Goal: Task Accomplishment & Management: Manage account settings

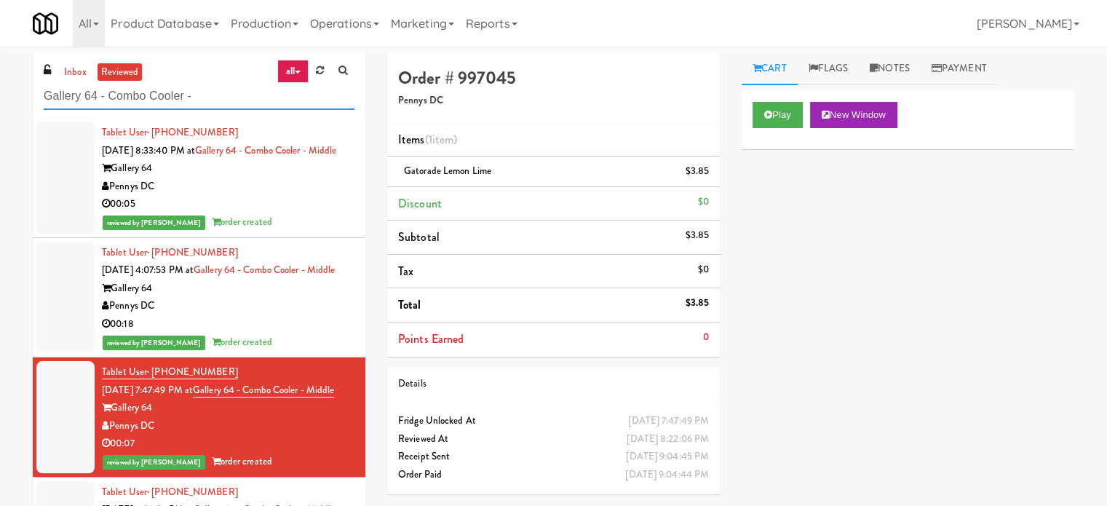
click at [190, 83] on input "Gallery 64 - Combo Cooler -" at bounding box center [199, 96] width 311 height 27
click at [190, 90] on input "Gallery 64 - Combo Cooler -" at bounding box center [199, 96] width 311 height 27
click at [70, 68] on link "inbox" at bounding box center [75, 72] width 30 height 18
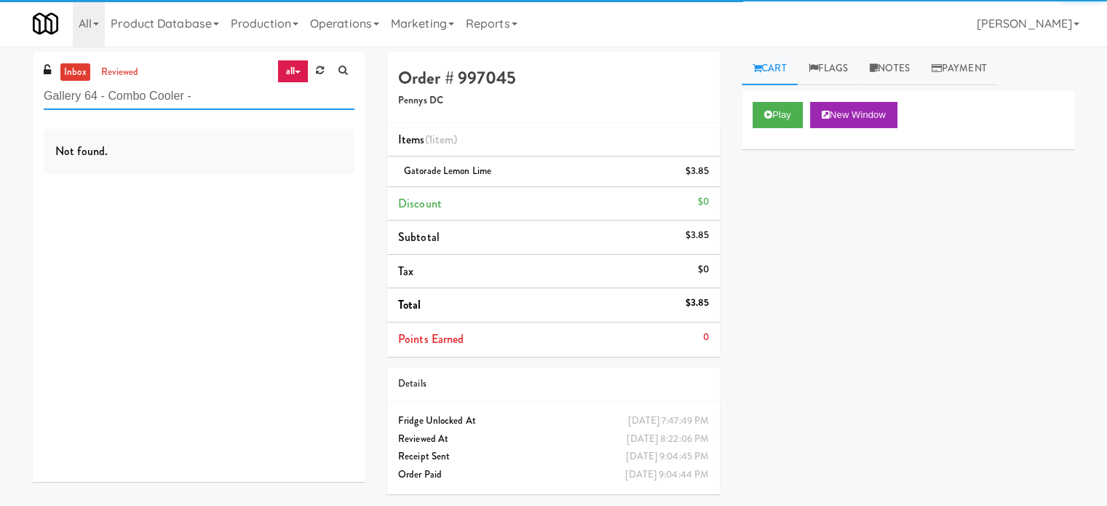
click at [185, 89] on input "Gallery 64 - Combo Cooler -" at bounding box center [199, 96] width 311 height 27
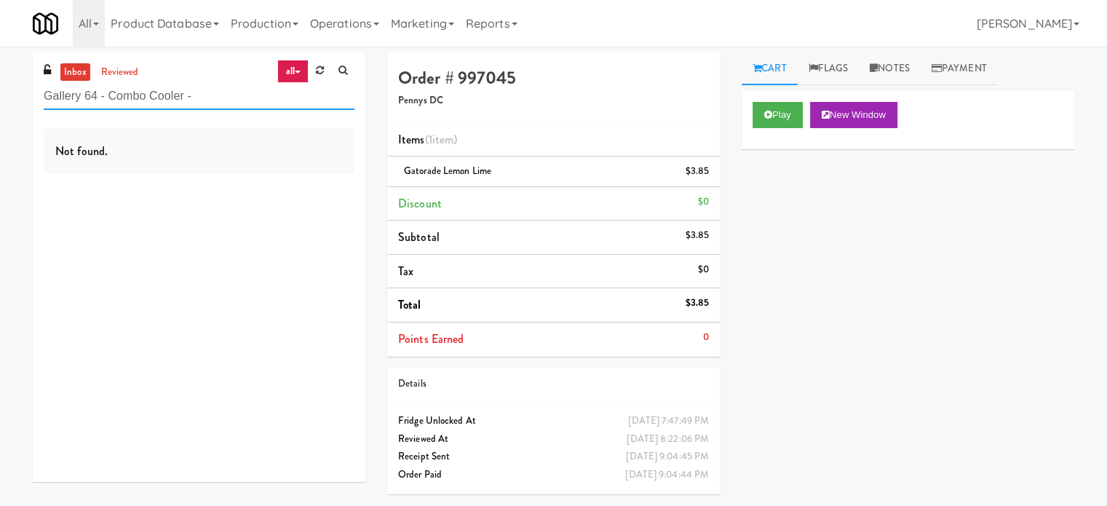
paste input "eLofts - Fridge"
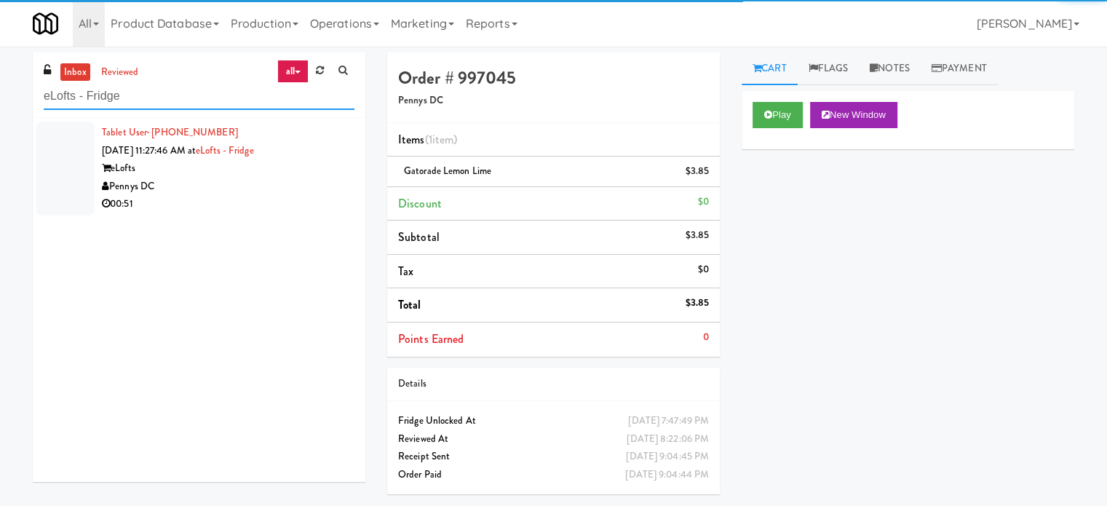
type input "eLofts - Fridge"
drag, startPoint x: 297, startPoint y: 167, endPoint x: 573, endPoint y: 128, distance: 279.2
click at [297, 168] on div "eLofts" at bounding box center [228, 168] width 252 height 18
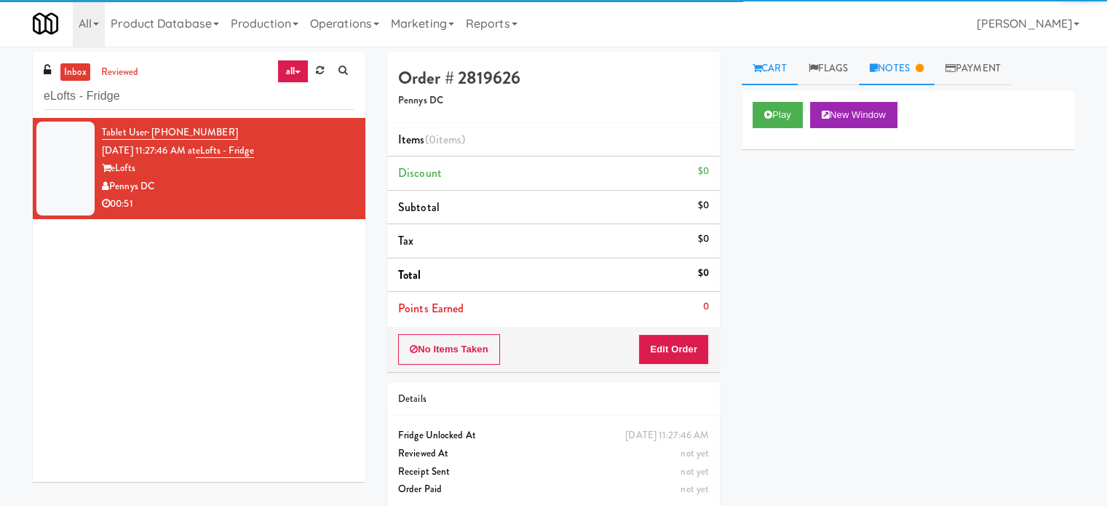
click at [913, 68] on link "Notes" at bounding box center [897, 68] width 76 height 33
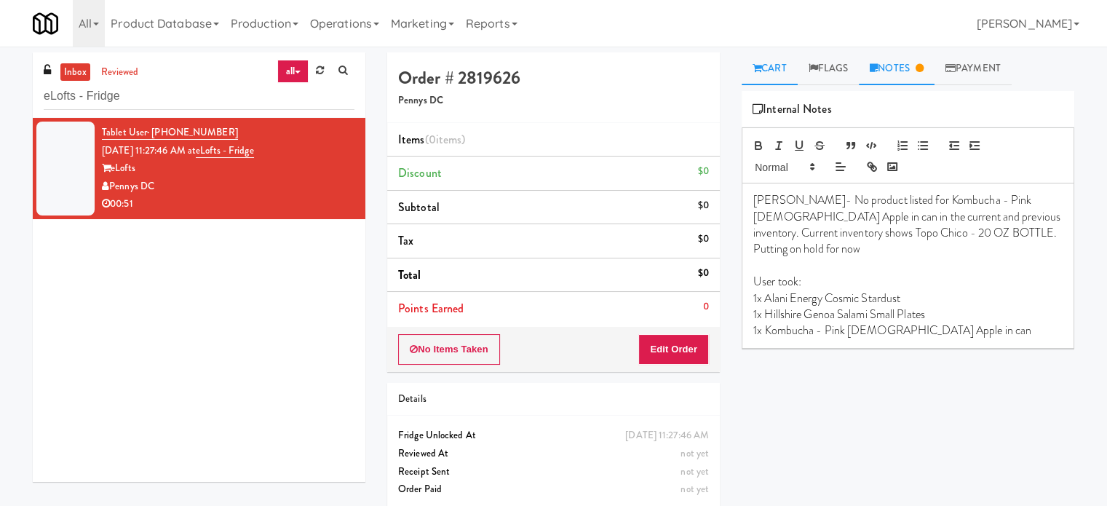
click at [775, 66] on link "Cart" at bounding box center [769, 68] width 56 height 33
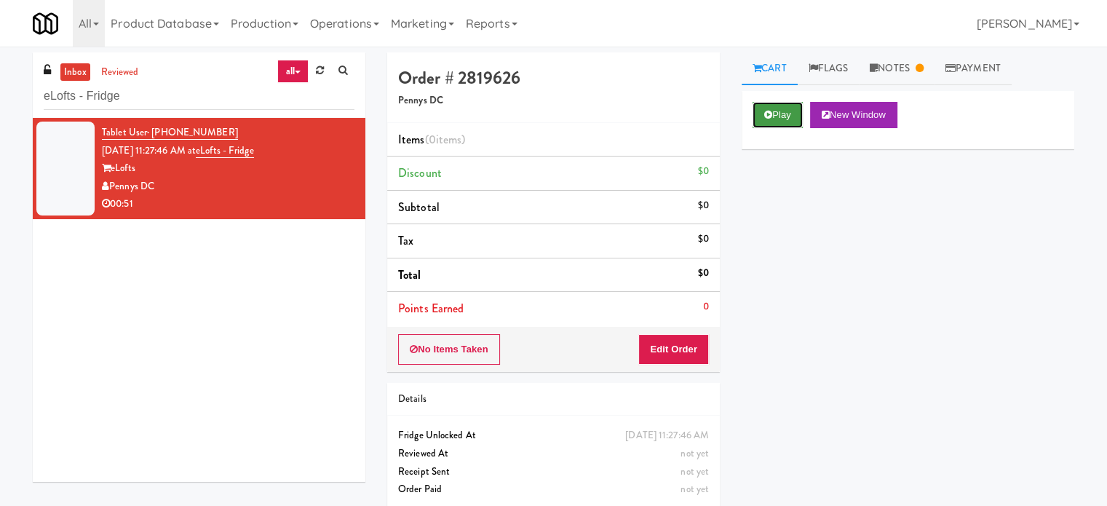
click at [783, 110] on button "Play" at bounding box center [777, 115] width 50 height 26
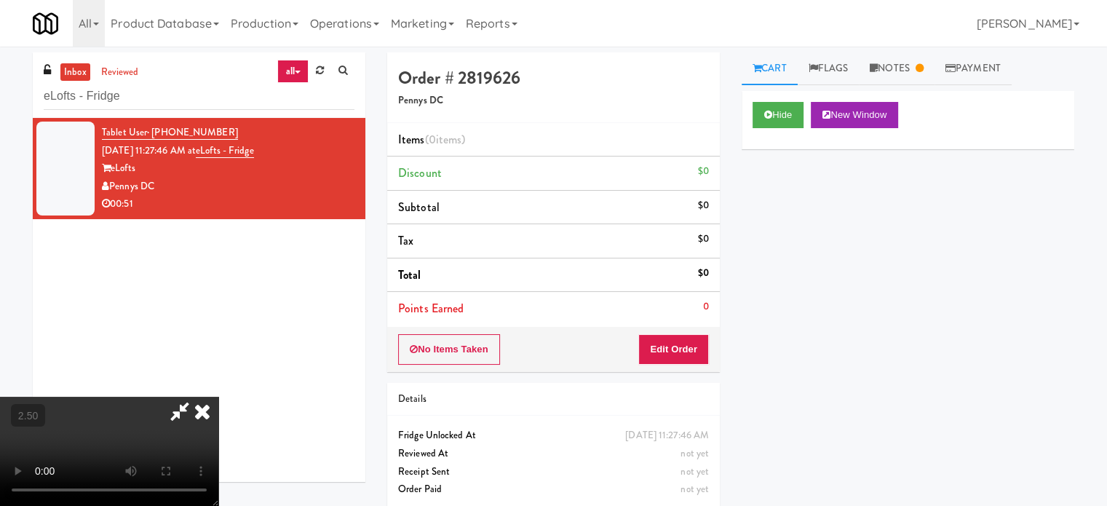
click at [218, 397] on video at bounding box center [109, 451] width 218 height 109
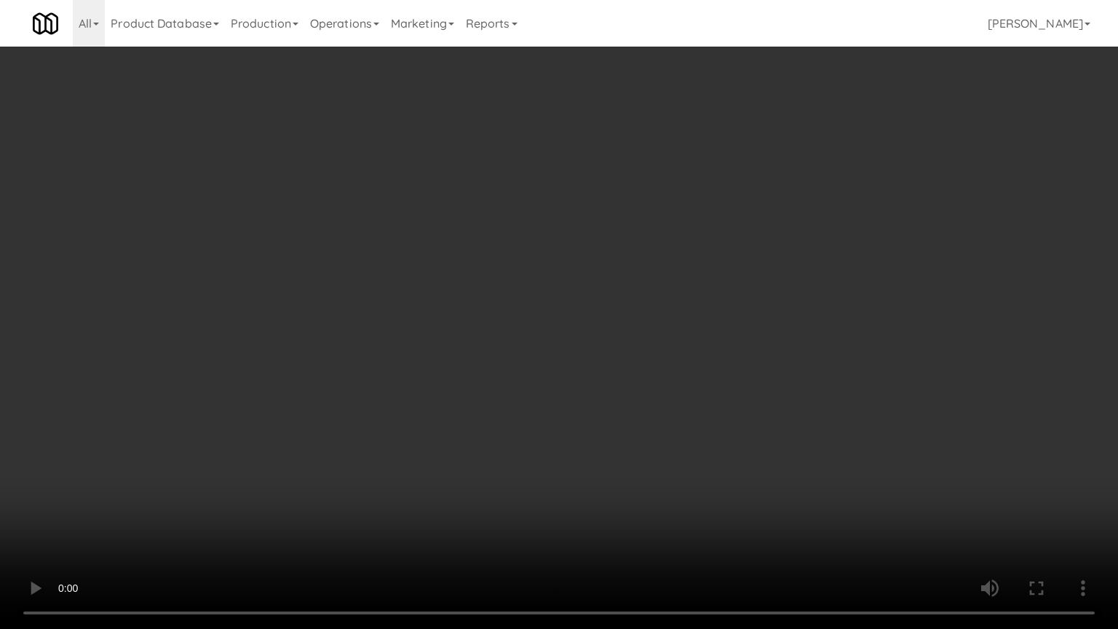
drag, startPoint x: 498, startPoint y: 311, endPoint x: 509, endPoint y: 306, distance: 12.4
click at [498, 311] on video at bounding box center [559, 314] width 1118 height 629
click at [543, 300] on video at bounding box center [559, 314] width 1118 height 629
click at [565, 316] on video at bounding box center [559, 314] width 1118 height 629
click at [567, 322] on video at bounding box center [559, 314] width 1118 height 629
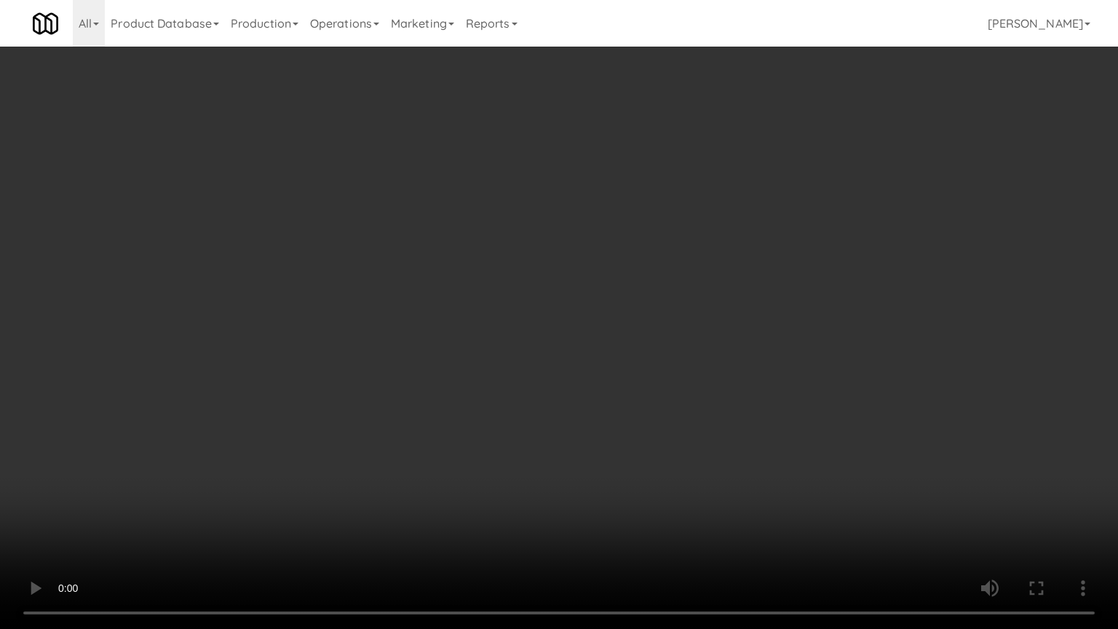
click at [570, 321] on video at bounding box center [559, 314] width 1118 height 629
click at [624, 316] on video at bounding box center [559, 314] width 1118 height 629
click at [594, 315] on video at bounding box center [559, 314] width 1118 height 629
click at [658, 308] on video at bounding box center [559, 314] width 1118 height 629
click at [629, 300] on video at bounding box center [559, 314] width 1118 height 629
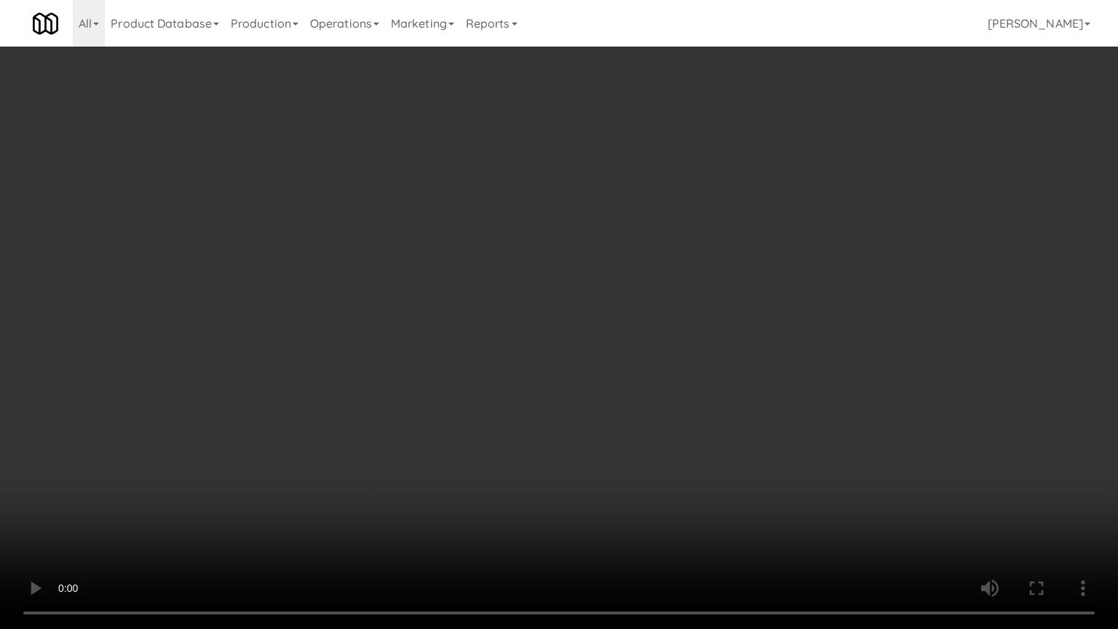
click at [637, 301] on video at bounding box center [559, 314] width 1118 height 629
click at [693, 298] on video at bounding box center [559, 314] width 1118 height 629
click at [578, 297] on video at bounding box center [559, 314] width 1118 height 629
click at [579, 297] on video at bounding box center [559, 314] width 1118 height 629
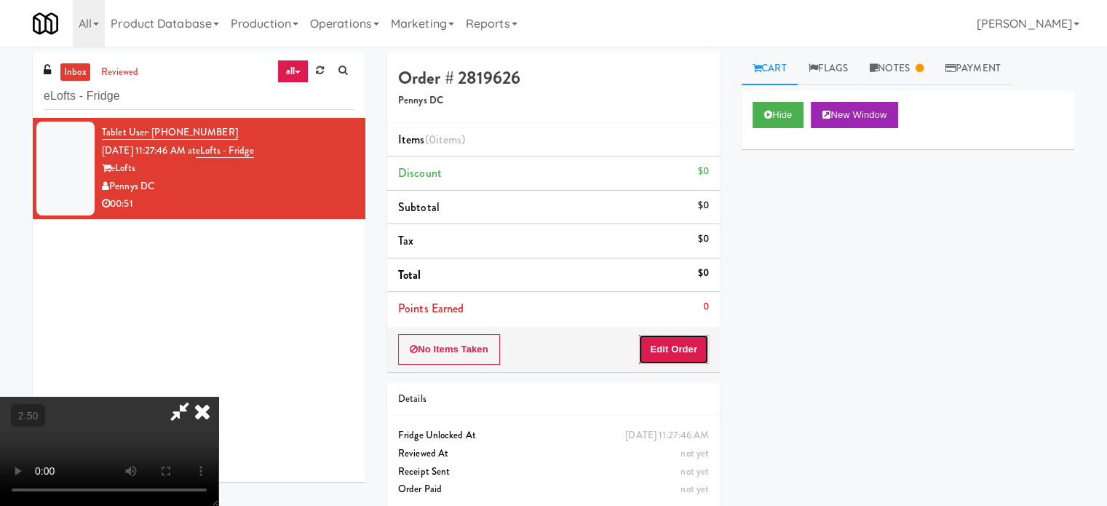
click at [680, 352] on button "Edit Order" at bounding box center [673, 349] width 71 height 31
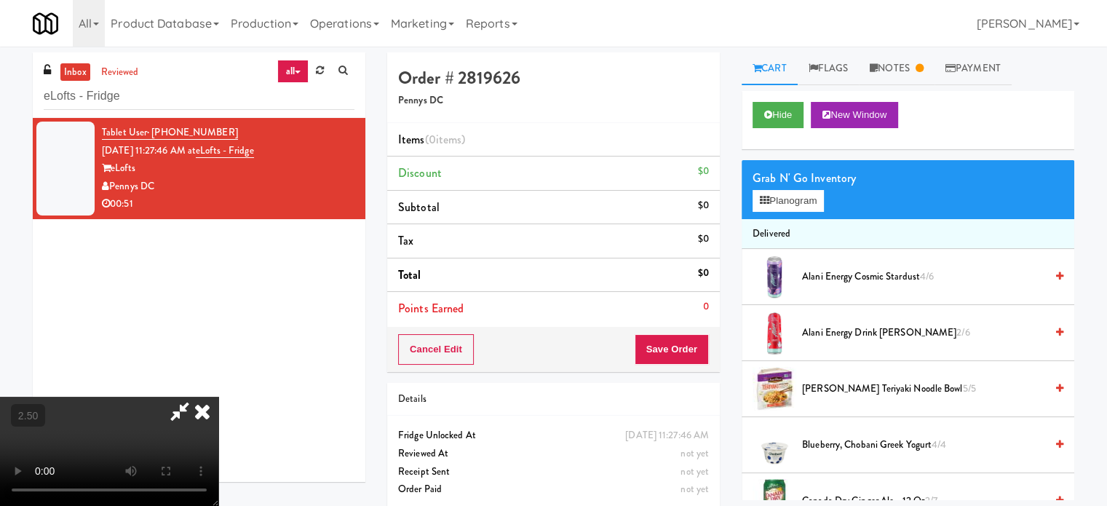
click at [835, 278] on span "Alani Energy Cosmic Stardust 4/6" at bounding box center [923, 277] width 243 height 18
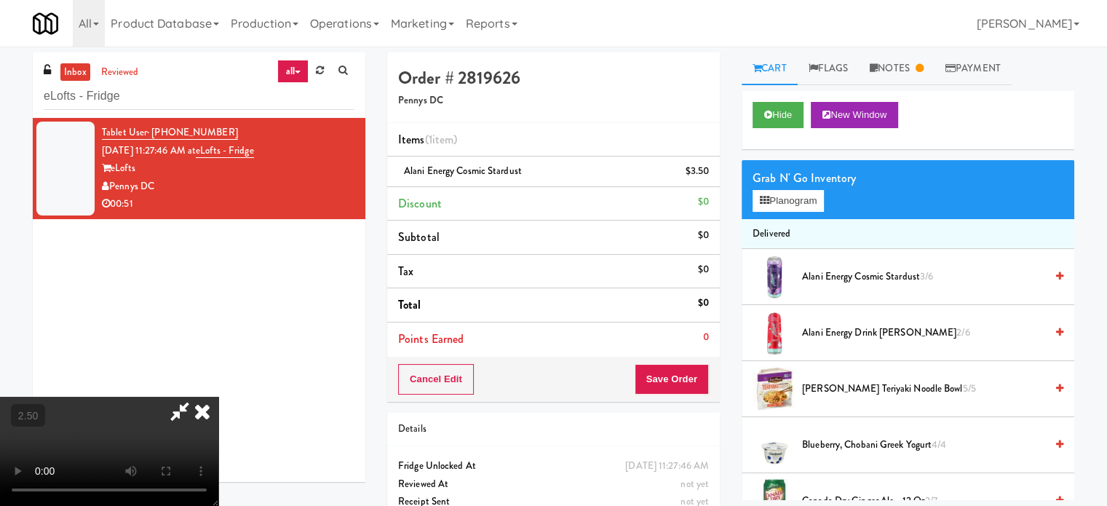
click at [218, 397] on video at bounding box center [109, 451] width 218 height 109
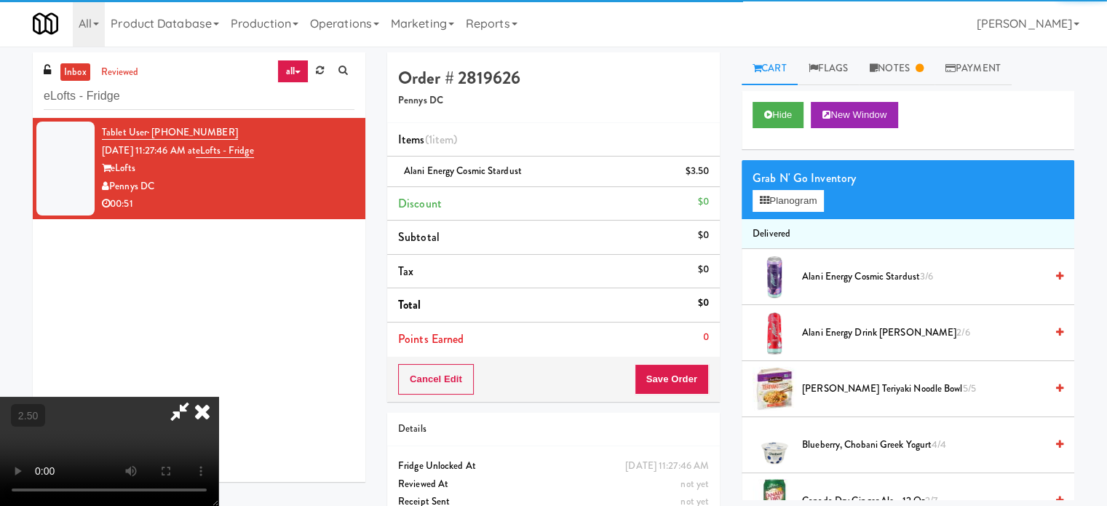
click at [218, 397] on video at bounding box center [109, 451] width 218 height 109
drag, startPoint x: 506, startPoint y: 340, endPoint x: 557, endPoint y: 192, distance: 156.9
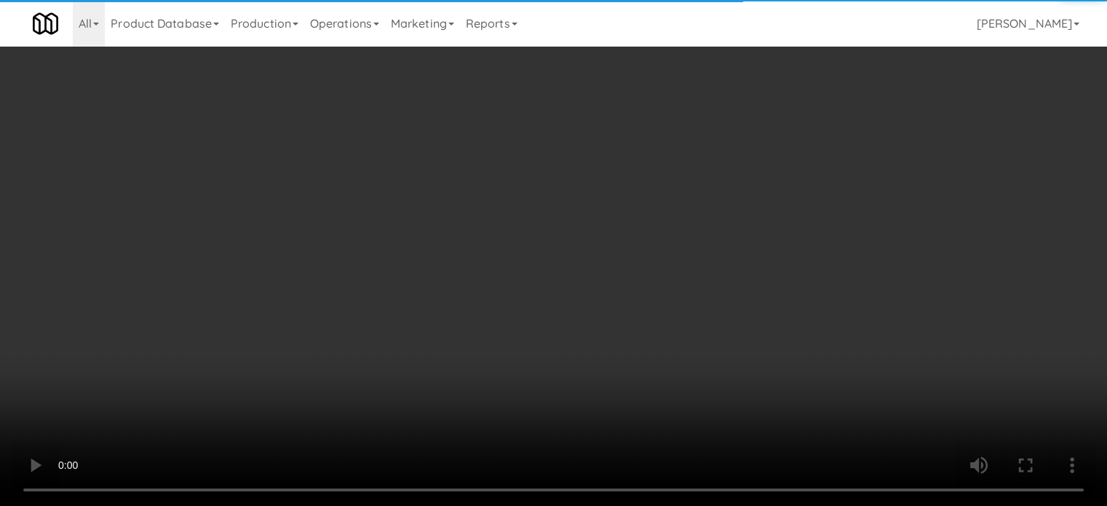
click at [507, 338] on video at bounding box center [553, 253] width 1107 height 506
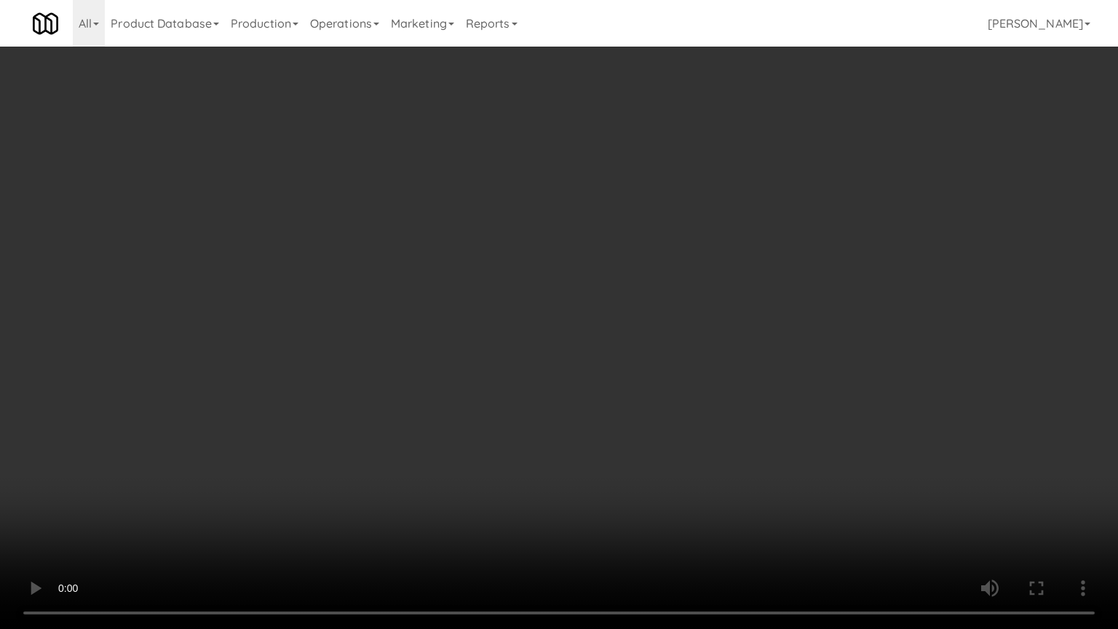
click at [569, 256] on video at bounding box center [559, 314] width 1118 height 629
click at [573, 262] on video at bounding box center [559, 314] width 1118 height 629
click at [583, 262] on video at bounding box center [559, 314] width 1118 height 629
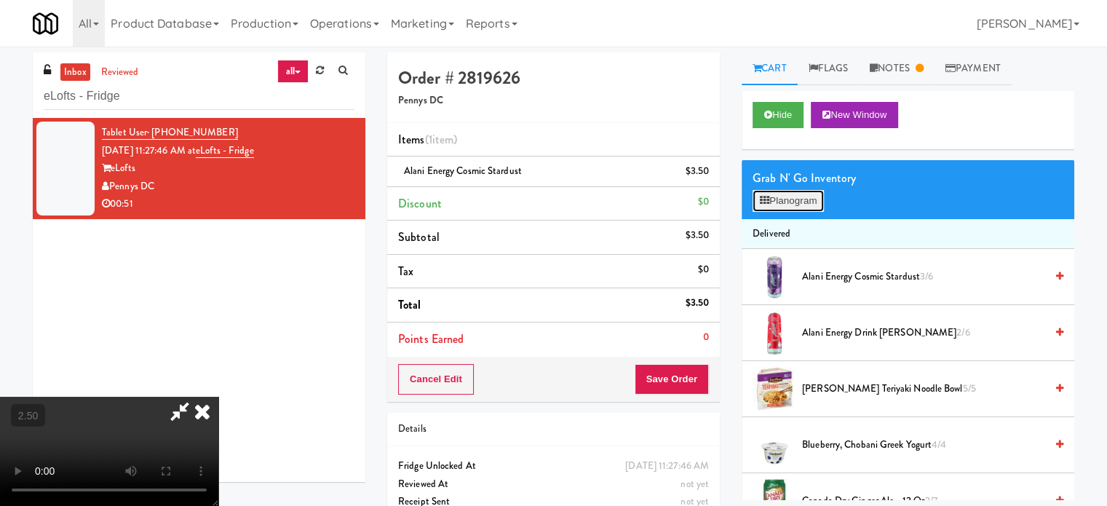
click at [778, 195] on button "Planogram" at bounding box center [787, 201] width 71 height 22
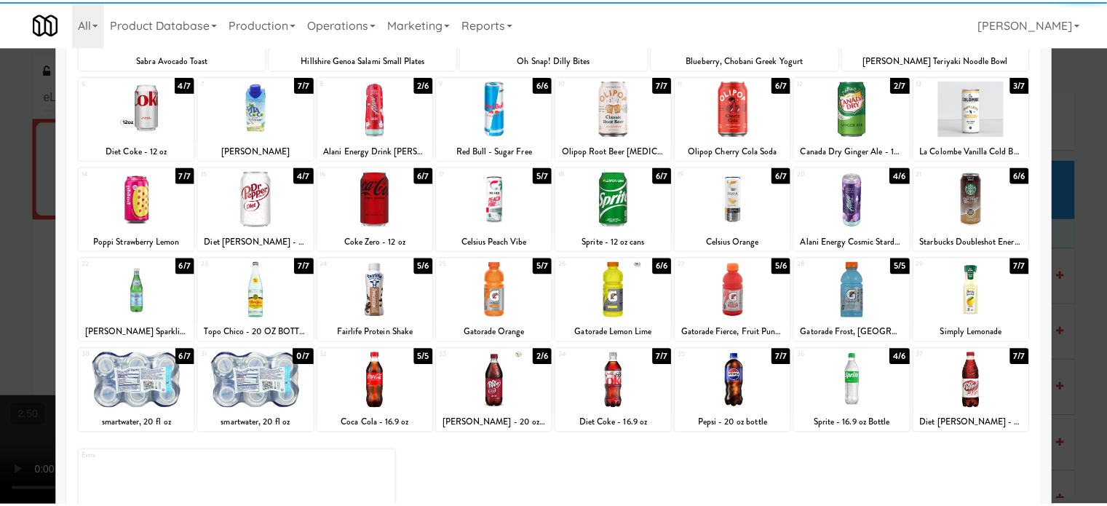
scroll to position [208, 0]
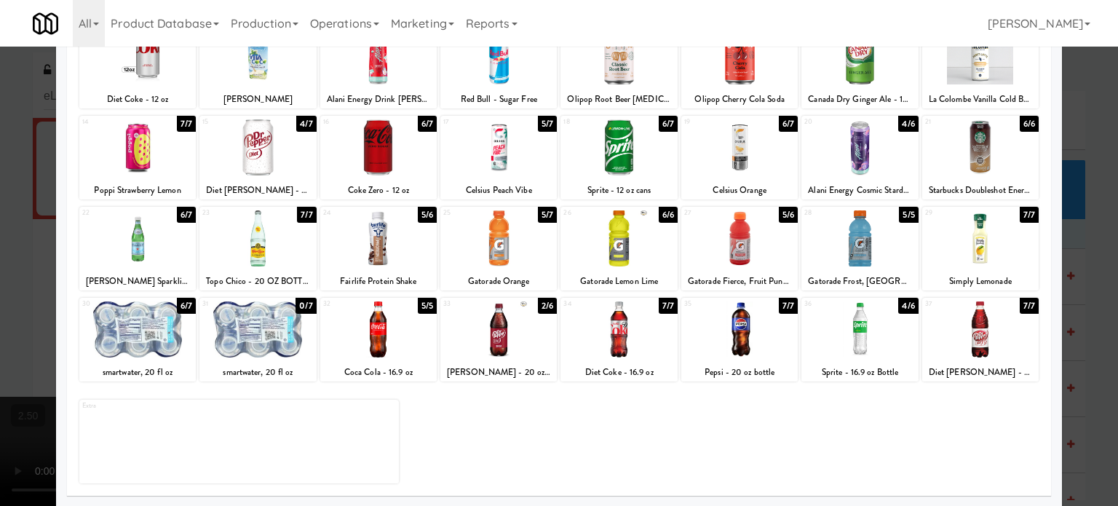
drag, startPoint x: 306, startPoint y: 212, endPoint x: 326, endPoint y: 212, distance: 19.6
click at [307, 212] on div "7/7" at bounding box center [306, 215] width 19 height 16
click at [1068, 277] on div at bounding box center [559, 253] width 1118 height 506
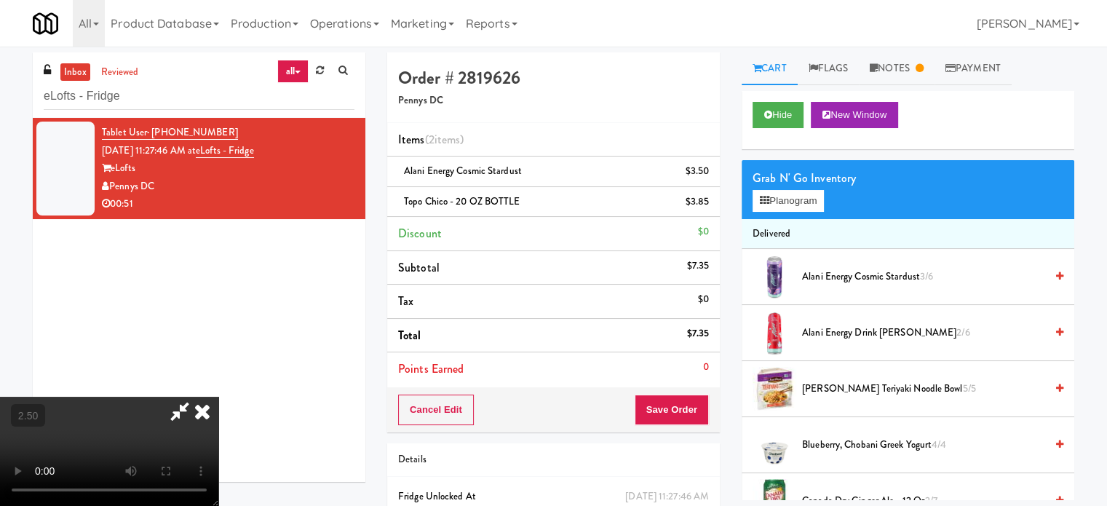
drag, startPoint x: 368, startPoint y: 248, endPoint x: 375, endPoint y: 244, distance: 7.9
click at [218, 397] on video at bounding box center [109, 451] width 218 height 109
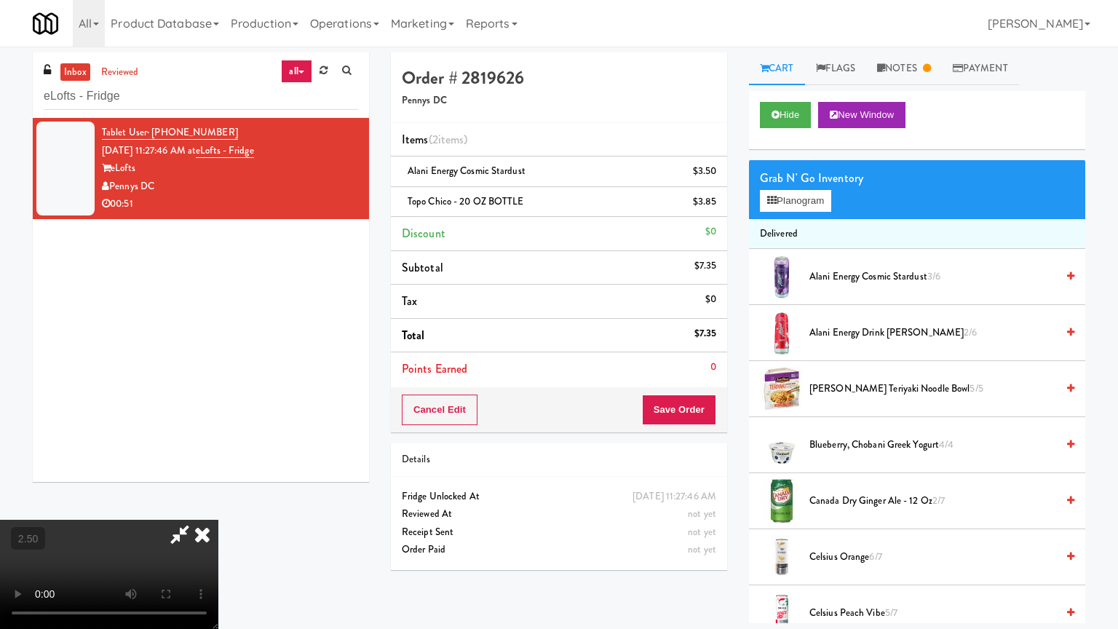
click at [218, 505] on video at bounding box center [109, 573] width 218 height 109
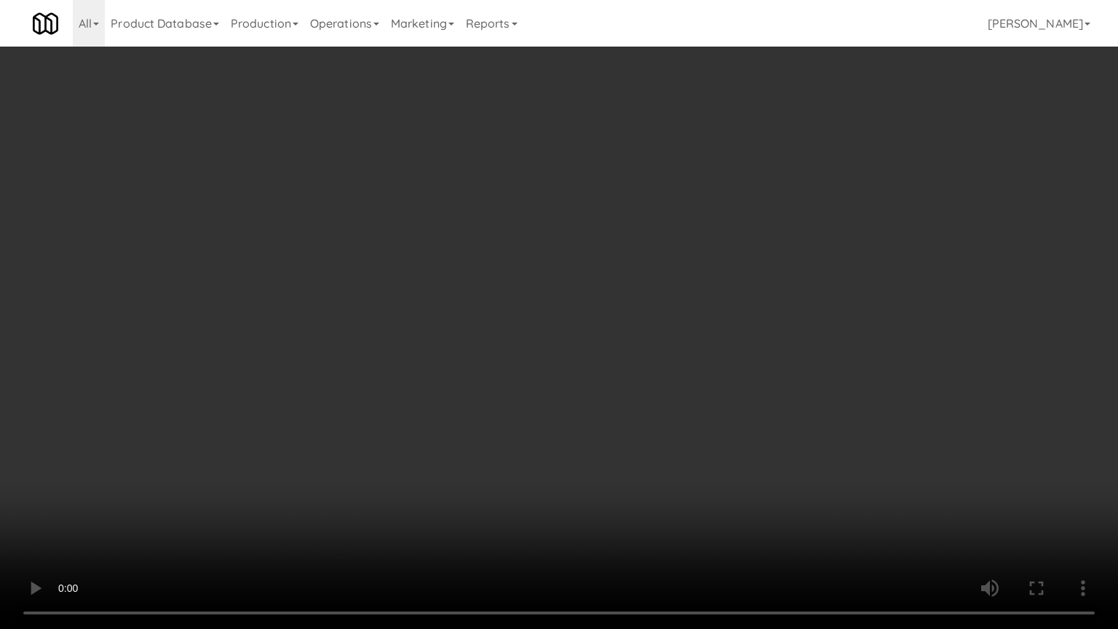
click at [585, 365] on video at bounding box center [559, 314] width 1118 height 629
click at [626, 356] on video at bounding box center [559, 314] width 1118 height 629
click at [624, 372] on video at bounding box center [559, 314] width 1118 height 629
click at [726, 362] on video at bounding box center [559, 314] width 1118 height 629
click at [689, 364] on video at bounding box center [559, 314] width 1118 height 629
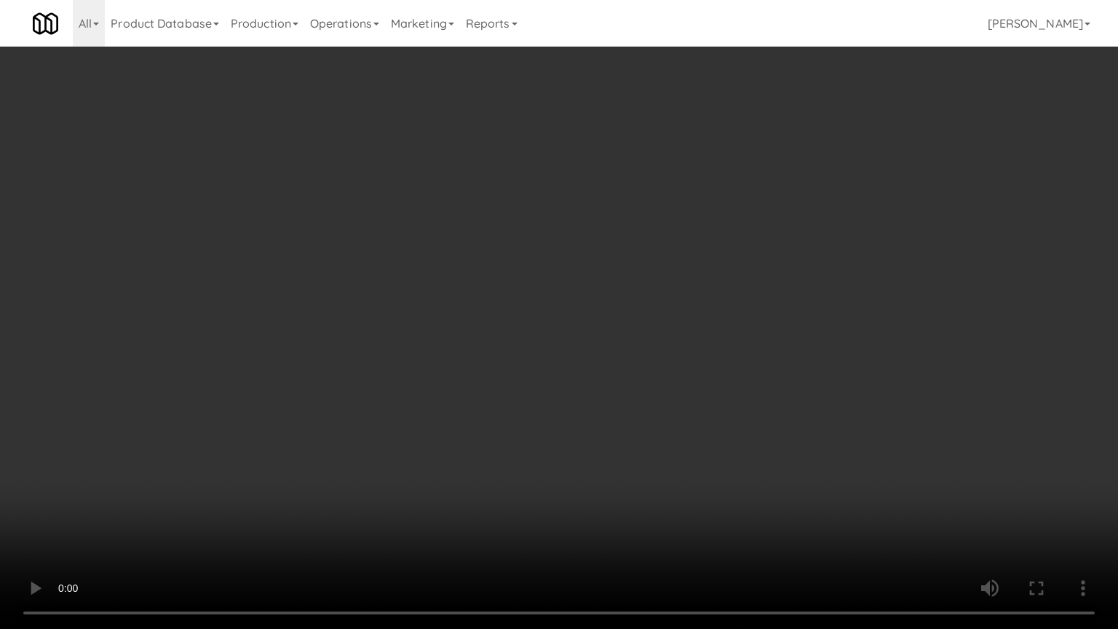
drag, startPoint x: 693, startPoint y: 359, endPoint x: 796, endPoint y: 218, distance: 174.5
click at [696, 358] on video at bounding box center [559, 314] width 1118 height 629
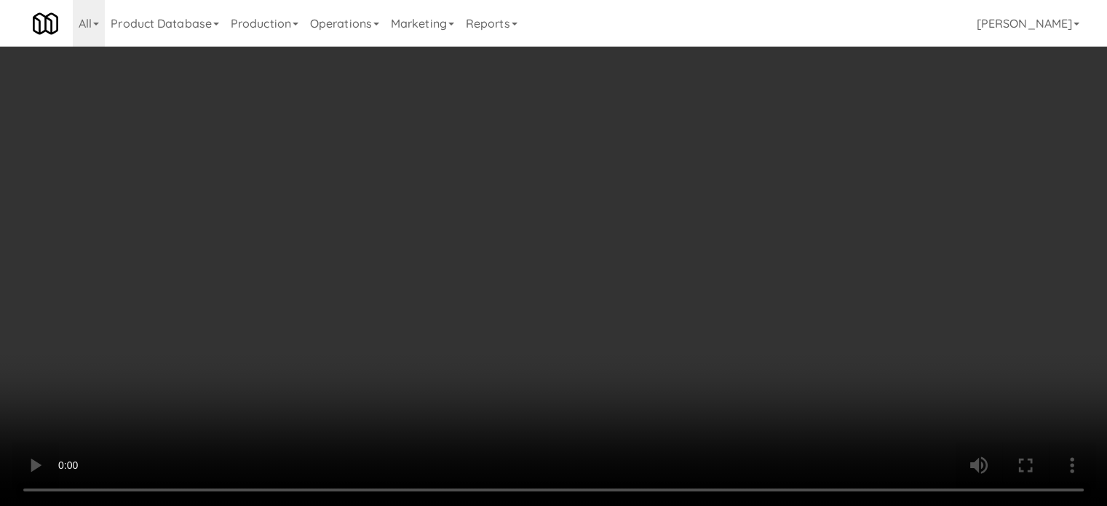
click at [909, 64] on link "Notes" at bounding box center [897, 68] width 76 height 33
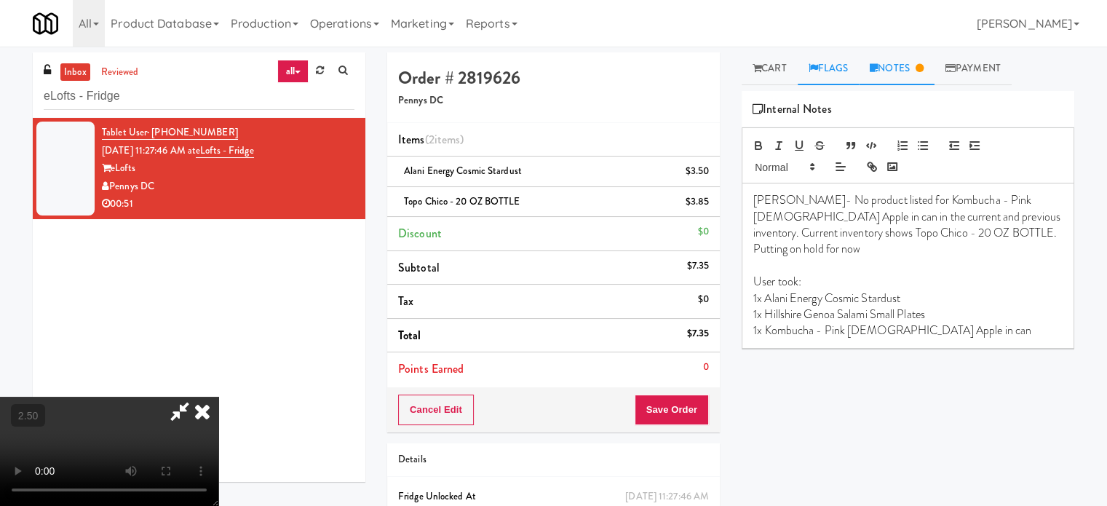
click at [832, 73] on link "Flags" at bounding box center [828, 68] width 62 height 33
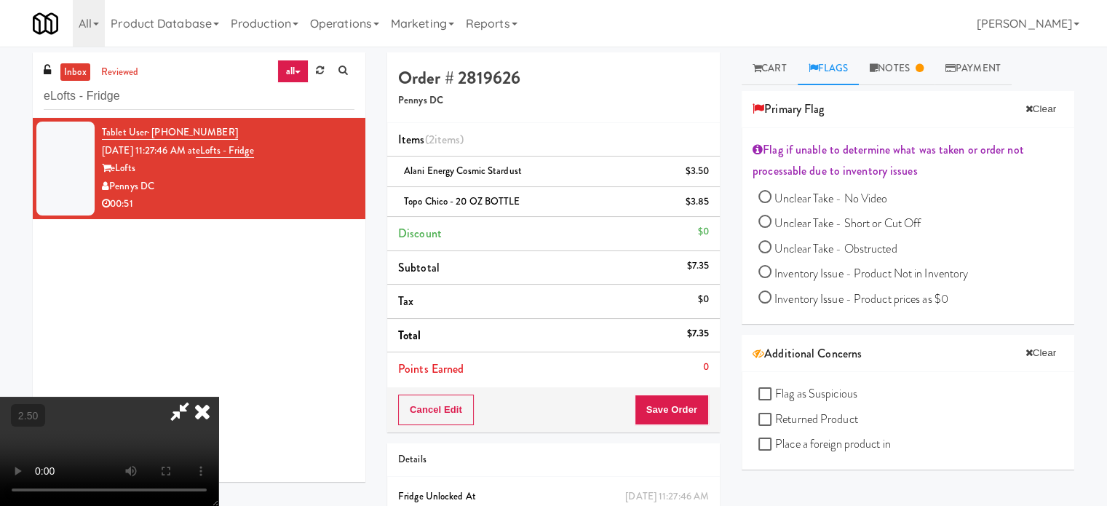
click at [218, 397] on video at bounding box center [109, 451] width 218 height 109
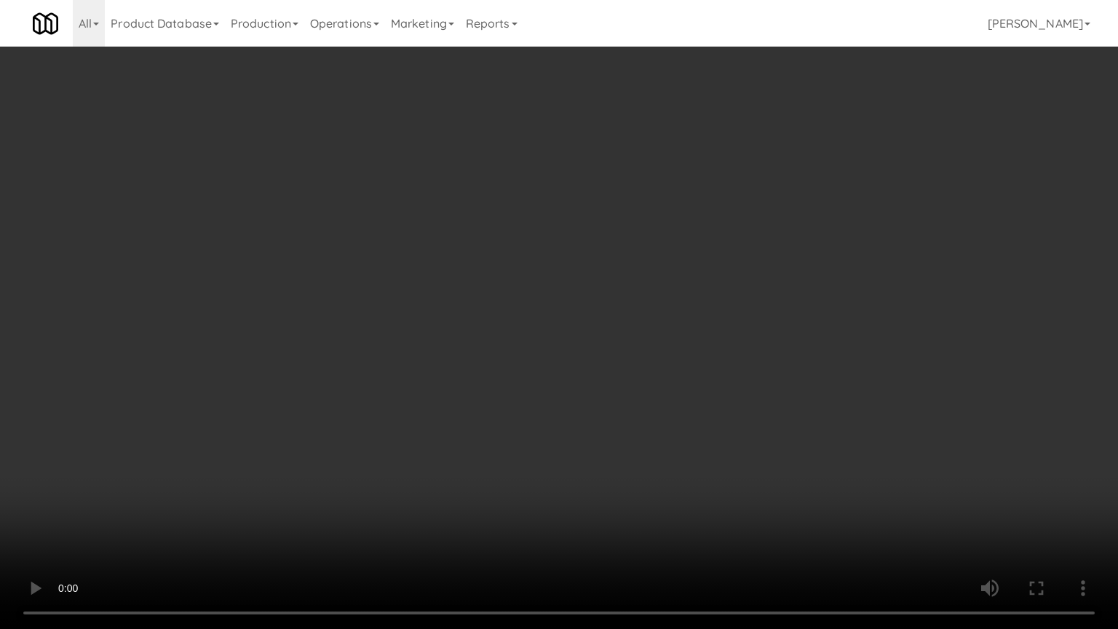
click at [574, 466] on video at bounding box center [559, 314] width 1118 height 629
click at [591, 367] on video at bounding box center [559, 314] width 1118 height 629
click at [600, 343] on video at bounding box center [559, 314] width 1118 height 629
click at [599, 343] on video at bounding box center [559, 314] width 1118 height 629
click at [610, 335] on video at bounding box center [559, 314] width 1118 height 629
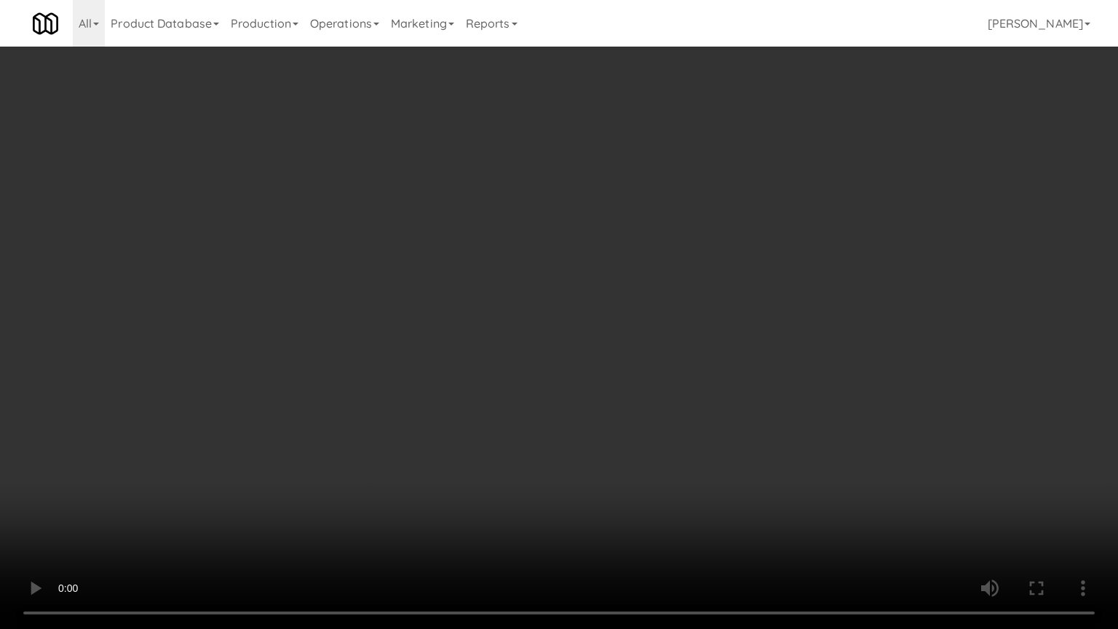
click at [586, 338] on video at bounding box center [559, 314] width 1118 height 629
drag, startPoint x: 613, startPoint y: 349, endPoint x: 632, endPoint y: 251, distance: 99.2
click at [616, 349] on video at bounding box center [559, 314] width 1118 height 629
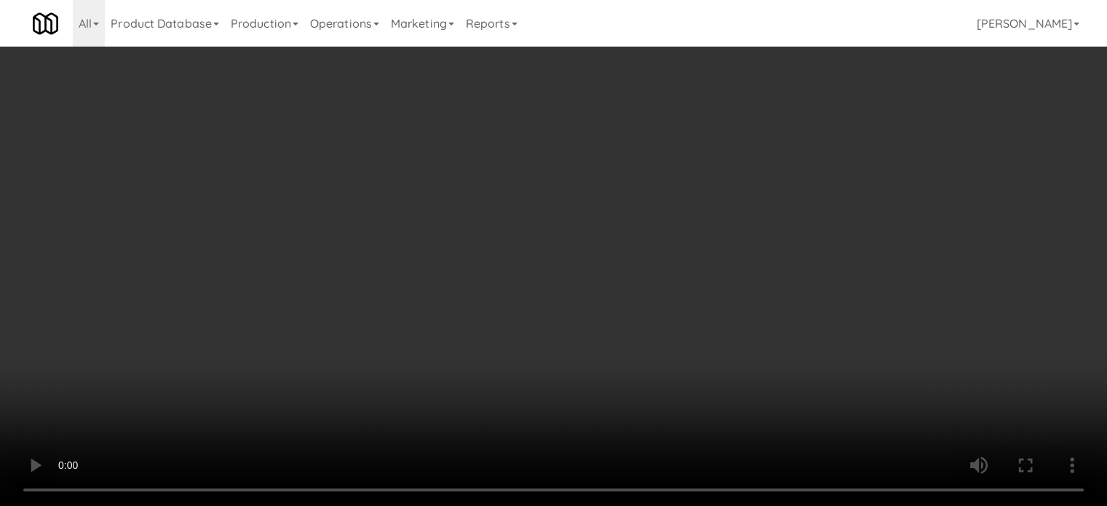
drag, startPoint x: 632, startPoint y: 251, endPoint x: 846, endPoint y: 202, distance: 220.3
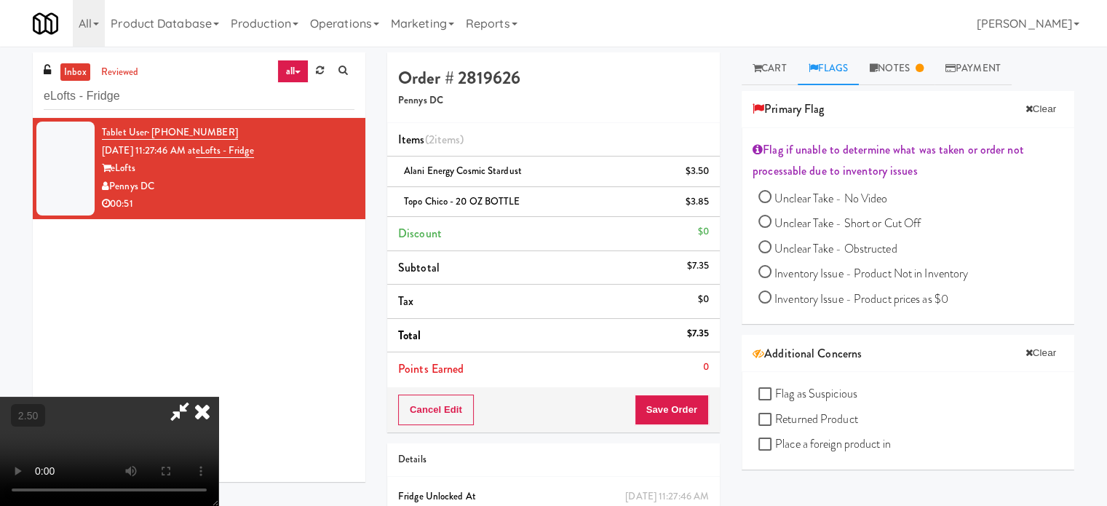
click at [218, 397] on video at bounding box center [109, 451] width 218 height 109
click at [778, 68] on link "Cart" at bounding box center [769, 68] width 56 height 33
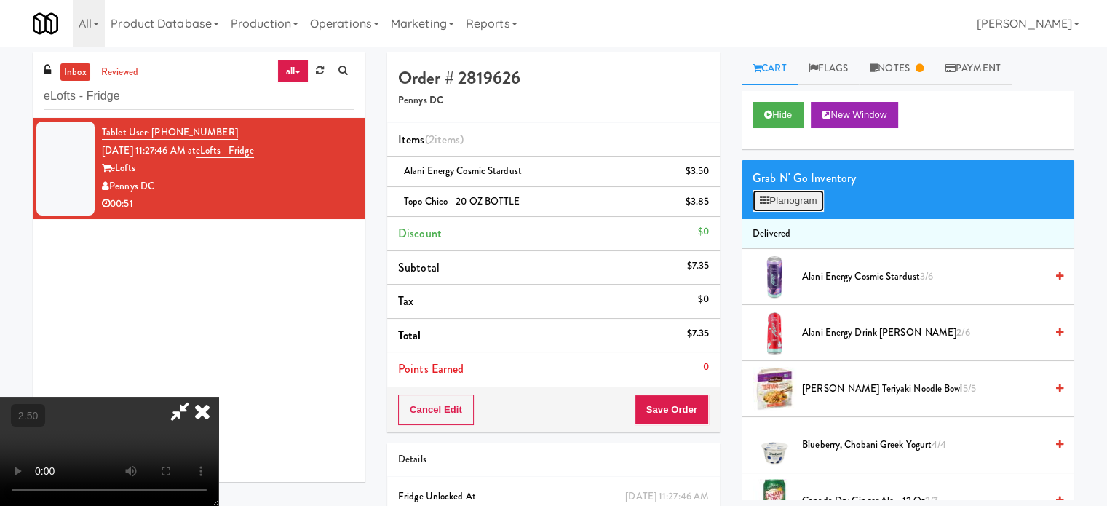
click at [805, 200] on button "Planogram" at bounding box center [787, 201] width 71 height 22
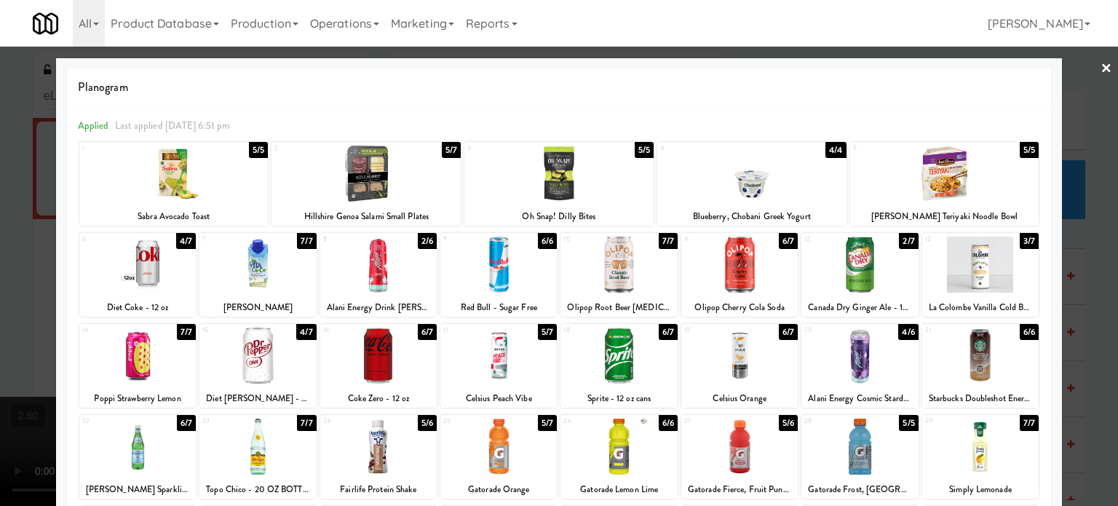
drag, startPoint x: 442, startPoint y: 155, endPoint x: 458, endPoint y: 152, distance: 15.6
click at [444, 155] on div "5/7" at bounding box center [451, 150] width 19 height 16
click at [1091, 298] on div at bounding box center [559, 253] width 1118 height 506
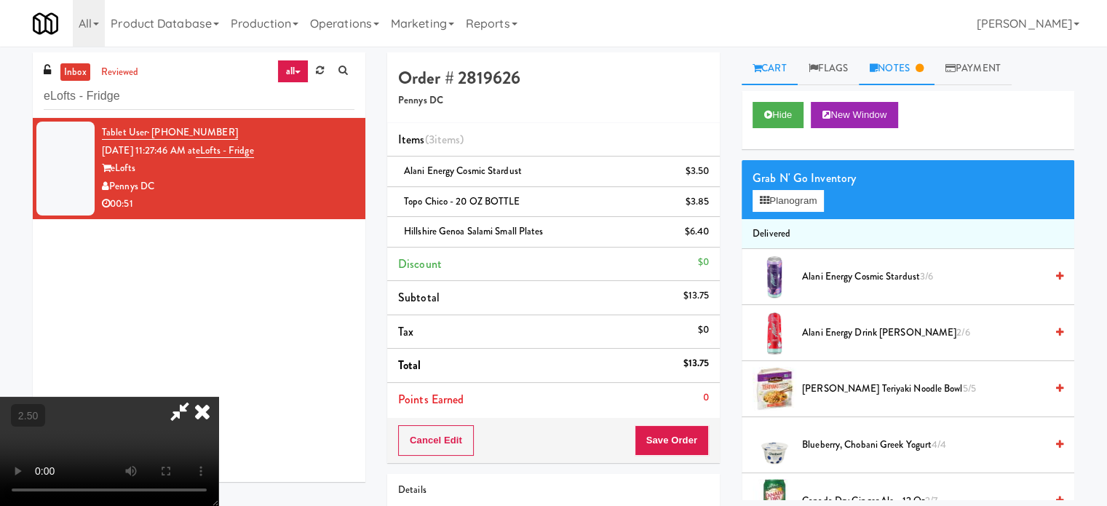
click at [920, 68] on link "Notes" at bounding box center [897, 68] width 76 height 33
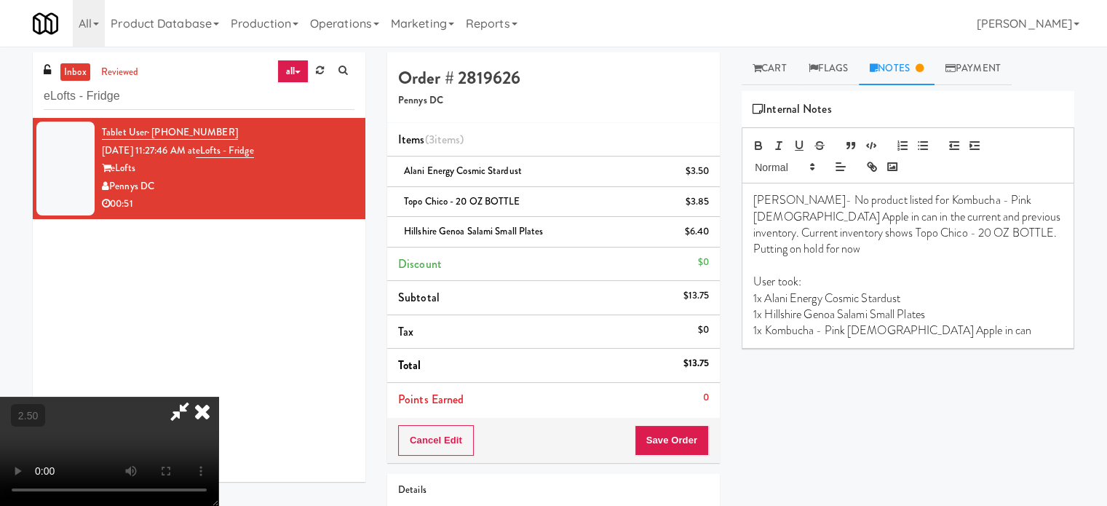
click at [218, 397] on icon at bounding box center [202, 411] width 32 height 29
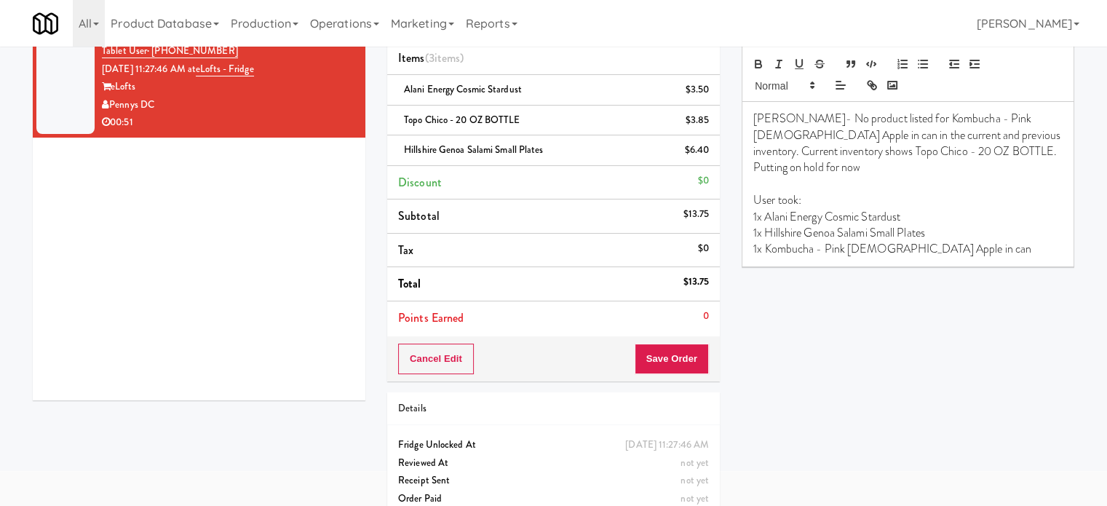
scroll to position [103, 0]
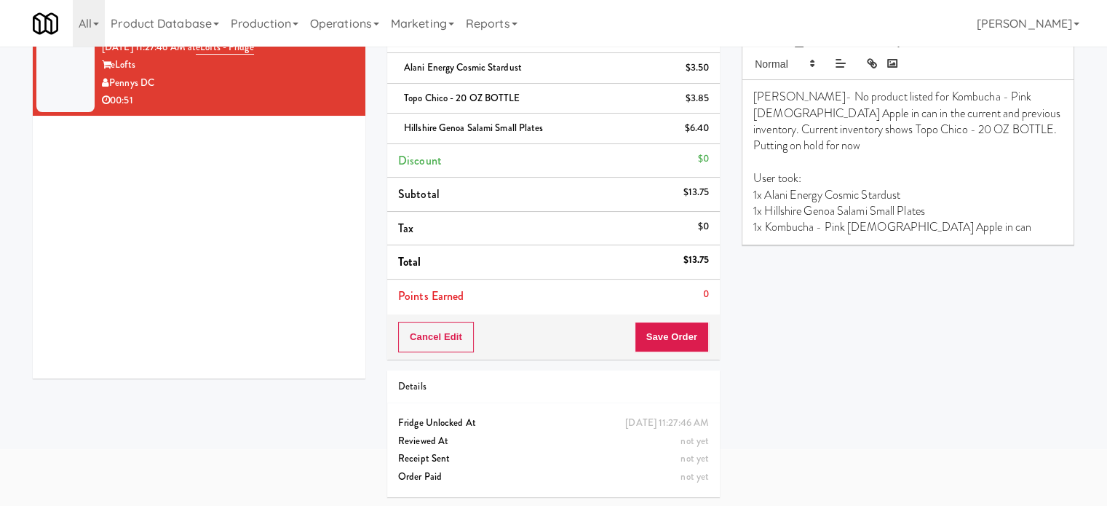
drag, startPoint x: 981, startPoint y: 278, endPoint x: 960, endPoint y: 261, distance: 26.9
click at [981, 278] on div "Play New Window Grab N' Go Inventory Planogram Delivered Alani Energy Cosmic St…" at bounding box center [907, 261] width 332 height 546
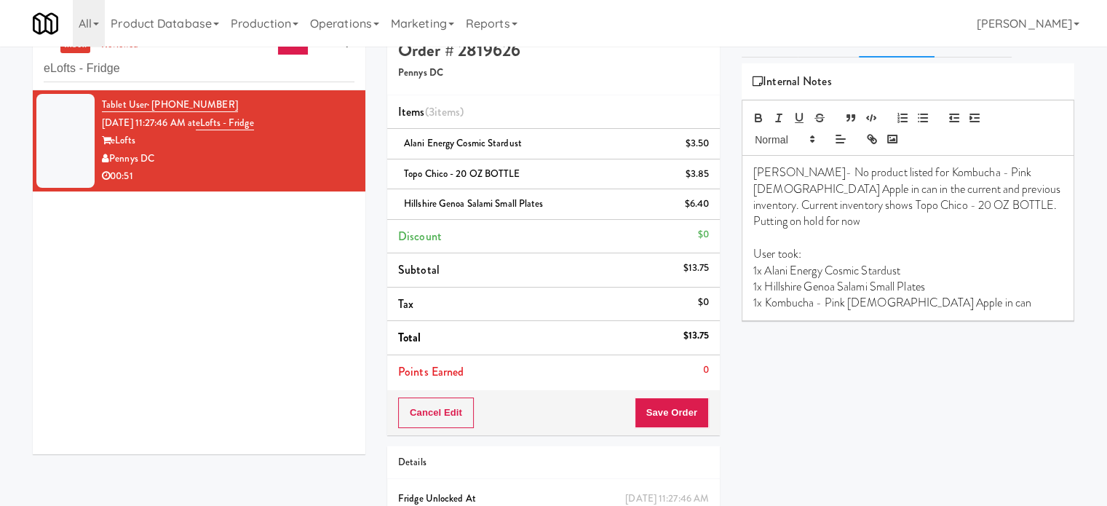
scroll to position [0, 0]
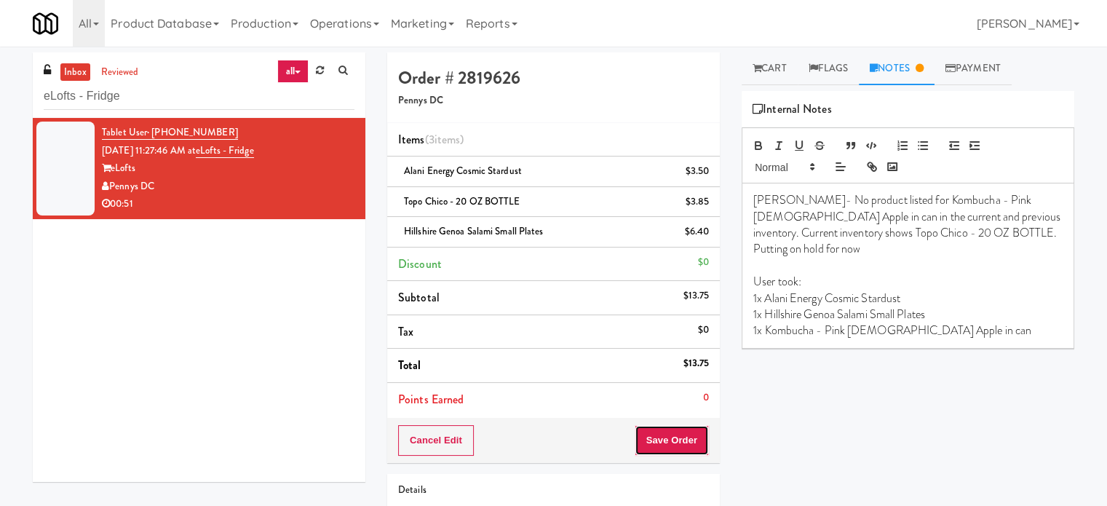
click at [680, 445] on button "Save Order" at bounding box center [671, 440] width 74 height 31
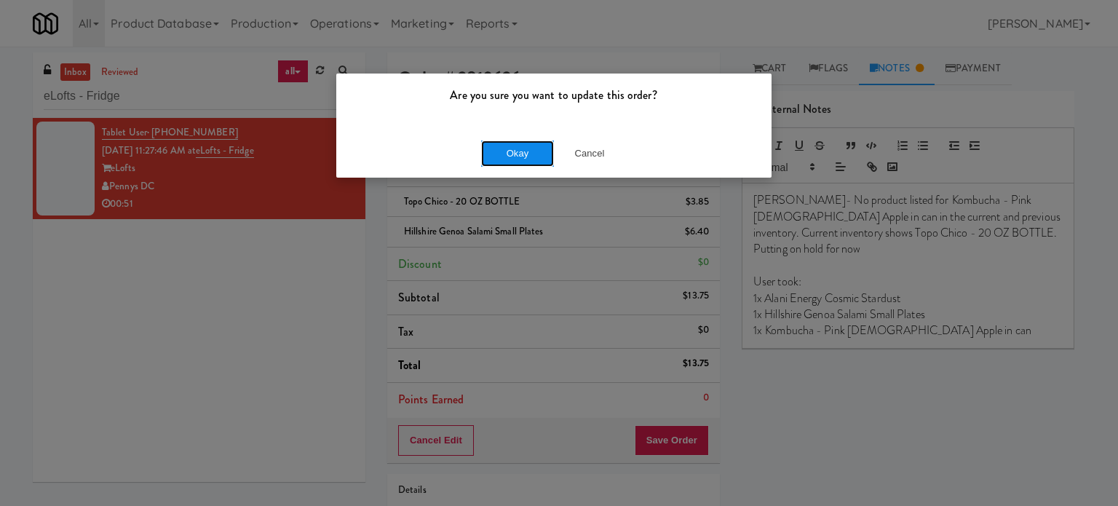
click at [528, 146] on button "Okay" at bounding box center [517, 153] width 73 height 26
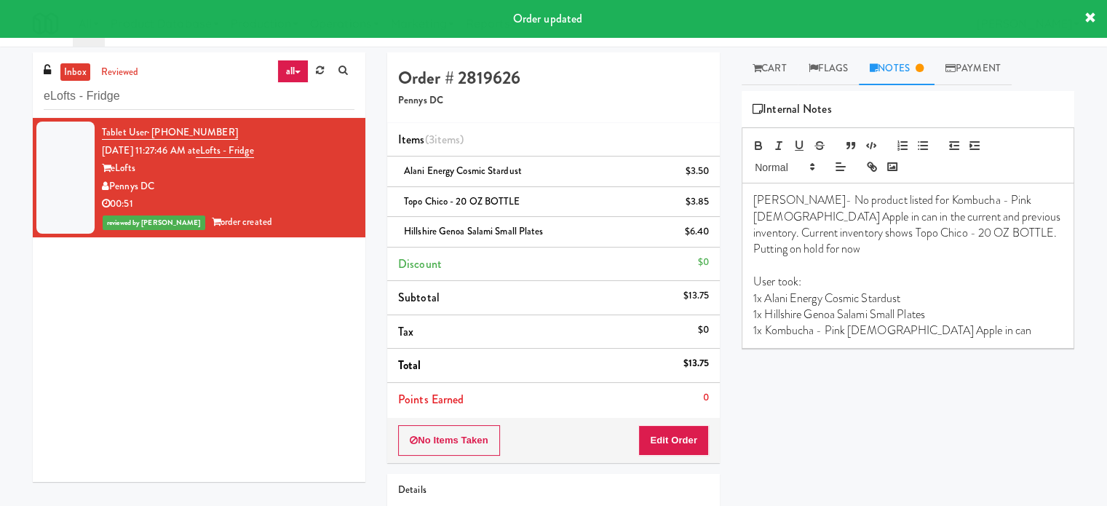
click at [950, 322] on p "1x Kombucha - Pink Lady Apple in can" at bounding box center [907, 330] width 309 height 16
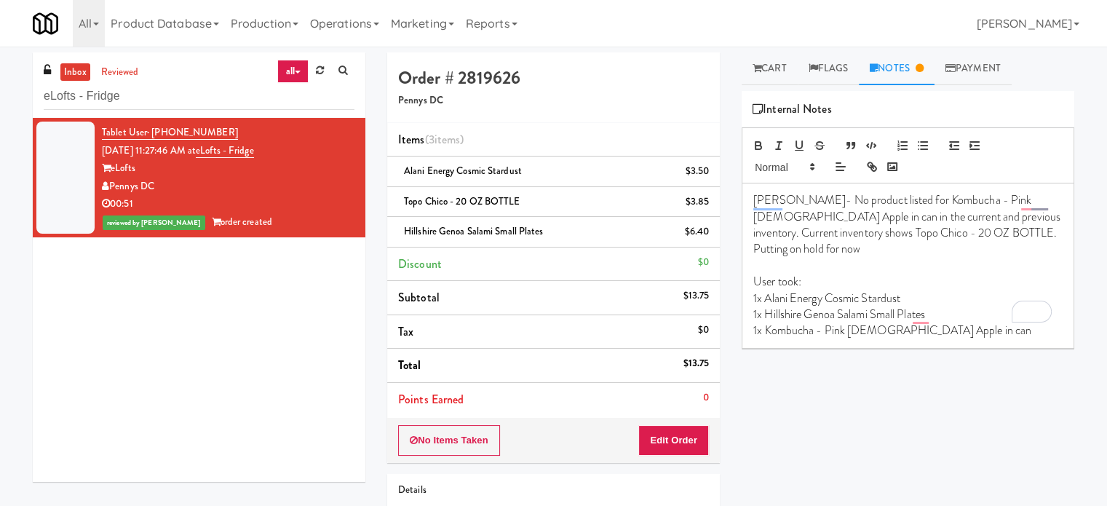
drag, startPoint x: 748, startPoint y: 244, endPoint x: 893, endPoint y: 227, distance: 145.8
click at [748, 244] on div "Erick- No product listed for Kombucha - Pink Lady Apple in can in the current a…" at bounding box center [907, 265] width 331 height 164
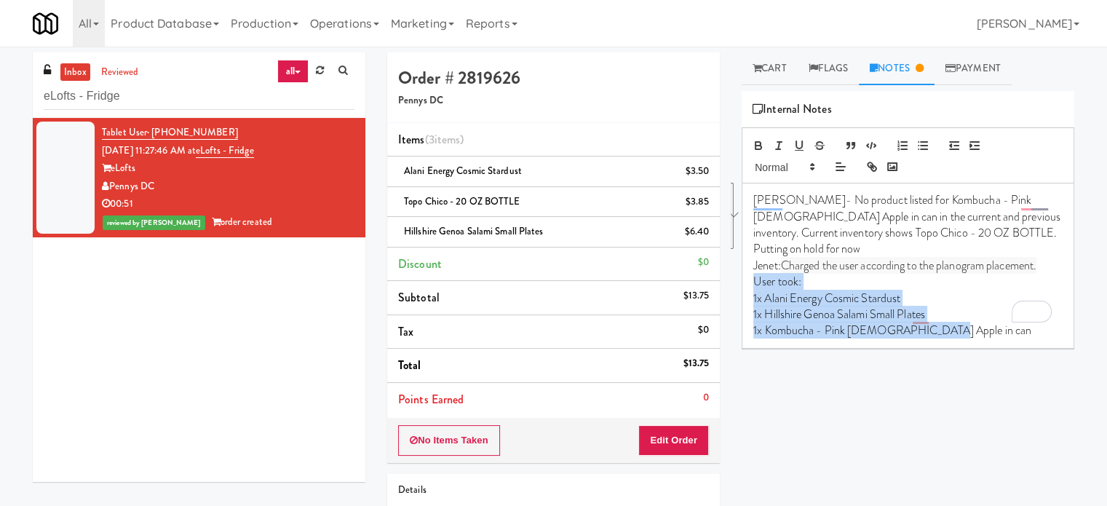
drag, startPoint x: 751, startPoint y: 264, endPoint x: 931, endPoint y: 313, distance: 186.9
click at [931, 313] on div "Erick- No product listed for Kombucha - Pink Lady Apple in can in the current a…" at bounding box center [907, 265] width 331 height 164
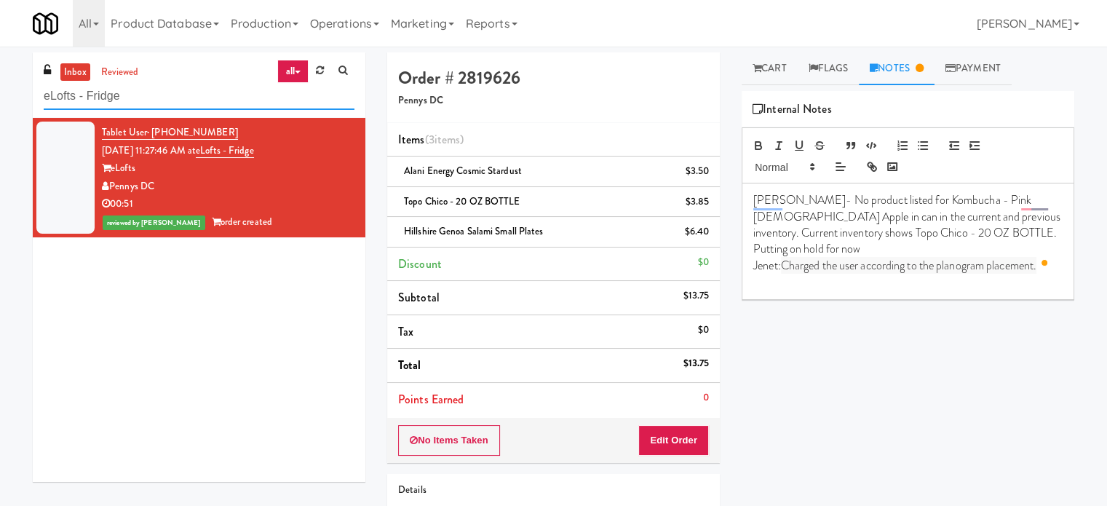
click at [222, 95] on input "eLofts - Fridge" at bounding box center [199, 96] width 311 height 27
click at [219, 98] on input "eLofts - Fridge" at bounding box center [199, 96] width 311 height 27
click at [222, 96] on input "eLofts - Fridge" at bounding box center [199, 96] width 311 height 27
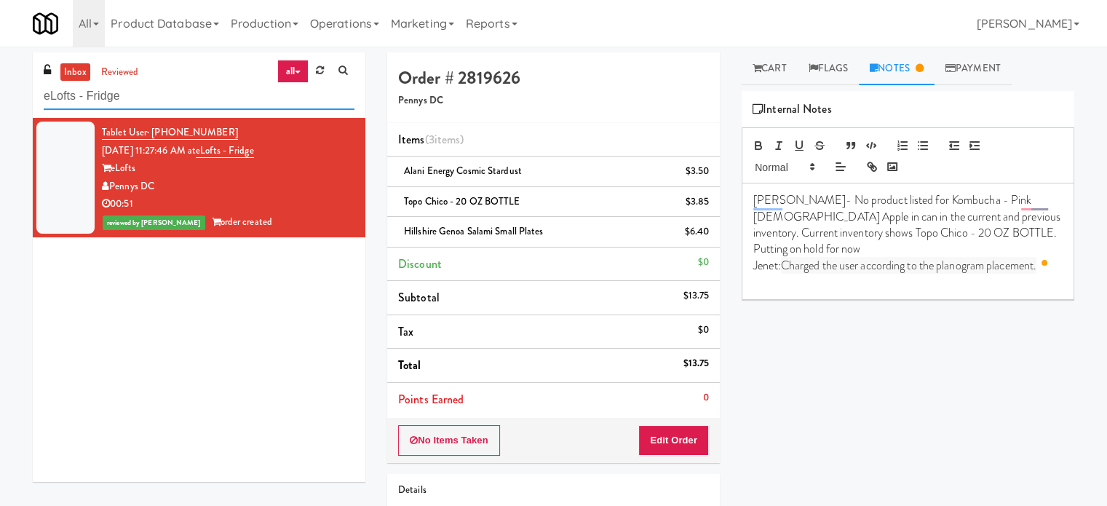
click at [222, 96] on input "eLofts - Fridge" at bounding box center [199, 96] width 311 height 27
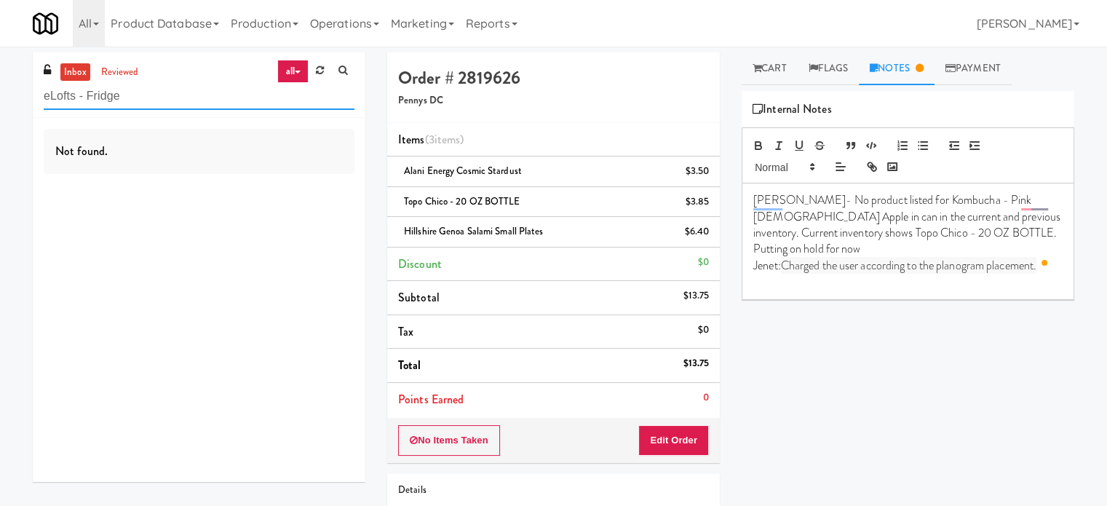
click at [222, 96] on input "eLofts - Fridge" at bounding box center [199, 96] width 311 height 27
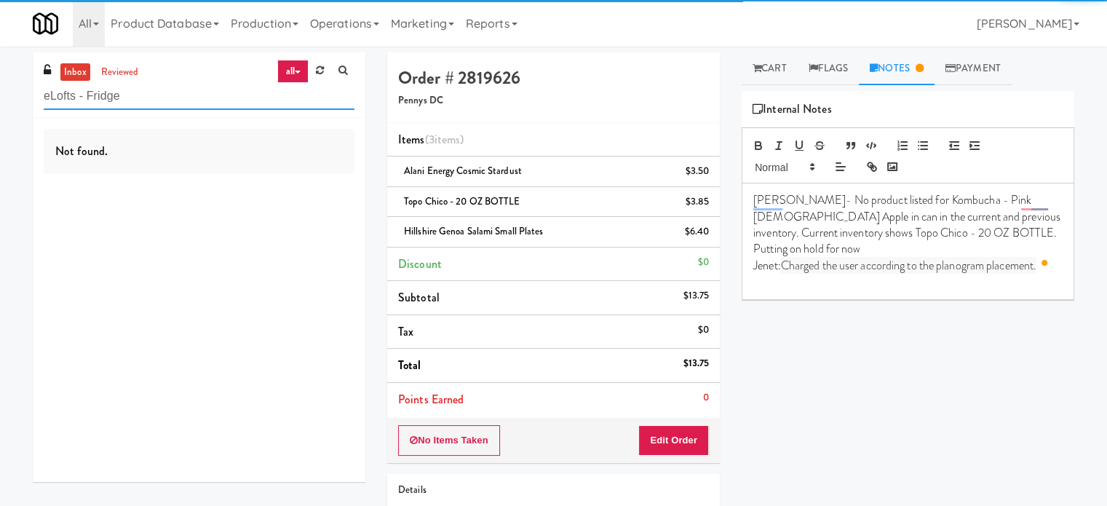
paste input "UHN - Bickle Center - The Meeting Plac"
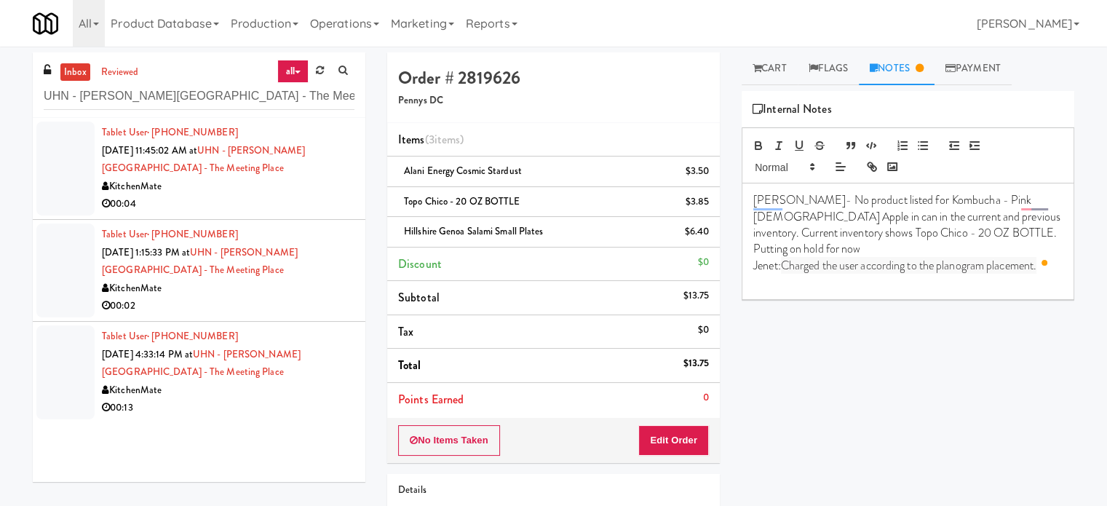
drag, startPoint x: 252, startPoint y: 190, endPoint x: 614, endPoint y: 132, distance: 366.9
click at [257, 190] on div "KitchenMate" at bounding box center [228, 187] width 252 height 18
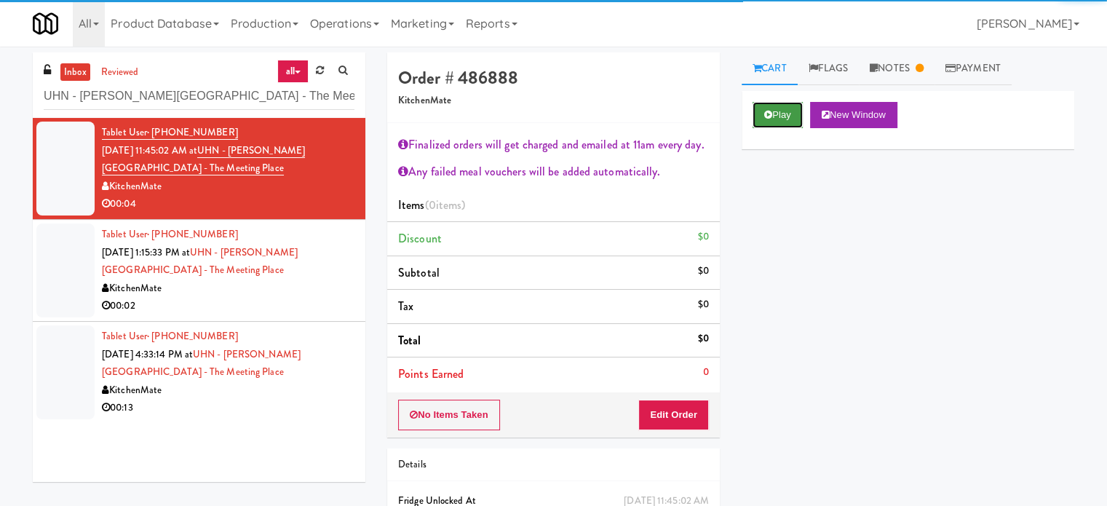
click at [783, 119] on button "Play" at bounding box center [777, 115] width 50 height 26
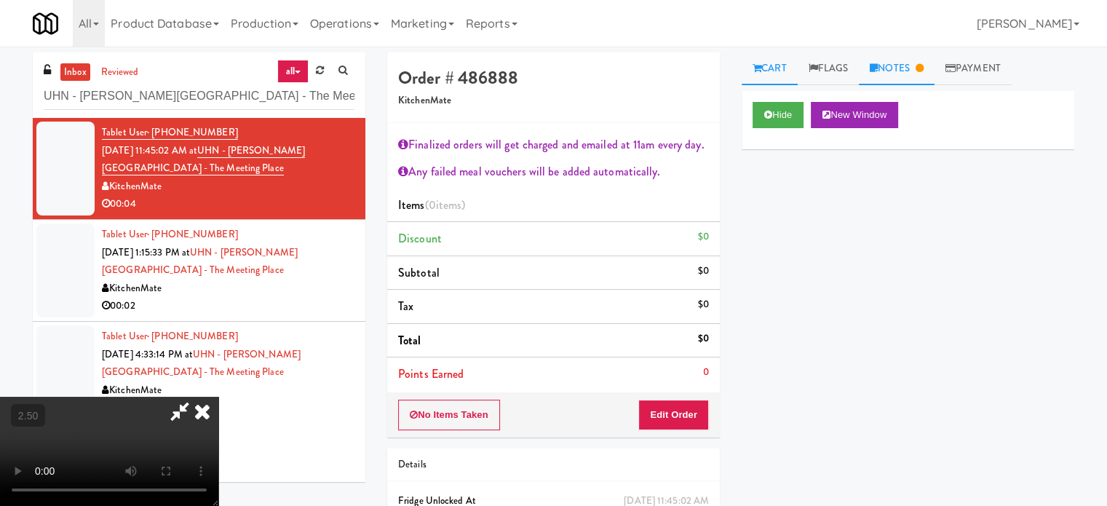
click at [909, 66] on link "Notes" at bounding box center [897, 68] width 76 height 33
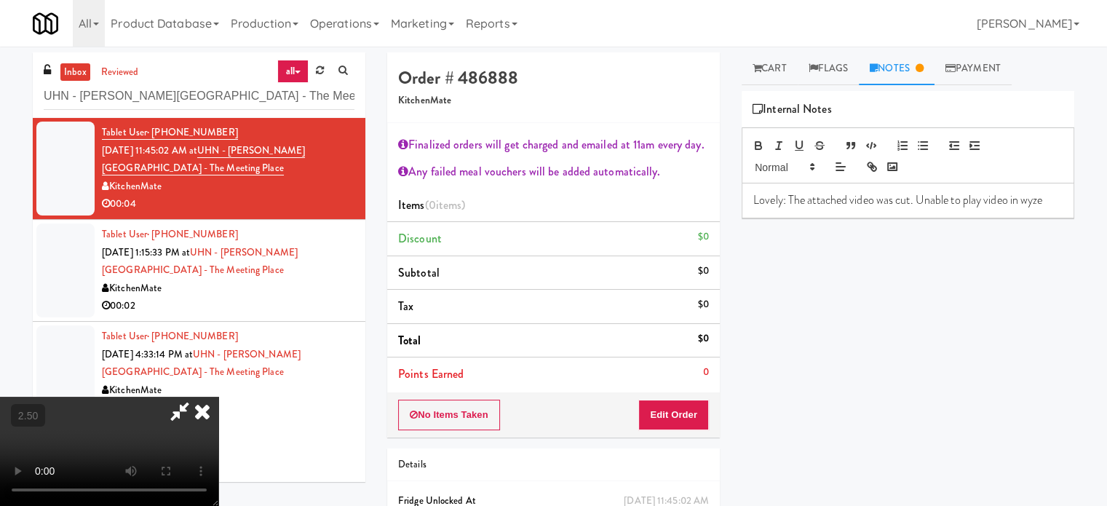
drag, startPoint x: 467, startPoint y: 254, endPoint x: 464, endPoint y: 244, distance: 9.9
click at [218, 397] on video at bounding box center [109, 451] width 218 height 109
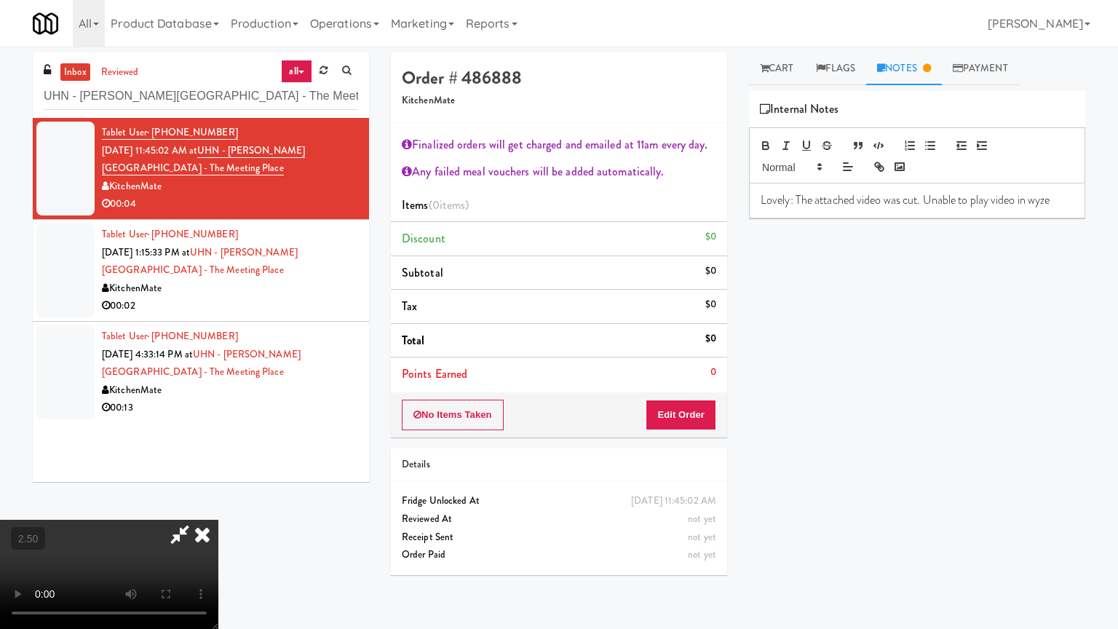
click at [218, 505] on video at bounding box center [109, 573] width 218 height 109
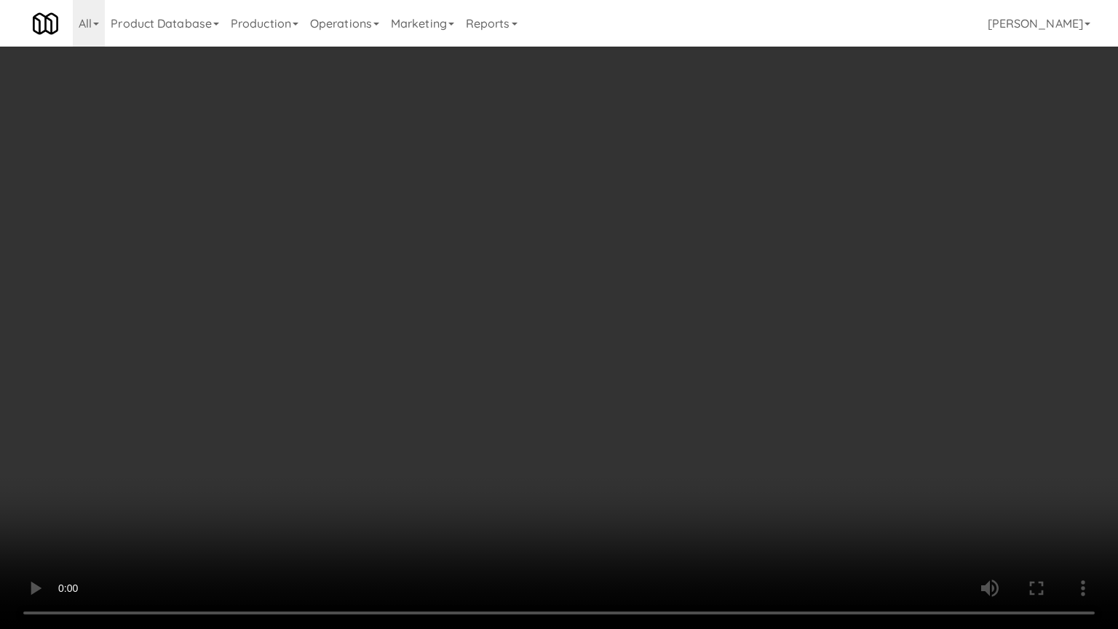
drag, startPoint x: 542, startPoint y: 324, endPoint x: 591, endPoint y: 307, distance: 51.5
click at [543, 324] on video at bounding box center [559, 314] width 1118 height 629
click at [605, 314] on video at bounding box center [559, 314] width 1118 height 629
click at [612, 314] on video at bounding box center [559, 314] width 1118 height 629
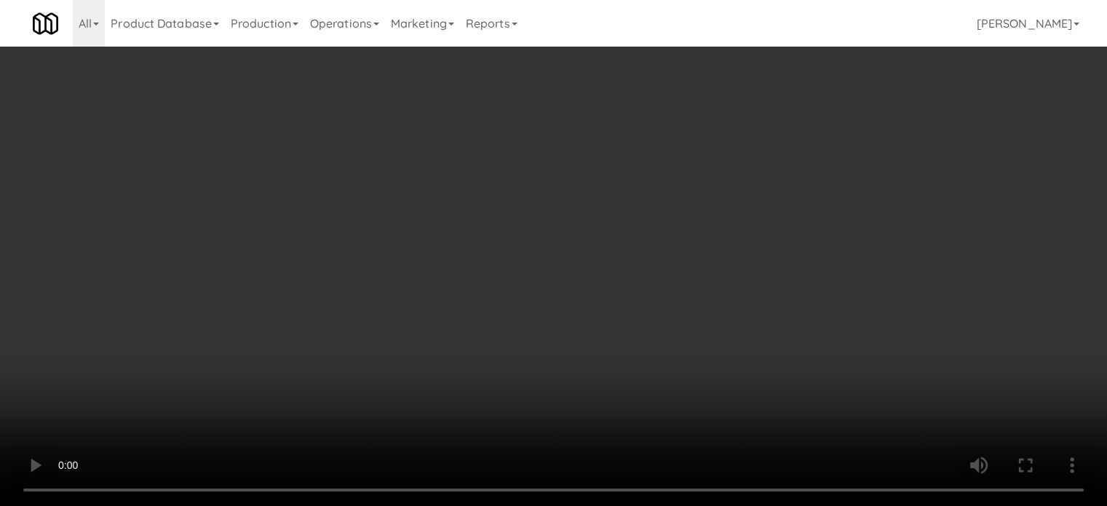
click at [509, 223] on video at bounding box center [553, 253] width 1107 height 506
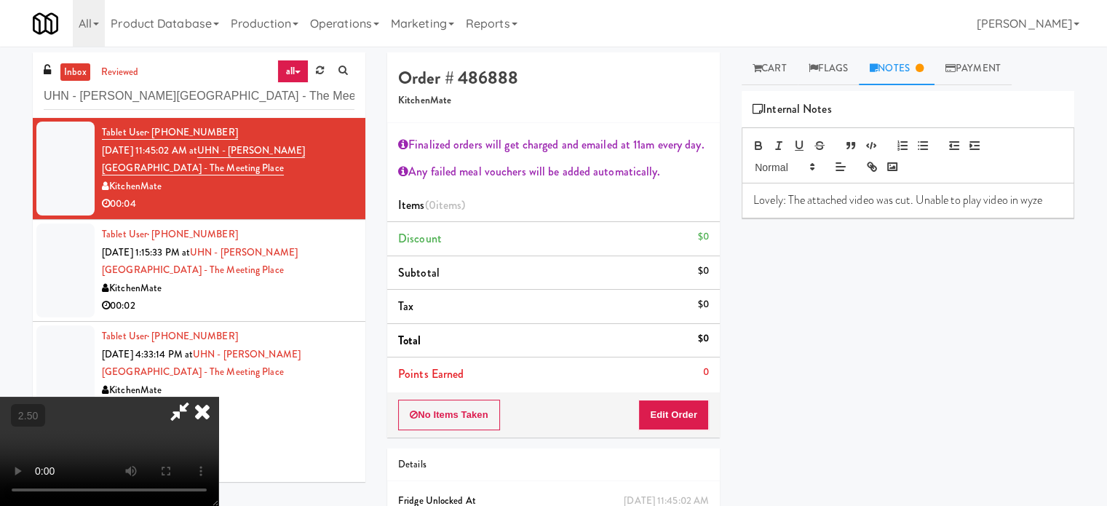
click at [218, 397] on video at bounding box center [109, 451] width 218 height 109
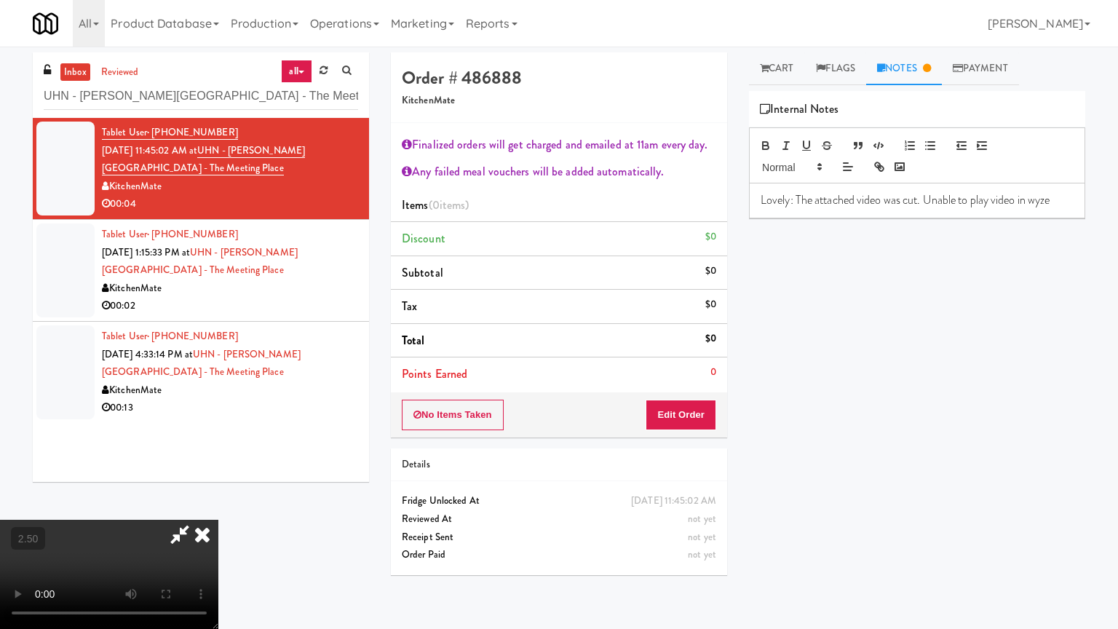
drag, startPoint x: 556, startPoint y: 289, endPoint x: 580, endPoint y: 284, distance: 24.4
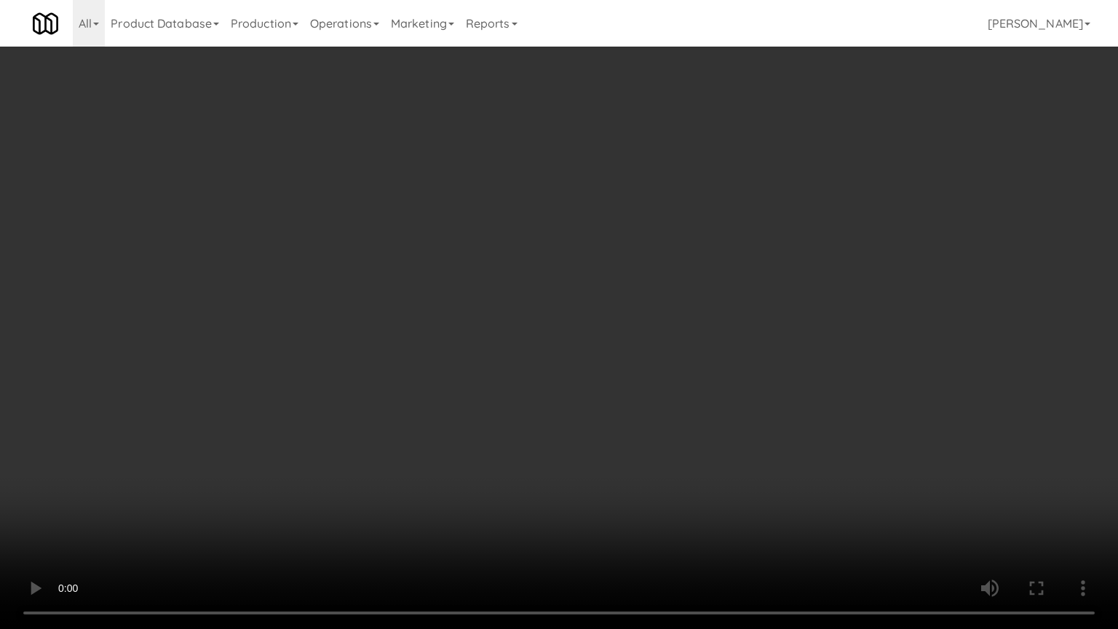
click at [565, 288] on video at bounding box center [559, 314] width 1118 height 629
click at [589, 285] on video at bounding box center [559, 314] width 1118 height 629
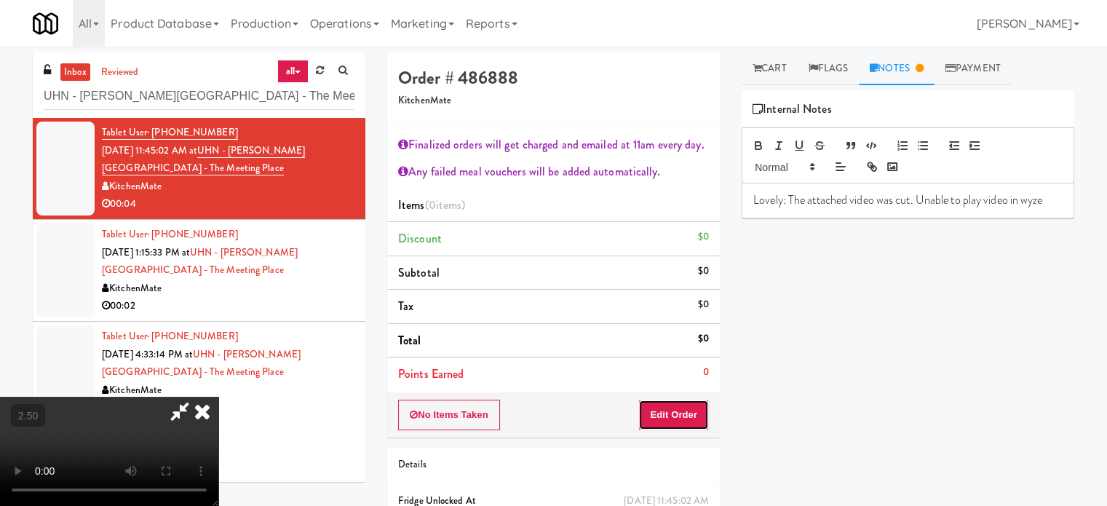
drag, startPoint x: 704, startPoint y: 418, endPoint x: 857, endPoint y: 365, distance: 161.8
click at [704, 418] on button "Edit Order" at bounding box center [673, 414] width 71 height 31
click at [778, 65] on link "Cart" at bounding box center [769, 68] width 56 height 33
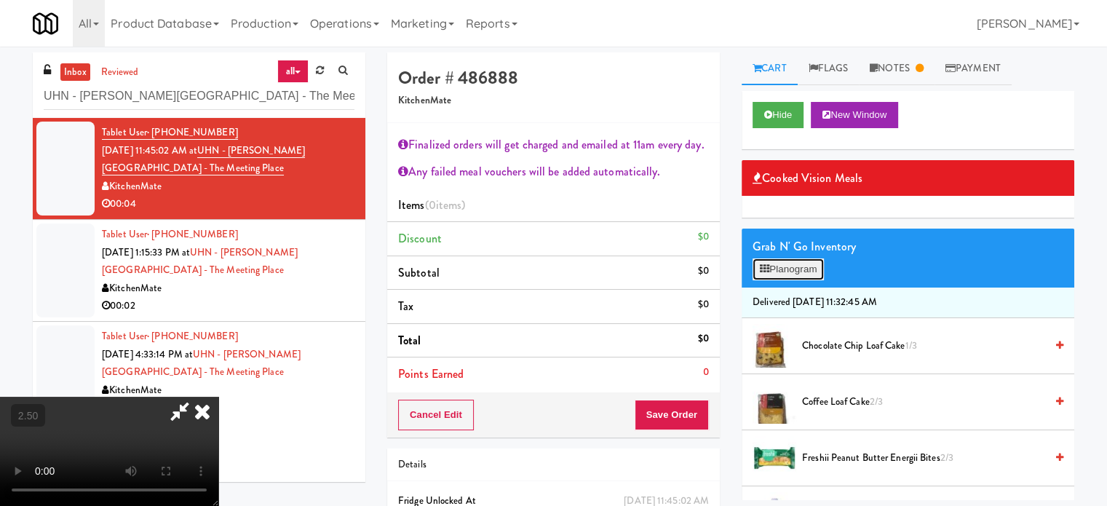
click at [802, 274] on button "Planogram" at bounding box center [787, 269] width 71 height 22
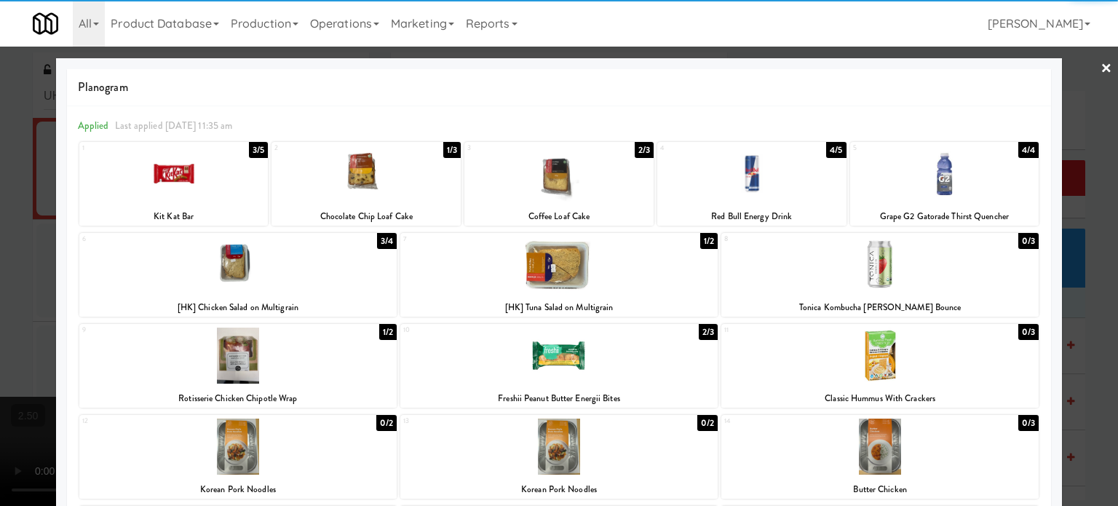
drag, startPoint x: 381, startPoint y: 238, endPoint x: 1098, endPoint y: 275, distance: 718.3
click at [384, 238] on div "3/4" at bounding box center [387, 241] width 20 height 16
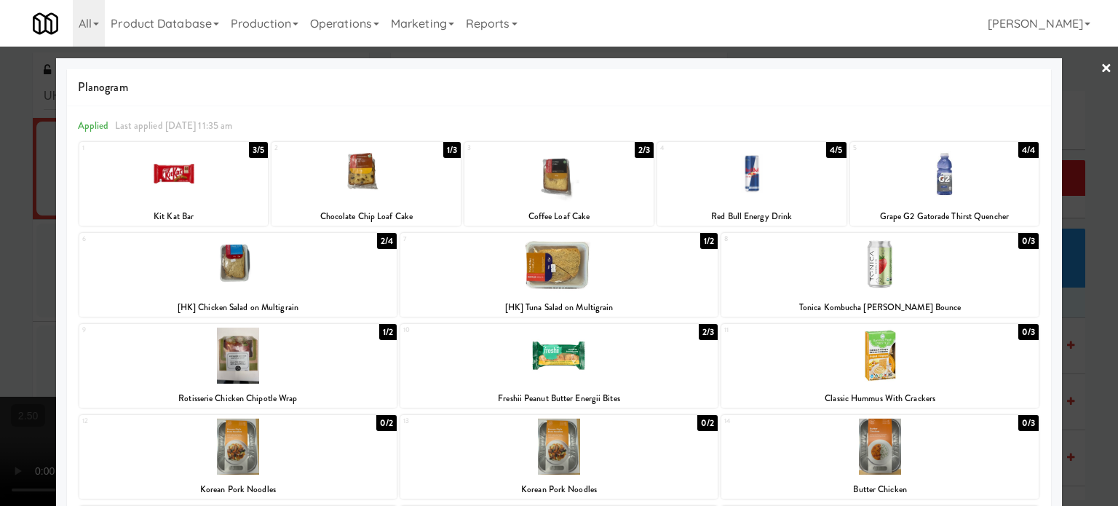
click at [1088, 312] on div at bounding box center [559, 253] width 1118 height 506
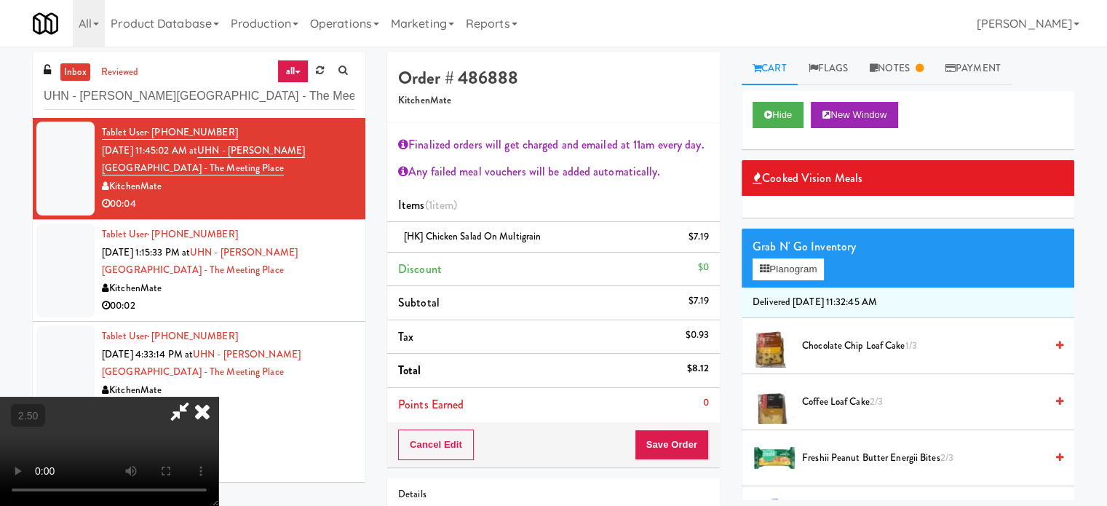
click at [218, 397] on icon at bounding box center [202, 411] width 32 height 29
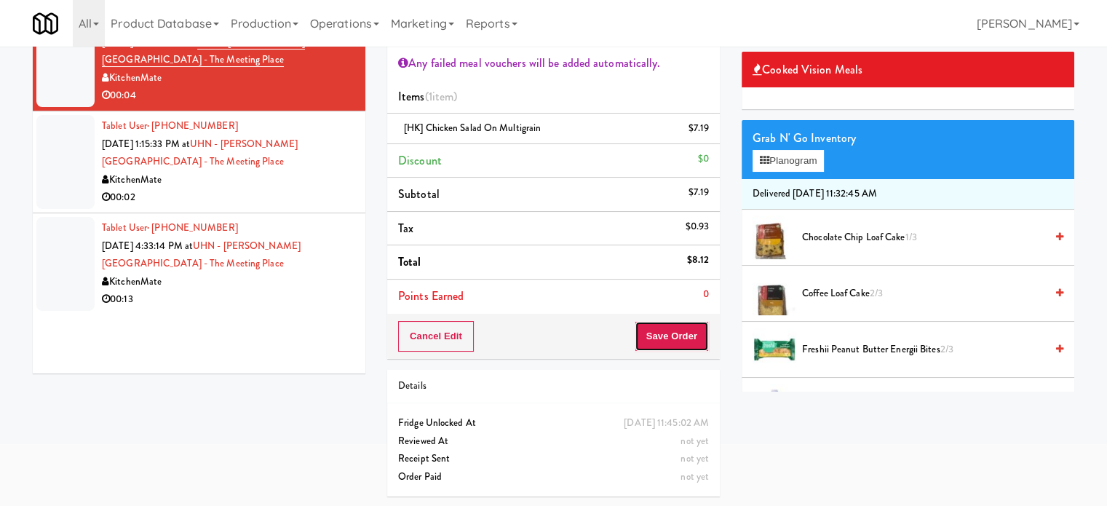
click at [674, 328] on button "Save Order" at bounding box center [671, 336] width 74 height 31
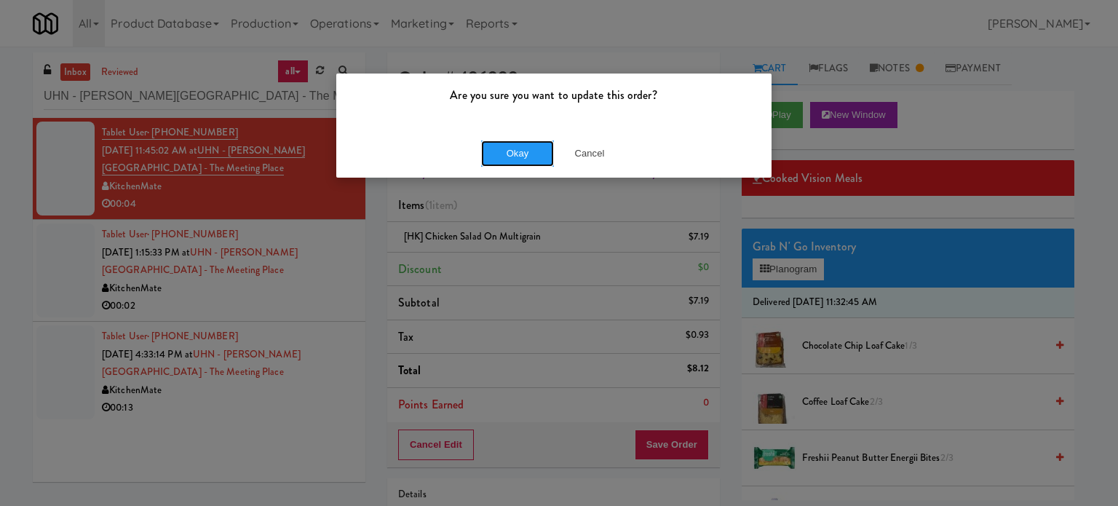
drag, startPoint x: 514, startPoint y: 148, endPoint x: 454, endPoint y: 178, distance: 66.4
click at [513, 148] on button "Okay" at bounding box center [517, 153] width 73 height 26
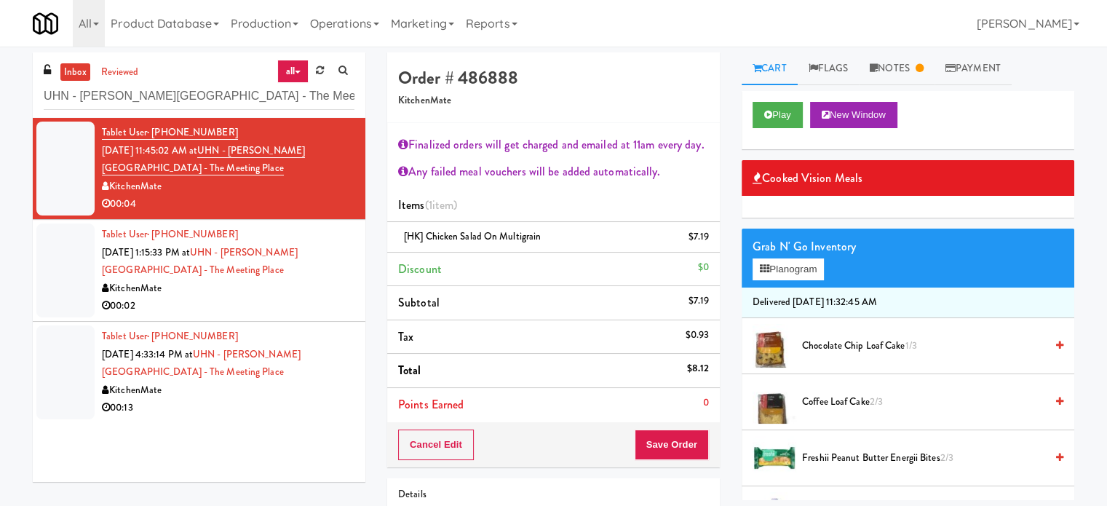
click at [243, 304] on div "00:02" at bounding box center [228, 306] width 252 height 18
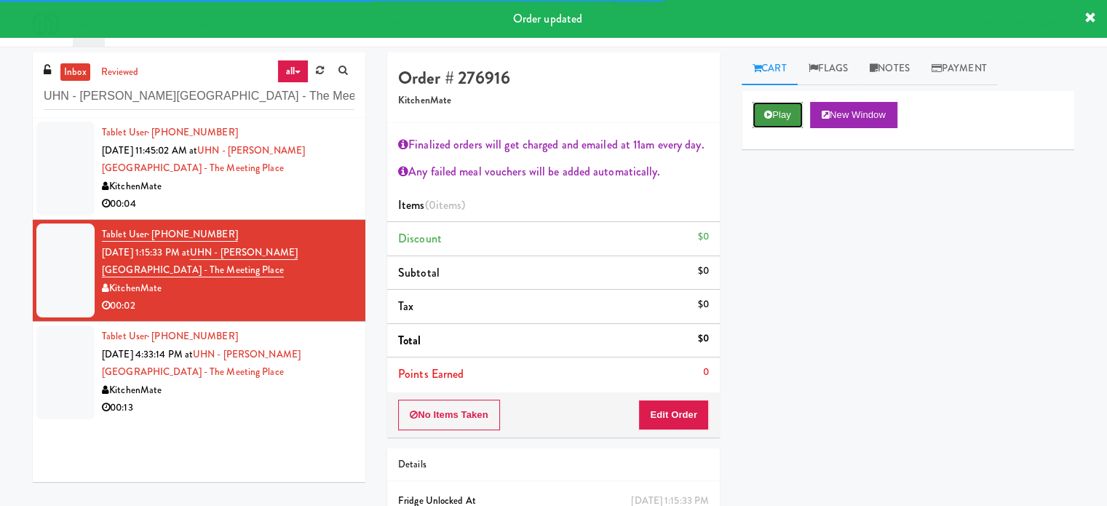
click at [773, 111] on button "Play" at bounding box center [777, 115] width 50 height 26
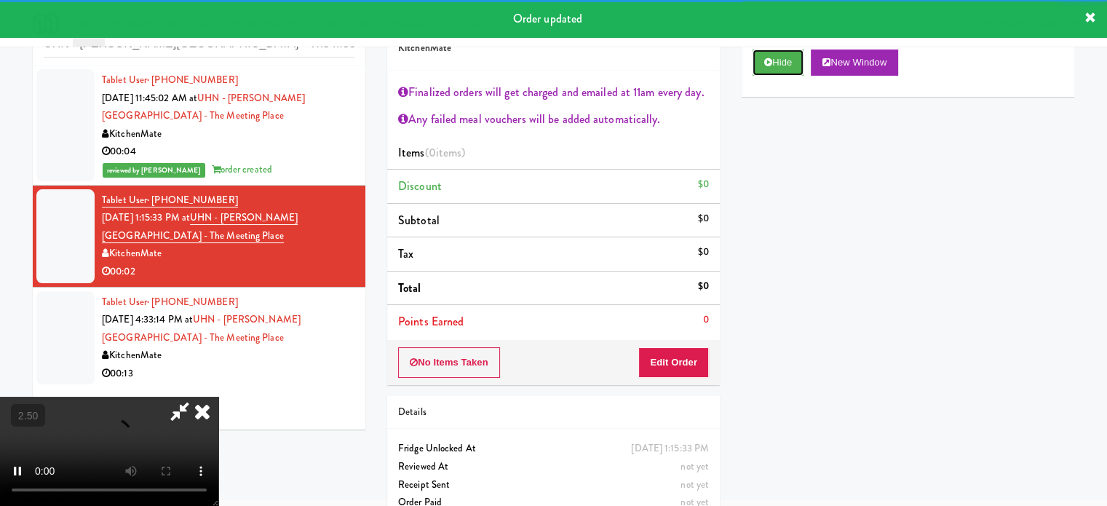
scroll to position [79, 0]
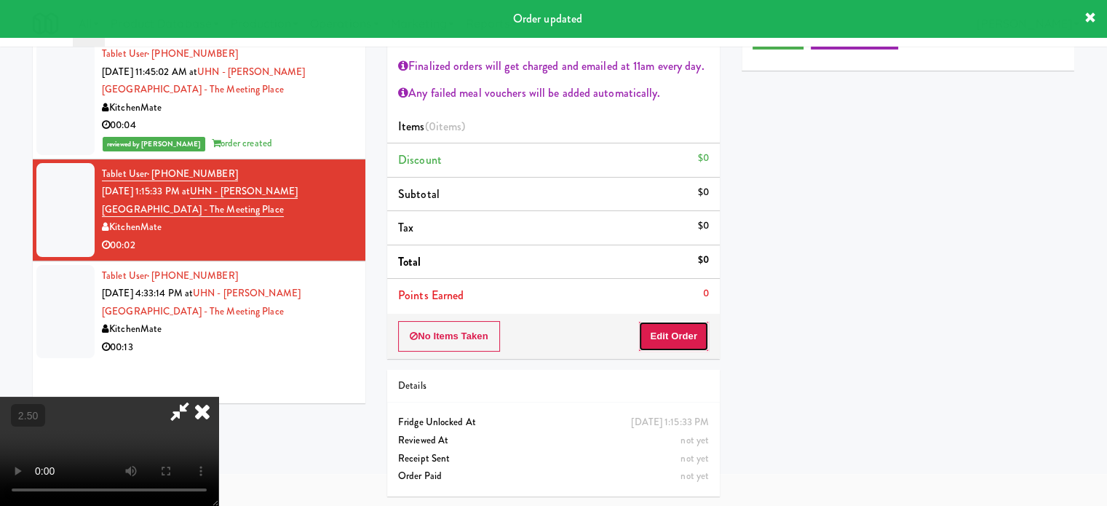
click at [674, 338] on button "Edit Order" at bounding box center [673, 336] width 71 height 31
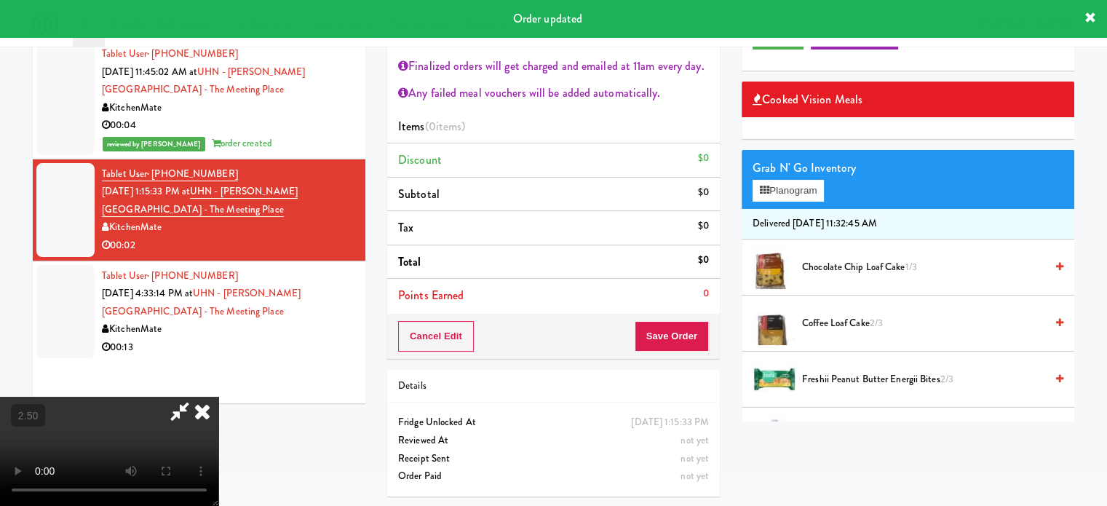
drag, startPoint x: 475, startPoint y: 319, endPoint x: 477, endPoint y: 305, distance: 14.7
click at [218, 397] on video at bounding box center [109, 451] width 218 height 109
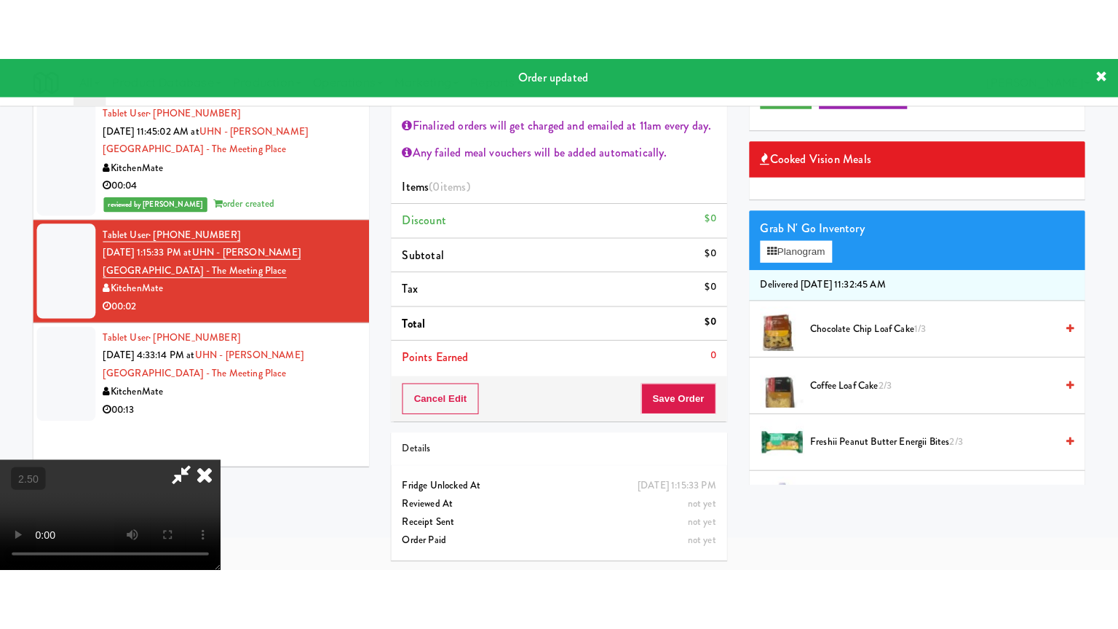
scroll to position [47, 0]
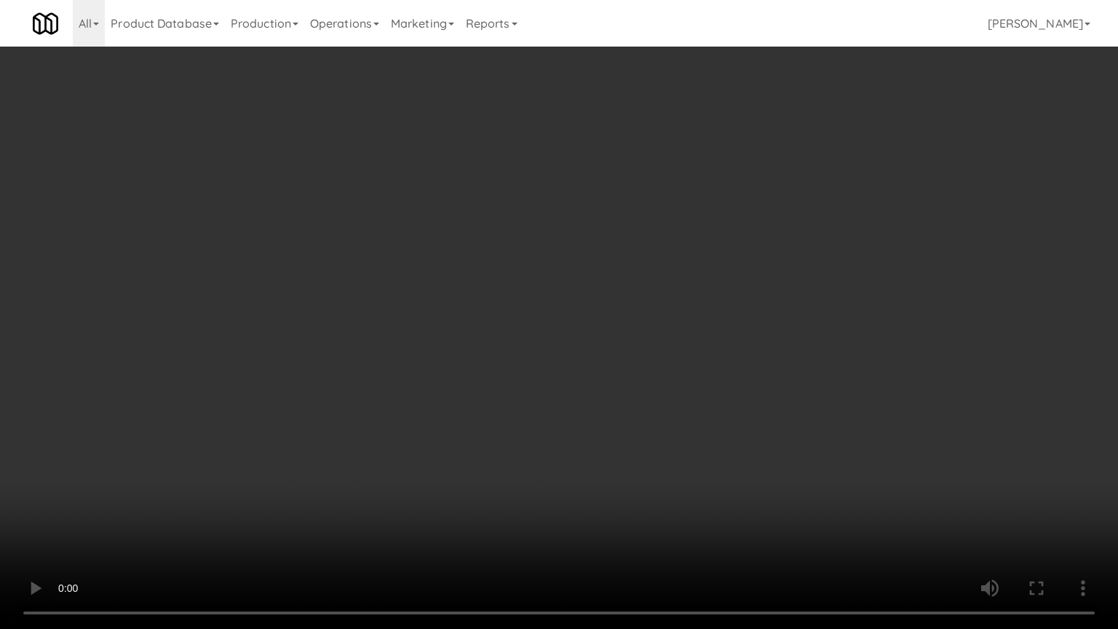
click at [555, 274] on video at bounding box center [559, 314] width 1118 height 629
click at [570, 272] on video at bounding box center [559, 314] width 1118 height 629
click at [592, 263] on video at bounding box center [559, 314] width 1118 height 629
click at [611, 263] on video at bounding box center [559, 314] width 1118 height 629
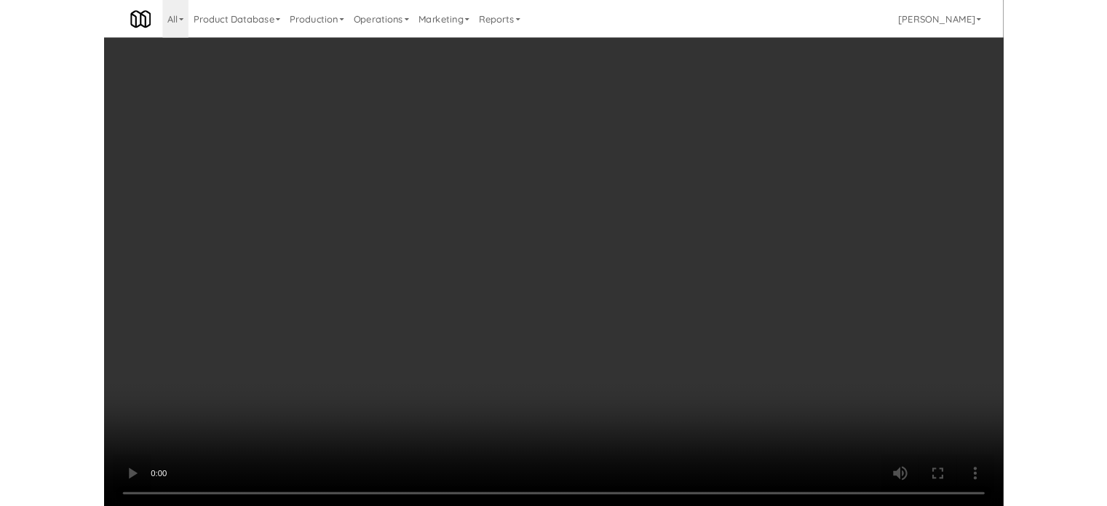
scroll to position [79, 0]
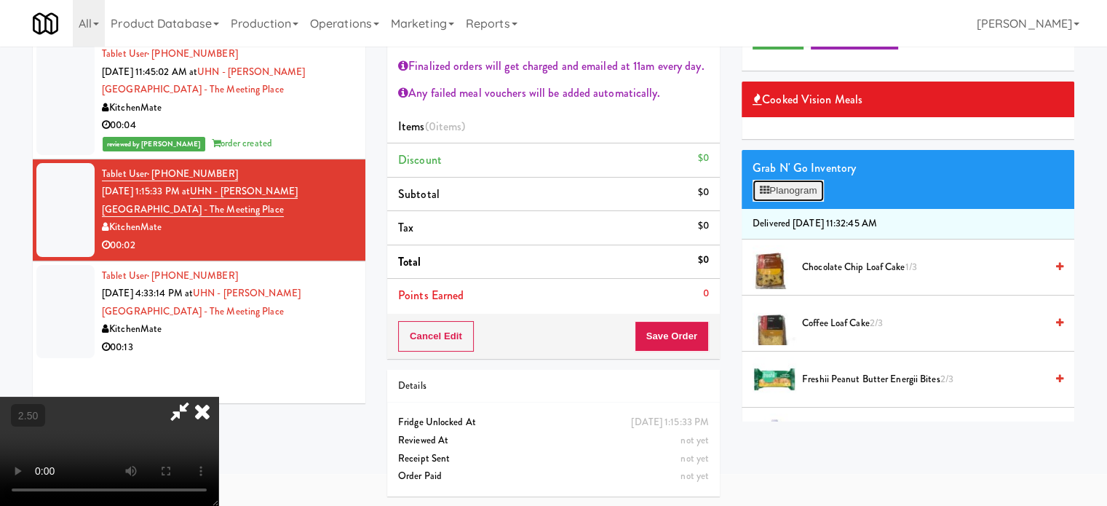
drag, startPoint x: 782, startPoint y: 187, endPoint x: 752, endPoint y: 170, distance: 35.2
click at [783, 187] on button "Planogram" at bounding box center [787, 191] width 71 height 22
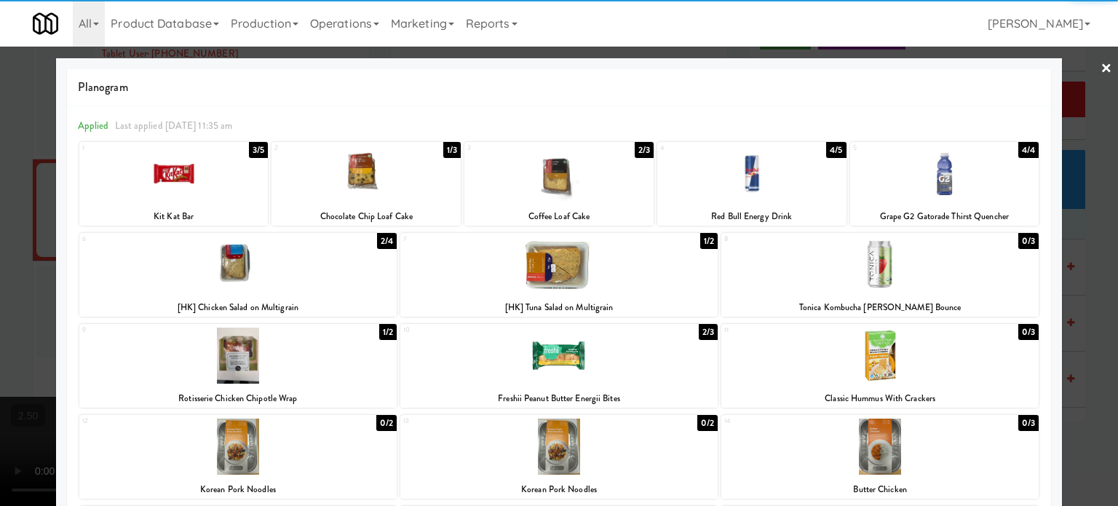
click at [384, 242] on div "2/4" at bounding box center [387, 241] width 20 height 16
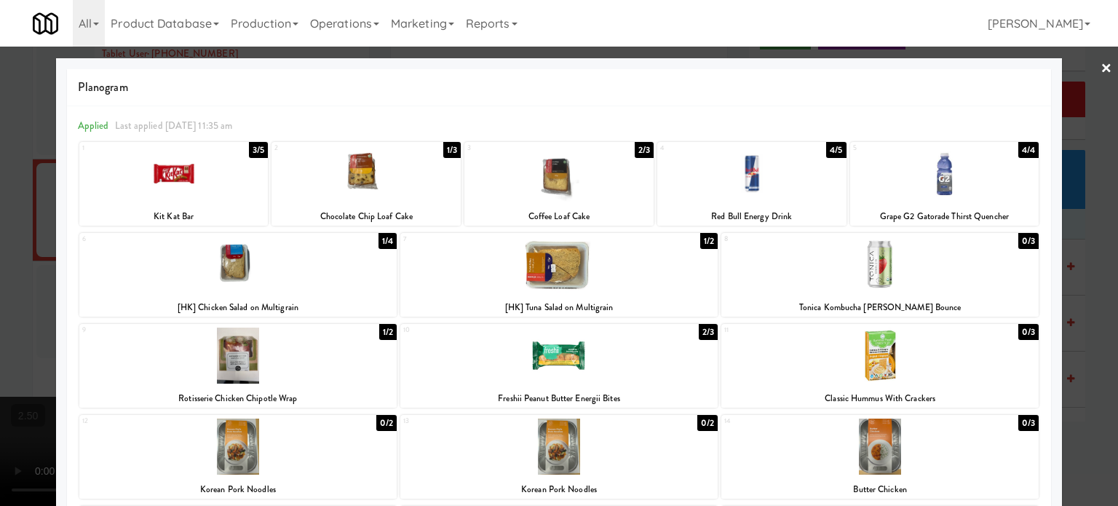
click at [1091, 312] on div at bounding box center [559, 253] width 1118 height 506
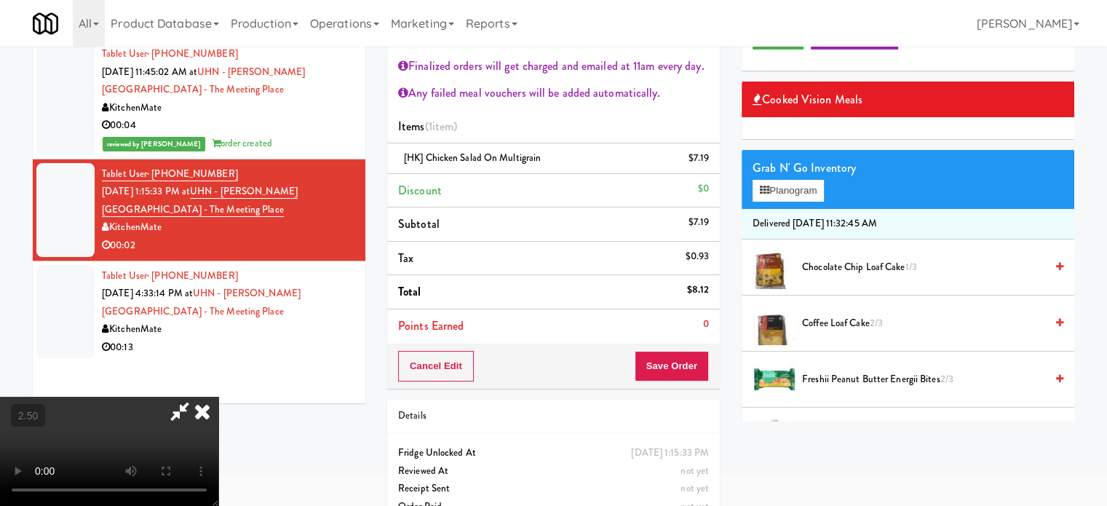
click at [218, 397] on icon at bounding box center [202, 411] width 32 height 29
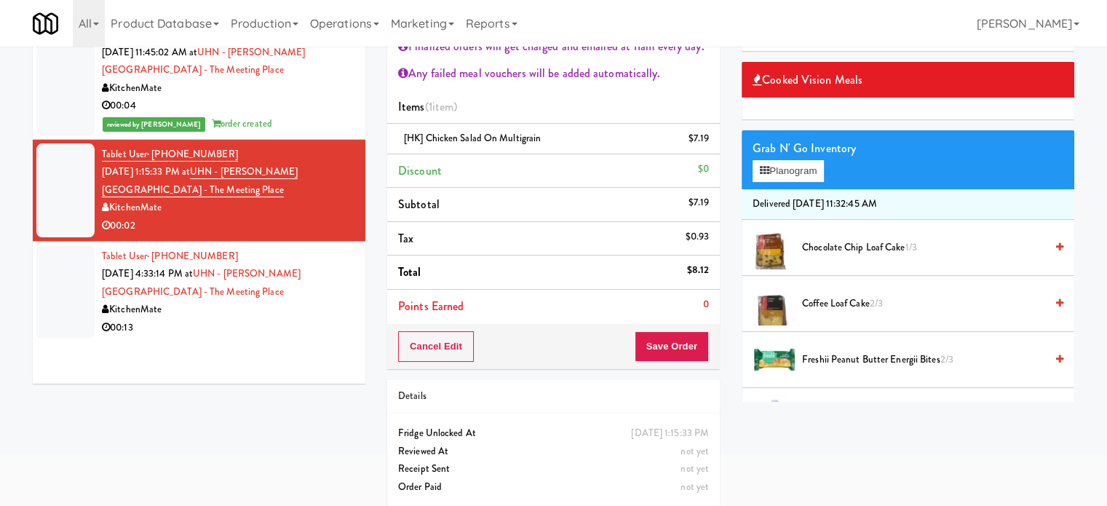
scroll to position [108, 0]
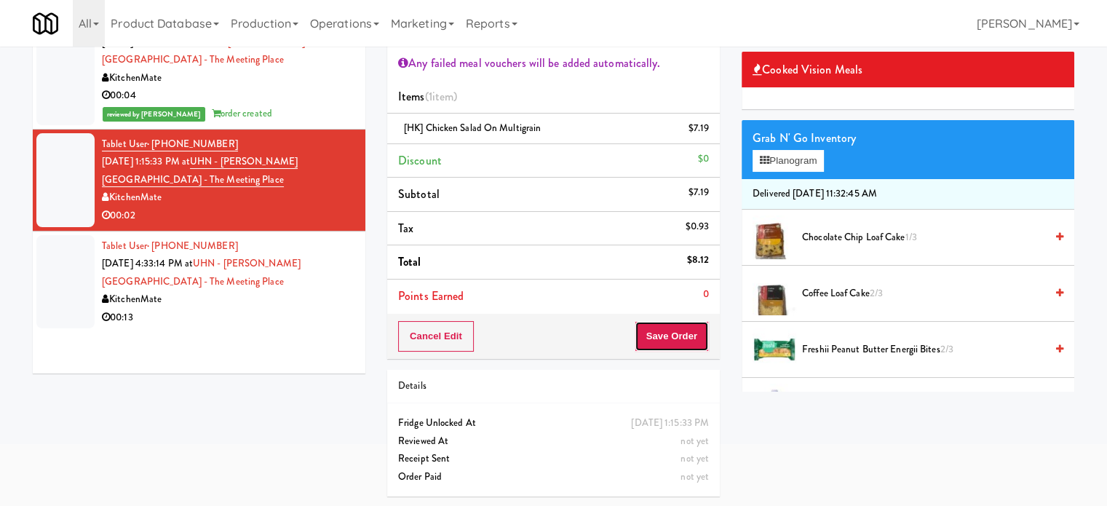
drag, startPoint x: 661, startPoint y: 327, endPoint x: 664, endPoint y: 320, distance: 7.6
click at [664, 327] on button "Save Order" at bounding box center [671, 336] width 74 height 31
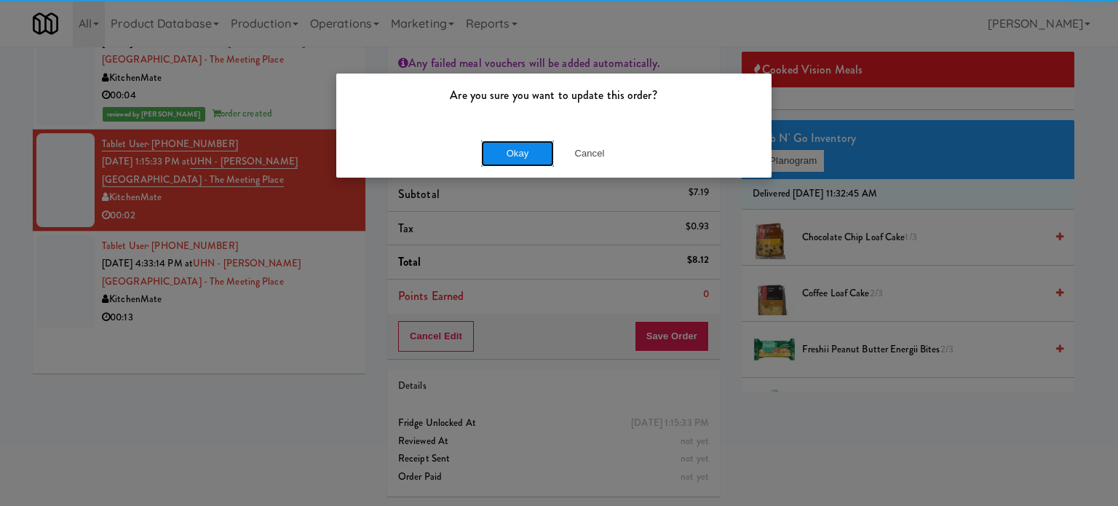
click at [518, 159] on button "Okay" at bounding box center [517, 153] width 73 height 26
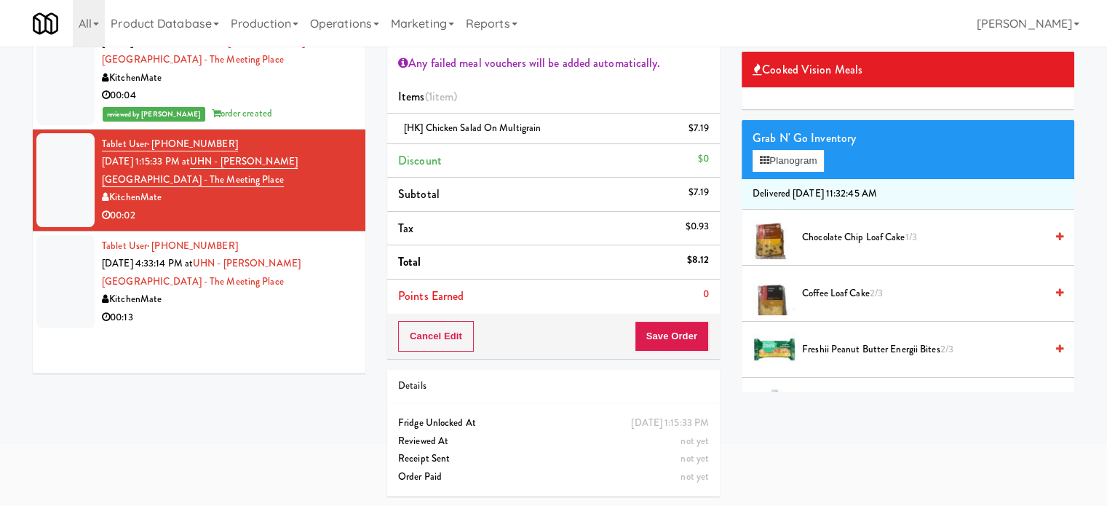
drag, startPoint x: 268, startPoint y: 308, endPoint x: 484, endPoint y: 241, distance: 225.5
click at [271, 308] on div "00:13" at bounding box center [228, 317] width 252 height 18
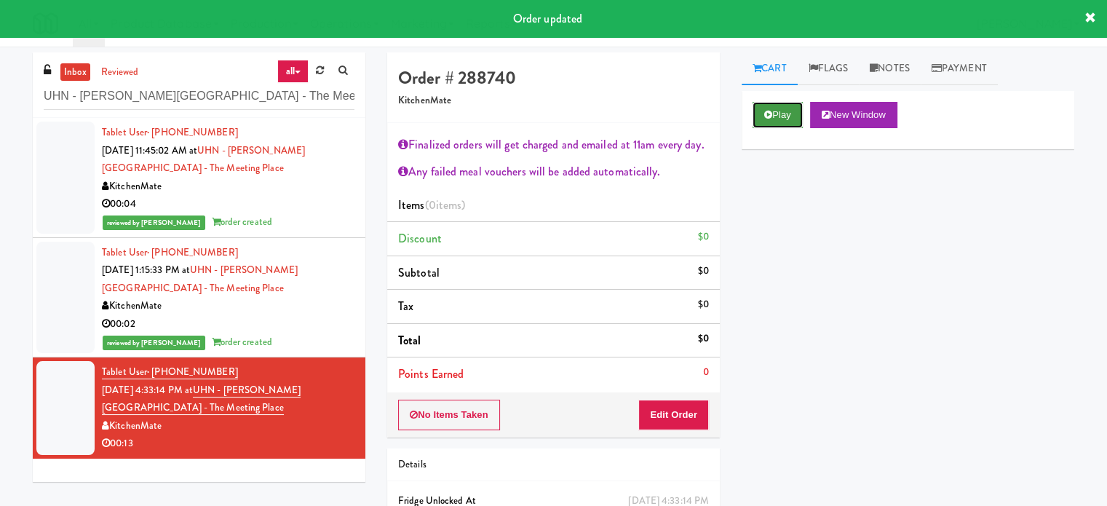
click at [770, 119] on button "Play" at bounding box center [777, 115] width 50 height 26
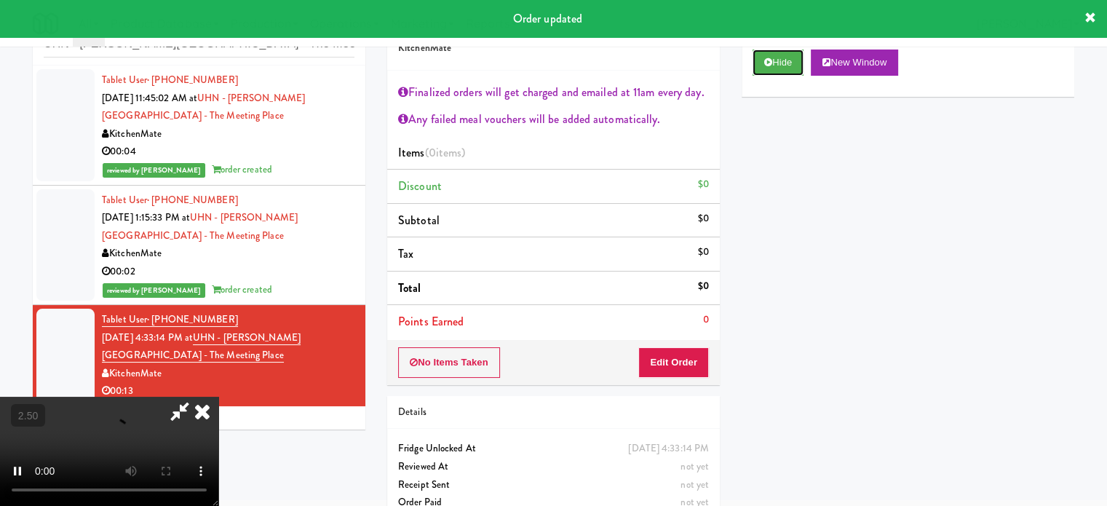
scroll to position [79, 0]
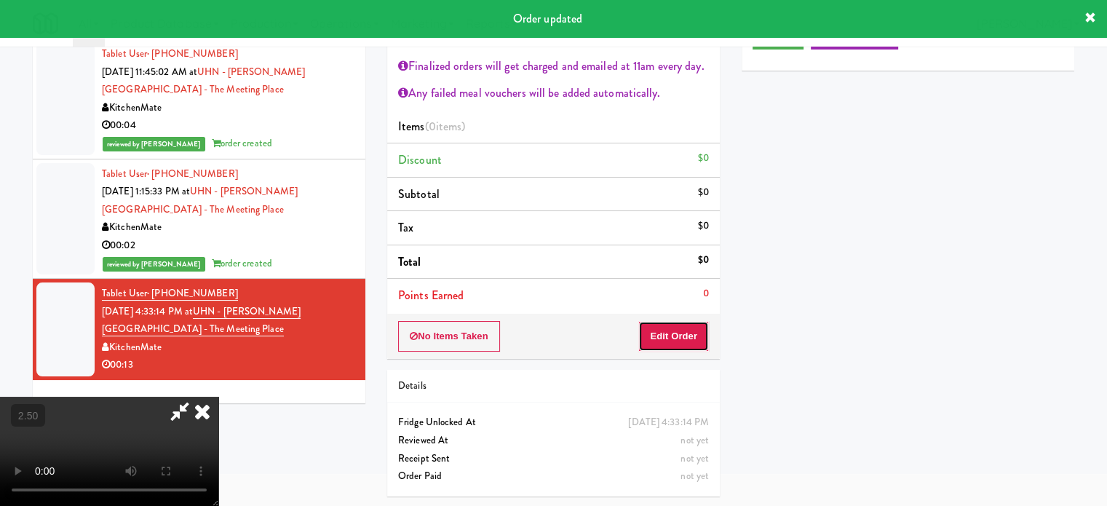
click at [695, 338] on button "Edit Order" at bounding box center [673, 336] width 71 height 31
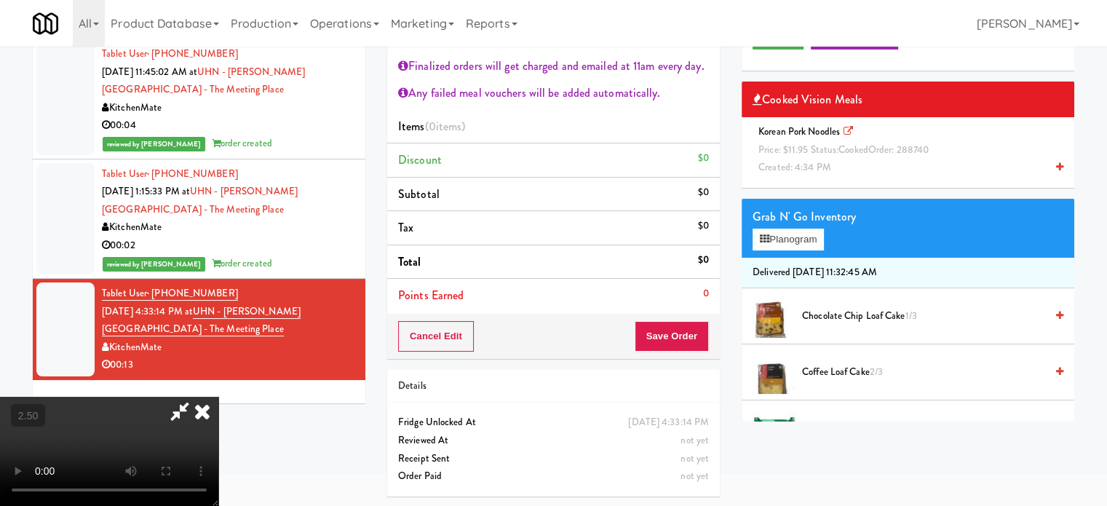
click at [218, 397] on video at bounding box center [109, 451] width 218 height 109
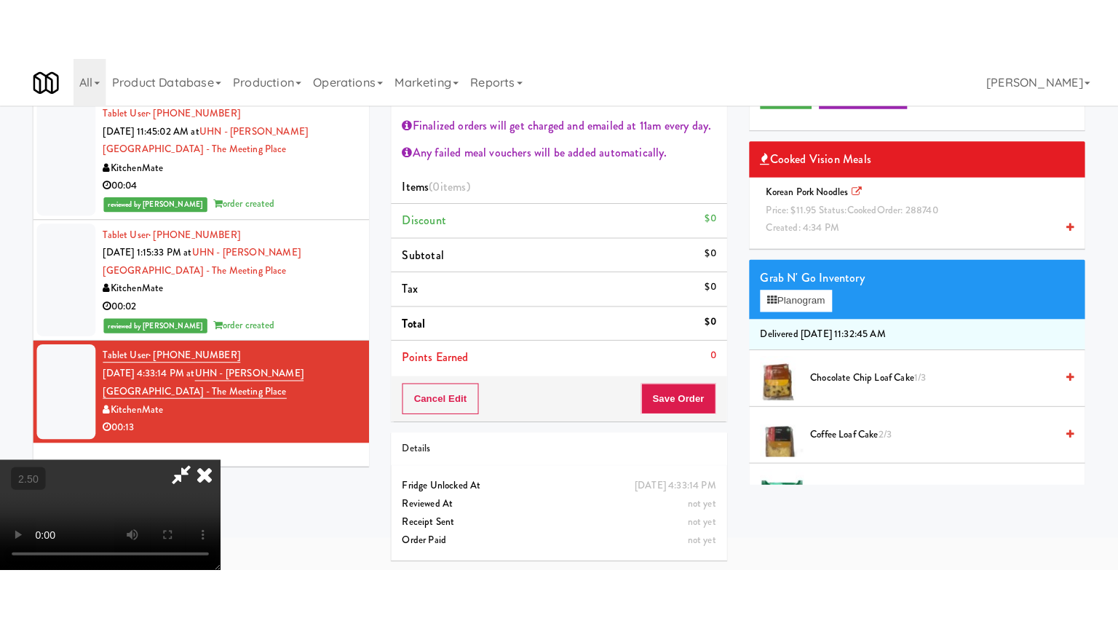
scroll to position [47, 0]
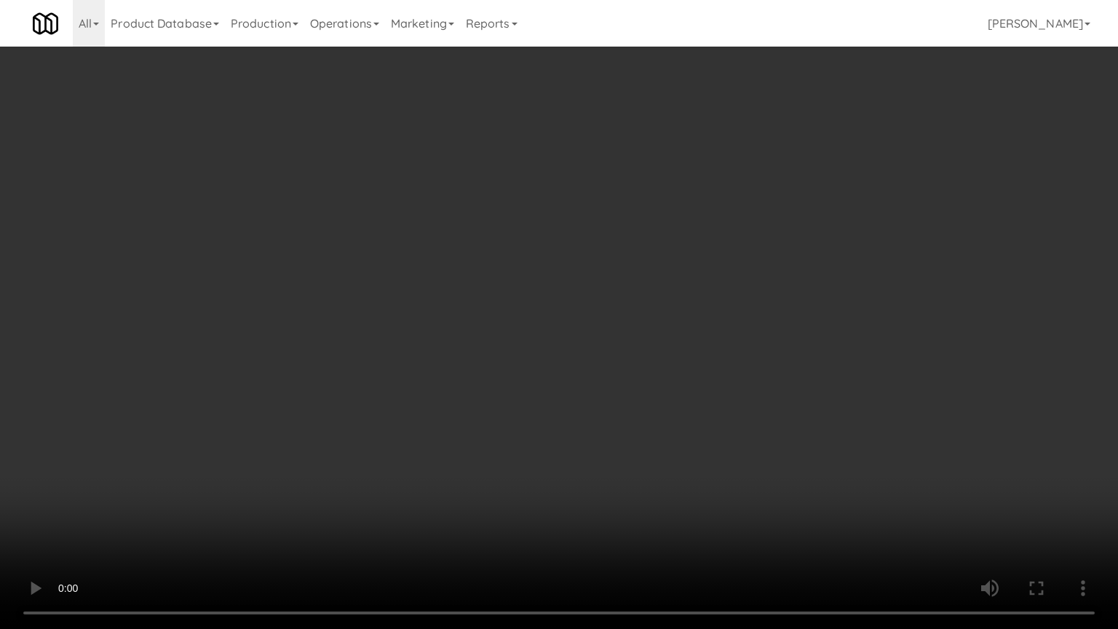
click at [533, 300] on video at bounding box center [559, 314] width 1118 height 629
click at [541, 300] on video at bounding box center [559, 314] width 1118 height 629
click at [548, 306] on video at bounding box center [559, 314] width 1118 height 629
click at [550, 300] on video at bounding box center [559, 314] width 1118 height 629
click at [538, 306] on video at bounding box center [559, 314] width 1118 height 629
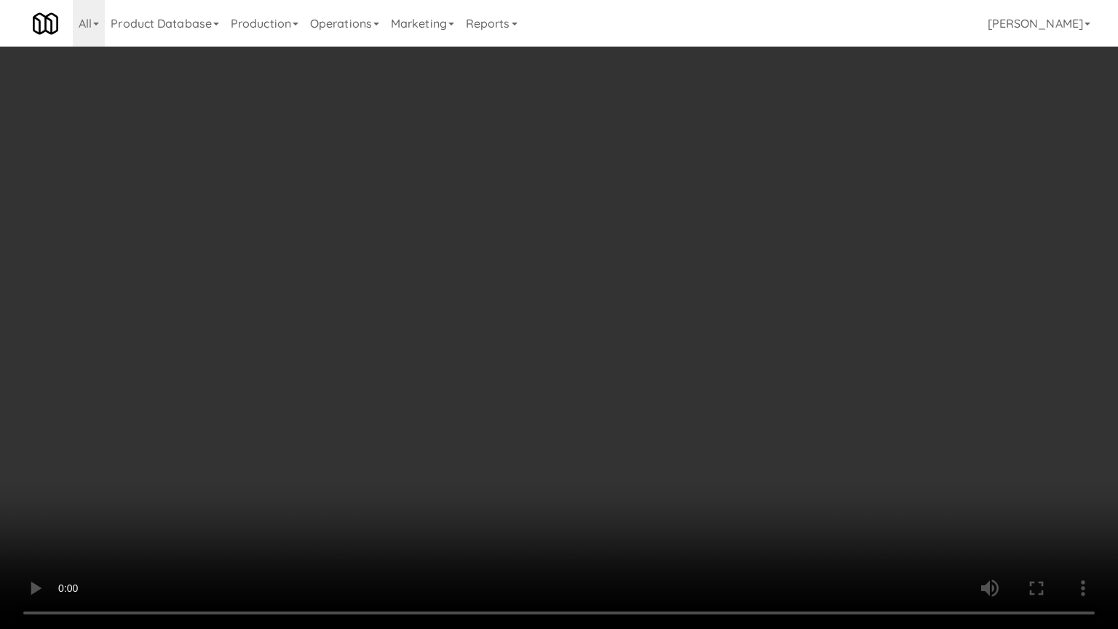
click at [538, 306] on video at bounding box center [559, 314] width 1118 height 629
click at [588, 333] on video at bounding box center [559, 314] width 1118 height 629
drag, startPoint x: 592, startPoint y: 331, endPoint x: 653, endPoint y: 126, distance: 214.1
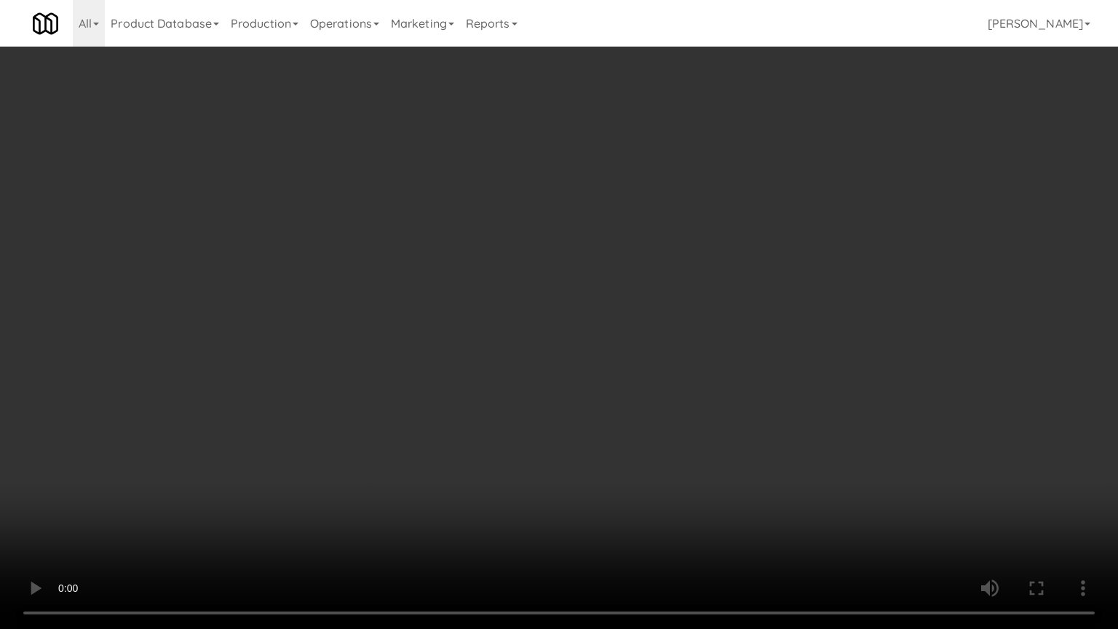
click at [593, 331] on video at bounding box center [559, 314] width 1118 height 629
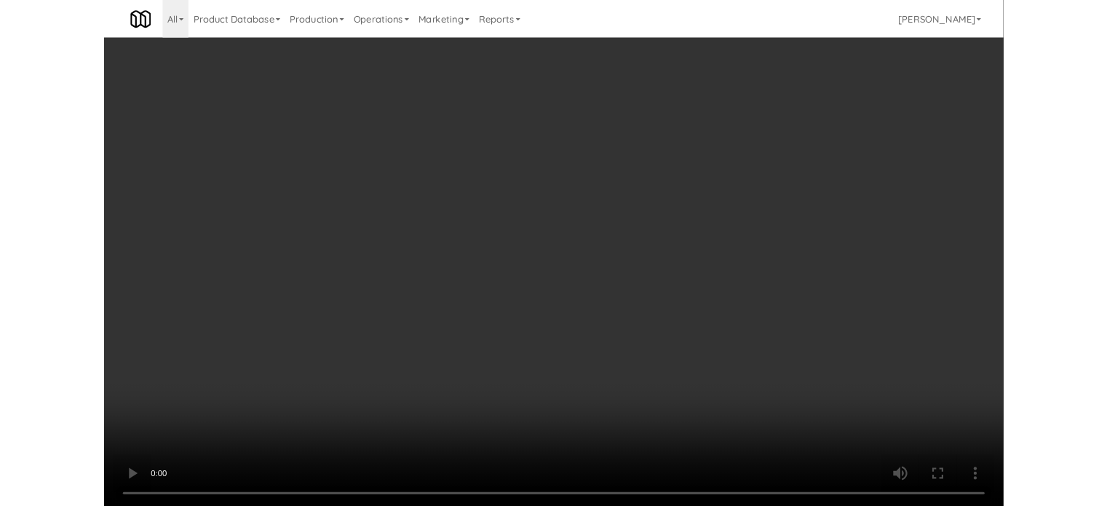
scroll to position [79, 0]
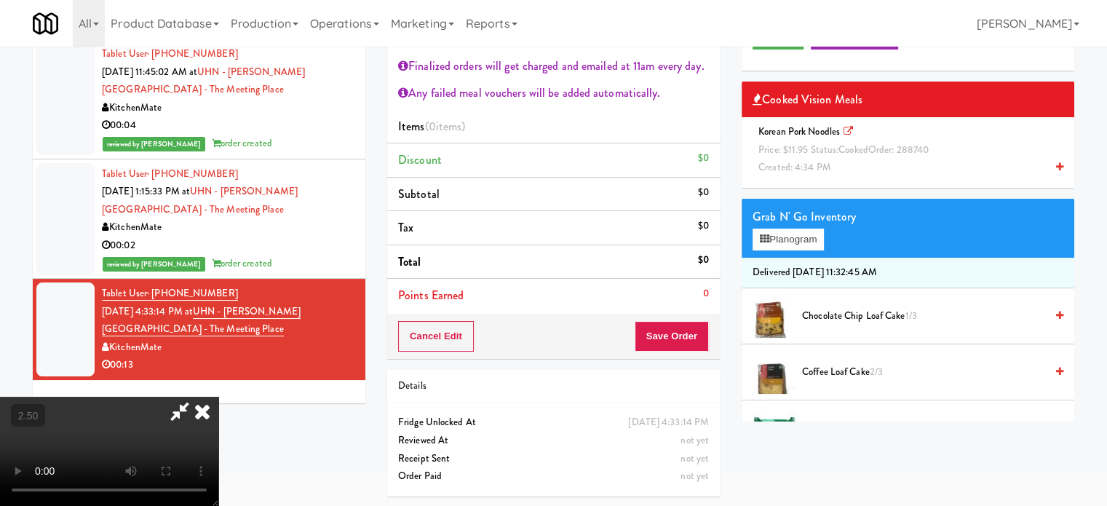
click at [218, 397] on icon at bounding box center [202, 411] width 32 height 29
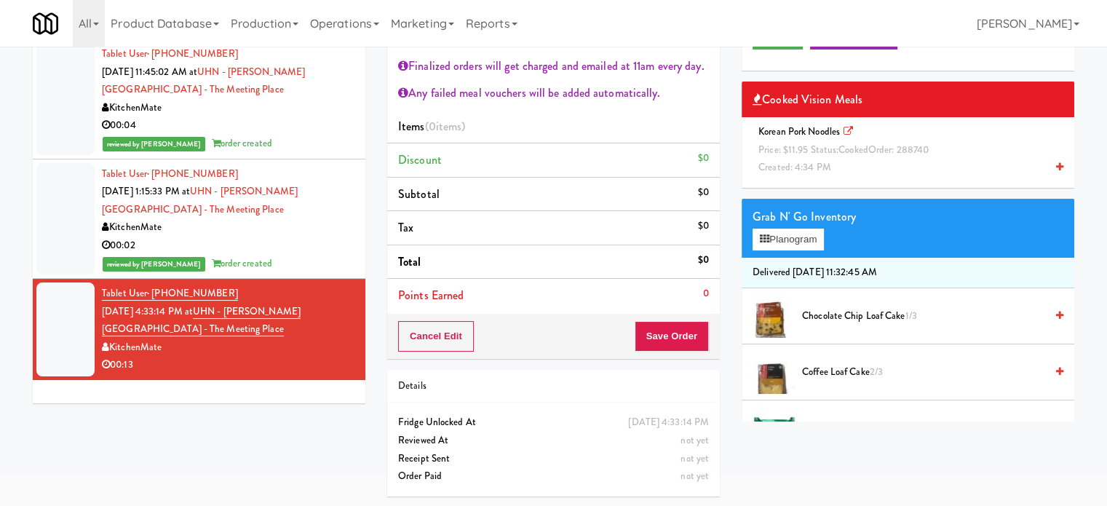
drag, startPoint x: 832, startPoint y: 148, endPoint x: 825, endPoint y: 156, distance: 10.3
click at [832, 148] on span "Price: $11.95 Status: cooked Order: 288740" at bounding box center [843, 150] width 170 height 14
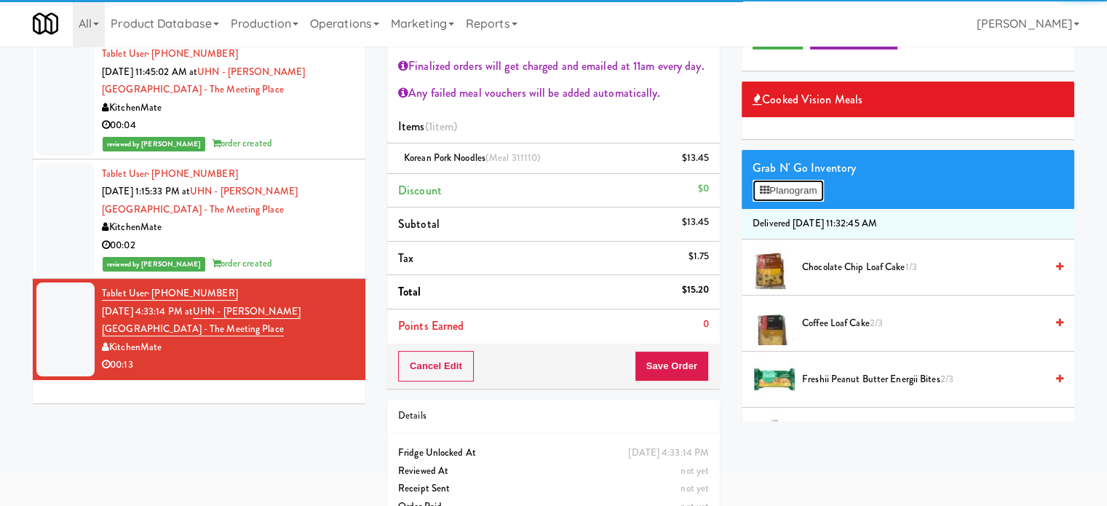
click at [805, 190] on button "Planogram" at bounding box center [787, 191] width 71 height 22
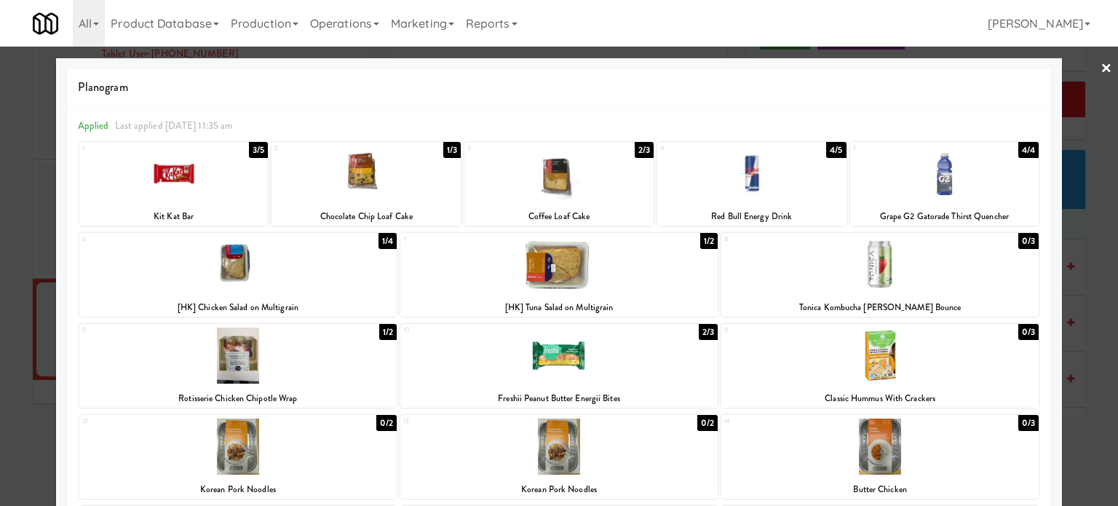
click at [1018, 152] on div "4/4" at bounding box center [1028, 150] width 20 height 16
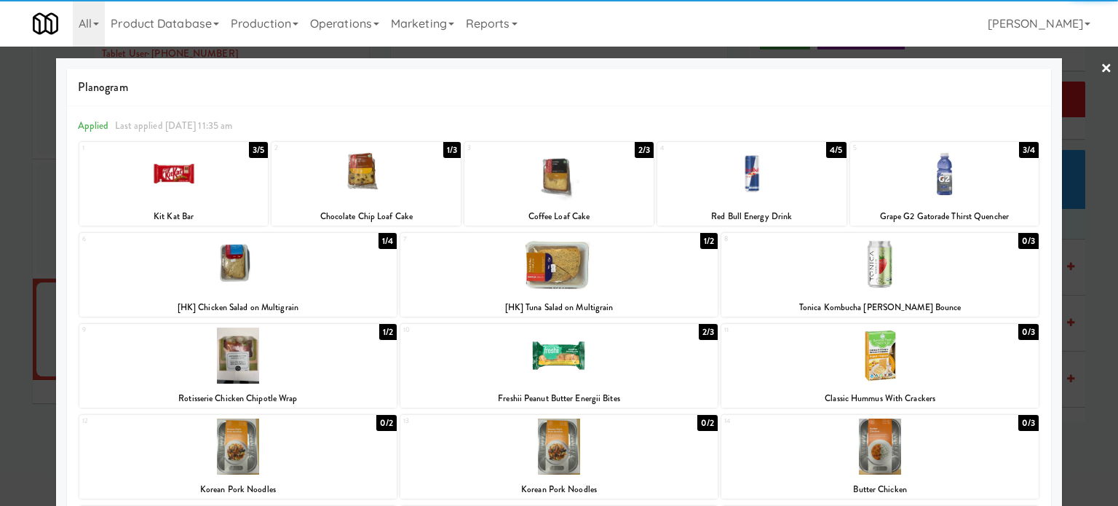
drag, startPoint x: 1091, startPoint y: 284, endPoint x: 1060, endPoint y: 286, distance: 31.3
click at [1091, 286] on div at bounding box center [559, 253] width 1118 height 506
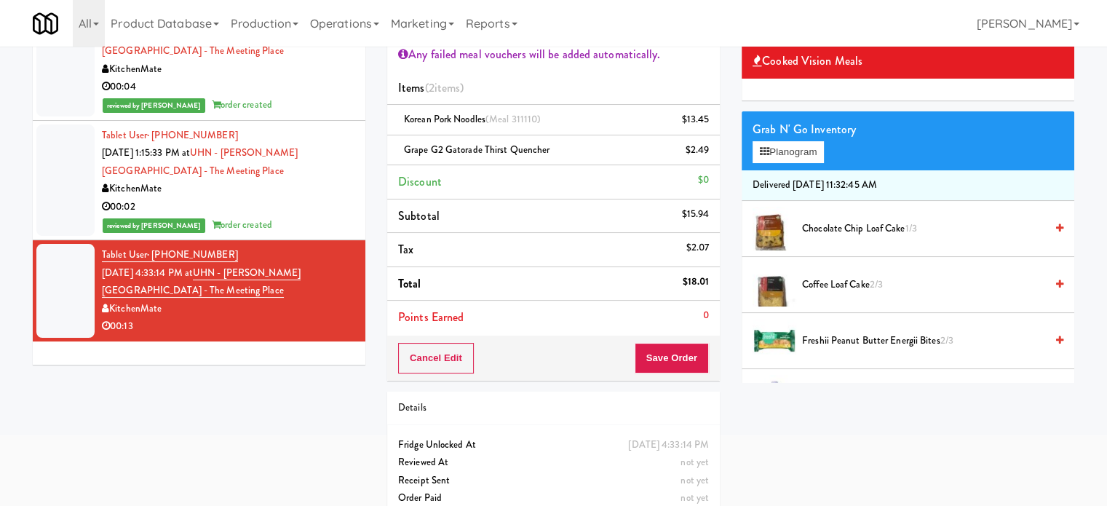
scroll to position [138, 0]
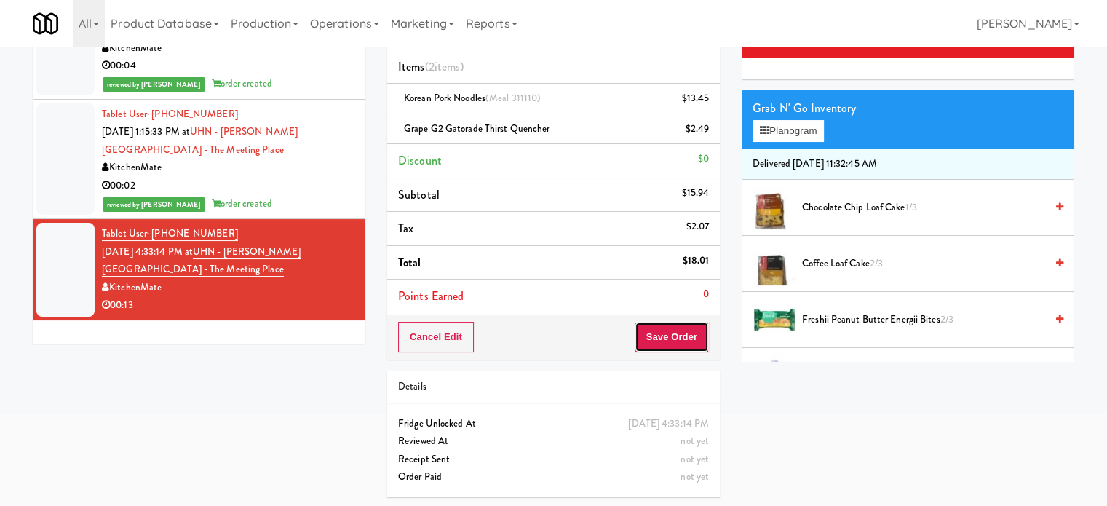
click at [672, 340] on button "Save Order" at bounding box center [671, 337] width 74 height 31
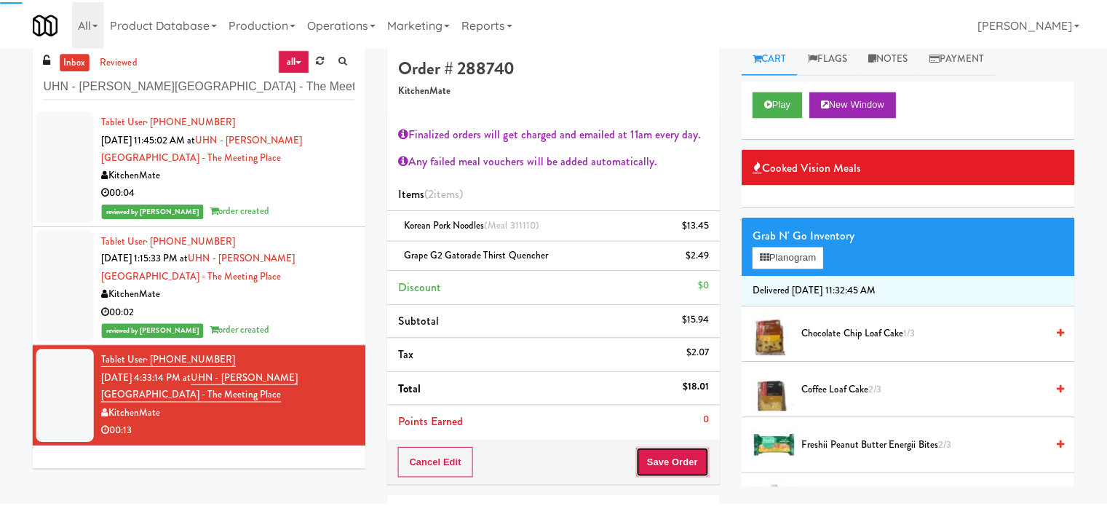
scroll to position [0, 0]
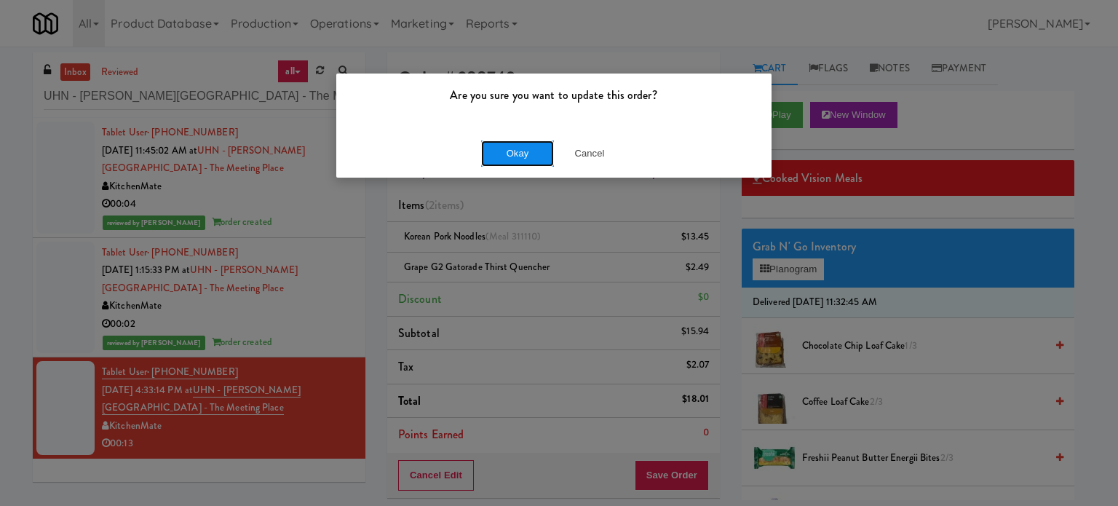
click at [523, 148] on button "Okay" at bounding box center [517, 153] width 73 height 26
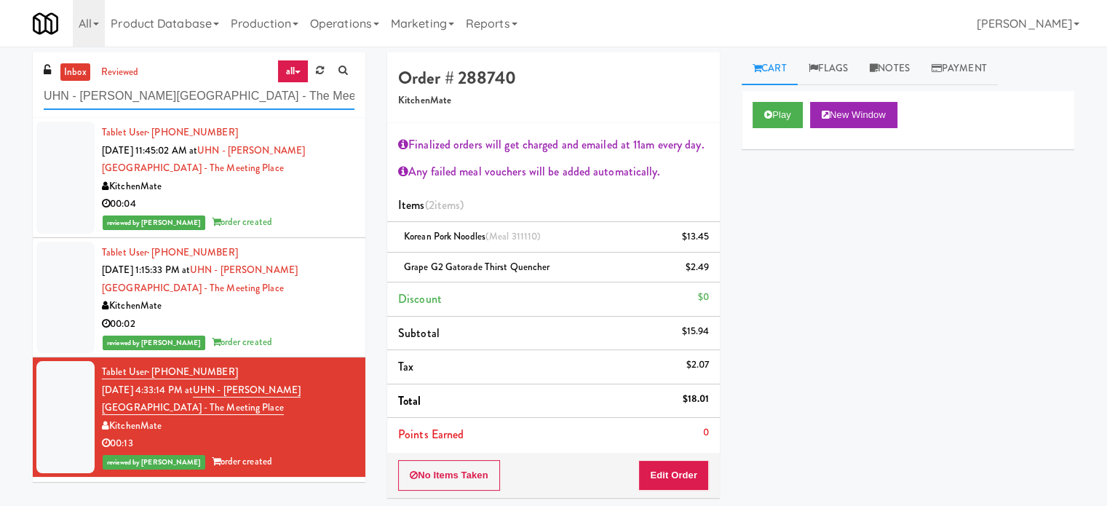
drag, startPoint x: 168, startPoint y: 114, endPoint x: 189, endPoint y: 81, distance: 38.9
click at [172, 108] on input "UHN - Bickle Center - The Meeting Place" at bounding box center [199, 96] width 311 height 27
click at [186, 84] on div "UHN - Bickle Center - The Meeting Place" at bounding box center [199, 95] width 311 height 28
click at [185, 87] on input "UHN - Bickle Center - The Meeting Place" at bounding box center [199, 96] width 311 height 27
click at [184, 87] on input "UHN - Bickle Center - The Meeting Place" at bounding box center [199, 96] width 311 height 27
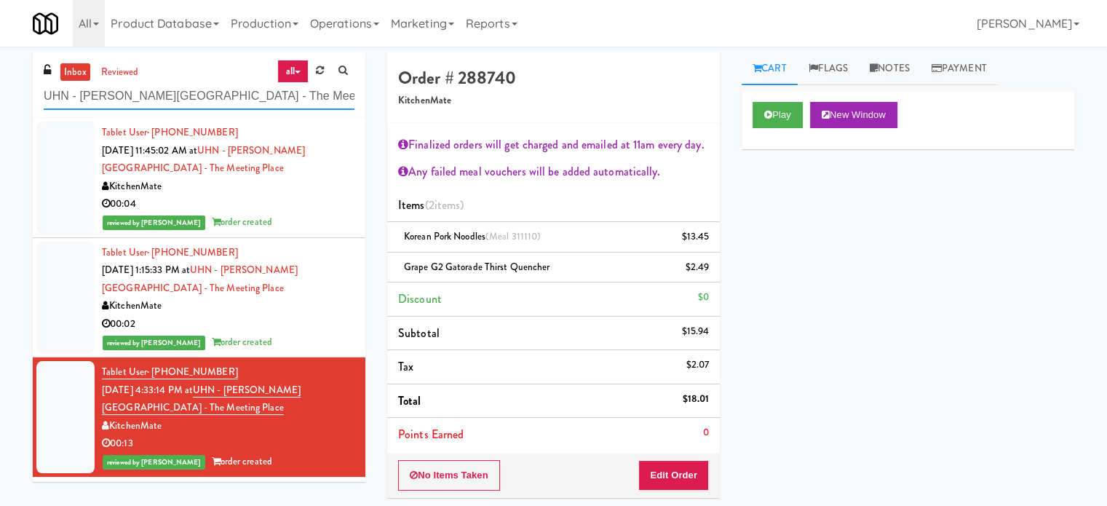
click at [184, 87] on input "UHN - Bickle Center - The Meeting Place" at bounding box center [199, 96] width 311 height 27
paste input "Joseph Brant Hospital"
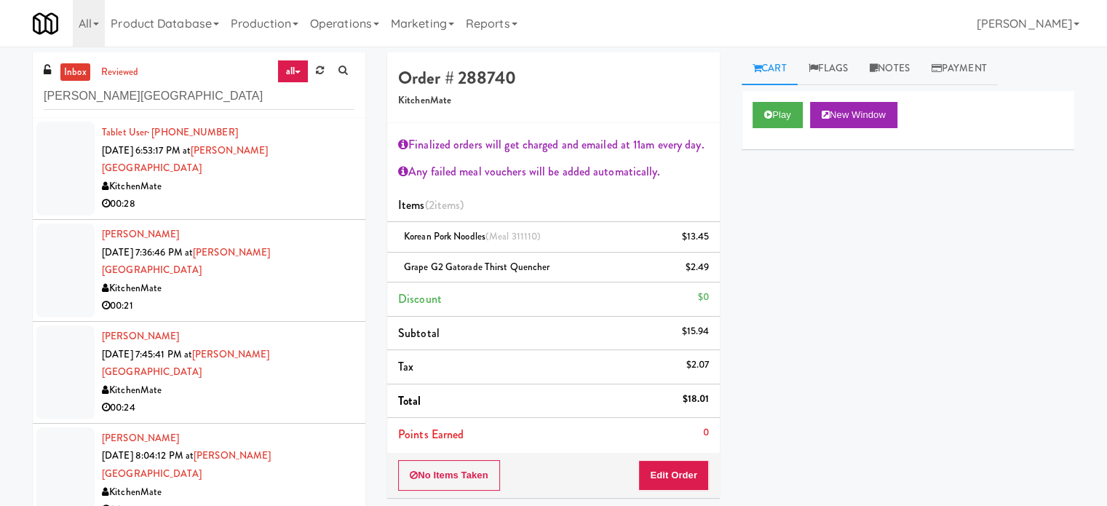
click at [323, 178] on div "KitchenMate" at bounding box center [228, 187] width 252 height 18
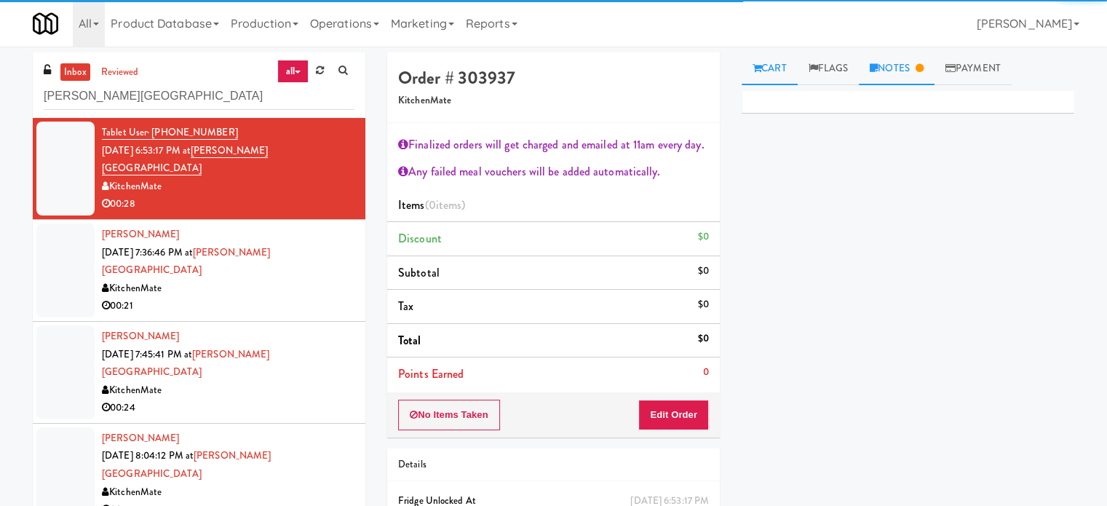
click at [906, 57] on link "Notes" at bounding box center [897, 68] width 76 height 33
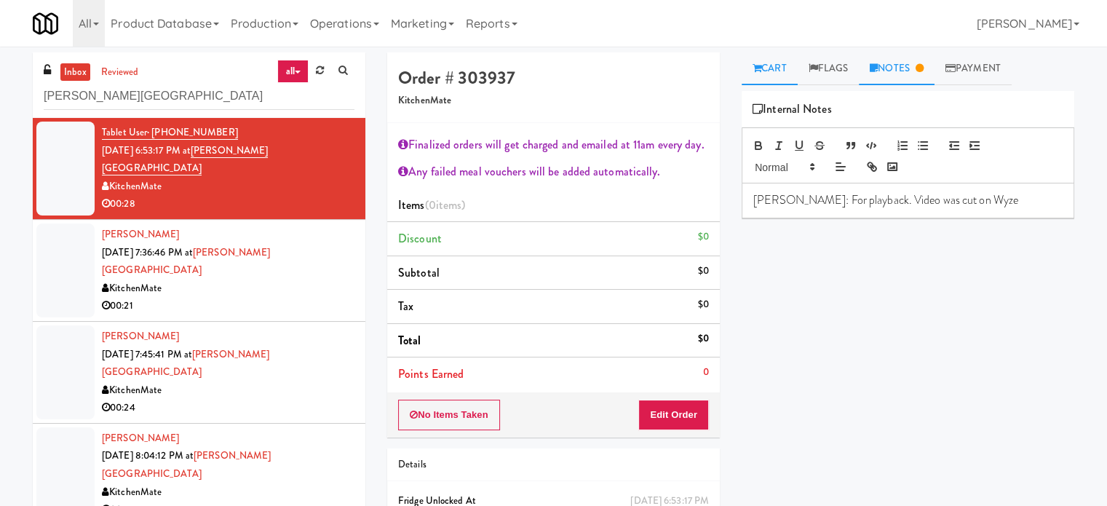
click at [780, 55] on link "Cart" at bounding box center [769, 68] width 56 height 33
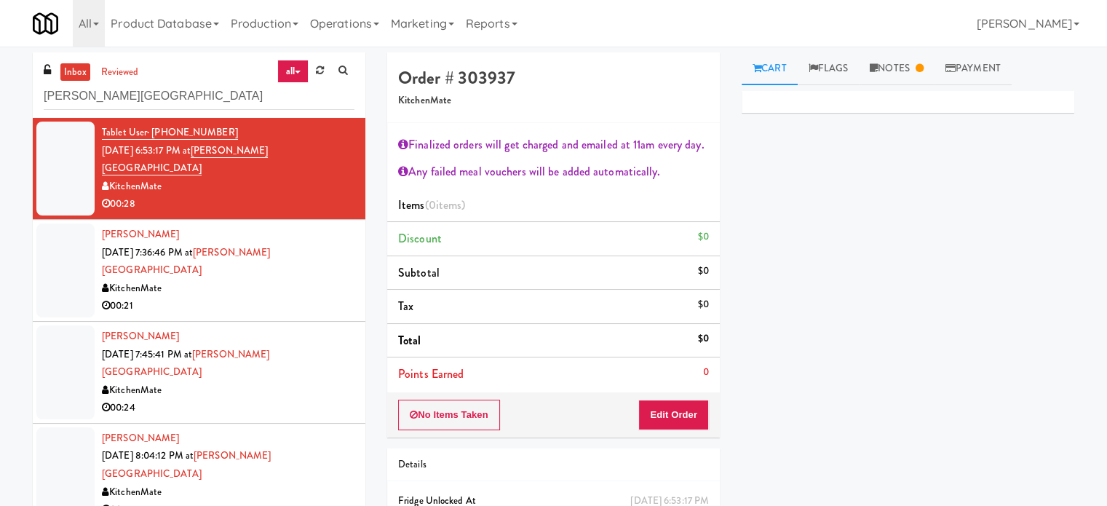
click at [303, 279] on div "KitchenMate" at bounding box center [228, 288] width 252 height 18
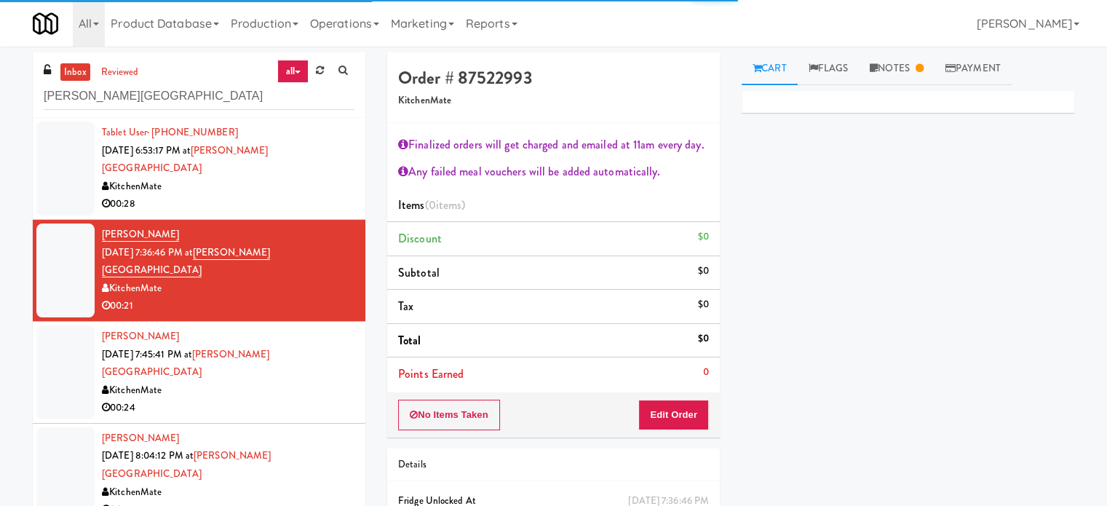
click at [297, 195] on div "00:28" at bounding box center [228, 204] width 252 height 18
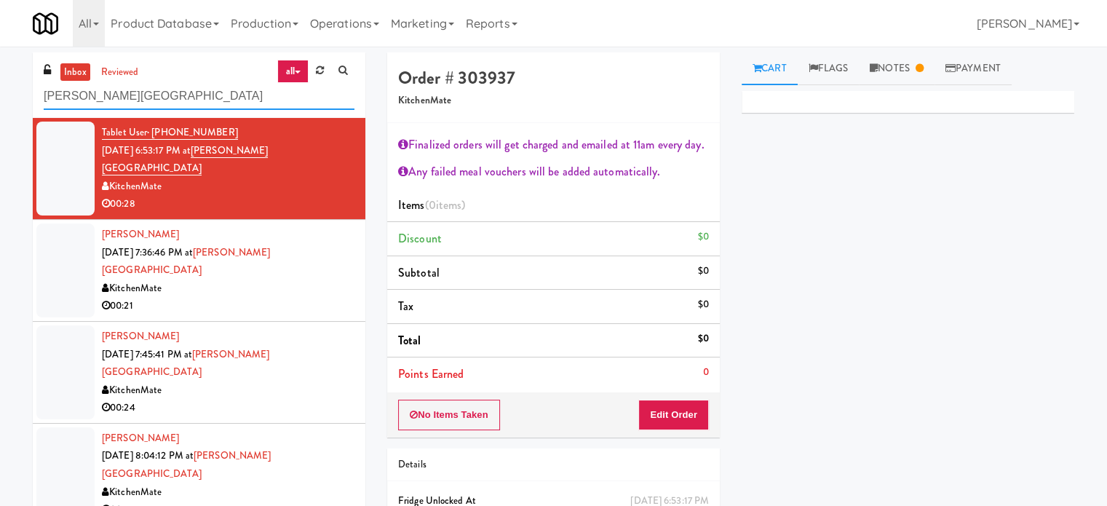
click at [158, 101] on input "Joseph Brant Hospital" at bounding box center [199, 96] width 311 height 27
click at [160, 98] on input "Joseph Brant Hospital" at bounding box center [199, 96] width 311 height 27
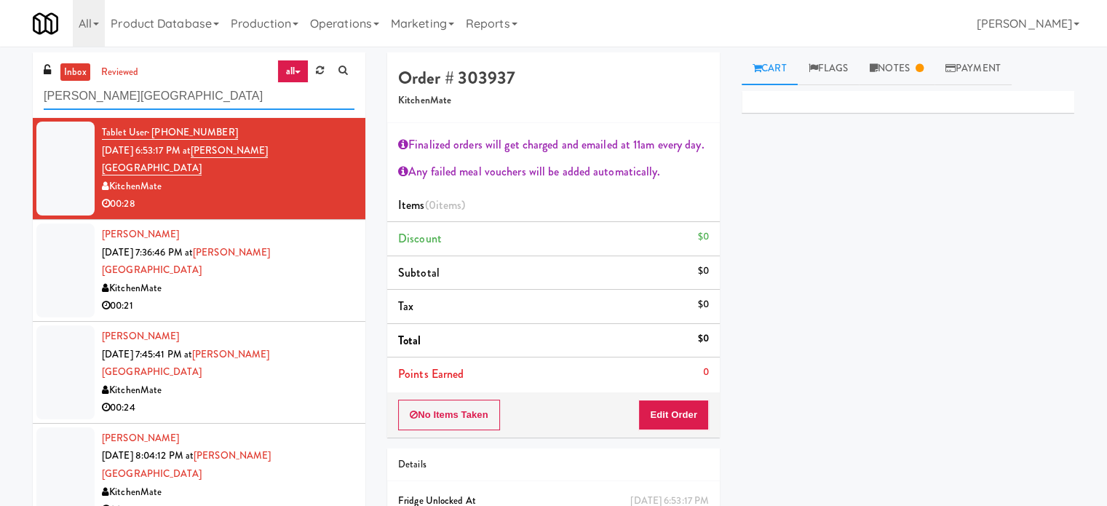
paste input "Mattr (formerly Shawcor)"
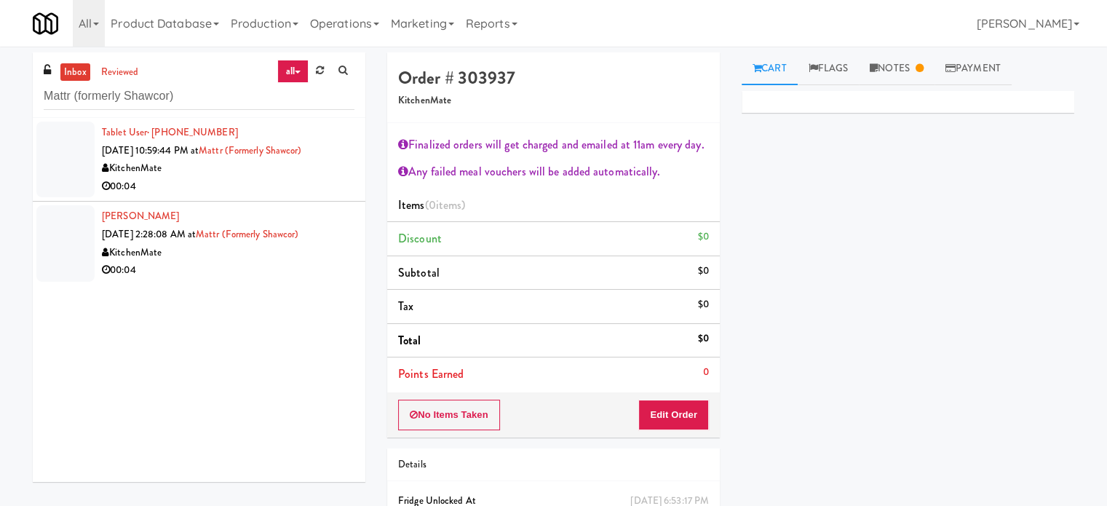
drag, startPoint x: 274, startPoint y: 177, endPoint x: 325, endPoint y: 165, distance: 53.0
click at [275, 178] on div "00:04" at bounding box center [228, 187] width 252 height 18
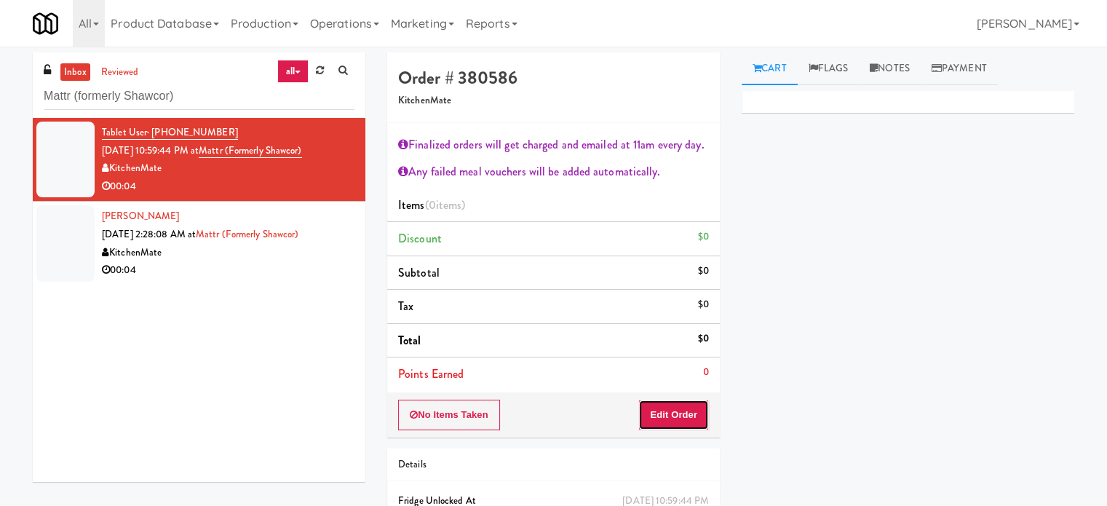
click at [652, 400] on button "Edit Order" at bounding box center [673, 414] width 71 height 31
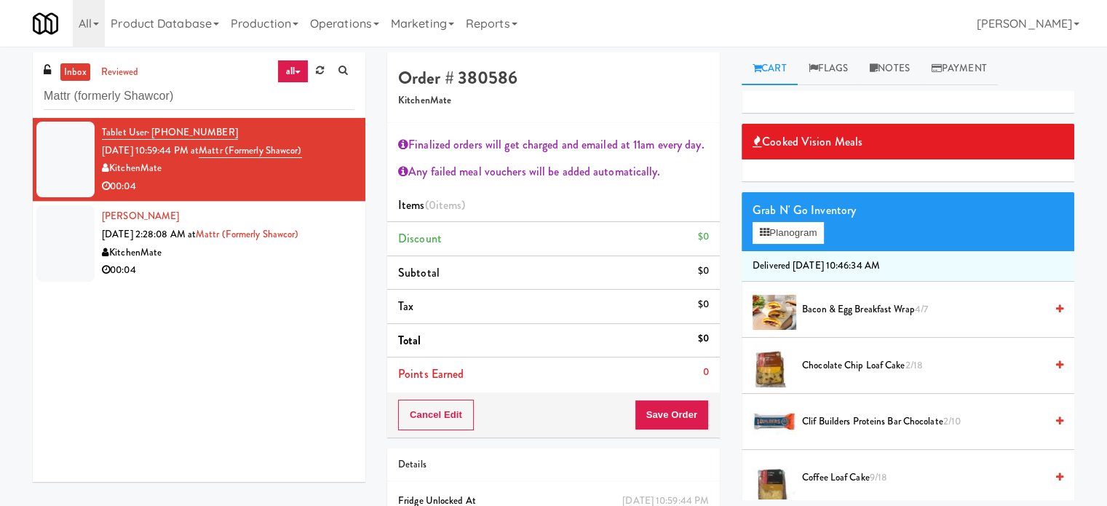
click at [888, 415] on span "Clif Builders proteins Bar Chocolate 2/10" at bounding box center [923, 422] width 243 height 18
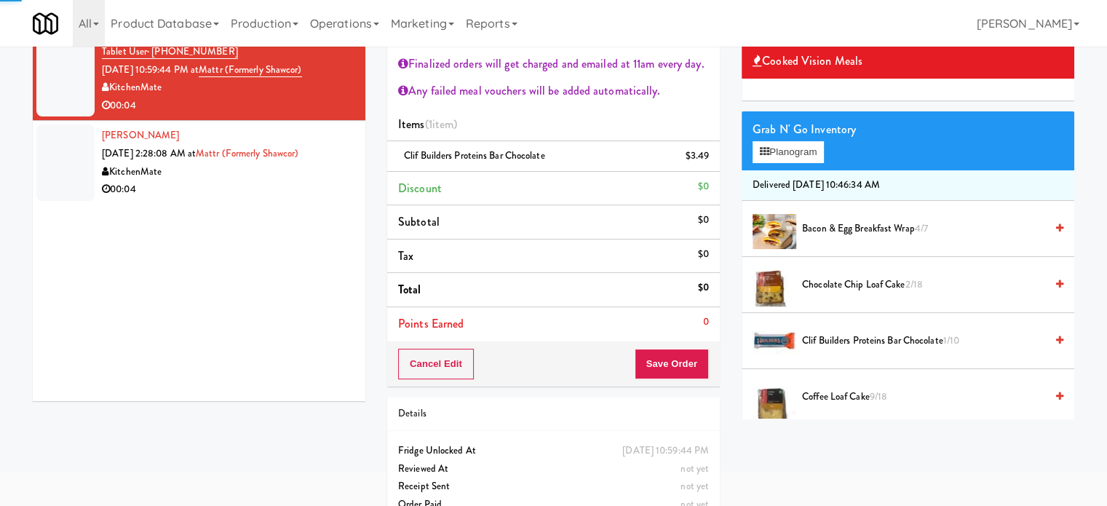
scroll to position [108, 0]
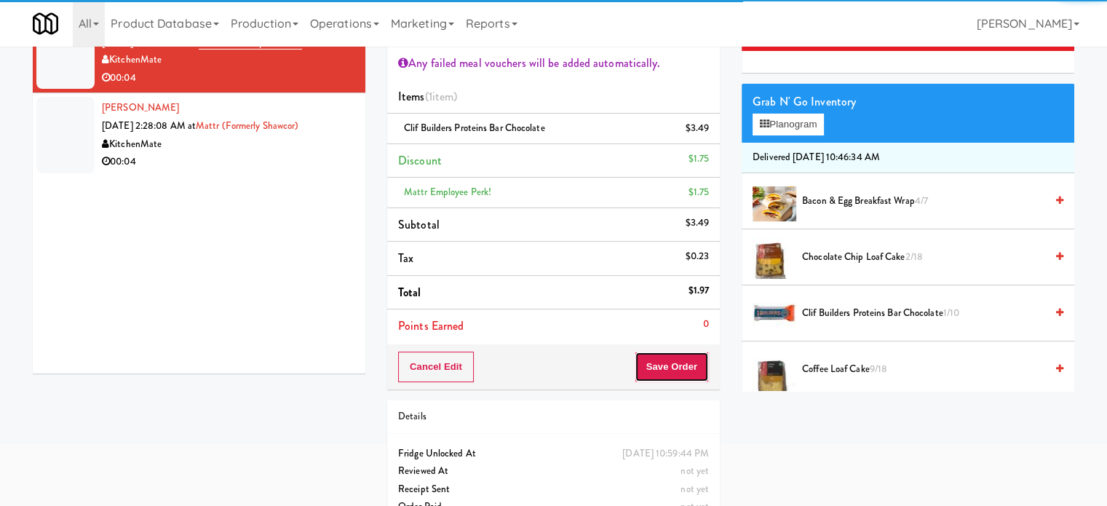
click at [690, 357] on button "Save Order" at bounding box center [671, 366] width 74 height 31
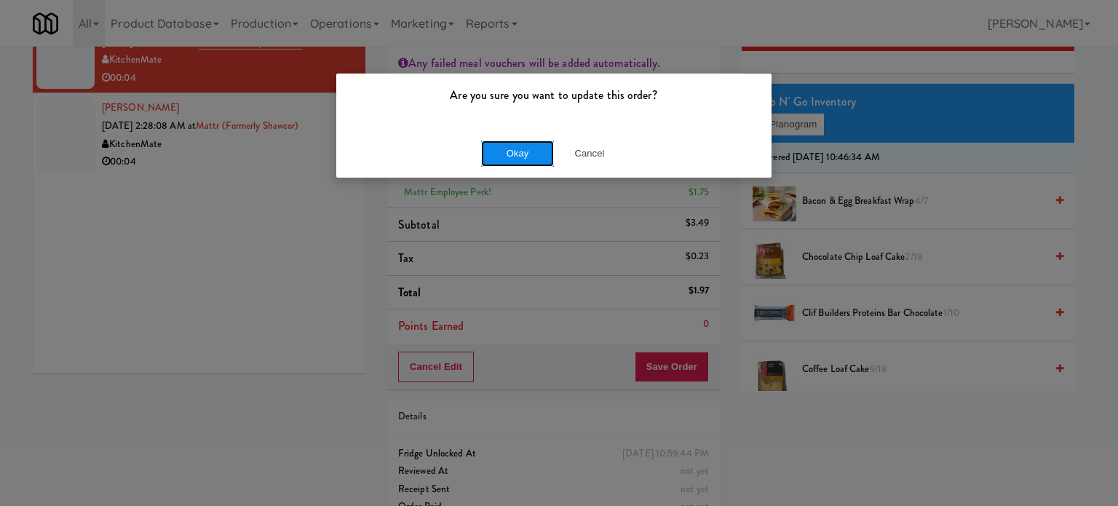
click at [492, 143] on button "Okay" at bounding box center [517, 153] width 73 height 26
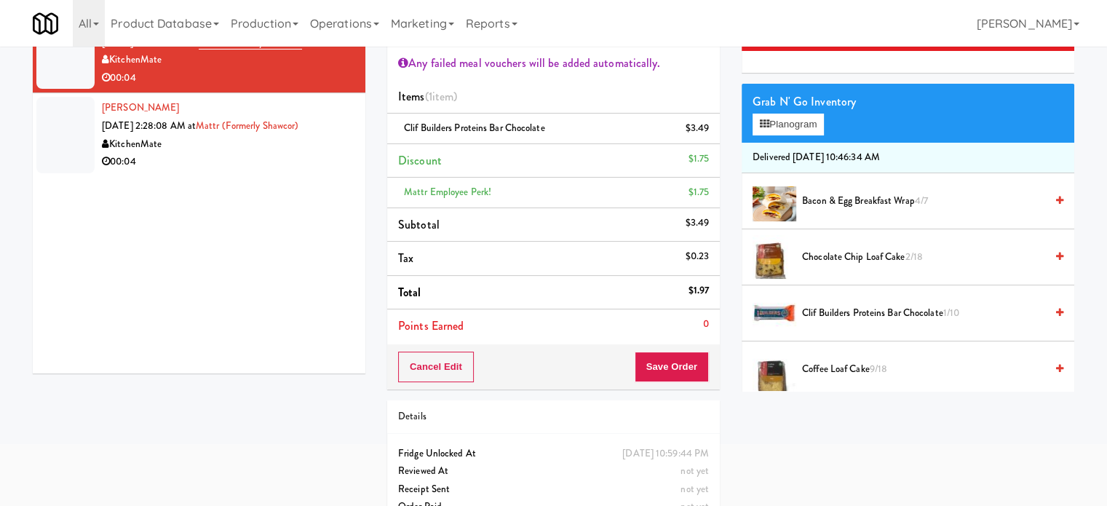
drag, startPoint x: 287, startPoint y: 151, endPoint x: 281, endPoint y: 138, distance: 13.7
click at [287, 151] on div "KitchenMate" at bounding box center [228, 144] width 252 height 18
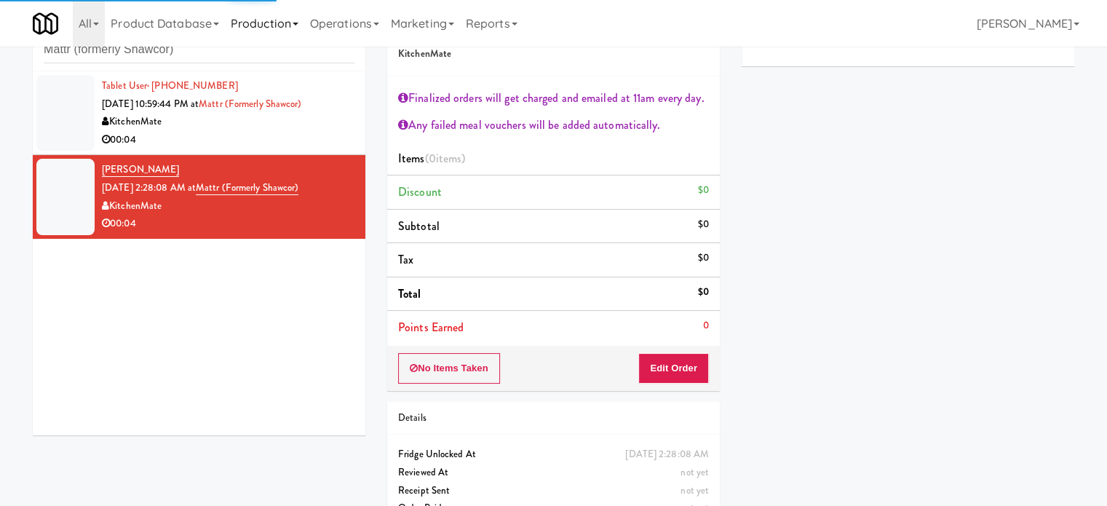
scroll to position [79, 0]
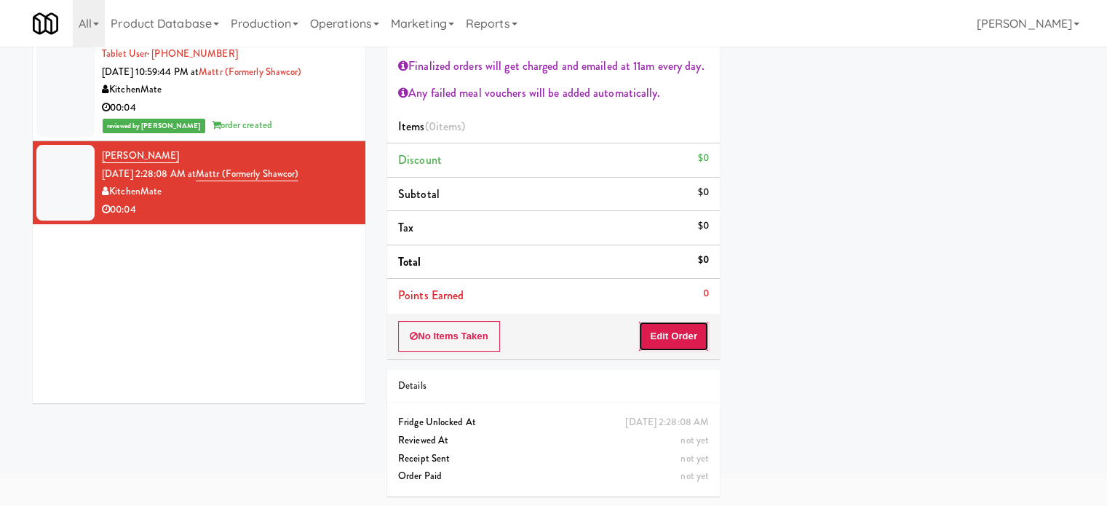
click at [672, 330] on button "Edit Order" at bounding box center [673, 336] width 71 height 31
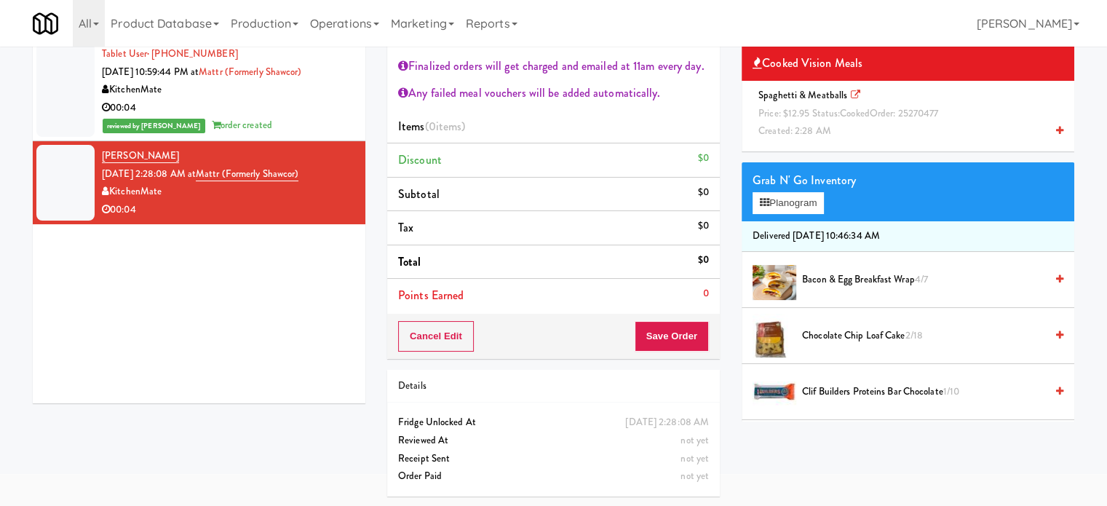
click at [833, 127] on span "Spaghetti & Meatballs Price: $12.95 Status: cooked Order: 25270477 Created: 2:2…" at bounding box center [850, 112] width 196 height 49
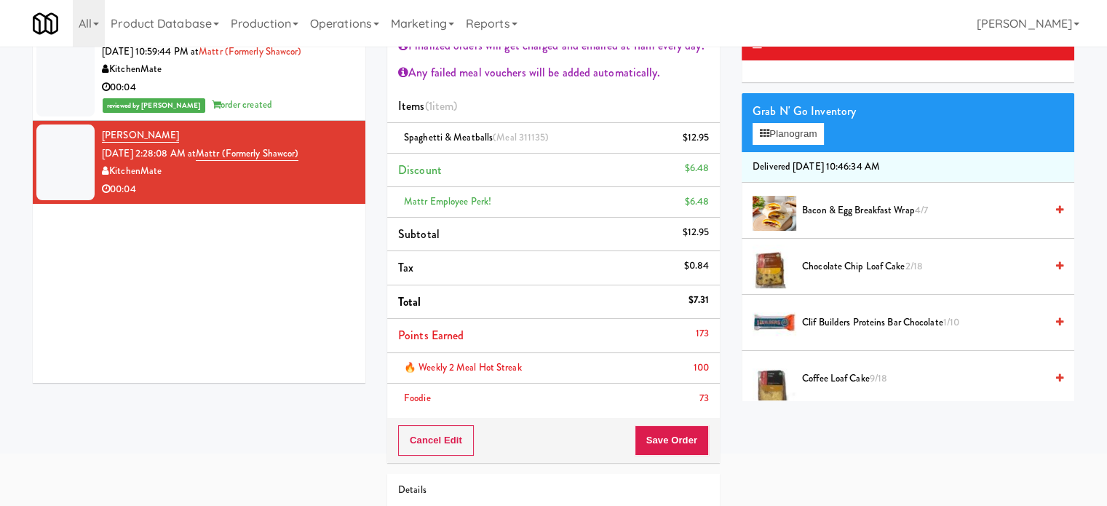
scroll to position [108, 0]
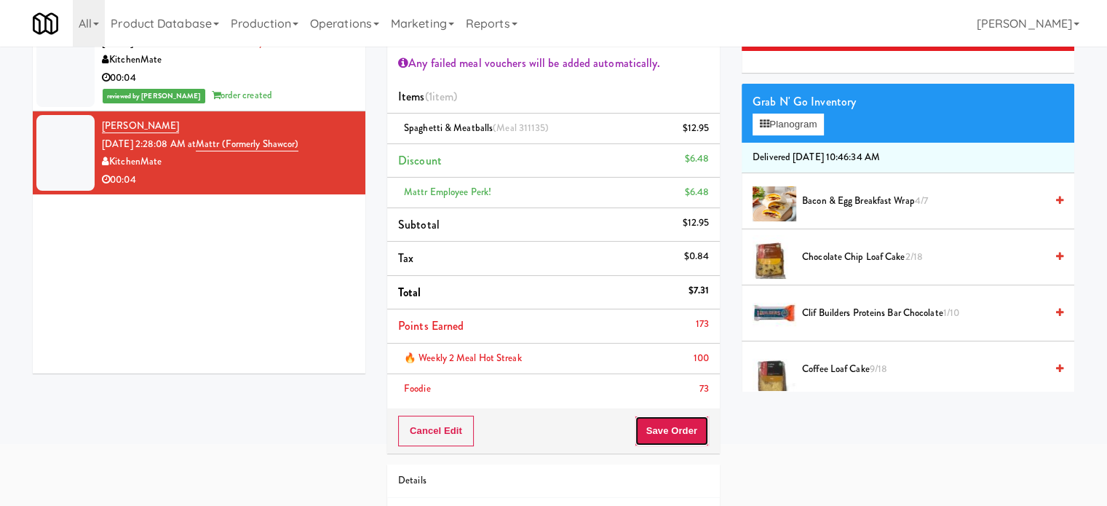
drag, startPoint x: 661, startPoint y: 421, endPoint x: 653, endPoint y: 381, distance: 40.2
click at [661, 420] on button "Save Order" at bounding box center [671, 430] width 74 height 31
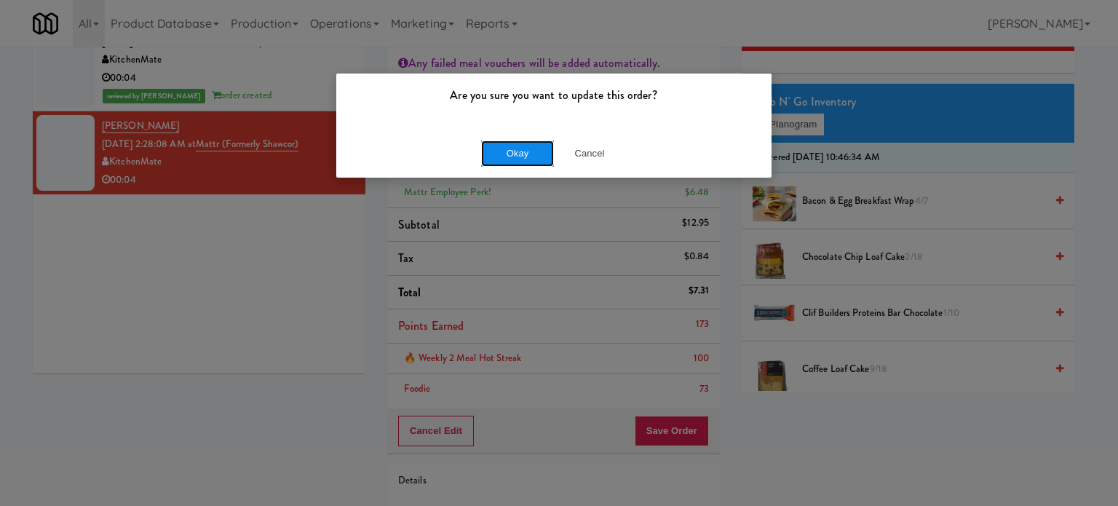
click at [518, 154] on button "Okay" at bounding box center [517, 153] width 73 height 26
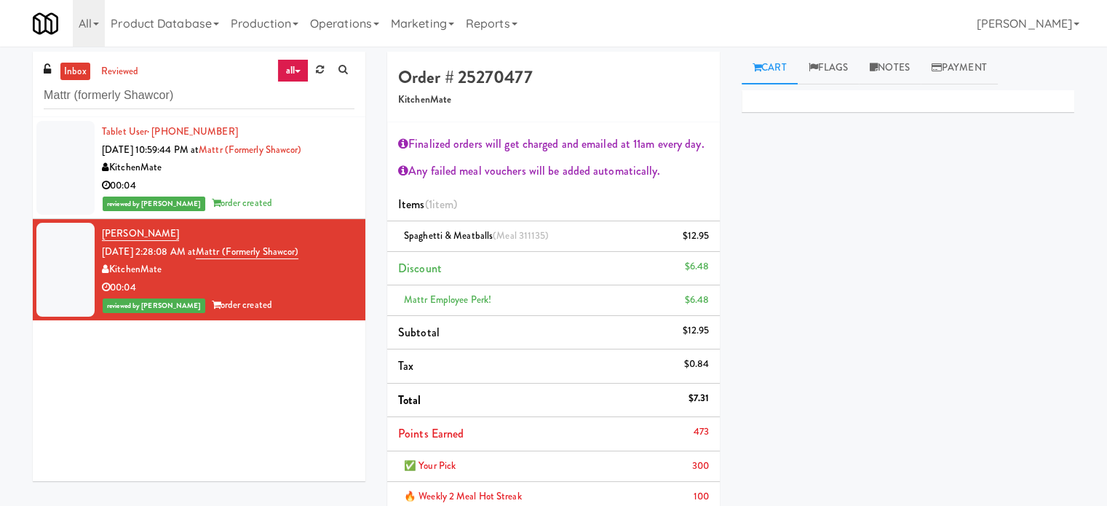
scroll to position [0, 0]
click at [224, 93] on input "Mattr (formerly Shawcor)" at bounding box center [199, 96] width 311 height 27
click at [224, 92] on input "Mattr (formerly Shawcor)" at bounding box center [199, 96] width 311 height 27
paste input "Joseph Brant Hospital"
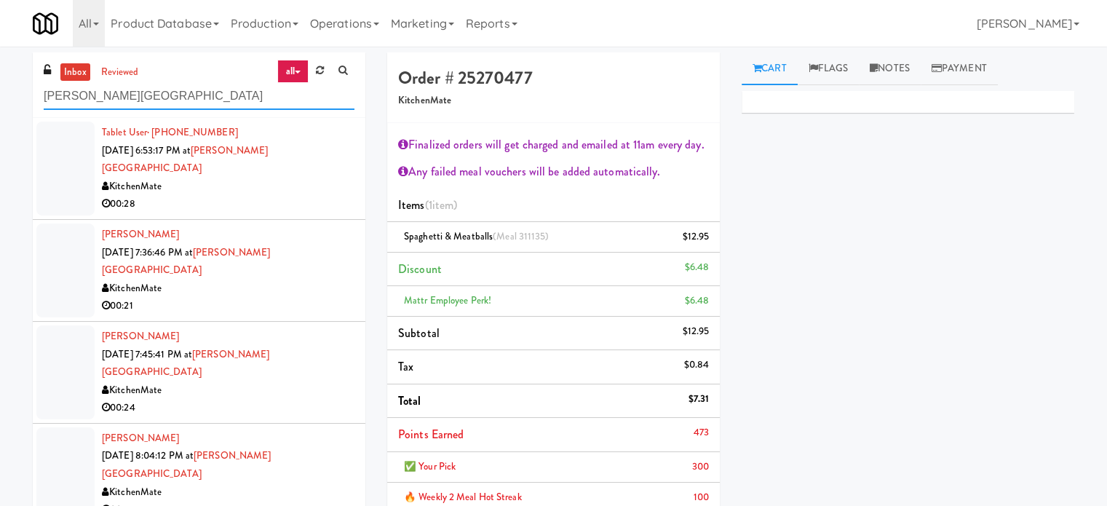
type input "Joseph Brant Hospital"
drag, startPoint x: 319, startPoint y: 191, endPoint x: 356, endPoint y: 145, distance: 59.1
click at [320, 195] on div "00:28" at bounding box center [228, 204] width 252 height 18
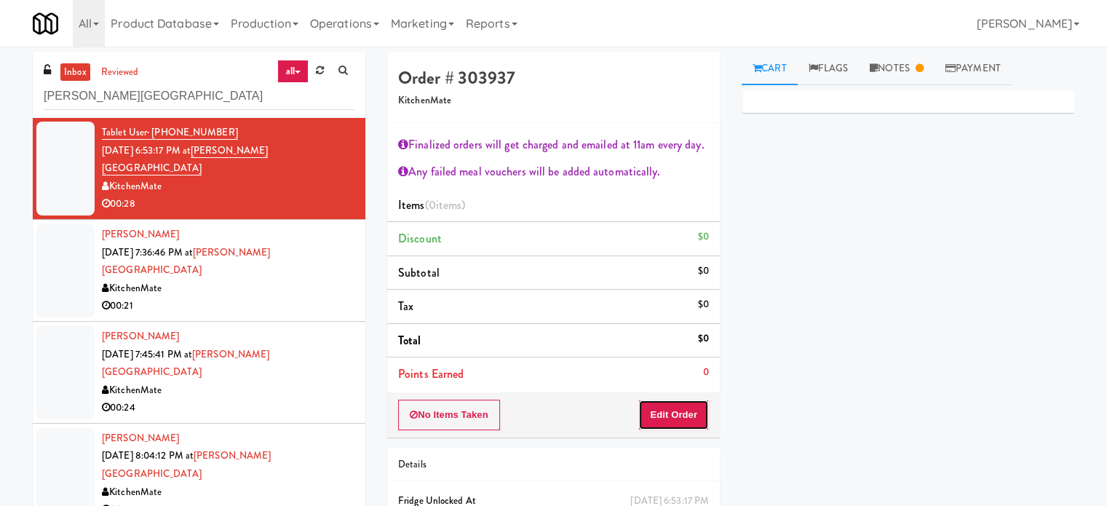
click at [690, 411] on button "Edit Order" at bounding box center [673, 414] width 71 height 31
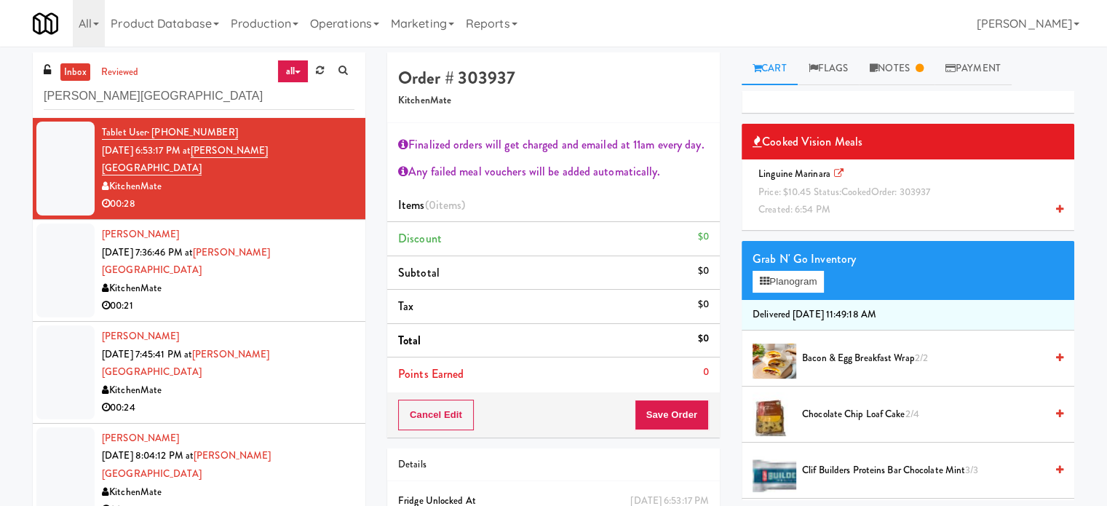
click at [832, 194] on span "Price: $10.45 Status: cooked Order: 303937" at bounding box center [844, 192] width 172 height 14
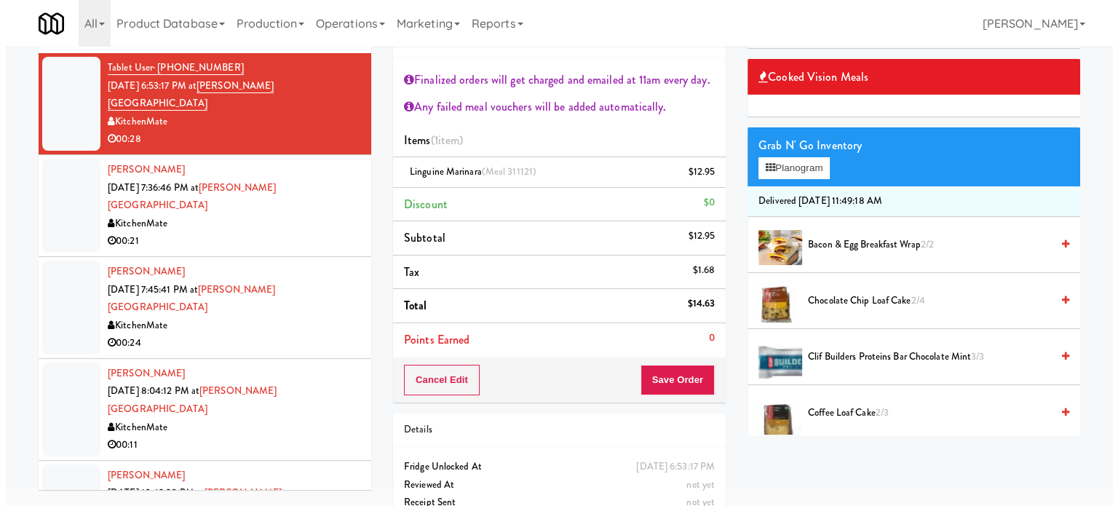
scroll to position [108, 0]
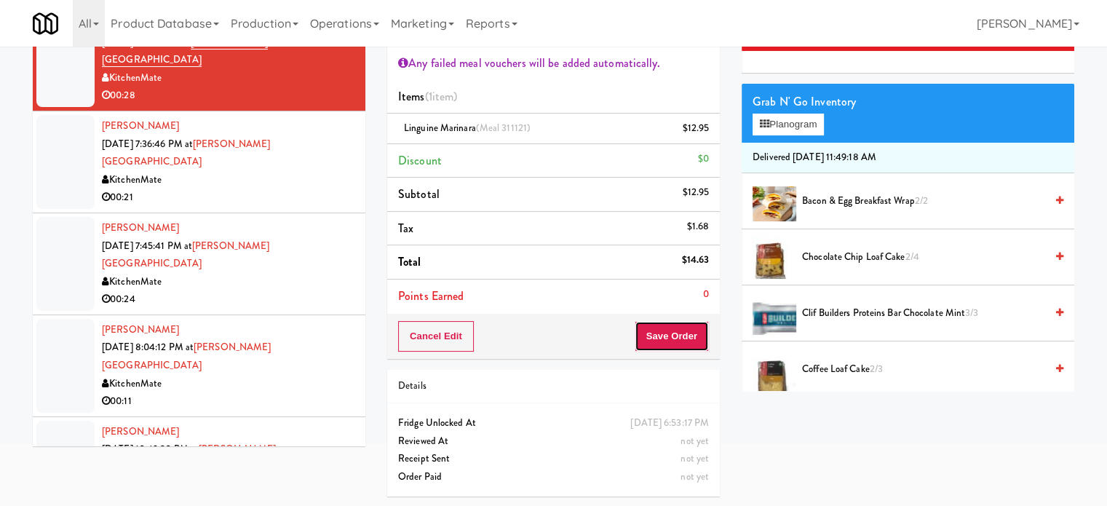
click at [671, 334] on button "Save Order" at bounding box center [671, 336] width 74 height 31
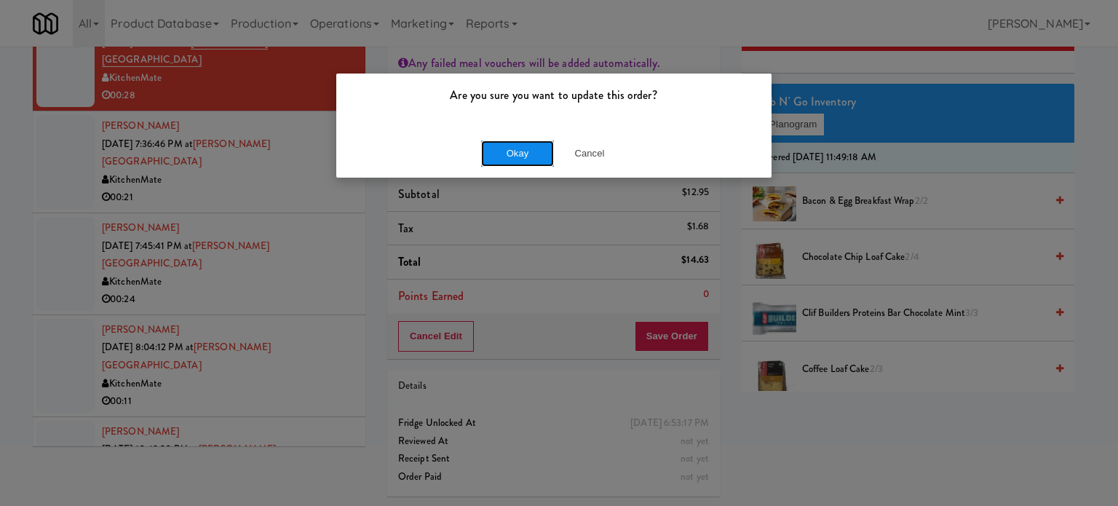
click at [527, 156] on button "Okay" at bounding box center [517, 153] width 73 height 26
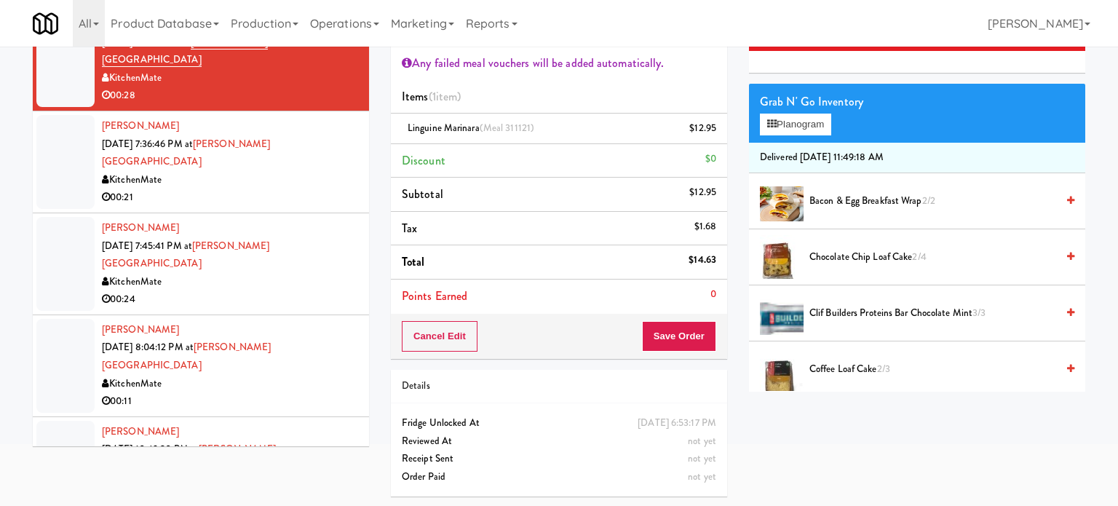
click at [256, 188] on div "00:21" at bounding box center [230, 197] width 256 height 18
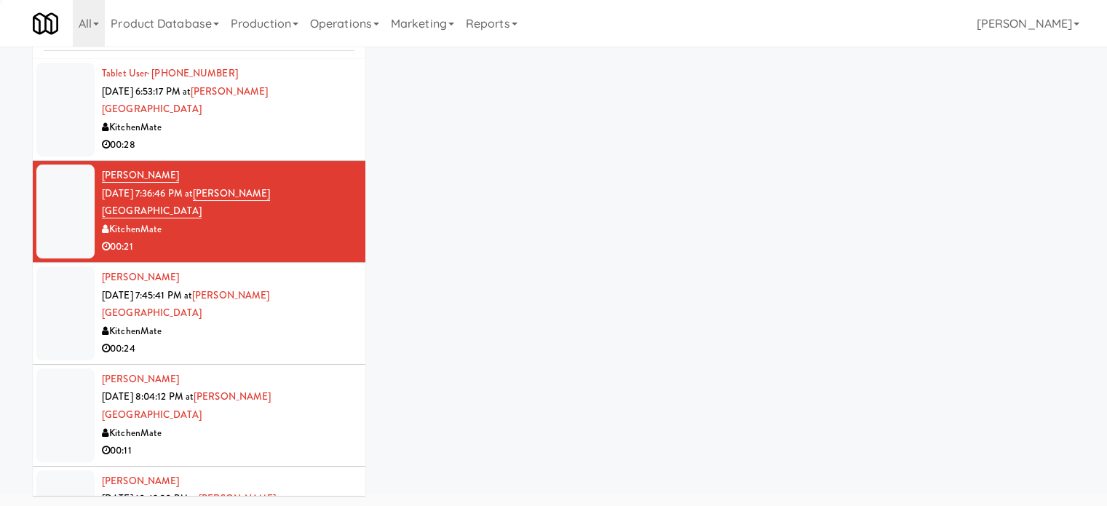
scroll to position [79, 0]
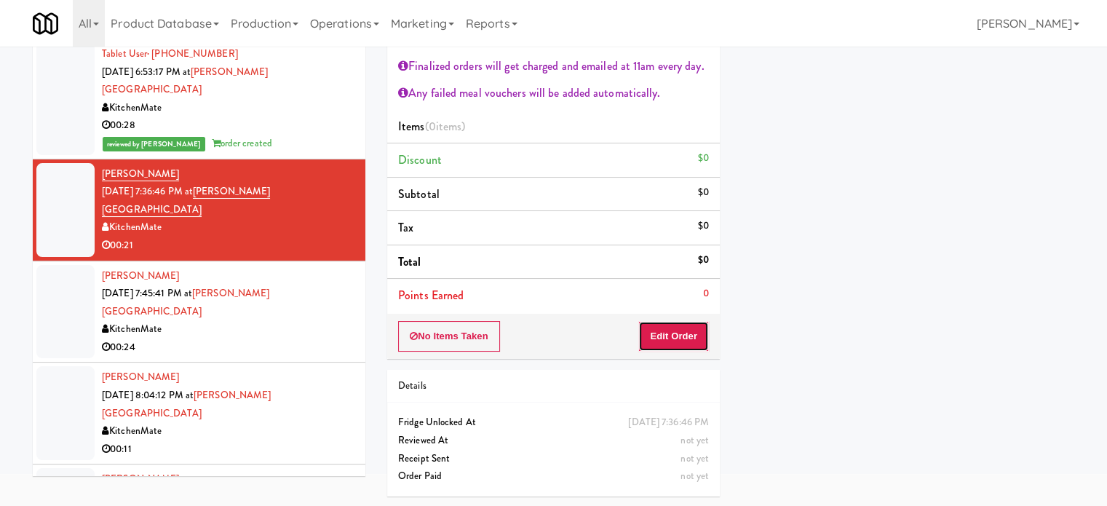
click at [669, 335] on button "Edit Order" at bounding box center [673, 336] width 71 height 31
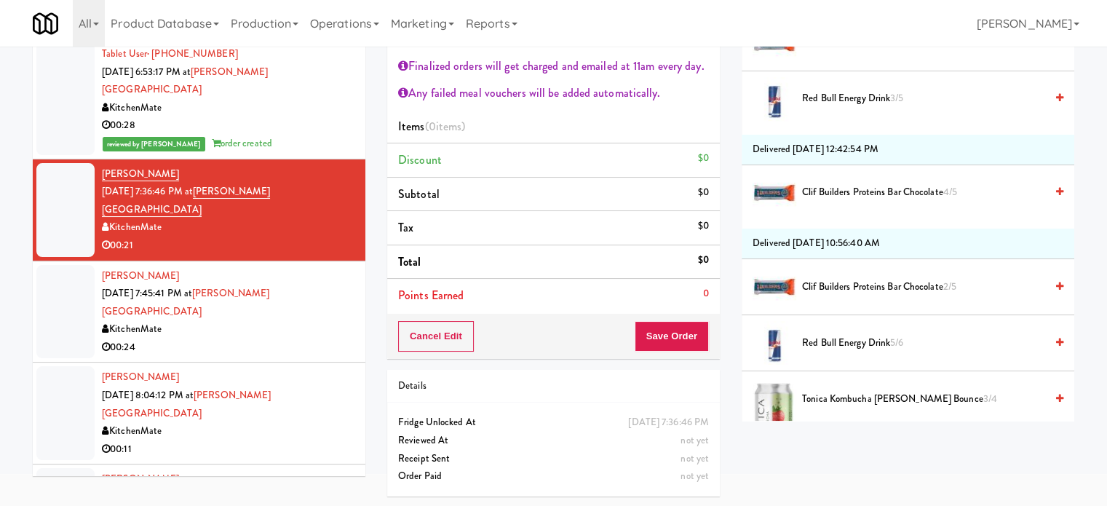
scroll to position [2241, 0]
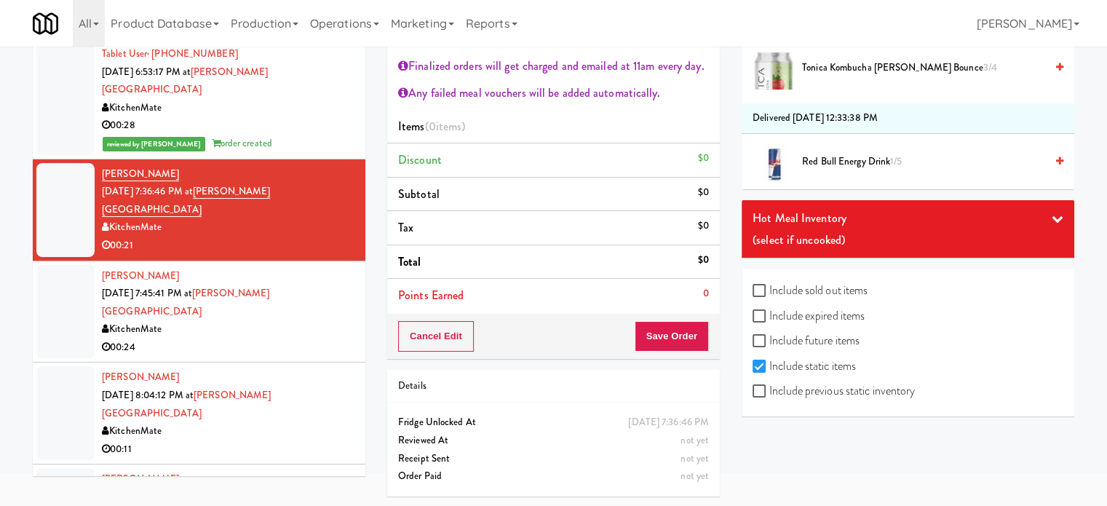
click at [1051, 212] on icon at bounding box center [1057, 218] width 12 height 12
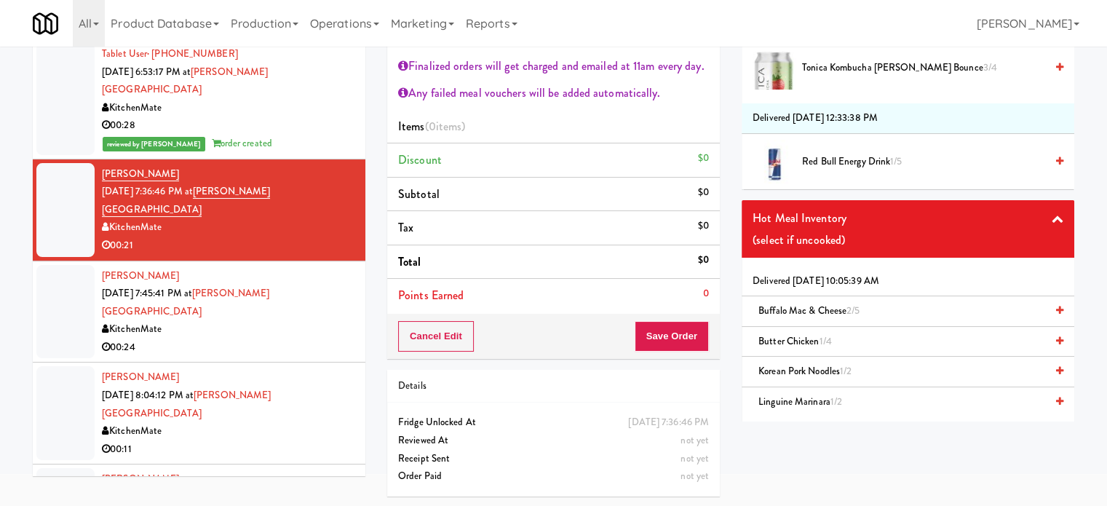
click at [830, 334] on span "1/4" at bounding box center [825, 341] width 12 height 14
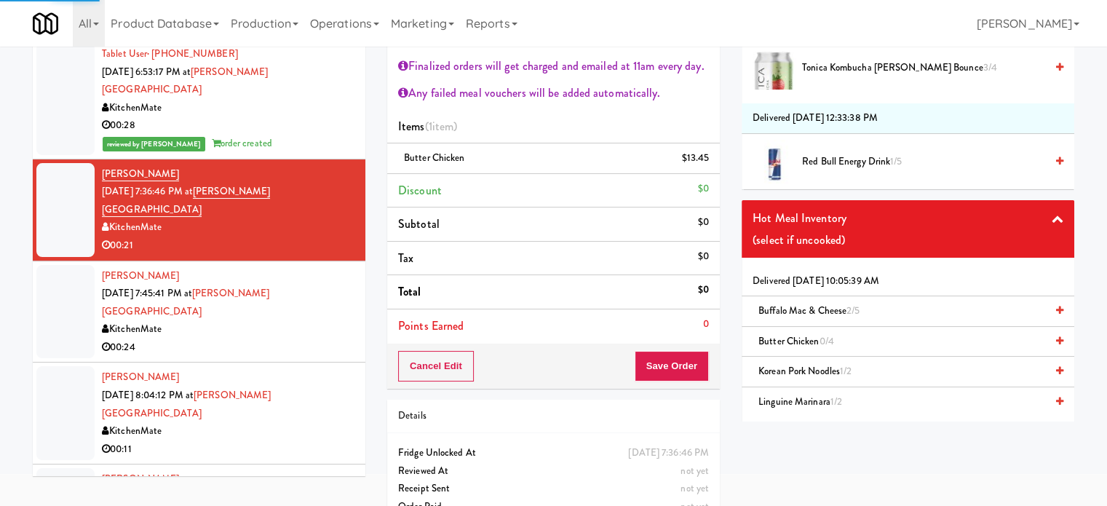
click at [839, 397] on span "1/2" at bounding box center [836, 401] width 12 height 14
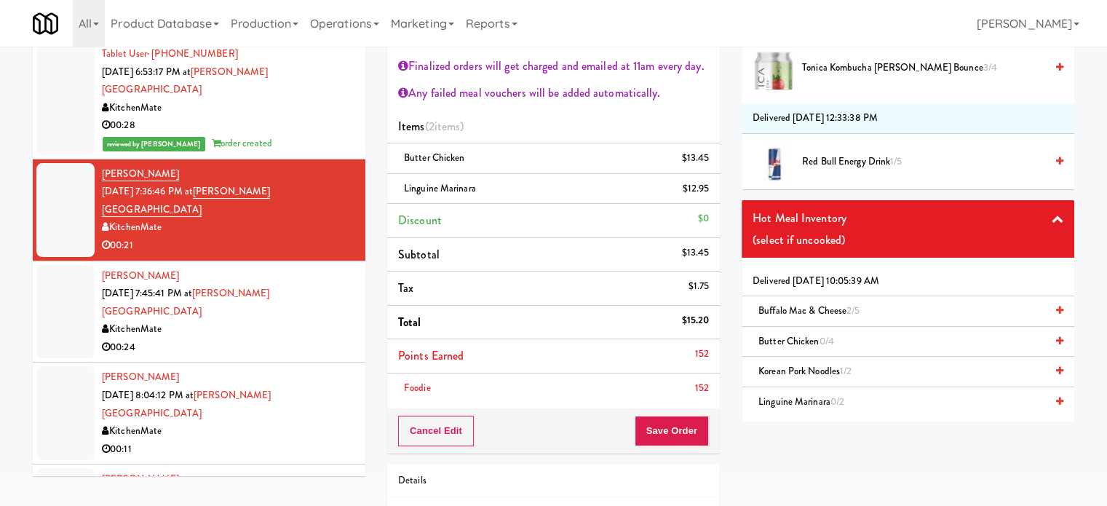
click at [852, 303] on span "2/5" at bounding box center [852, 310] width 13 height 14
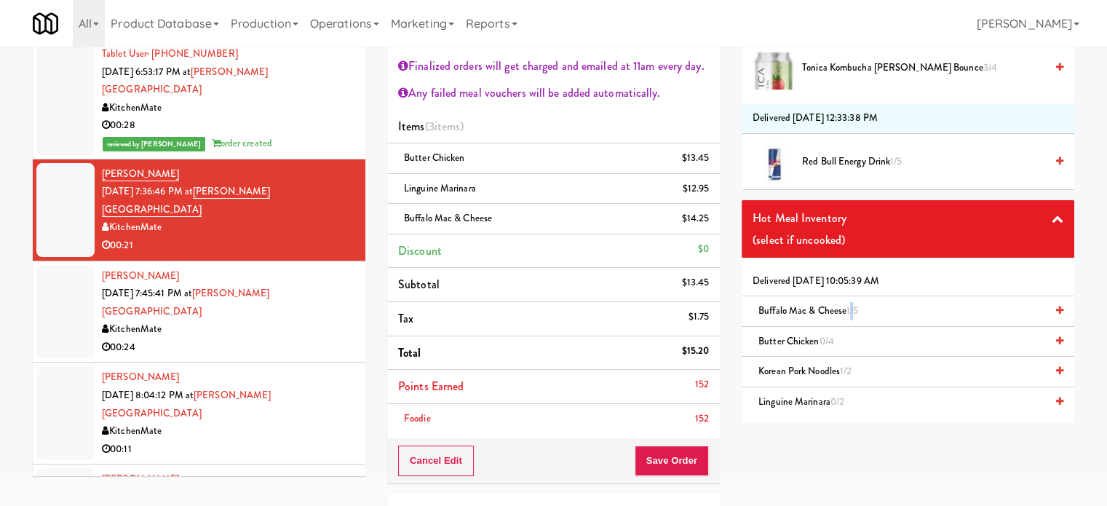
click at [852, 303] on span "1/5" at bounding box center [852, 310] width 12 height 14
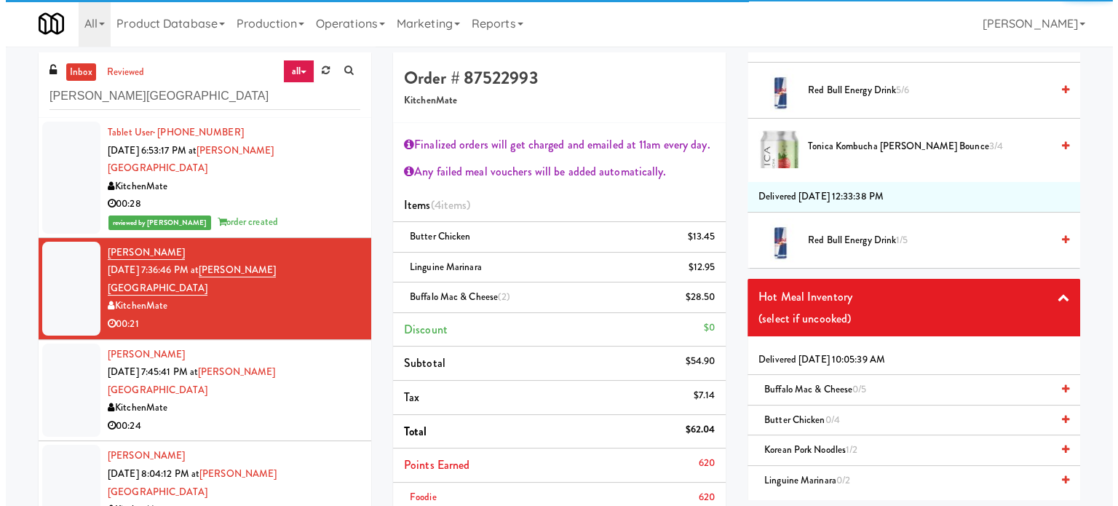
scroll to position [0, 0]
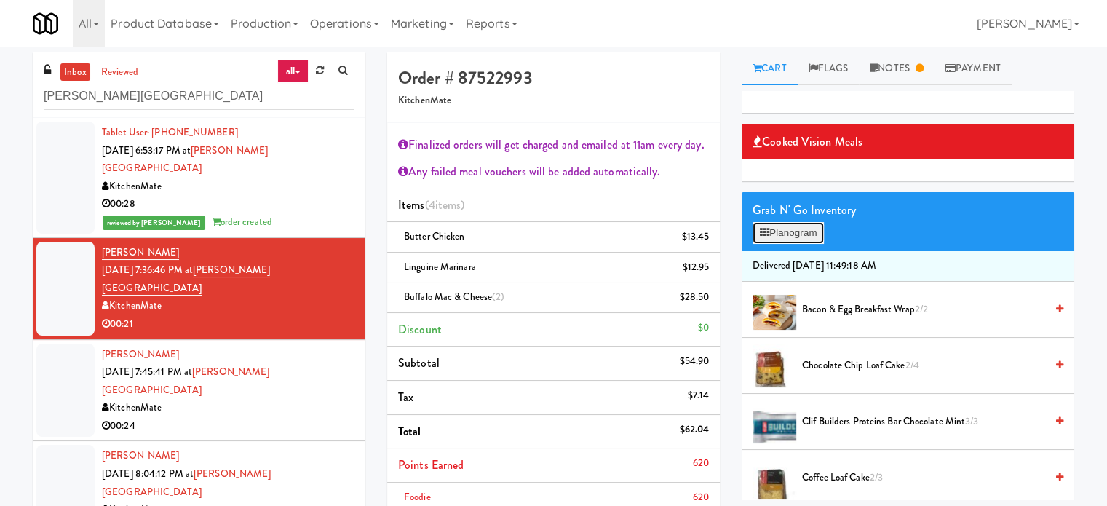
click at [791, 232] on button "Planogram" at bounding box center [787, 233] width 71 height 22
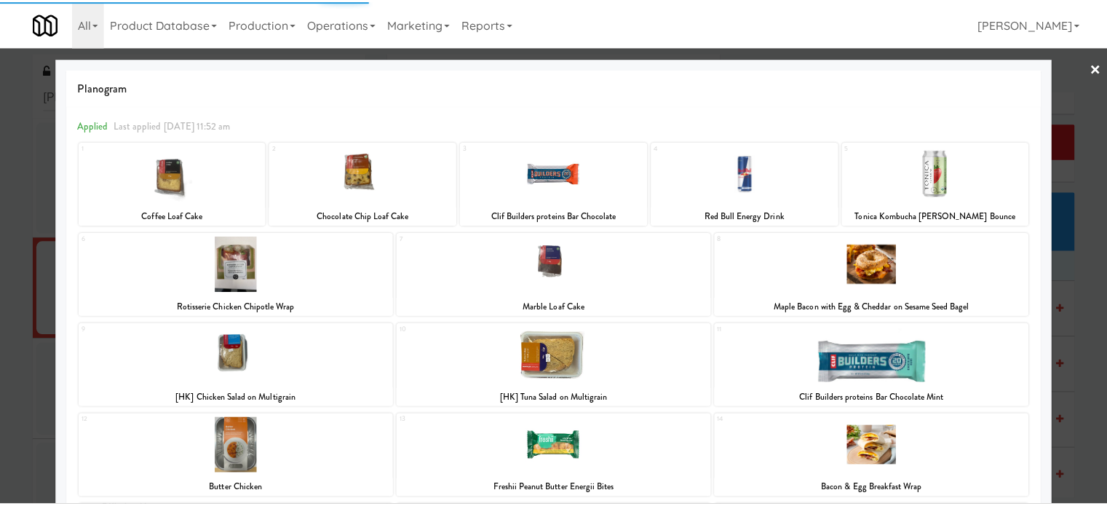
scroll to position [300, 0]
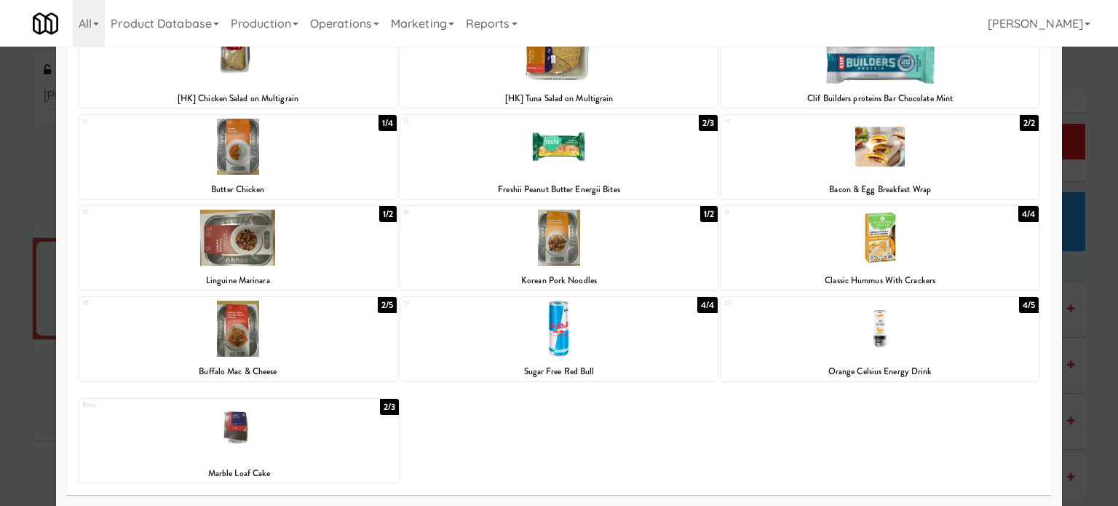
click at [1072, 337] on div at bounding box center [559, 253] width 1118 height 506
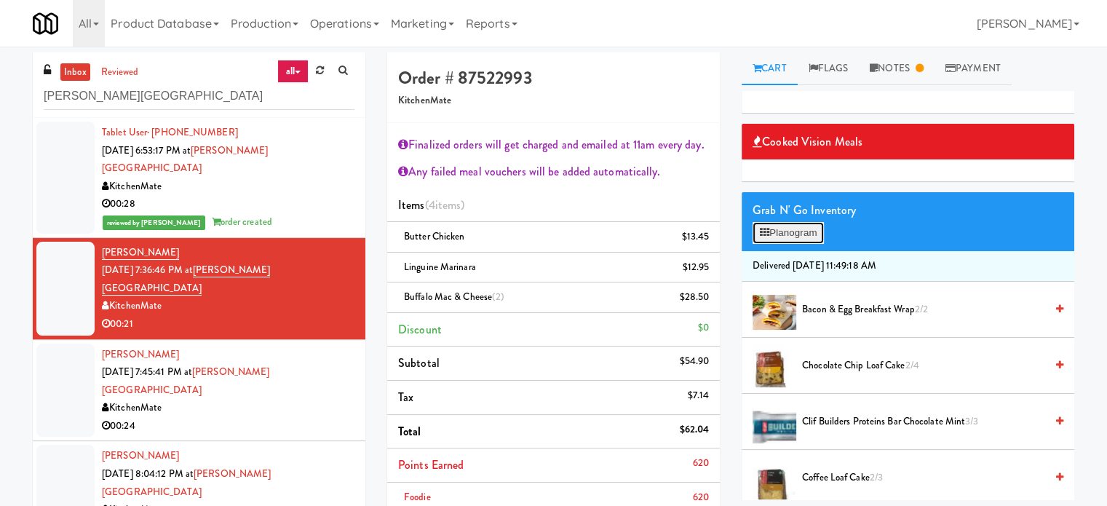
click at [794, 233] on button "Planogram" at bounding box center [787, 233] width 71 height 22
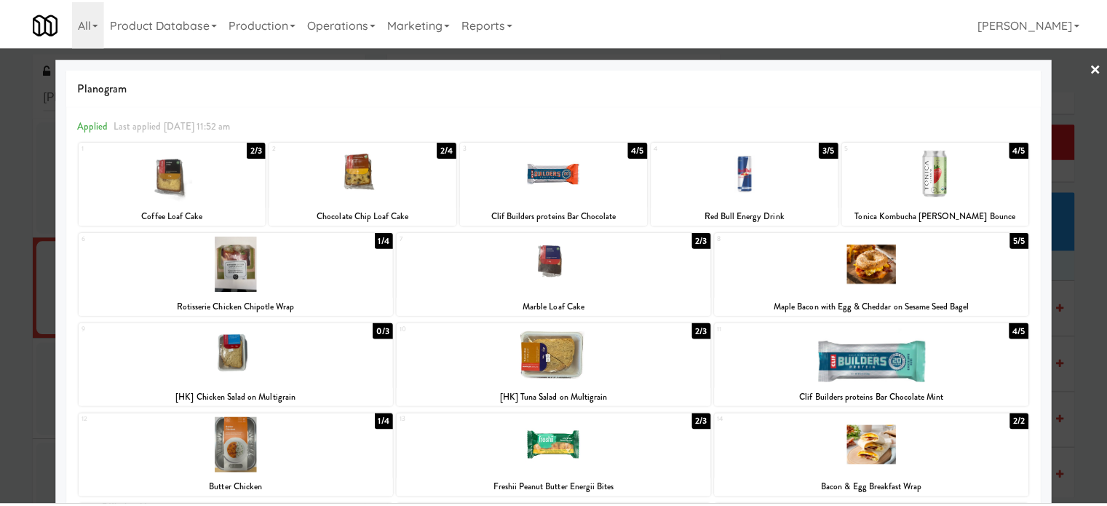
scroll to position [300, 0]
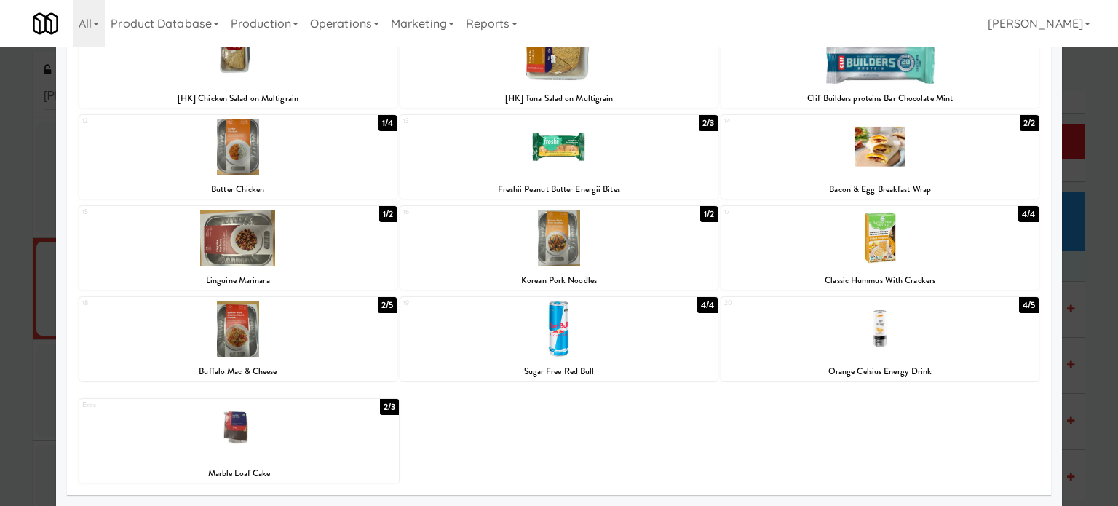
click at [1018, 212] on div "4/4" at bounding box center [1028, 214] width 20 height 16
click at [1019, 212] on div "3/4" at bounding box center [1029, 214] width 20 height 16
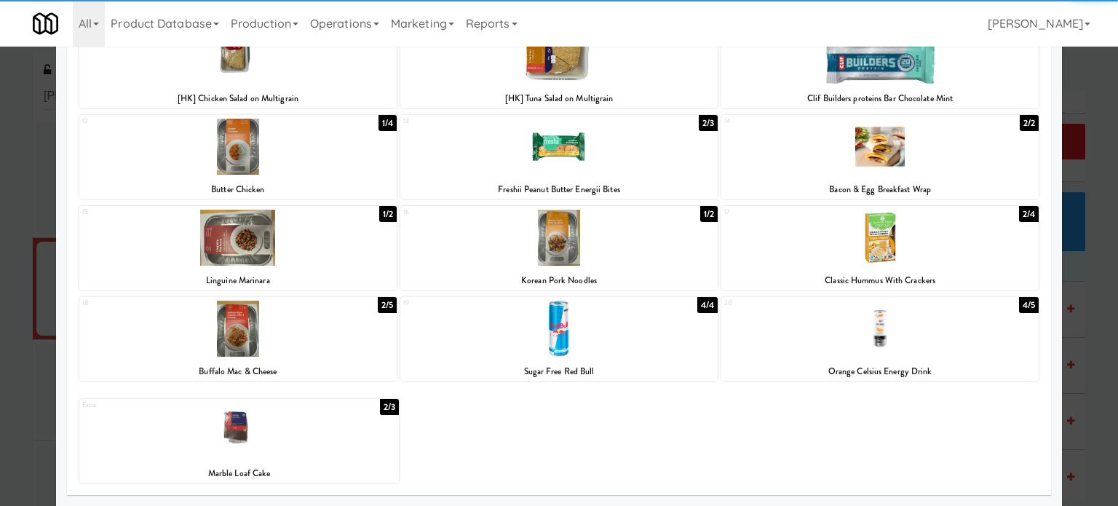
drag, startPoint x: 1056, startPoint y: 246, endPoint x: 1012, endPoint y: 250, distance: 44.5
click at [1059, 246] on div at bounding box center [559, 253] width 1118 height 506
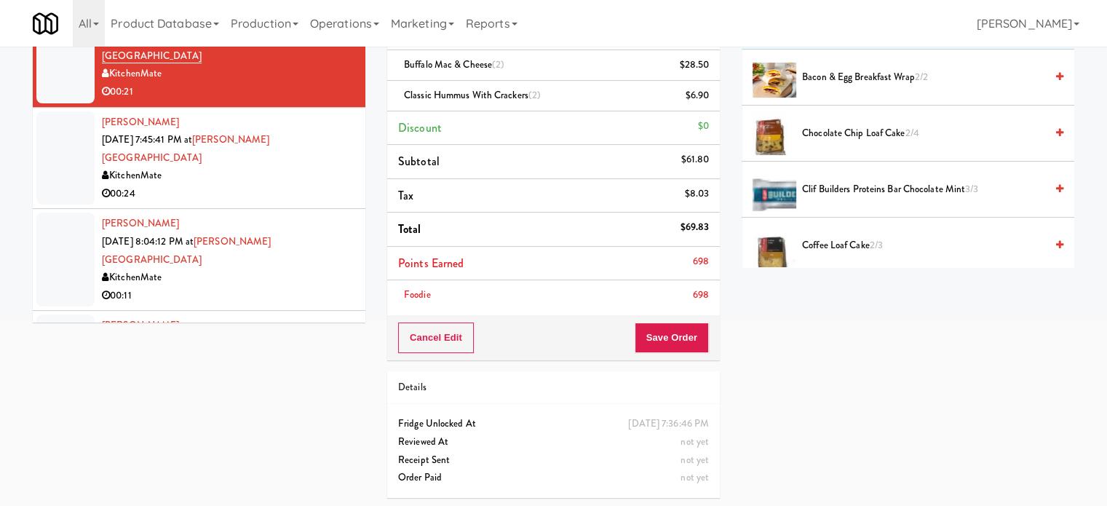
scroll to position [233, 0]
click at [669, 336] on button "Save Order" at bounding box center [671, 337] width 74 height 31
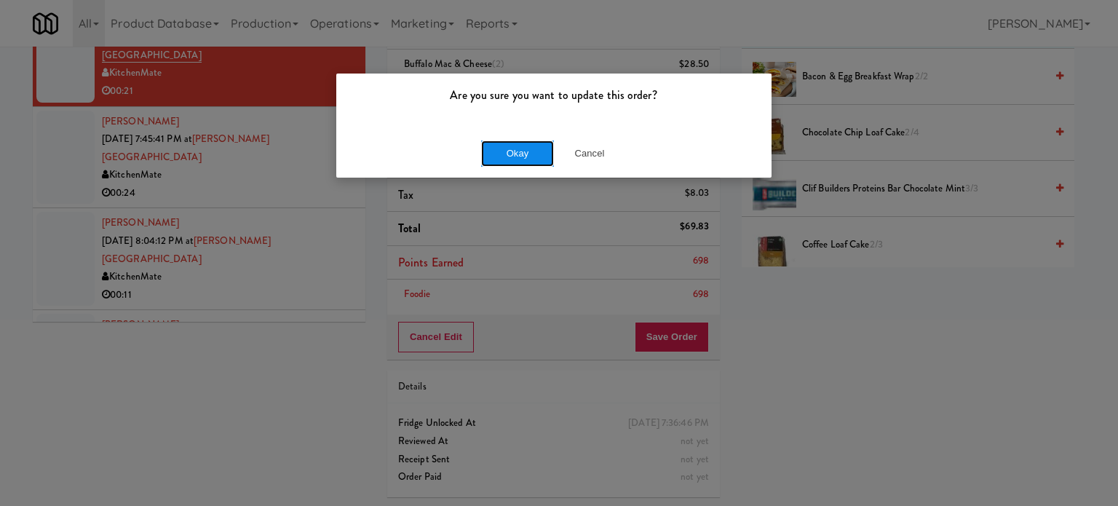
click at [521, 162] on button "Okay" at bounding box center [517, 153] width 73 height 26
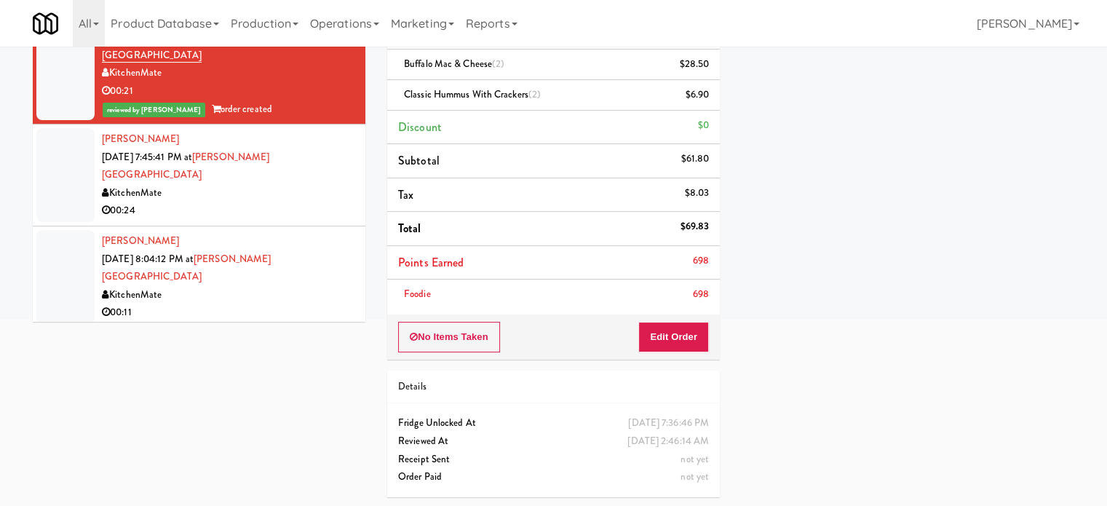
click at [212, 202] on div "00:24" at bounding box center [228, 211] width 252 height 18
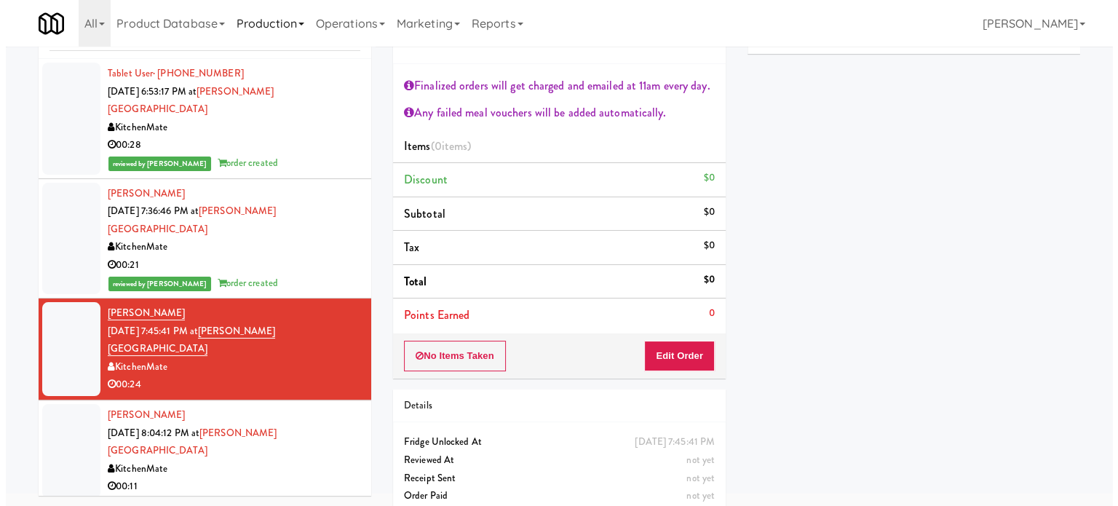
scroll to position [79, 0]
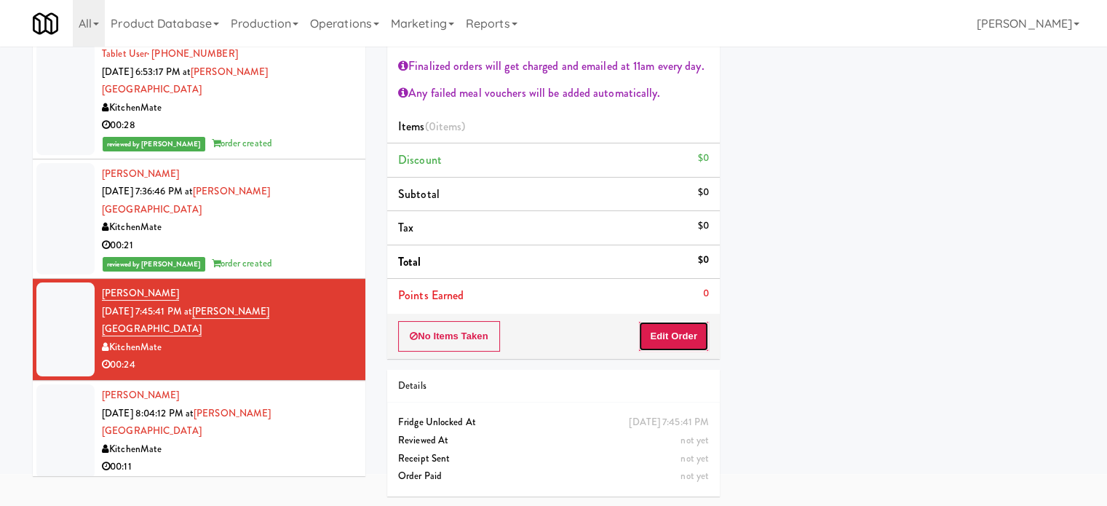
click at [705, 335] on button "Edit Order" at bounding box center [673, 336] width 71 height 31
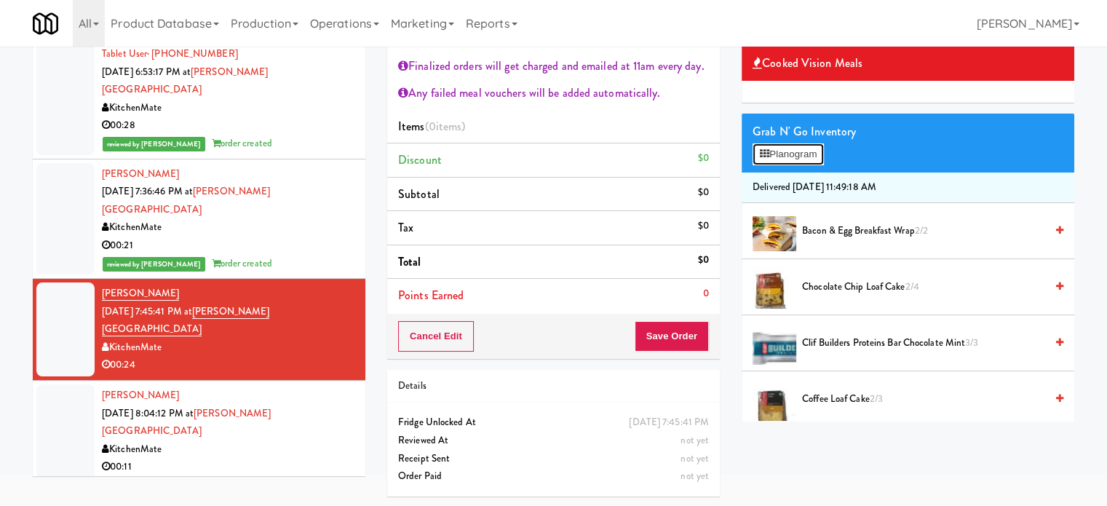
drag, startPoint x: 809, startPoint y: 151, endPoint x: 786, endPoint y: 164, distance: 25.7
click at [809, 152] on button "Planogram" at bounding box center [787, 154] width 71 height 22
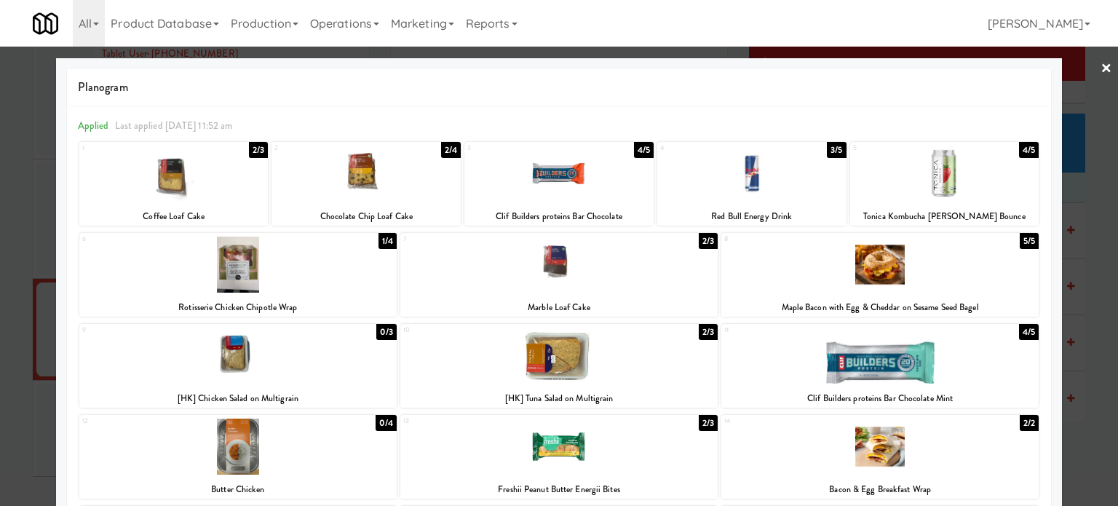
click at [256, 151] on div "2/3" at bounding box center [258, 150] width 19 height 16
click at [446, 148] on div "2/4" at bounding box center [451, 150] width 20 height 16
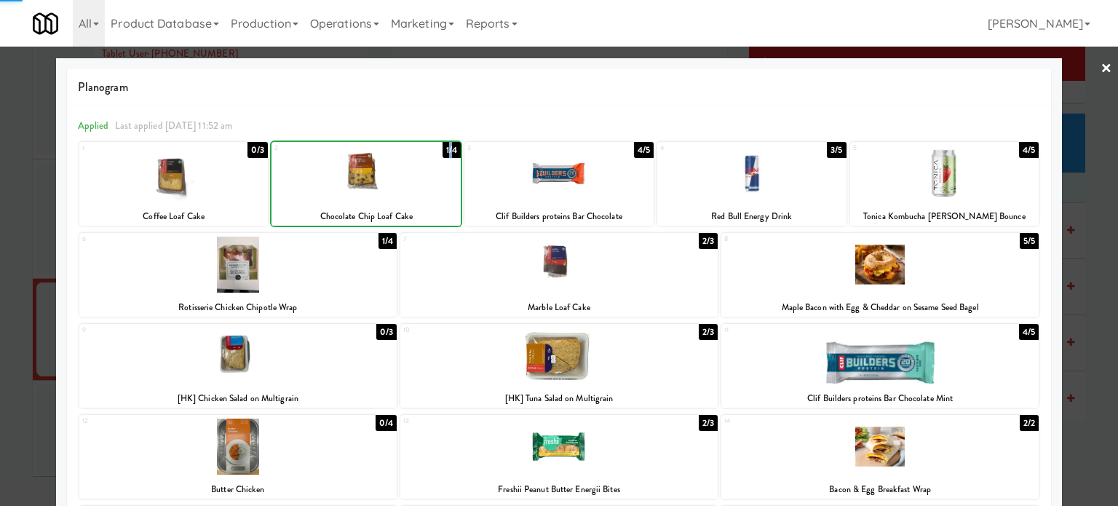
click at [445, 148] on div "1/4" at bounding box center [451, 150] width 18 height 16
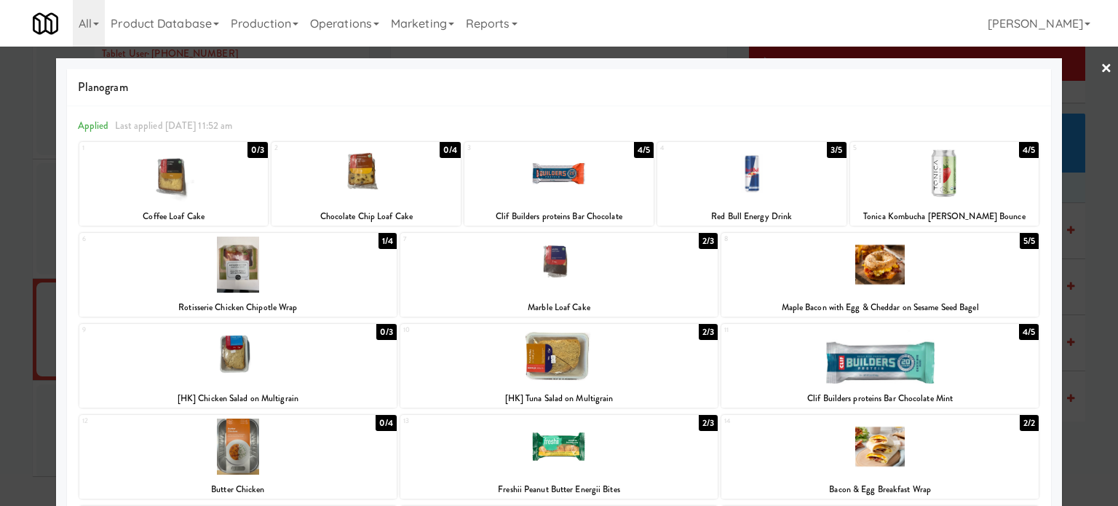
click at [634, 145] on div "4/5" at bounding box center [644, 150] width 20 height 16
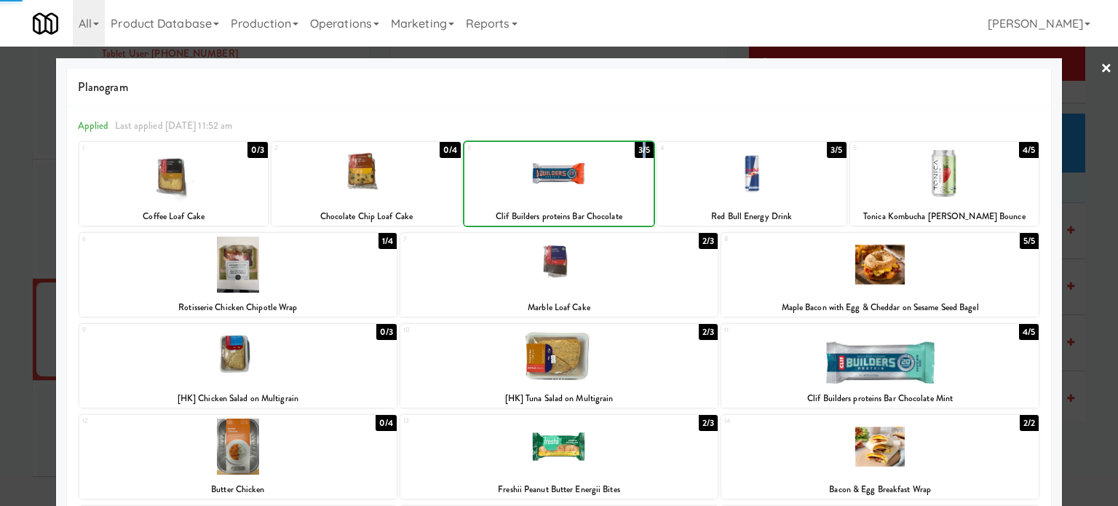
drag, startPoint x: 634, startPoint y: 145, endPoint x: 1031, endPoint y: 159, distance: 396.8
click at [636, 146] on div "3/5" at bounding box center [643, 150] width 19 height 16
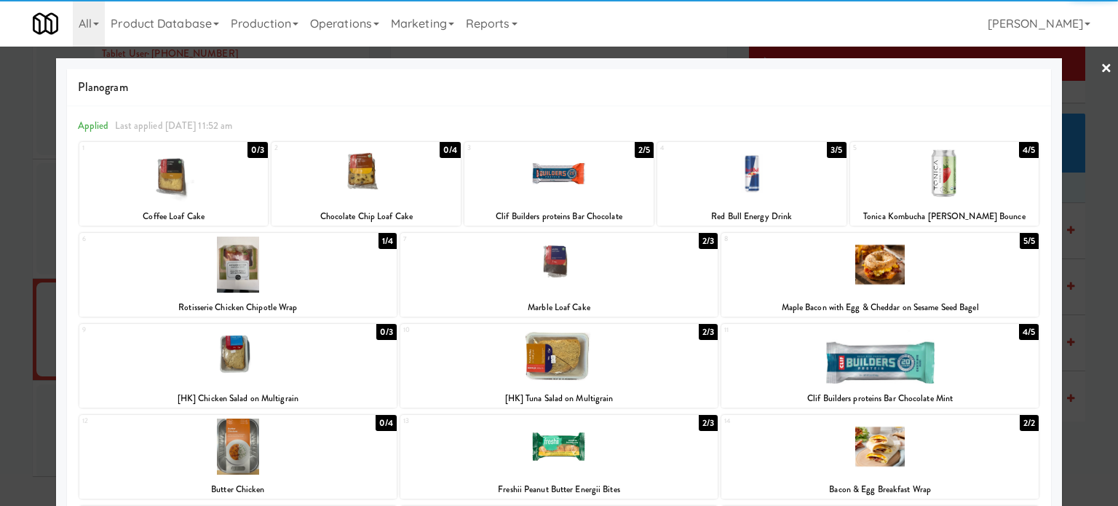
click at [1090, 250] on div at bounding box center [559, 253] width 1118 height 506
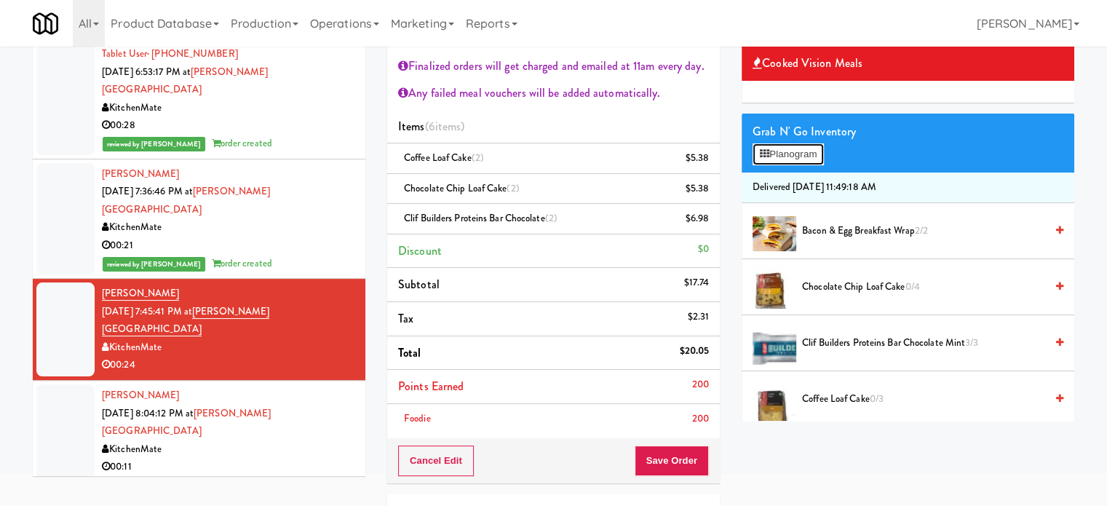
click at [777, 150] on button "Planogram" at bounding box center [787, 154] width 71 height 22
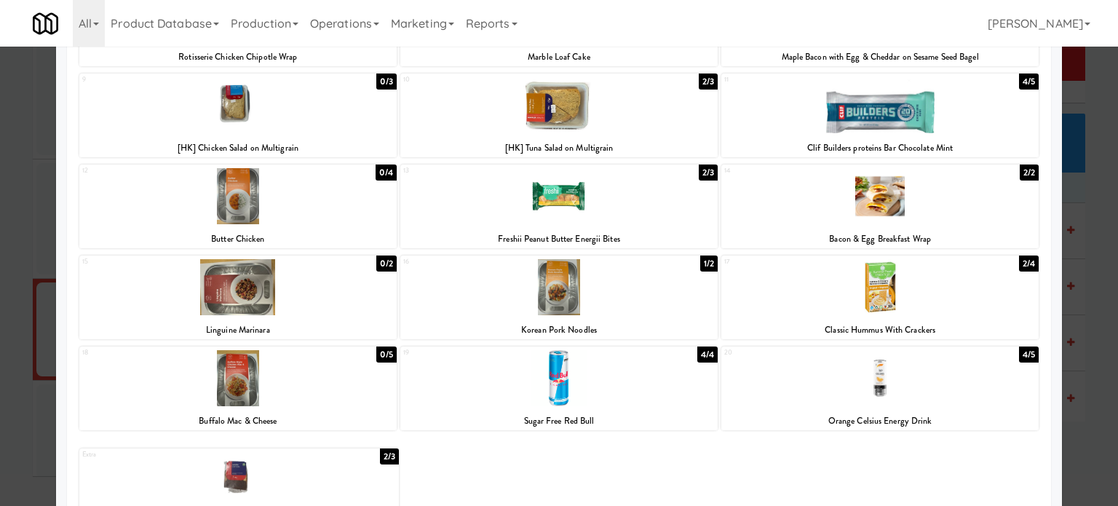
scroll to position [300, 0]
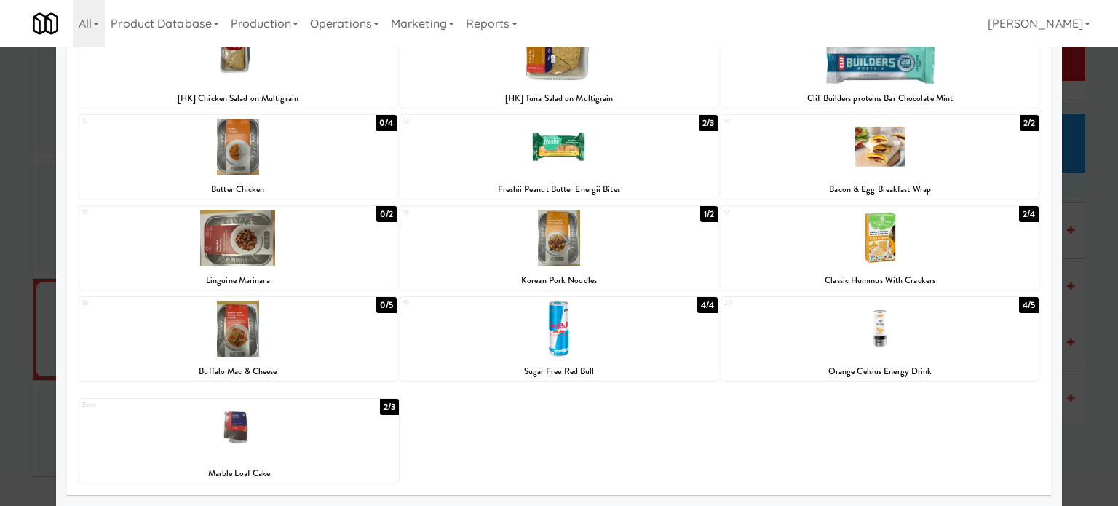
click at [700, 124] on div "2/3" at bounding box center [707, 123] width 19 height 16
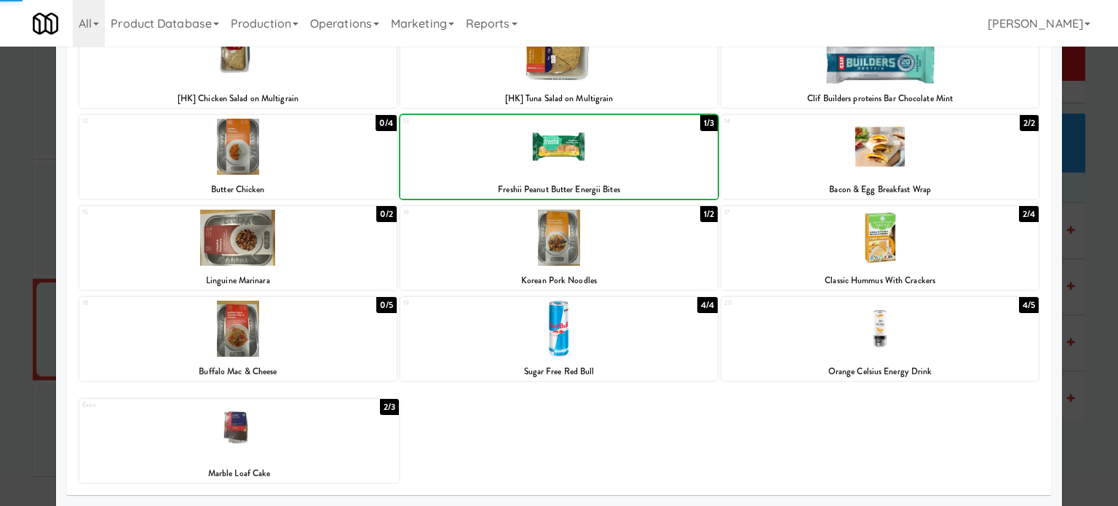
click at [700, 124] on div "1/3" at bounding box center [708, 123] width 17 height 16
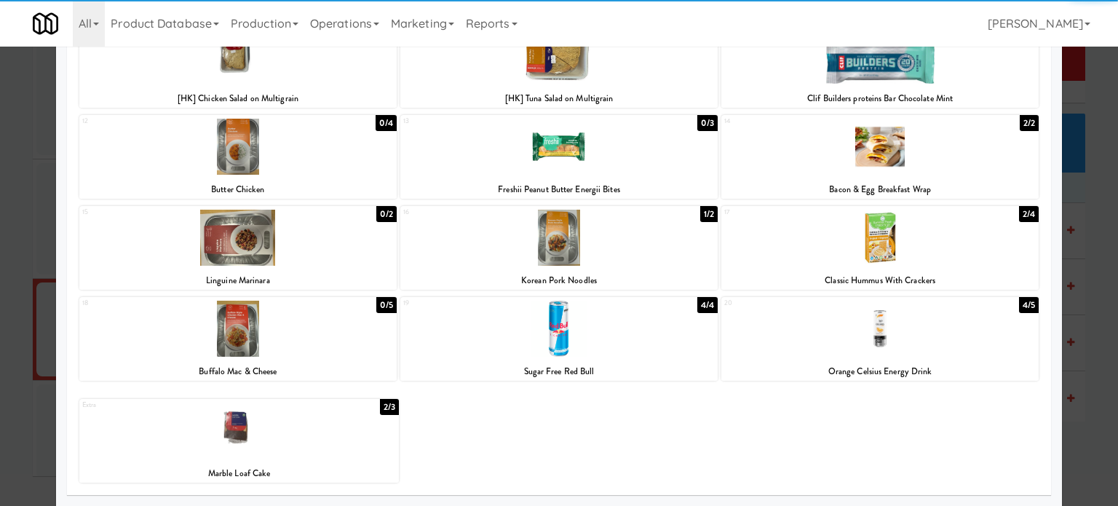
scroll to position [0, 0]
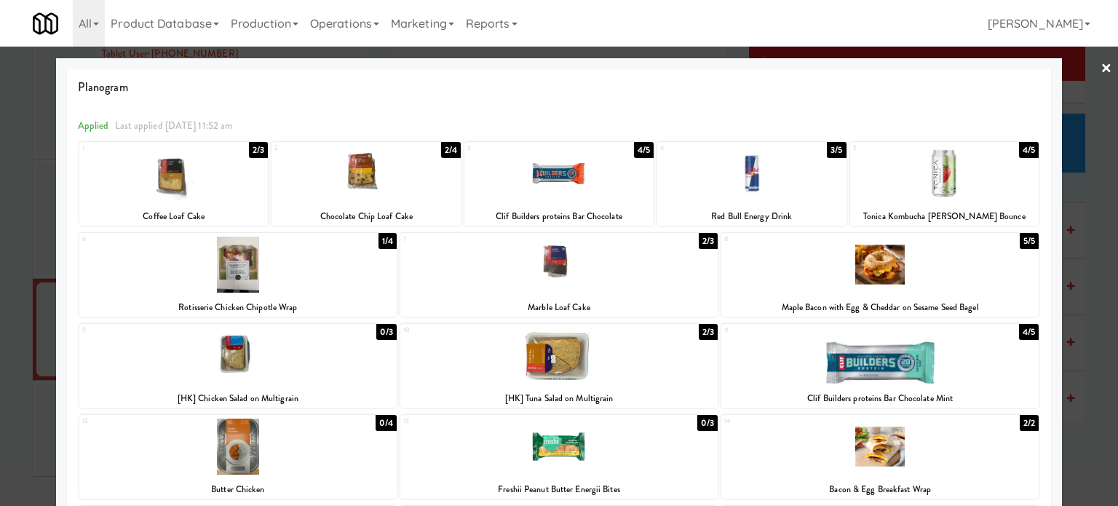
click at [1024, 334] on div "4/5" at bounding box center [1029, 332] width 20 height 16
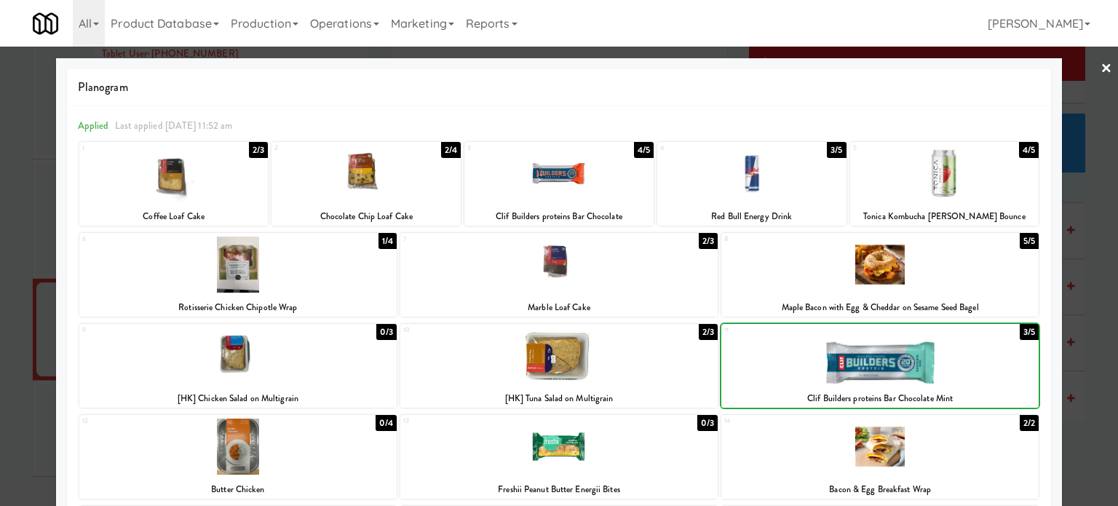
click at [1023, 334] on div "3/5" at bounding box center [1028, 332] width 19 height 16
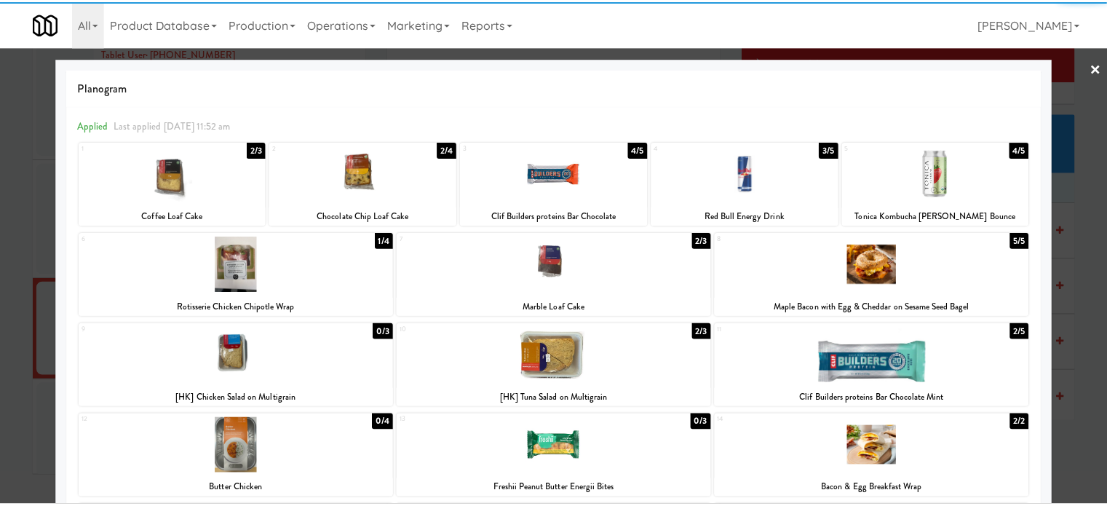
scroll to position [300, 0]
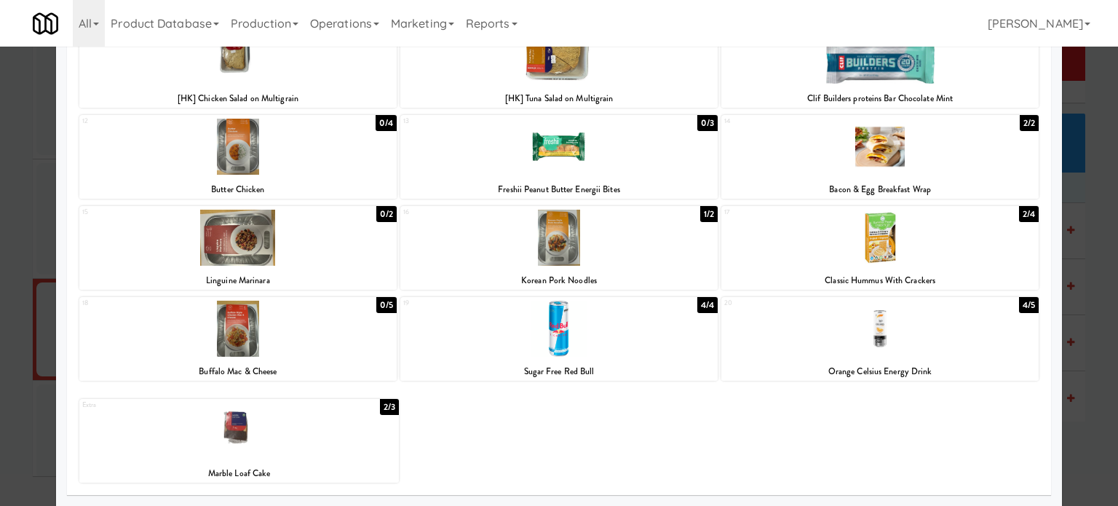
click at [706, 212] on div "1/2" at bounding box center [708, 214] width 17 height 16
drag, startPoint x: 1086, startPoint y: 342, endPoint x: 1078, endPoint y: 344, distance: 8.3
click at [1086, 343] on div at bounding box center [559, 253] width 1118 height 506
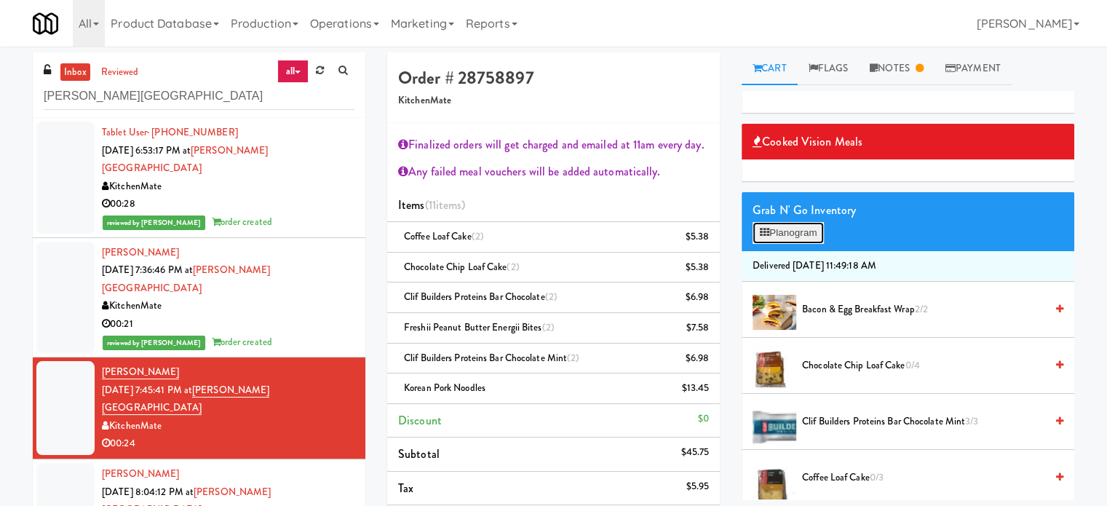
click at [803, 226] on button "Planogram" at bounding box center [787, 233] width 71 height 22
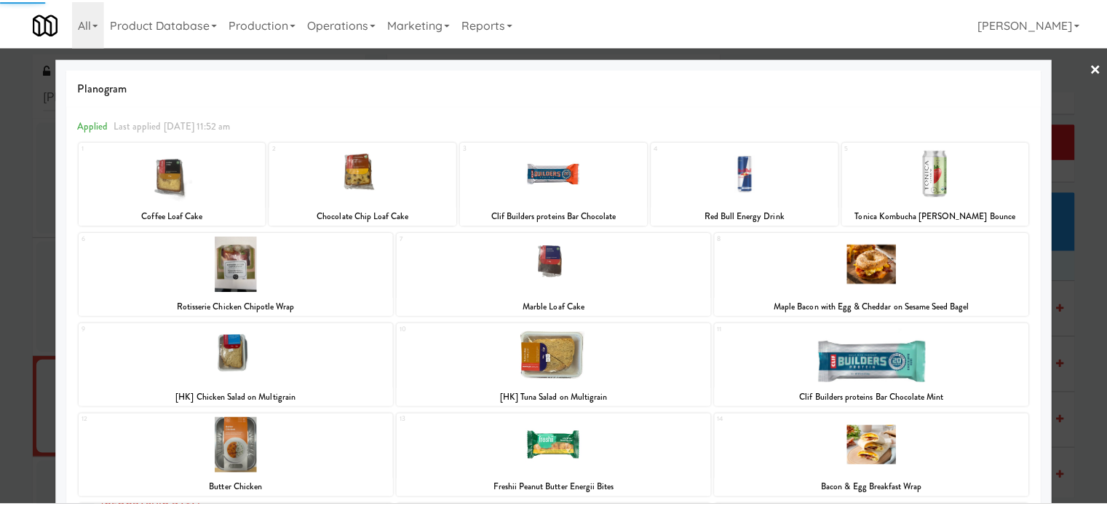
scroll to position [300, 0]
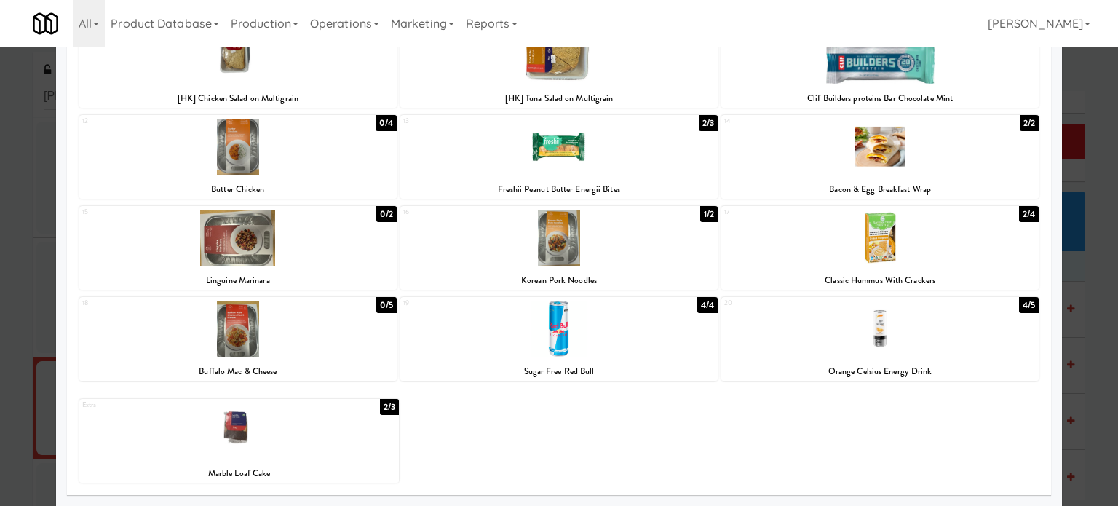
click at [1019, 305] on div "4/5" at bounding box center [1029, 305] width 20 height 16
click at [1088, 330] on div at bounding box center [559, 253] width 1118 height 506
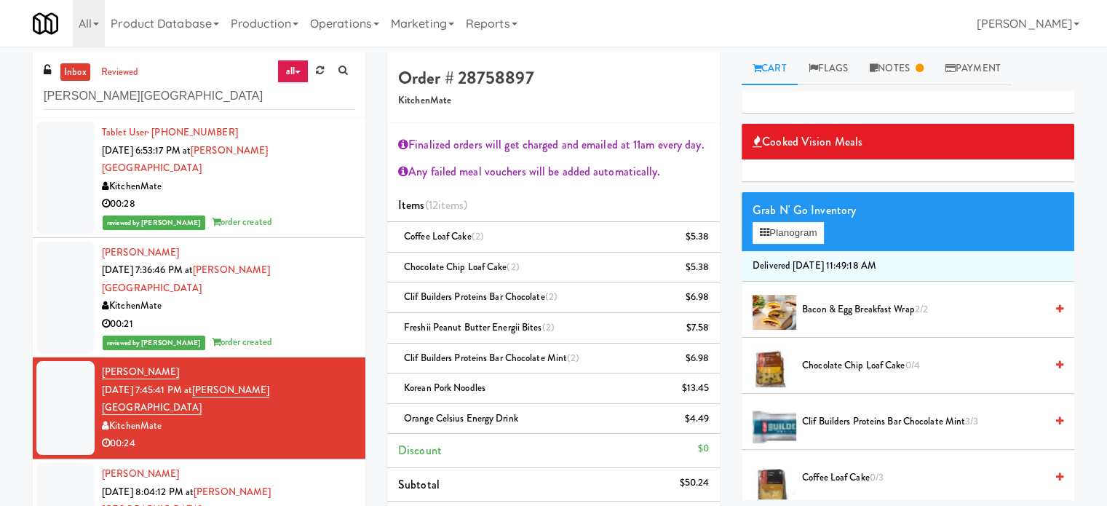
scroll to position [323, 0]
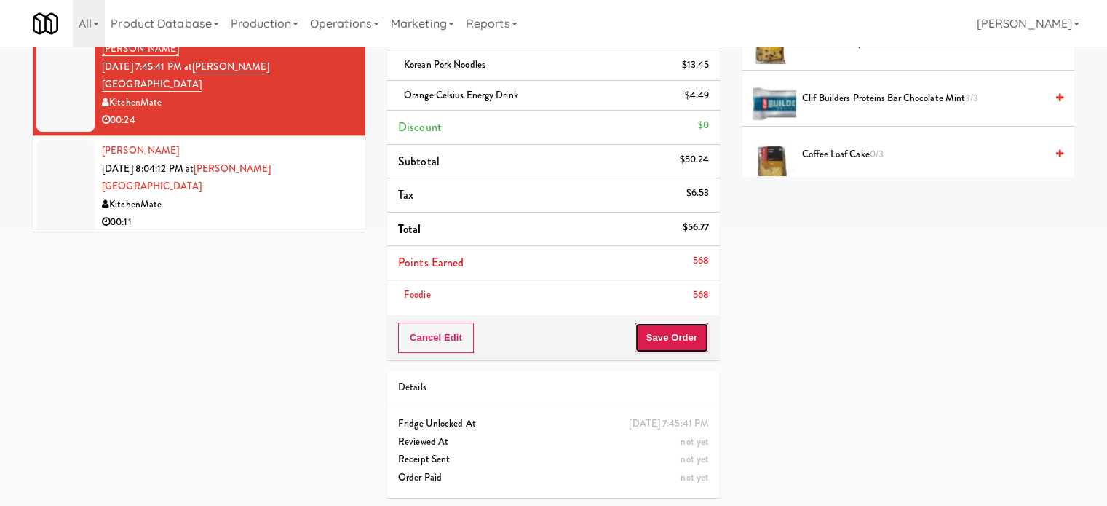
click at [675, 349] on button "Save Order" at bounding box center [671, 337] width 74 height 31
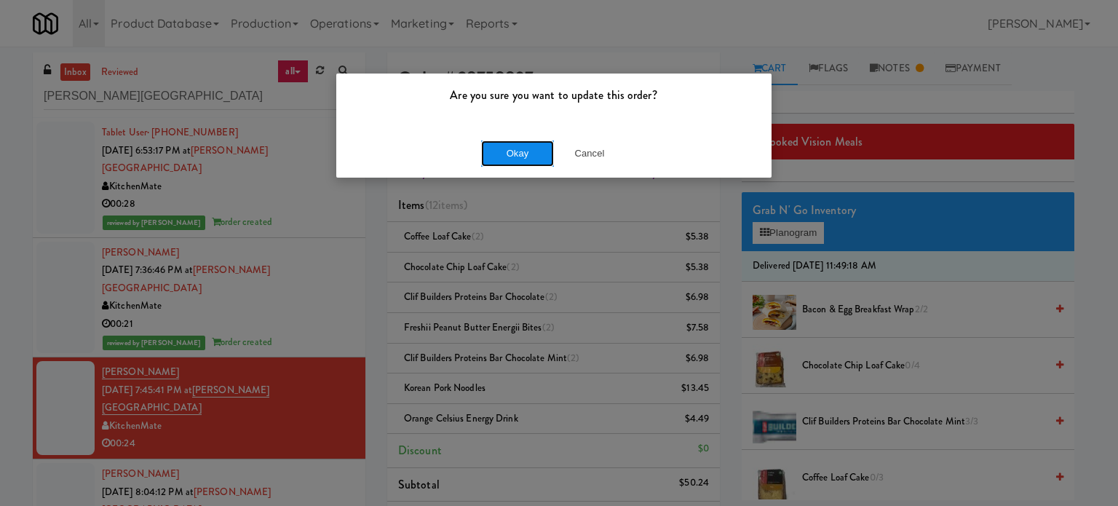
drag, startPoint x: 505, startPoint y: 159, endPoint x: 507, endPoint y: 151, distance: 8.3
click at [506, 159] on button "Okay" at bounding box center [517, 153] width 73 height 26
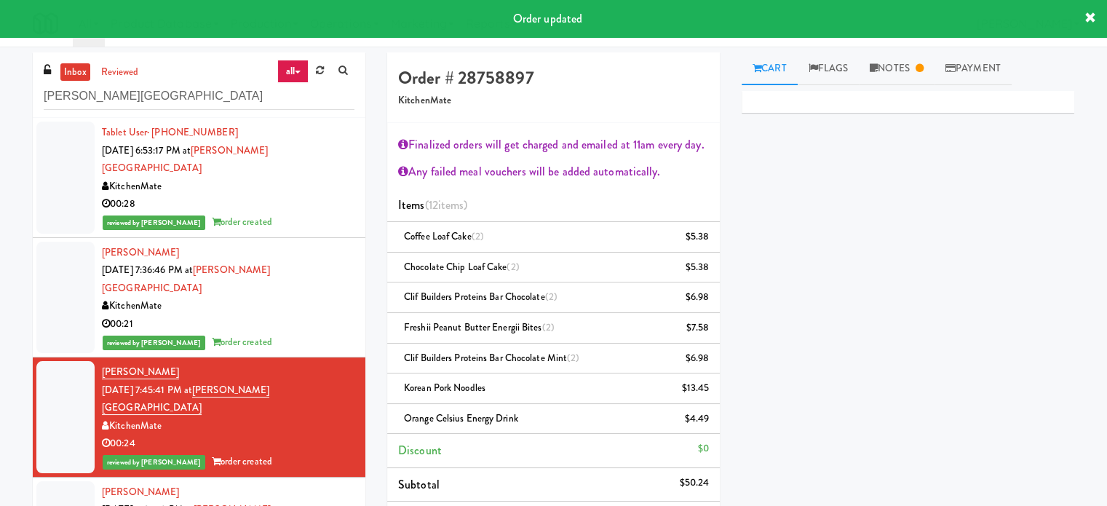
click at [322, 315] on div "00:21" at bounding box center [228, 324] width 252 height 18
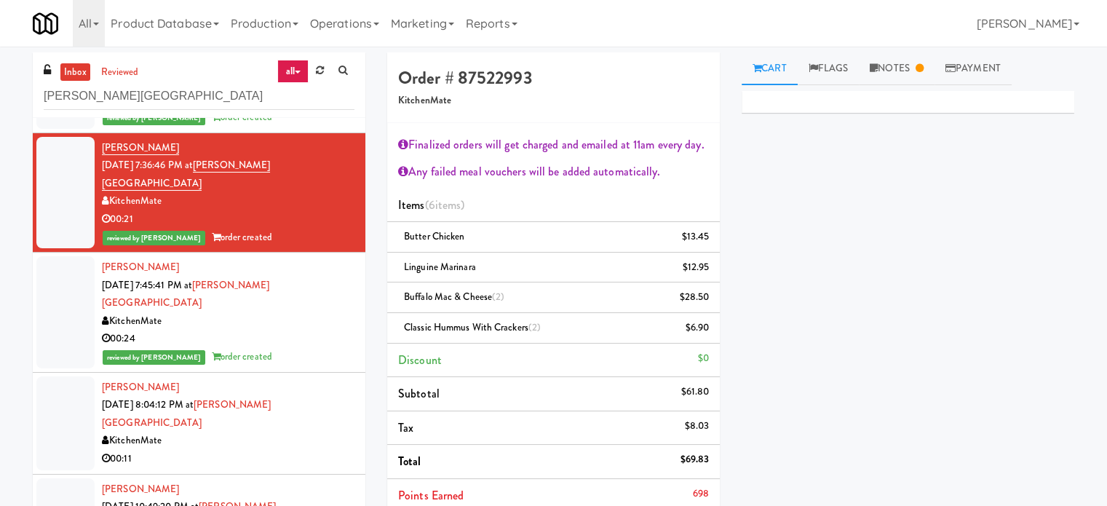
scroll to position [119, 0]
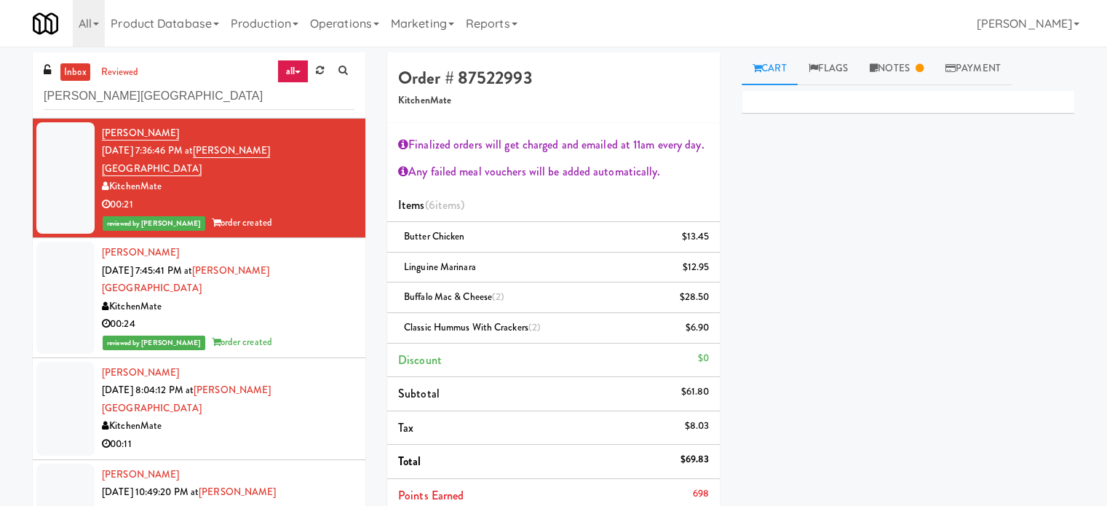
click at [304, 435] on div "00:11" at bounding box center [228, 444] width 252 height 18
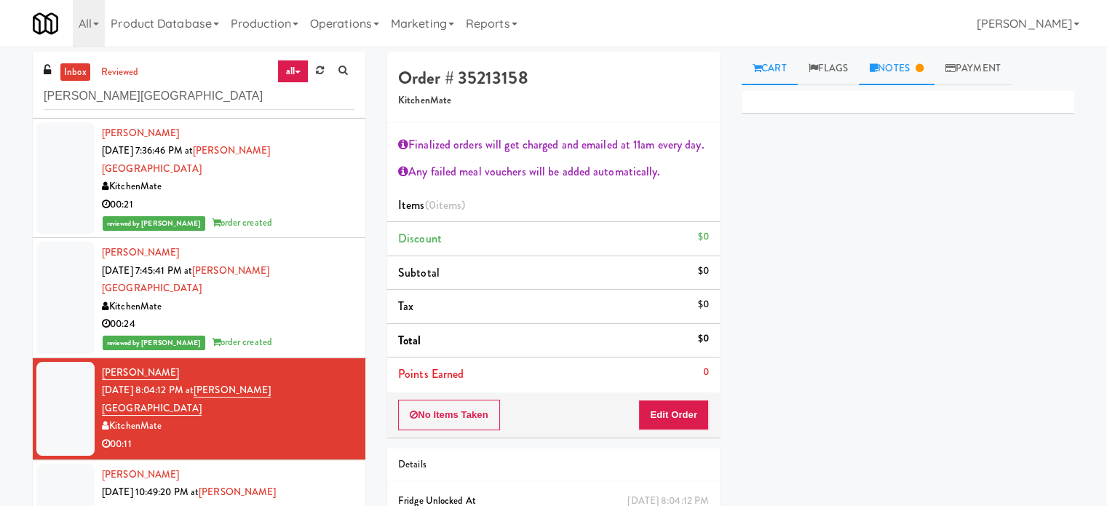
click at [915, 65] on link "Notes" at bounding box center [897, 68] width 76 height 33
click at [777, 66] on link "Cart" at bounding box center [769, 68] width 56 height 33
click at [693, 418] on button "Edit Order" at bounding box center [673, 414] width 71 height 31
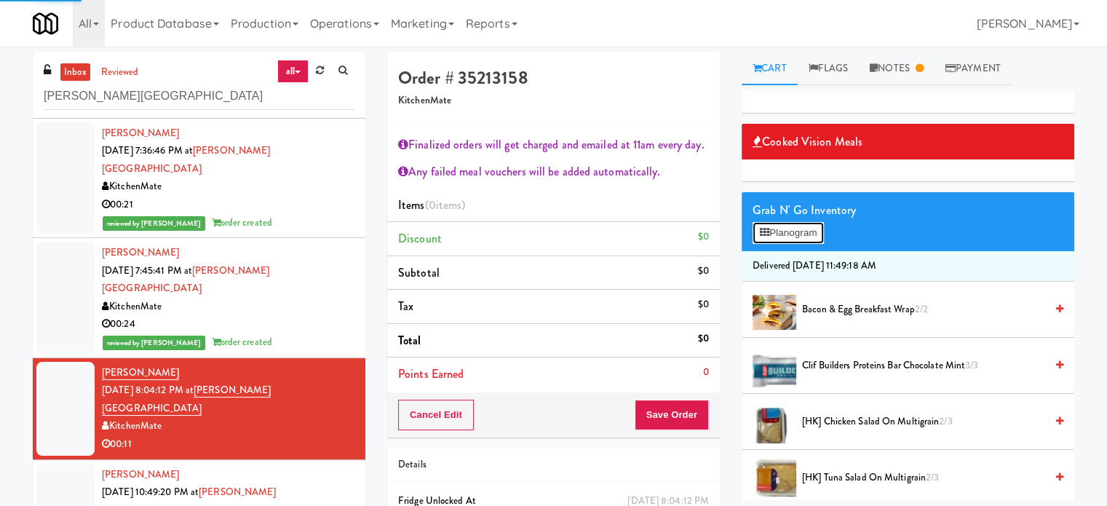
drag, startPoint x: 824, startPoint y: 231, endPoint x: 812, endPoint y: 231, distance: 11.6
click at [823, 231] on button "Planogram" at bounding box center [787, 233] width 71 height 22
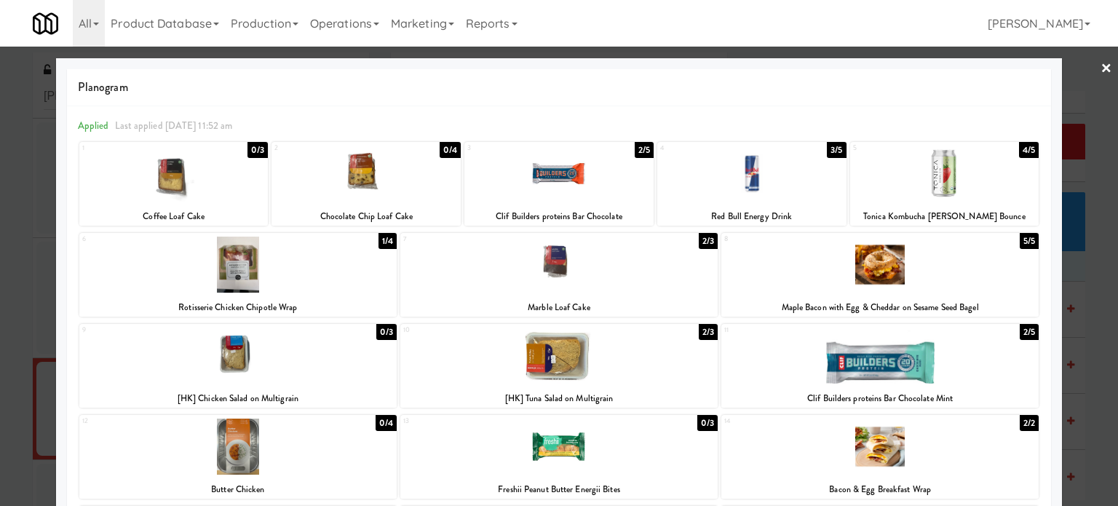
click at [1085, 367] on div at bounding box center [559, 253] width 1118 height 506
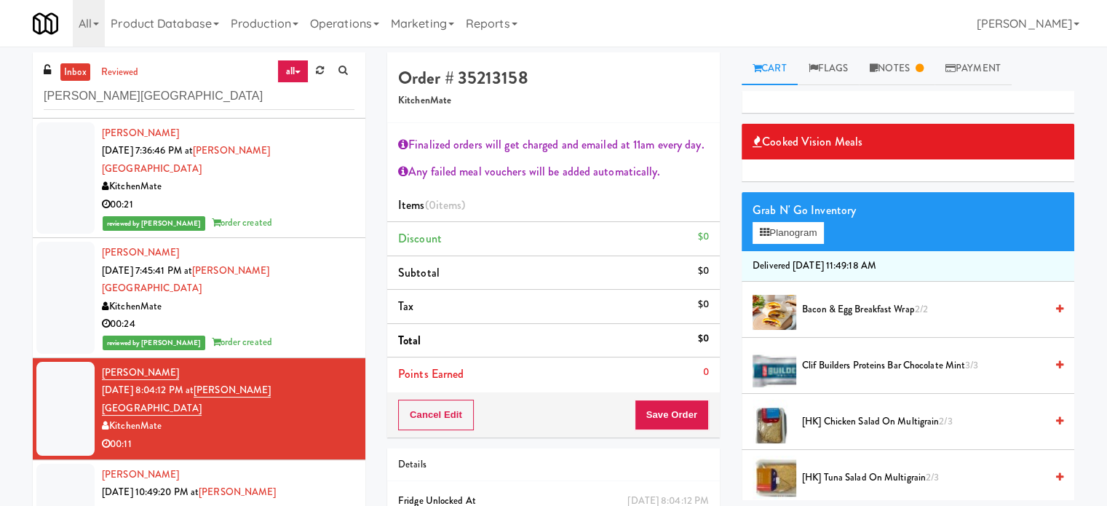
click at [900, 424] on span "[HK] Chicken Salad on Multigrain 2/3" at bounding box center [923, 422] width 243 height 18
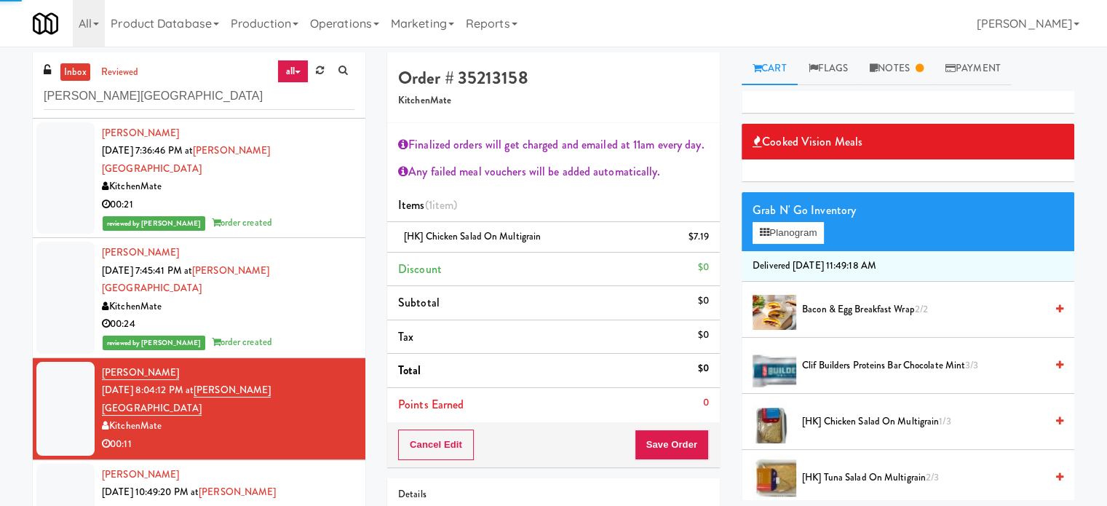
click at [902, 421] on span "[HK] Chicken Salad on Multigrain 1/3" at bounding box center [923, 422] width 243 height 18
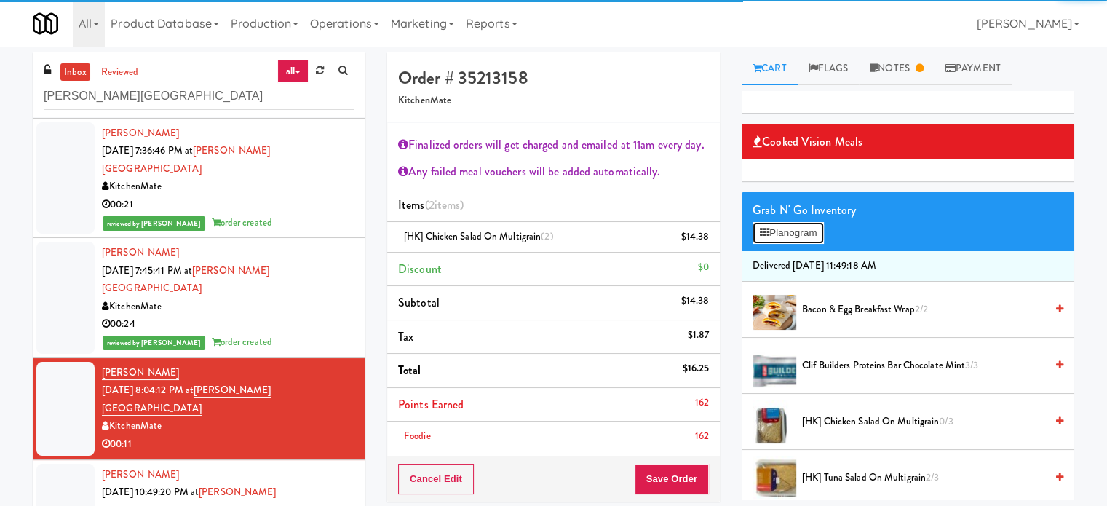
click at [794, 232] on button "Planogram" at bounding box center [787, 233] width 71 height 22
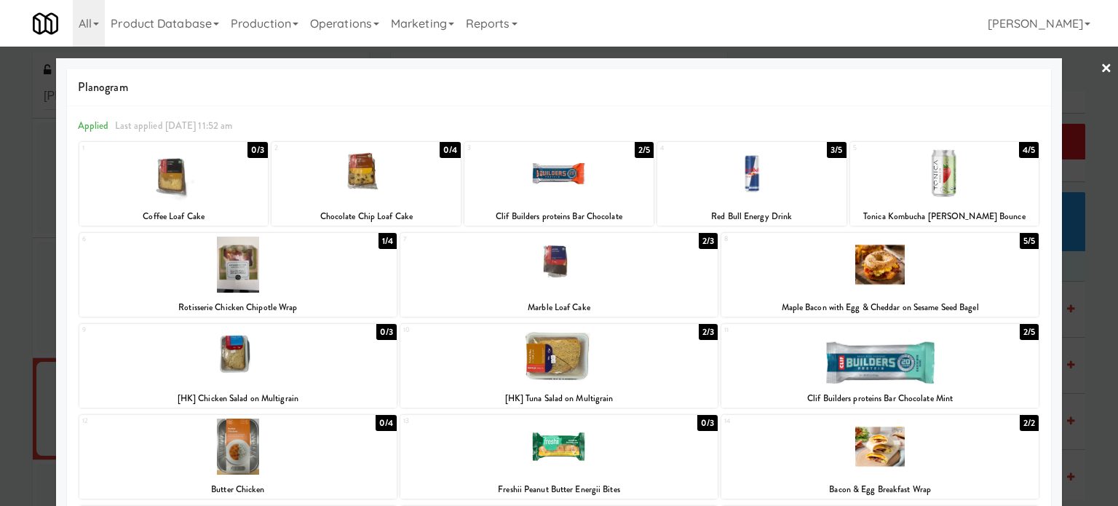
click at [634, 144] on div "2/5" at bounding box center [643, 150] width 19 height 16
click at [636, 145] on div "1/5" at bounding box center [644, 150] width 17 height 16
click at [1019, 330] on div "2/5" at bounding box center [1028, 332] width 19 height 16
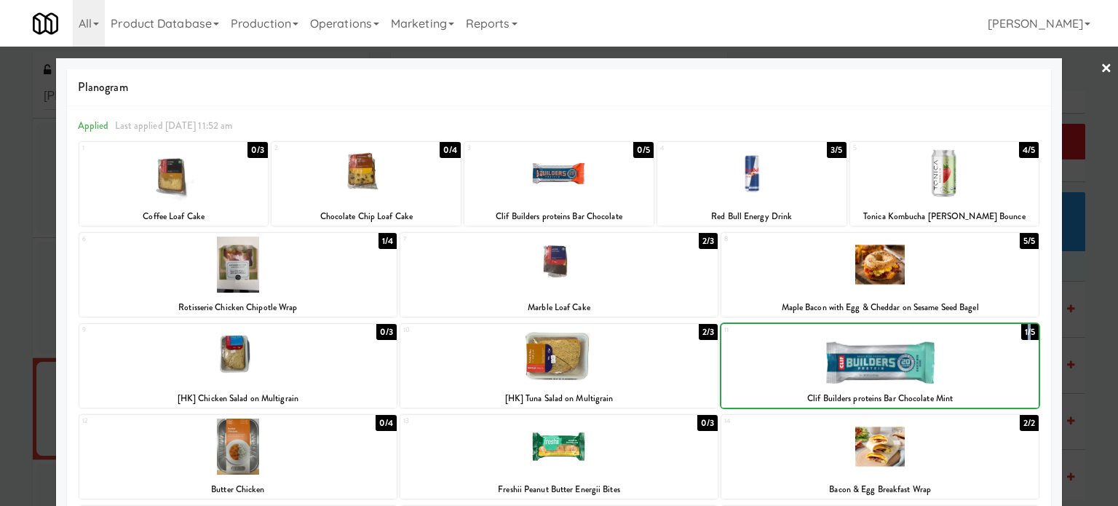
click at [1021, 331] on div "1/5" at bounding box center [1029, 332] width 17 height 16
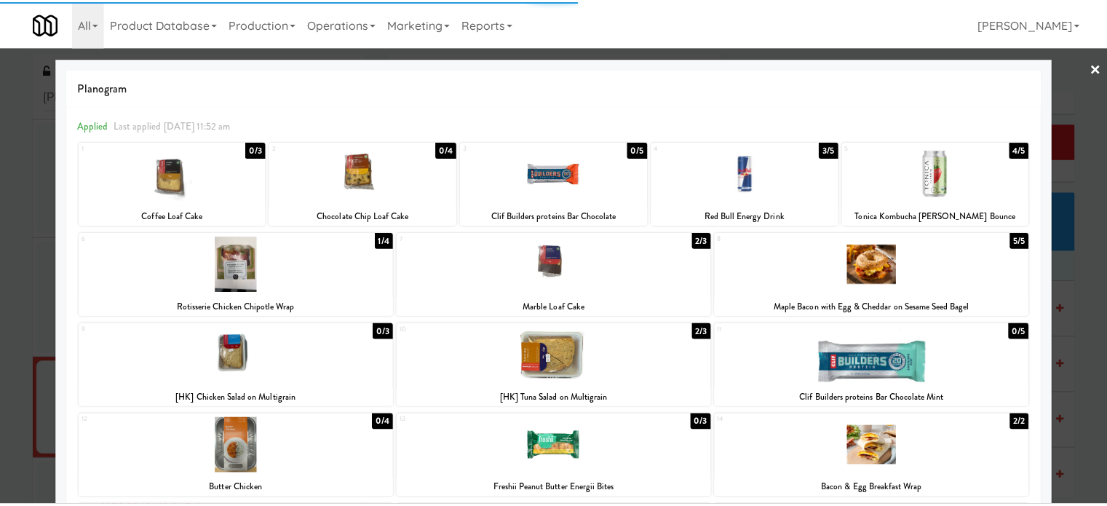
scroll to position [300, 0]
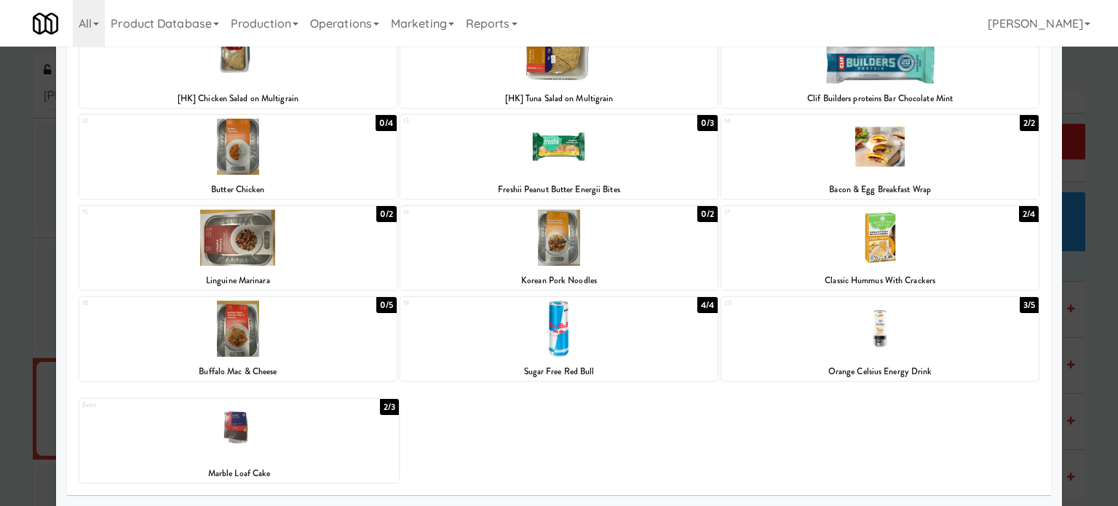
click at [1019, 308] on div "3/5" at bounding box center [1028, 305] width 19 height 16
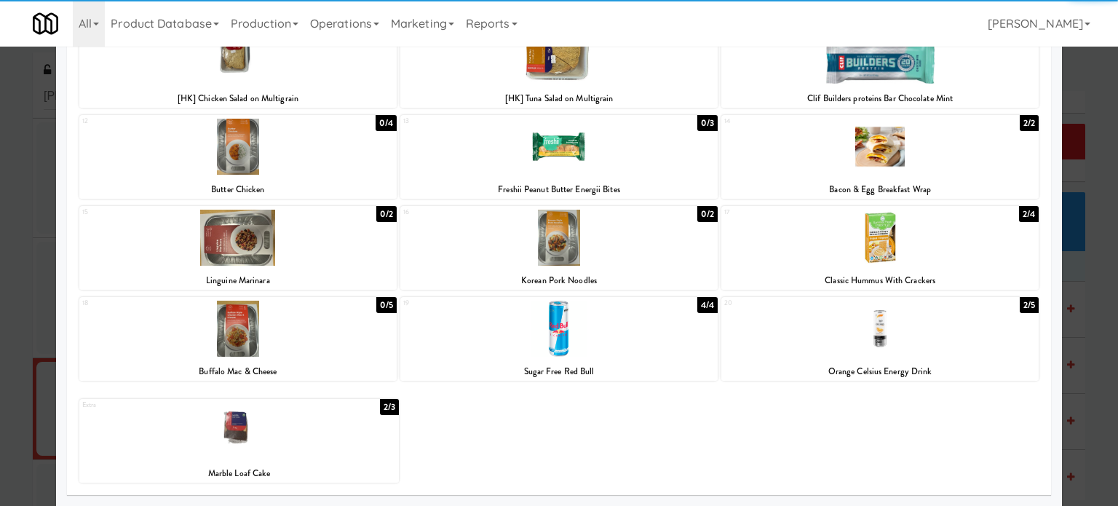
click at [1088, 325] on div at bounding box center [559, 253] width 1118 height 506
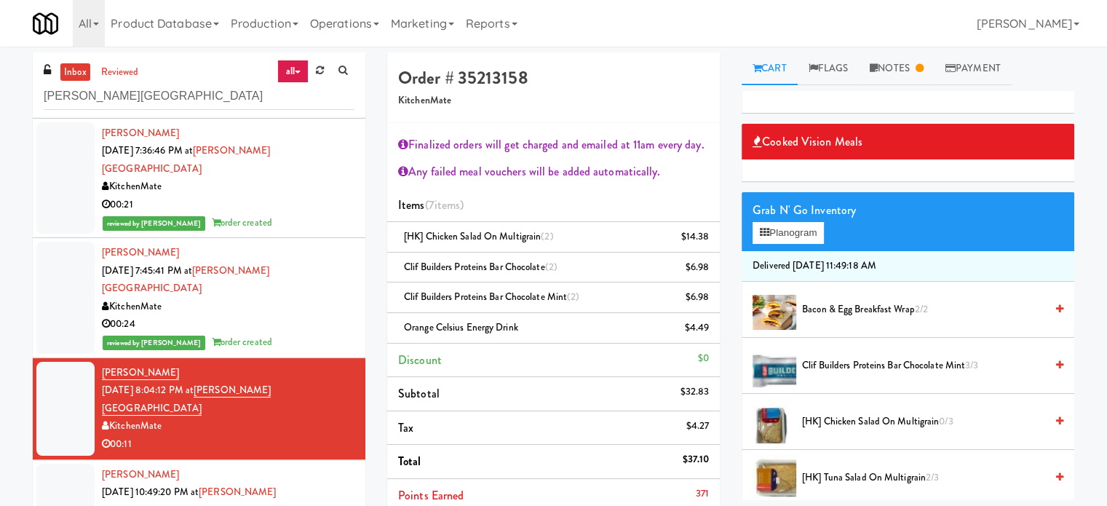
scroll to position [233, 0]
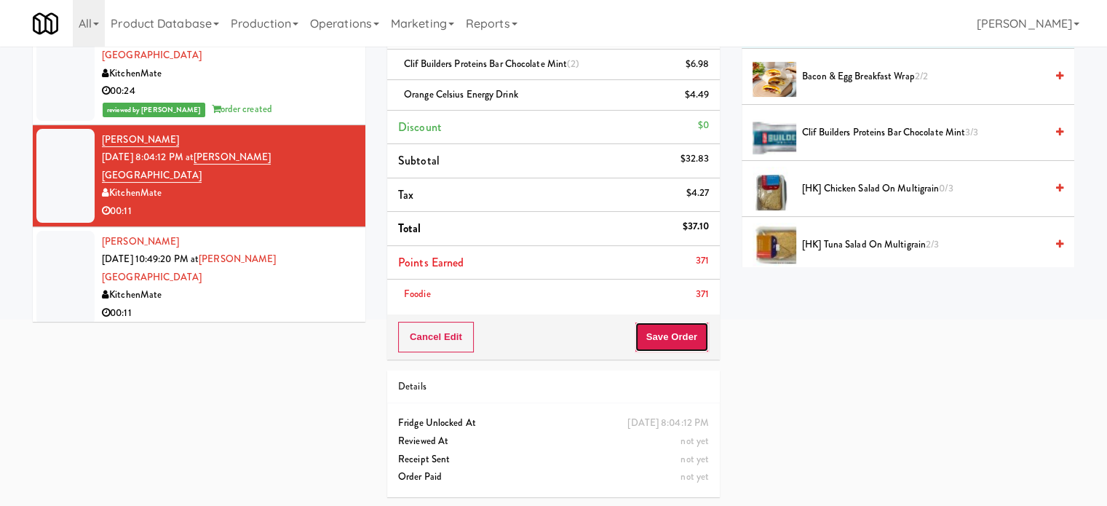
click at [674, 339] on button "Save Order" at bounding box center [671, 337] width 74 height 31
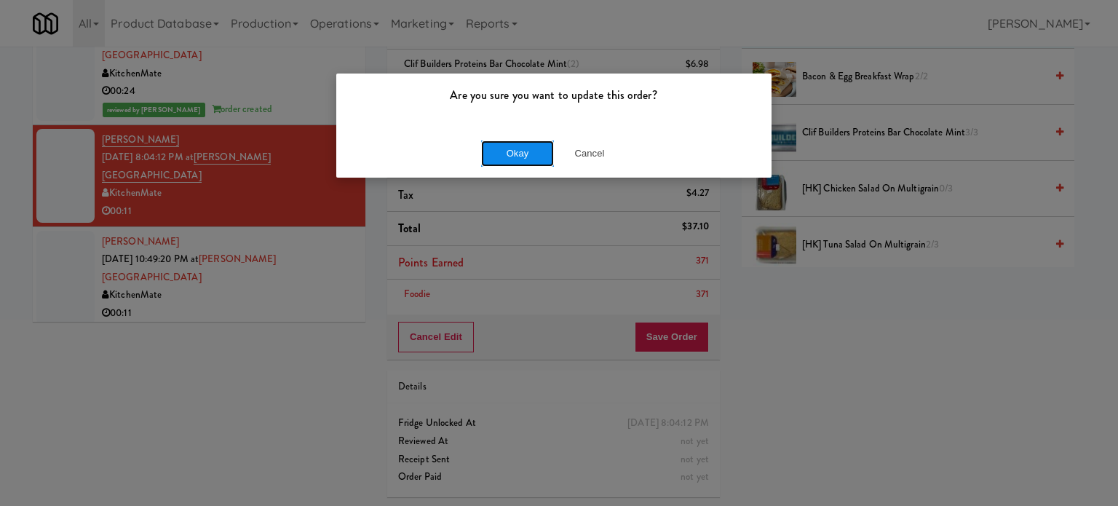
click at [516, 156] on button "Okay" at bounding box center [517, 153] width 73 height 26
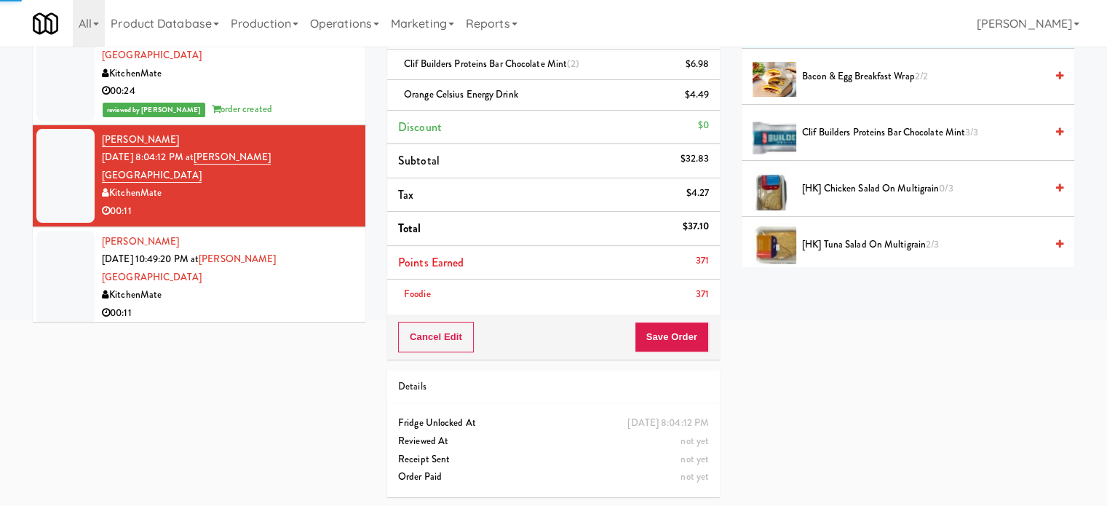
click at [323, 304] on div "00:11" at bounding box center [228, 313] width 252 height 18
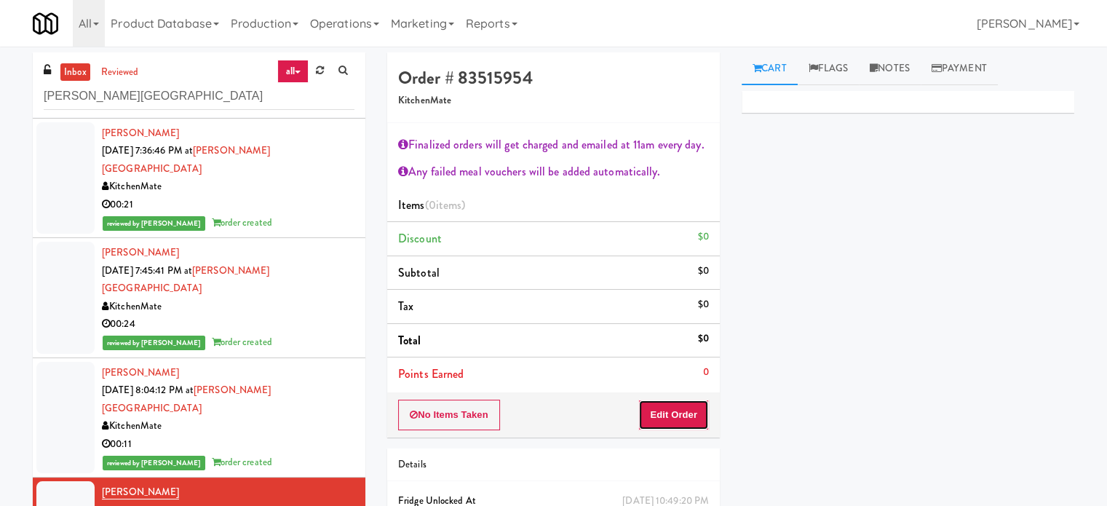
click at [683, 410] on button "Edit Order" at bounding box center [673, 414] width 71 height 31
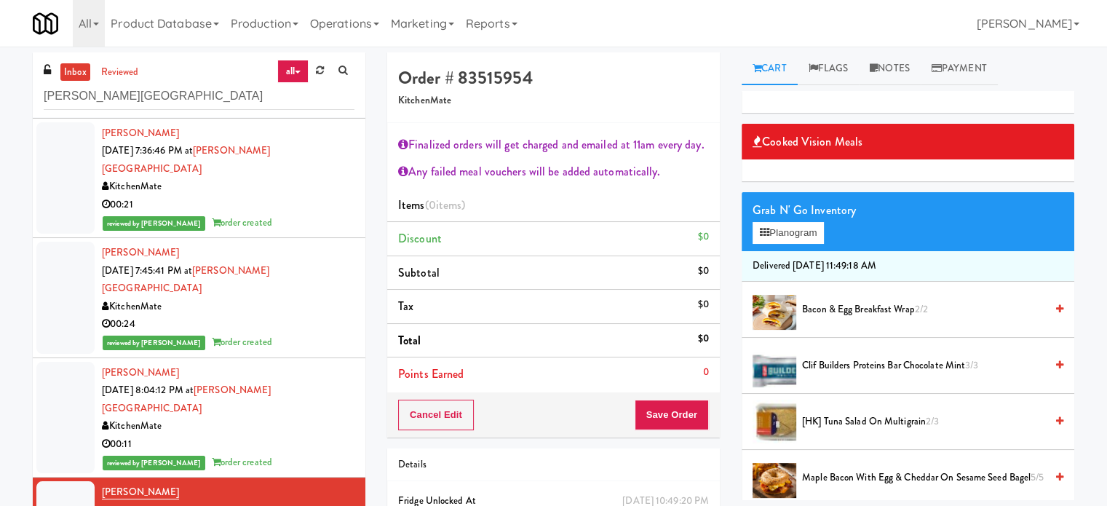
click at [844, 417] on span "[HK] Tuna Salad on Multigrain 2/3" at bounding box center [923, 422] width 243 height 18
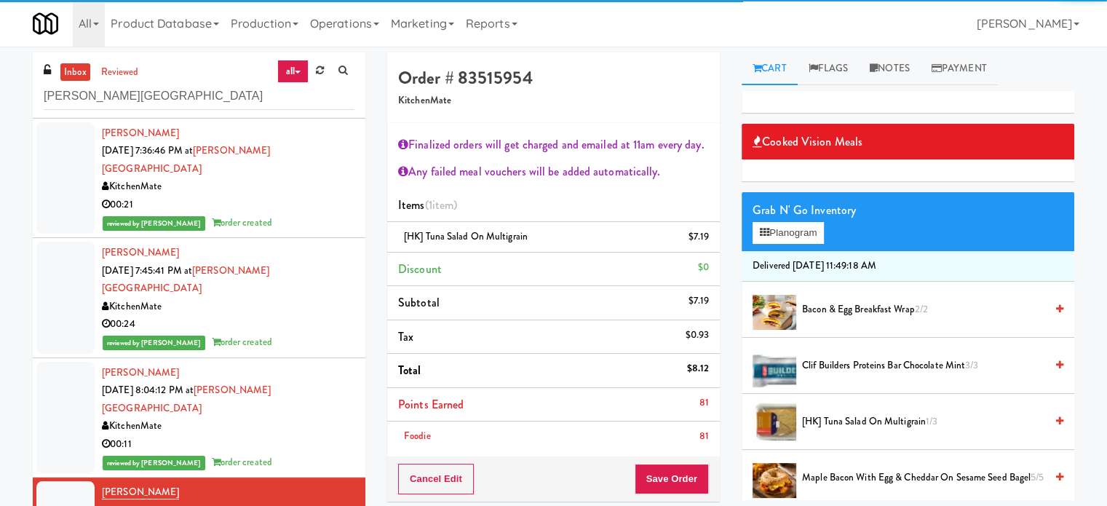
scroll to position [364, 0]
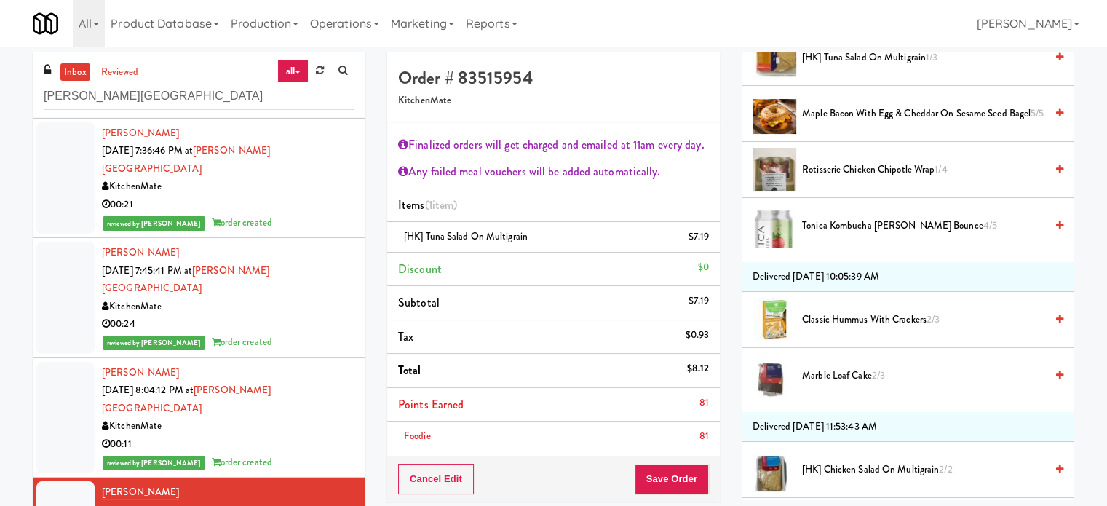
click at [877, 466] on span "[HK] Chicken Salad on Multigrain 2/2" at bounding box center [923, 470] width 243 height 18
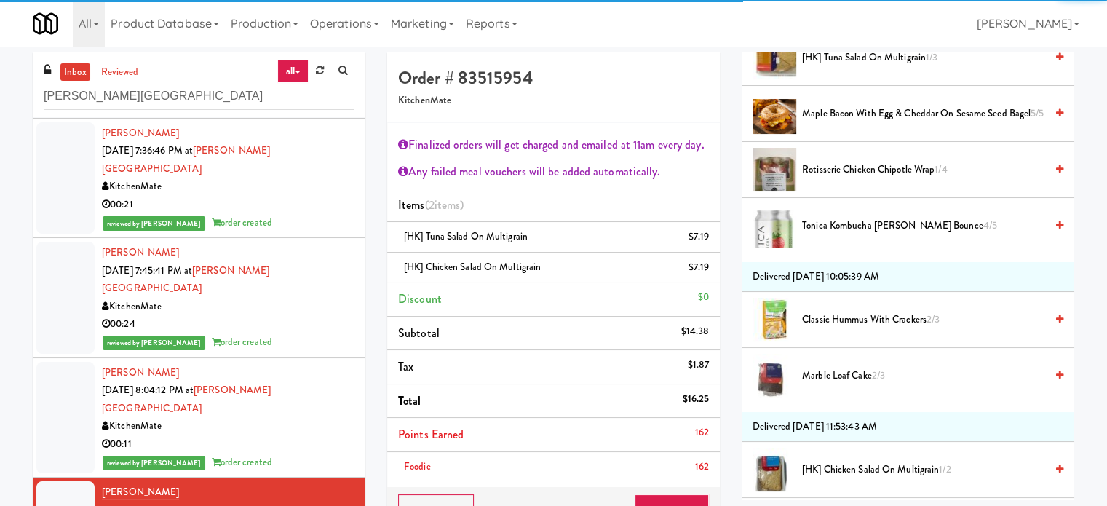
scroll to position [0, 0]
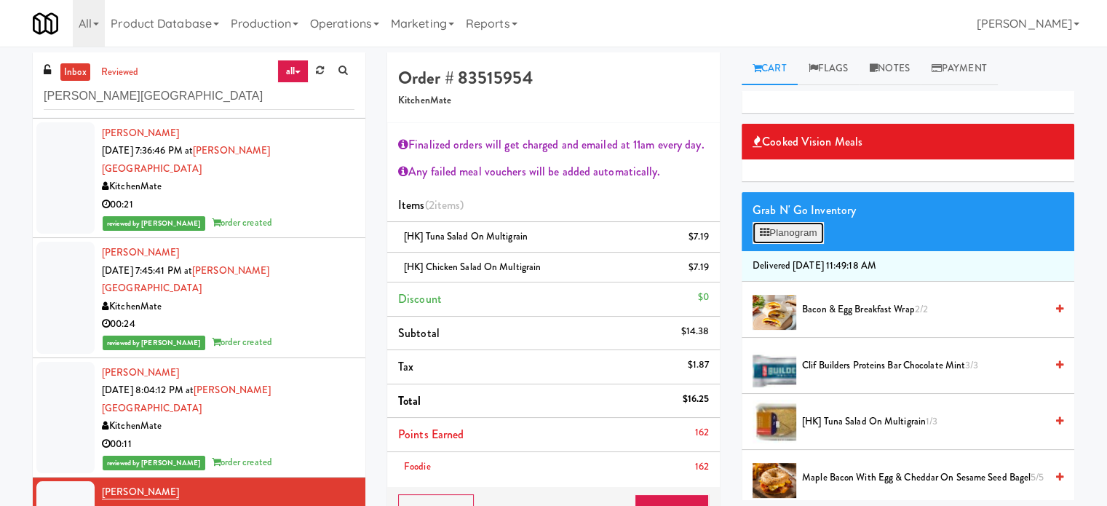
click at [787, 236] on button "Planogram" at bounding box center [787, 233] width 71 height 22
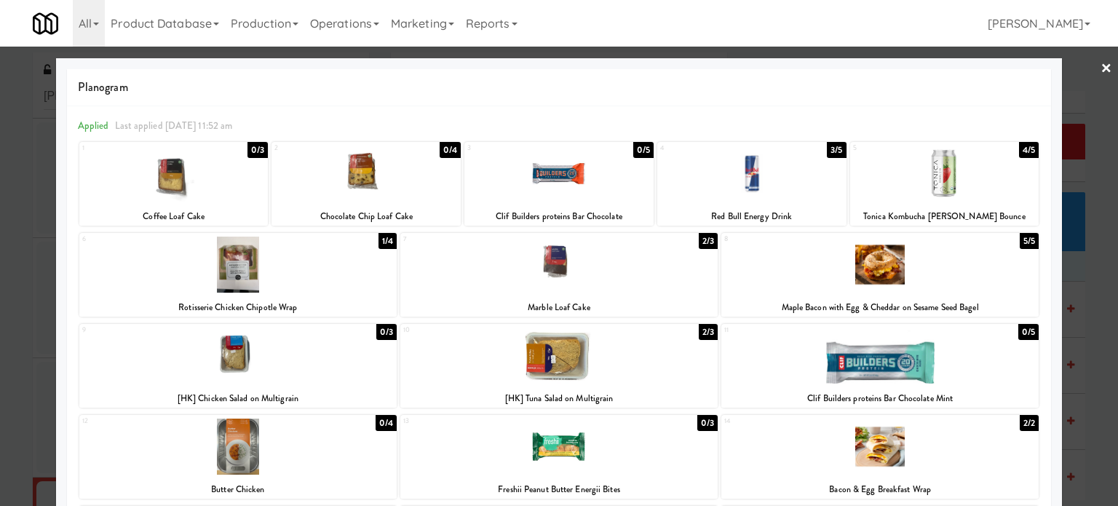
click at [1083, 343] on div at bounding box center [559, 253] width 1118 height 506
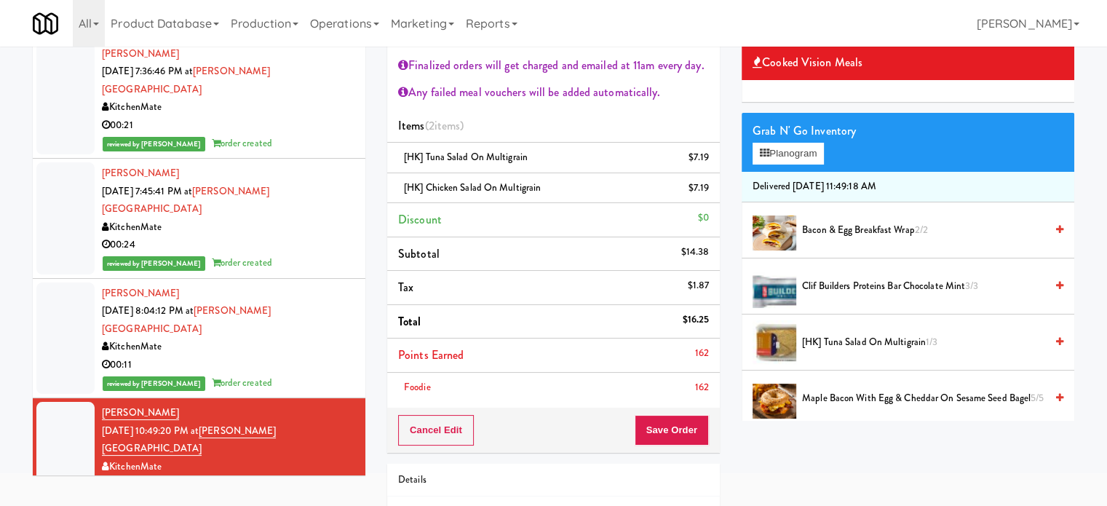
scroll to position [172, 0]
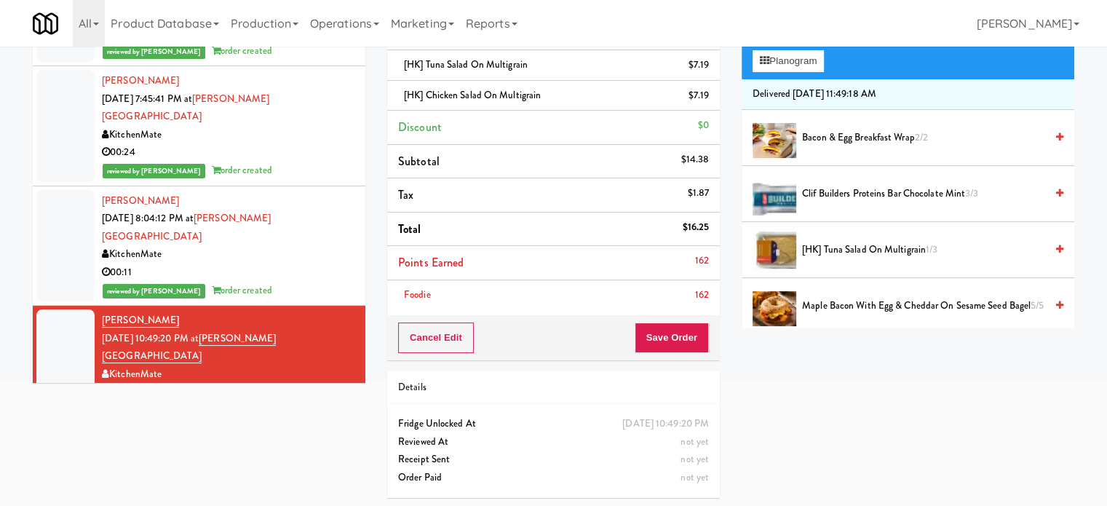
click at [668, 355] on div "Cancel Edit Save Order" at bounding box center [553, 337] width 332 height 45
click at [658, 335] on button "Save Order" at bounding box center [671, 337] width 74 height 31
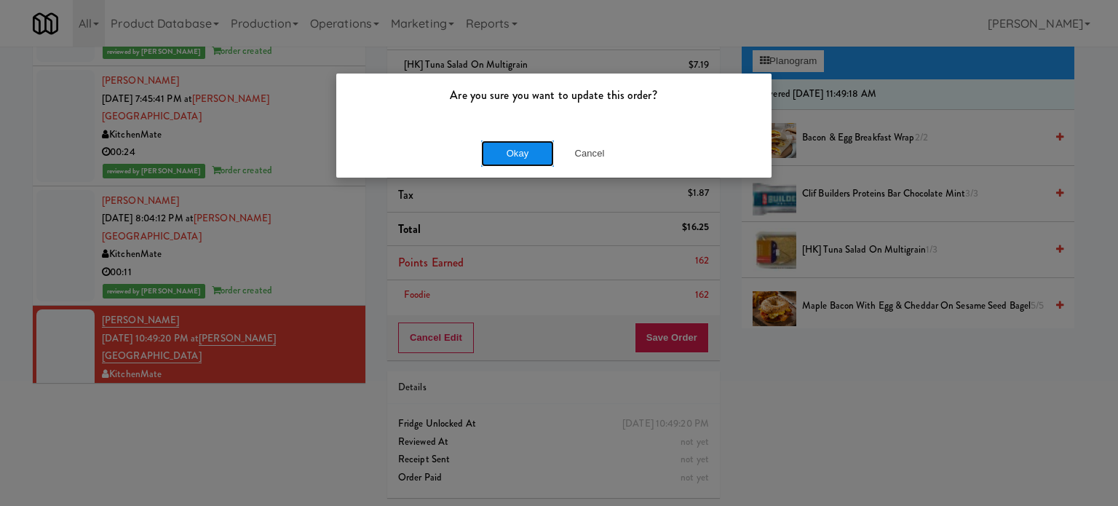
click at [519, 156] on button "Okay" at bounding box center [517, 153] width 73 height 26
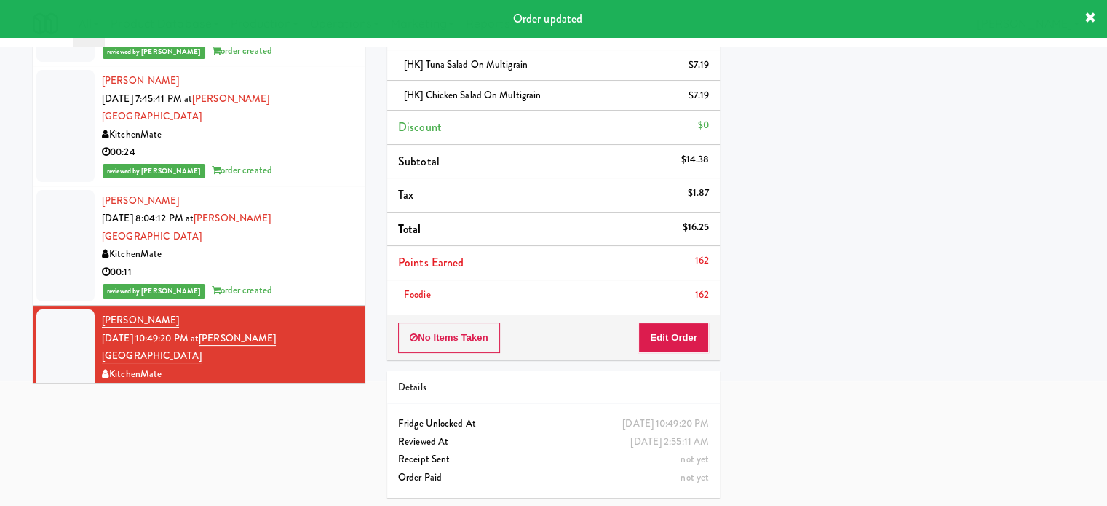
scroll to position [155, 0]
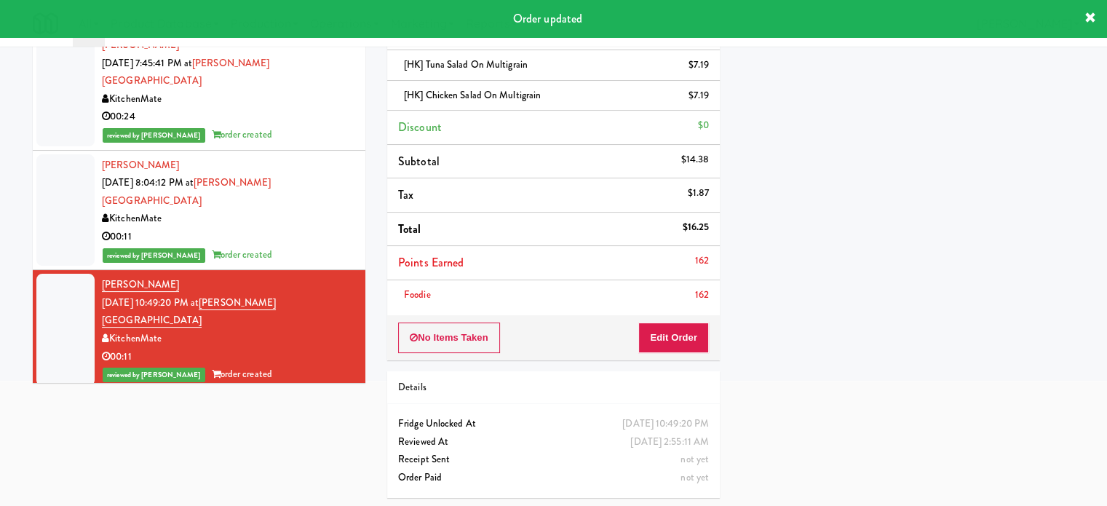
click at [304, 467] on div "00:06" at bounding box center [228, 476] width 252 height 18
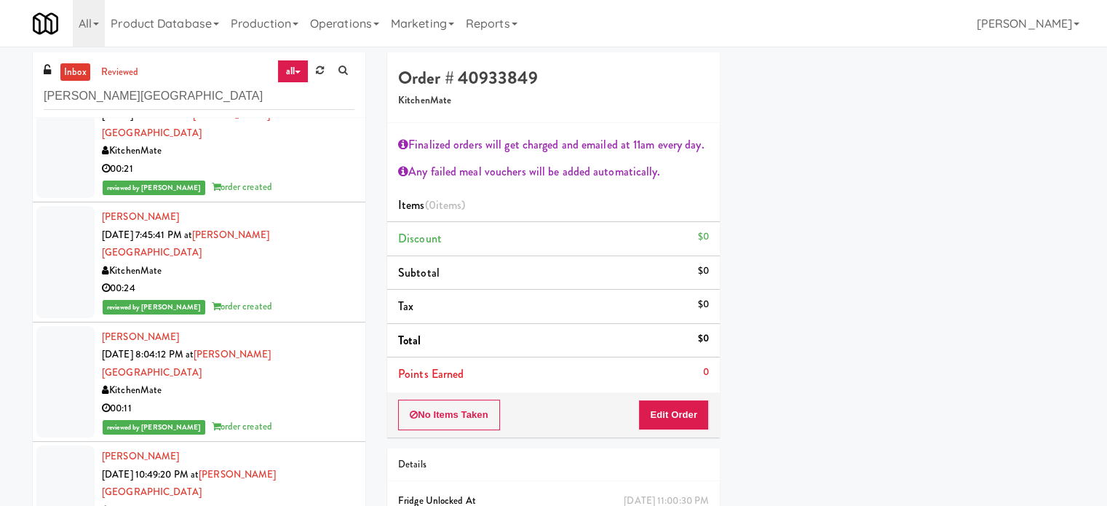
scroll to position [79, 0]
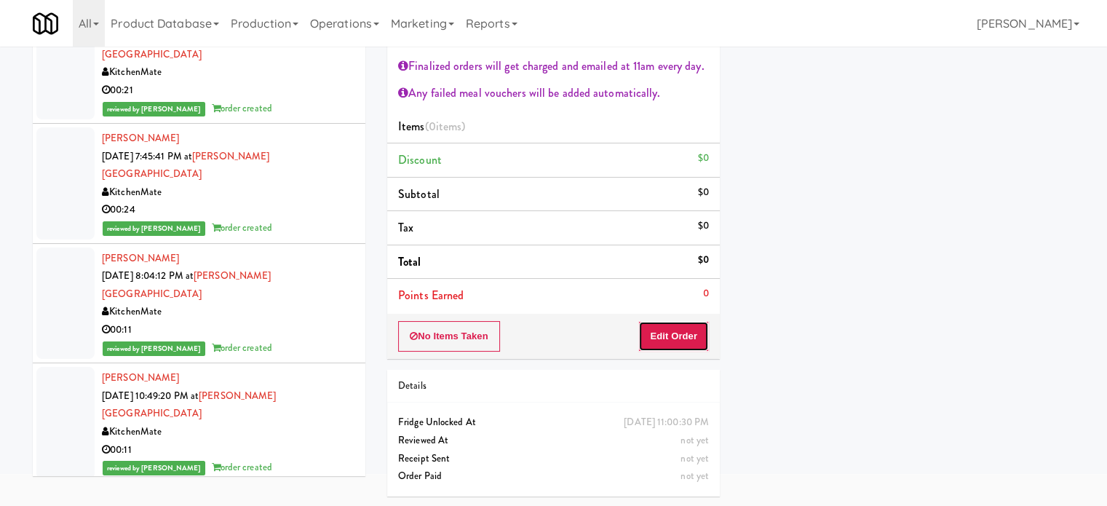
drag, startPoint x: 690, startPoint y: 334, endPoint x: 728, endPoint y: 327, distance: 38.5
click at [690, 334] on button "Edit Order" at bounding box center [673, 336] width 71 height 31
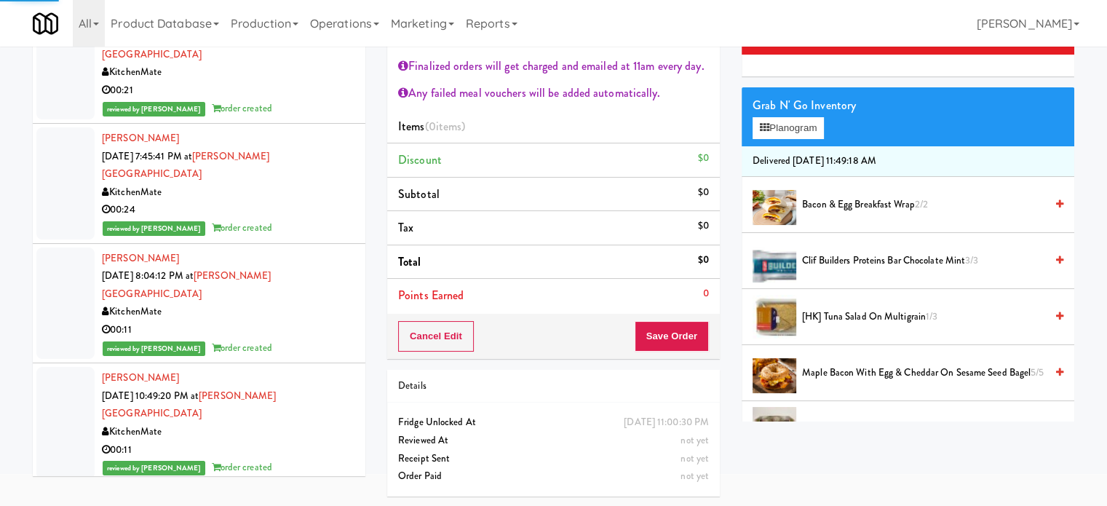
scroll to position [0, 0]
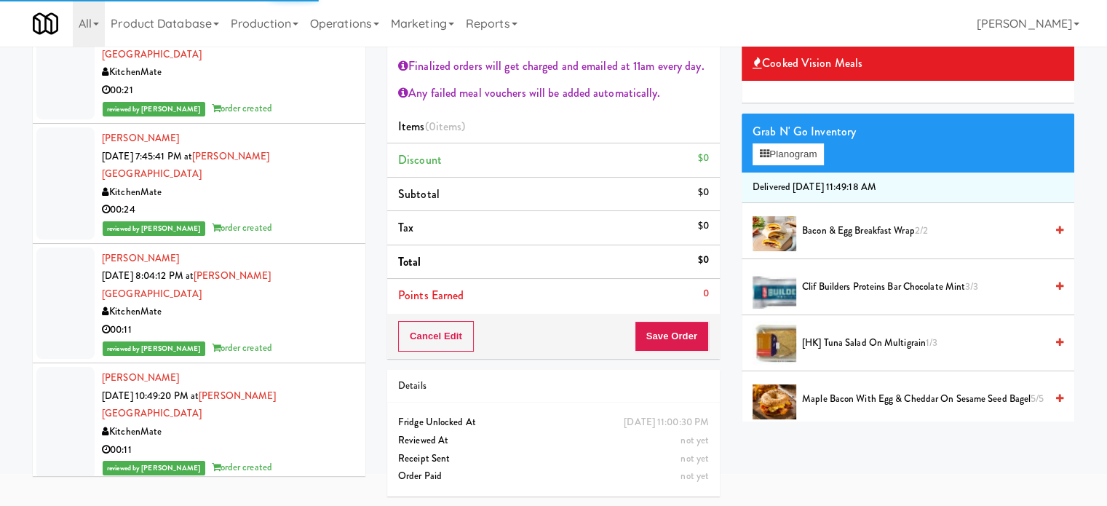
click at [872, 334] on span "[HK] Tuna Salad on Multigrain 1/3" at bounding box center [923, 343] width 243 height 18
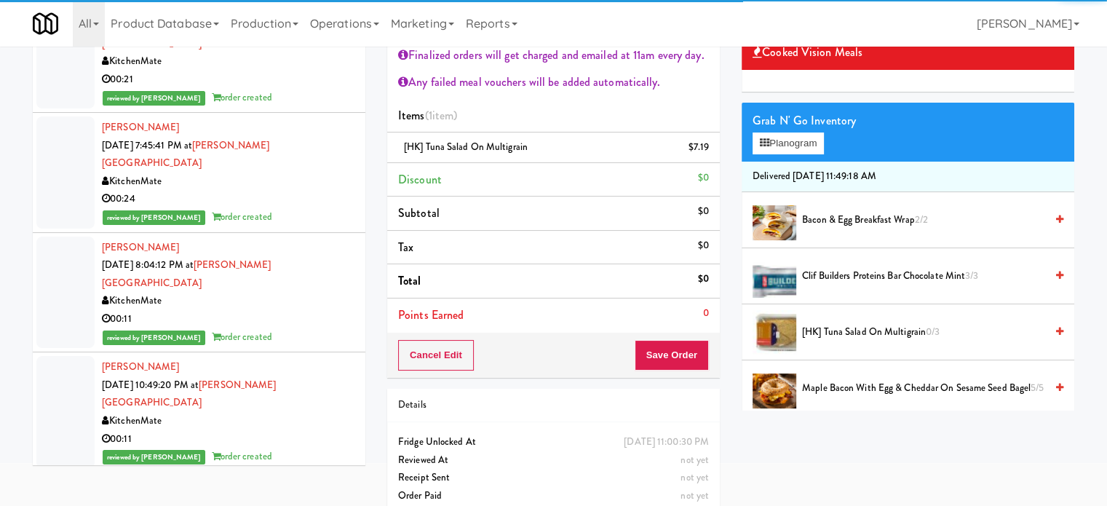
scroll to position [108, 0]
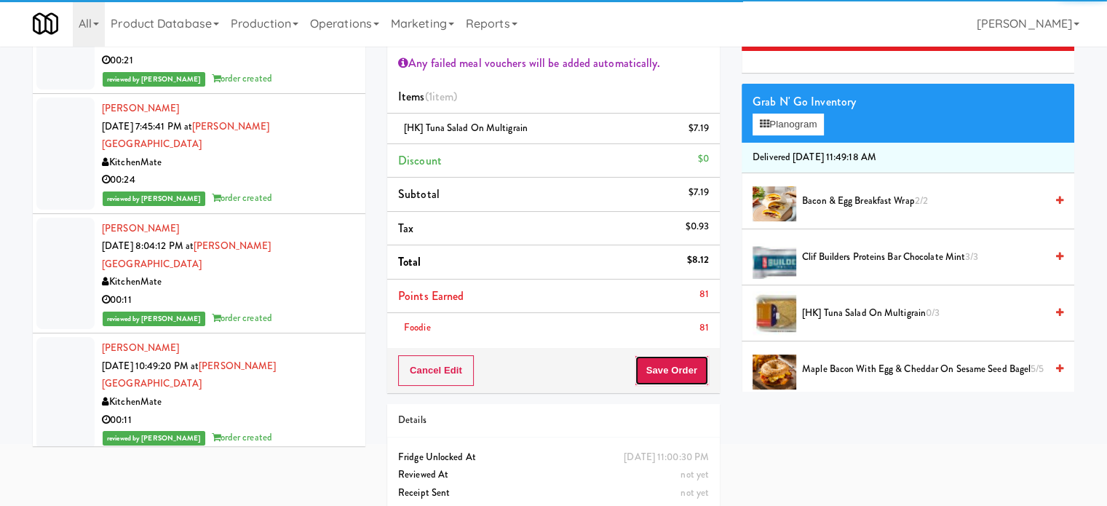
click at [690, 374] on button "Save Order" at bounding box center [671, 370] width 74 height 31
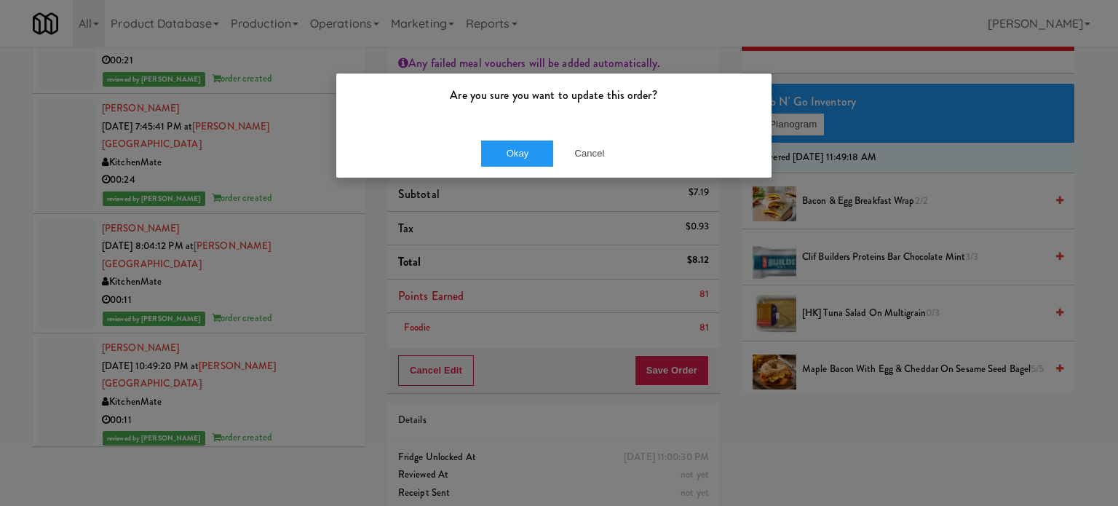
click at [497, 129] on div "Okay Cancel" at bounding box center [553, 153] width 435 height 49
click at [509, 149] on button "Okay" at bounding box center [517, 153] width 73 height 26
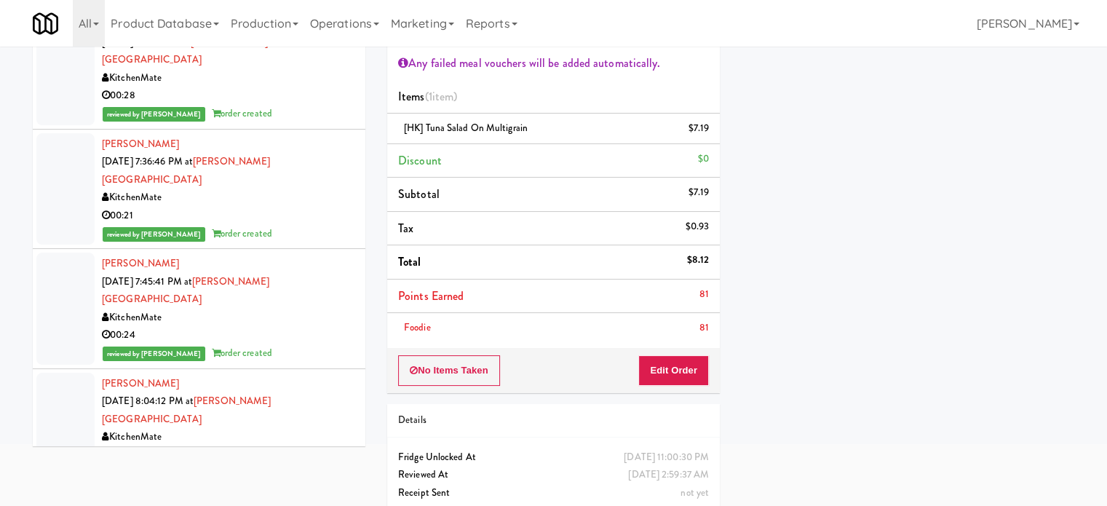
scroll to position [0, 0]
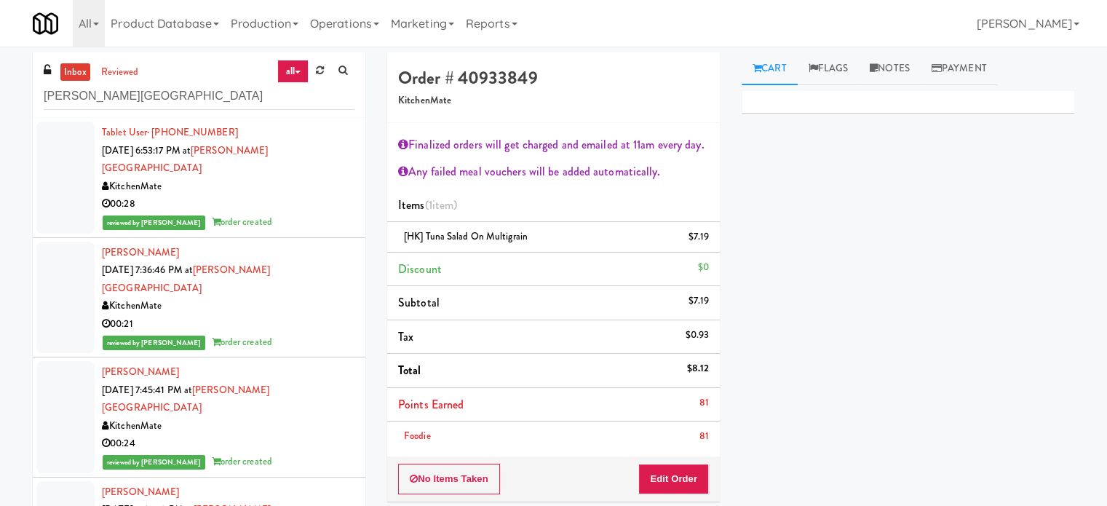
click at [302, 315] on div "00:21" at bounding box center [228, 324] width 252 height 18
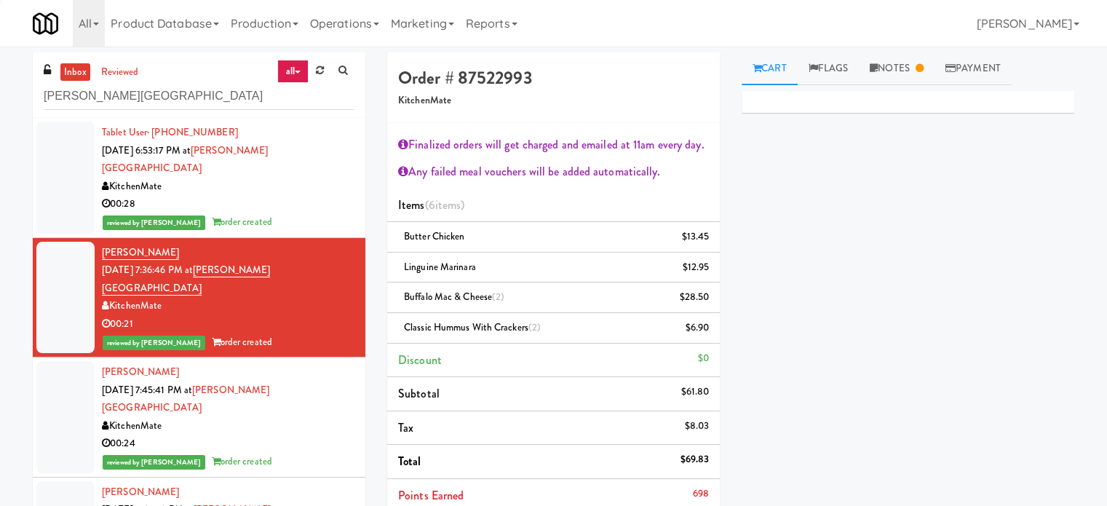
click at [318, 417] on div "KitchenMate" at bounding box center [228, 426] width 252 height 18
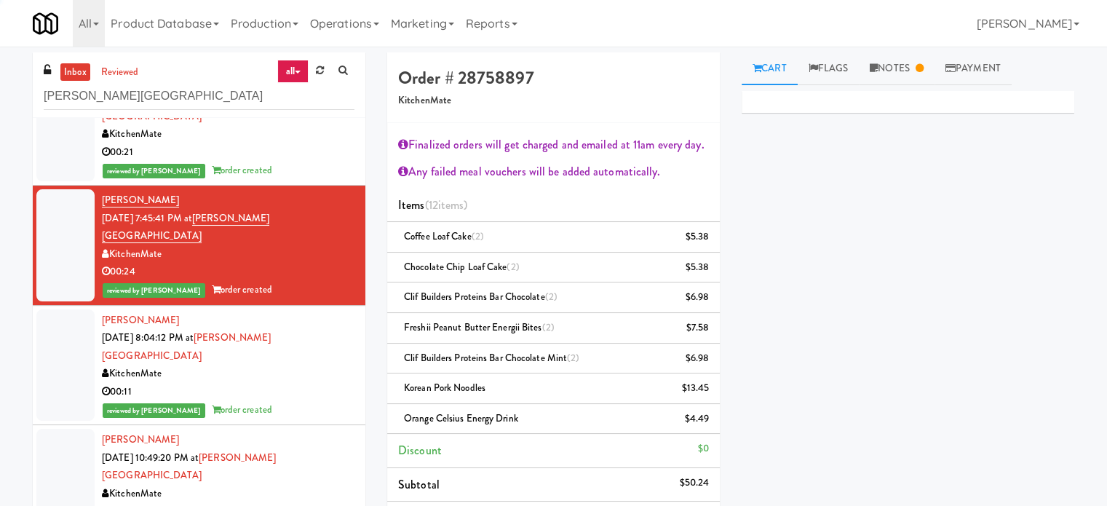
scroll to position [173, 0]
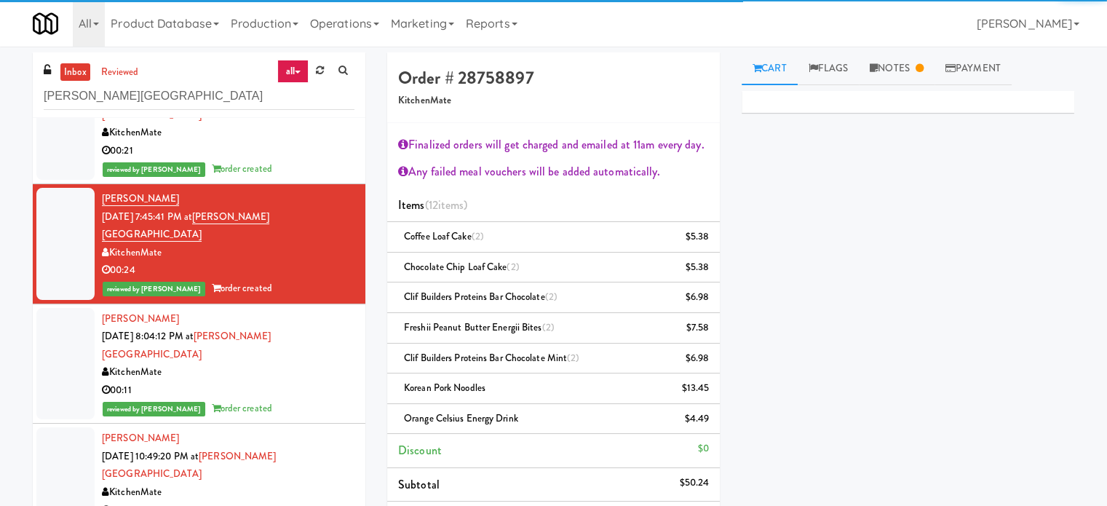
click at [331, 363] on div "KitchenMate" at bounding box center [228, 372] width 252 height 18
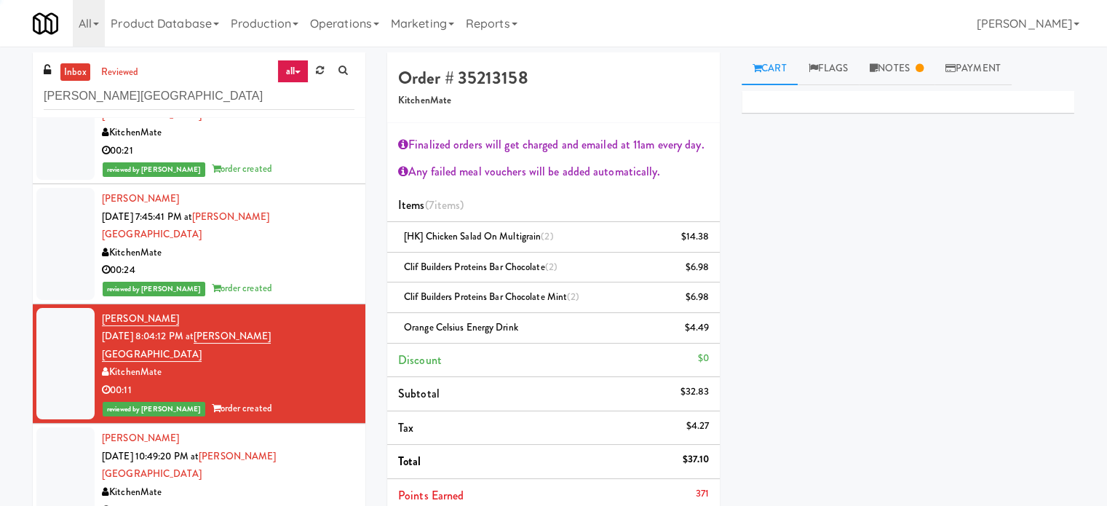
click at [336, 483] on div "KitchenMate" at bounding box center [228, 492] width 252 height 18
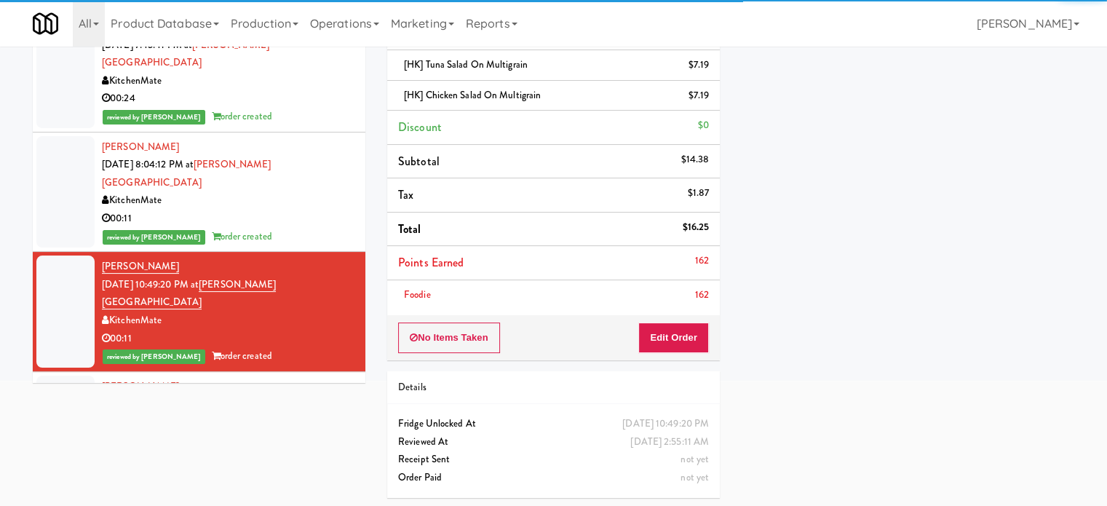
click at [338, 467] on div "reviewed by Jenet R order created" at bounding box center [228, 476] width 252 height 18
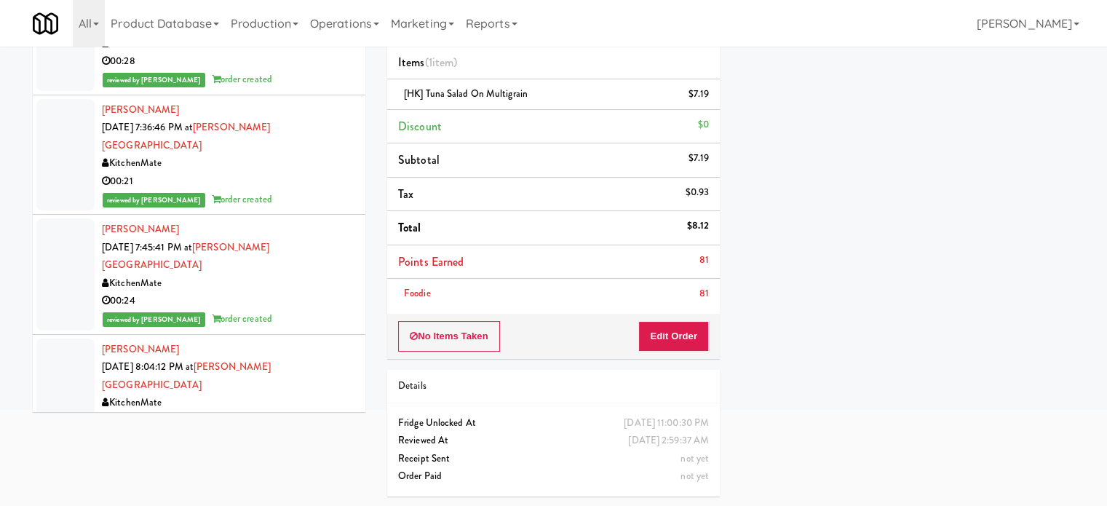
click at [319, 172] on div "00:21" at bounding box center [228, 181] width 252 height 18
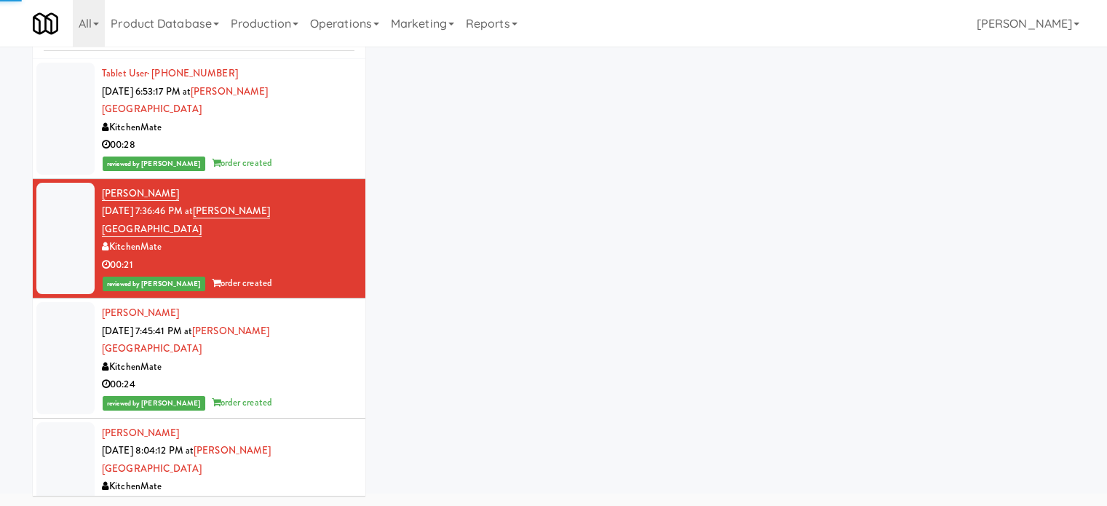
scroll to position [143, 0]
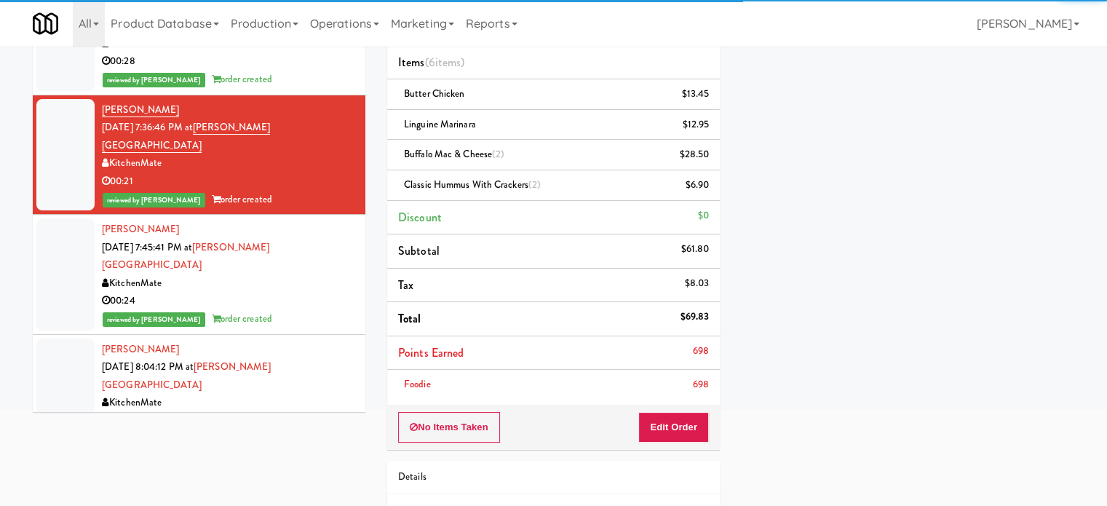
click at [316, 292] on div "00:24" at bounding box center [228, 301] width 252 height 18
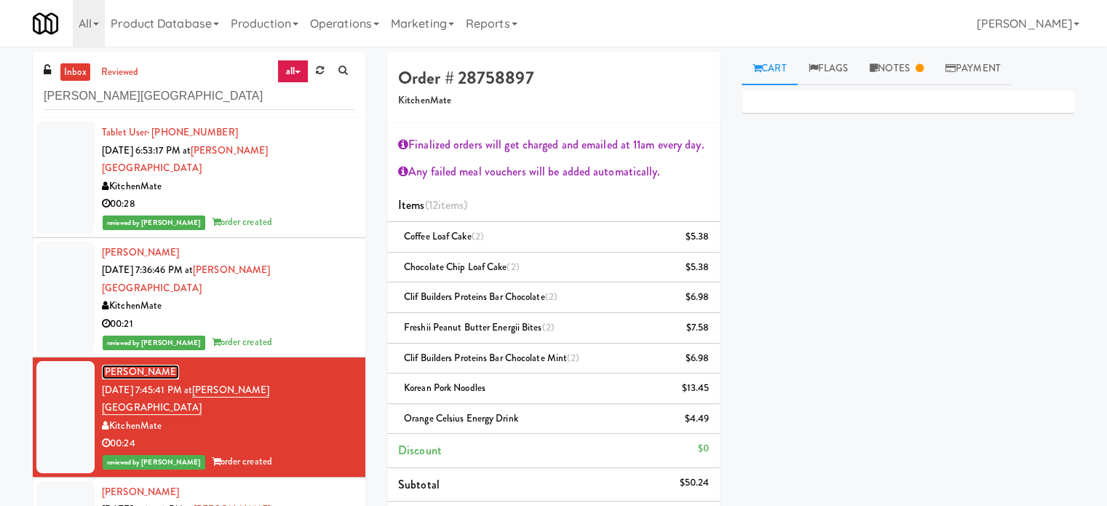
click at [119, 365] on link "Monika Rybka" at bounding box center [140, 372] width 77 height 15
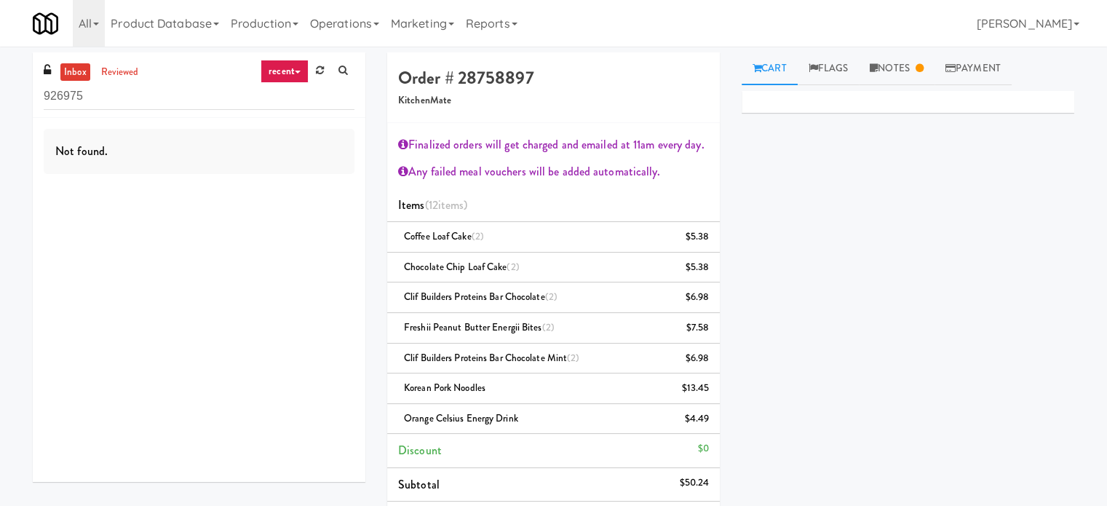
click at [121, 84] on input "926975" at bounding box center [199, 96] width 311 height 27
click at [121, 87] on input "926975" at bounding box center [199, 96] width 311 height 27
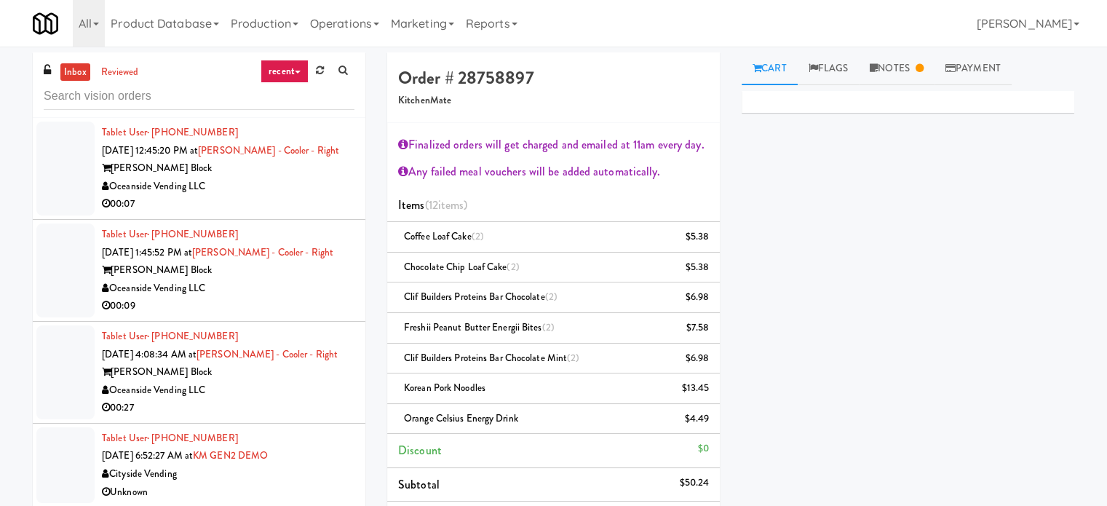
click at [290, 74] on link "recent" at bounding box center [284, 71] width 48 height 23
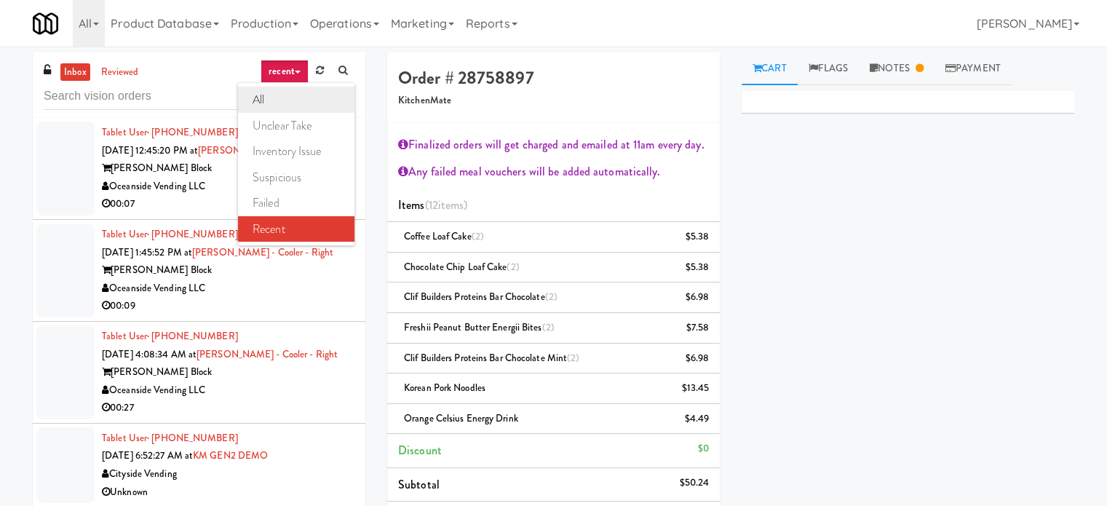
click at [271, 100] on link "all" at bounding box center [296, 100] width 116 height 26
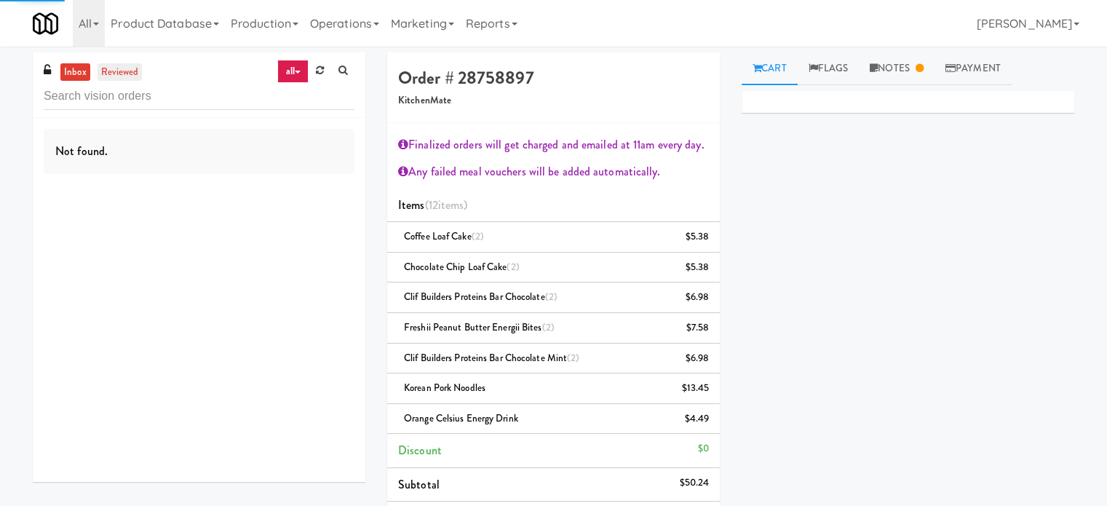
click at [126, 72] on link "reviewed" at bounding box center [119, 72] width 45 height 18
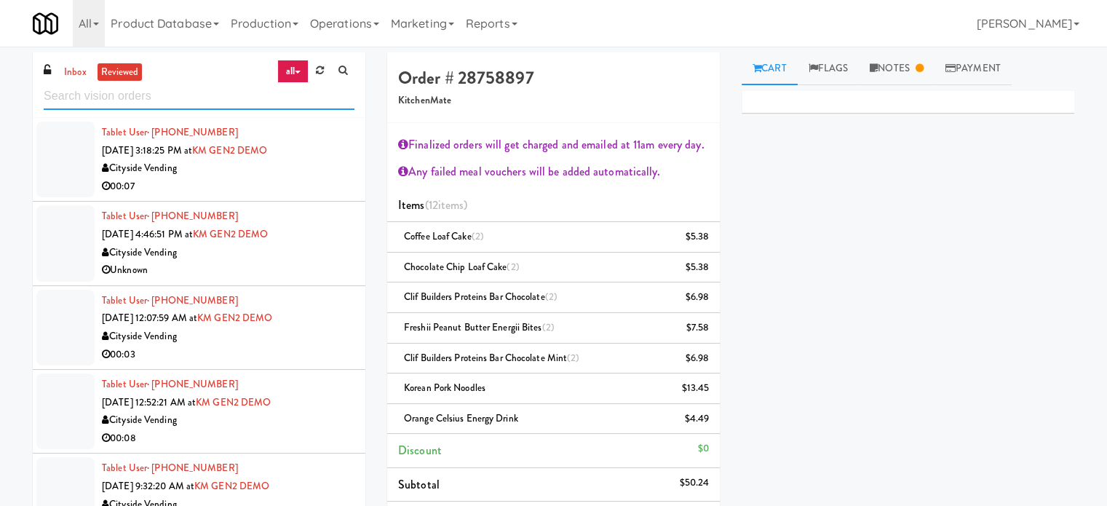
click at [255, 92] on input "text" at bounding box center [199, 96] width 311 height 27
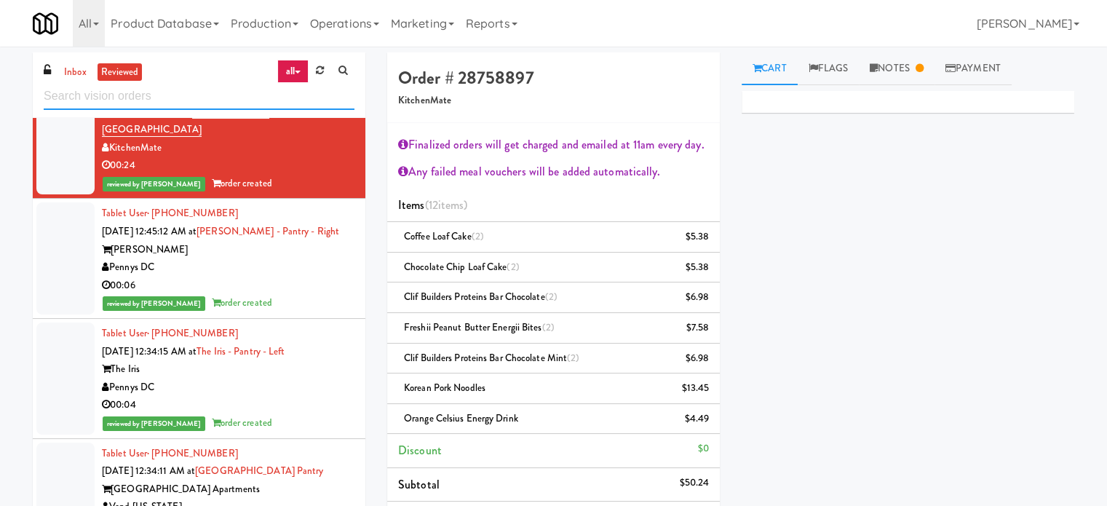
scroll to position [2530, 0]
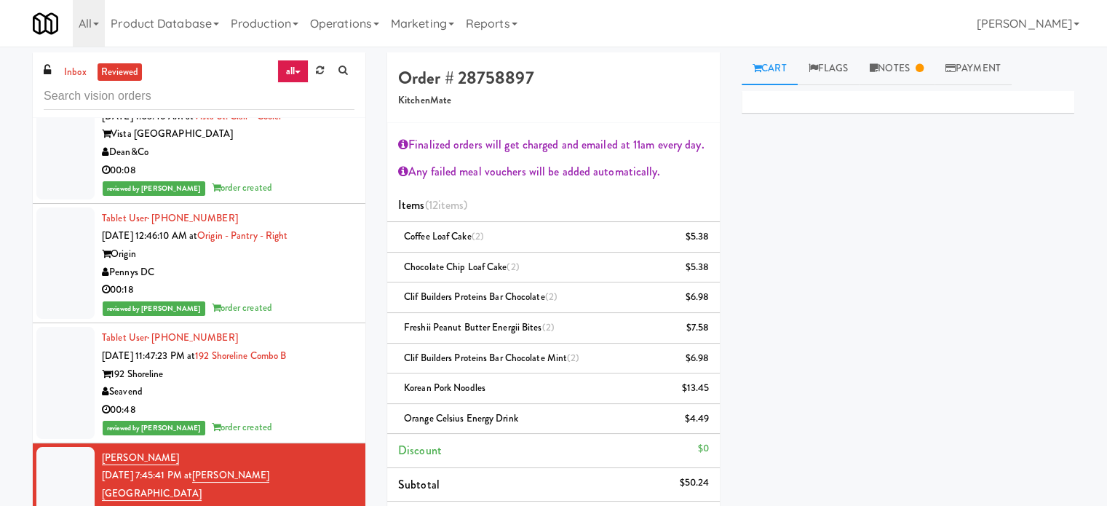
click at [311, 422] on div "Tablet User · (206) 660-5273 Aug 23, 2025 11:47:23 PM at 192 Shoreline Combo B …" at bounding box center [228, 383] width 252 height 108
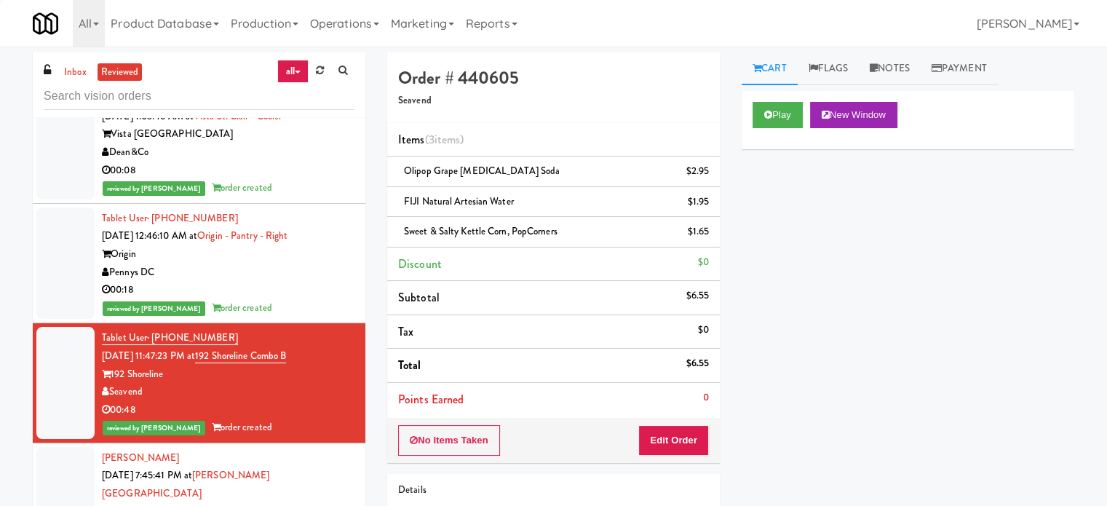
click at [320, 465] on div "Monika Rybka Aug 23, 2025 7:45:41 PM at Joseph Brant Hospital KitchenMate 00:24…" at bounding box center [228, 503] width 252 height 108
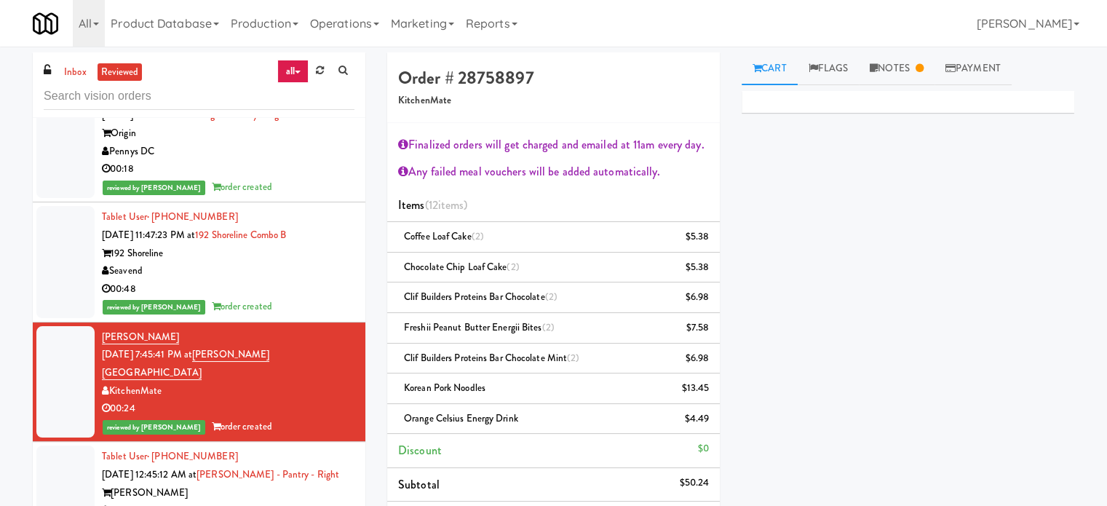
scroll to position [2638, 0]
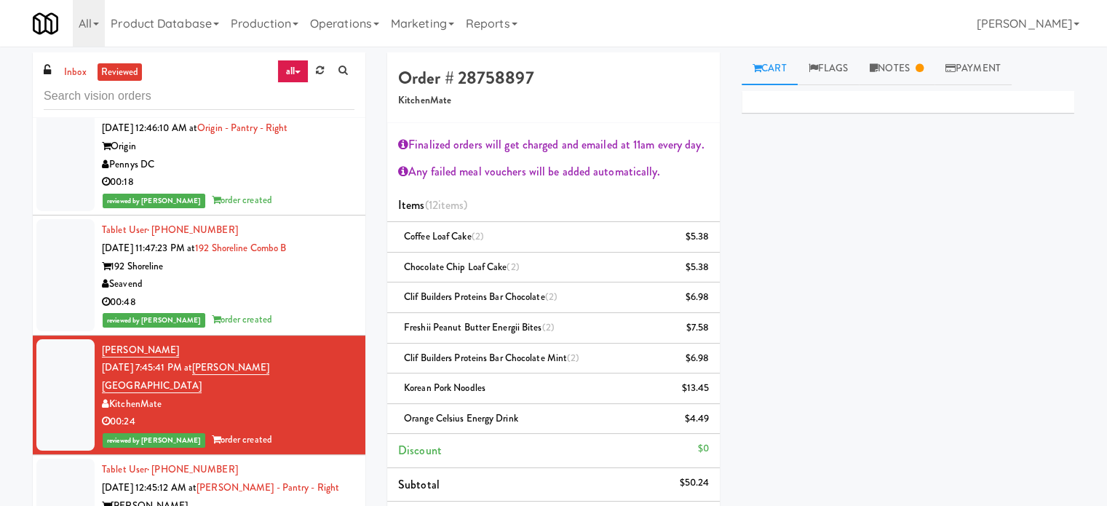
click at [319, 278] on div "Seavend" at bounding box center [228, 284] width 252 height 18
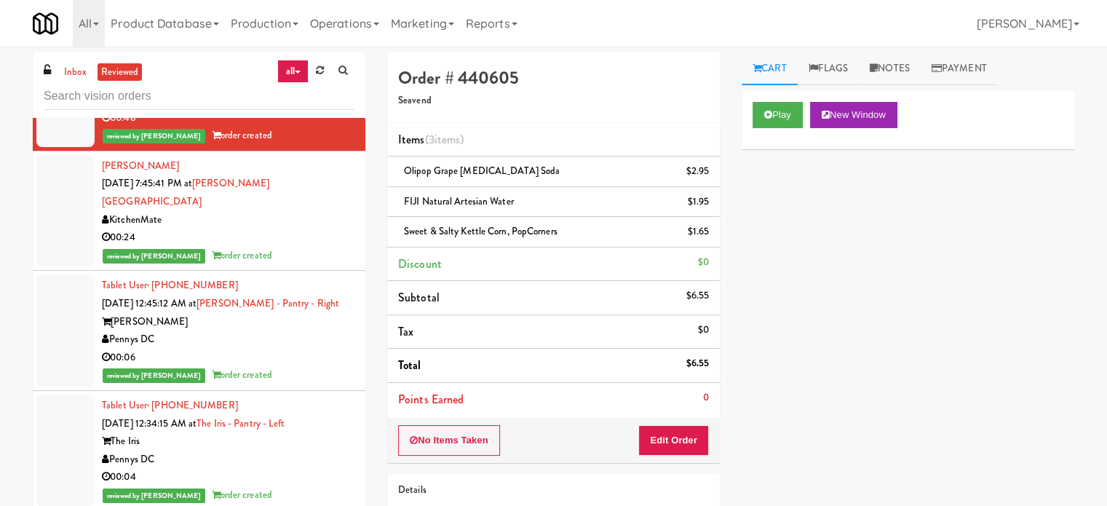
scroll to position [2849, 0]
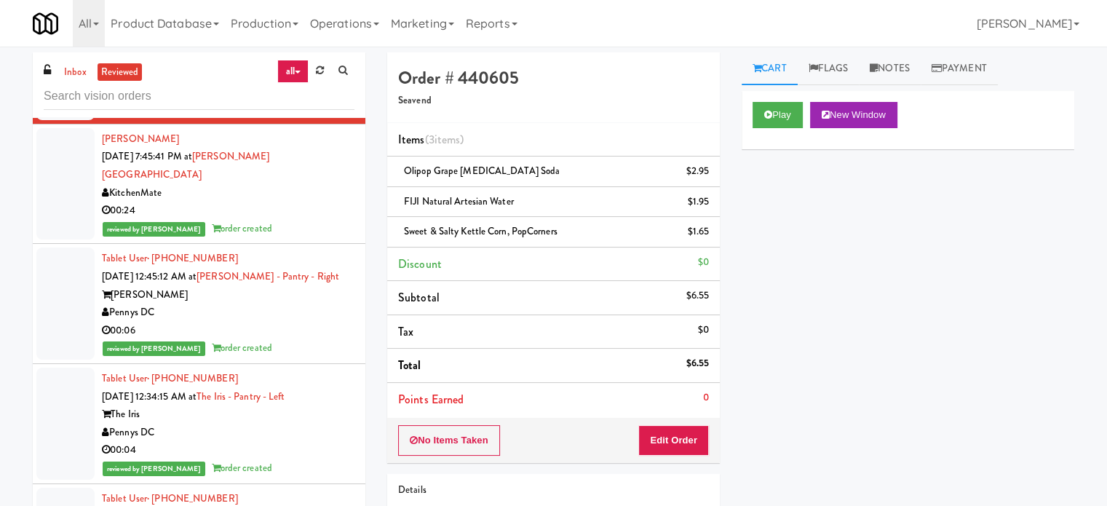
click at [316, 423] on div "Pennys DC" at bounding box center [228, 432] width 252 height 18
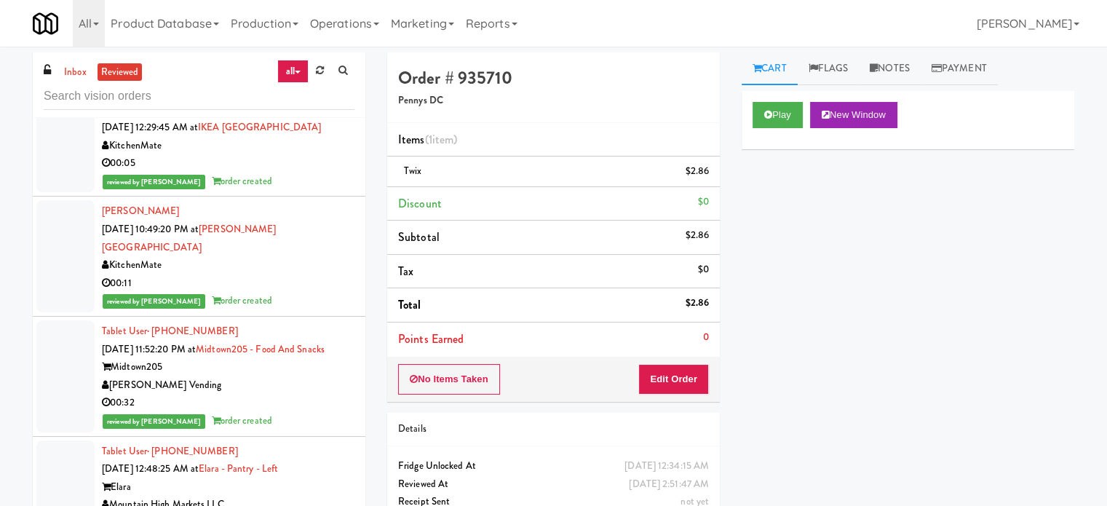
scroll to position [2183, 0]
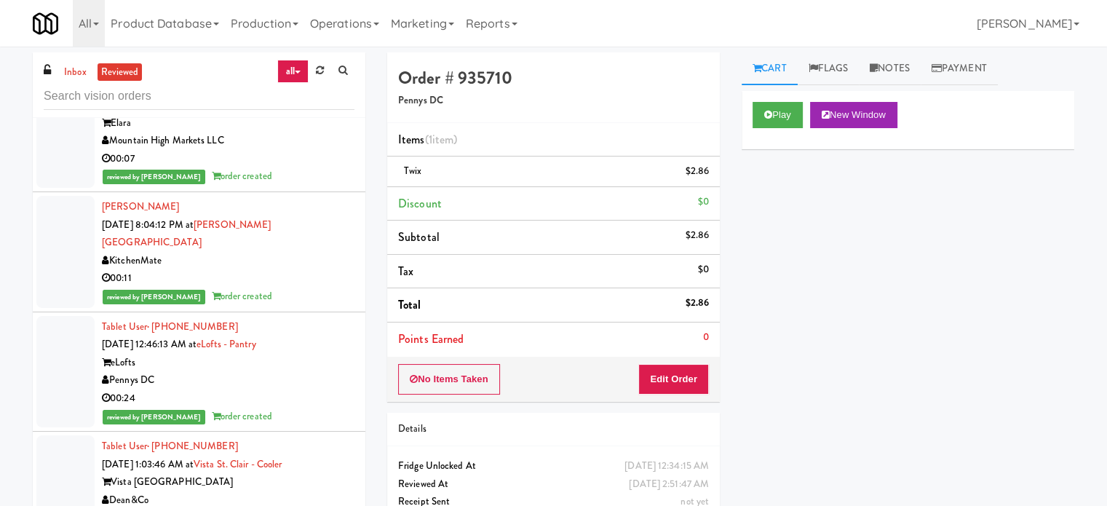
drag, startPoint x: 270, startPoint y: 279, endPoint x: 288, endPoint y: 261, distance: 25.2
click at [271, 280] on div "00:11" at bounding box center [228, 278] width 252 height 18
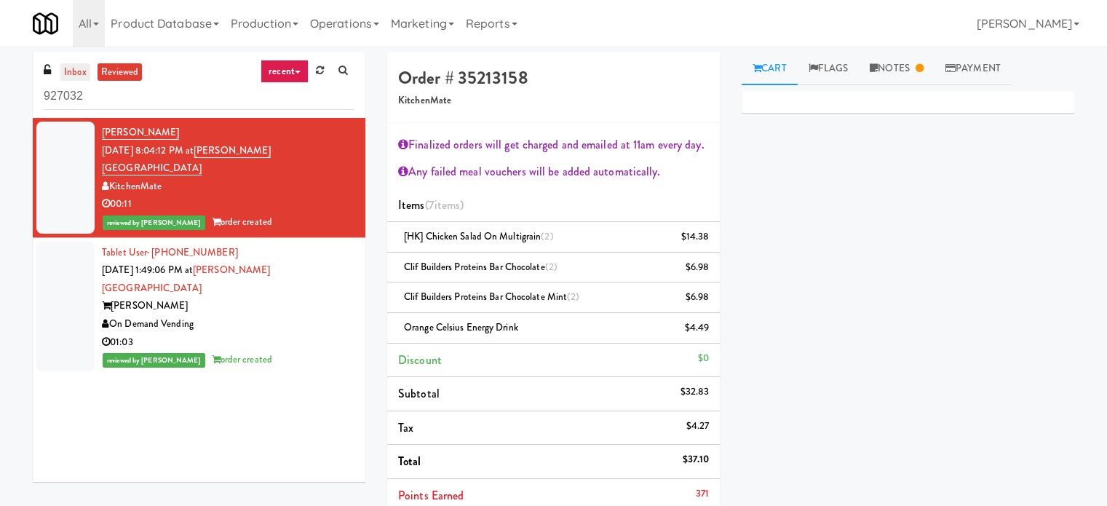
click at [75, 70] on link "inbox" at bounding box center [75, 72] width 30 height 18
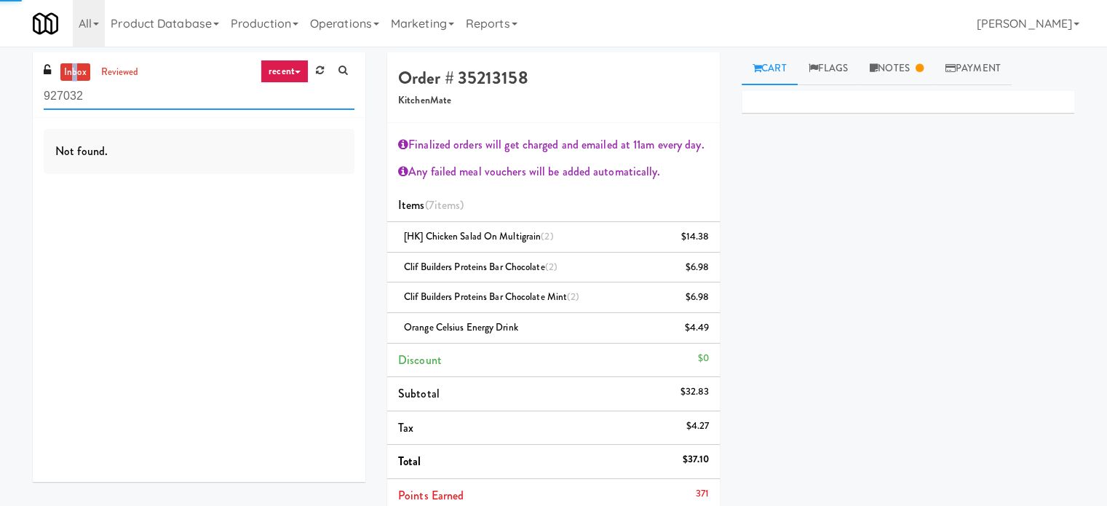
click at [142, 89] on input "927032" at bounding box center [199, 96] width 311 height 27
click at [282, 71] on link "recent" at bounding box center [284, 71] width 48 height 23
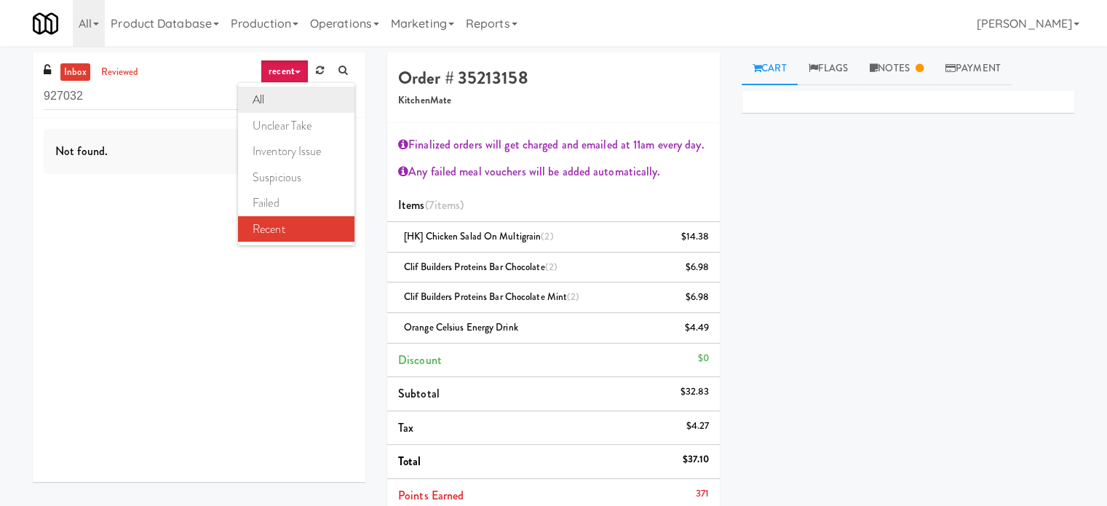
click at [287, 100] on link "all" at bounding box center [296, 100] width 116 height 26
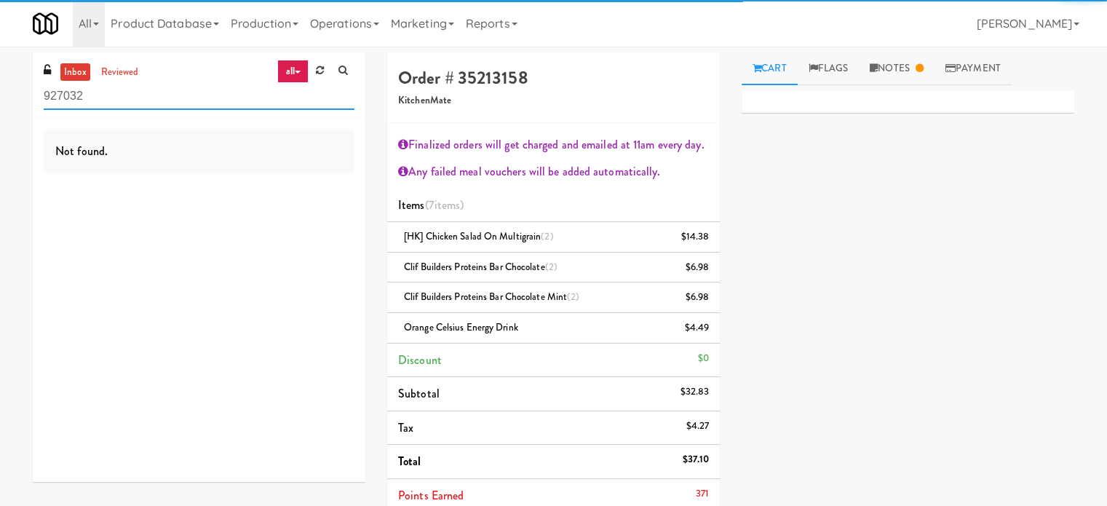
click at [178, 101] on input "927032" at bounding box center [199, 96] width 311 height 27
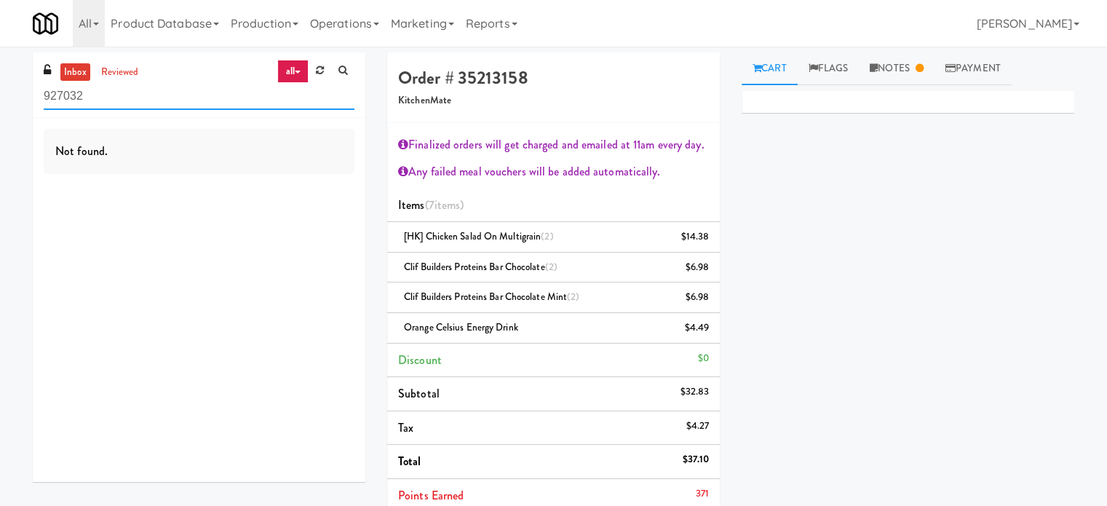
click at [178, 101] on input "927032" at bounding box center [199, 96] width 311 height 27
paste input "NoHo - Cooler"
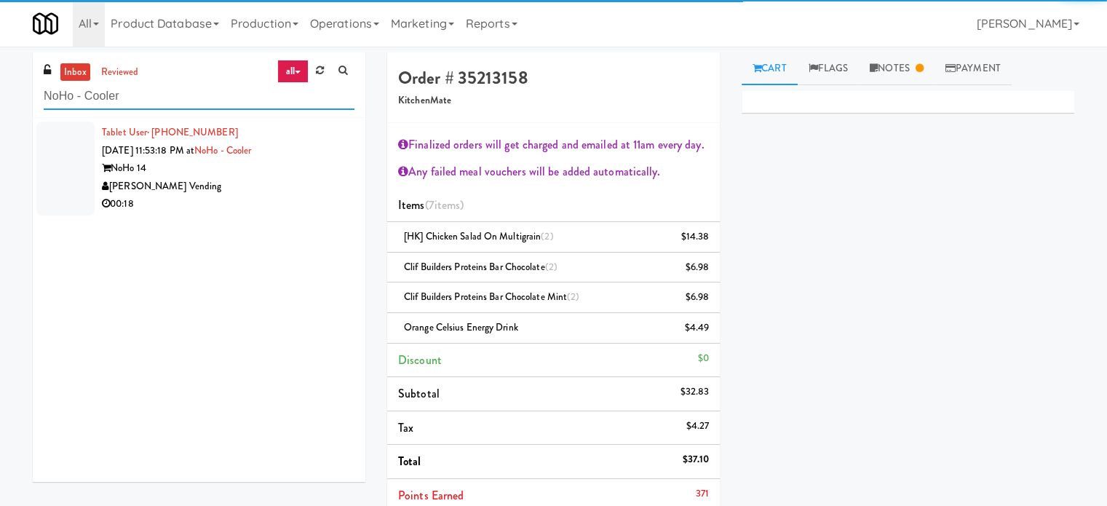
type input "NoHo - Cooler"
click at [250, 191] on div "[PERSON_NAME] Vending" at bounding box center [228, 187] width 252 height 18
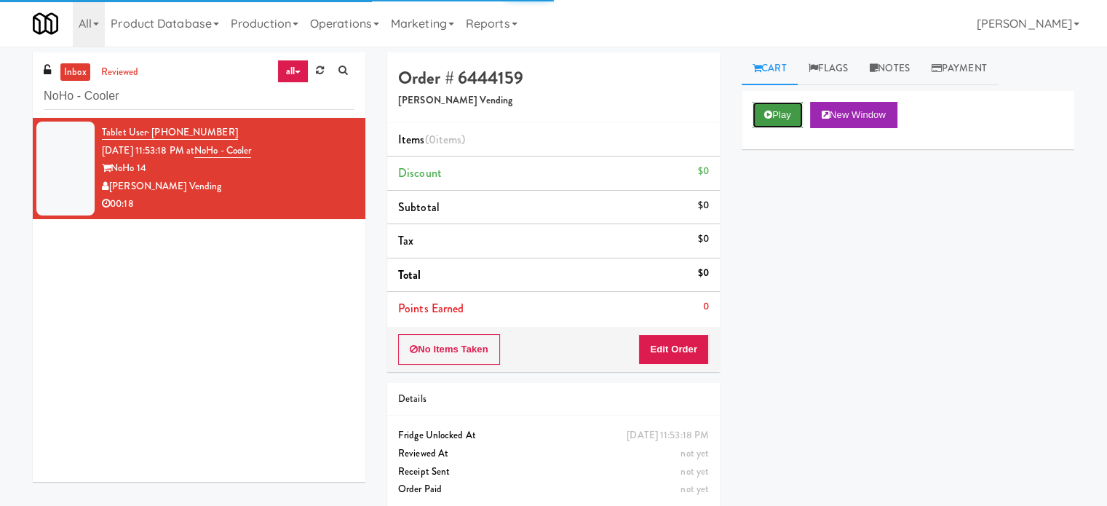
click at [794, 115] on button "Play" at bounding box center [777, 115] width 50 height 26
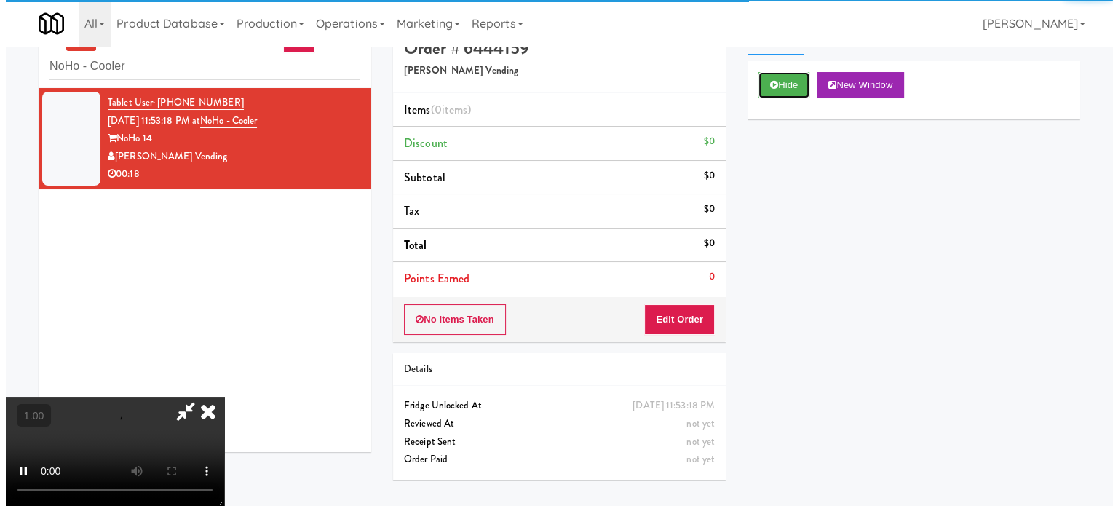
scroll to position [47, 0]
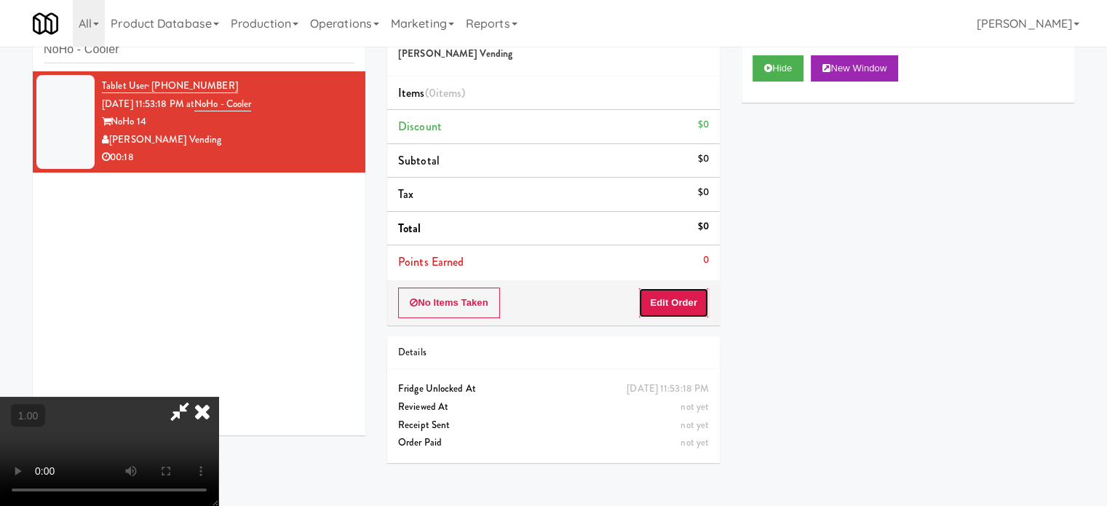
click at [674, 298] on button "Edit Order" at bounding box center [673, 302] width 71 height 31
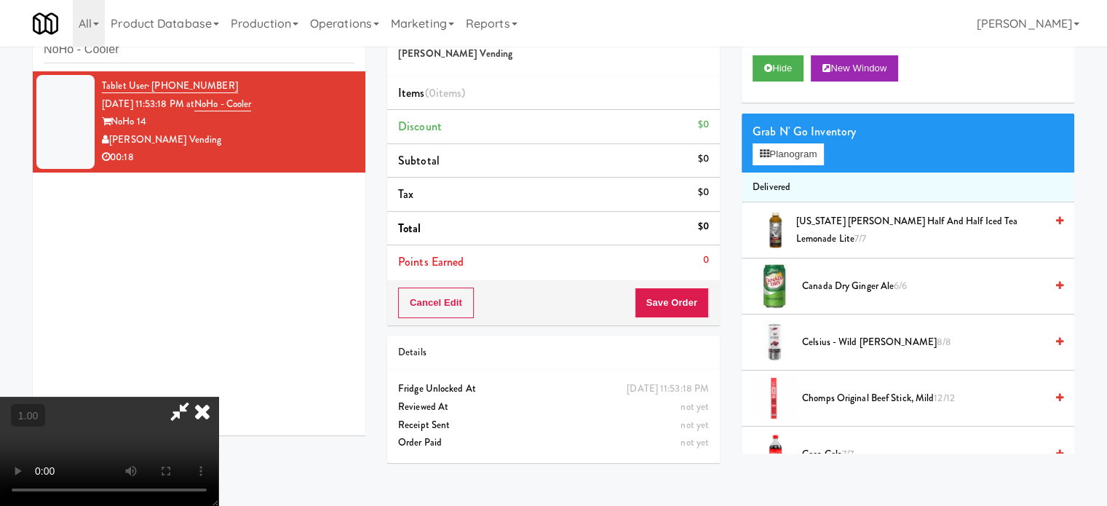
click at [218, 397] on video at bounding box center [109, 451] width 218 height 109
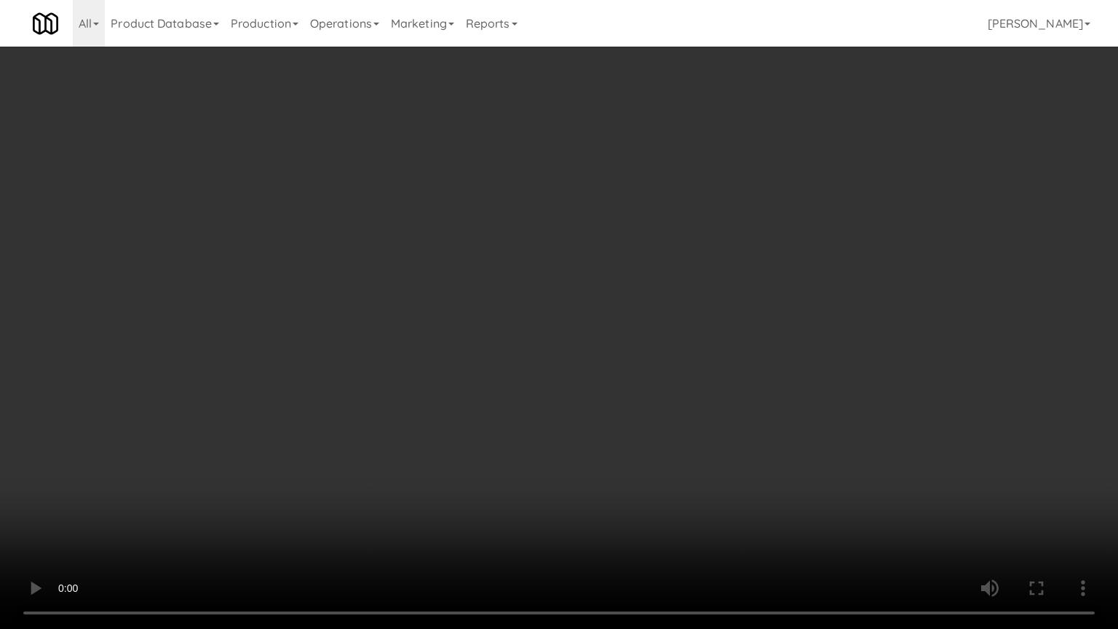
click at [510, 346] on video at bounding box center [559, 314] width 1118 height 629
click at [518, 348] on video at bounding box center [559, 314] width 1118 height 629
click at [604, 383] on video at bounding box center [559, 314] width 1118 height 629
click at [554, 391] on video at bounding box center [559, 314] width 1118 height 629
click at [619, 402] on video at bounding box center [559, 314] width 1118 height 629
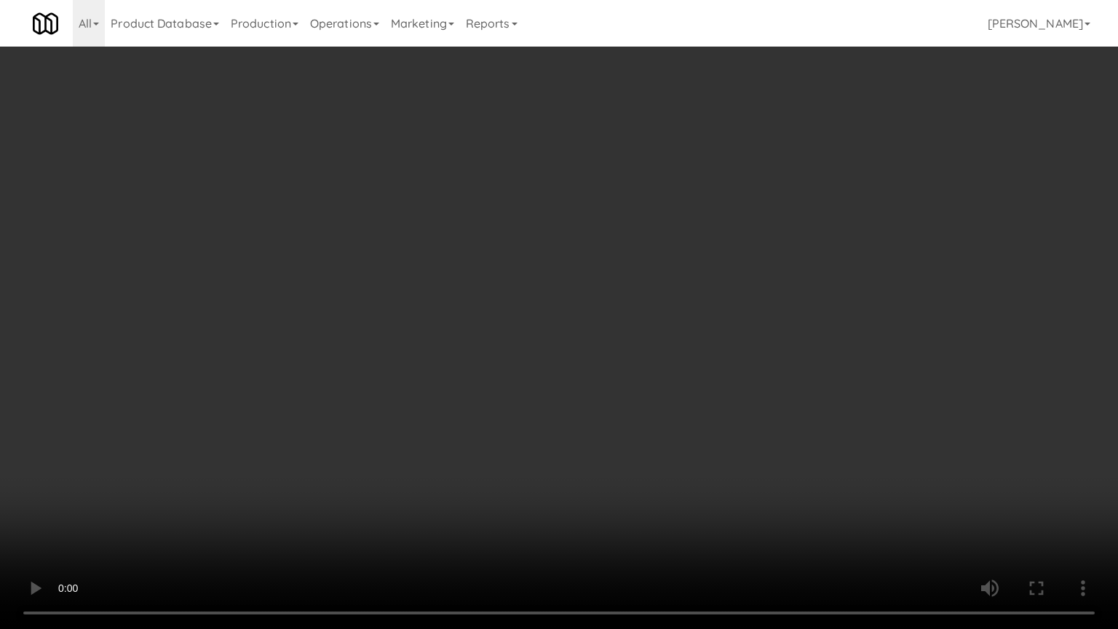
click at [594, 399] on video at bounding box center [559, 314] width 1118 height 629
click at [650, 406] on video at bounding box center [559, 314] width 1118 height 629
click at [606, 505] on video at bounding box center [559, 314] width 1118 height 629
click at [575, 367] on video at bounding box center [559, 314] width 1118 height 629
click at [575, 378] on video at bounding box center [559, 314] width 1118 height 629
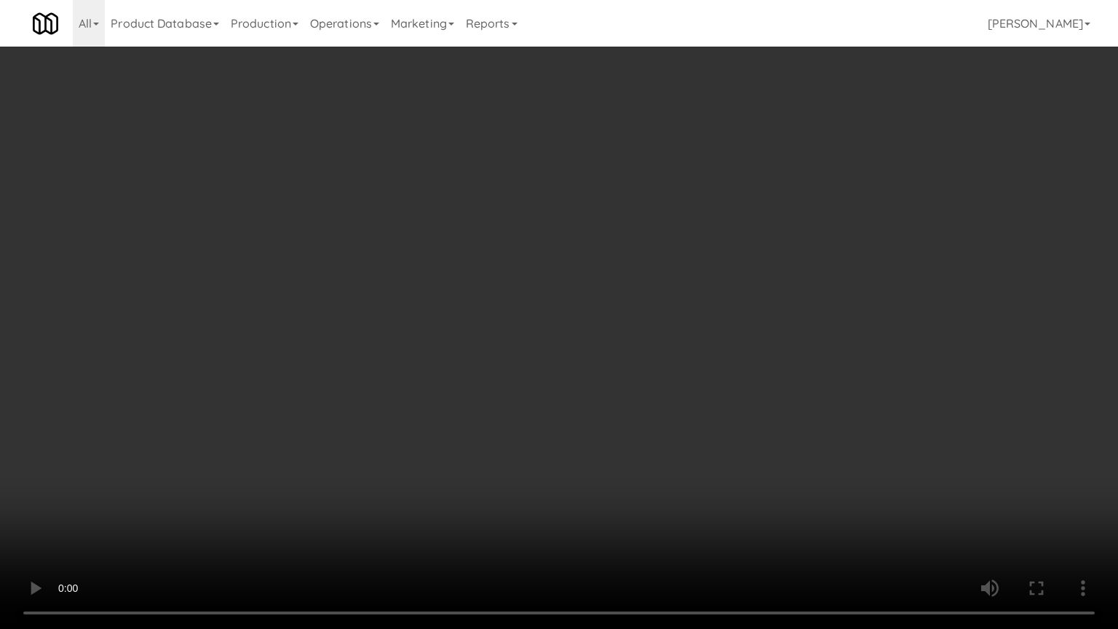
drag, startPoint x: 585, startPoint y: 421, endPoint x: 593, endPoint y: 409, distance: 14.1
click at [586, 421] on video at bounding box center [559, 314] width 1118 height 629
click at [594, 410] on video at bounding box center [559, 314] width 1118 height 629
click at [595, 408] on video at bounding box center [559, 314] width 1118 height 629
click at [680, 440] on video at bounding box center [559, 314] width 1118 height 629
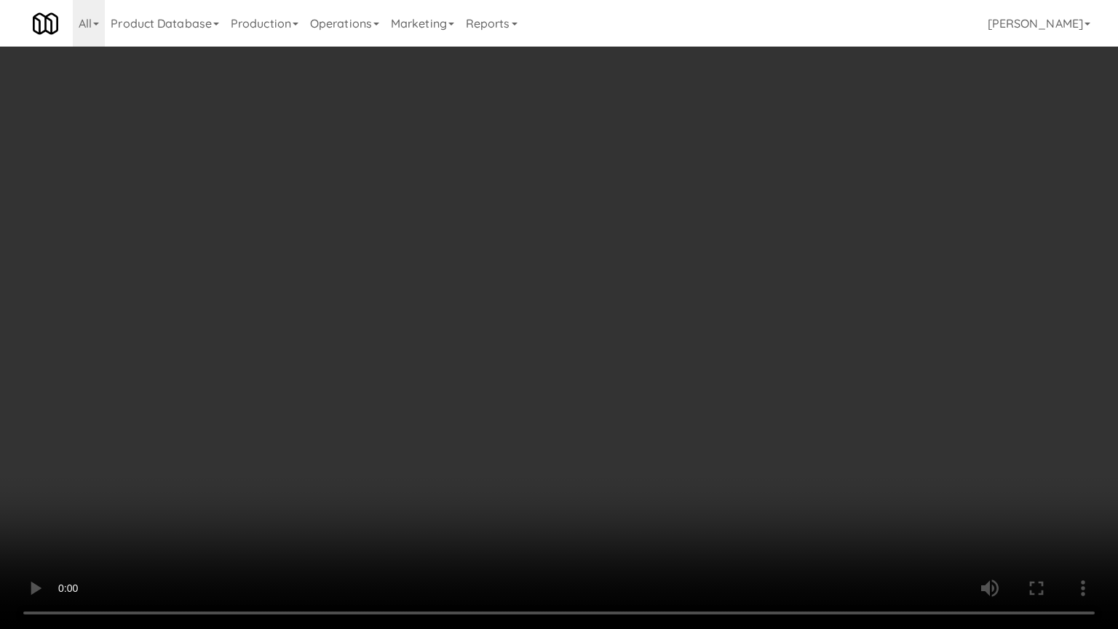
click at [681, 436] on video at bounding box center [559, 314] width 1118 height 629
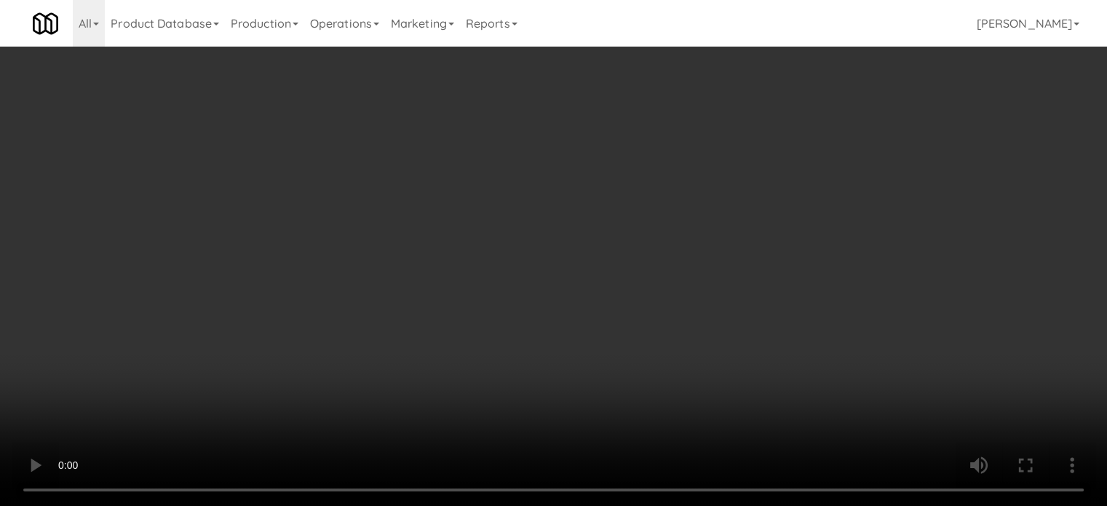
click at [792, 139] on div "Grab N' Go Inventory" at bounding box center [907, 132] width 311 height 22
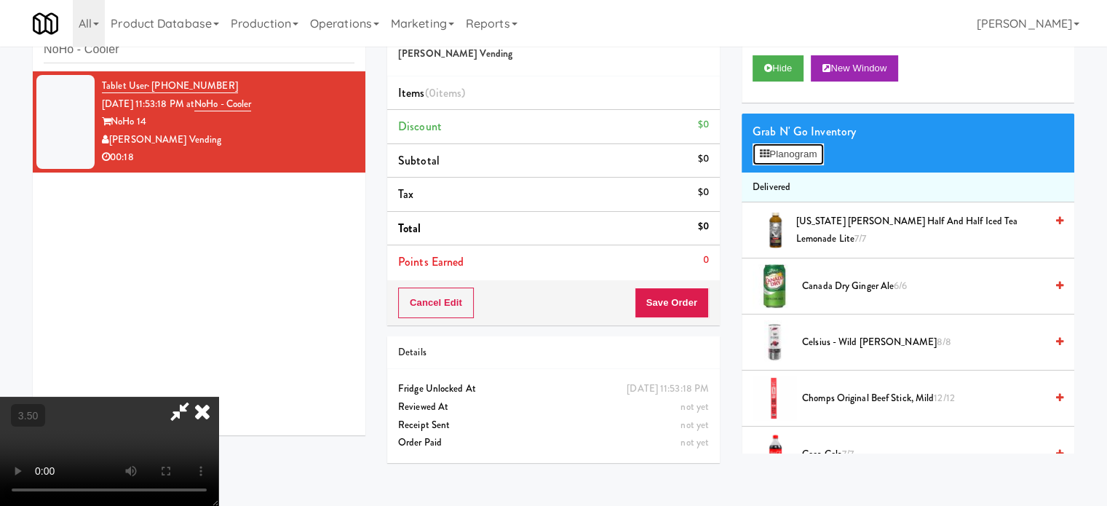
click at [802, 149] on button "Planogram" at bounding box center [787, 154] width 71 height 22
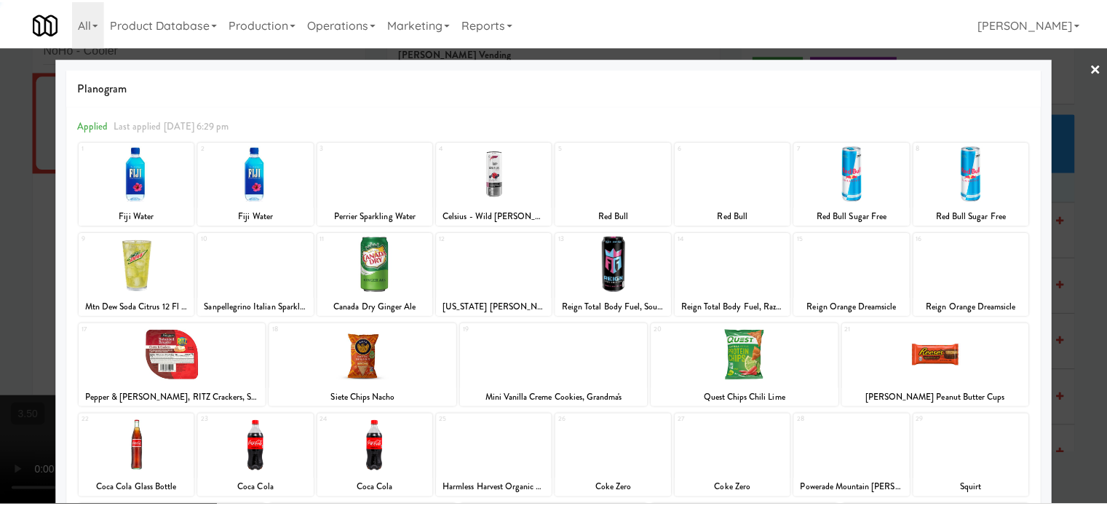
scroll to position [208, 0]
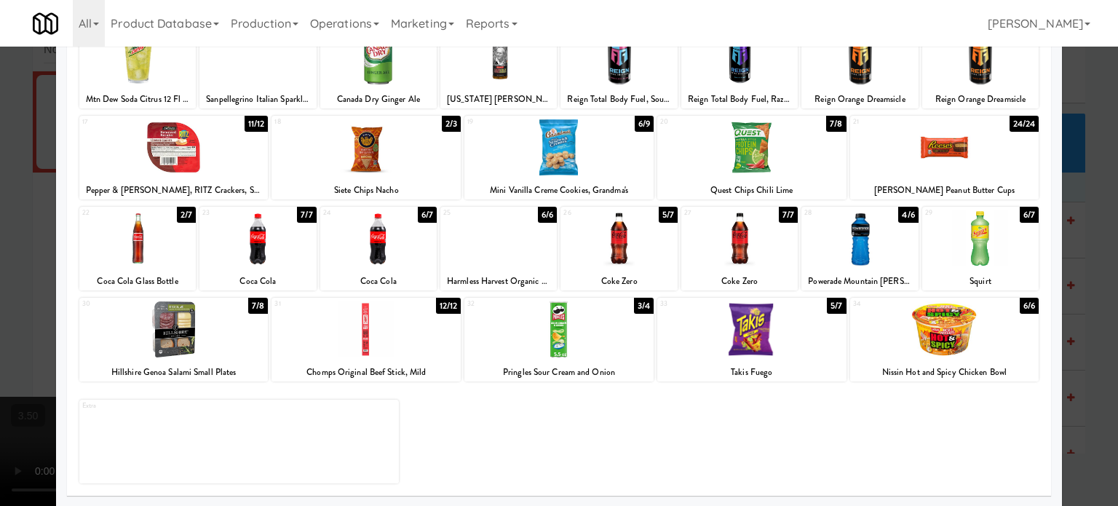
click at [183, 215] on div "2/7" at bounding box center [186, 215] width 19 height 16
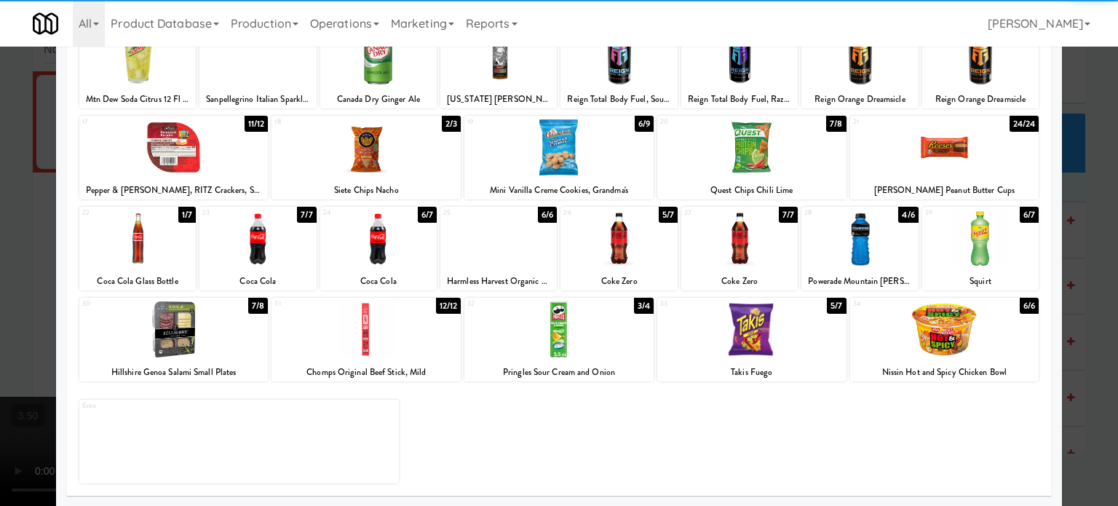
click at [831, 304] on div "5/7" at bounding box center [836, 306] width 19 height 16
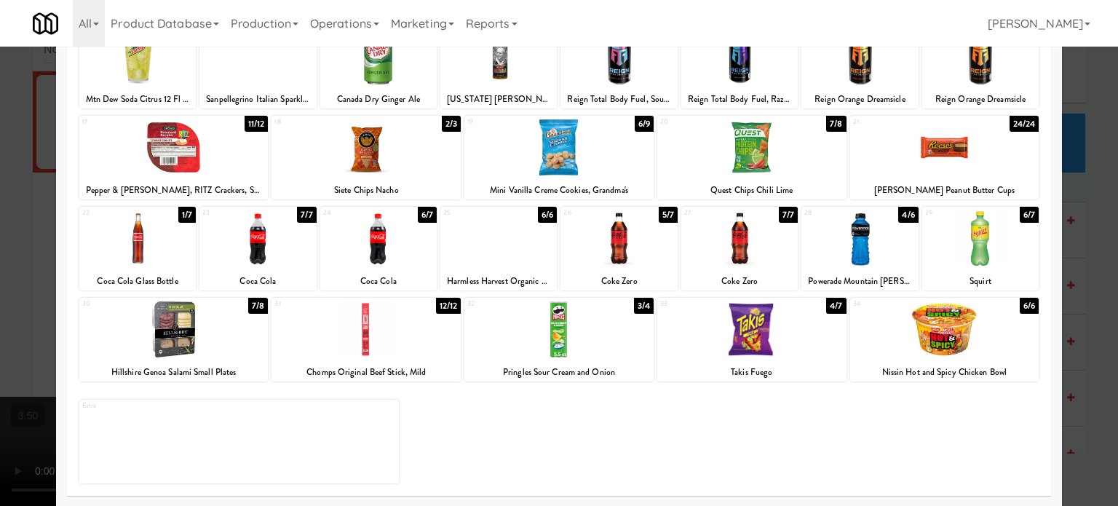
drag, startPoint x: 1092, startPoint y: 311, endPoint x: 1102, endPoint y: 311, distance: 10.2
click at [1099, 311] on div at bounding box center [559, 253] width 1118 height 506
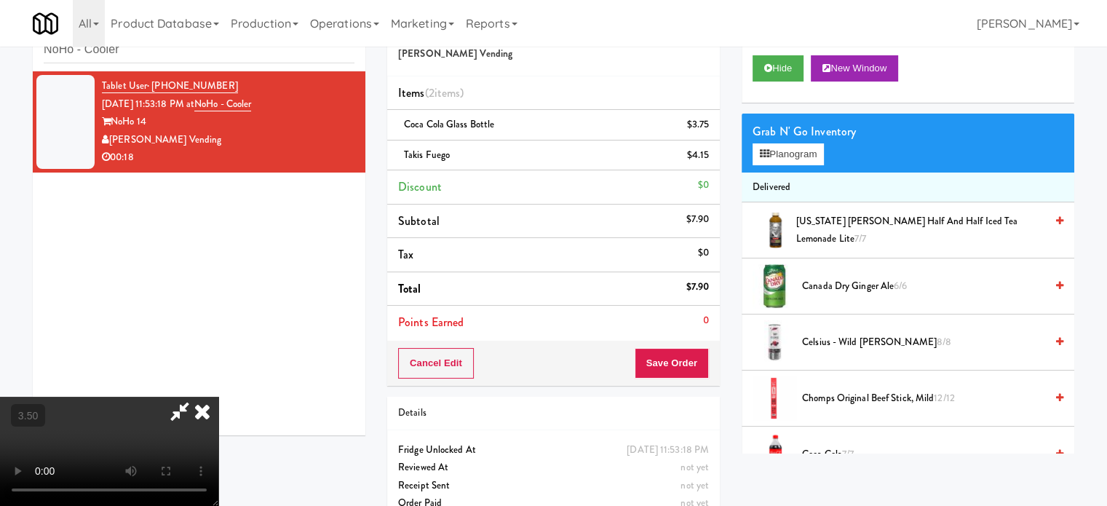
click at [218, 397] on video at bounding box center [109, 451] width 218 height 109
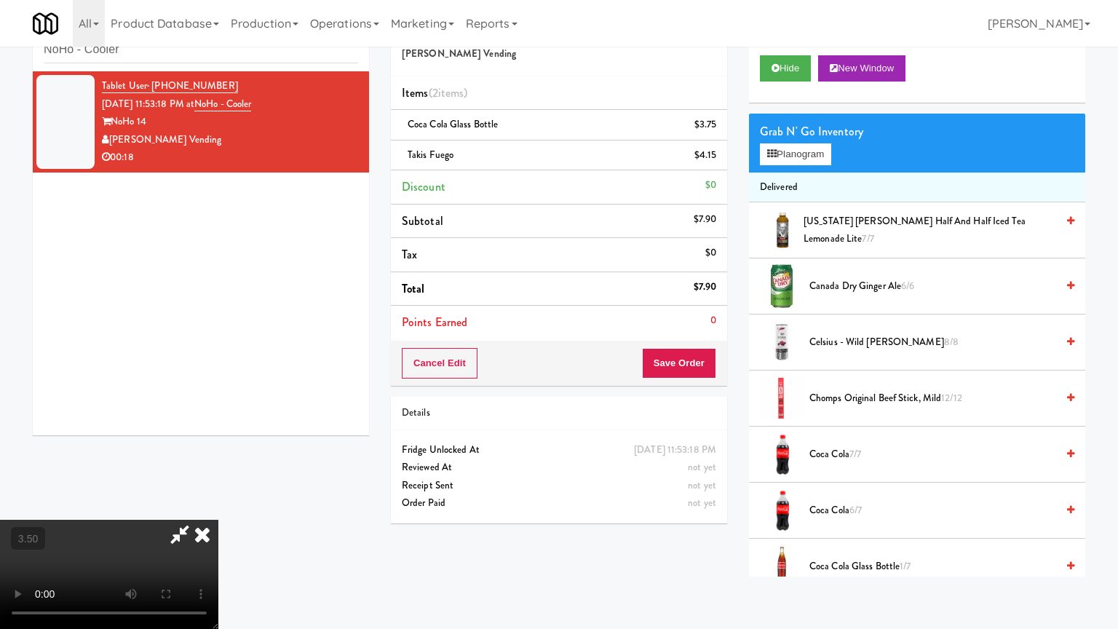
click at [218, 505] on video at bounding box center [109, 573] width 218 height 109
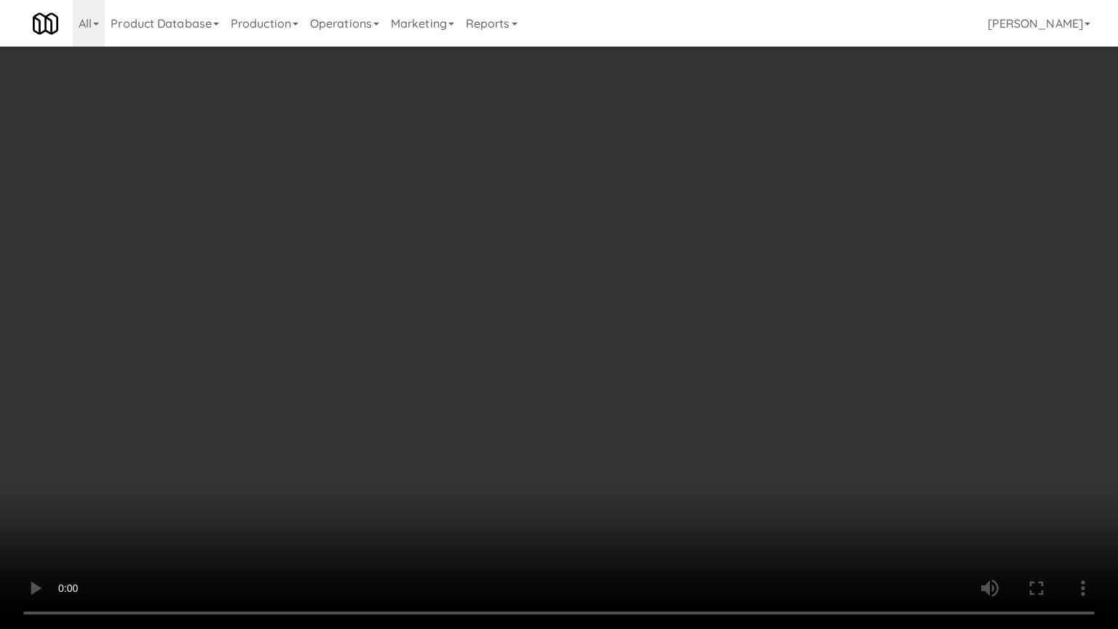
click at [516, 382] on video at bounding box center [559, 314] width 1118 height 629
click at [443, 455] on video at bounding box center [559, 314] width 1118 height 629
click at [386, 441] on video at bounding box center [559, 314] width 1118 height 629
click at [393, 363] on video at bounding box center [559, 314] width 1118 height 629
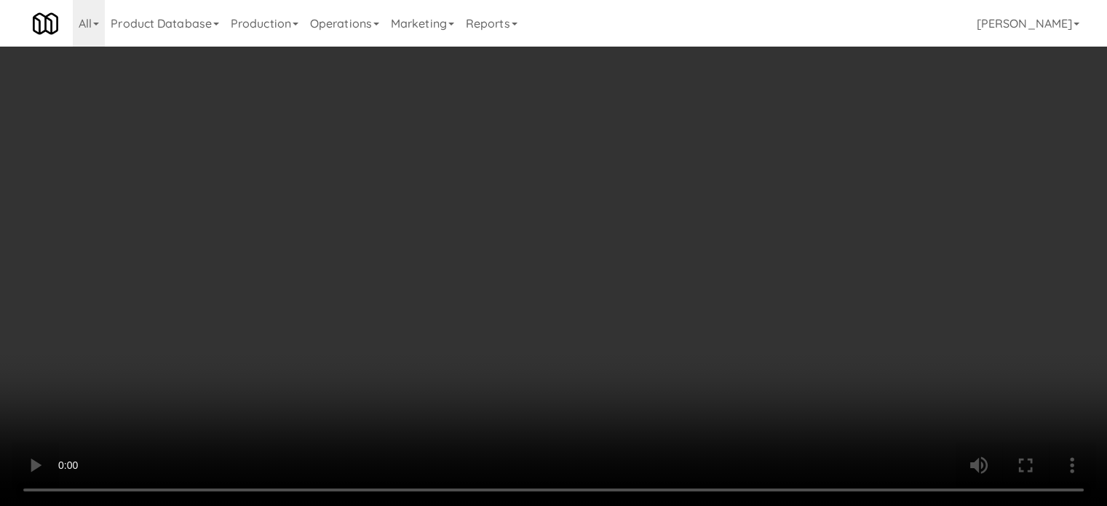
click at [404, 293] on video at bounding box center [553, 253] width 1107 height 506
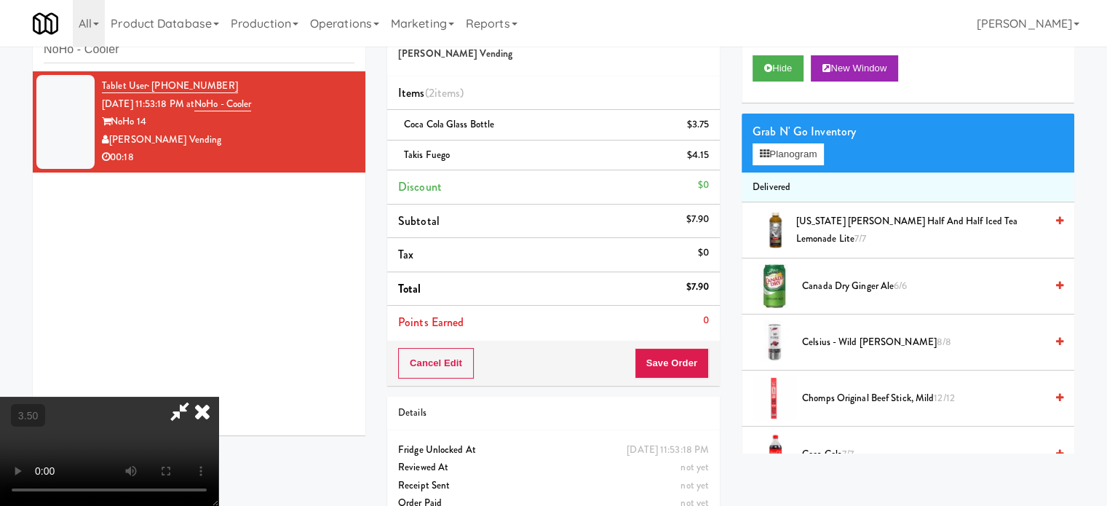
click at [218, 397] on video at bounding box center [109, 451] width 218 height 109
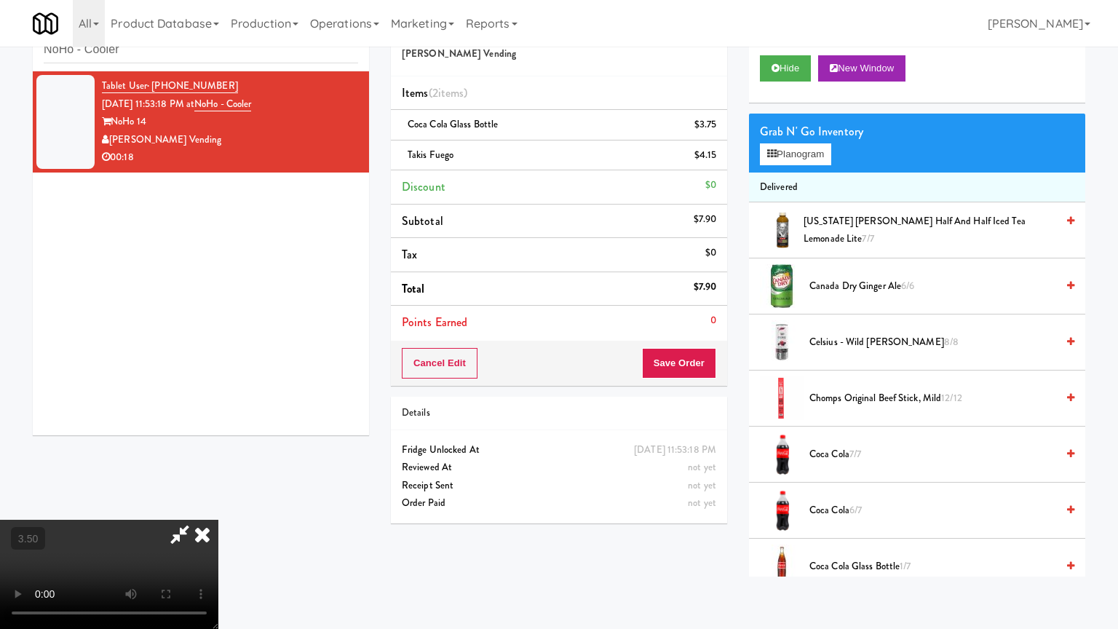
click at [218, 505] on video at bounding box center [109, 573] width 218 height 109
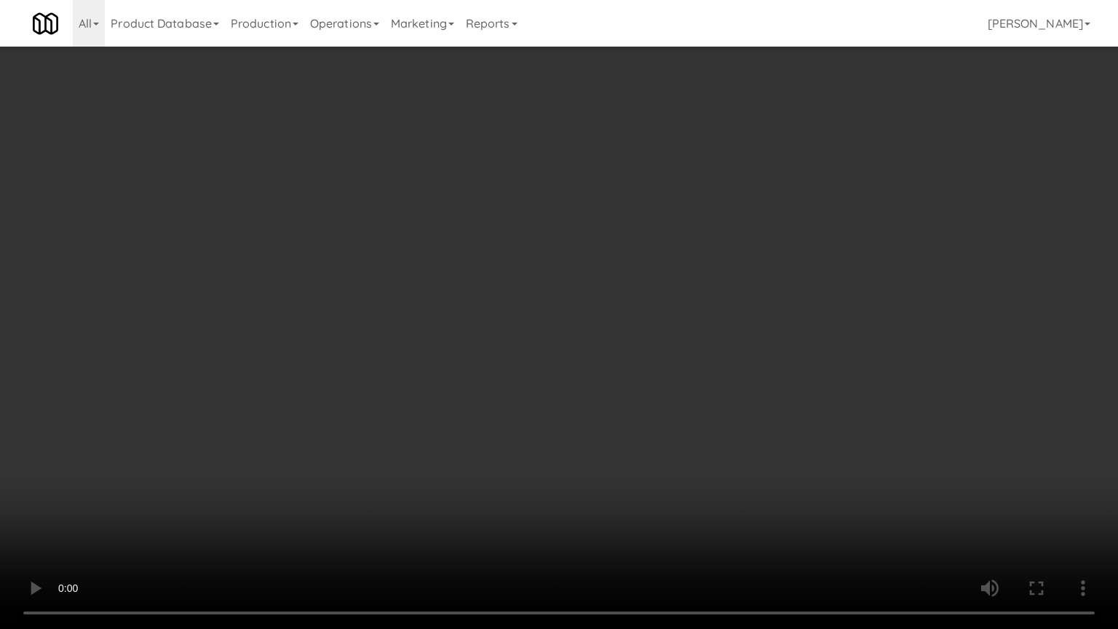
click at [469, 340] on video at bounding box center [559, 314] width 1118 height 629
drag, startPoint x: 535, startPoint y: 340, endPoint x: 549, endPoint y: 335, distance: 15.7
click at [544, 340] on video at bounding box center [559, 314] width 1118 height 629
click at [550, 335] on video at bounding box center [559, 314] width 1118 height 629
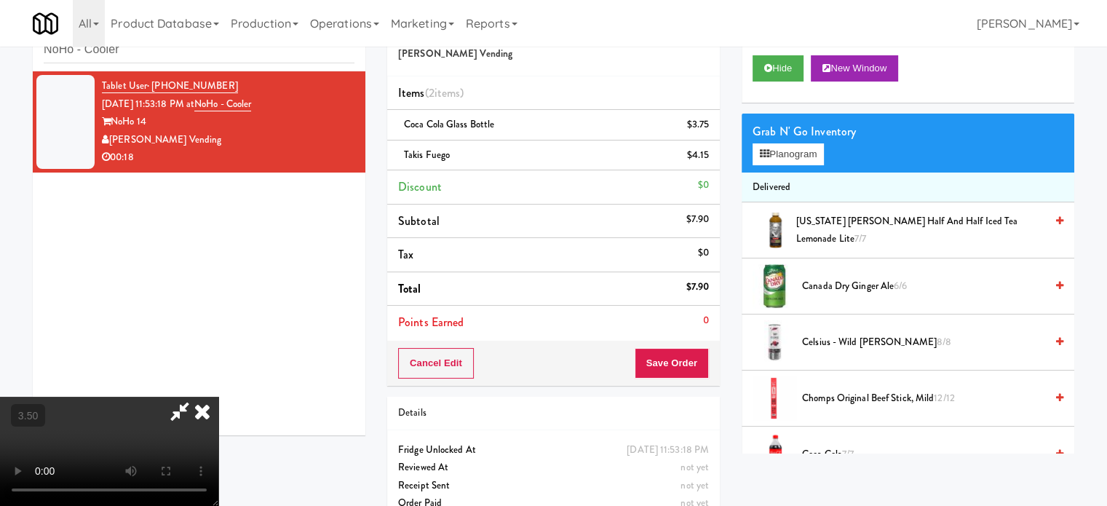
click at [218, 397] on icon at bounding box center [202, 411] width 32 height 29
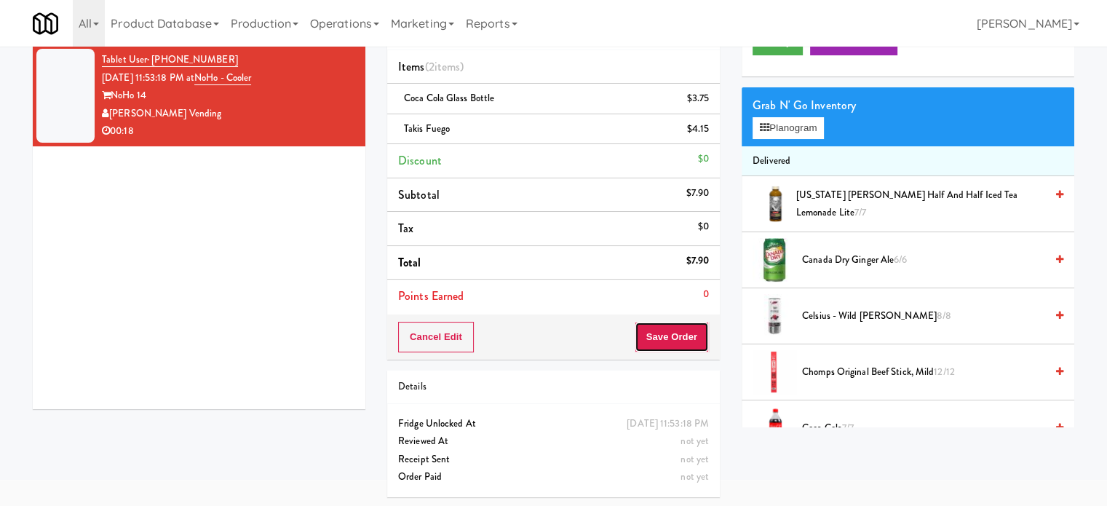
drag, startPoint x: 672, startPoint y: 333, endPoint x: 627, endPoint y: 322, distance: 46.4
click at [672, 333] on button "Save Order" at bounding box center [671, 337] width 74 height 31
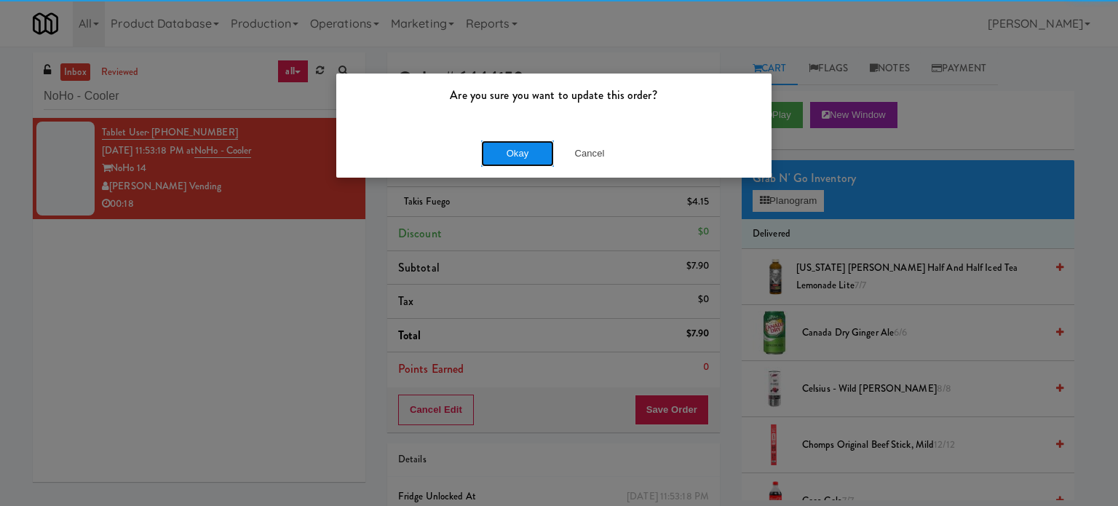
click at [509, 151] on button "Okay" at bounding box center [517, 153] width 73 height 26
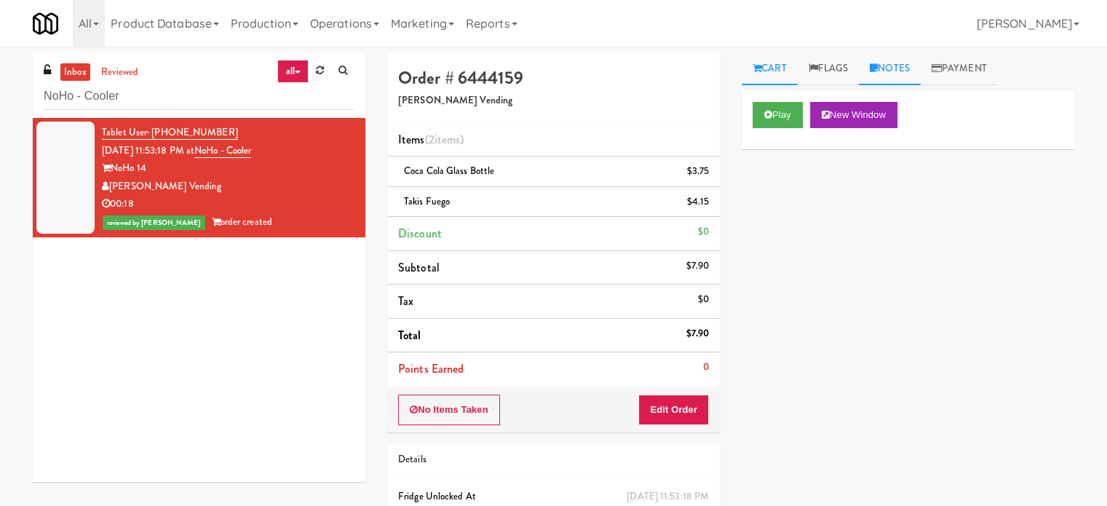
drag, startPoint x: 899, startPoint y: 65, endPoint x: 895, endPoint y: 79, distance: 13.8
click at [899, 66] on link "Notes" at bounding box center [890, 68] width 62 height 33
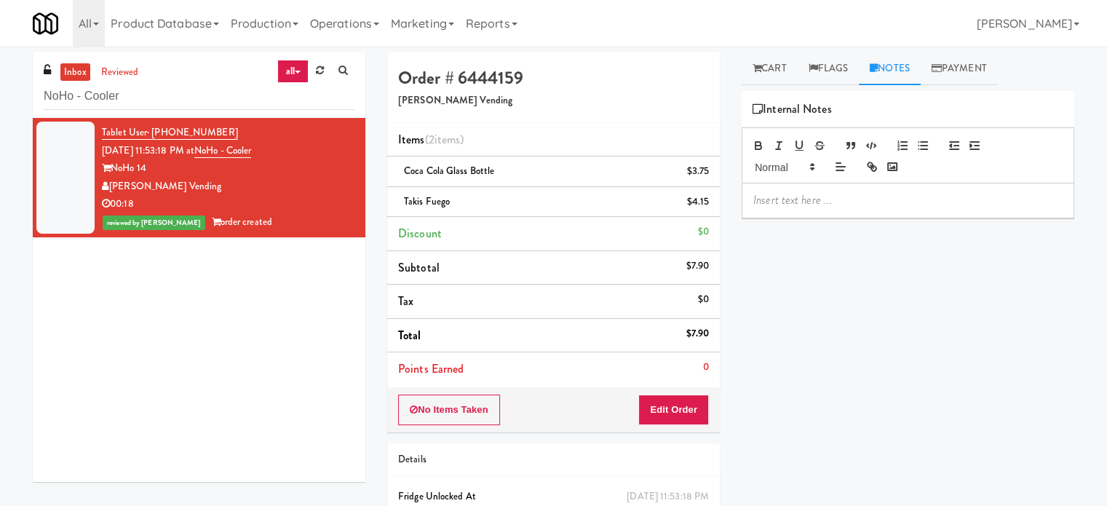
click at [796, 203] on p at bounding box center [907, 200] width 309 height 16
click at [163, 89] on input "NoHo - Cooler" at bounding box center [199, 96] width 311 height 27
paste input "Cambridge Memorial Hospital - A-Wing, Level 0"
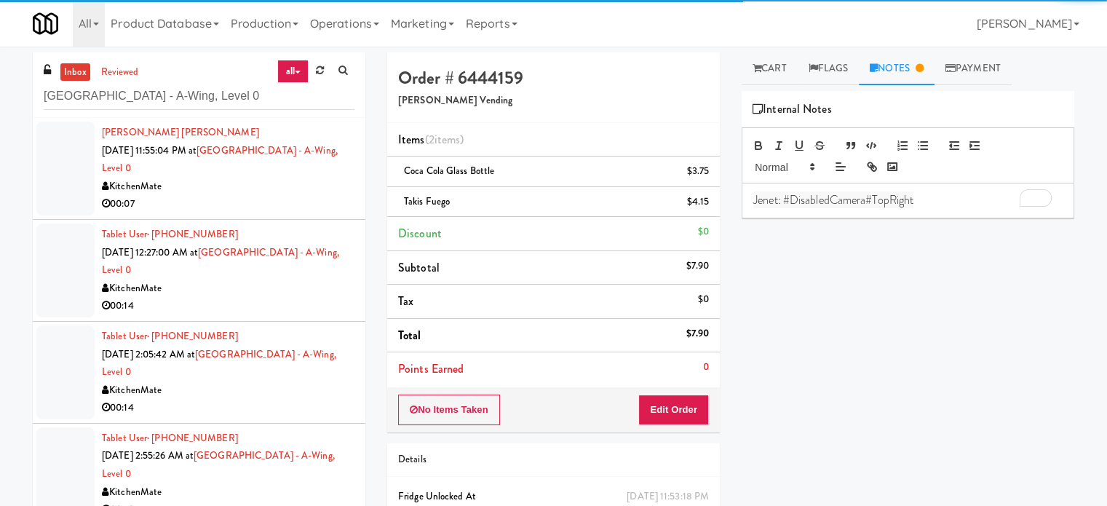
click at [306, 198] on div "00:07" at bounding box center [228, 204] width 252 height 18
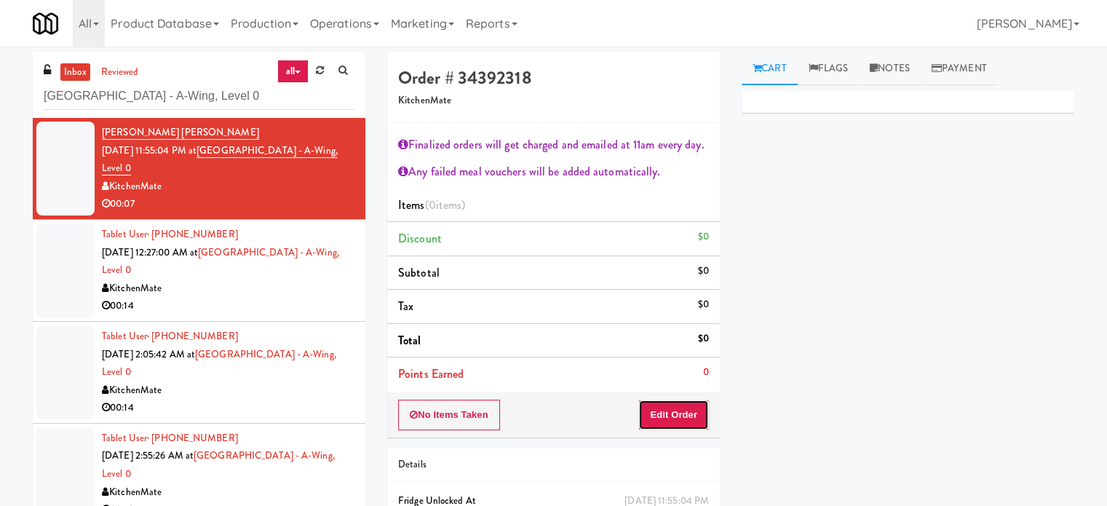
drag, startPoint x: 689, startPoint y: 425, endPoint x: 841, endPoint y: 232, distance: 245.6
click at [689, 423] on button "Edit Order" at bounding box center [673, 414] width 71 height 31
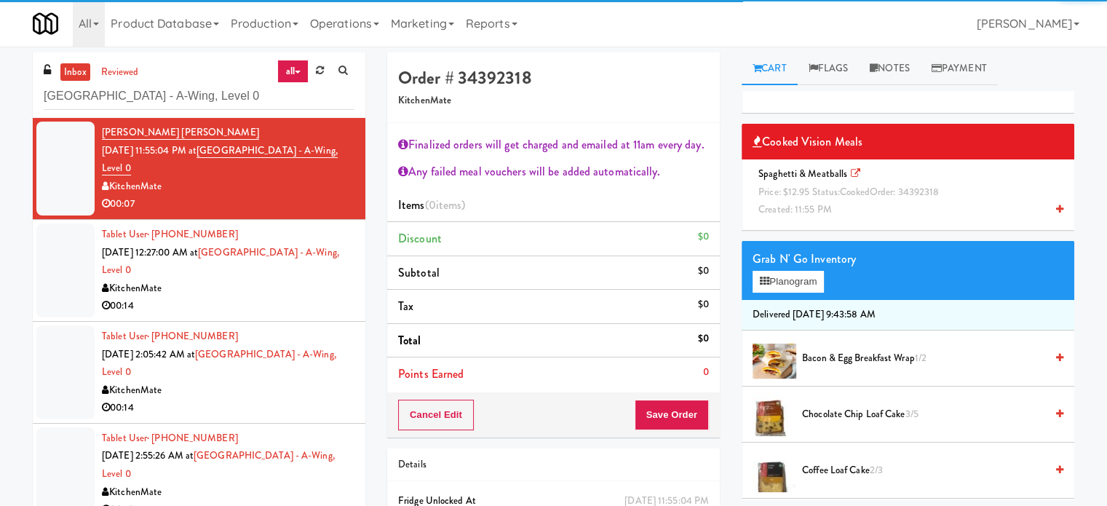
click at [845, 186] on span "cooked" at bounding box center [855, 192] width 30 height 14
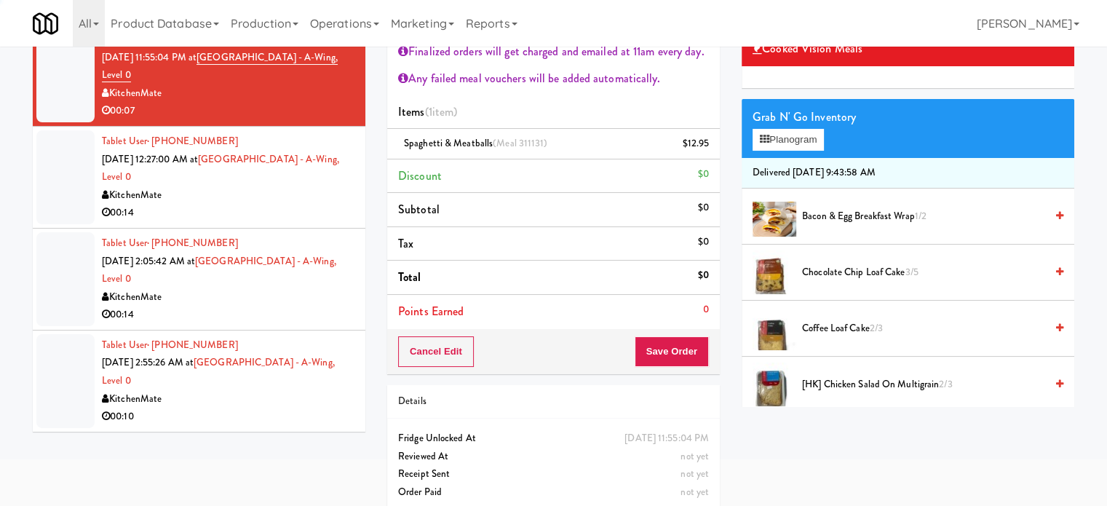
scroll to position [108, 0]
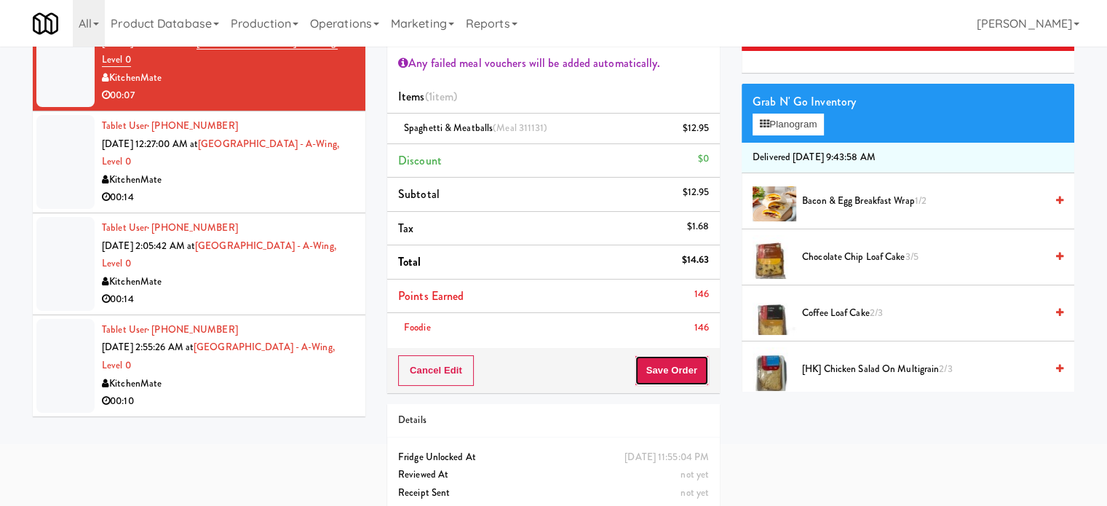
drag, startPoint x: 675, startPoint y: 373, endPoint x: 649, endPoint y: 333, distance: 47.2
click at [675, 370] on button "Save Order" at bounding box center [671, 370] width 74 height 31
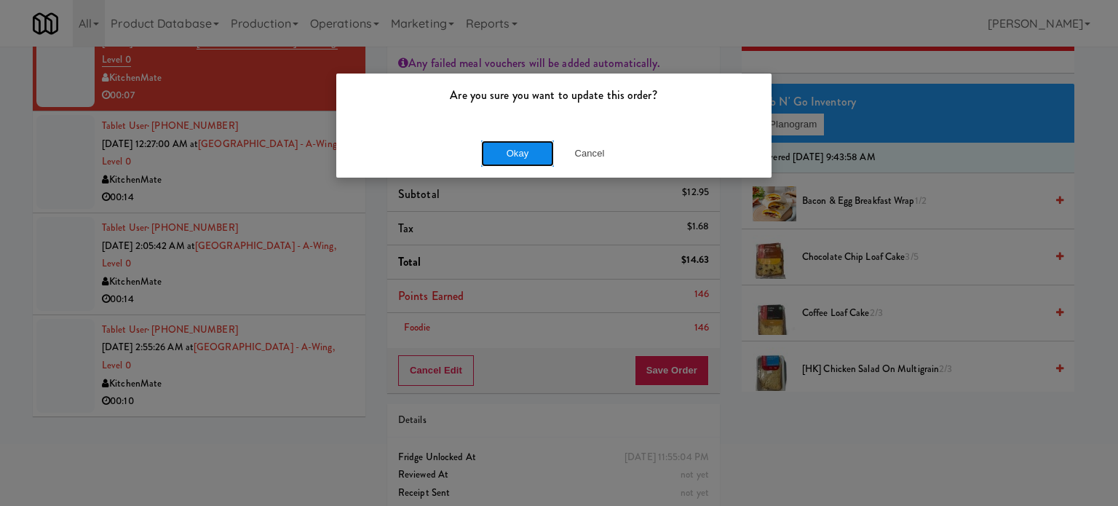
click at [520, 160] on button "Okay" at bounding box center [517, 153] width 73 height 26
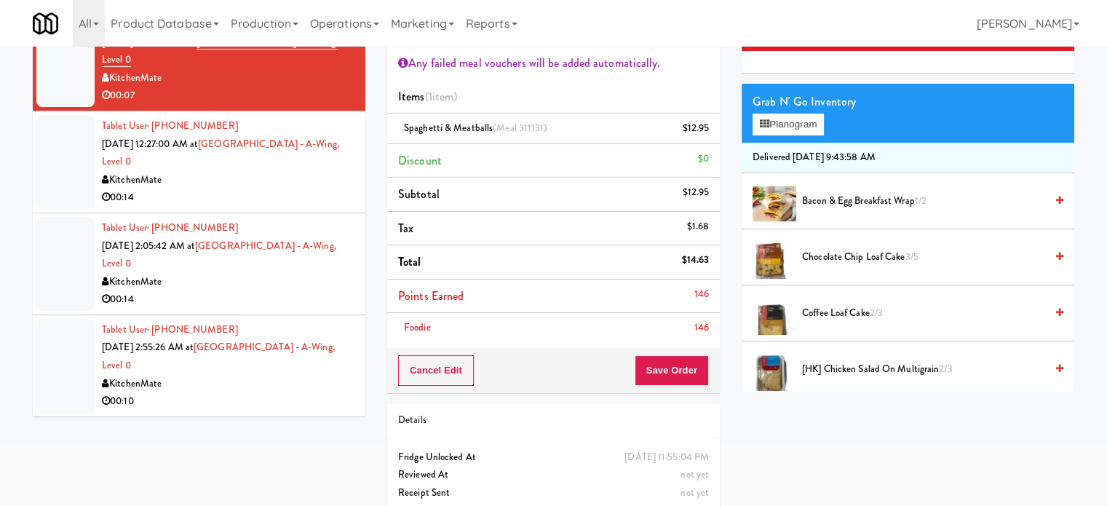
click at [278, 191] on div "00:14" at bounding box center [228, 197] width 252 height 18
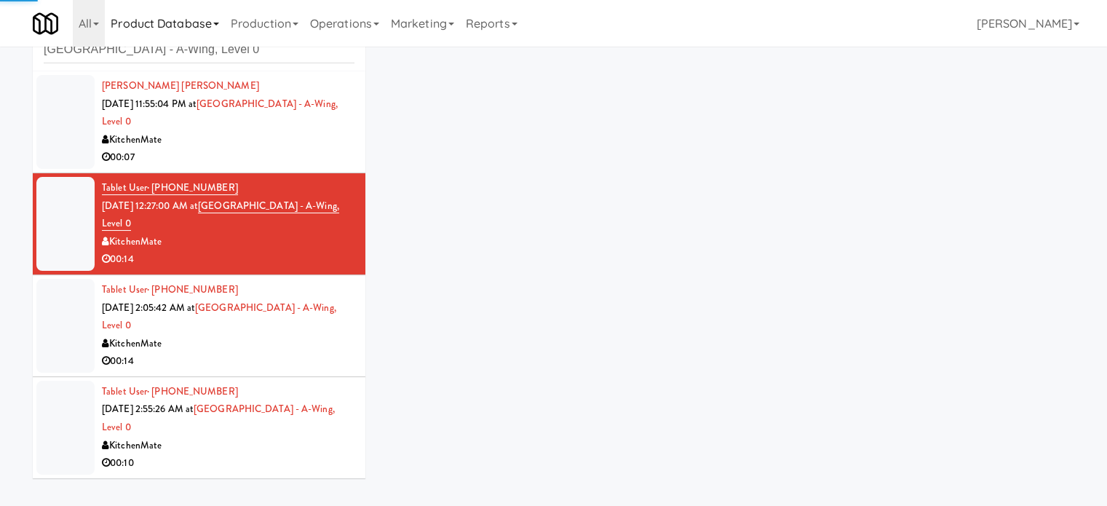
scroll to position [79, 0]
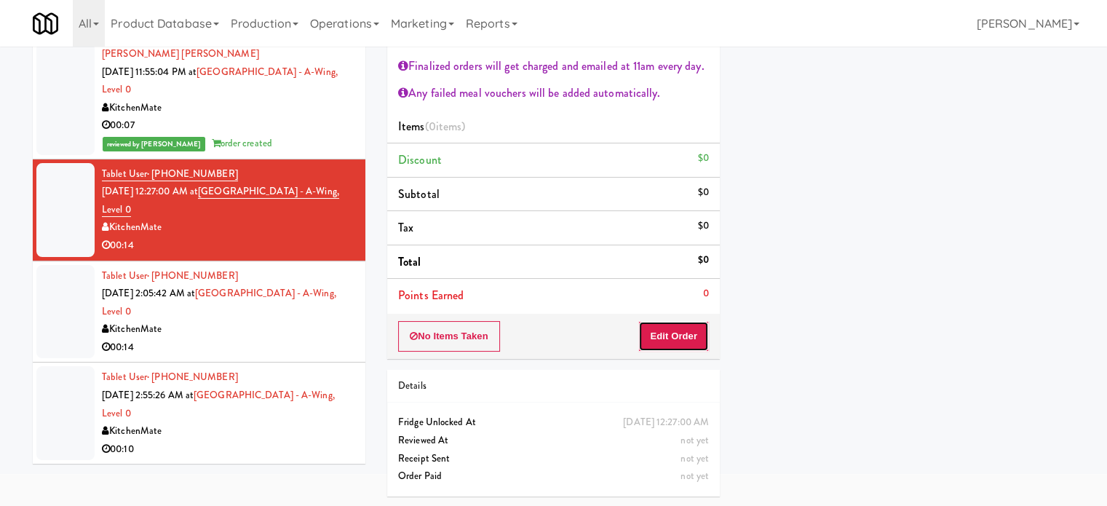
click at [690, 348] on button "Edit Order" at bounding box center [673, 336] width 71 height 31
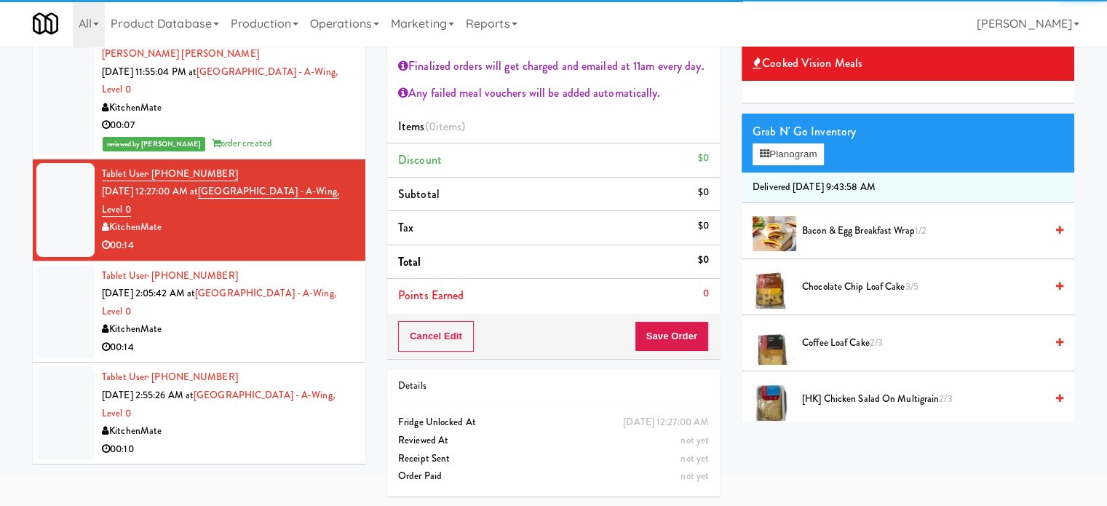
click at [830, 396] on span "[HK] Chicken Salad on Multigrain 2/3" at bounding box center [923, 399] width 243 height 18
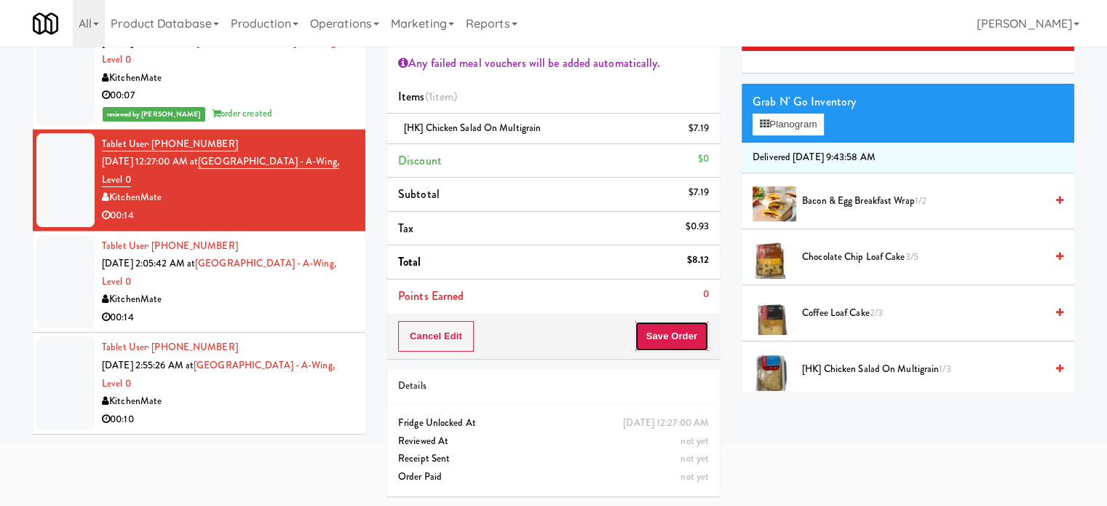
click at [672, 343] on button "Save Order" at bounding box center [671, 336] width 74 height 31
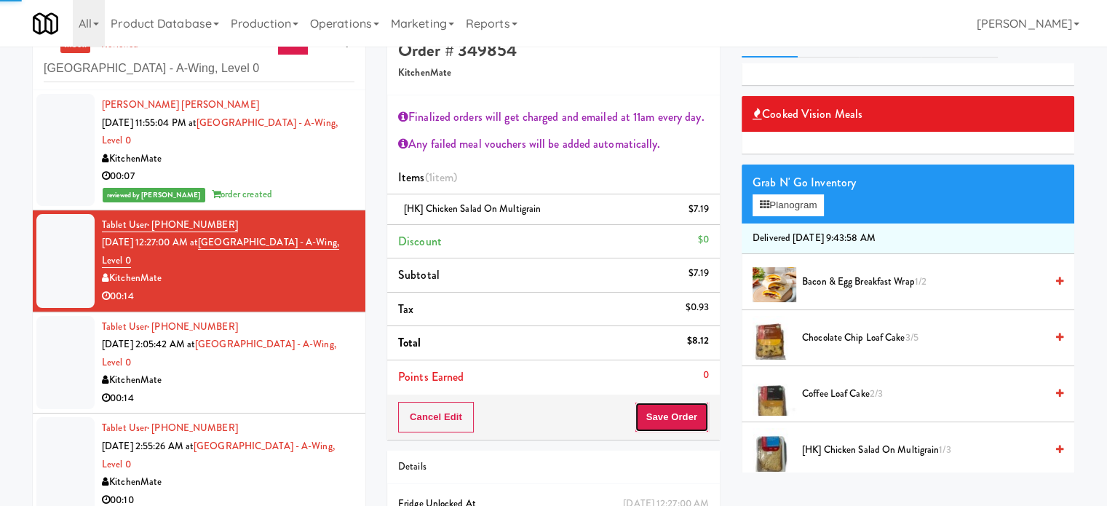
scroll to position [0, 0]
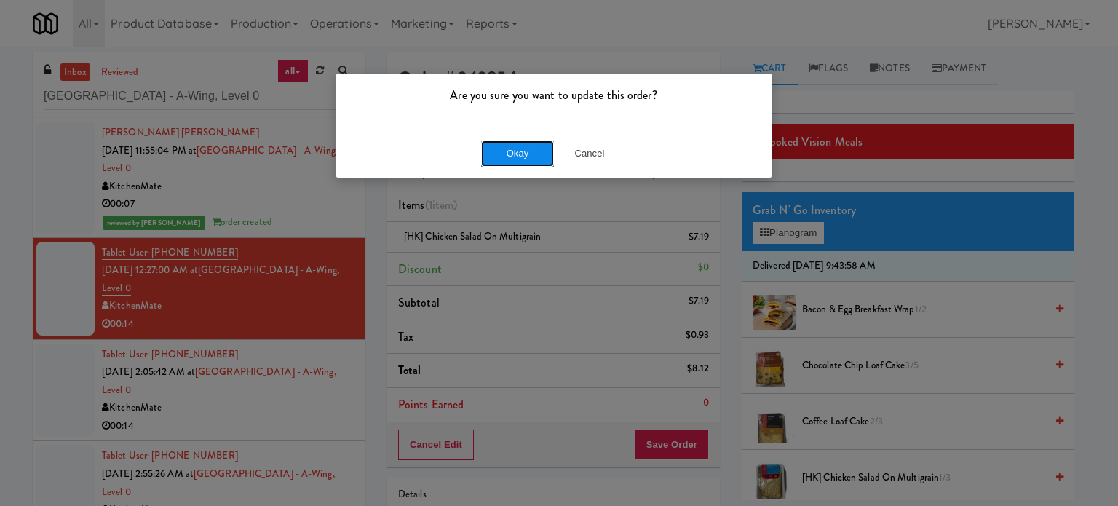
click at [533, 161] on button "Okay" at bounding box center [517, 153] width 73 height 26
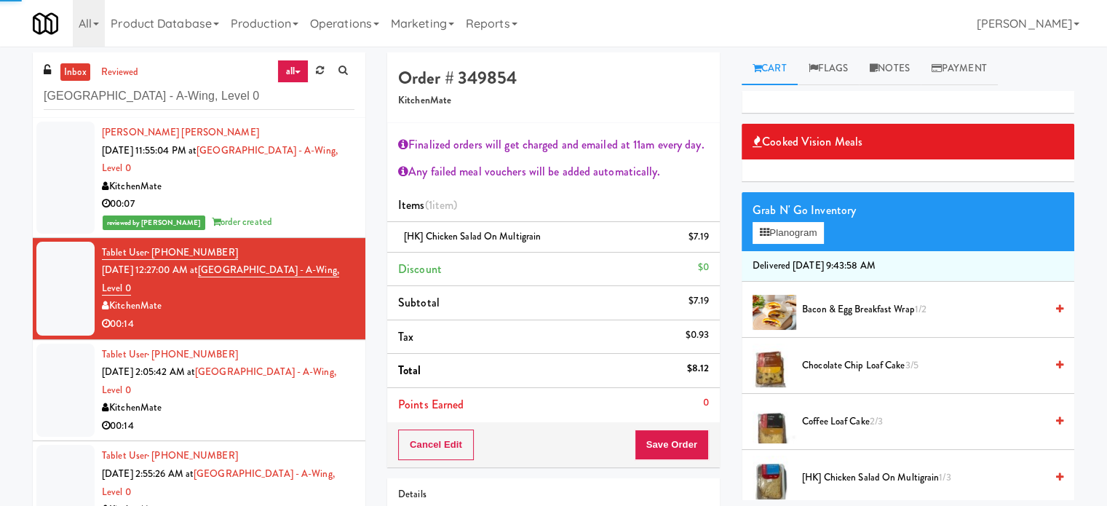
click at [279, 412] on div "KitchenMate" at bounding box center [228, 408] width 252 height 18
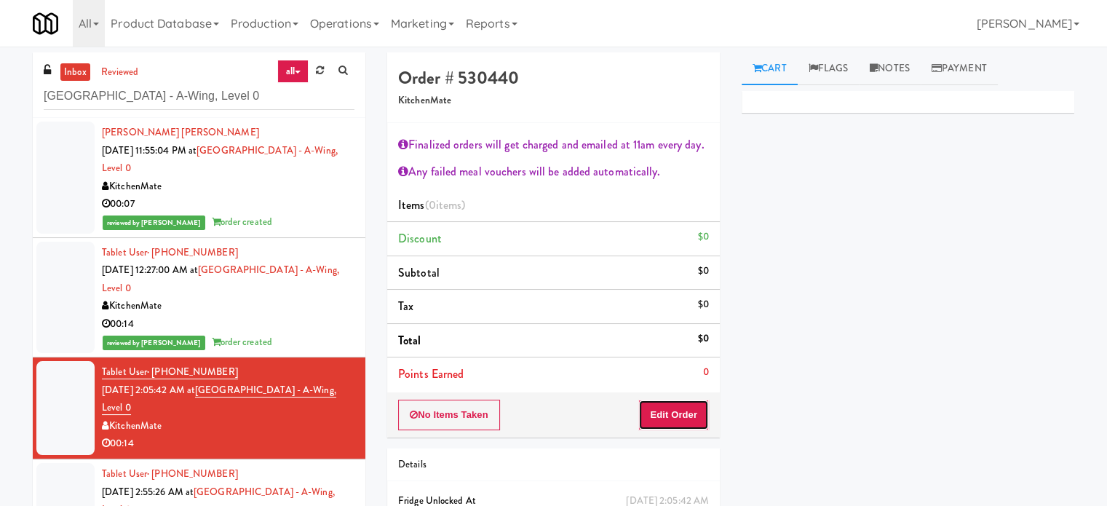
drag, startPoint x: 669, startPoint y: 415, endPoint x: 706, endPoint y: 378, distance: 52.5
click at [669, 413] on button "Edit Order" at bounding box center [673, 414] width 71 height 31
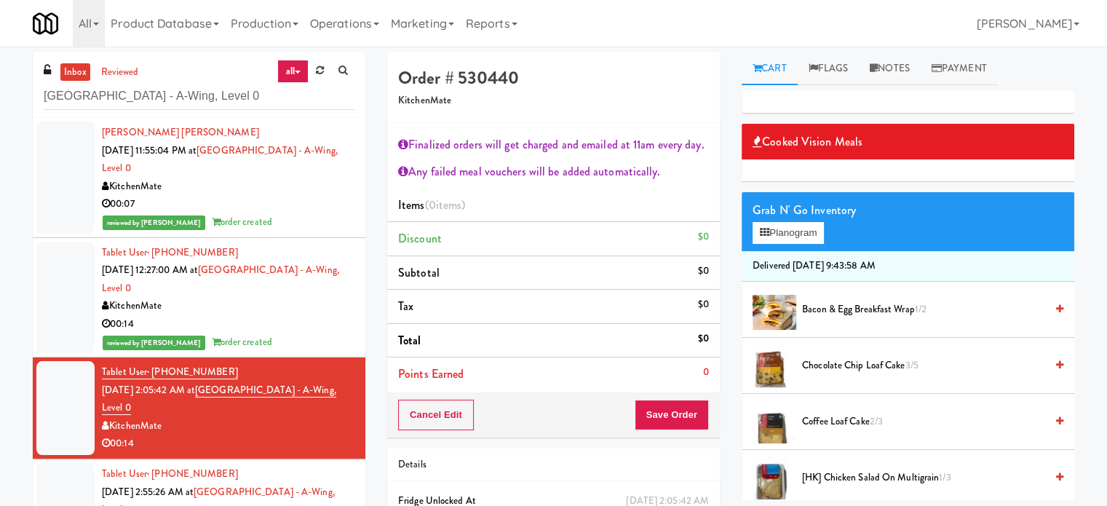
click at [829, 417] on span "Coffee Loaf Cake 2/3" at bounding box center [923, 422] width 243 height 18
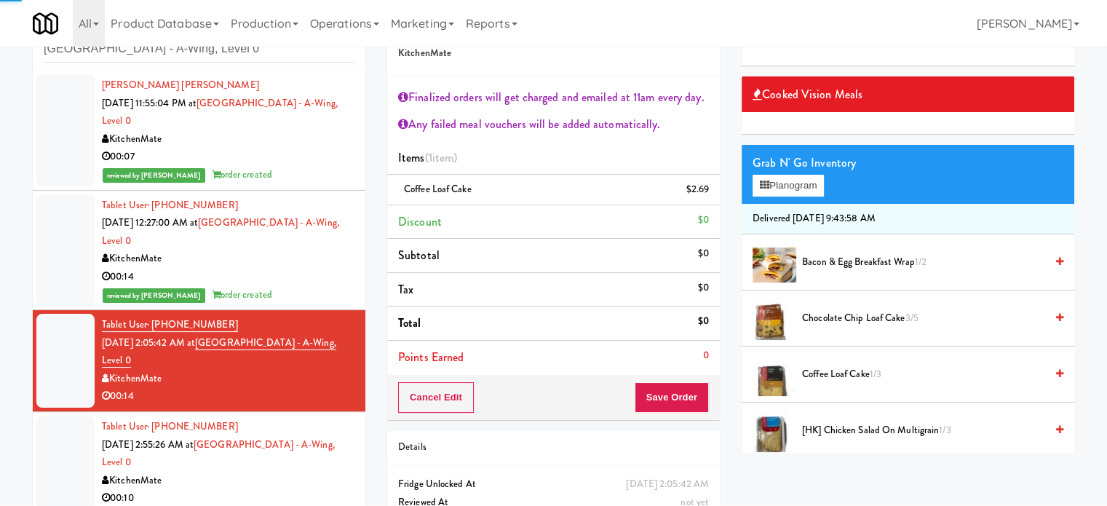
scroll to position [108, 0]
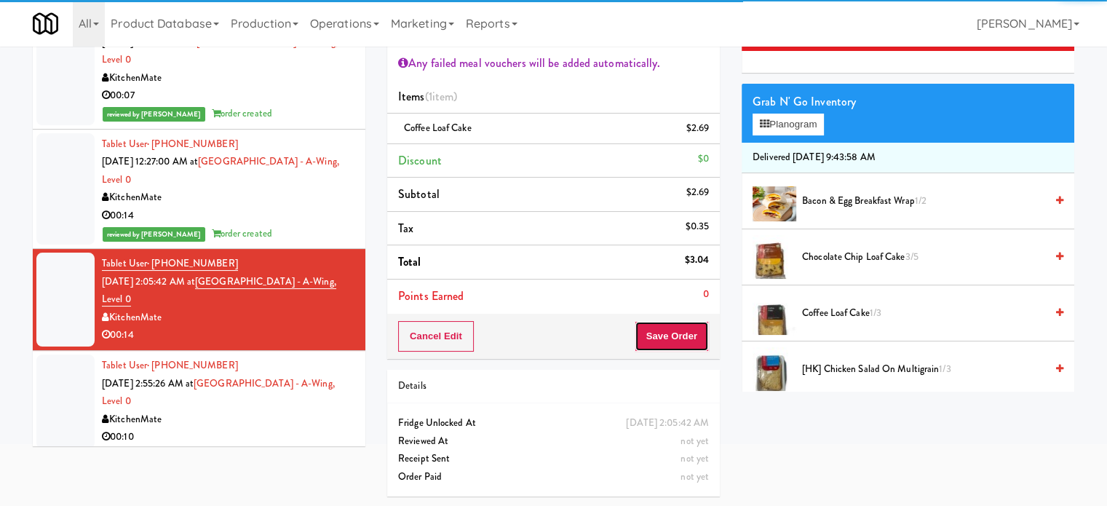
click at [669, 343] on button "Save Order" at bounding box center [671, 336] width 74 height 31
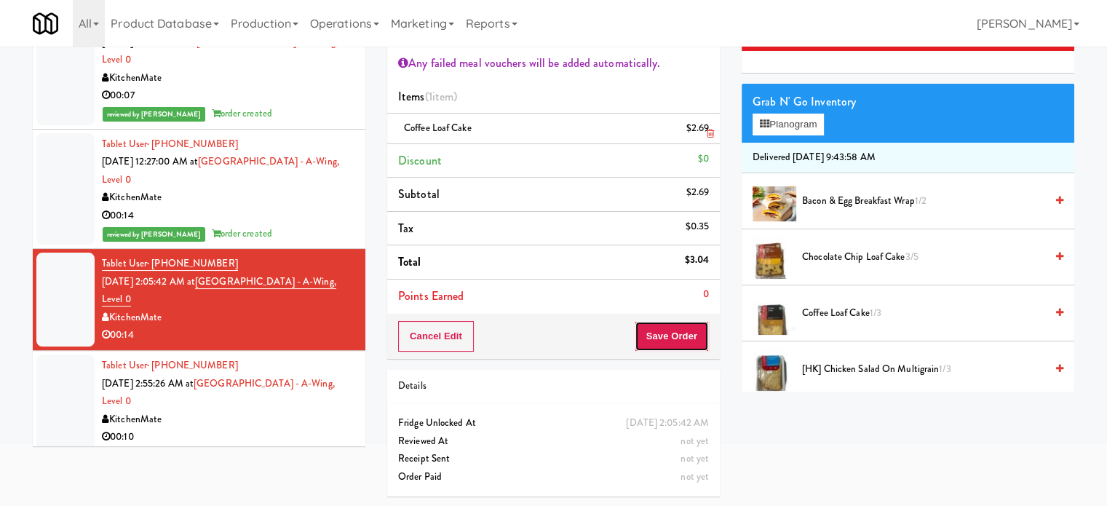
scroll to position [0, 0]
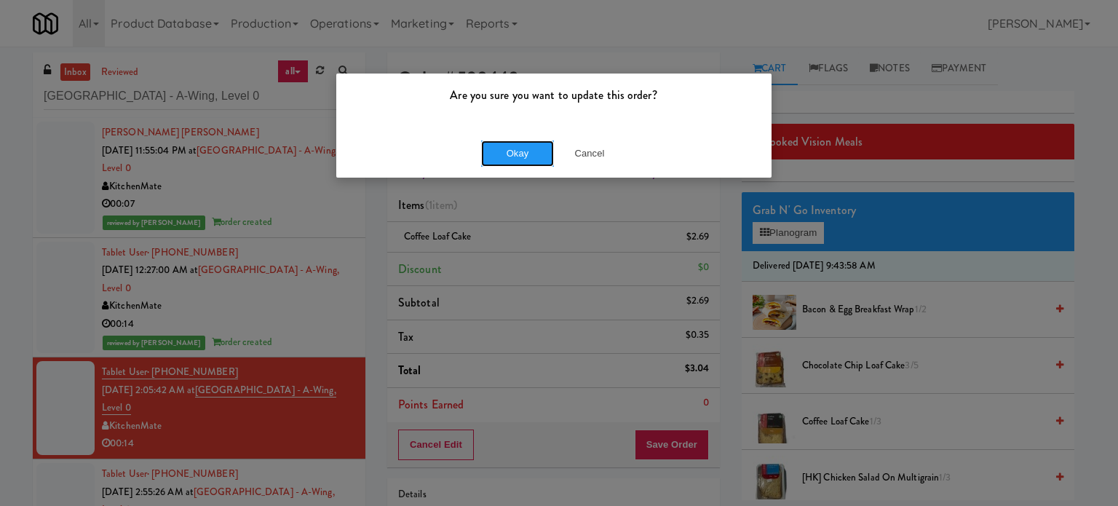
click at [506, 162] on button "Okay" at bounding box center [517, 153] width 73 height 26
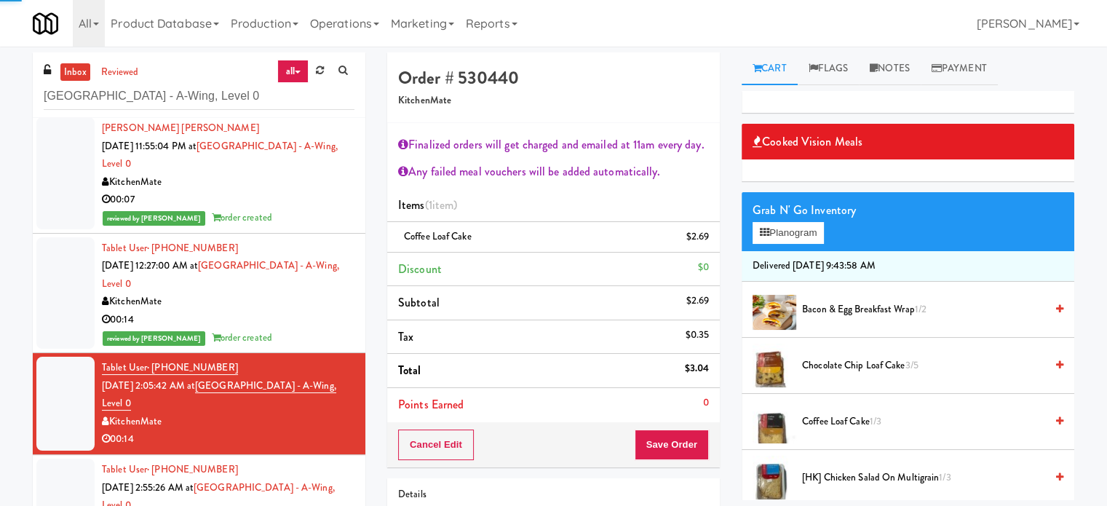
scroll to position [6, 0]
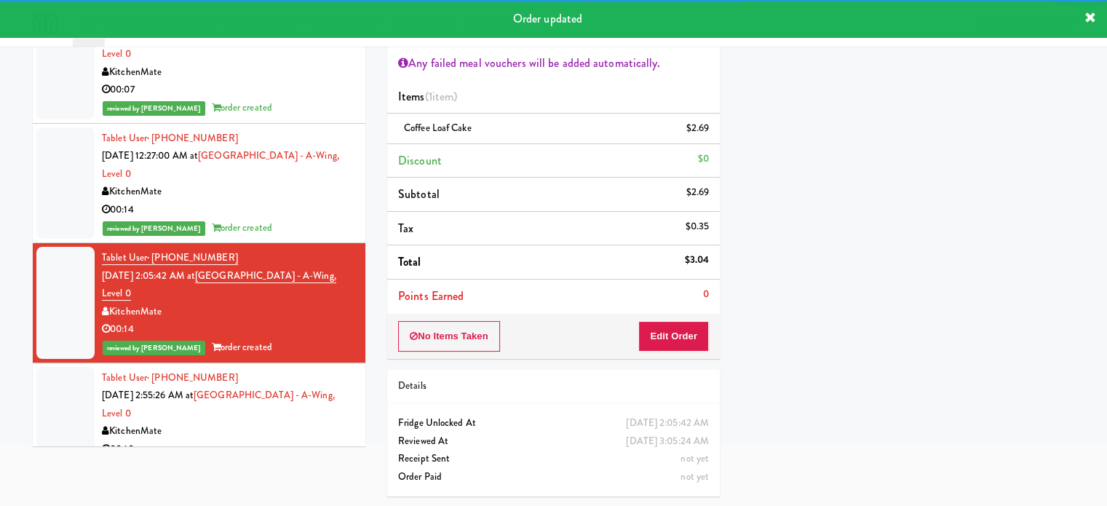
click at [294, 426] on div "KitchenMate" at bounding box center [228, 431] width 252 height 18
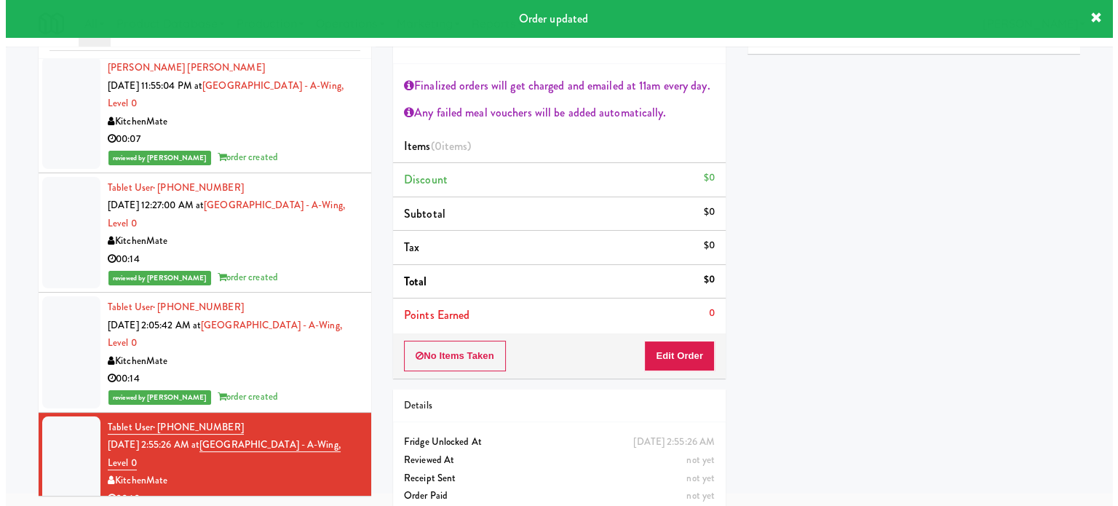
scroll to position [79, 0]
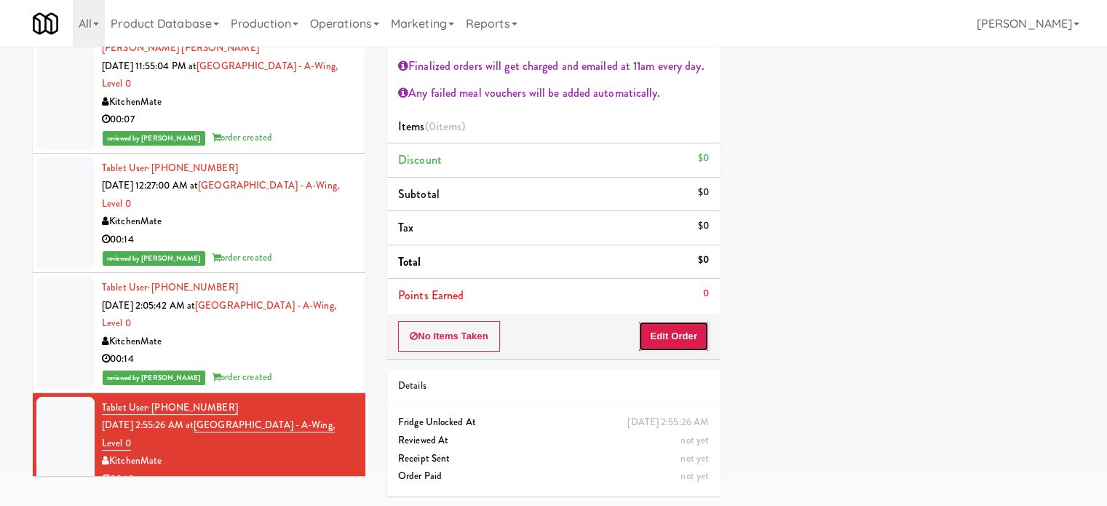
click at [697, 334] on button "Edit Order" at bounding box center [673, 336] width 71 height 31
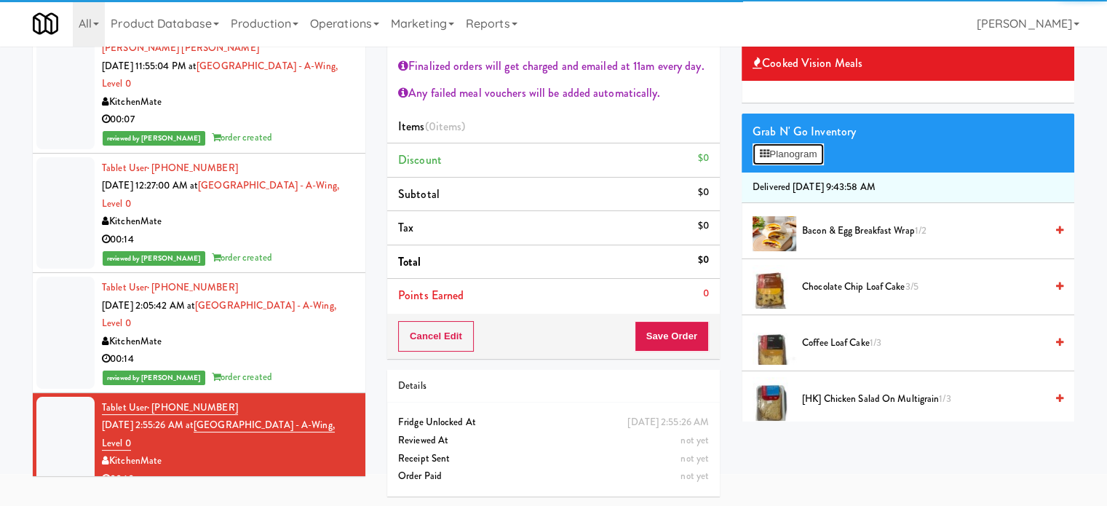
click at [800, 162] on button "Planogram" at bounding box center [787, 154] width 71 height 22
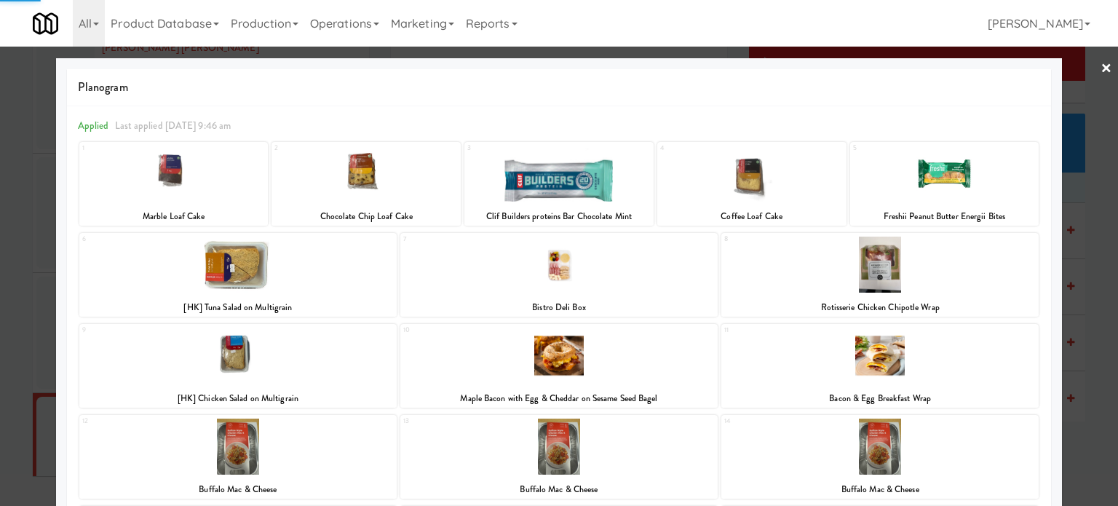
scroll to position [300, 0]
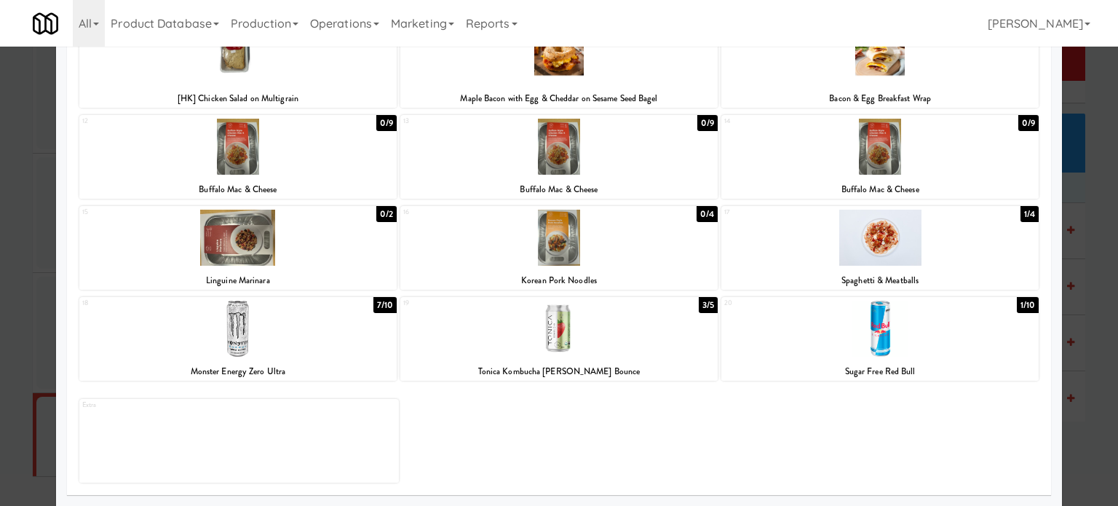
click at [375, 306] on div "7/10" at bounding box center [384, 305] width 23 height 16
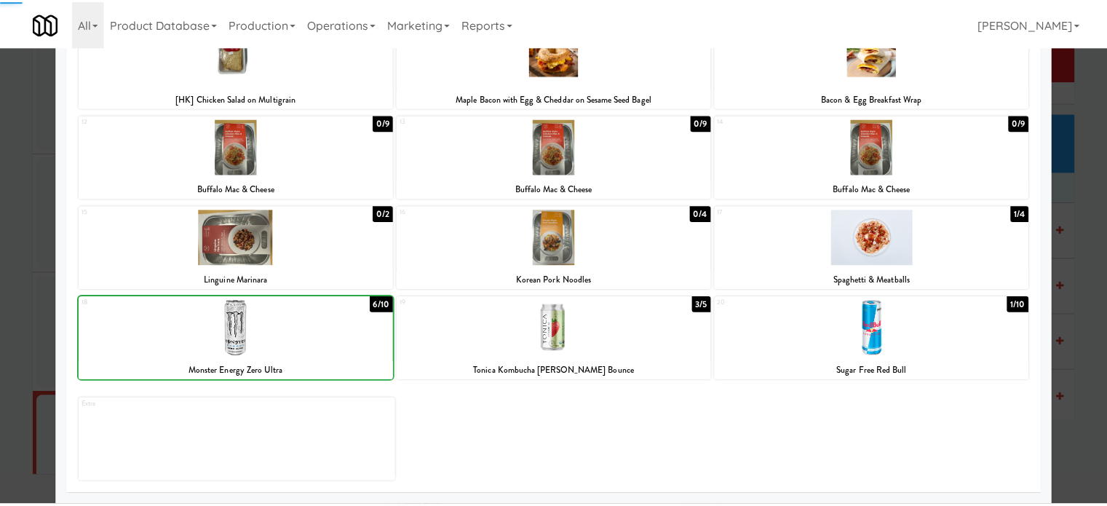
scroll to position [0, 0]
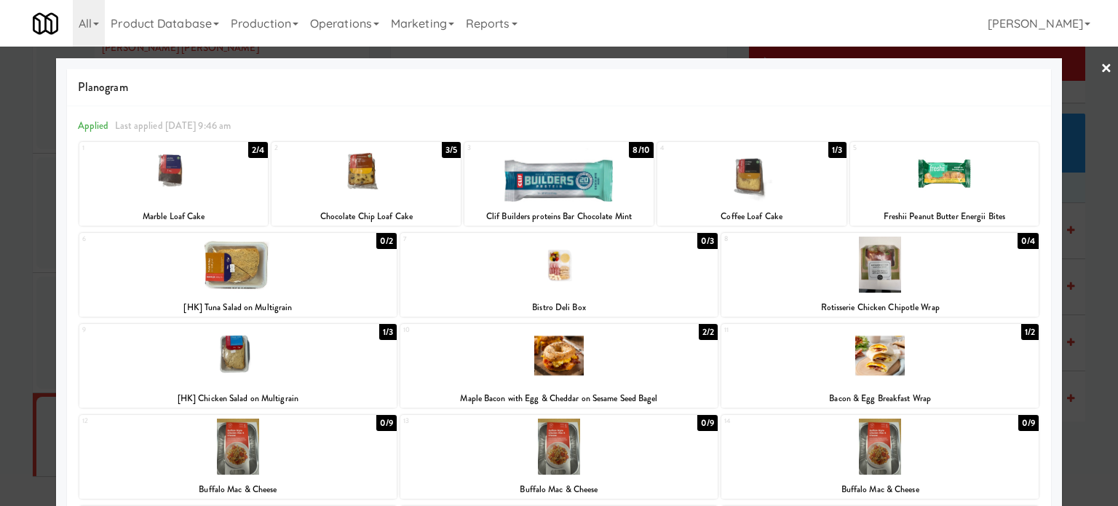
drag, startPoint x: 824, startPoint y: 143, endPoint x: 1022, endPoint y: 186, distance: 203.1
click at [828, 146] on div "1/3" at bounding box center [836, 150] width 17 height 16
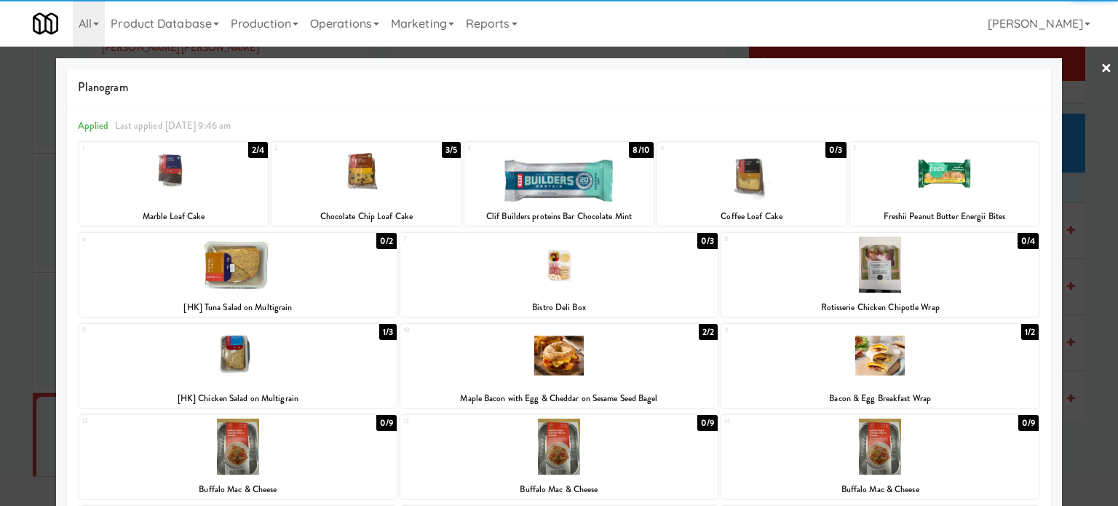
click at [1075, 314] on div at bounding box center [559, 253] width 1118 height 506
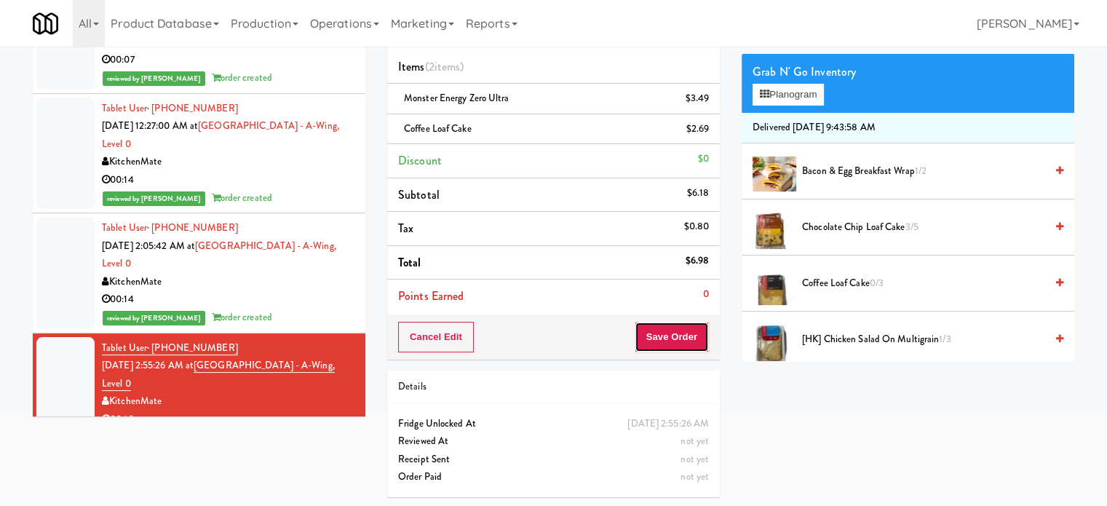
drag, startPoint x: 696, startPoint y: 332, endPoint x: 660, endPoint y: 296, distance: 51.4
click at [698, 332] on button "Save Order" at bounding box center [671, 337] width 74 height 31
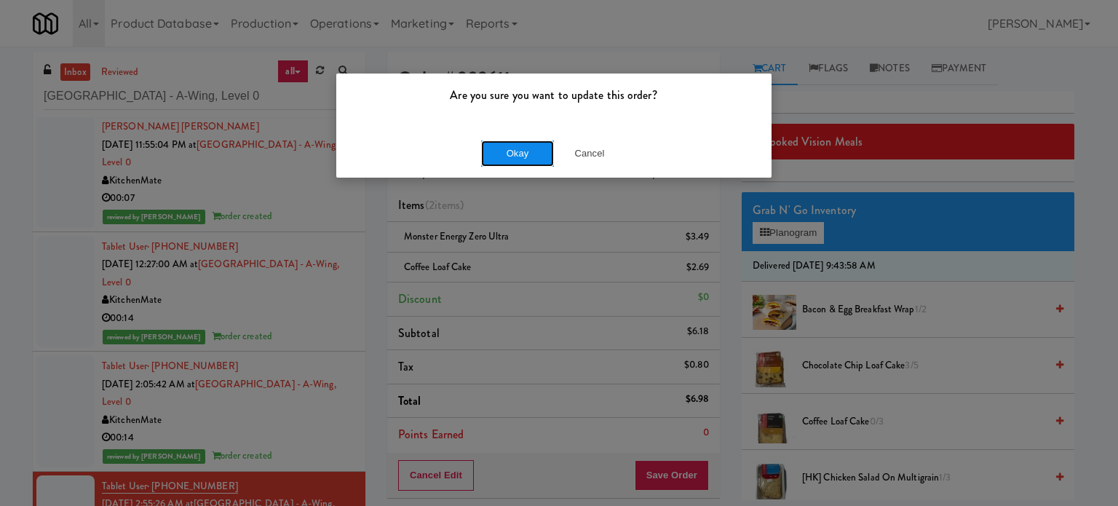
click at [519, 148] on button "Okay" at bounding box center [517, 153] width 73 height 26
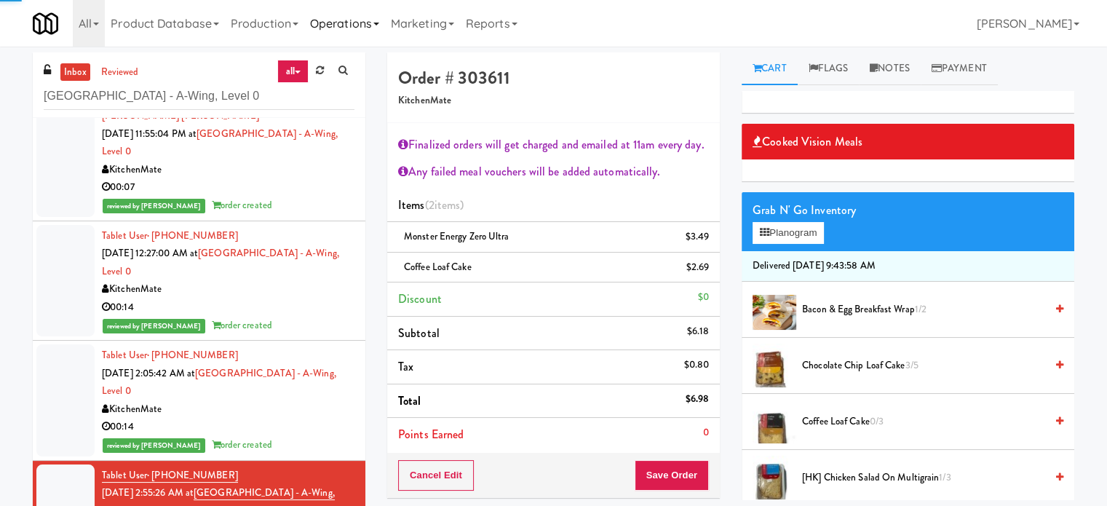
scroll to position [23, 0]
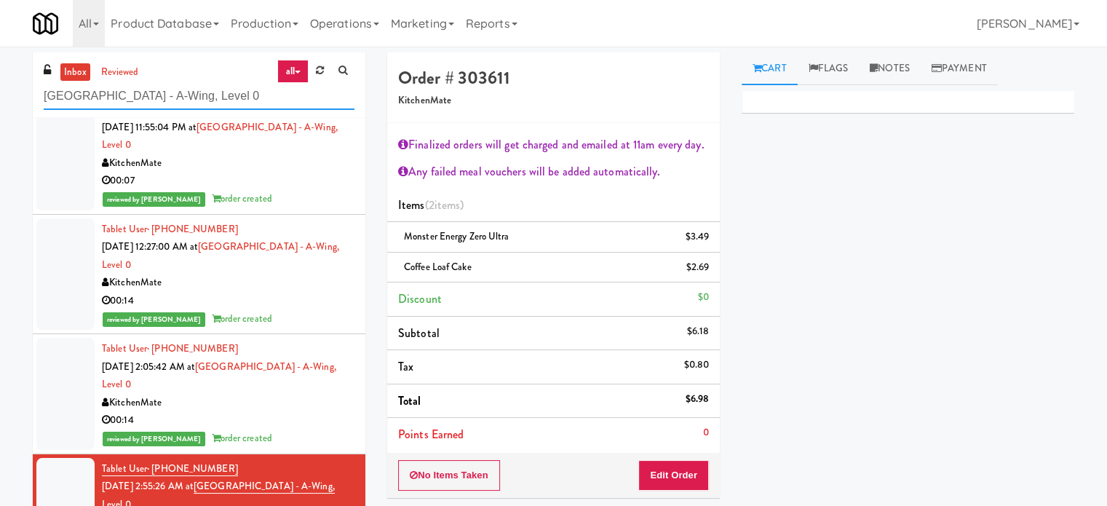
click at [175, 87] on input "Cambridge Memorial Hospital - A-Wing, Level 0" at bounding box center [199, 96] width 311 height 27
paste input "Reserve Glenview"
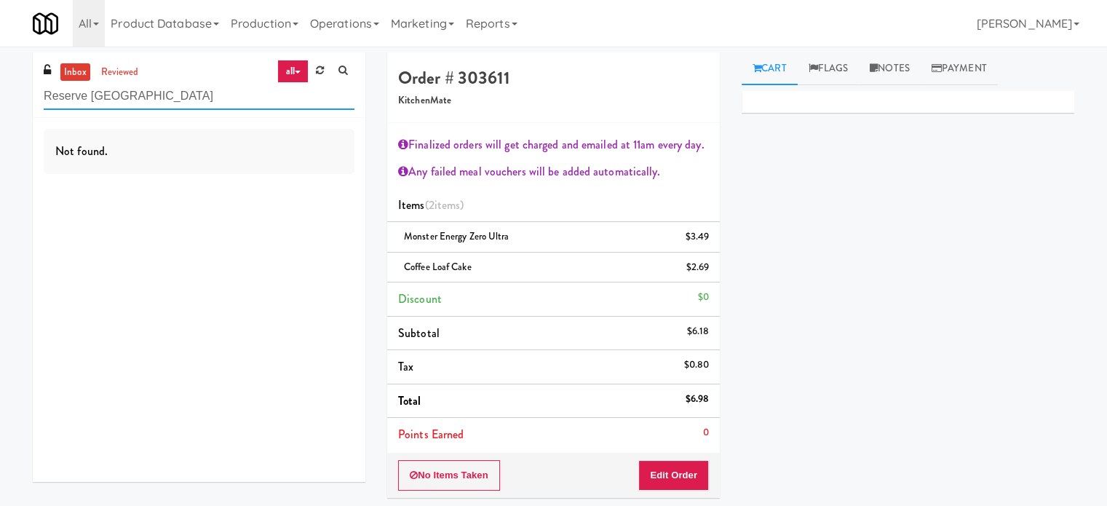
click at [186, 102] on input "Reserve Glenview" at bounding box center [199, 96] width 311 height 27
paste input "Aperture UCF - Pantry - Right"
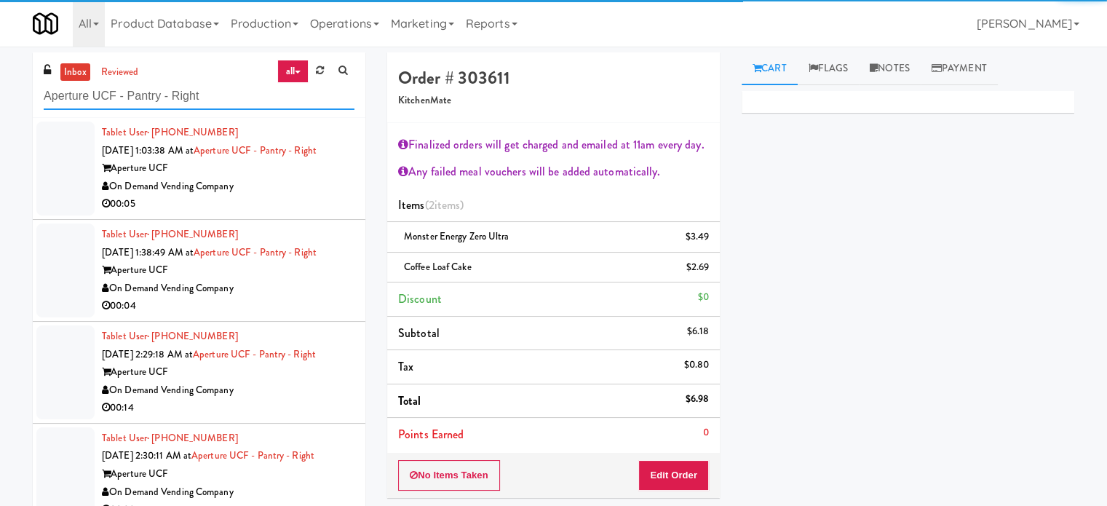
type input "Aperture UCF - Pantry - Right"
click at [282, 183] on div "On Demand Vending Company" at bounding box center [228, 187] width 252 height 18
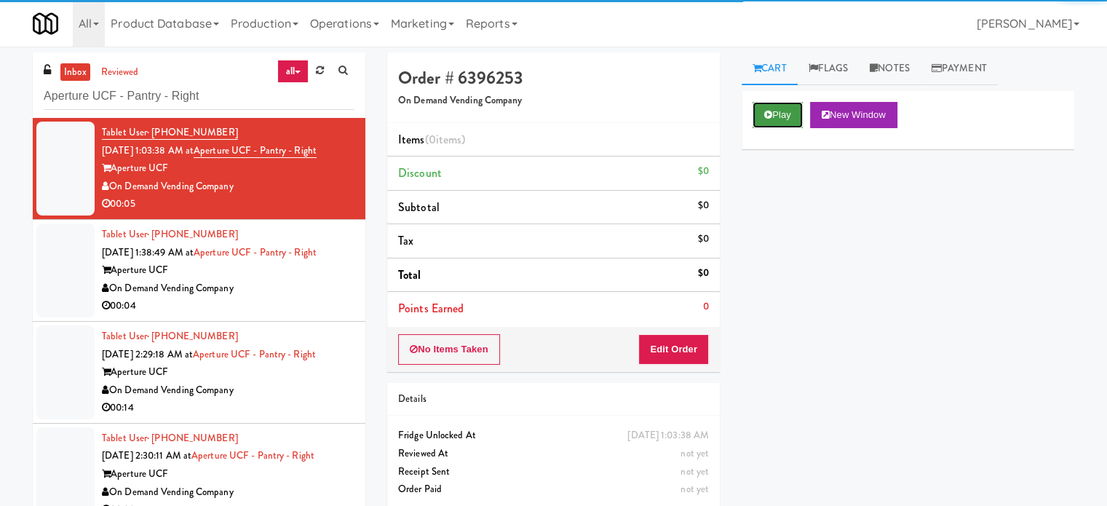
click at [784, 111] on button "Play" at bounding box center [777, 115] width 50 height 26
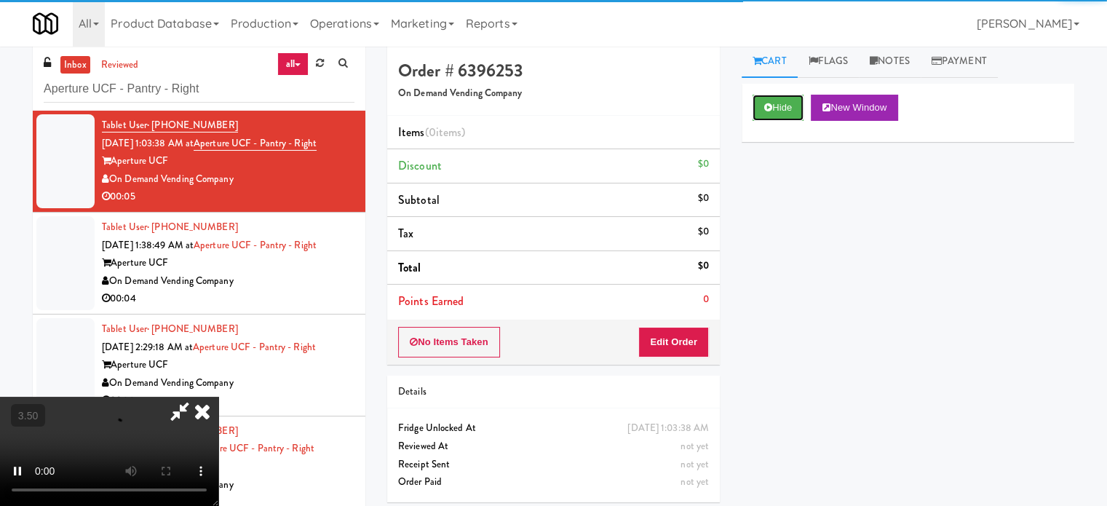
scroll to position [59, 0]
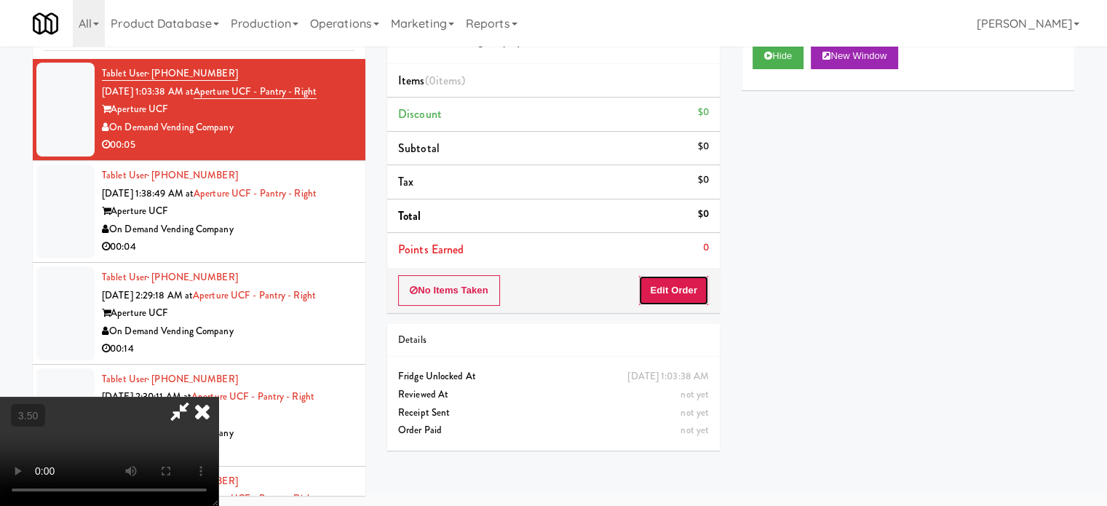
click at [681, 282] on button "Edit Order" at bounding box center [673, 290] width 71 height 31
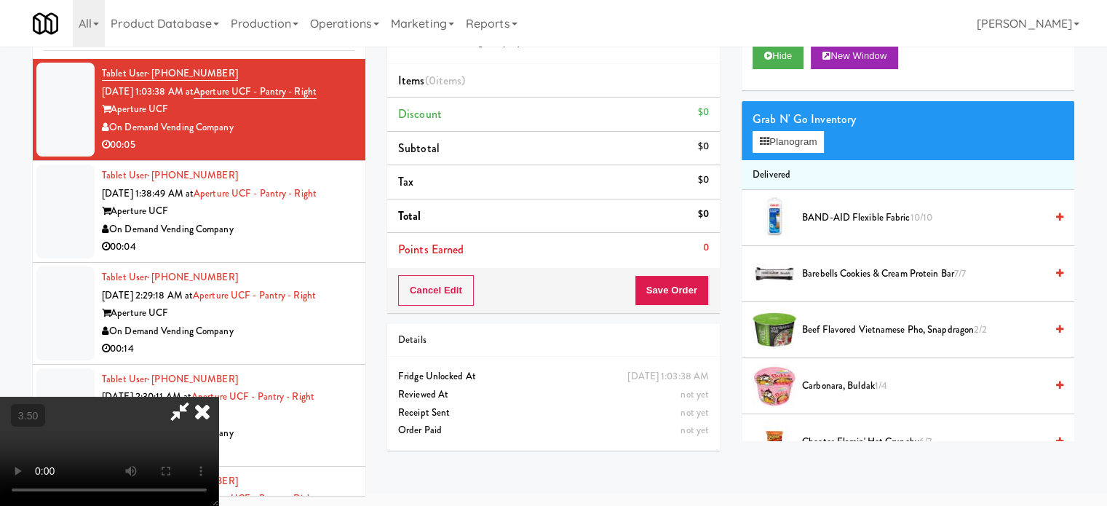
drag, startPoint x: 461, startPoint y: 401, endPoint x: 469, endPoint y: 391, distance: 13.0
click at [218, 399] on video at bounding box center [109, 451] width 218 height 109
click at [218, 397] on video at bounding box center [109, 451] width 218 height 109
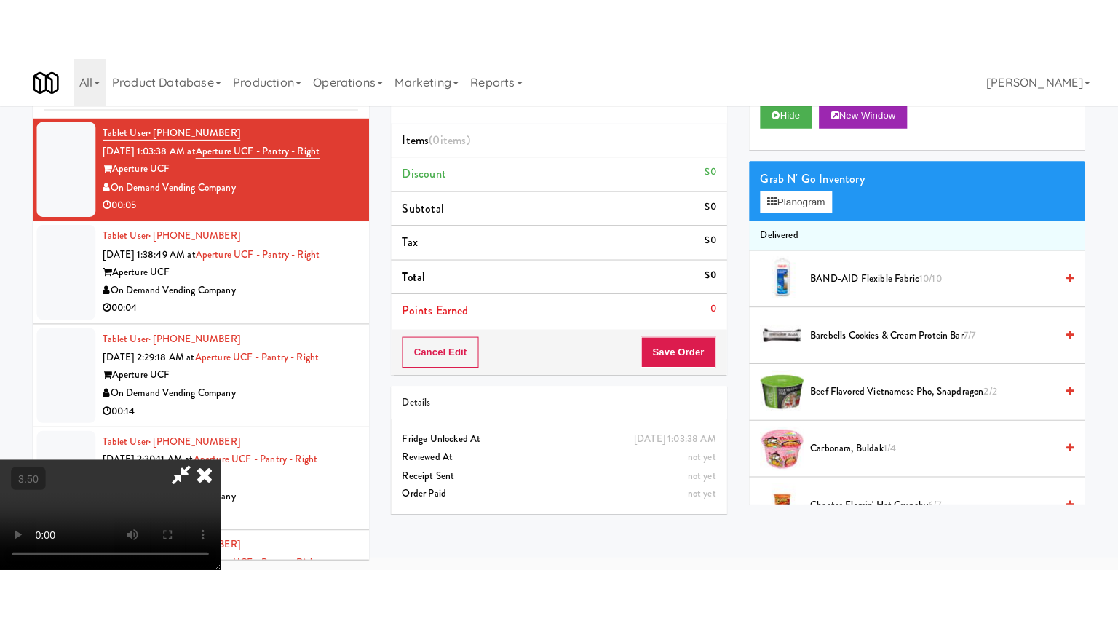
scroll to position [47, 0]
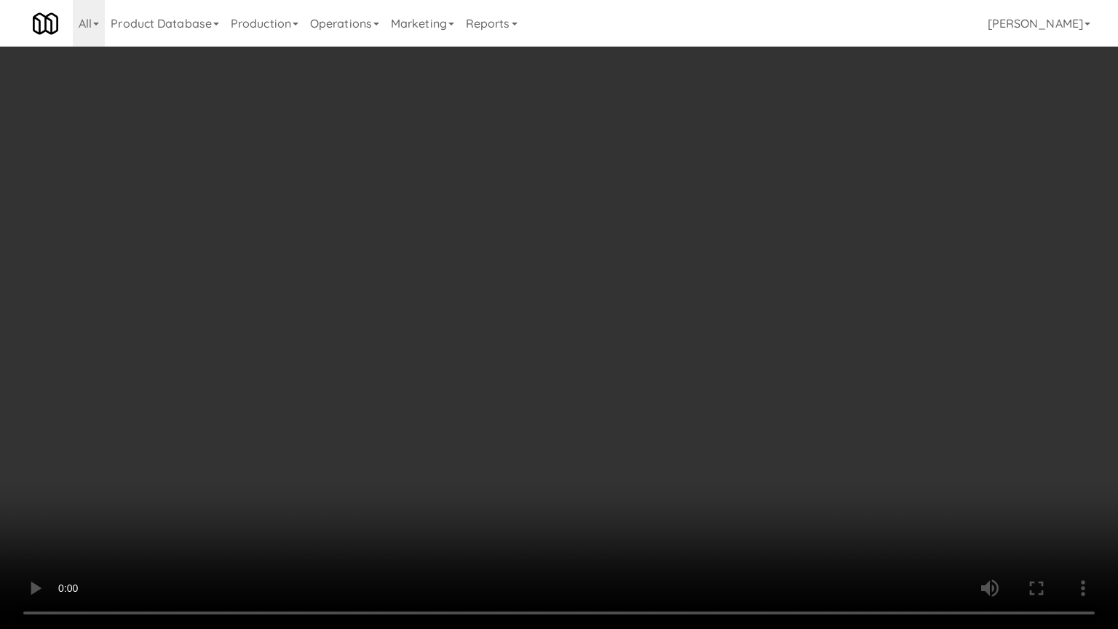
click at [600, 285] on video at bounding box center [559, 314] width 1118 height 629
click at [600, 287] on video at bounding box center [559, 314] width 1118 height 629
click at [678, 306] on video at bounding box center [559, 314] width 1118 height 629
click at [661, 318] on video at bounding box center [559, 314] width 1118 height 629
click at [701, 312] on video at bounding box center [559, 314] width 1118 height 629
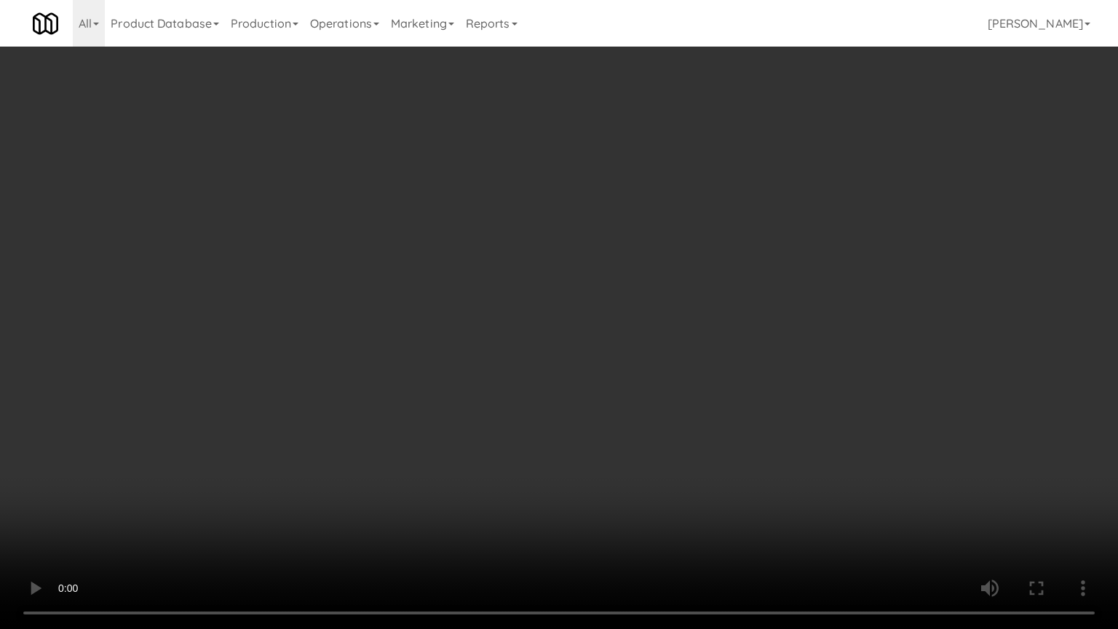
click at [666, 309] on video at bounding box center [559, 314] width 1118 height 629
click at [670, 297] on video at bounding box center [559, 314] width 1118 height 629
click at [655, 264] on video at bounding box center [559, 314] width 1118 height 629
click at [665, 250] on video at bounding box center [559, 314] width 1118 height 629
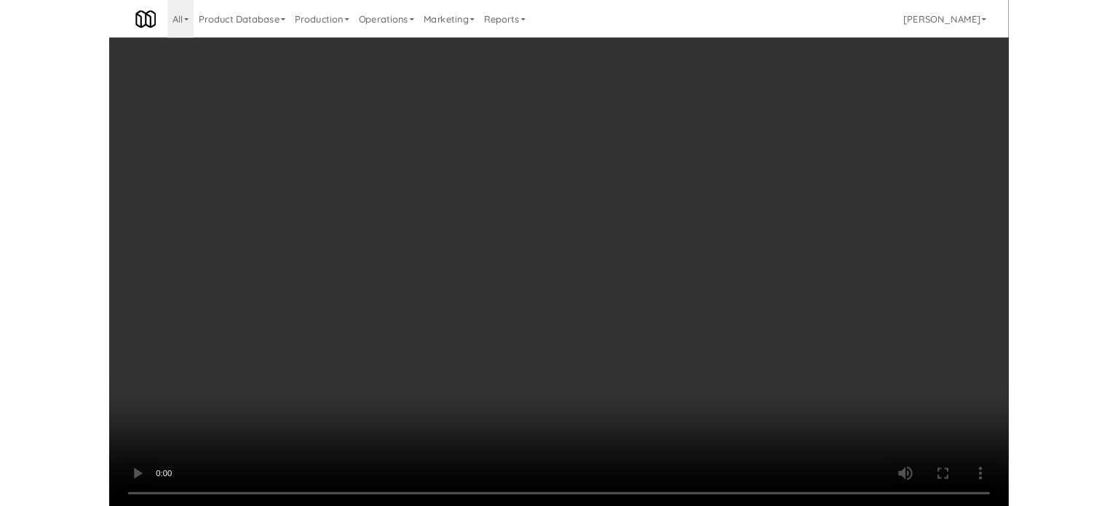
scroll to position [59, 0]
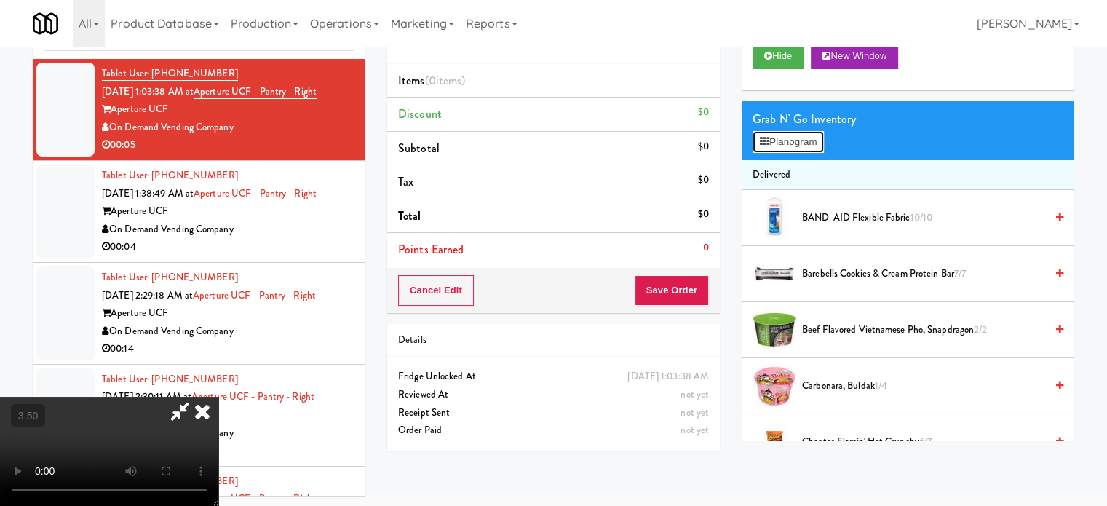
click at [782, 143] on button "Planogram" at bounding box center [787, 142] width 71 height 22
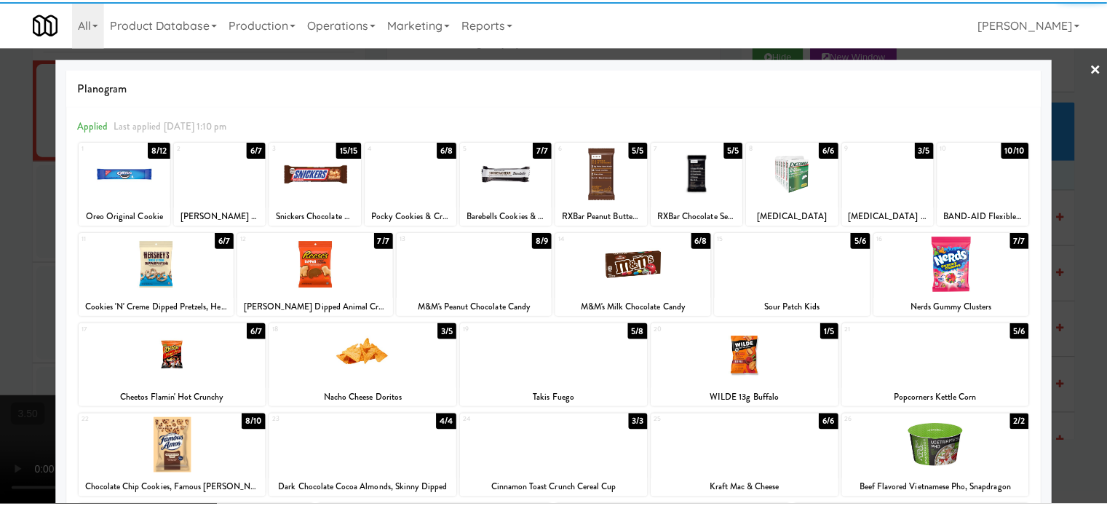
scroll to position [208, 0]
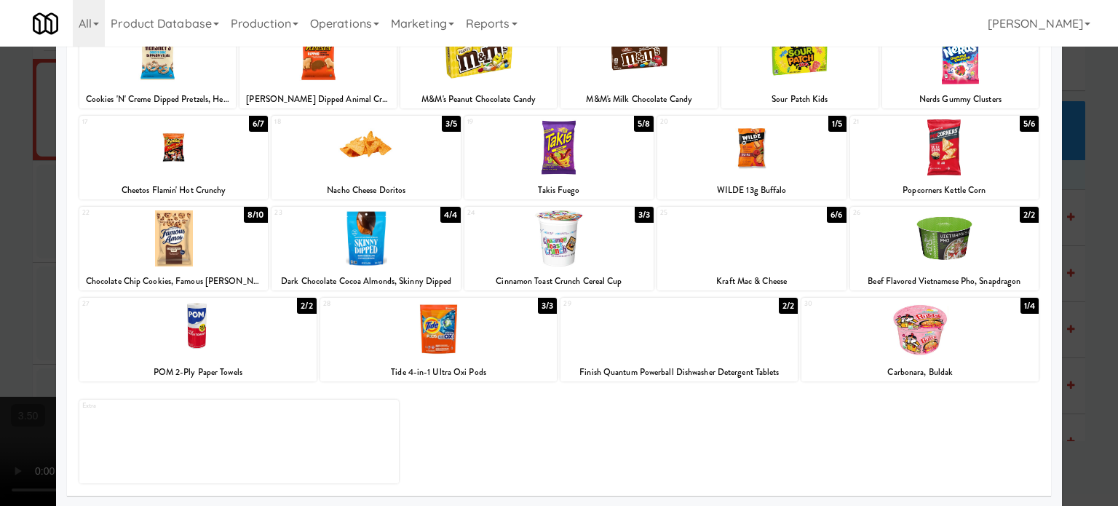
click at [1020, 308] on div "1/4" at bounding box center [1029, 306] width 18 height 16
click at [1059, 319] on div at bounding box center [559, 253] width 1118 height 506
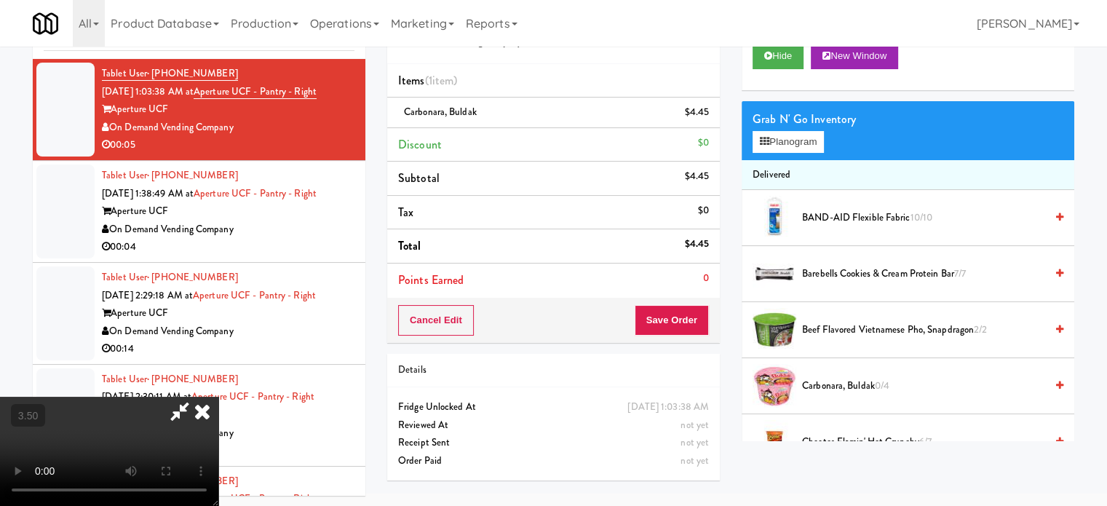
click at [218, 397] on icon at bounding box center [202, 411] width 32 height 29
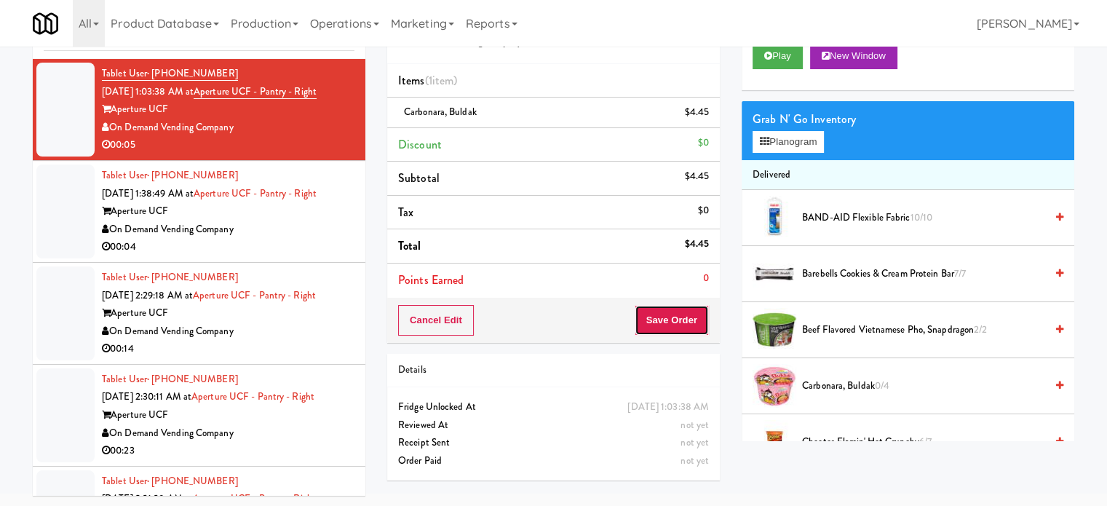
click at [687, 312] on button "Save Order" at bounding box center [671, 320] width 74 height 31
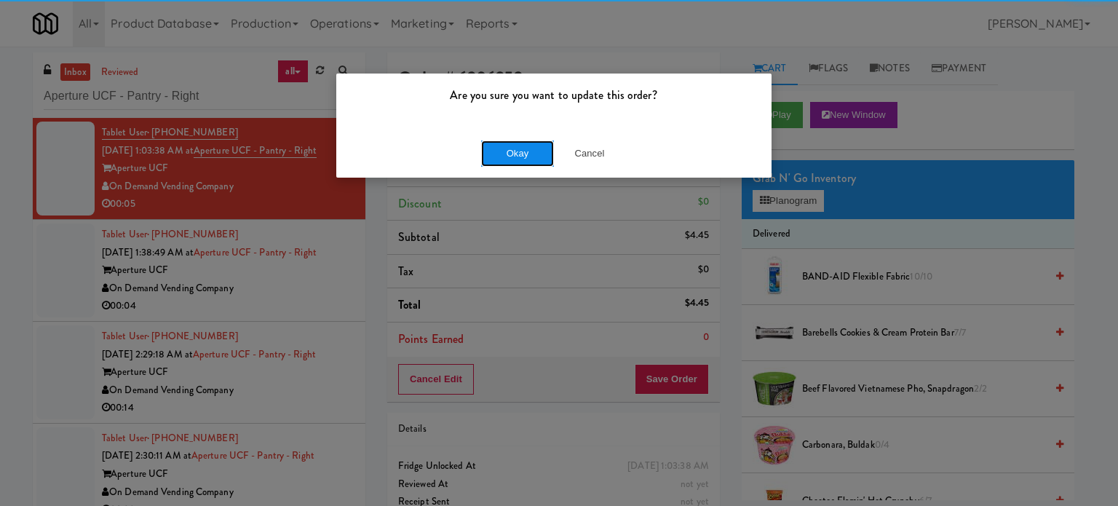
click at [529, 157] on button "Okay" at bounding box center [517, 153] width 73 height 26
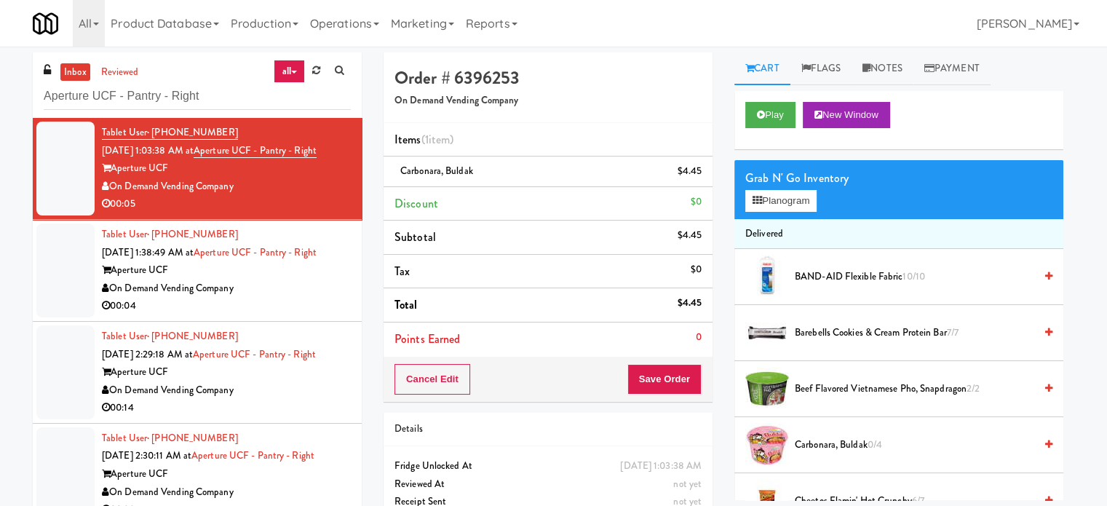
click at [314, 308] on div "00:04" at bounding box center [226, 306] width 249 height 18
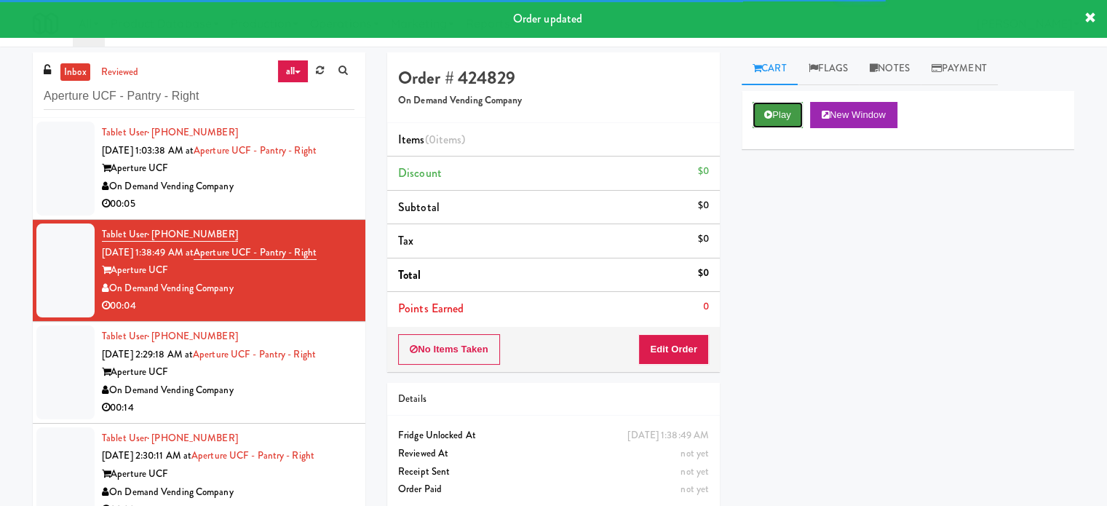
click at [773, 112] on button "Play" at bounding box center [777, 115] width 50 height 26
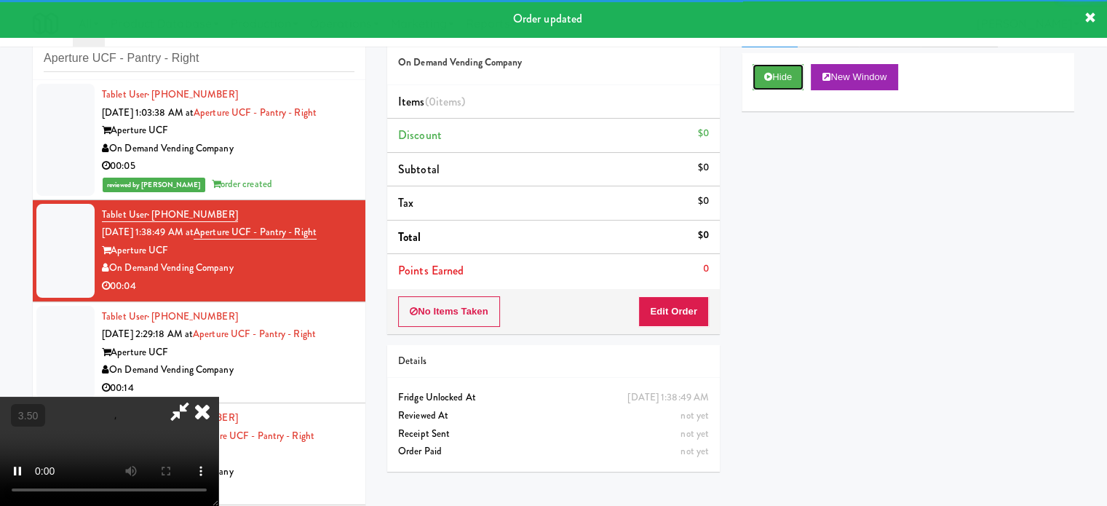
scroll to position [59, 0]
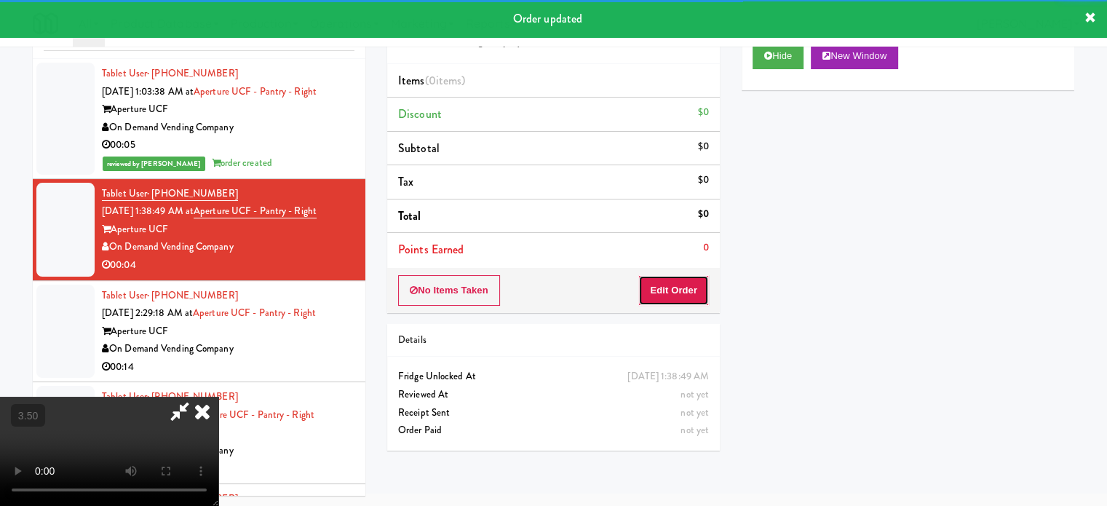
click at [667, 291] on button "Edit Order" at bounding box center [673, 290] width 71 height 31
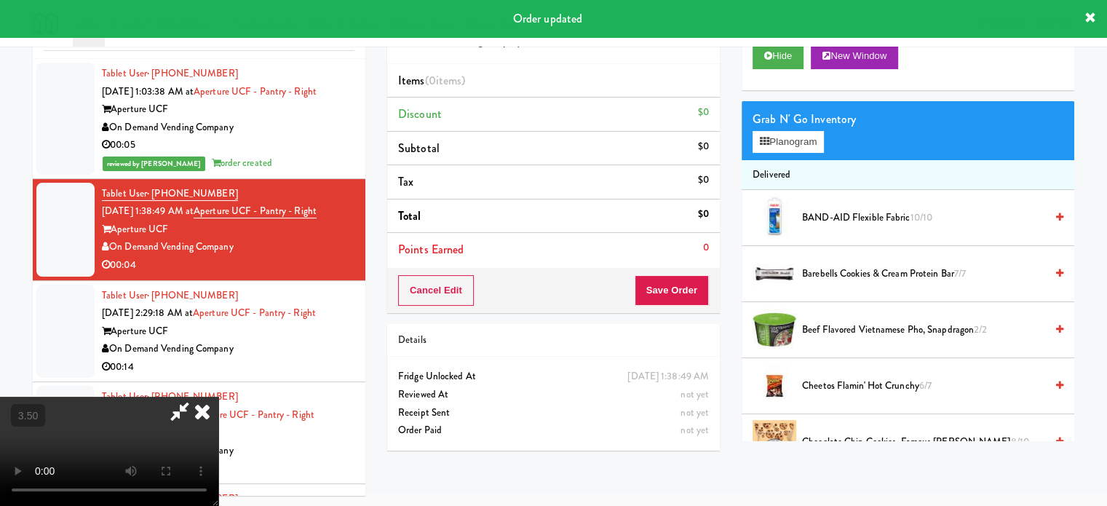
click at [218, 397] on video at bounding box center [109, 451] width 218 height 109
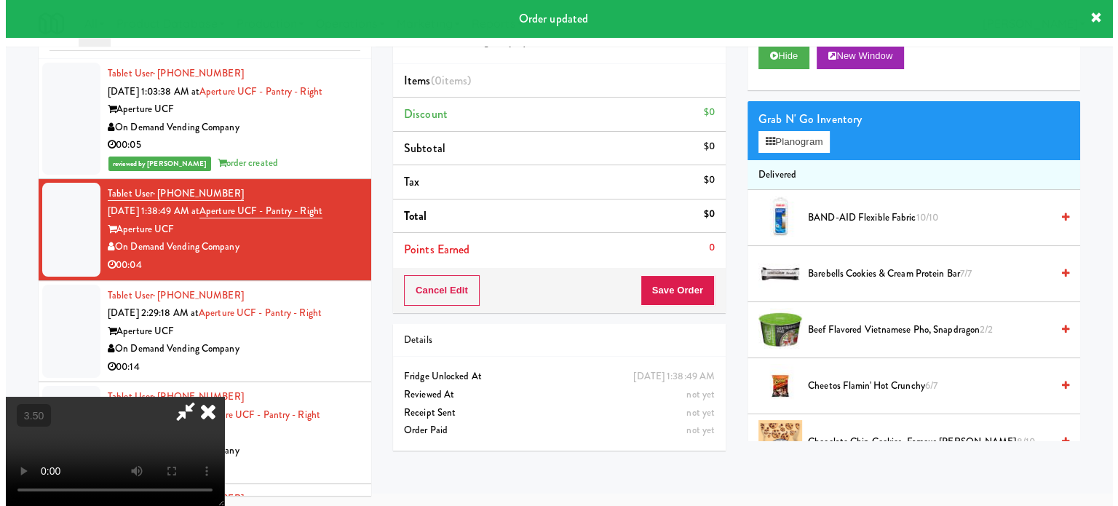
scroll to position [47, 0]
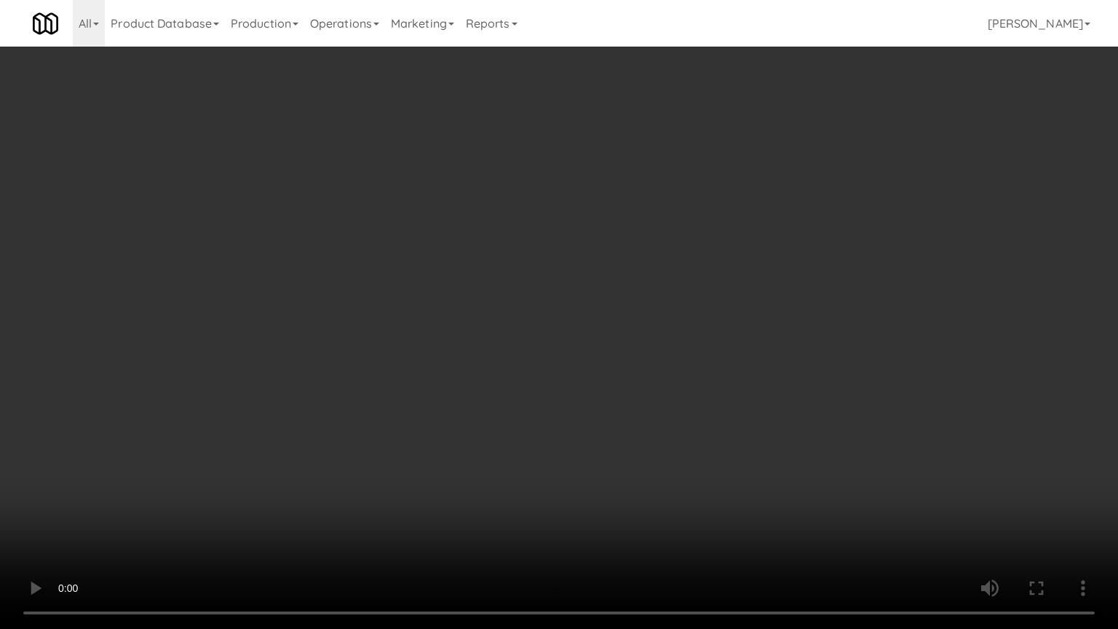
click at [594, 231] on video at bounding box center [559, 314] width 1118 height 629
drag, startPoint x: 408, startPoint y: 425, endPoint x: 455, endPoint y: 406, distance: 50.3
click at [415, 425] on video at bounding box center [559, 314] width 1118 height 629
click at [562, 338] on video at bounding box center [559, 314] width 1118 height 629
drag, startPoint x: 562, startPoint y: 338, endPoint x: 623, endPoint y: 350, distance: 62.2
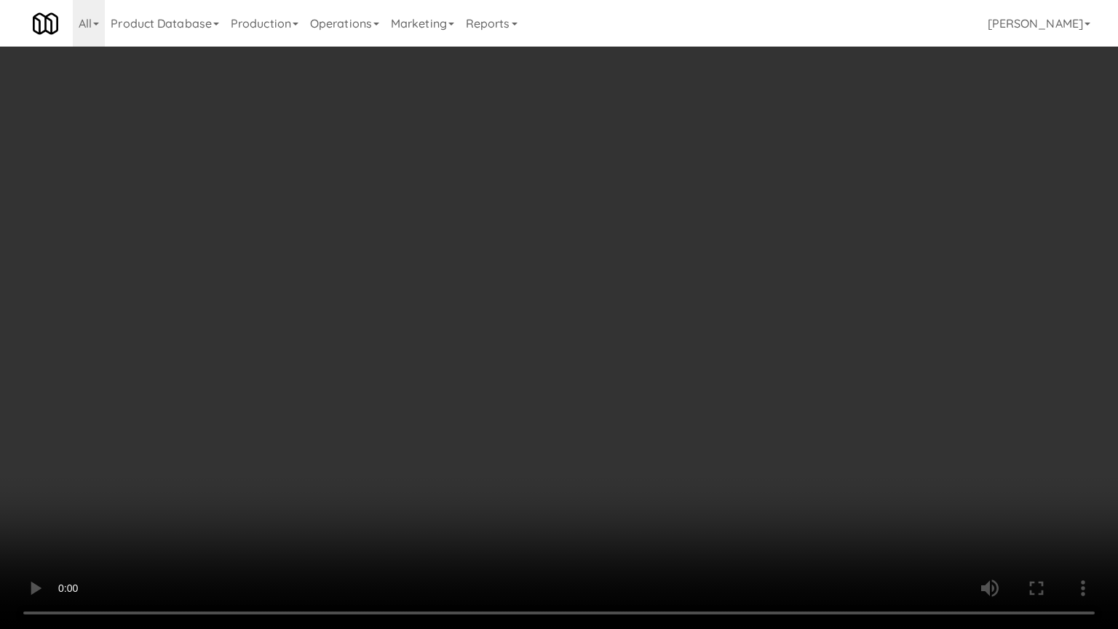
click at [562, 338] on video at bounding box center [559, 314] width 1118 height 629
click at [649, 367] on video at bounding box center [559, 314] width 1118 height 629
click at [632, 367] on video at bounding box center [559, 314] width 1118 height 629
click at [645, 376] on video at bounding box center [559, 314] width 1118 height 629
click at [645, 374] on video at bounding box center [559, 314] width 1118 height 629
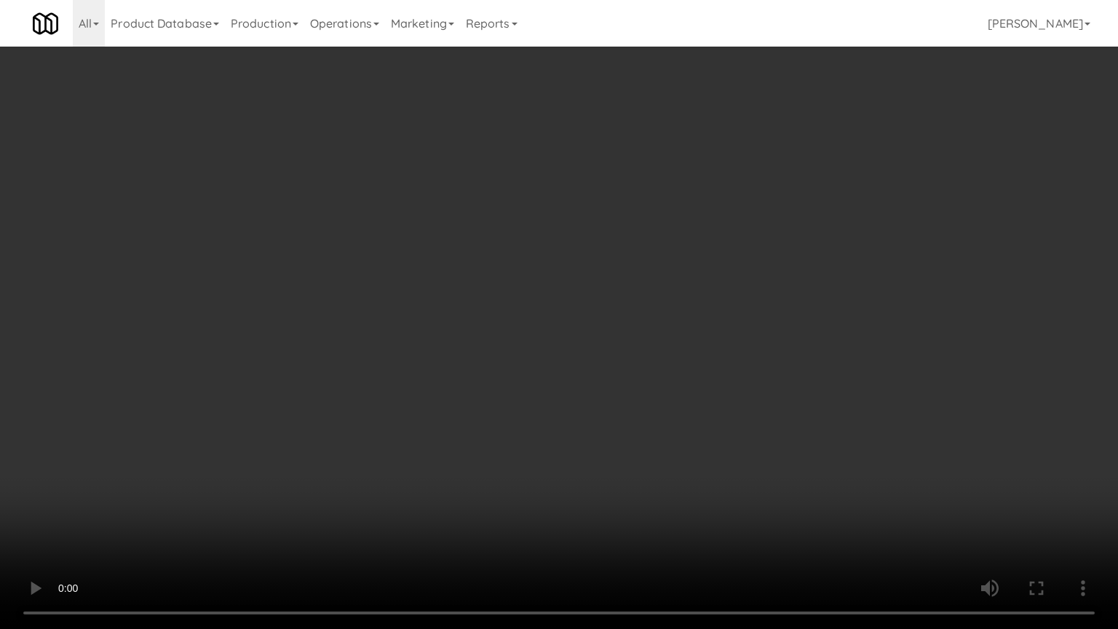
click at [768, 384] on video at bounding box center [559, 314] width 1118 height 629
click at [664, 375] on video at bounding box center [559, 314] width 1118 height 629
drag, startPoint x: 665, startPoint y: 375, endPoint x: 674, endPoint y: 369, distance: 11.1
click at [674, 369] on video at bounding box center [559, 314] width 1118 height 629
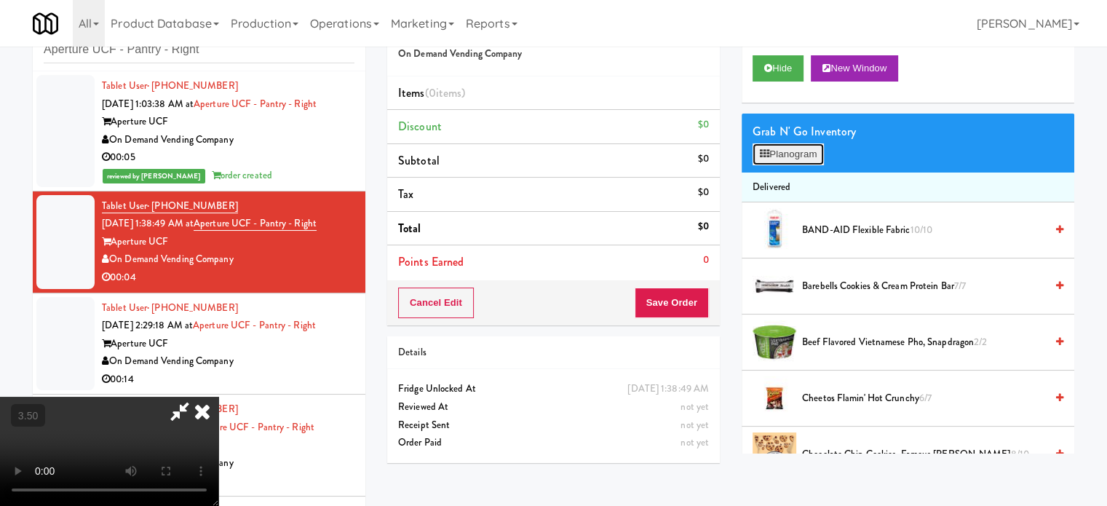
click at [813, 151] on button "Planogram" at bounding box center [787, 154] width 71 height 22
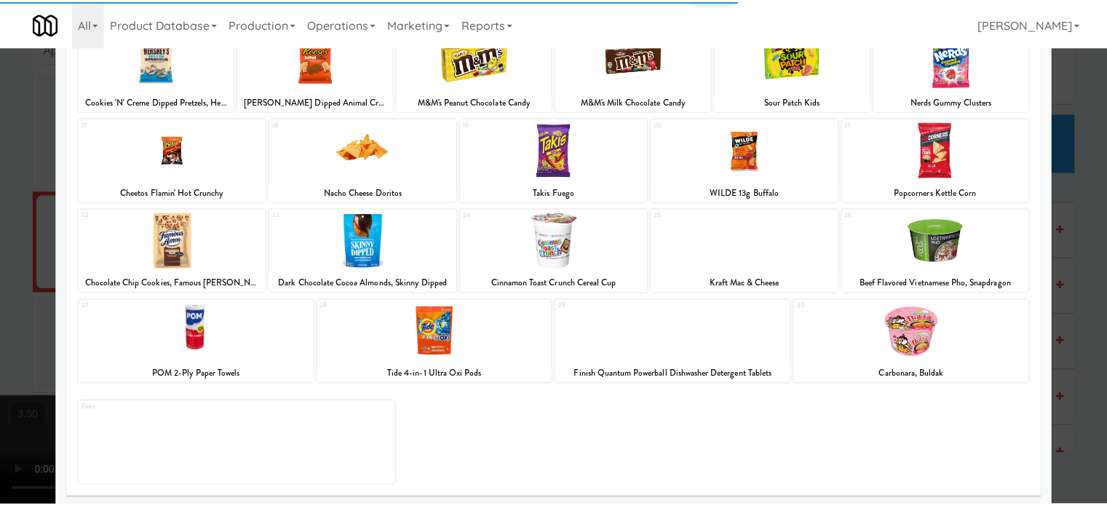
scroll to position [208, 0]
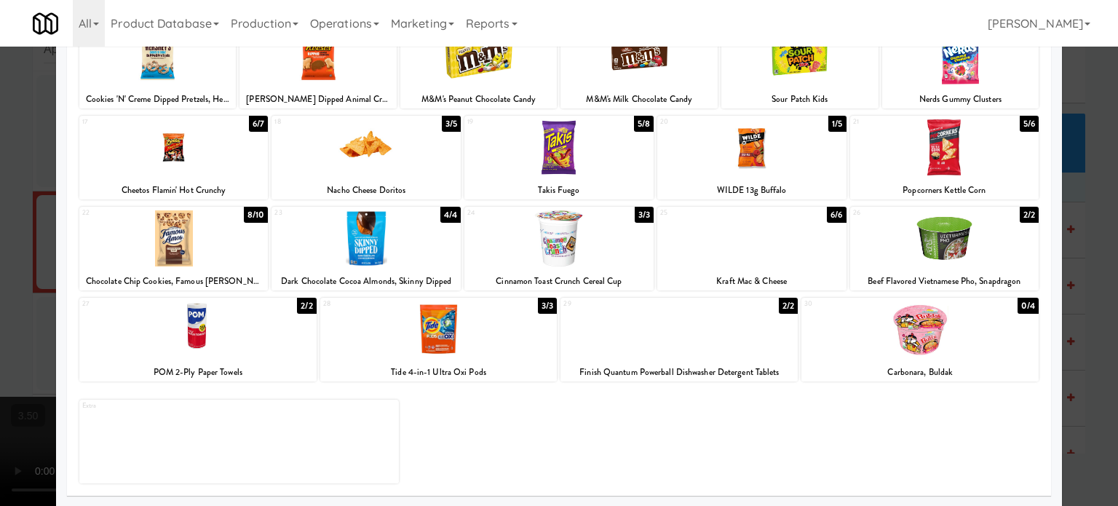
click at [252, 219] on div "8/10" at bounding box center [256, 215] width 24 height 16
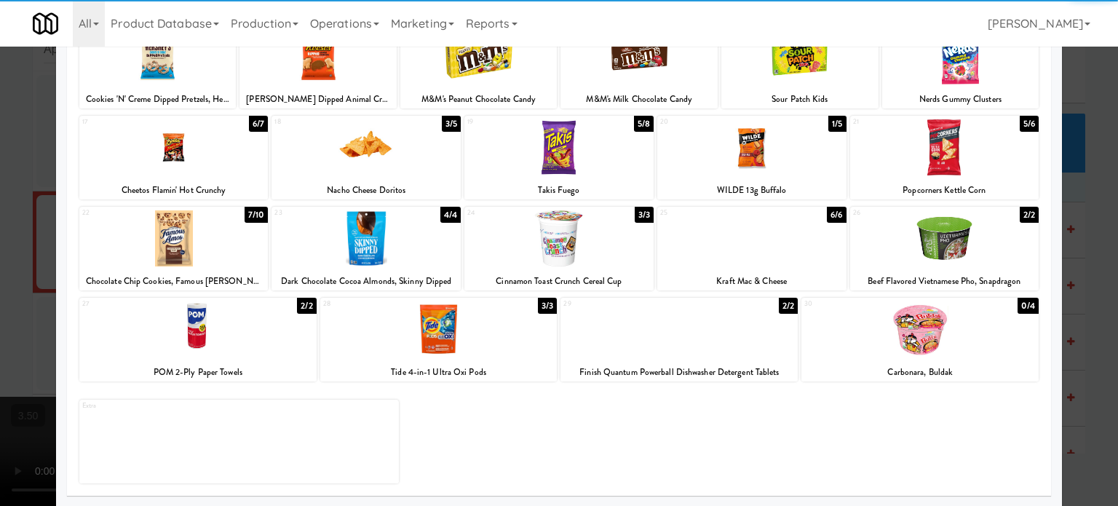
click at [640, 122] on div "5/8" at bounding box center [644, 124] width 20 height 16
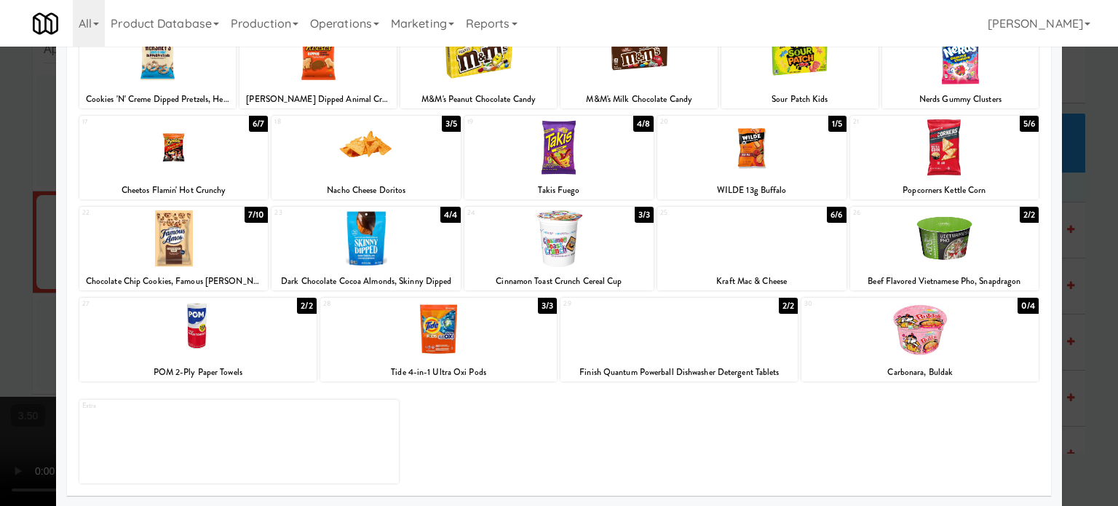
click at [1100, 331] on div at bounding box center [559, 253] width 1118 height 506
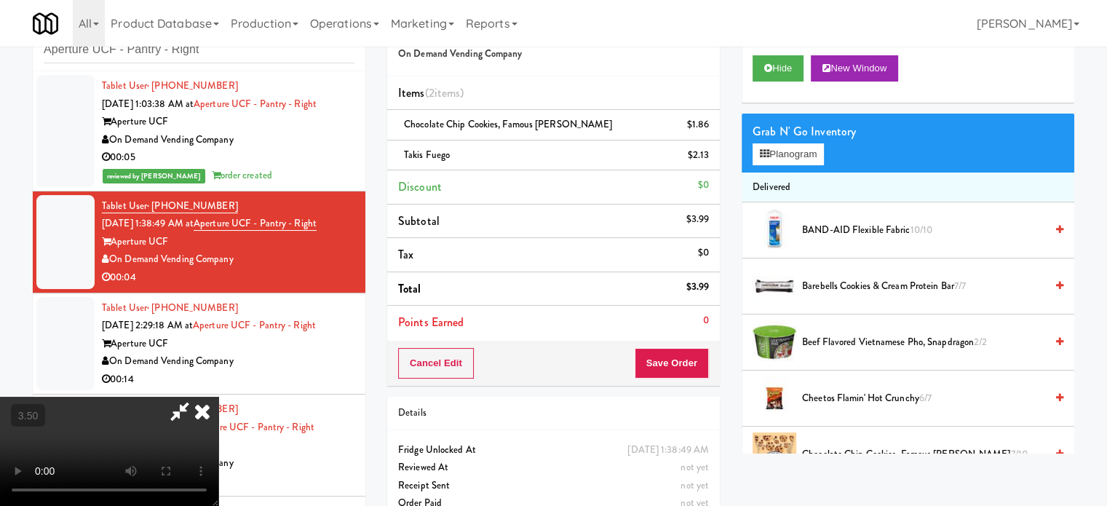
drag, startPoint x: 665, startPoint y: 343, endPoint x: 658, endPoint y: 328, distance: 16.6
click at [664, 343] on div "Cancel Edit Save Order" at bounding box center [553, 362] width 332 height 45
click at [218, 397] on video at bounding box center [109, 451] width 218 height 109
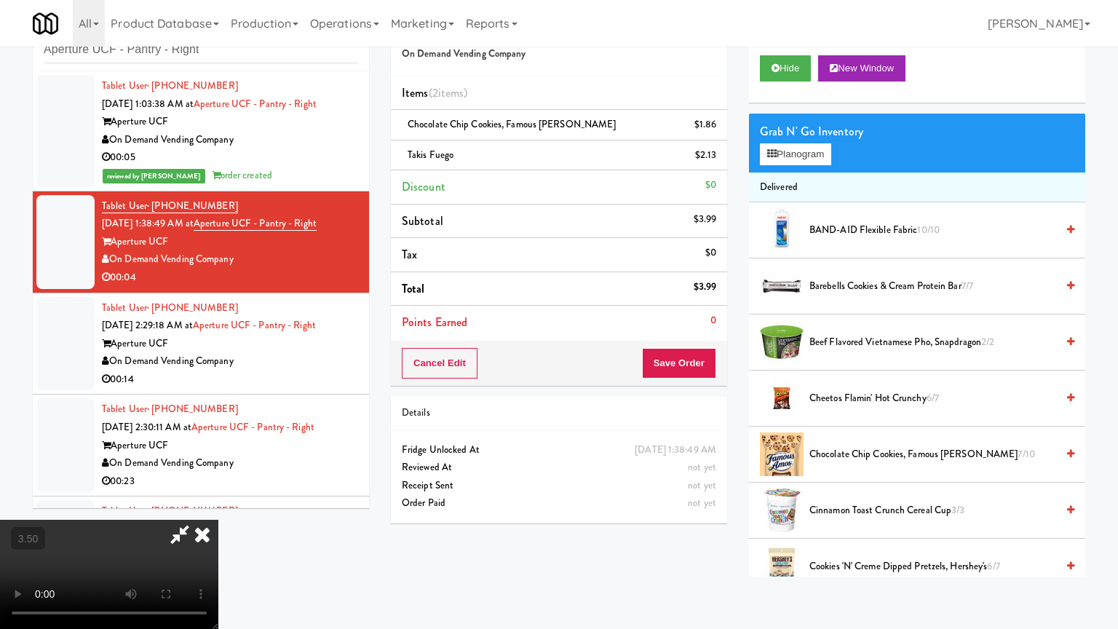
click at [218, 505] on video at bounding box center [109, 573] width 218 height 109
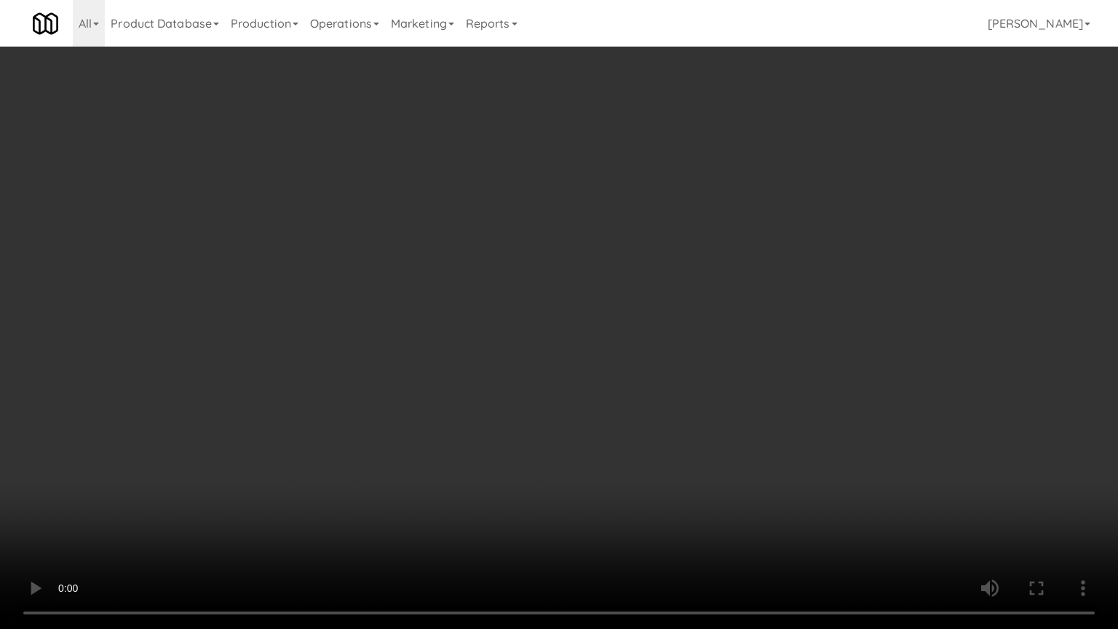
click at [415, 389] on video at bounding box center [559, 314] width 1118 height 629
click at [425, 384] on video at bounding box center [559, 314] width 1118 height 629
click at [482, 387] on video at bounding box center [559, 314] width 1118 height 629
click at [473, 383] on video at bounding box center [559, 314] width 1118 height 629
click at [512, 365] on video at bounding box center [559, 314] width 1118 height 629
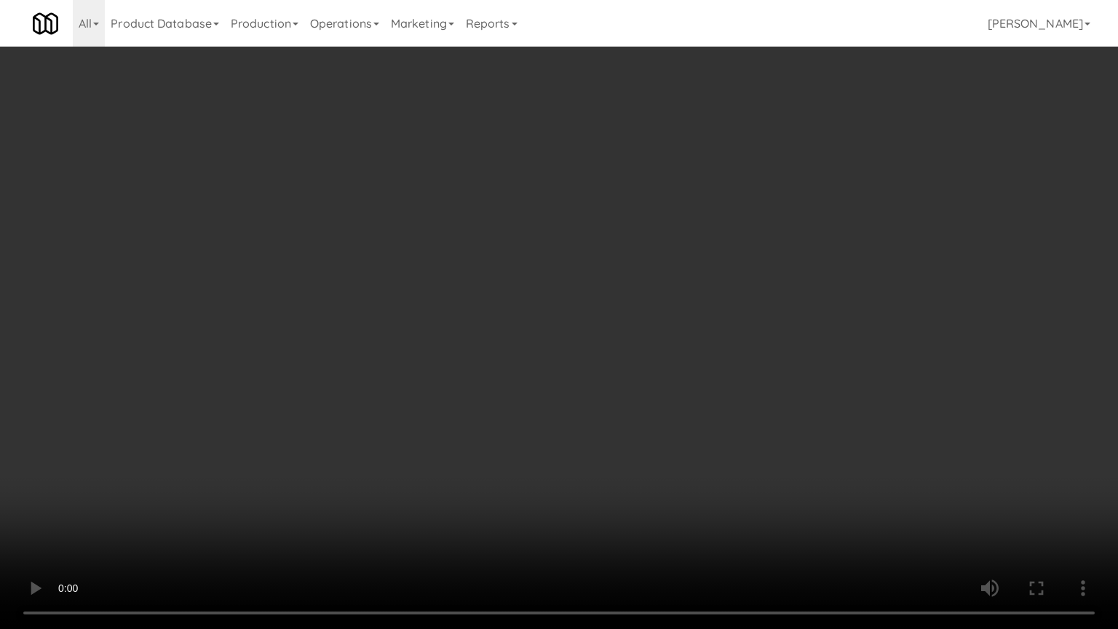
drag, startPoint x: 243, startPoint y: 528, endPoint x: 364, endPoint y: 486, distance: 127.9
click at [256, 505] on video at bounding box center [559, 314] width 1118 height 629
click at [474, 401] on video at bounding box center [559, 314] width 1118 height 629
click at [482, 407] on video at bounding box center [559, 314] width 1118 height 629
click at [568, 428] on video at bounding box center [559, 314] width 1118 height 629
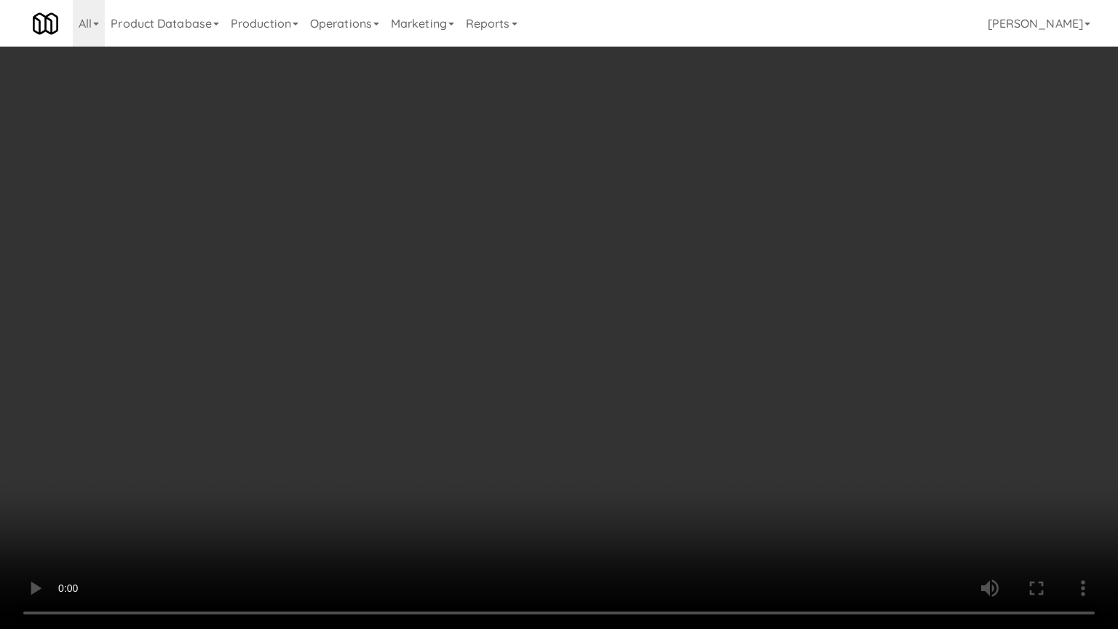
click at [562, 426] on video at bounding box center [559, 314] width 1118 height 629
drag, startPoint x: 546, startPoint y: 400, endPoint x: 580, endPoint y: 387, distance: 36.6
click at [553, 399] on video at bounding box center [559, 314] width 1118 height 629
click at [580, 387] on video at bounding box center [559, 314] width 1118 height 629
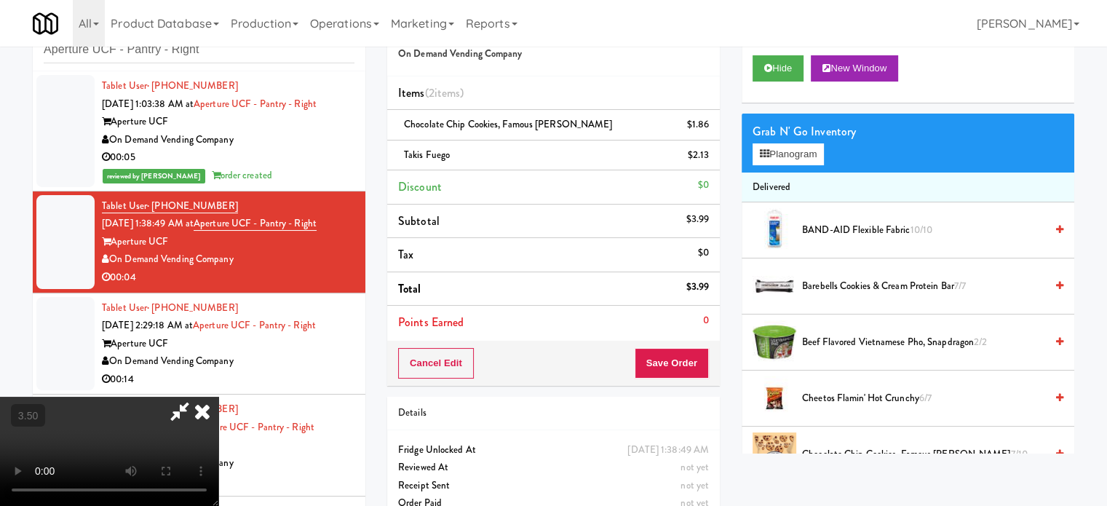
click at [218, 397] on icon at bounding box center [202, 411] width 32 height 29
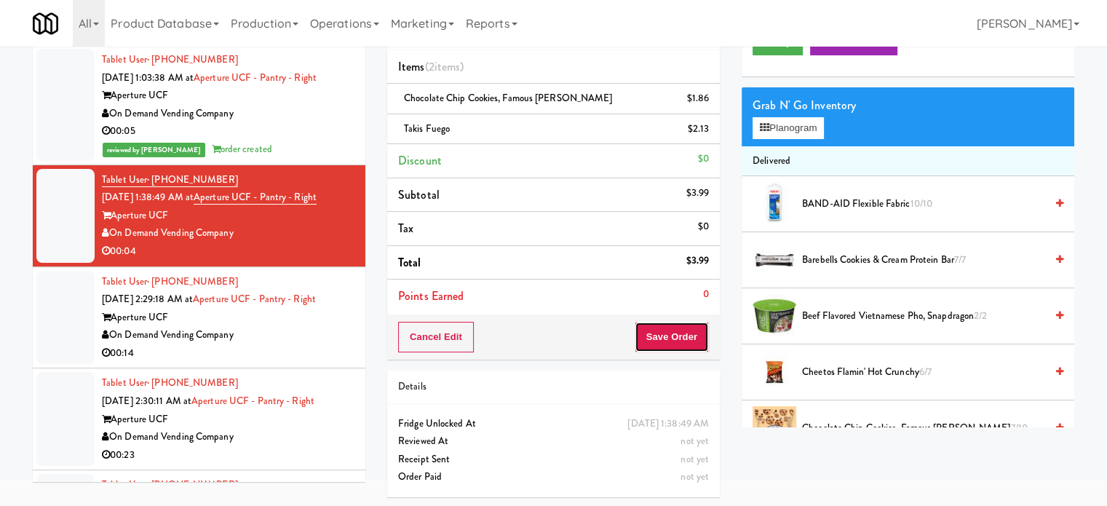
click at [690, 327] on button "Save Order" at bounding box center [671, 337] width 74 height 31
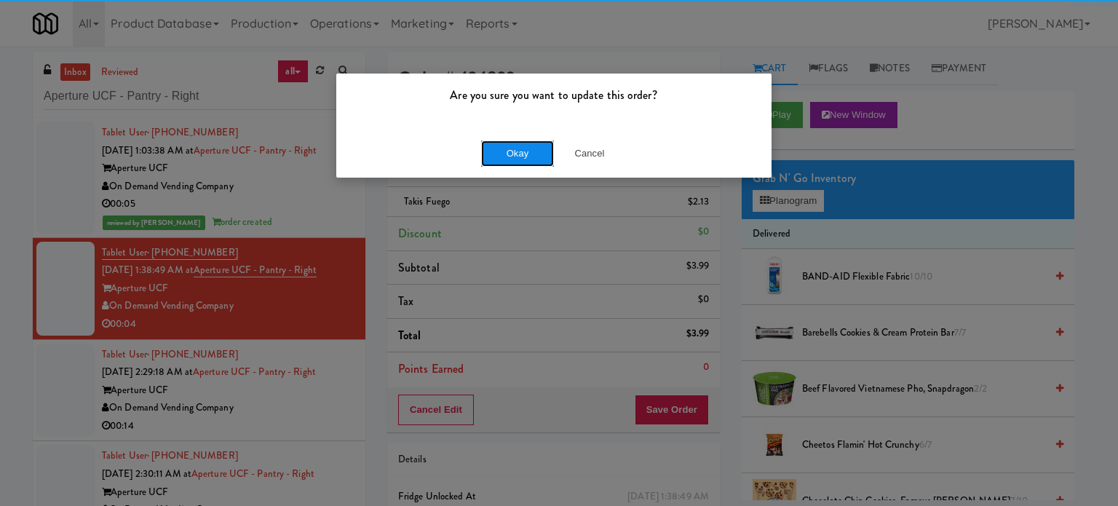
click at [511, 149] on button "Okay" at bounding box center [517, 153] width 73 height 26
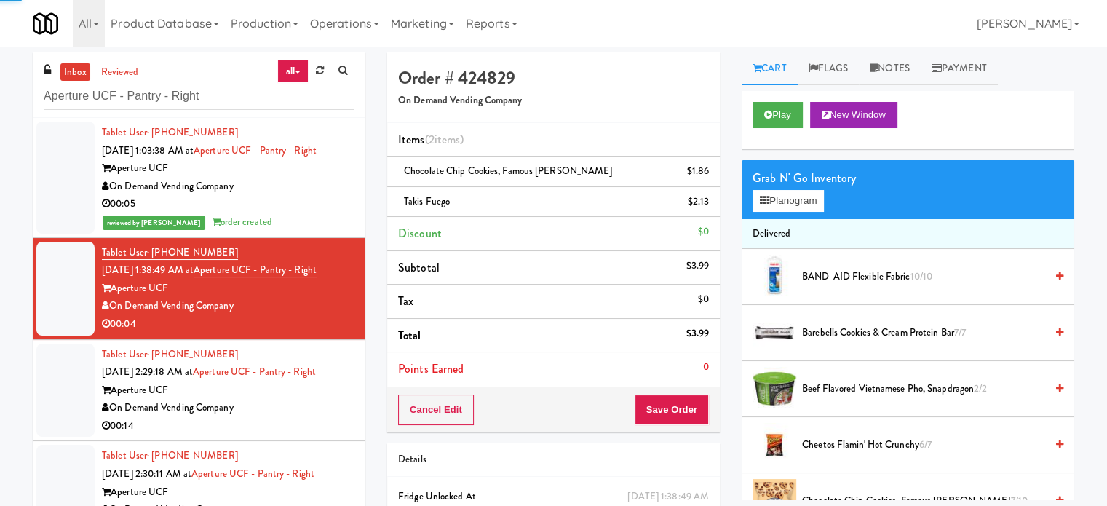
click at [322, 417] on div "00:14" at bounding box center [228, 426] width 252 height 18
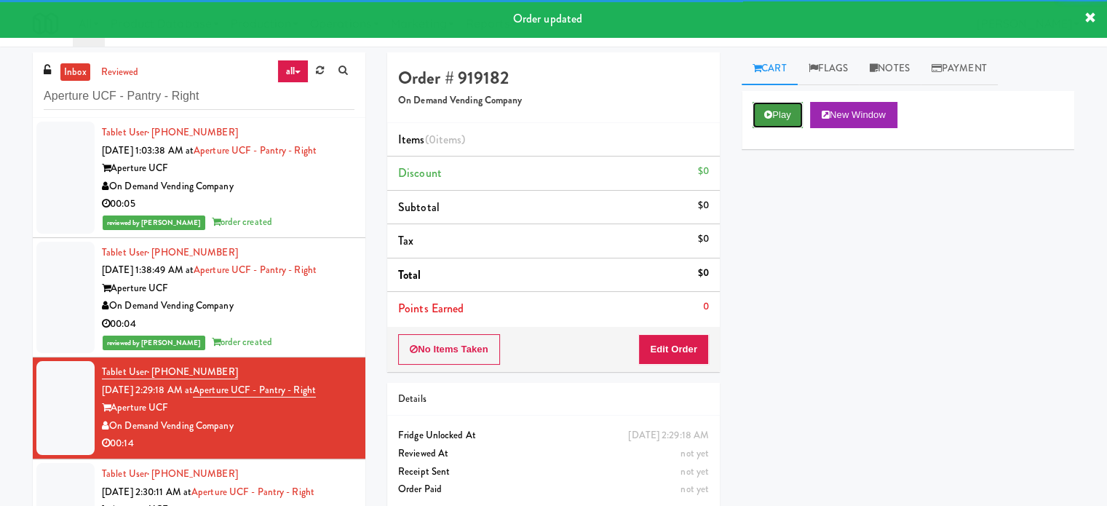
click at [771, 108] on button "Play" at bounding box center [777, 115] width 50 height 26
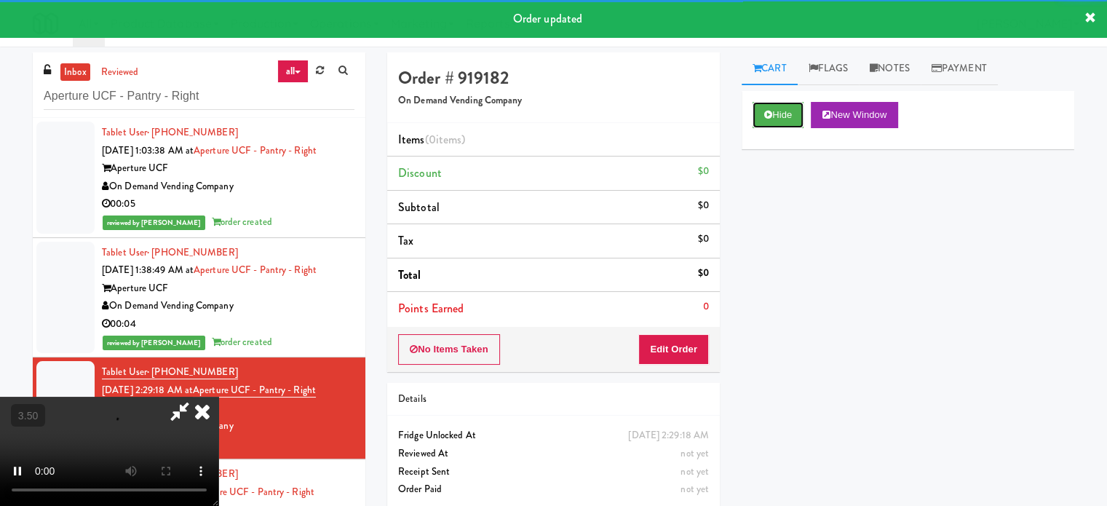
scroll to position [59, 0]
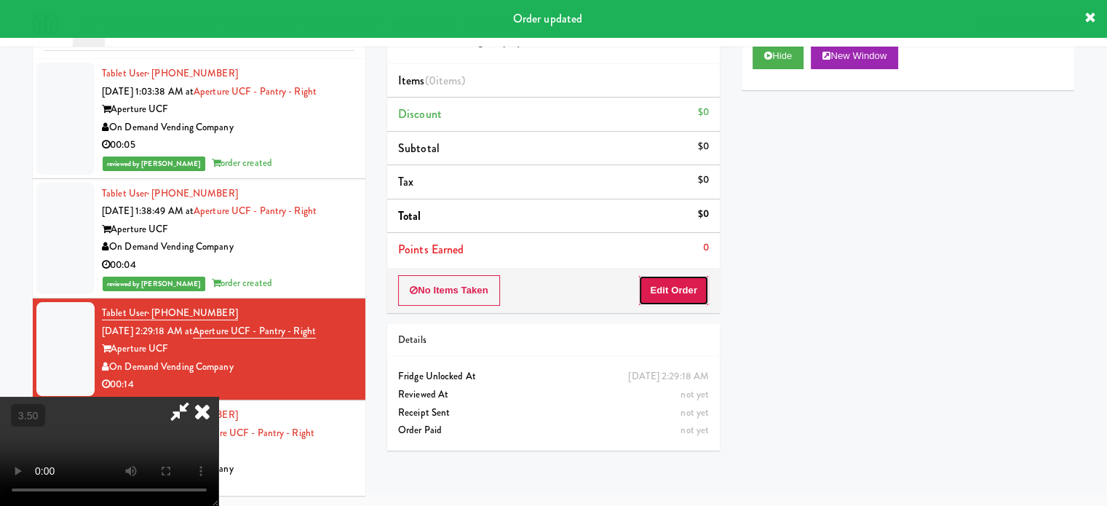
click at [674, 286] on button "Edit Order" at bounding box center [673, 290] width 71 height 31
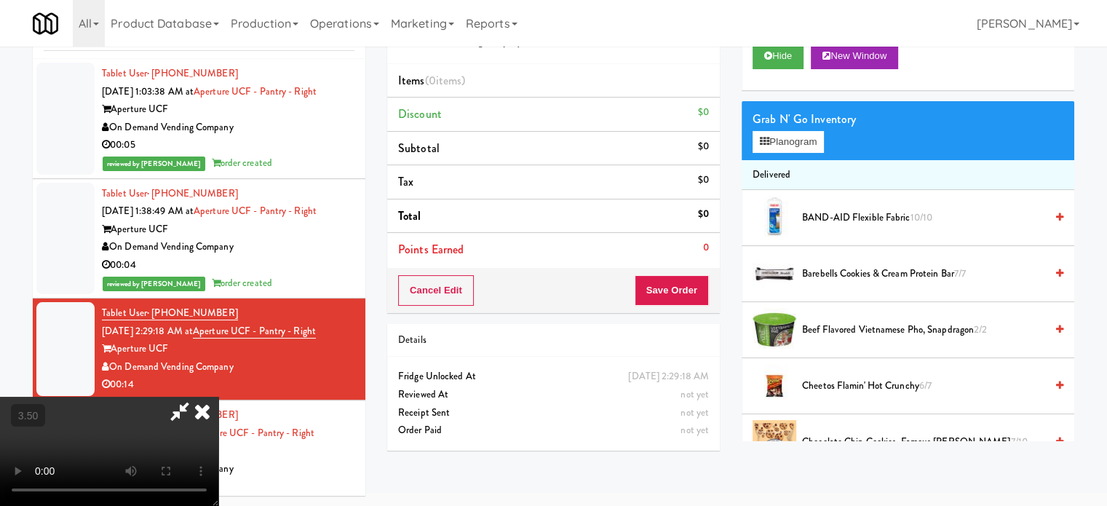
click at [218, 397] on video at bounding box center [109, 451] width 218 height 109
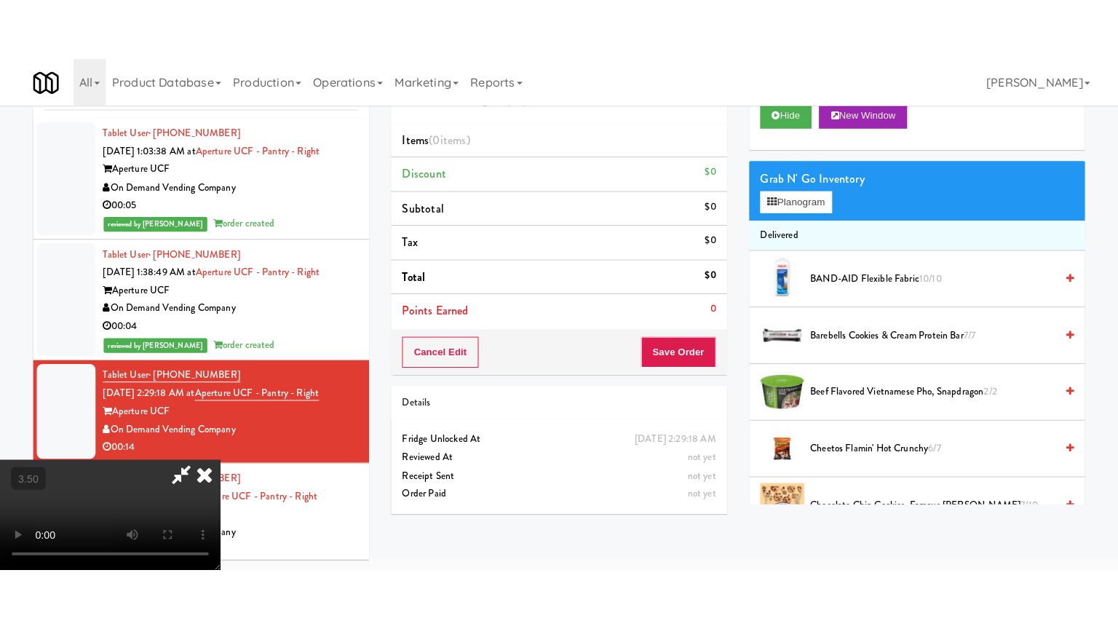
scroll to position [47, 0]
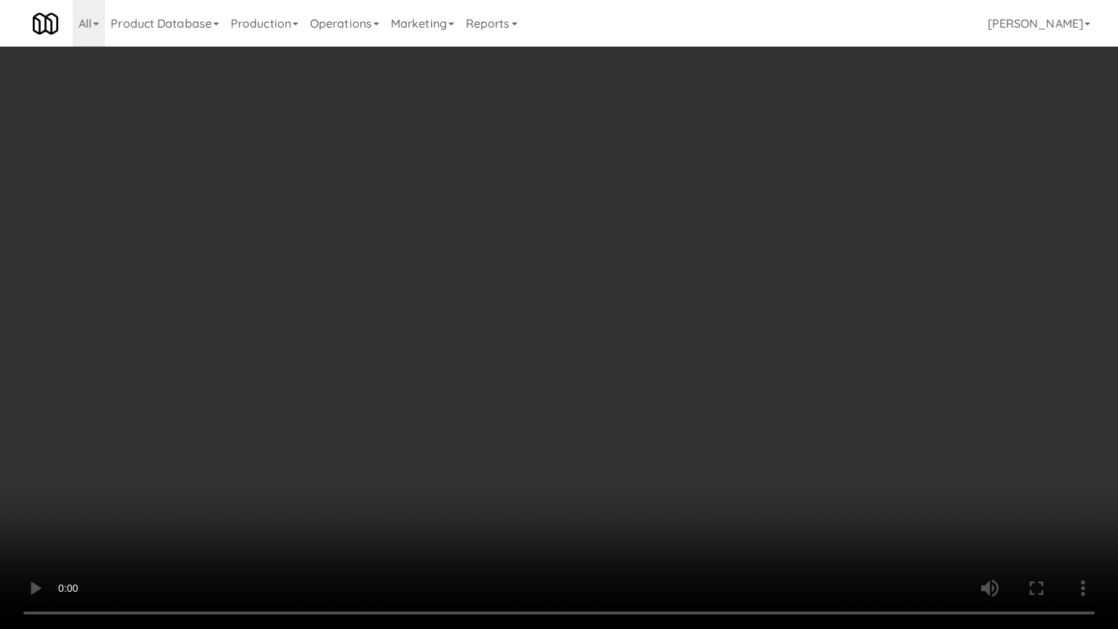
click at [556, 330] on video at bounding box center [559, 314] width 1118 height 629
click at [579, 328] on video at bounding box center [559, 314] width 1118 height 629
click at [573, 331] on video at bounding box center [559, 314] width 1118 height 629
click at [691, 346] on video at bounding box center [559, 314] width 1118 height 629
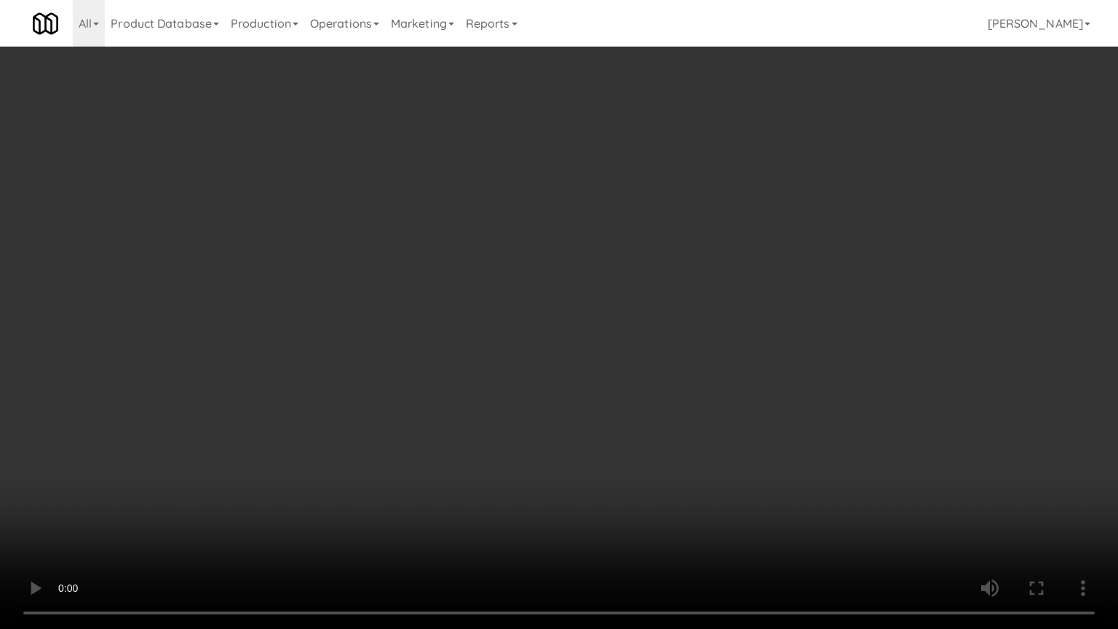
click at [626, 349] on video at bounding box center [559, 314] width 1118 height 629
click at [792, 352] on video at bounding box center [559, 314] width 1118 height 629
click at [721, 356] on video at bounding box center [559, 314] width 1118 height 629
click at [719, 358] on video at bounding box center [559, 314] width 1118 height 629
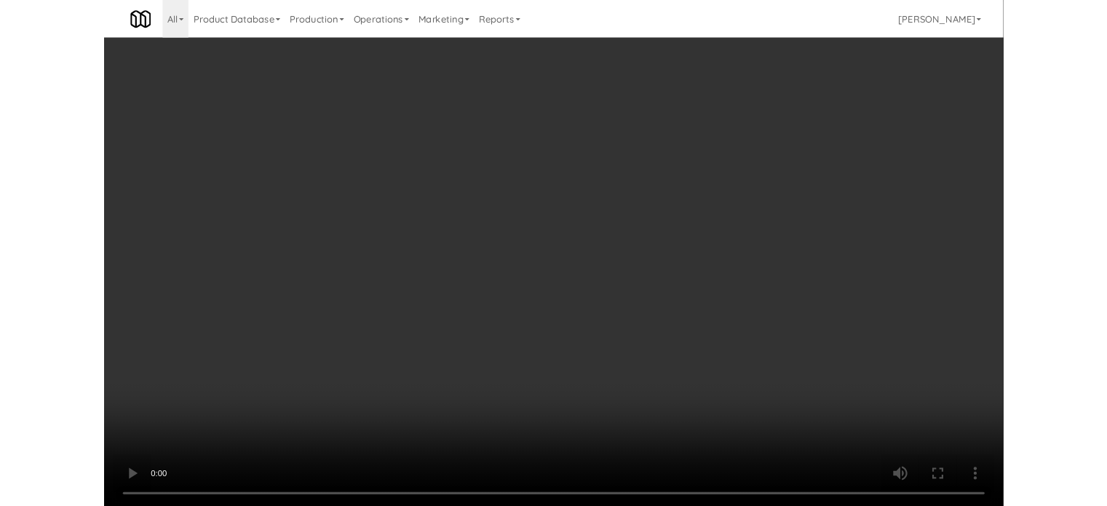
scroll to position [59, 0]
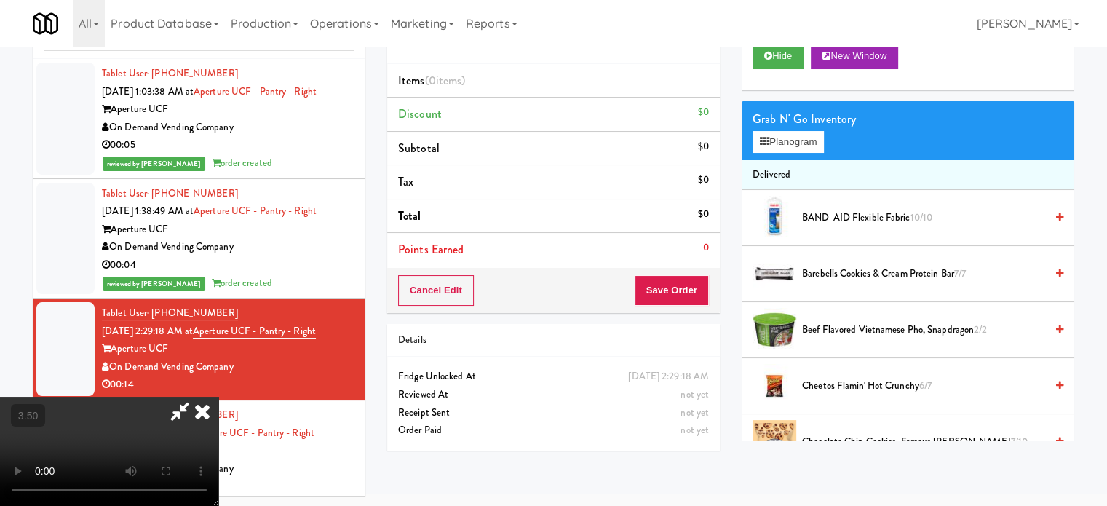
click at [709, 285] on div "Cancel Edit Save Order" at bounding box center [553, 290] width 332 height 45
click at [218, 397] on video at bounding box center [109, 451] width 218 height 109
drag, startPoint x: 415, startPoint y: 275, endPoint x: 423, endPoint y: 352, distance: 77.5
click at [218, 397] on video at bounding box center [109, 451] width 218 height 109
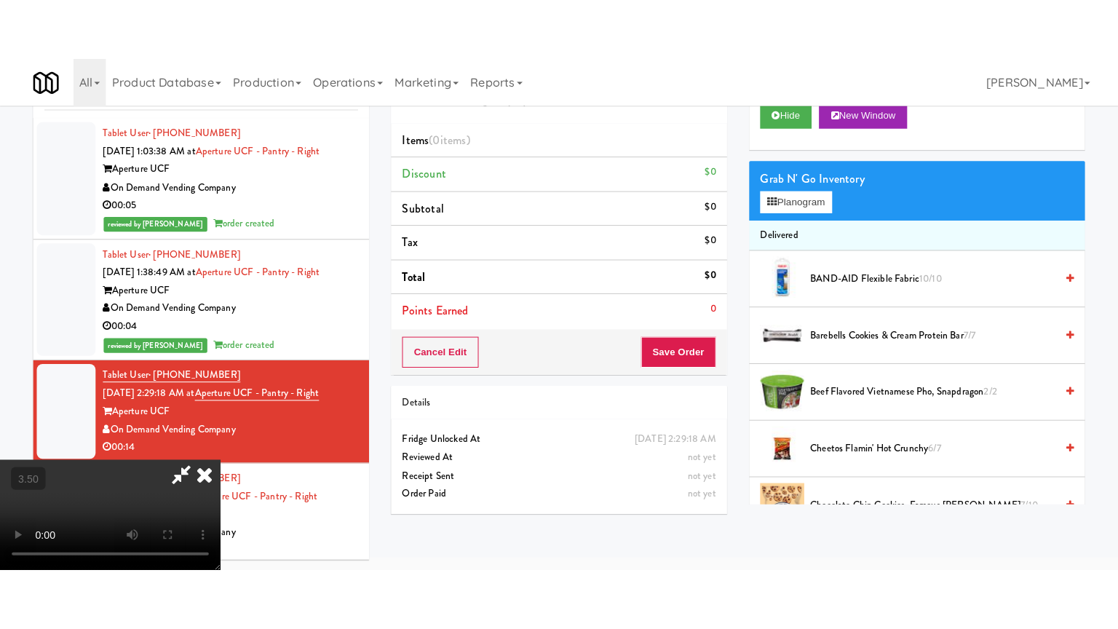
scroll to position [47, 0]
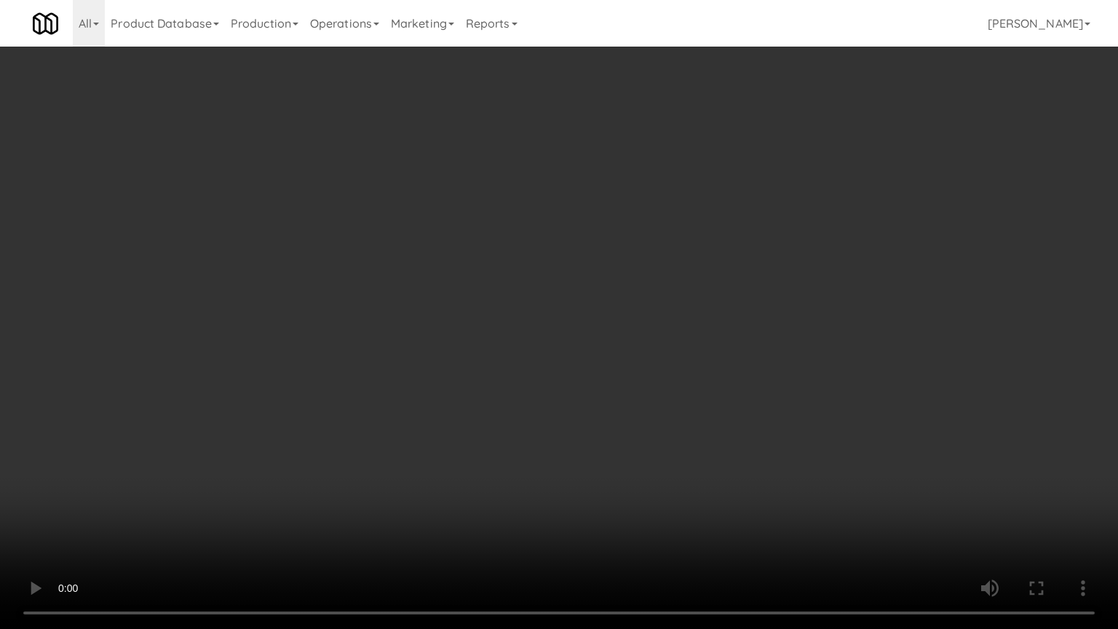
click at [469, 332] on video at bounding box center [559, 314] width 1118 height 629
click at [511, 347] on video at bounding box center [559, 314] width 1118 height 629
click at [542, 349] on video at bounding box center [559, 314] width 1118 height 629
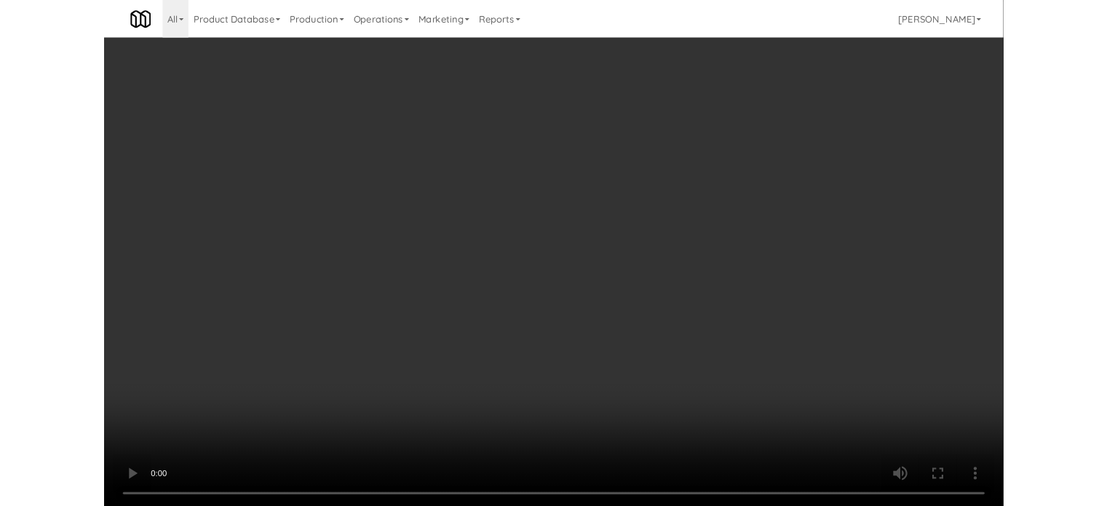
scroll to position [59, 0]
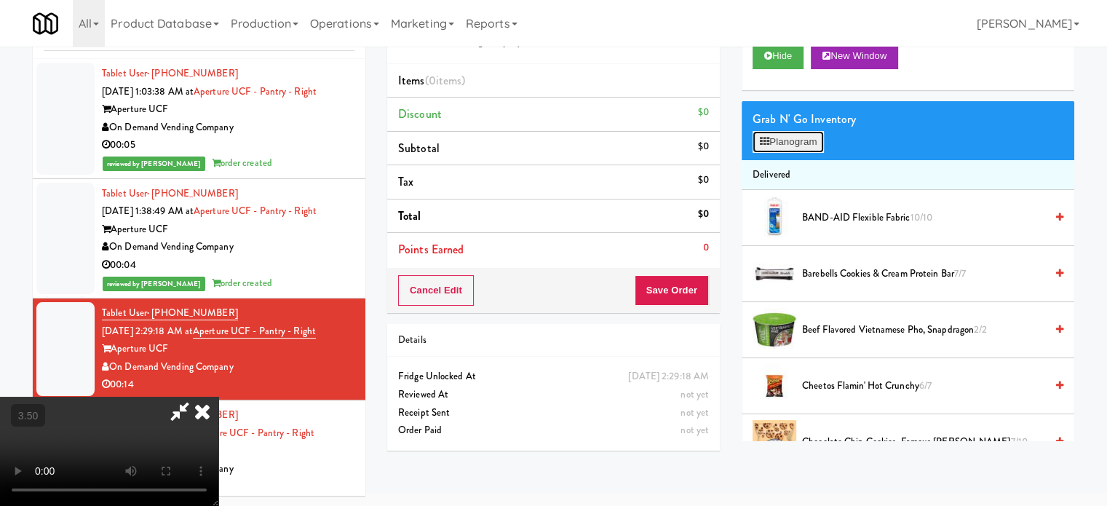
click at [768, 133] on button "Planogram" at bounding box center [787, 142] width 71 height 22
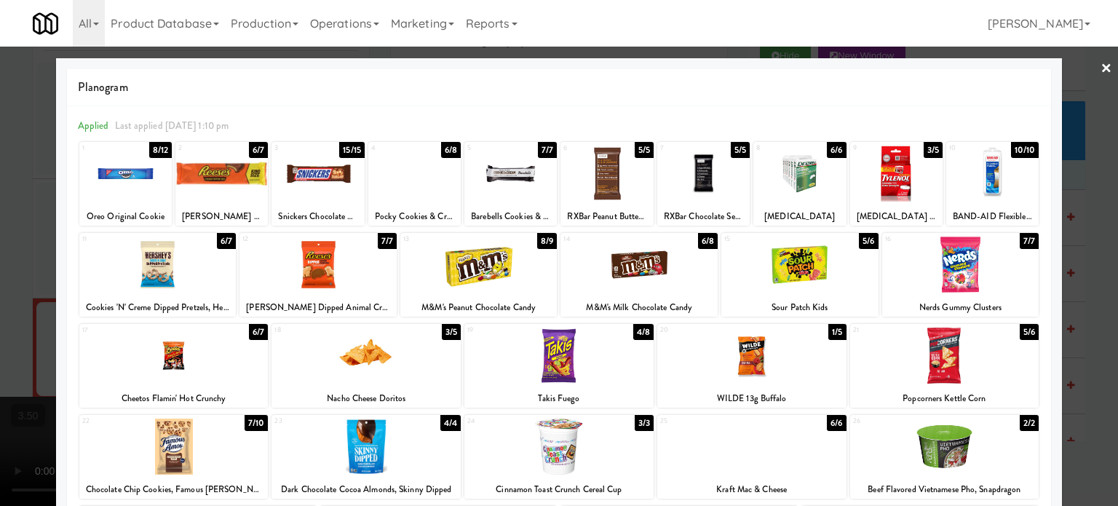
click at [446, 331] on div "3/5" at bounding box center [451, 332] width 19 height 16
click at [859, 241] on div "5/6" at bounding box center [868, 241] width 19 height 16
click at [1083, 293] on div at bounding box center [559, 253] width 1118 height 506
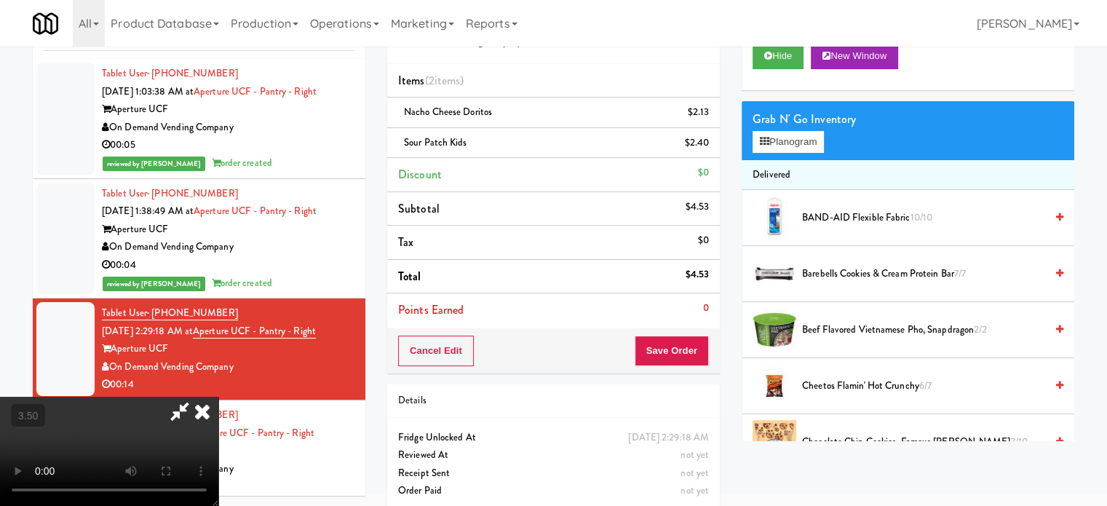
click at [218, 397] on icon at bounding box center [202, 411] width 32 height 29
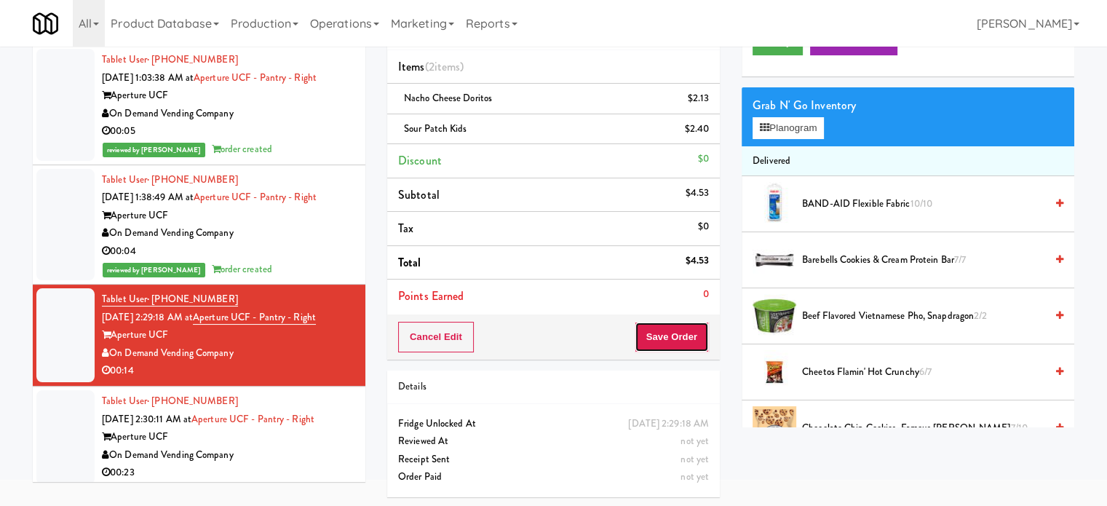
click at [664, 343] on button "Save Order" at bounding box center [671, 337] width 74 height 31
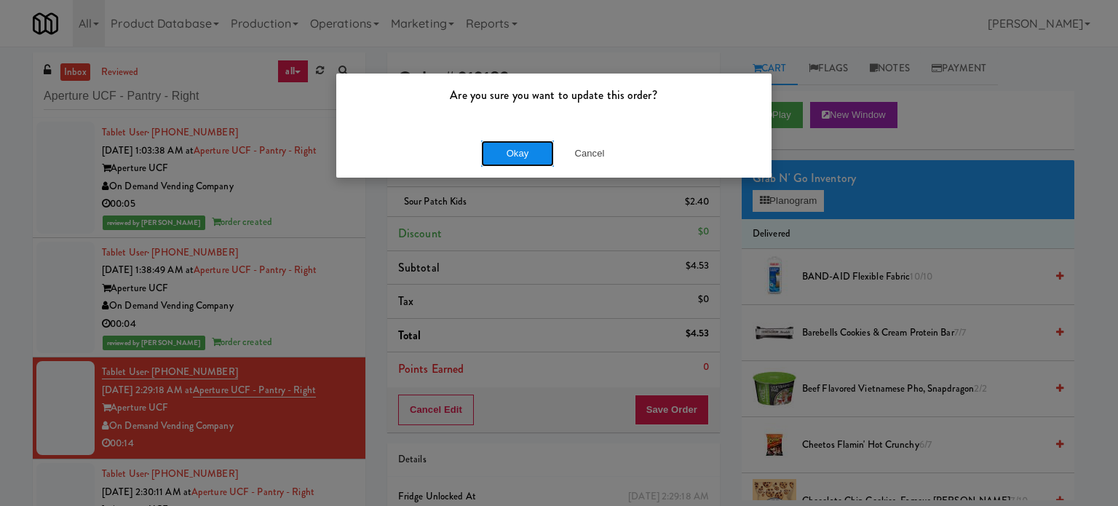
click at [498, 154] on button "Okay" at bounding box center [517, 153] width 73 height 26
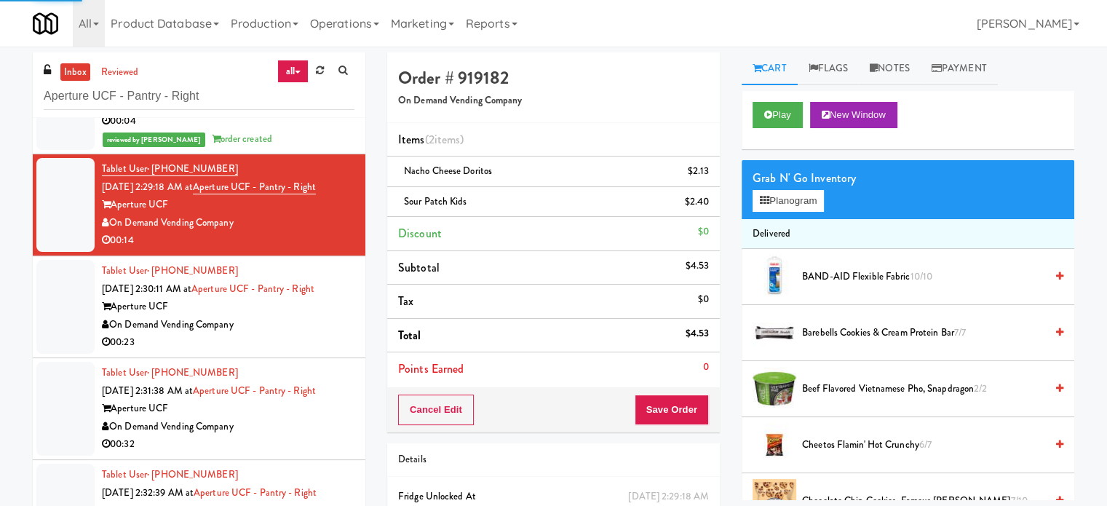
scroll to position [209, 0]
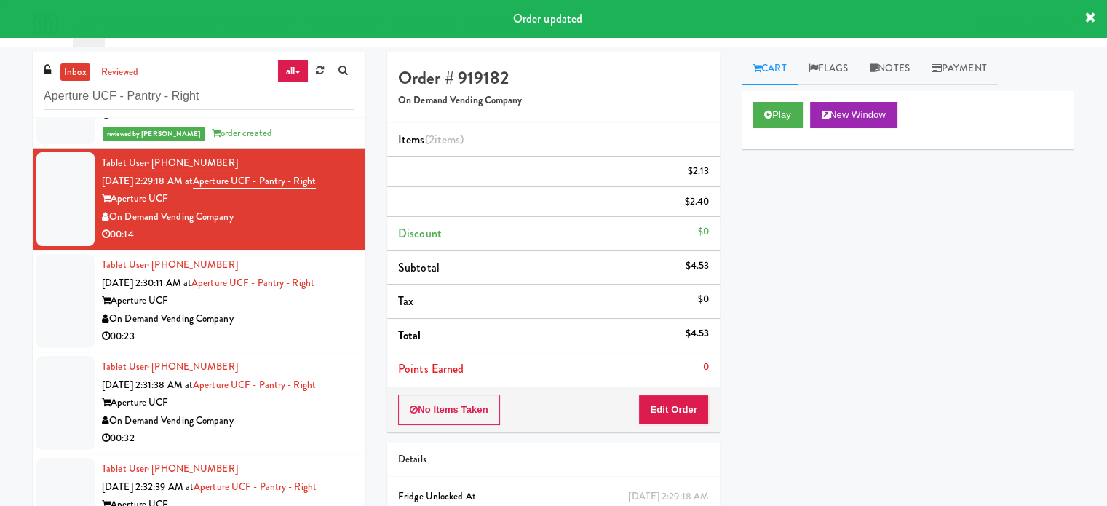
click at [306, 337] on div "00:23" at bounding box center [228, 336] width 252 height 18
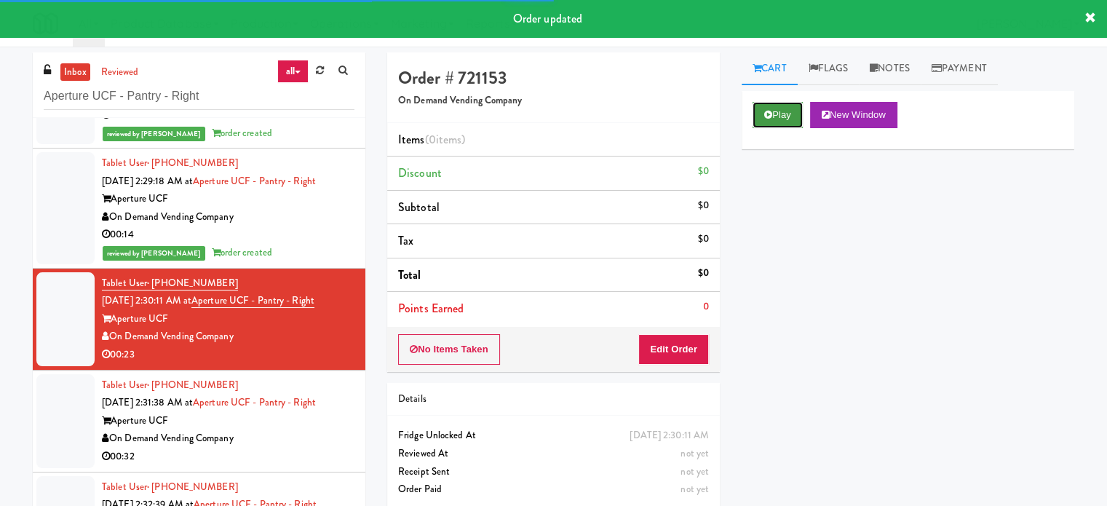
click at [786, 116] on button "Play" at bounding box center [777, 115] width 50 height 26
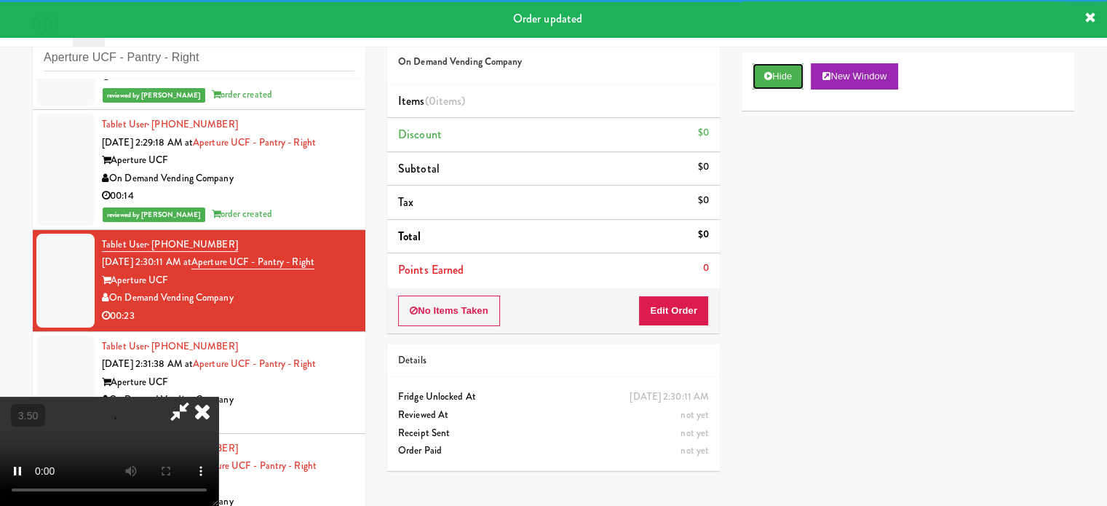
scroll to position [59, 0]
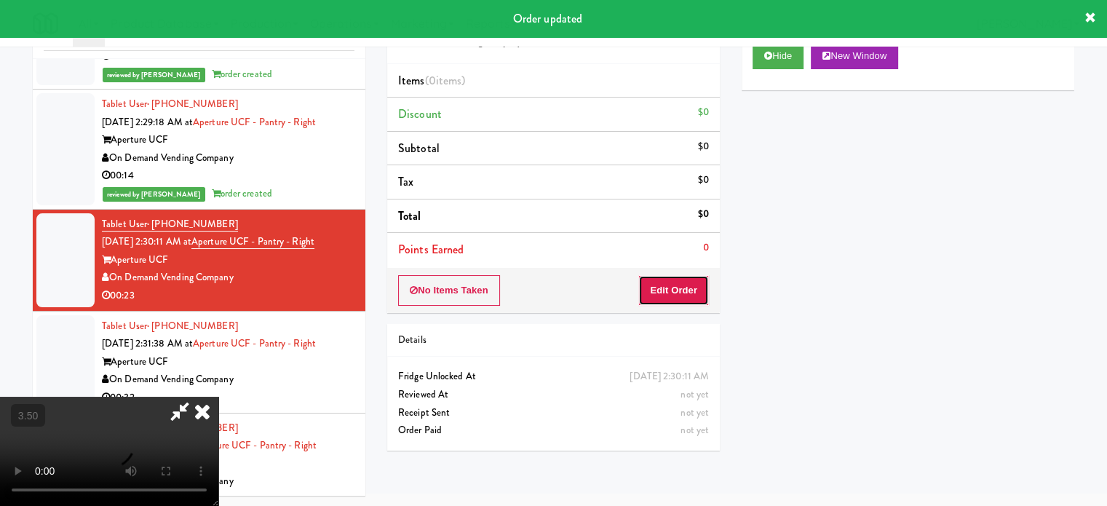
click at [693, 296] on button "Edit Order" at bounding box center [673, 290] width 71 height 31
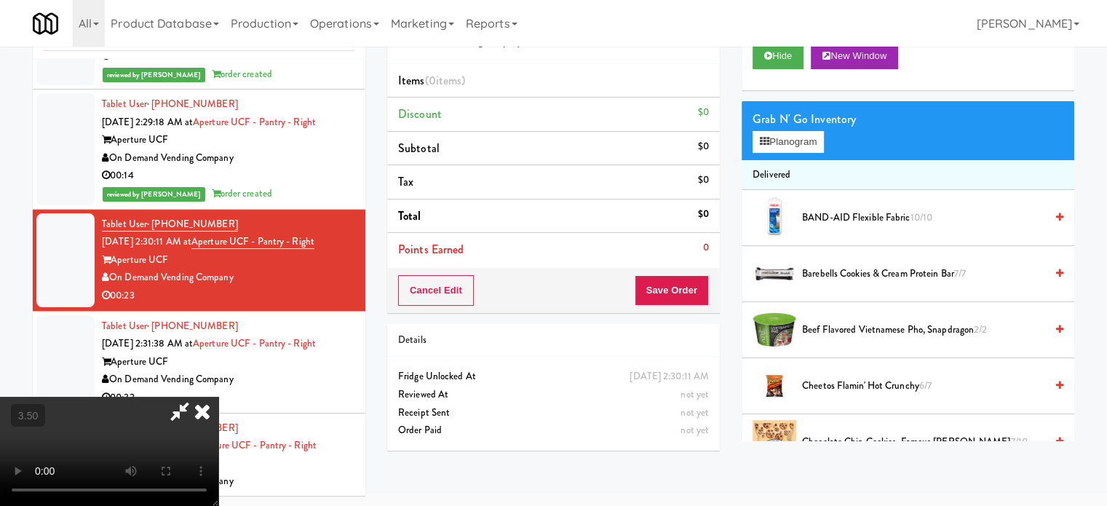
click at [218, 397] on video at bounding box center [109, 451] width 218 height 109
drag, startPoint x: 423, startPoint y: 378, endPoint x: 479, endPoint y: 327, distance: 75.2
click at [218, 397] on video at bounding box center [109, 451] width 218 height 109
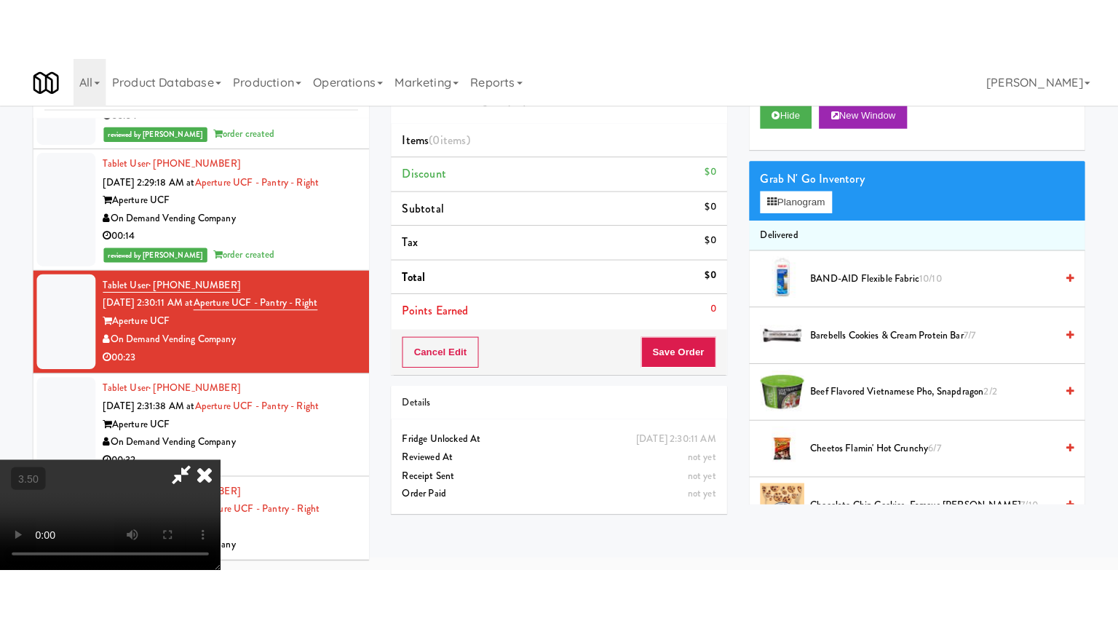
scroll to position [47, 0]
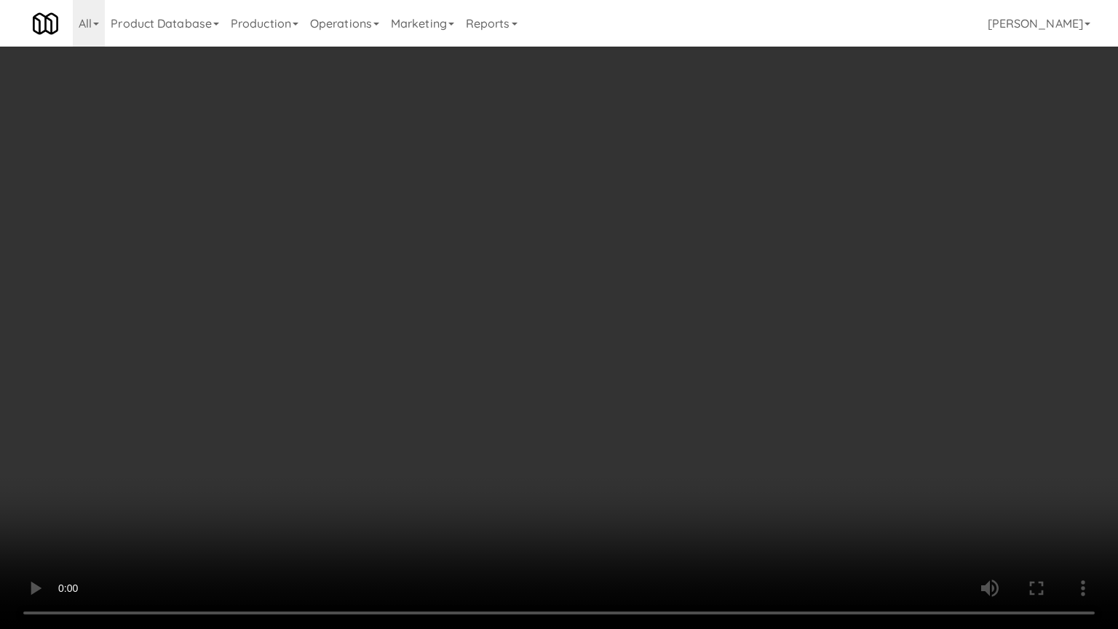
click at [501, 326] on video at bounding box center [559, 314] width 1118 height 629
click at [521, 318] on video at bounding box center [559, 314] width 1118 height 629
click at [533, 328] on video at bounding box center [559, 314] width 1118 height 629
click at [535, 331] on video at bounding box center [559, 314] width 1118 height 629
click at [546, 327] on video at bounding box center [559, 314] width 1118 height 629
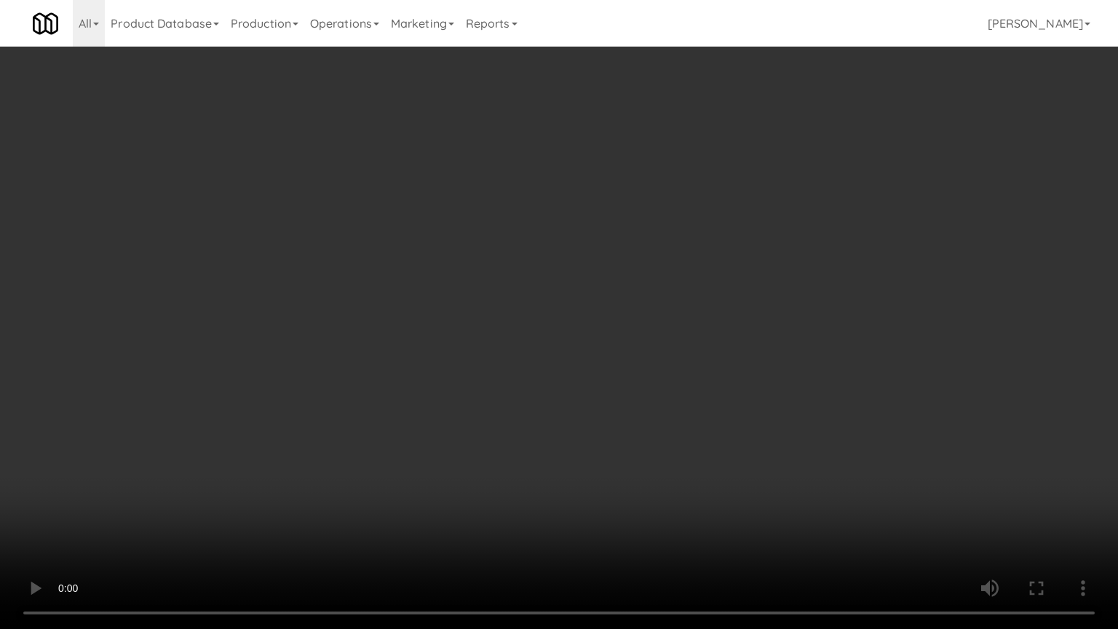
click at [583, 340] on video at bounding box center [559, 314] width 1118 height 629
click at [584, 338] on video at bounding box center [559, 314] width 1118 height 629
click at [640, 340] on video at bounding box center [559, 314] width 1118 height 629
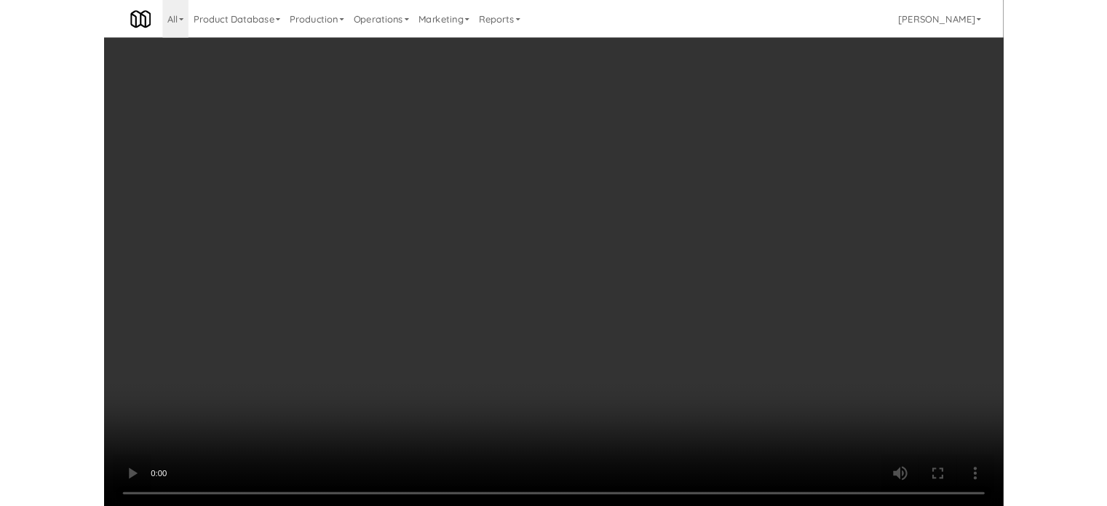
scroll to position [59, 0]
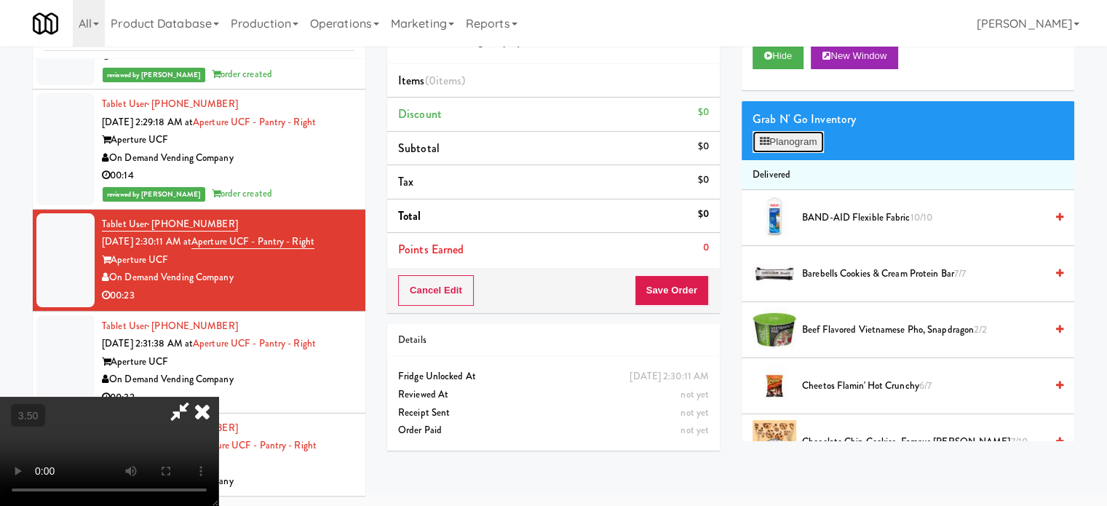
click at [811, 138] on button "Planogram" at bounding box center [787, 142] width 71 height 22
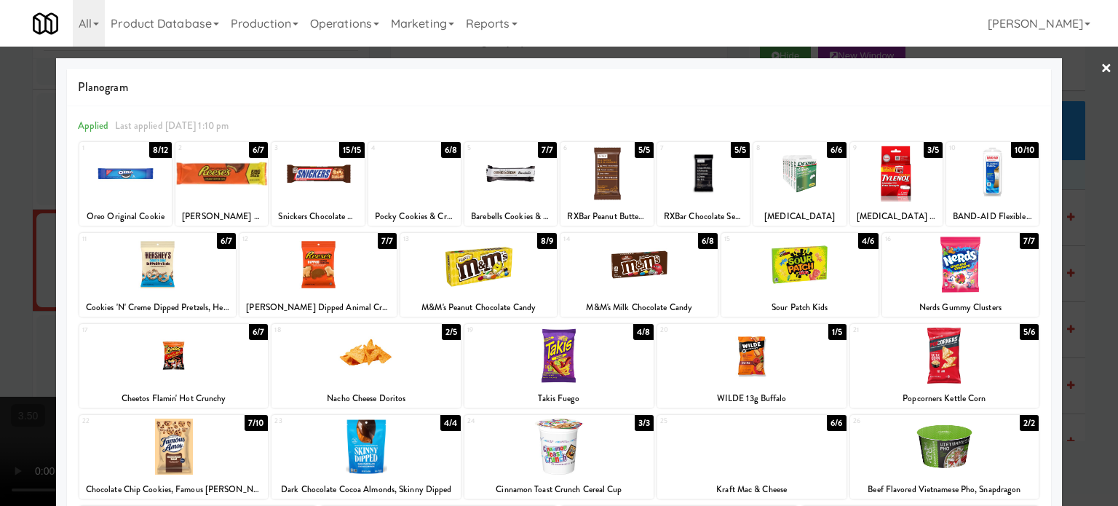
click at [255, 142] on div "6/7" at bounding box center [258, 150] width 19 height 16
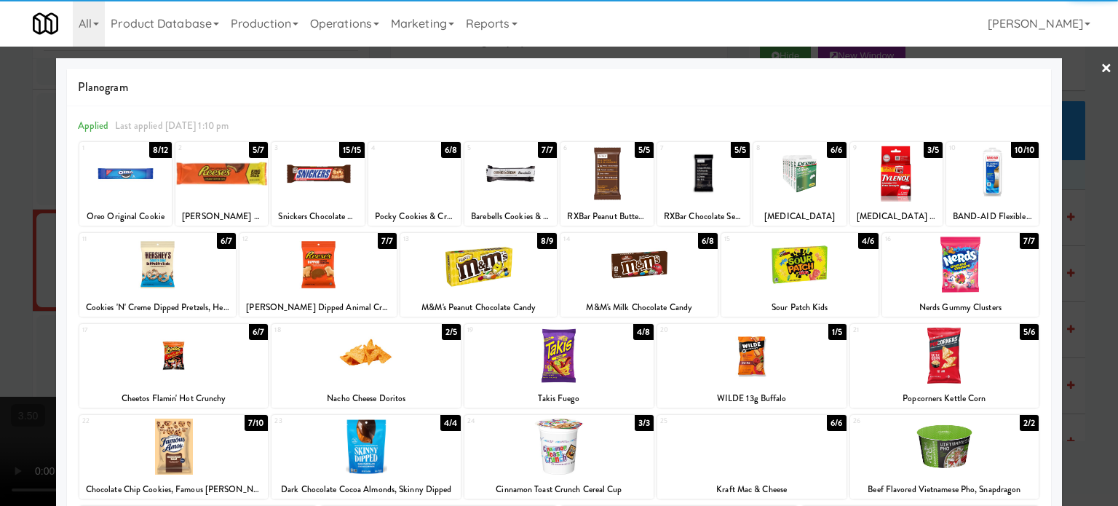
click at [265, 424] on div "7/10" at bounding box center [255, 423] width 23 height 16
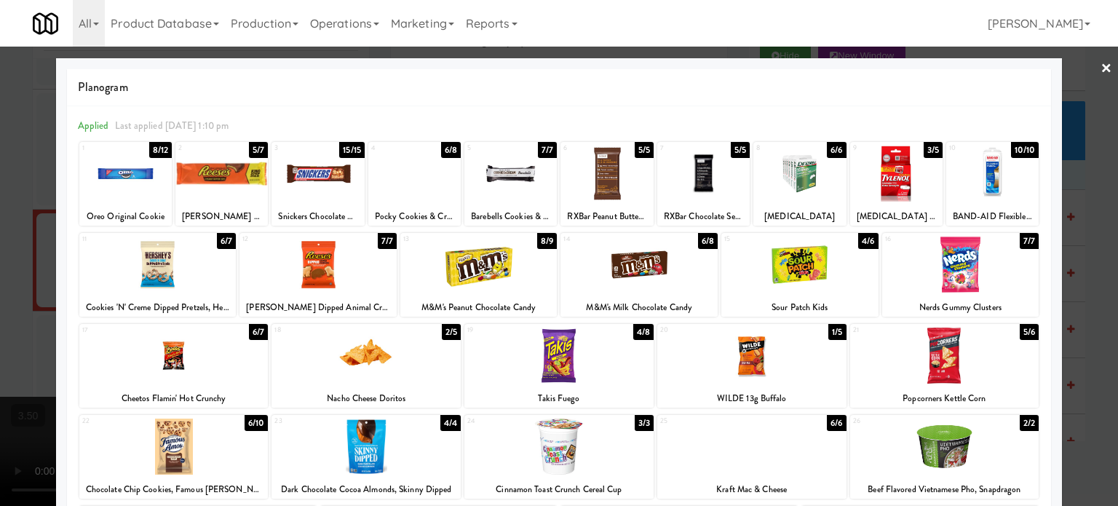
click at [1074, 363] on div at bounding box center [559, 253] width 1118 height 506
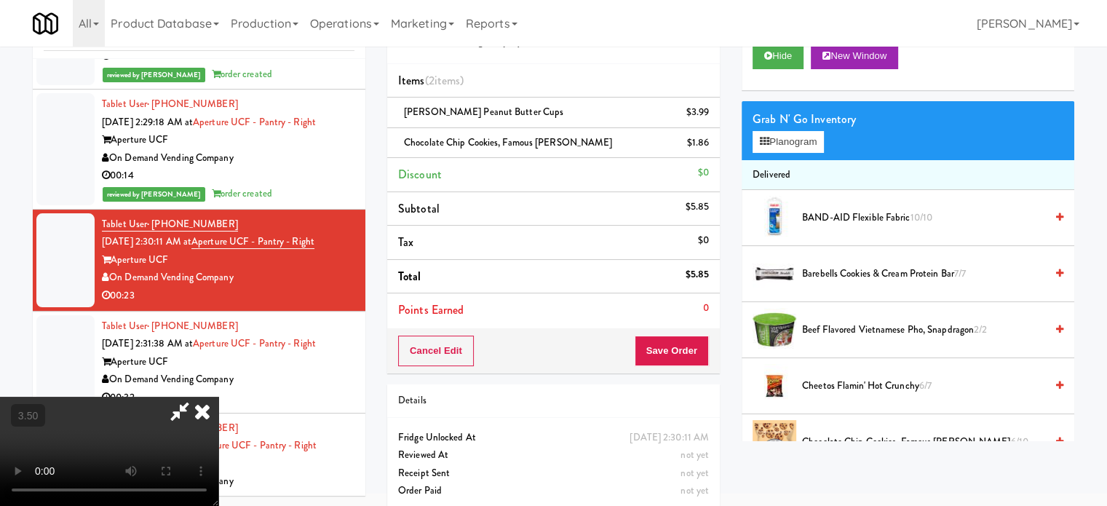
click at [218, 397] on video at bounding box center [109, 451] width 218 height 109
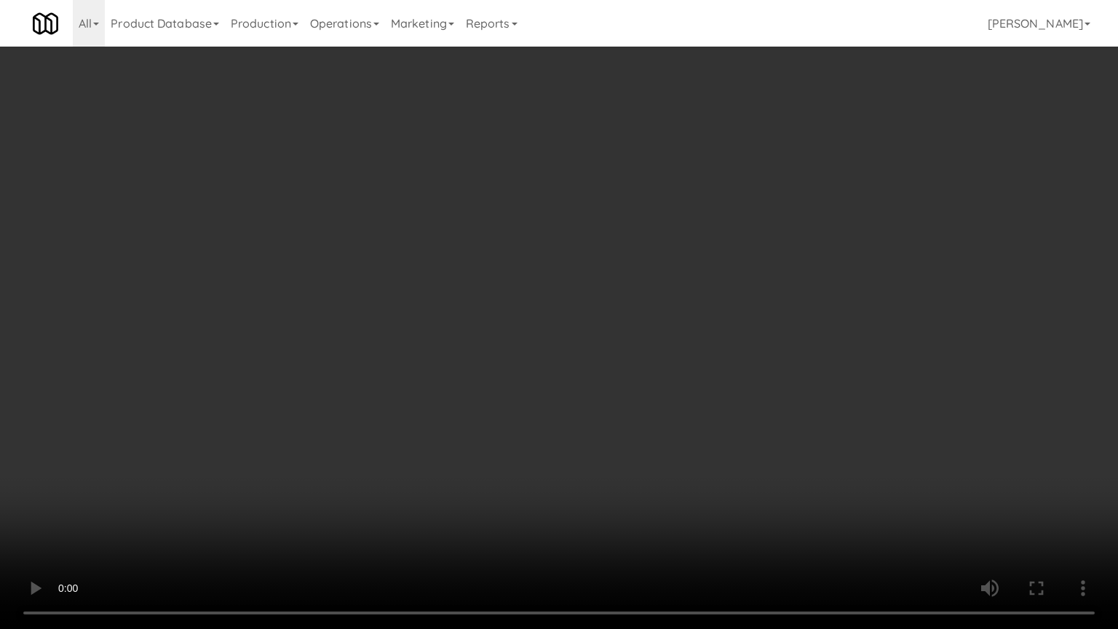
click at [523, 454] on video at bounding box center [559, 314] width 1118 height 629
click at [570, 378] on video at bounding box center [559, 314] width 1118 height 629
drag, startPoint x: 355, startPoint y: 468, endPoint x: 433, endPoint y: 323, distance: 164.4
click at [356, 463] on video at bounding box center [559, 314] width 1118 height 629
click at [413, 295] on video at bounding box center [559, 314] width 1118 height 629
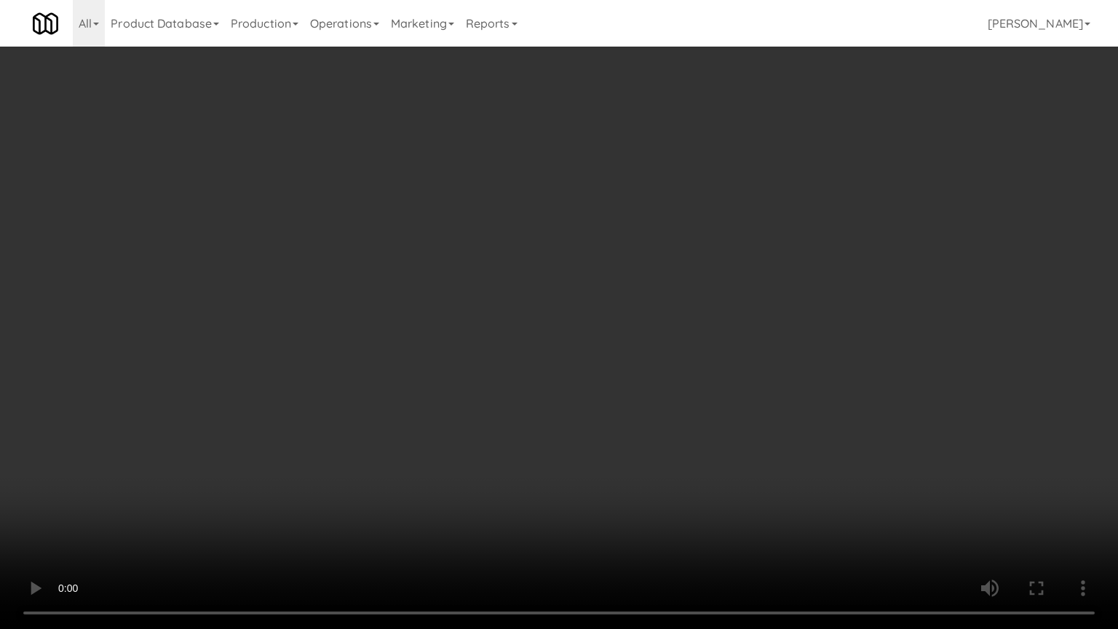
click at [451, 303] on video at bounding box center [559, 314] width 1118 height 629
click at [453, 303] on video at bounding box center [559, 314] width 1118 height 629
click at [489, 308] on video at bounding box center [559, 314] width 1118 height 629
click at [585, 358] on video at bounding box center [559, 314] width 1118 height 629
click at [582, 351] on video at bounding box center [559, 314] width 1118 height 629
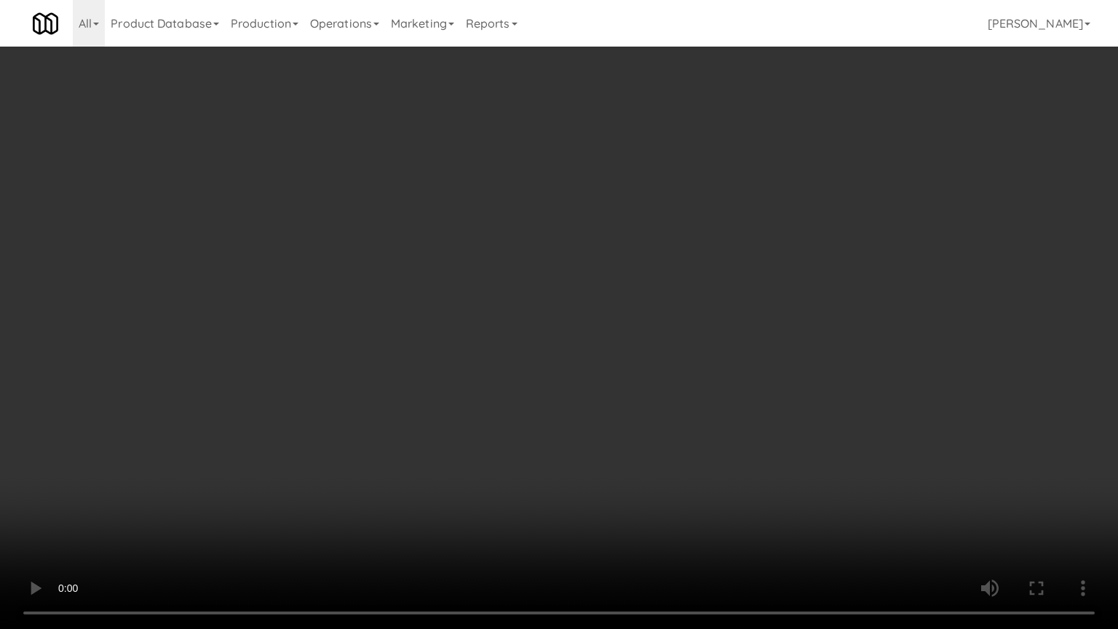
click at [731, 366] on video at bounding box center [559, 314] width 1118 height 629
click at [716, 366] on video at bounding box center [559, 314] width 1118 height 629
click at [694, 364] on video at bounding box center [559, 314] width 1118 height 629
click at [752, 425] on video at bounding box center [559, 314] width 1118 height 629
click at [728, 400] on video at bounding box center [559, 314] width 1118 height 629
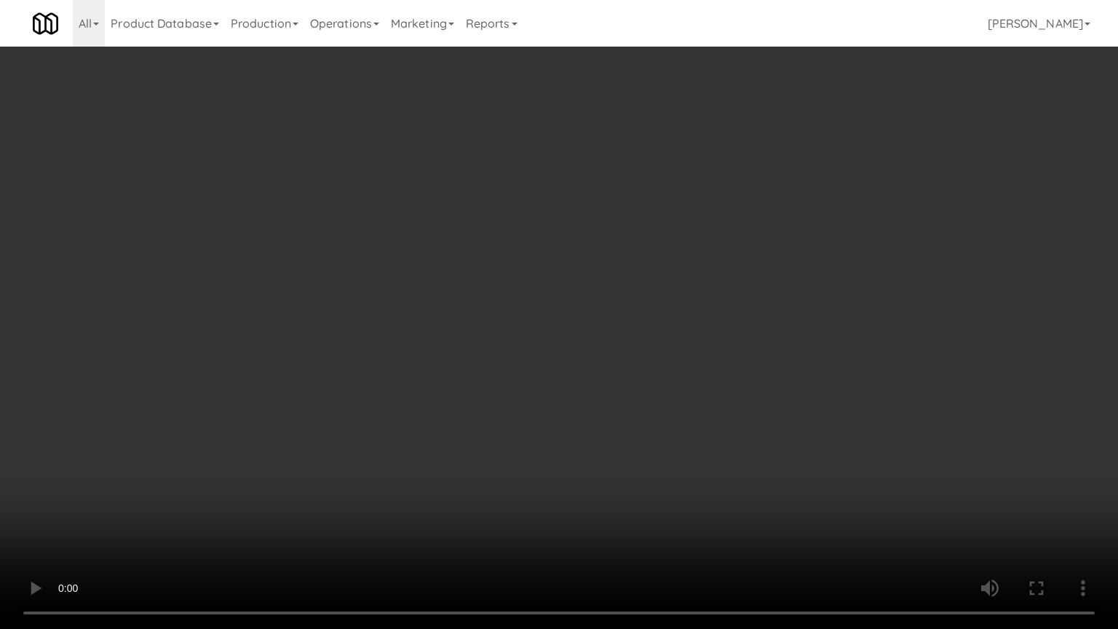
click at [681, 471] on video at bounding box center [559, 314] width 1118 height 629
click at [696, 431] on video at bounding box center [559, 314] width 1118 height 629
click at [716, 461] on video at bounding box center [559, 314] width 1118 height 629
click at [340, 482] on video at bounding box center [559, 314] width 1118 height 629
click at [409, 413] on video at bounding box center [559, 314] width 1118 height 629
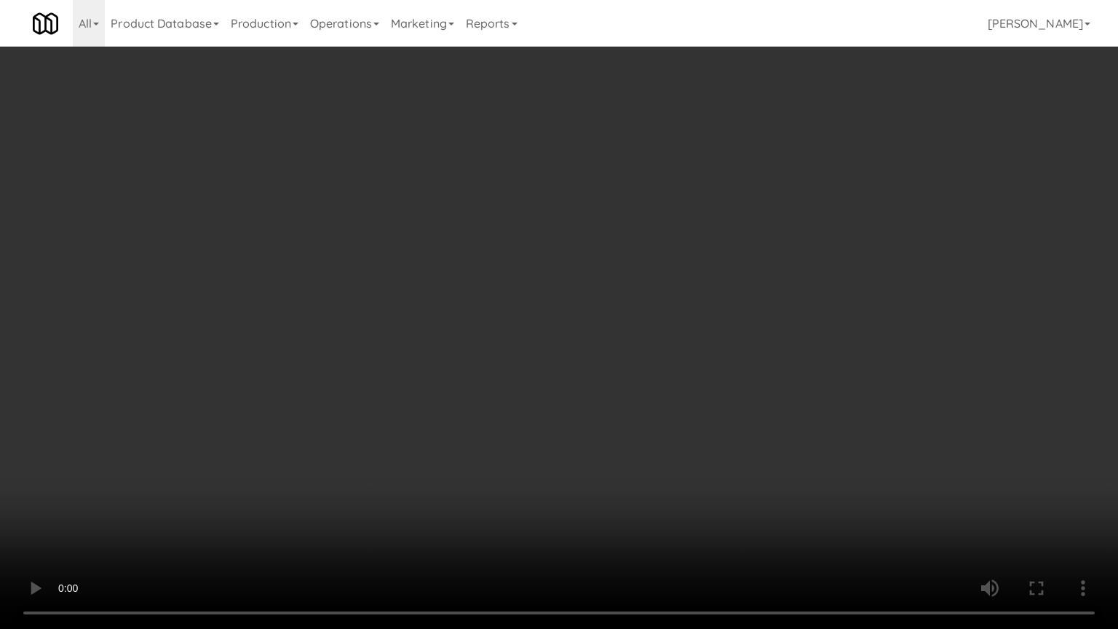
click at [506, 340] on video at bounding box center [559, 314] width 1118 height 629
click at [544, 345] on video at bounding box center [559, 314] width 1118 height 629
click at [547, 349] on video at bounding box center [559, 314] width 1118 height 629
click at [547, 351] on video at bounding box center [559, 314] width 1118 height 629
click at [547, 353] on video at bounding box center [559, 314] width 1118 height 629
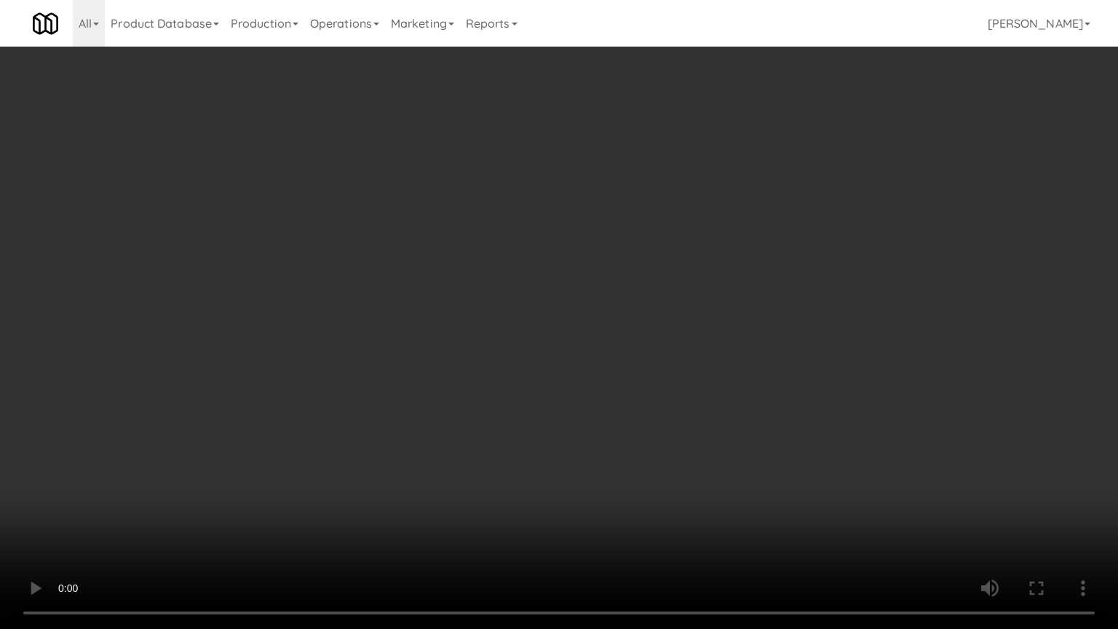
click at [547, 352] on video at bounding box center [559, 314] width 1118 height 629
click at [548, 355] on video at bounding box center [559, 314] width 1118 height 629
click at [598, 361] on video at bounding box center [559, 314] width 1118 height 629
click at [547, 367] on video at bounding box center [559, 314] width 1118 height 629
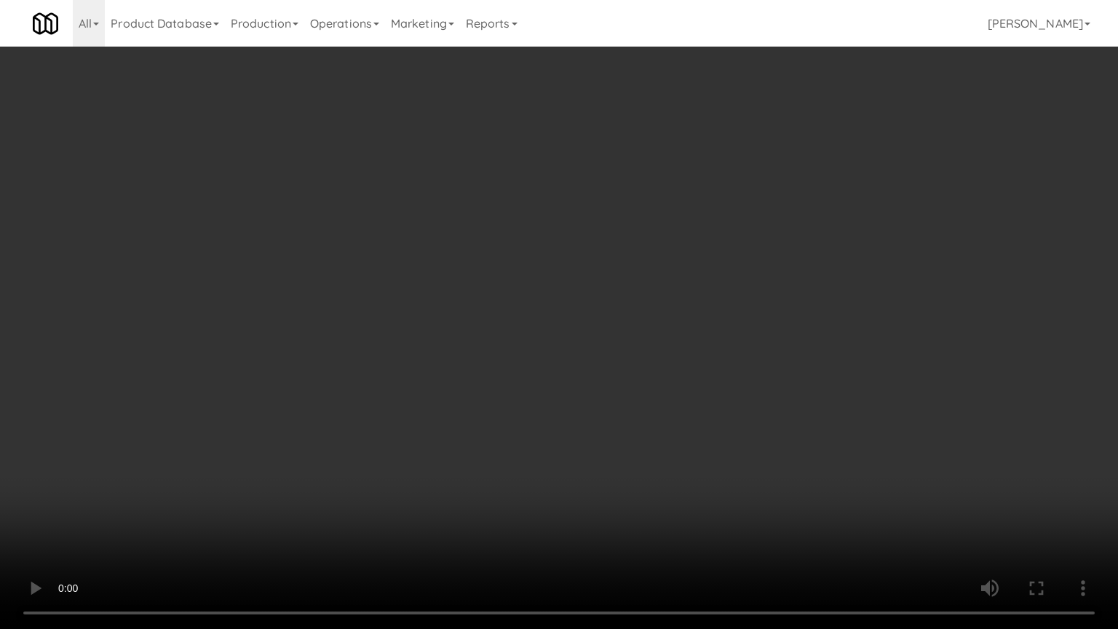
click at [592, 367] on video at bounding box center [559, 314] width 1118 height 629
click at [578, 370] on video at bounding box center [559, 314] width 1118 height 629
click at [686, 386] on video at bounding box center [559, 314] width 1118 height 629
click at [629, 383] on video at bounding box center [559, 314] width 1118 height 629
click at [672, 381] on video at bounding box center [559, 314] width 1118 height 629
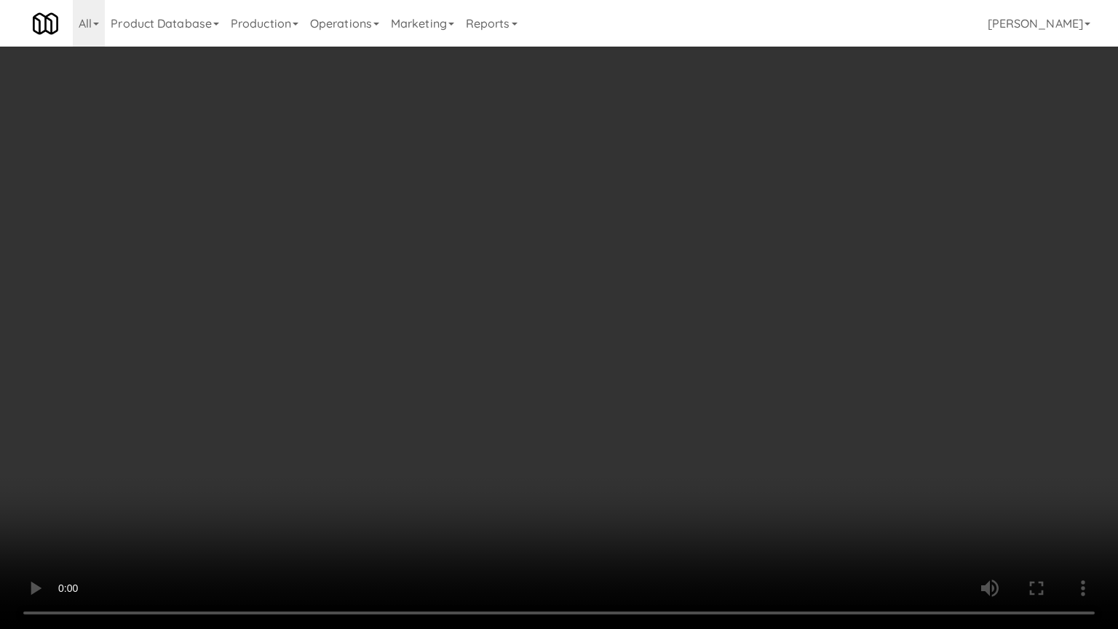
click at [602, 386] on video at bounding box center [559, 314] width 1118 height 629
click at [680, 362] on video at bounding box center [559, 314] width 1118 height 629
click at [597, 341] on video at bounding box center [559, 314] width 1118 height 629
click at [602, 271] on video at bounding box center [559, 314] width 1118 height 629
click at [604, 271] on video at bounding box center [559, 314] width 1118 height 629
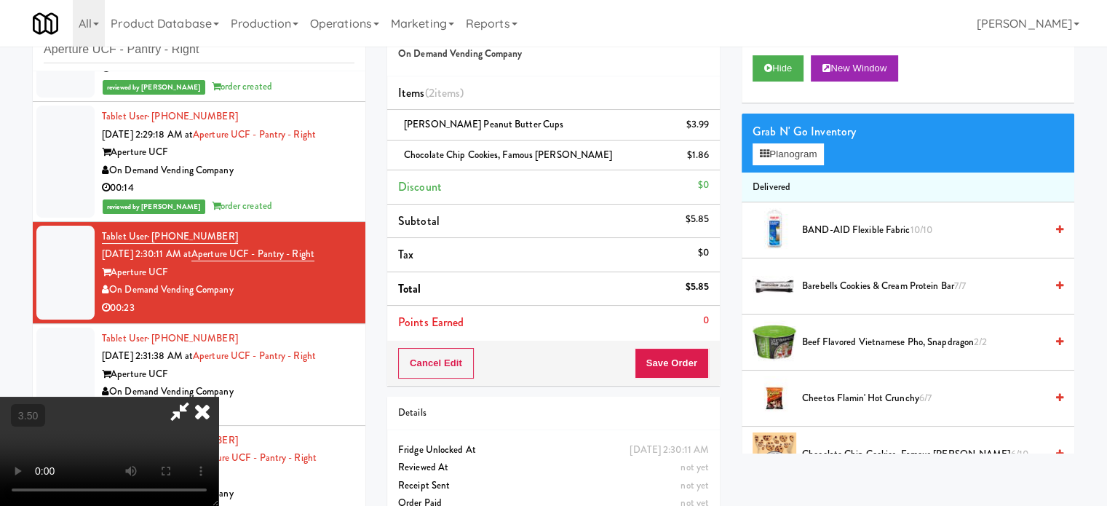
click at [218, 397] on icon at bounding box center [202, 411] width 32 height 29
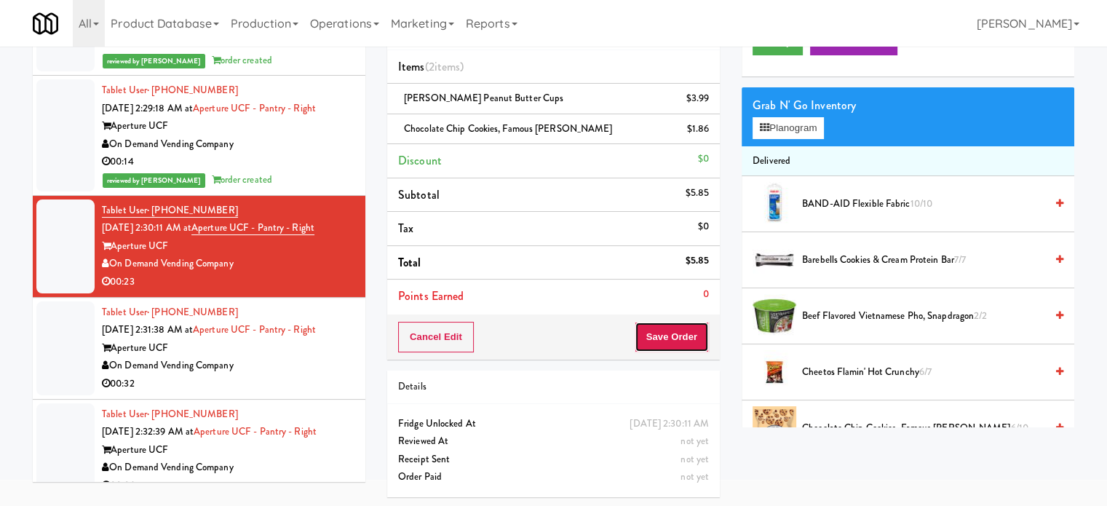
drag, startPoint x: 674, startPoint y: 346, endPoint x: 640, endPoint y: 308, distance: 51.5
click at [675, 343] on button "Save Order" at bounding box center [671, 337] width 74 height 31
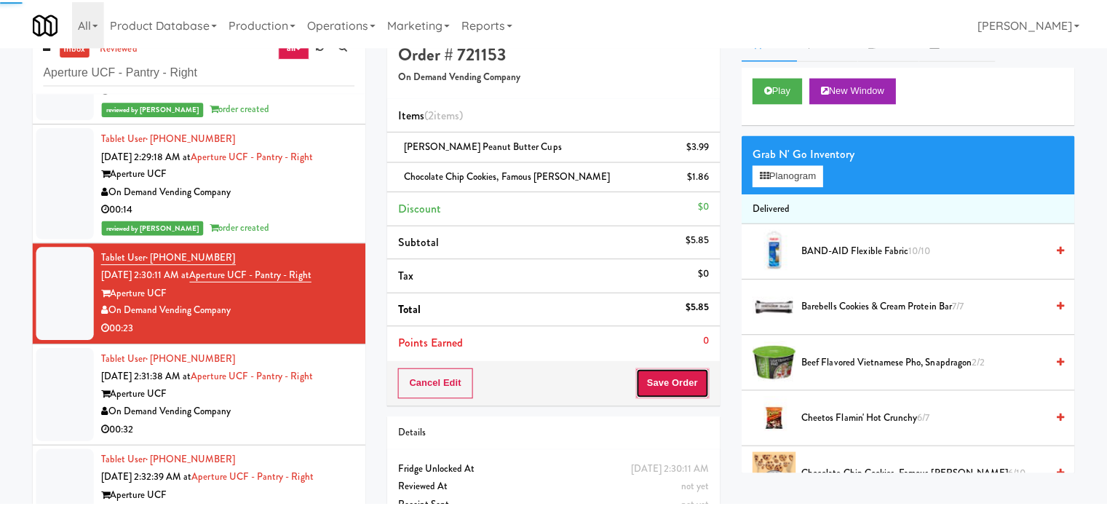
scroll to position [0, 0]
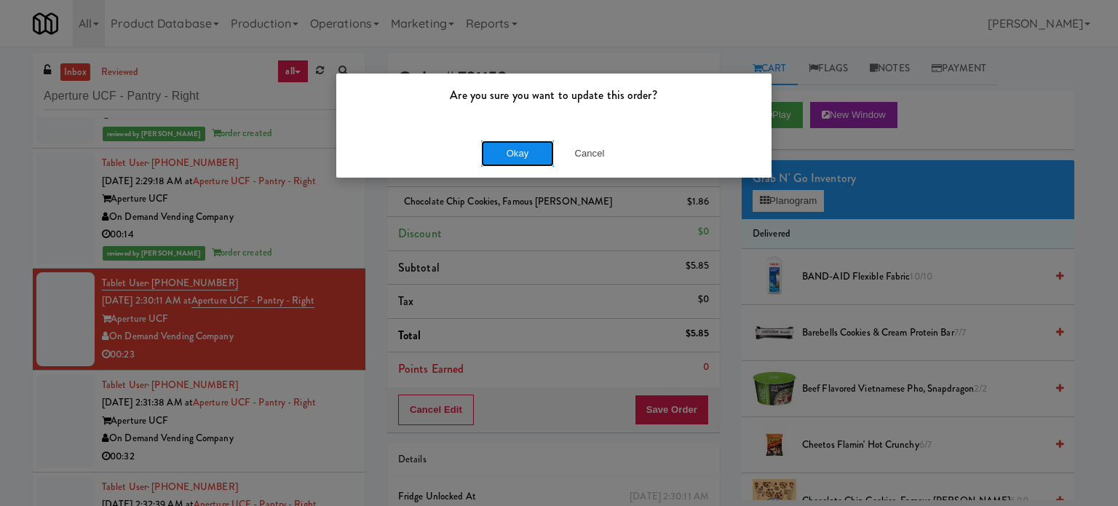
click at [505, 159] on button "Okay" at bounding box center [517, 153] width 73 height 26
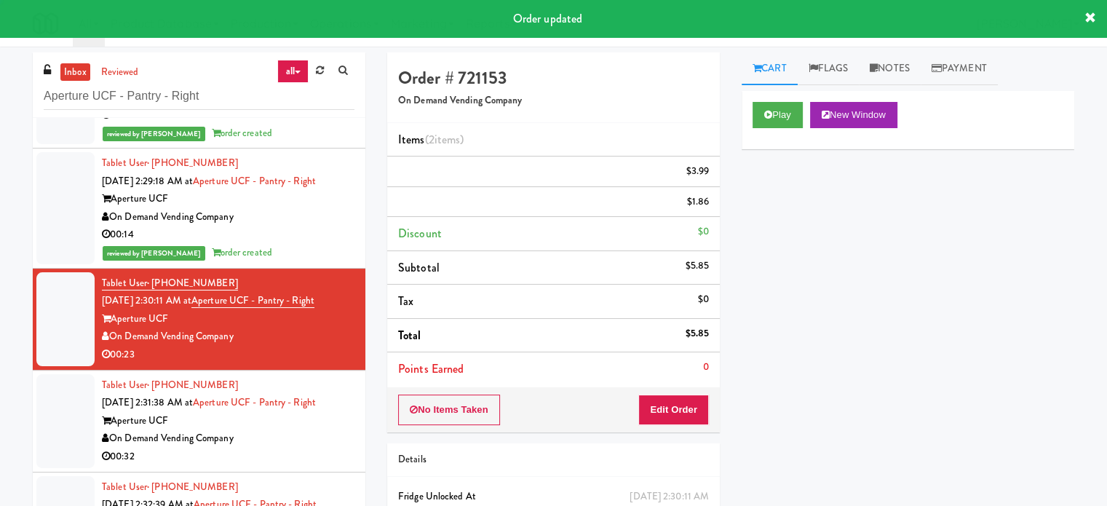
drag, startPoint x: 289, startPoint y: 457, endPoint x: 686, endPoint y: 386, distance: 403.5
click at [308, 454] on div "00:32" at bounding box center [228, 456] width 252 height 18
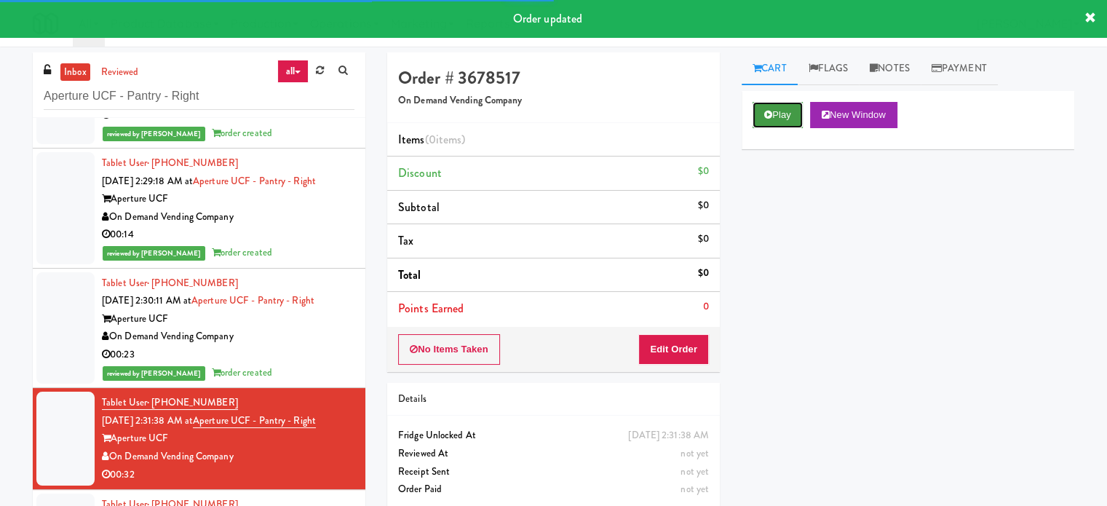
click at [770, 113] on icon at bounding box center [768, 114] width 8 height 9
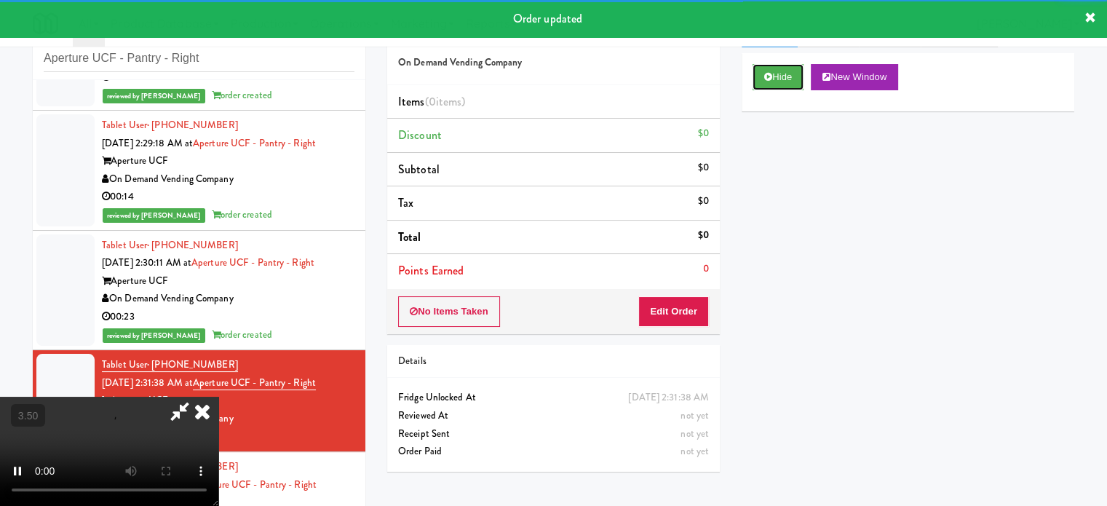
scroll to position [59, 0]
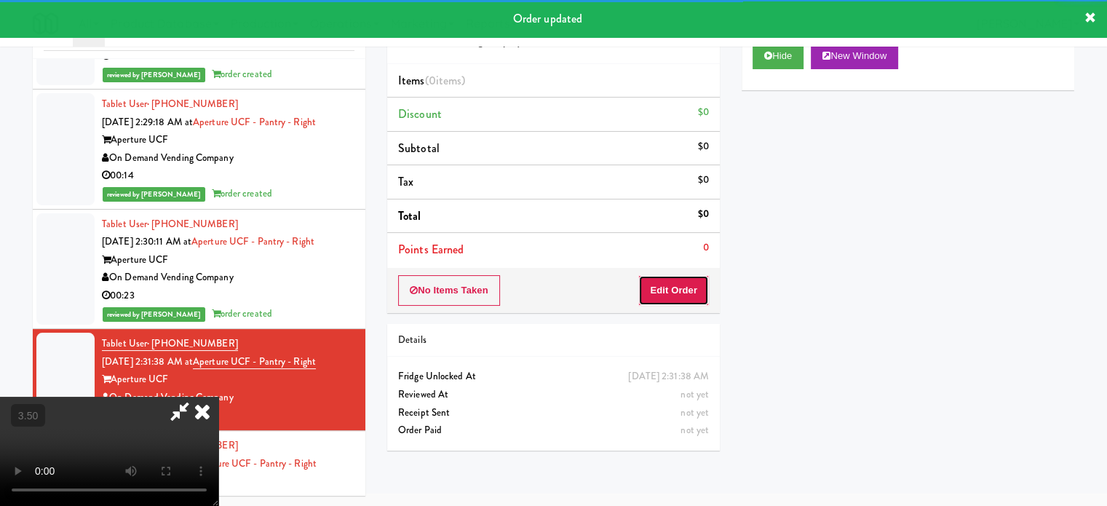
click at [667, 299] on button "Edit Order" at bounding box center [673, 290] width 71 height 31
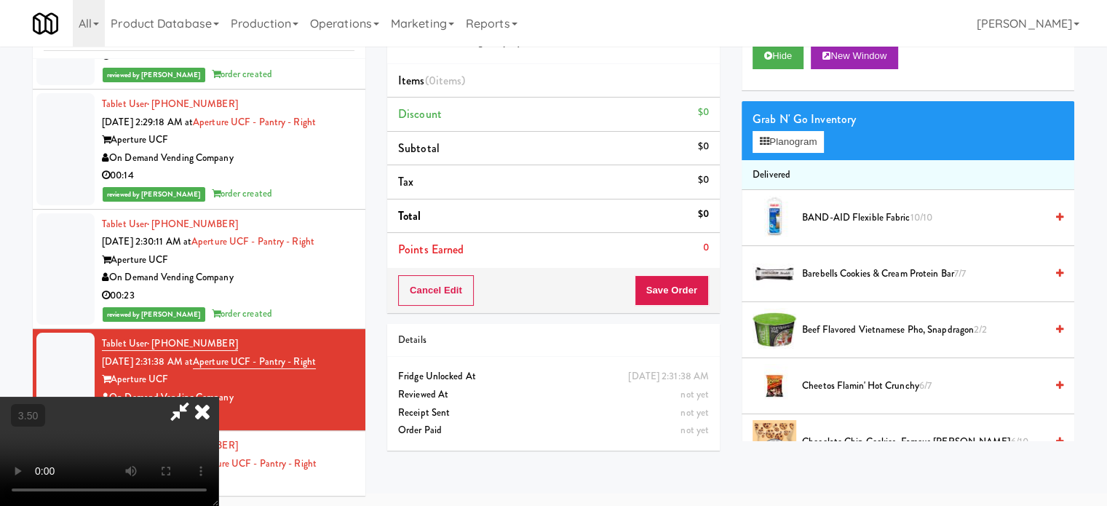
click at [218, 397] on video at bounding box center [109, 451] width 218 height 109
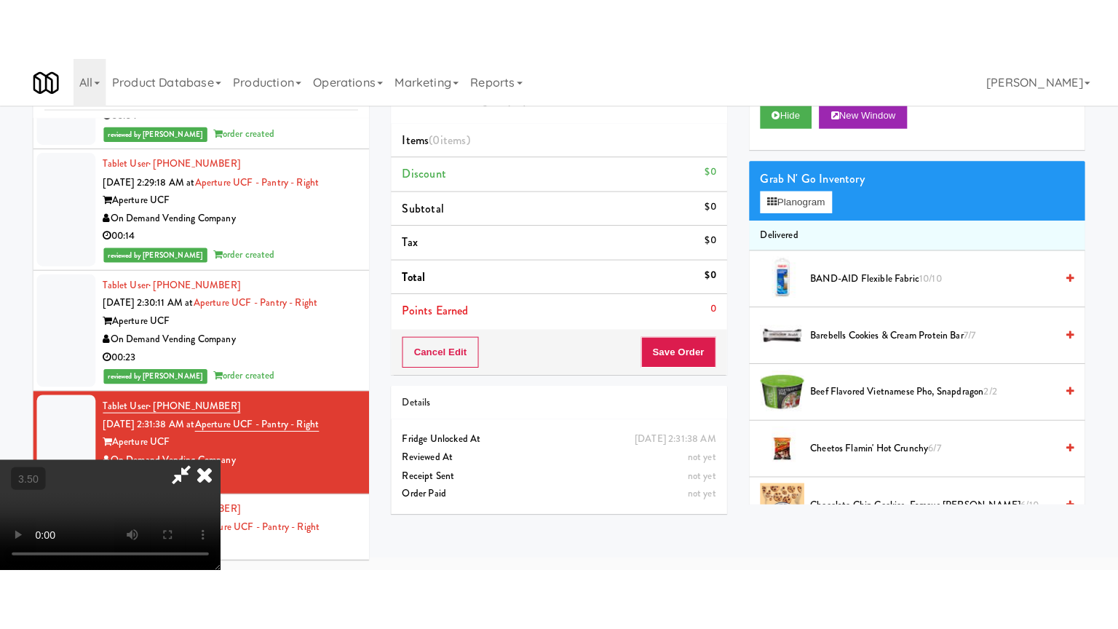
scroll to position [47, 0]
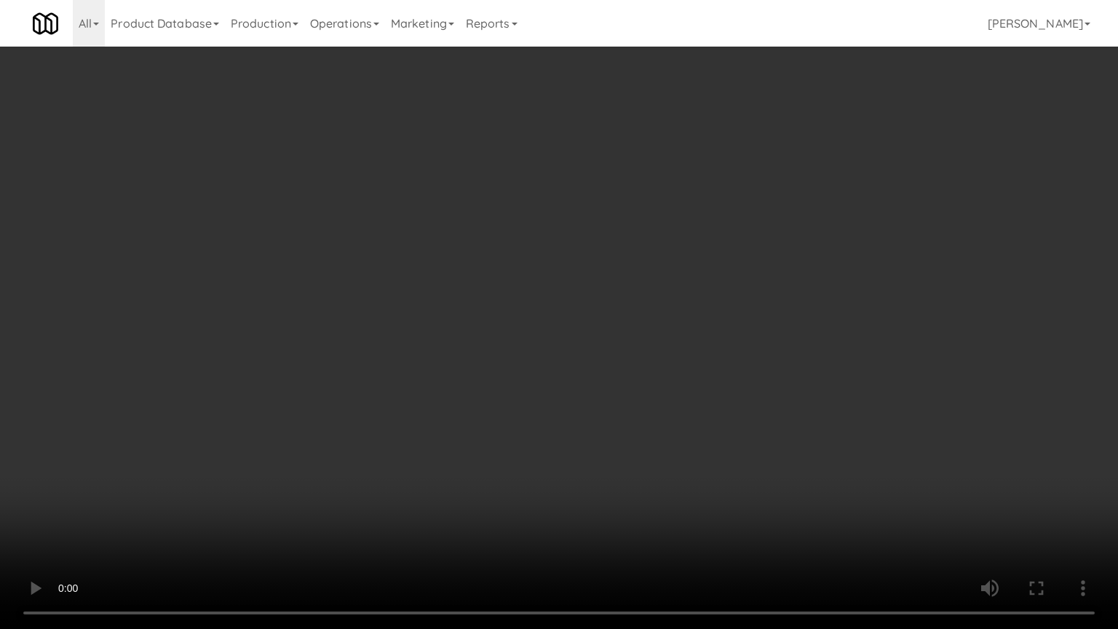
click at [542, 355] on video at bounding box center [559, 314] width 1118 height 629
click at [547, 355] on video at bounding box center [559, 314] width 1118 height 629
click at [684, 282] on video at bounding box center [559, 314] width 1118 height 629
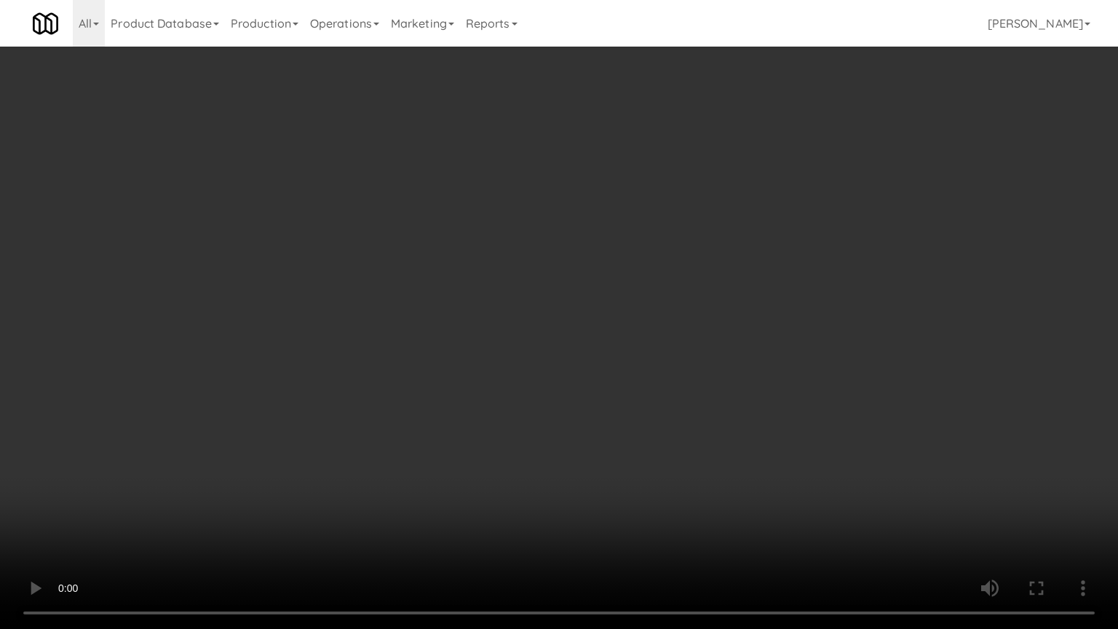
click at [669, 292] on video at bounding box center [559, 314] width 1118 height 629
click at [682, 292] on video at bounding box center [559, 314] width 1118 height 629
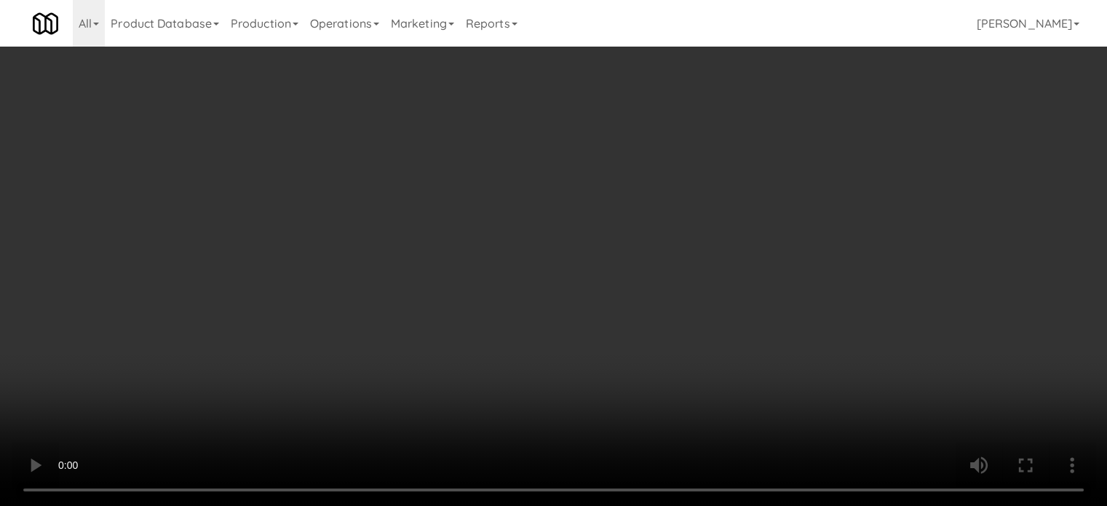
click at [511, 261] on video at bounding box center [553, 253] width 1107 height 506
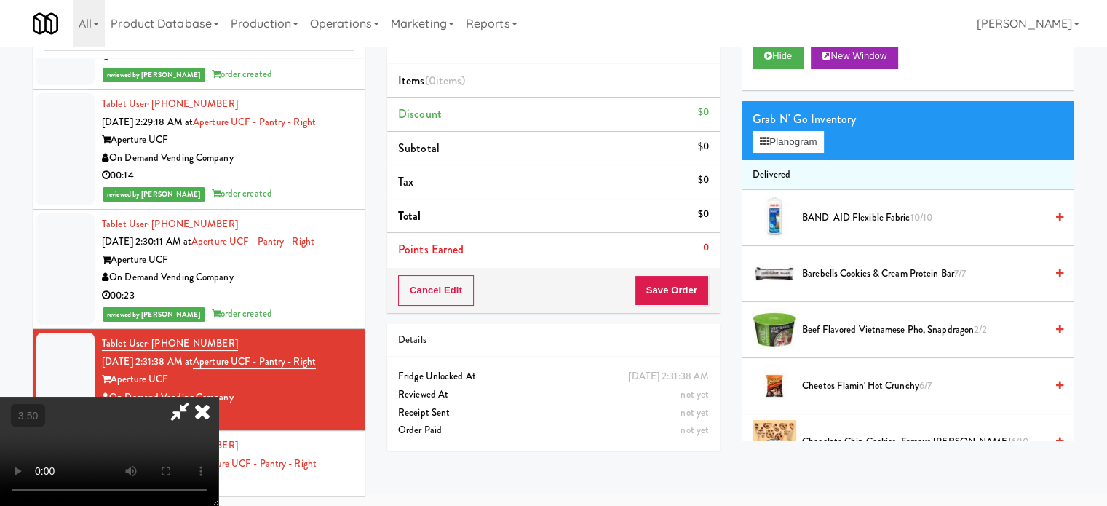
click at [218, 397] on video at bounding box center [109, 451] width 218 height 109
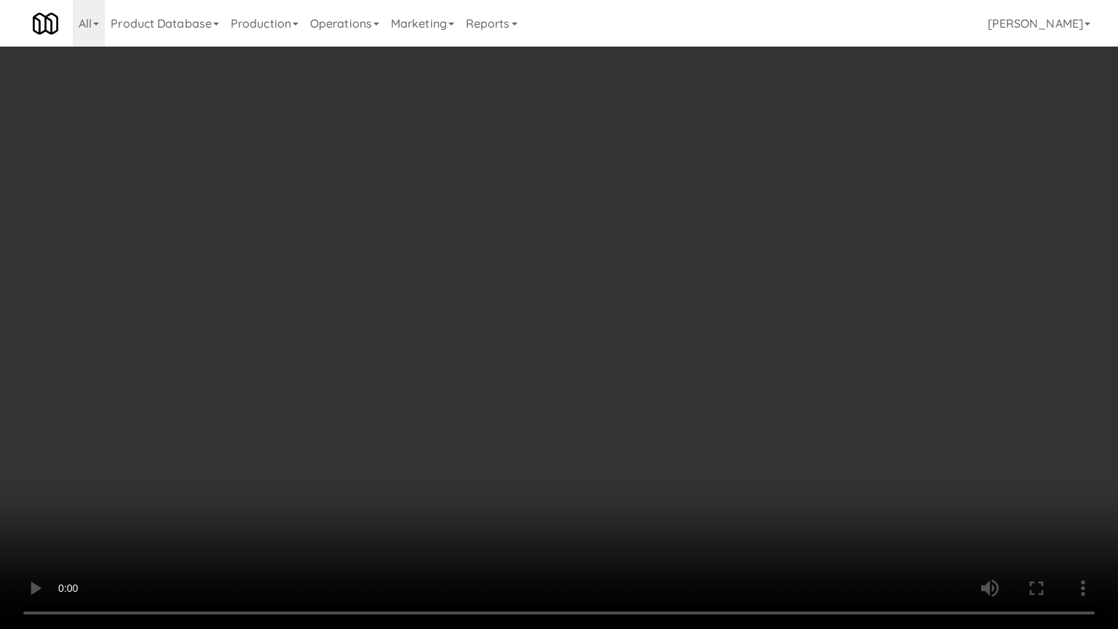
drag, startPoint x: 522, startPoint y: 341, endPoint x: 546, endPoint y: 302, distance: 46.0
click at [531, 326] on video at bounding box center [559, 314] width 1118 height 629
click at [568, 266] on video at bounding box center [559, 314] width 1118 height 629
click at [591, 284] on video at bounding box center [559, 314] width 1118 height 629
click at [606, 306] on video at bounding box center [559, 314] width 1118 height 629
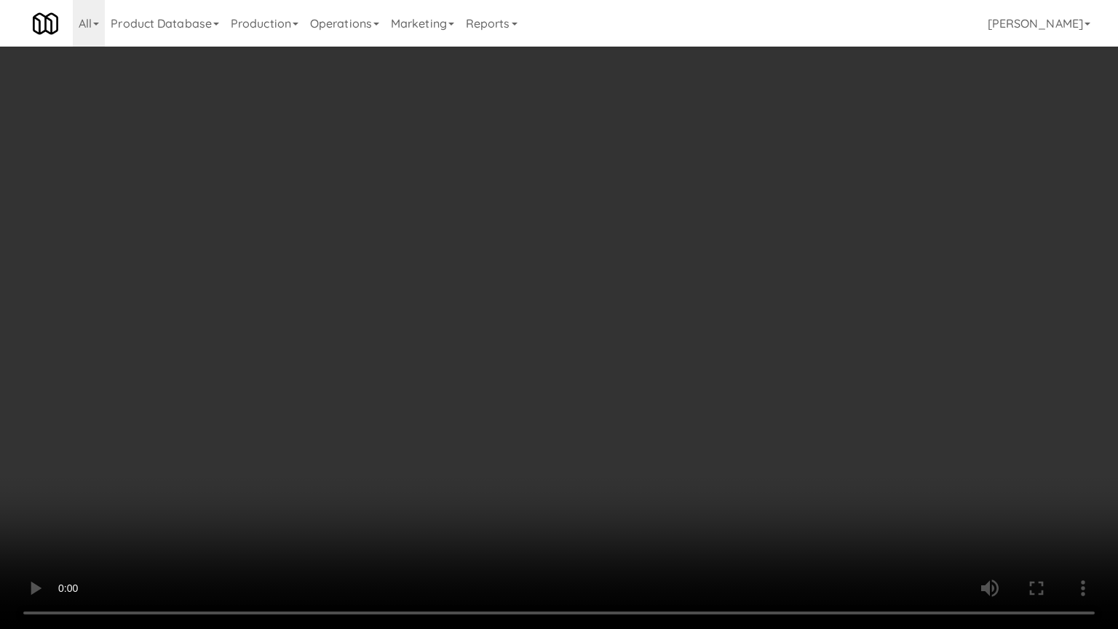
click at [603, 308] on video at bounding box center [559, 314] width 1118 height 629
drag, startPoint x: 610, startPoint y: 306, endPoint x: 618, endPoint y: 303, distance: 8.8
click at [612, 306] on video at bounding box center [559, 314] width 1118 height 629
click at [618, 303] on video at bounding box center [559, 314] width 1118 height 629
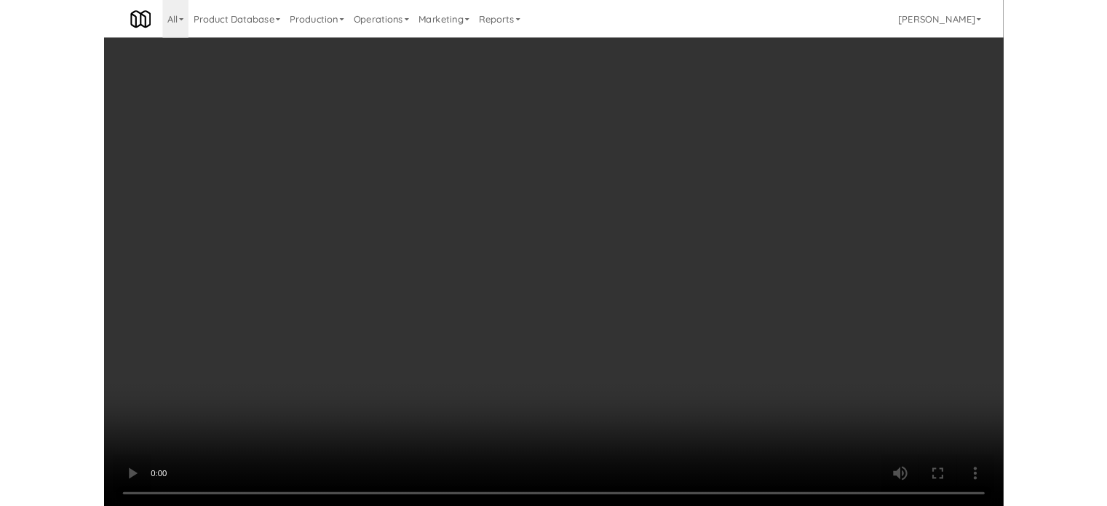
scroll to position [59, 0]
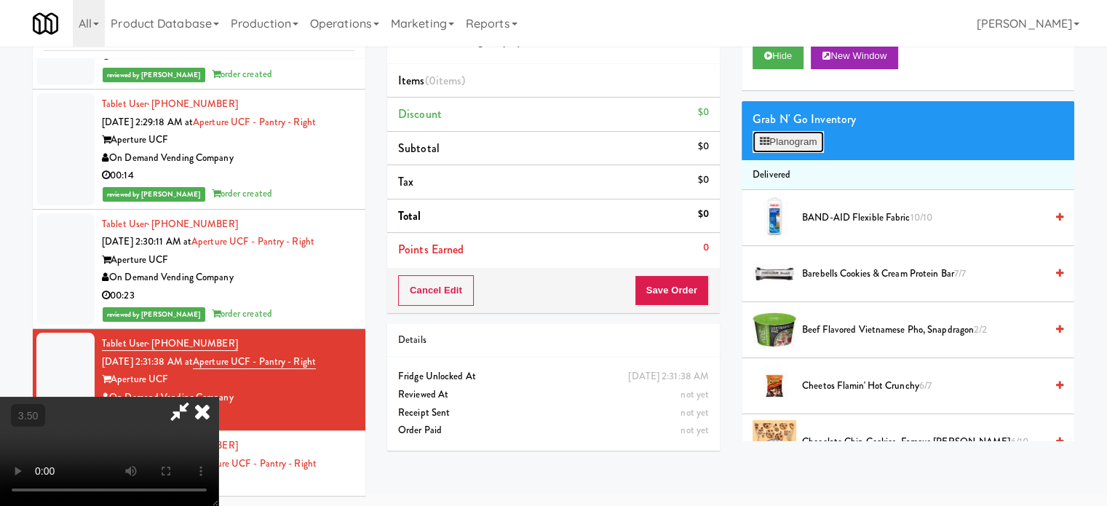
click at [787, 145] on button "Planogram" at bounding box center [787, 142] width 71 height 22
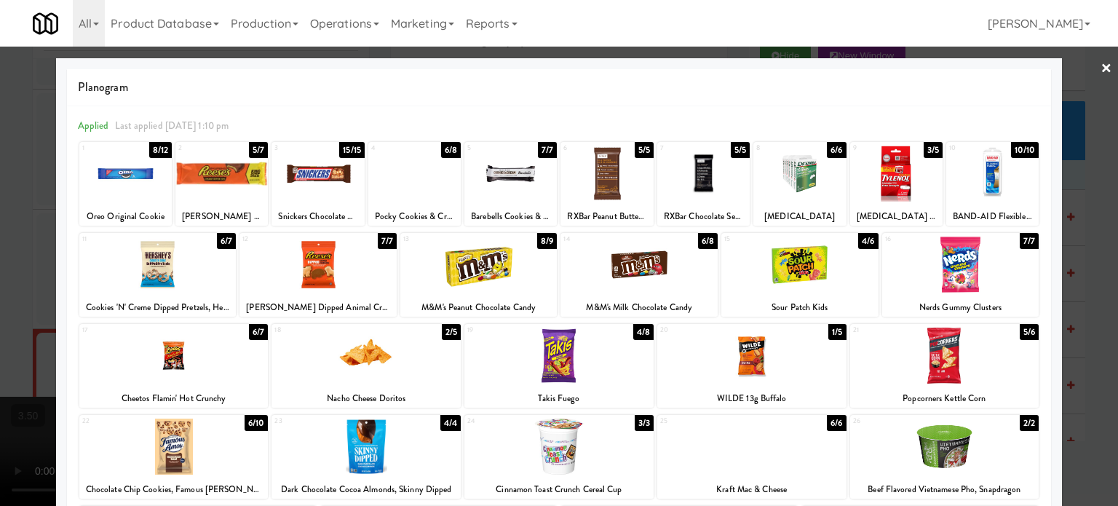
click at [1019, 241] on div "7/7" at bounding box center [1028, 241] width 19 height 16
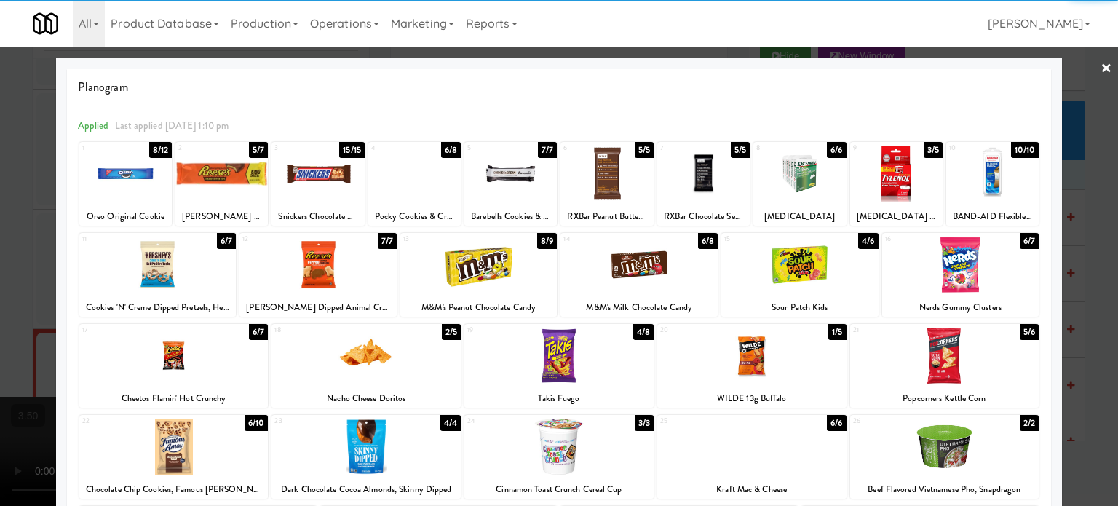
click at [701, 242] on div "6/8" at bounding box center [708, 241] width 20 height 16
click at [858, 243] on div "4/6" at bounding box center [868, 241] width 20 height 16
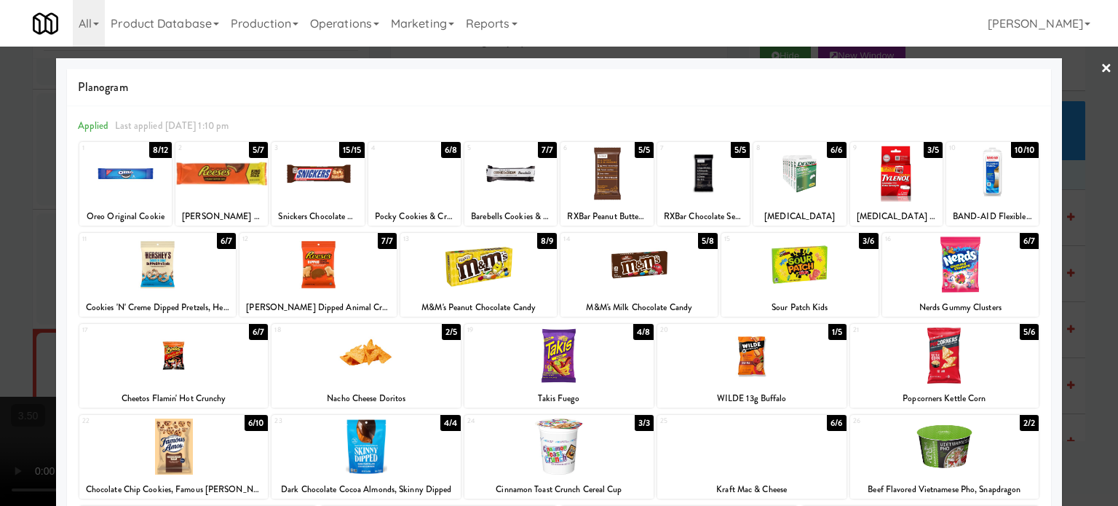
drag, startPoint x: 1071, startPoint y: 272, endPoint x: 1080, endPoint y: 272, distance: 8.7
click at [1075, 273] on div at bounding box center [559, 253] width 1118 height 506
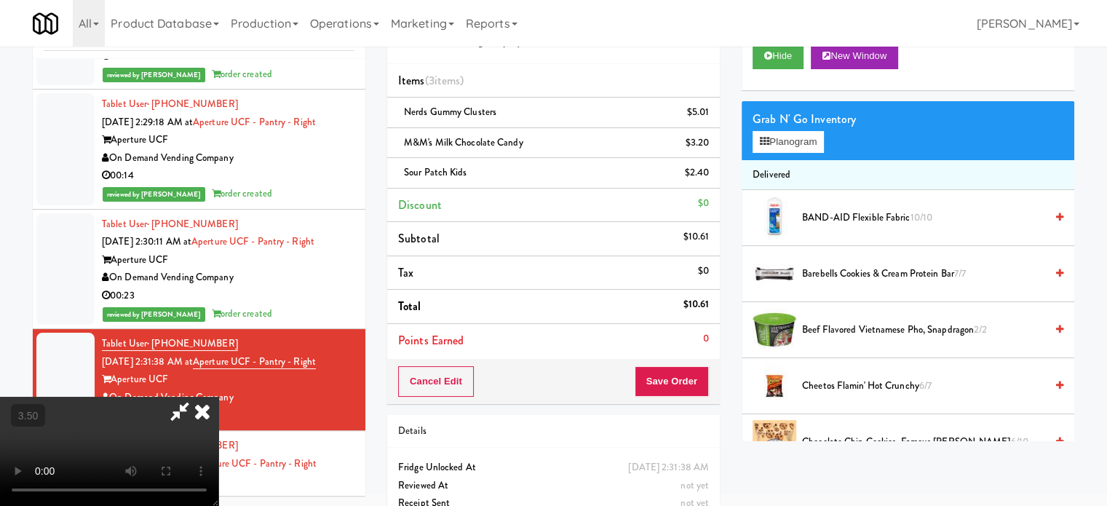
click at [218, 397] on icon at bounding box center [202, 411] width 32 height 29
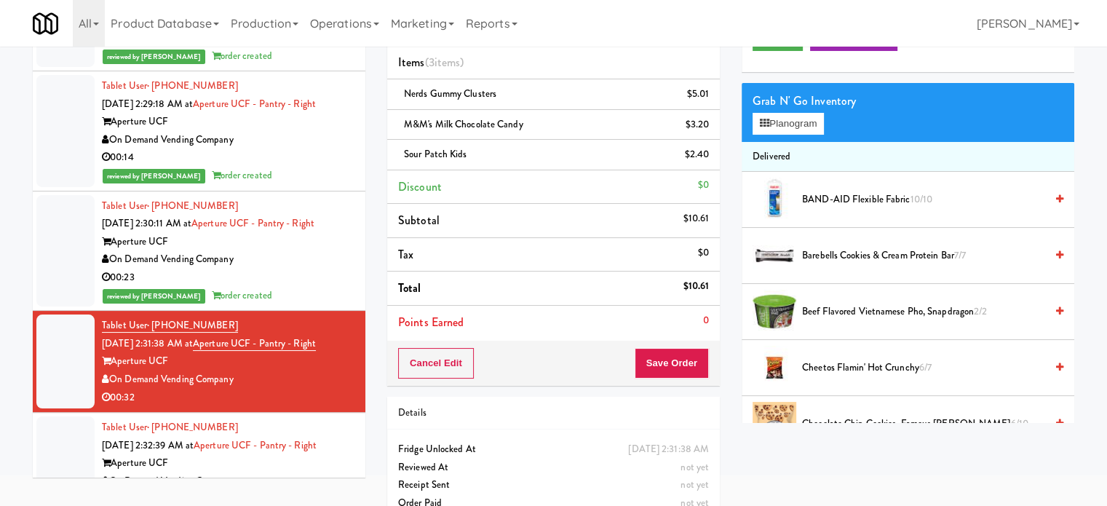
scroll to position [103, 0]
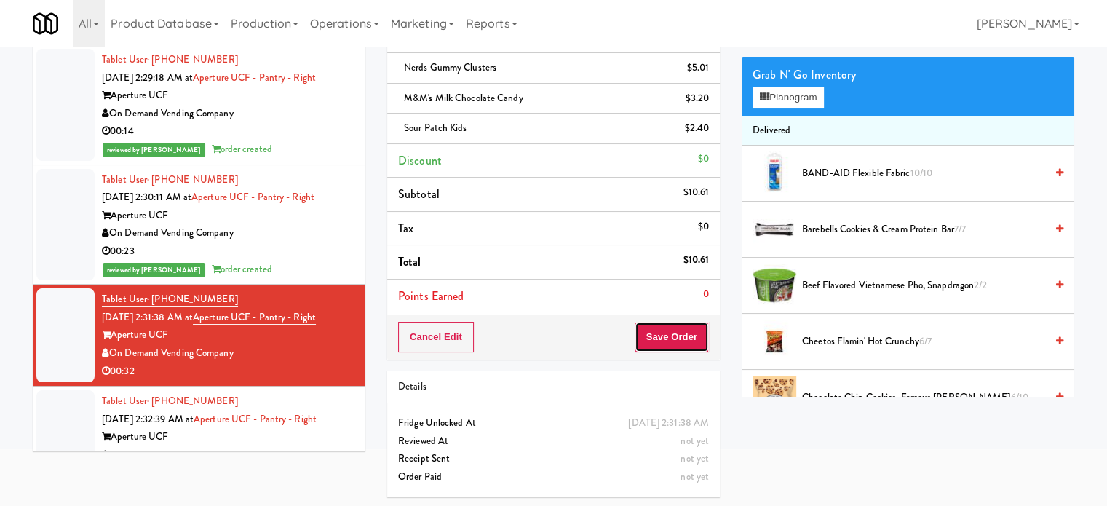
click at [668, 346] on button "Save Order" at bounding box center [671, 337] width 74 height 31
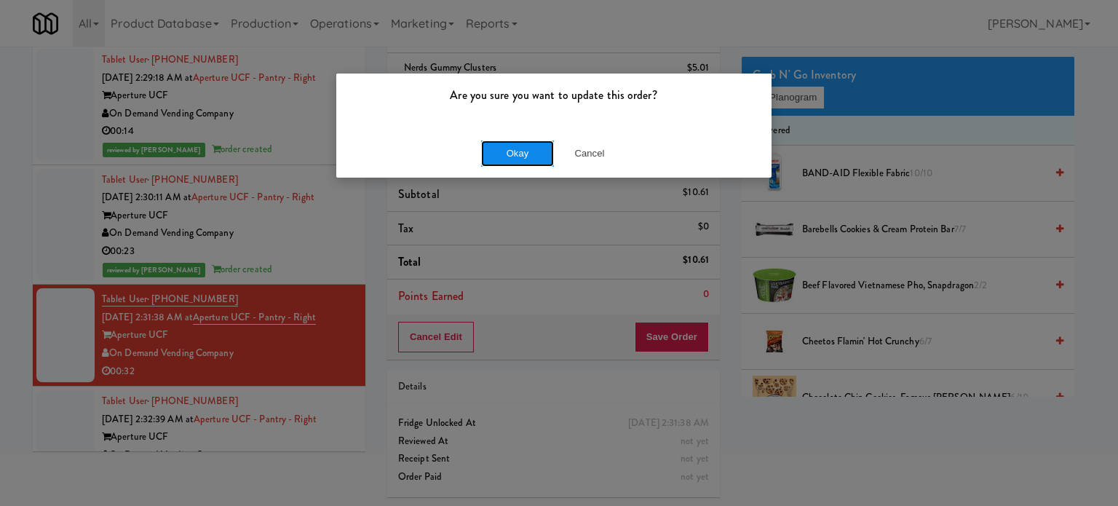
click at [530, 146] on button "Okay" at bounding box center [517, 153] width 73 height 26
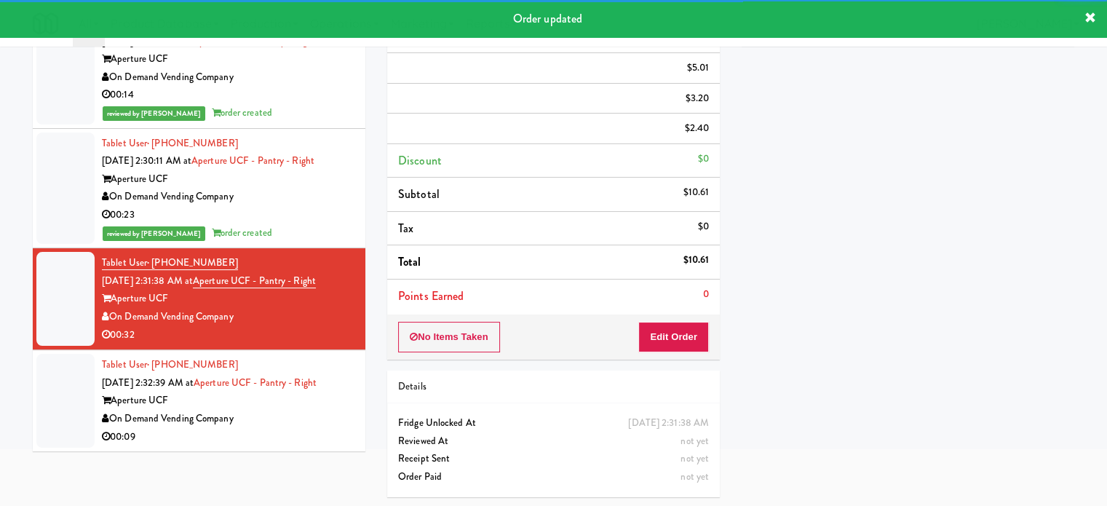
scroll to position [263, 0]
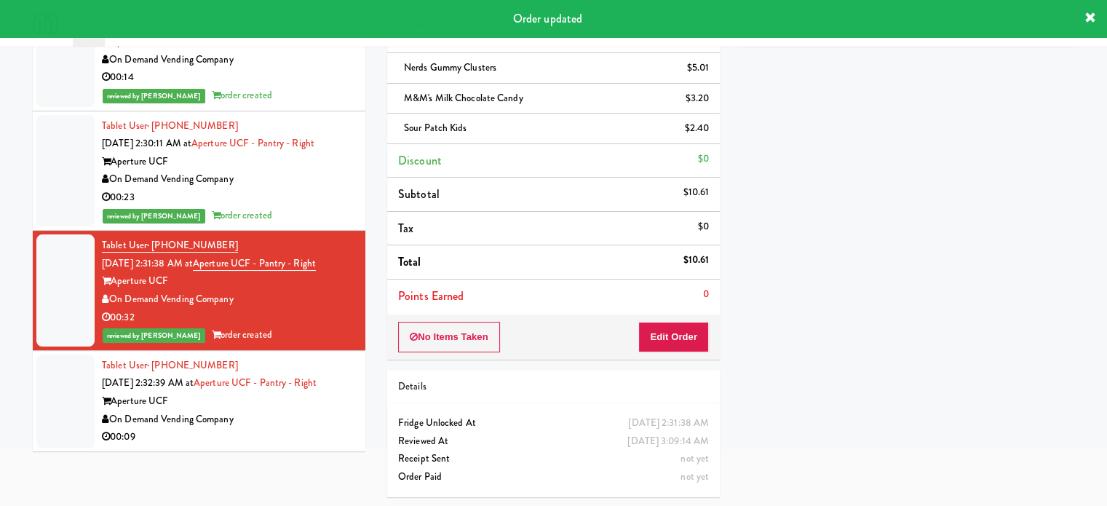
drag, startPoint x: 301, startPoint y: 419, endPoint x: 330, endPoint y: 413, distance: 29.7
click at [301, 419] on div "On Demand Vending Company" at bounding box center [228, 419] width 252 height 18
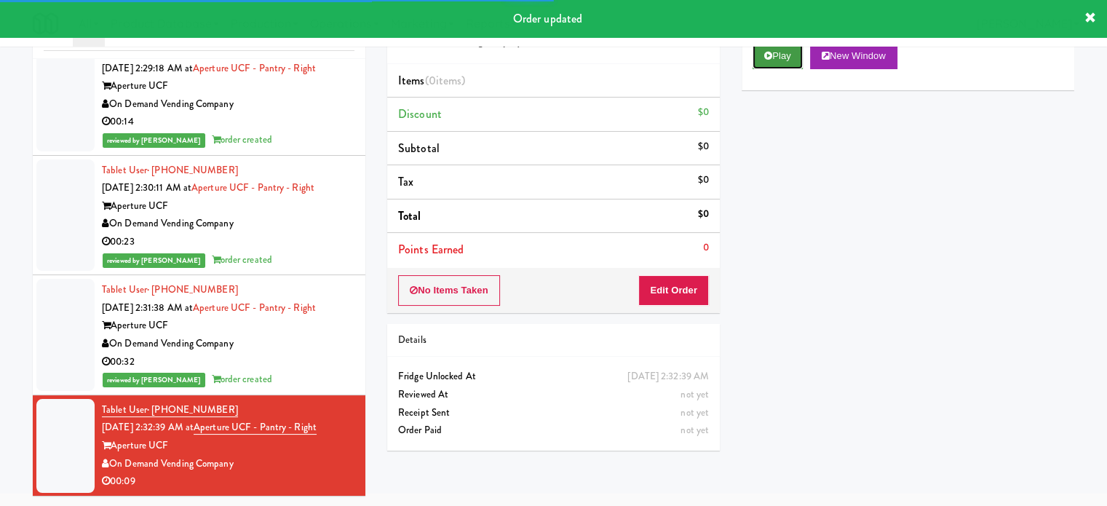
click at [776, 52] on button "Play" at bounding box center [777, 56] width 50 height 26
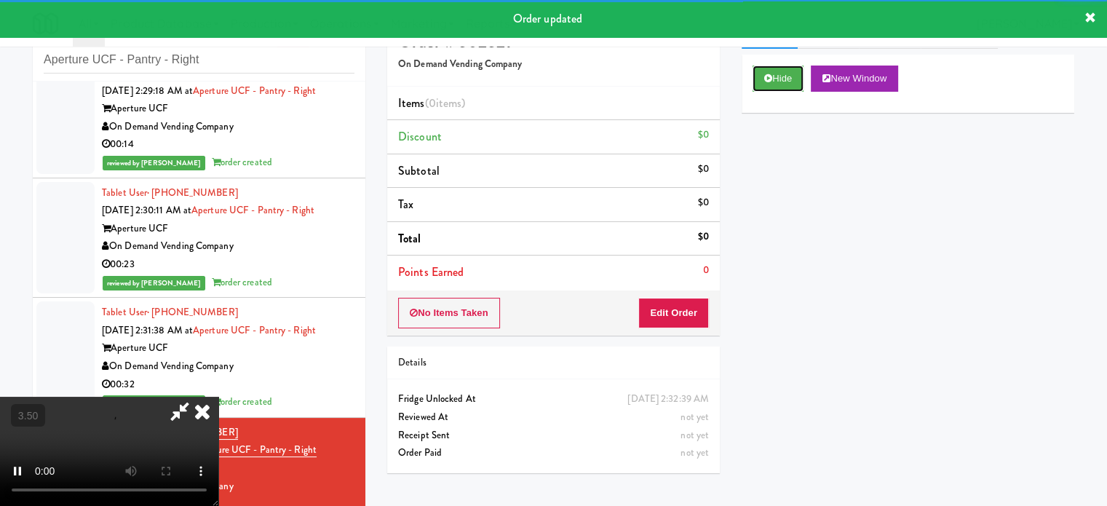
scroll to position [0, 0]
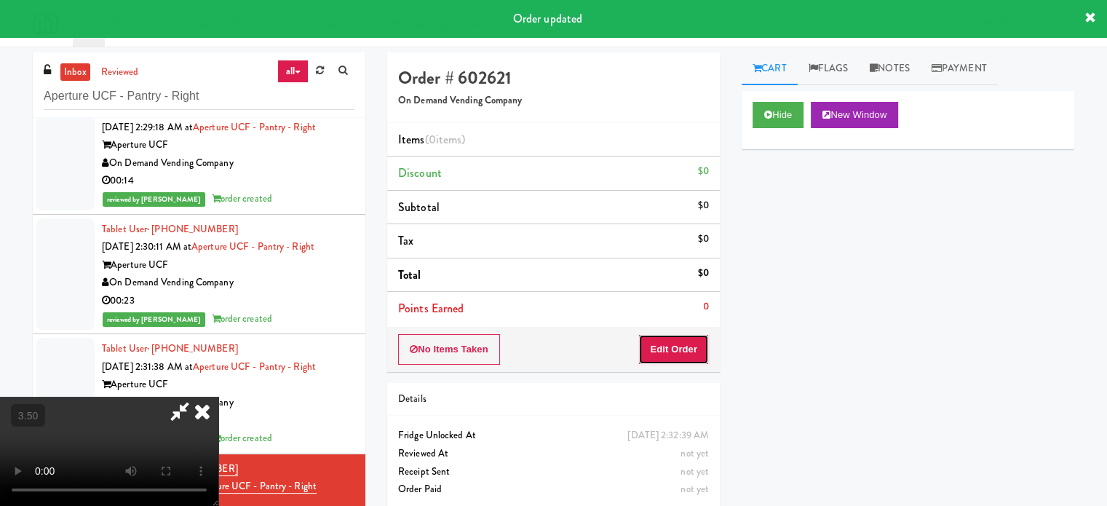
click at [677, 351] on button "Edit Order" at bounding box center [673, 349] width 71 height 31
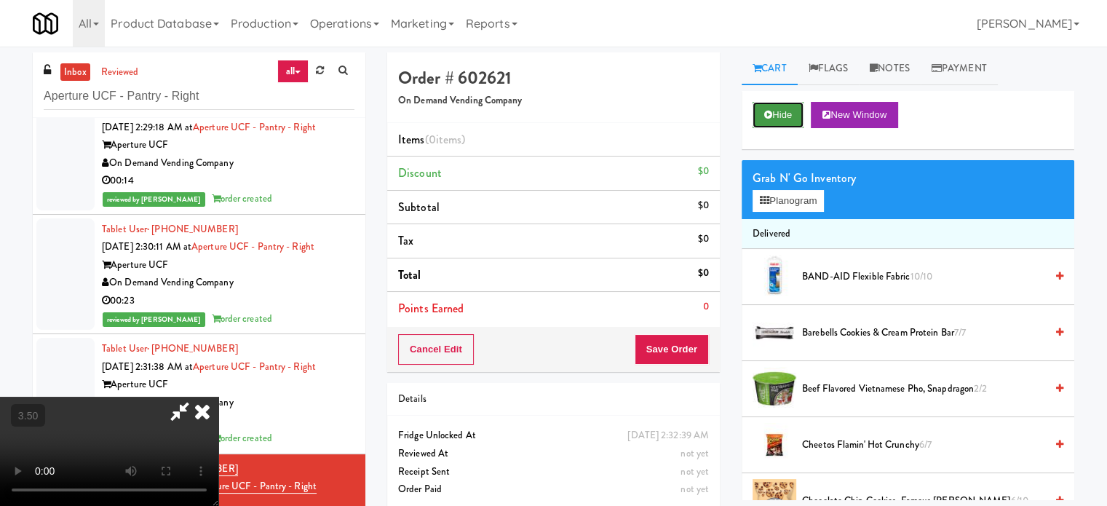
click at [785, 119] on button "Hide" at bounding box center [777, 115] width 51 height 26
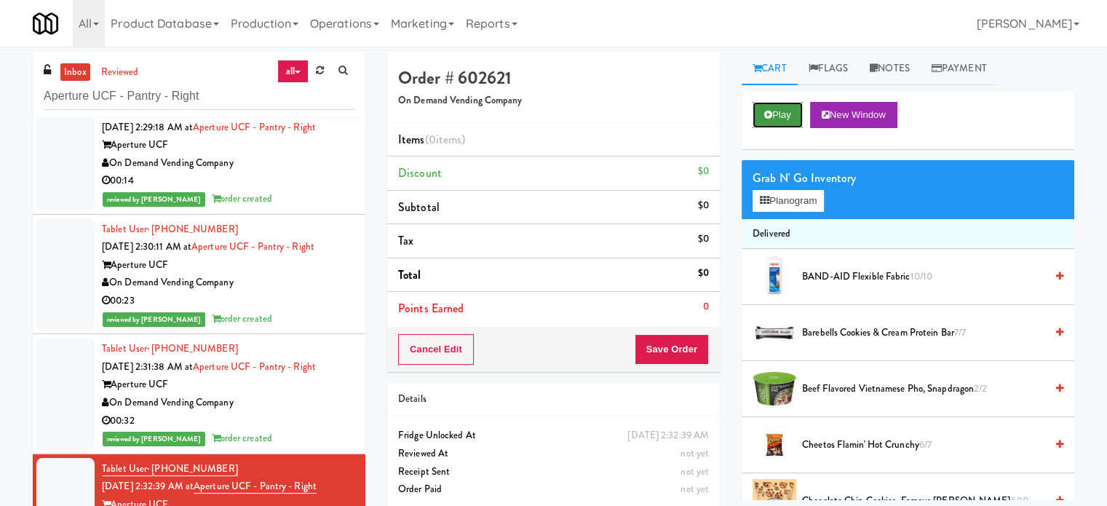
click at [785, 119] on button "Play" at bounding box center [777, 115] width 50 height 26
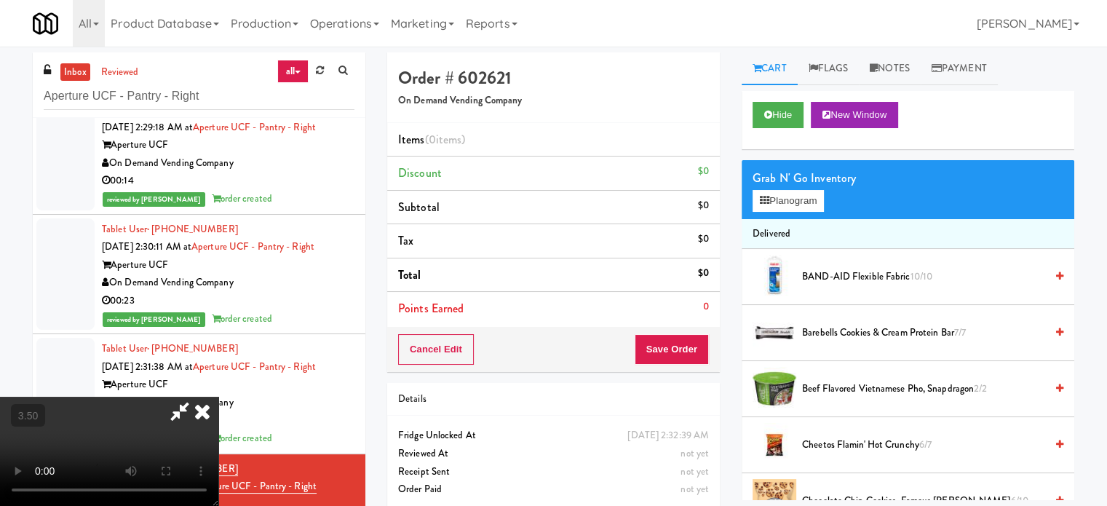
click at [218, 397] on video at bounding box center [109, 451] width 218 height 109
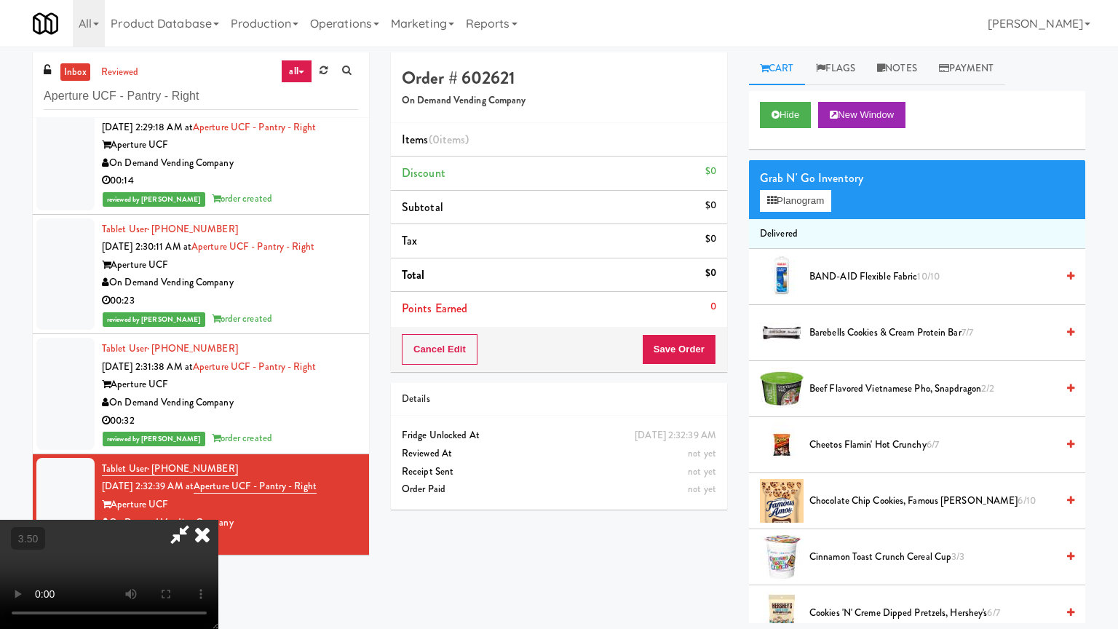
click at [218, 505] on video at bounding box center [109, 573] width 218 height 109
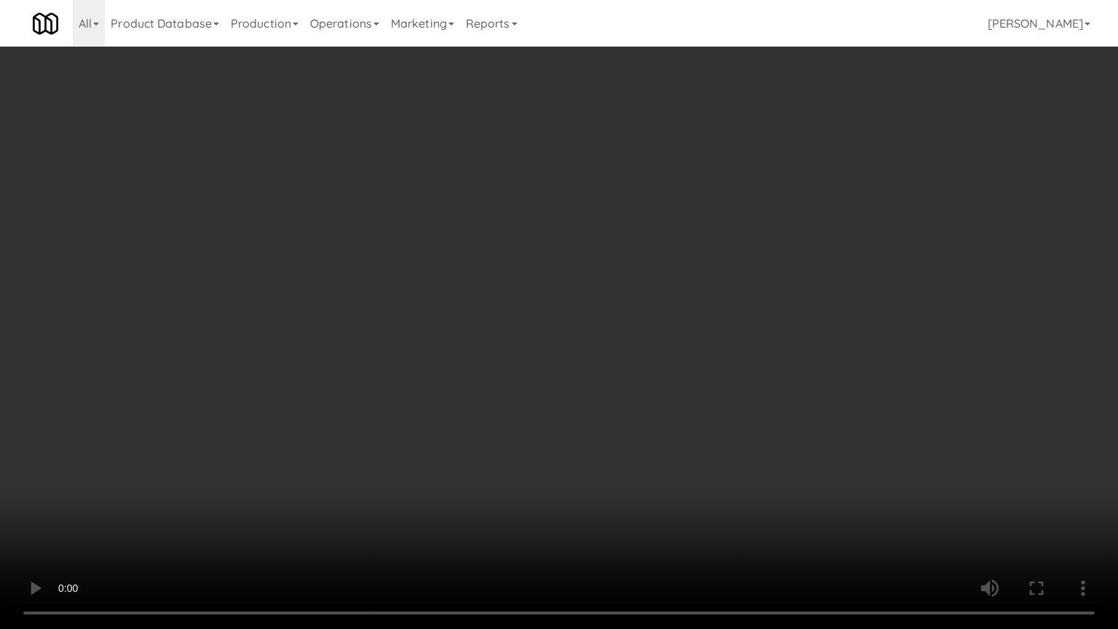
click at [509, 278] on video at bounding box center [559, 314] width 1118 height 629
click at [640, 289] on video at bounding box center [559, 314] width 1118 height 629
click at [634, 292] on video at bounding box center [559, 314] width 1118 height 629
click at [638, 291] on video at bounding box center [559, 314] width 1118 height 629
click at [640, 292] on video at bounding box center [559, 314] width 1118 height 629
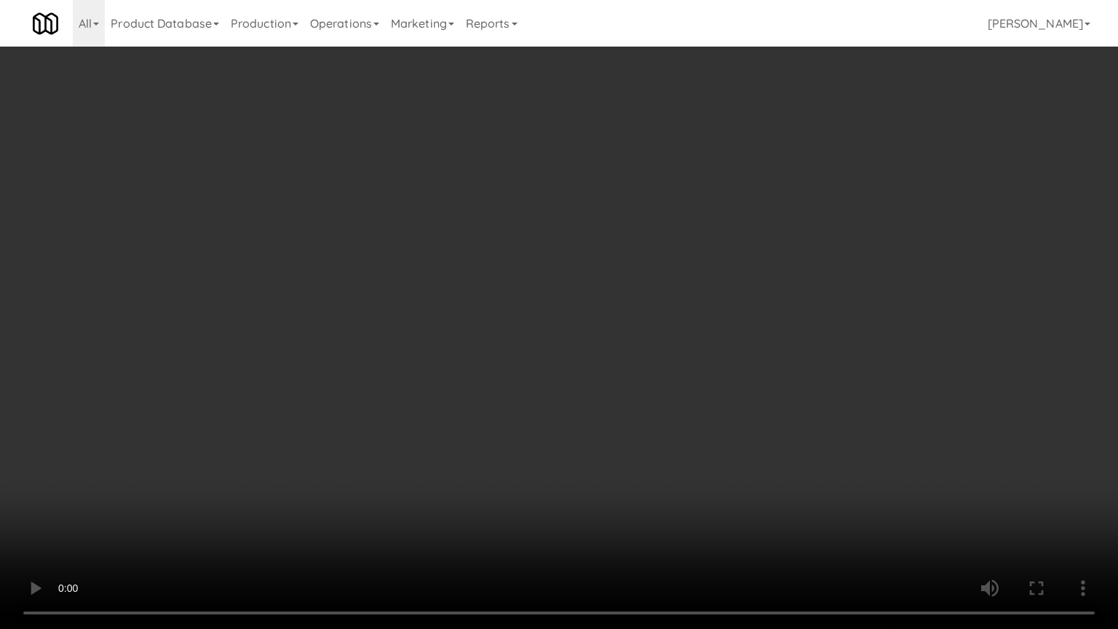
click at [639, 300] on video at bounding box center [559, 314] width 1118 height 629
click at [640, 309] on video at bounding box center [559, 314] width 1118 height 629
click at [715, 318] on video at bounding box center [559, 314] width 1118 height 629
drag, startPoint x: 702, startPoint y: 318, endPoint x: 718, endPoint y: 311, distance: 17.6
click at [710, 315] on video at bounding box center [559, 314] width 1118 height 629
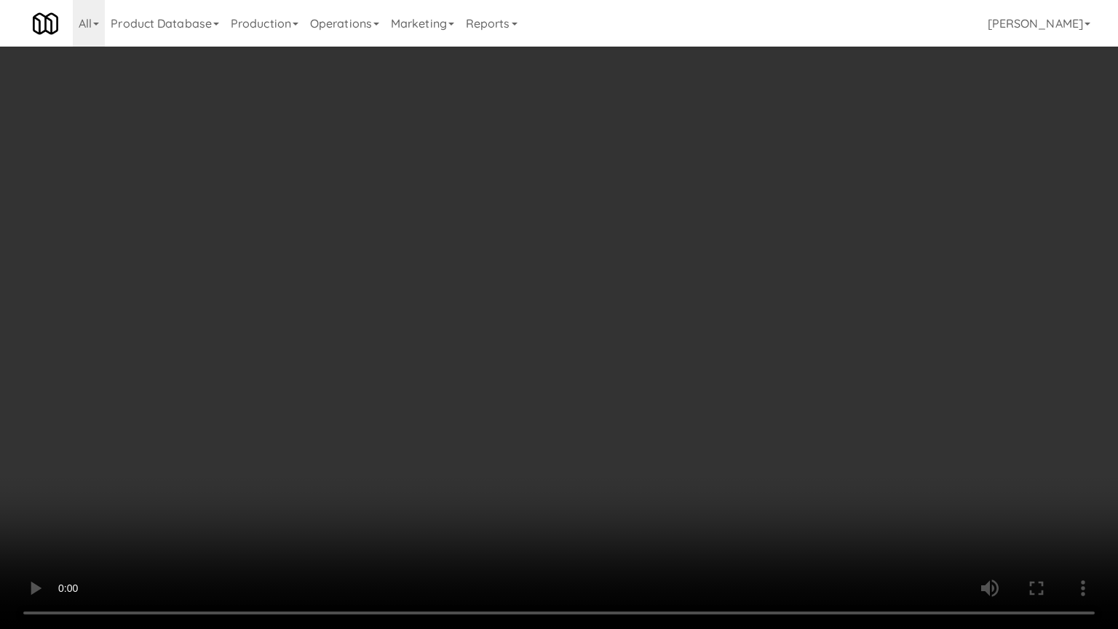
click at [800, 273] on video at bounding box center [559, 314] width 1118 height 629
drag, startPoint x: 749, startPoint y: 264, endPoint x: 757, endPoint y: 265, distance: 8.8
click at [750, 265] on video at bounding box center [559, 314] width 1118 height 629
click at [707, 253] on video at bounding box center [559, 314] width 1118 height 629
click at [707, 255] on video at bounding box center [559, 314] width 1118 height 629
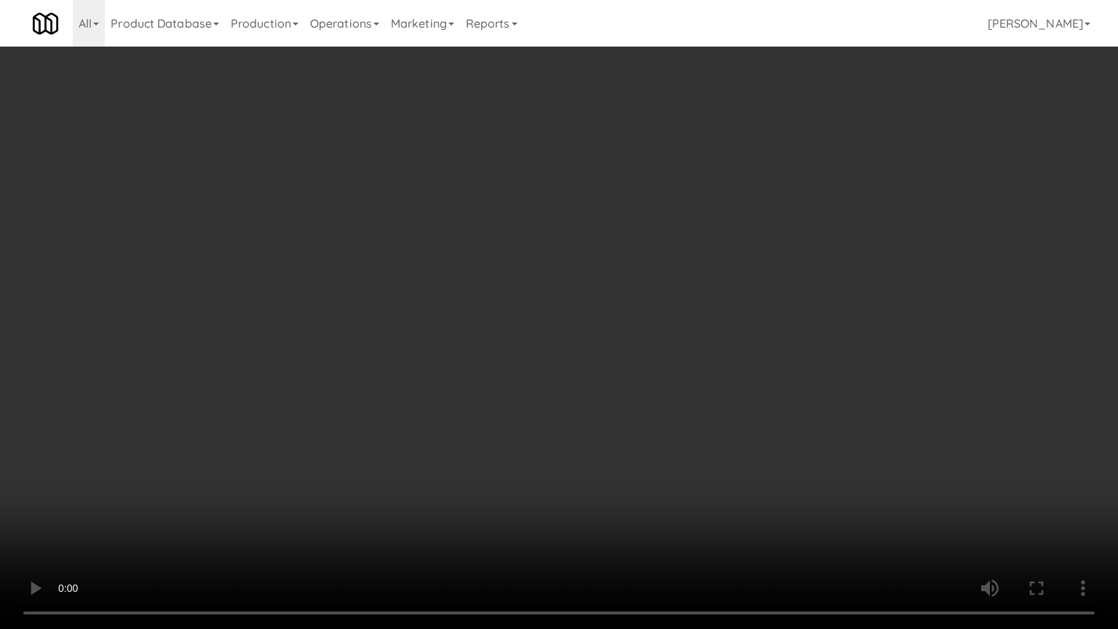
click at [703, 246] on video at bounding box center [559, 314] width 1118 height 629
click at [714, 244] on video at bounding box center [559, 314] width 1118 height 629
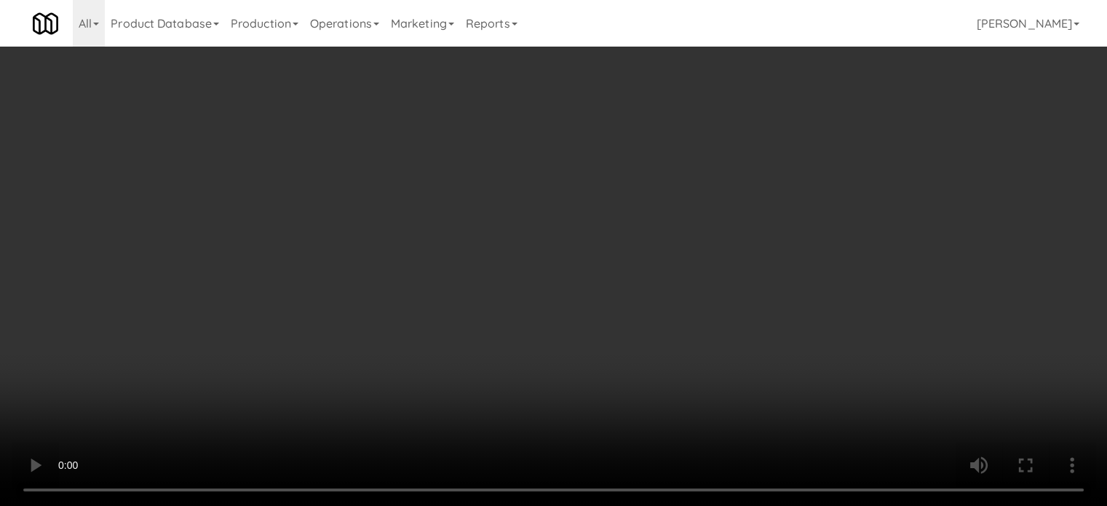
scroll to position [728, 0]
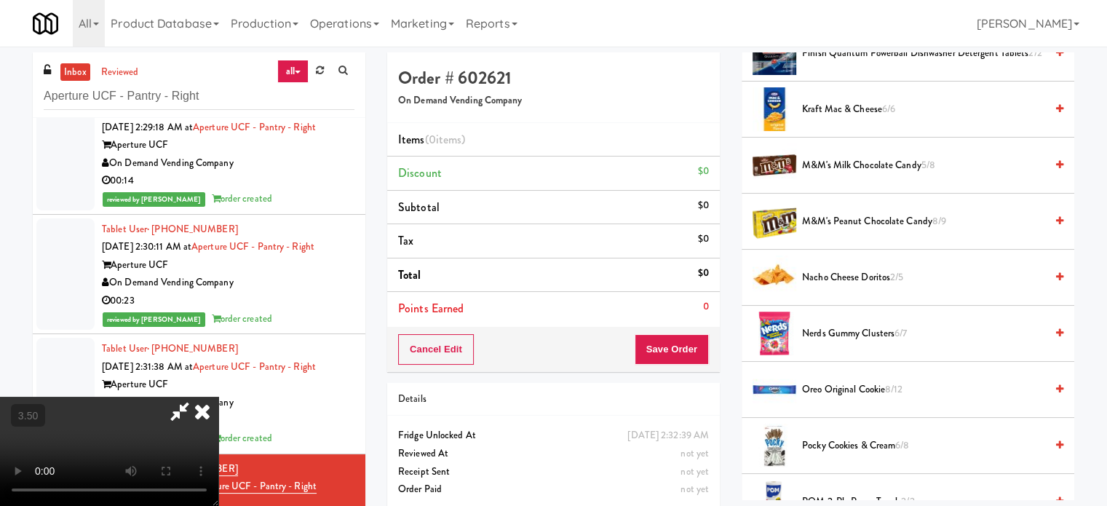
click at [850, 220] on span "M&M's Peanut Chocolate Candy 8/9" at bounding box center [923, 221] width 243 height 18
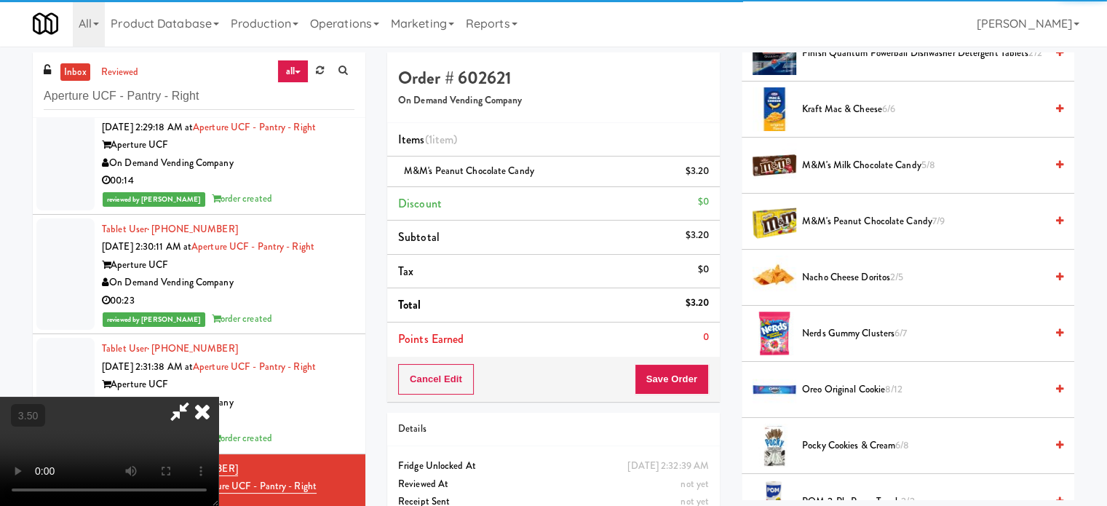
click at [218, 397] on icon at bounding box center [202, 411] width 32 height 29
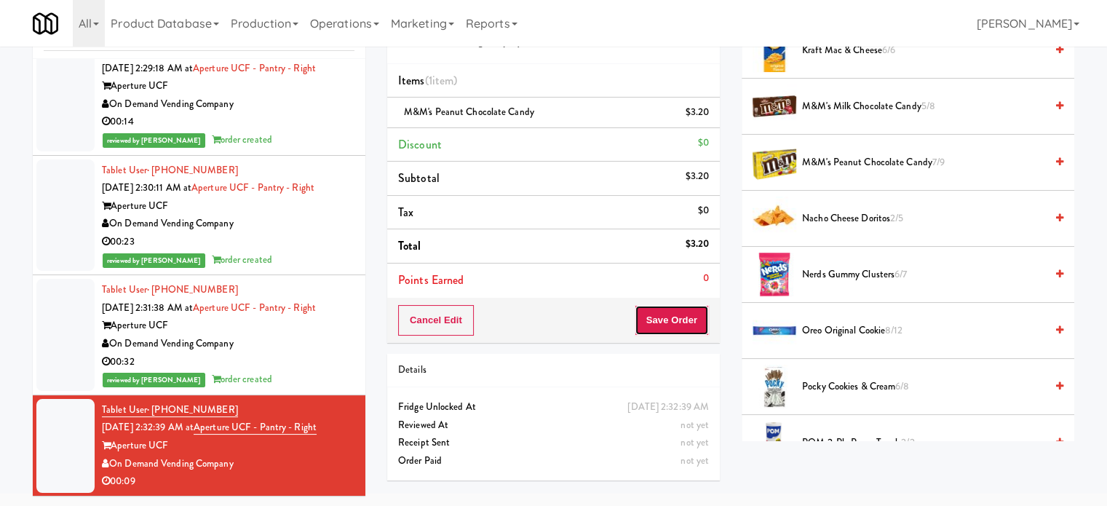
click at [682, 309] on button "Save Order" at bounding box center [671, 320] width 74 height 31
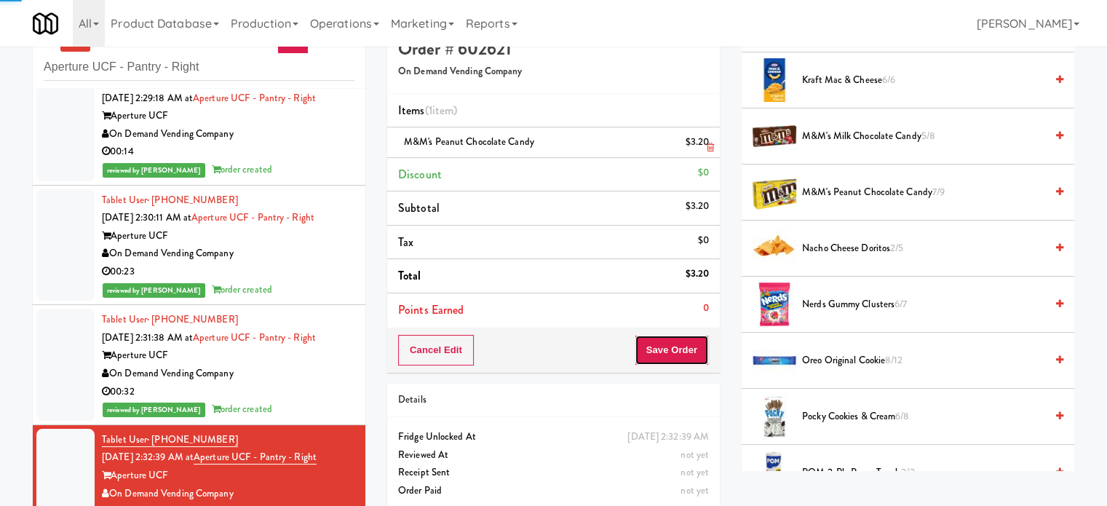
scroll to position [0, 0]
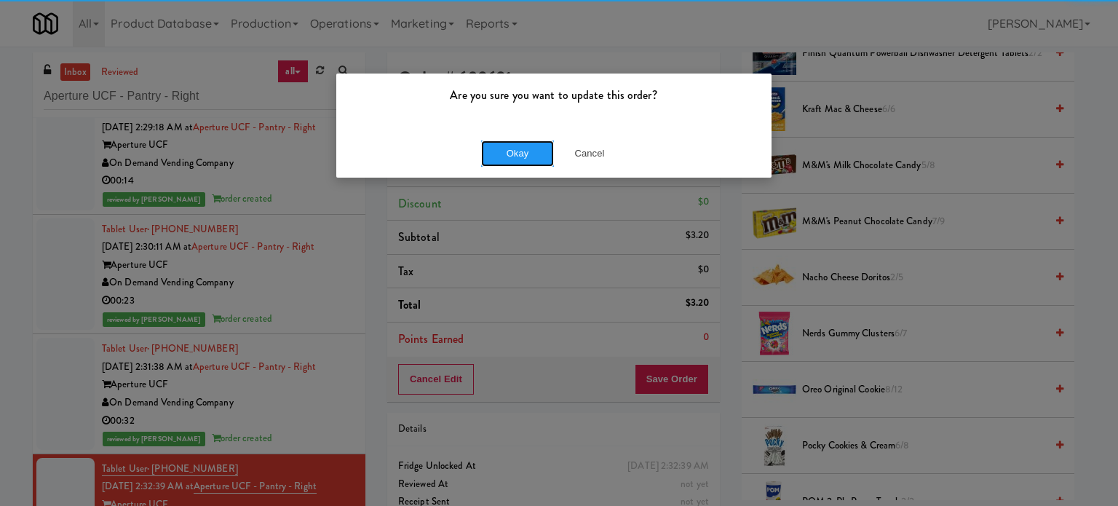
drag, startPoint x: 506, startPoint y: 151, endPoint x: 547, endPoint y: 37, distance: 121.3
click at [506, 150] on button "Okay" at bounding box center [517, 153] width 73 height 26
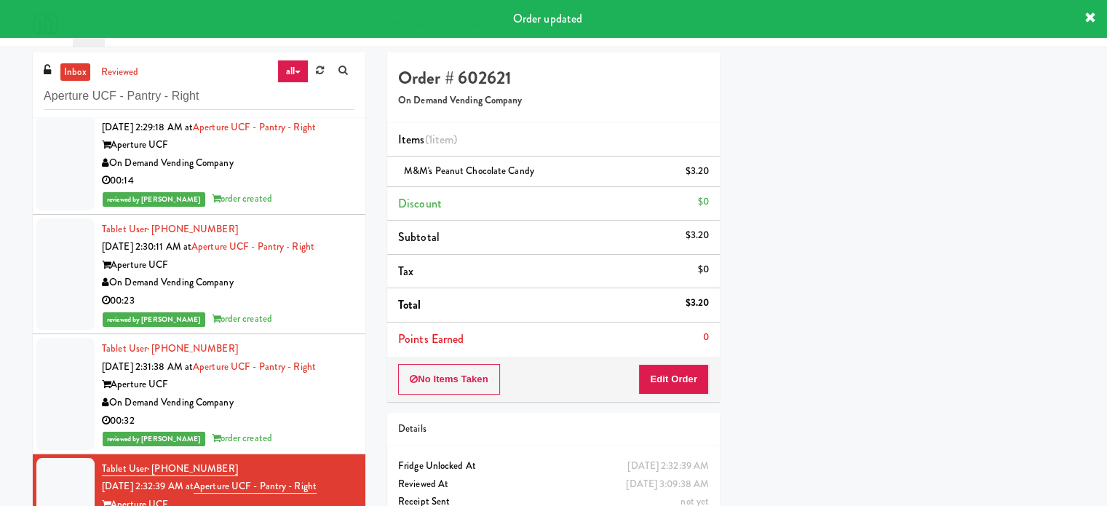
scroll to position [136, 0]
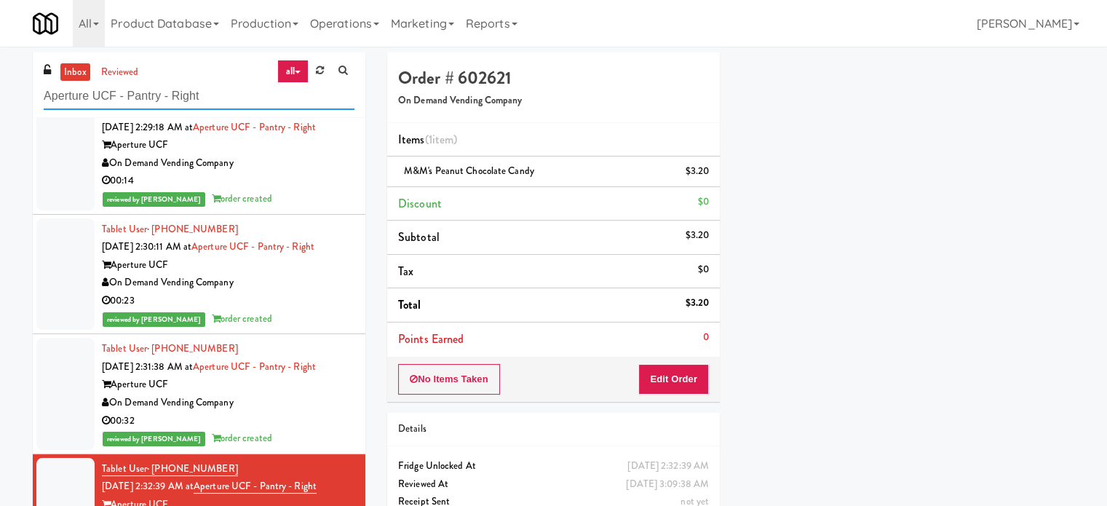
click at [202, 94] on input "Aperture UCF - Pantry - Right" at bounding box center [199, 96] width 311 height 27
click at [203, 94] on input "Aperture UCF - Pantry - Right" at bounding box center [199, 96] width 311 height 27
paste input "Rafferty - Cooler"
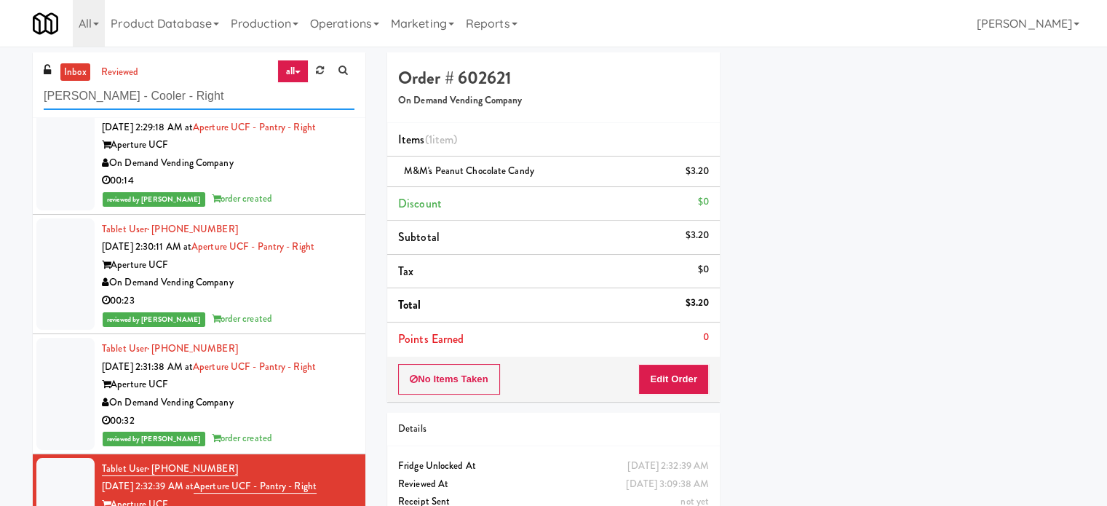
scroll to position [0, 0]
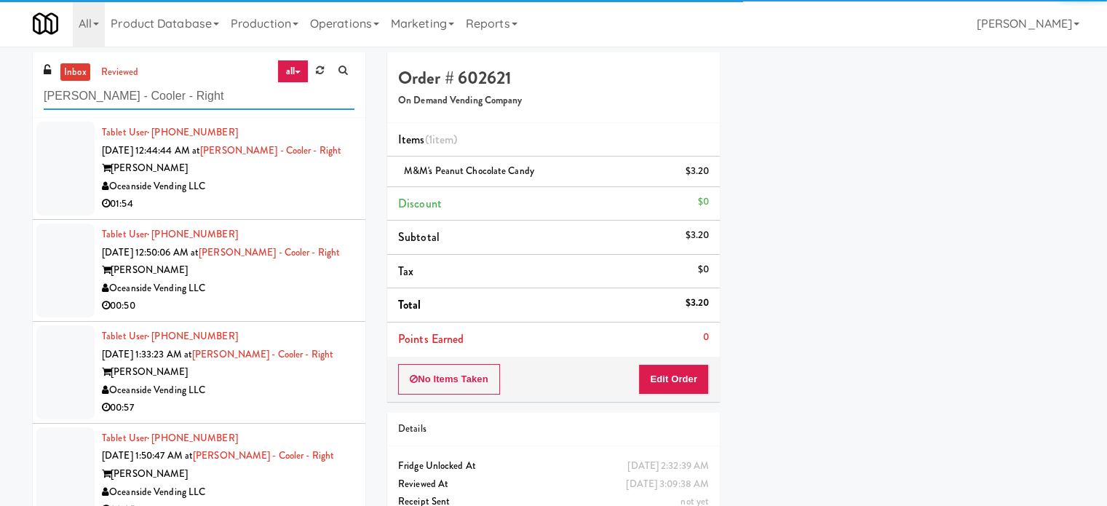
type input "Rafferty - Cooler - Right"
drag, startPoint x: 300, startPoint y: 194, endPoint x: 675, endPoint y: 162, distance: 376.7
click at [306, 194] on div "Oceanside Vending LLC" at bounding box center [228, 187] width 252 height 18
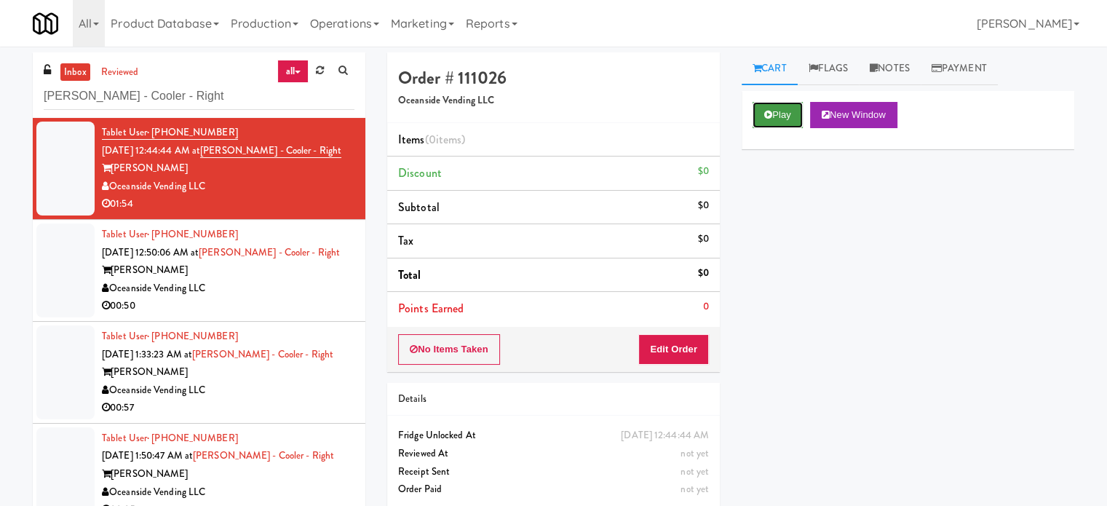
click at [790, 119] on button "Play" at bounding box center [777, 115] width 50 height 26
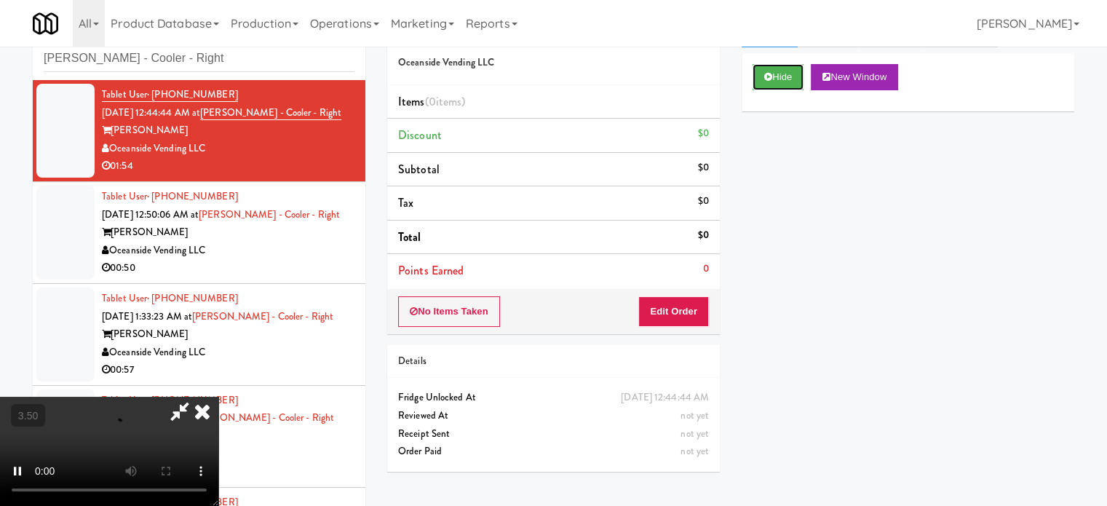
scroll to position [59, 0]
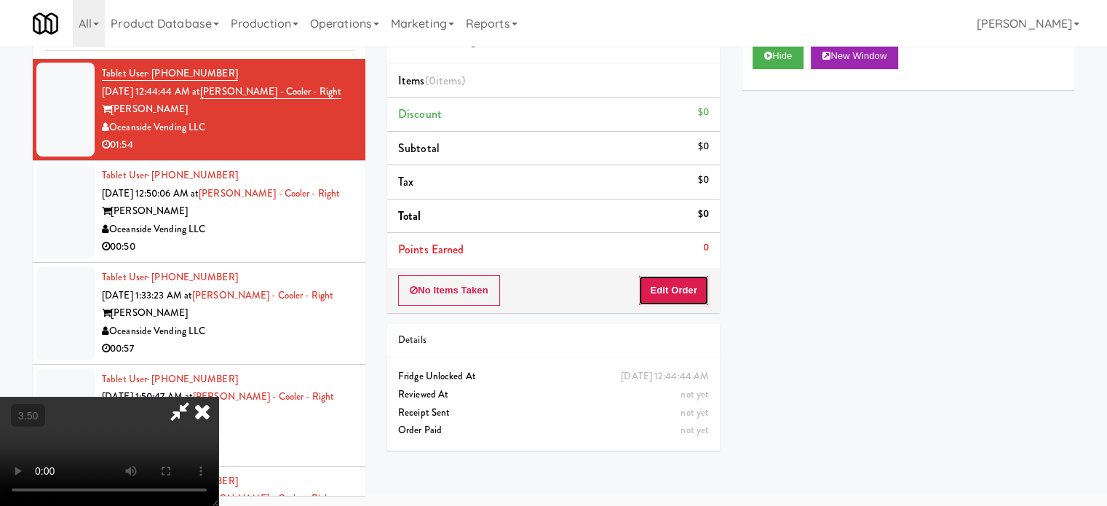
click at [687, 288] on button "Edit Order" at bounding box center [673, 290] width 71 height 31
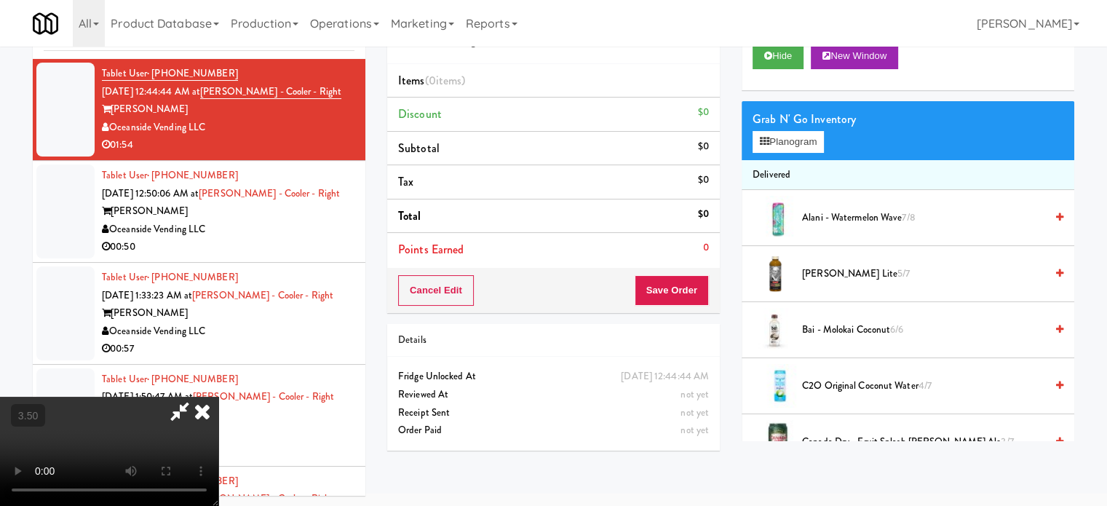
click at [218, 397] on video at bounding box center [109, 451] width 218 height 109
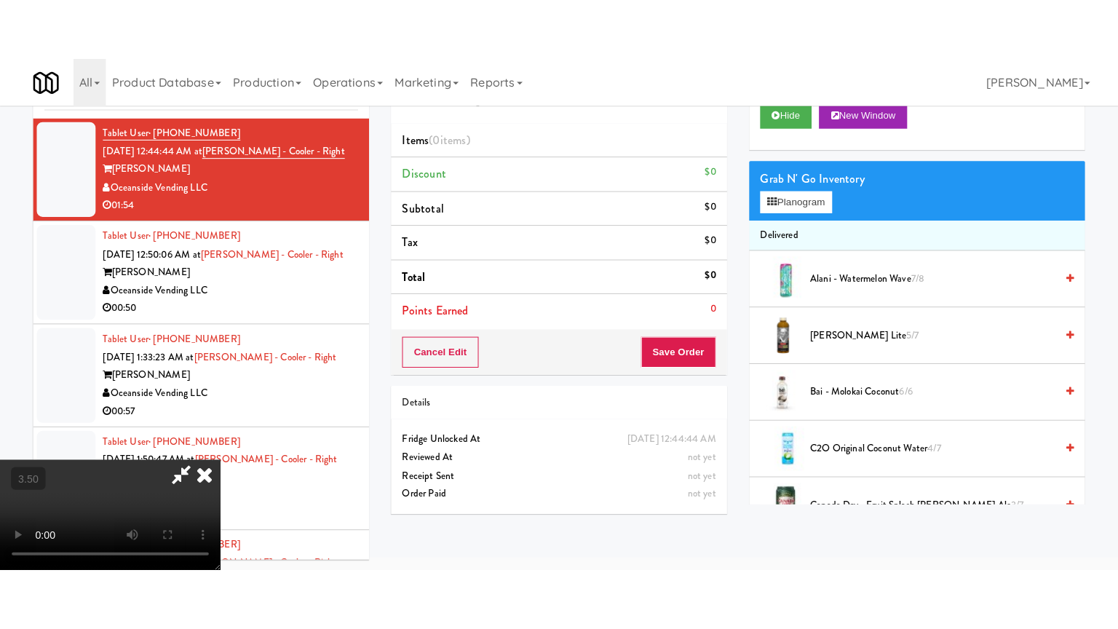
scroll to position [47, 0]
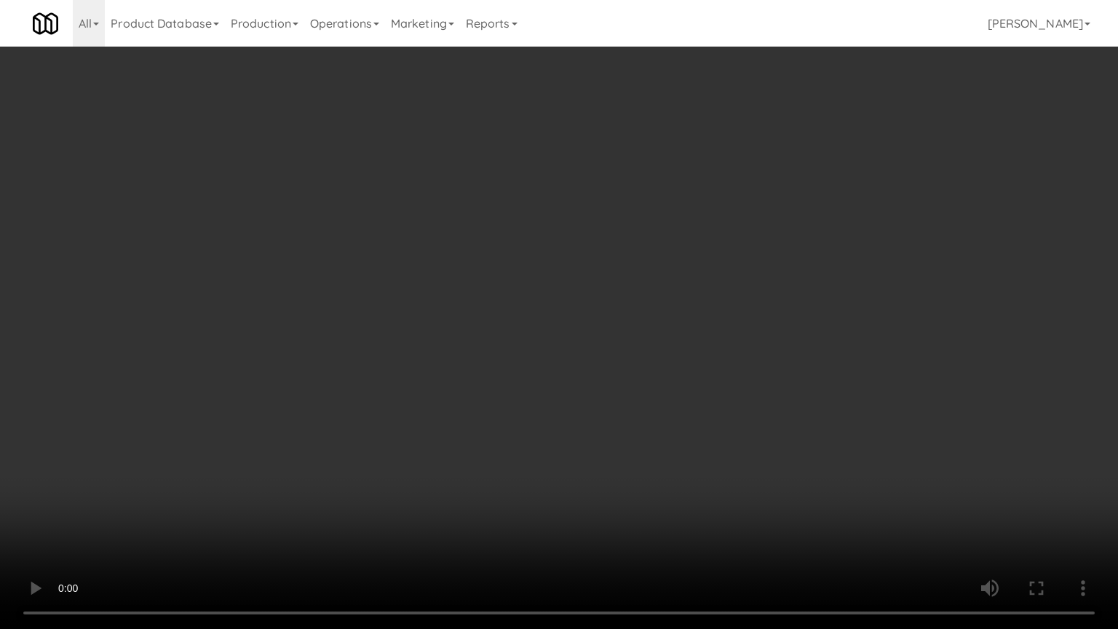
click at [590, 335] on video at bounding box center [559, 314] width 1118 height 629
click at [591, 335] on video at bounding box center [559, 314] width 1118 height 629
click at [643, 373] on video at bounding box center [559, 314] width 1118 height 629
click at [550, 366] on video at bounding box center [559, 314] width 1118 height 629
drag, startPoint x: 554, startPoint y: 365, endPoint x: 754, endPoint y: 193, distance: 263.6
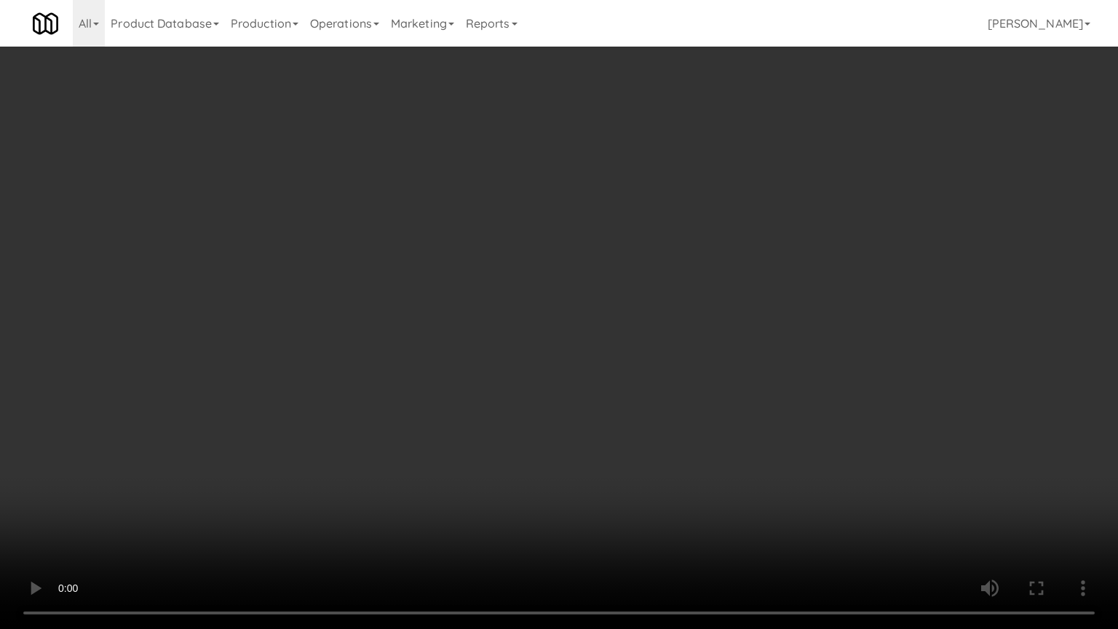
click at [556, 365] on video at bounding box center [559, 314] width 1118 height 629
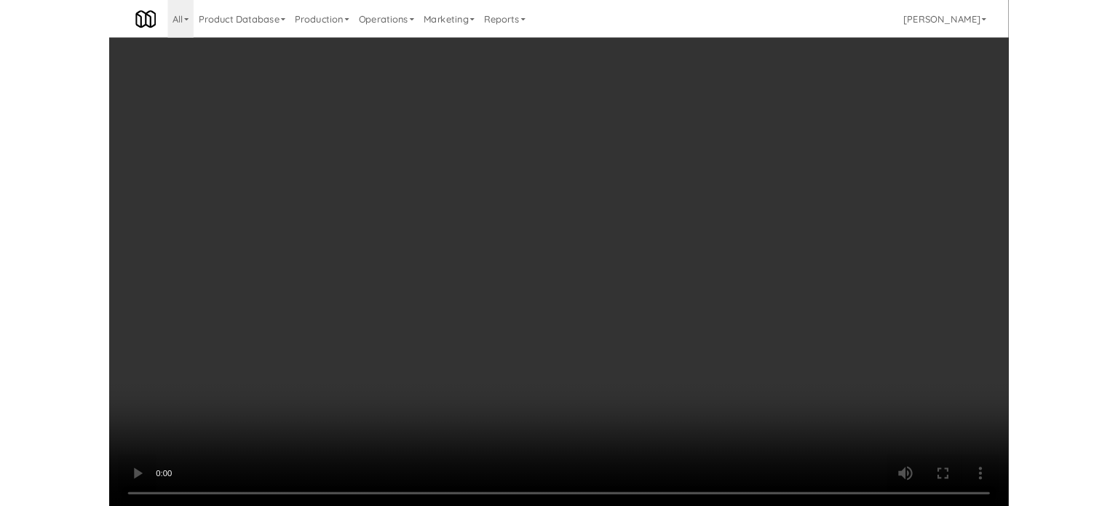
scroll to position [59, 0]
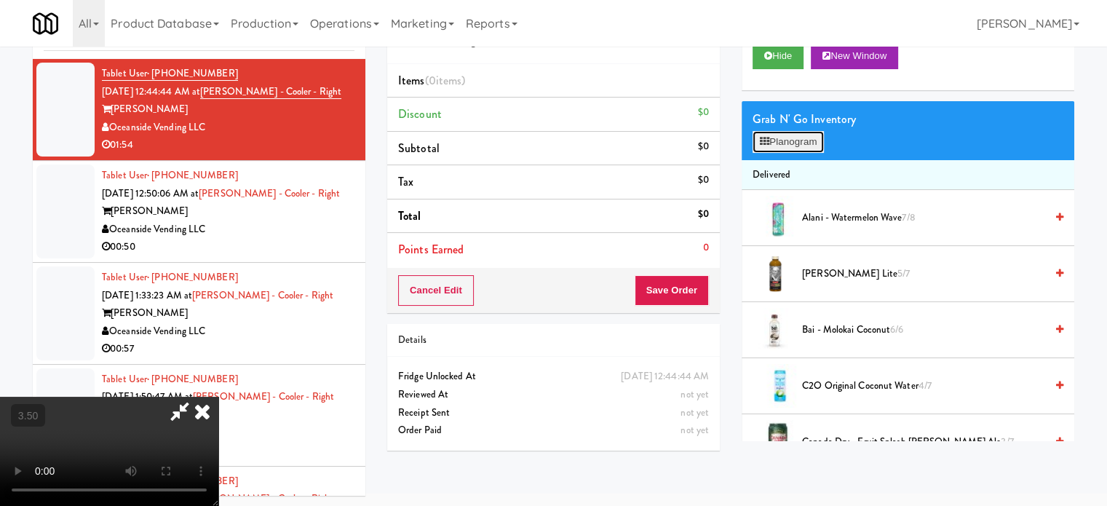
click at [789, 144] on button "Planogram" at bounding box center [787, 142] width 71 height 22
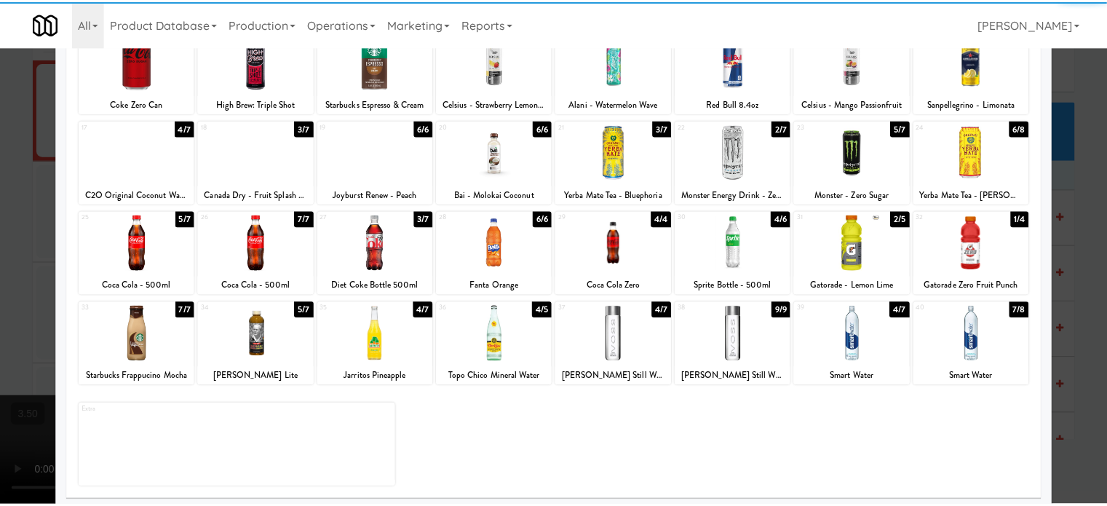
scroll to position [208, 0]
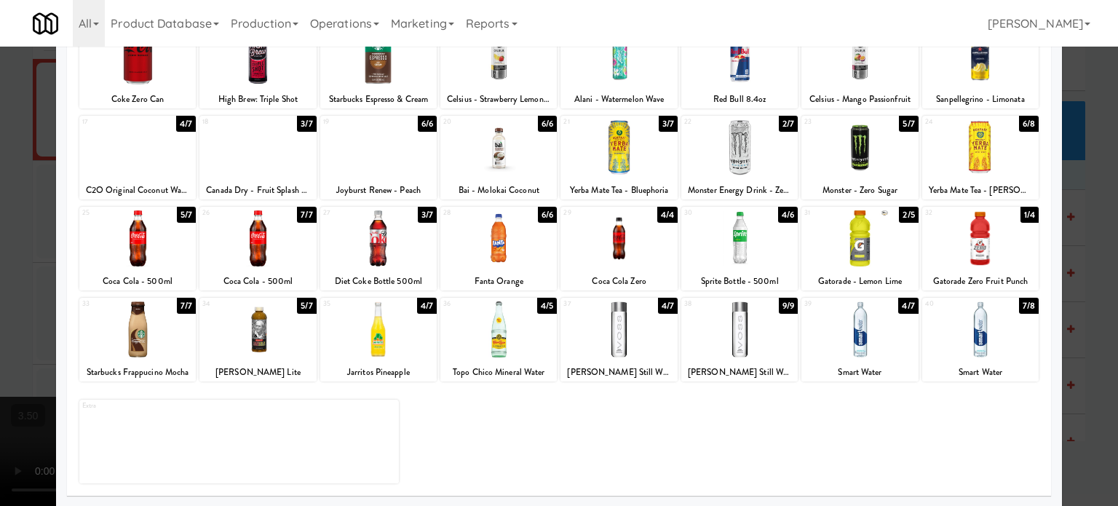
click at [545, 303] on div "4/5" at bounding box center [547, 306] width 20 height 16
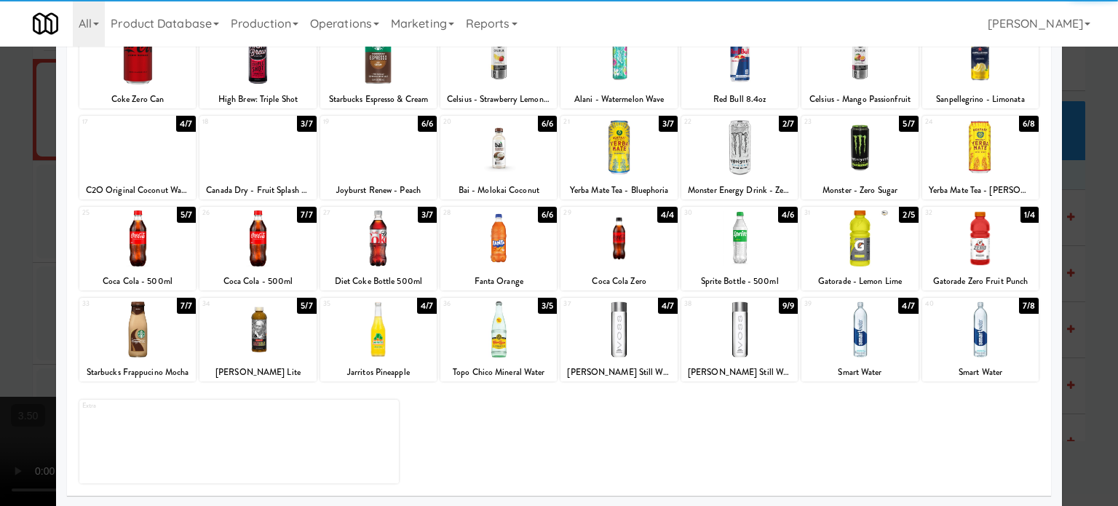
click at [1097, 333] on div at bounding box center [559, 253] width 1118 height 506
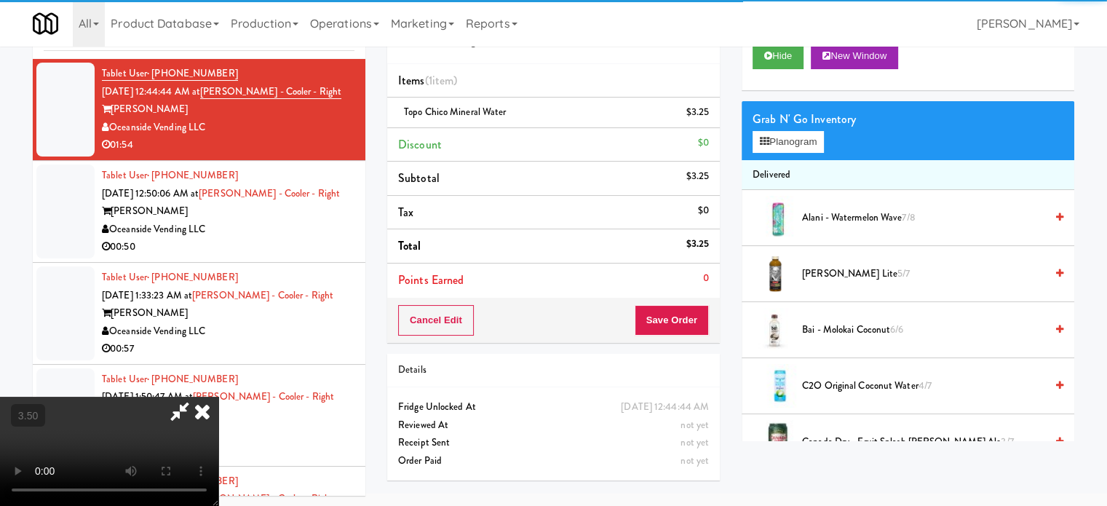
click at [218, 397] on video at bounding box center [109, 451] width 218 height 109
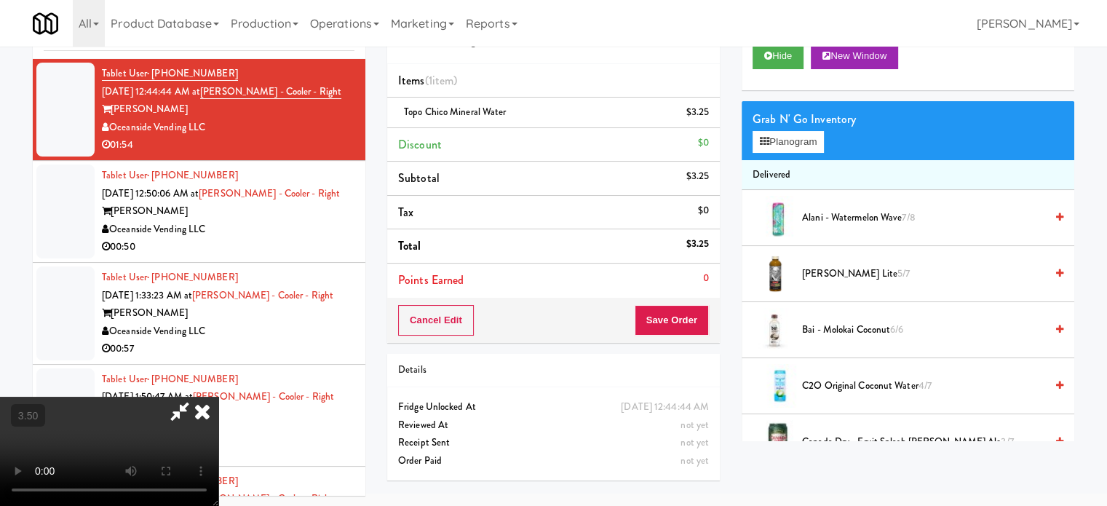
drag, startPoint x: 474, startPoint y: 287, endPoint x: 481, endPoint y: 360, distance: 73.1
click at [218, 397] on video at bounding box center [109, 451] width 218 height 109
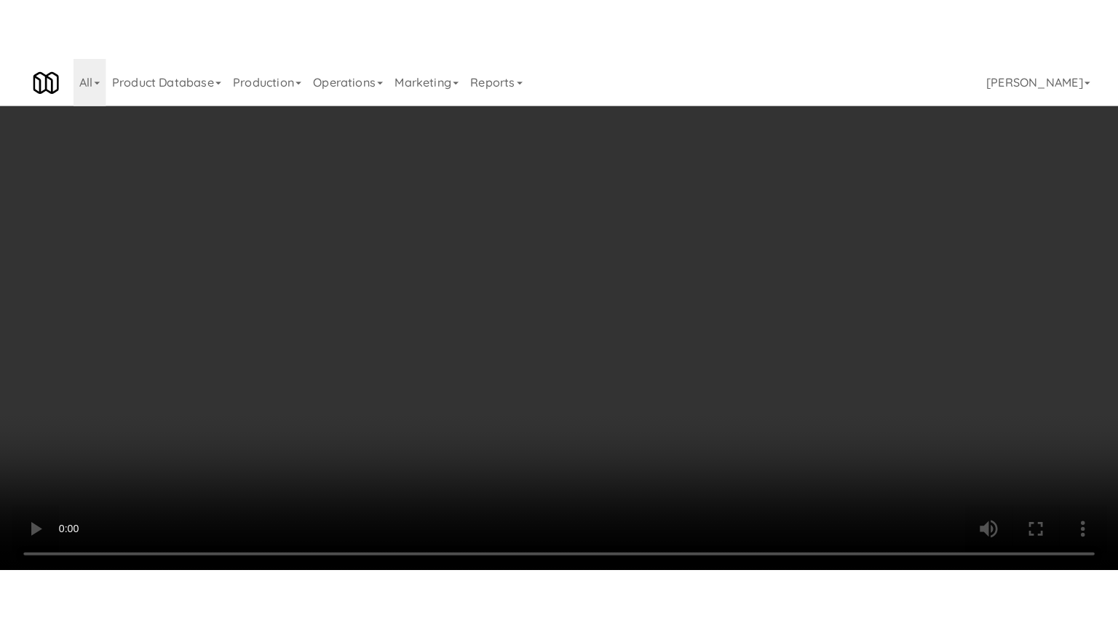
scroll to position [47, 0]
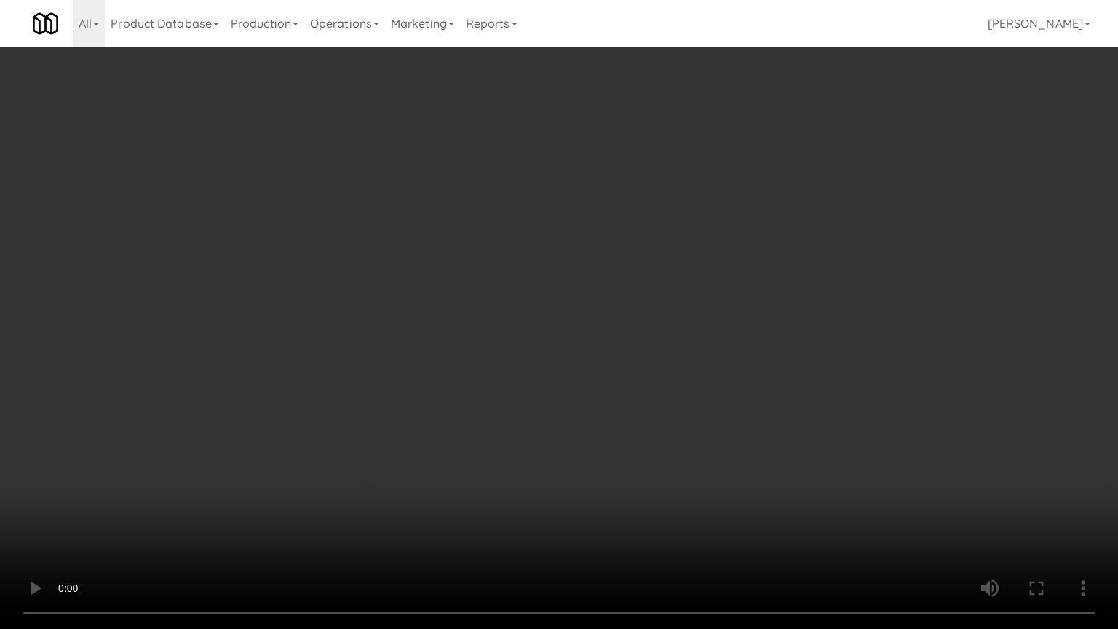
click at [608, 287] on video at bounding box center [559, 314] width 1118 height 629
click at [611, 288] on video at bounding box center [559, 314] width 1118 height 629
click at [637, 336] on video at bounding box center [559, 314] width 1118 height 629
click at [608, 339] on video at bounding box center [559, 314] width 1118 height 629
click at [639, 324] on video at bounding box center [559, 314] width 1118 height 629
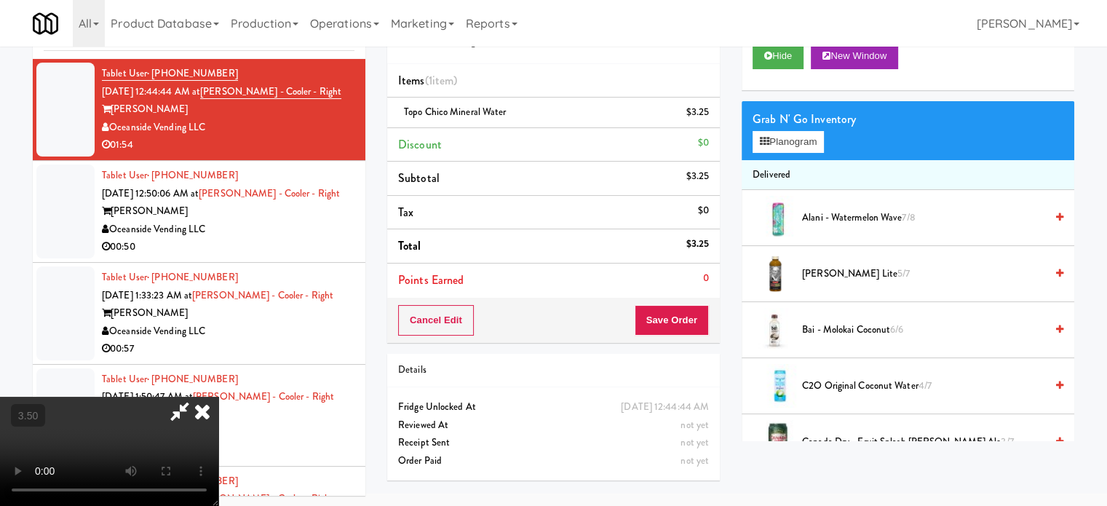
scroll to position [364, 0]
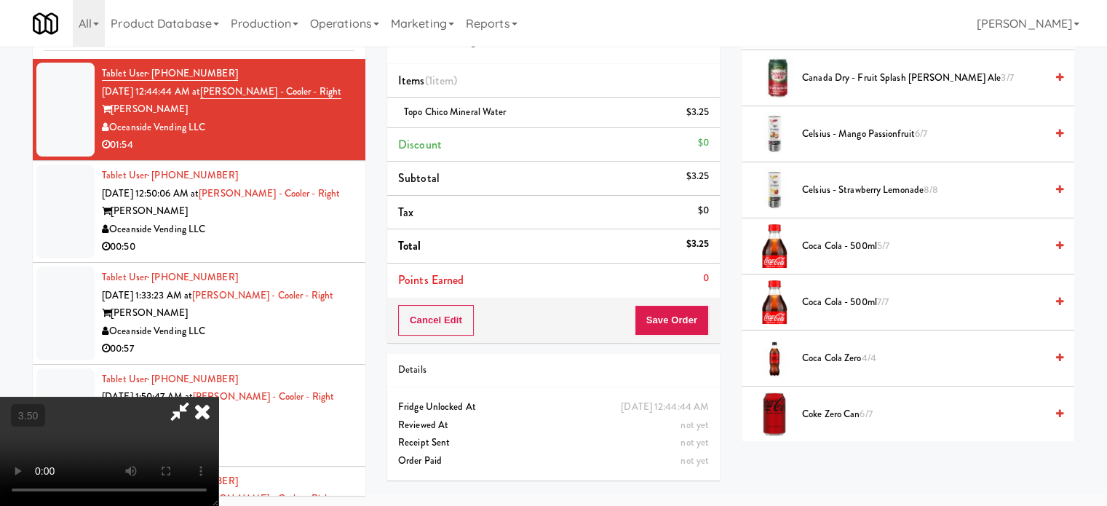
click at [845, 352] on span "Coca Cola Zero 4/4" at bounding box center [923, 358] width 243 height 18
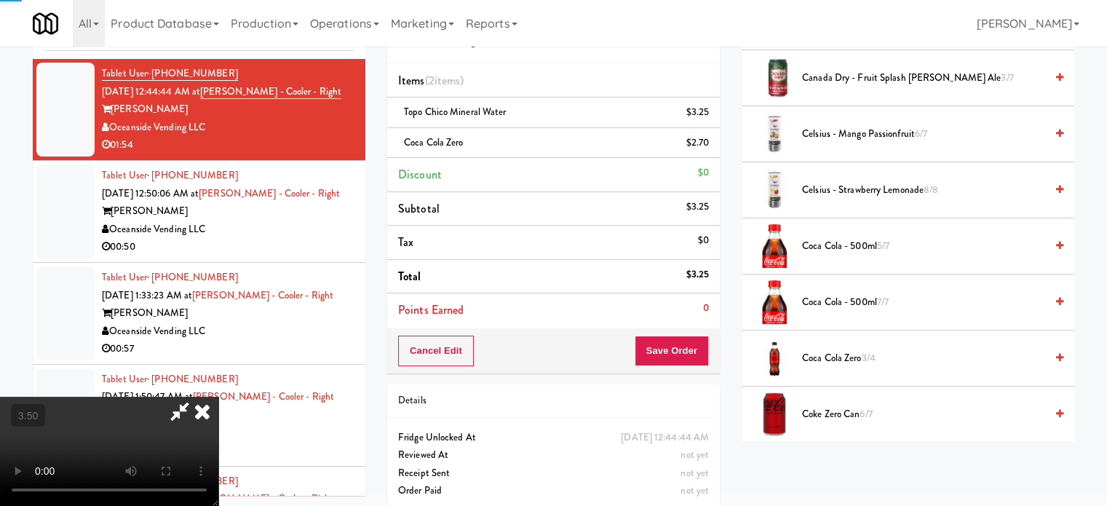
click at [218, 397] on video at bounding box center [109, 451] width 218 height 109
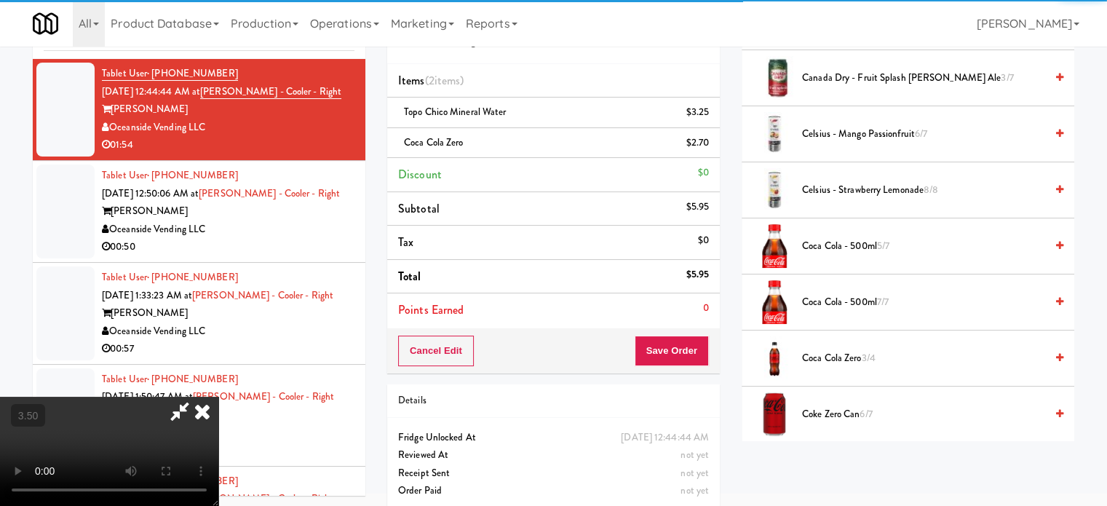
drag, startPoint x: 415, startPoint y: 349, endPoint x: 420, endPoint y: 409, distance: 59.8
click at [218, 397] on video at bounding box center [109, 451] width 218 height 109
drag, startPoint x: 420, startPoint y: 409, endPoint x: 503, endPoint y: 289, distance: 146.3
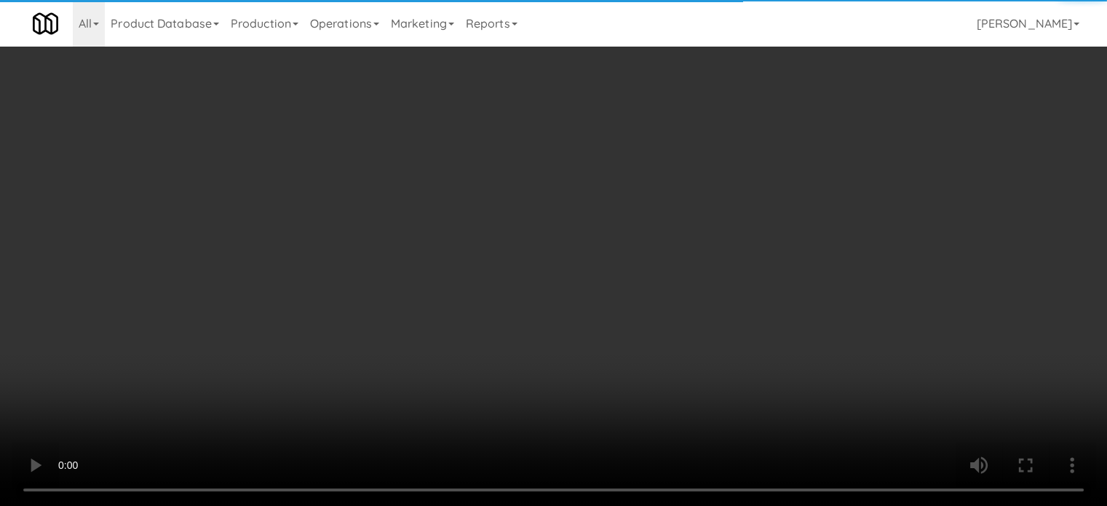
click at [427, 402] on video at bounding box center [553, 253] width 1107 height 506
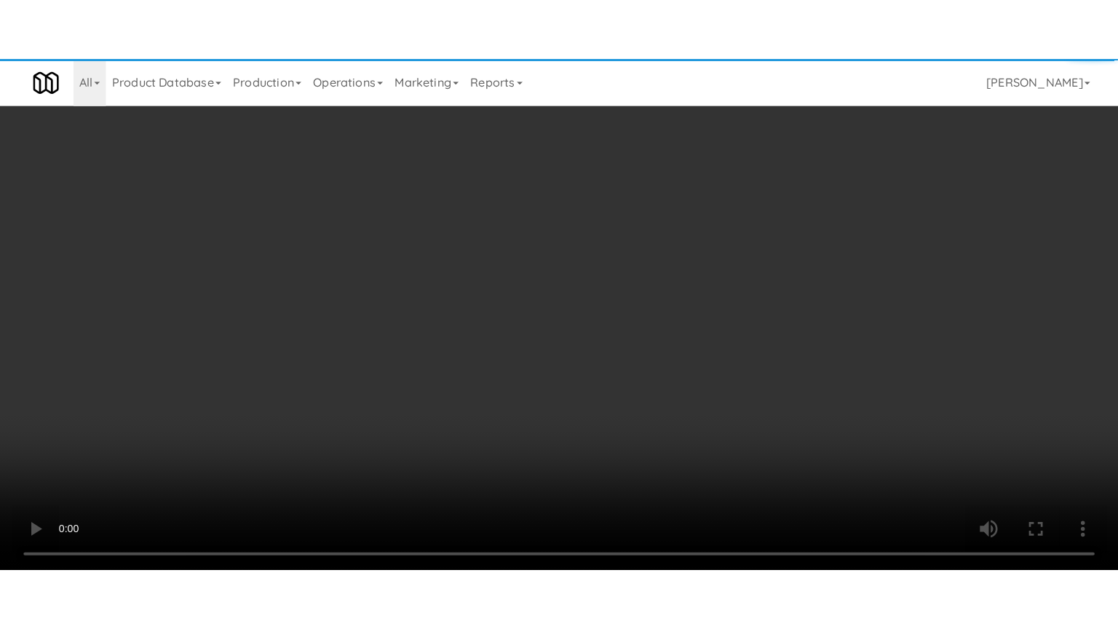
scroll to position [47, 0]
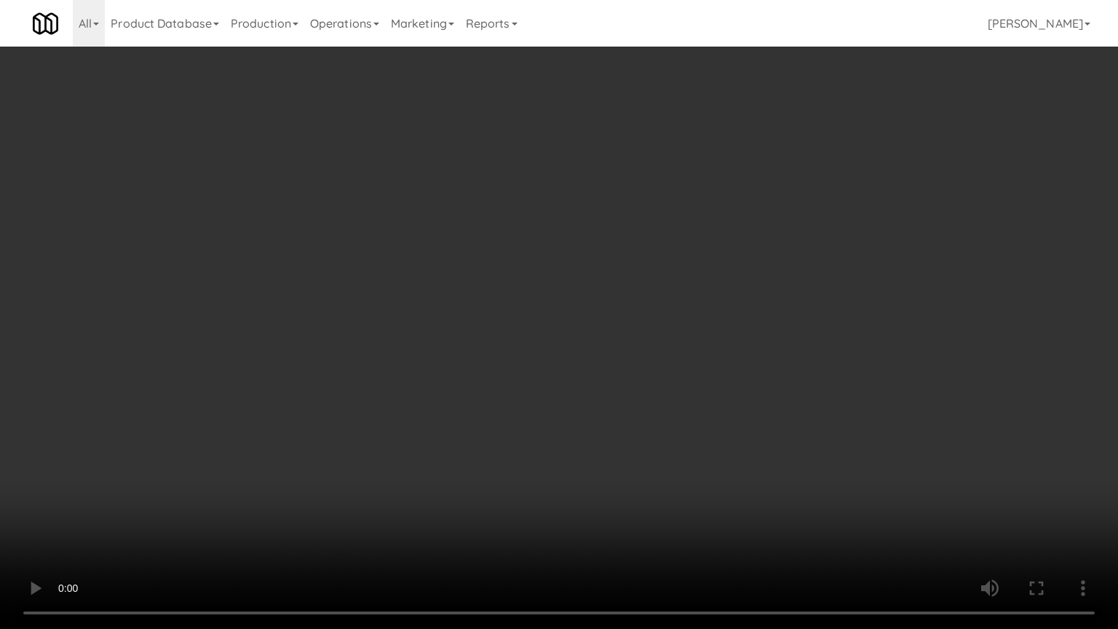
click at [489, 343] on video at bounding box center [559, 314] width 1118 height 629
click at [539, 352] on video at bounding box center [559, 314] width 1118 height 629
click at [637, 375] on video at bounding box center [559, 314] width 1118 height 629
click at [617, 378] on video at bounding box center [559, 314] width 1118 height 629
click at [364, 396] on video at bounding box center [559, 314] width 1118 height 629
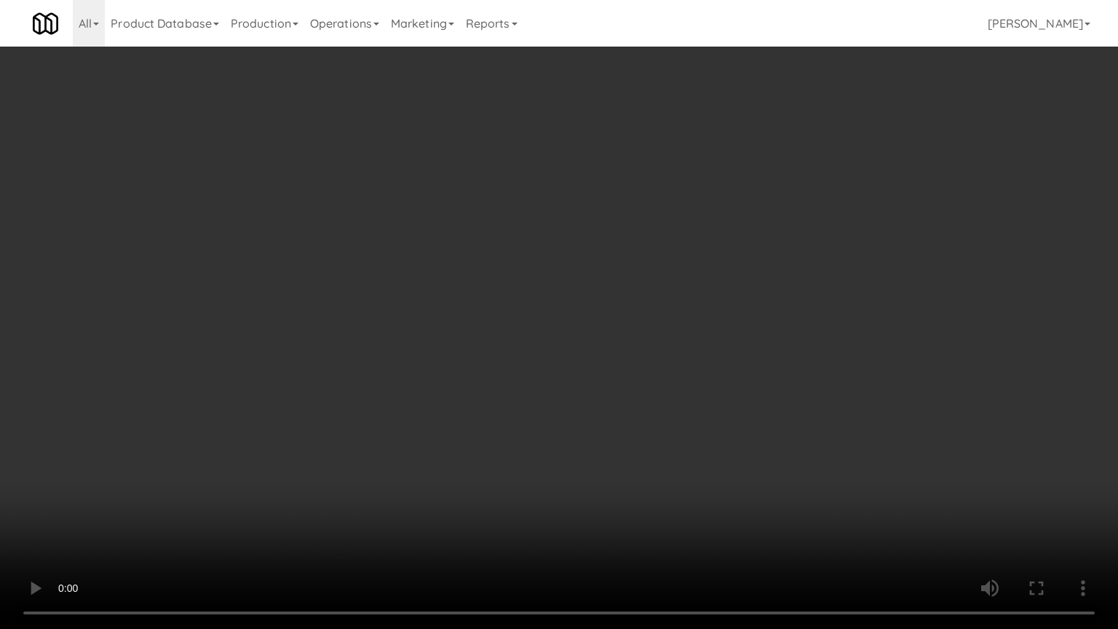
click at [465, 391] on video at bounding box center [559, 314] width 1118 height 629
click at [519, 399] on video at bounding box center [559, 314] width 1118 height 629
click at [442, 397] on video at bounding box center [559, 314] width 1118 height 629
click at [593, 351] on video at bounding box center [559, 314] width 1118 height 629
click at [597, 348] on video at bounding box center [559, 314] width 1118 height 629
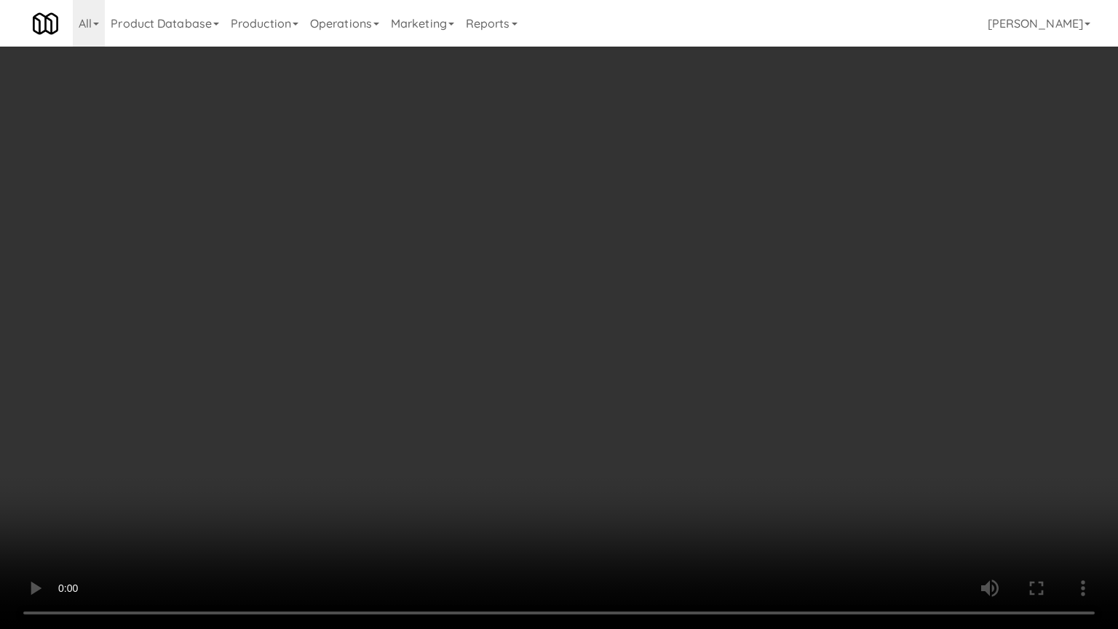
click at [700, 381] on video at bounding box center [559, 314] width 1118 height 629
click at [621, 383] on video at bounding box center [559, 314] width 1118 height 629
click at [702, 375] on video at bounding box center [559, 314] width 1118 height 629
click at [636, 367] on video at bounding box center [559, 314] width 1118 height 629
click at [658, 343] on video at bounding box center [559, 314] width 1118 height 629
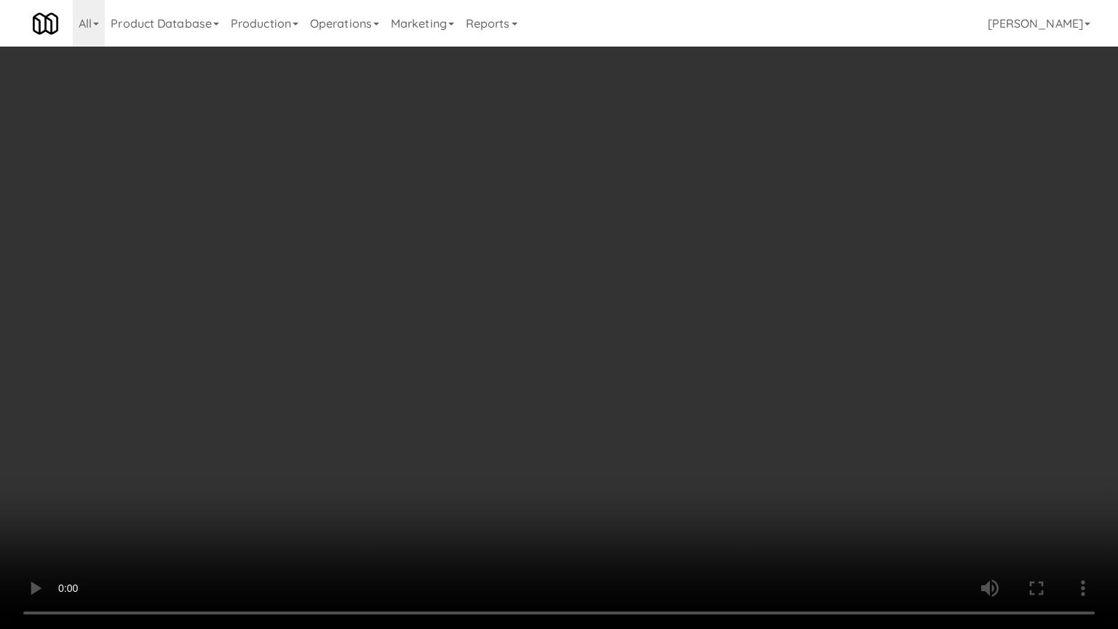
click at [660, 346] on video at bounding box center [559, 314] width 1118 height 629
click at [685, 363] on video at bounding box center [559, 314] width 1118 height 629
click at [658, 368] on video at bounding box center [559, 314] width 1118 height 629
drag, startPoint x: 660, startPoint y: 367, endPoint x: 728, endPoint y: 252, distance: 133.8
click at [666, 362] on video at bounding box center [559, 314] width 1118 height 629
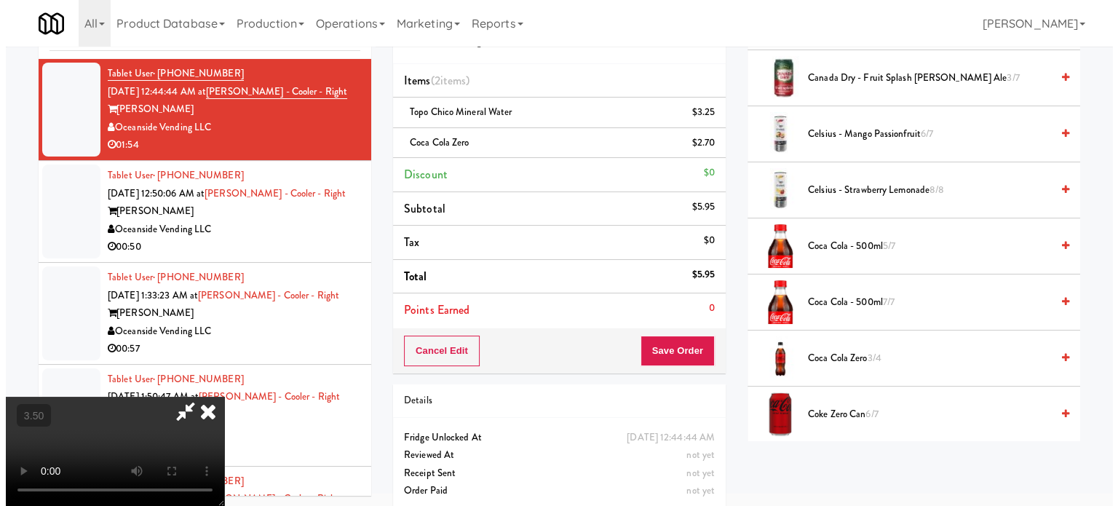
scroll to position [0, 0]
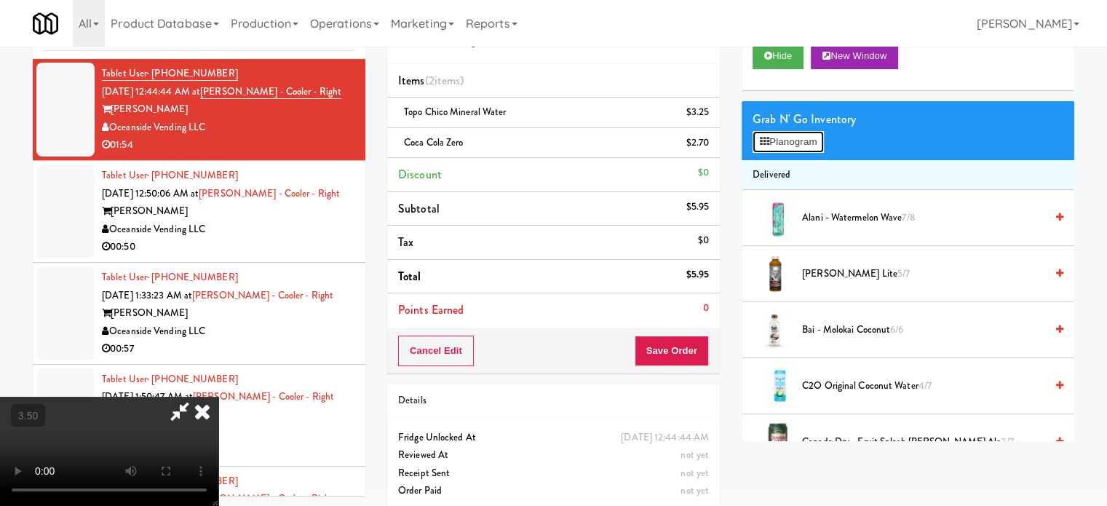
click at [792, 133] on button "Planogram" at bounding box center [787, 142] width 71 height 22
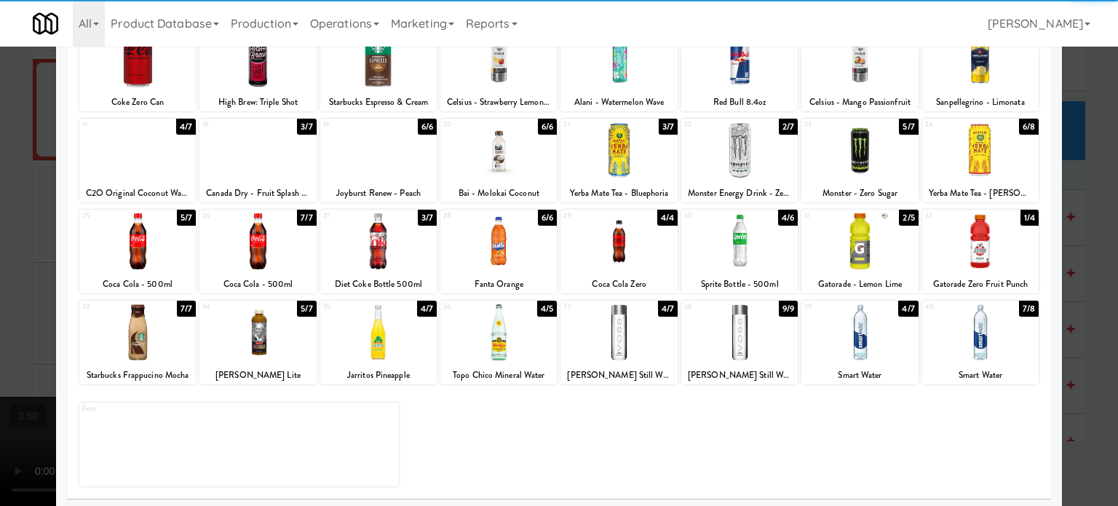
scroll to position [208, 0]
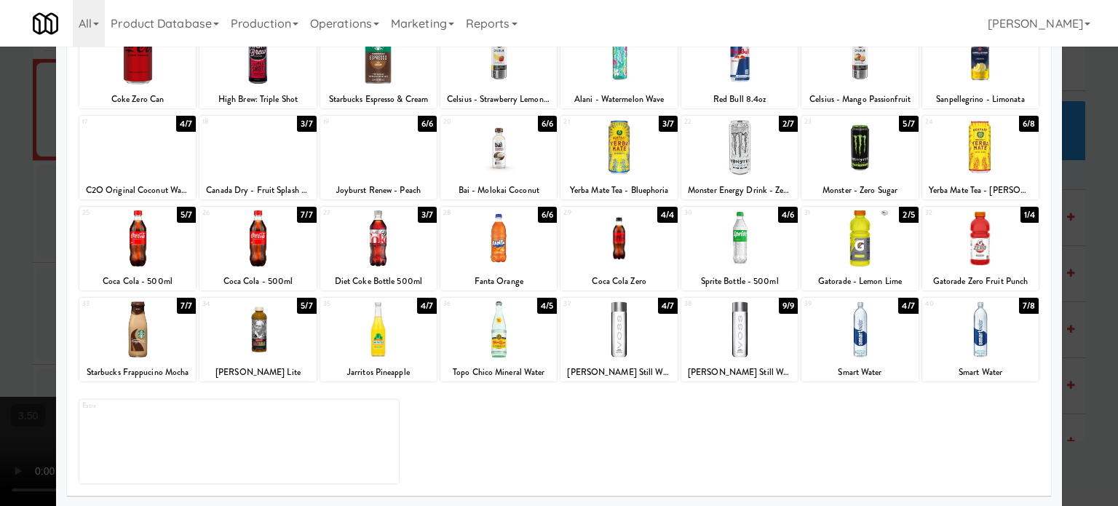
click at [898, 307] on div "4/7" at bounding box center [908, 306] width 20 height 16
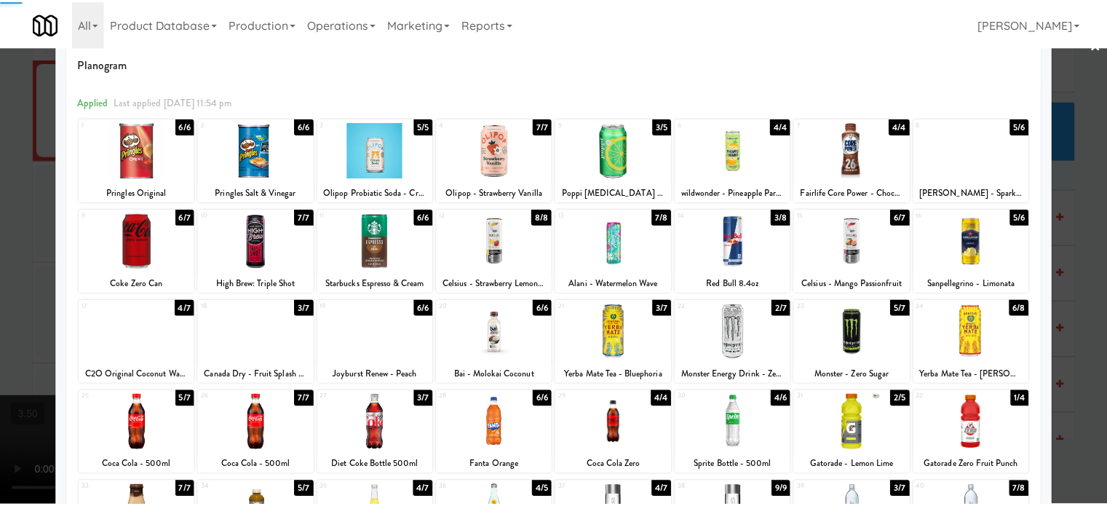
scroll to position [0, 0]
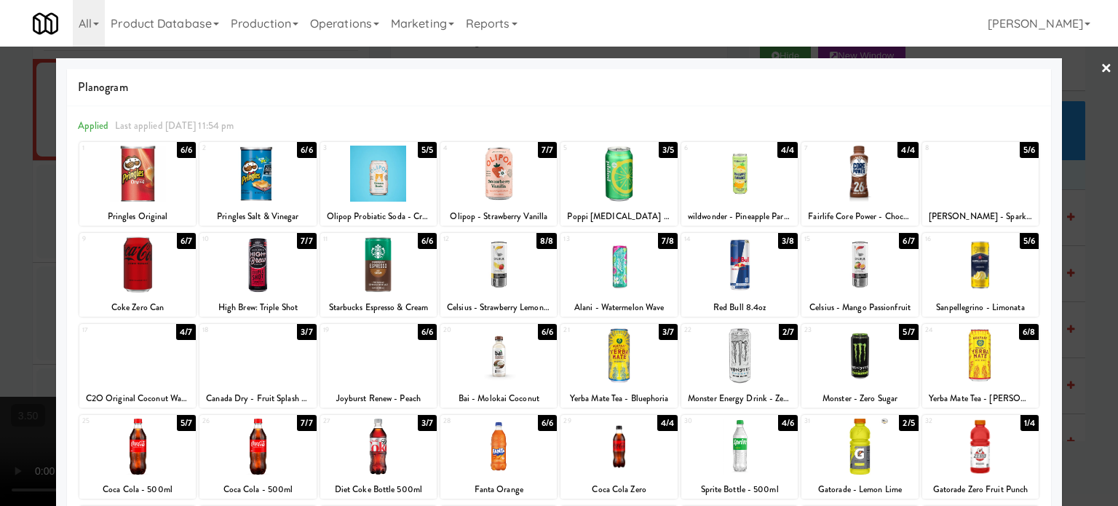
drag, startPoint x: 900, startPoint y: 245, endPoint x: 987, endPoint y: 234, distance: 87.4
click at [901, 245] on div "6/7" at bounding box center [908, 241] width 19 height 16
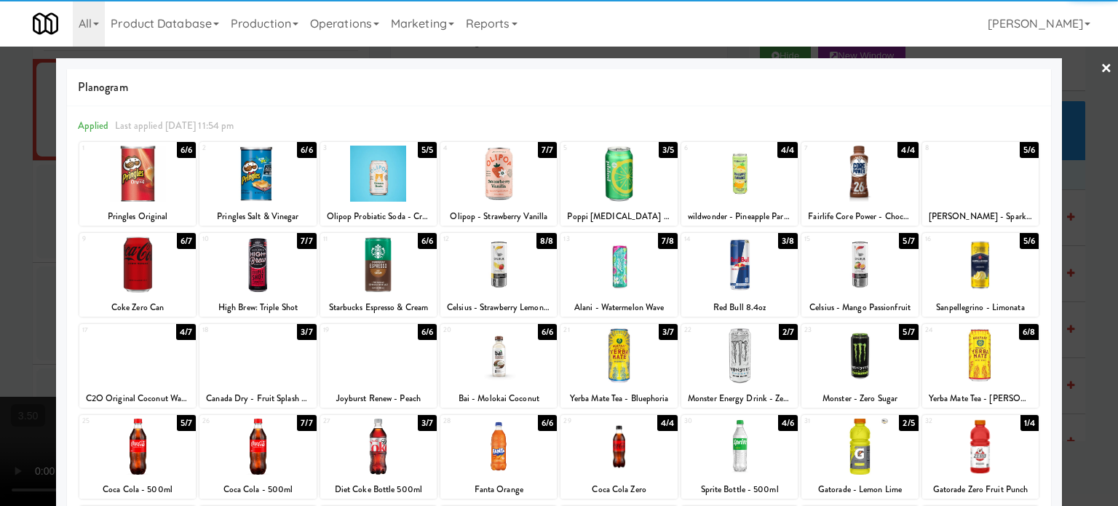
click at [1077, 260] on div at bounding box center [559, 253] width 1118 height 506
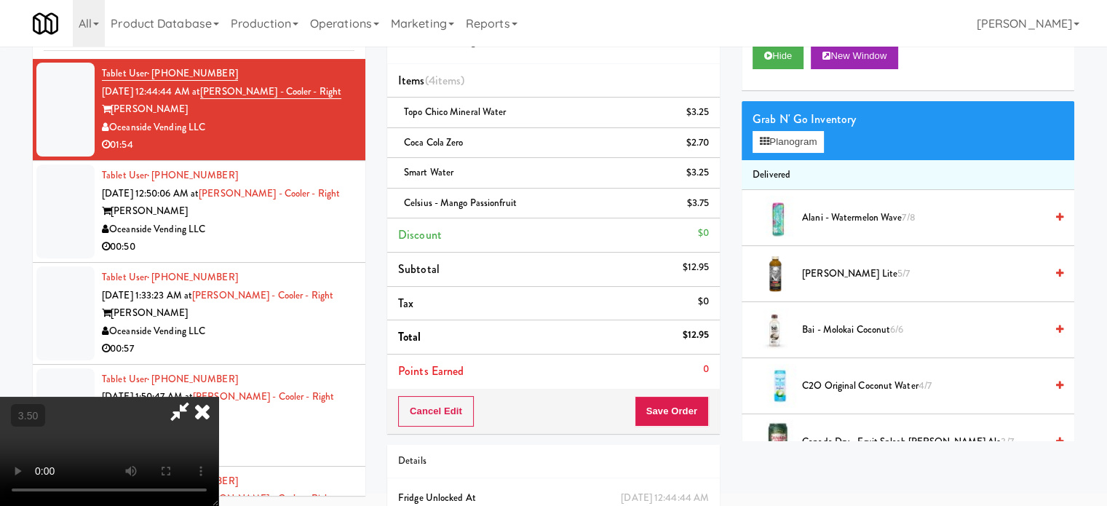
click at [218, 397] on video at bounding box center [109, 451] width 218 height 109
drag, startPoint x: 417, startPoint y: 258, endPoint x: 434, endPoint y: 330, distance: 73.2
click at [218, 397] on video at bounding box center [109, 451] width 218 height 109
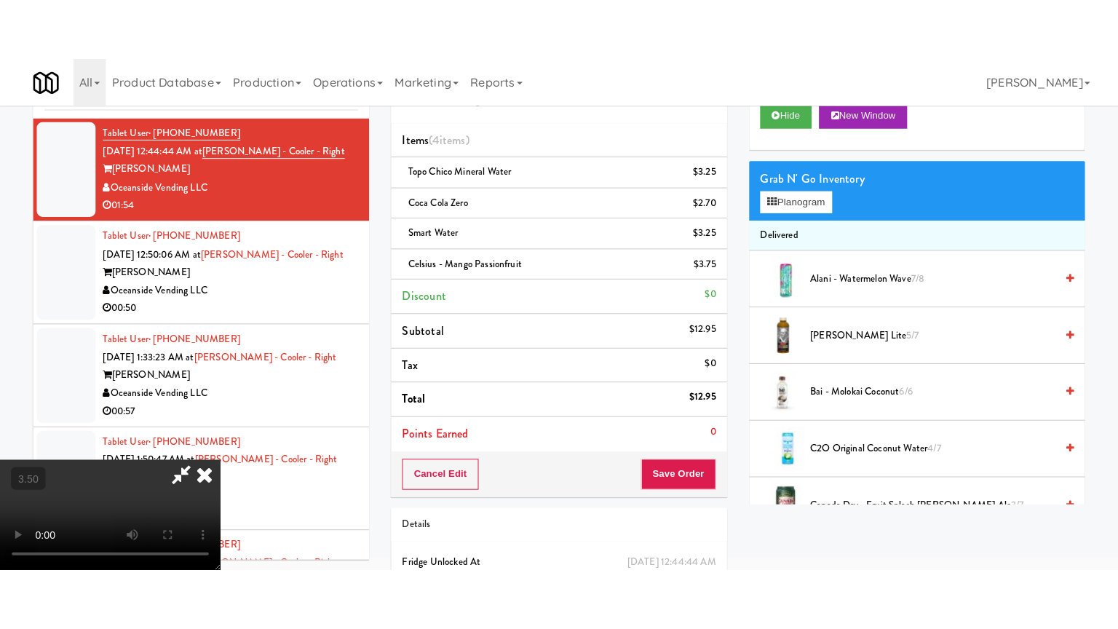
scroll to position [47, 0]
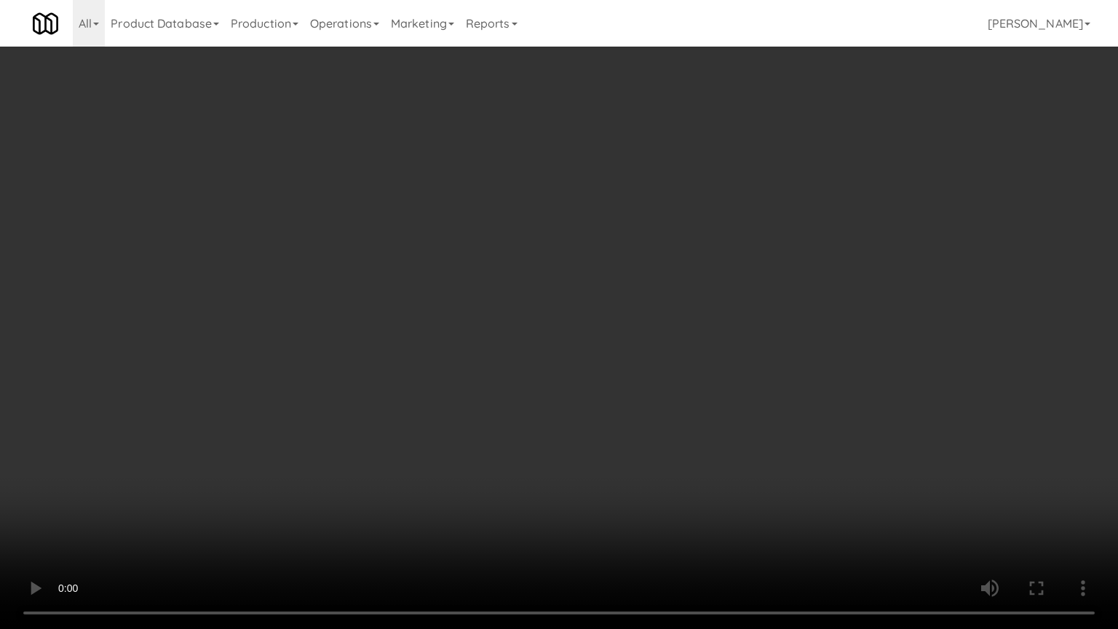
click at [455, 316] on video at bounding box center [559, 314] width 1118 height 629
click at [647, 268] on video at bounding box center [559, 314] width 1118 height 629
click at [660, 266] on video at bounding box center [559, 314] width 1118 height 629
click at [696, 279] on video at bounding box center [559, 314] width 1118 height 629
click at [644, 268] on video at bounding box center [559, 314] width 1118 height 629
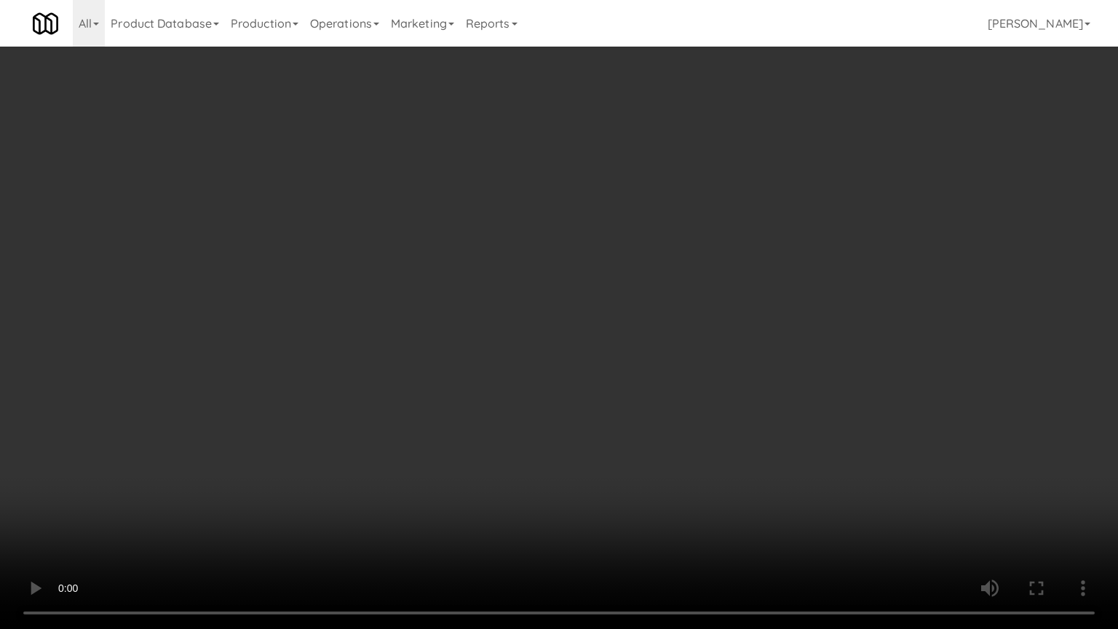
drag, startPoint x: 644, startPoint y: 266, endPoint x: 845, endPoint y: 172, distance: 222.3
click at [646, 264] on video at bounding box center [559, 314] width 1118 height 629
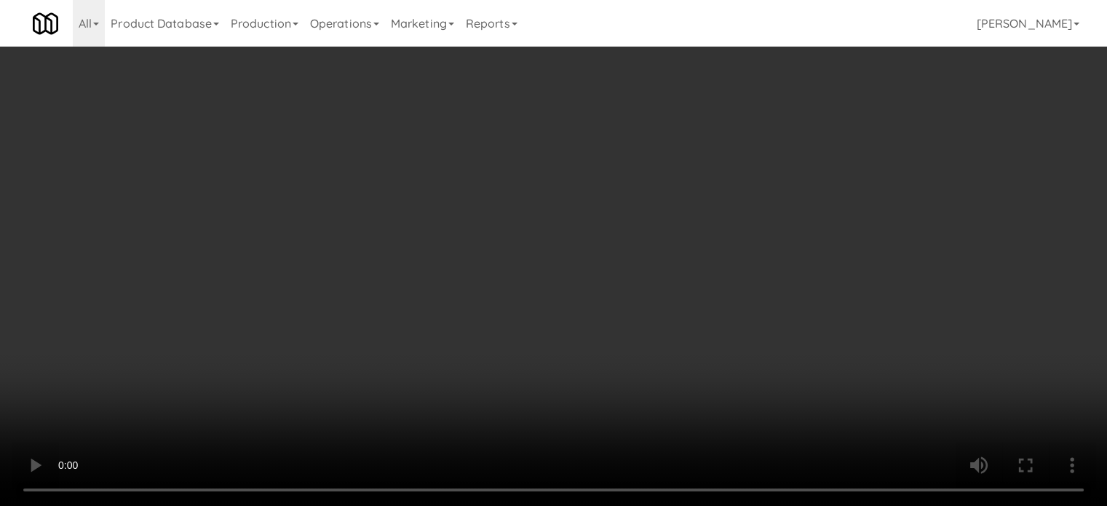
scroll to position [0, 0]
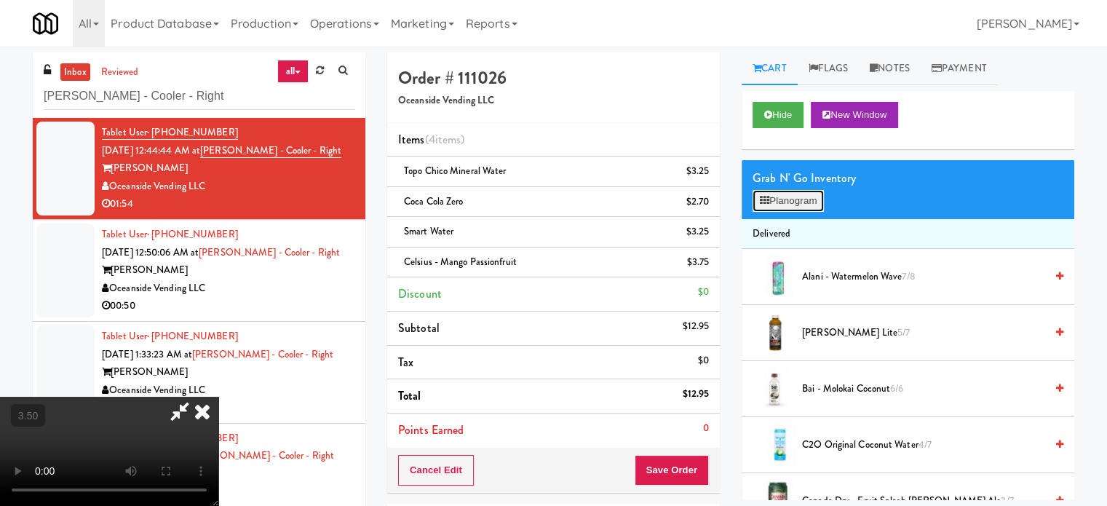
click at [811, 191] on button "Planogram" at bounding box center [787, 201] width 71 height 22
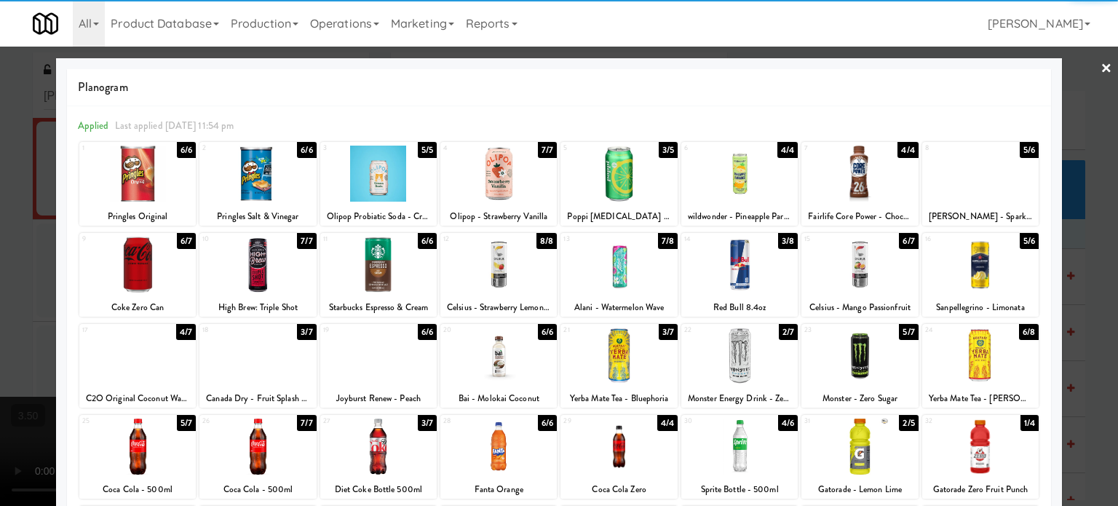
click at [900, 242] on div "6/7" at bounding box center [908, 241] width 19 height 16
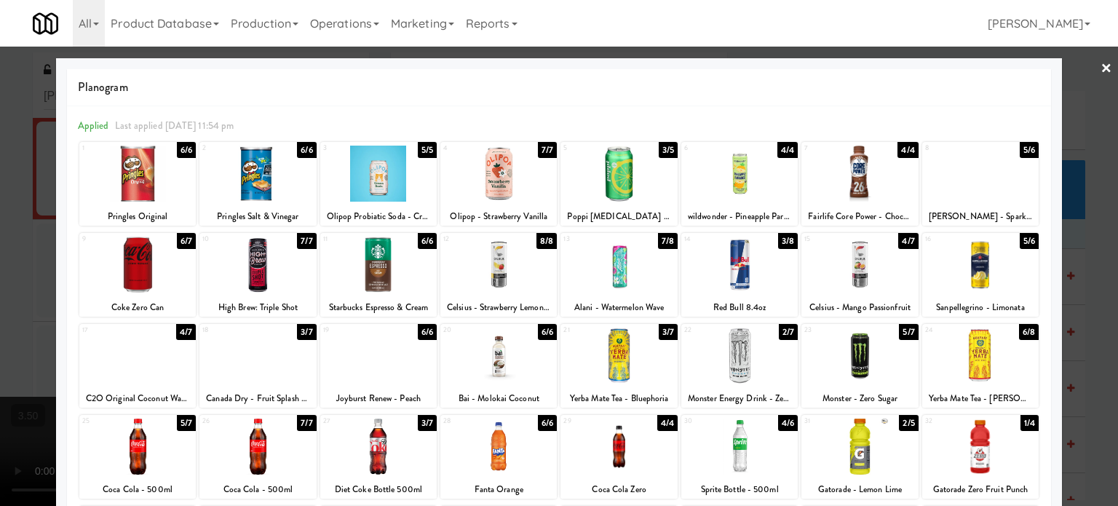
click at [1080, 249] on div at bounding box center [559, 253] width 1118 height 506
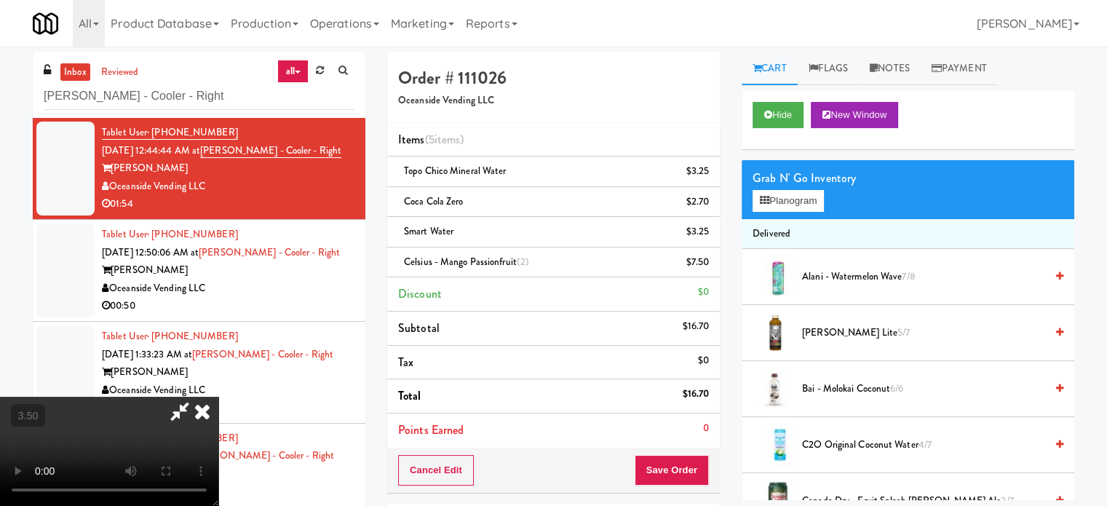
click at [218, 397] on video at bounding box center [109, 451] width 218 height 109
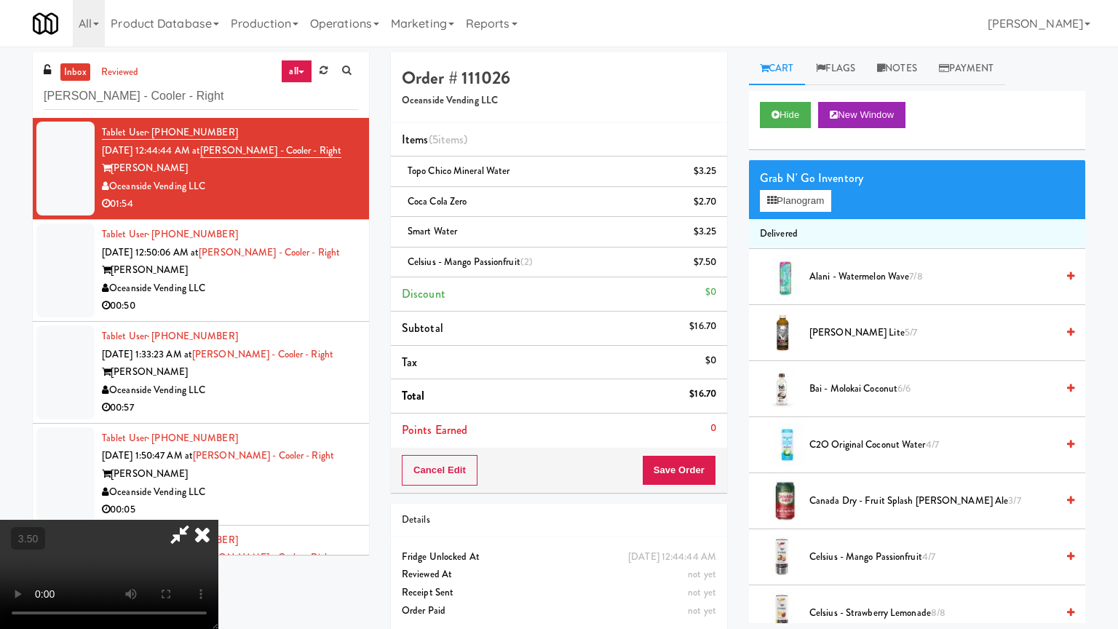
click at [218, 505] on video at bounding box center [109, 573] width 218 height 109
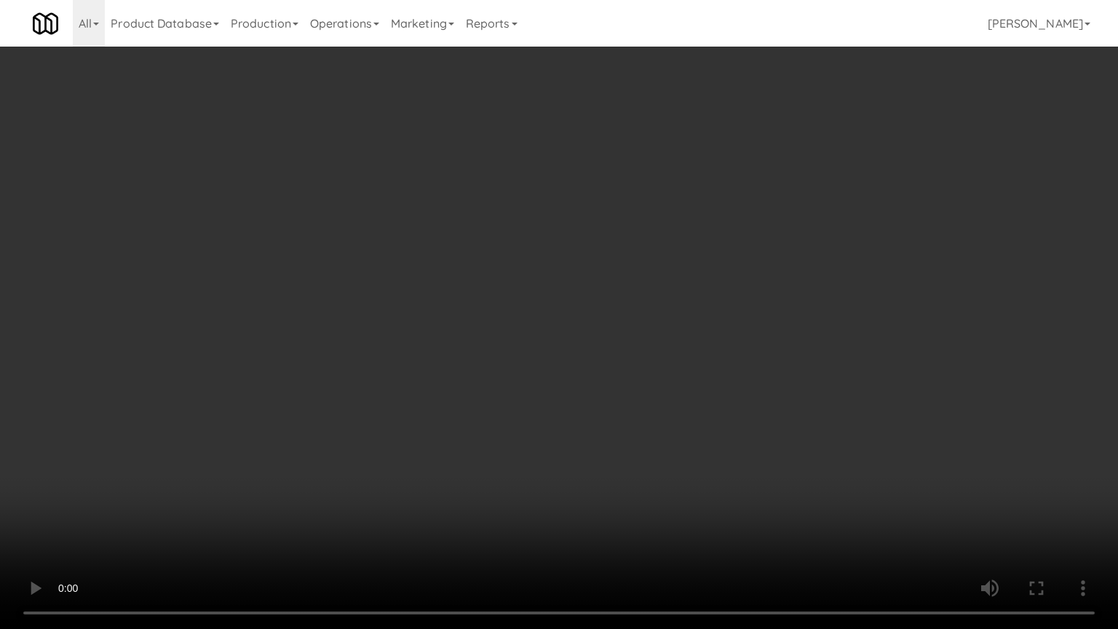
click at [723, 261] on video at bounding box center [559, 314] width 1118 height 629
click at [736, 271] on video at bounding box center [559, 314] width 1118 height 629
click at [698, 276] on video at bounding box center [559, 314] width 1118 height 629
click at [790, 282] on video at bounding box center [559, 314] width 1118 height 629
click at [772, 273] on video at bounding box center [559, 314] width 1118 height 629
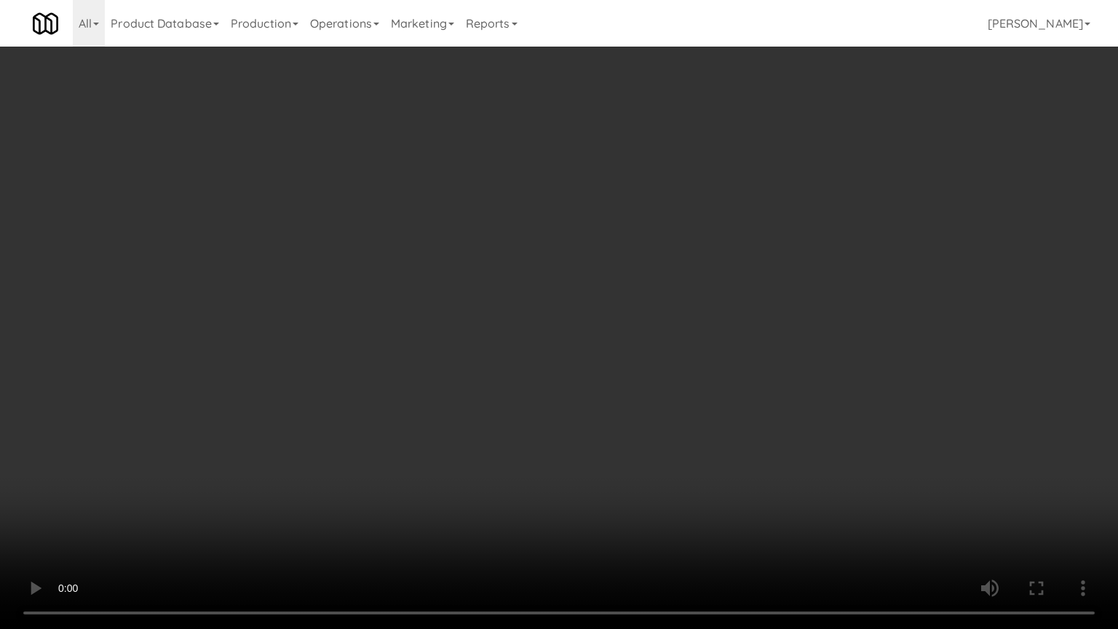
click at [771, 271] on video at bounding box center [559, 314] width 1118 height 629
click at [770, 271] on video at bounding box center [559, 314] width 1118 height 629
click at [774, 273] on video at bounding box center [559, 314] width 1118 height 629
click at [820, 280] on video at bounding box center [559, 314] width 1118 height 629
click at [802, 272] on video at bounding box center [559, 314] width 1118 height 629
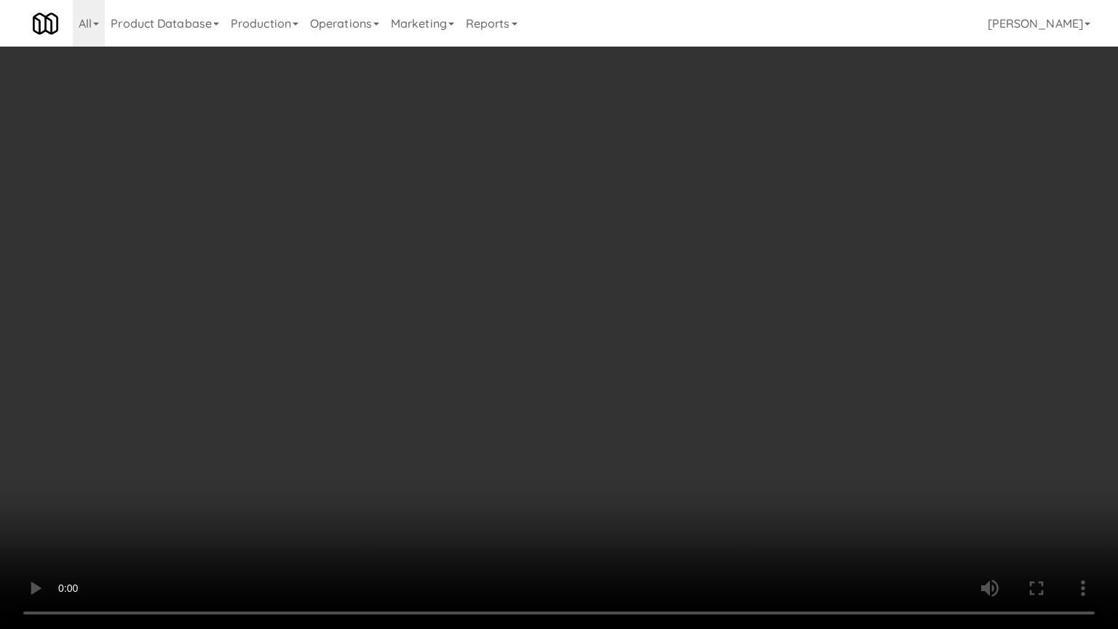
click at [833, 279] on video at bounding box center [559, 314] width 1118 height 629
click at [781, 275] on video at bounding box center [559, 314] width 1118 height 629
click at [879, 283] on video at bounding box center [559, 314] width 1118 height 629
click at [736, 275] on video at bounding box center [559, 314] width 1118 height 629
drag, startPoint x: 751, startPoint y: 275, endPoint x: 872, endPoint y: 229, distance: 129.9
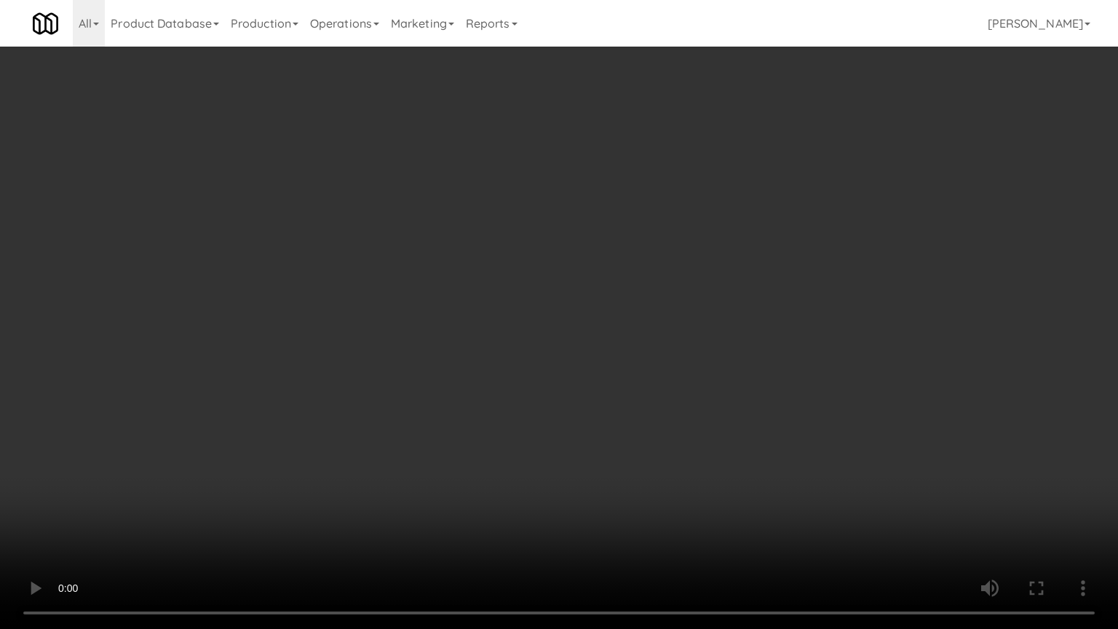
click at [754, 275] on video at bounding box center [559, 314] width 1118 height 629
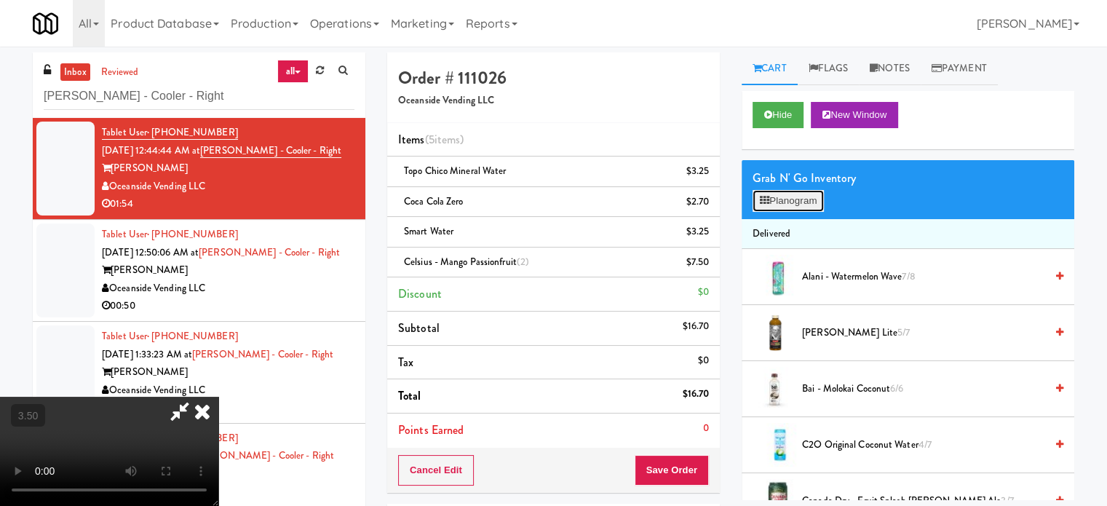
click at [811, 201] on button "Planogram" at bounding box center [787, 201] width 71 height 22
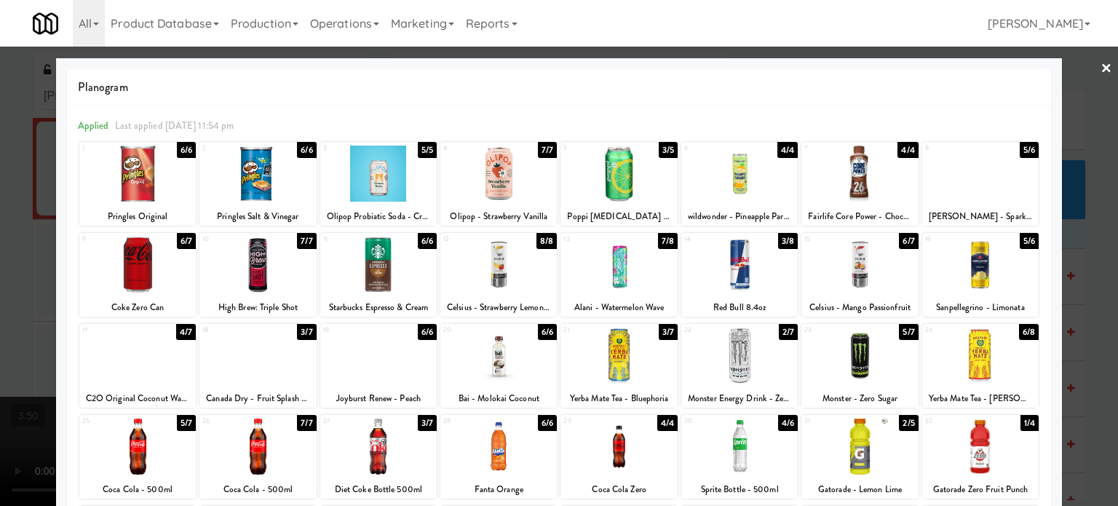
click at [1019, 143] on div "5/6" at bounding box center [1028, 150] width 19 height 16
click at [1086, 201] on div at bounding box center [559, 253] width 1118 height 506
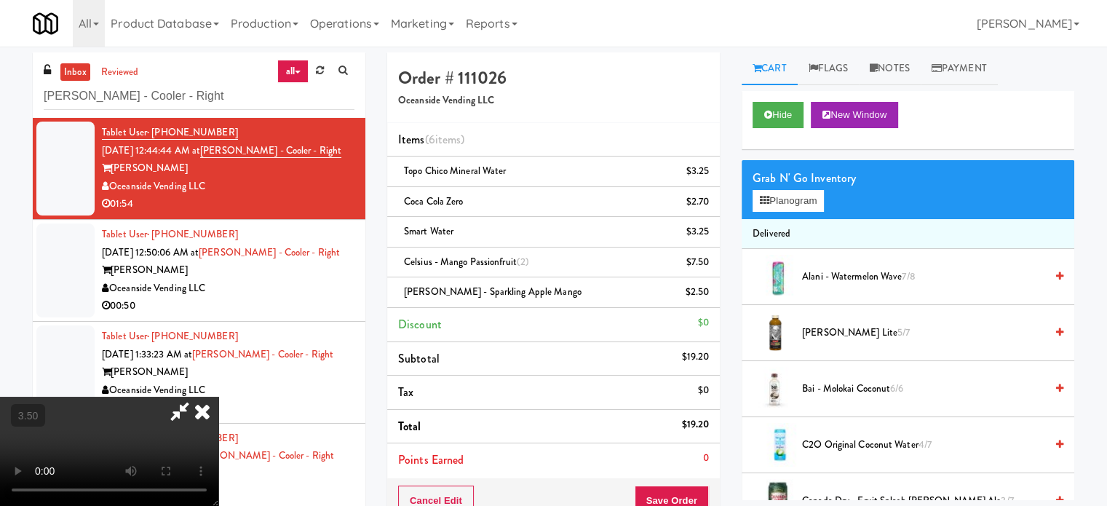
click at [218, 397] on video at bounding box center [109, 451] width 218 height 109
drag, startPoint x: 550, startPoint y: 247, endPoint x: 570, endPoint y: 317, distance: 72.8
click at [218, 397] on video at bounding box center [109, 451] width 218 height 109
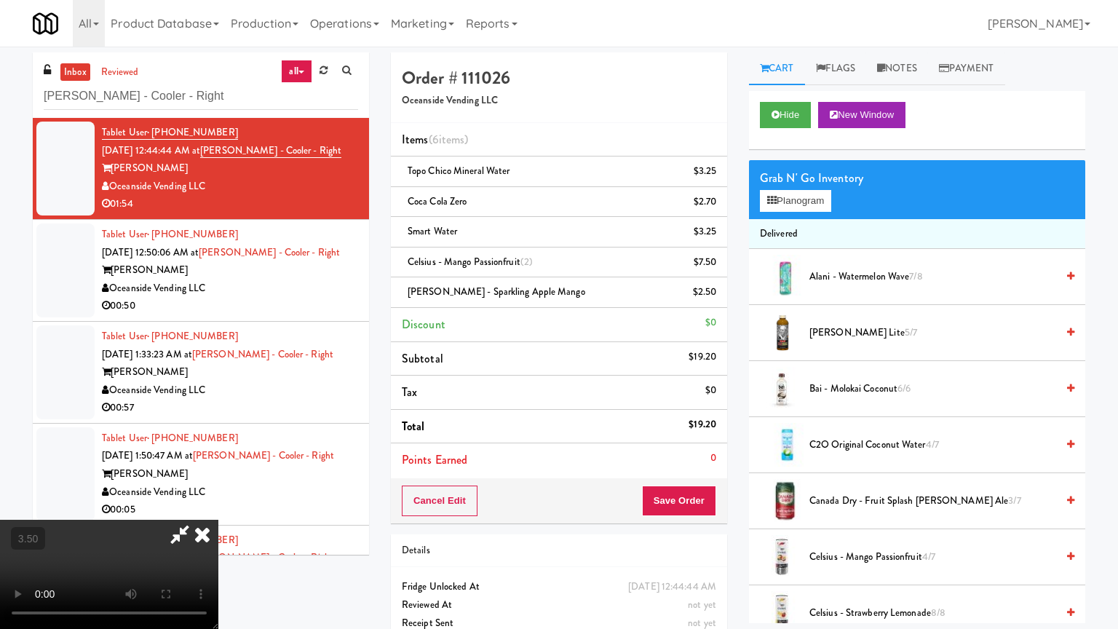
click at [218, 505] on video at bounding box center [109, 573] width 218 height 109
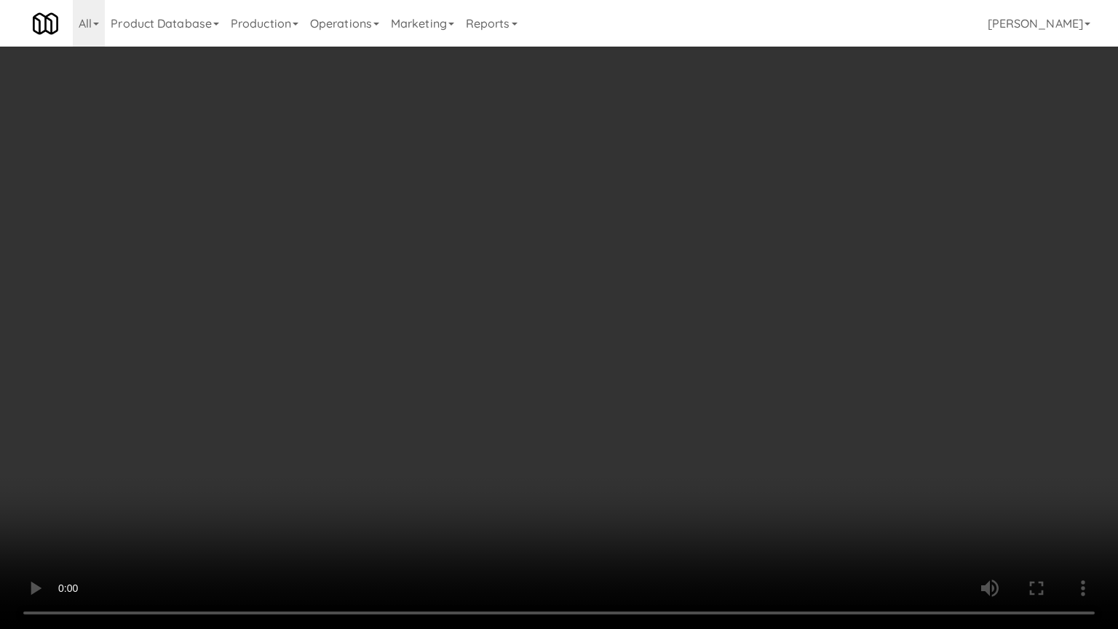
click at [649, 308] on video at bounding box center [559, 314] width 1118 height 629
click at [722, 316] on video at bounding box center [559, 314] width 1118 height 629
drag, startPoint x: 736, startPoint y: 282, endPoint x: 766, endPoint y: 276, distance: 31.1
click at [736, 282] on video at bounding box center [559, 314] width 1118 height 629
click at [698, 287] on video at bounding box center [559, 314] width 1118 height 629
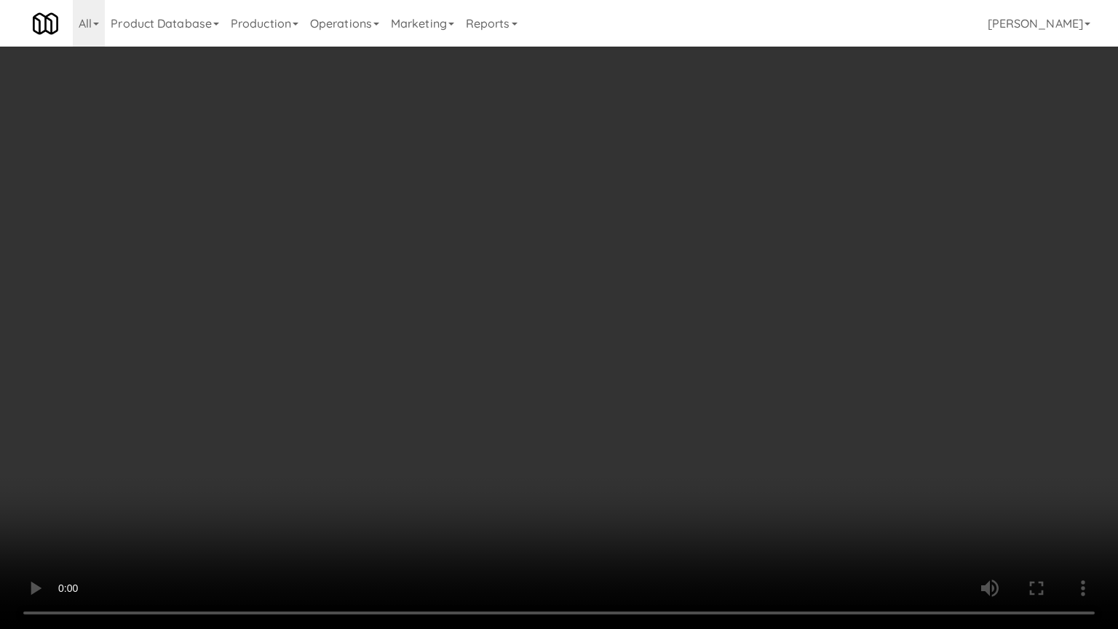
click at [698, 287] on video at bounding box center [559, 314] width 1118 height 629
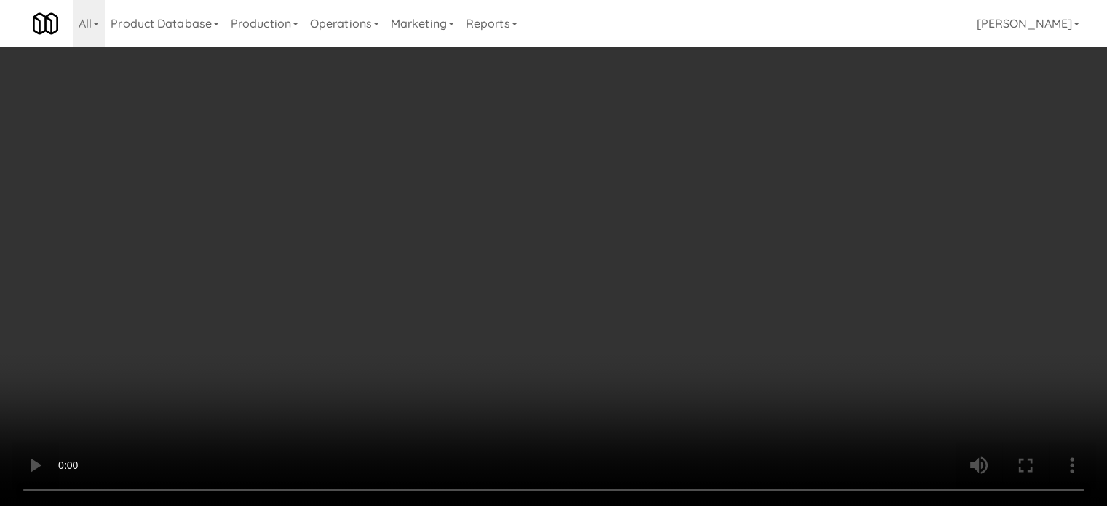
click at [709, 296] on icon at bounding box center [709, 296] width 7 height 9
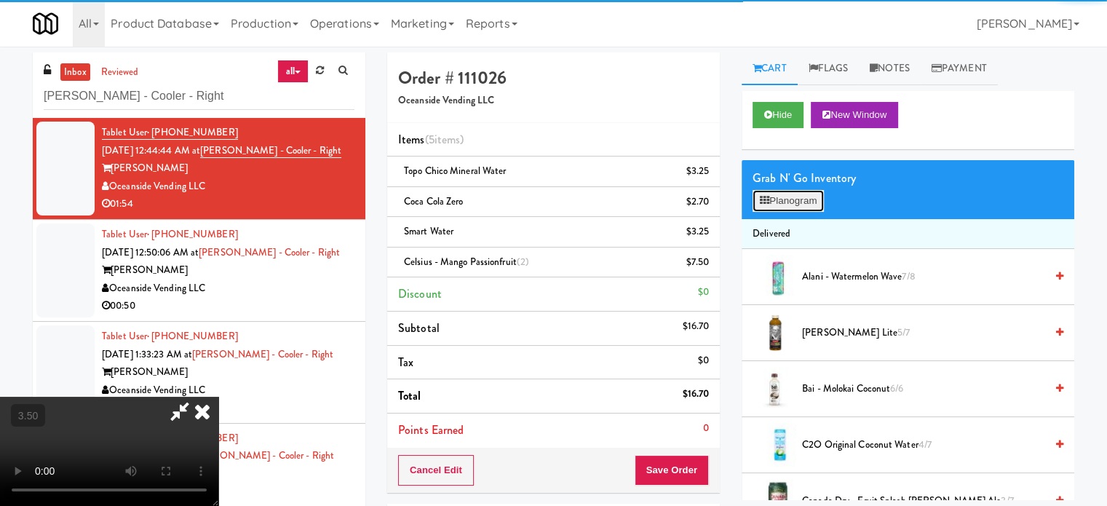
drag, startPoint x: 785, startPoint y: 209, endPoint x: 977, endPoint y: 174, distance: 195.2
click at [786, 207] on button "Planogram" at bounding box center [787, 201] width 71 height 22
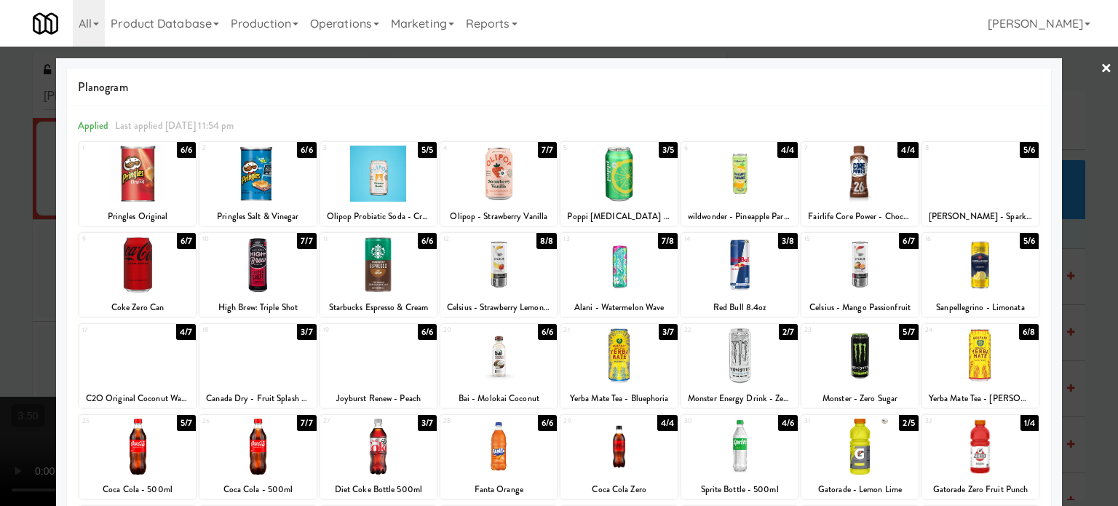
click at [903, 243] on div "6/7" at bounding box center [908, 241] width 19 height 16
click at [1088, 255] on div at bounding box center [559, 253] width 1118 height 506
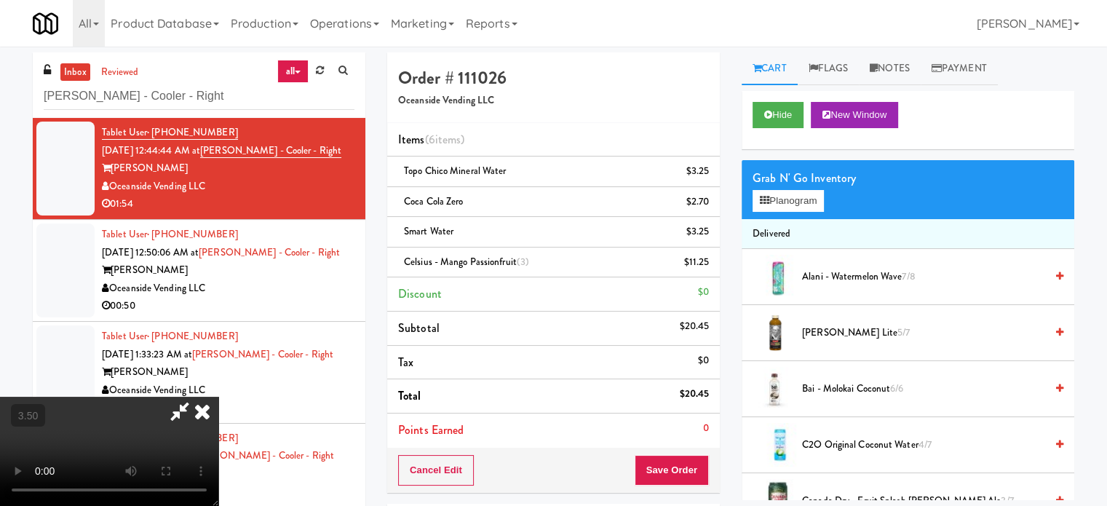
click at [218, 397] on video at bounding box center [109, 451] width 218 height 109
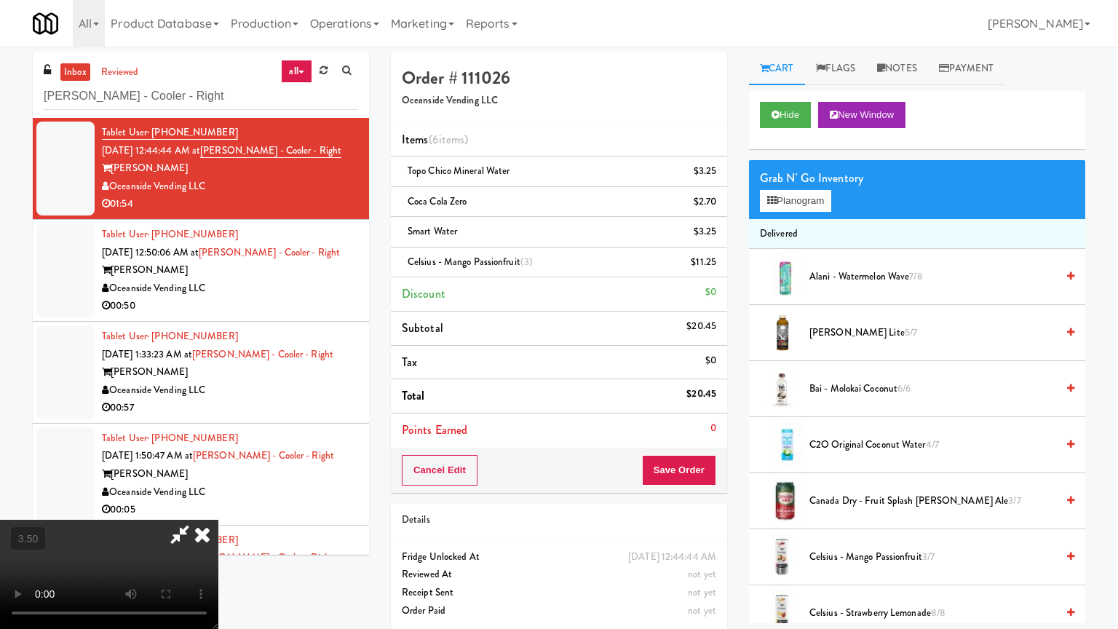
click at [218, 505] on video at bounding box center [109, 573] width 218 height 109
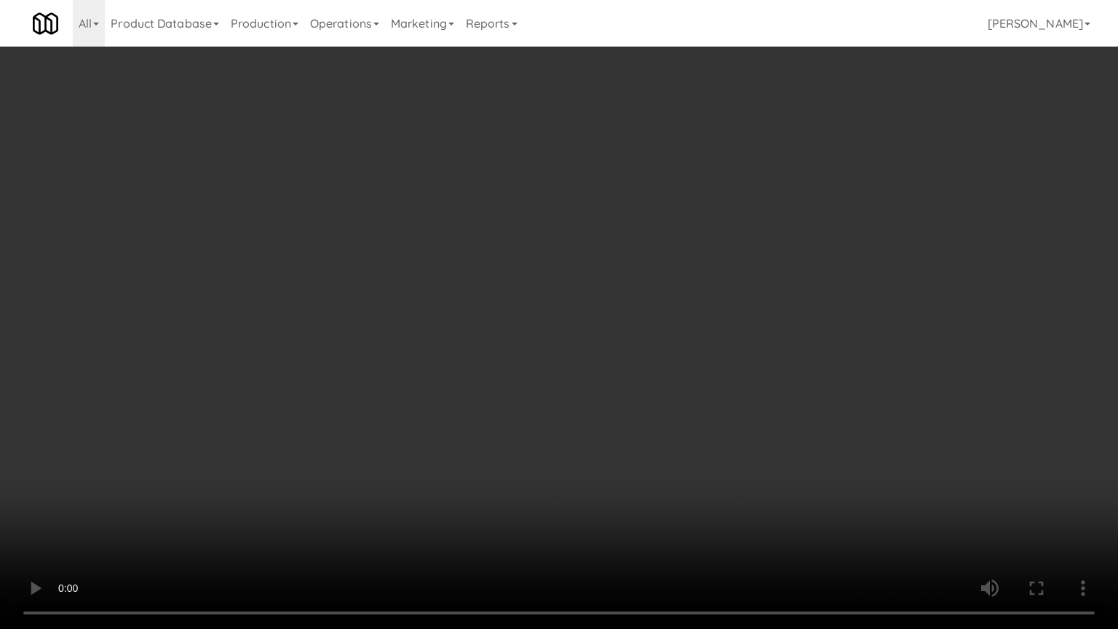
click at [436, 410] on video at bounding box center [559, 314] width 1118 height 629
drag, startPoint x: 436, startPoint y: 407, endPoint x: 549, endPoint y: 244, distance: 198.8
click at [437, 407] on video at bounding box center [559, 314] width 1118 height 629
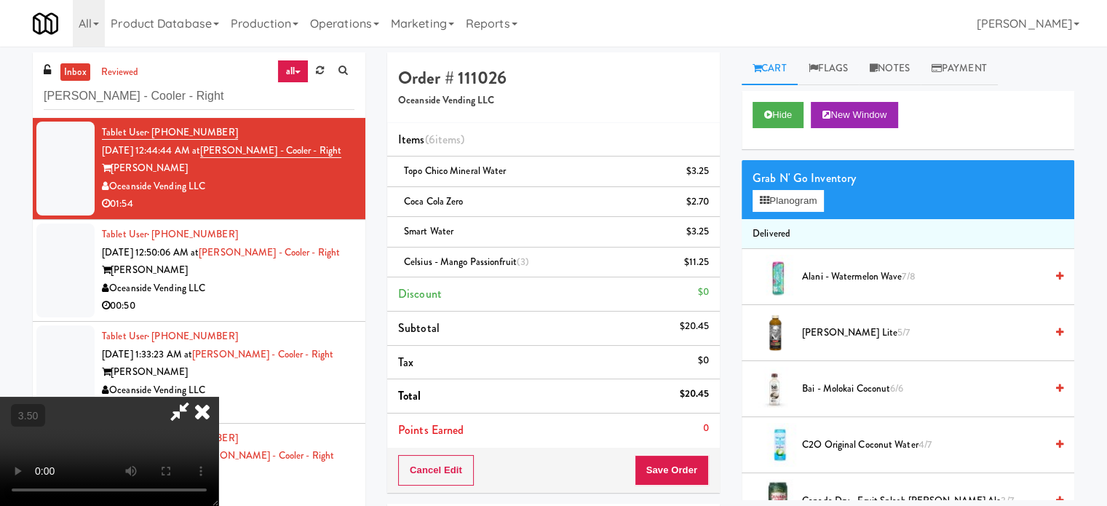
click at [218, 397] on icon at bounding box center [202, 411] width 32 height 29
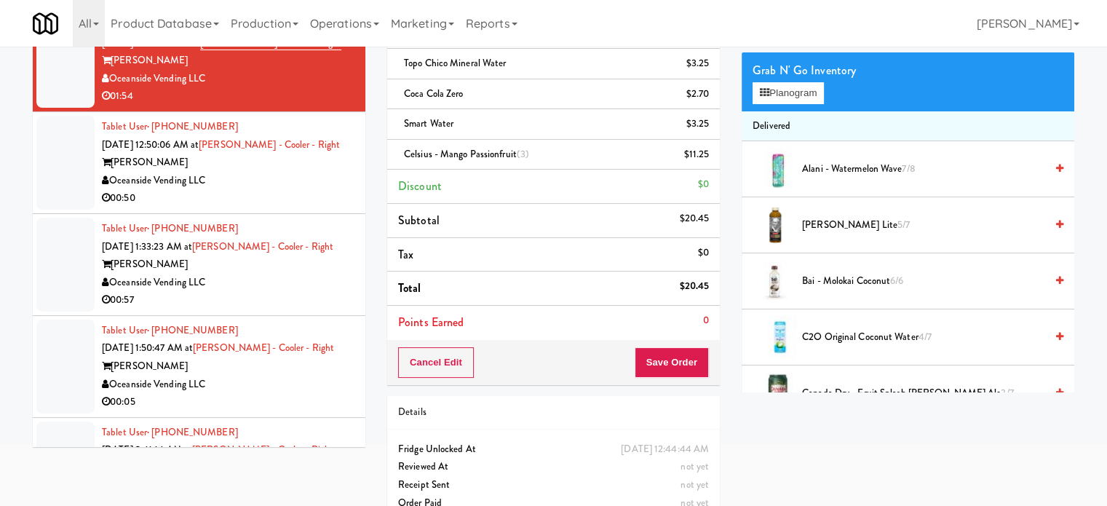
scroll to position [133, 0]
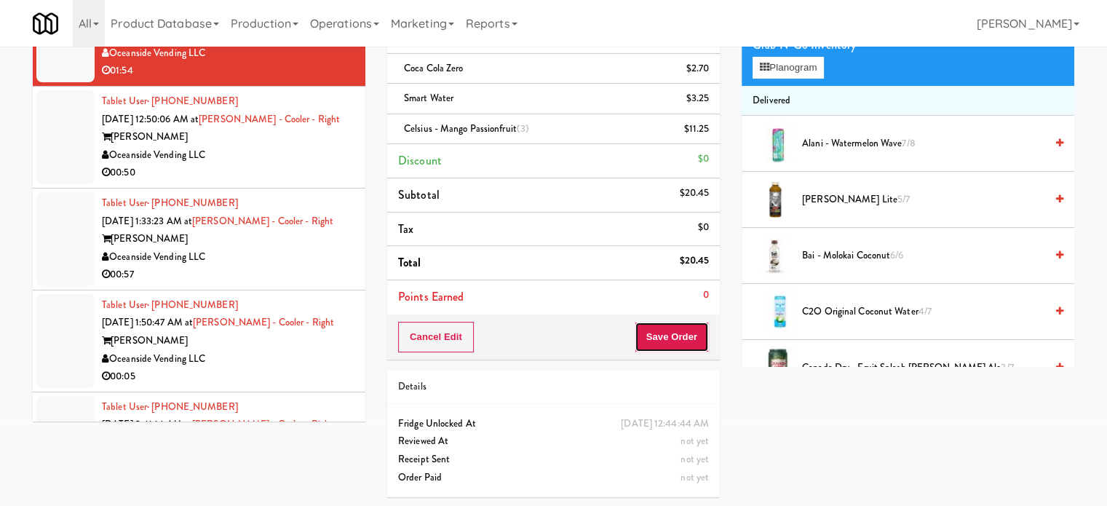
click at [682, 332] on button "Save Order" at bounding box center [671, 337] width 74 height 31
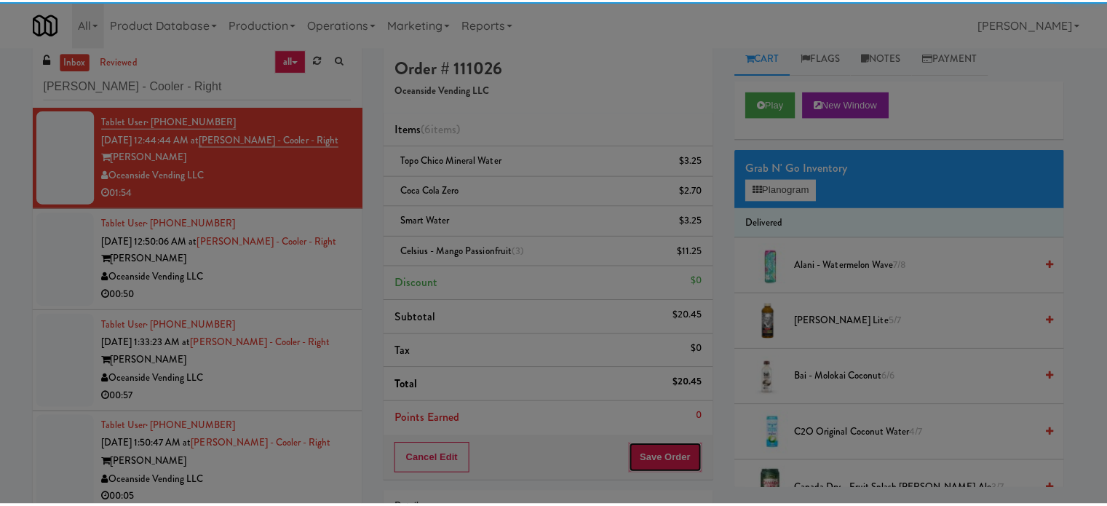
scroll to position [0, 0]
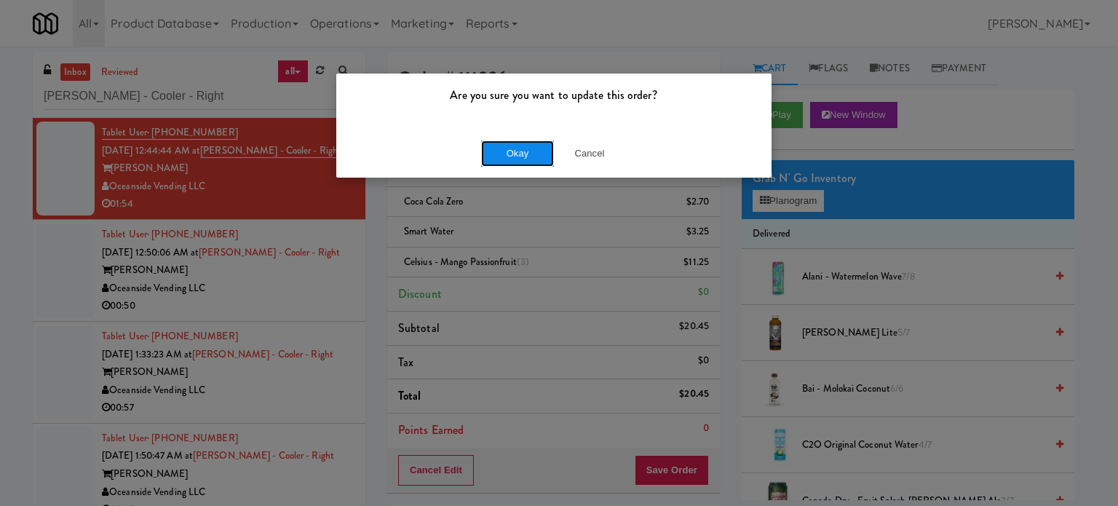
click at [514, 147] on button "Okay" at bounding box center [517, 153] width 73 height 26
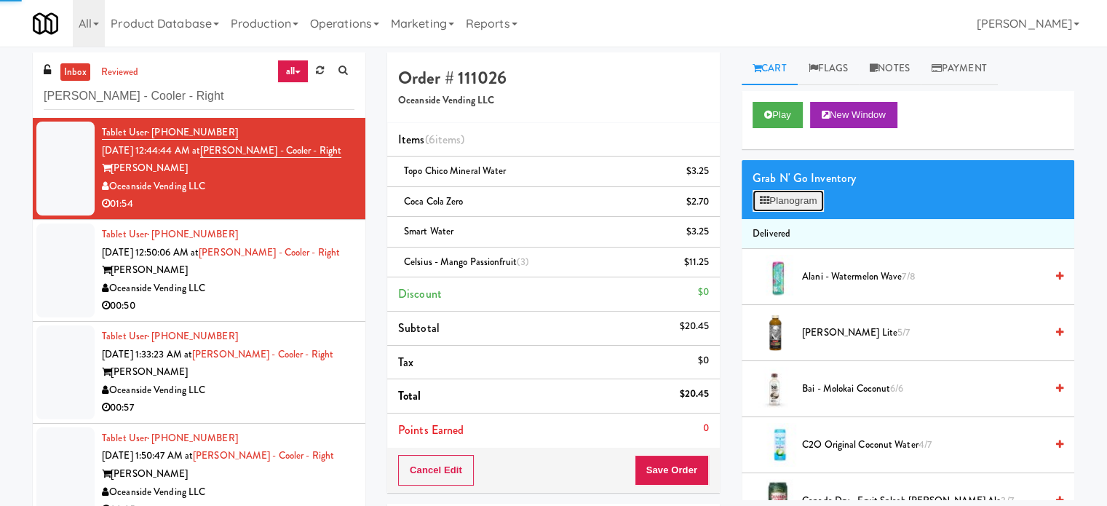
click at [813, 202] on button "Planogram" at bounding box center [787, 201] width 71 height 22
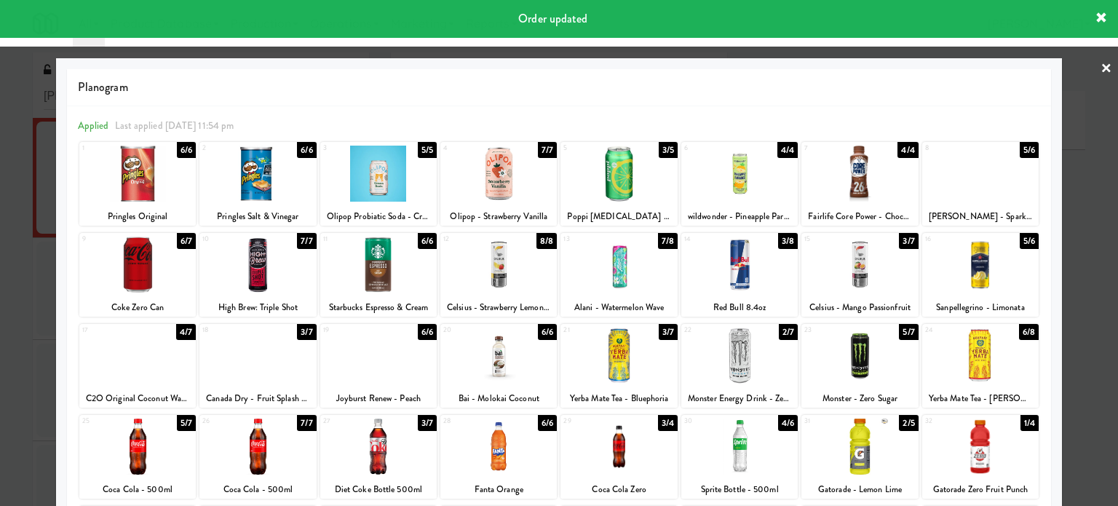
click at [1056, 197] on div at bounding box center [559, 253] width 1118 height 506
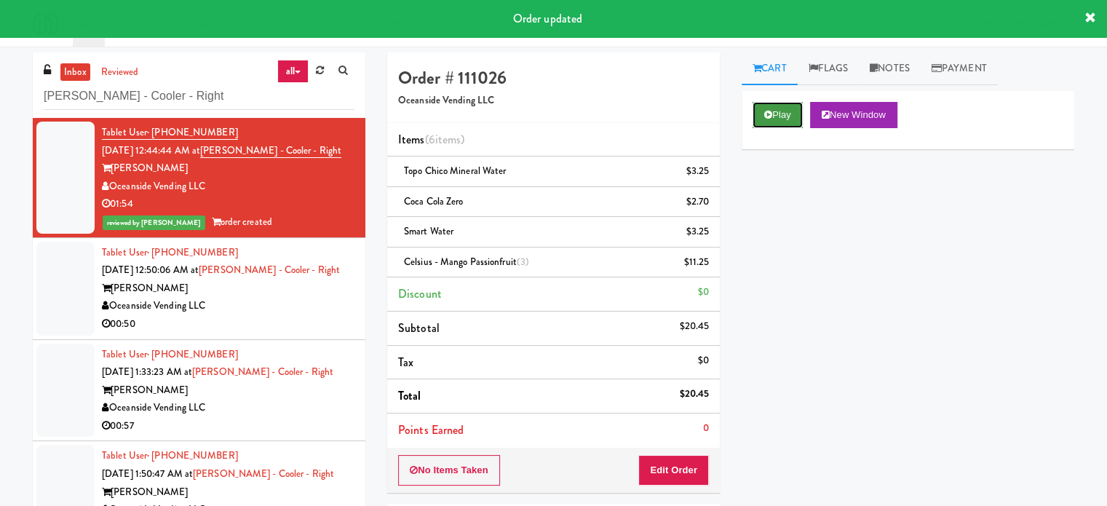
click at [789, 111] on button "Play" at bounding box center [777, 115] width 50 height 26
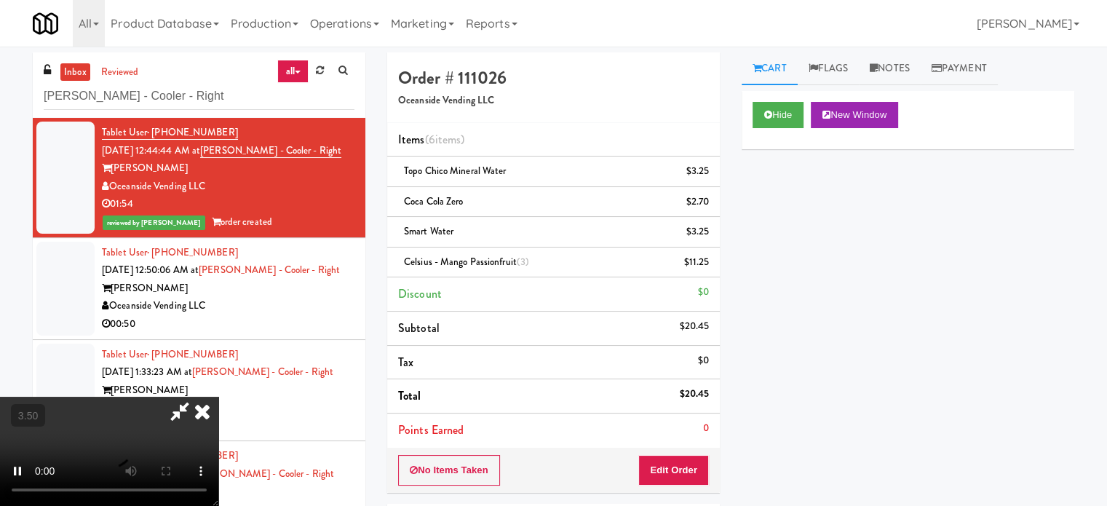
click at [218, 397] on video at bounding box center [109, 451] width 218 height 109
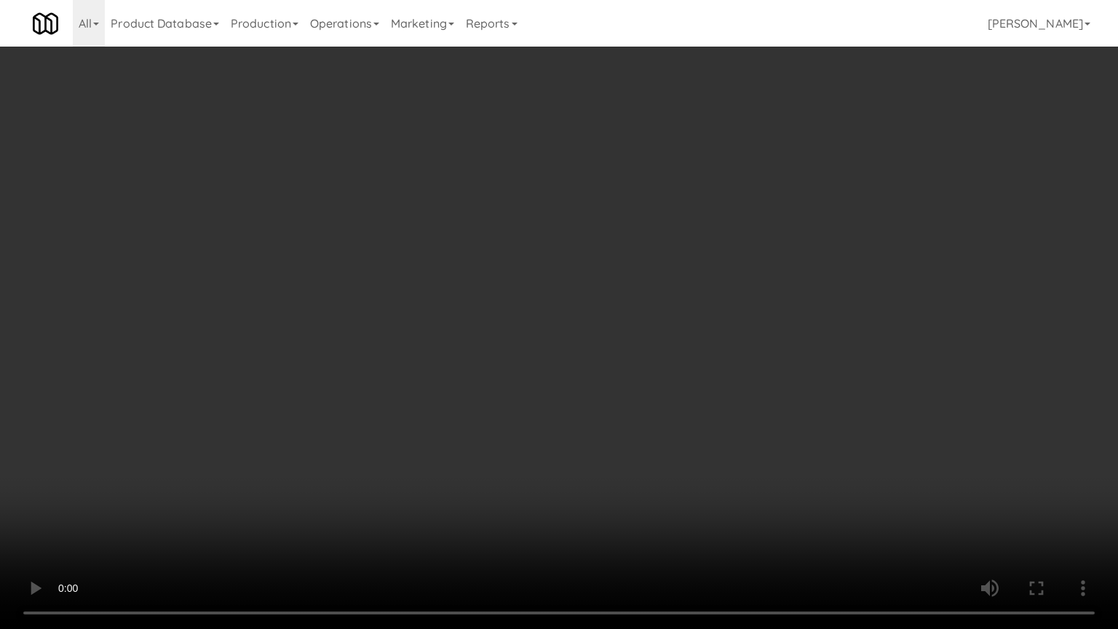
click at [782, 289] on video at bounding box center [559, 314] width 1118 height 629
click at [649, 357] on video at bounding box center [559, 314] width 1118 height 629
click at [656, 351] on video at bounding box center [559, 314] width 1118 height 629
click at [690, 352] on video at bounding box center [559, 314] width 1118 height 629
click at [636, 505] on video at bounding box center [559, 314] width 1118 height 629
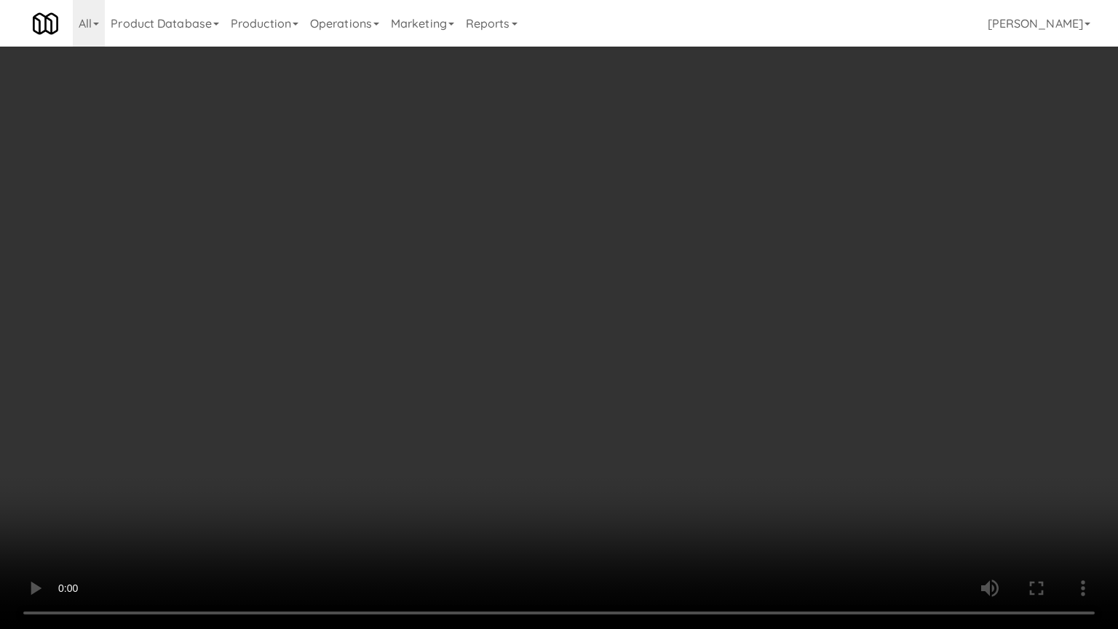
click at [621, 379] on video at bounding box center [559, 314] width 1118 height 629
click at [621, 382] on video at bounding box center [559, 314] width 1118 height 629
click at [757, 416] on video at bounding box center [559, 314] width 1118 height 629
click at [651, 409] on video at bounding box center [559, 314] width 1118 height 629
click at [684, 418] on video at bounding box center [559, 314] width 1118 height 629
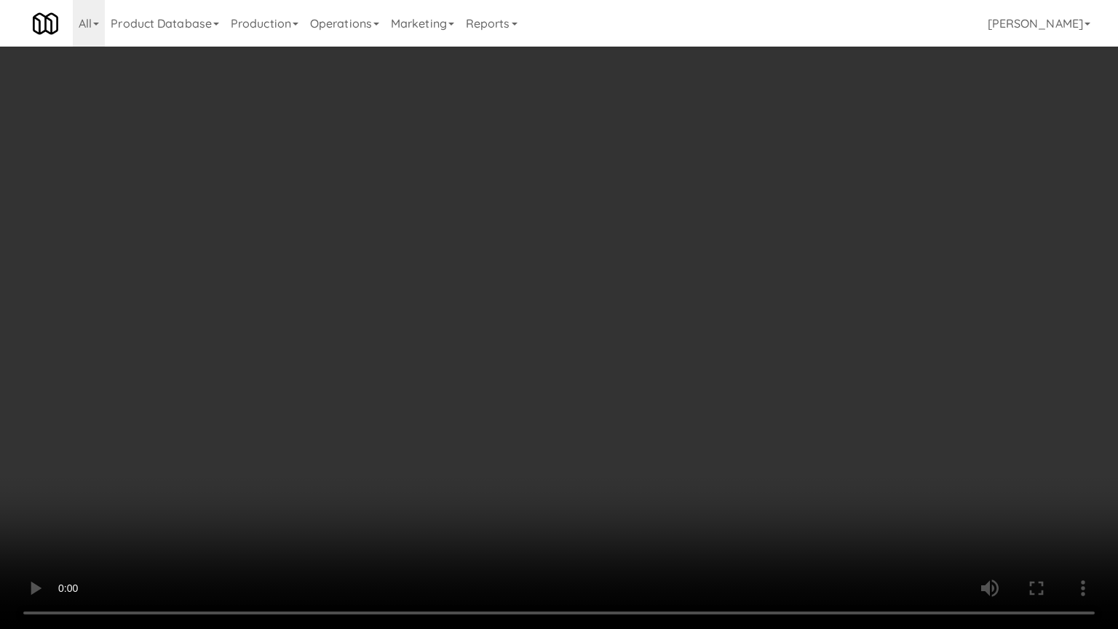
click at [658, 410] on video at bounding box center [559, 314] width 1118 height 629
click at [771, 426] on video at bounding box center [559, 314] width 1118 height 629
drag, startPoint x: 698, startPoint y: 399, endPoint x: 728, endPoint y: 316, distance: 87.7
click at [699, 399] on video at bounding box center [559, 314] width 1118 height 629
click at [684, 350] on video at bounding box center [559, 314] width 1118 height 629
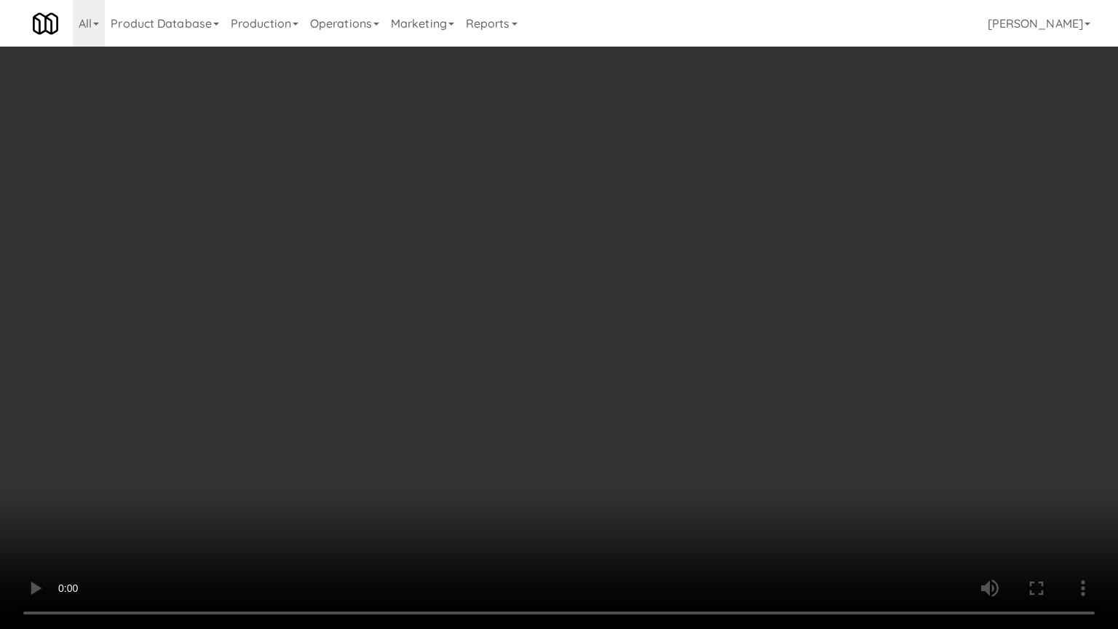
drag, startPoint x: 687, startPoint y: 349, endPoint x: 693, endPoint y: 226, distance: 123.1
click at [687, 348] on video at bounding box center [559, 314] width 1118 height 629
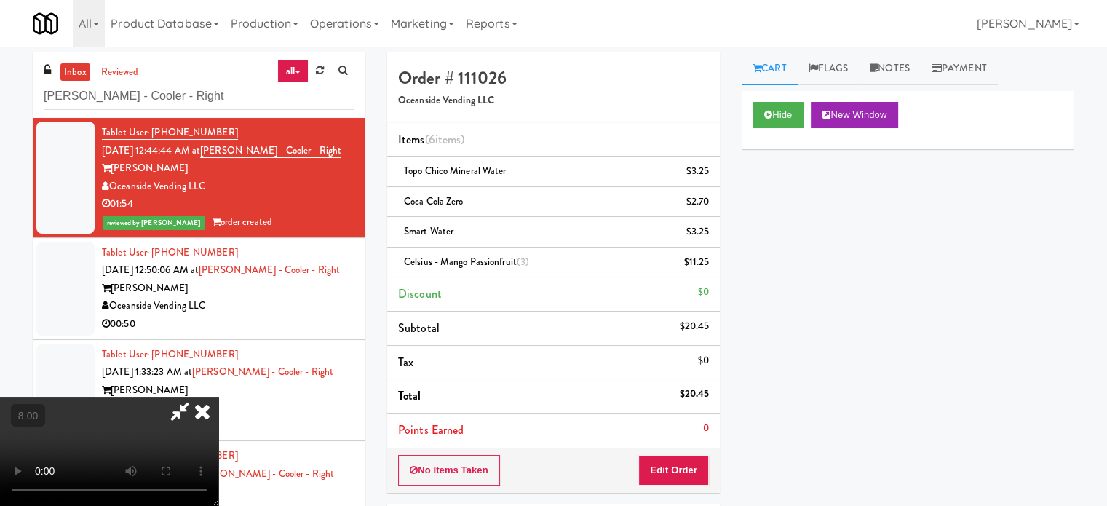
click at [218, 397] on icon at bounding box center [202, 411] width 32 height 29
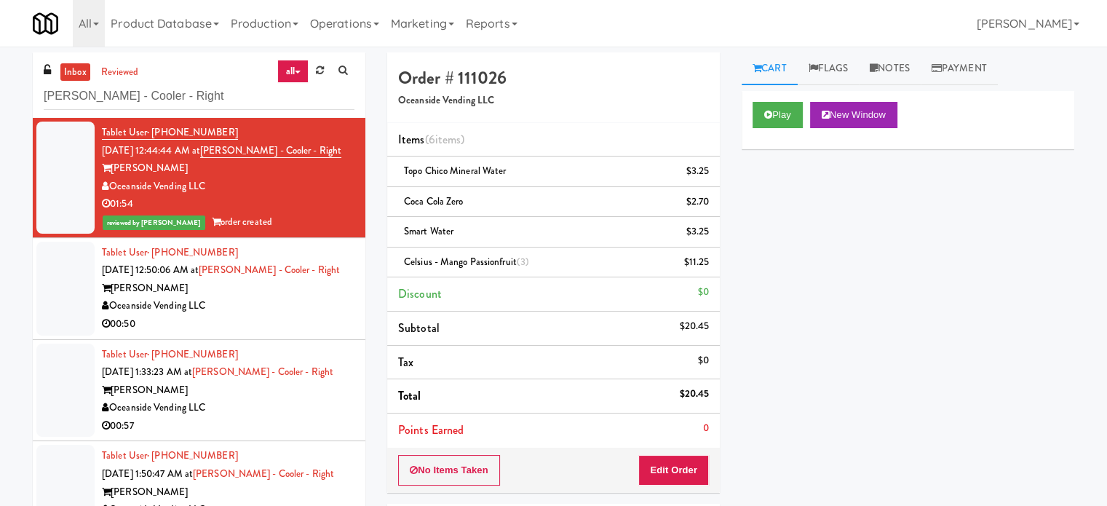
drag, startPoint x: 274, startPoint y: 308, endPoint x: 629, endPoint y: 154, distance: 387.1
click at [276, 308] on div "Oceanside Vending LLC" at bounding box center [228, 306] width 252 height 18
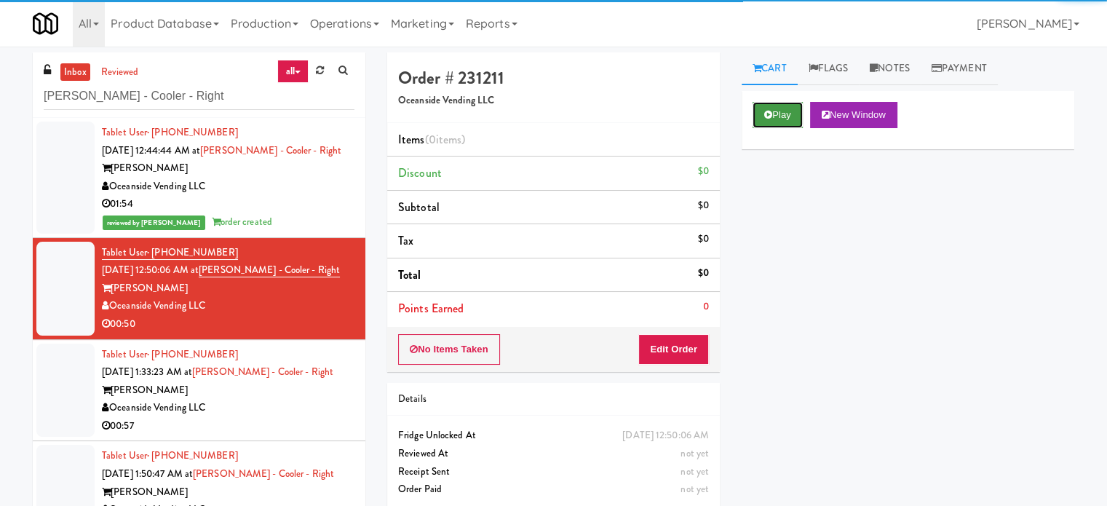
click at [774, 113] on button "Play" at bounding box center [777, 115] width 50 height 26
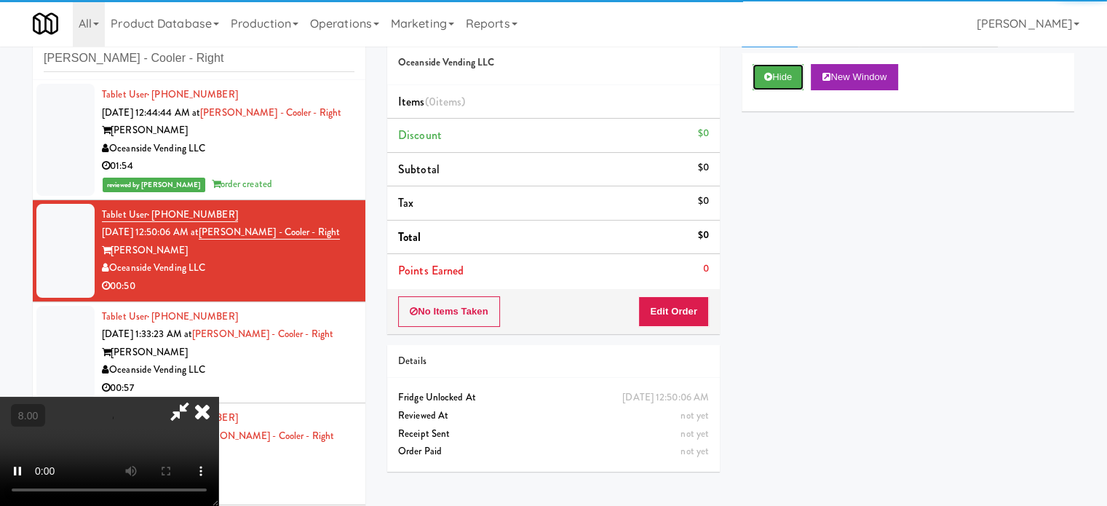
scroll to position [59, 0]
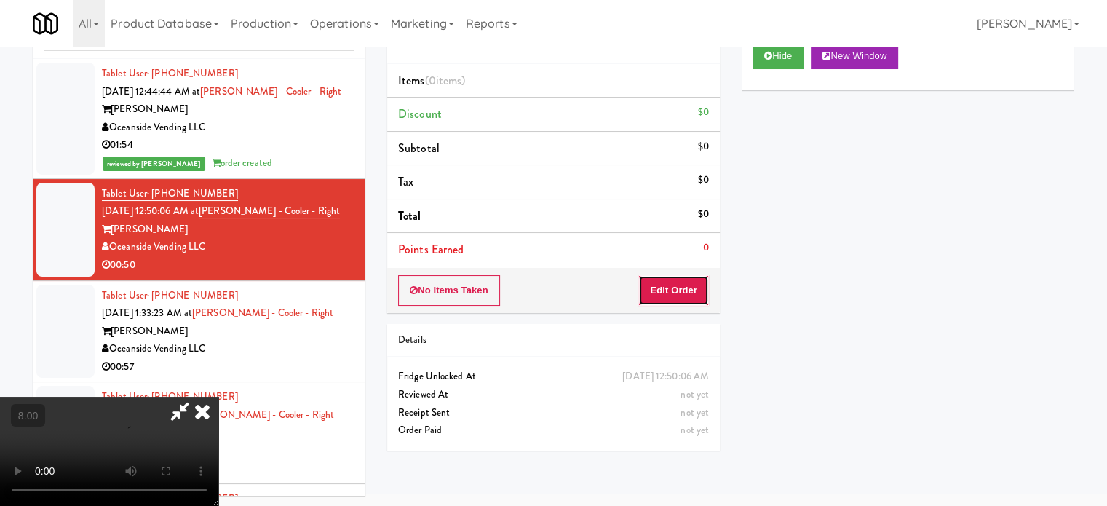
click at [680, 290] on button "Edit Order" at bounding box center [673, 290] width 71 height 31
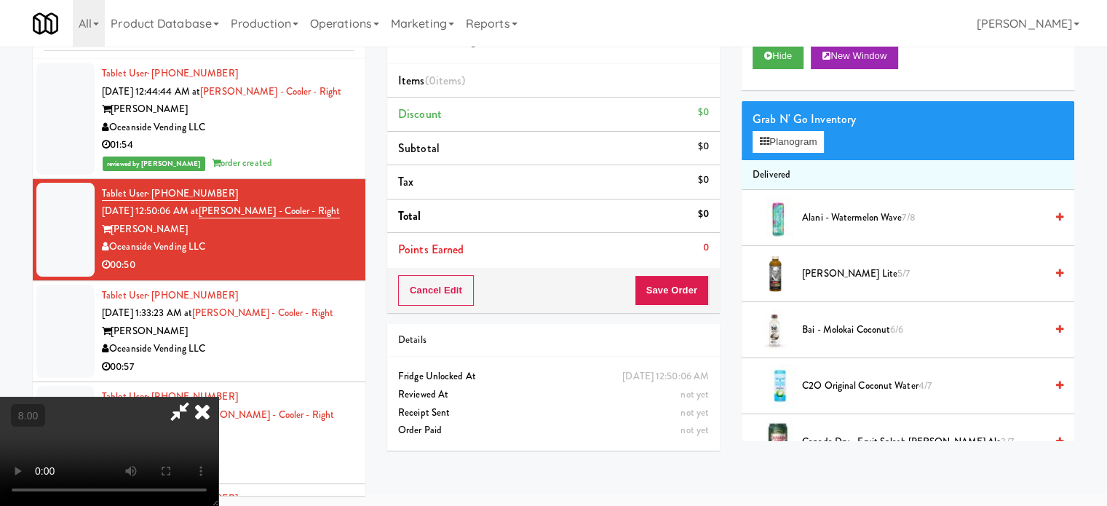
click at [218, 397] on video at bounding box center [109, 451] width 218 height 109
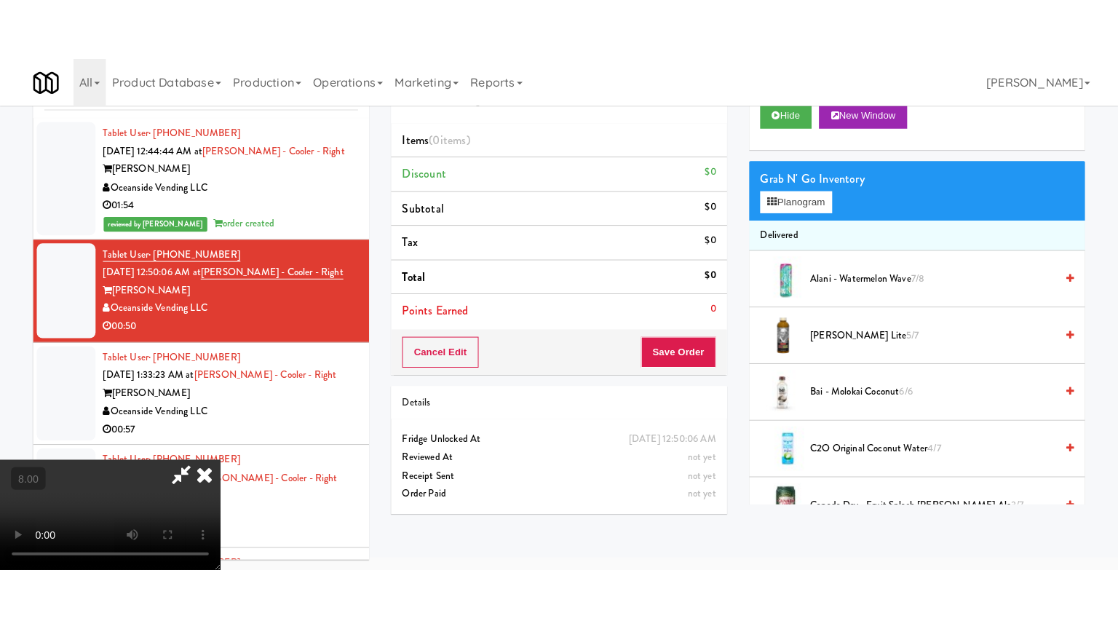
scroll to position [47, 0]
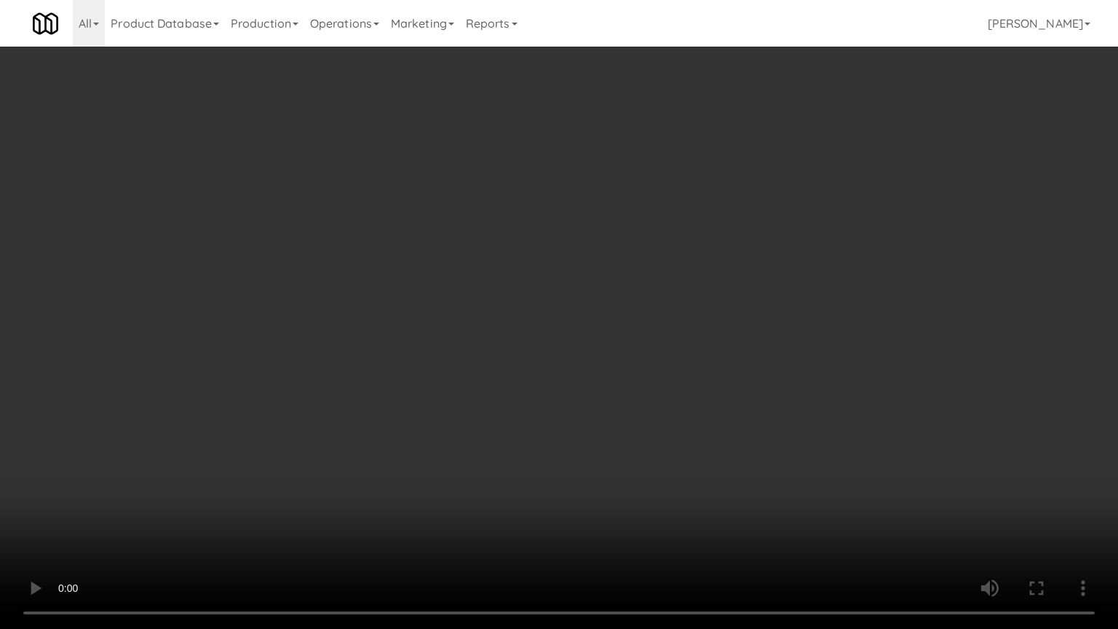
click at [485, 320] on video at bounding box center [559, 314] width 1118 height 629
click at [498, 314] on video at bounding box center [559, 314] width 1118 height 629
click at [557, 277] on video at bounding box center [559, 314] width 1118 height 629
drag, startPoint x: 562, startPoint y: 300, endPoint x: 626, endPoint y: 306, distance: 64.3
click at [562, 301] on video at bounding box center [559, 314] width 1118 height 629
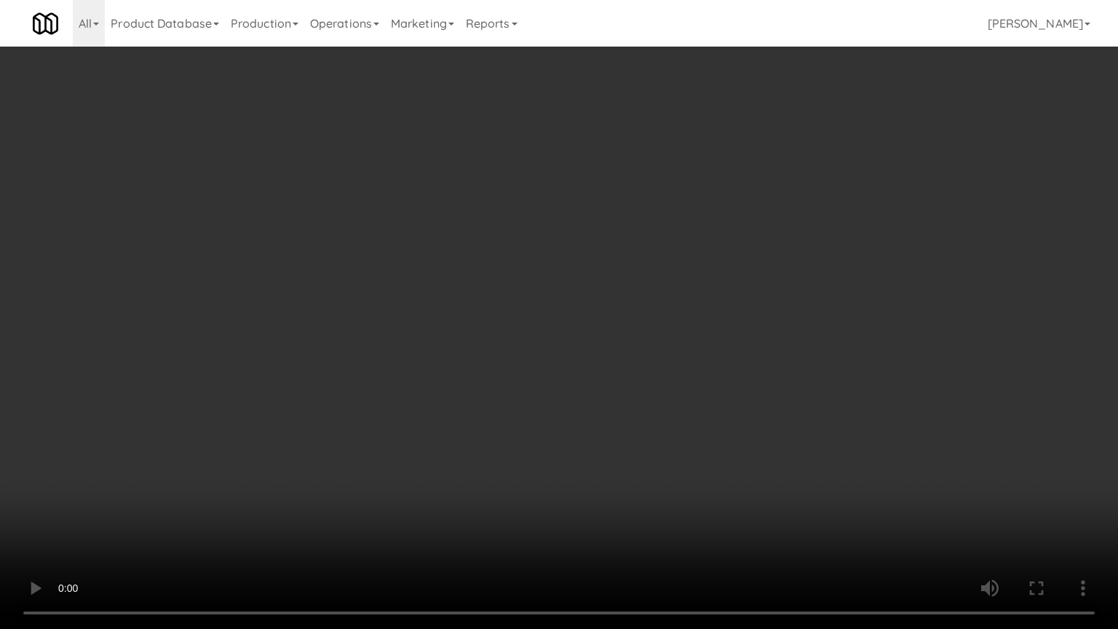
click at [504, 337] on video at bounding box center [559, 314] width 1118 height 629
click at [552, 311] on video at bounding box center [559, 314] width 1118 height 629
click at [466, 307] on video at bounding box center [559, 314] width 1118 height 629
click at [530, 309] on video at bounding box center [559, 314] width 1118 height 629
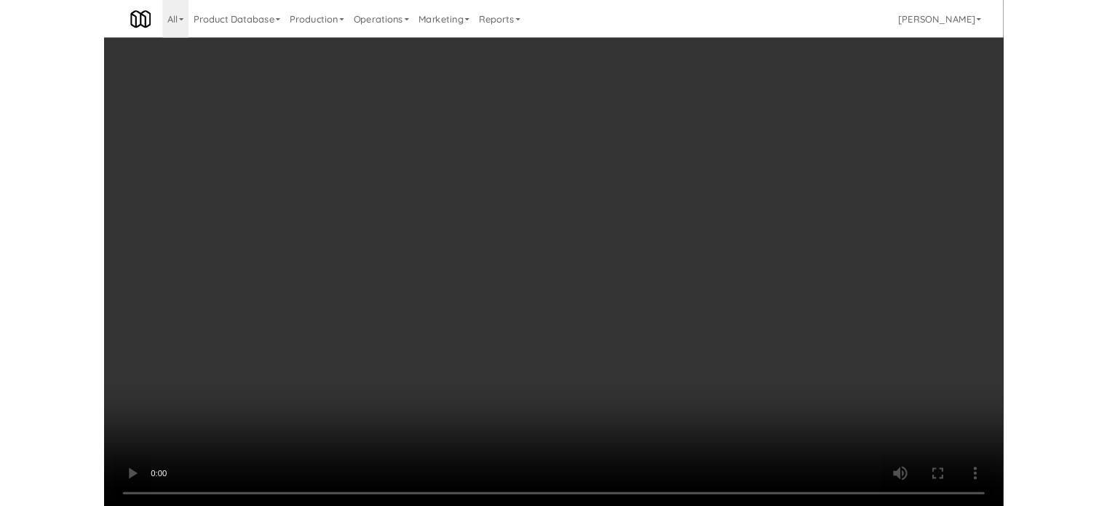
scroll to position [59, 0]
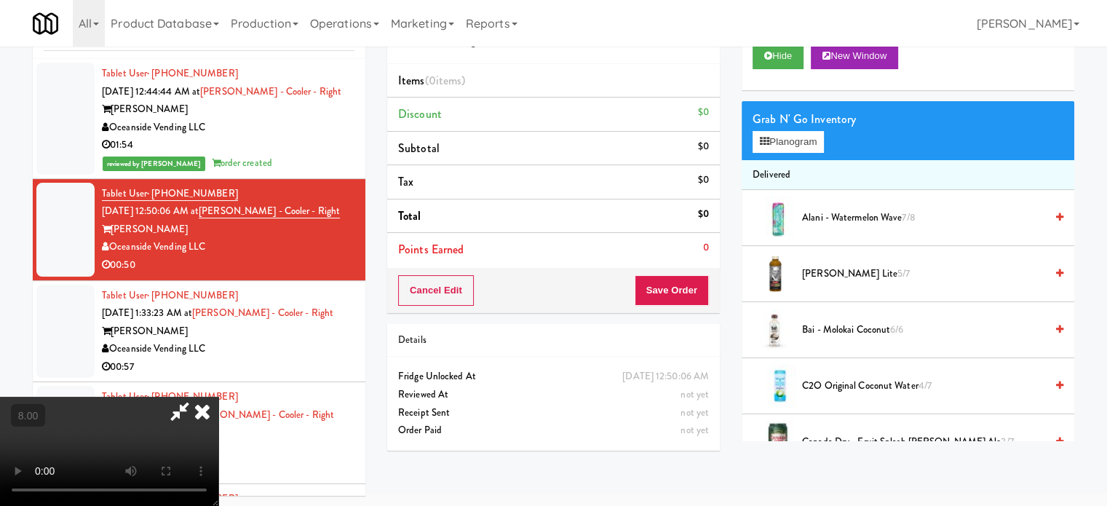
click at [218, 397] on video at bounding box center [109, 451] width 218 height 109
drag, startPoint x: 447, startPoint y: 249, endPoint x: 477, endPoint y: 292, distance: 52.9
click at [218, 397] on video at bounding box center [109, 451] width 218 height 109
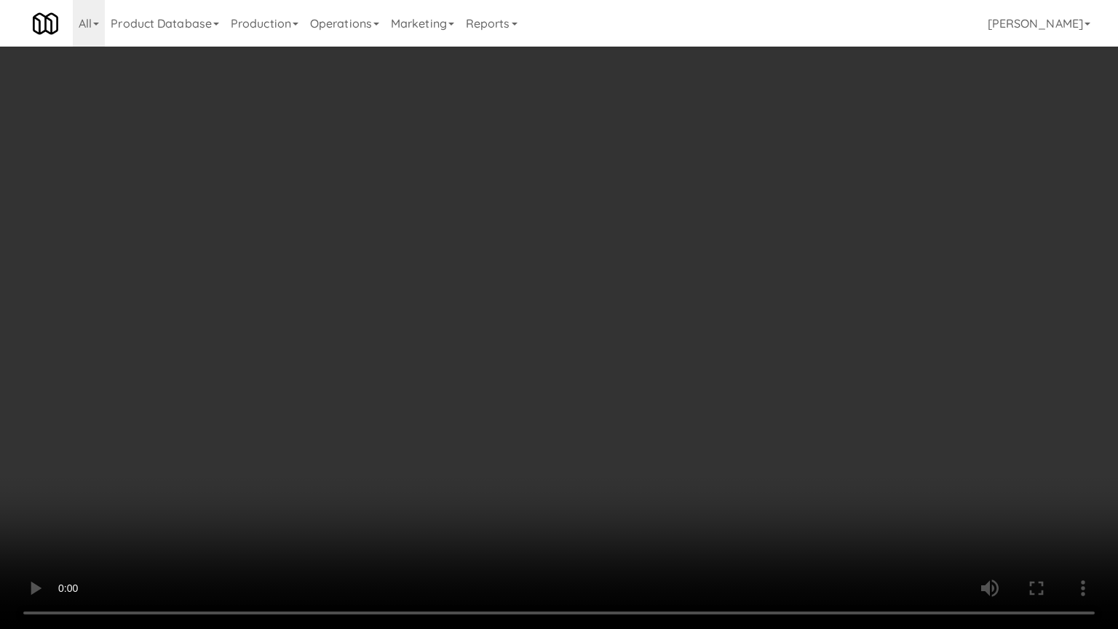
click at [482, 291] on video at bounding box center [559, 314] width 1118 height 629
click at [517, 311] on video at bounding box center [559, 314] width 1118 height 629
click at [517, 310] on video at bounding box center [559, 314] width 1118 height 629
click at [516, 306] on video at bounding box center [559, 314] width 1118 height 629
click at [515, 317] on video at bounding box center [559, 314] width 1118 height 629
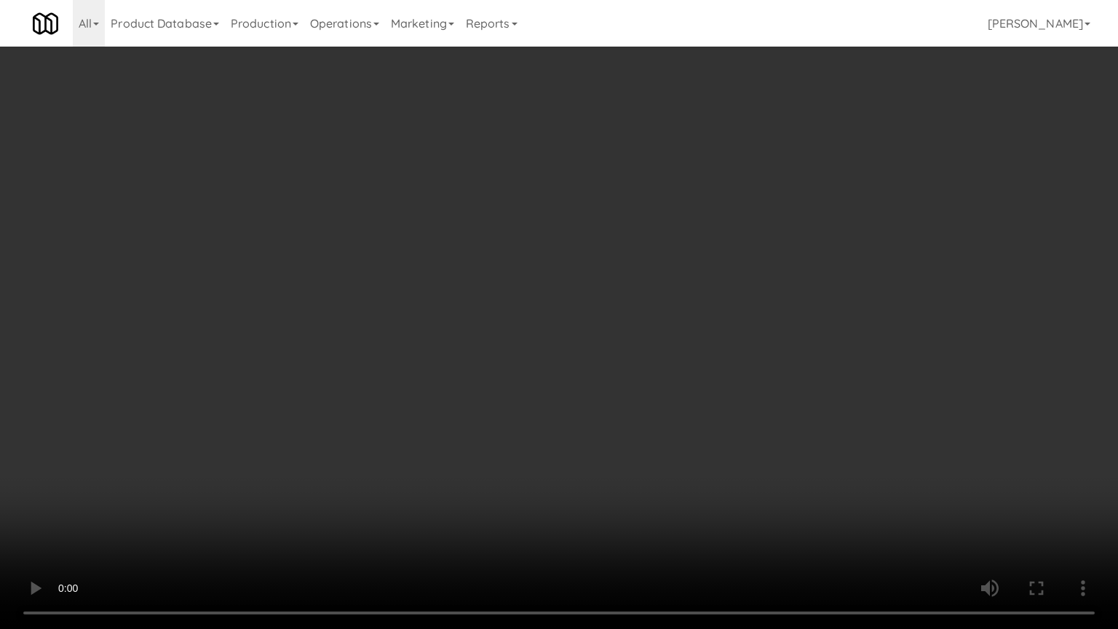
click at [519, 314] on video at bounding box center [559, 314] width 1118 height 629
click at [519, 315] on video at bounding box center [559, 314] width 1118 height 629
click at [632, 327] on video at bounding box center [559, 314] width 1118 height 629
click at [631, 329] on video at bounding box center [559, 314] width 1118 height 629
click at [785, 352] on video at bounding box center [559, 314] width 1118 height 629
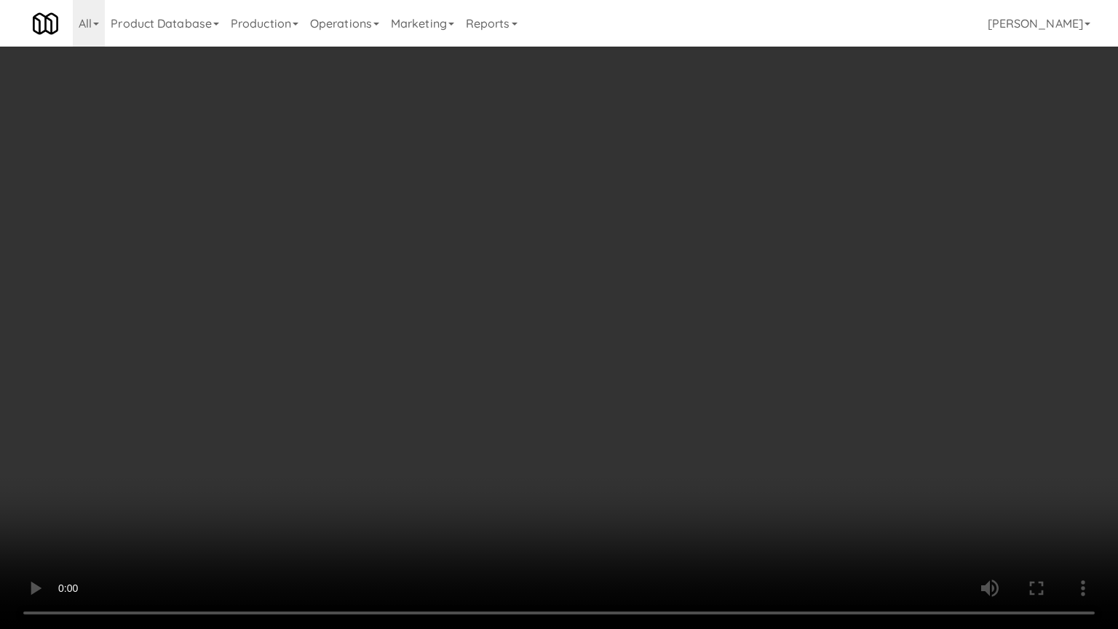
click at [722, 343] on video at bounding box center [559, 314] width 1118 height 629
click at [699, 322] on video at bounding box center [559, 314] width 1118 height 629
click at [742, 468] on video at bounding box center [559, 314] width 1118 height 629
click at [701, 406] on video at bounding box center [559, 314] width 1118 height 629
click at [701, 410] on video at bounding box center [559, 314] width 1118 height 629
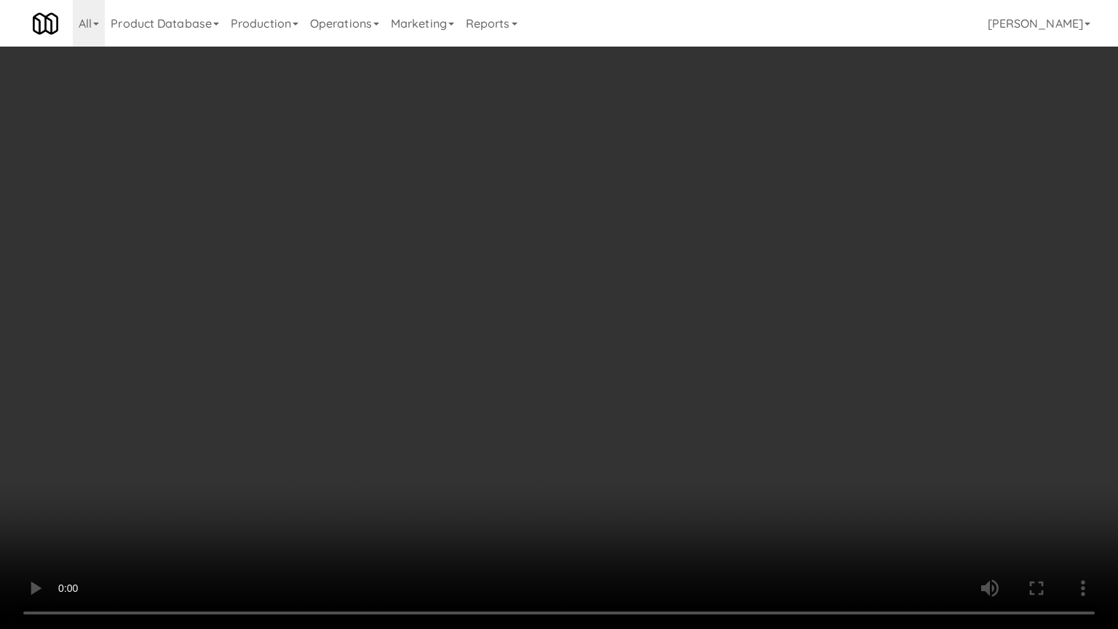
click at [774, 425] on video at bounding box center [559, 314] width 1118 height 629
click at [687, 421] on video at bounding box center [559, 314] width 1118 height 629
click at [720, 424] on video at bounding box center [559, 314] width 1118 height 629
click at [658, 417] on video at bounding box center [559, 314] width 1118 height 629
click at [647, 387] on video at bounding box center [559, 314] width 1118 height 629
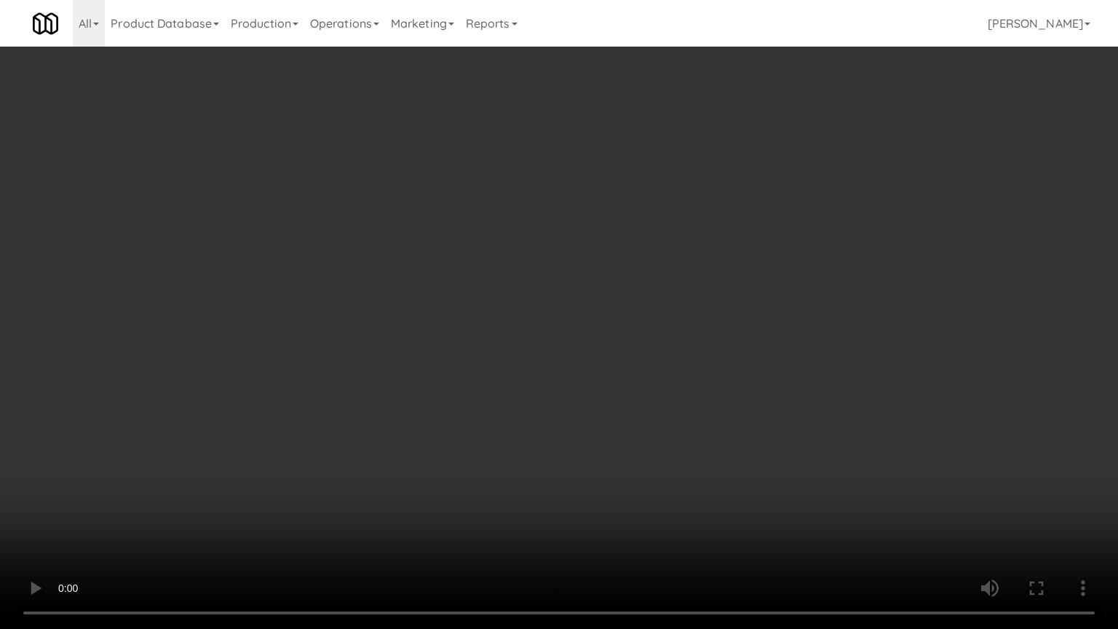
drag, startPoint x: 654, startPoint y: 384, endPoint x: 746, endPoint y: 272, distance: 144.8
click at [657, 384] on video at bounding box center [559, 314] width 1118 height 629
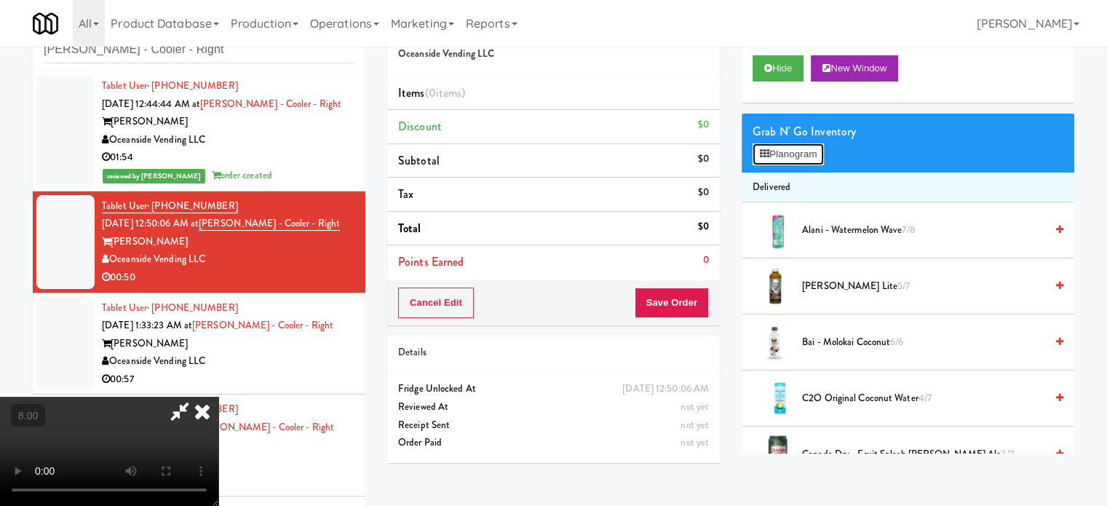
drag, startPoint x: 803, startPoint y: 152, endPoint x: 818, endPoint y: 142, distance: 17.8
click at [803, 151] on button "Planogram" at bounding box center [787, 154] width 71 height 22
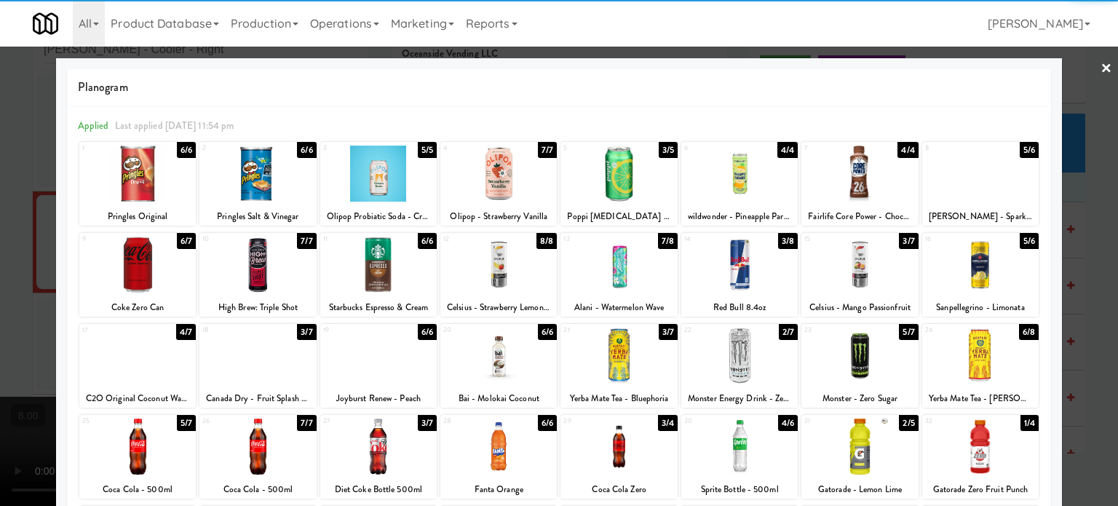
click at [1019, 244] on div "5/6" at bounding box center [1028, 241] width 19 height 16
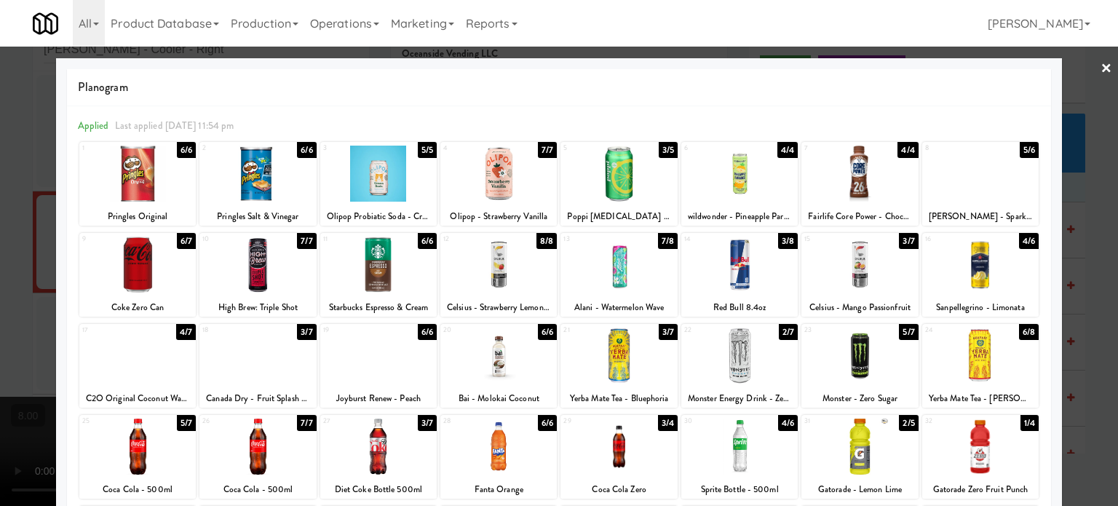
drag, startPoint x: 182, startPoint y: 328, endPoint x: 204, endPoint y: 324, distance: 22.1
click at [181, 328] on div "4/7" at bounding box center [186, 332] width 20 height 16
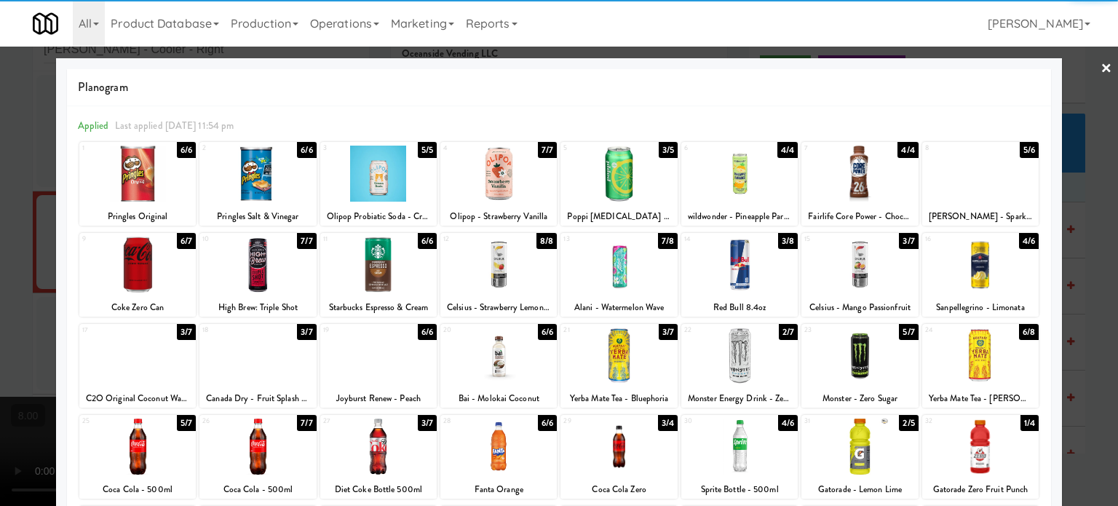
click at [1086, 267] on div at bounding box center [559, 253] width 1118 height 506
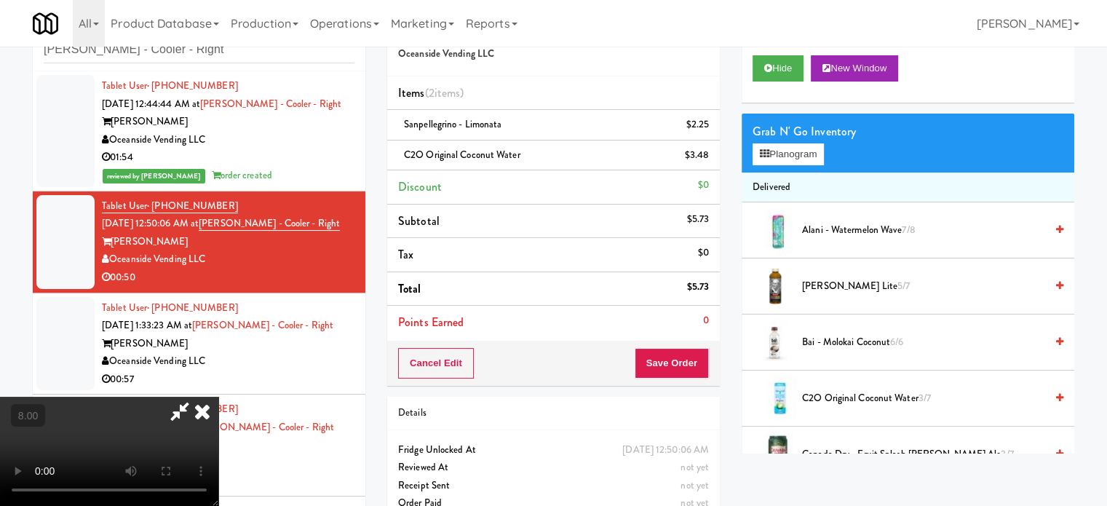
click at [218, 397] on icon at bounding box center [202, 411] width 32 height 29
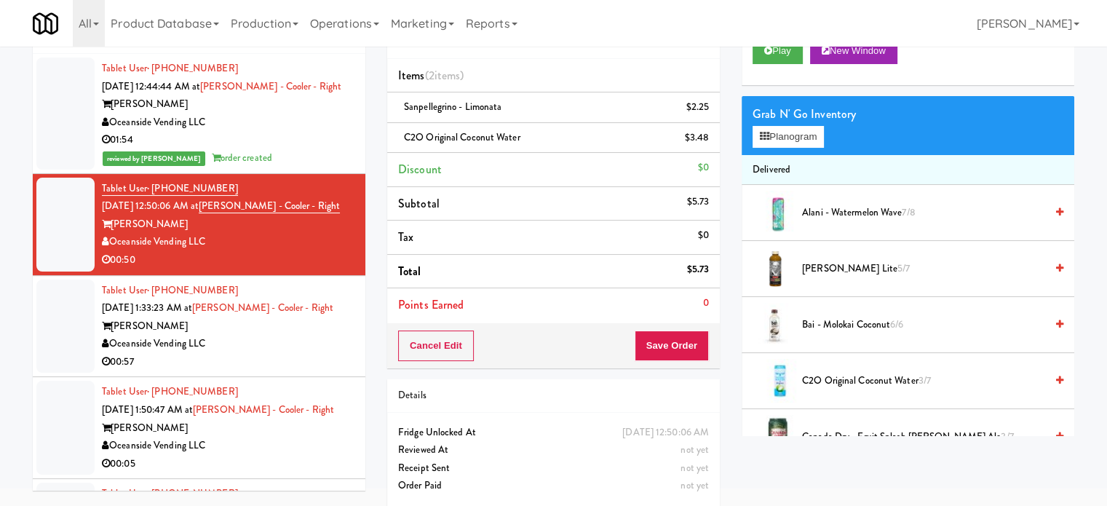
scroll to position [73, 0]
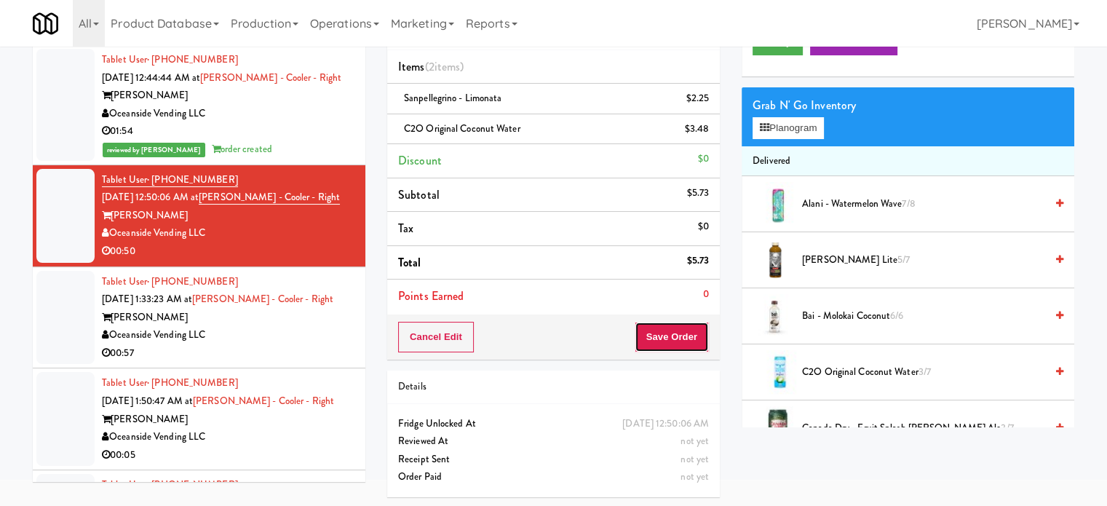
drag, startPoint x: 680, startPoint y: 340, endPoint x: 680, endPoint y: 323, distance: 16.7
click at [680, 338] on button "Save Order" at bounding box center [671, 337] width 74 height 31
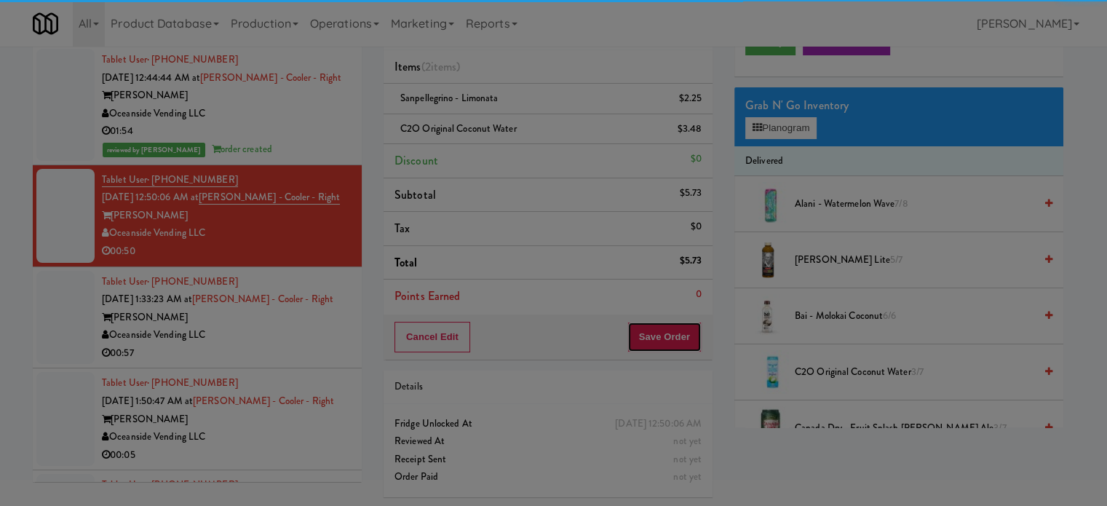
scroll to position [0, 0]
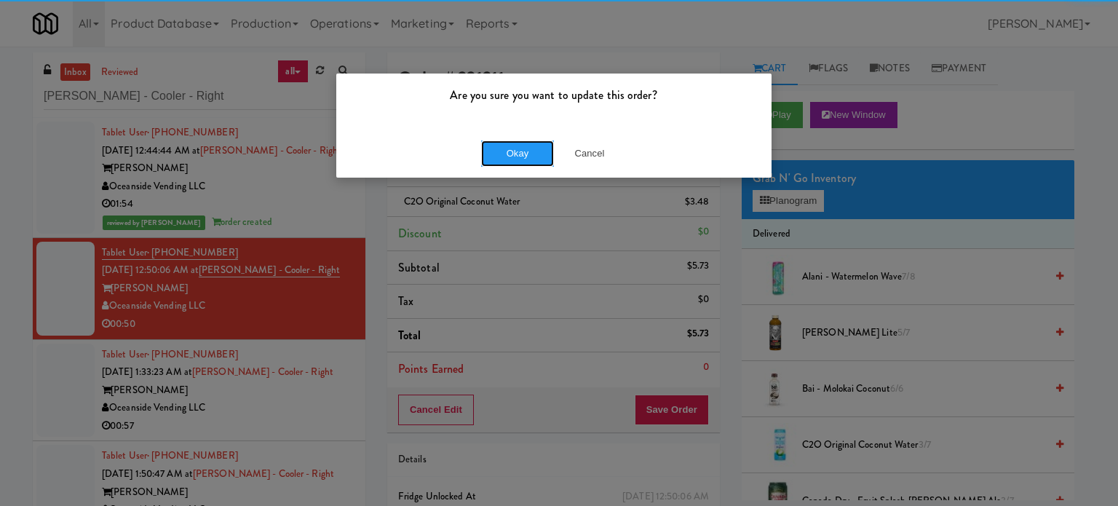
click at [517, 150] on button "Okay" at bounding box center [517, 153] width 73 height 26
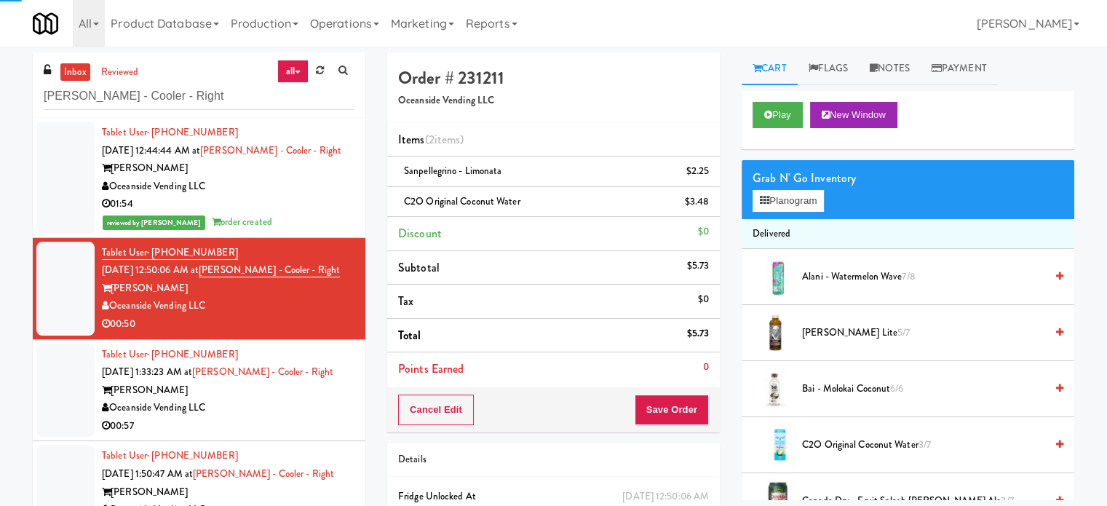
drag, startPoint x: 303, startPoint y: 401, endPoint x: 613, endPoint y: 282, distance: 332.1
click at [304, 402] on div "Oceanside Vending LLC" at bounding box center [228, 408] width 252 height 18
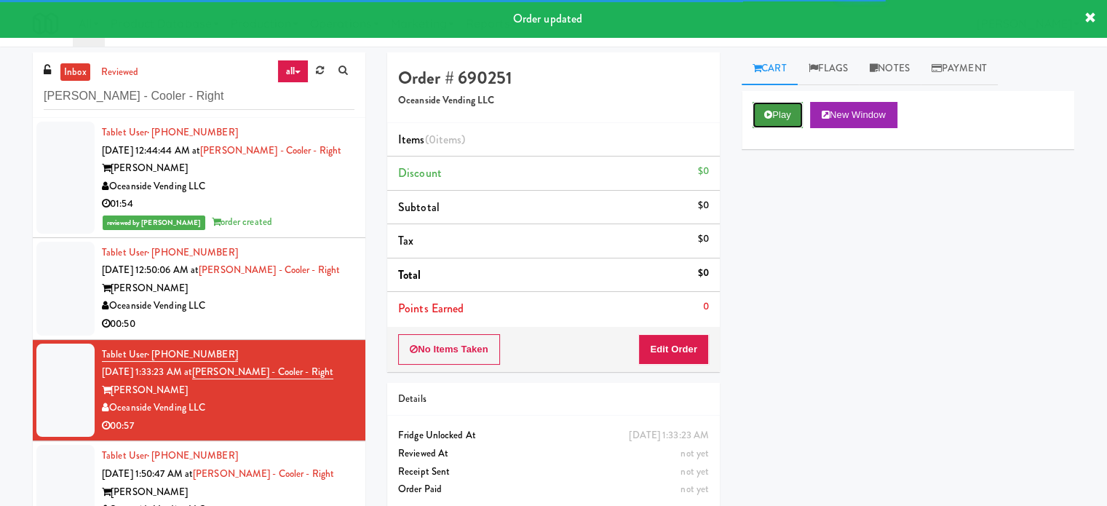
click at [797, 113] on button "Play" at bounding box center [777, 115] width 50 height 26
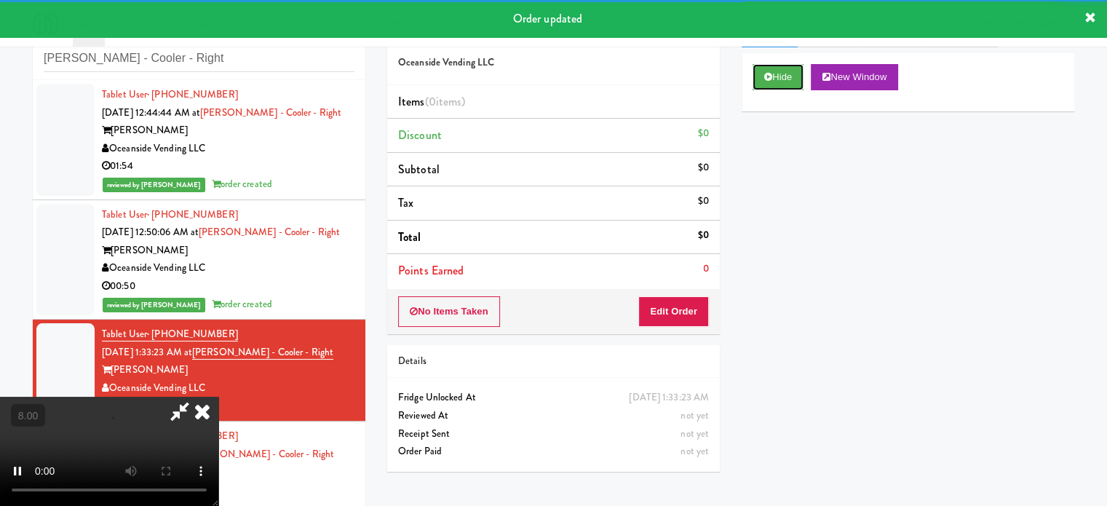
scroll to position [59, 0]
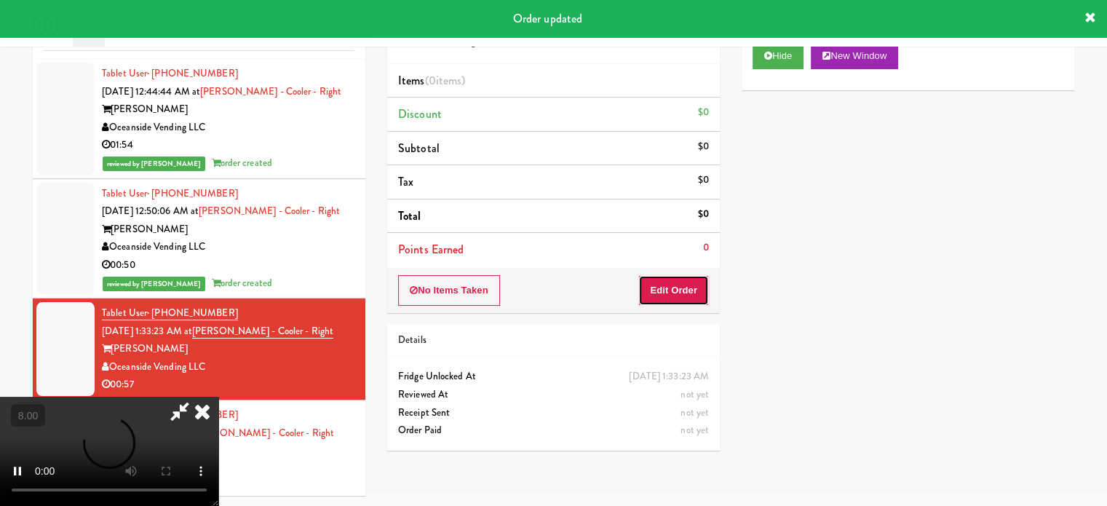
click at [684, 290] on button "Edit Order" at bounding box center [673, 290] width 71 height 31
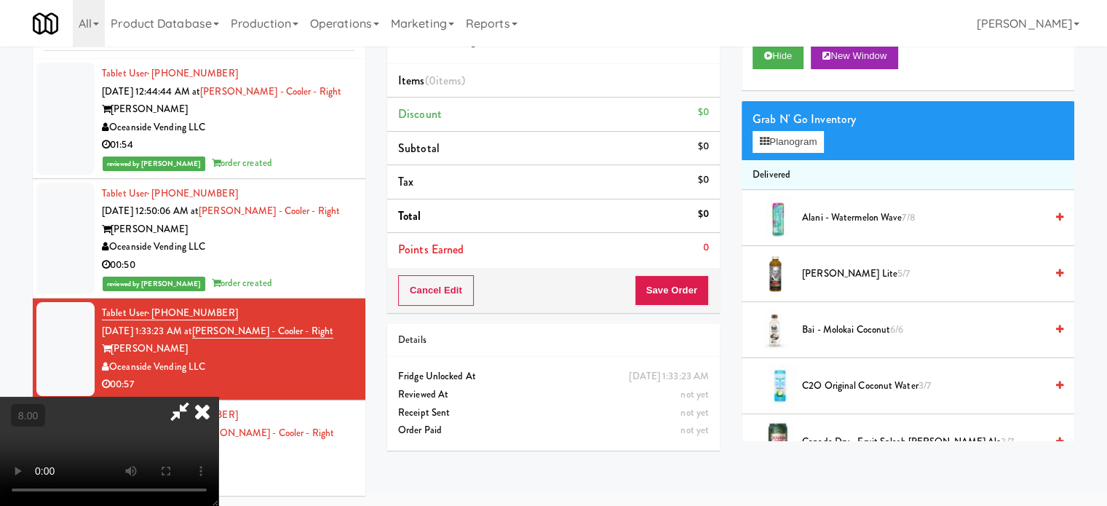
click at [218, 397] on video at bounding box center [109, 451] width 218 height 109
drag, startPoint x: 425, startPoint y: 352, endPoint x: 545, endPoint y: 207, distance: 188.6
click at [218, 397] on video at bounding box center [109, 451] width 218 height 109
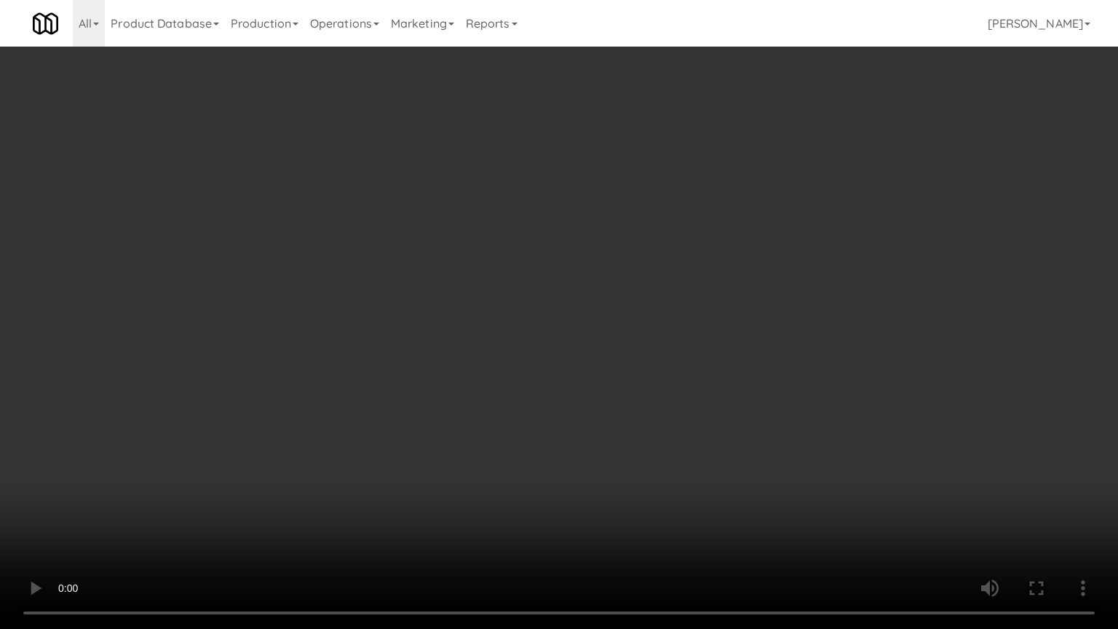
click at [579, 263] on video at bounding box center [559, 314] width 1118 height 629
click at [600, 282] on video at bounding box center [559, 314] width 1118 height 629
click at [643, 287] on video at bounding box center [559, 314] width 1118 height 629
click at [652, 288] on video at bounding box center [559, 314] width 1118 height 629
click at [646, 282] on video at bounding box center [559, 314] width 1118 height 629
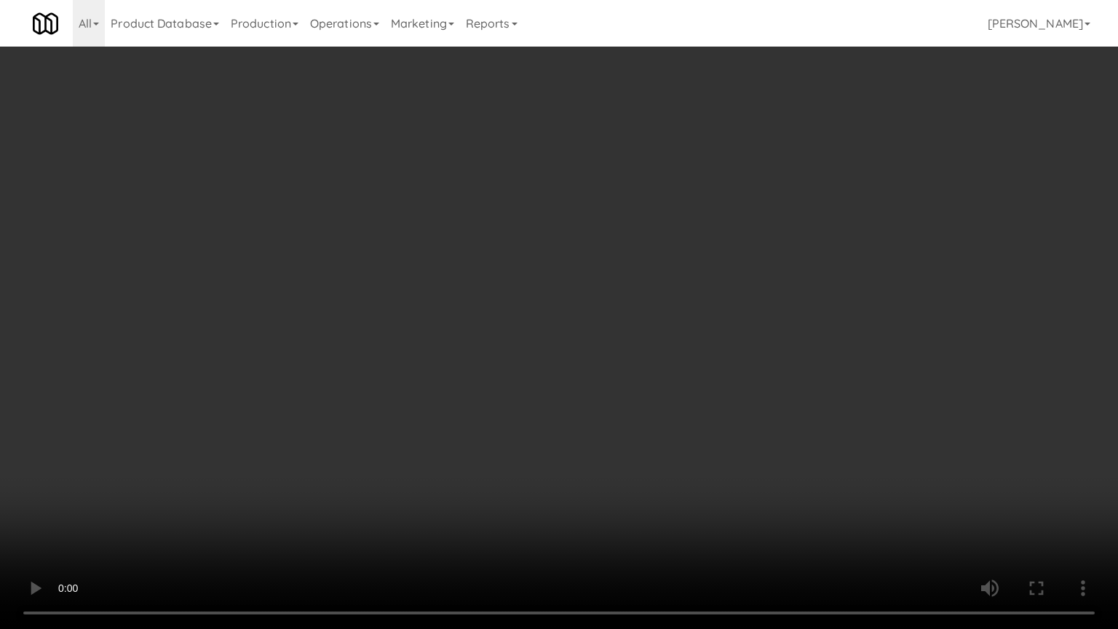
drag, startPoint x: 429, startPoint y: 365, endPoint x: 515, endPoint y: 285, distance: 117.9
click at [433, 362] on video at bounding box center [559, 314] width 1118 height 629
click at [563, 298] on video at bounding box center [559, 314] width 1118 height 629
click at [567, 311] on video at bounding box center [559, 314] width 1118 height 629
click at [569, 319] on video at bounding box center [559, 314] width 1118 height 629
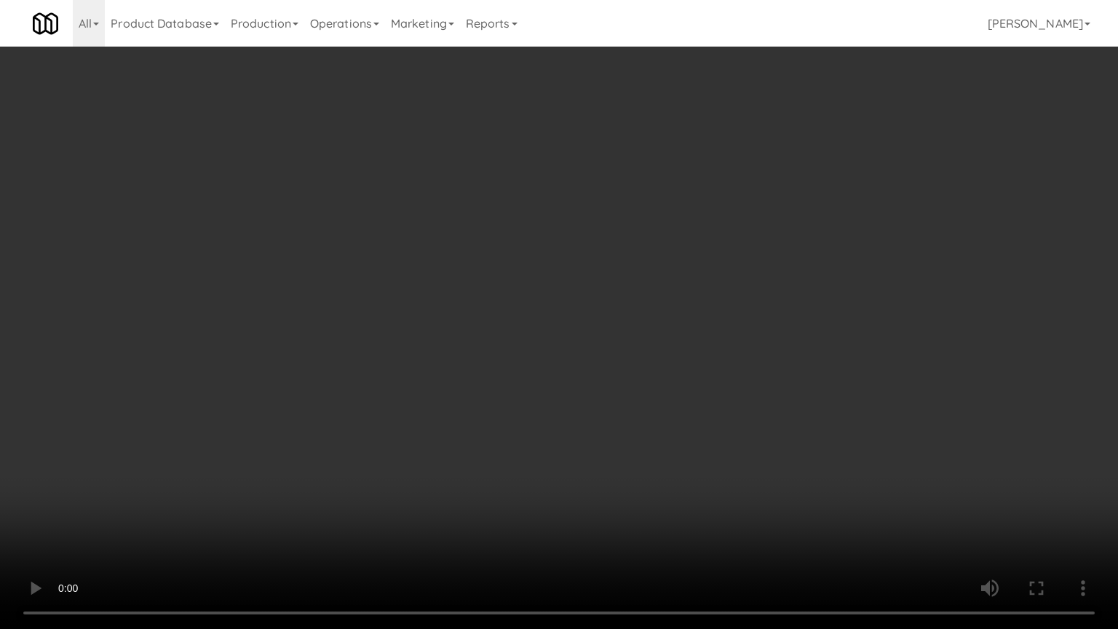
click at [565, 323] on video at bounding box center [559, 314] width 1118 height 629
click at [623, 340] on video at bounding box center [559, 314] width 1118 height 629
drag, startPoint x: 550, startPoint y: 349, endPoint x: 594, endPoint y: 348, distance: 43.7
click at [550, 350] on video at bounding box center [559, 314] width 1118 height 629
click at [630, 358] on video at bounding box center [559, 314] width 1118 height 629
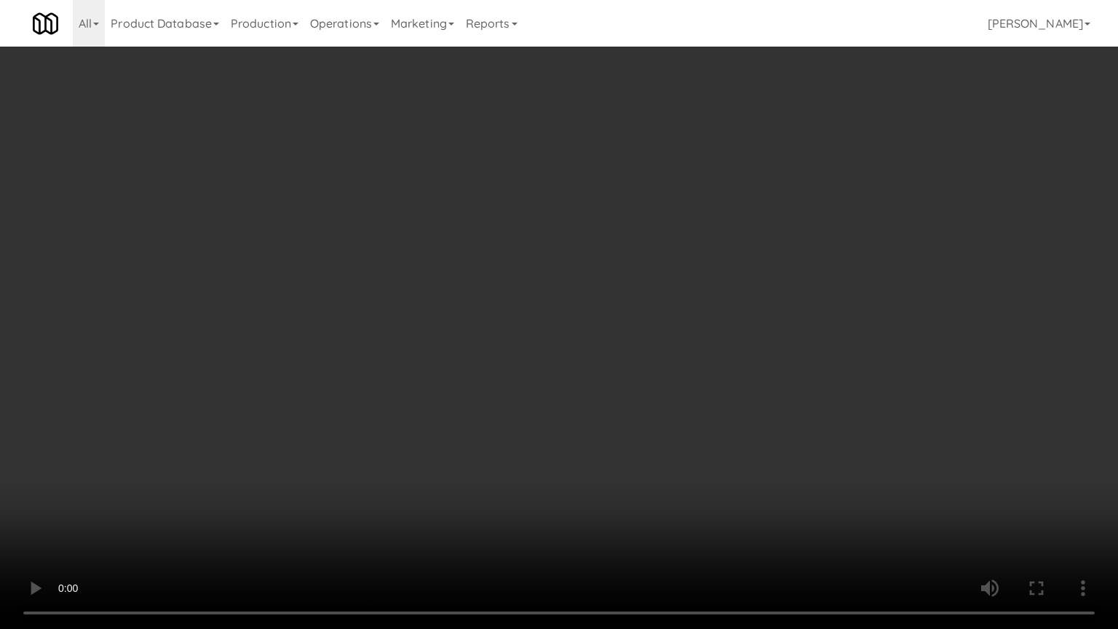
click at [559, 366] on video at bounding box center [559, 314] width 1118 height 629
click at [572, 370] on video at bounding box center [559, 314] width 1118 height 629
click at [589, 375] on video at bounding box center [559, 314] width 1118 height 629
click at [553, 382] on video at bounding box center [559, 314] width 1118 height 629
click at [565, 380] on video at bounding box center [559, 314] width 1118 height 629
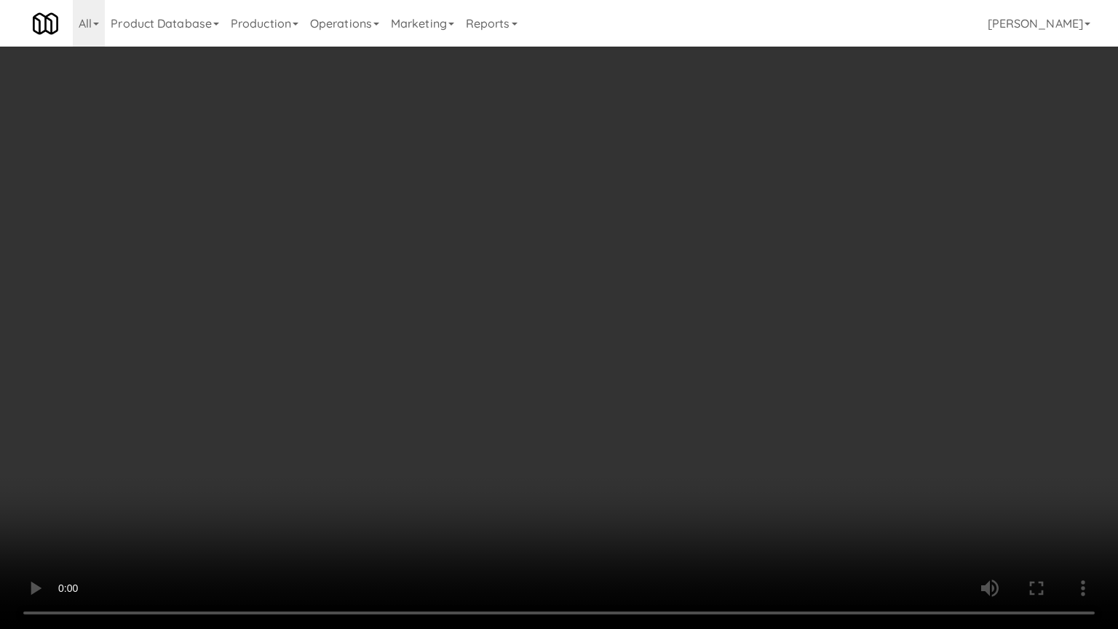
click at [556, 382] on video at bounding box center [559, 314] width 1118 height 629
click at [577, 373] on video at bounding box center [559, 314] width 1118 height 629
click at [559, 358] on video at bounding box center [559, 314] width 1118 height 629
click at [538, 340] on video at bounding box center [559, 314] width 1118 height 629
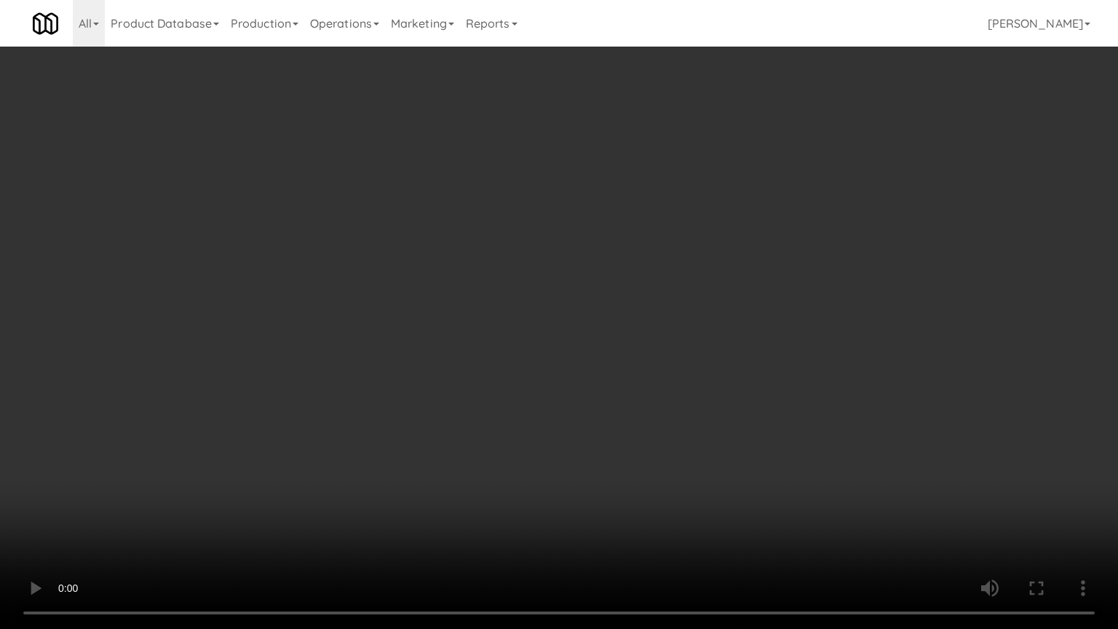
click at [538, 340] on video at bounding box center [559, 314] width 1118 height 629
click at [544, 332] on video at bounding box center [559, 314] width 1118 height 629
click at [542, 334] on video at bounding box center [559, 314] width 1118 height 629
click at [566, 370] on video at bounding box center [559, 314] width 1118 height 629
click at [536, 373] on video at bounding box center [559, 314] width 1118 height 629
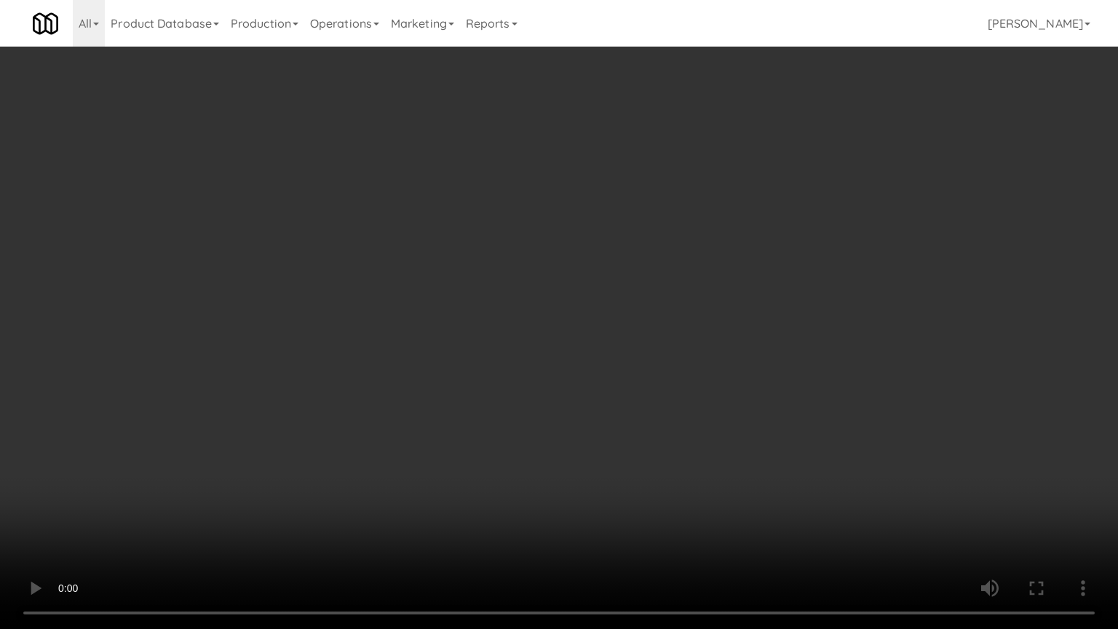
click at [567, 359] on video at bounding box center [559, 314] width 1118 height 629
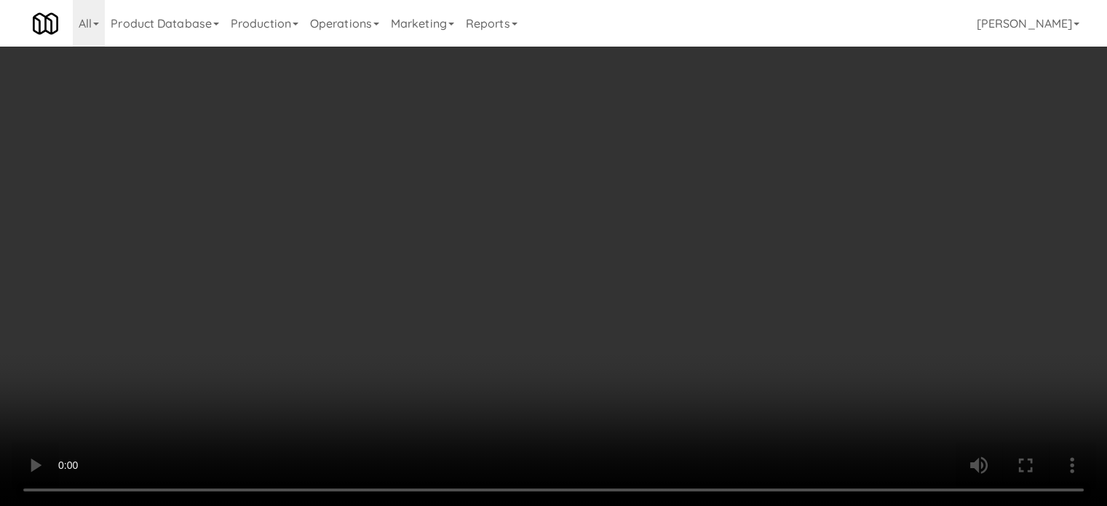
drag, startPoint x: 799, startPoint y: 165, endPoint x: 813, endPoint y: 157, distance: 16.0
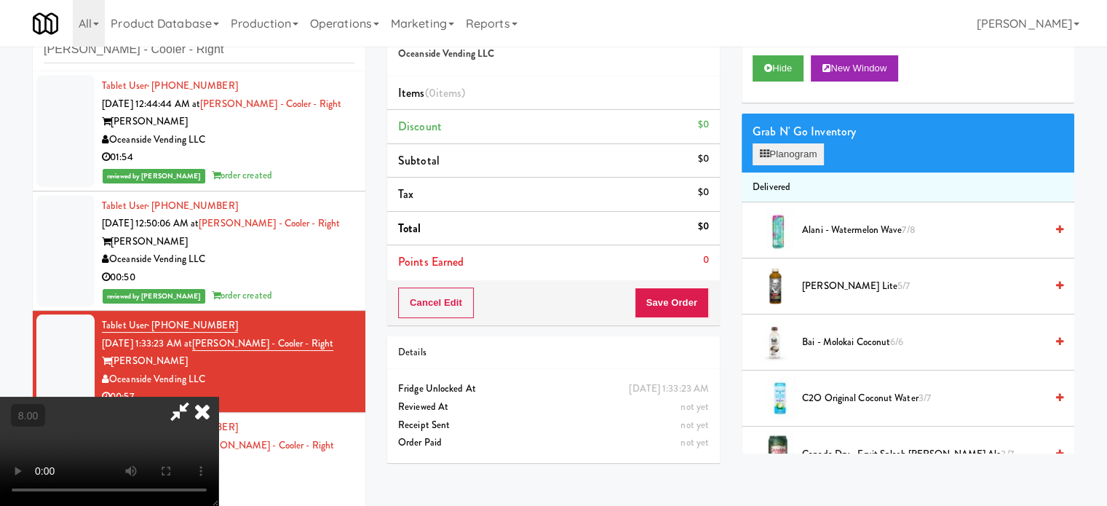
click at [800, 165] on div "Grab N' Go Inventory Planogram" at bounding box center [907, 142] width 332 height 59
drag, startPoint x: 820, startPoint y: 152, endPoint x: 847, endPoint y: 156, distance: 27.3
click at [820, 154] on button "Planogram" at bounding box center [787, 154] width 71 height 22
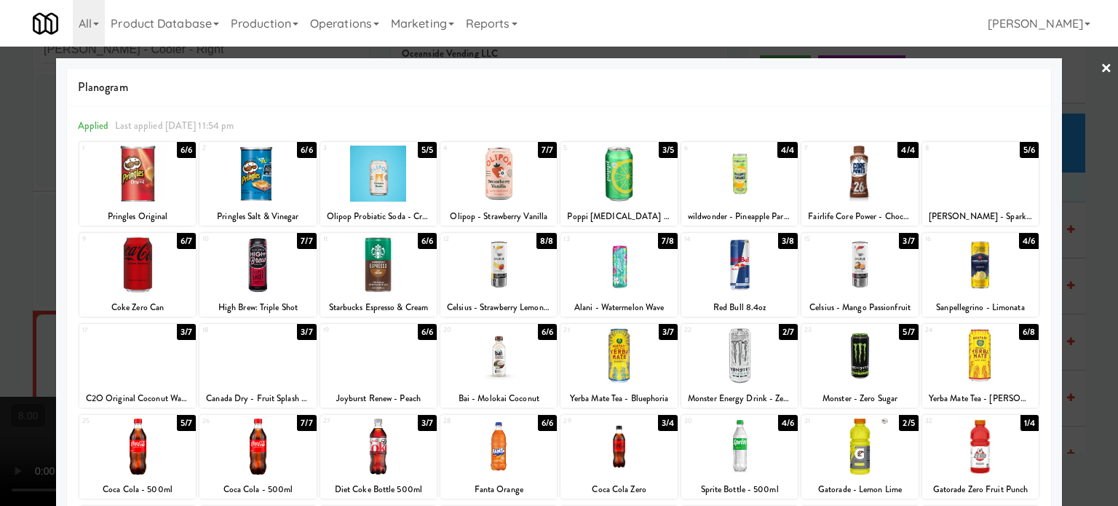
click at [1022, 241] on div "4/6" at bounding box center [1029, 241] width 20 height 16
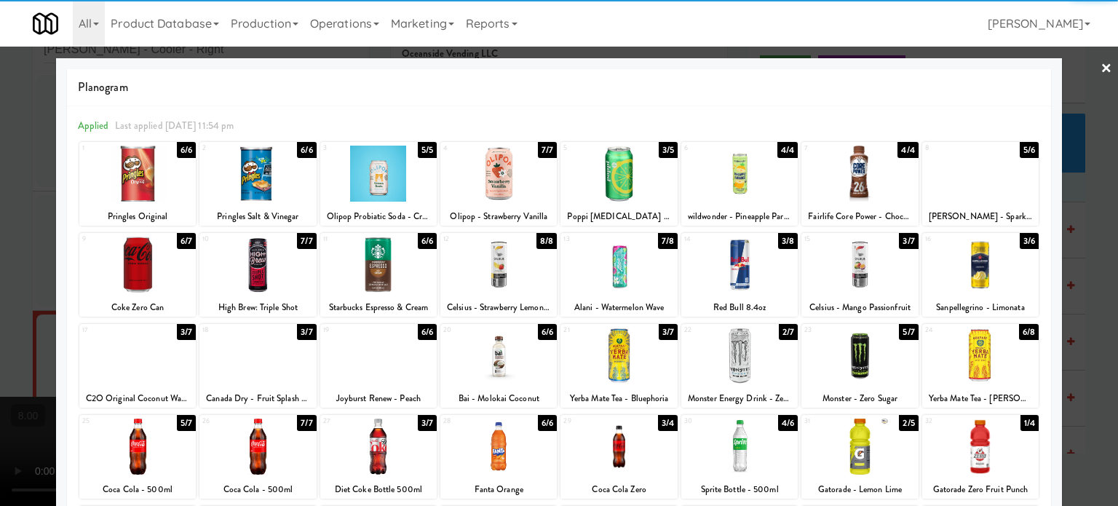
click at [1071, 259] on div at bounding box center [559, 253] width 1118 height 506
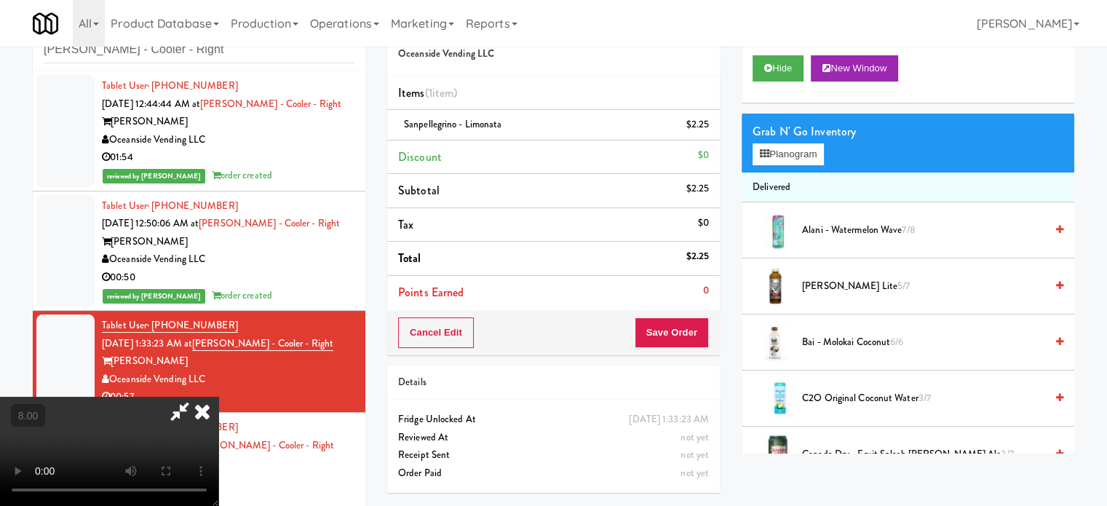
click at [218, 397] on video at bounding box center [109, 451] width 218 height 109
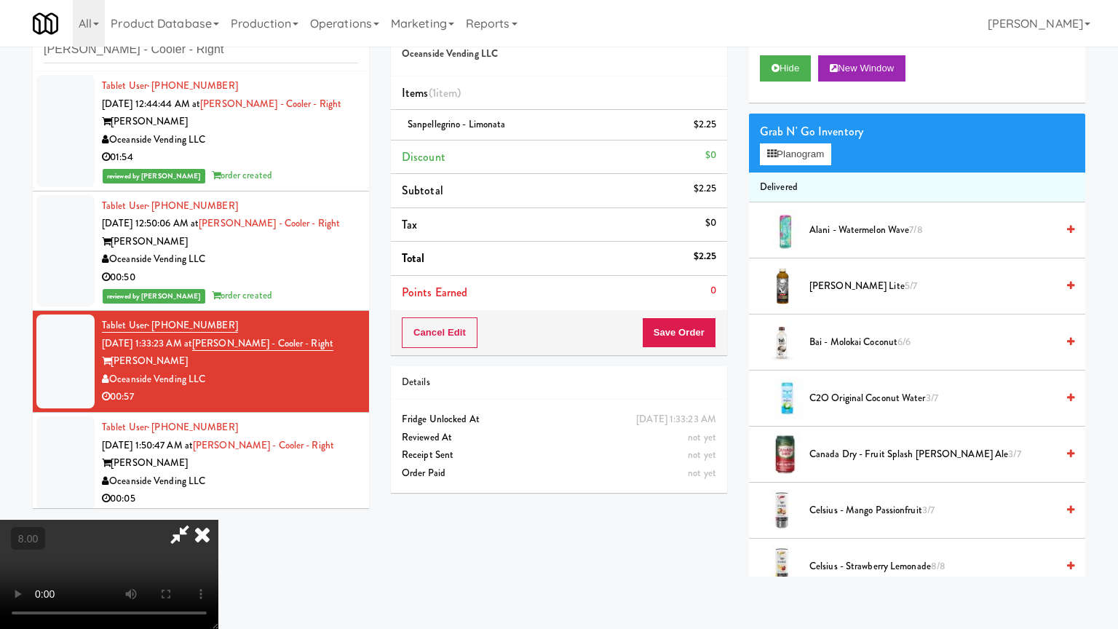
click at [218, 505] on video at bounding box center [109, 573] width 218 height 109
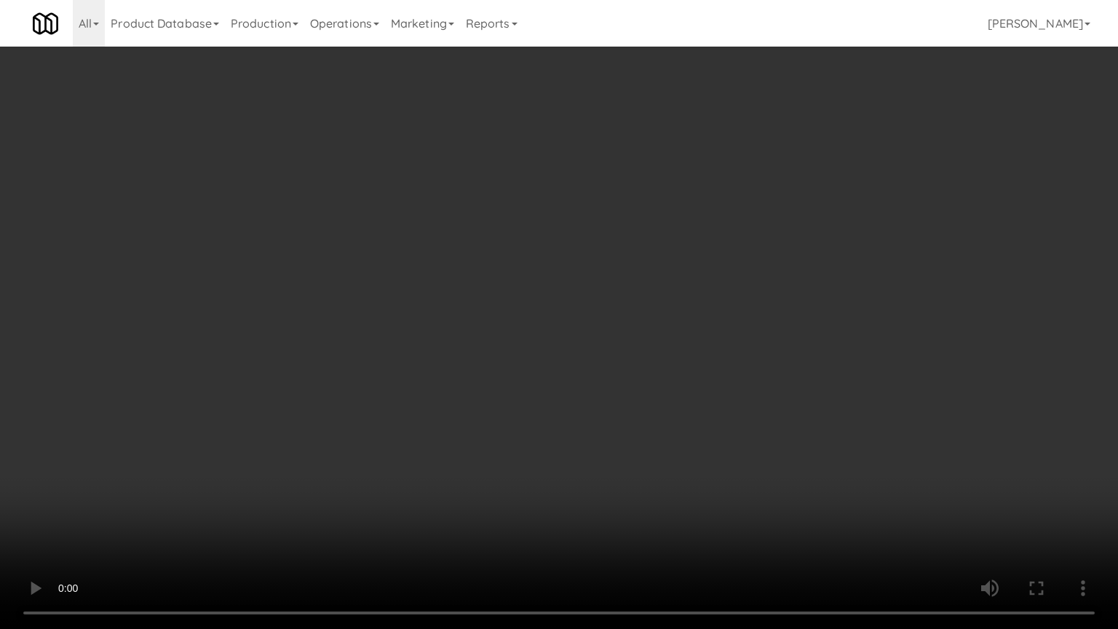
click at [542, 296] on video at bounding box center [559, 314] width 1118 height 629
click at [546, 294] on video at bounding box center [559, 314] width 1118 height 629
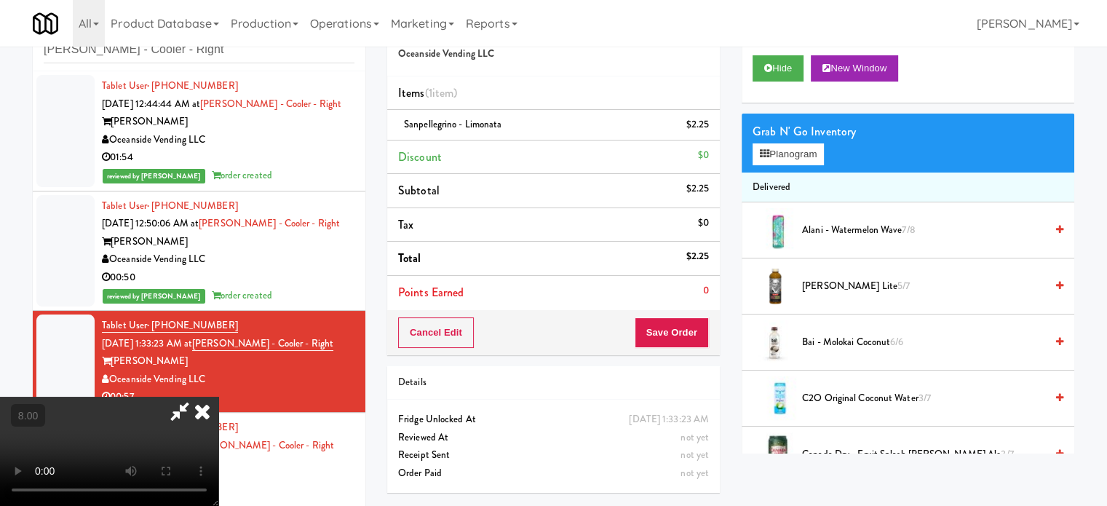
click at [218, 397] on icon at bounding box center [202, 411] width 32 height 29
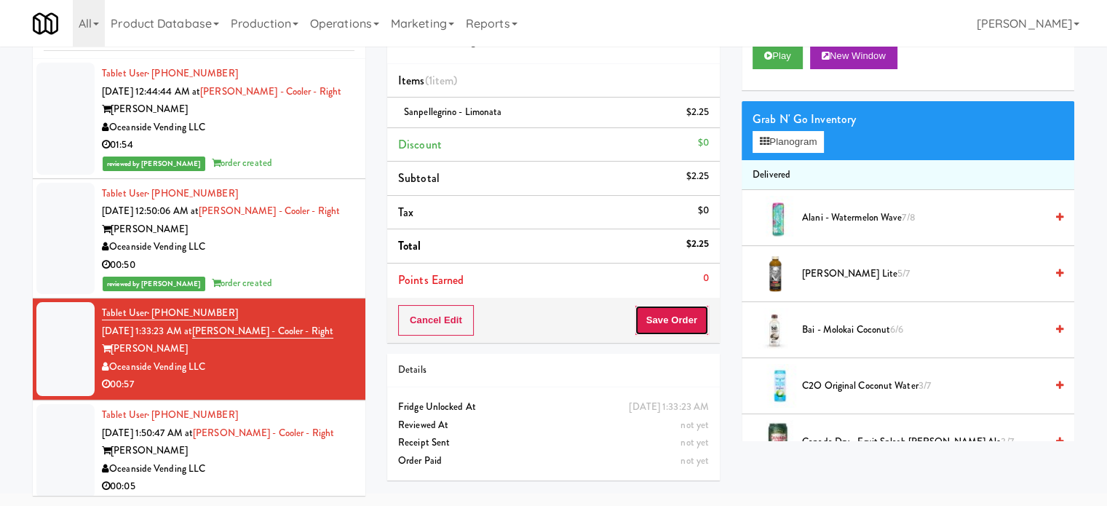
click at [664, 309] on button "Save Order" at bounding box center [671, 320] width 74 height 31
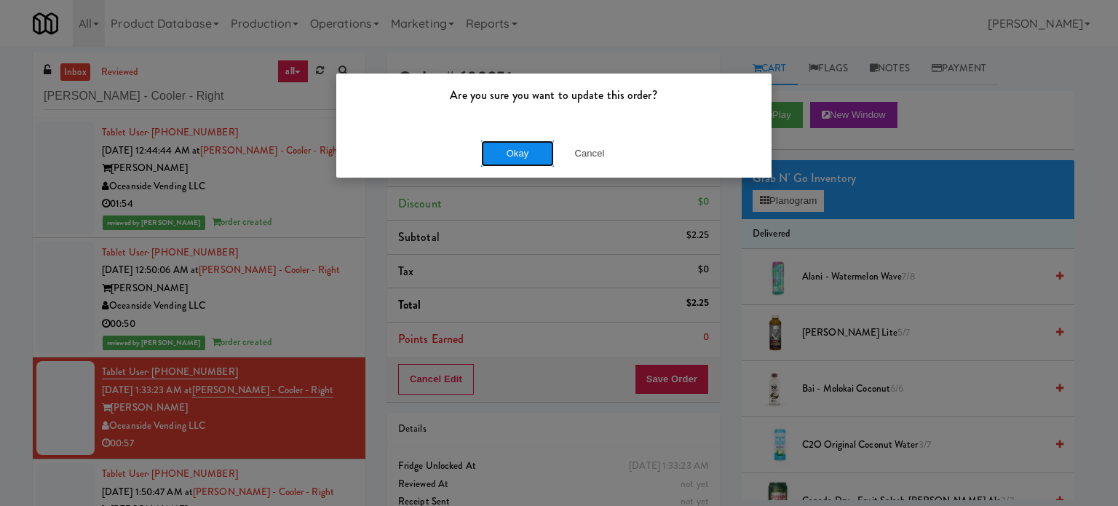
click at [529, 146] on button "Okay" at bounding box center [517, 153] width 73 height 26
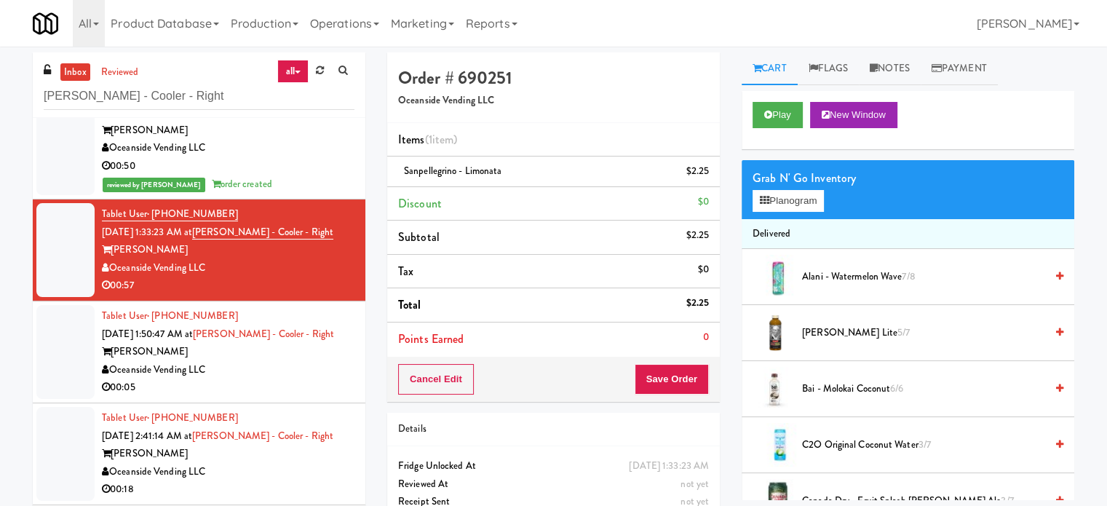
scroll to position [209, 0]
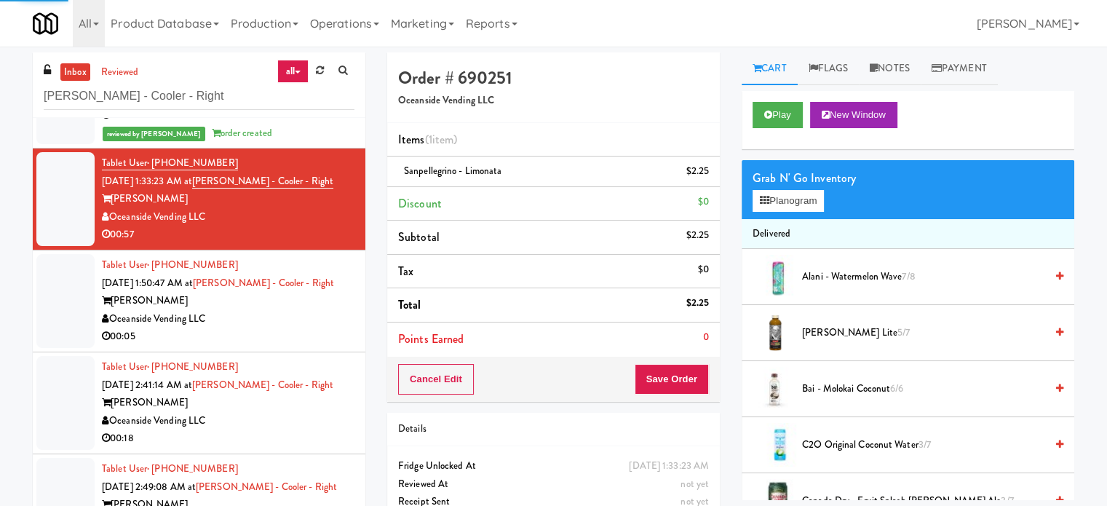
click at [279, 342] on div "00:05" at bounding box center [228, 336] width 252 height 18
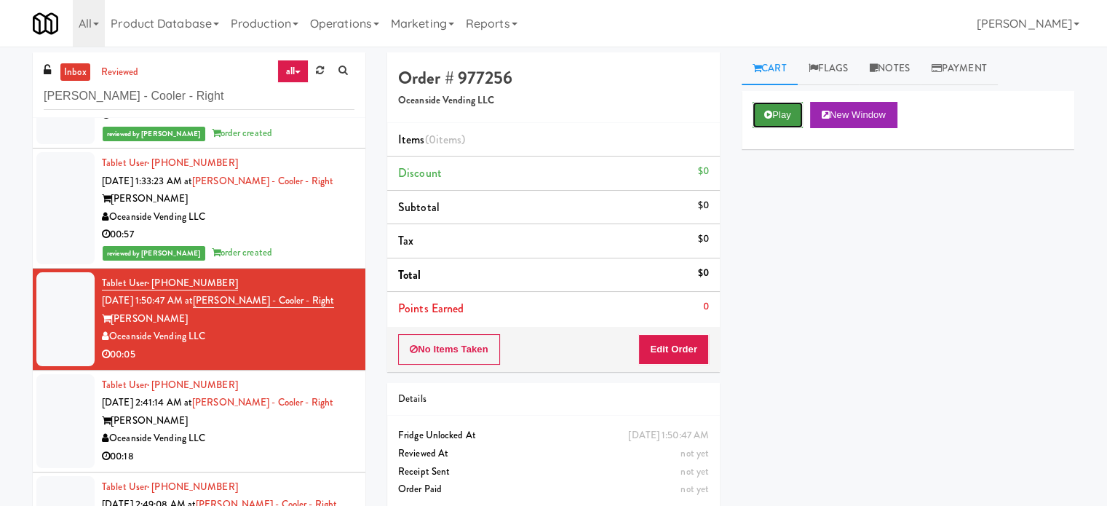
click at [776, 121] on button "Play" at bounding box center [777, 115] width 50 height 26
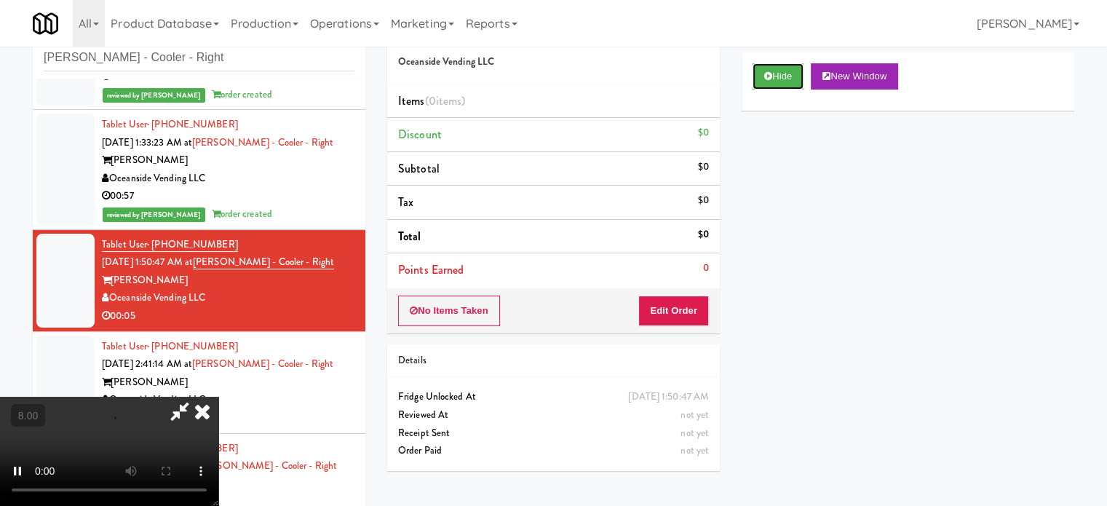
scroll to position [59, 0]
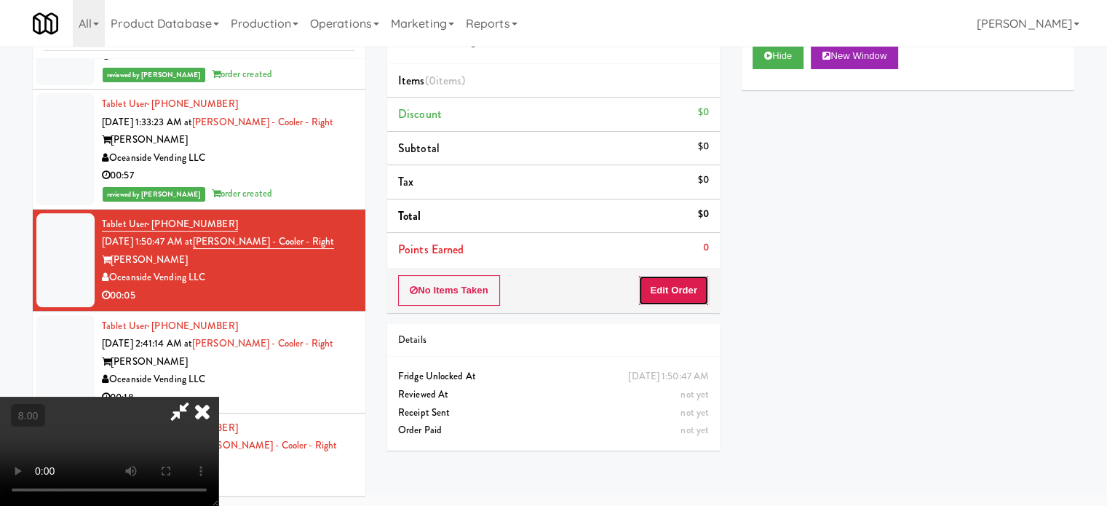
click at [670, 285] on button "Edit Order" at bounding box center [673, 290] width 71 height 31
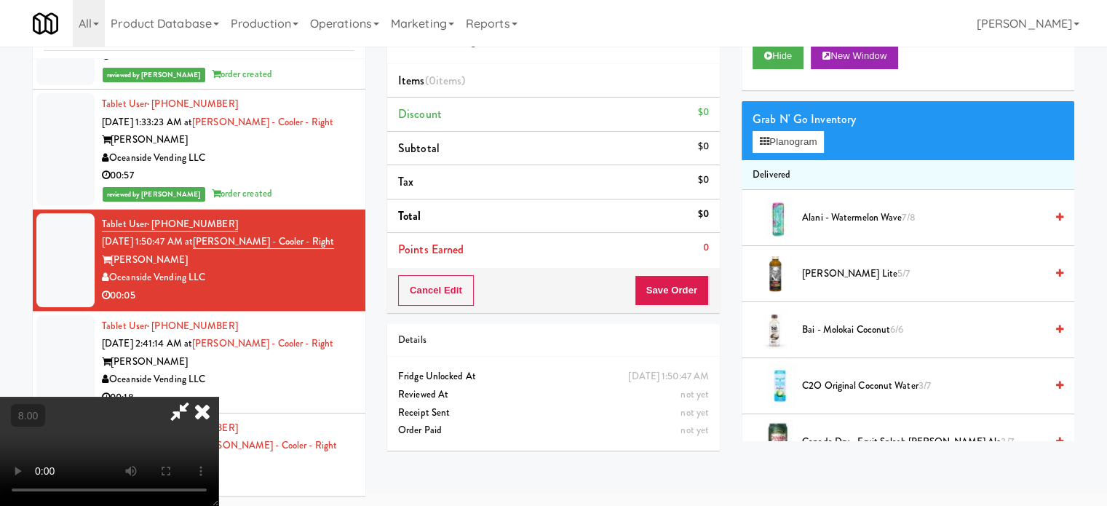
click at [218, 397] on video at bounding box center [109, 451] width 218 height 109
drag, startPoint x: 376, startPoint y: 335, endPoint x: 503, endPoint y: 251, distance: 152.4
click at [218, 397] on video at bounding box center [109, 451] width 218 height 109
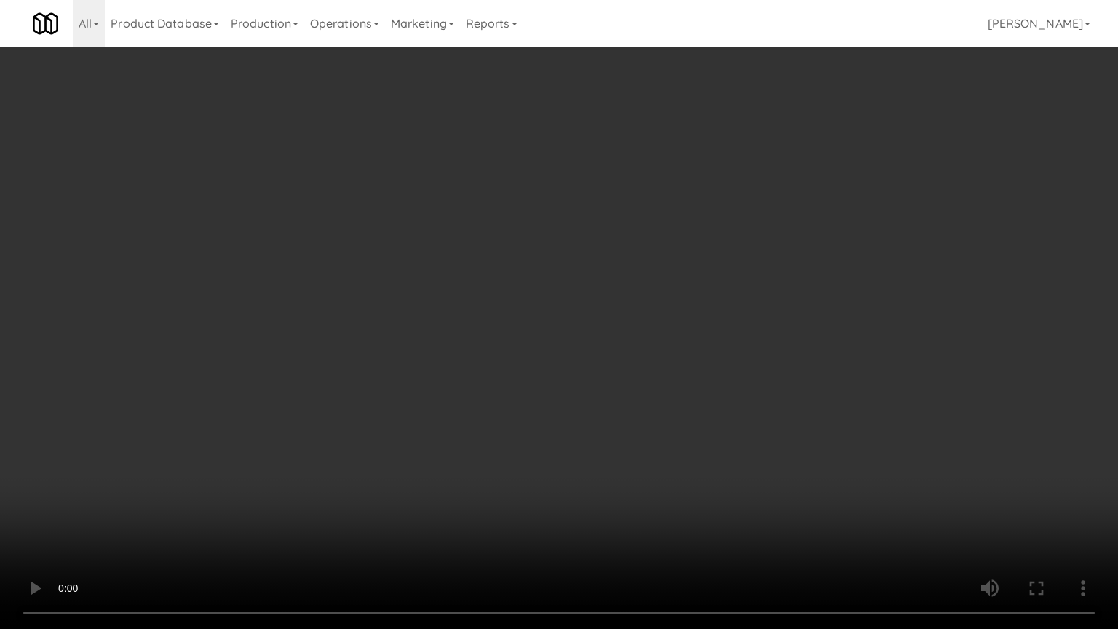
drag, startPoint x: 530, startPoint y: 220, endPoint x: 539, endPoint y: 221, distance: 8.9
click at [531, 221] on video at bounding box center [559, 314] width 1118 height 629
drag, startPoint x: 287, startPoint y: 533, endPoint x: 309, endPoint y: 515, distance: 28.0
click at [290, 505] on video at bounding box center [559, 314] width 1118 height 629
click at [502, 334] on video at bounding box center [559, 314] width 1118 height 629
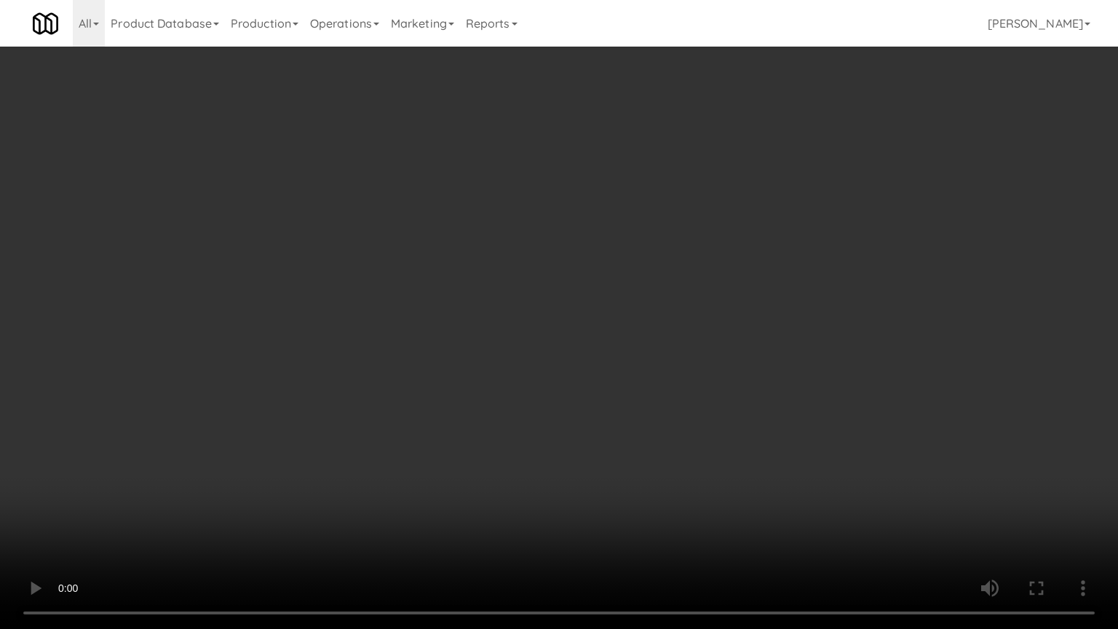
click at [255, 444] on video at bounding box center [559, 314] width 1118 height 629
click at [460, 339] on video at bounding box center [559, 314] width 1118 height 629
click at [469, 338] on video at bounding box center [559, 314] width 1118 height 629
drag, startPoint x: 482, startPoint y: 335, endPoint x: 709, endPoint y: 215, distance: 257.8
click at [482, 335] on video at bounding box center [559, 314] width 1118 height 629
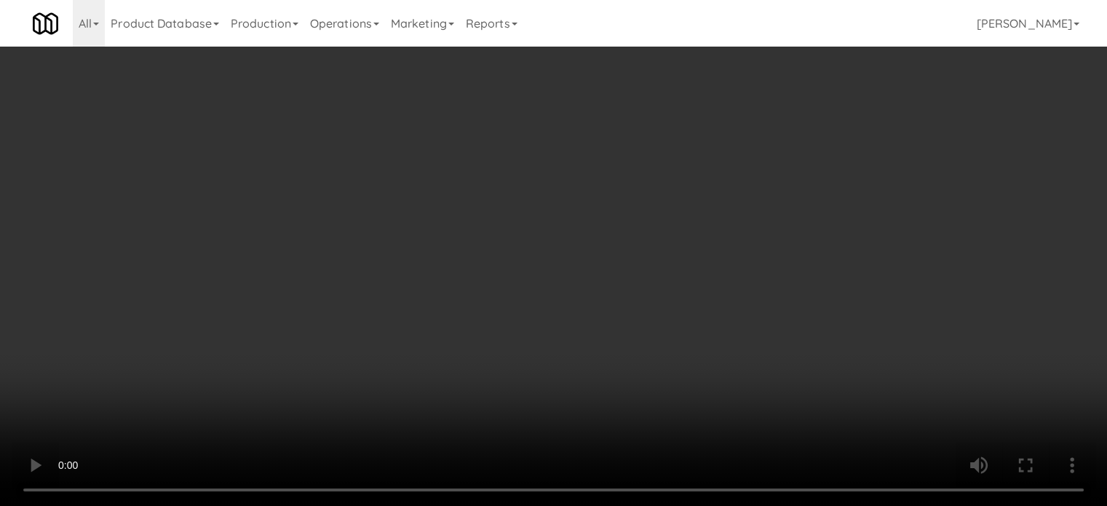
scroll to position [0, 0]
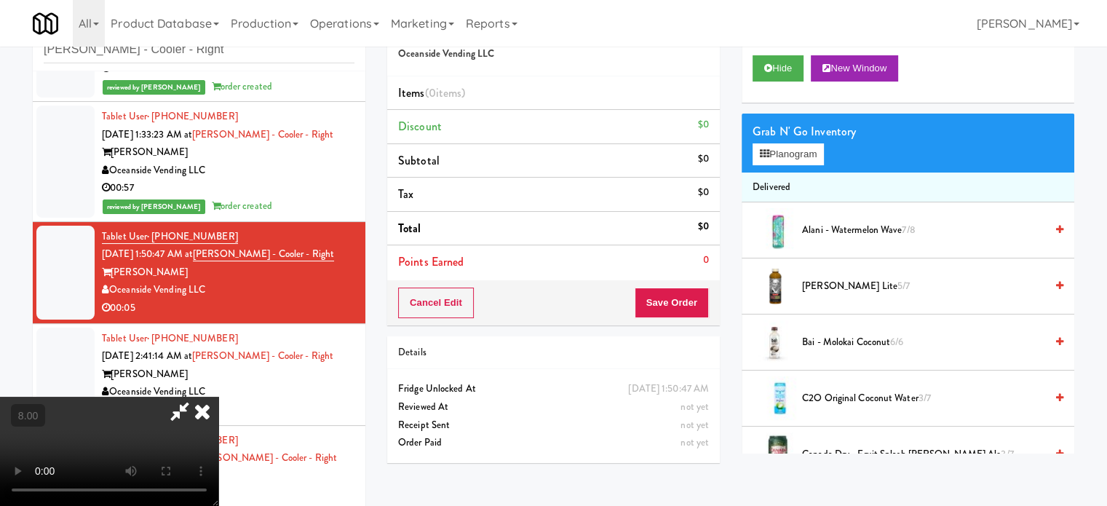
click at [851, 282] on span "Arnold Palmer Lite 5/7" at bounding box center [923, 286] width 243 height 18
click at [218, 397] on video at bounding box center [109, 451] width 218 height 109
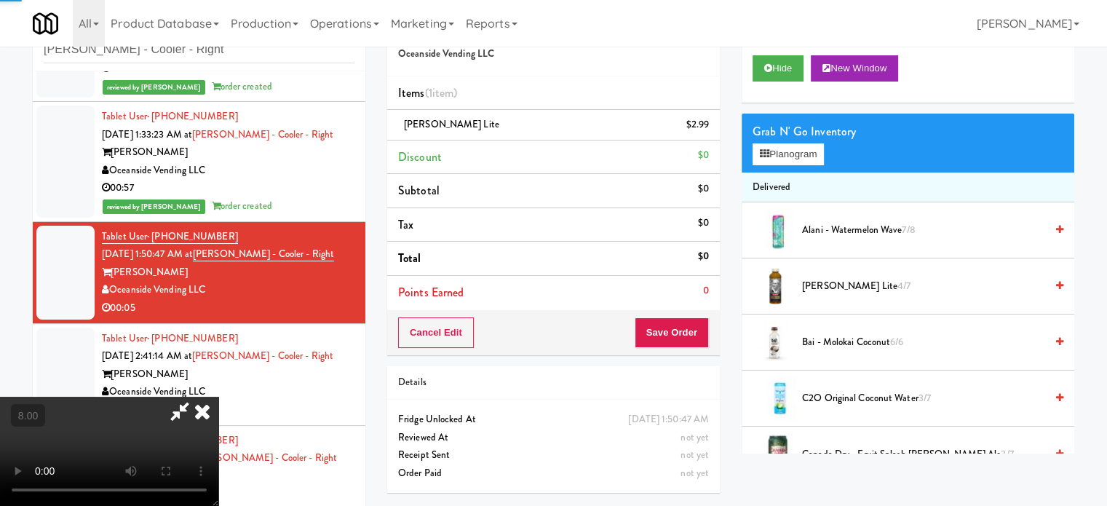
click at [218, 397] on video at bounding box center [109, 451] width 218 height 109
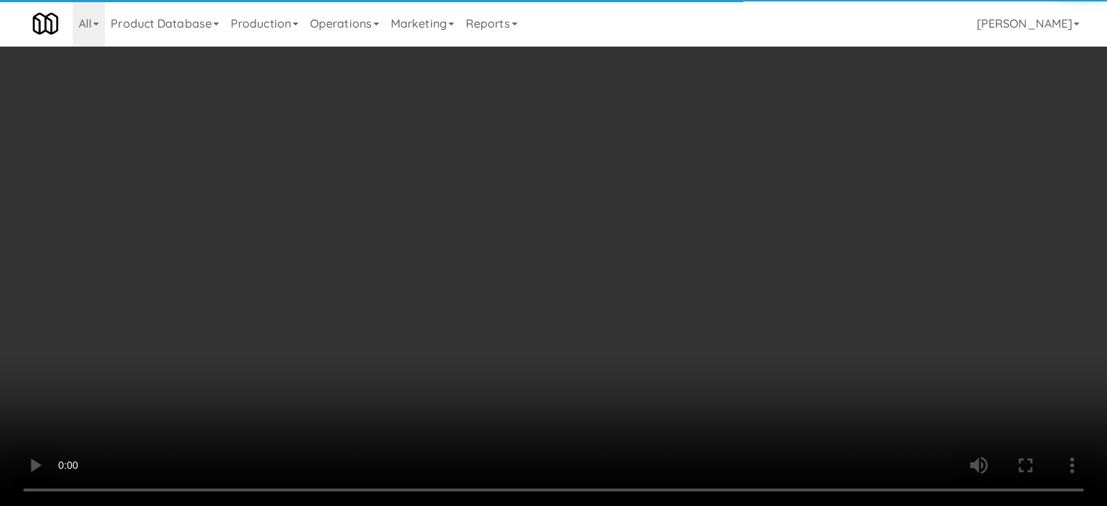
drag, startPoint x: 381, startPoint y: 354, endPoint x: 421, endPoint y: 348, distance: 41.3
click at [381, 354] on video at bounding box center [553, 253] width 1107 height 506
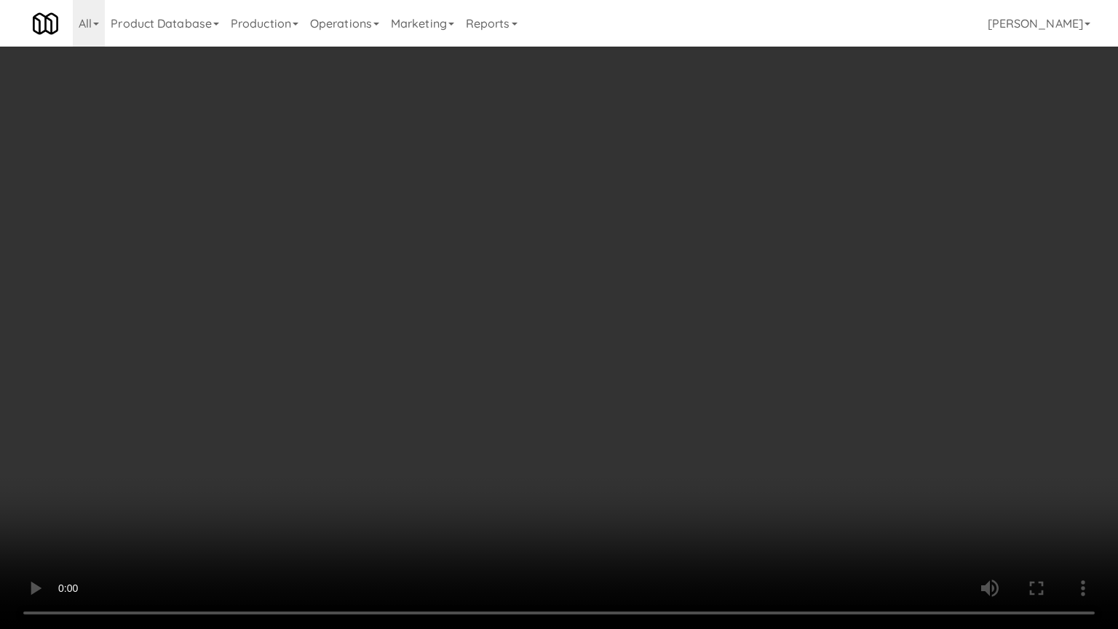
click at [672, 300] on video at bounding box center [559, 314] width 1118 height 629
click at [672, 293] on video at bounding box center [559, 314] width 1118 height 629
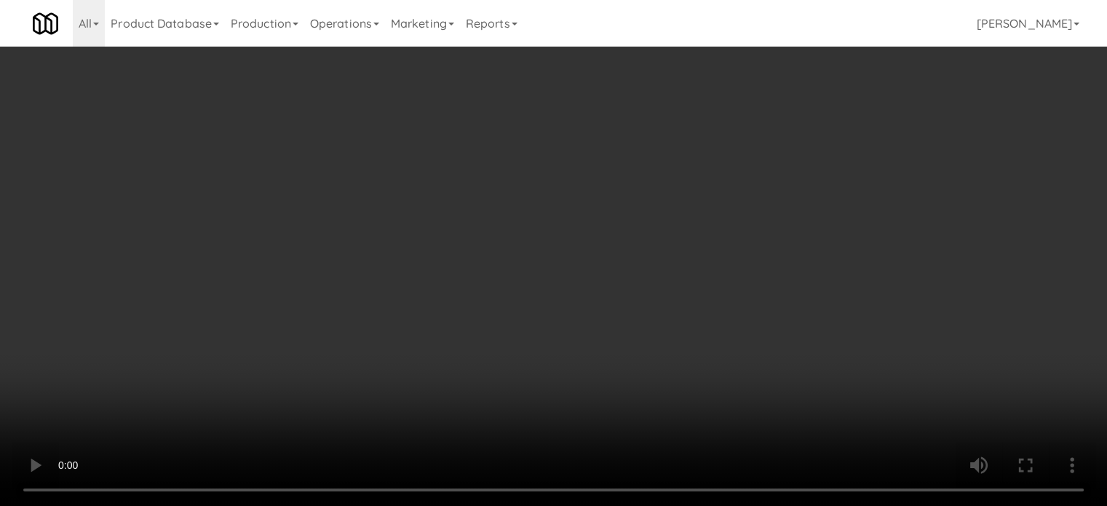
click at [709, 122] on link at bounding box center [707, 131] width 13 height 18
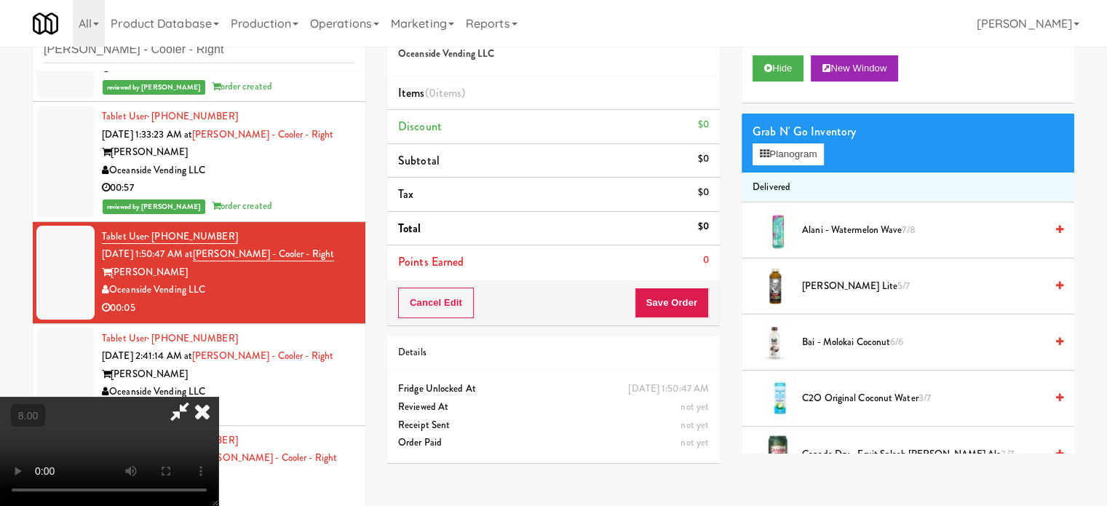
click at [829, 291] on span "Arnold Palmer Lite 5/7" at bounding box center [923, 286] width 243 height 18
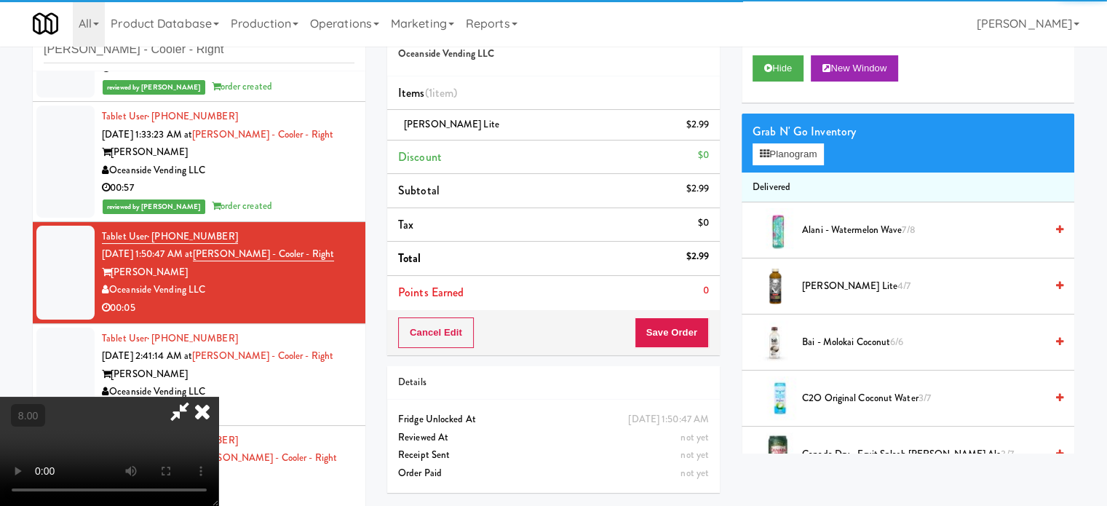
click at [218, 397] on icon at bounding box center [202, 411] width 32 height 29
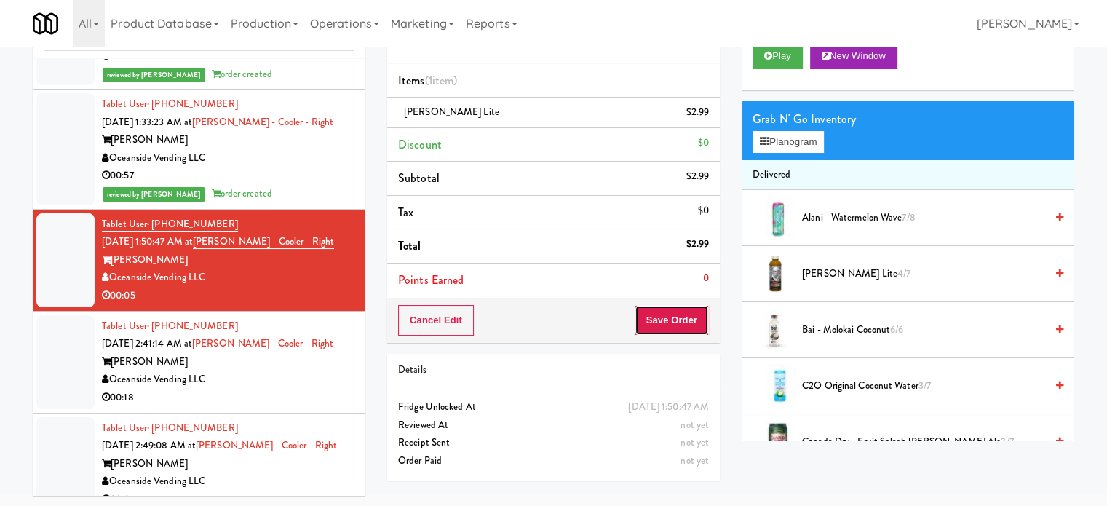
click at [655, 309] on button "Save Order" at bounding box center [671, 320] width 74 height 31
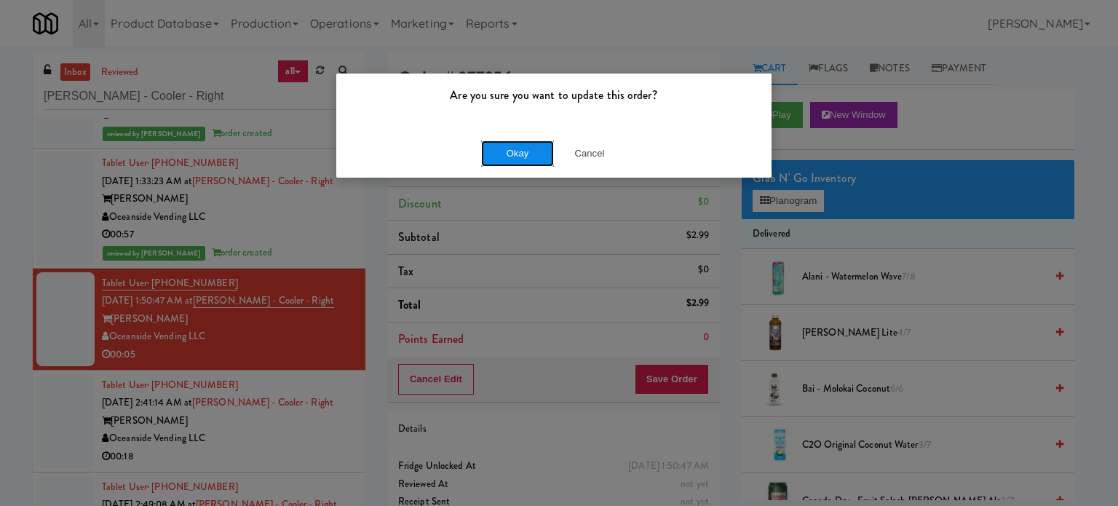
click at [514, 151] on button "Okay" at bounding box center [517, 153] width 73 height 26
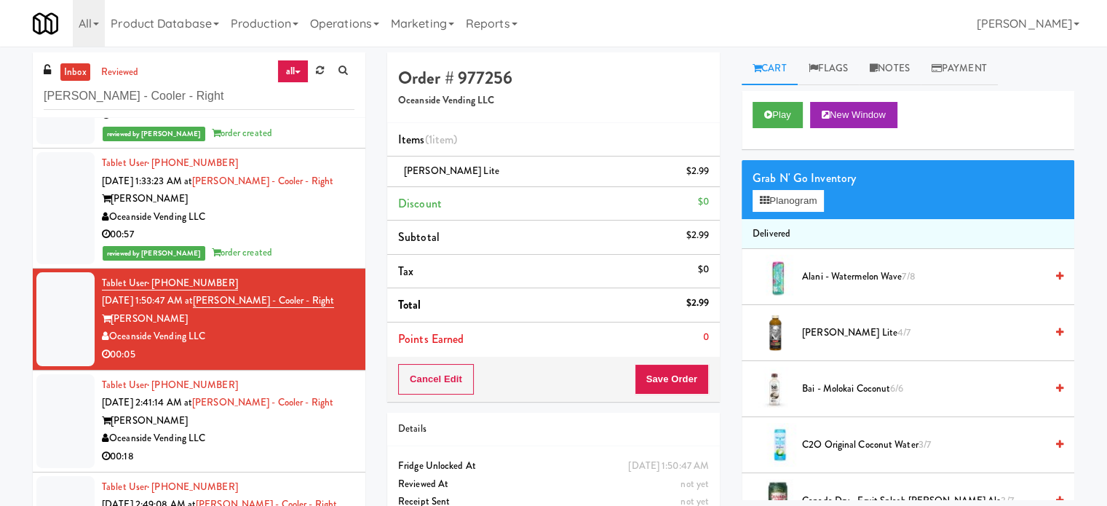
click at [292, 469] on li "Tablet User · (562) 328-6899 Aug 24, 2025 2:41:14 AM at Rafferty - Cooler - Rig…" at bounding box center [199, 421] width 332 height 102
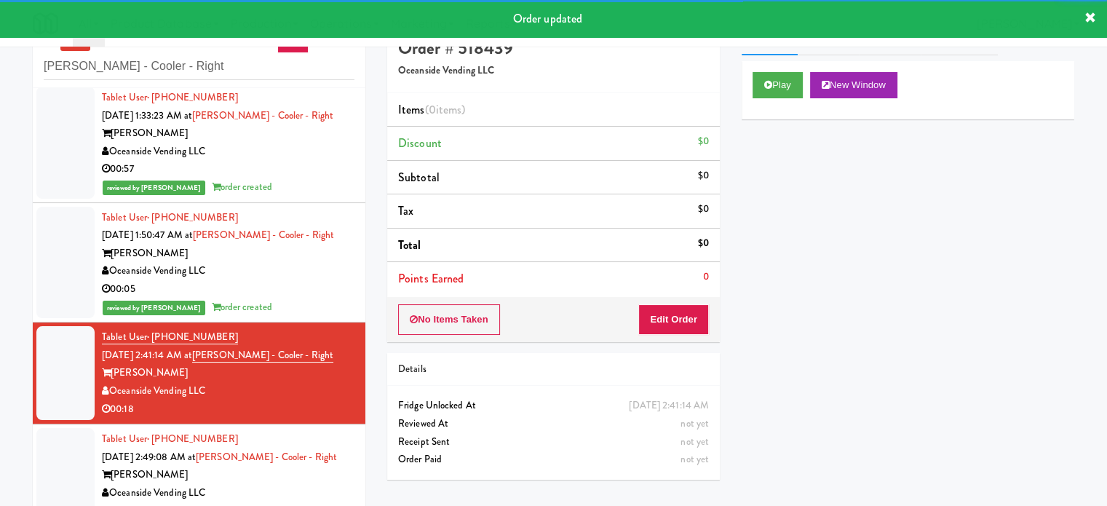
scroll to position [59, 0]
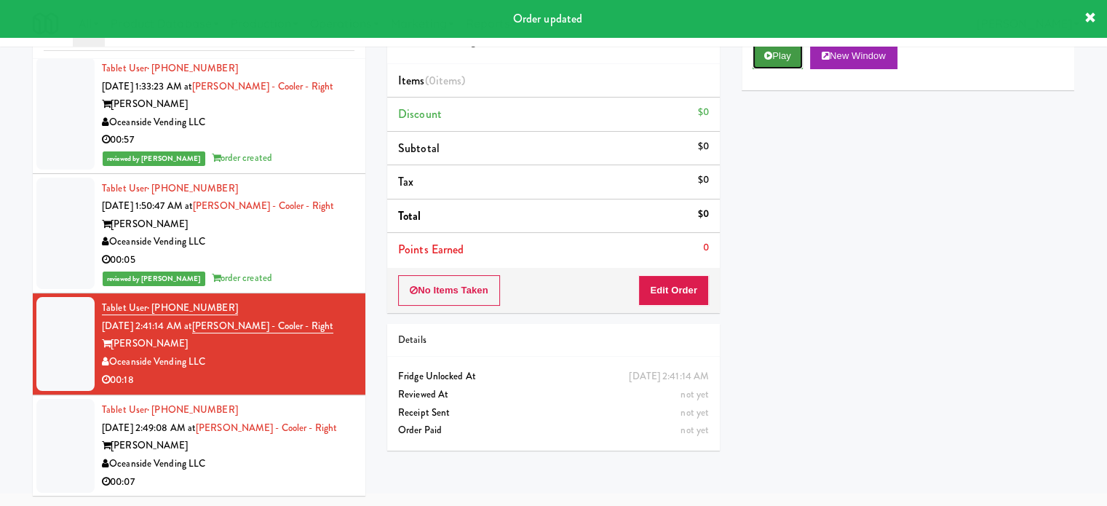
click at [788, 54] on button "Play" at bounding box center [777, 56] width 50 height 26
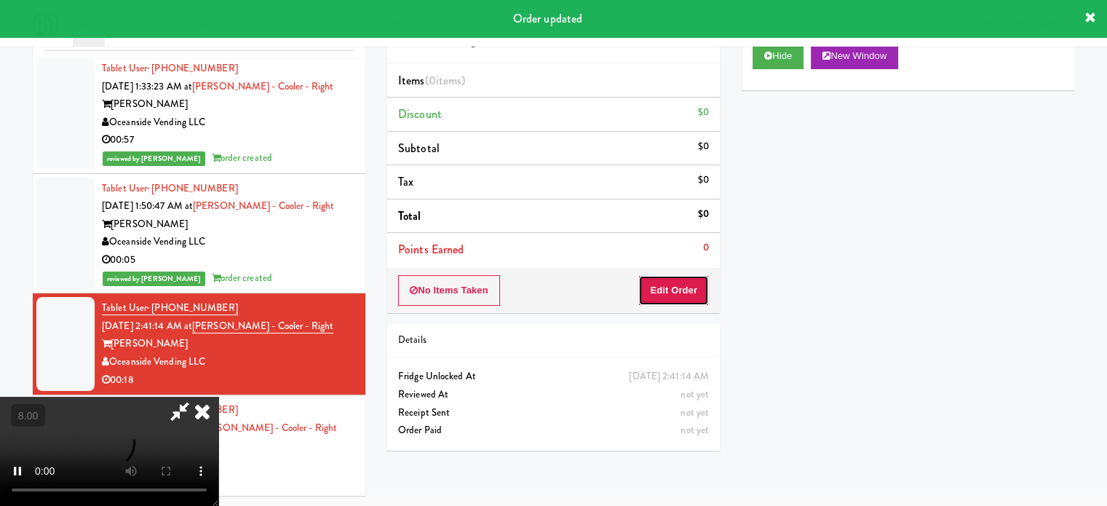
click at [678, 296] on button "Edit Order" at bounding box center [673, 290] width 71 height 31
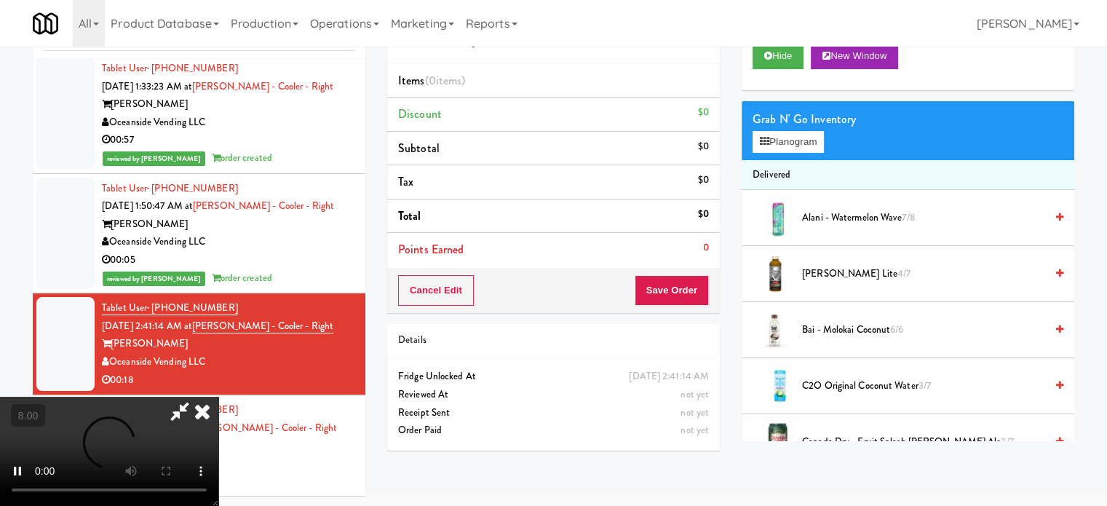
click at [218, 397] on video at bounding box center [109, 451] width 218 height 109
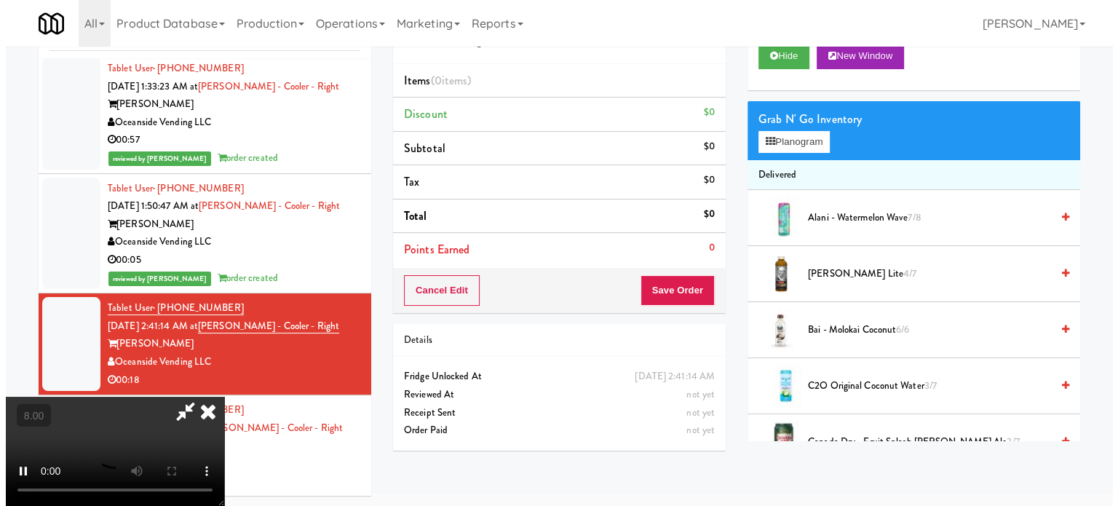
scroll to position [47, 0]
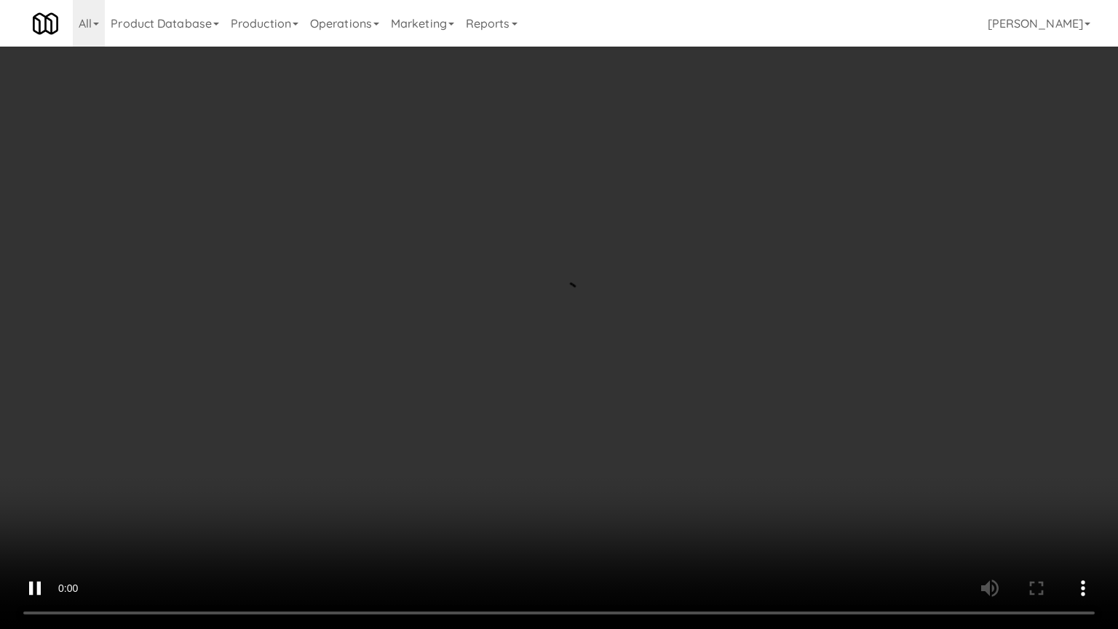
click at [618, 195] on video at bounding box center [559, 314] width 1118 height 629
drag, startPoint x: 255, startPoint y: 411, endPoint x: 267, endPoint y: 398, distance: 17.5
click at [256, 410] on video at bounding box center [559, 314] width 1118 height 629
click at [386, 314] on video at bounding box center [559, 314] width 1118 height 629
drag, startPoint x: 332, startPoint y: 500, endPoint x: 477, endPoint y: 329, distance: 224.0
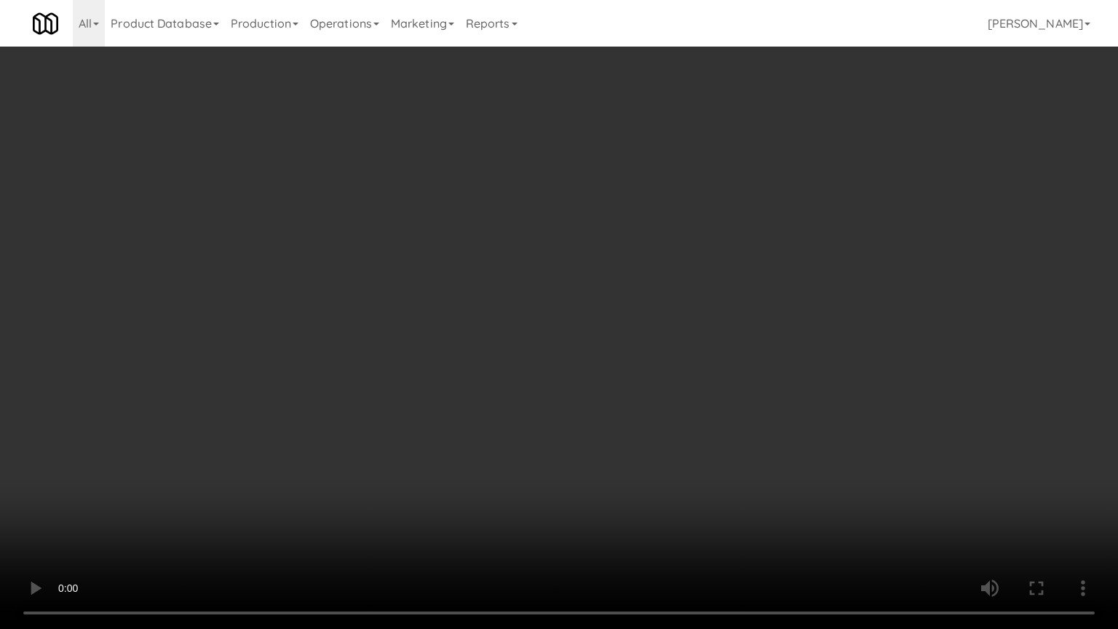
click at [335, 498] on video at bounding box center [559, 314] width 1118 height 629
click at [477, 332] on video at bounding box center [559, 314] width 1118 height 629
click at [192, 463] on video at bounding box center [559, 314] width 1118 height 629
click at [428, 361] on video at bounding box center [559, 314] width 1118 height 629
click at [428, 363] on video at bounding box center [559, 314] width 1118 height 629
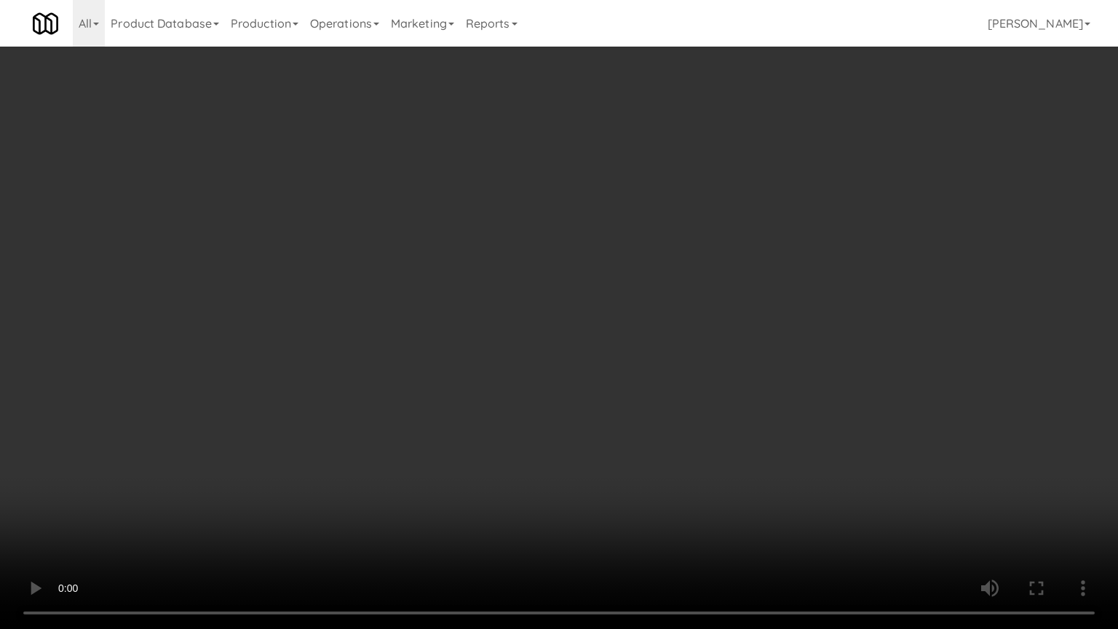
click at [468, 370] on video at bounding box center [559, 314] width 1118 height 629
click at [458, 360] on video at bounding box center [559, 314] width 1118 height 629
click at [715, 290] on video at bounding box center [559, 314] width 1118 height 629
click at [574, 296] on video at bounding box center [559, 314] width 1118 height 629
click at [575, 291] on video at bounding box center [559, 314] width 1118 height 629
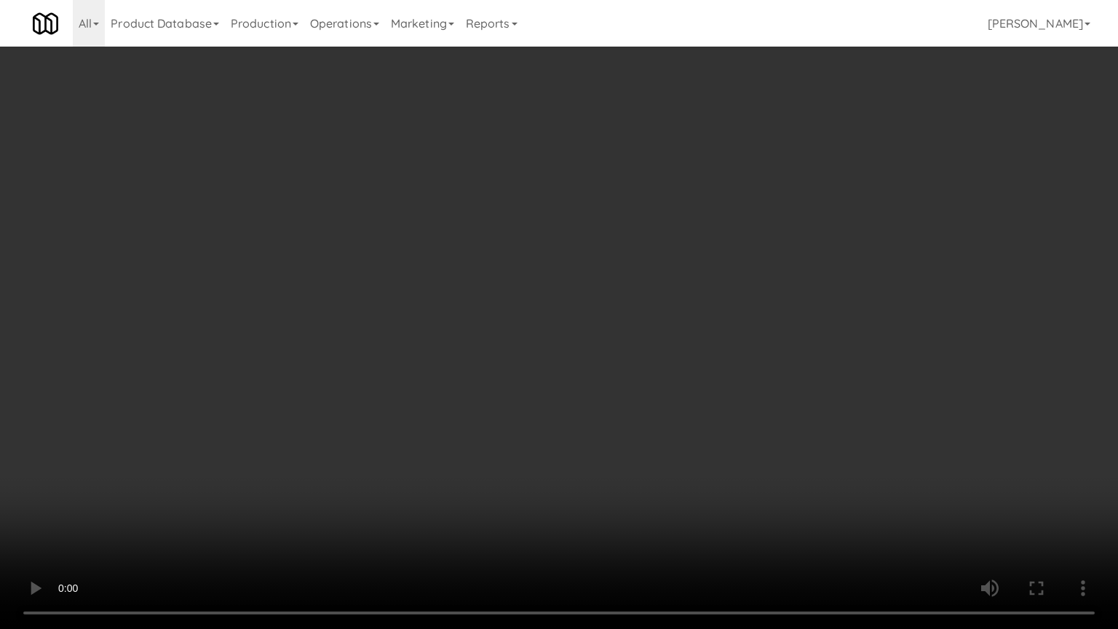
click at [574, 291] on video at bounding box center [559, 314] width 1118 height 629
click at [596, 307] on video at bounding box center [559, 314] width 1118 height 629
click at [588, 308] on video at bounding box center [559, 314] width 1118 height 629
drag, startPoint x: 594, startPoint y: 304, endPoint x: 848, endPoint y: 151, distance: 297.0
click at [601, 302] on video at bounding box center [559, 314] width 1118 height 629
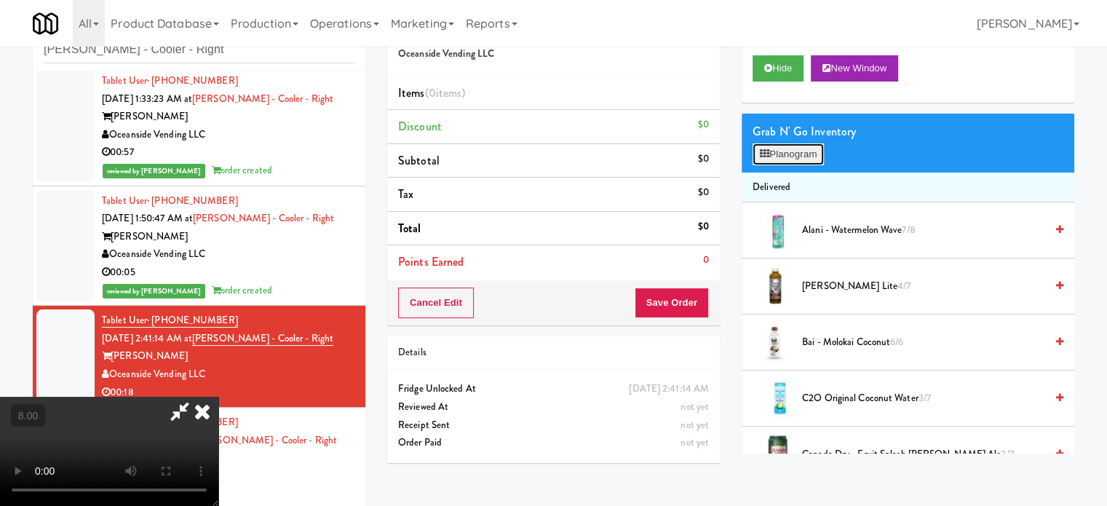
click at [816, 153] on button "Planogram" at bounding box center [787, 154] width 71 height 22
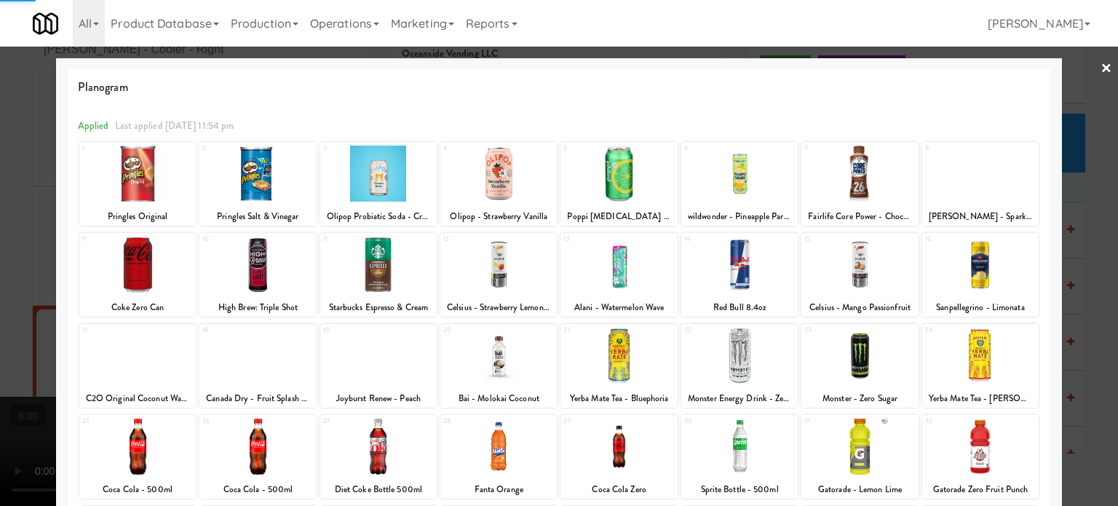
scroll to position [208, 0]
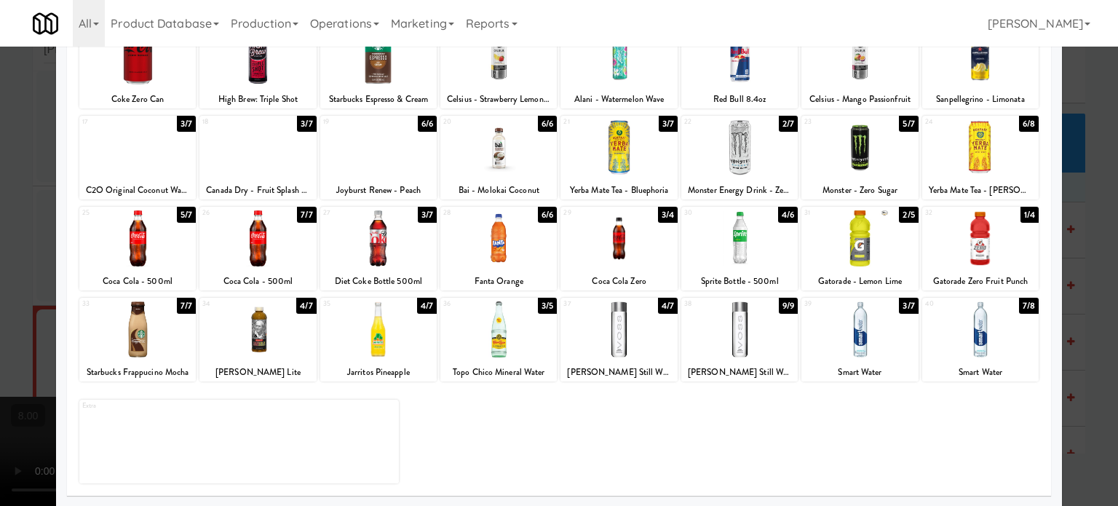
click at [661, 213] on div "3/4" at bounding box center [668, 215] width 20 height 16
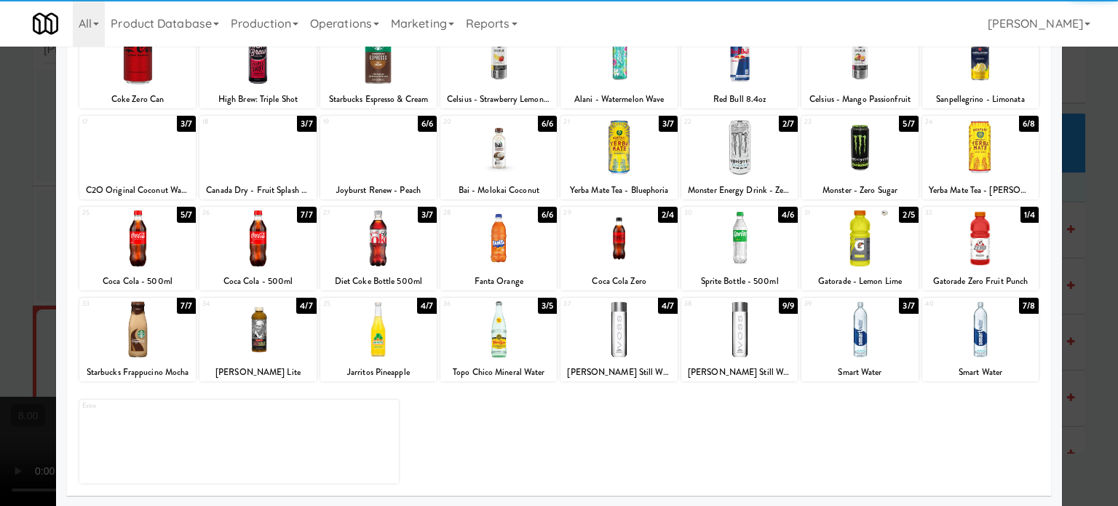
drag, startPoint x: 417, startPoint y: 214, endPoint x: 808, endPoint y: 213, distance: 390.7
click at [419, 216] on div "3/7" at bounding box center [427, 215] width 19 height 16
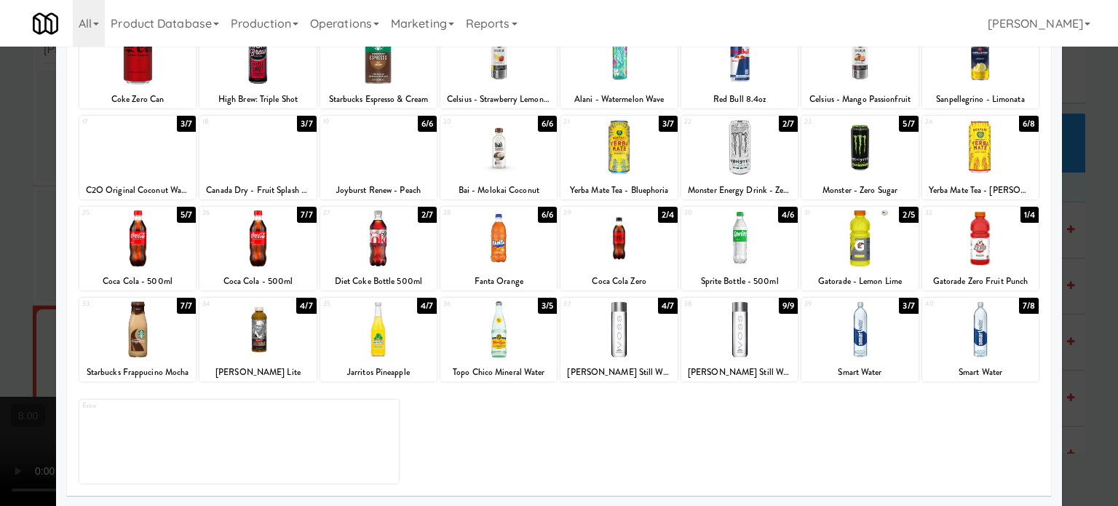
click at [1086, 246] on div at bounding box center [559, 253] width 1118 height 506
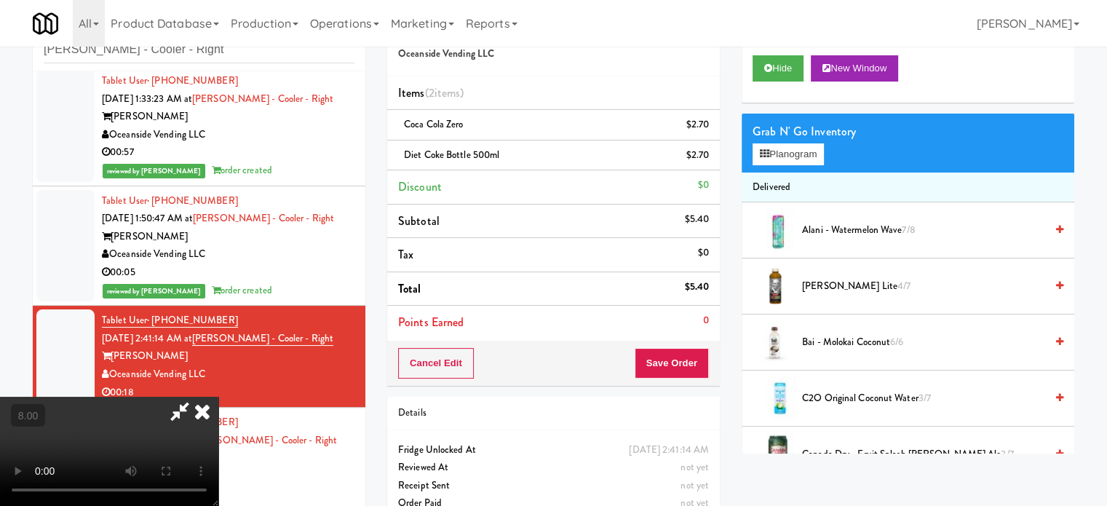
click at [218, 397] on video at bounding box center [109, 451] width 218 height 109
drag, startPoint x: 445, startPoint y: 329, endPoint x: 512, endPoint y: 282, distance: 81.5
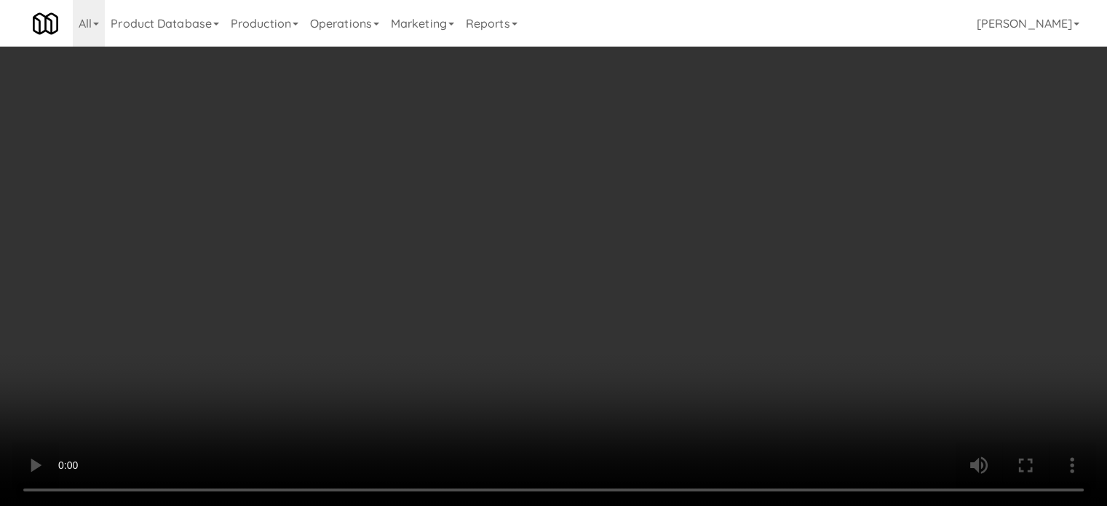
click at [445, 329] on video at bounding box center [553, 253] width 1107 height 506
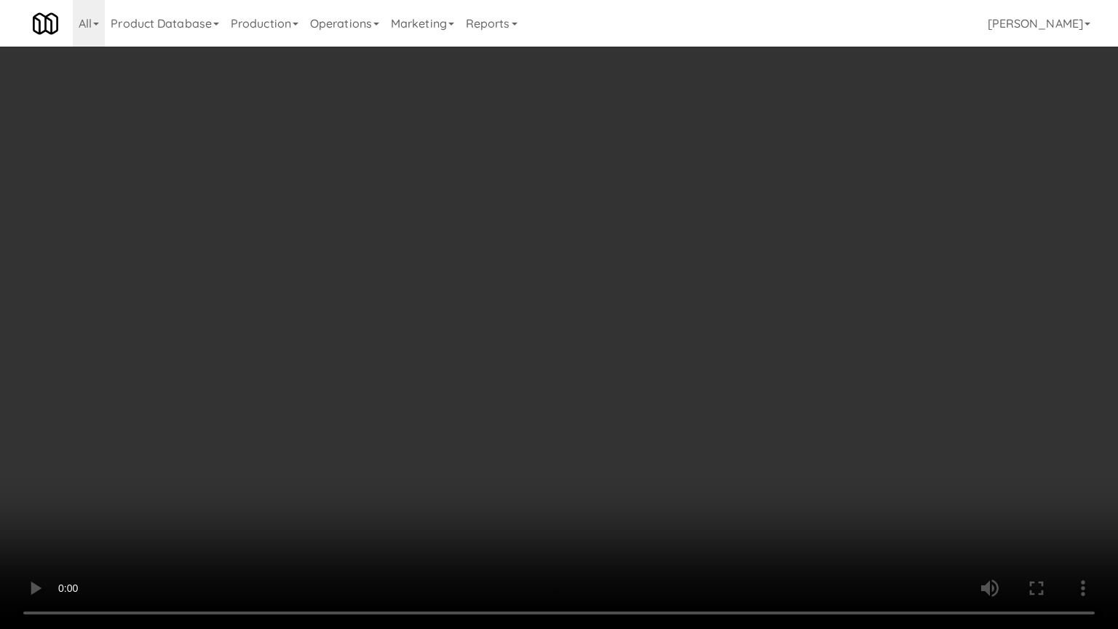
click at [506, 266] on video at bounding box center [559, 314] width 1118 height 629
click at [510, 278] on video at bounding box center [559, 314] width 1118 height 629
click at [575, 295] on video at bounding box center [559, 314] width 1118 height 629
click at [522, 290] on video at bounding box center [559, 314] width 1118 height 629
click at [708, 300] on video at bounding box center [559, 314] width 1118 height 629
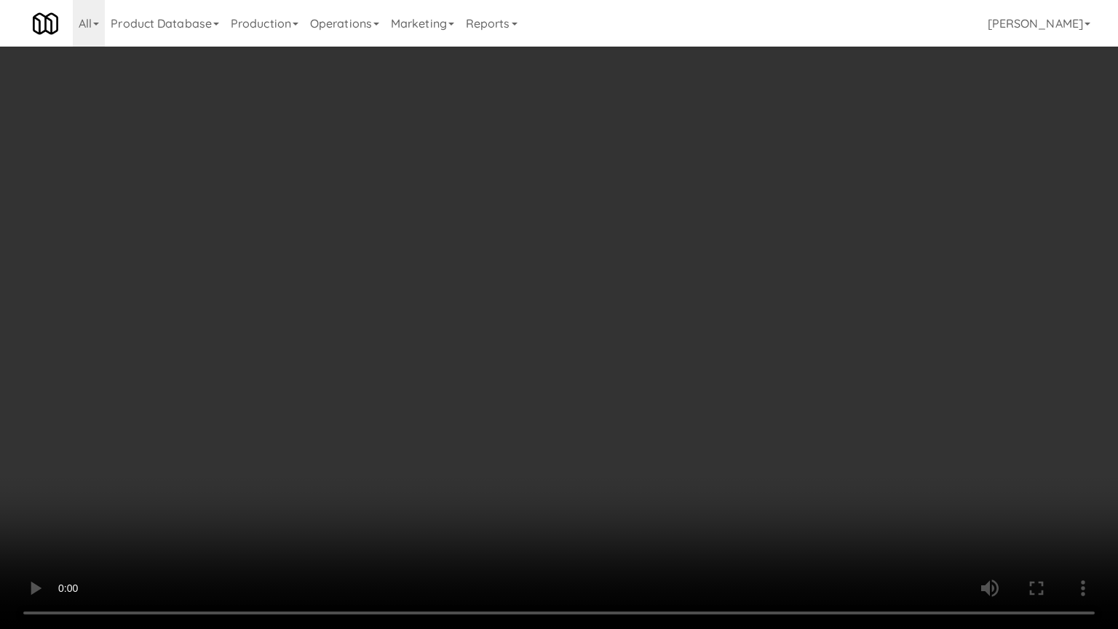
drag, startPoint x: 635, startPoint y: 303, endPoint x: 649, endPoint y: 304, distance: 13.8
click at [635, 304] on video at bounding box center [559, 314] width 1118 height 629
click at [762, 314] on video at bounding box center [559, 314] width 1118 height 629
click at [678, 312] on video at bounding box center [559, 314] width 1118 height 629
drag, startPoint x: 683, startPoint y: 311, endPoint x: 942, endPoint y: 178, distance: 291.2
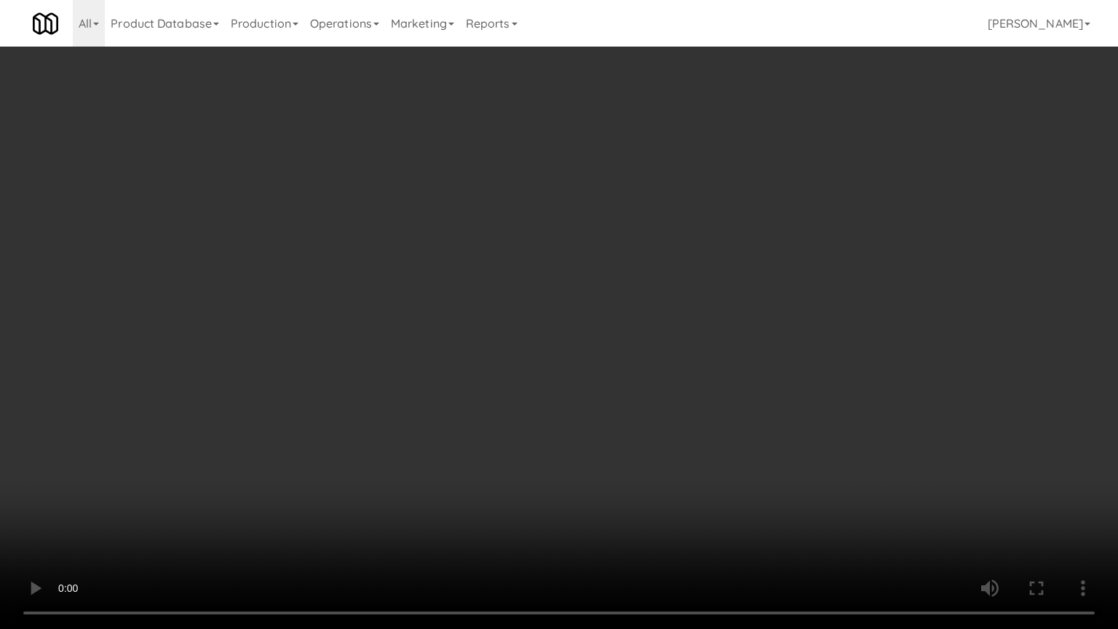
click at [688, 309] on video at bounding box center [559, 314] width 1118 height 629
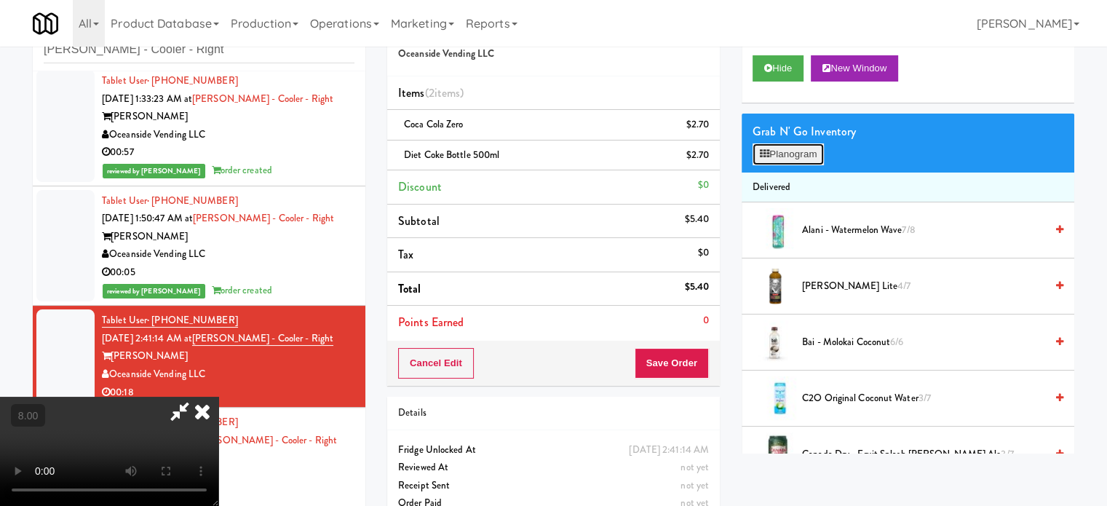
click at [800, 163] on button "Planogram" at bounding box center [787, 154] width 71 height 22
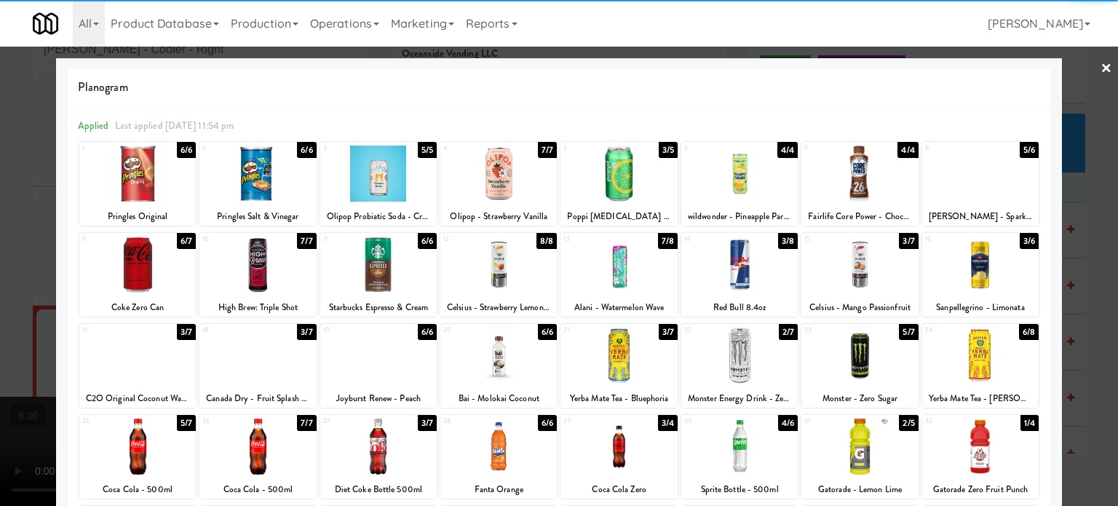
click at [183, 145] on div "6/6" at bounding box center [186, 150] width 19 height 16
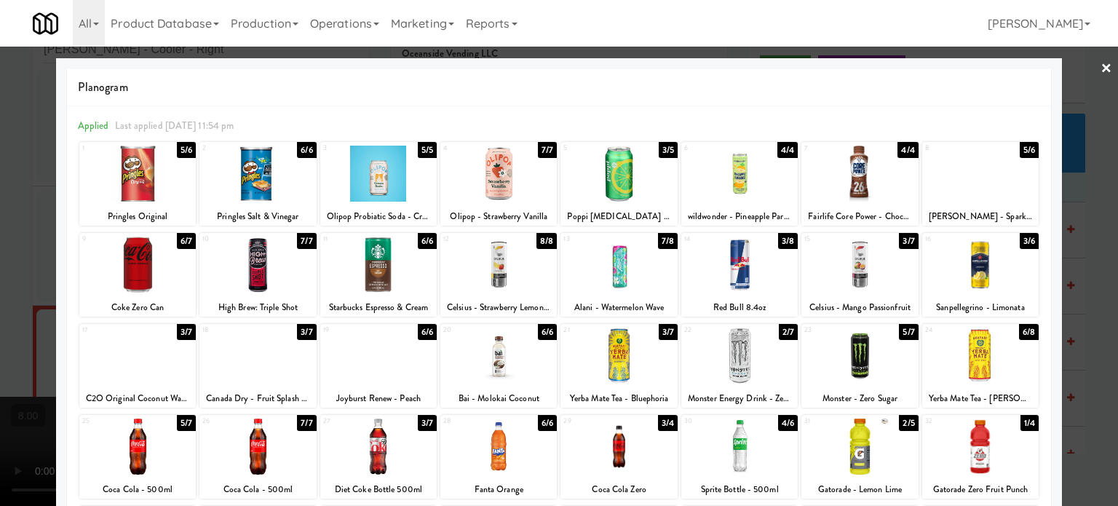
click at [1090, 250] on div at bounding box center [559, 253] width 1118 height 506
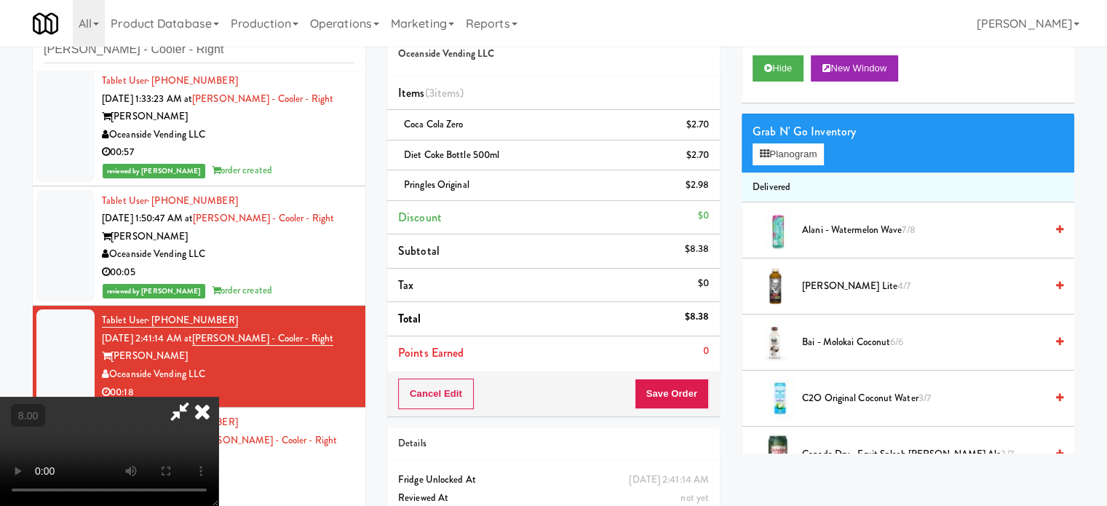
click at [218, 397] on video at bounding box center [109, 451] width 218 height 109
drag, startPoint x: 474, startPoint y: 225, endPoint x: 480, endPoint y: 311, distance: 86.0
click at [218, 397] on video at bounding box center [109, 451] width 218 height 109
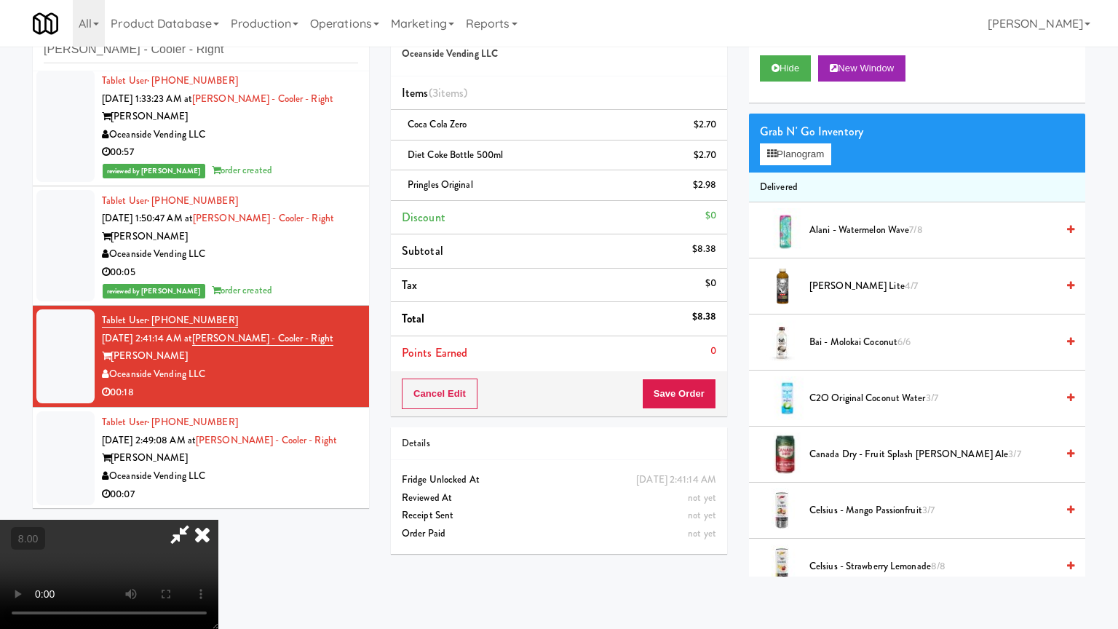
click at [218, 505] on video at bounding box center [109, 573] width 218 height 109
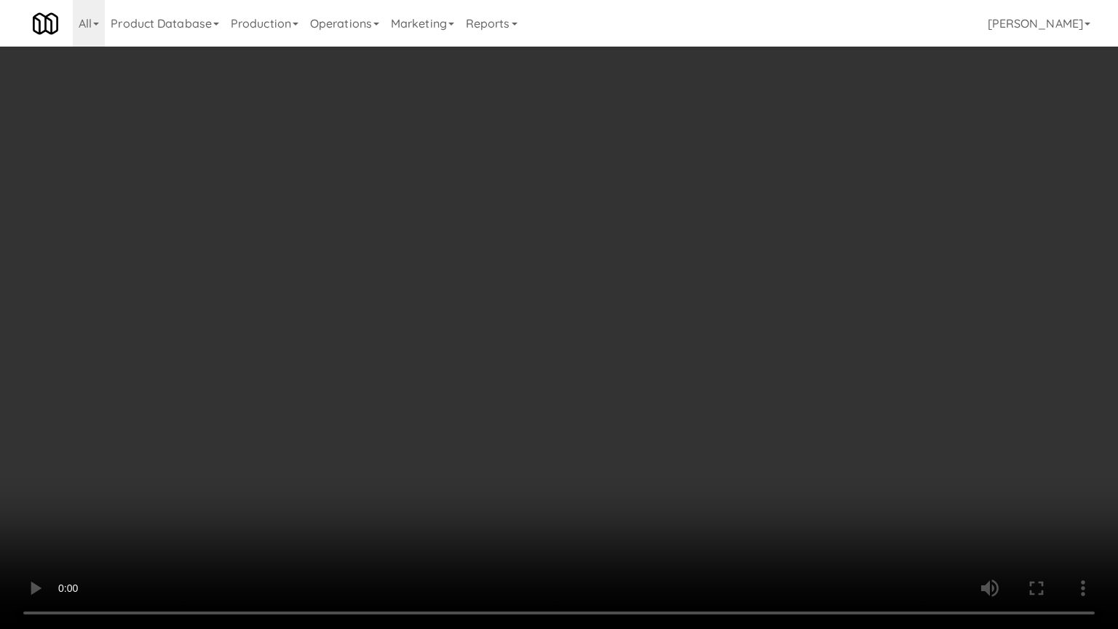
click at [554, 290] on video at bounding box center [559, 314] width 1118 height 629
click at [597, 287] on video at bounding box center [559, 314] width 1118 height 629
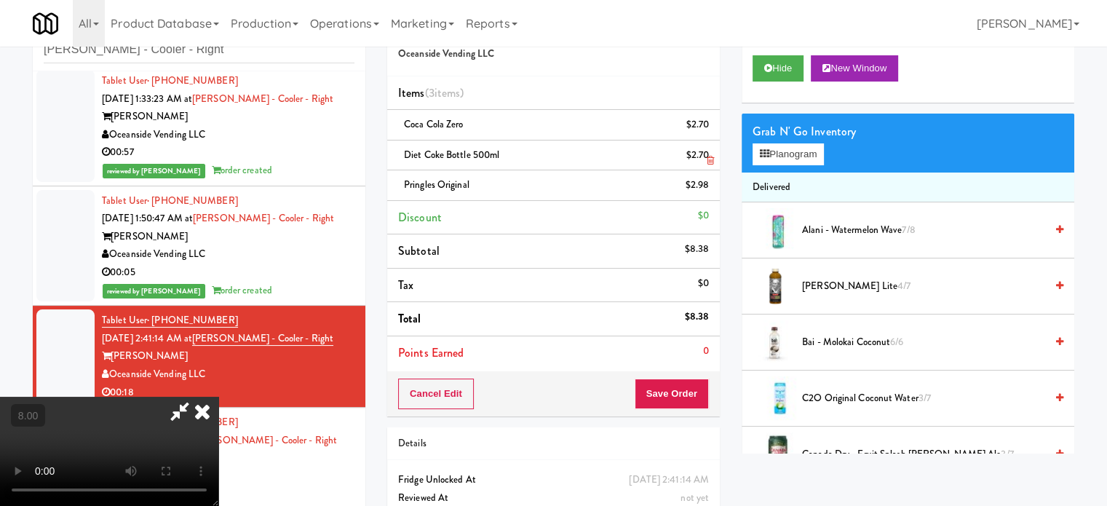
click at [218, 397] on icon at bounding box center [202, 411] width 32 height 29
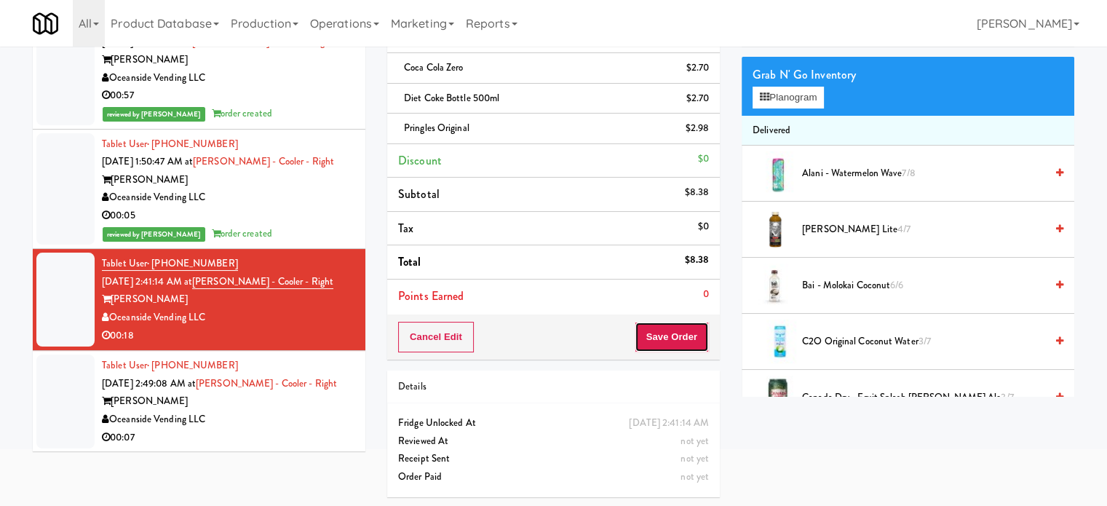
drag, startPoint x: 681, startPoint y: 331, endPoint x: 654, endPoint y: 308, distance: 35.6
click at [681, 331] on button "Save Order" at bounding box center [671, 337] width 74 height 31
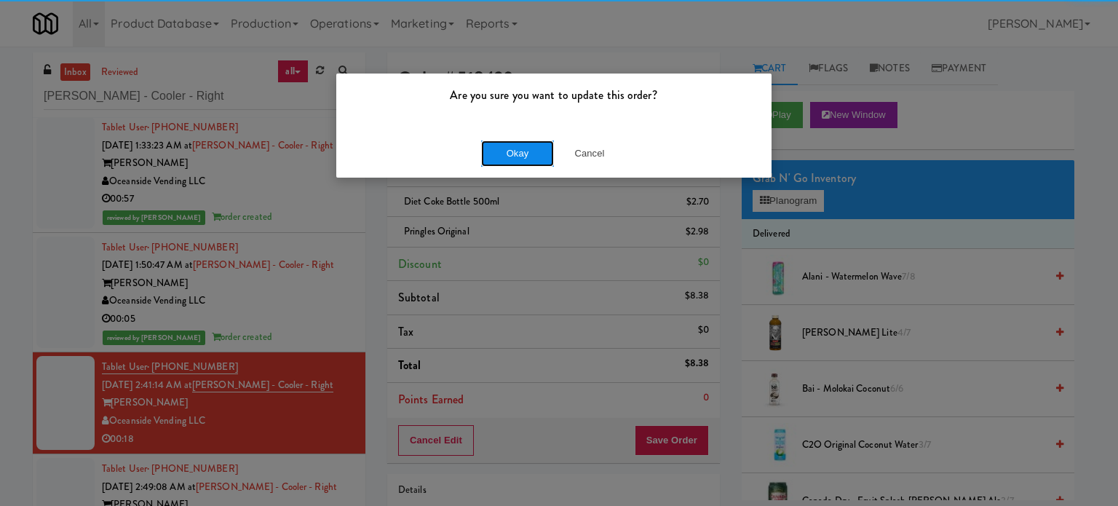
click at [499, 151] on button "Okay" at bounding box center [517, 153] width 73 height 26
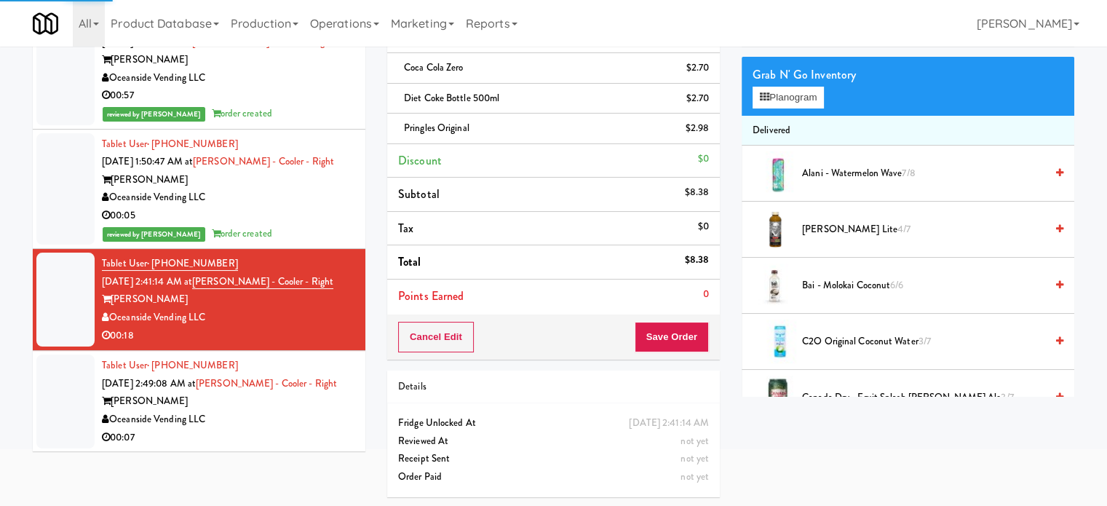
drag, startPoint x: 317, startPoint y: 396, endPoint x: 495, endPoint y: 344, distance: 184.9
click at [317, 397] on div "Rafferty" at bounding box center [228, 401] width 252 height 18
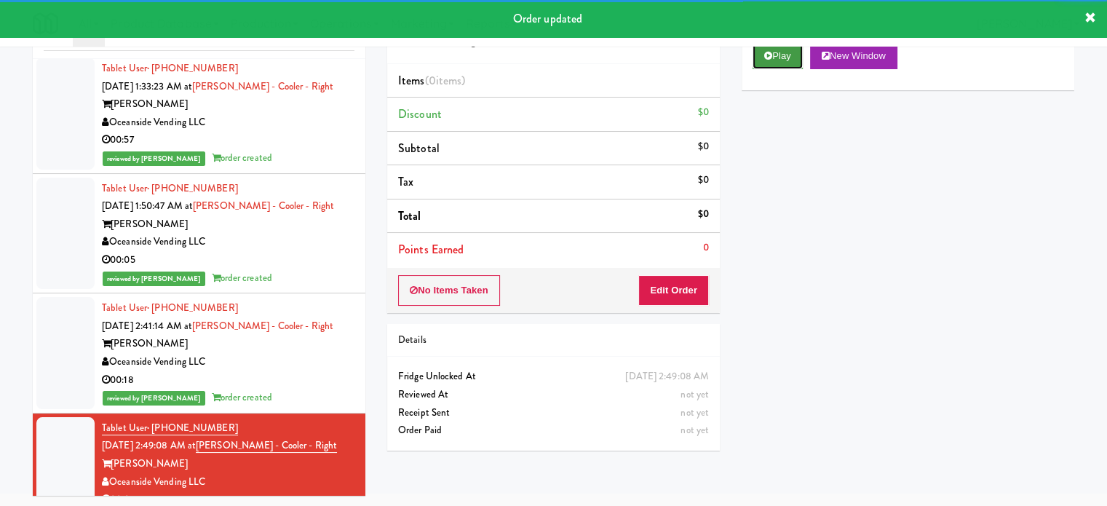
drag, startPoint x: 788, startPoint y: 55, endPoint x: 767, endPoint y: 97, distance: 47.8
click at [789, 55] on button "Play" at bounding box center [777, 56] width 50 height 26
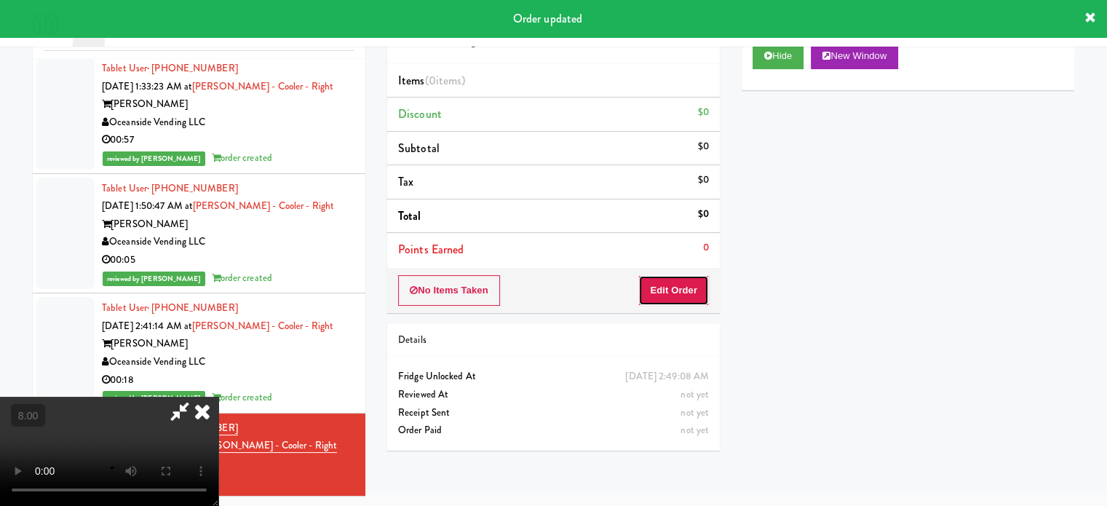
click at [681, 284] on button "Edit Order" at bounding box center [673, 290] width 71 height 31
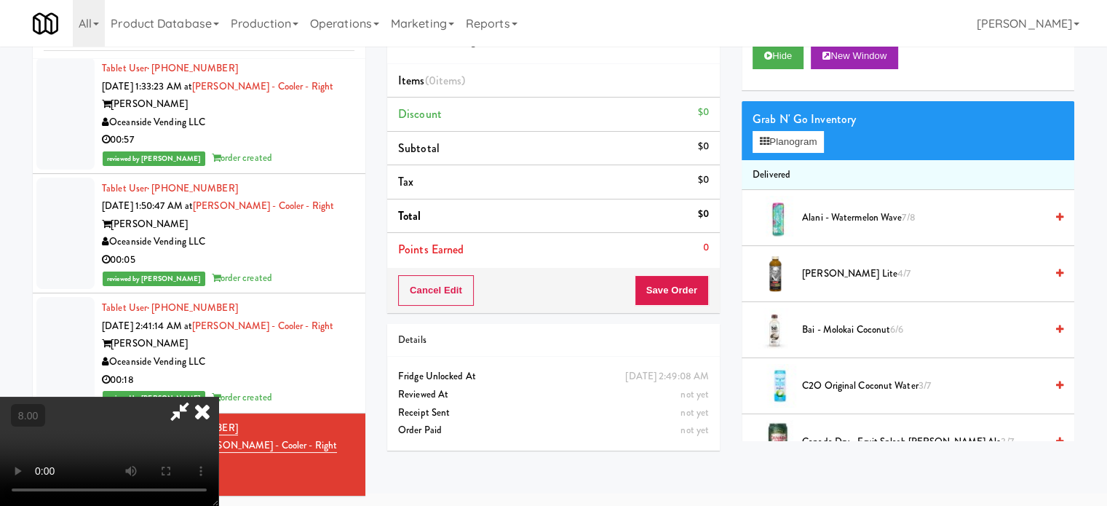
click at [218, 397] on video at bounding box center [109, 451] width 218 height 109
drag, startPoint x: 447, startPoint y: 328, endPoint x: 452, endPoint y: 322, distance: 7.9
click at [218, 397] on video at bounding box center [109, 451] width 218 height 109
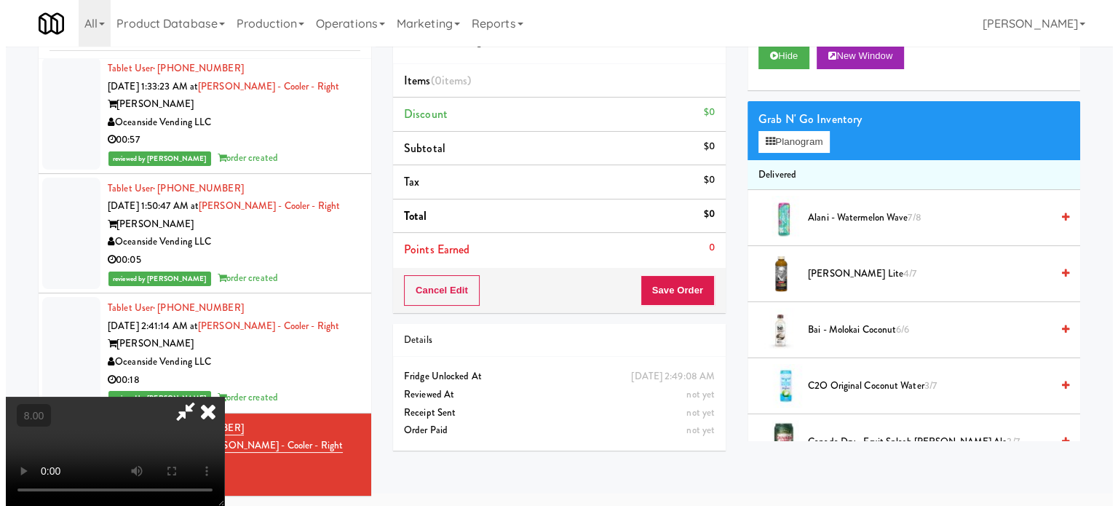
scroll to position [47, 0]
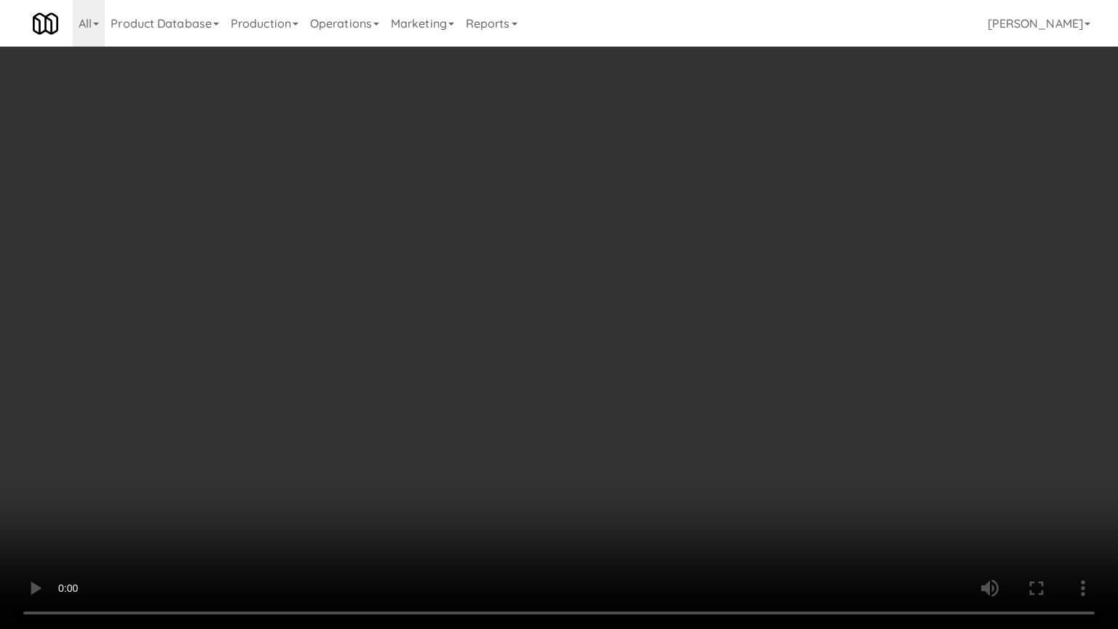
click at [559, 298] on video at bounding box center [559, 314] width 1118 height 629
click at [271, 422] on video at bounding box center [559, 314] width 1118 height 629
click at [522, 380] on video at bounding box center [559, 314] width 1118 height 629
click at [268, 451] on video at bounding box center [559, 314] width 1118 height 629
click at [475, 306] on video at bounding box center [559, 314] width 1118 height 629
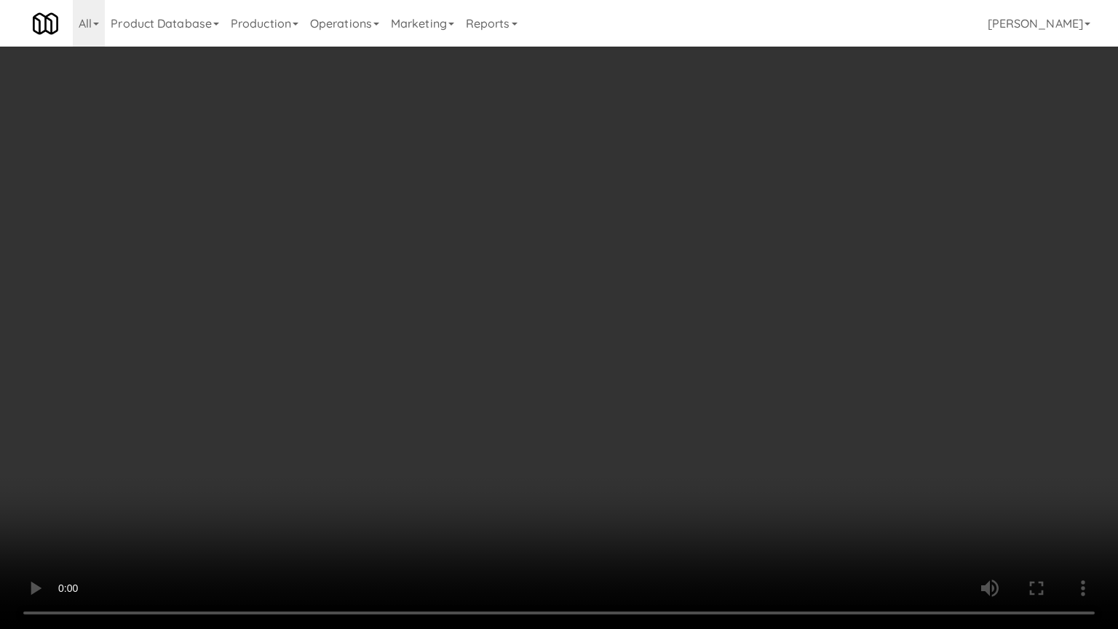
click at [474, 310] on video at bounding box center [559, 314] width 1118 height 629
click at [482, 303] on video at bounding box center [559, 314] width 1118 height 629
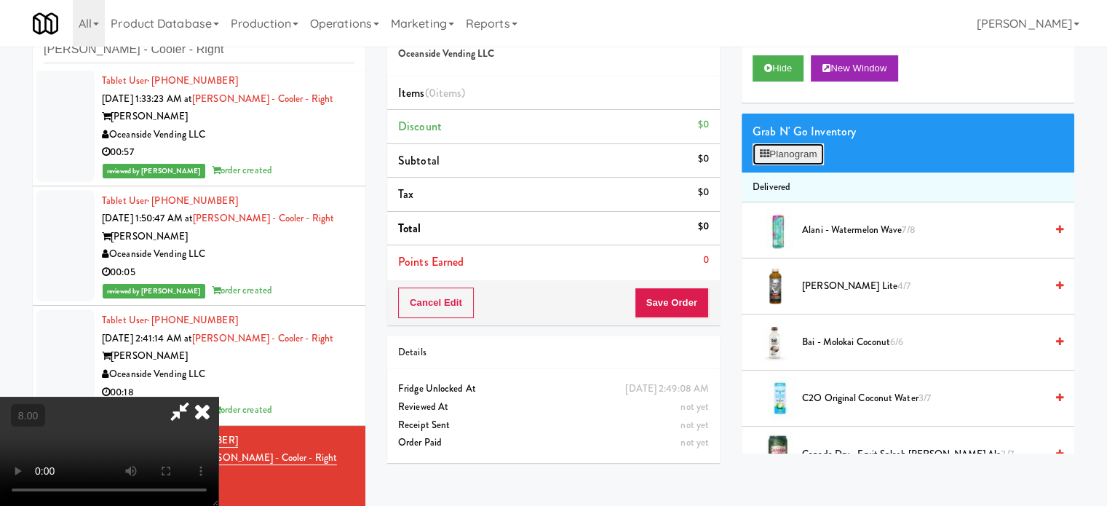
drag, startPoint x: 809, startPoint y: 151, endPoint x: 813, endPoint y: 159, distance: 9.5
click at [810, 151] on button "Planogram" at bounding box center [787, 154] width 71 height 22
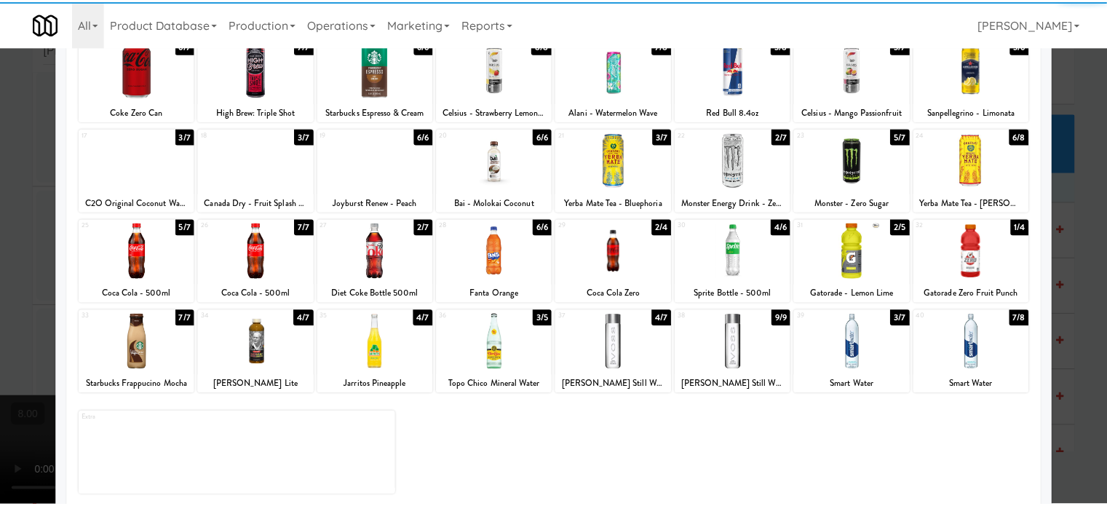
scroll to position [208, 0]
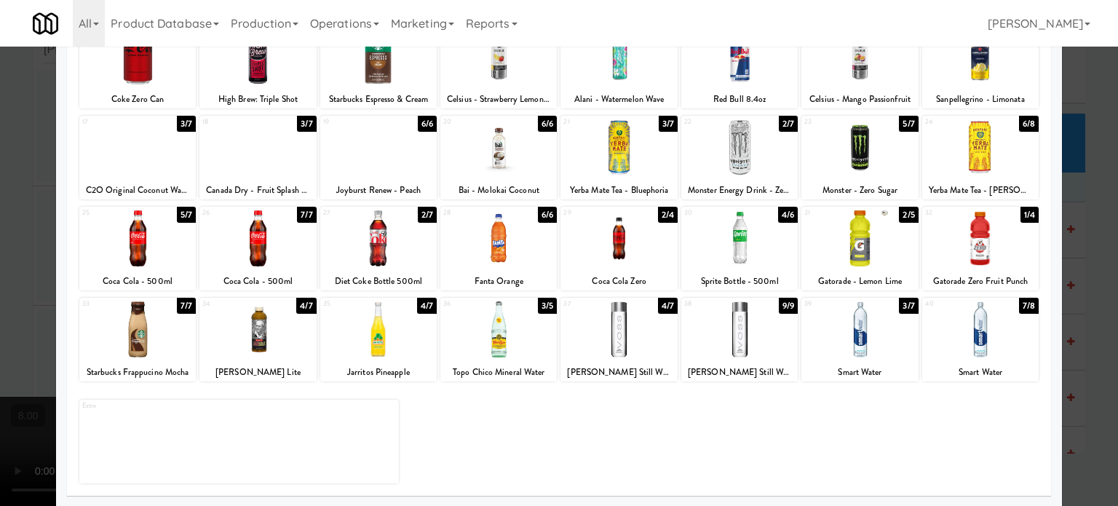
click at [661, 306] on div "4/7" at bounding box center [668, 306] width 20 height 16
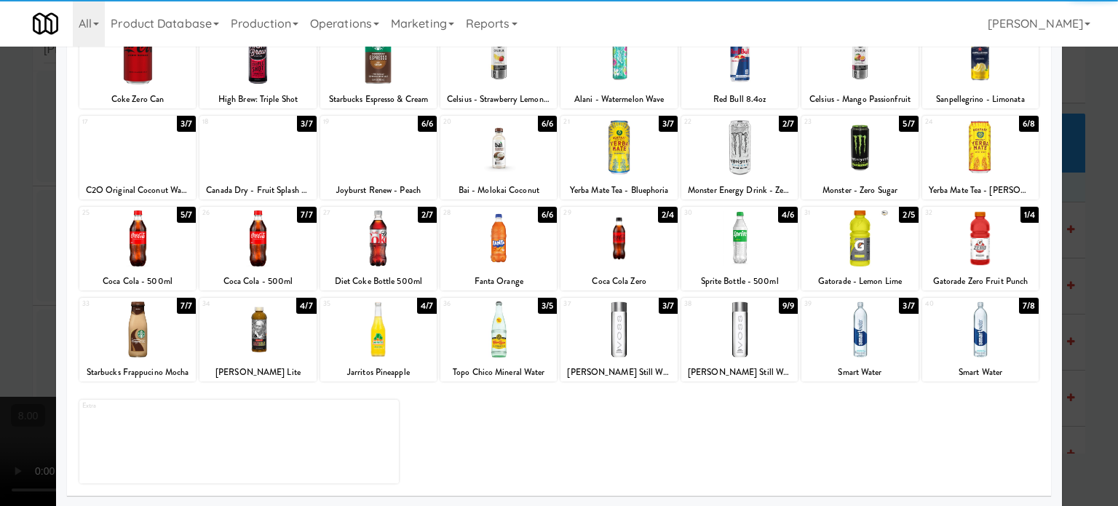
click at [1087, 337] on div at bounding box center [559, 253] width 1118 height 506
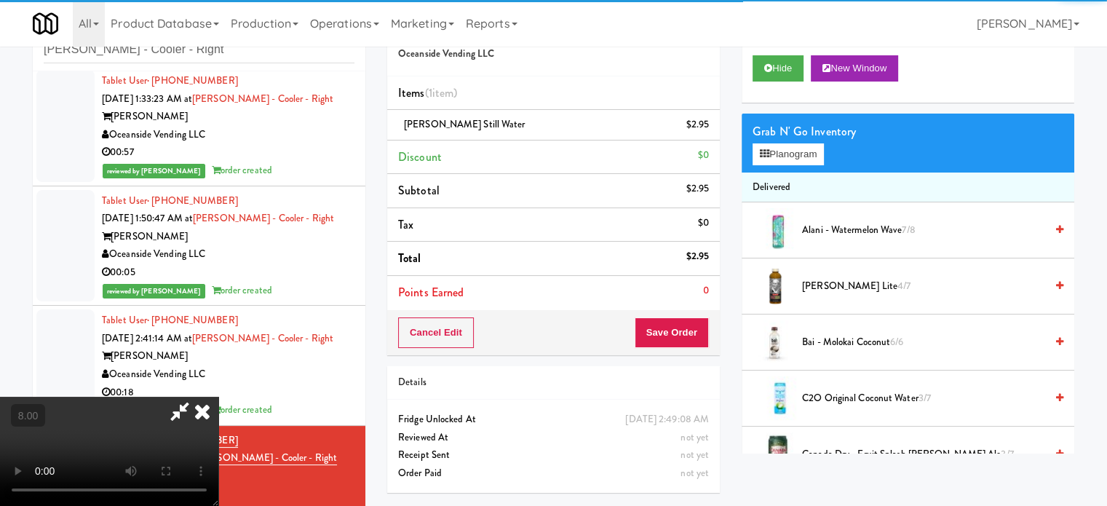
click at [218, 397] on video at bounding box center [109, 451] width 218 height 109
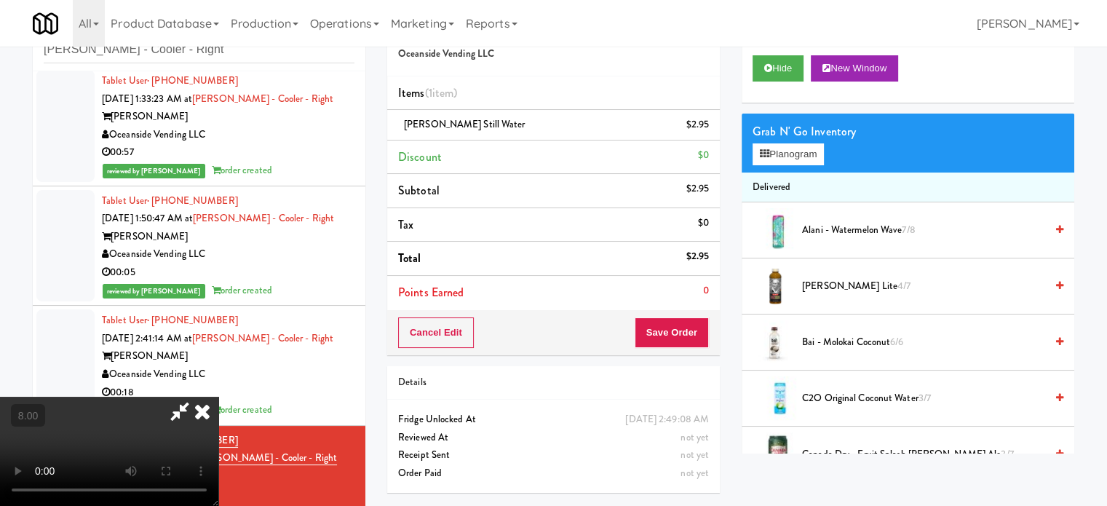
click at [218, 397] on video at bounding box center [109, 451] width 218 height 109
drag, startPoint x: 519, startPoint y: 375, endPoint x: 526, endPoint y: 367, distance: 11.4
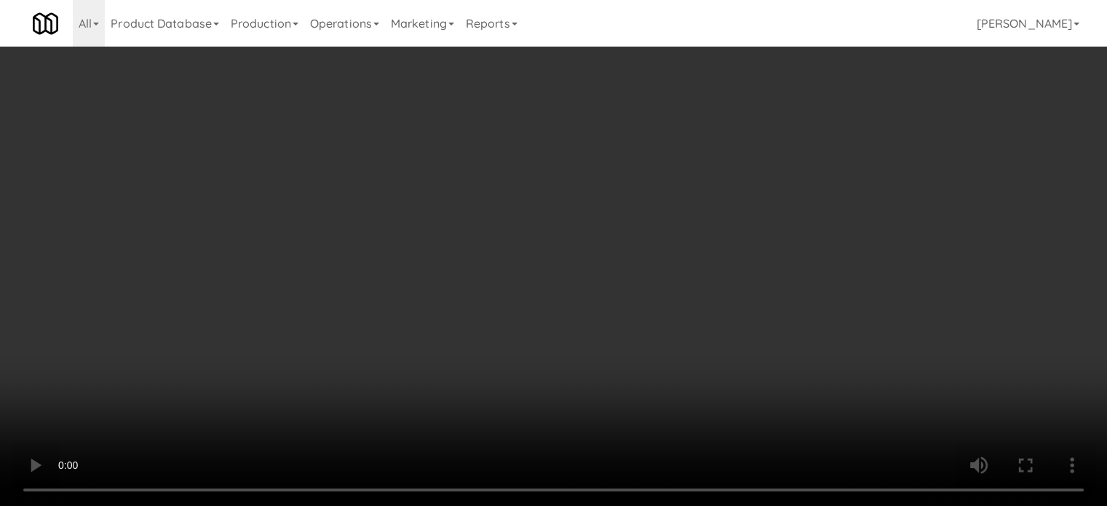
click at [520, 372] on video at bounding box center [553, 253] width 1107 height 506
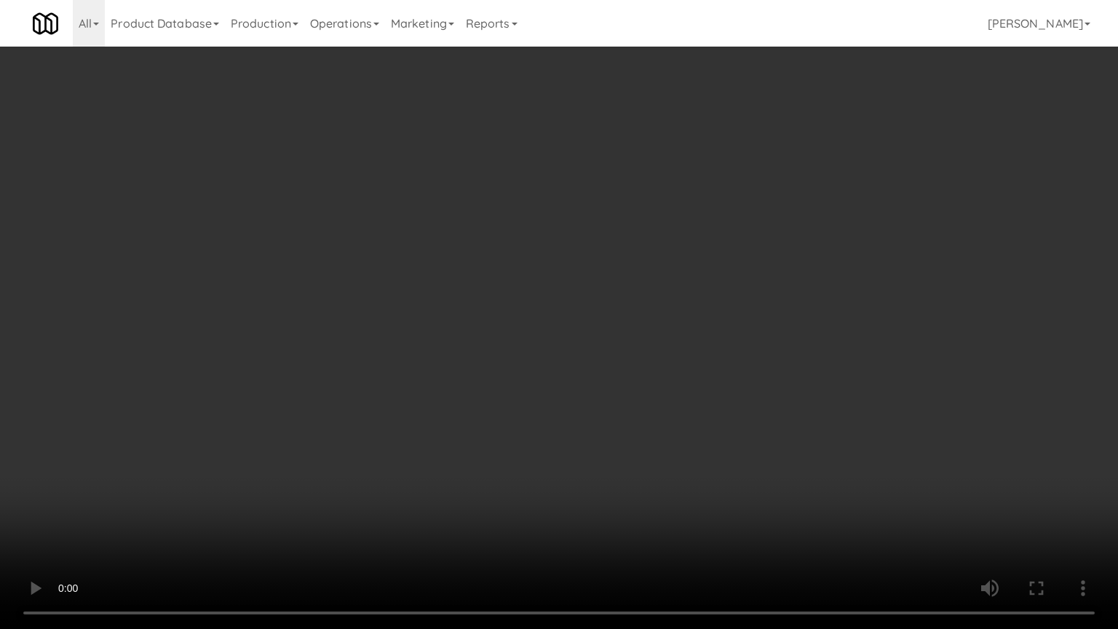
click at [608, 318] on video at bounding box center [559, 314] width 1118 height 629
click at [437, 505] on video at bounding box center [559, 314] width 1118 height 629
click at [588, 382] on video at bounding box center [559, 314] width 1118 height 629
click at [588, 383] on video at bounding box center [559, 314] width 1118 height 629
click at [584, 377] on video at bounding box center [559, 314] width 1118 height 629
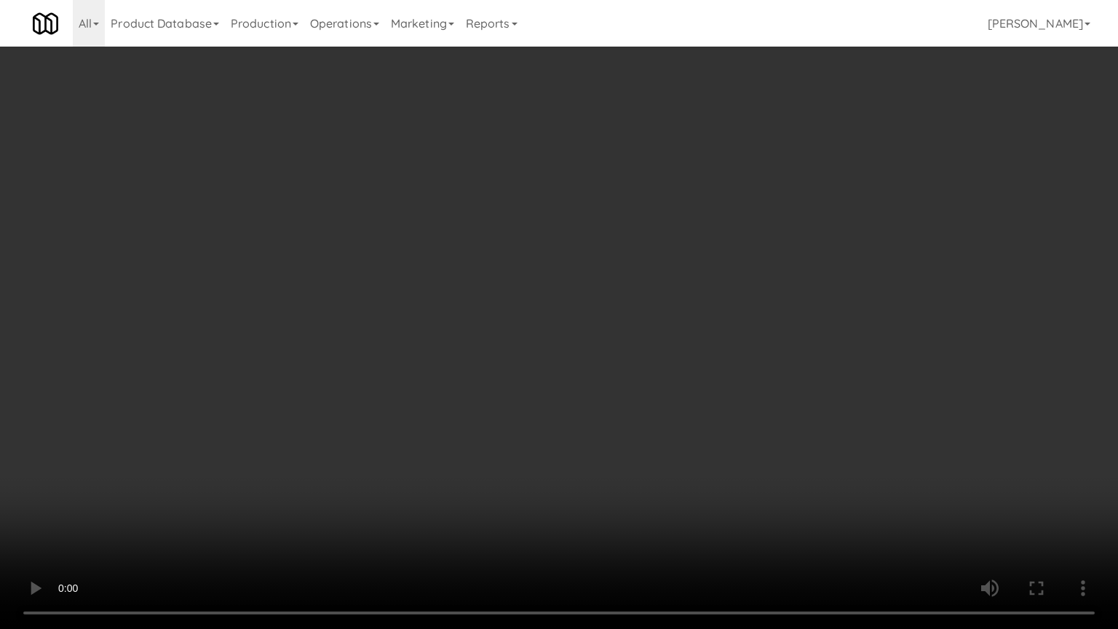
click at [584, 377] on video at bounding box center [559, 314] width 1118 height 629
click at [606, 381] on video at bounding box center [559, 314] width 1118 height 629
click at [602, 379] on video at bounding box center [559, 314] width 1118 height 629
click at [620, 382] on video at bounding box center [559, 314] width 1118 height 629
click at [594, 379] on video at bounding box center [559, 314] width 1118 height 629
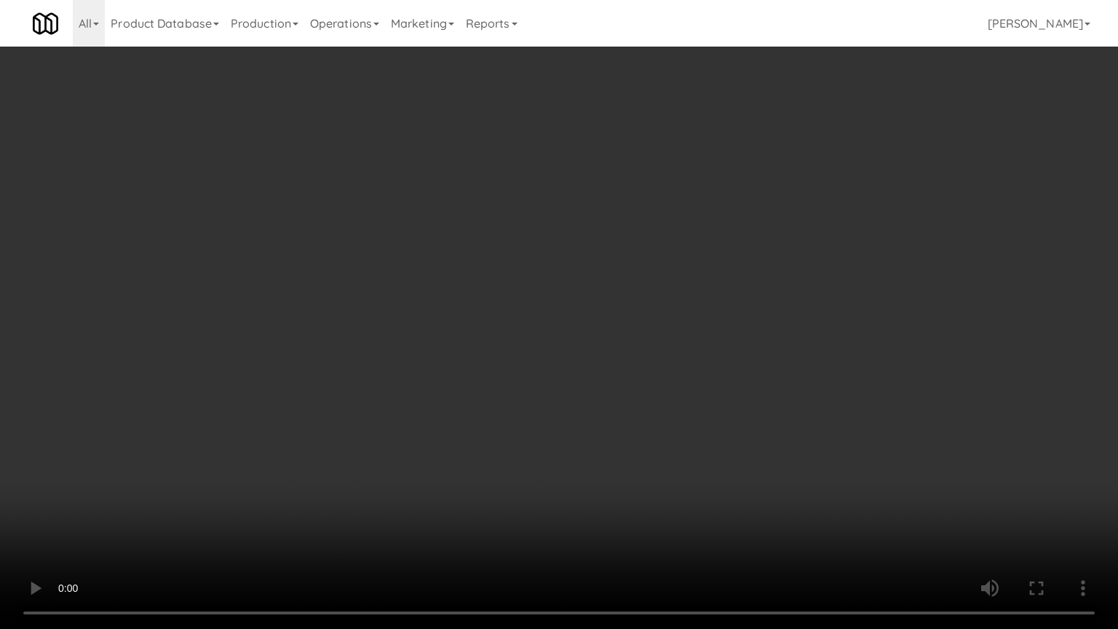
click at [676, 383] on video at bounding box center [559, 314] width 1118 height 629
click at [644, 381] on video at bounding box center [559, 314] width 1118 height 629
click at [681, 362] on video at bounding box center [559, 314] width 1118 height 629
click at [687, 362] on video at bounding box center [559, 314] width 1118 height 629
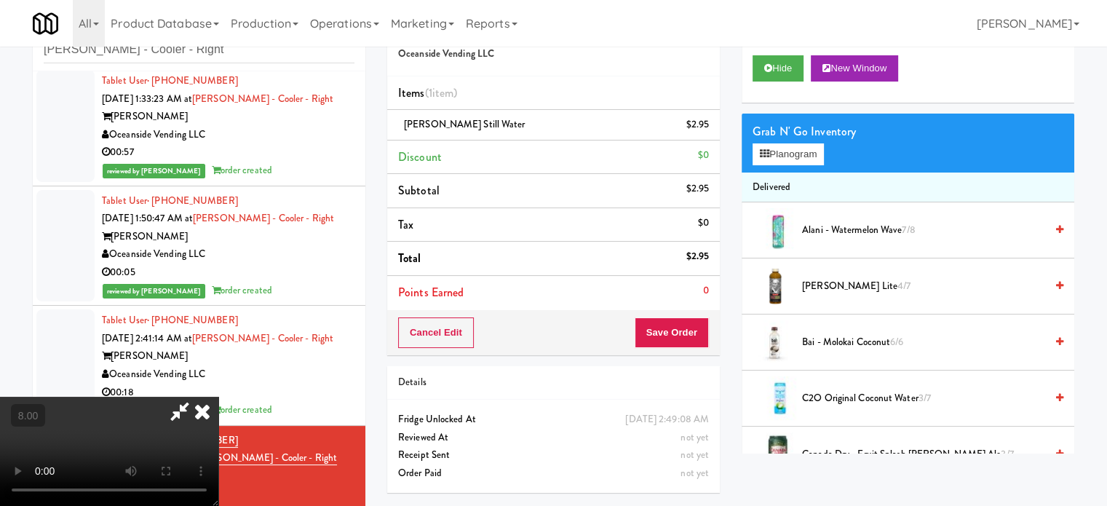
click at [840, 287] on span "Arnold Palmer Lite 4/7" at bounding box center [923, 286] width 243 height 18
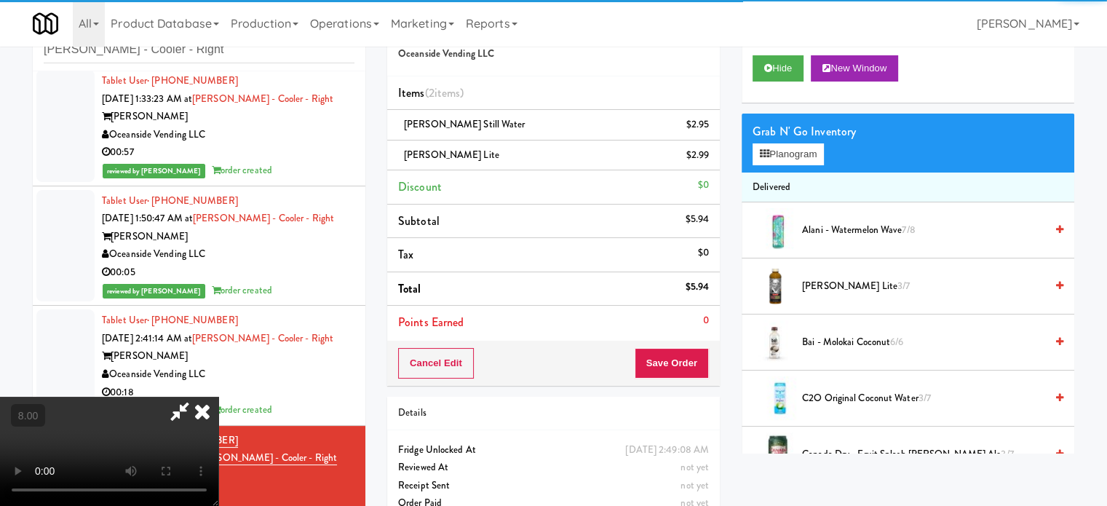
click at [218, 397] on icon at bounding box center [202, 411] width 32 height 29
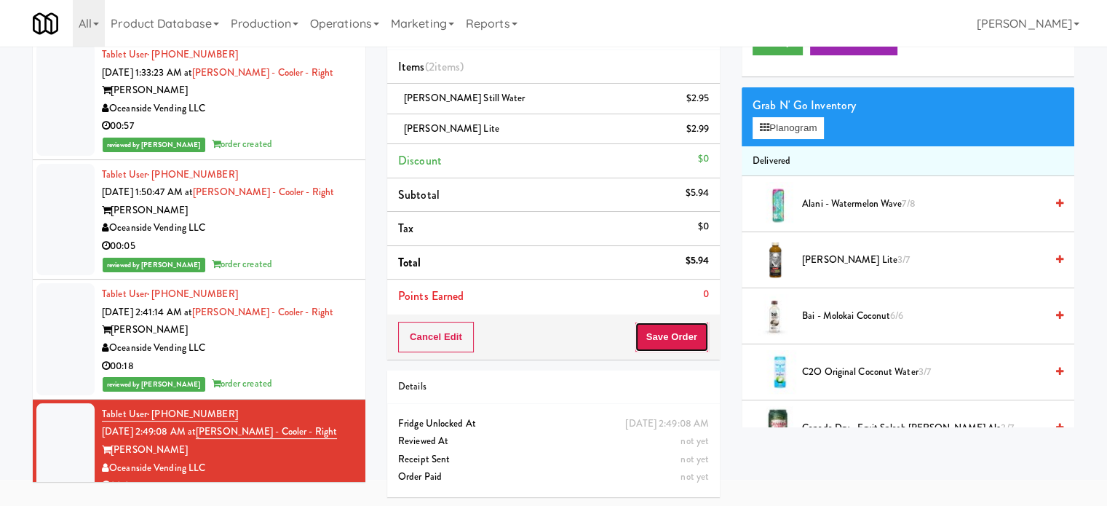
drag, startPoint x: 653, startPoint y: 343, endPoint x: 596, endPoint y: 321, distance: 61.1
click at [653, 342] on button "Save Order" at bounding box center [671, 337] width 74 height 31
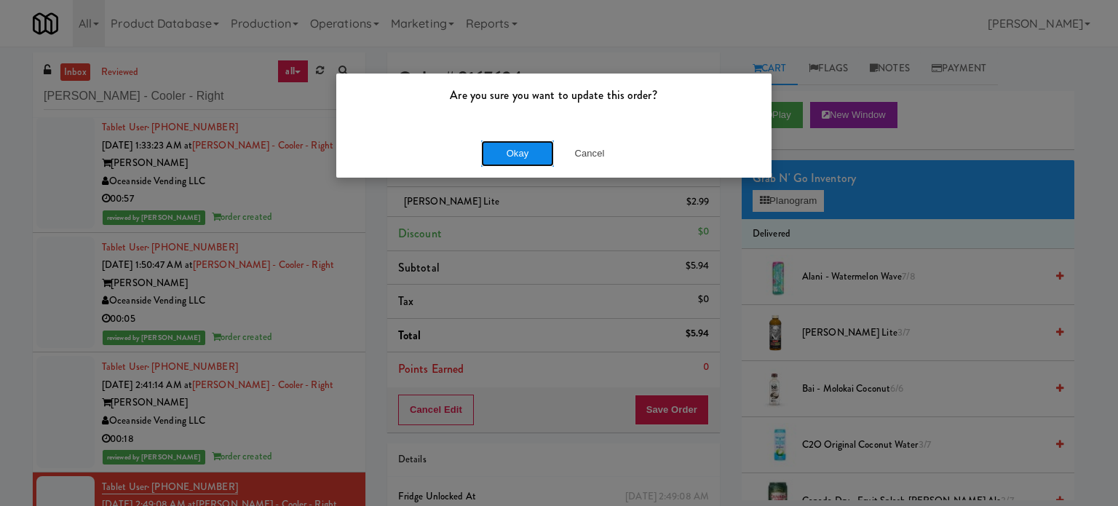
click at [497, 150] on button "Okay" at bounding box center [517, 153] width 73 height 26
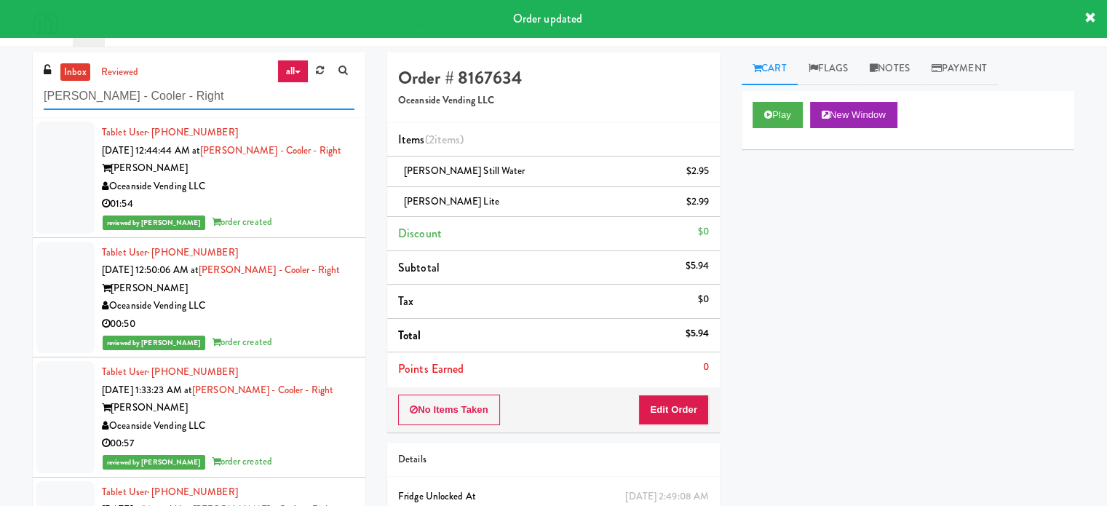
click at [203, 95] on input "Rafferty - Cooler - Right" at bounding box center [199, 96] width 311 height 27
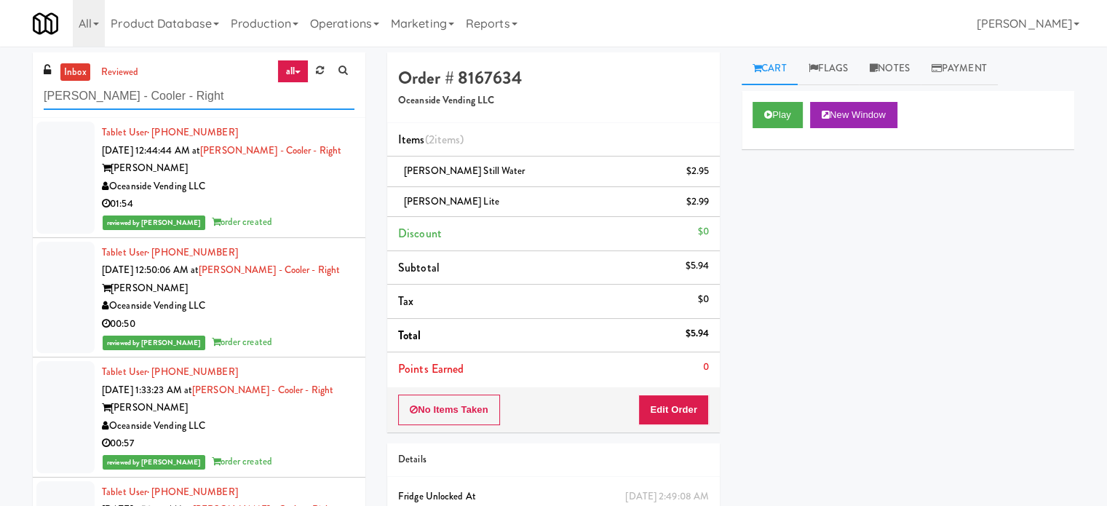
paste input "City Gate - Cooler"
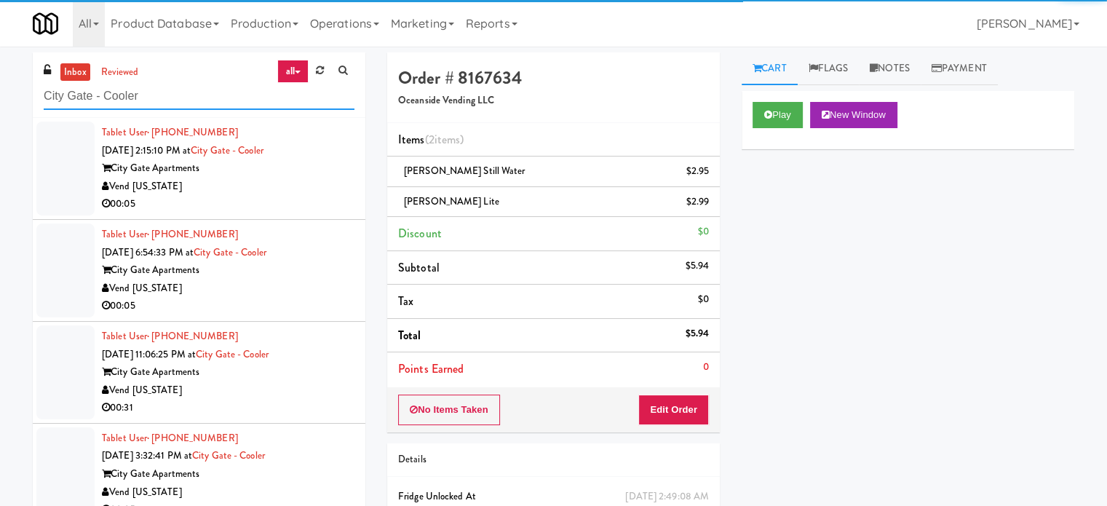
type input "City Gate - Cooler"
click at [298, 196] on div "00:05" at bounding box center [228, 204] width 252 height 18
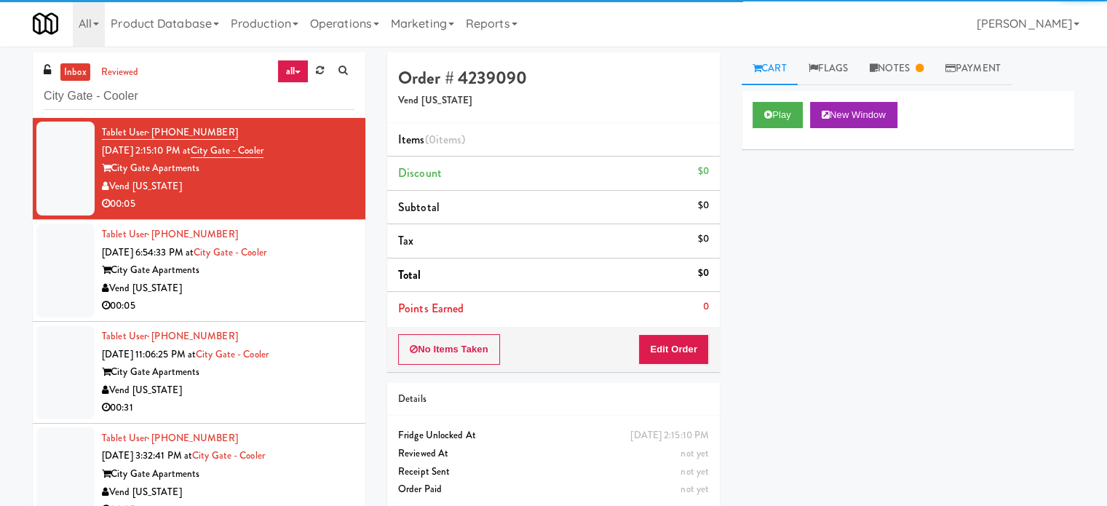
drag, startPoint x: 300, startPoint y: 284, endPoint x: 308, endPoint y: 290, distance: 9.9
click at [300, 285] on div "Vend [US_STATE]" at bounding box center [228, 288] width 252 height 18
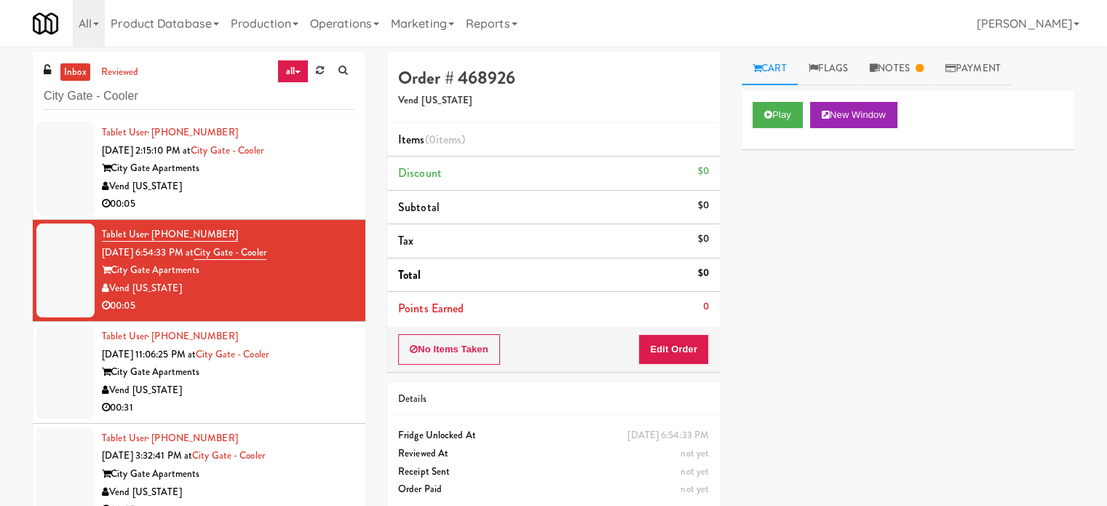
click at [323, 376] on div "City Gate Apartments" at bounding box center [228, 372] width 252 height 18
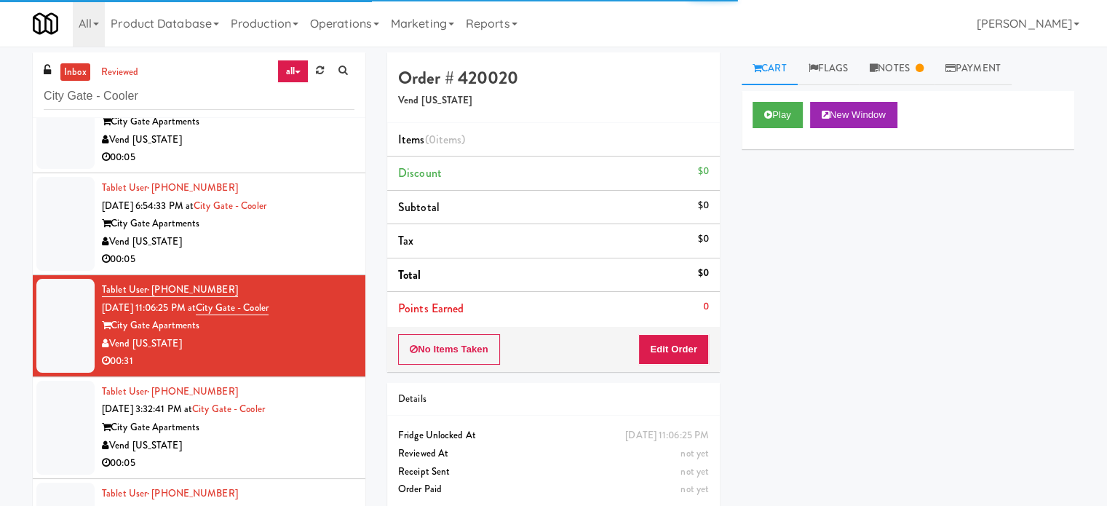
scroll to position [71, 0]
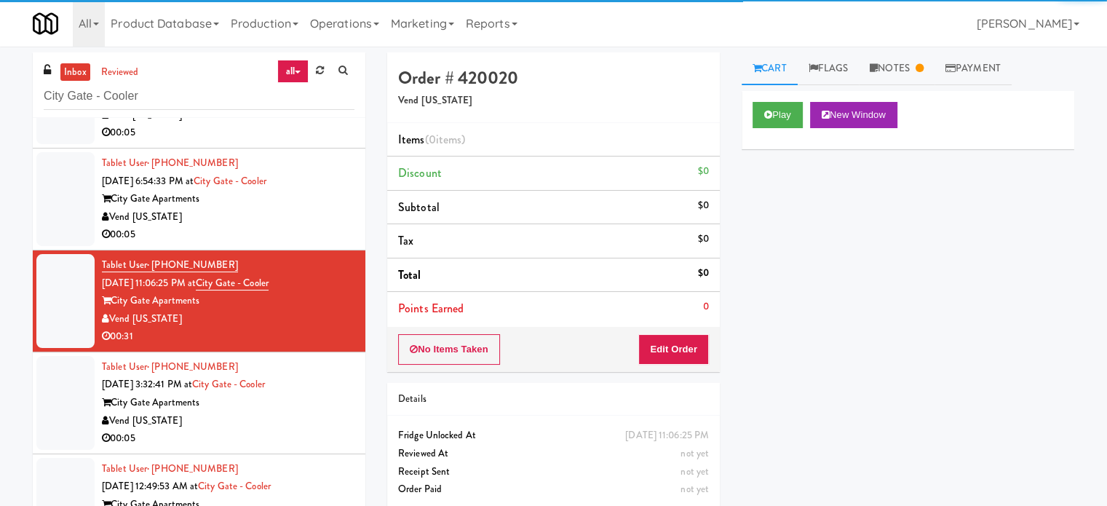
click at [329, 399] on div "City Gate Apartments" at bounding box center [228, 403] width 252 height 18
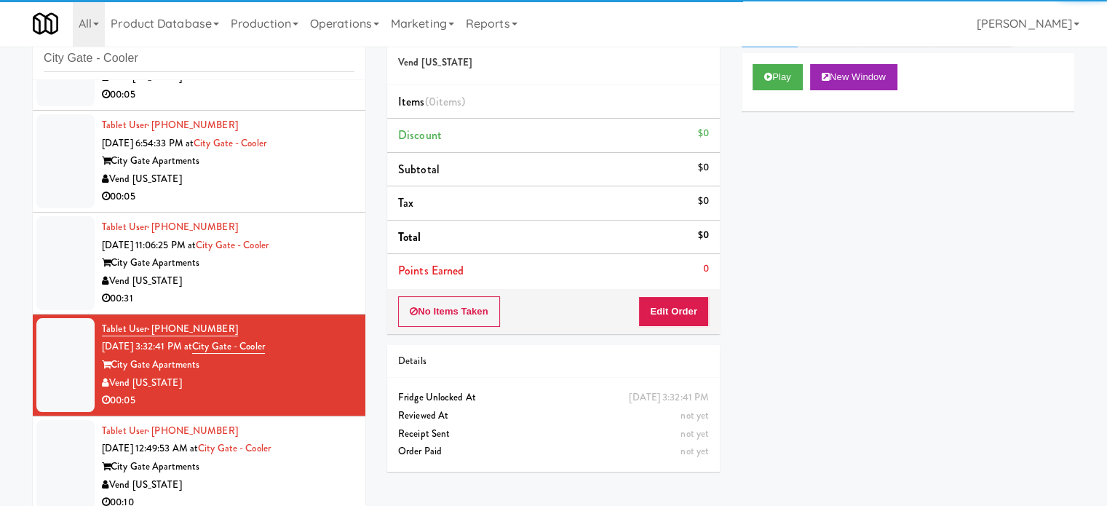
scroll to position [59, 0]
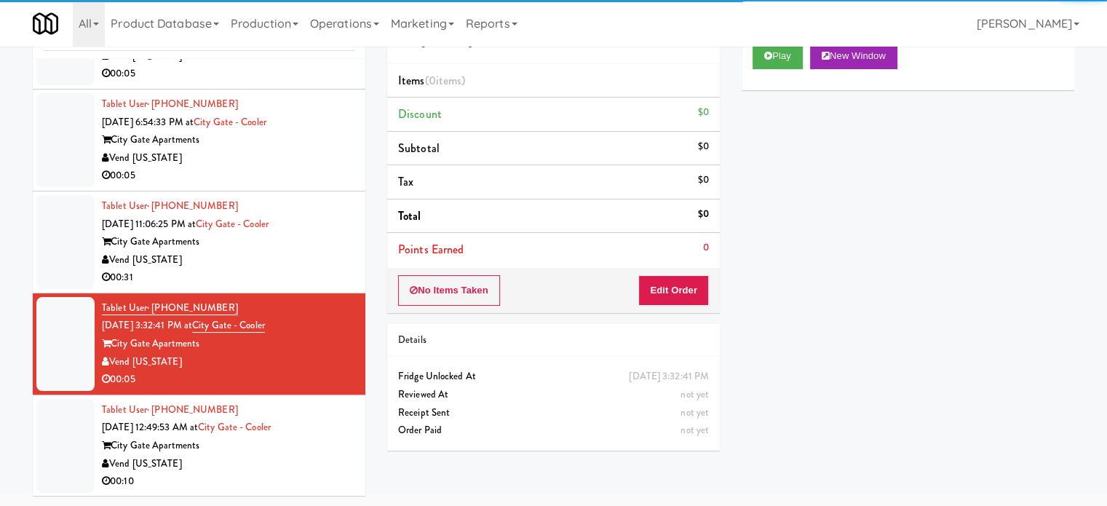
click at [338, 426] on div "Tablet User · (281) 619-4419 Aug 24, 2025 12:49:53 AM at City Gate - Cooler Cit…" at bounding box center [228, 445] width 252 height 89
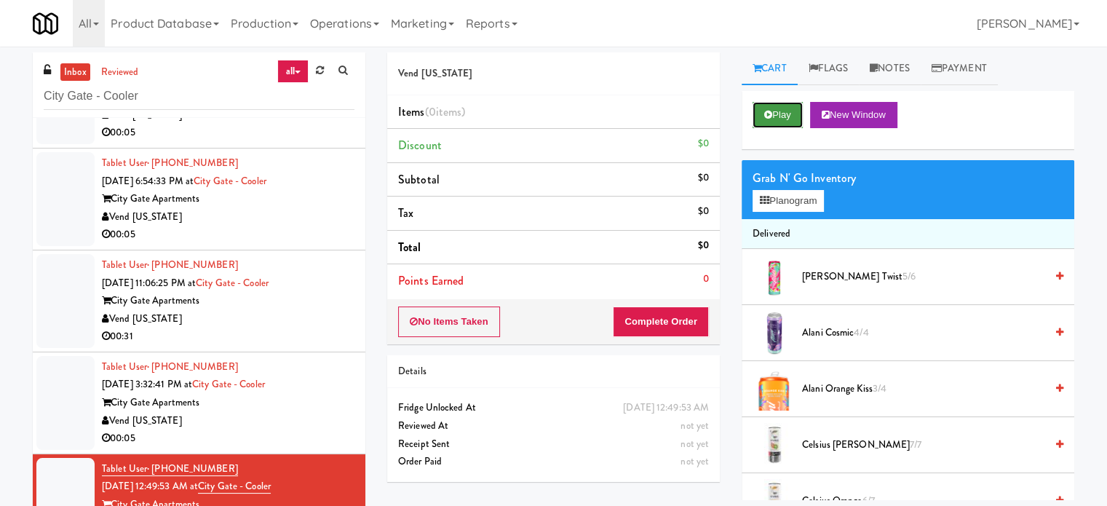
click at [792, 113] on button "Play" at bounding box center [777, 115] width 50 height 26
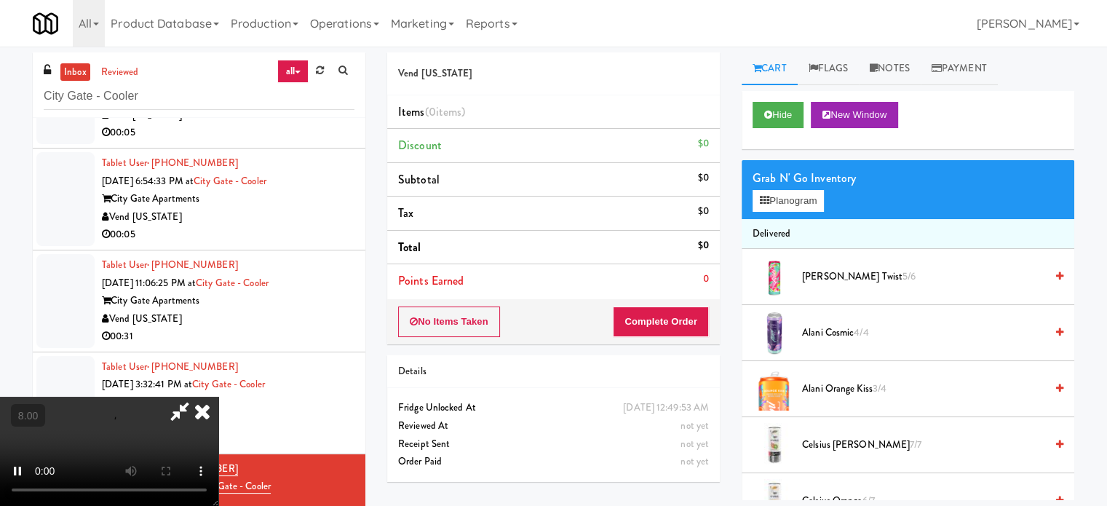
drag, startPoint x: 402, startPoint y: 349, endPoint x: 397, endPoint y: 329, distance: 21.0
click at [218, 397] on video at bounding box center [109, 451] width 218 height 109
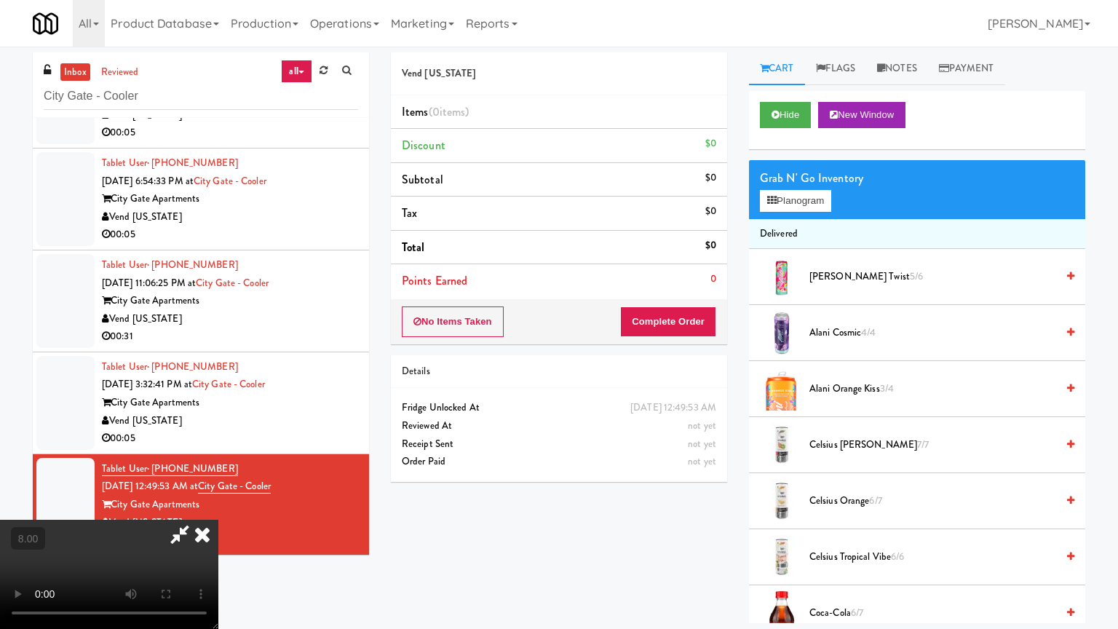
click at [218, 505] on video at bounding box center [109, 573] width 218 height 109
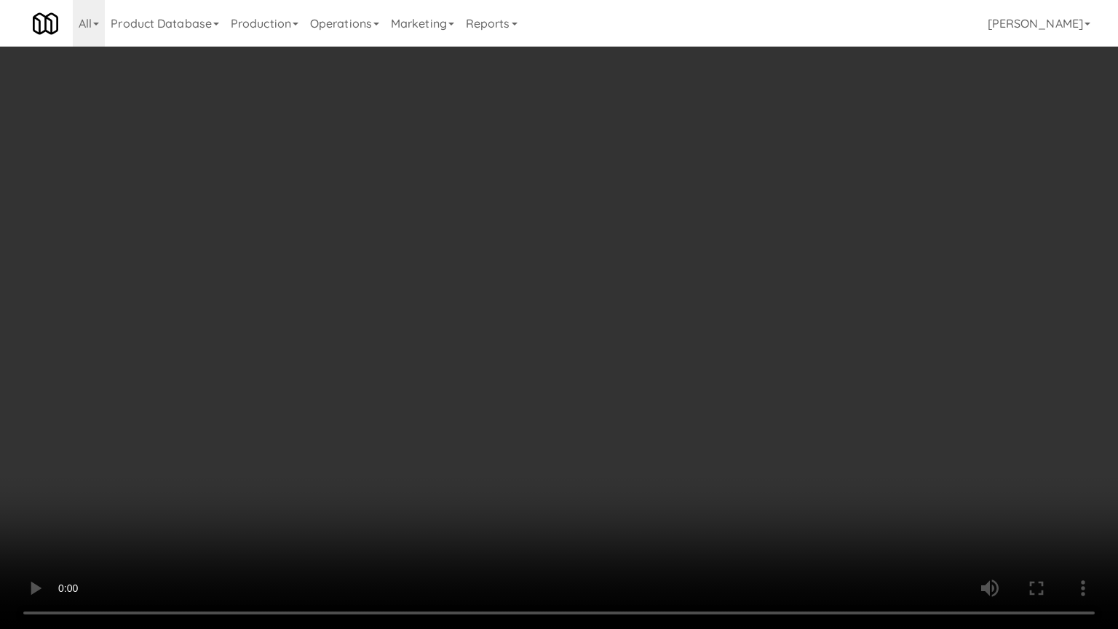
drag, startPoint x: 447, startPoint y: 315, endPoint x: 505, endPoint y: 291, distance: 62.3
click at [446, 316] on video at bounding box center [559, 314] width 1118 height 629
click at [566, 252] on video at bounding box center [559, 314] width 1118 height 629
click at [570, 251] on video at bounding box center [559, 314] width 1118 height 629
click at [621, 276] on video at bounding box center [559, 314] width 1118 height 629
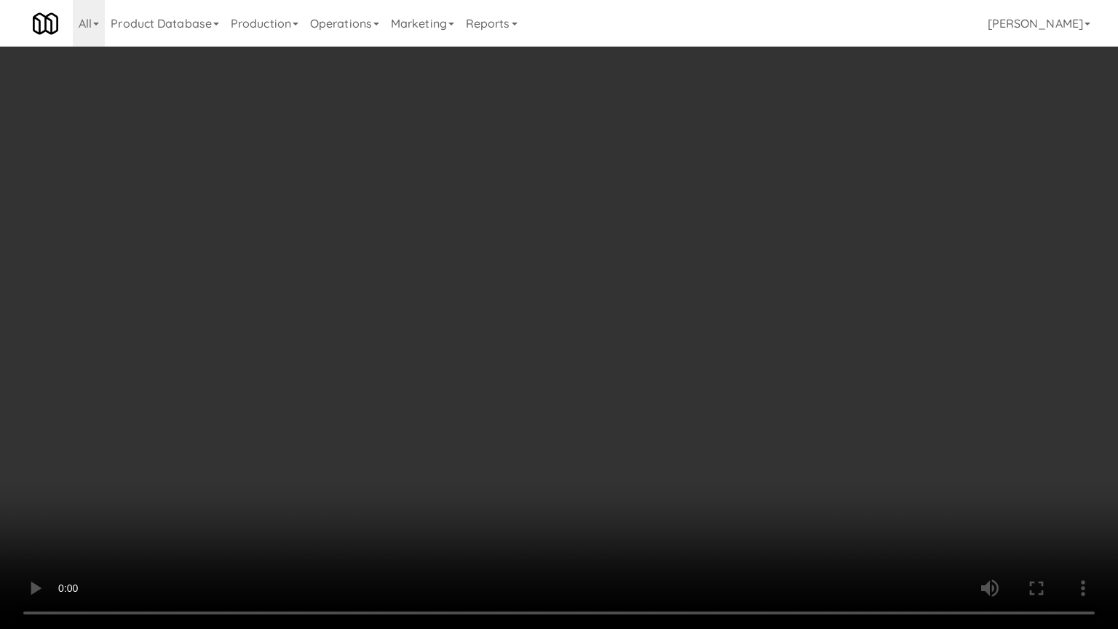
click at [605, 281] on video at bounding box center [559, 314] width 1118 height 629
click at [626, 288] on video at bounding box center [559, 314] width 1118 height 629
click at [585, 287] on video at bounding box center [559, 314] width 1118 height 629
click at [641, 283] on video at bounding box center [559, 314] width 1118 height 629
click at [632, 284] on video at bounding box center [559, 314] width 1118 height 629
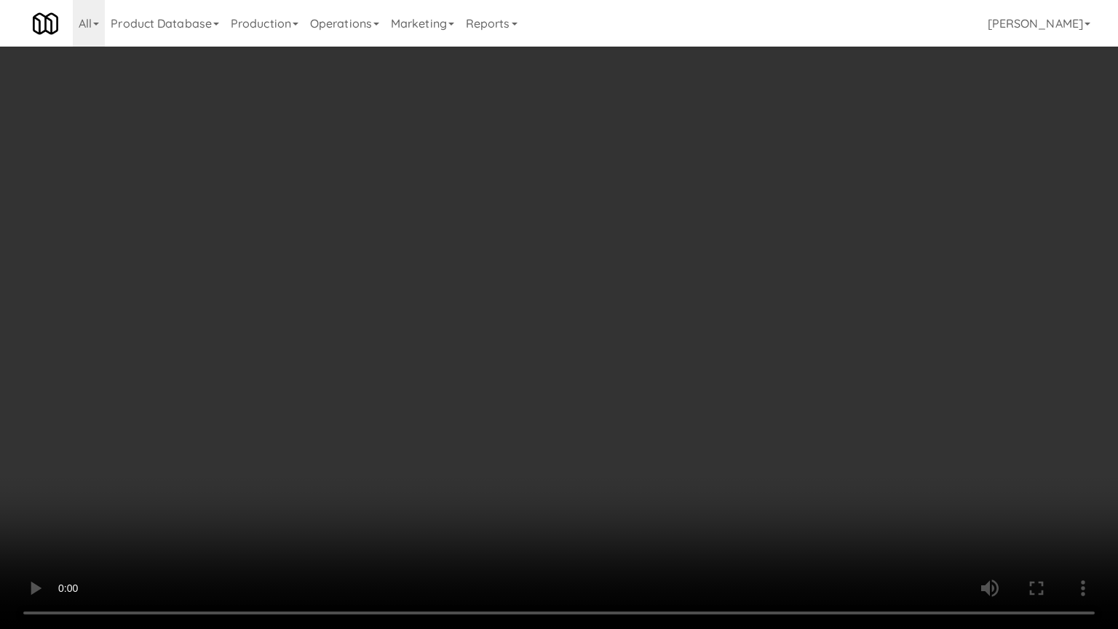
click at [640, 286] on video at bounding box center [559, 314] width 1118 height 629
click at [639, 290] on video at bounding box center [559, 314] width 1118 height 629
click at [668, 290] on video at bounding box center [559, 314] width 1118 height 629
click at [661, 278] on video at bounding box center [559, 314] width 1118 height 629
click at [695, 261] on video at bounding box center [559, 314] width 1118 height 629
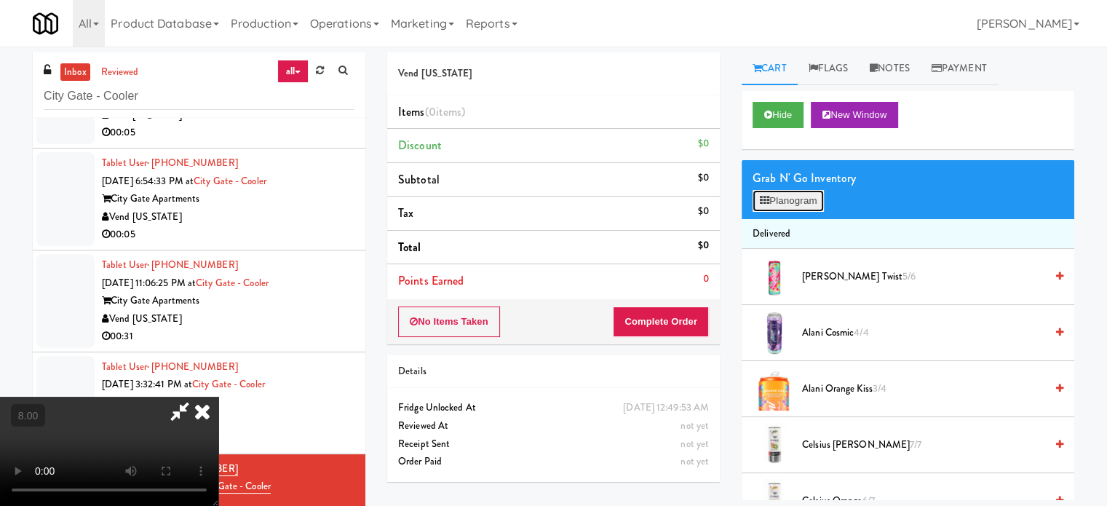
click at [789, 203] on button "Planogram" at bounding box center [787, 201] width 71 height 22
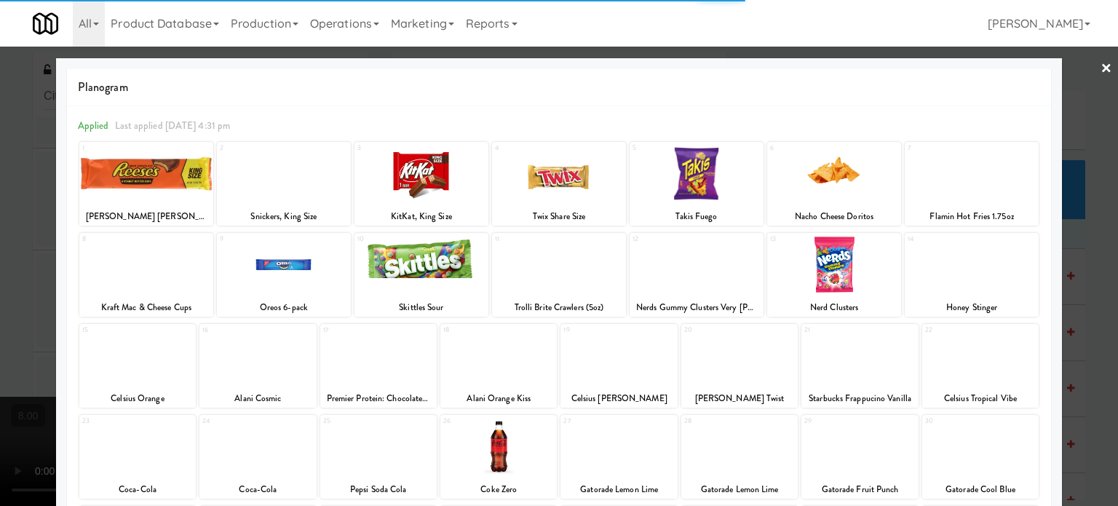
scroll to position [208, 0]
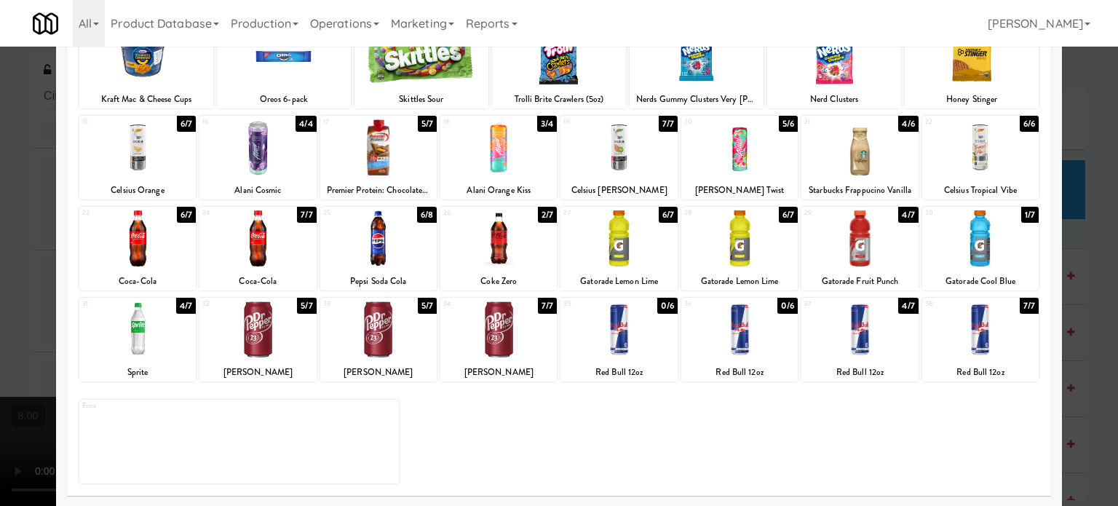
click at [786, 211] on div "6/7" at bounding box center [787, 215] width 19 height 16
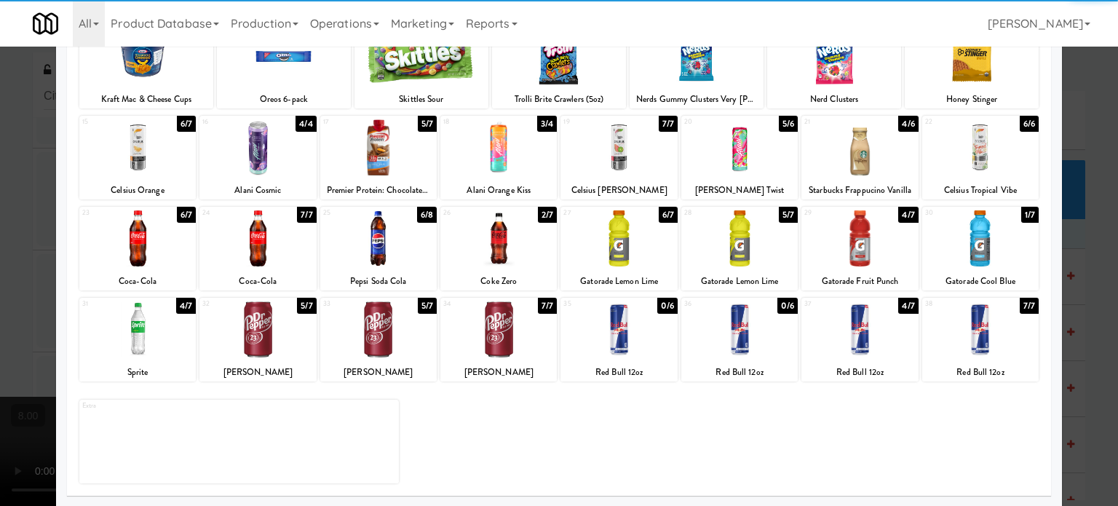
click at [1099, 258] on div at bounding box center [559, 253] width 1118 height 506
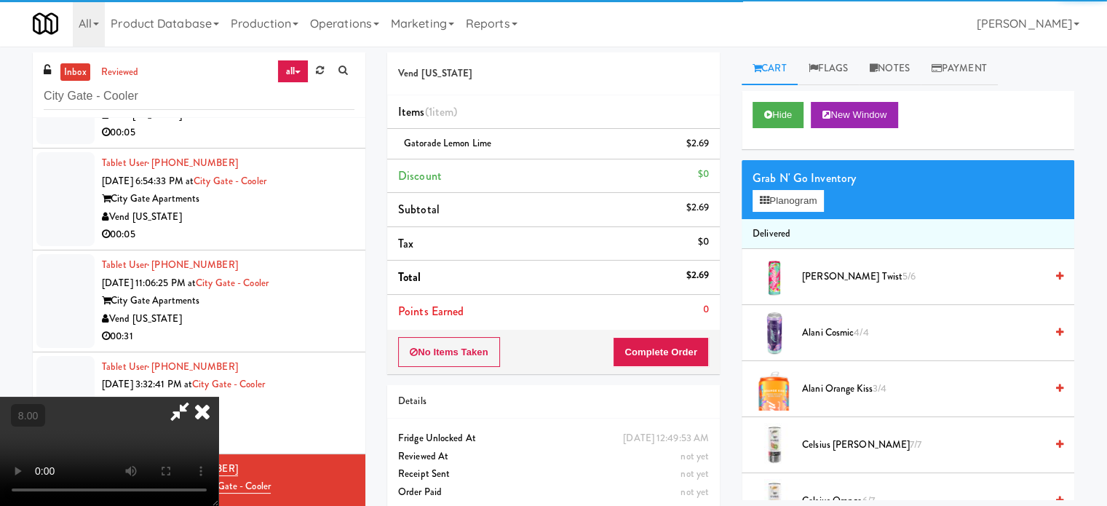
click at [218, 397] on video at bounding box center [109, 451] width 218 height 109
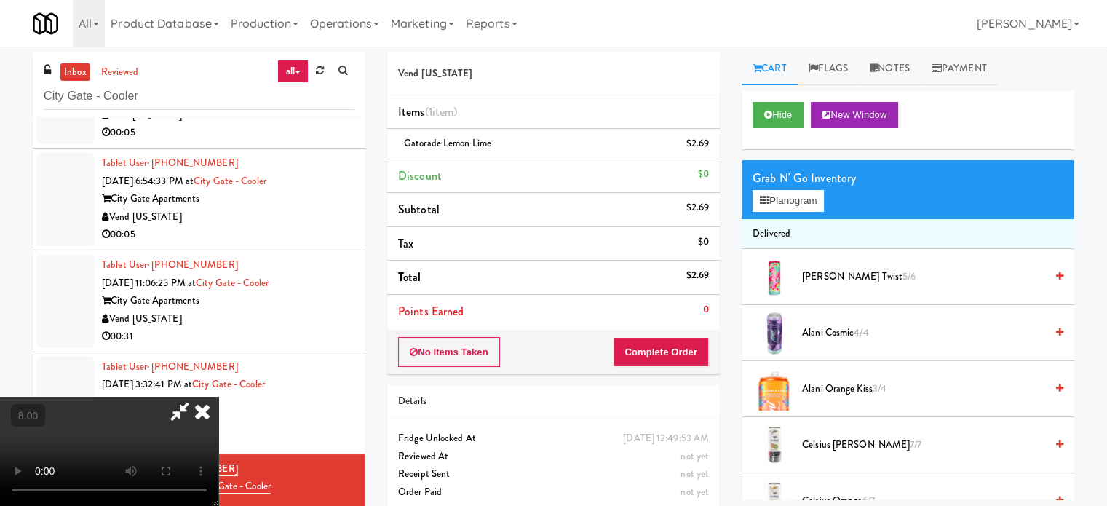
click at [218, 397] on video at bounding box center [109, 451] width 218 height 109
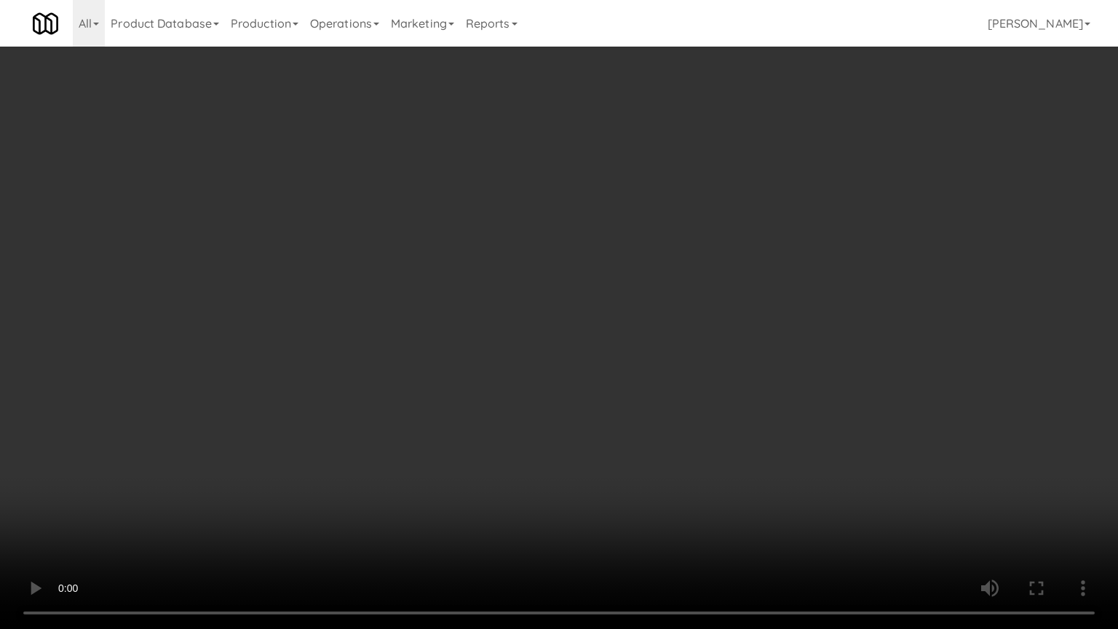
click at [598, 267] on video at bounding box center [559, 314] width 1118 height 629
click at [599, 267] on video at bounding box center [559, 314] width 1118 height 629
click at [639, 274] on video at bounding box center [559, 314] width 1118 height 629
click at [624, 276] on video at bounding box center [559, 314] width 1118 height 629
click at [643, 279] on video at bounding box center [559, 314] width 1118 height 629
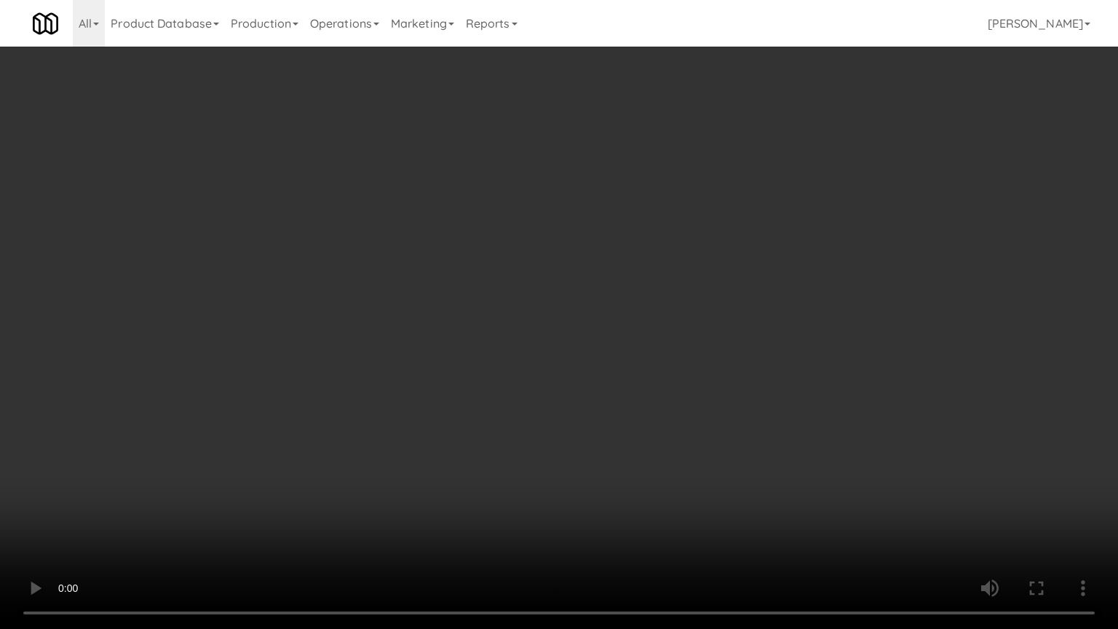
click at [642, 278] on video at bounding box center [559, 314] width 1118 height 629
click at [645, 274] on video at bounding box center [559, 314] width 1118 height 629
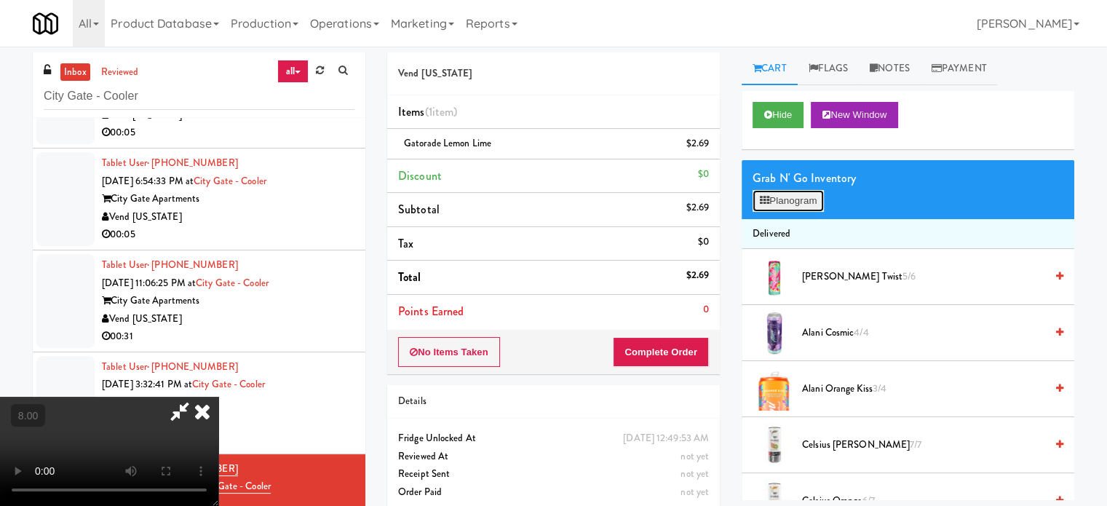
click at [801, 204] on button "Planogram" at bounding box center [787, 201] width 71 height 22
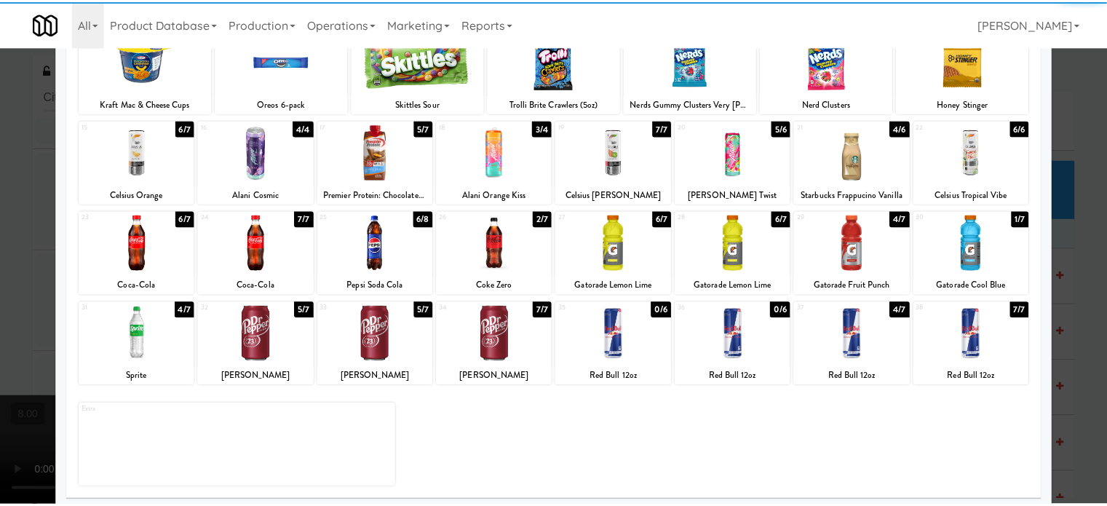
scroll to position [208, 0]
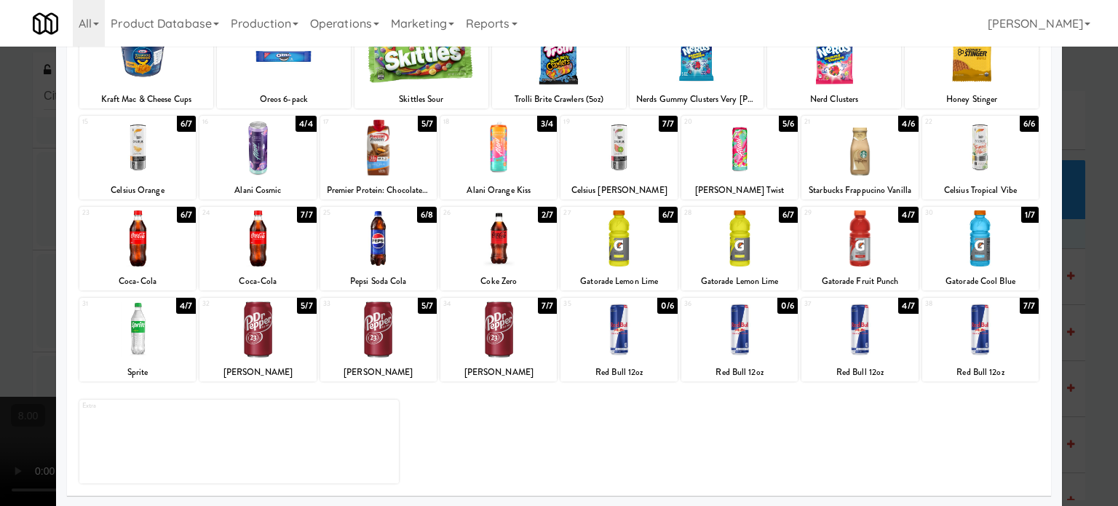
click at [899, 215] on div "4/7" at bounding box center [908, 215] width 20 height 16
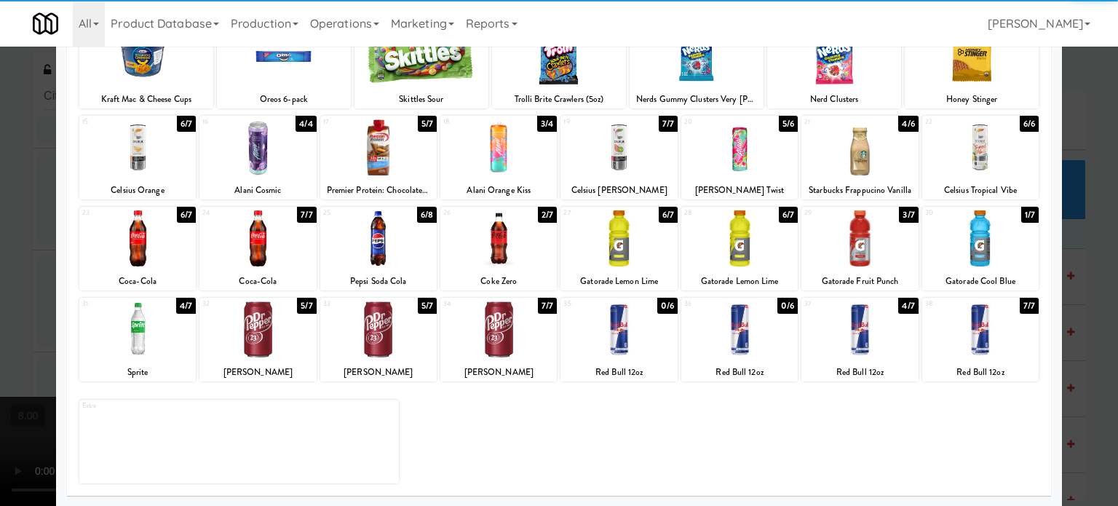
click at [1077, 239] on div at bounding box center [559, 253] width 1118 height 506
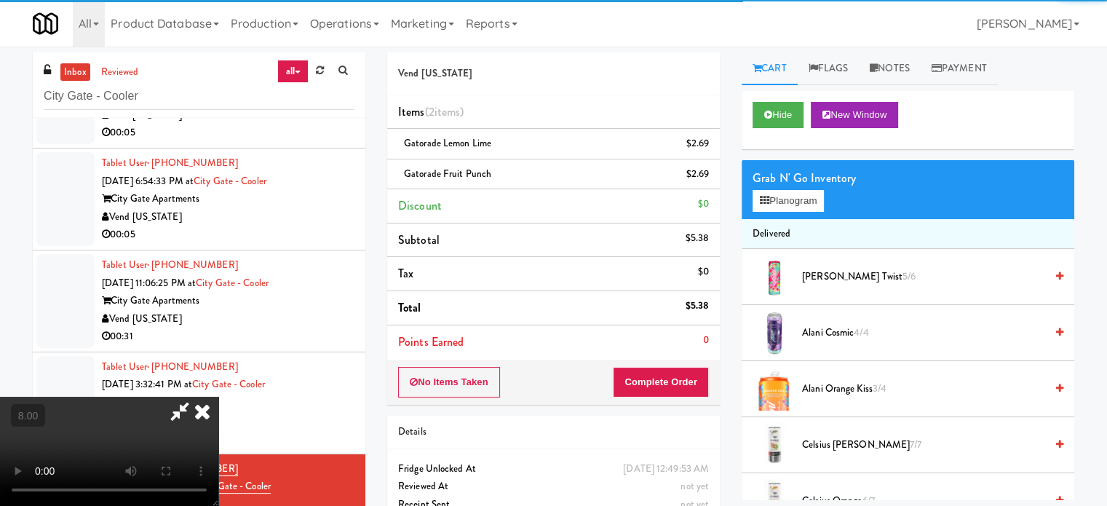
click at [218, 397] on video at bounding box center [109, 451] width 218 height 109
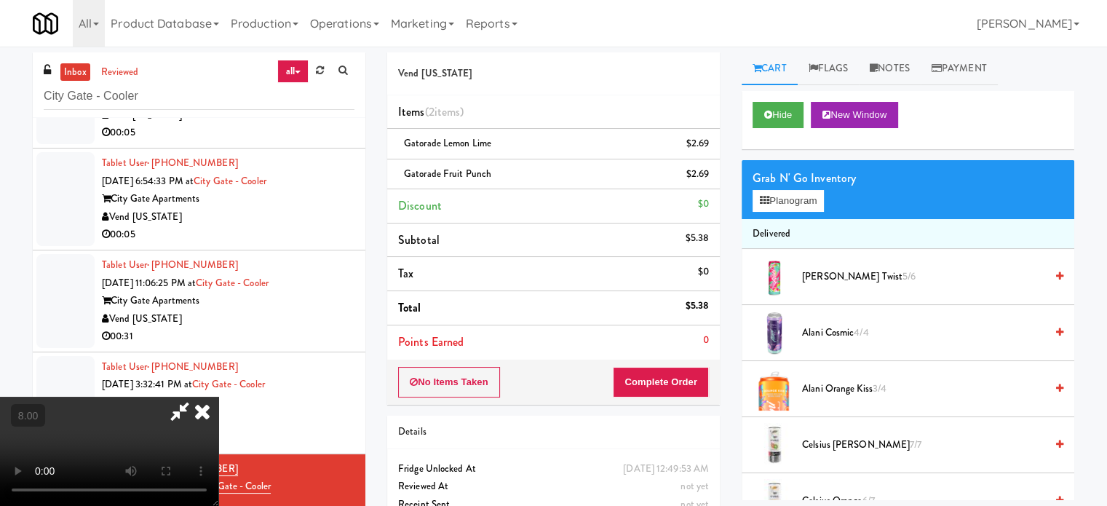
click at [218, 397] on video at bounding box center [109, 451] width 218 height 109
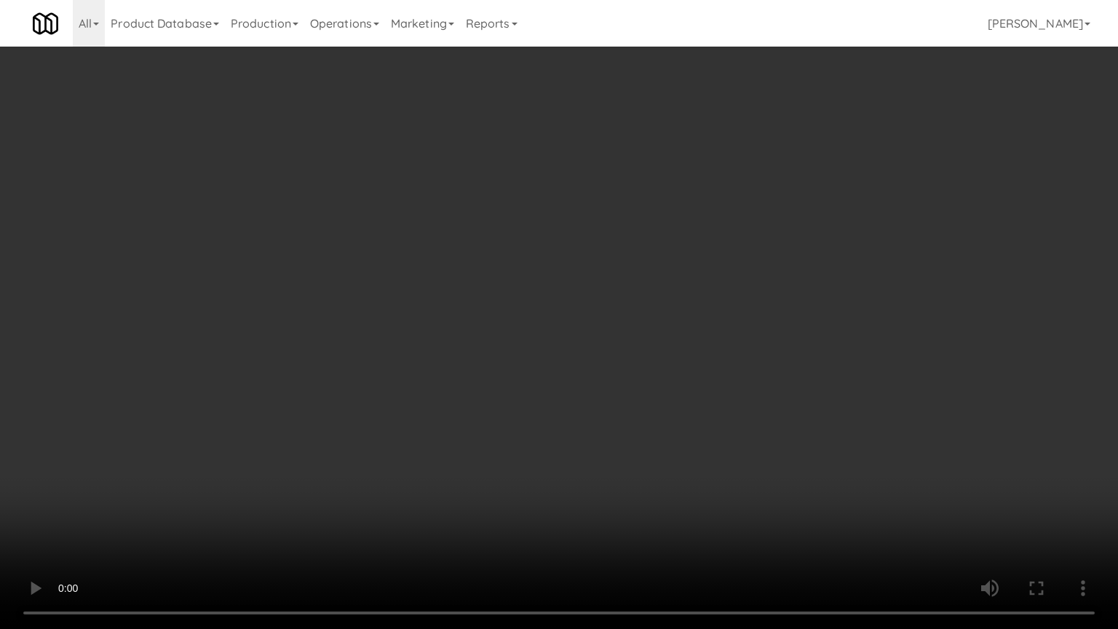
click at [547, 282] on video at bounding box center [559, 314] width 1118 height 629
drag, startPoint x: 578, startPoint y: 275, endPoint x: 589, endPoint y: 170, distance: 106.1
click at [581, 274] on video at bounding box center [559, 314] width 1118 height 629
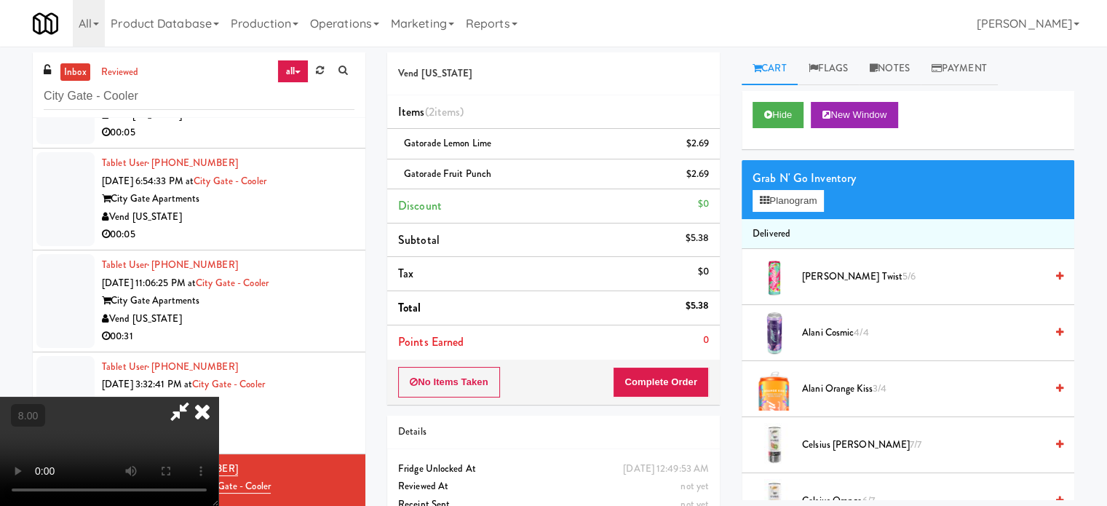
click at [218, 397] on icon at bounding box center [202, 411] width 32 height 29
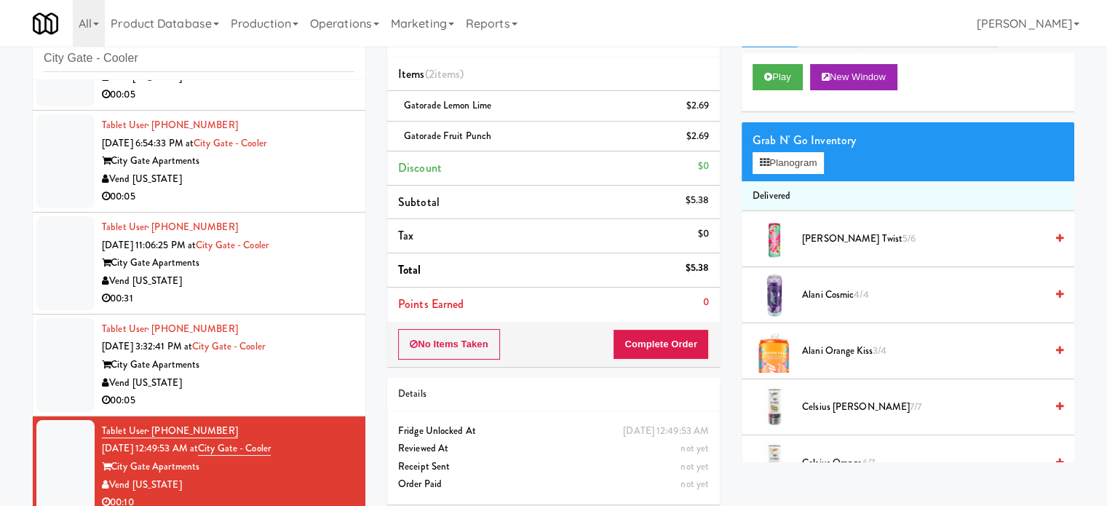
scroll to position [59, 0]
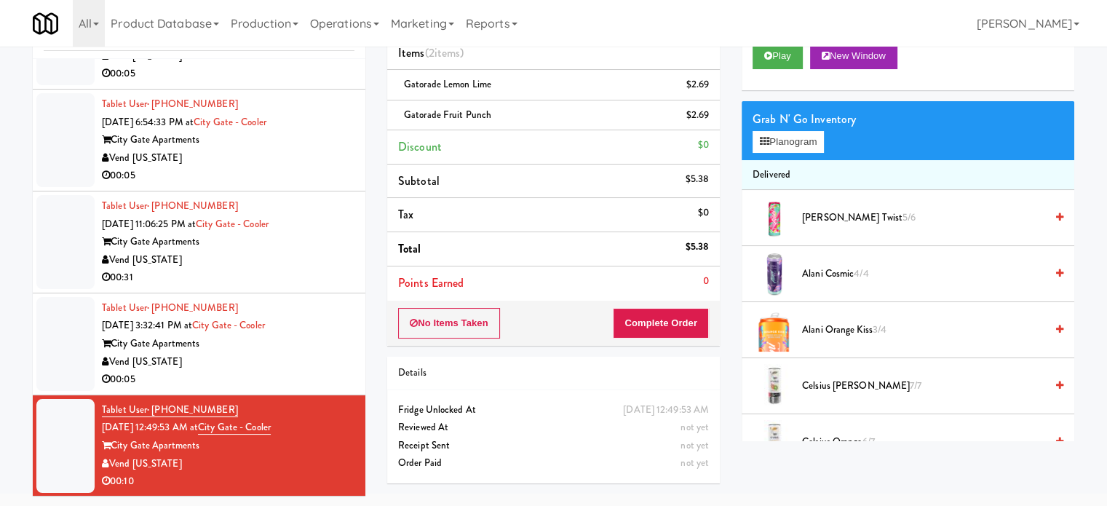
drag, startPoint x: 656, startPoint y: 340, endPoint x: 648, endPoint y: 320, distance: 21.5
click at [657, 339] on div "No Items Taken Complete Order" at bounding box center [553, 322] width 332 height 45
click at [648, 324] on button "Complete Order" at bounding box center [661, 323] width 96 height 31
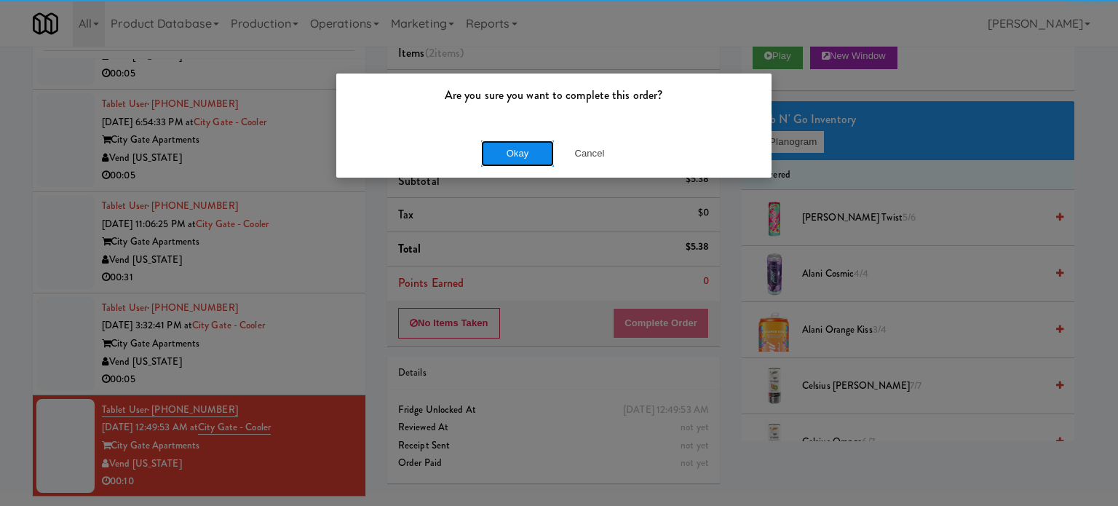
click at [530, 146] on button "Okay" at bounding box center [517, 153] width 73 height 26
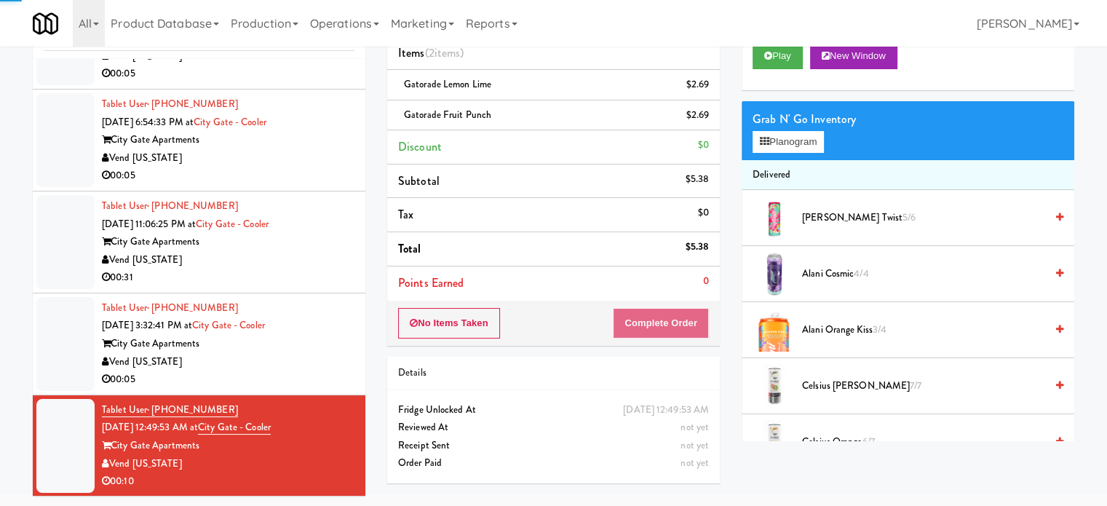
click at [323, 359] on div "Vend [US_STATE]" at bounding box center [228, 362] width 252 height 18
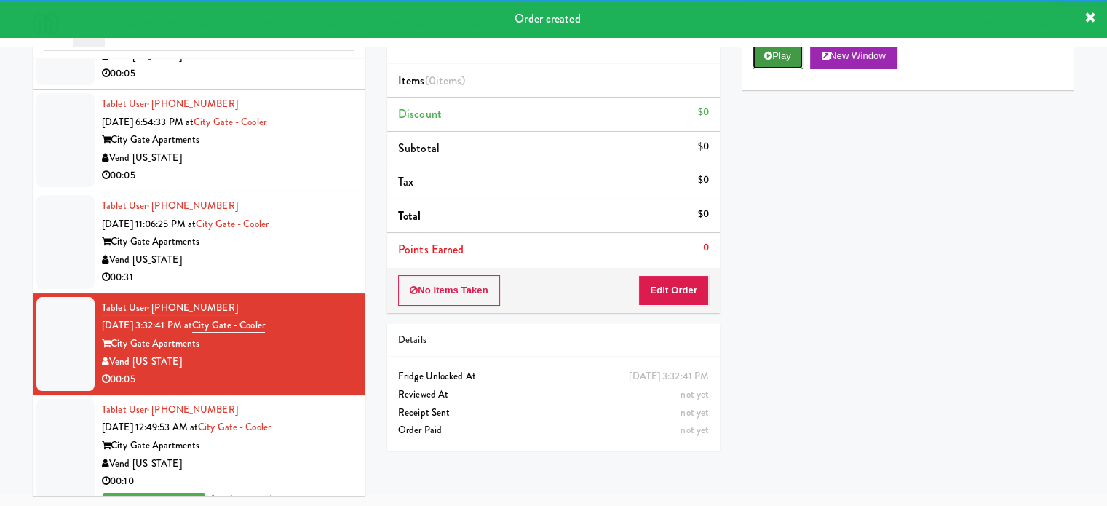
click at [780, 60] on button "Play" at bounding box center [777, 56] width 50 height 26
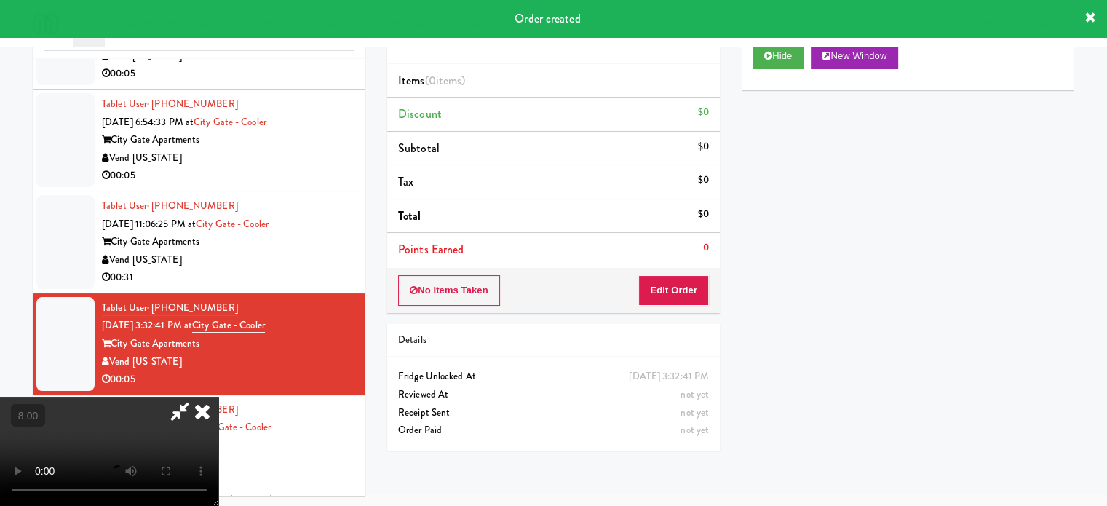
click at [218, 397] on video at bounding box center [109, 451] width 218 height 109
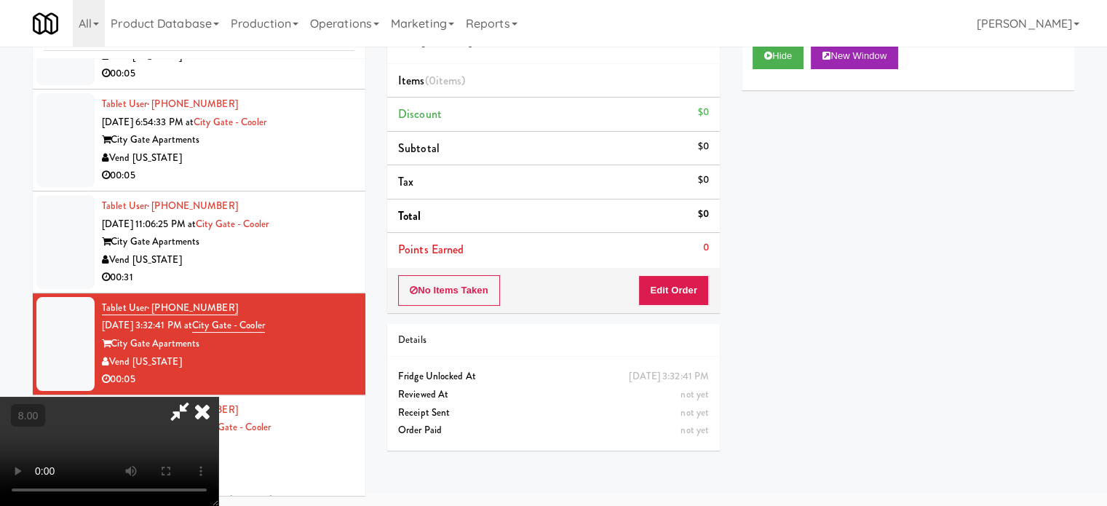
click at [218, 397] on video at bounding box center [109, 451] width 218 height 109
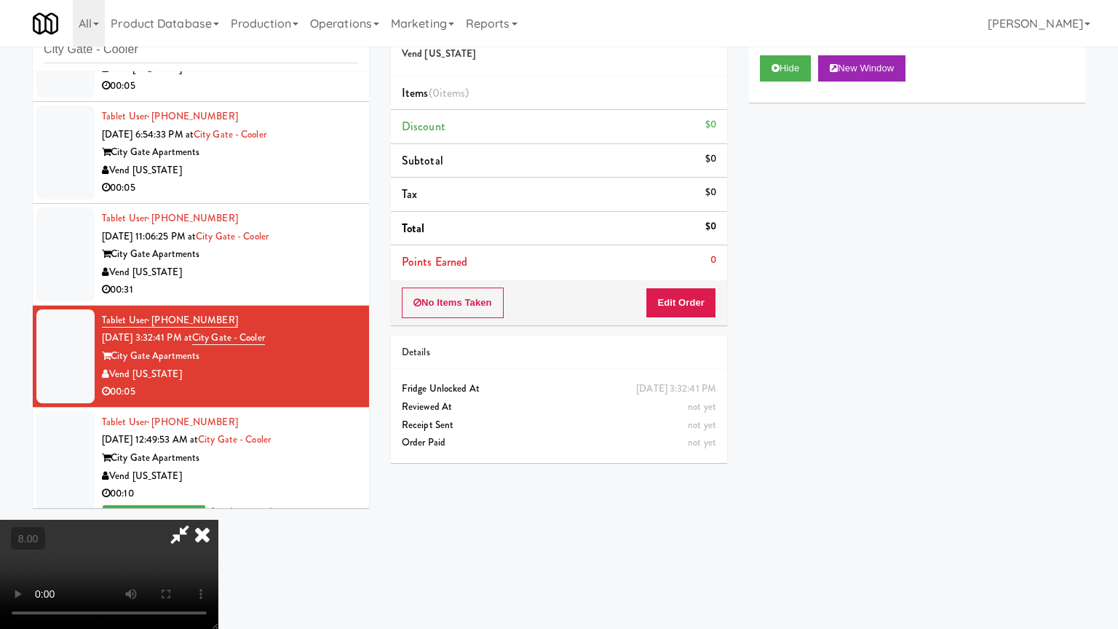
click at [218, 505] on video at bounding box center [109, 573] width 218 height 109
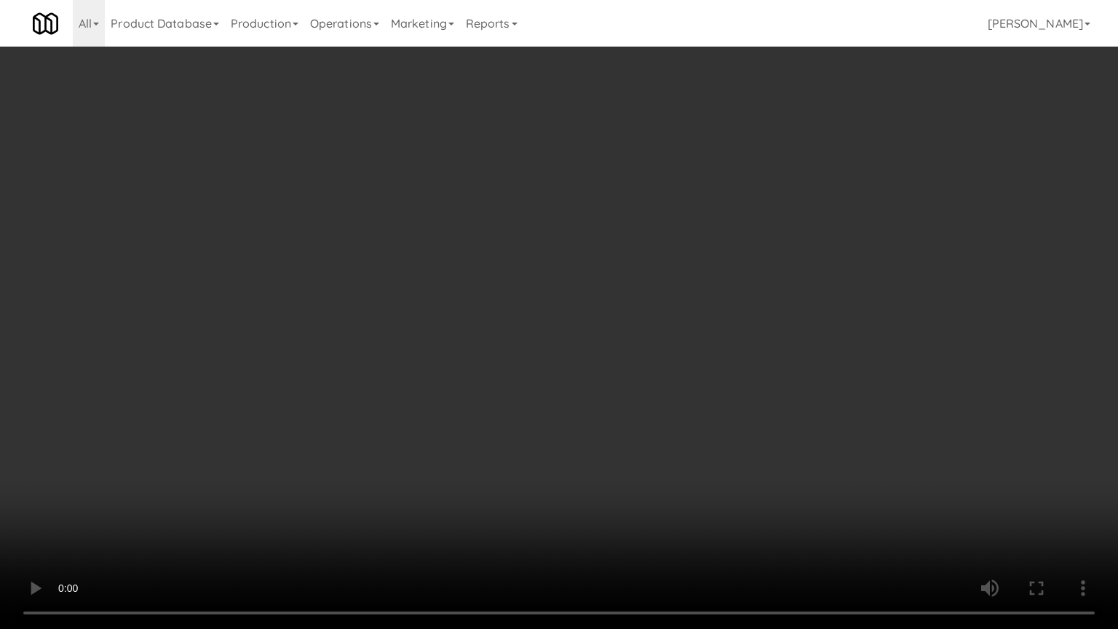
click at [535, 321] on video at bounding box center [559, 314] width 1118 height 629
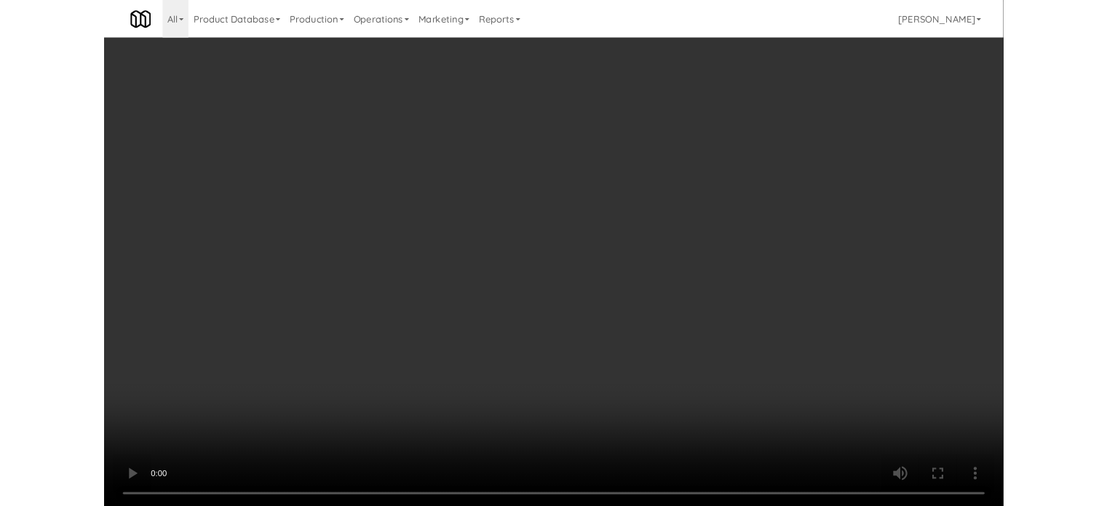
scroll to position [59, 0]
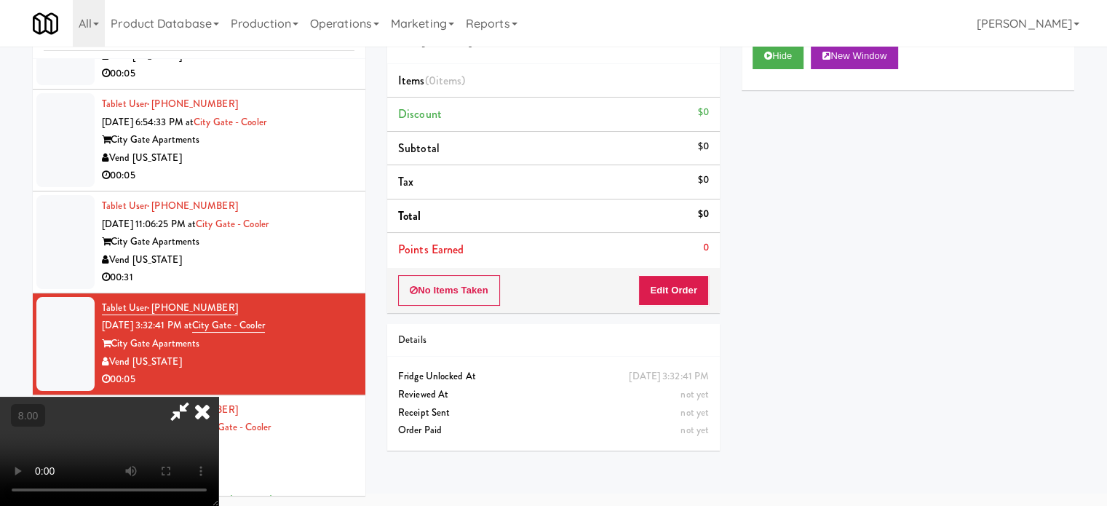
click at [218, 397] on icon at bounding box center [202, 411] width 32 height 29
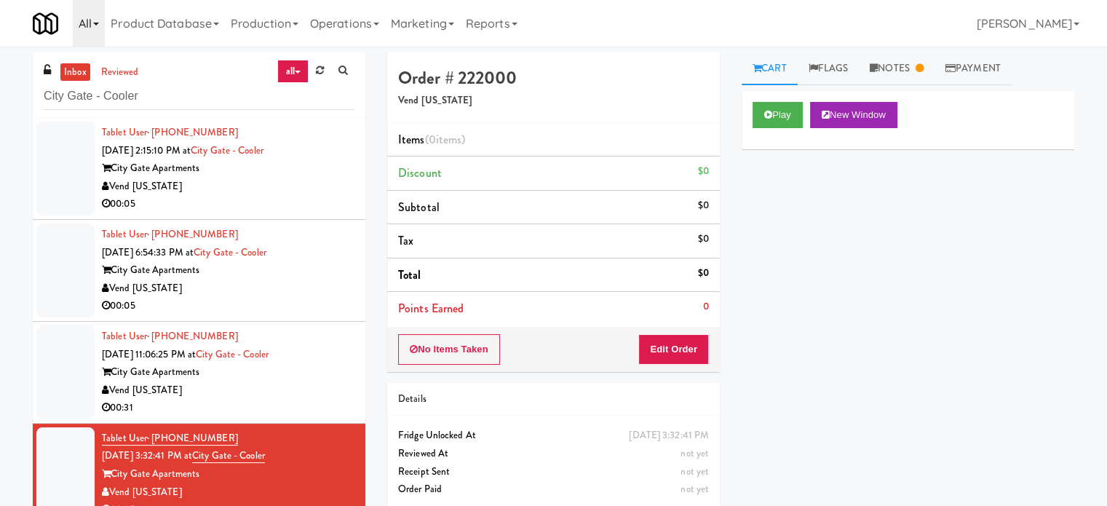
scroll to position [0, 0]
click at [180, 116] on div "inbox reviewed all all unclear take inventory issue suspicious failed recent Ci…" at bounding box center [199, 84] width 332 height 65
click at [186, 89] on input "City Gate - Cooler" at bounding box center [199, 96] width 311 height 27
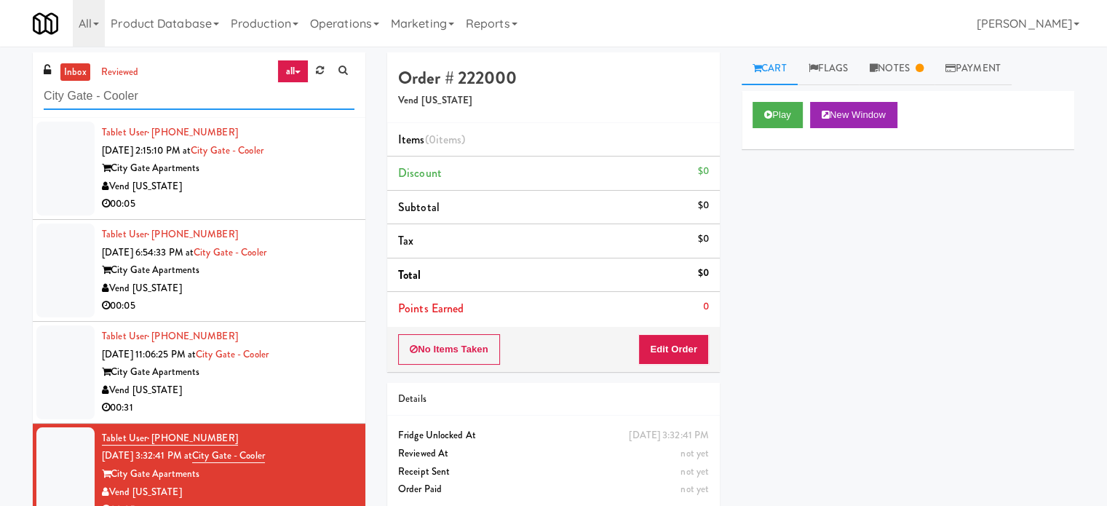
paste input "Standard - Pantry - Right"
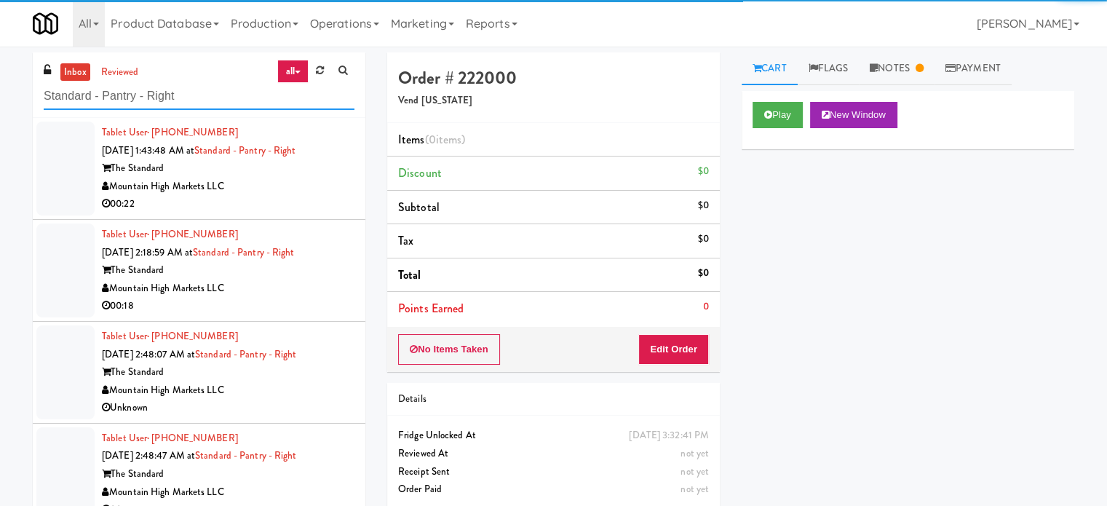
type input "Standard - Pantry - Right"
drag, startPoint x: 294, startPoint y: 180, endPoint x: 515, endPoint y: 186, distance: 221.3
click at [294, 180] on div "Mountain High Markets LLC" at bounding box center [228, 187] width 252 height 18
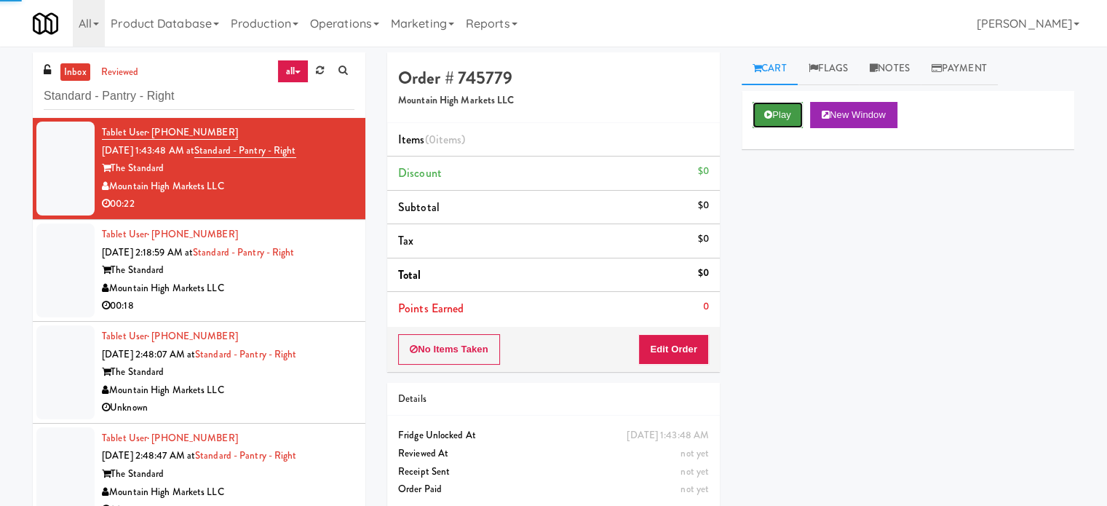
click at [780, 111] on button "Play" at bounding box center [777, 115] width 50 height 26
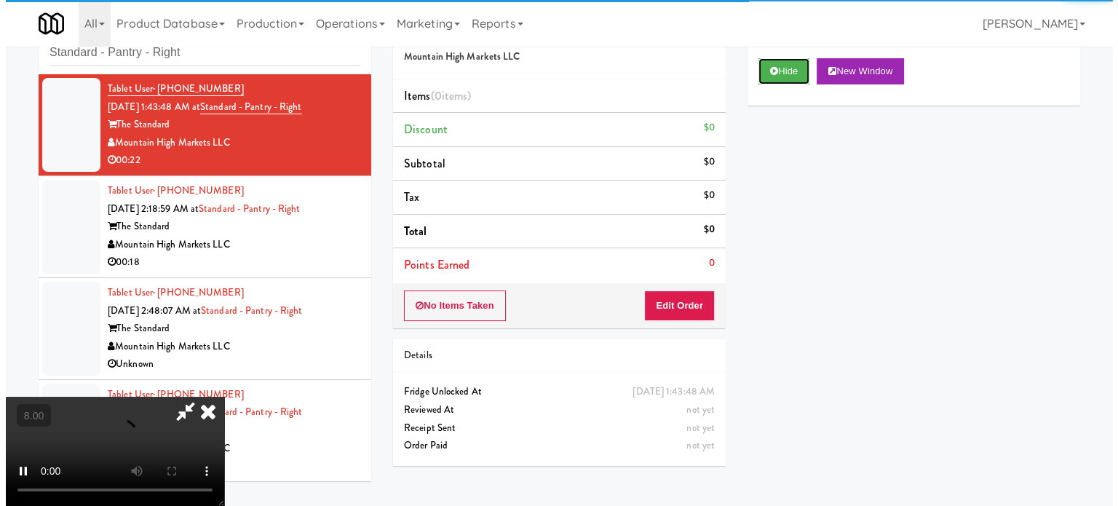
scroll to position [47, 0]
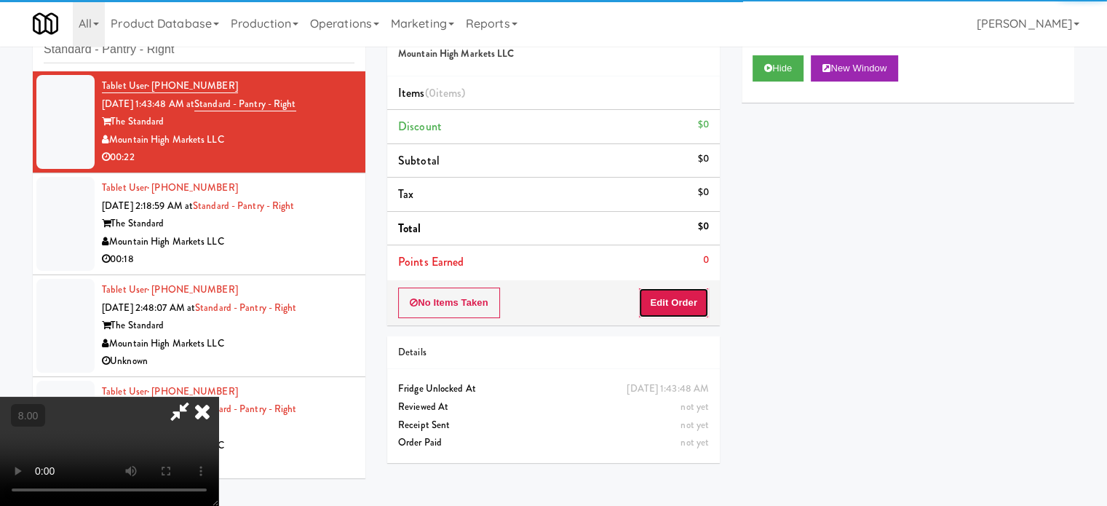
click at [688, 290] on button "Edit Order" at bounding box center [673, 302] width 71 height 31
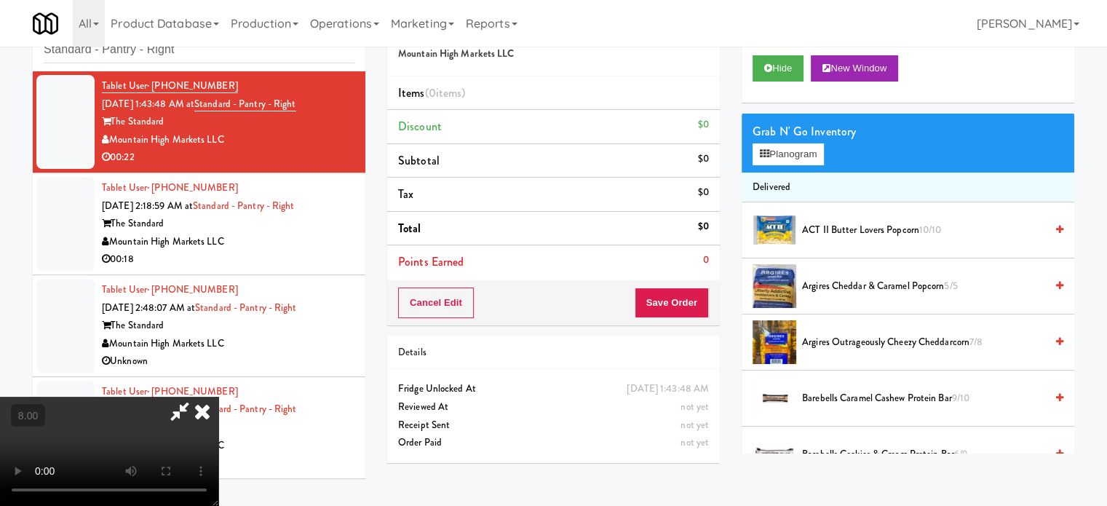
drag, startPoint x: 437, startPoint y: 343, endPoint x: 423, endPoint y: 337, distance: 15.0
click at [218, 397] on video at bounding box center [109, 451] width 218 height 109
drag, startPoint x: 423, startPoint y: 337, endPoint x: 422, endPoint y: 317, distance: 19.7
click at [218, 397] on video at bounding box center [109, 451] width 218 height 109
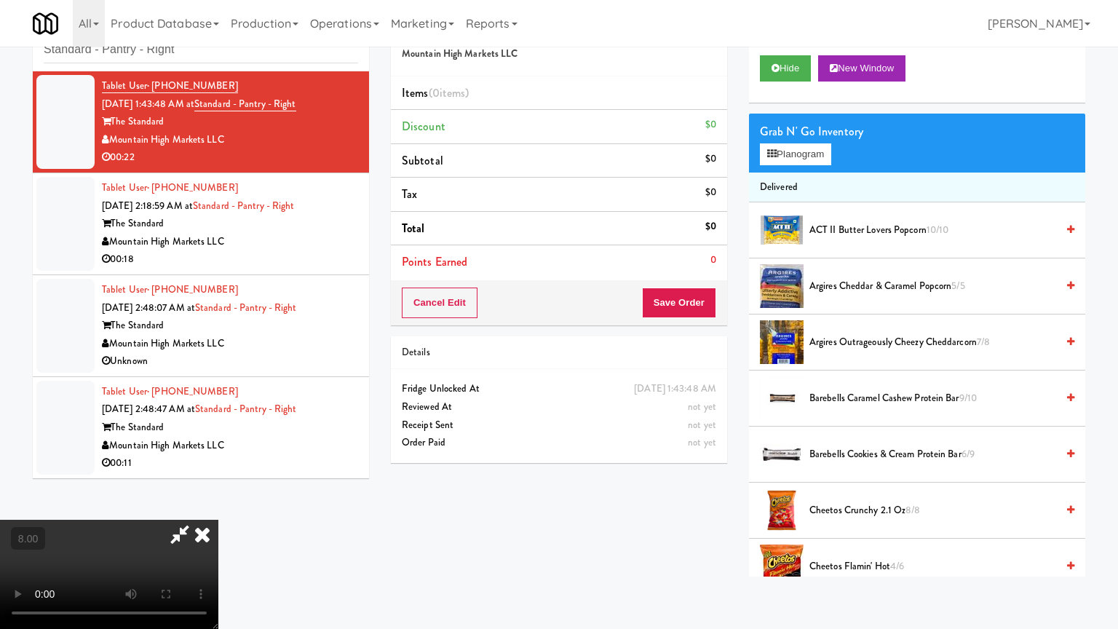
click at [218, 505] on video at bounding box center [109, 573] width 218 height 109
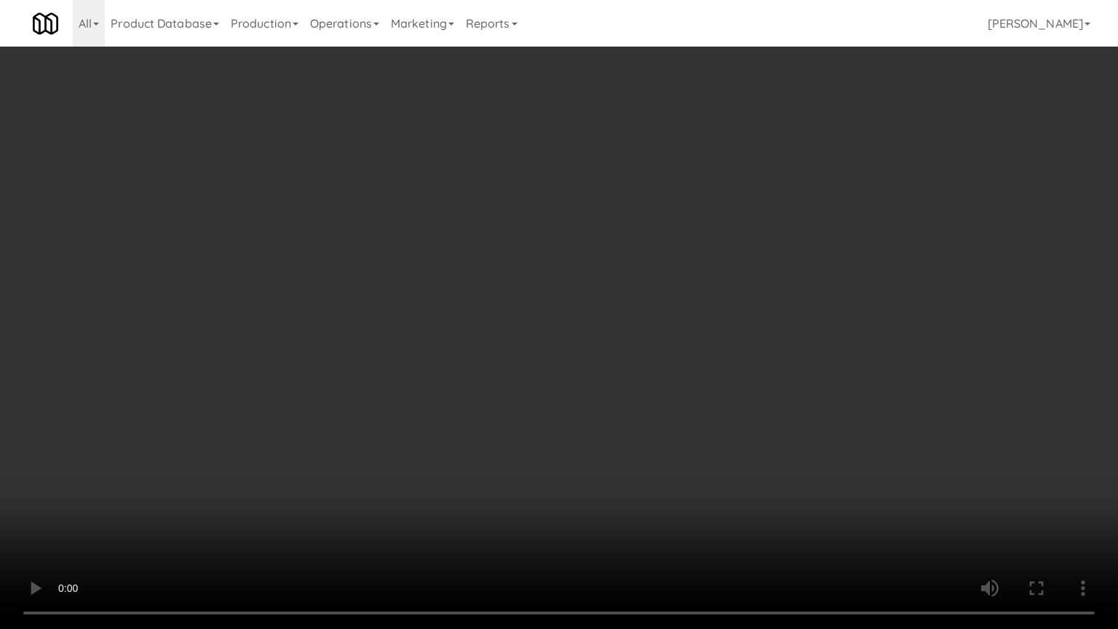
click at [529, 311] on video at bounding box center [559, 314] width 1118 height 629
click at [556, 340] on video at bounding box center [559, 314] width 1118 height 629
click at [108, 505] on video at bounding box center [559, 314] width 1118 height 629
click at [440, 389] on video at bounding box center [559, 314] width 1118 height 629
click at [442, 389] on video at bounding box center [559, 314] width 1118 height 629
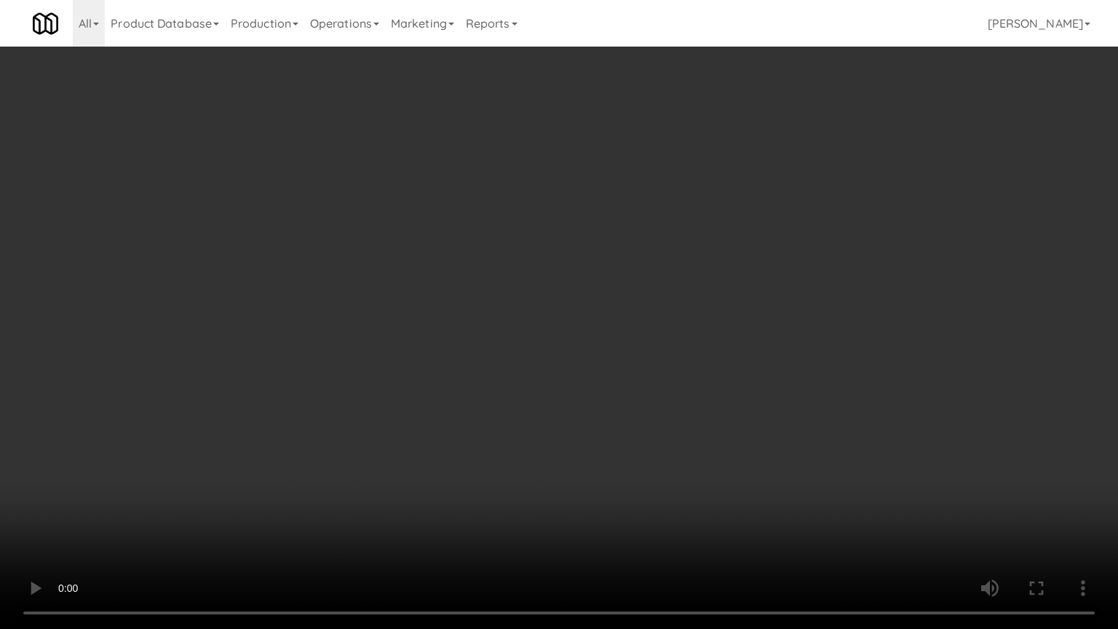
click at [447, 394] on video at bounding box center [559, 314] width 1118 height 629
click at [448, 396] on video at bounding box center [559, 314] width 1118 height 629
click at [455, 394] on video at bounding box center [559, 314] width 1118 height 629
drag, startPoint x: 455, startPoint y: 394, endPoint x: 476, endPoint y: 386, distance: 21.6
click at [457, 394] on video at bounding box center [559, 314] width 1118 height 629
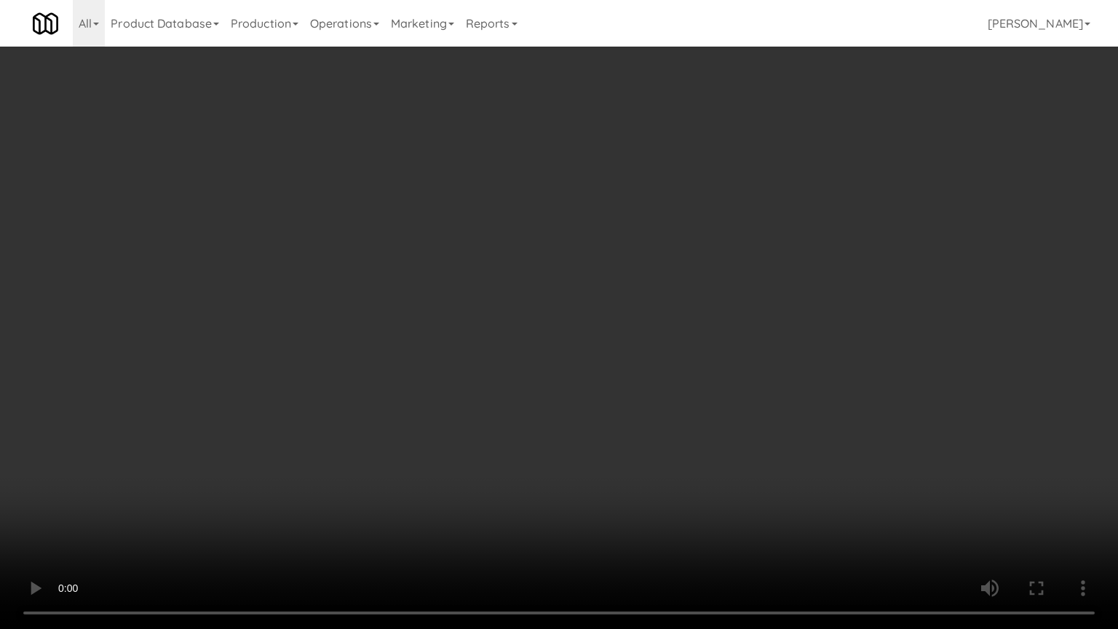
click at [476, 386] on video at bounding box center [559, 314] width 1118 height 629
click at [476, 387] on video at bounding box center [559, 314] width 1118 height 629
click at [431, 505] on video at bounding box center [559, 314] width 1118 height 629
click at [589, 407] on video at bounding box center [559, 314] width 1118 height 629
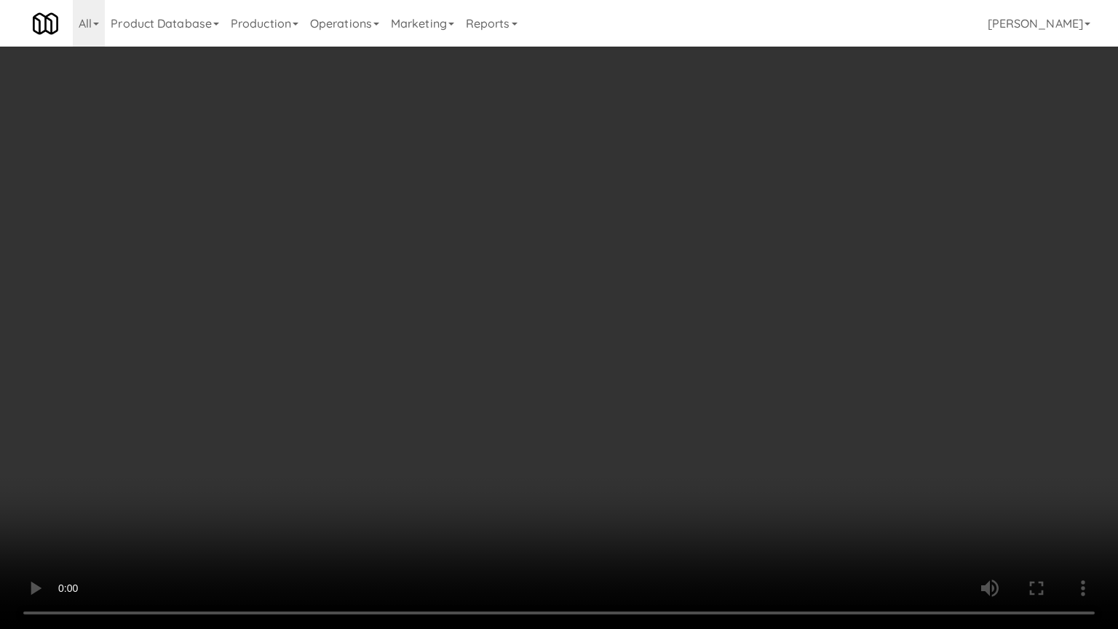
click at [589, 407] on video at bounding box center [559, 314] width 1118 height 629
click at [589, 405] on video at bounding box center [559, 314] width 1118 height 629
click at [603, 406] on video at bounding box center [559, 314] width 1118 height 629
click at [578, 356] on video at bounding box center [559, 314] width 1118 height 629
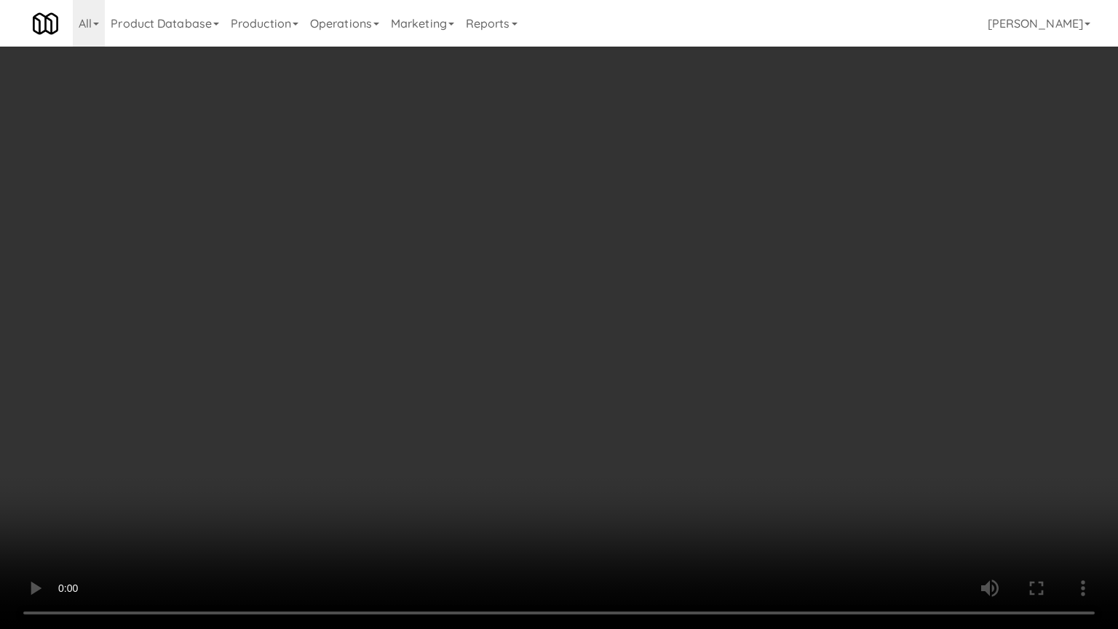
click at [584, 354] on video at bounding box center [559, 314] width 1118 height 629
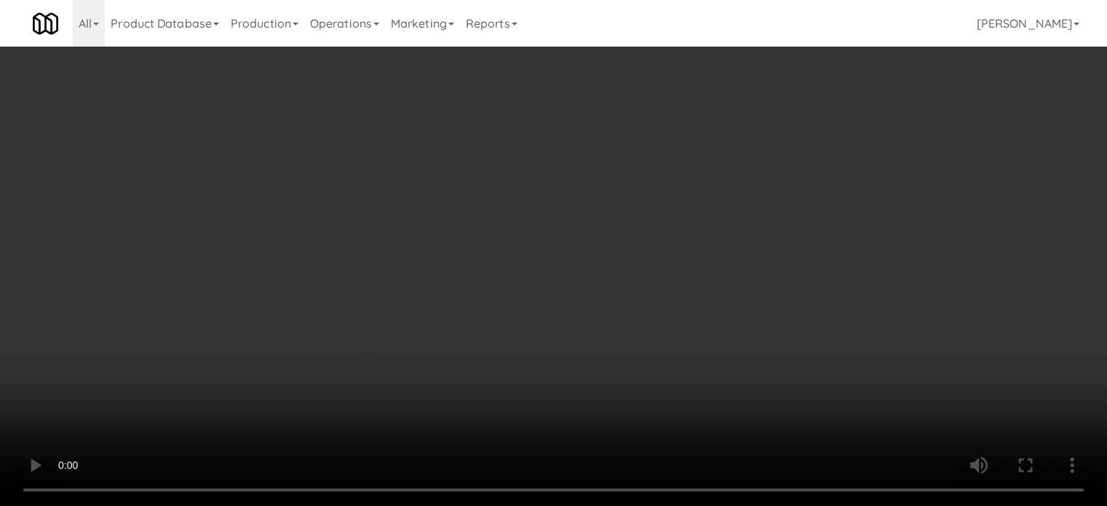
click at [588, 264] on video at bounding box center [553, 253] width 1107 height 506
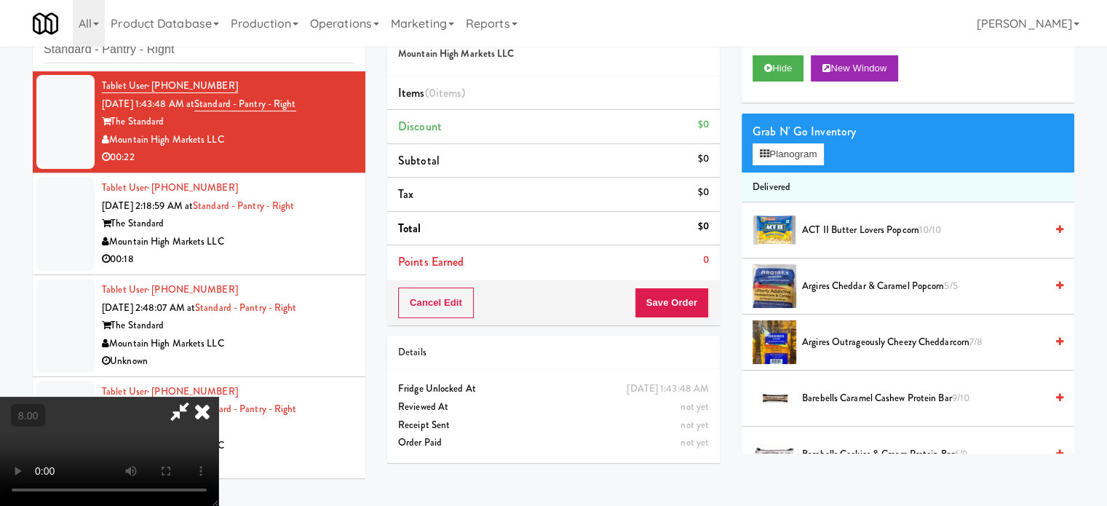
click at [218, 397] on video at bounding box center [109, 451] width 218 height 109
drag, startPoint x: 501, startPoint y: 270, endPoint x: 503, endPoint y: 343, distance: 73.5
click at [218, 397] on video at bounding box center [109, 451] width 218 height 109
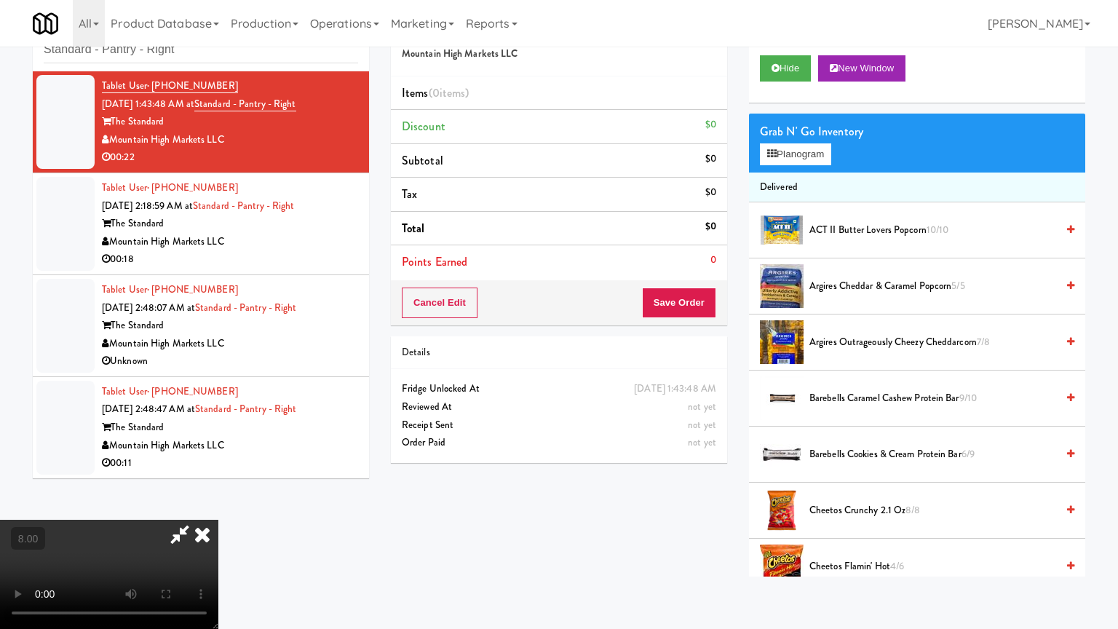
click at [218, 505] on video at bounding box center [109, 573] width 218 height 109
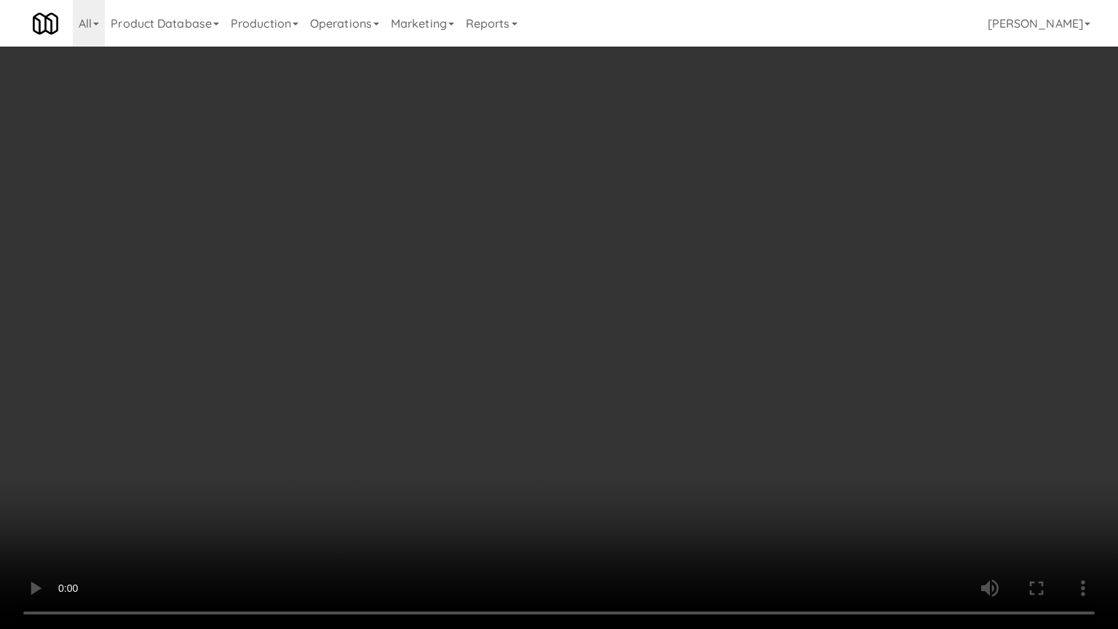
click at [505, 344] on video at bounding box center [559, 314] width 1118 height 629
click at [509, 349] on video at bounding box center [559, 314] width 1118 height 629
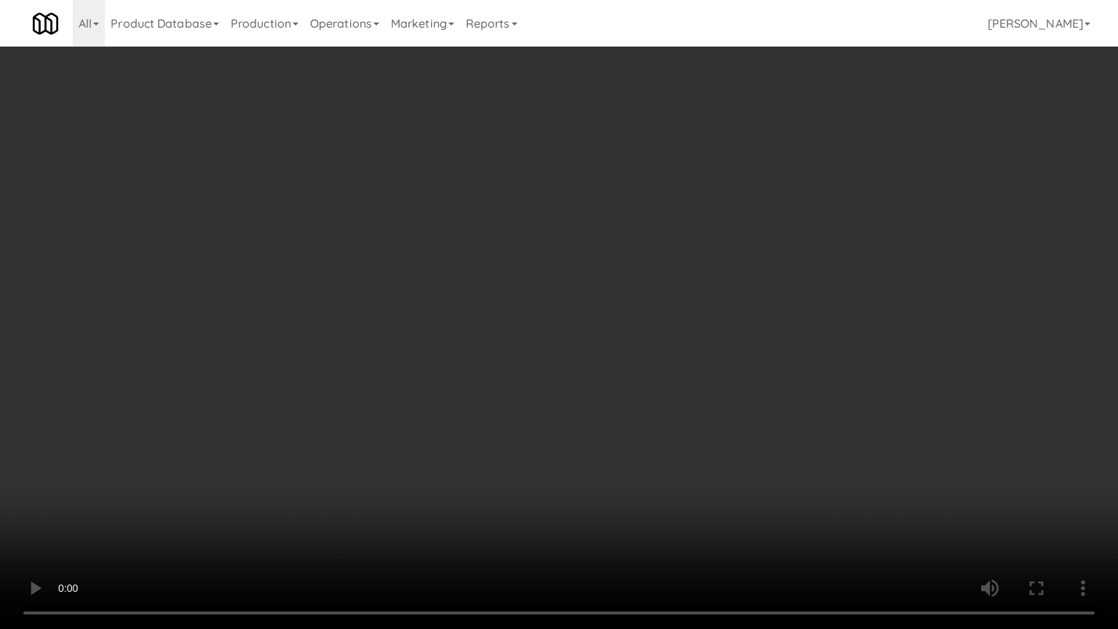
click at [510, 349] on video at bounding box center [559, 314] width 1118 height 629
click at [513, 354] on video at bounding box center [559, 314] width 1118 height 629
click at [516, 354] on video at bounding box center [559, 314] width 1118 height 629
click at [517, 352] on video at bounding box center [559, 314] width 1118 height 629
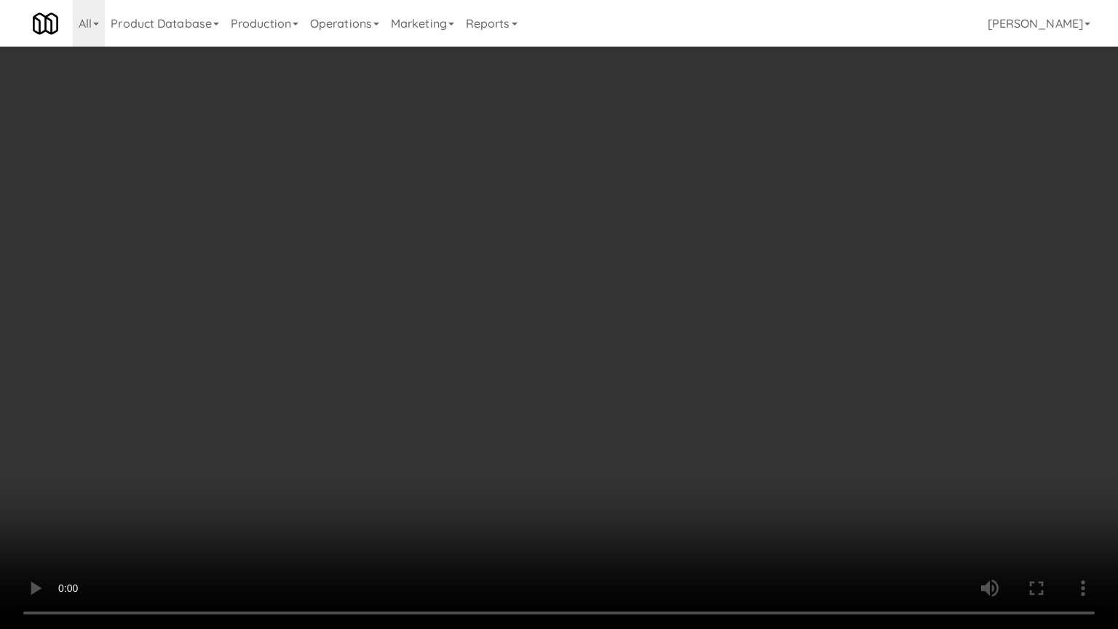
click at [240, 437] on video at bounding box center [559, 314] width 1118 height 629
click at [435, 357] on video at bounding box center [559, 314] width 1118 height 629
click at [435, 358] on video at bounding box center [559, 314] width 1118 height 629
click at [439, 355] on video at bounding box center [559, 314] width 1118 height 629
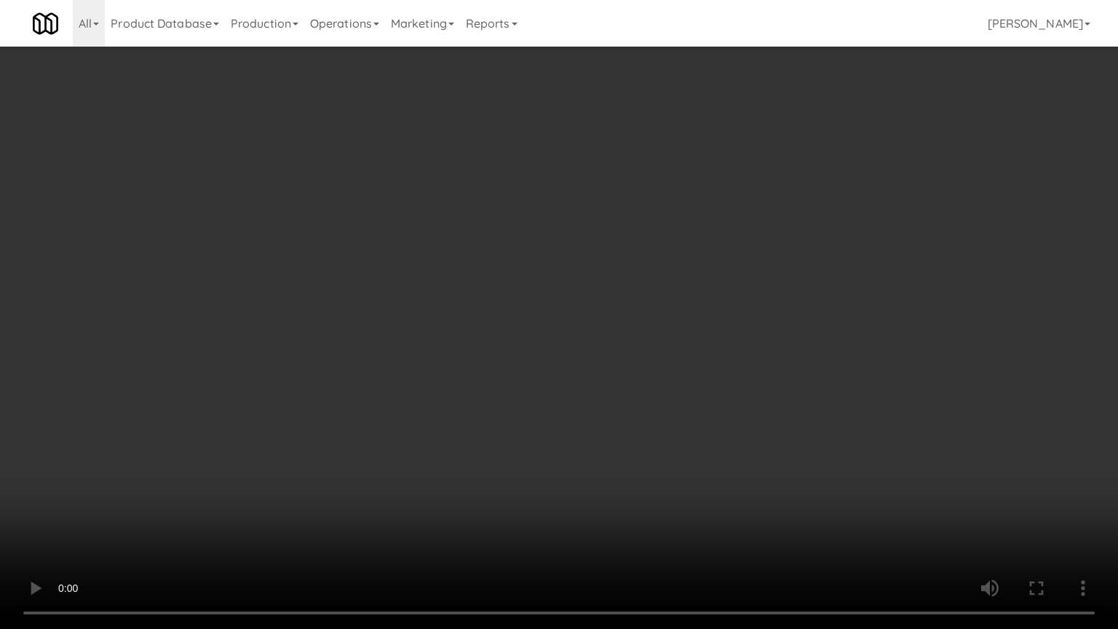
click at [461, 360] on video at bounding box center [559, 314] width 1118 height 629
click at [486, 355] on video at bounding box center [559, 314] width 1118 height 629
click at [486, 354] on video at bounding box center [559, 314] width 1118 height 629
click at [489, 353] on video at bounding box center [559, 314] width 1118 height 629
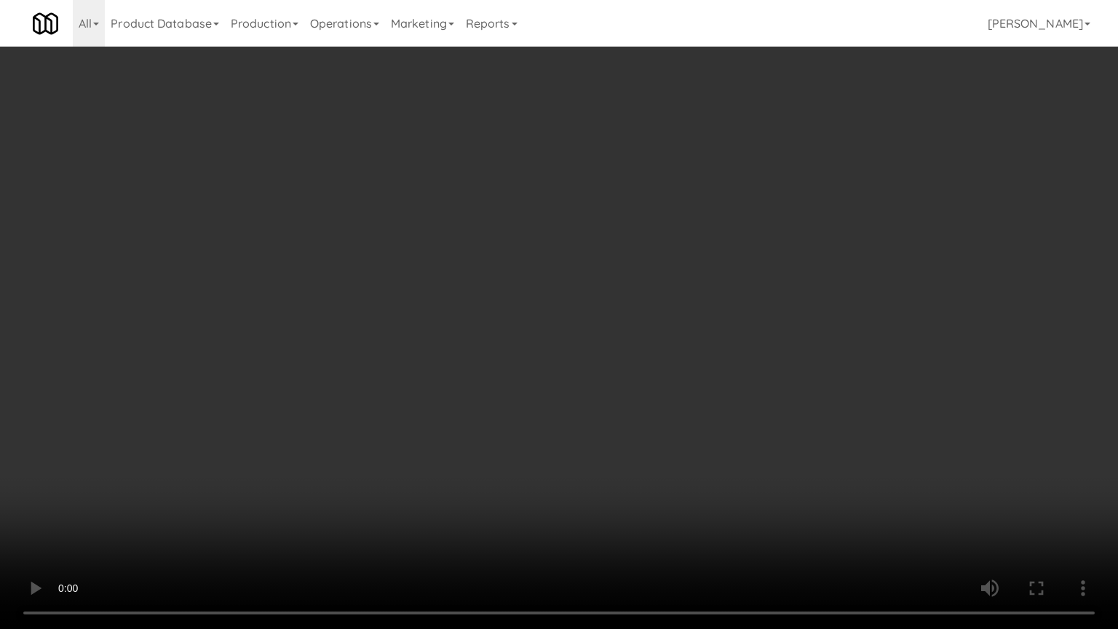
click at [489, 353] on video at bounding box center [559, 314] width 1118 height 629
click at [495, 349] on video at bounding box center [559, 314] width 1118 height 629
click at [501, 353] on video at bounding box center [559, 314] width 1118 height 629
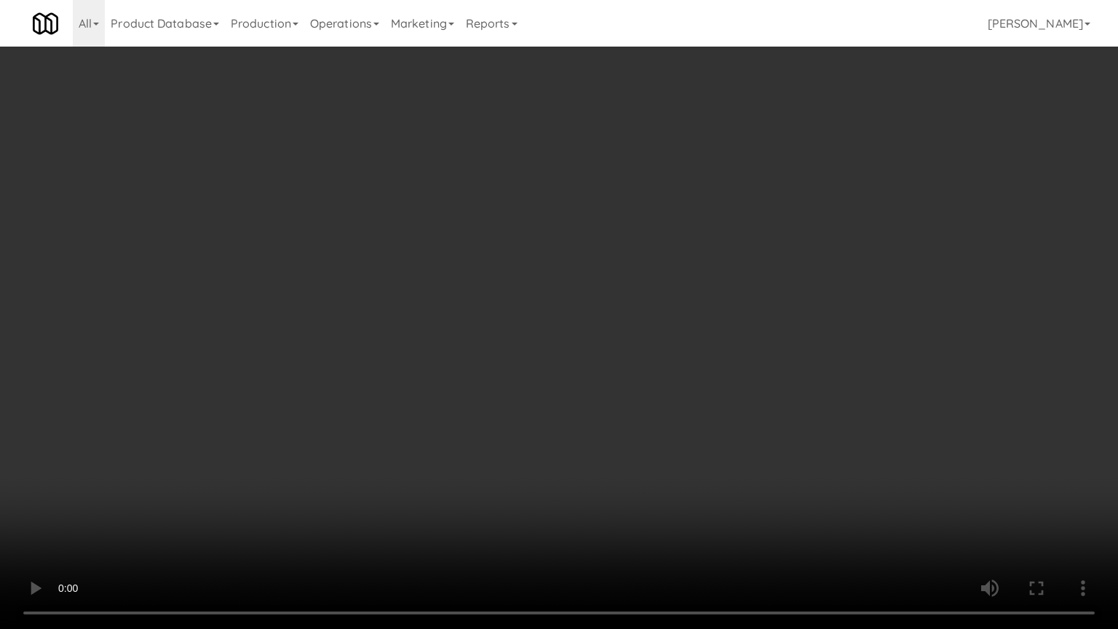
click at [503, 353] on video at bounding box center [559, 314] width 1118 height 629
click at [506, 351] on video at bounding box center [559, 314] width 1118 height 629
click at [506, 352] on video at bounding box center [559, 314] width 1118 height 629
click at [506, 353] on video at bounding box center [559, 314] width 1118 height 629
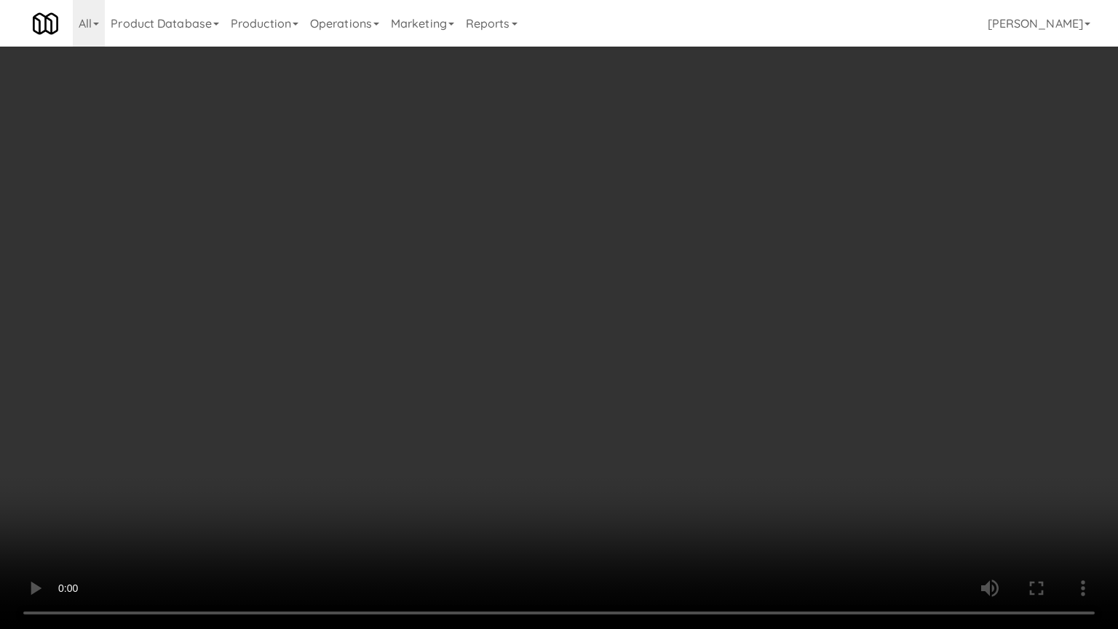
click at [506, 351] on video at bounding box center [559, 314] width 1118 height 629
click at [510, 355] on video at bounding box center [559, 314] width 1118 height 629
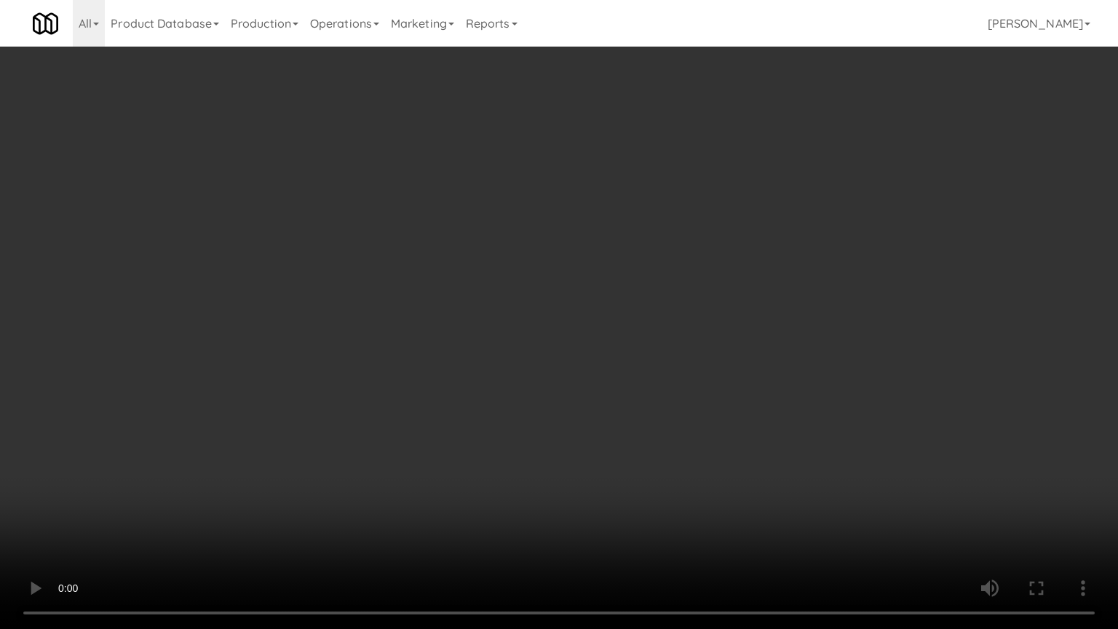
click at [526, 357] on video at bounding box center [559, 314] width 1118 height 629
drag, startPoint x: 524, startPoint y: 352, endPoint x: 536, endPoint y: 350, distance: 12.6
click at [524, 353] on video at bounding box center [559, 314] width 1118 height 629
click at [541, 355] on video at bounding box center [559, 314] width 1118 height 629
click at [471, 354] on video at bounding box center [559, 314] width 1118 height 629
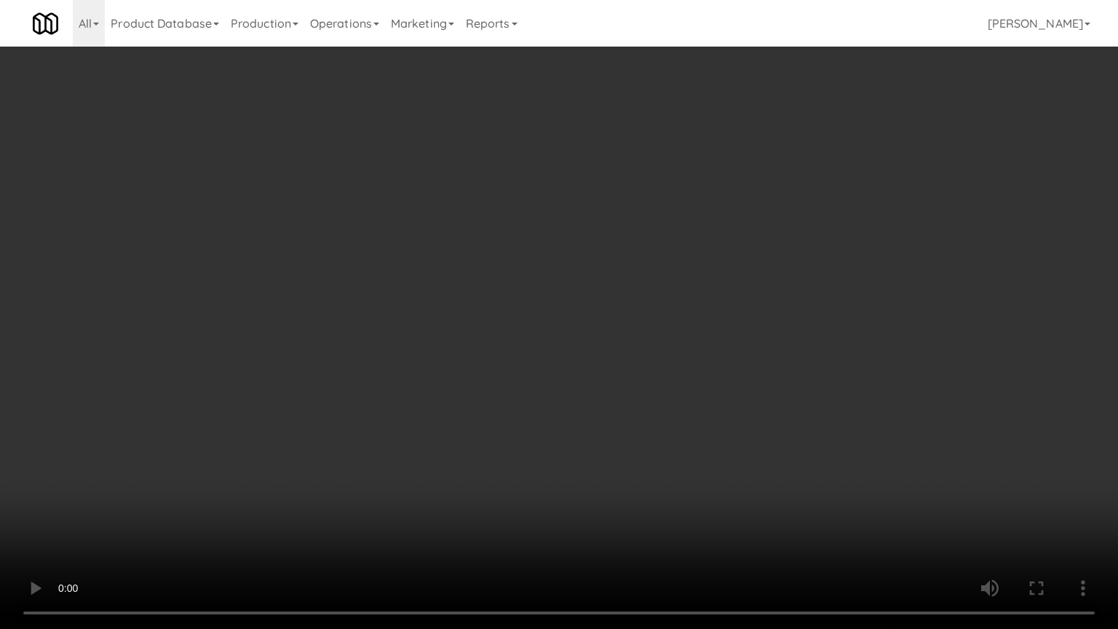
click at [484, 348] on video at bounding box center [559, 314] width 1118 height 629
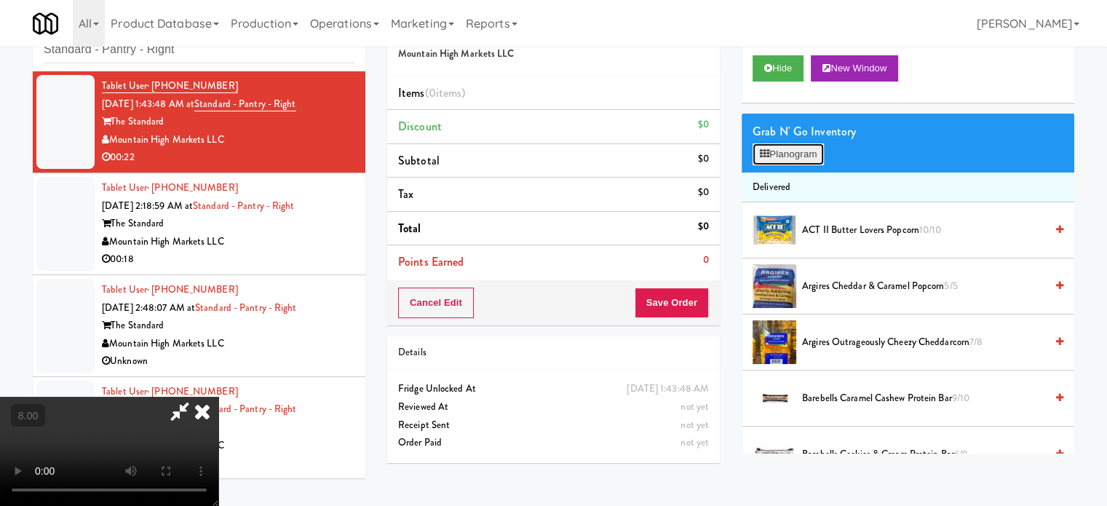
click at [769, 158] on button "Planogram" at bounding box center [787, 154] width 71 height 22
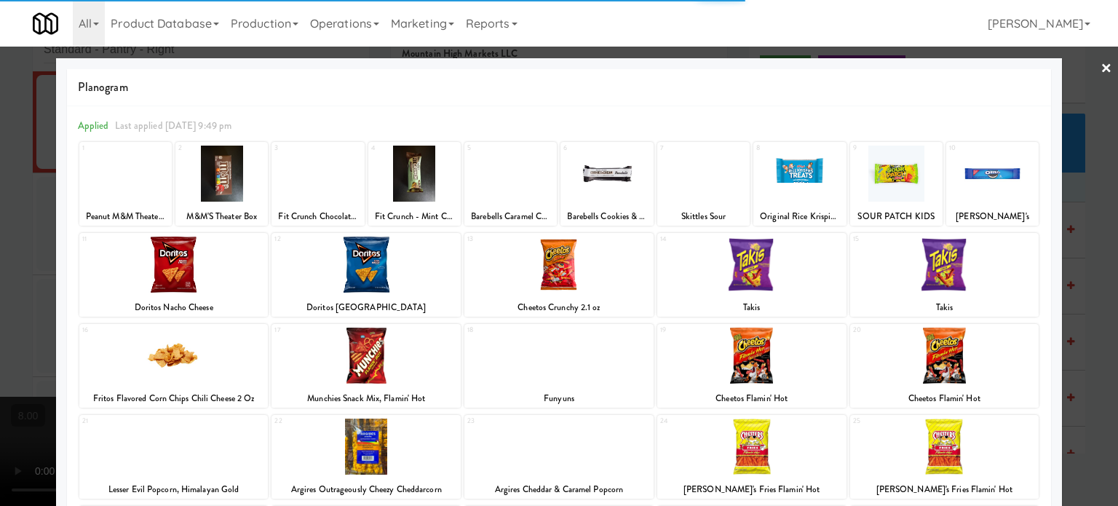
scroll to position [208, 0]
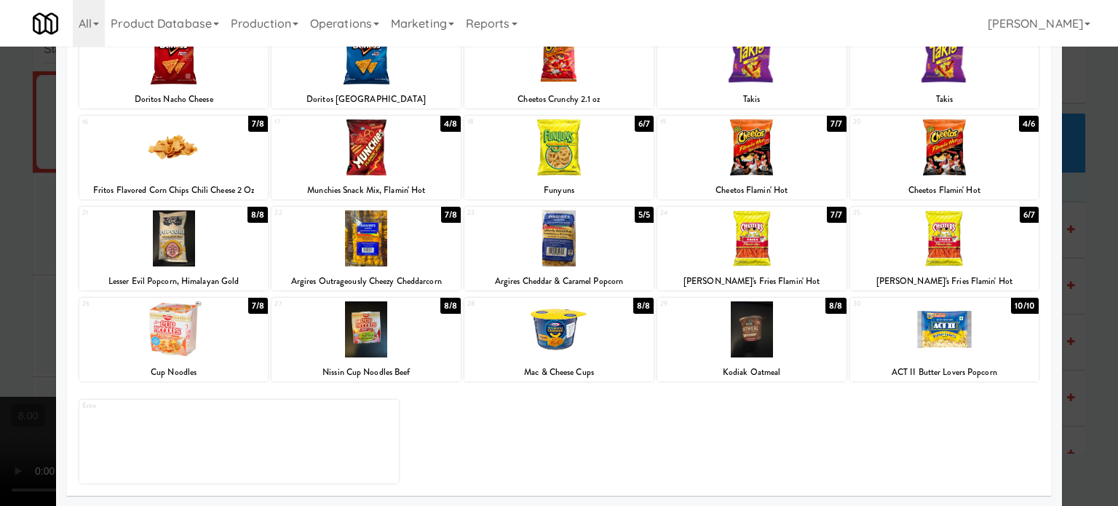
click at [448, 302] on div "8/8" at bounding box center [450, 306] width 20 height 16
click at [448, 302] on div "7/8" at bounding box center [451, 306] width 20 height 16
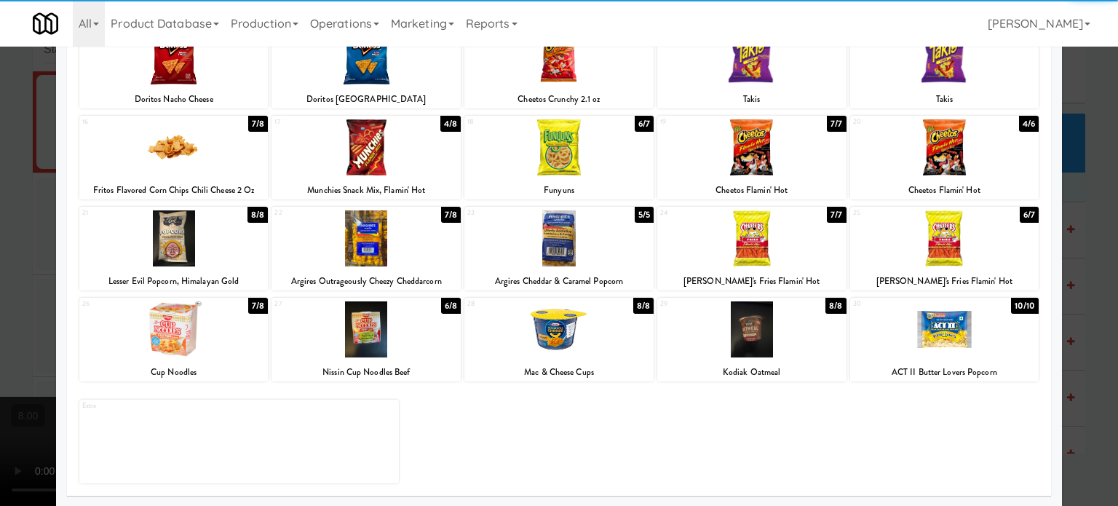
click at [255, 211] on div "8/8" at bounding box center [257, 215] width 20 height 16
click at [1088, 247] on div at bounding box center [559, 253] width 1118 height 506
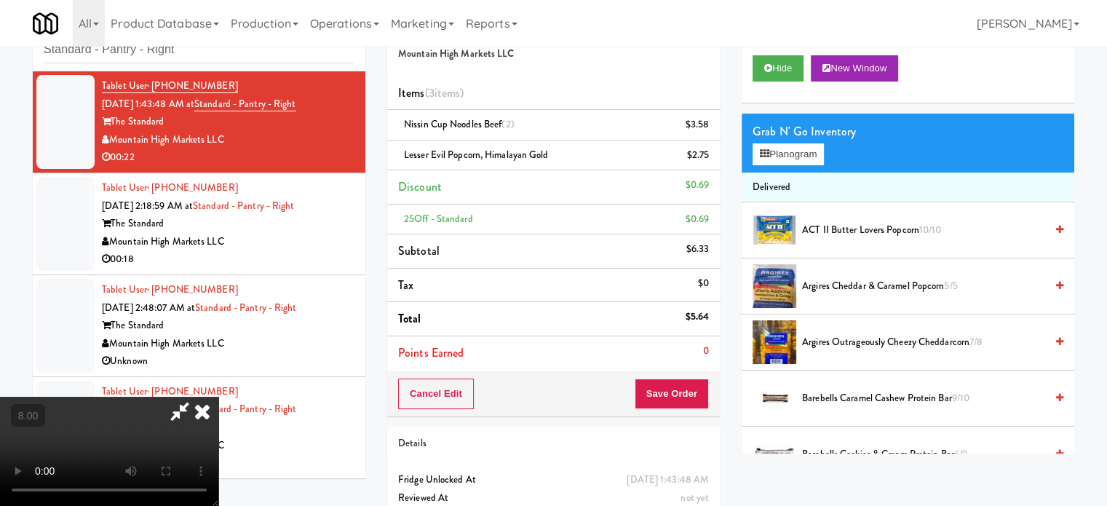
drag, startPoint x: 463, startPoint y: 299, endPoint x: 495, endPoint y: 345, distance: 55.9
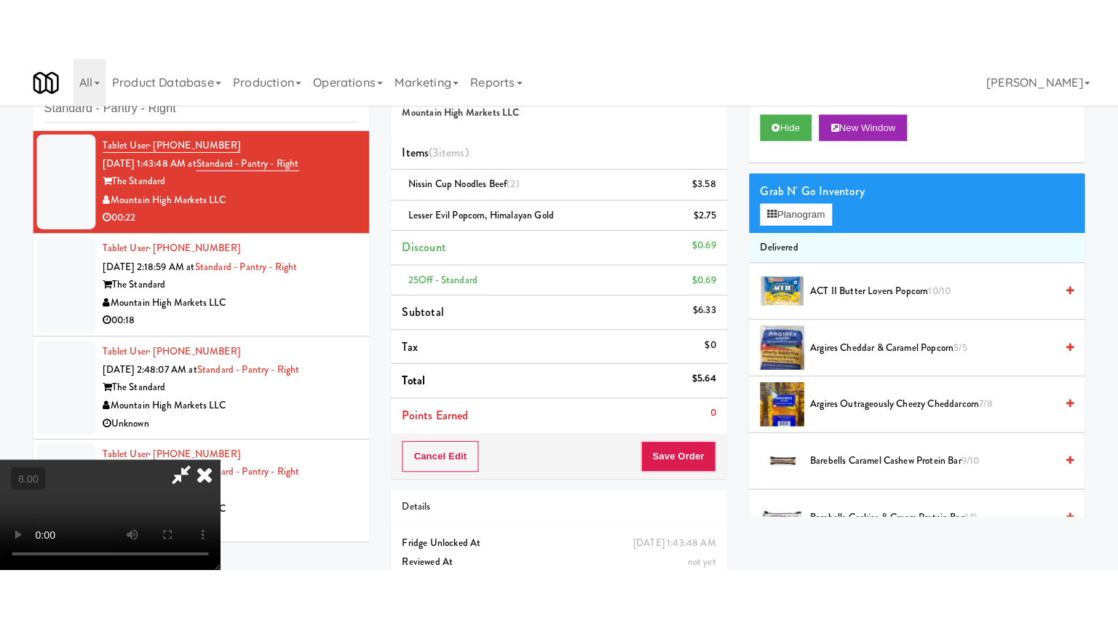
click
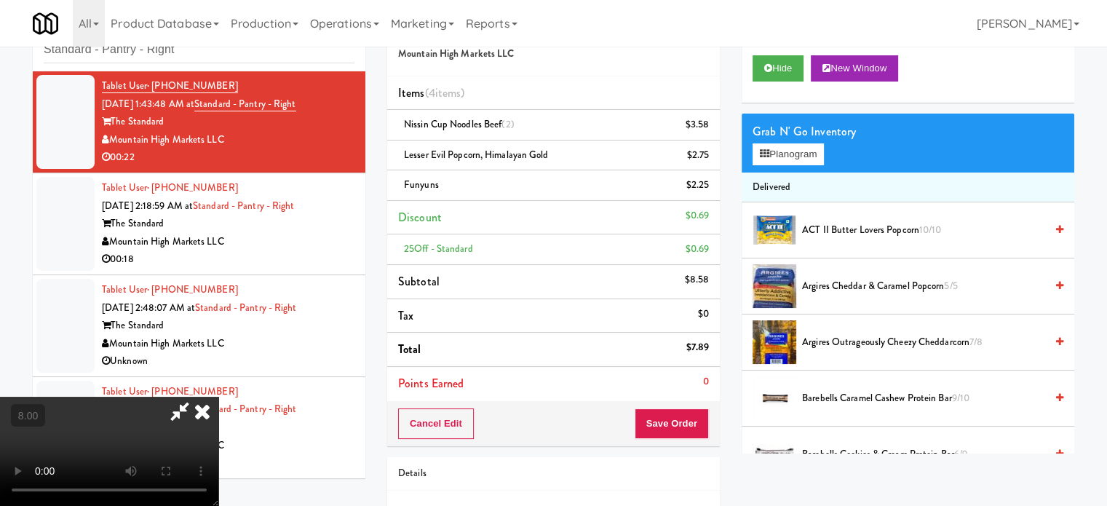
drag, startPoint x: 447, startPoint y: 243, endPoint x: 451, endPoint y: 321, distance: 77.9
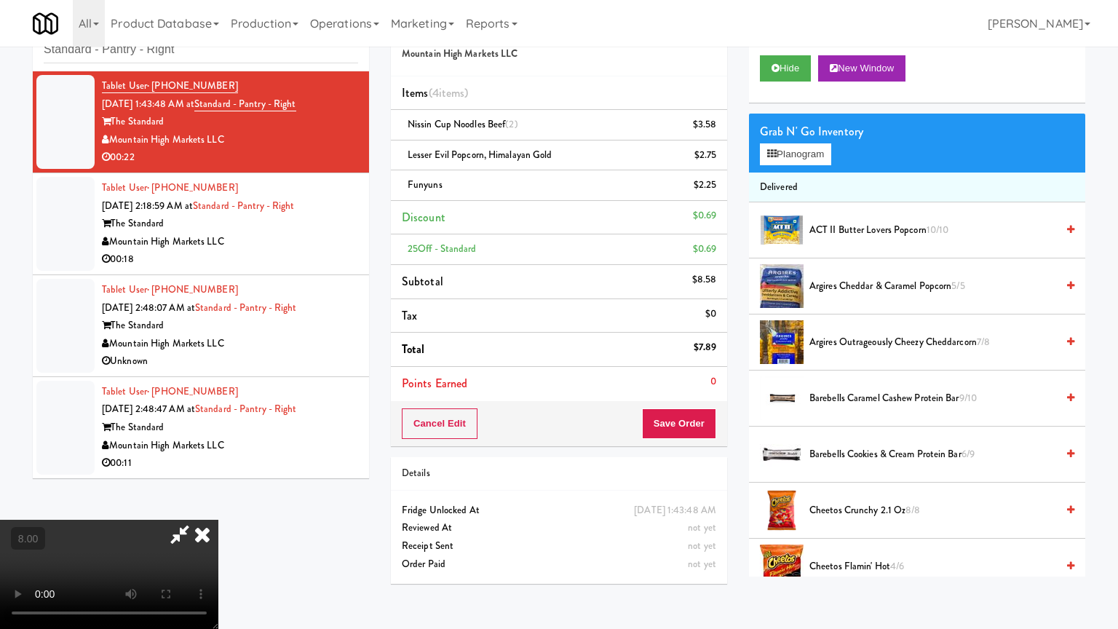
drag, startPoint x: 575, startPoint y: 276, endPoint x: 640, endPoint y: 232, distance: 77.9
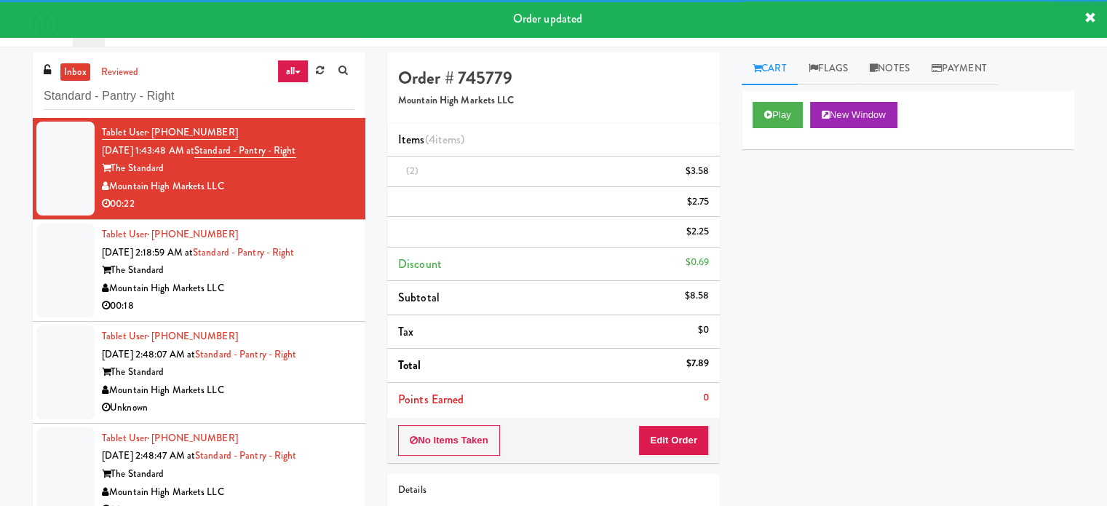
drag, startPoint x: 298, startPoint y: 293, endPoint x: 533, endPoint y: 274, distance: 235.0
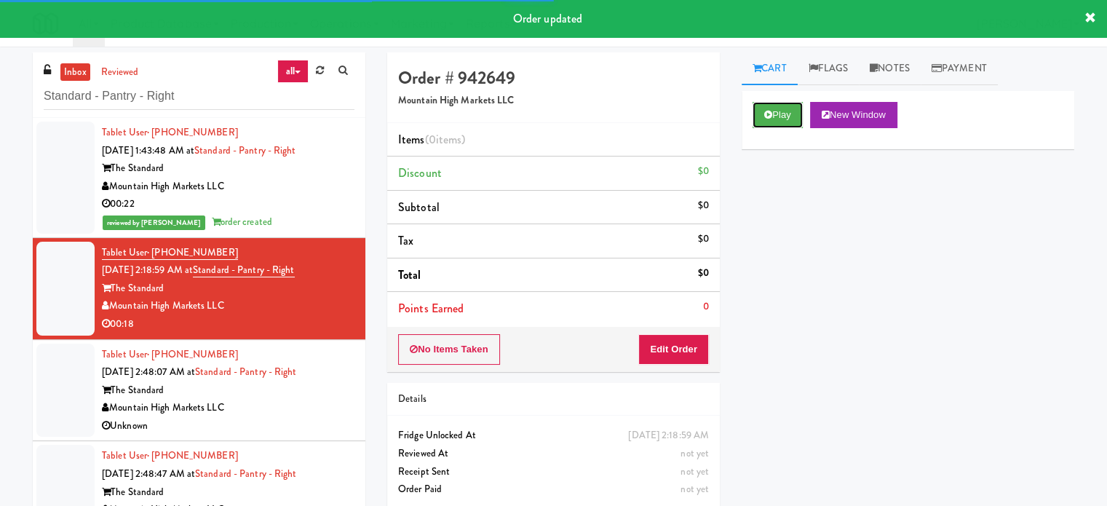
drag, startPoint x: 779, startPoint y: 118, endPoint x: 716, endPoint y: 200, distance: 103.8
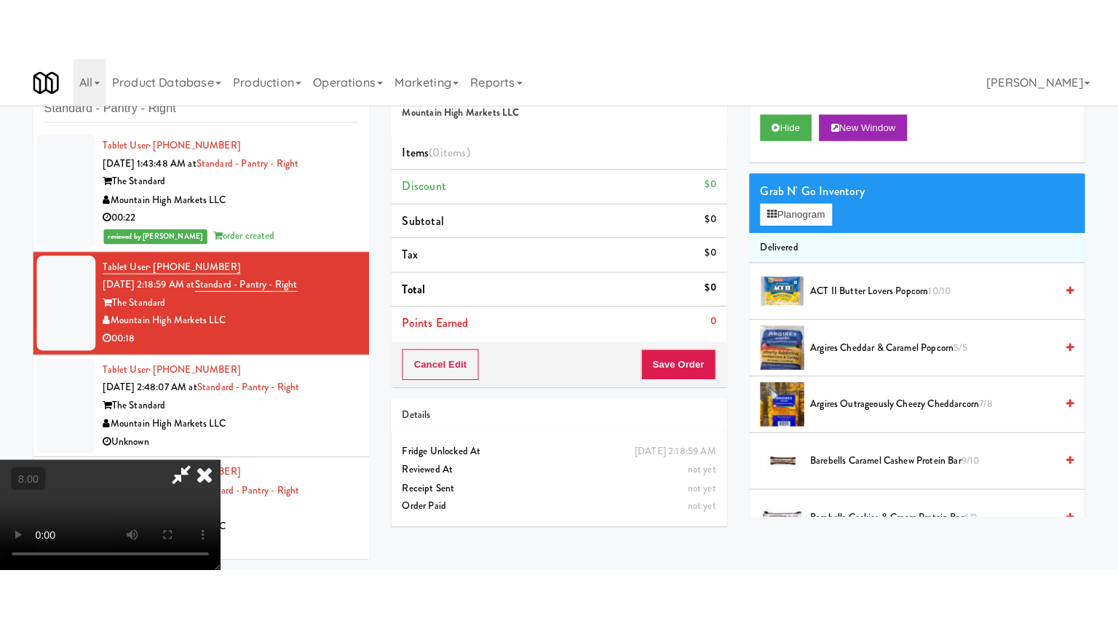
scroll to position [47, 0]
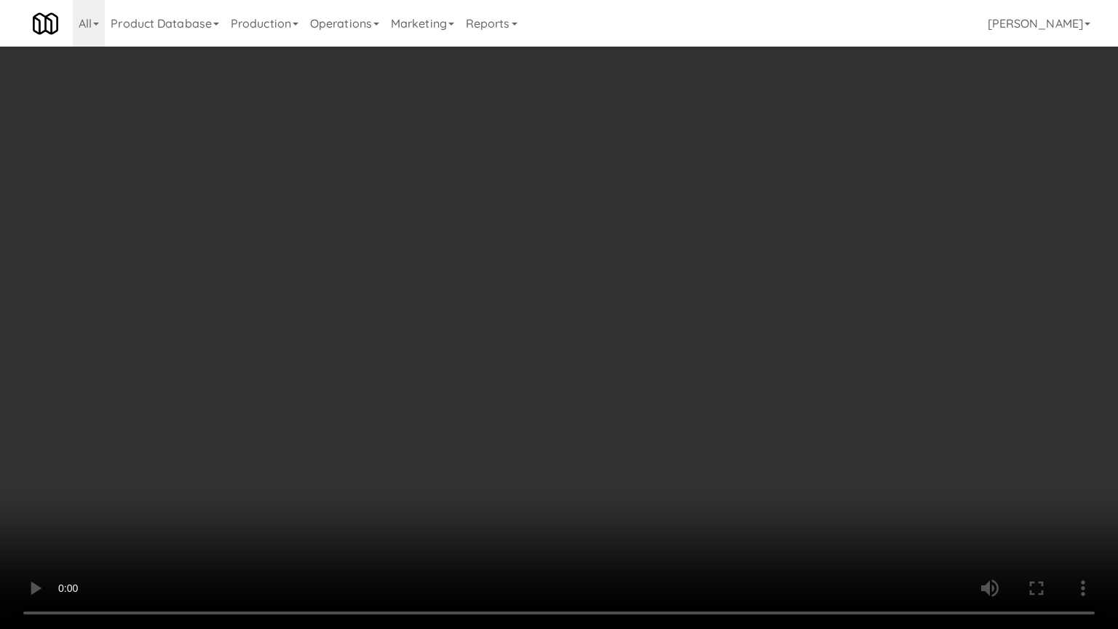
drag, startPoint x: 664, startPoint y: 297, endPoint x: 672, endPoint y: 298, distance: 8.9
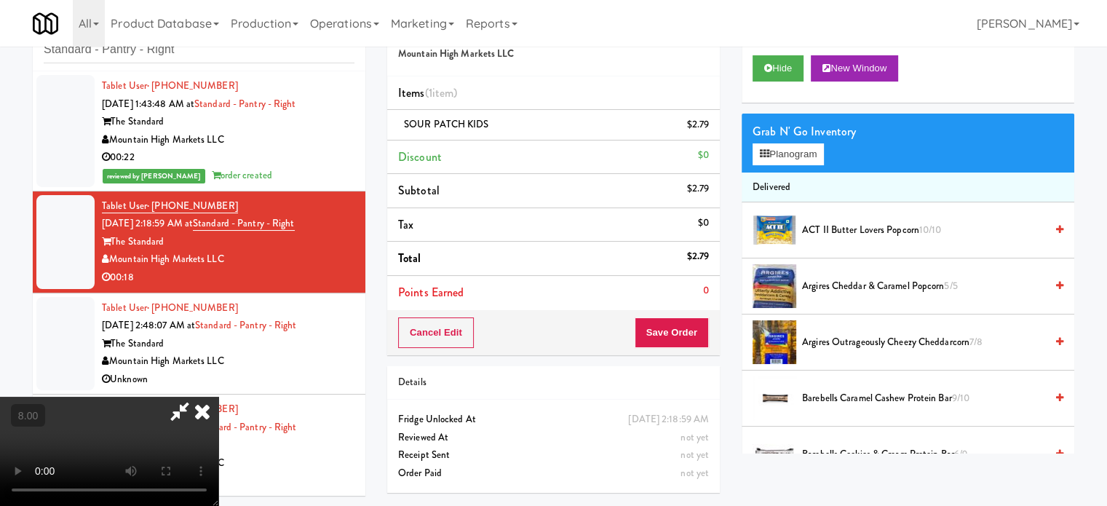
drag, startPoint x: 486, startPoint y: 290, endPoint x: 485, endPoint y: 273, distance: 17.5
drag, startPoint x: 485, startPoint y: 273, endPoint x: 487, endPoint y: 352, distance: 79.3
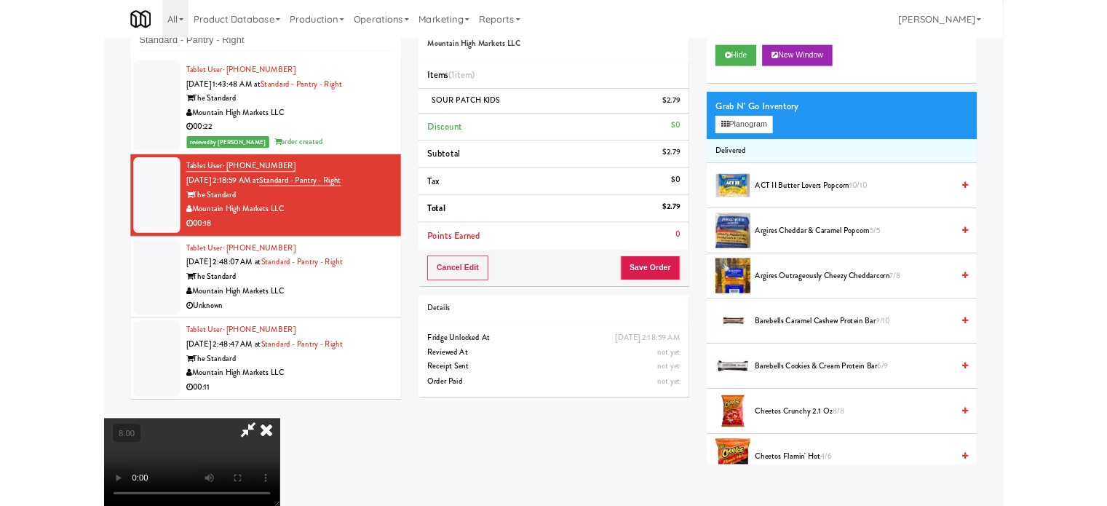
scroll to position [47, 0]
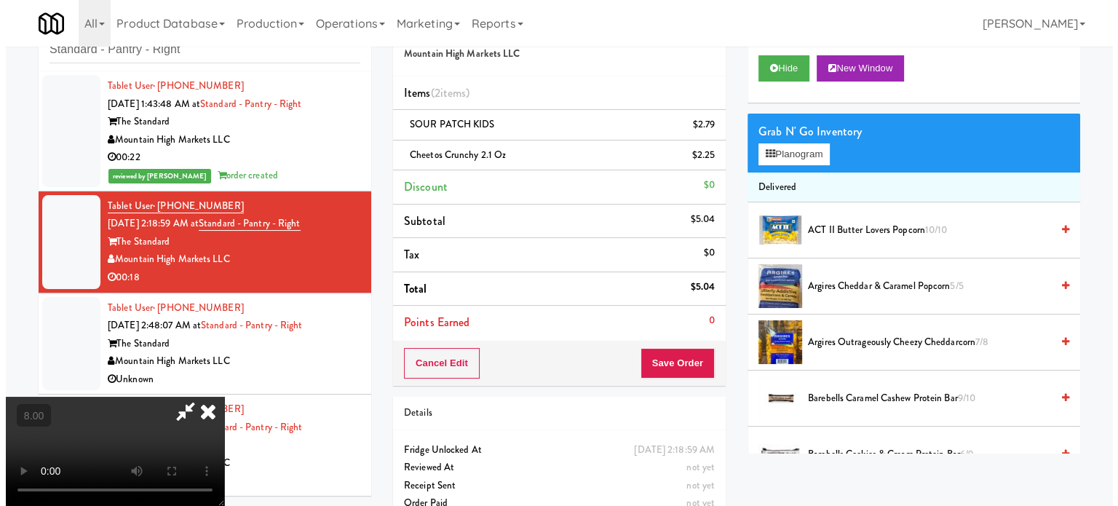
scroll to position [47, 0]
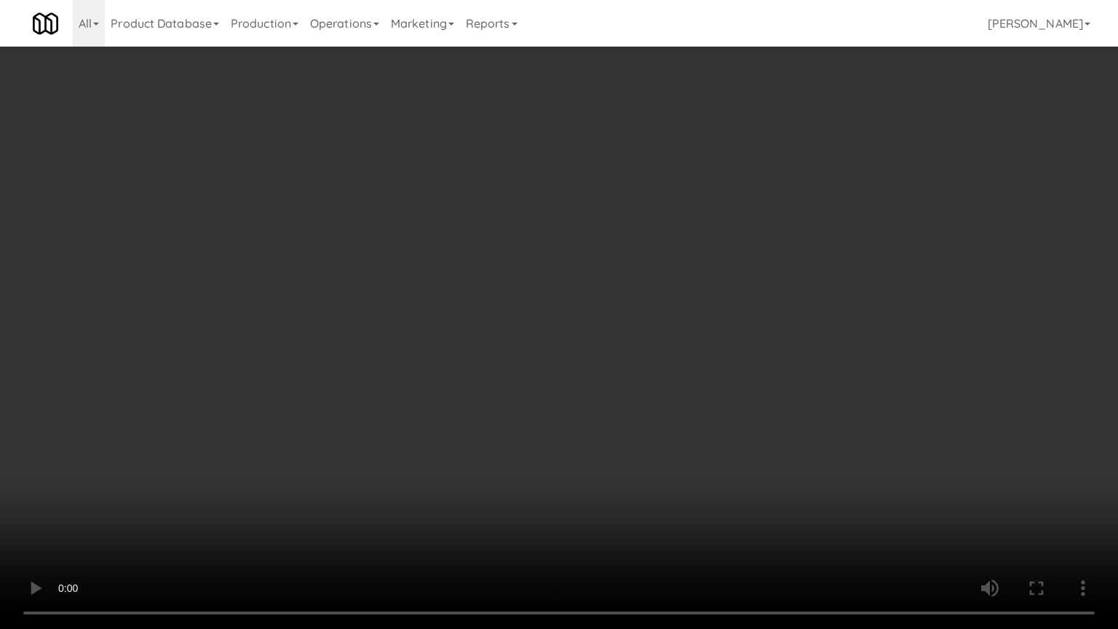
drag, startPoint x: 396, startPoint y: 318, endPoint x: 415, endPoint y: 317, distance: 19.7
drag, startPoint x: 803, startPoint y: 286, endPoint x: 811, endPoint y: 287, distance: 8.1
drag, startPoint x: 801, startPoint y: 304, endPoint x: 805, endPoint y: 295, distance: 9.5
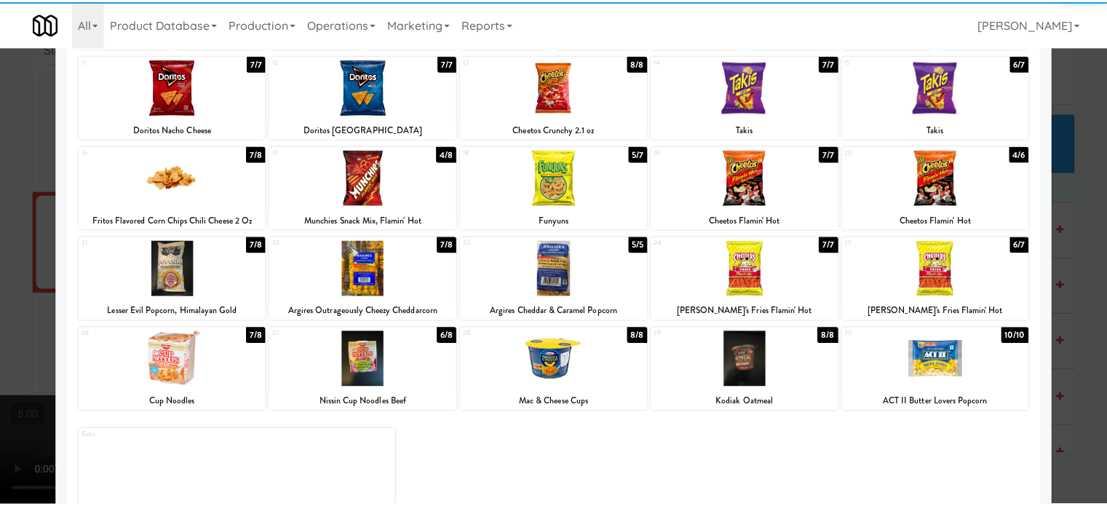
scroll to position [208, 0]
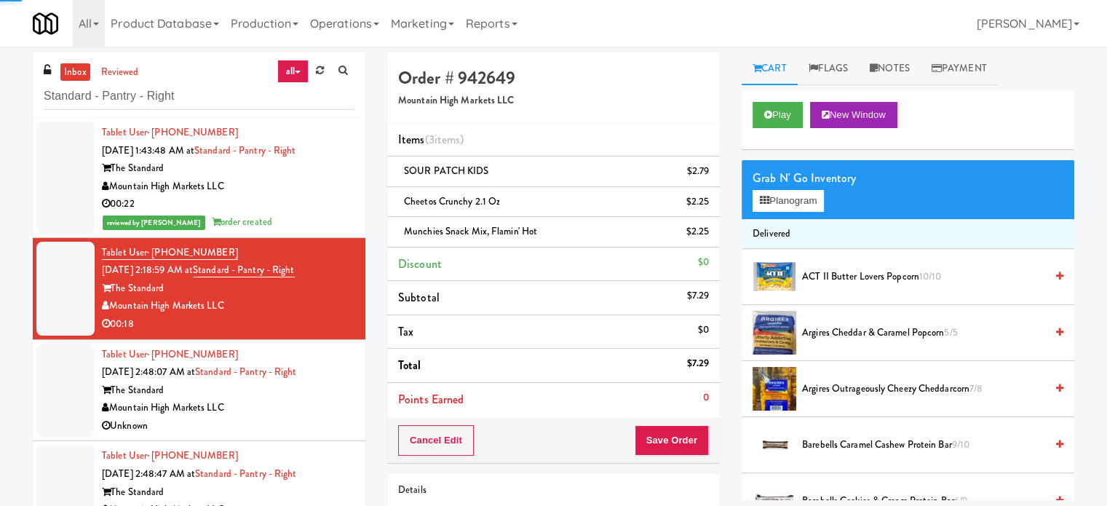
drag, startPoint x: 311, startPoint y: 412, endPoint x: 739, endPoint y: 242, distance: 460.2
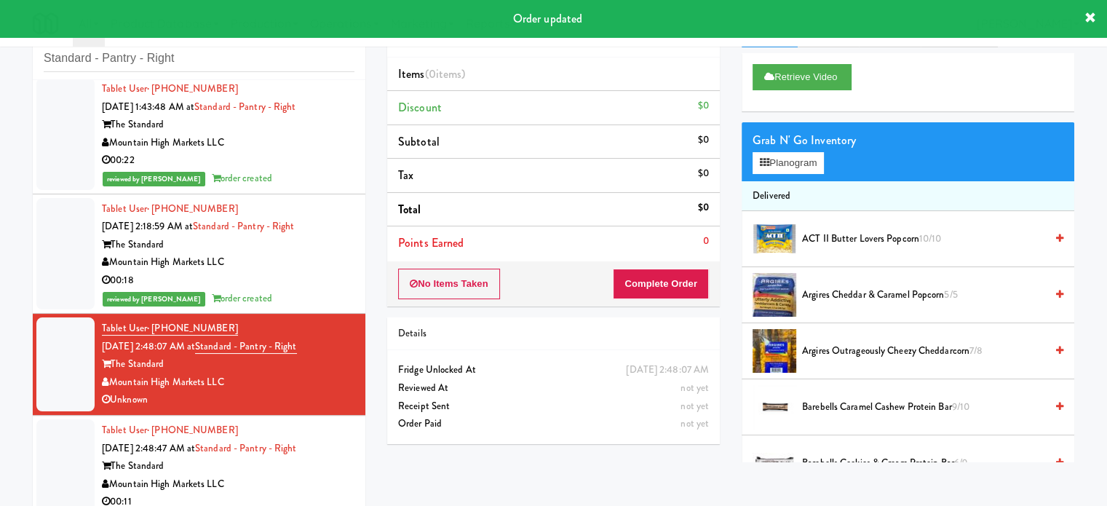
scroll to position [59, 0]
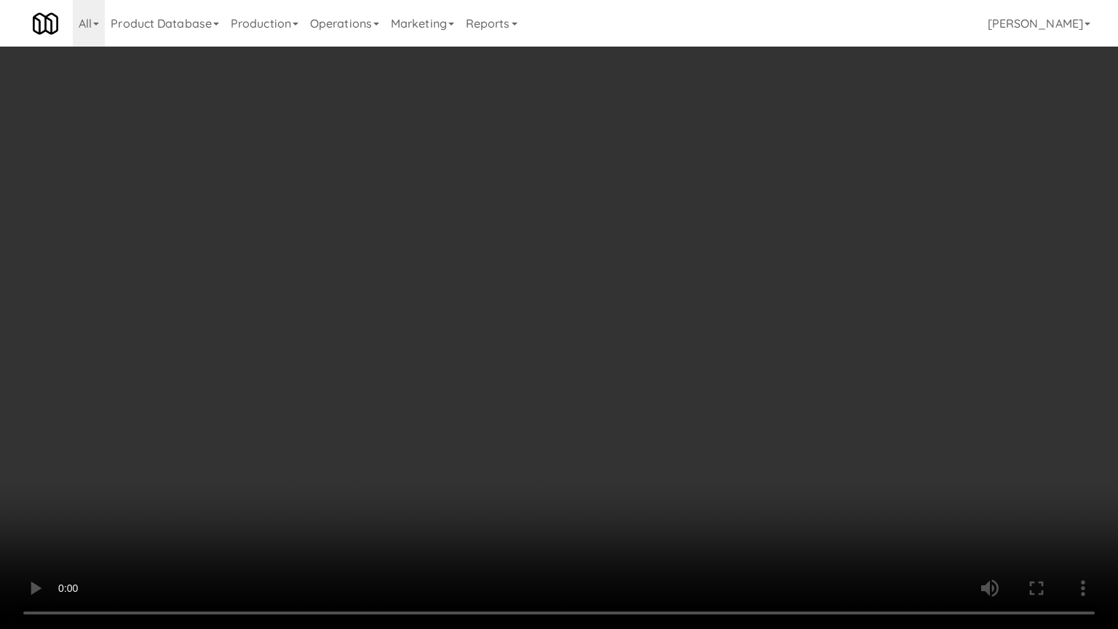
drag, startPoint x: 611, startPoint y: 327, endPoint x: 616, endPoint y: 317, distance: 11.4
drag, startPoint x: 616, startPoint y: 317, endPoint x: 688, endPoint y: 180, distance: 155.2
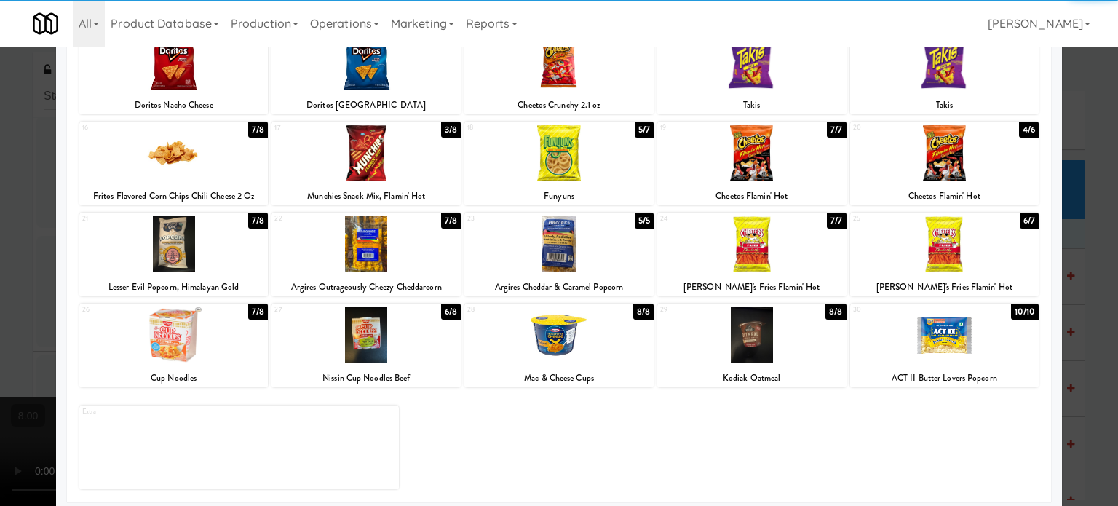
scroll to position [208, 0]
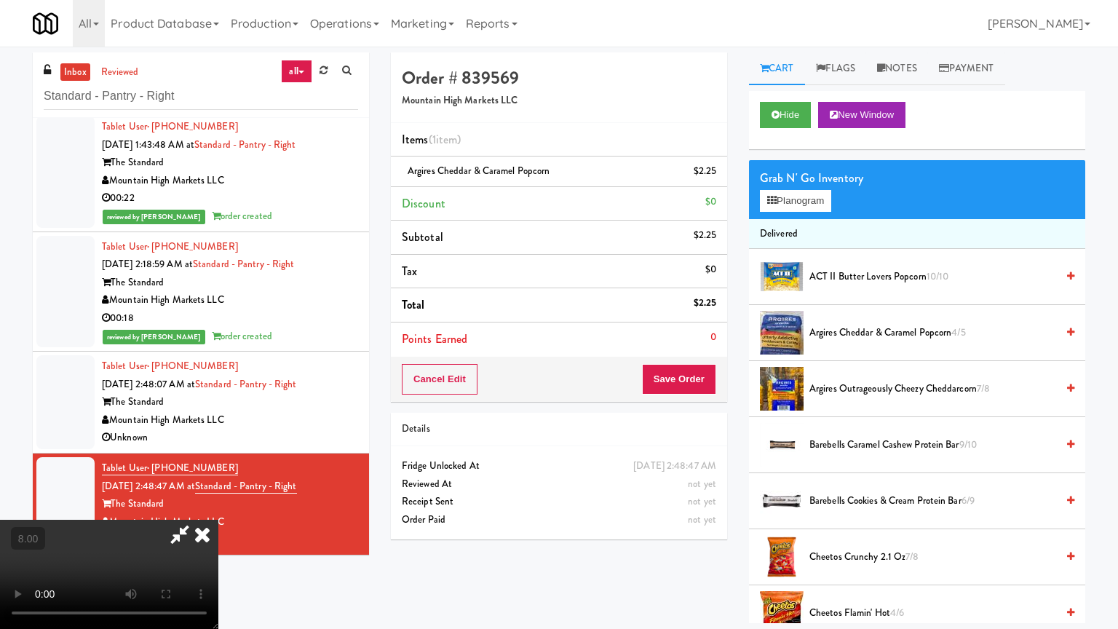
drag, startPoint x: 566, startPoint y: 253, endPoint x: 646, endPoint y: 232, distance: 82.8
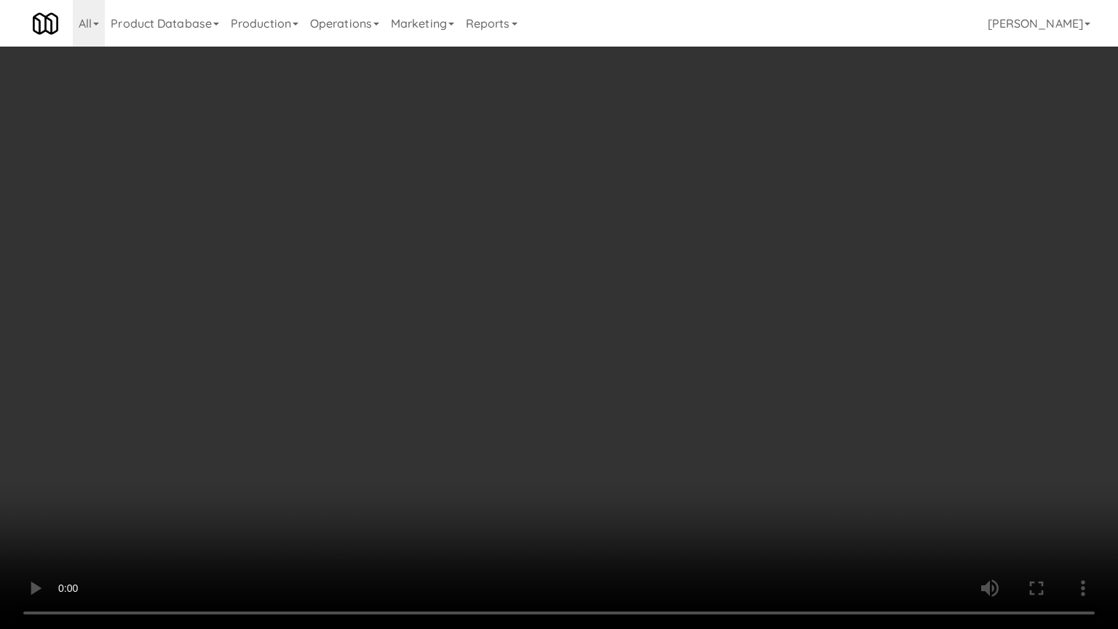
drag, startPoint x: 676, startPoint y: 238, endPoint x: 815, endPoint y: 142, distance: 168.9
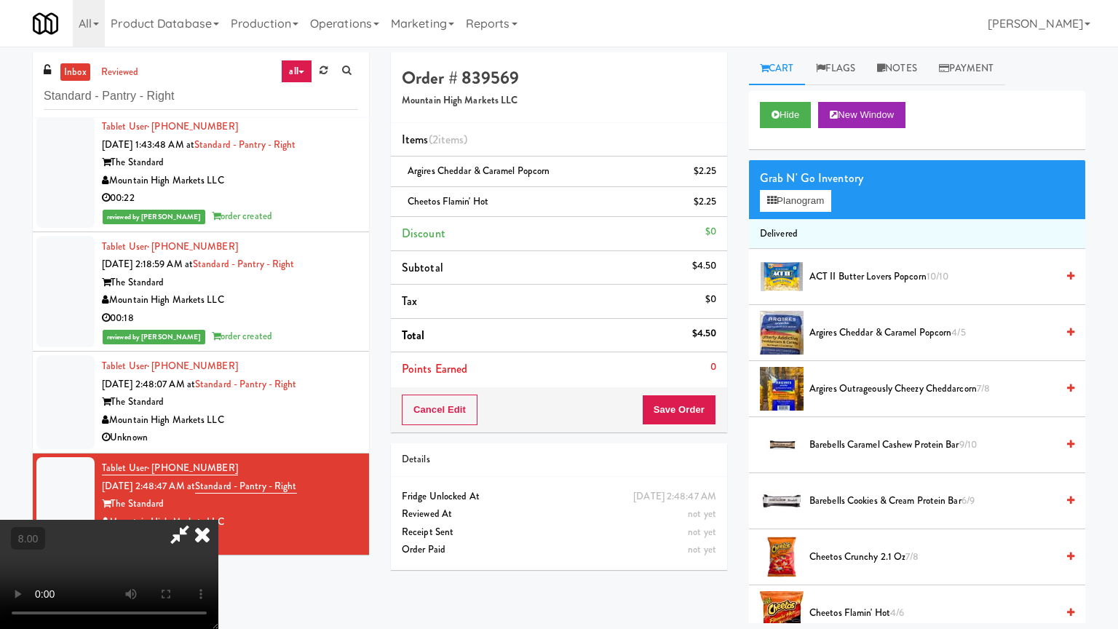
drag, startPoint x: 584, startPoint y: 367, endPoint x: 605, endPoint y: 365, distance: 20.5
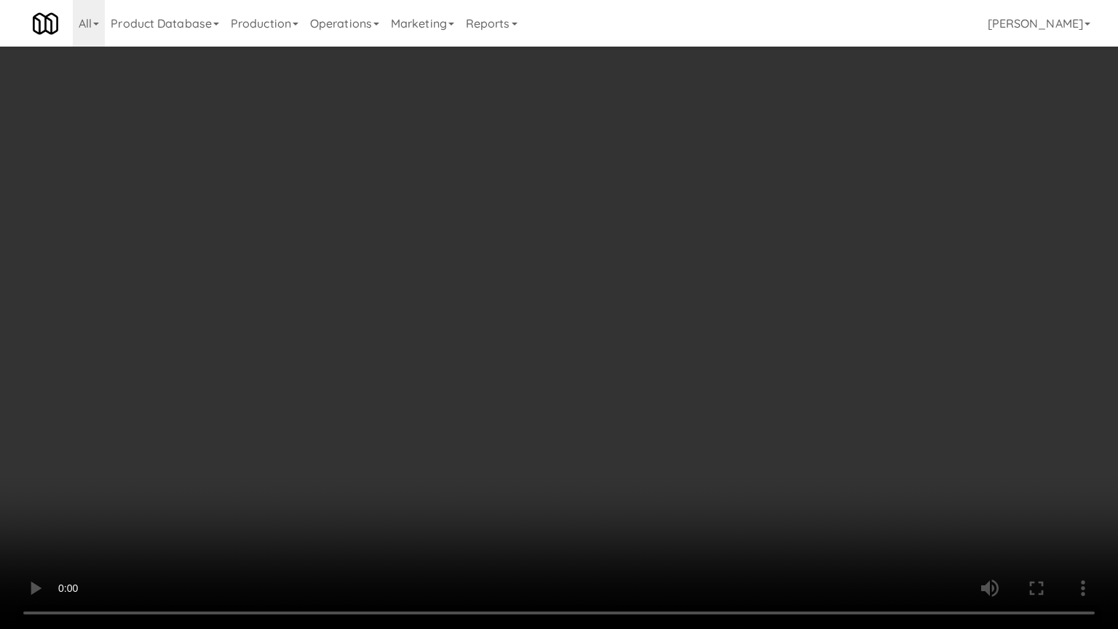
drag, startPoint x: 669, startPoint y: 320, endPoint x: 689, endPoint y: 314, distance: 20.7
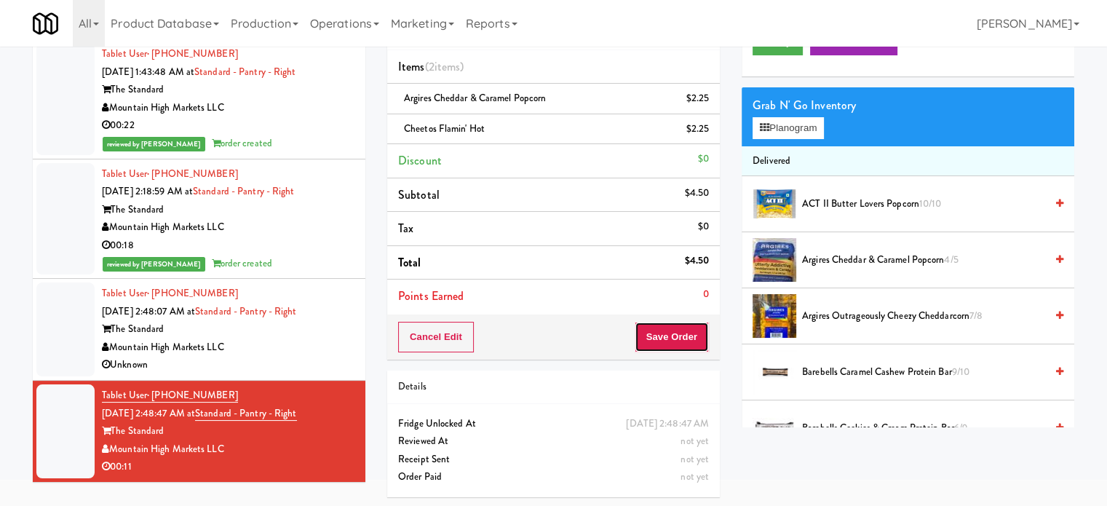
drag, startPoint x: 666, startPoint y: 337, endPoint x: 636, endPoint y: 325, distance: 32.0
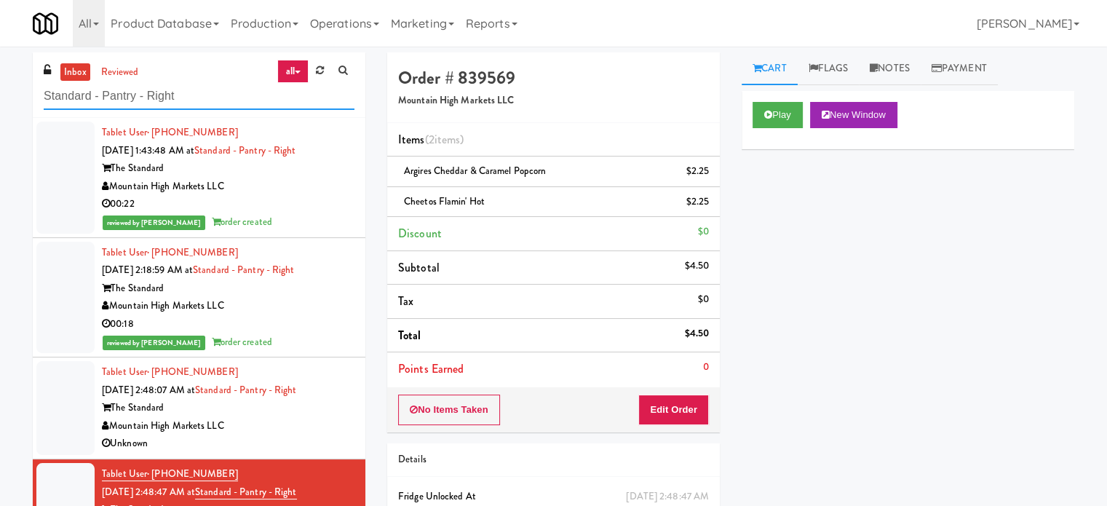
paste input "Aura - Cooler Combo"
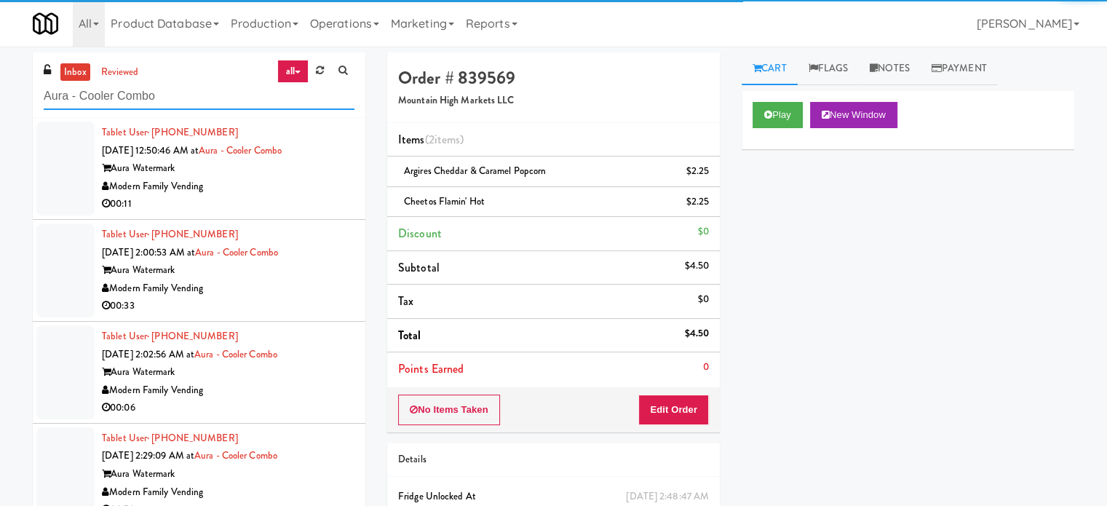
type input "Aura - Cooler Combo"
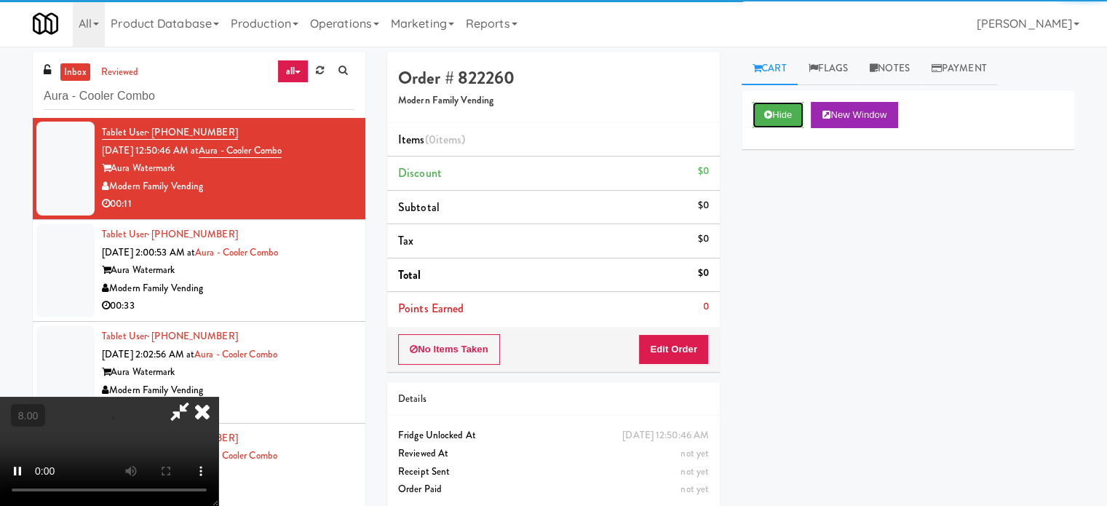
scroll to position [59, 0]
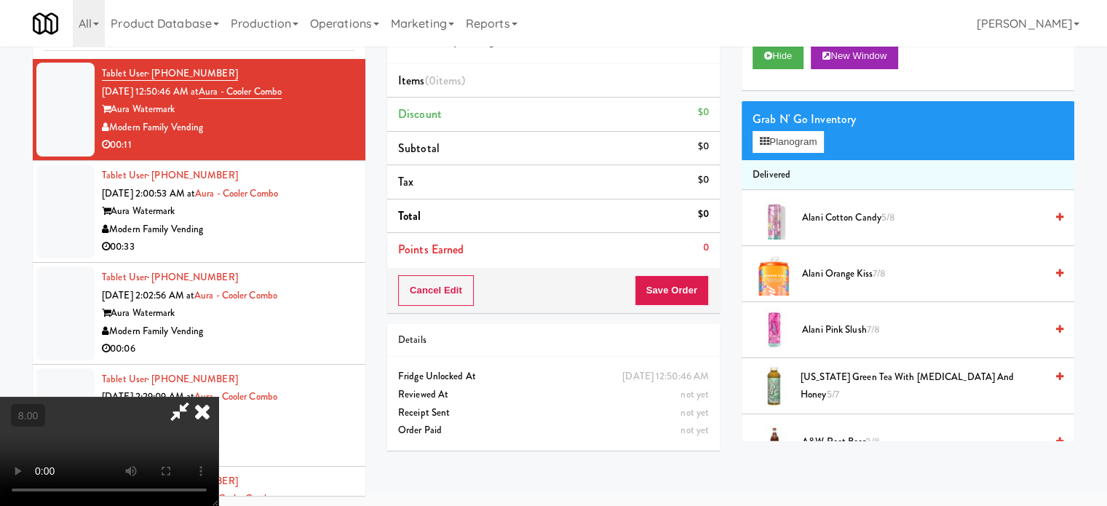
drag, startPoint x: 361, startPoint y: 367, endPoint x: 428, endPoint y: 271, distance: 117.7
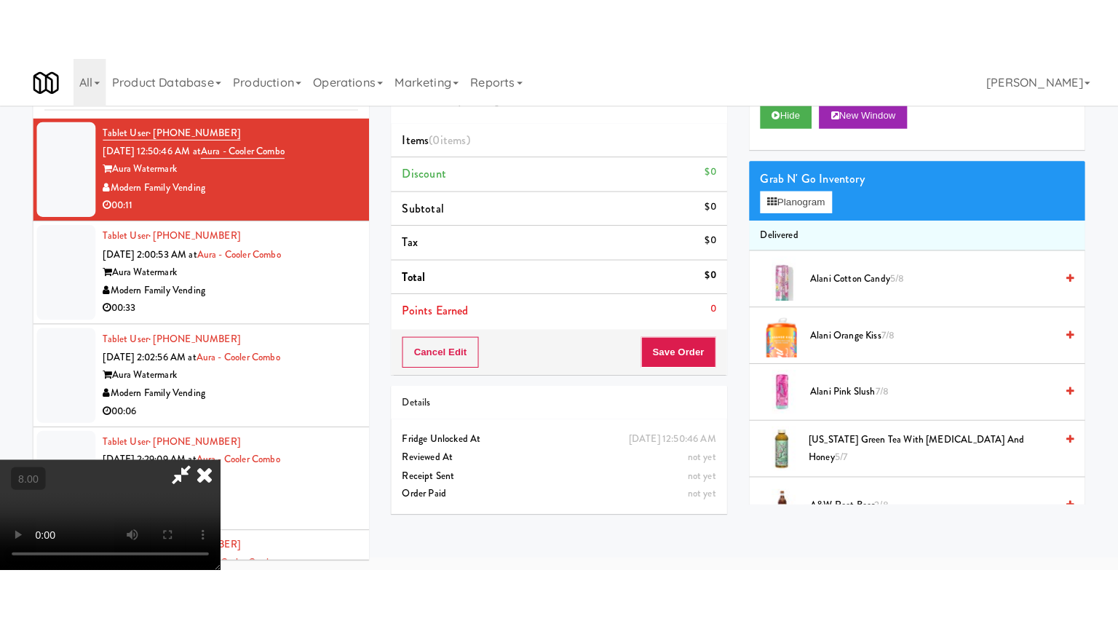
scroll to position [47, 0]
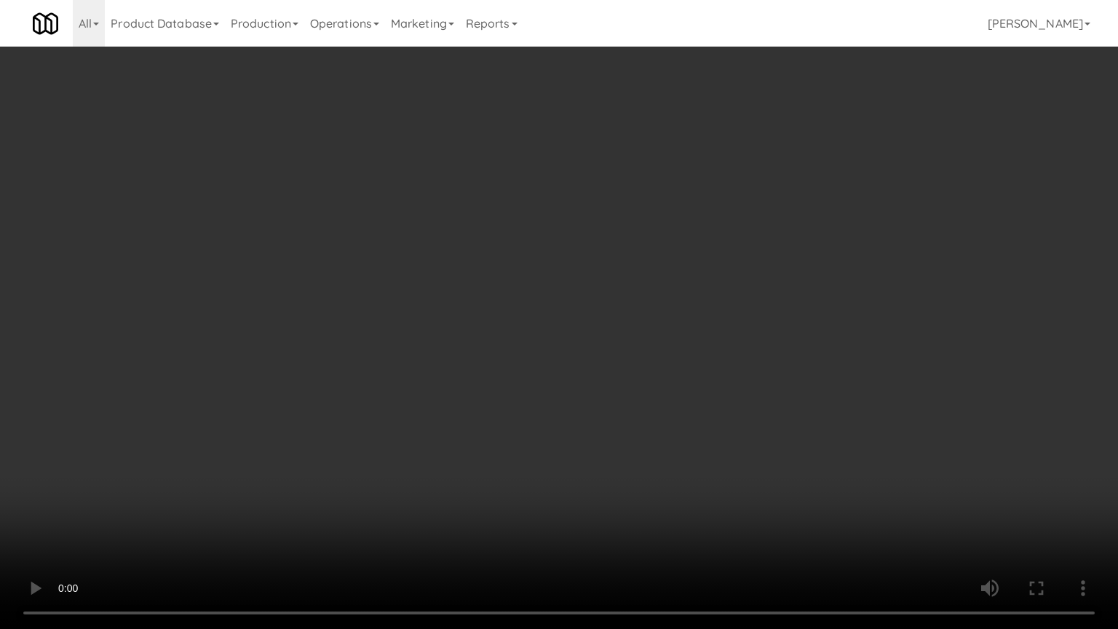
drag, startPoint x: 579, startPoint y: 405, endPoint x: 594, endPoint y: 393, distance: 19.1
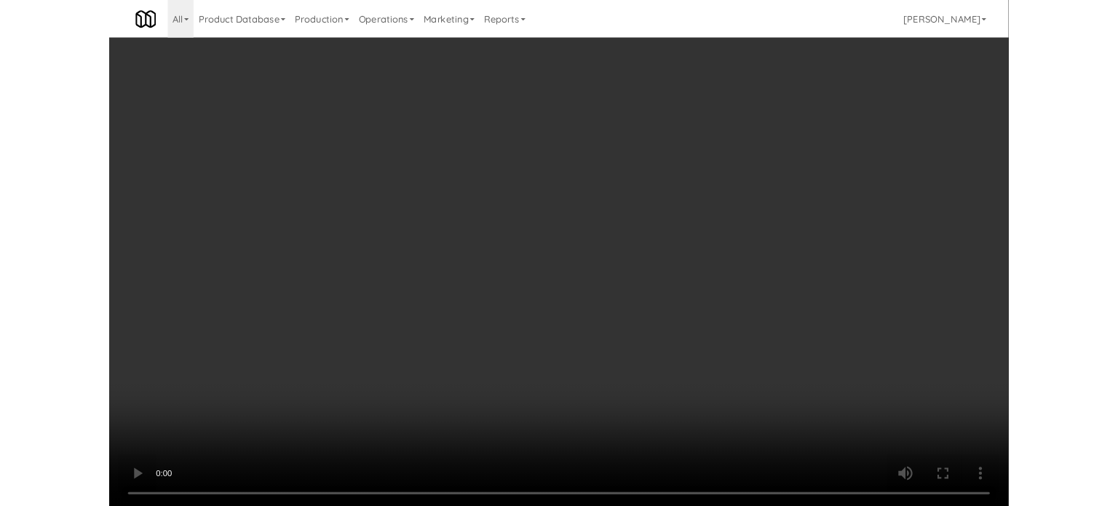
scroll to position [59, 0]
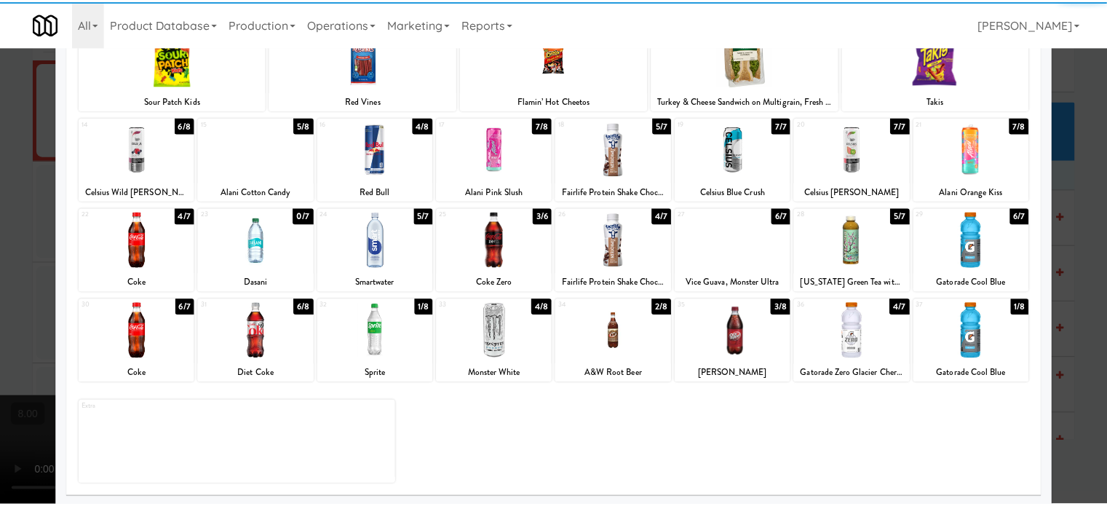
scroll to position [208, 0]
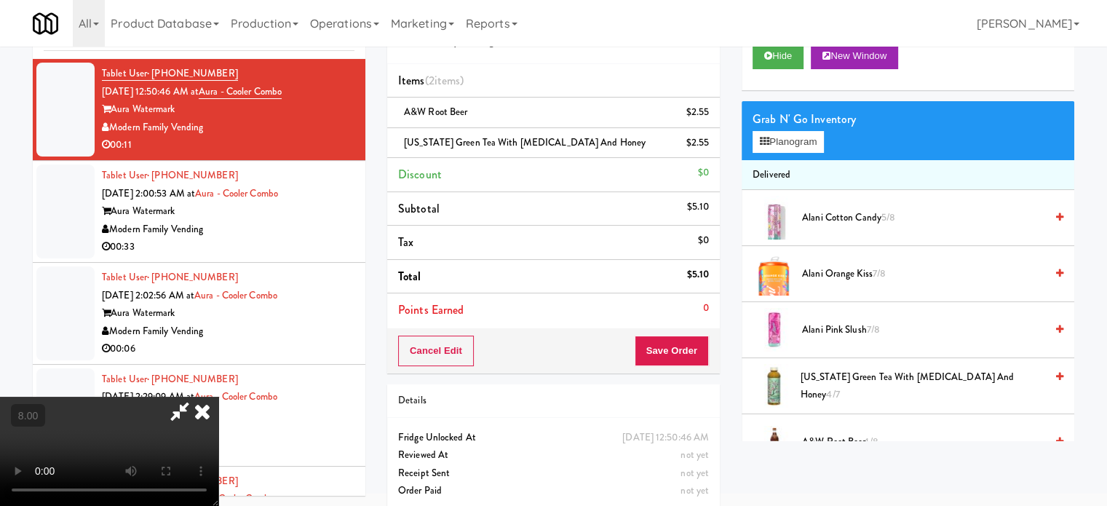
drag, startPoint x: 481, startPoint y: 270, endPoint x: 501, endPoint y: 346, distance: 78.9
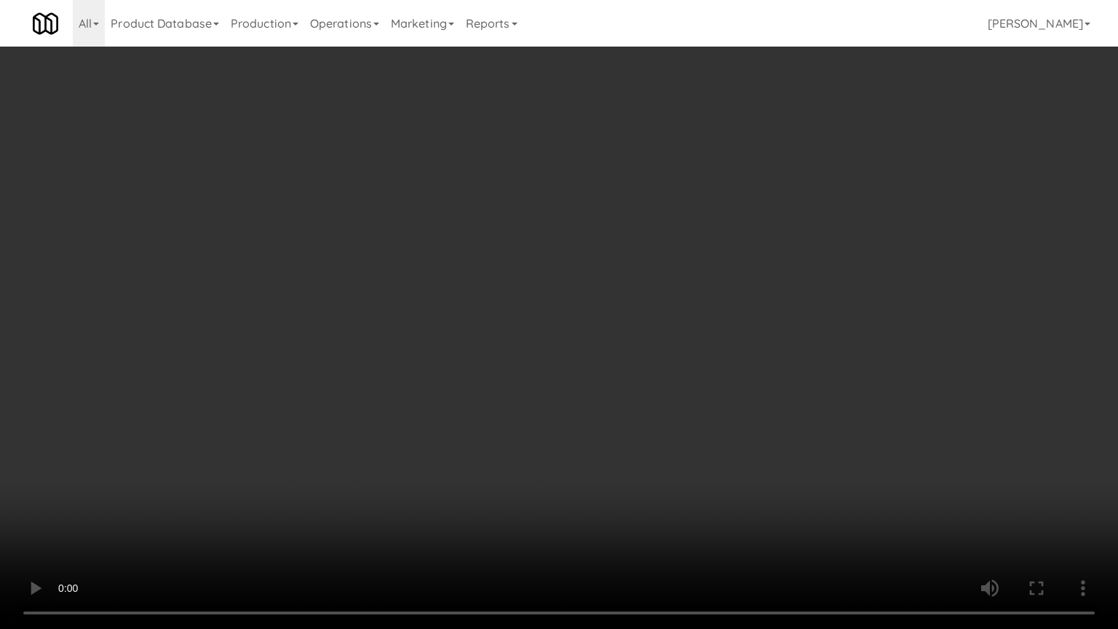
drag, startPoint x: 501, startPoint y: 346, endPoint x: 541, endPoint y: 316, distance: 50.9
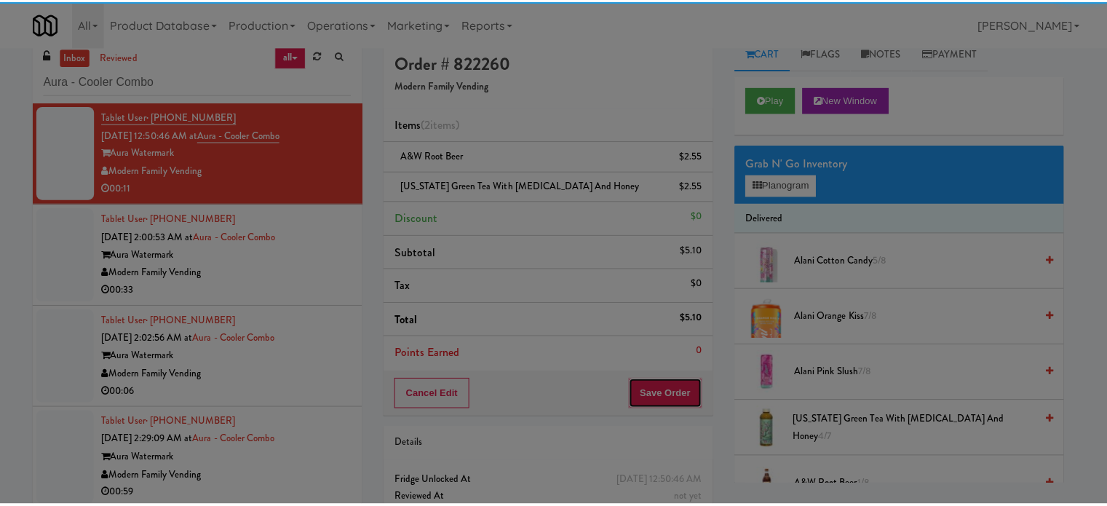
scroll to position [0, 0]
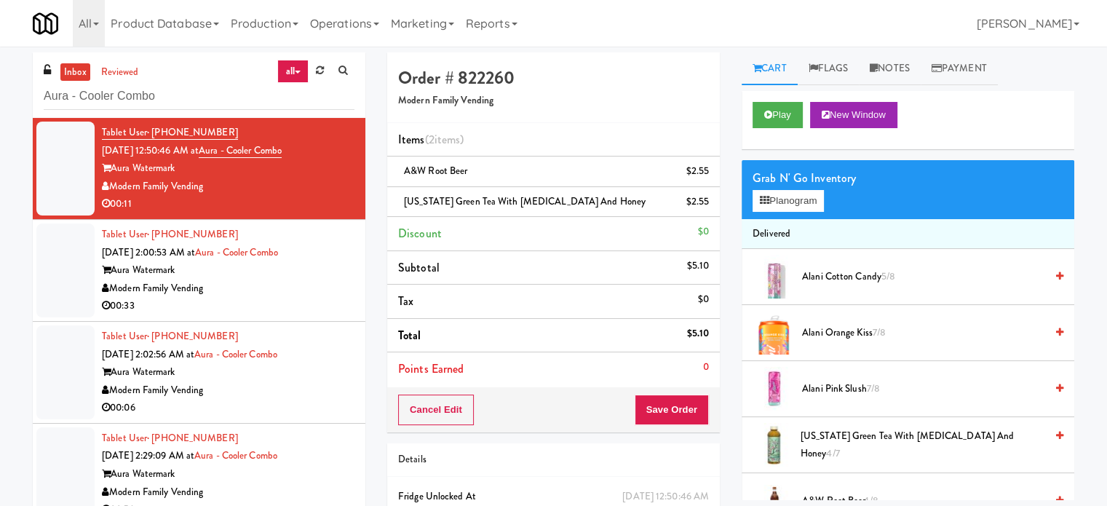
drag, startPoint x: 287, startPoint y: 308, endPoint x: 291, endPoint y: 300, distance: 8.8
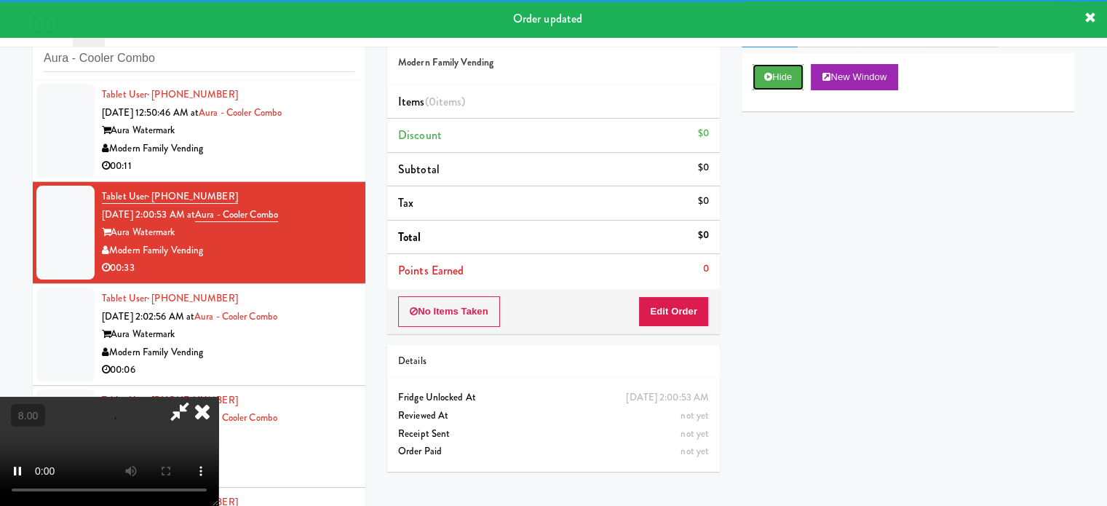
scroll to position [59, 0]
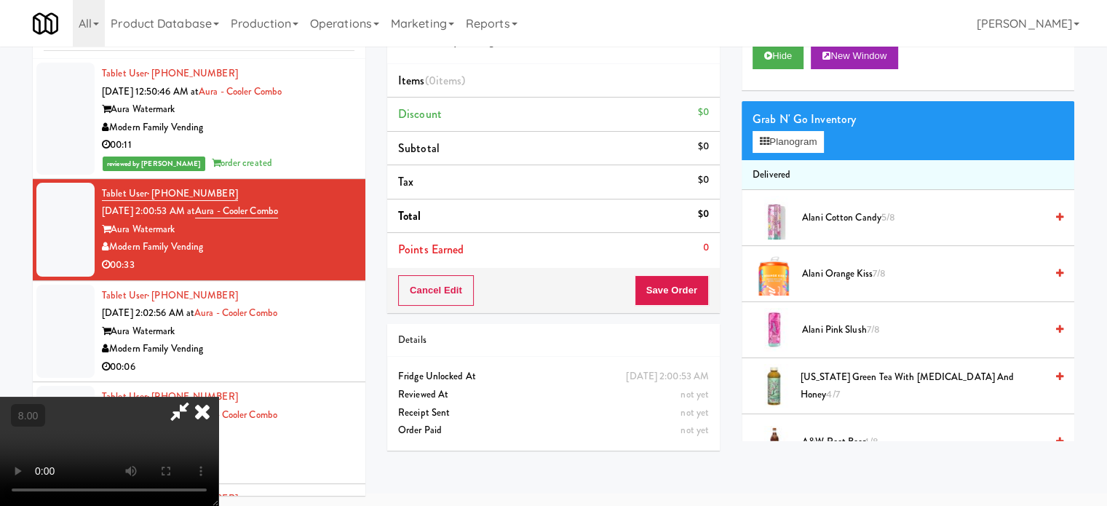
drag, startPoint x: 542, startPoint y: 250, endPoint x: 865, endPoint y: 26, distance: 392.7
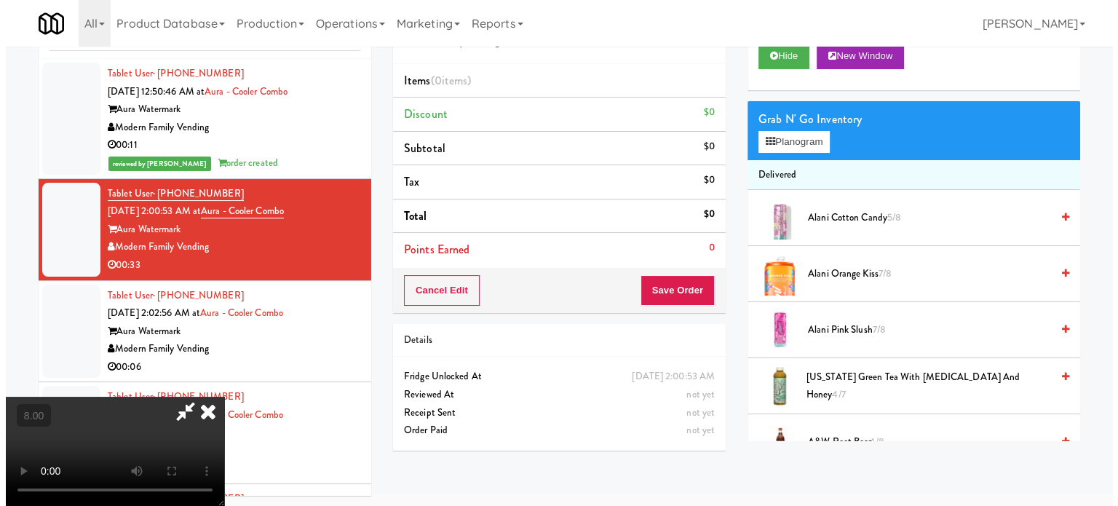
scroll to position [47, 0]
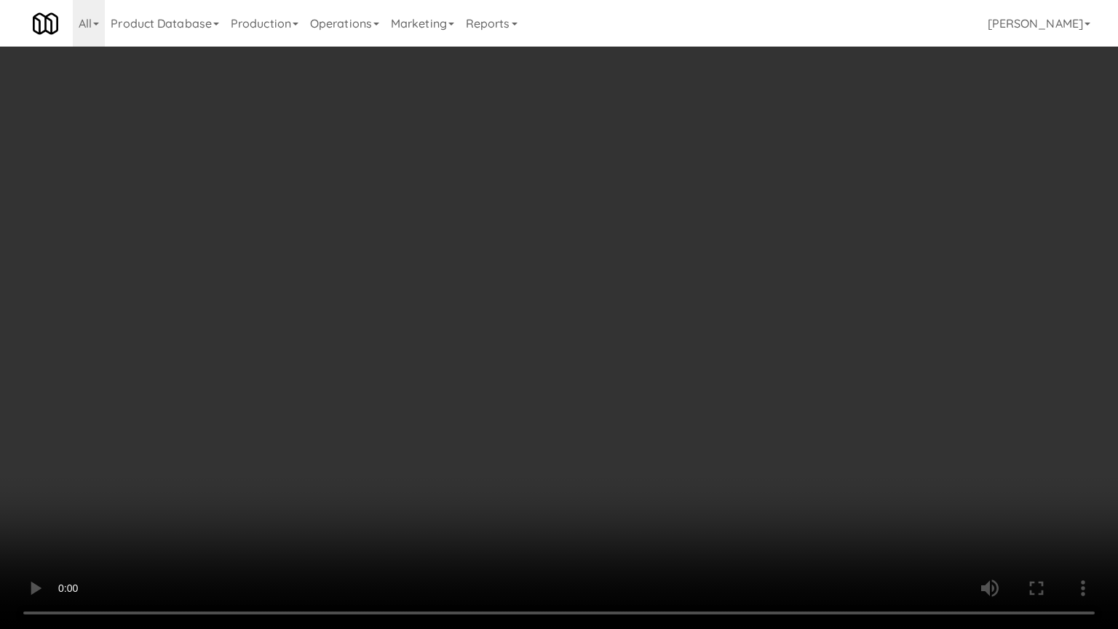
drag, startPoint x: 640, startPoint y: 298, endPoint x: 885, endPoint y: 191, distance: 268.2
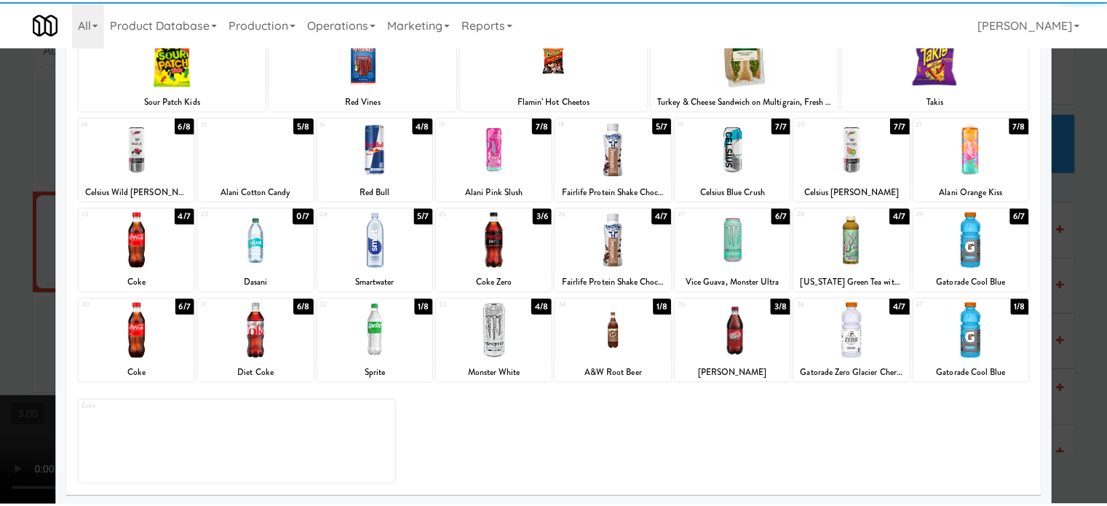
scroll to position [208, 0]
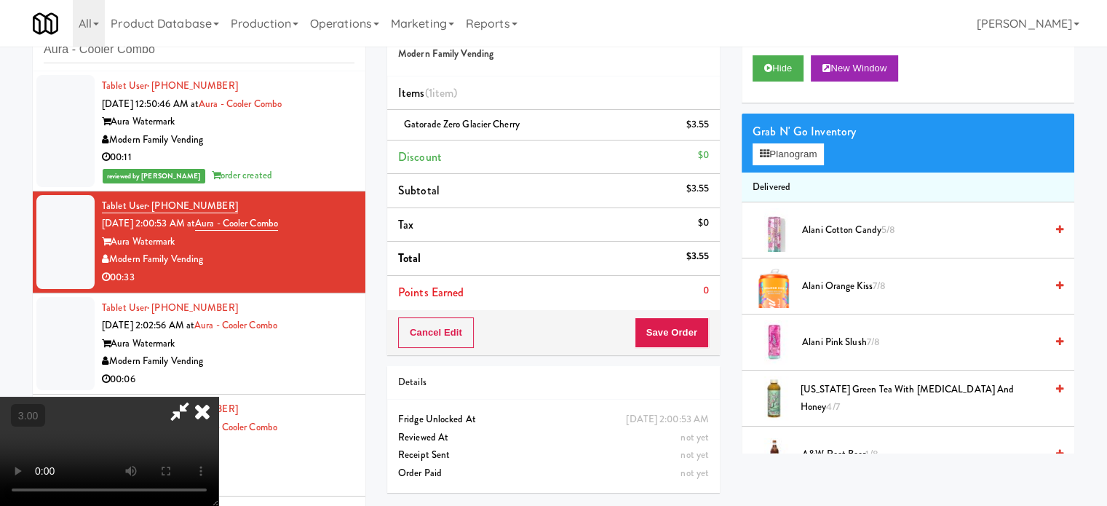
drag, startPoint x: 648, startPoint y: 148, endPoint x: 656, endPoint y: 167, distance: 20.9
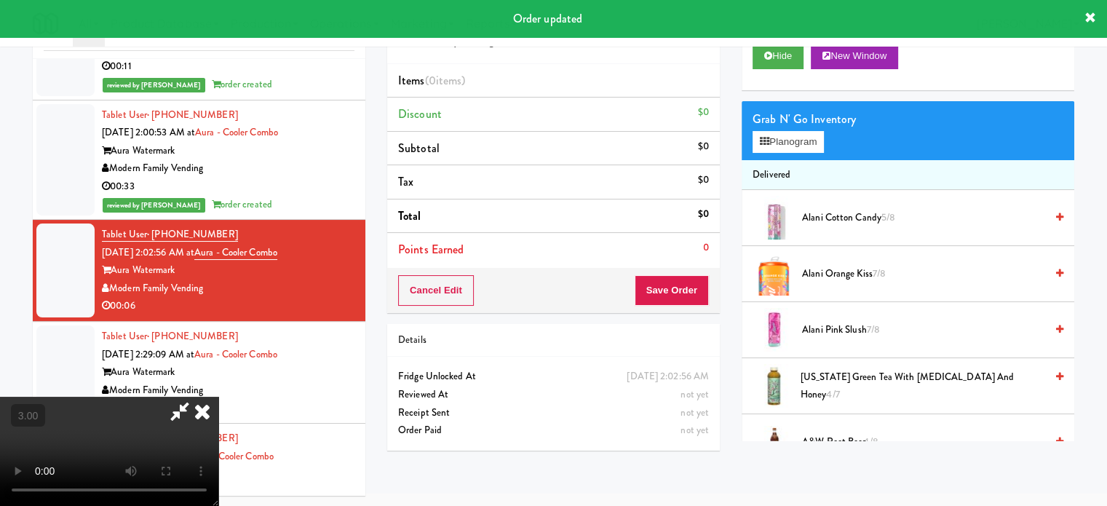
scroll to position [107, 0]
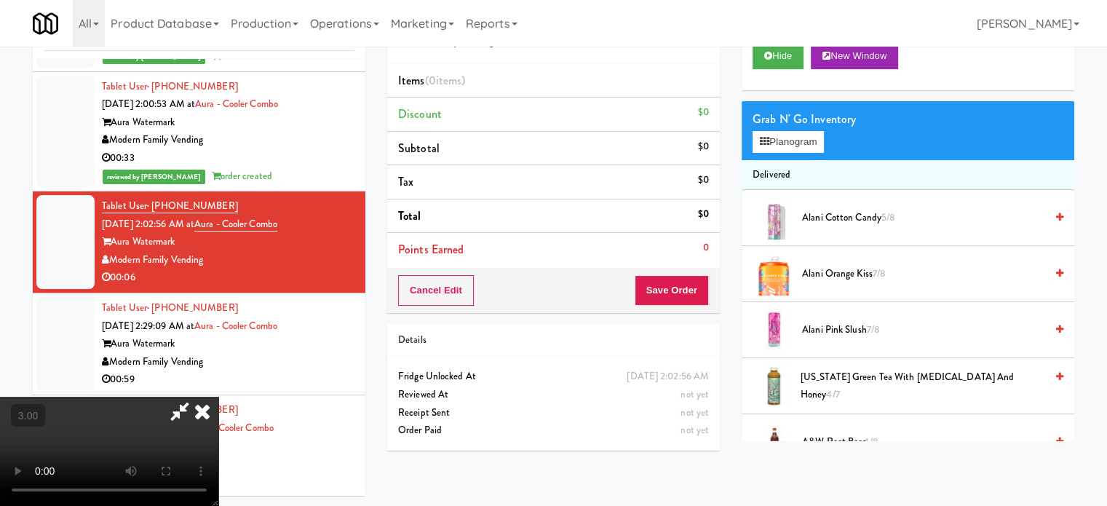
drag, startPoint x: 401, startPoint y: 343, endPoint x: 460, endPoint y: 306, distance: 69.3
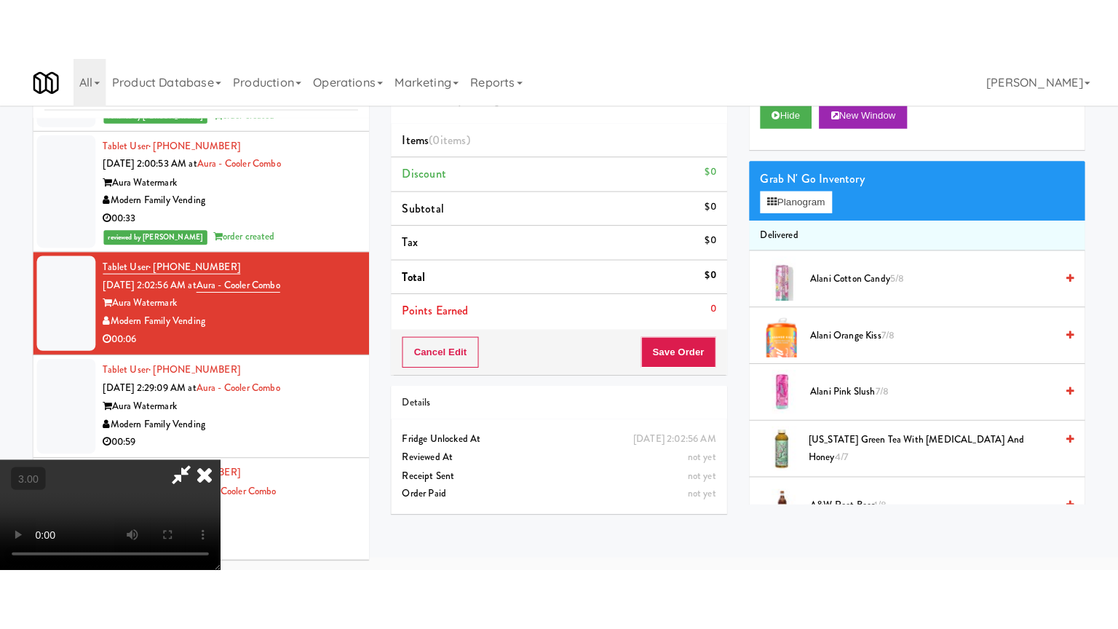
scroll to position [47, 0]
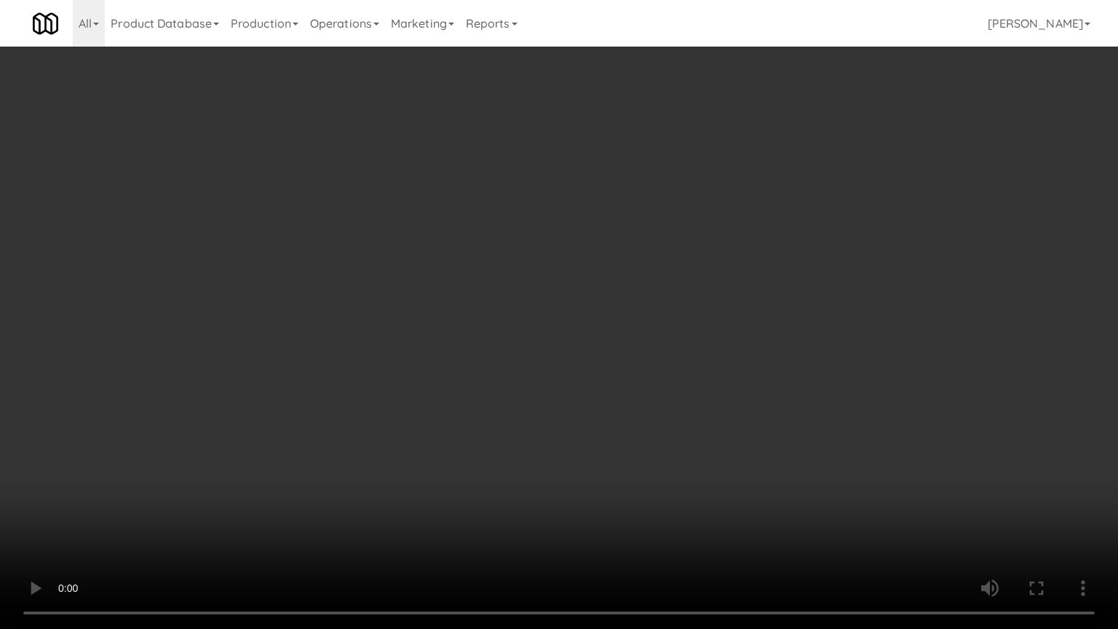
drag, startPoint x: 642, startPoint y: 308, endPoint x: 666, endPoint y: 295, distance: 28.3
drag, startPoint x: 774, startPoint y: 340, endPoint x: 851, endPoint y: 204, distance: 156.0
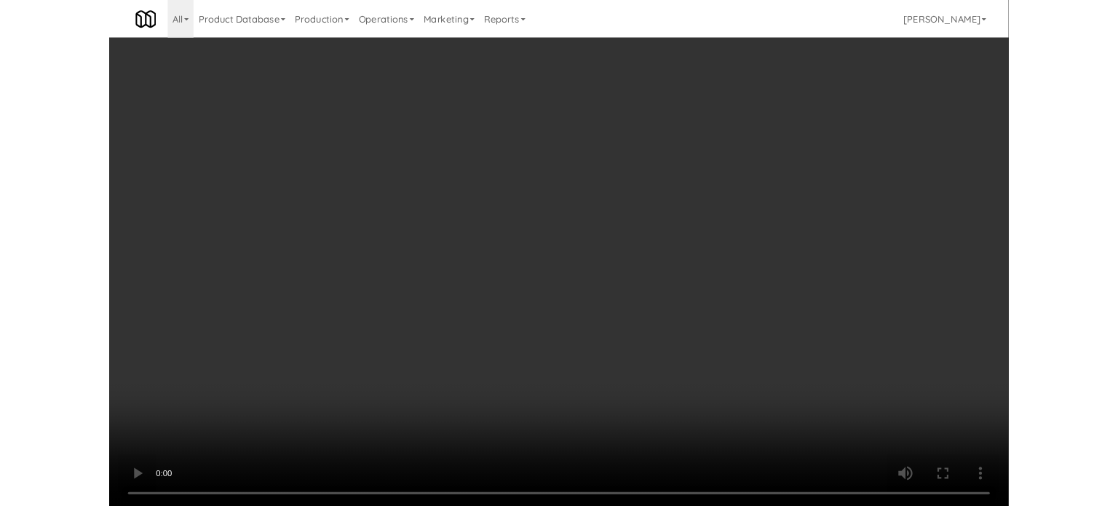
scroll to position [59, 0]
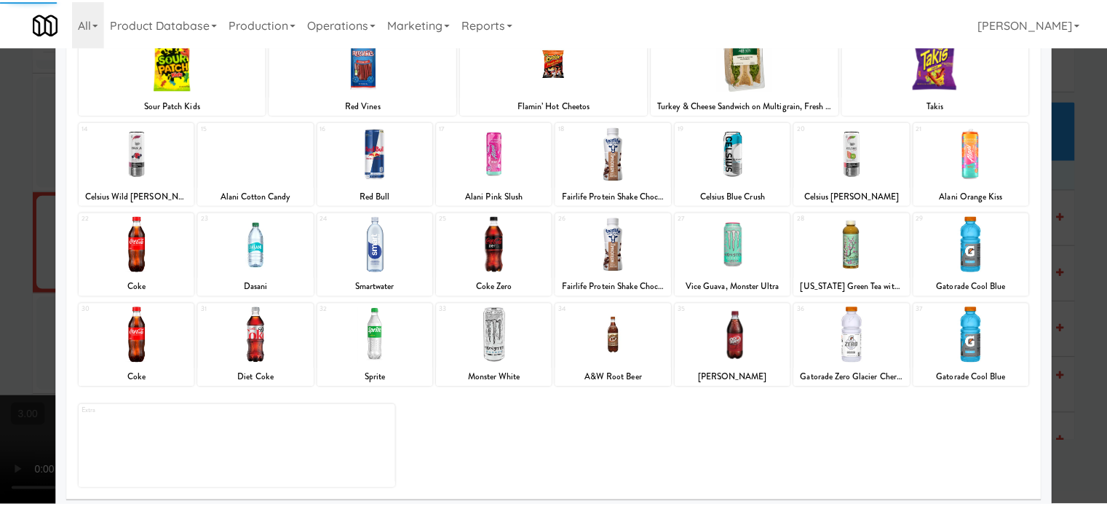
scroll to position [208, 0]
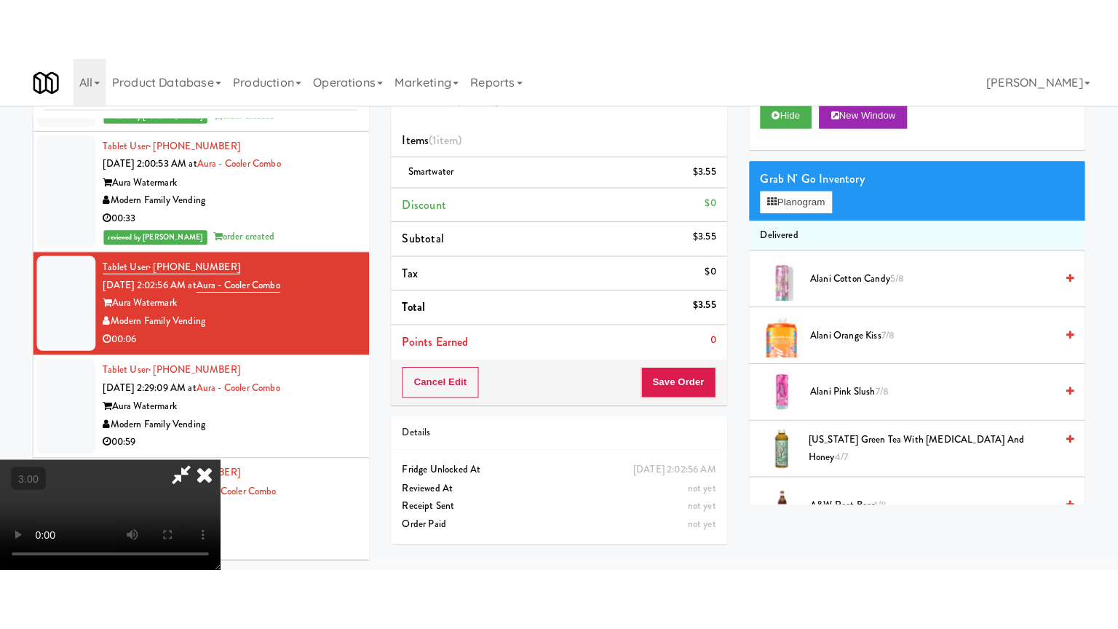
scroll to position [47, 0]
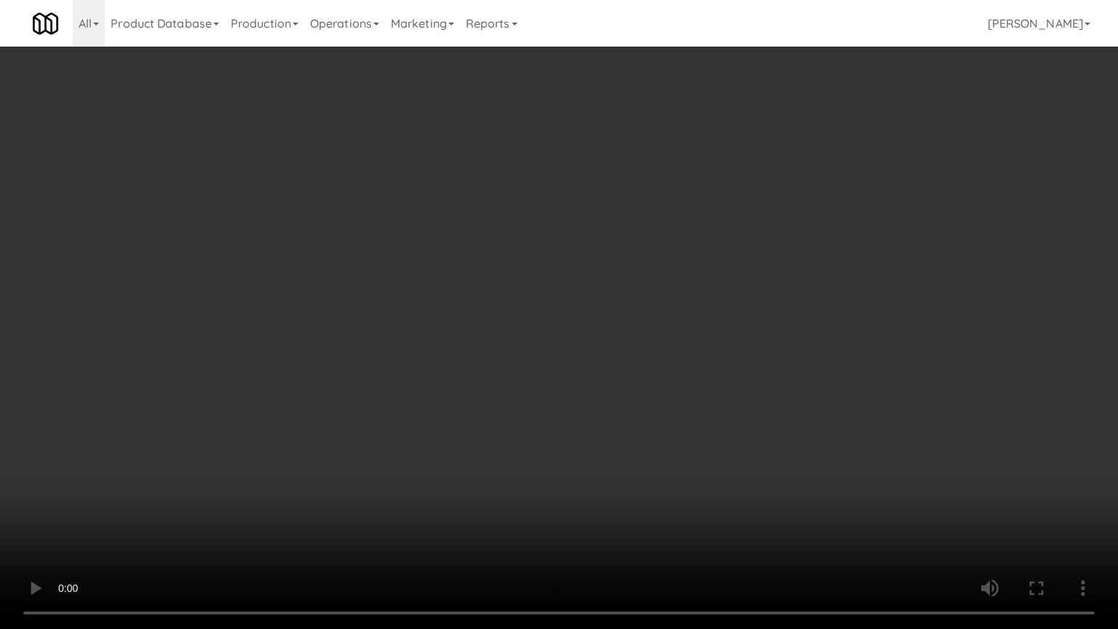
drag, startPoint x: 530, startPoint y: 331, endPoint x: 535, endPoint y: 326, distance: 7.7
drag, startPoint x: 535, startPoint y: 326, endPoint x: 585, endPoint y: 158, distance: 175.2
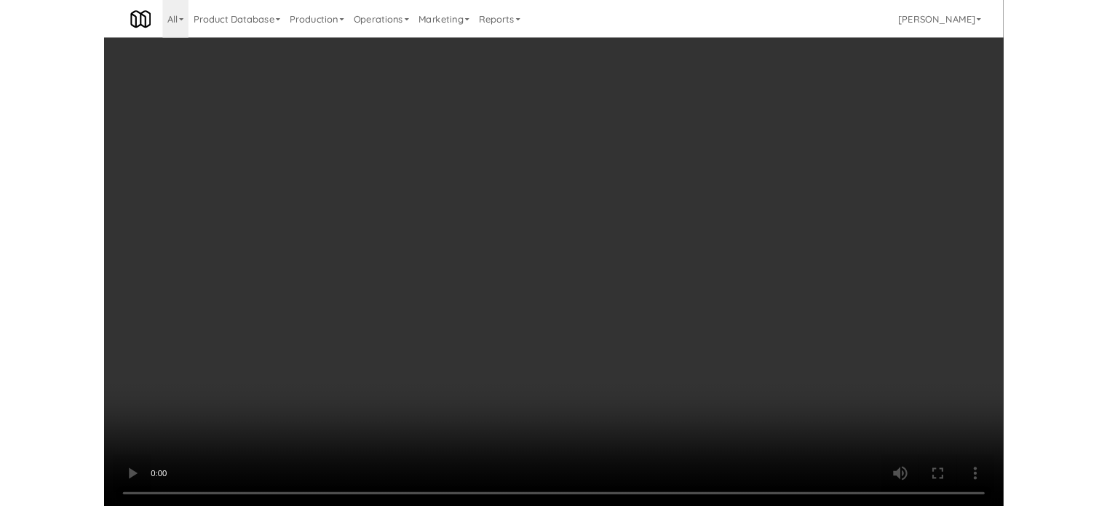
scroll to position [59, 0]
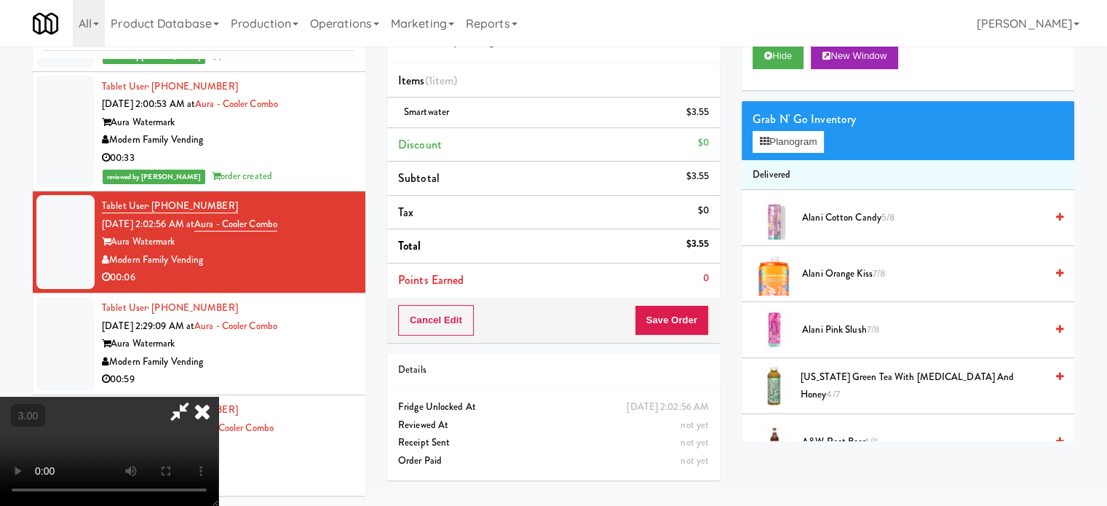
drag, startPoint x: 649, startPoint y: 151, endPoint x: 649, endPoint y: 174, distance: 23.3
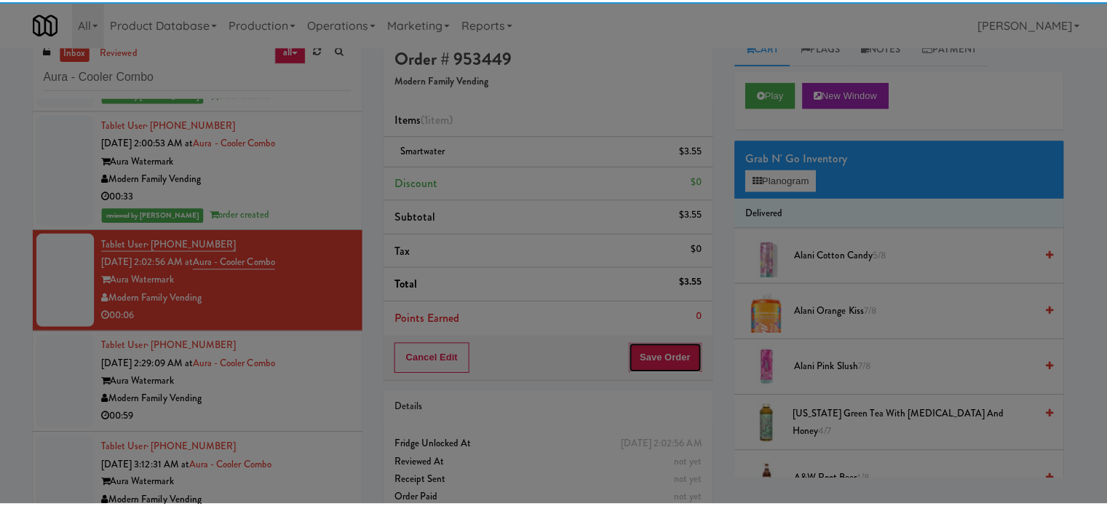
scroll to position [0, 0]
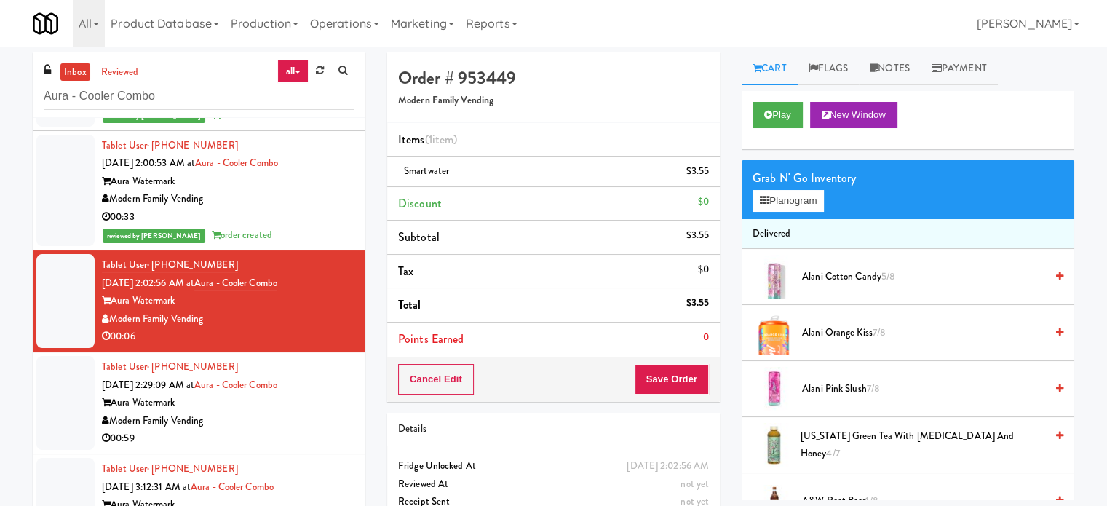
drag, startPoint x: 320, startPoint y: 415, endPoint x: 497, endPoint y: 321, distance: 200.2
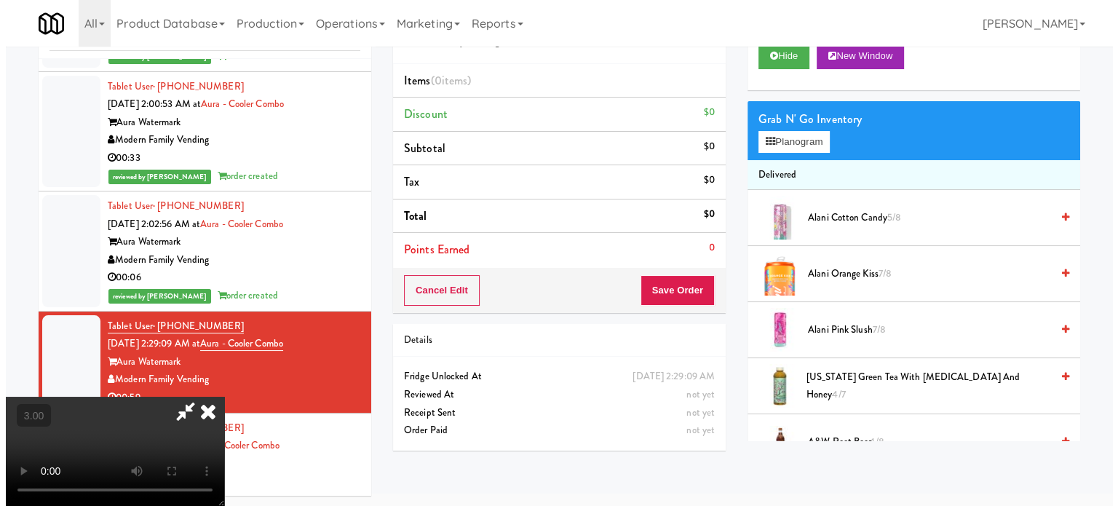
scroll to position [47, 0]
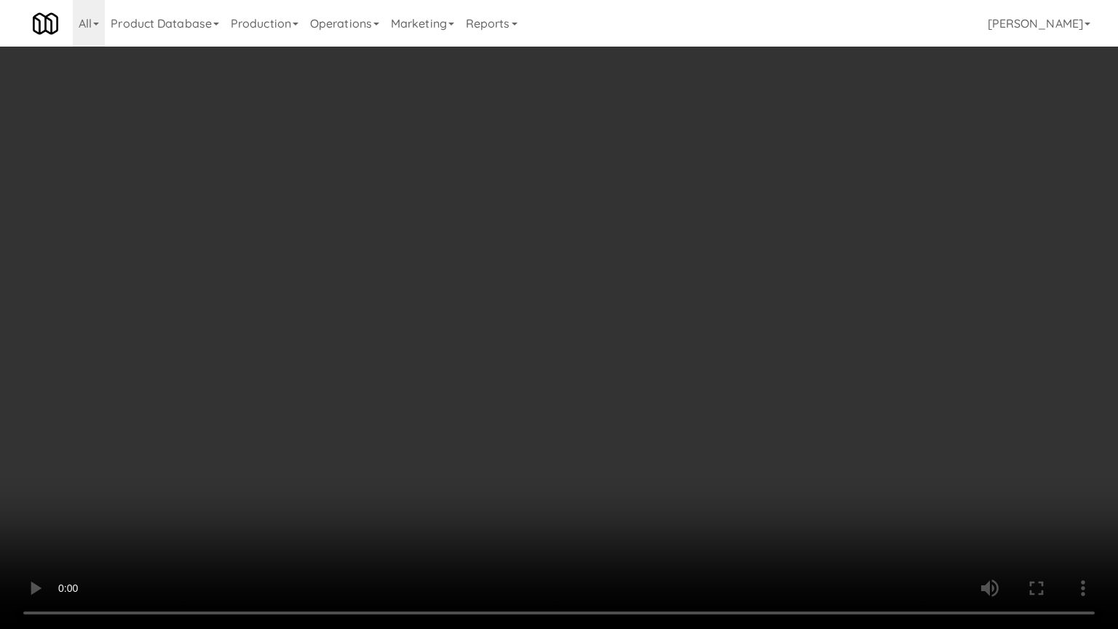
drag, startPoint x: 530, startPoint y: 292, endPoint x: 538, endPoint y: 290, distance: 8.3
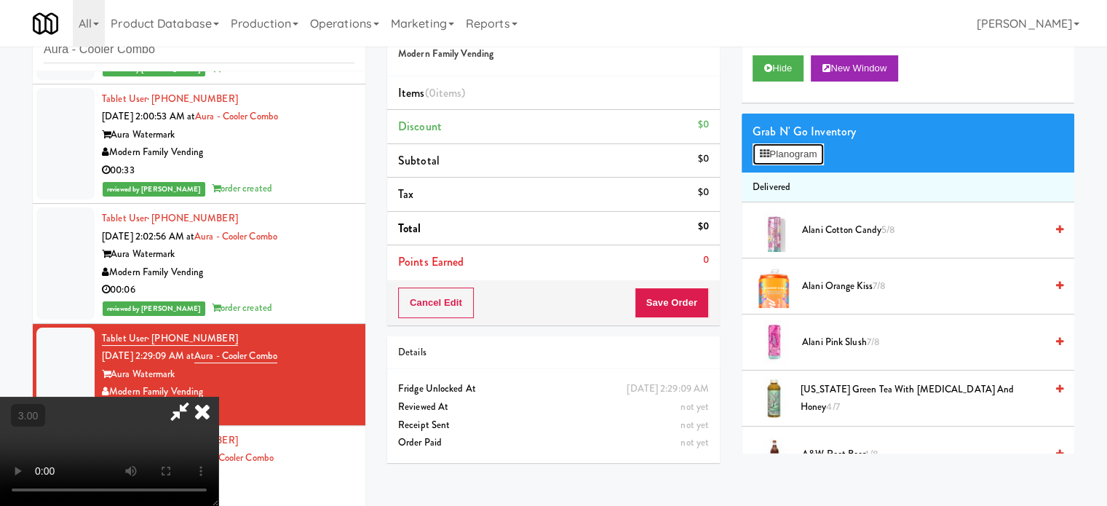
drag, startPoint x: 806, startPoint y: 155, endPoint x: 818, endPoint y: 156, distance: 11.7
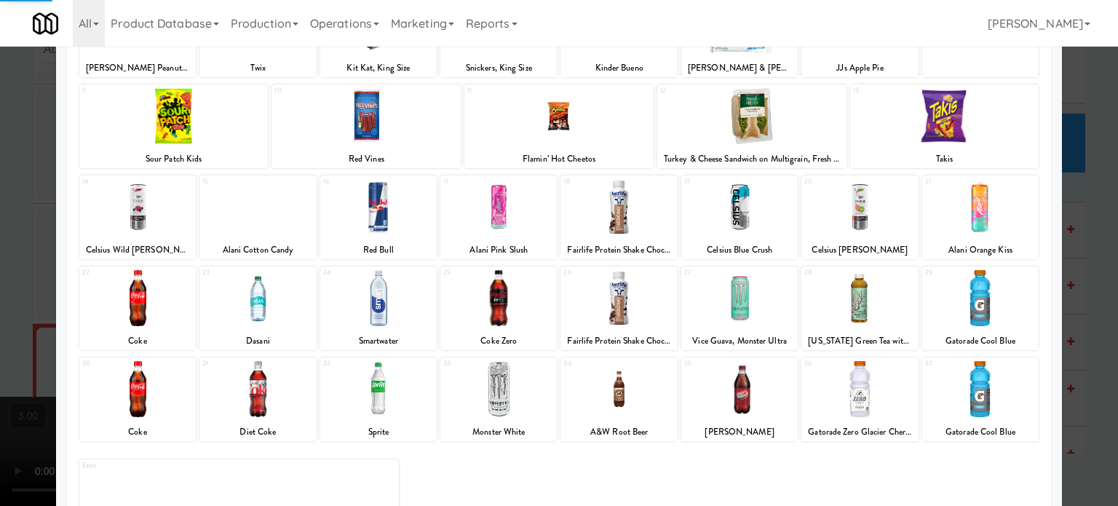
scroll to position [208, 0]
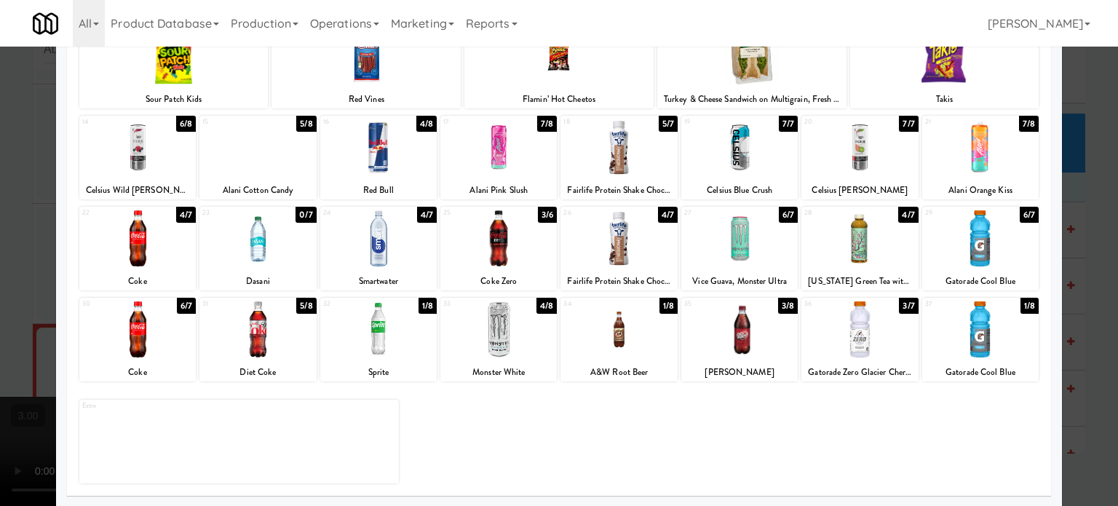
drag, startPoint x: 1088, startPoint y: 206, endPoint x: 1059, endPoint y: 203, distance: 29.2
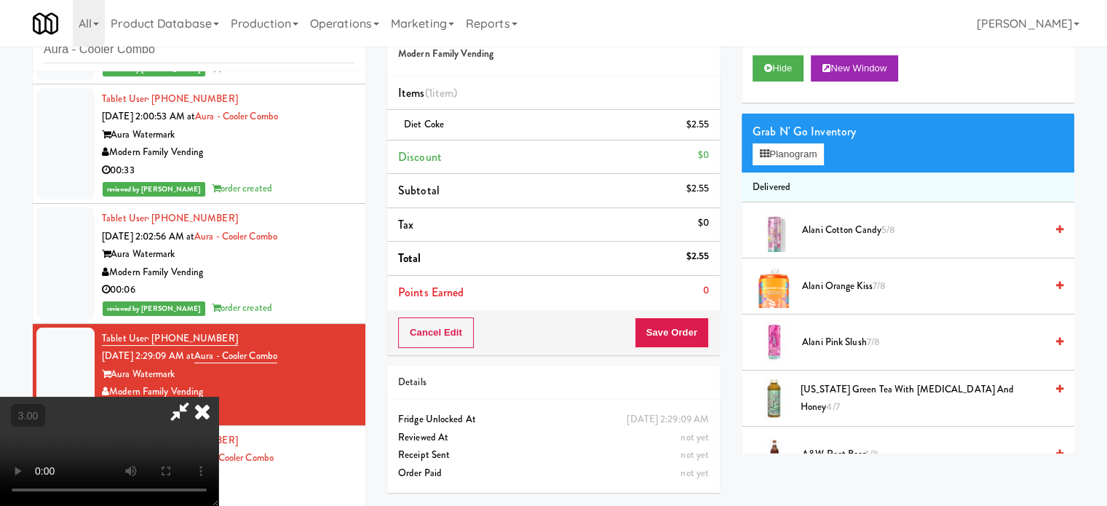
drag, startPoint x: 426, startPoint y: 328, endPoint x: 431, endPoint y: 319, distance: 10.5
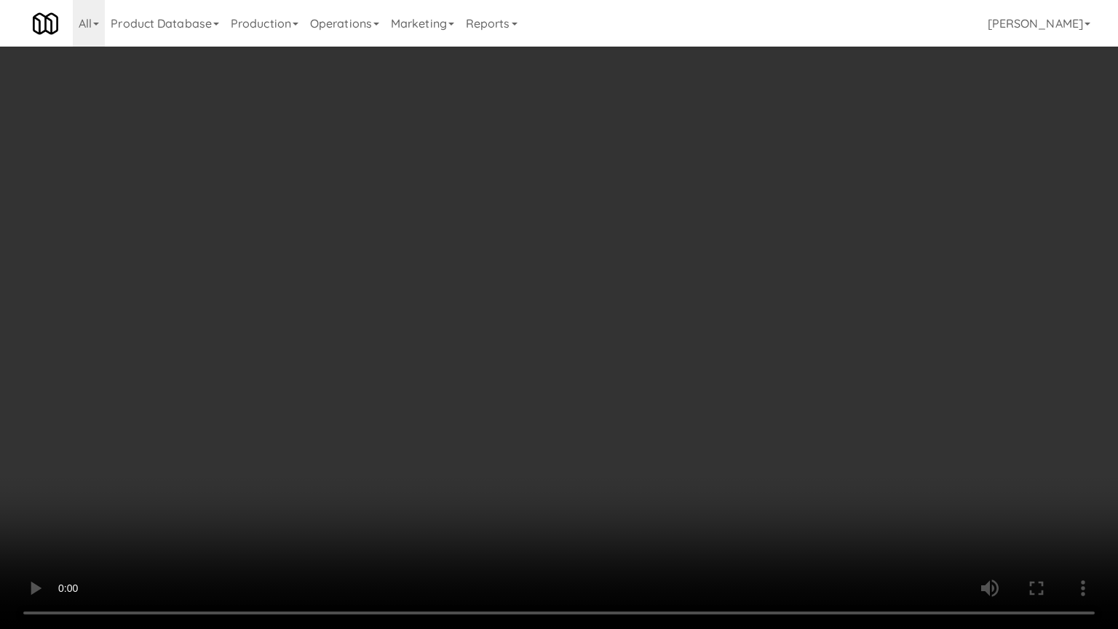
drag, startPoint x: 883, startPoint y: 306, endPoint x: 777, endPoint y: 319, distance: 107.0
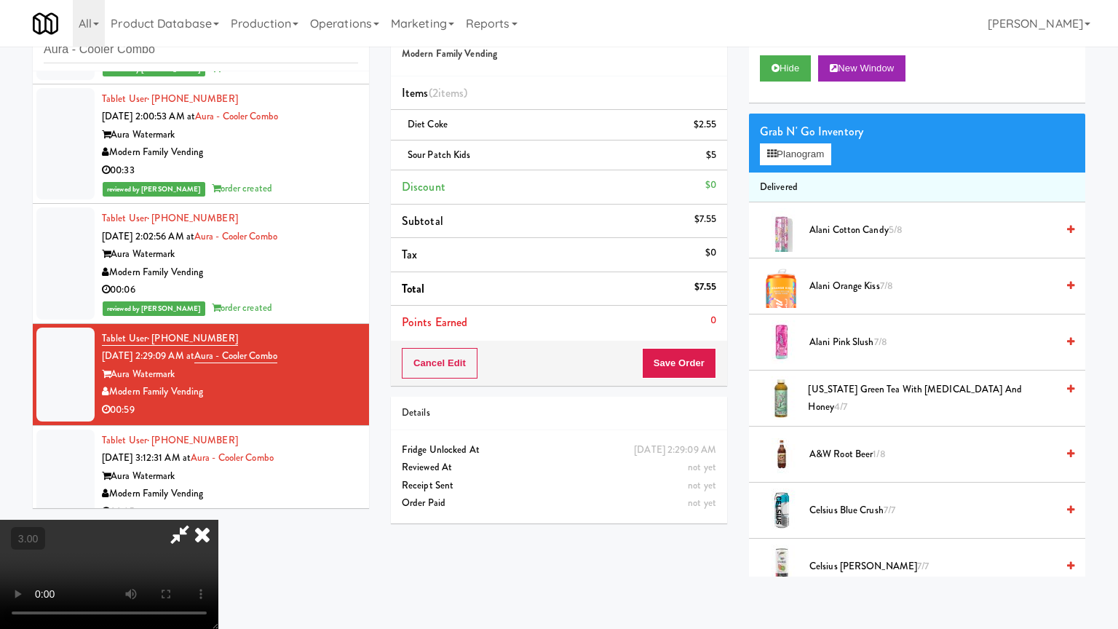
drag, startPoint x: 681, startPoint y: 338, endPoint x: 765, endPoint y: 229, distance: 138.0
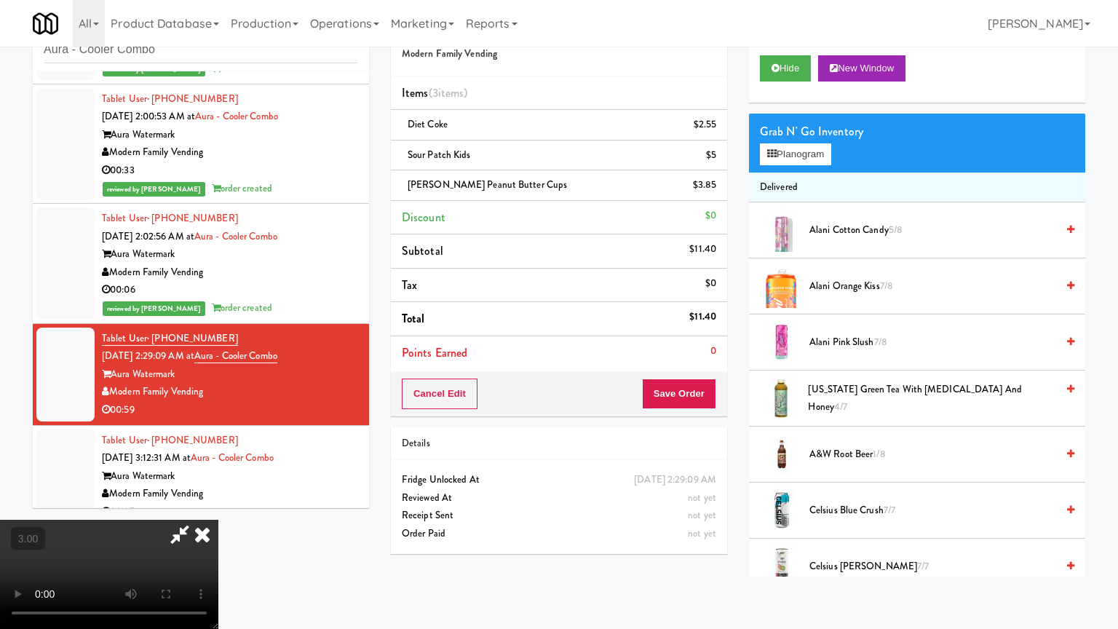
drag, startPoint x: 562, startPoint y: 334, endPoint x: 623, endPoint y: 317, distance: 63.4
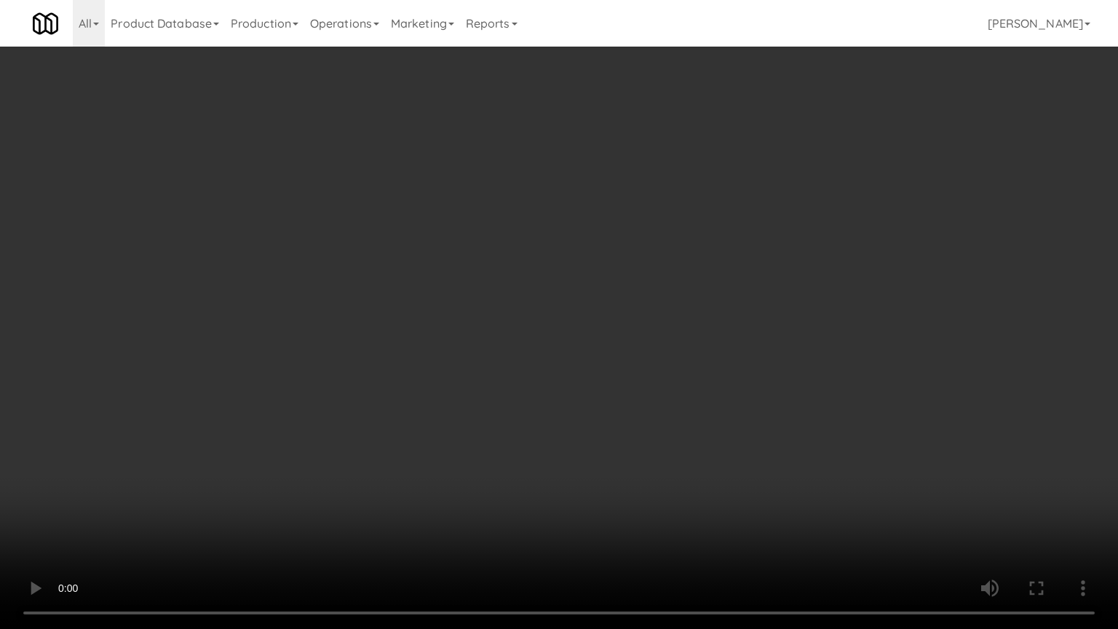
drag, startPoint x: 636, startPoint y: 321, endPoint x: 851, endPoint y: 171, distance: 262.4
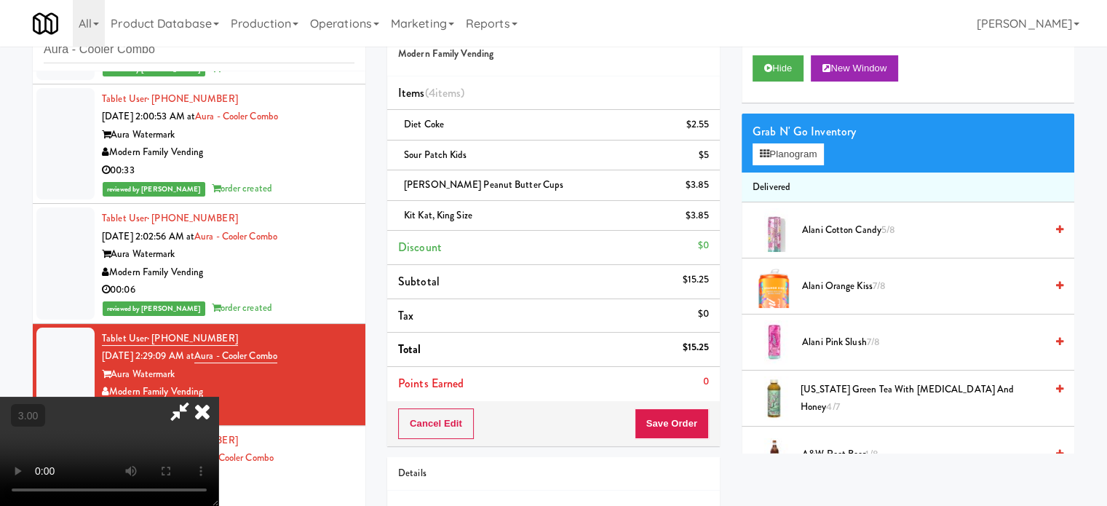
drag, startPoint x: 255, startPoint y: 274, endPoint x: 259, endPoint y: 267, distance: 8.5
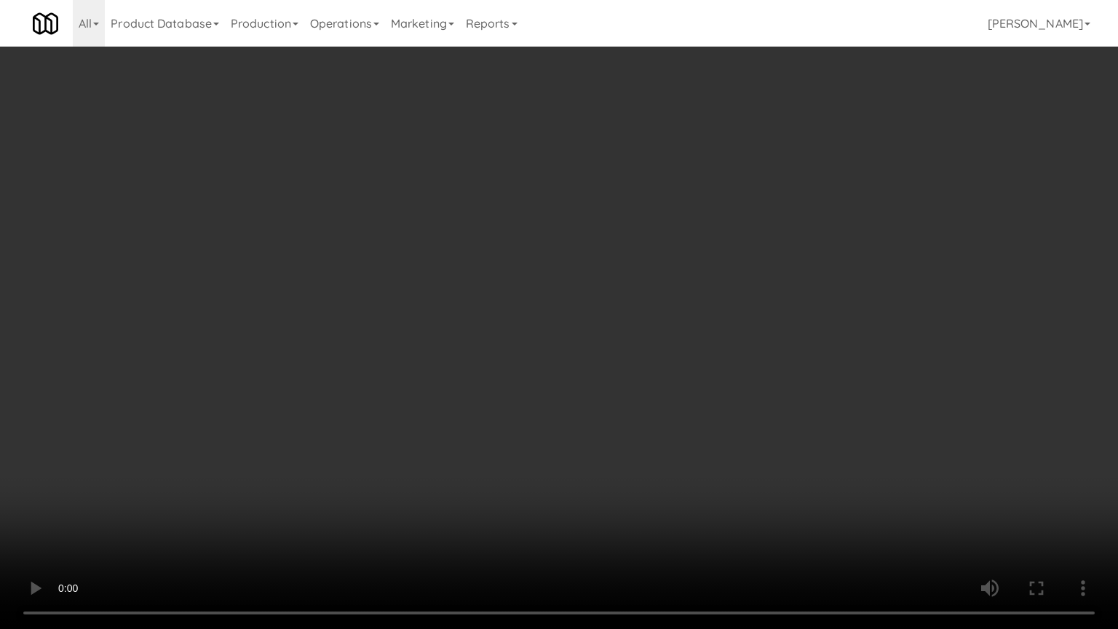
drag, startPoint x: 298, startPoint y: 371, endPoint x: 321, endPoint y: 332, distance: 45.3
drag, startPoint x: 600, startPoint y: 289, endPoint x: 616, endPoint y: 277, distance: 19.8
drag, startPoint x: 704, startPoint y: 343, endPoint x: 706, endPoint y: 227, distance: 115.7
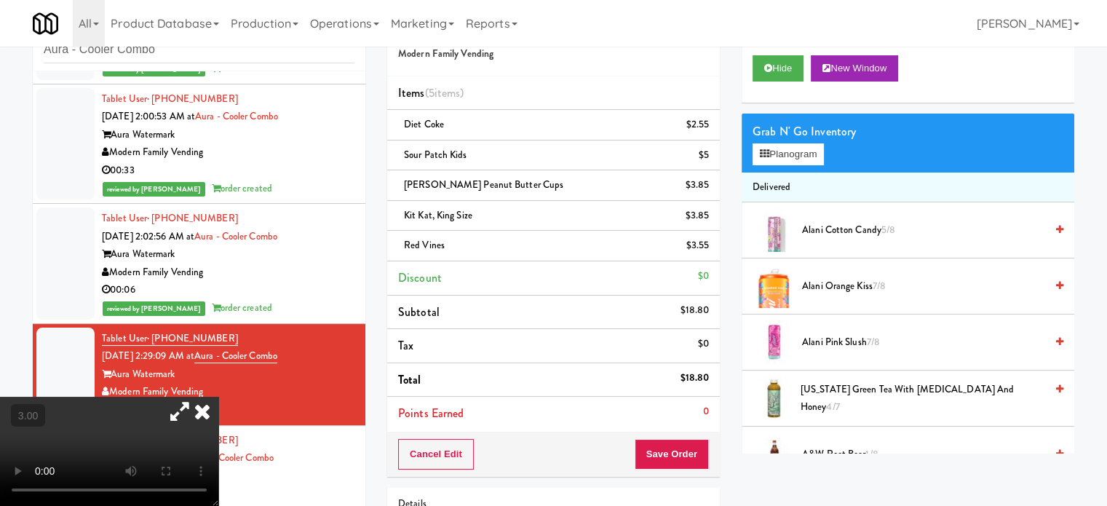
drag, startPoint x: 283, startPoint y: 429, endPoint x: 287, endPoint y: 414, distance: 15.7
drag, startPoint x: 287, startPoint y: 414, endPoint x: 381, endPoint y: 406, distance: 94.9
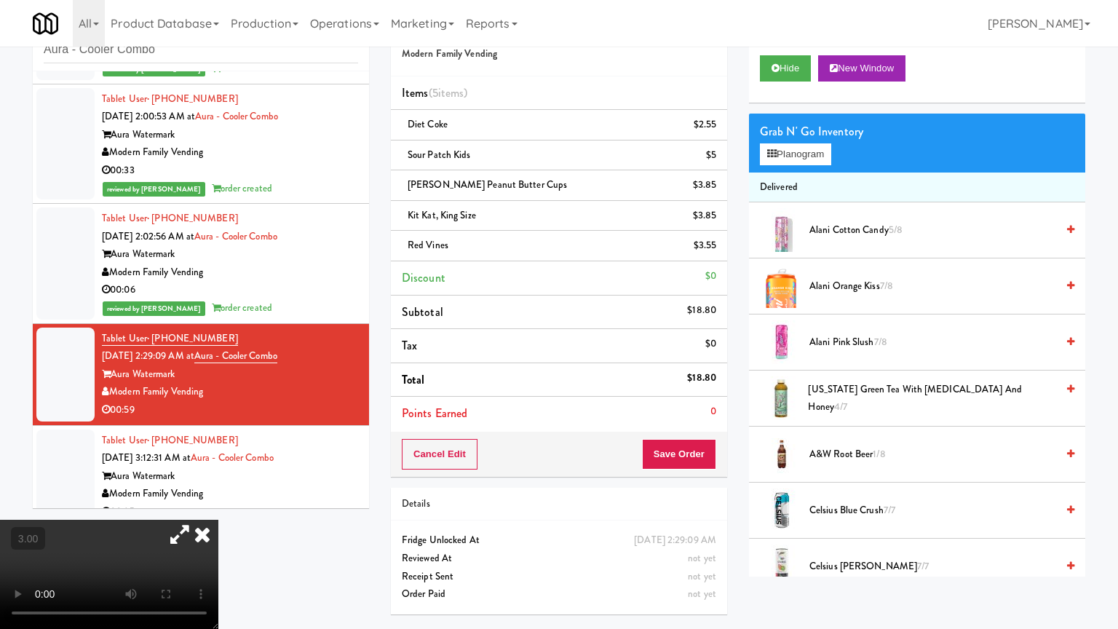
drag, startPoint x: 461, startPoint y: 294, endPoint x: 649, endPoint y: 210, distance: 206.5
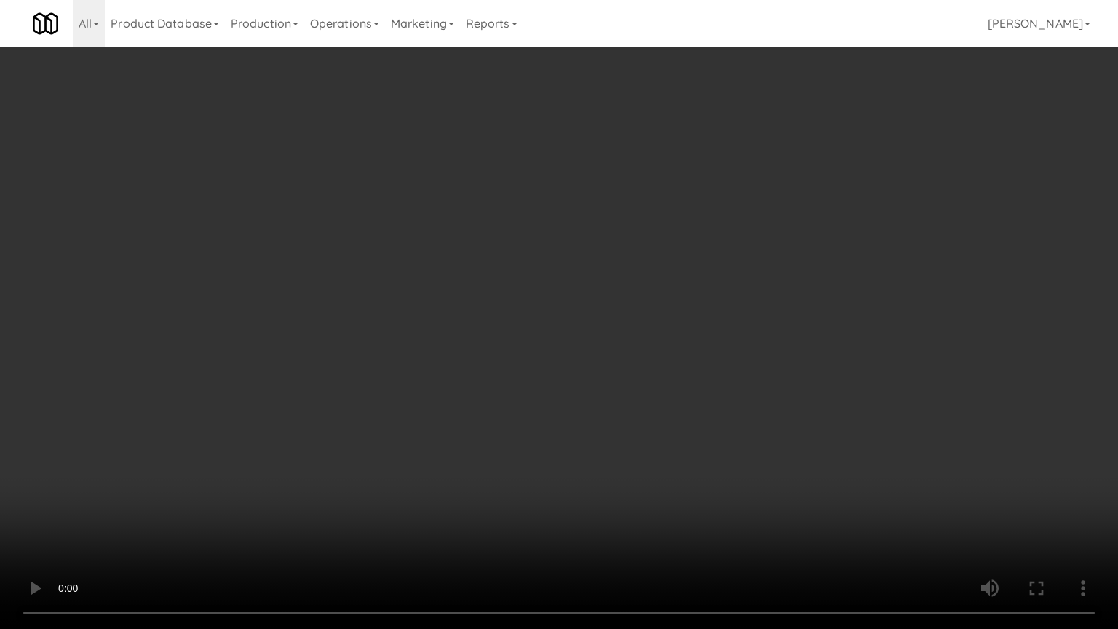
drag, startPoint x: 617, startPoint y: 288, endPoint x: 676, endPoint y: 271, distance: 61.5
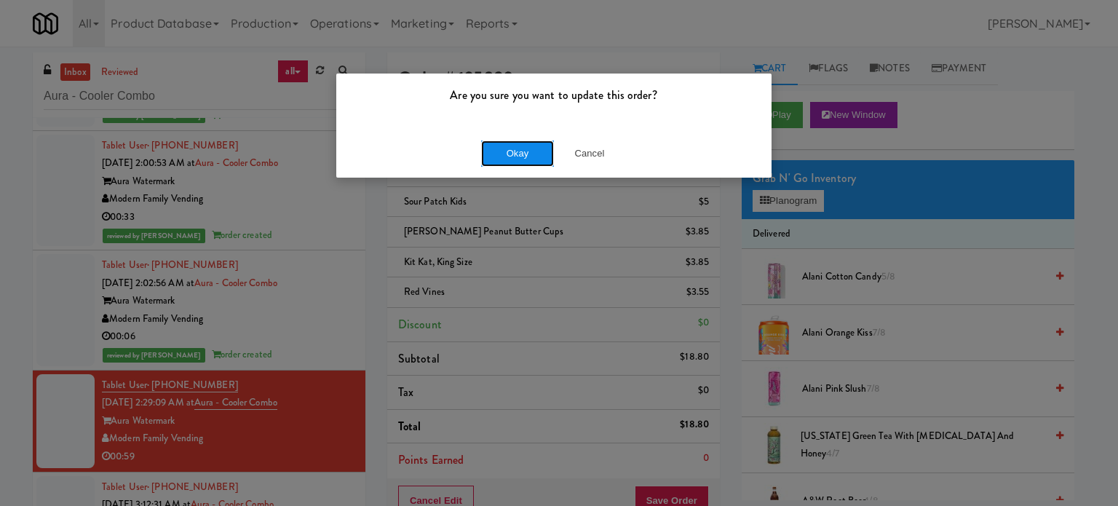
drag, startPoint x: 527, startPoint y: 159, endPoint x: 371, endPoint y: 221, distance: 168.2
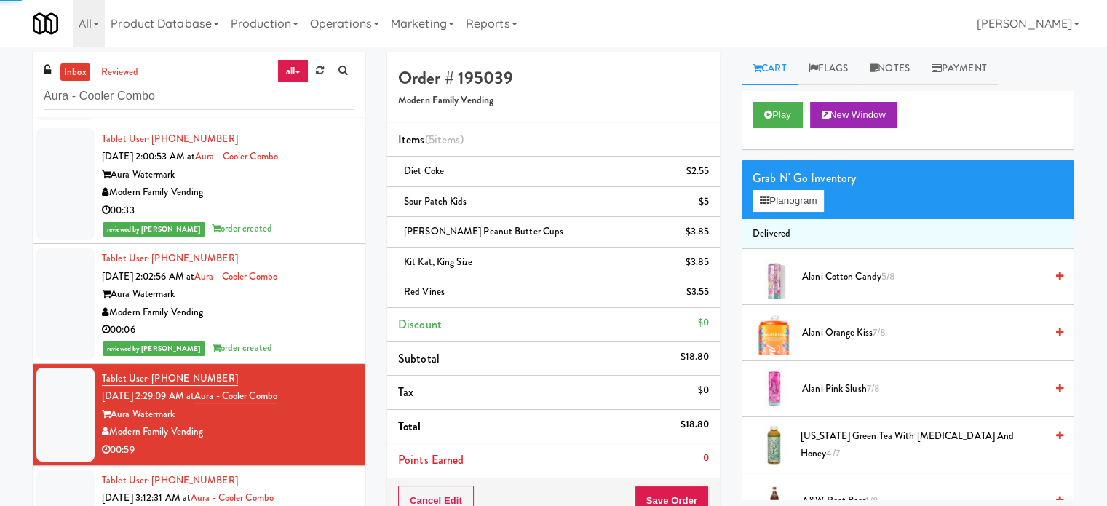
scroll to position [125, 0]
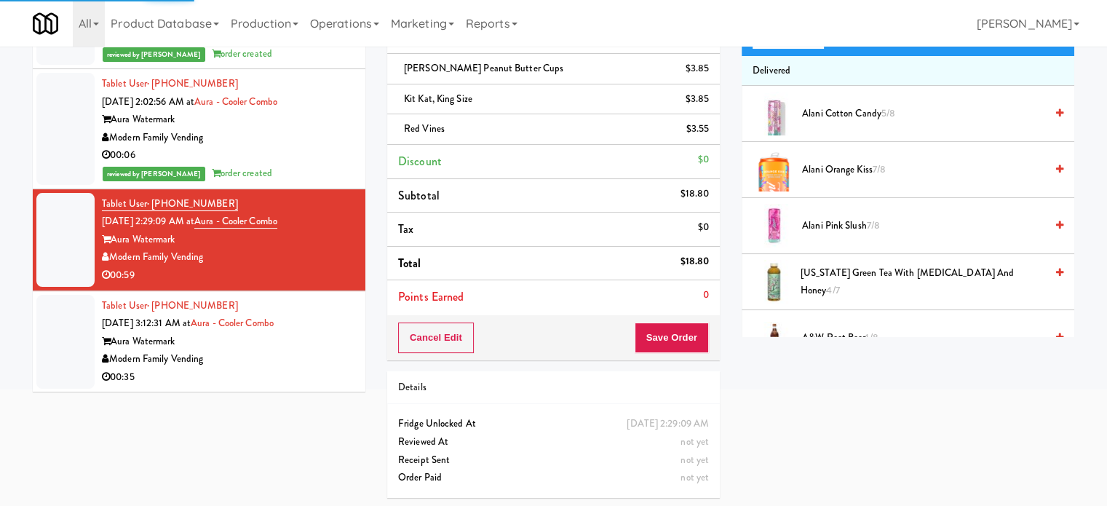
drag, startPoint x: 319, startPoint y: 378, endPoint x: 325, endPoint y: 368, distance: 11.5
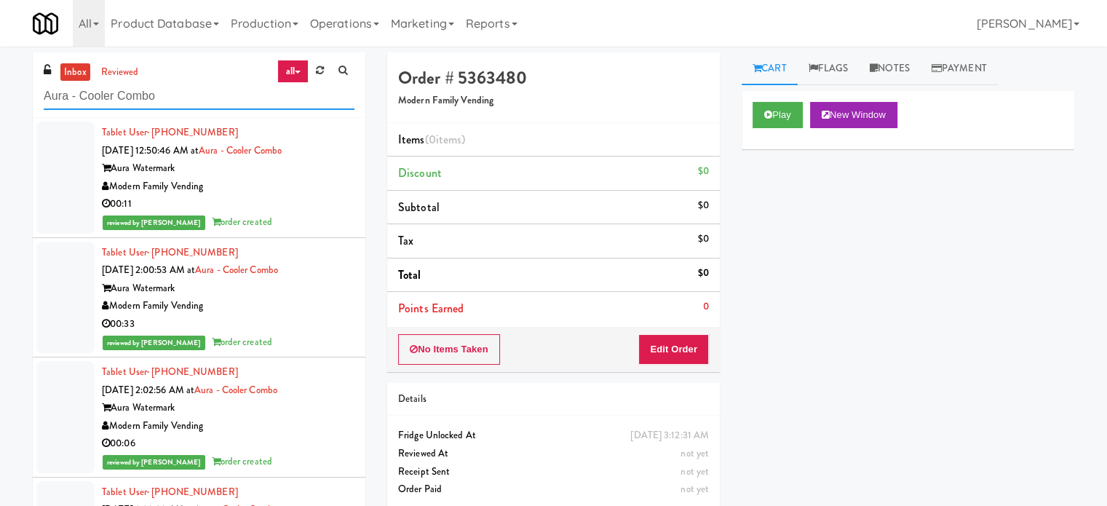
paste input "Elara - Cooler - Right"
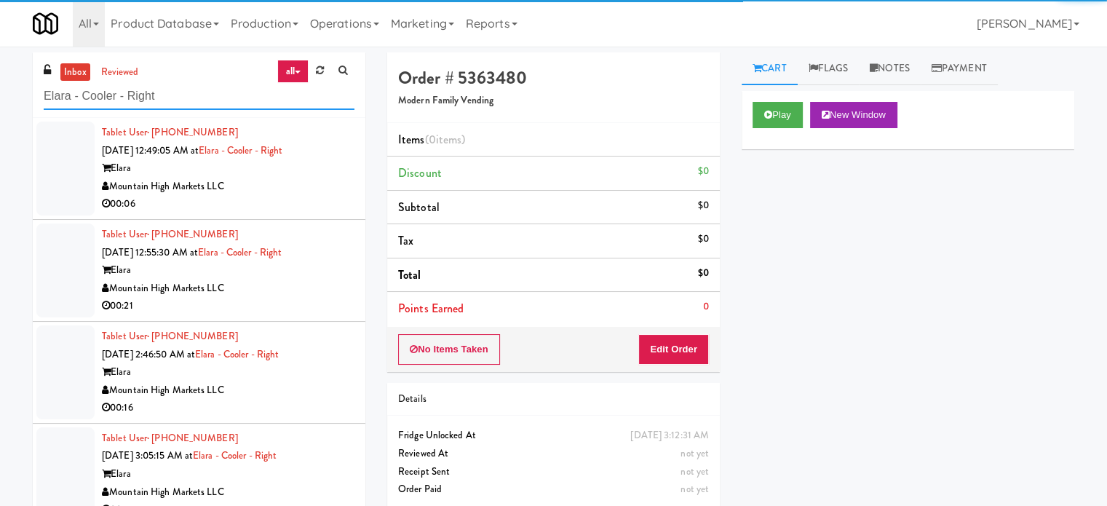
type input "Elara - Cooler - Right"
drag, startPoint x: 316, startPoint y: 208, endPoint x: 386, endPoint y: 159, distance: 85.8
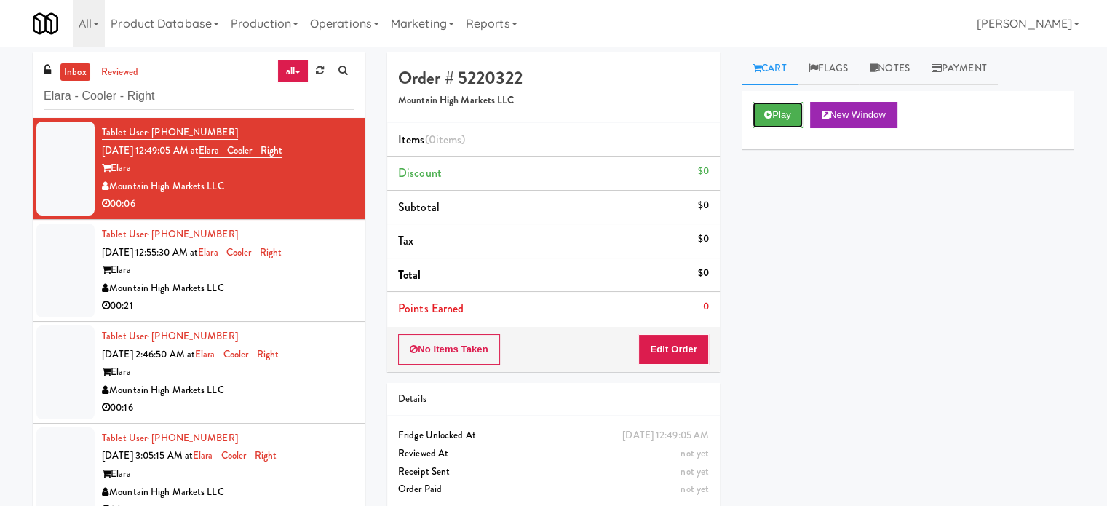
drag, startPoint x: 770, startPoint y: 110, endPoint x: 565, endPoint y: 293, distance: 275.2
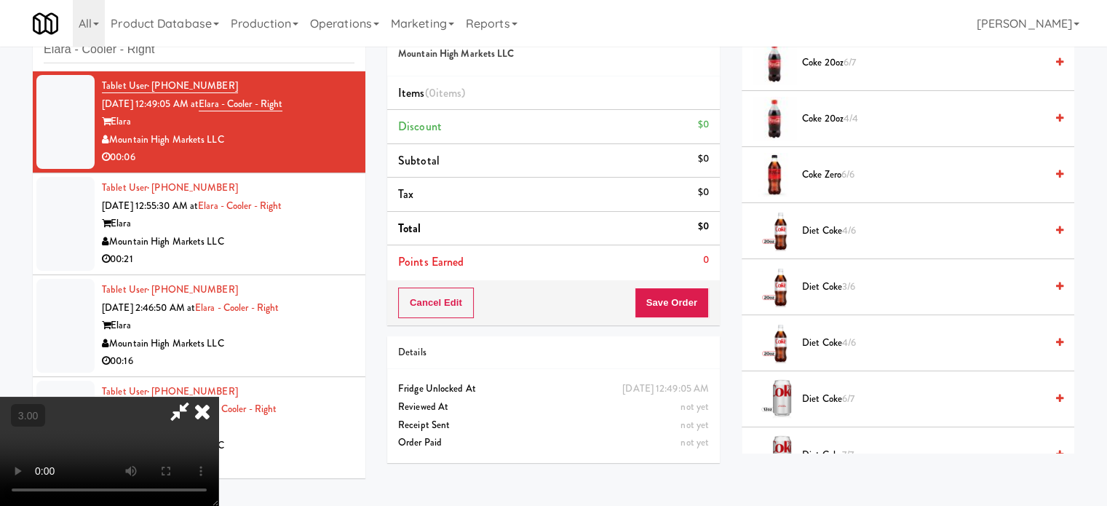
scroll to position [1091, 0]
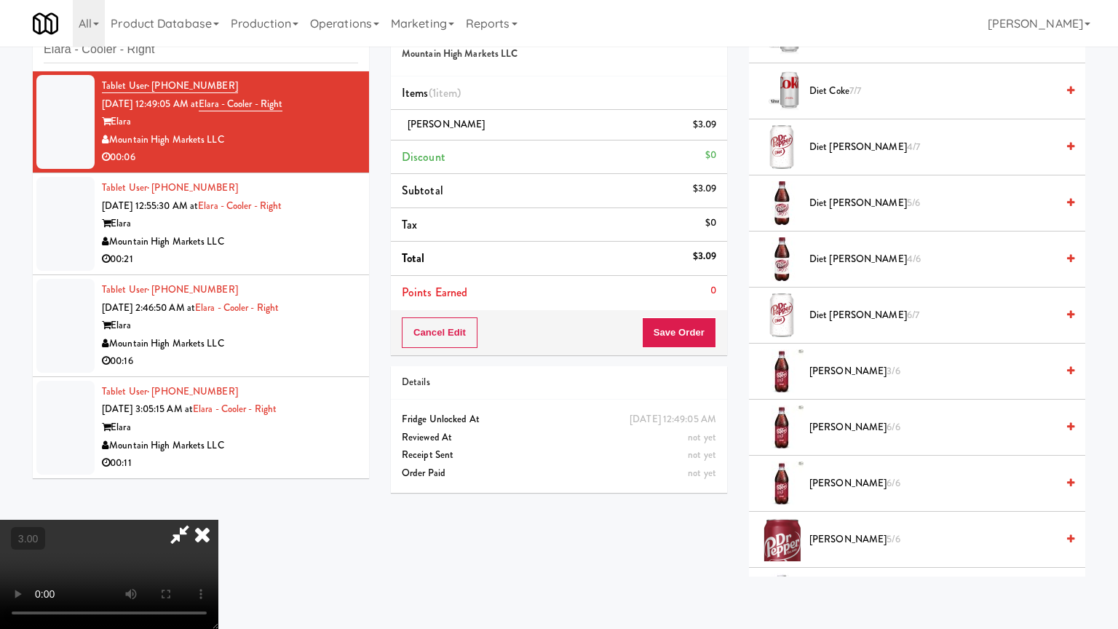
drag, startPoint x: 491, startPoint y: 285, endPoint x: 545, endPoint y: 174, distance: 123.7
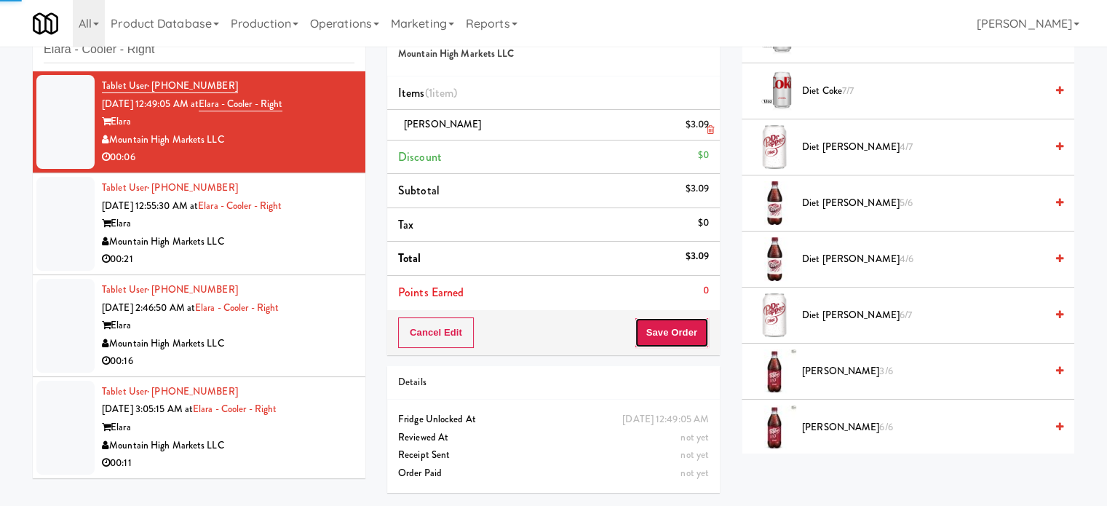
scroll to position [0, 0]
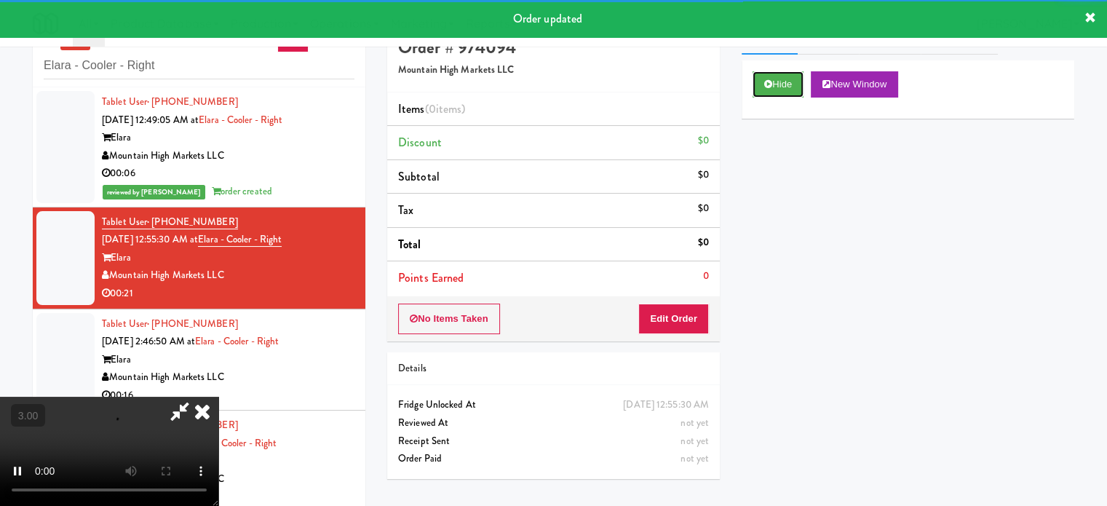
scroll to position [47, 0]
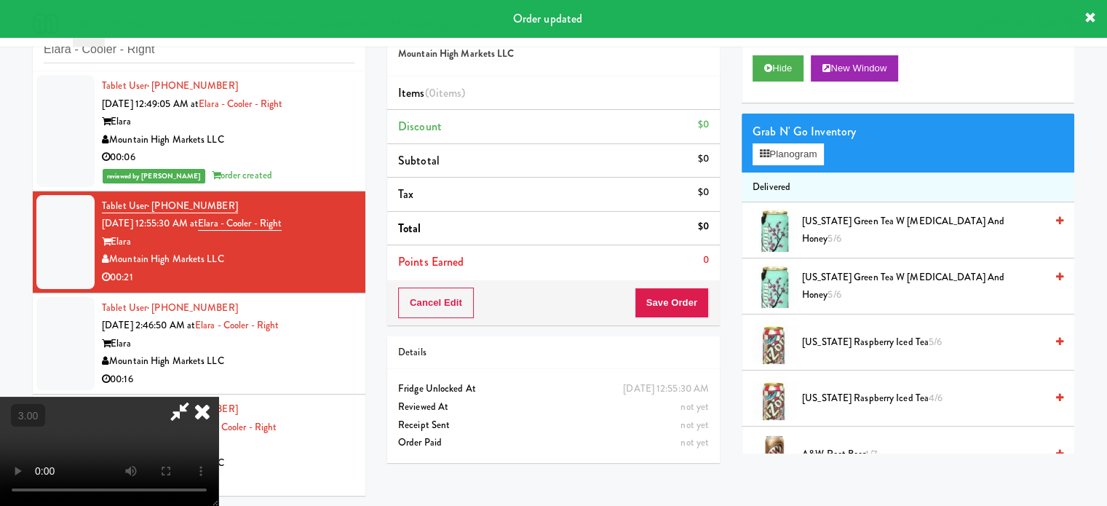
drag, startPoint x: 370, startPoint y: 325, endPoint x: 382, endPoint y: 316, distance: 15.6
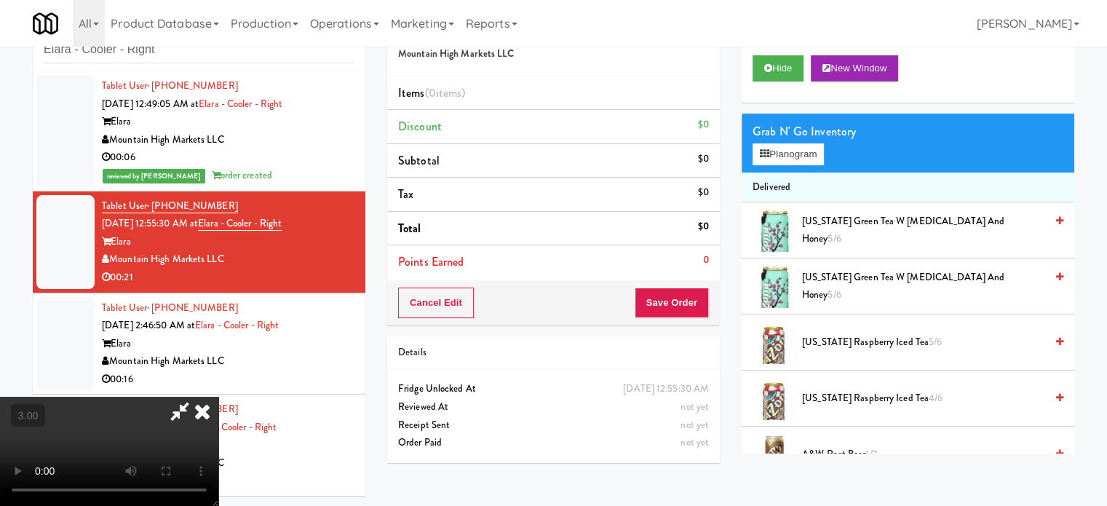
drag, startPoint x: 403, startPoint y: 303, endPoint x: 423, endPoint y: 287, distance: 24.9
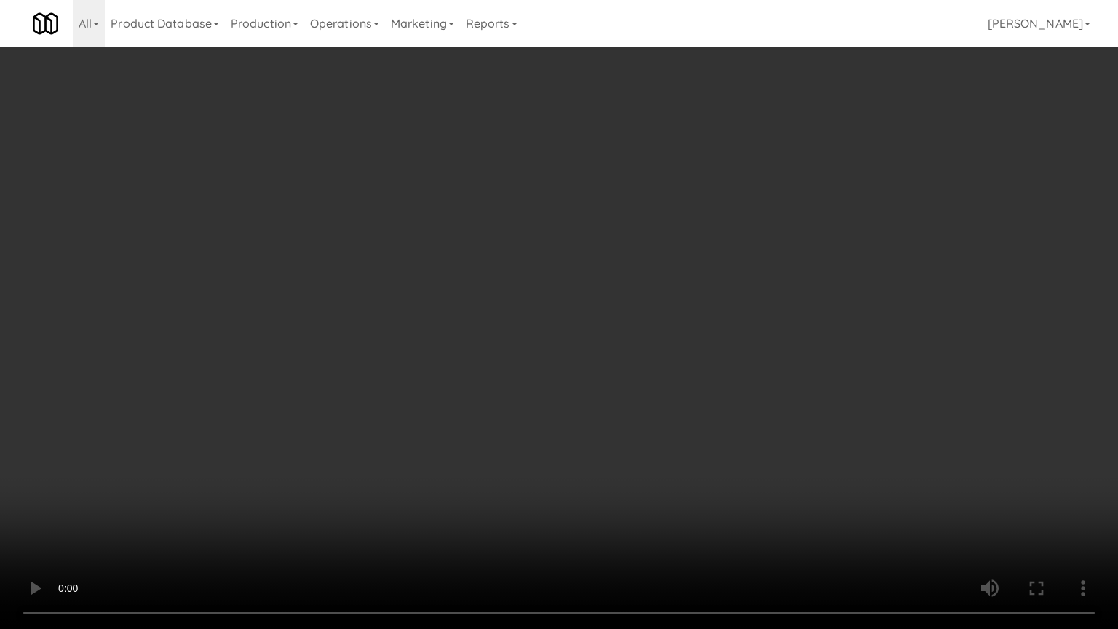
drag, startPoint x: 788, startPoint y: 290, endPoint x: 831, endPoint y: 181, distance: 117.3
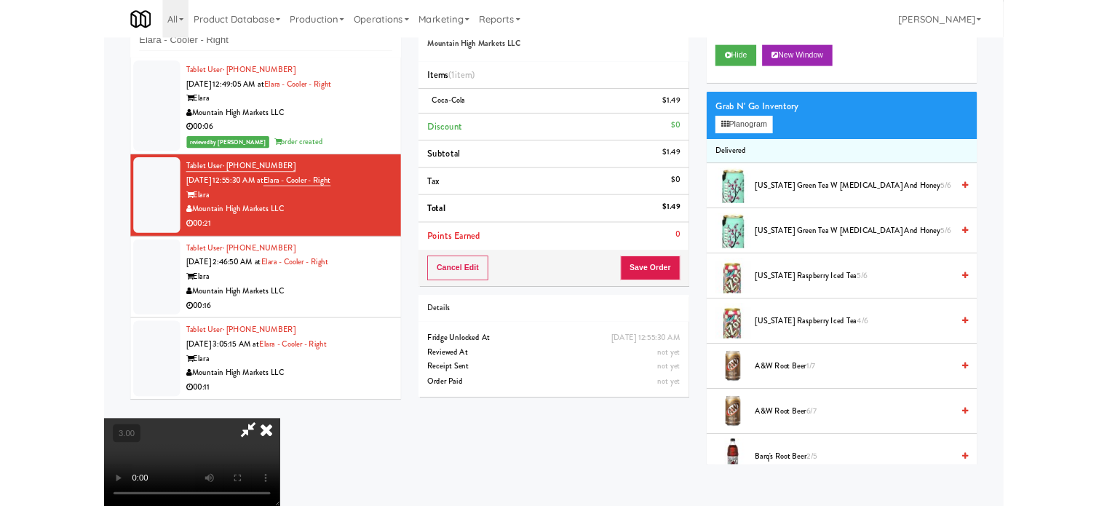
scroll to position [47, 0]
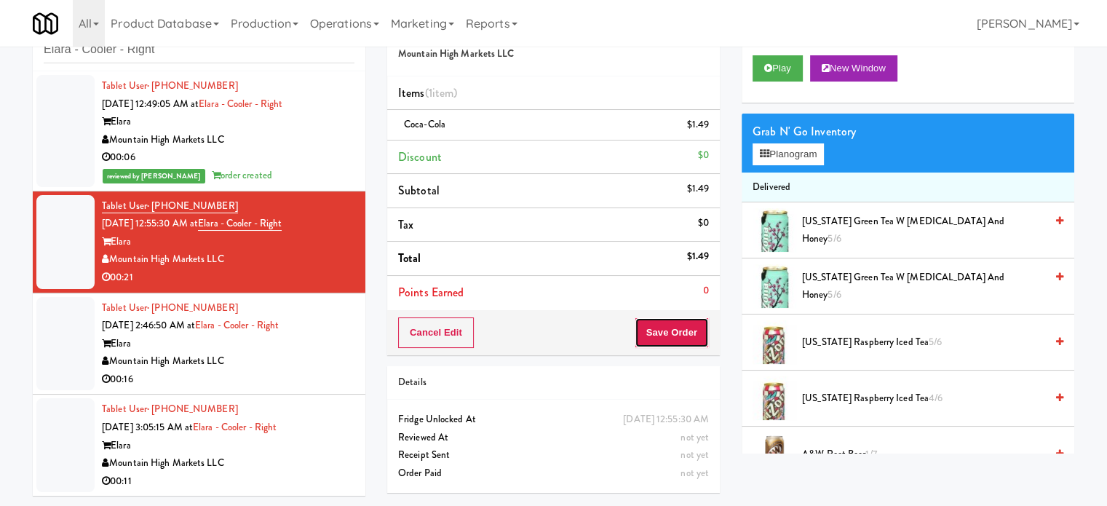
drag, startPoint x: 676, startPoint y: 335, endPoint x: 530, endPoint y: 211, distance: 192.0
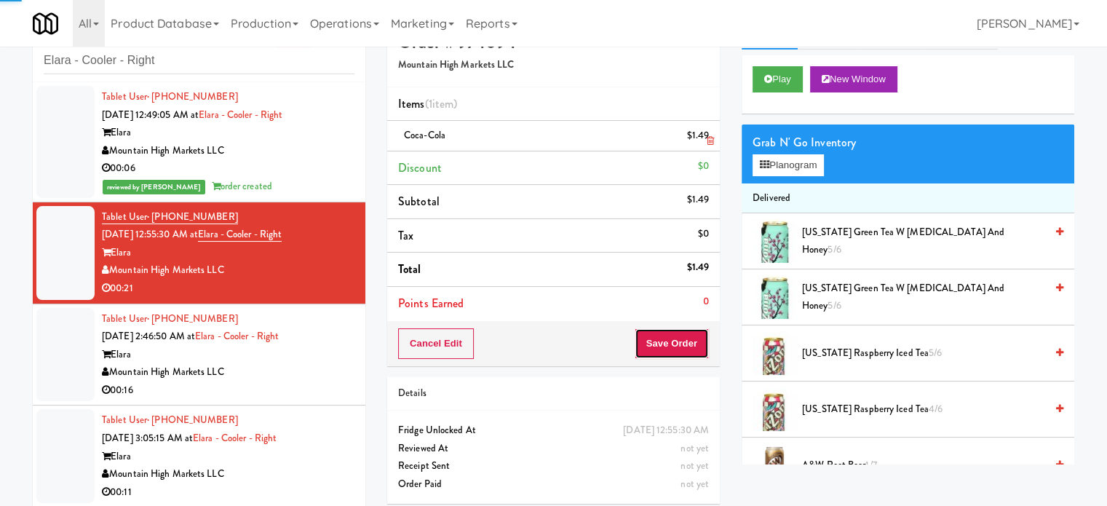
scroll to position [0, 0]
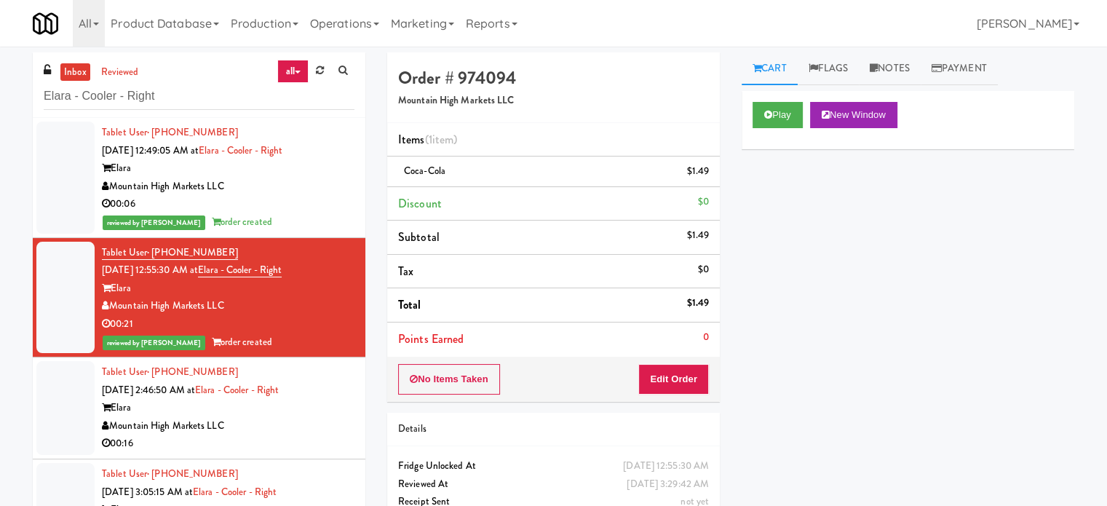
drag, startPoint x: 287, startPoint y: 423, endPoint x: 390, endPoint y: 370, distance: 115.5
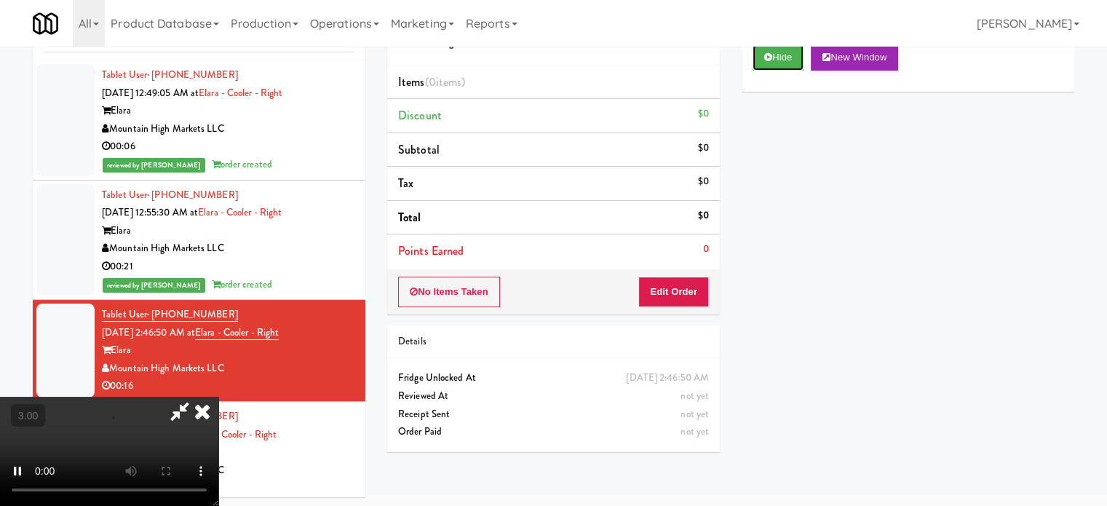
scroll to position [59, 0]
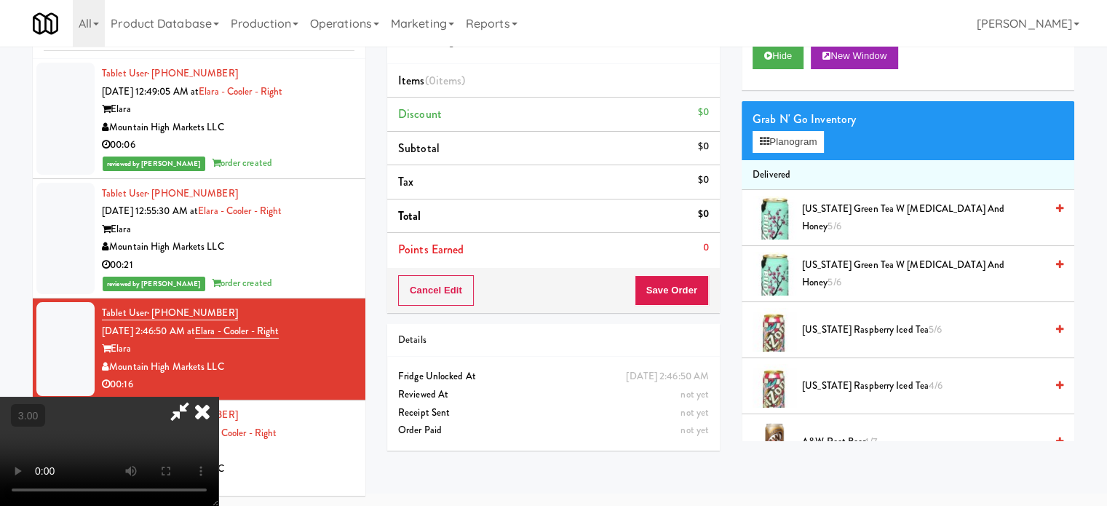
drag, startPoint x: 405, startPoint y: 267, endPoint x: 415, endPoint y: 250, distance: 20.6
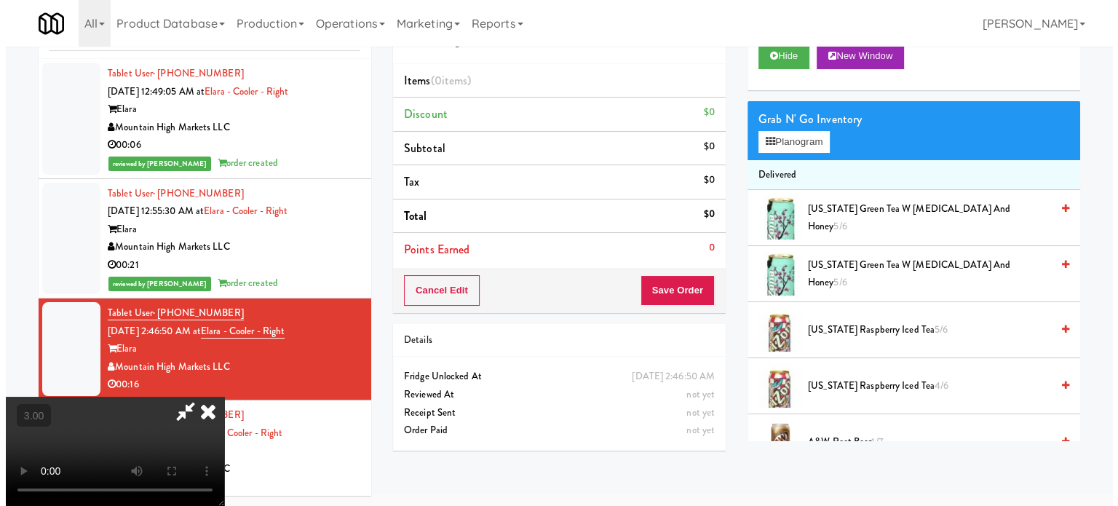
scroll to position [47, 0]
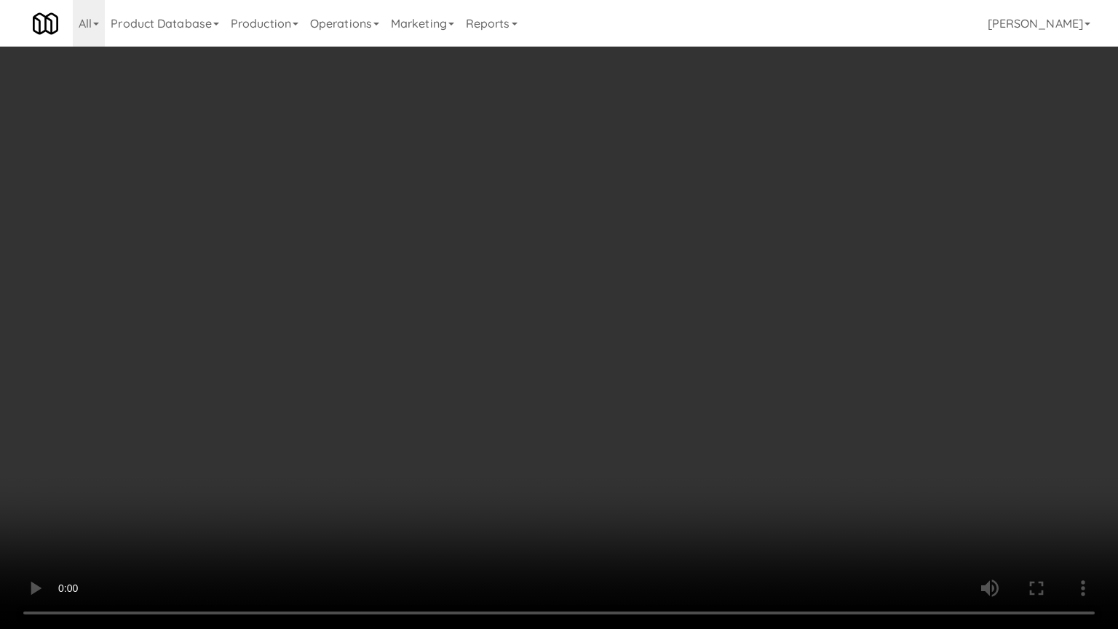
drag, startPoint x: 224, startPoint y: 454, endPoint x: 405, endPoint y: 294, distance: 241.7
drag, startPoint x: 485, startPoint y: 300, endPoint x: 492, endPoint y: 298, distance: 7.6
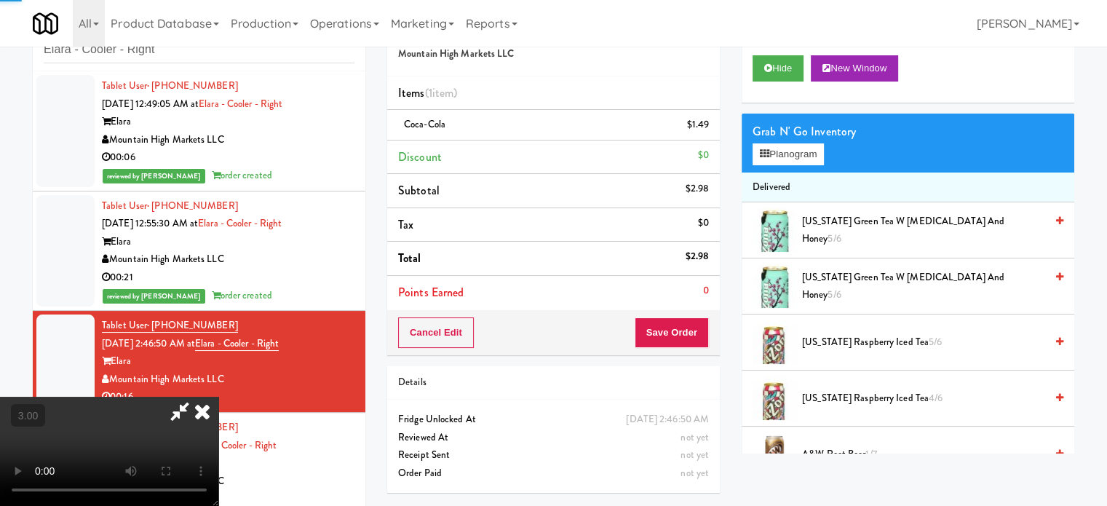
drag, startPoint x: 397, startPoint y: 324, endPoint x: 405, endPoint y: 314, distance: 13.0
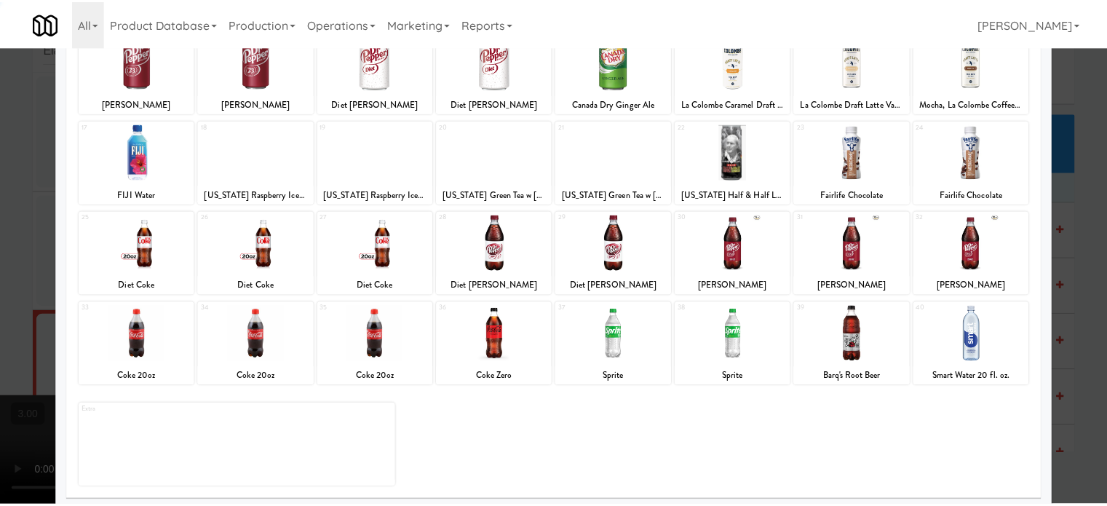
scroll to position [208, 0]
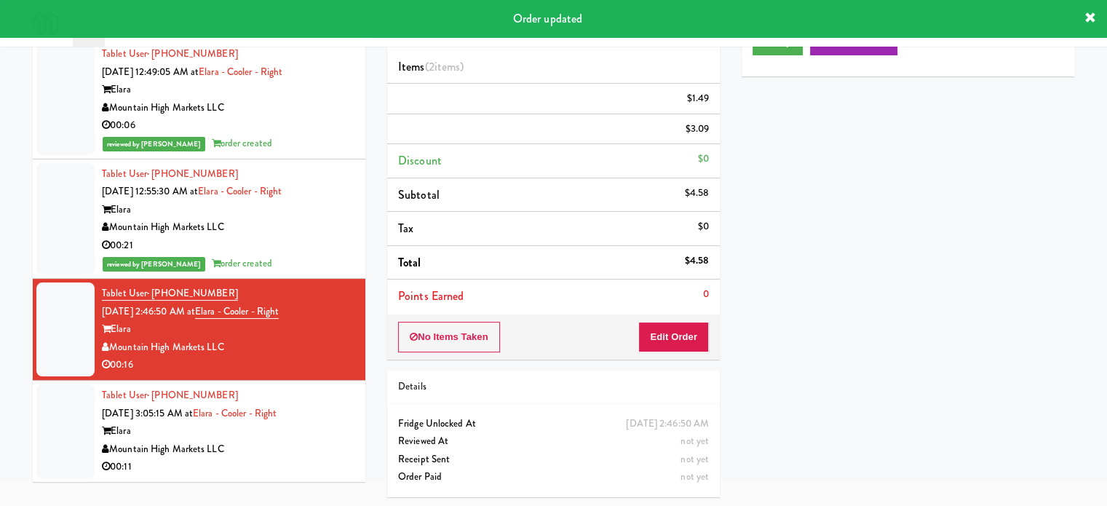
scroll to position [6, 0]
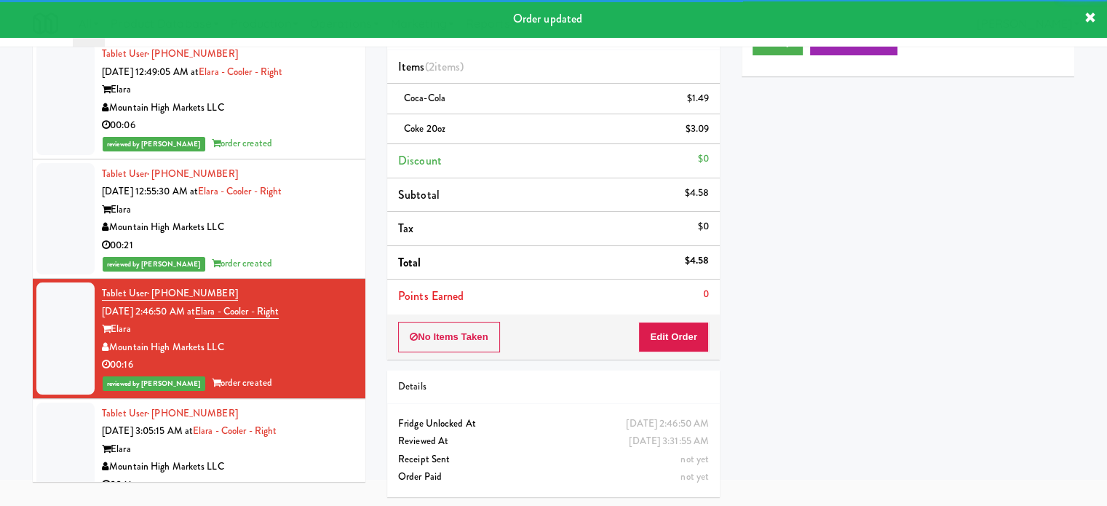
drag, startPoint x: 323, startPoint y: 437, endPoint x: 355, endPoint y: 406, distance: 44.8
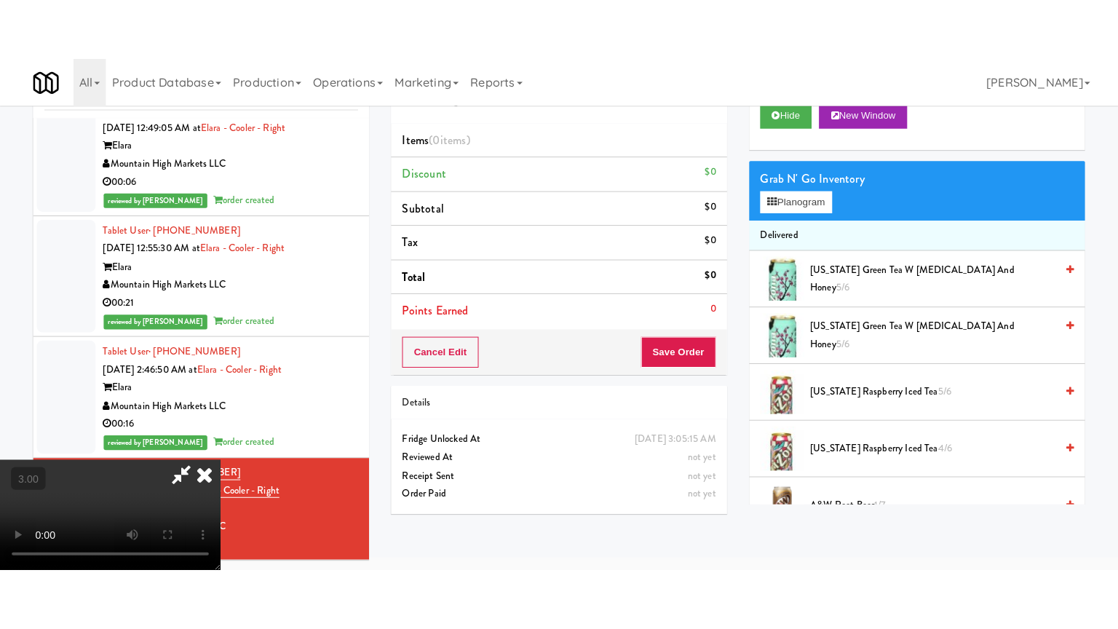
scroll to position [47, 0]
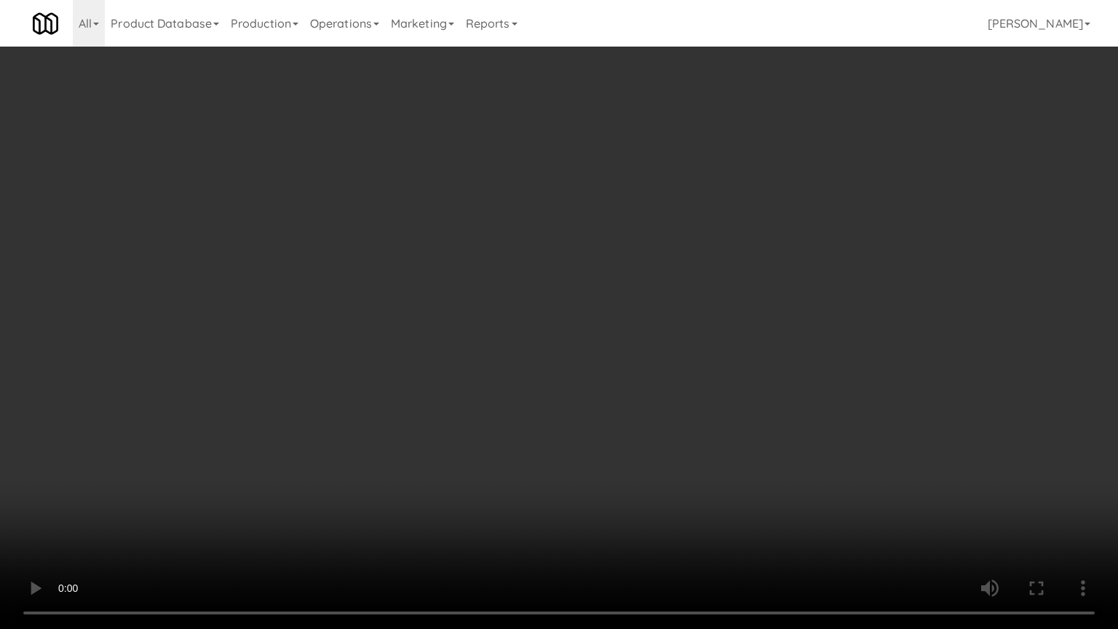
drag, startPoint x: 527, startPoint y: 280, endPoint x: 533, endPoint y: 275, distance: 7.7
drag, startPoint x: 533, startPoint y: 275, endPoint x: 548, endPoint y: 269, distance: 15.7
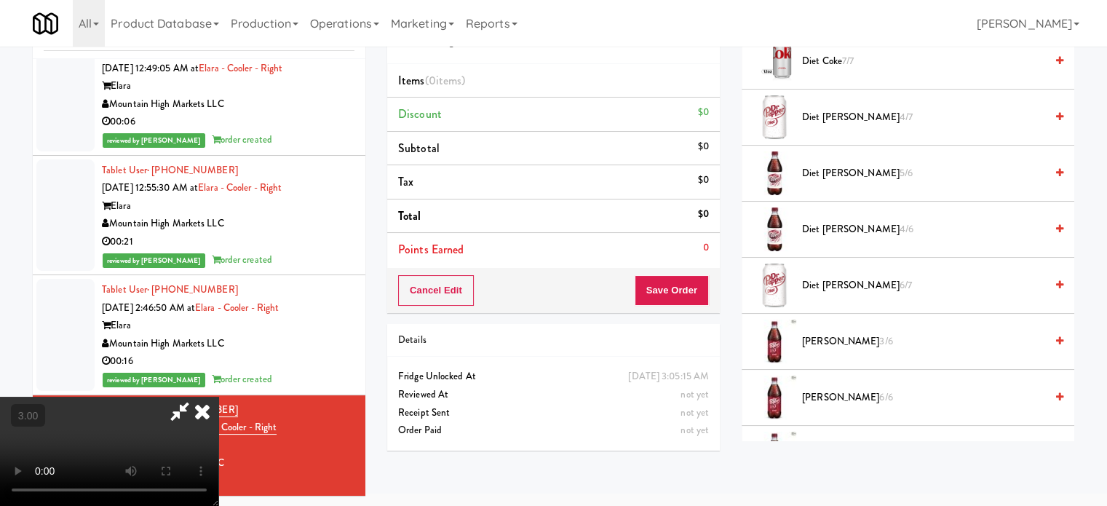
scroll to position [1928, 0]
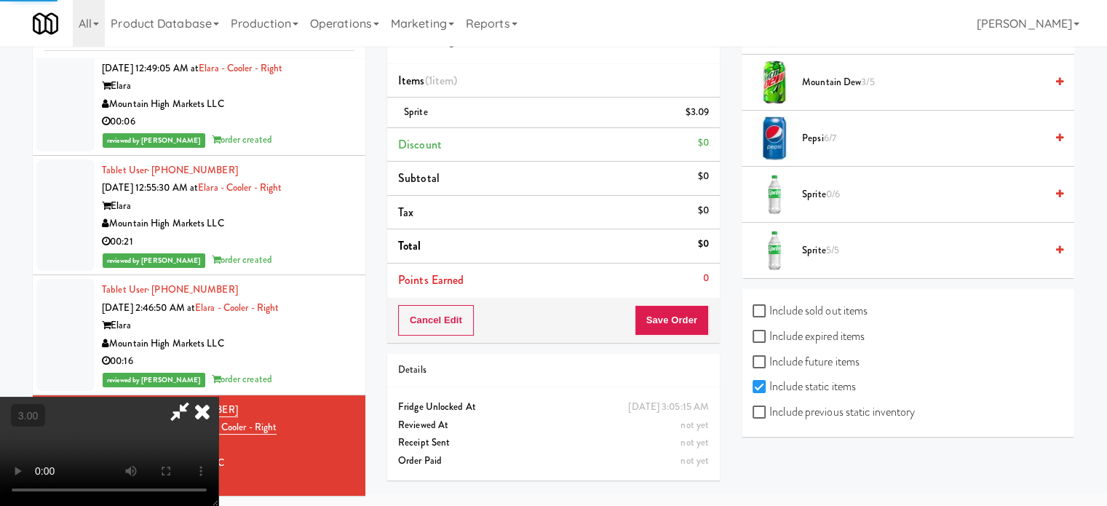
drag, startPoint x: 363, startPoint y: 322, endPoint x: 367, endPoint y: 390, distance: 67.8
drag, startPoint x: 367, startPoint y: 390, endPoint x: 396, endPoint y: 340, distance: 57.4
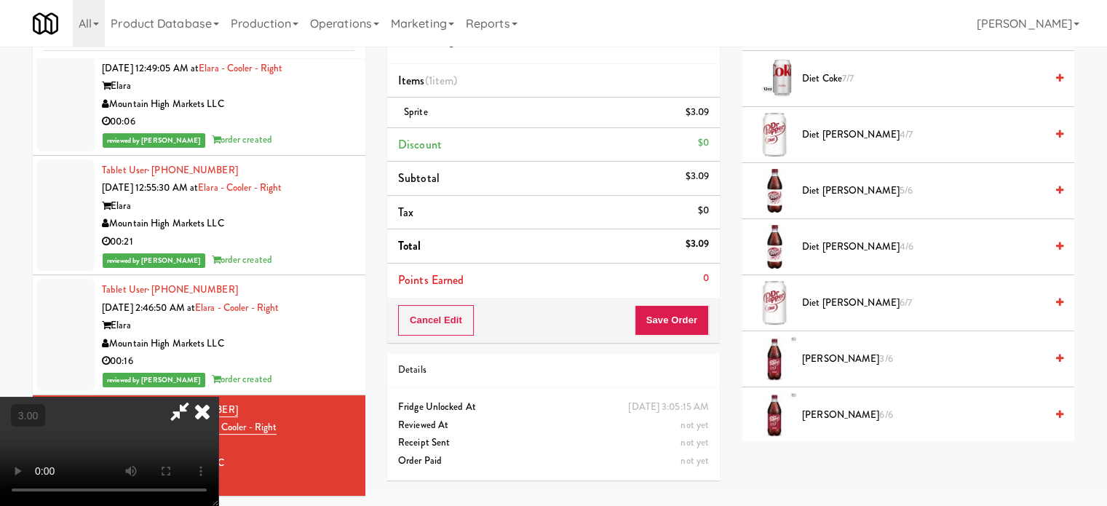
scroll to position [1455, 0]
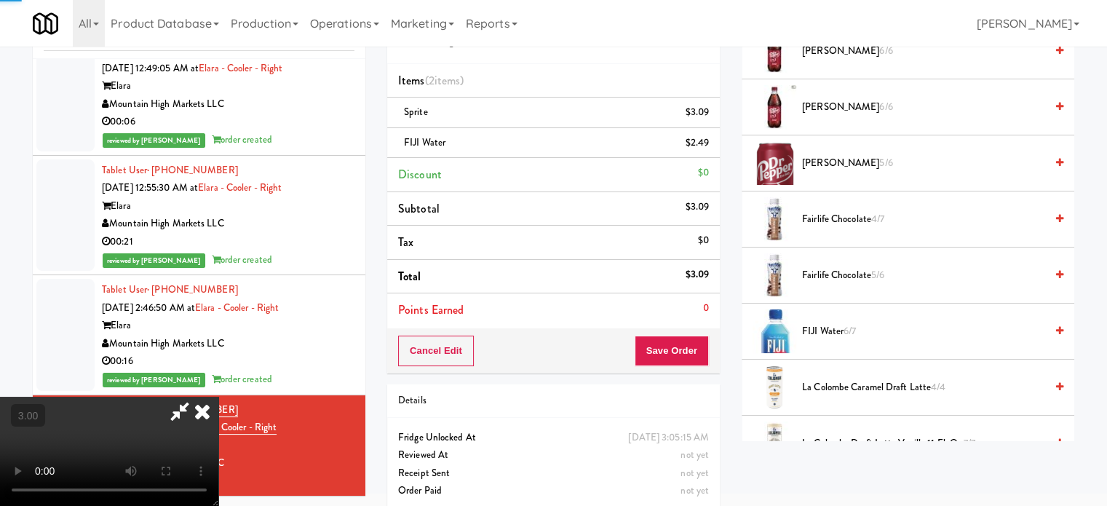
drag, startPoint x: 424, startPoint y: 338, endPoint x: 422, endPoint y: 322, distance: 16.9
drag, startPoint x: 422, startPoint y: 322, endPoint x: 418, endPoint y: 399, distance: 78.0
drag, startPoint x: 418, startPoint y: 399, endPoint x: 423, endPoint y: 336, distance: 63.6
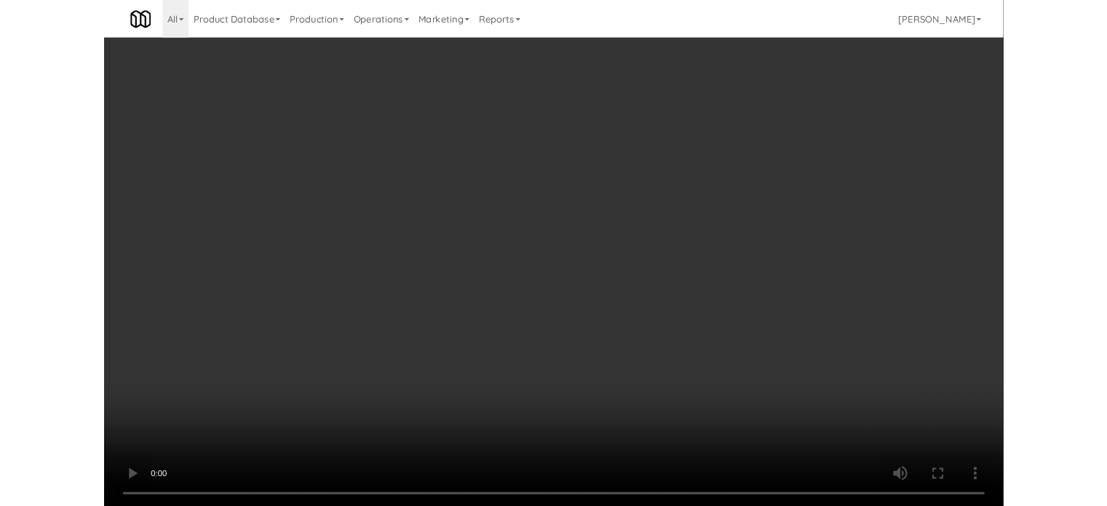
scroll to position [59, 0]
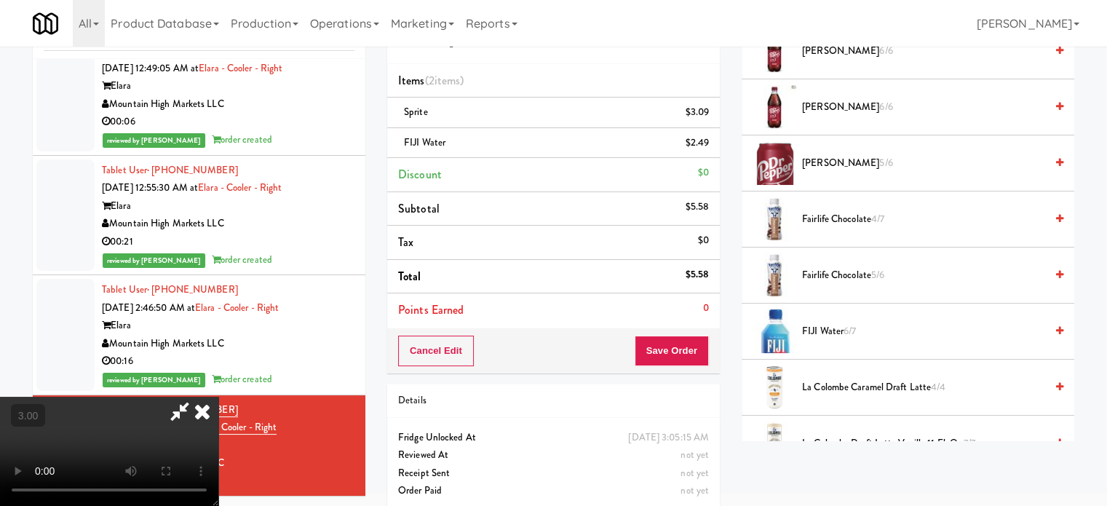
drag, startPoint x: 647, startPoint y: 148, endPoint x: 609, endPoint y: 261, distance: 118.9
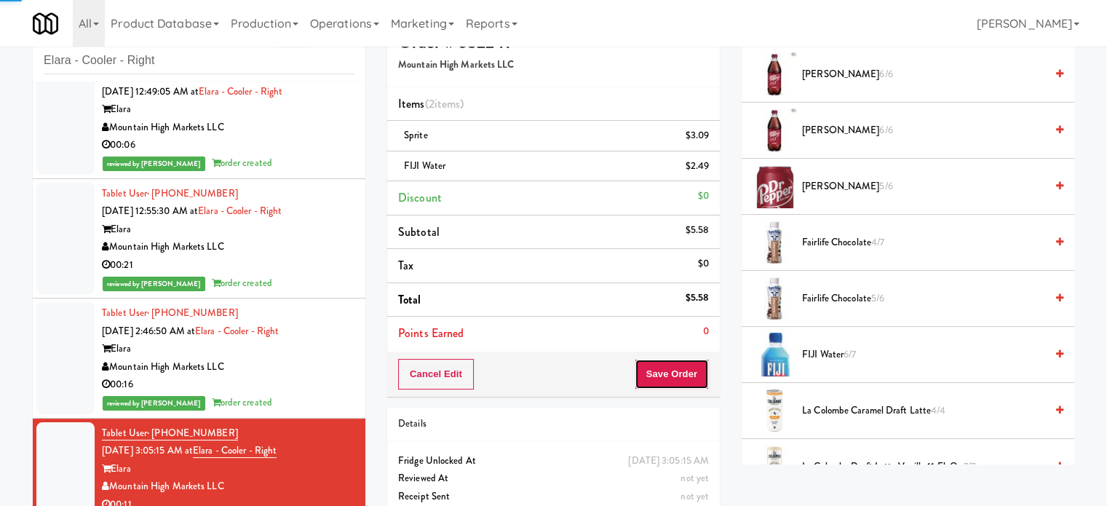
scroll to position [0, 0]
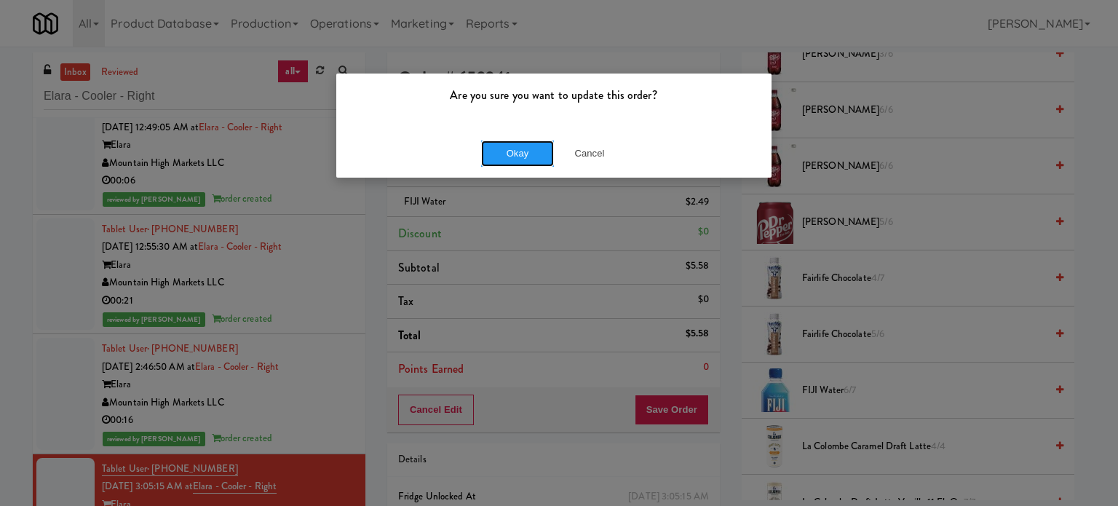
drag, startPoint x: 516, startPoint y: 159, endPoint x: 530, endPoint y: 168, distance: 16.3
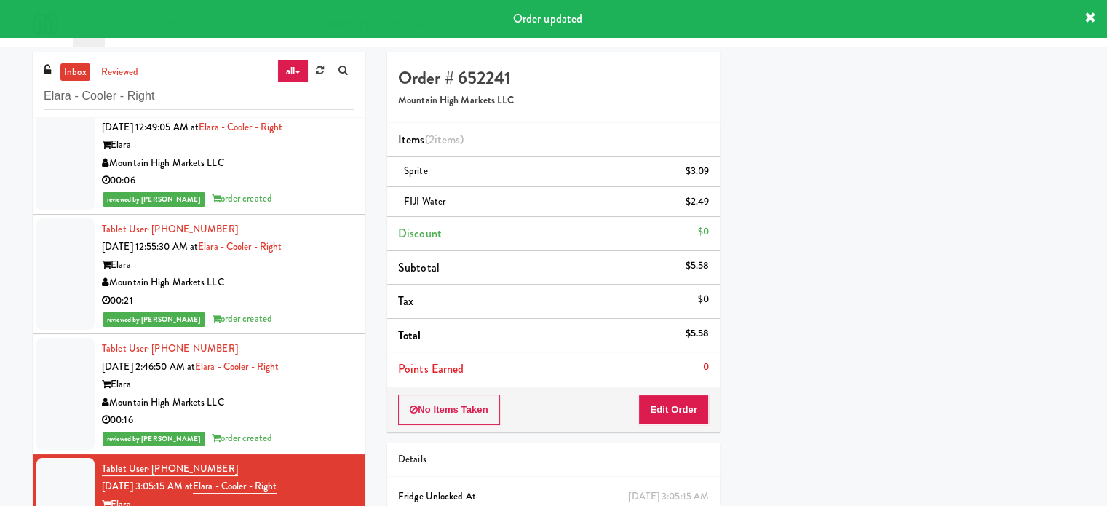
scroll to position [136, 0]
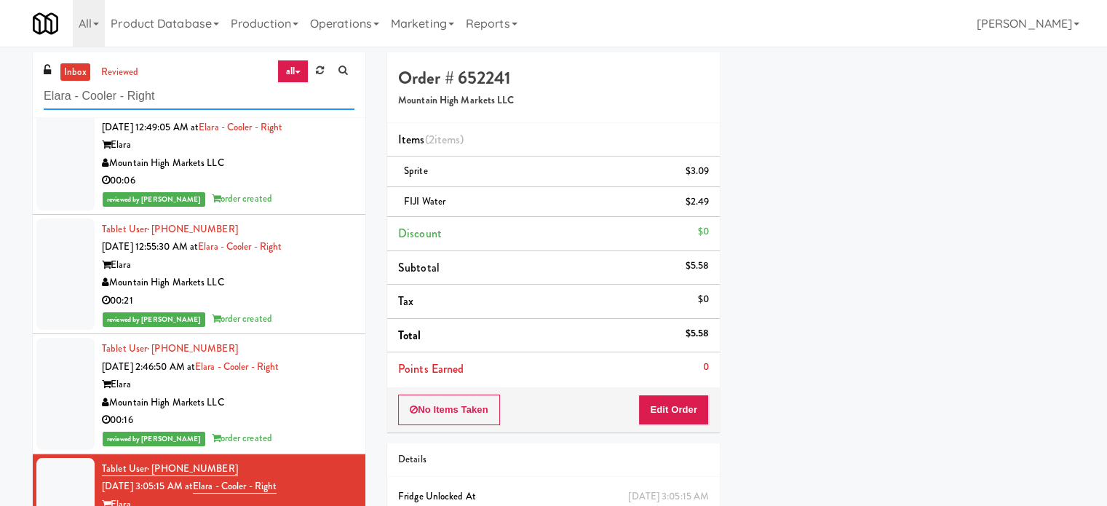
paste input "Vasara - Cooler - Lef"
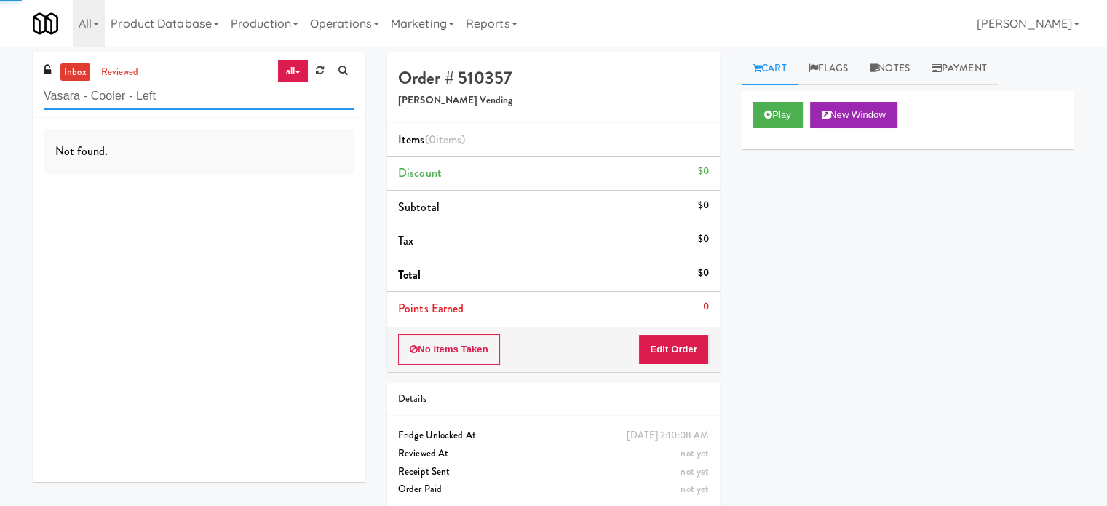
paste input "Kado - Combo Cooler"
paste input "Cambridge Memorial Hospital - A-Wing, Level 0"
paste input "Earth Rangers"
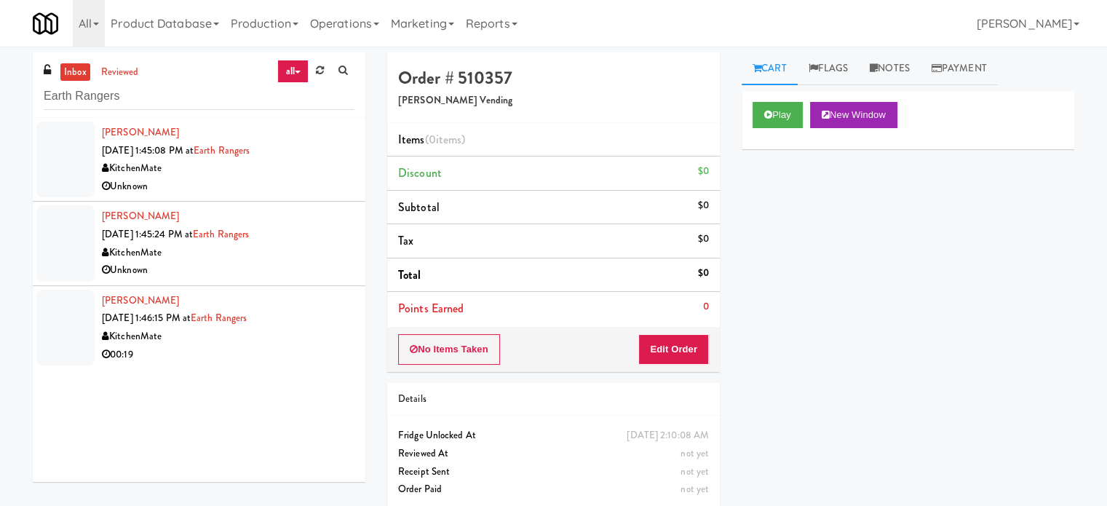
drag, startPoint x: 297, startPoint y: 191, endPoint x: 582, endPoint y: 151, distance: 288.0
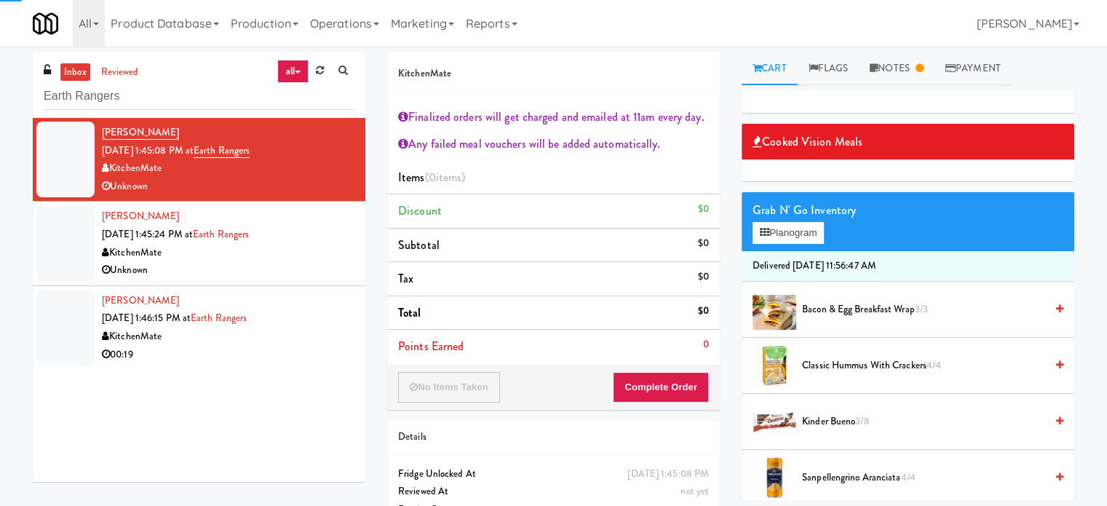
drag, startPoint x: 320, startPoint y: 272, endPoint x: 339, endPoint y: 266, distance: 20.0
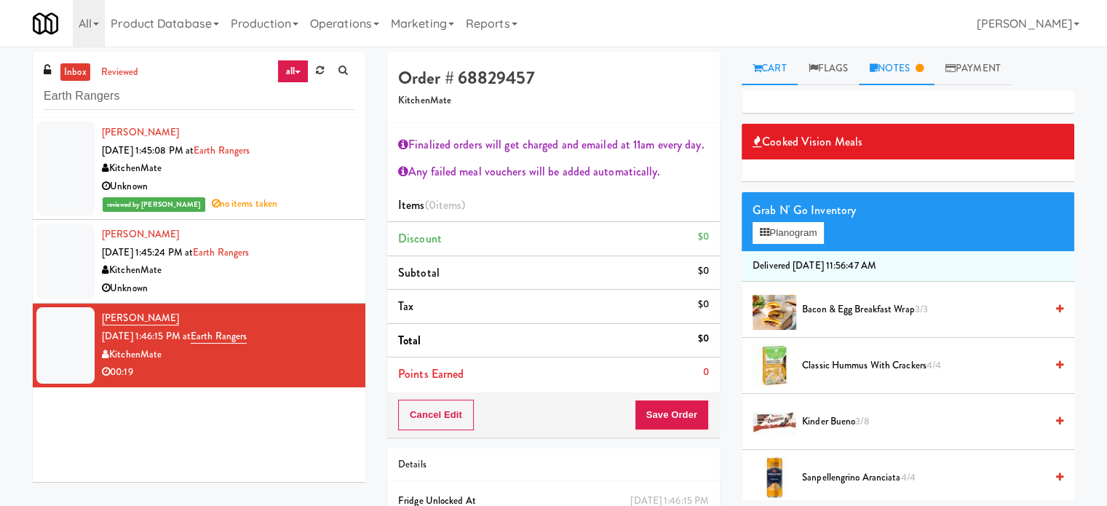
drag, startPoint x: 895, startPoint y: 71, endPoint x: 890, endPoint y: 77, distance: 7.7
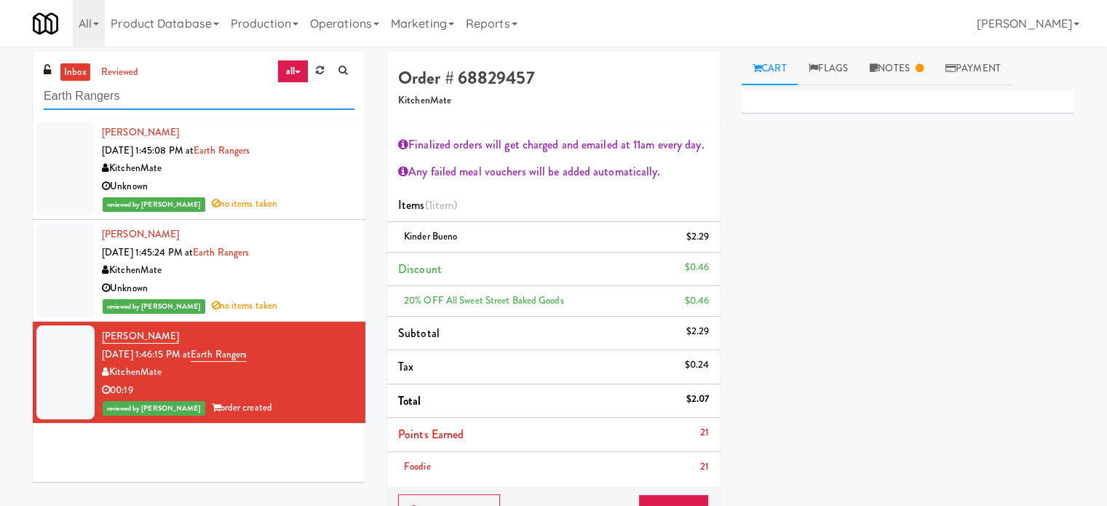
paste input "Reotown Apartments - Cooler 2"
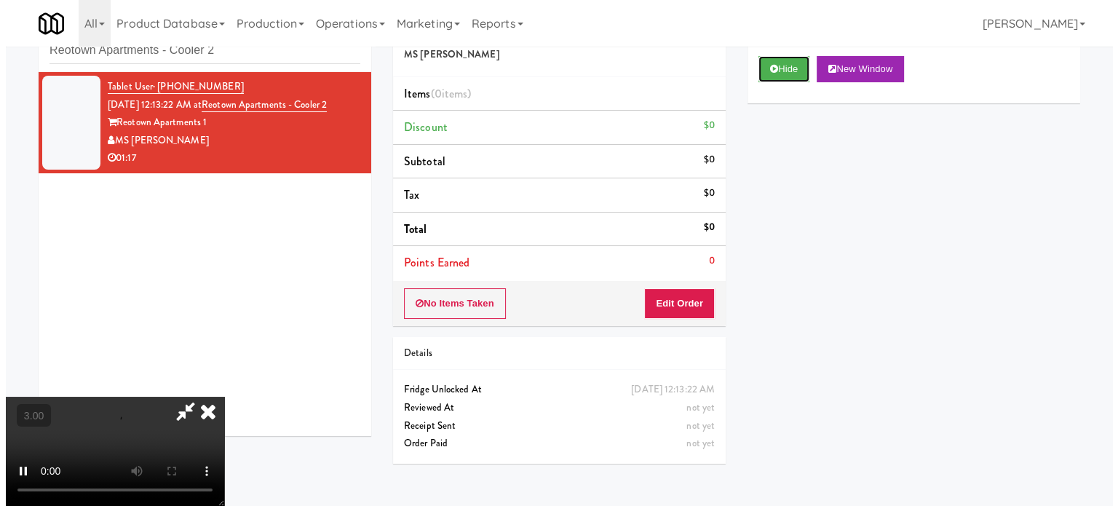
scroll to position [47, 0]
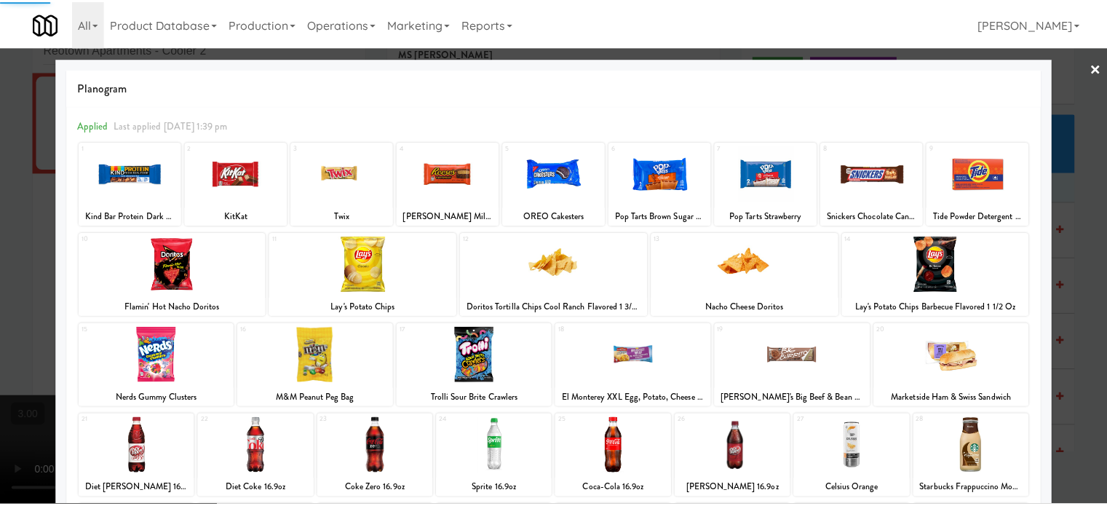
scroll to position [208, 0]
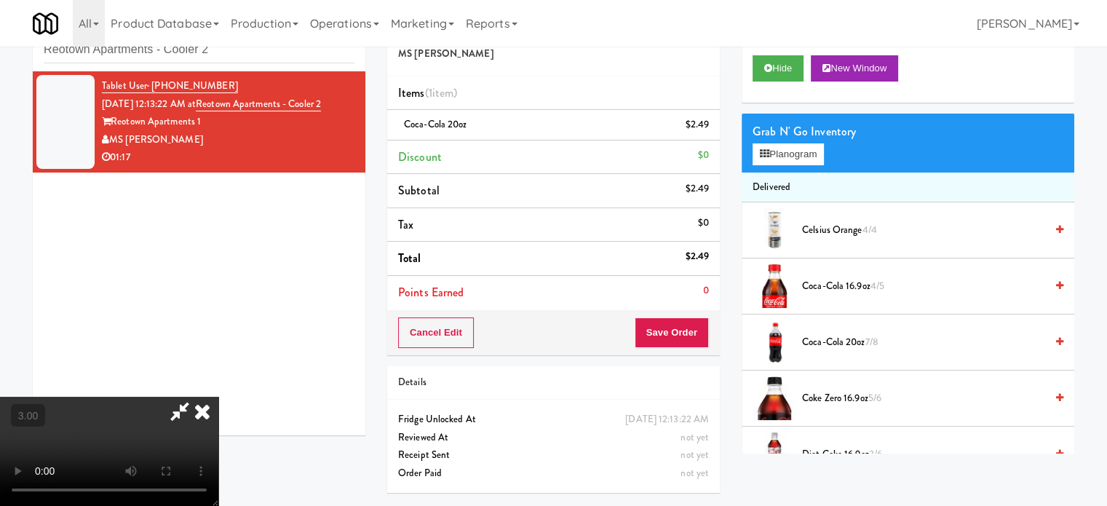
drag, startPoint x: 396, startPoint y: 252, endPoint x: 407, endPoint y: 315, distance: 63.6
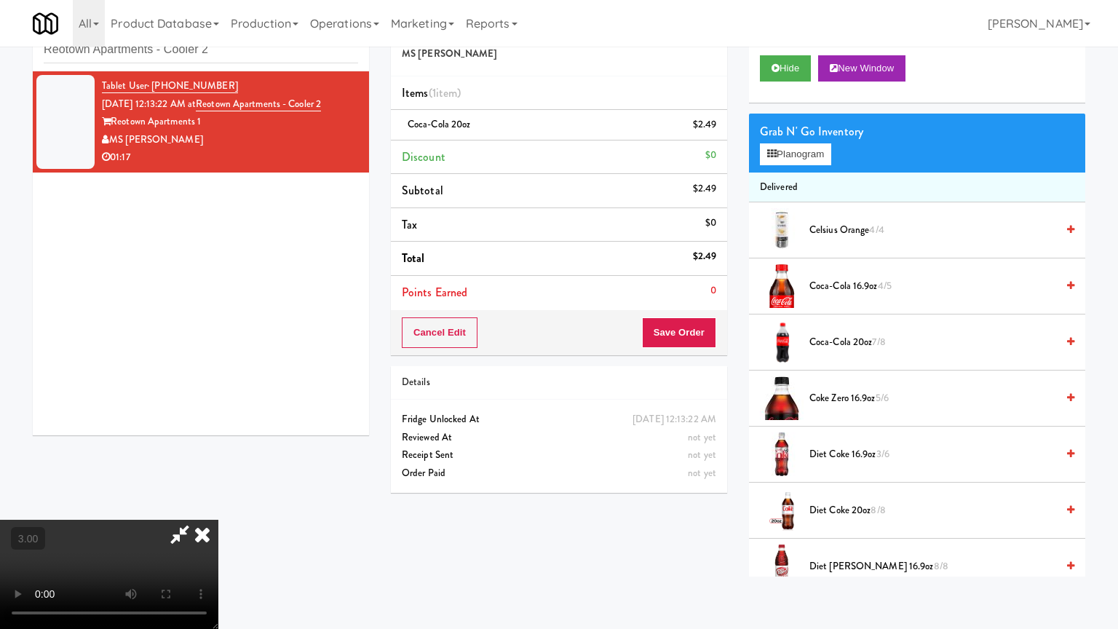
drag, startPoint x: 407, startPoint y: 315, endPoint x: 433, endPoint y: 242, distance: 77.8
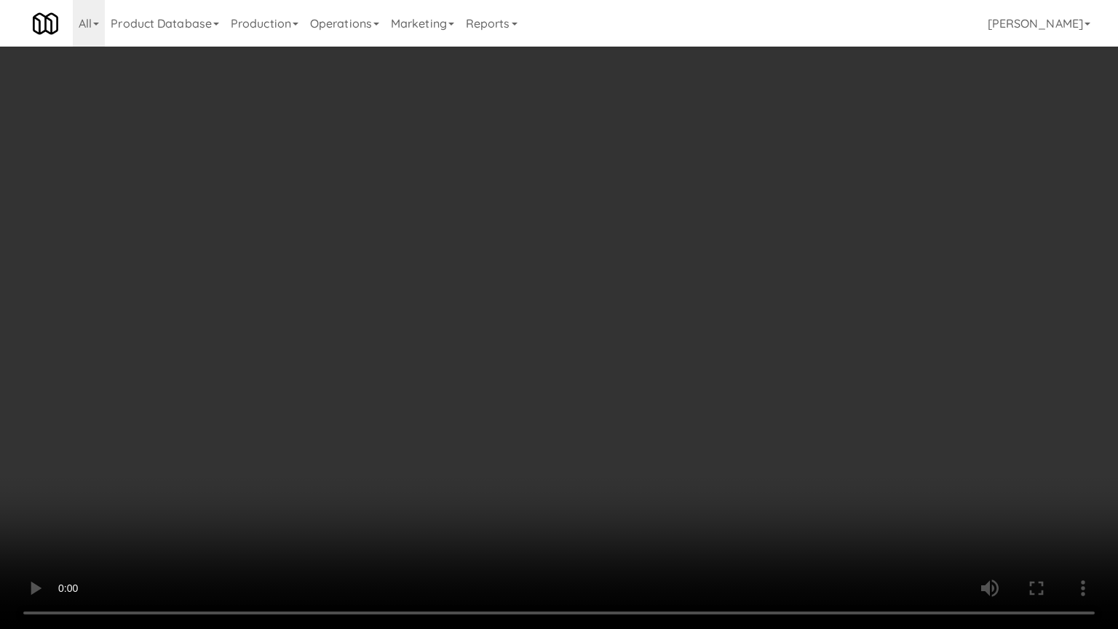
drag, startPoint x: 779, startPoint y: 262, endPoint x: 797, endPoint y: 145, distance: 118.5
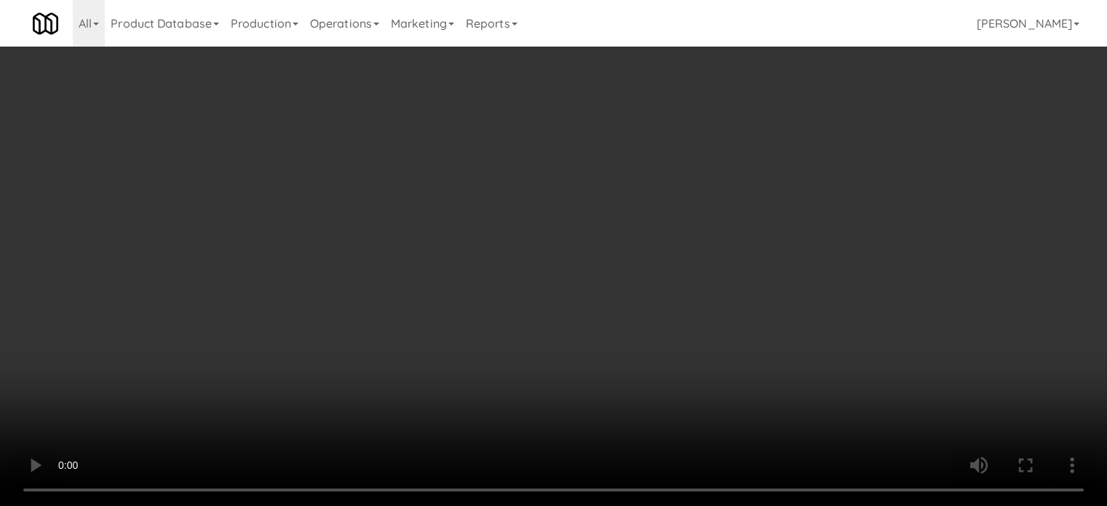
scroll to position [1508, 0]
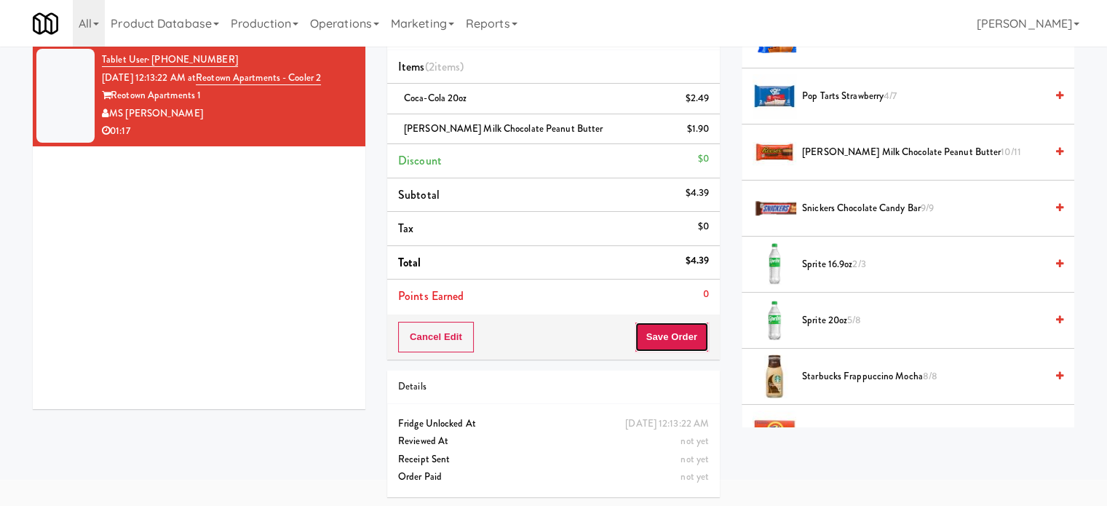
drag, startPoint x: 668, startPoint y: 329, endPoint x: 672, endPoint y: 337, distance: 8.8
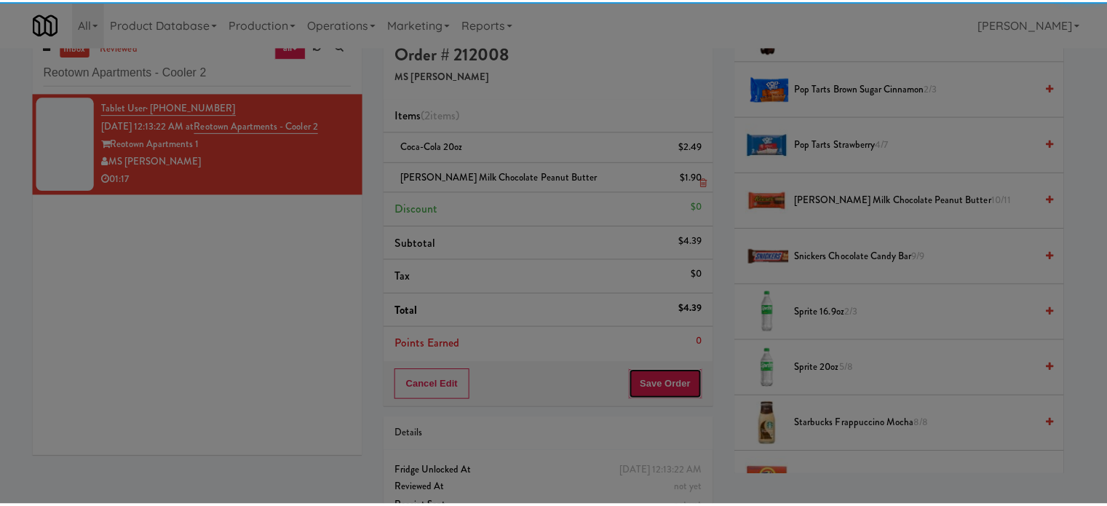
scroll to position [0, 0]
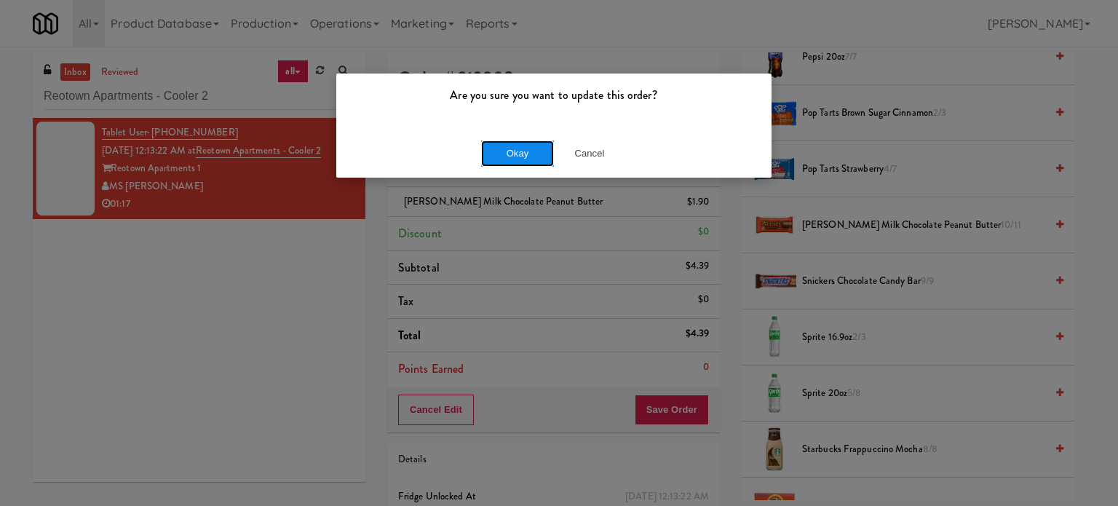
drag, startPoint x: 518, startPoint y: 154, endPoint x: 521, endPoint y: 145, distance: 9.9
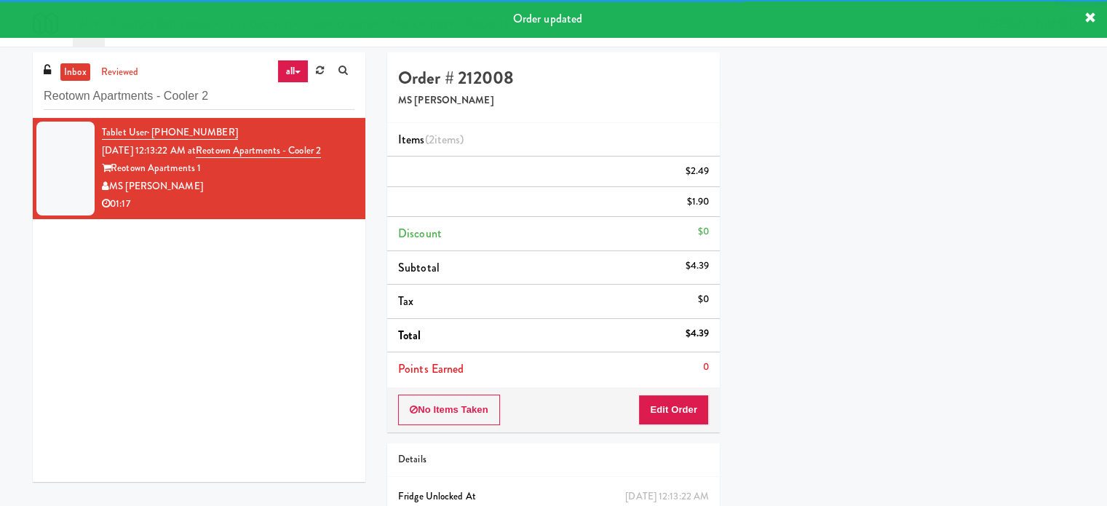
scroll to position [136, 0]
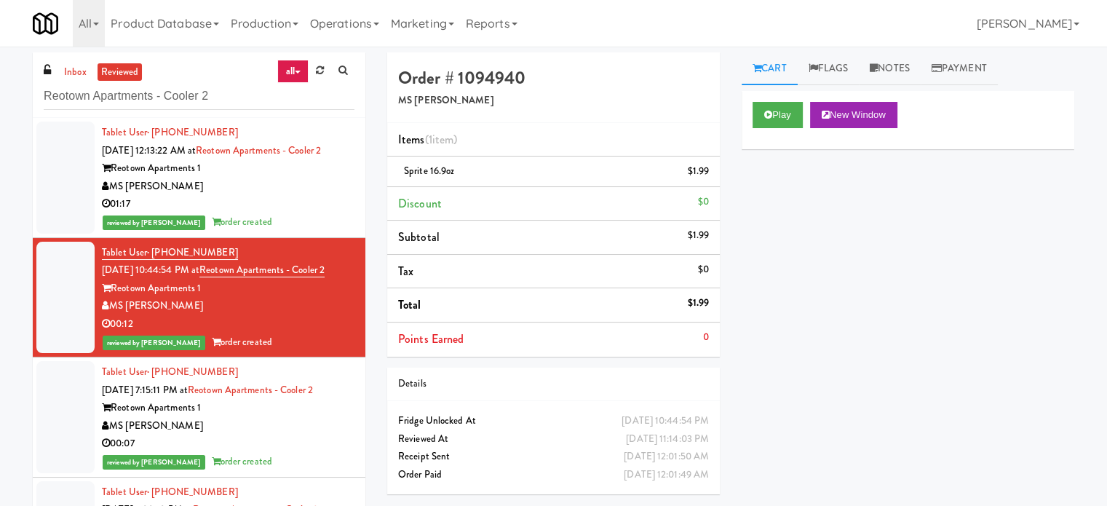
drag, startPoint x: 282, startPoint y: 247, endPoint x: 293, endPoint y: 227, distance: 22.5
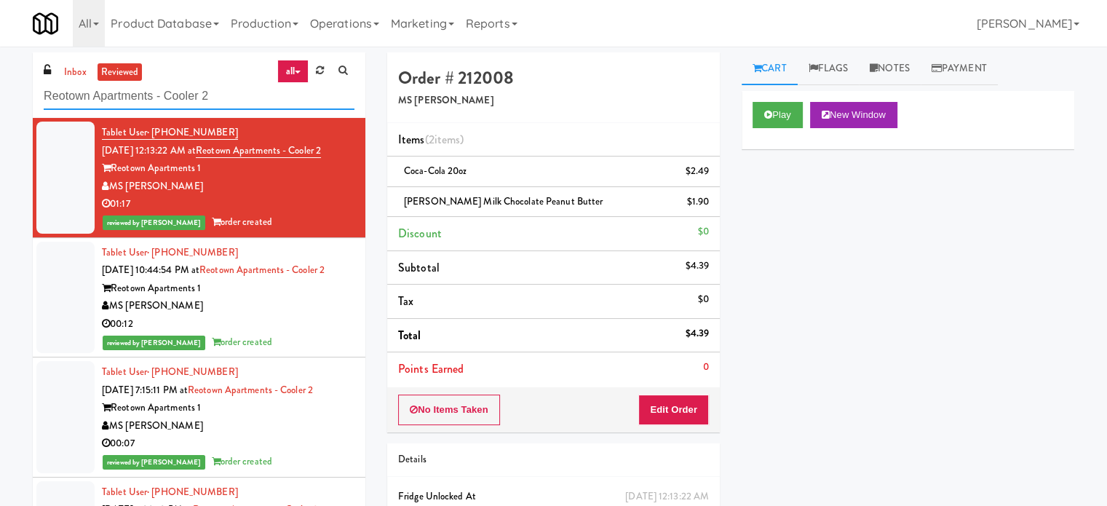
paste input "Fine - Employee Lounge-Cooler-Right"
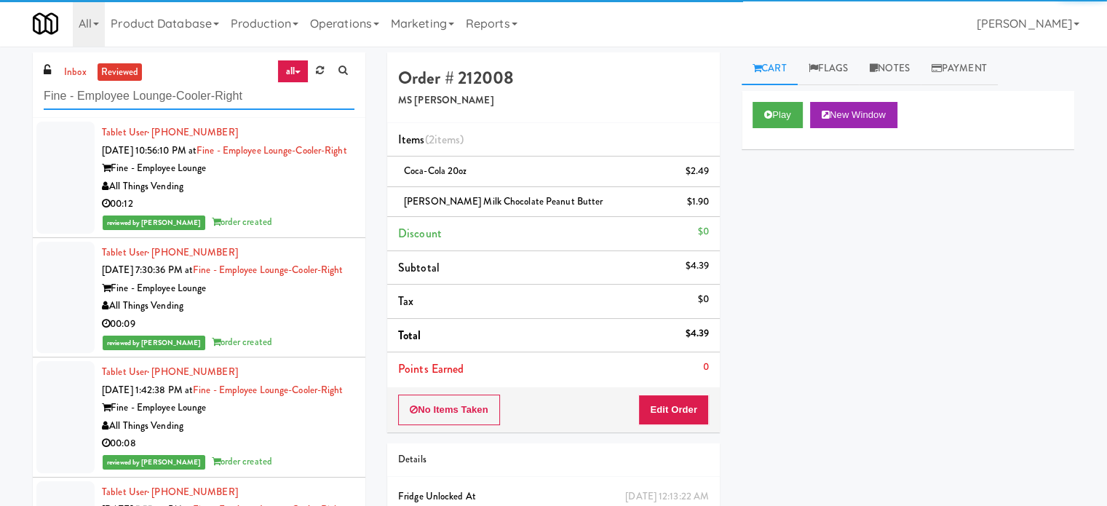
type input "Fine - Employee Lounge-Cooler-Right"
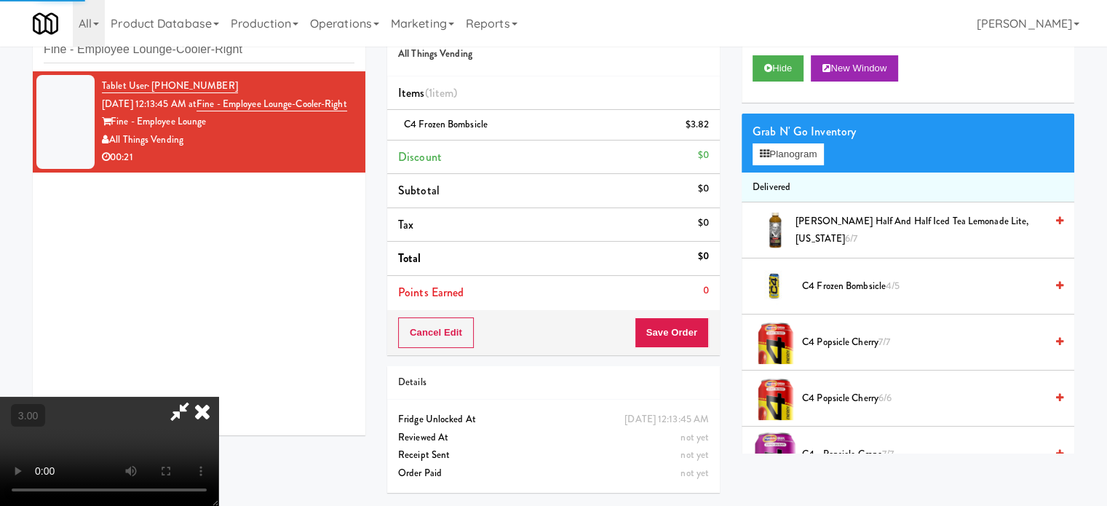
scroll to position [364, 0]
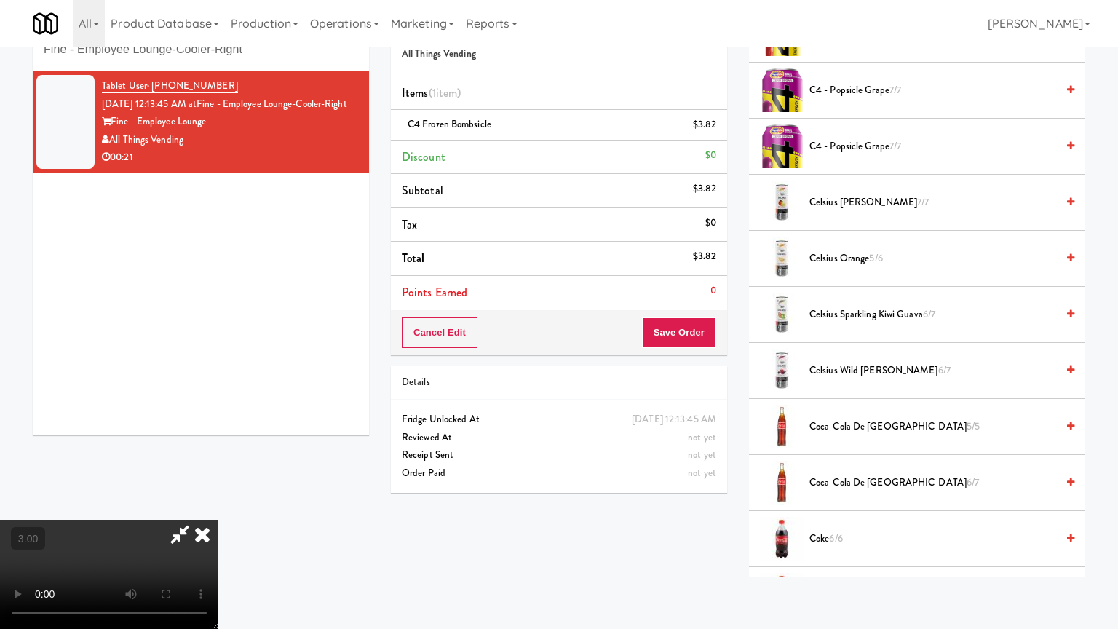
drag, startPoint x: 362, startPoint y: 316, endPoint x: 370, endPoint y: 273, distance: 43.5
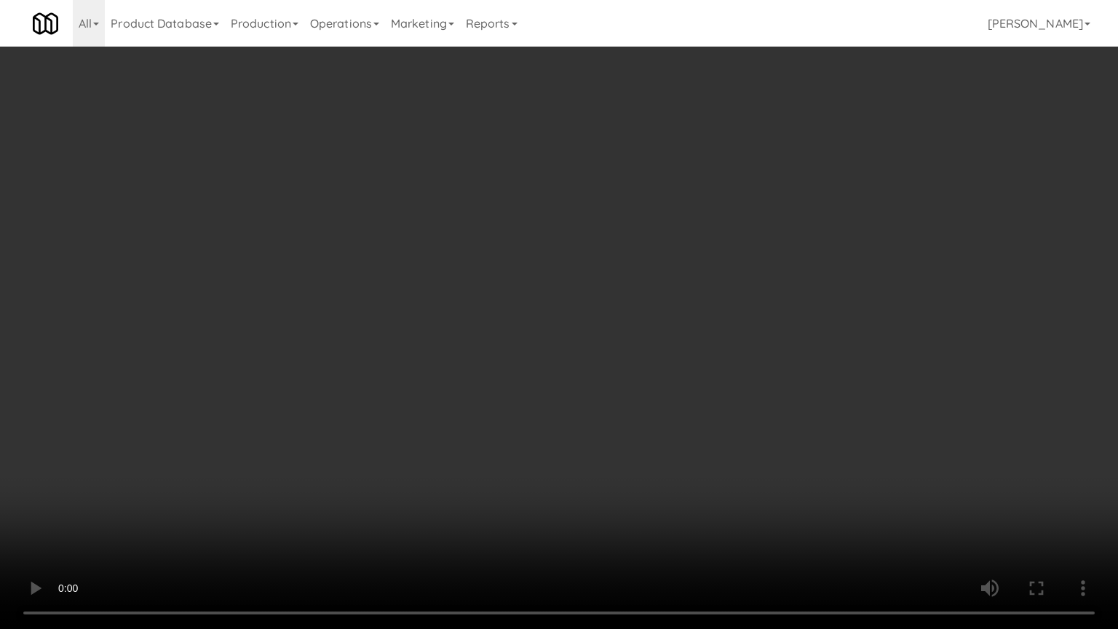
drag, startPoint x: 549, startPoint y: 324, endPoint x: 675, endPoint y: 192, distance: 182.7
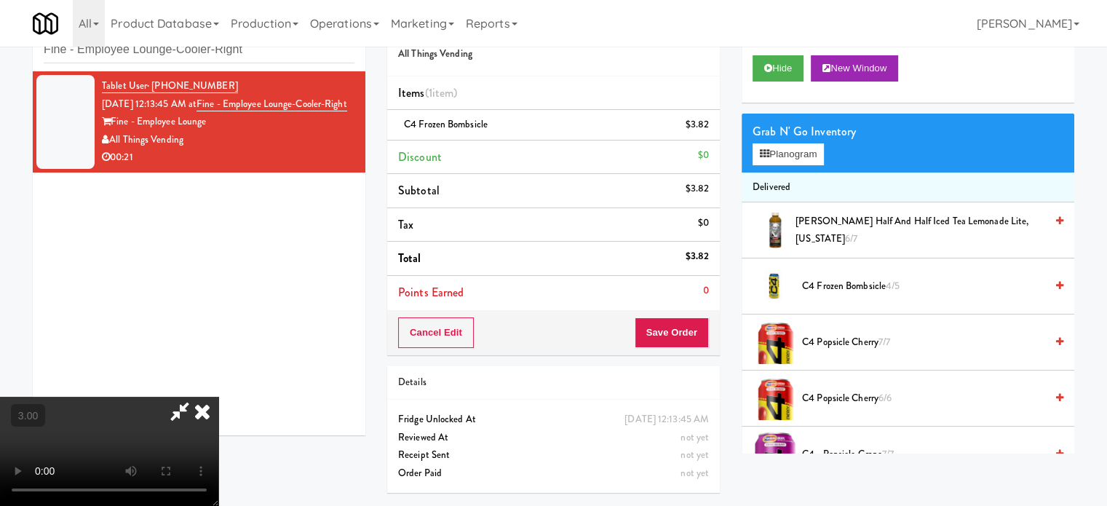
scroll to position [0, 0]
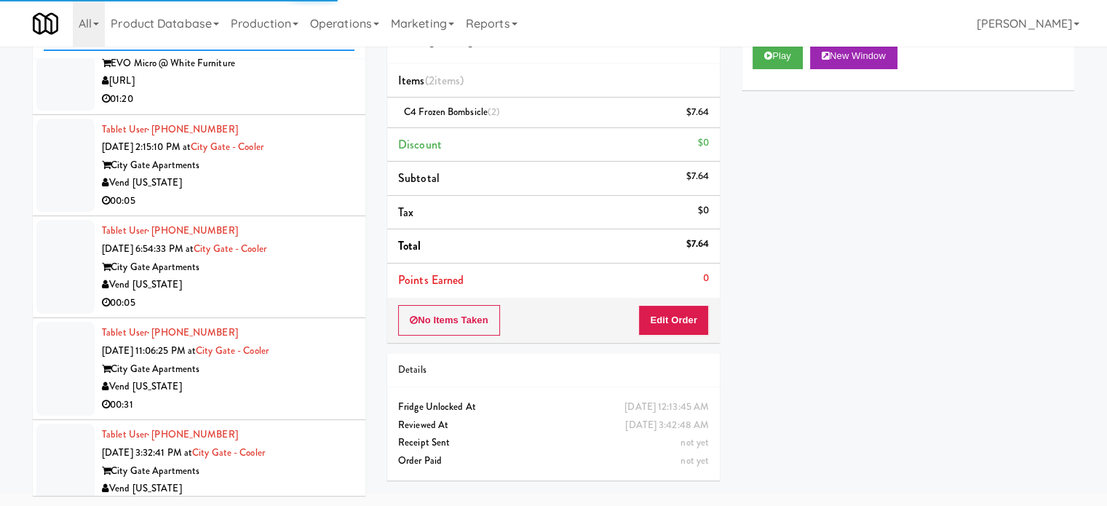
scroll to position [3203, 0]
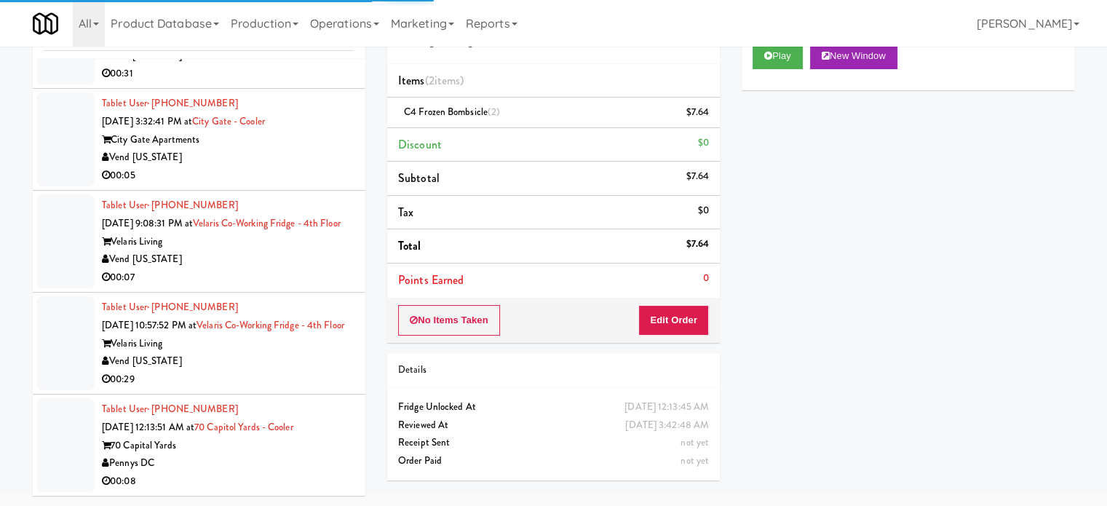
drag, startPoint x: 292, startPoint y: 250, endPoint x: 311, endPoint y: 218, distance: 36.6
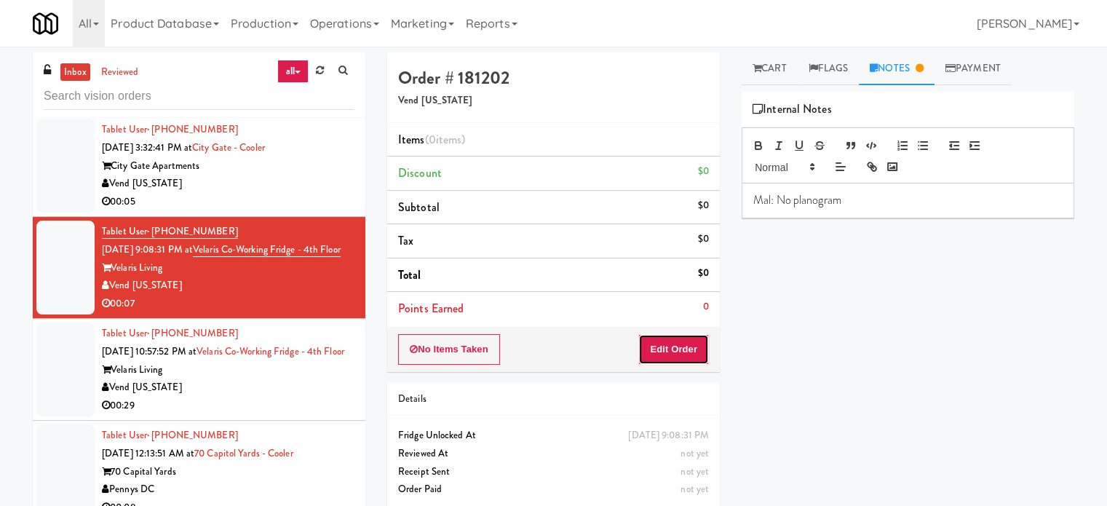
drag, startPoint x: 677, startPoint y: 356, endPoint x: 720, endPoint y: 329, distance: 51.3
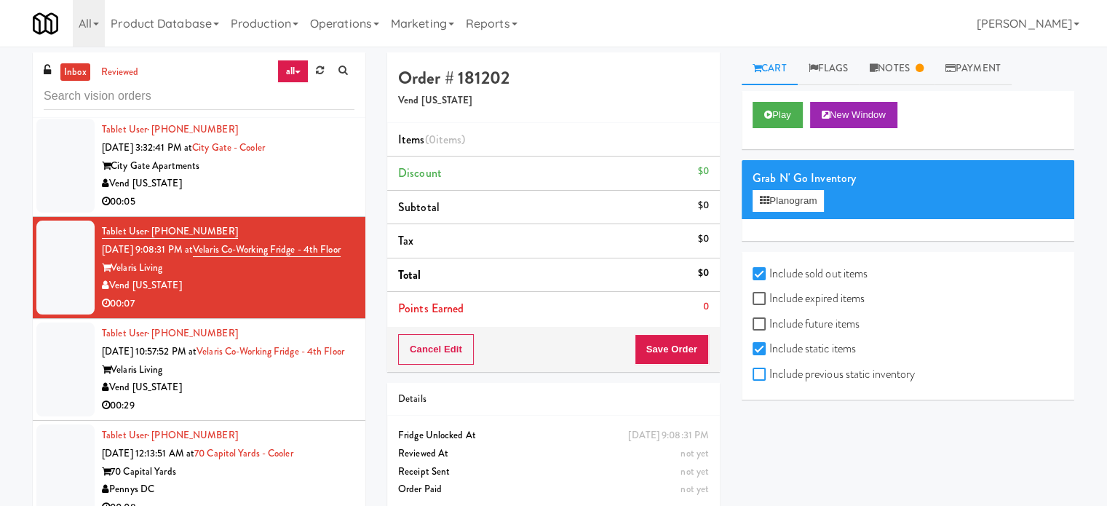
checkbox input "true"
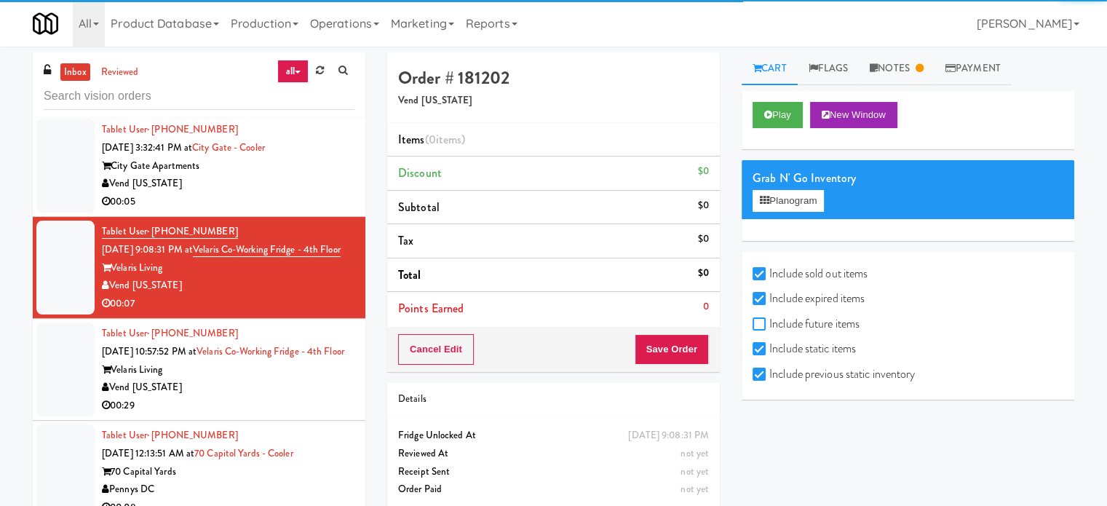
checkbox input "true"
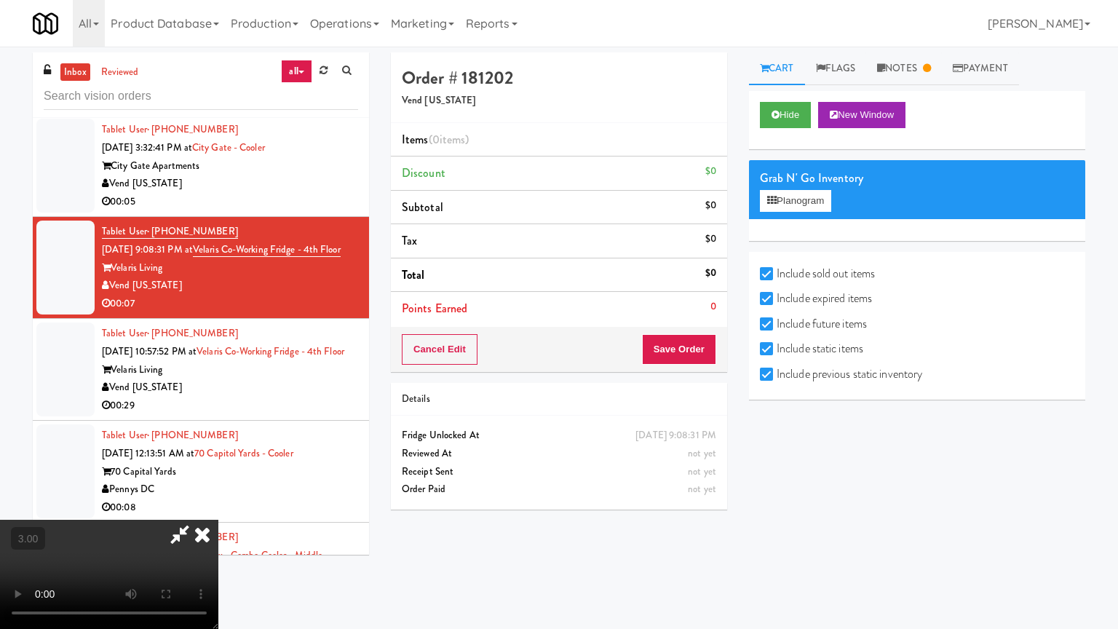
drag, startPoint x: 476, startPoint y: 287, endPoint x: 485, endPoint y: 284, distance: 9.9
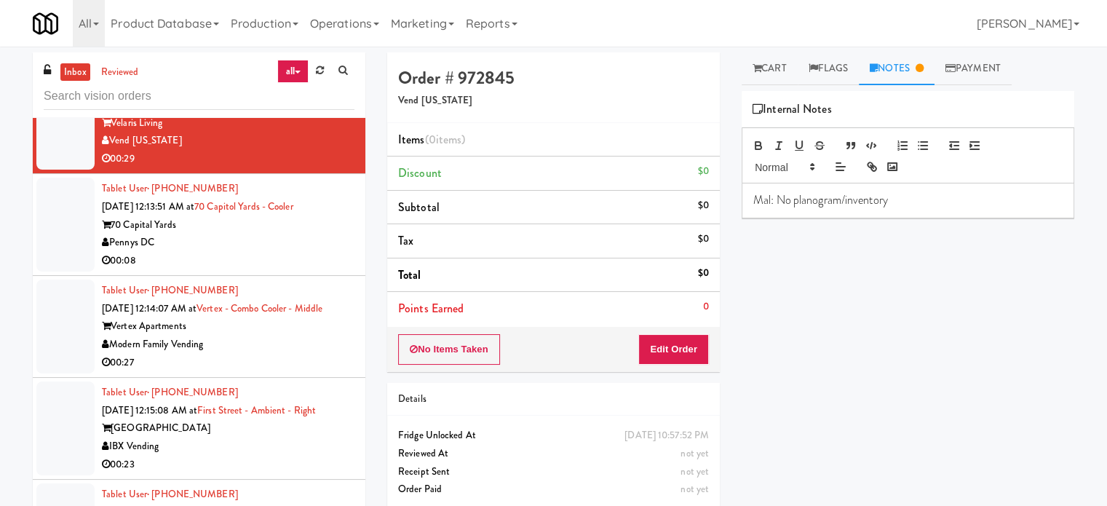
scroll to position [3495, 0]
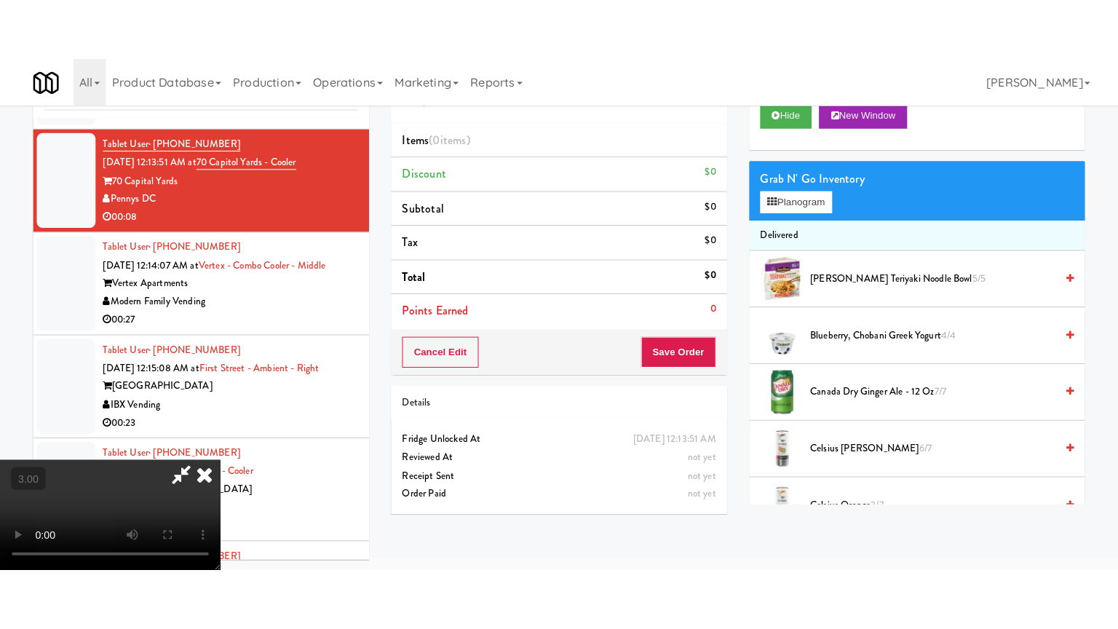
scroll to position [47, 0]
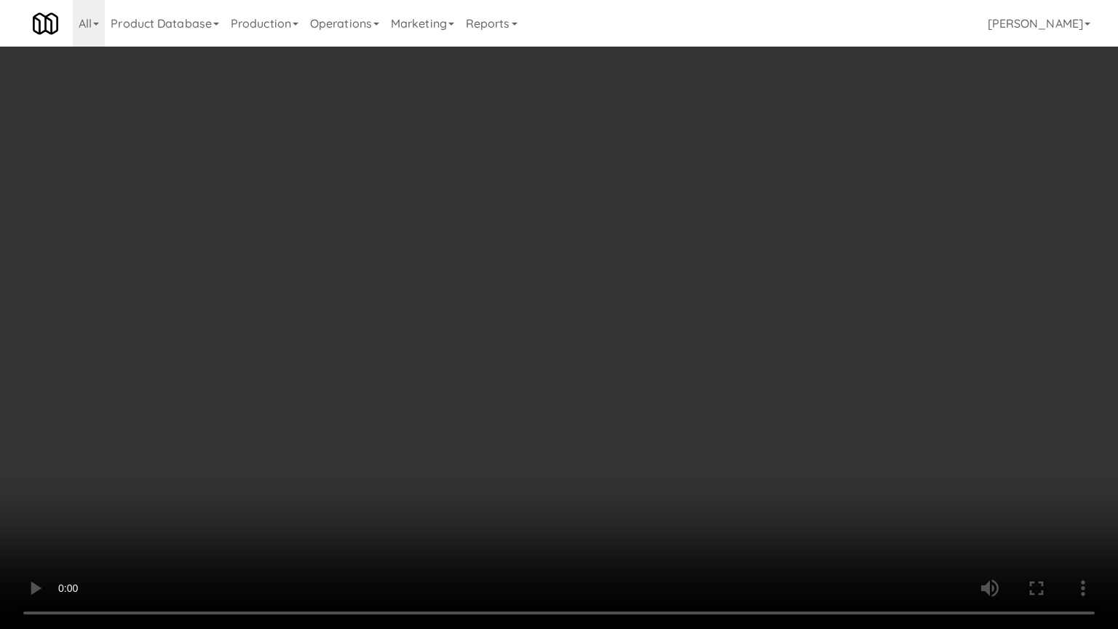
drag, startPoint x: 486, startPoint y: 332, endPoint x: 828, endPoint y: 198, distance: 367.5
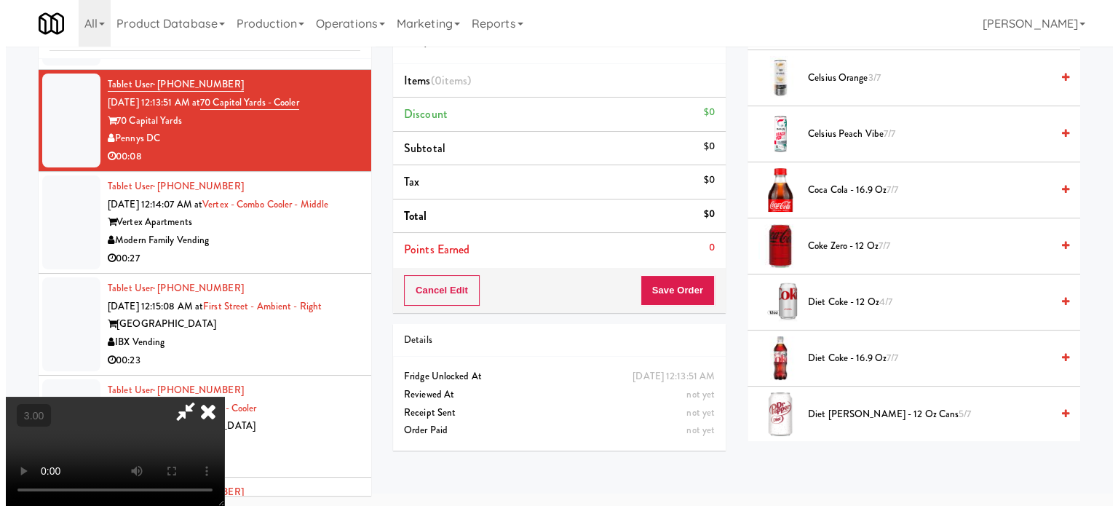
scroll to position [0, 0]
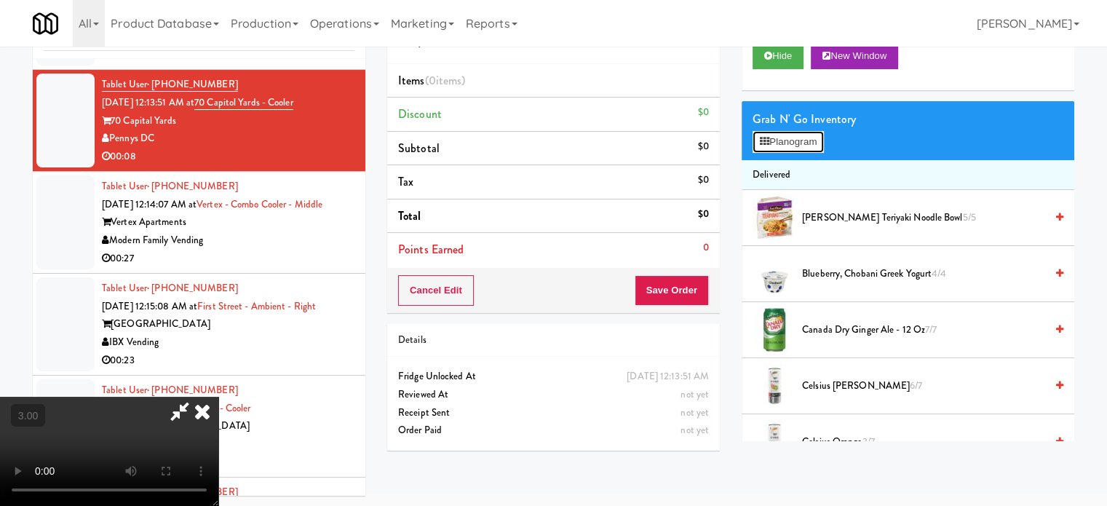
drag, startPoint x: 796, startPoint y: 146, endPoint x: 832, endPoint y: 124, distance: 42.1
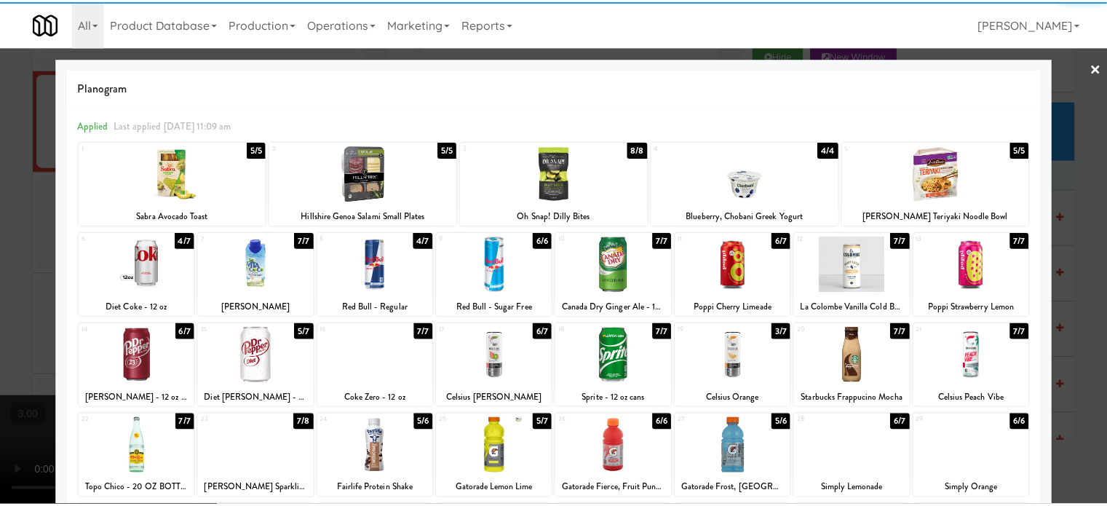
scroll to position [208, 0]
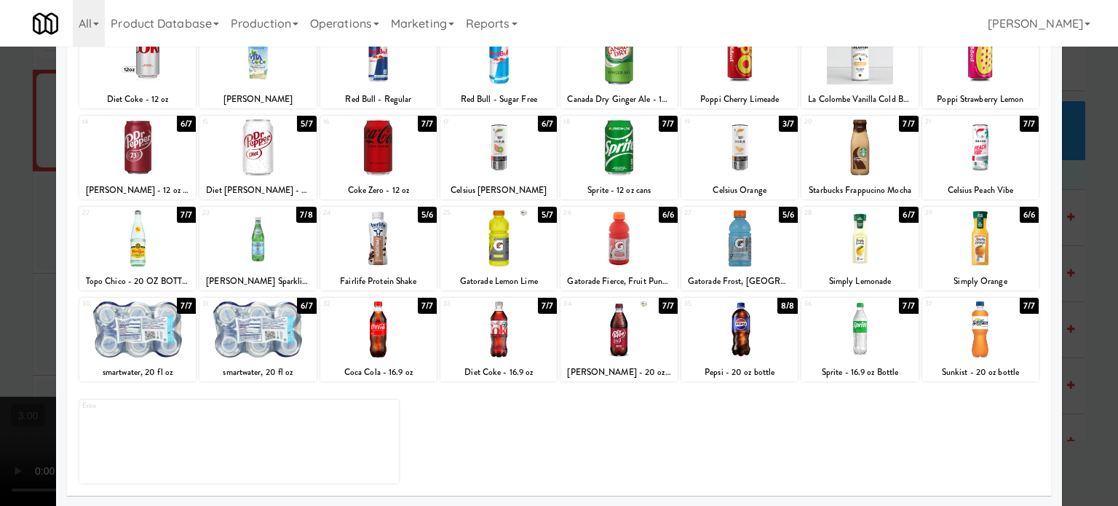
drag, startPoint x: 543, startPoint y: 214, endPoint x: 626, endPoint y: 194, distance: 85.9
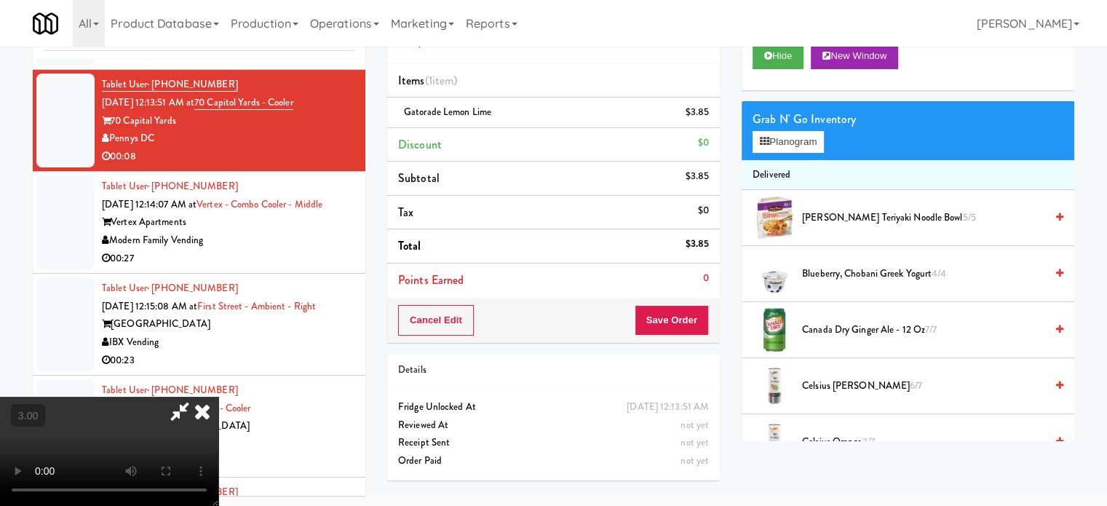
drag, startPoint x: 355, startPoint y: 268, endPoint x: 369, endPoint y: 255, distance: 19.5
drag, startPoint x: 369, startPoint y: 255, endPoint x: 378, endPoint y: 339, distance: 84.9
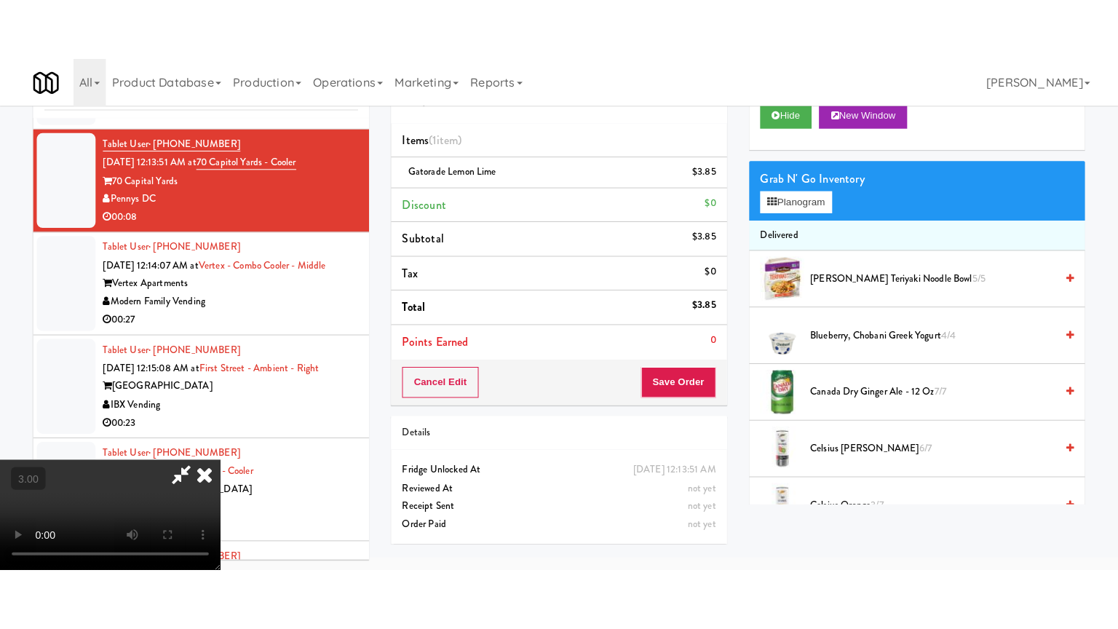
scroll to position [47, 0]
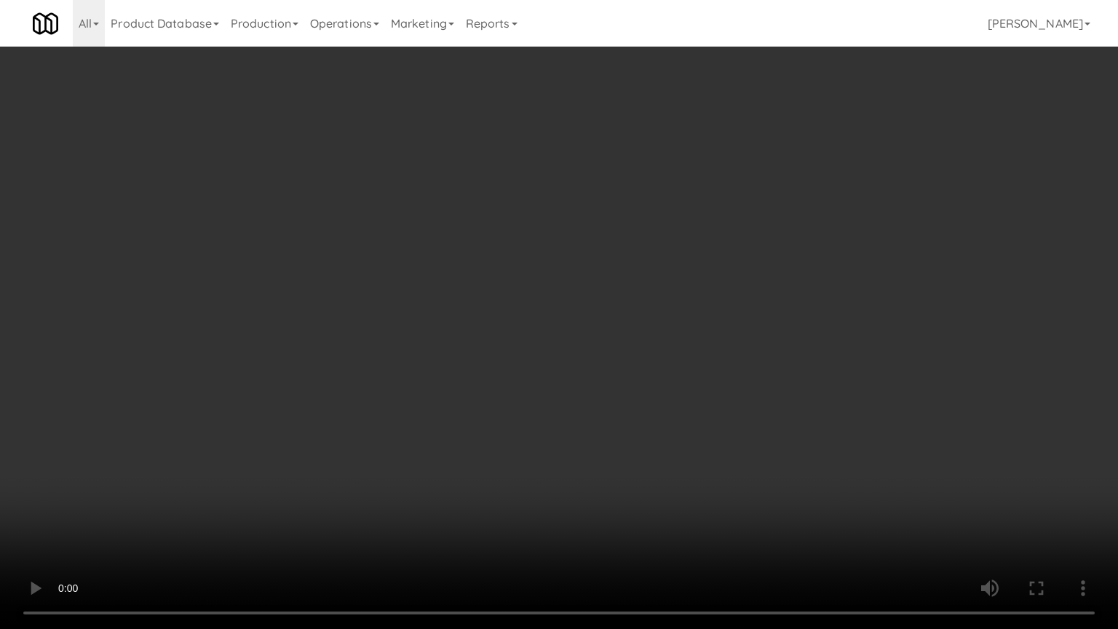
drag, startPoint x: 629, startPoint y: 342, endPoint x: 637, endPoint y: 335, distance: 10.3
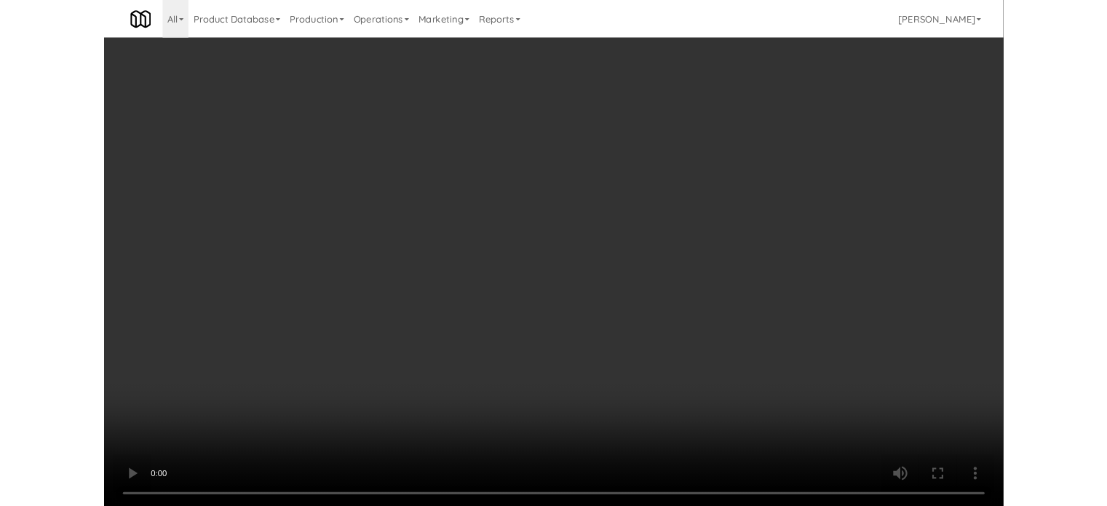
scroll to position [59, 0]
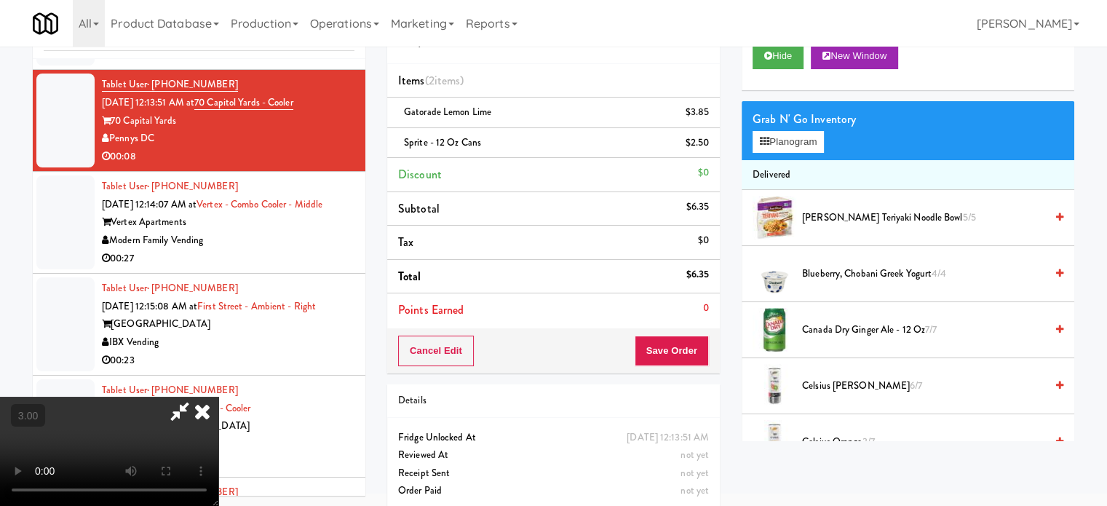
drag, startPoint x: 393, startPoint y: 295, endPoint x: 399, endPoint y: 290, distance: 8.2
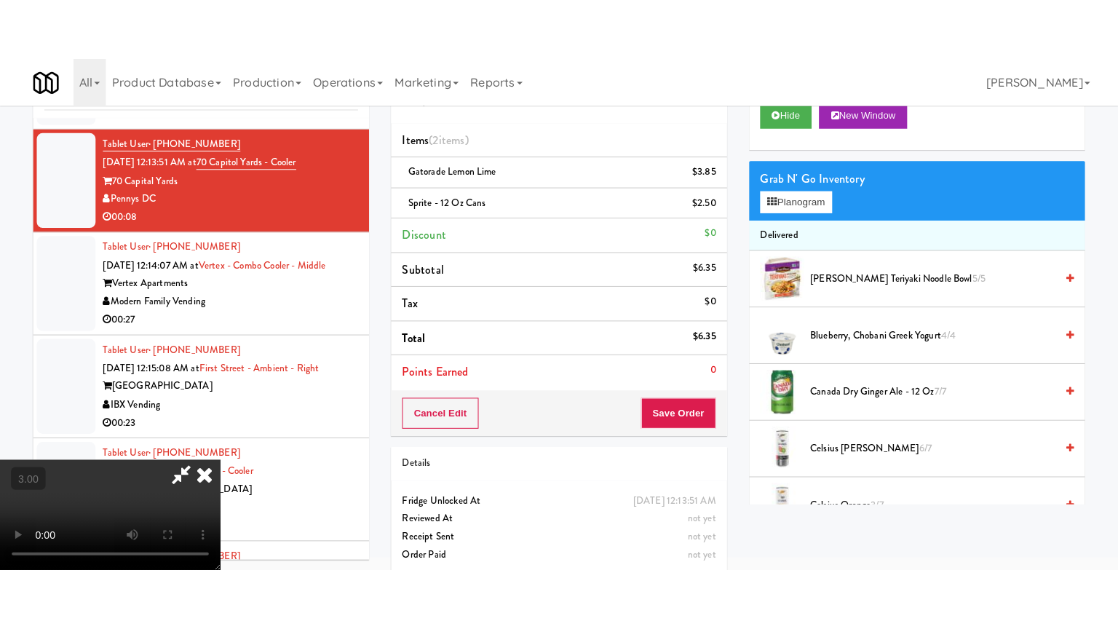
scroll to position [47, 0]
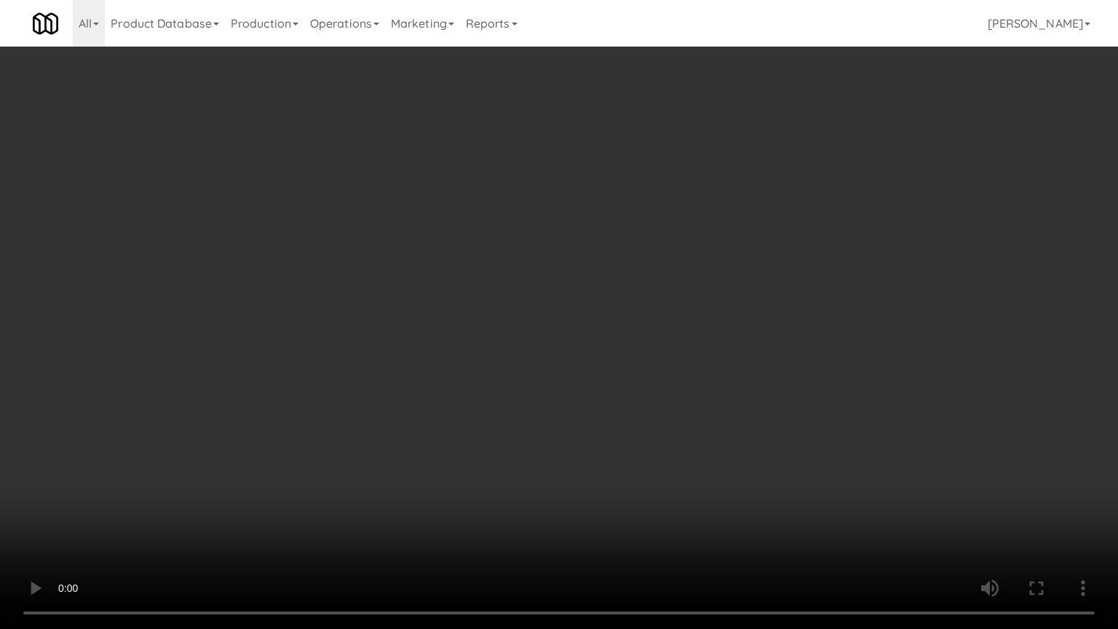
drag, startPoint x: 545, startPoint y: 279, endPoint x: 600, endPoint y: 116, distance: 171.2
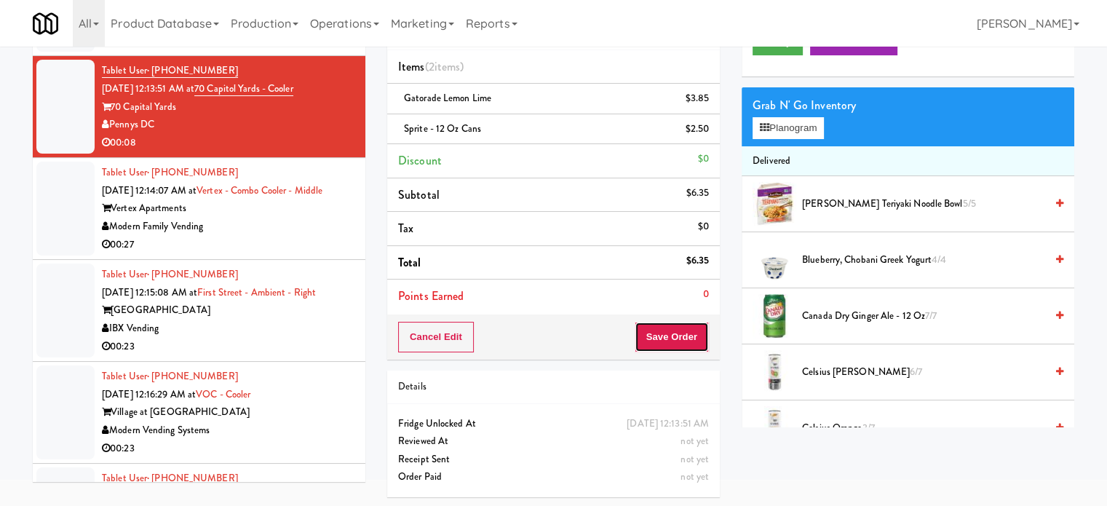
drag, startPoint x: 672, startPoint y: 322, endPoint x: 624, endPoint y: 295, distance: 55.4
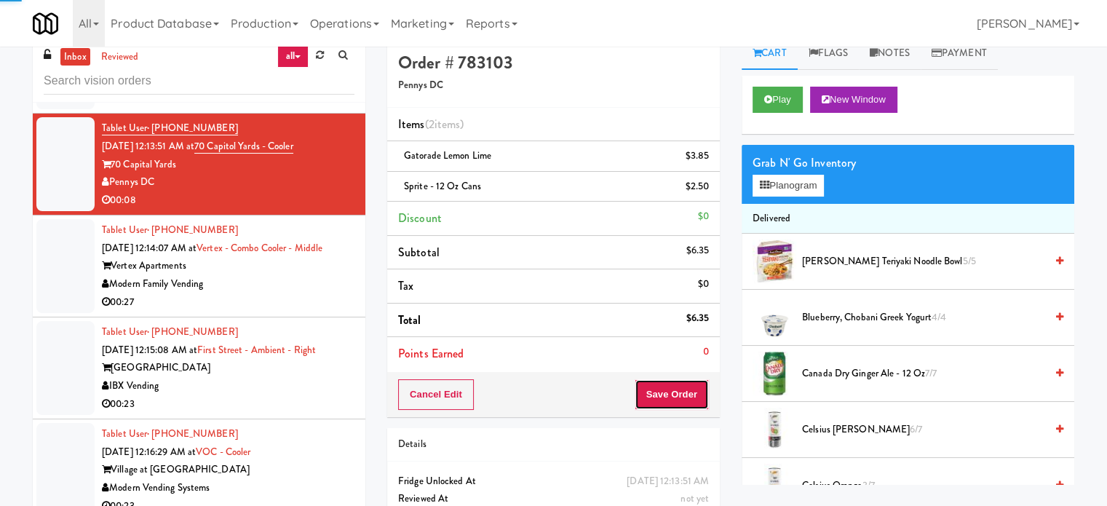
scroll to position [0, 0]
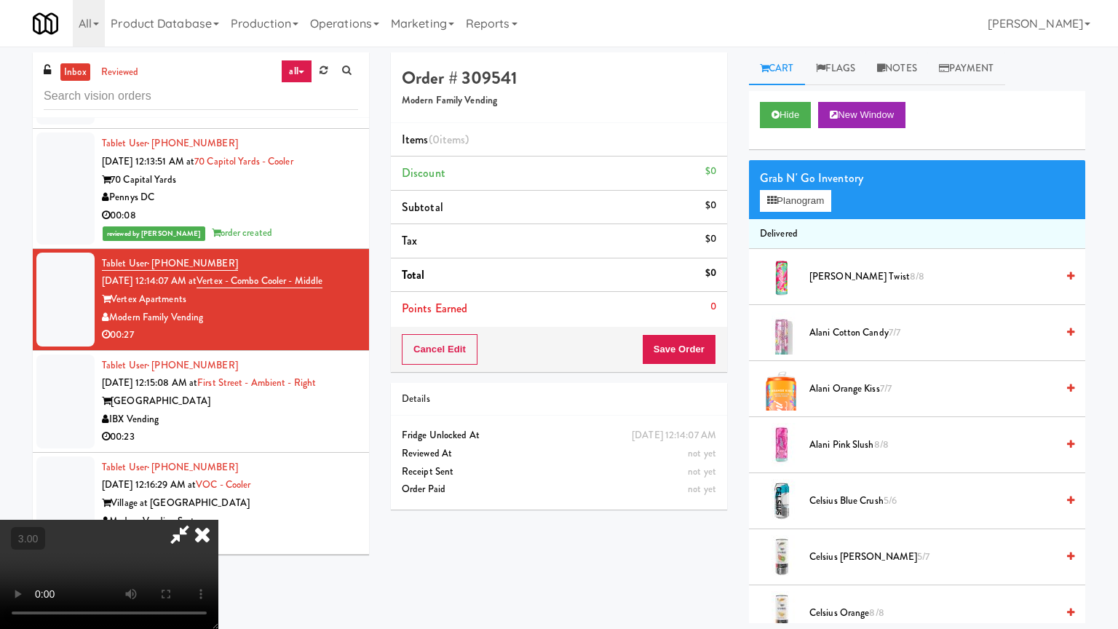
drag, startPoint x: 688, startPoint y: 335, endPoint x: 837, endPoint y: 204, distance: 198.5
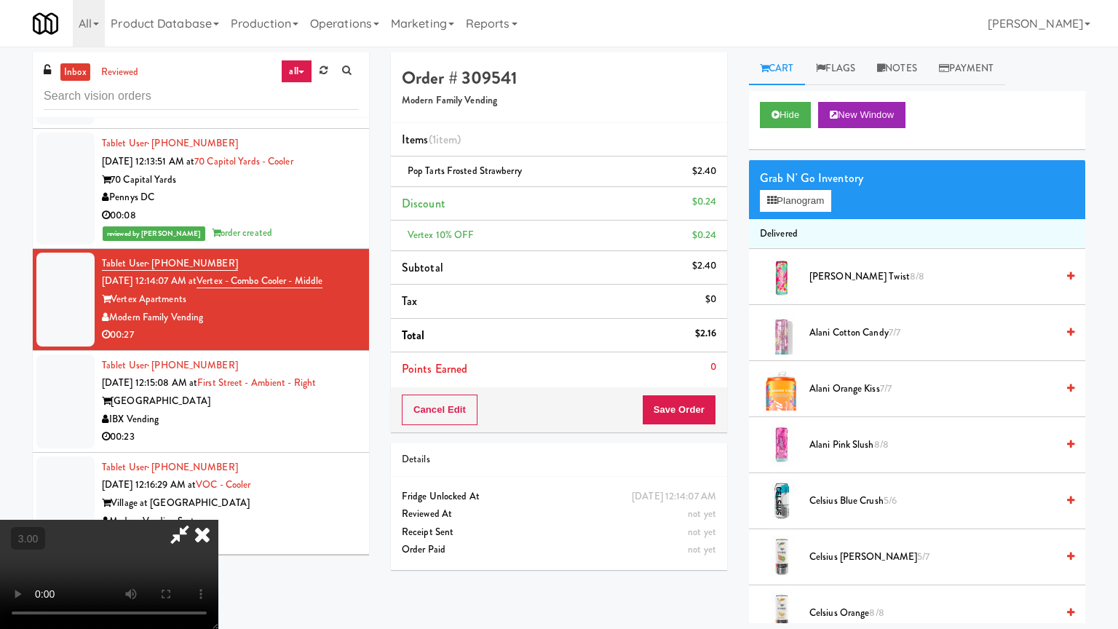
drag, startPoint x: 183, startPoint y: 346, endPoint x: 274, endPoint y: 281, distance: 111.5
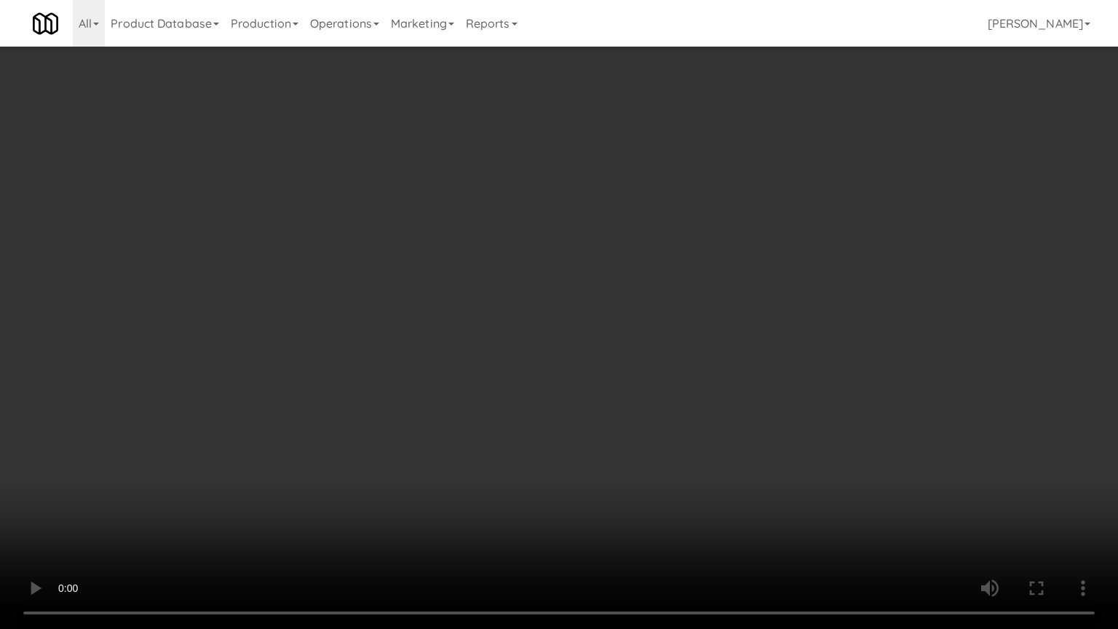
drag, startPoint x: 390, startPoint y: 221, endPoint x: 401, endPoint y: 223, distance: 11.0
drag, startPoint x: 383, startPoint y: 292, endPoint x: 410, endPoint y: 271, distance: 34.8
drag, startPoint x: 619, startPoint y: 245, endPoint x: 629, endPoint y: 240, distance: 10.7
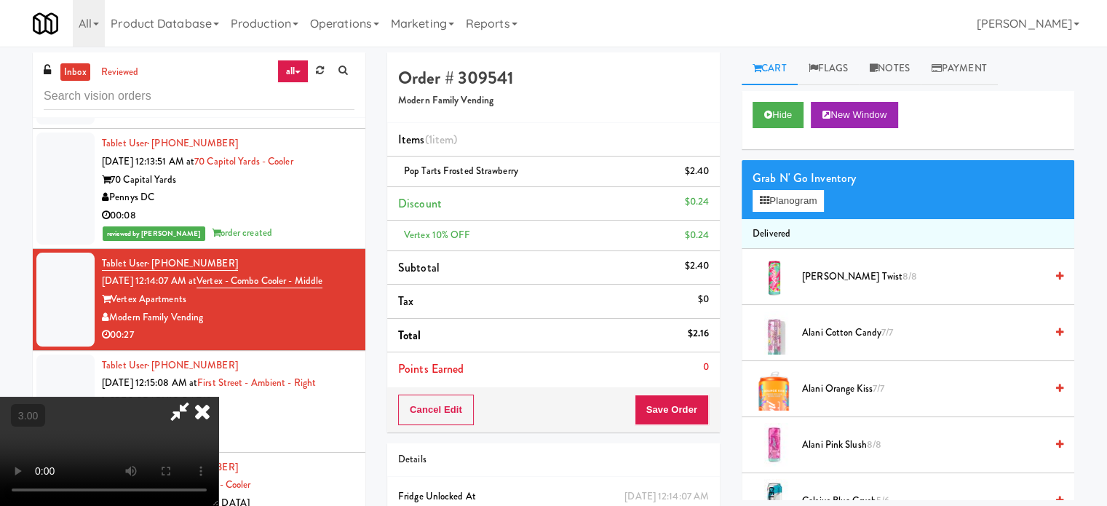
drag, startPoint x: 661, startPoint y: 143, endPoint x: 653, endPoint y: 149, distance: 9.3
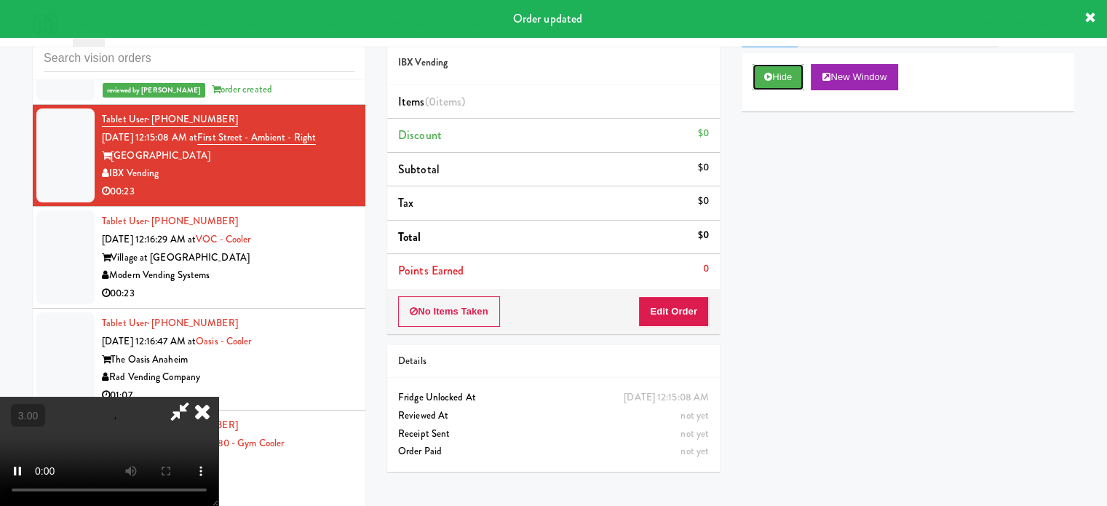
scroll to position [59, 0]
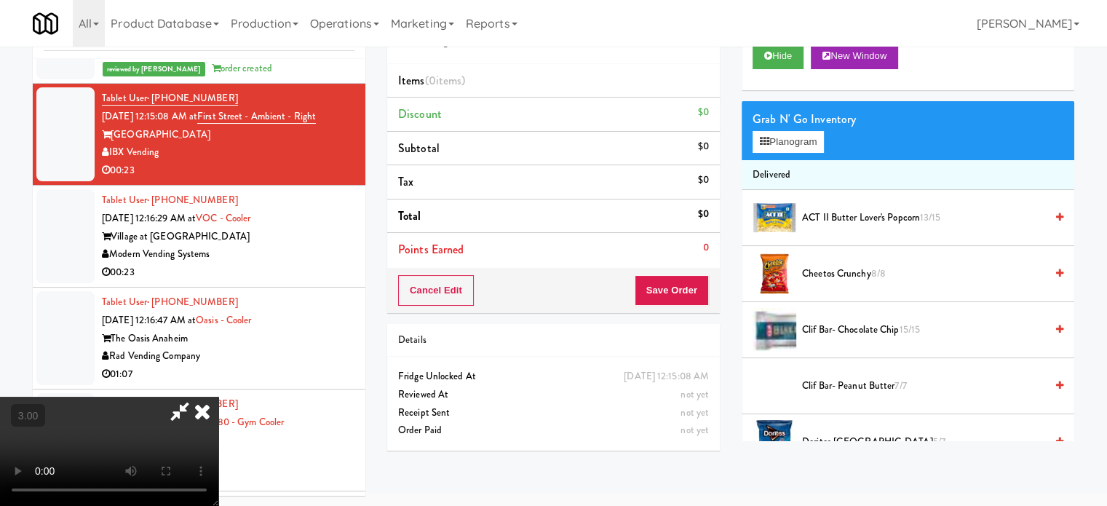
drag, startPoint x: 367, startPoint y: 359, endPoint x: 634, endPoint y: 159, distance: 333.2
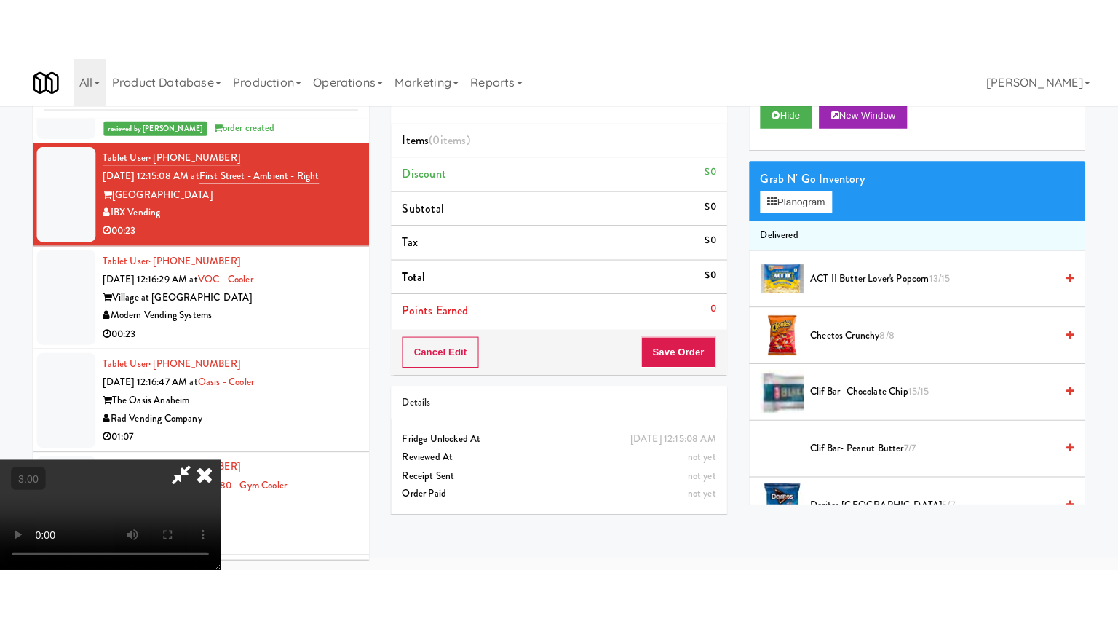
scroll to position [47, 0]
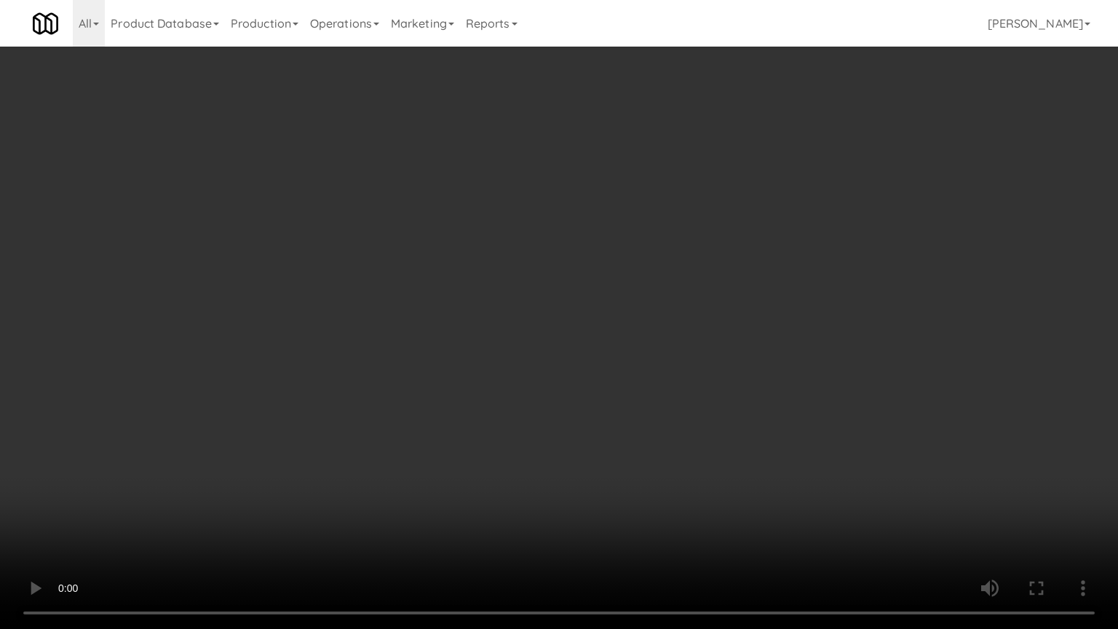
drag, startPoint x: 579, startPoint y: 297, endPoint x: 592, endPoint y: 291, distance: 13.7
drag, startPoint x: 791, startPoint y: 365, endPoint x: 830, endPoint y: 267, distance: 105.8
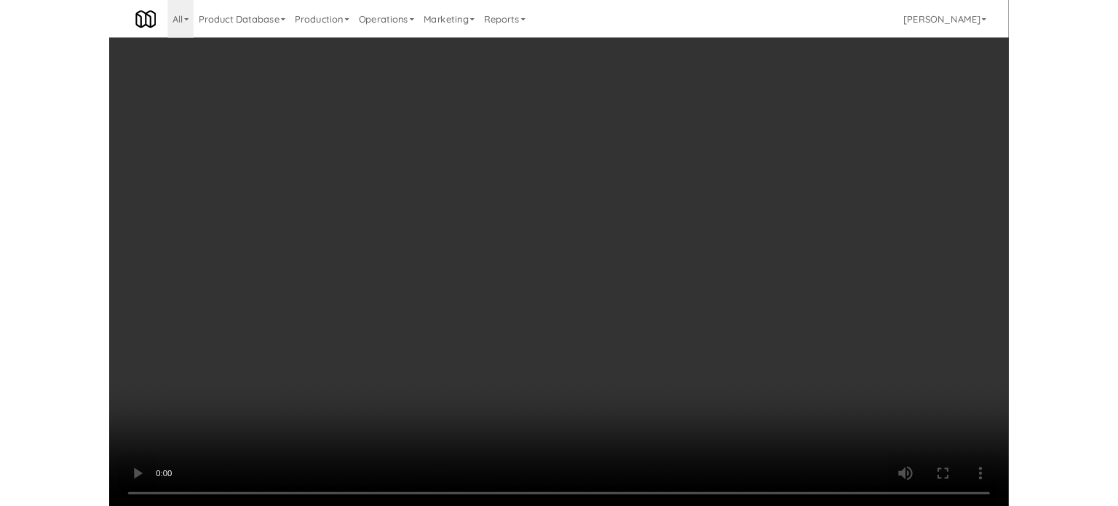
scroll to position [59, 0]
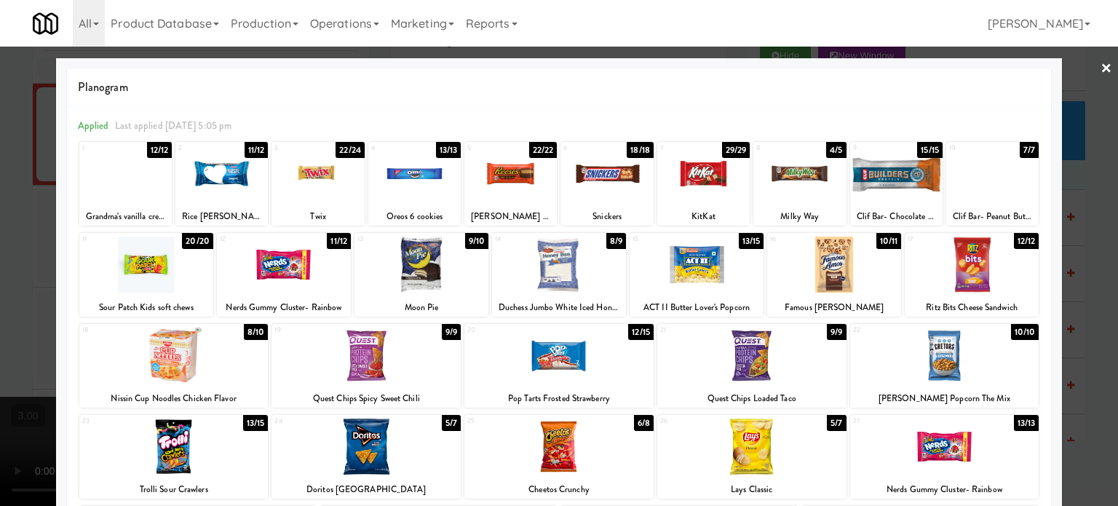
drag, startPoint x: 439, startPoint y: 418, endPoint x: 827, endPoint y: 334, distance: 396.0
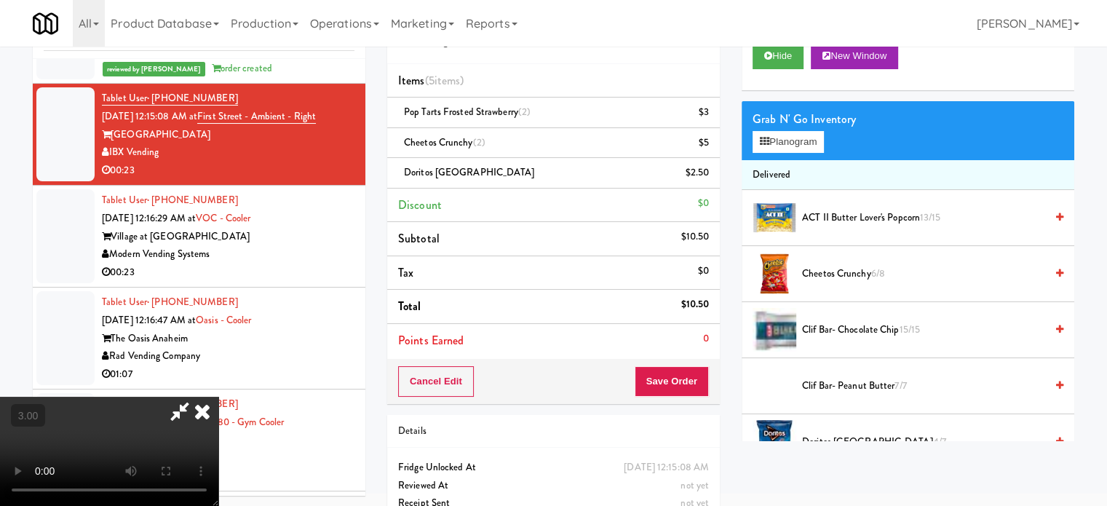
drag, startPoint x: 407, startPoint y: 327, endPoint x: 442, endPoint y: 397, distance: 78.7
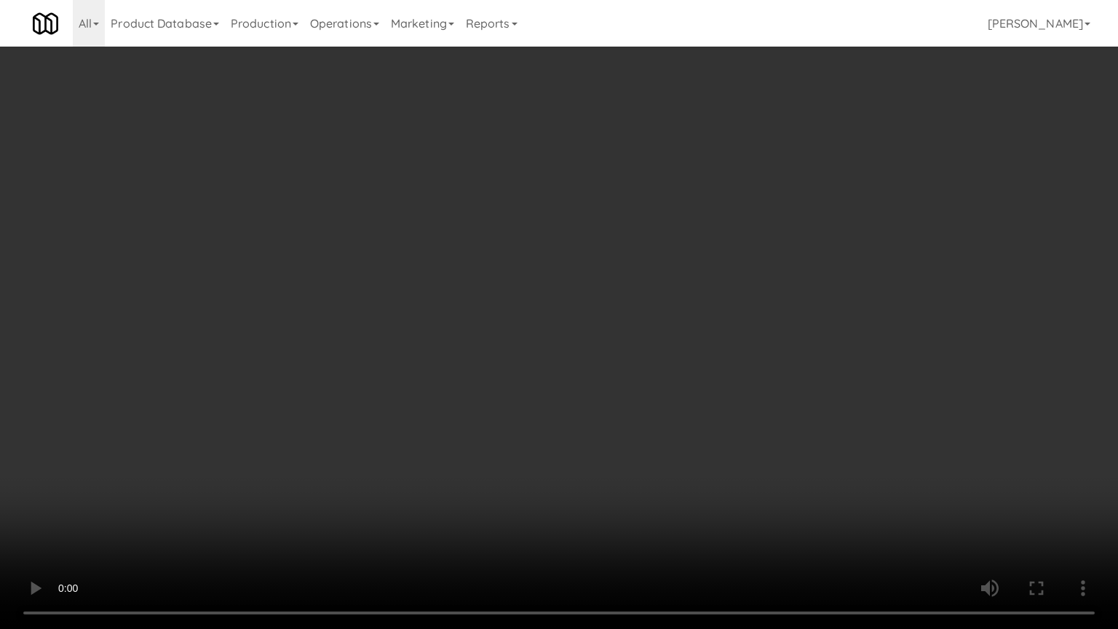
drag, startPoint x: 559, startPoint y: 530, endPoint x: 523, endPoint y: 352, distance: 181.1
drag, startPoint x: 470, startPoint y: 320, endPoint x: 479, endPoint y: 321, distance: 8.8
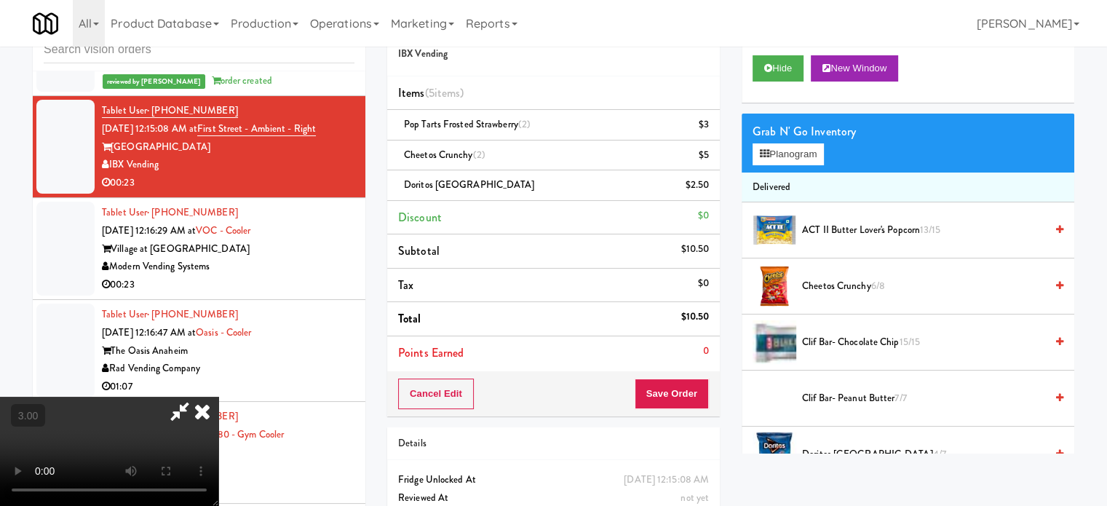
drag, startPoint x: 650, startPoint y: 161, endPoint x: 607, endPoint y: 228, distance: 80.1
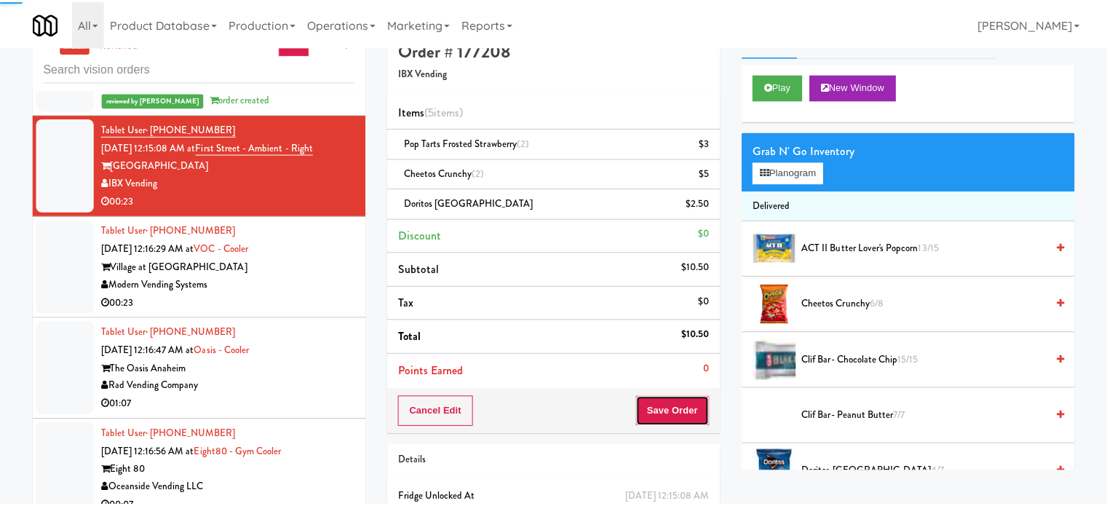
scroll to position [0, 0]
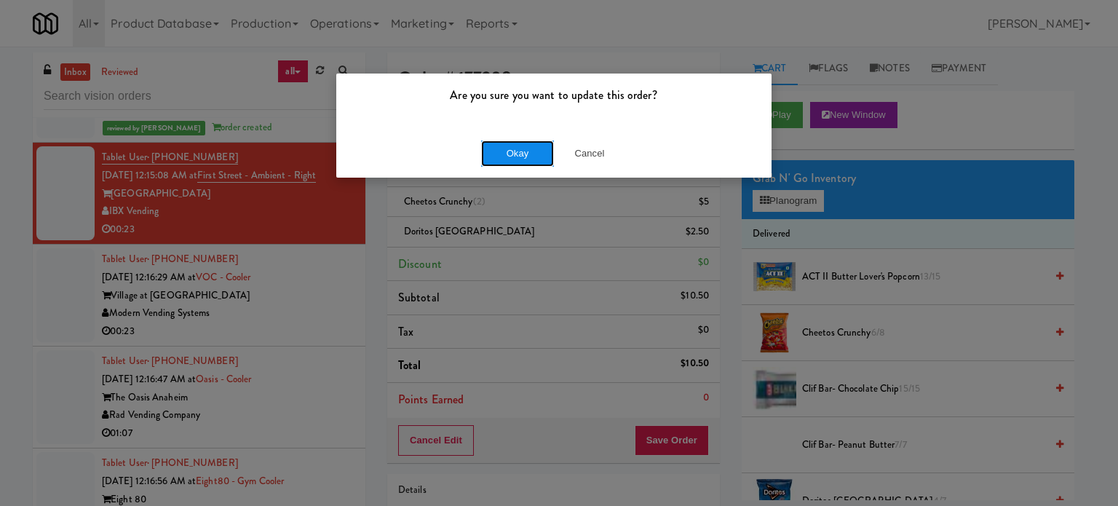
drag, startPoint x: 529, startPoint y: 159, endPoint x: 507, endPoint y: 151, distance: 23.5
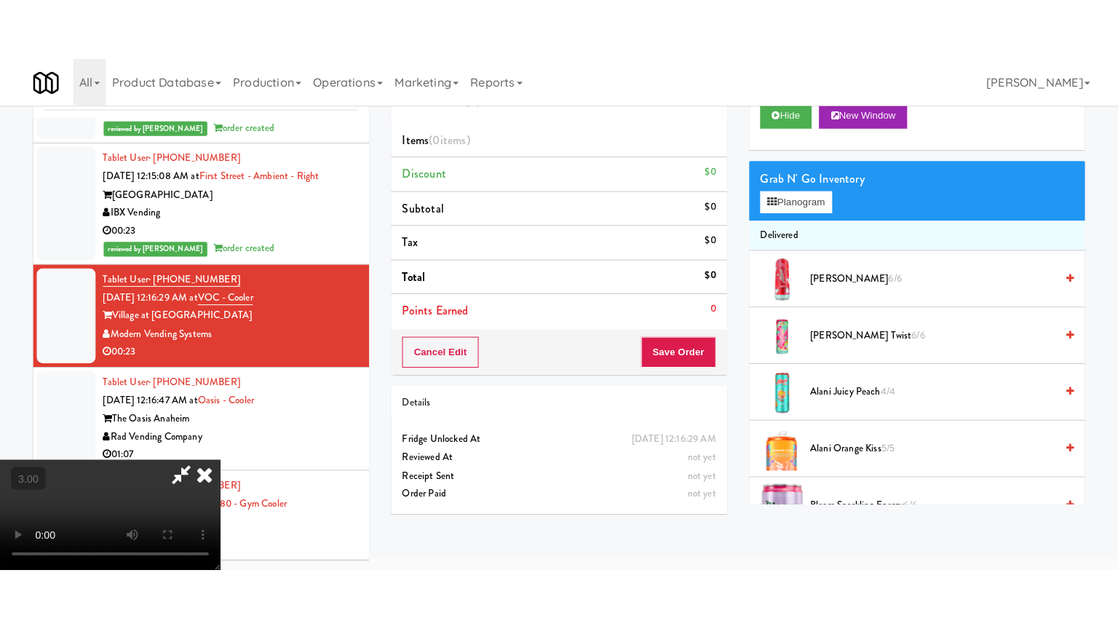
scroll to position [47, 0]
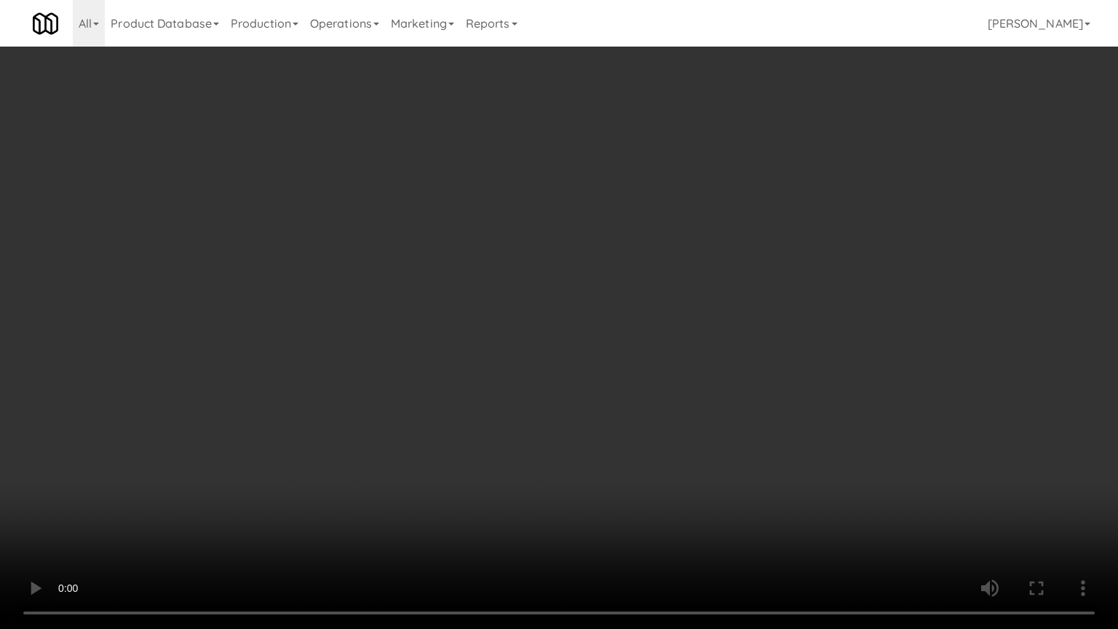
drag, startPoint x: 672, startPoint y: 317, endPoint x: 752, endPoint y: 201, distance: 141.7
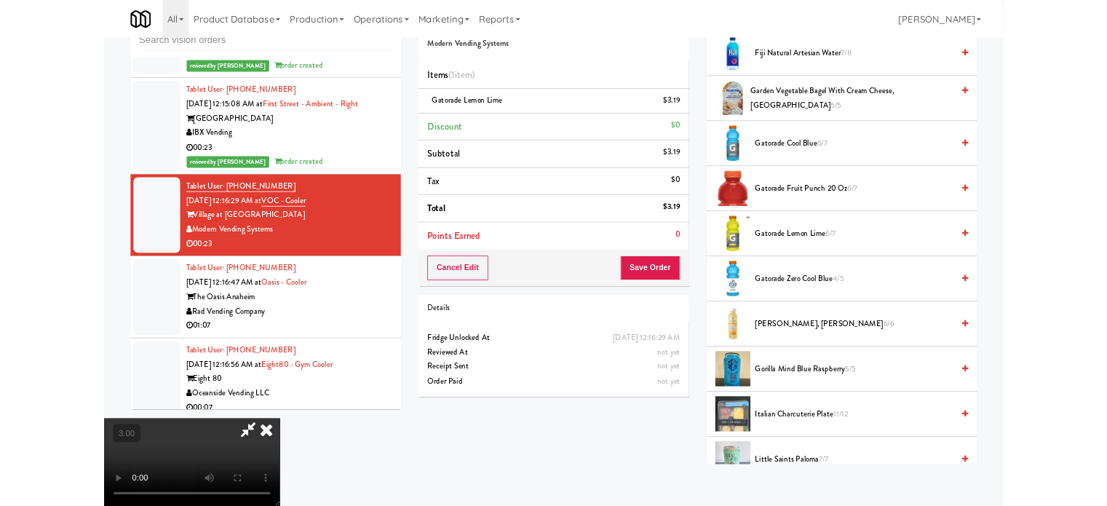
scroll to position [59, 0]
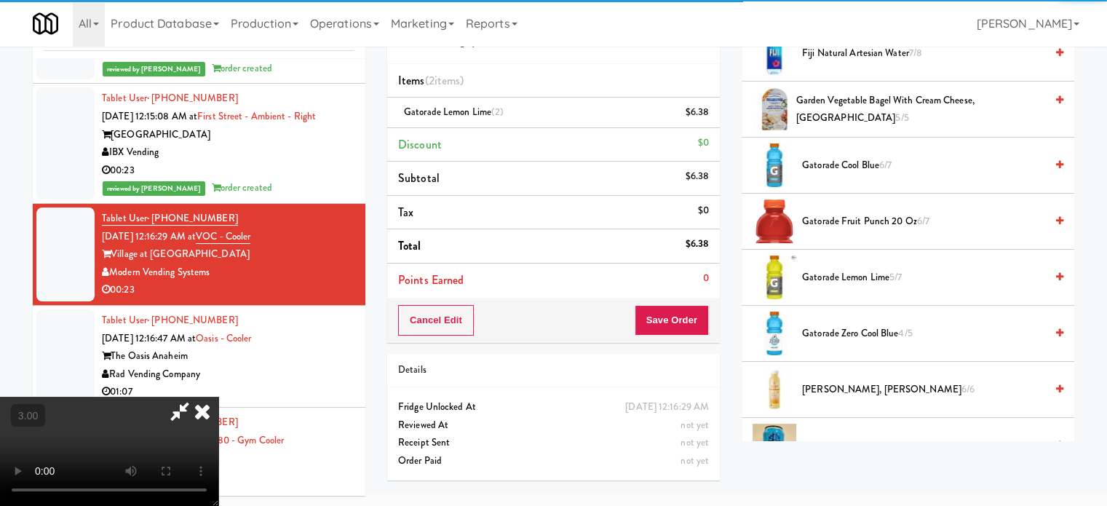
drag, startPoint x: 463, startPoint y: 410, endPoint x: 464, endPoint y: 399, distance: 11.7
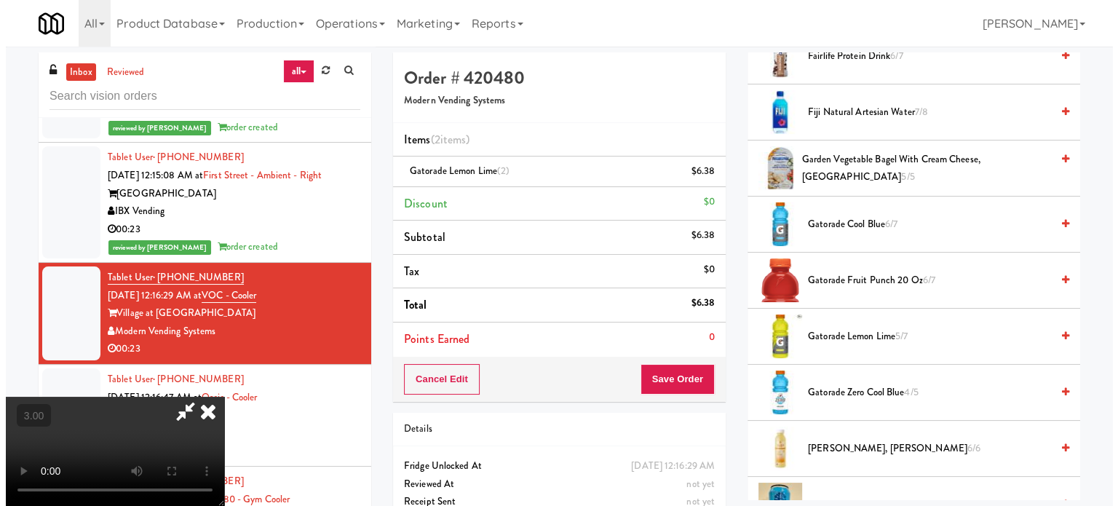
scroll to position [0, 0]
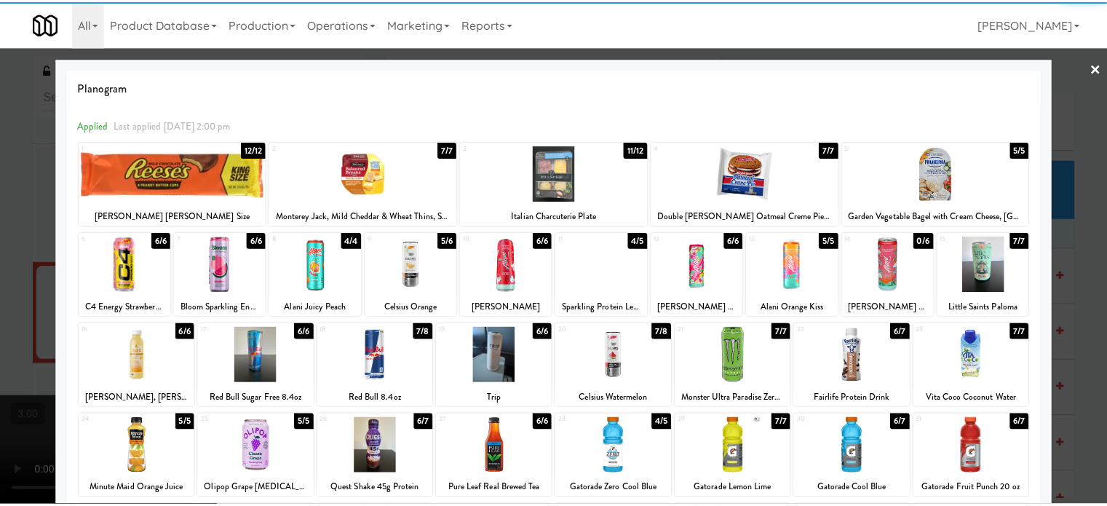
scroll to position [208, 0]
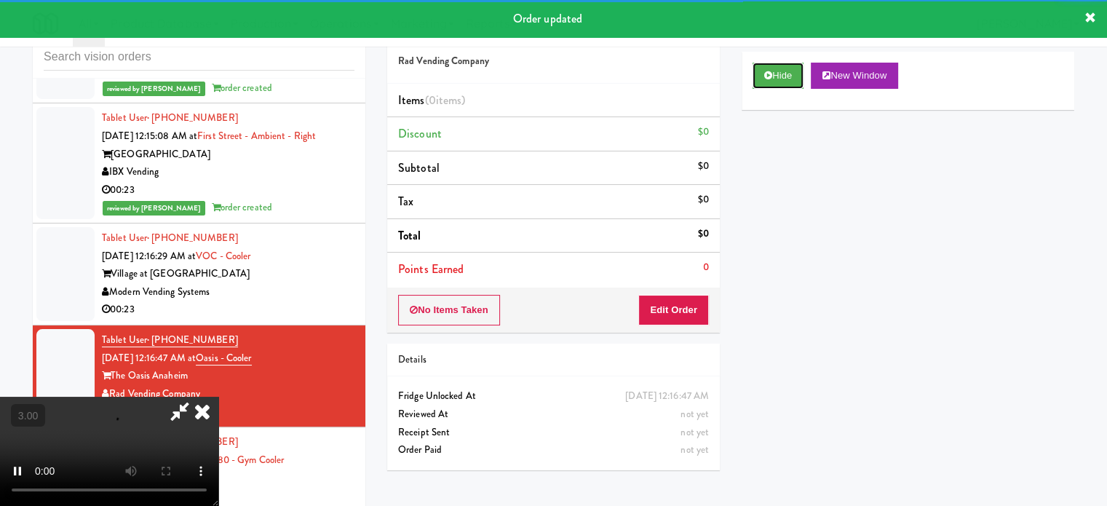
scroll to position [59, 0]
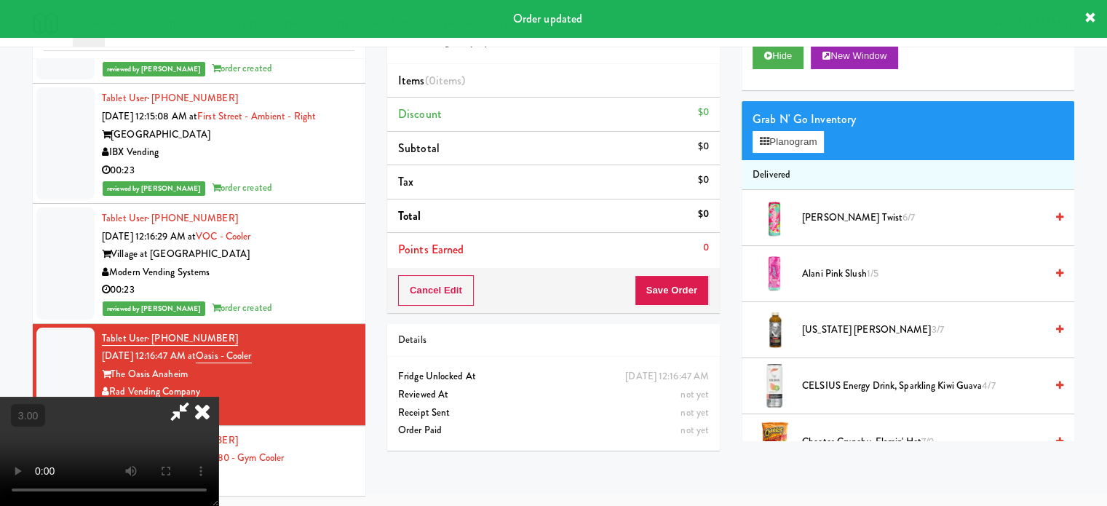
drag, startPoint x: 511, startPoint y: 371, endPoint x: 552, endPoint y: 344, distance: 49.4
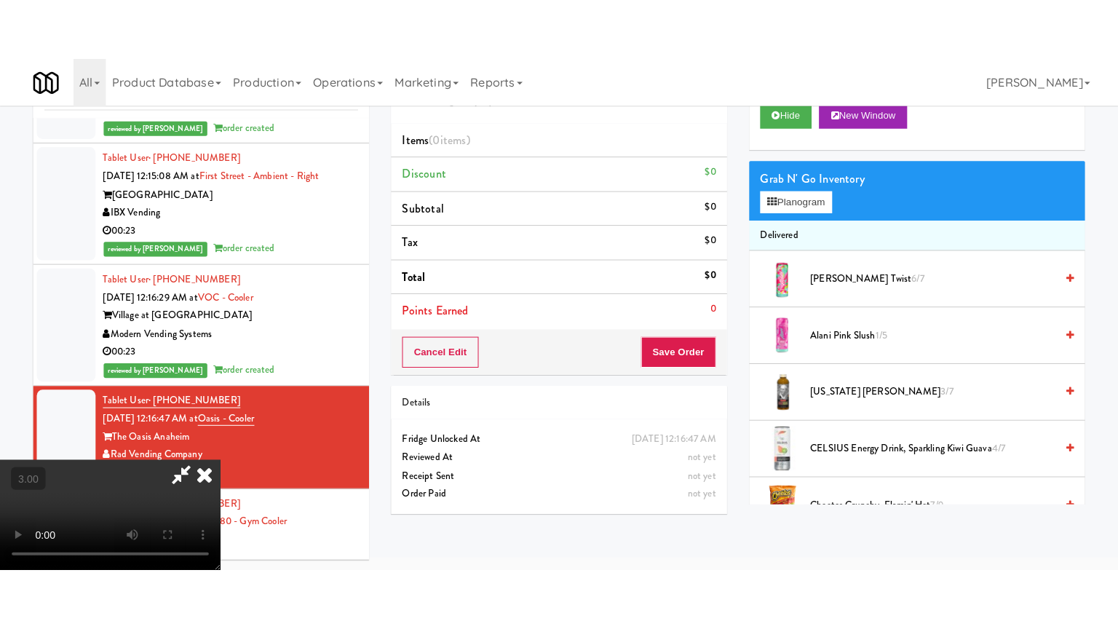
scroll to position [47, 0]
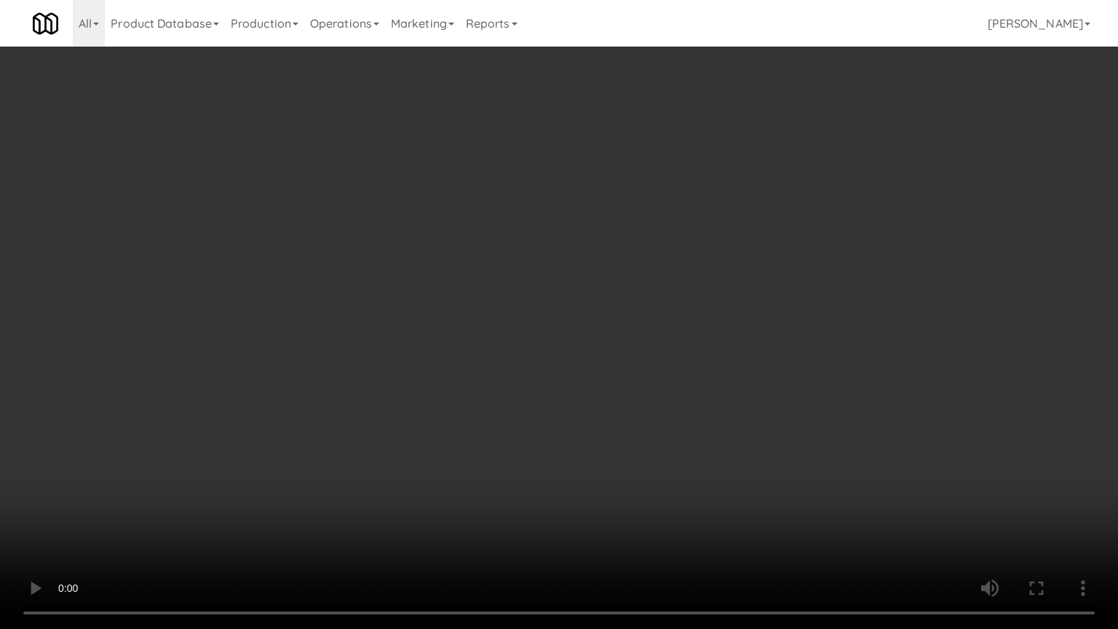
drag, startPoint x: 605, startPoint y: 370, endPoint x: 632, endPoint y: 335, distance: 43.5
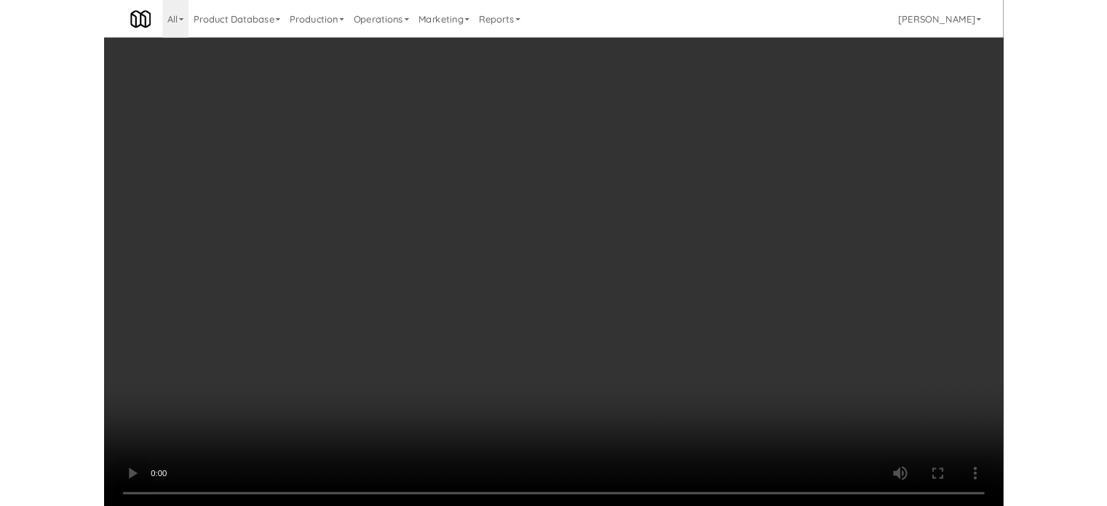
scroll to position [59, 0]
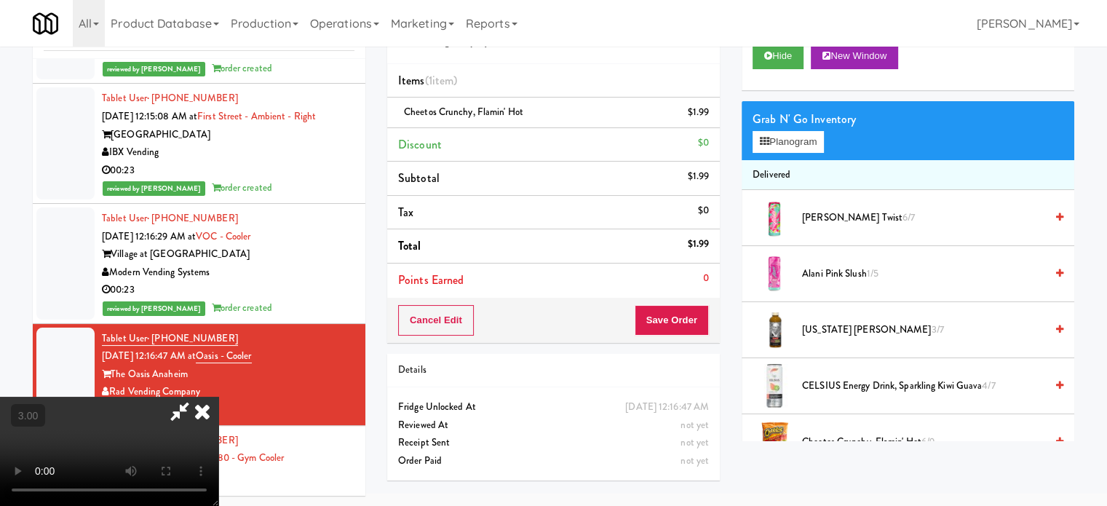
drag, startPoint x: 549, startPoint y: 324, endPoint x: 551, endPoint y: 368, distance: 44.4
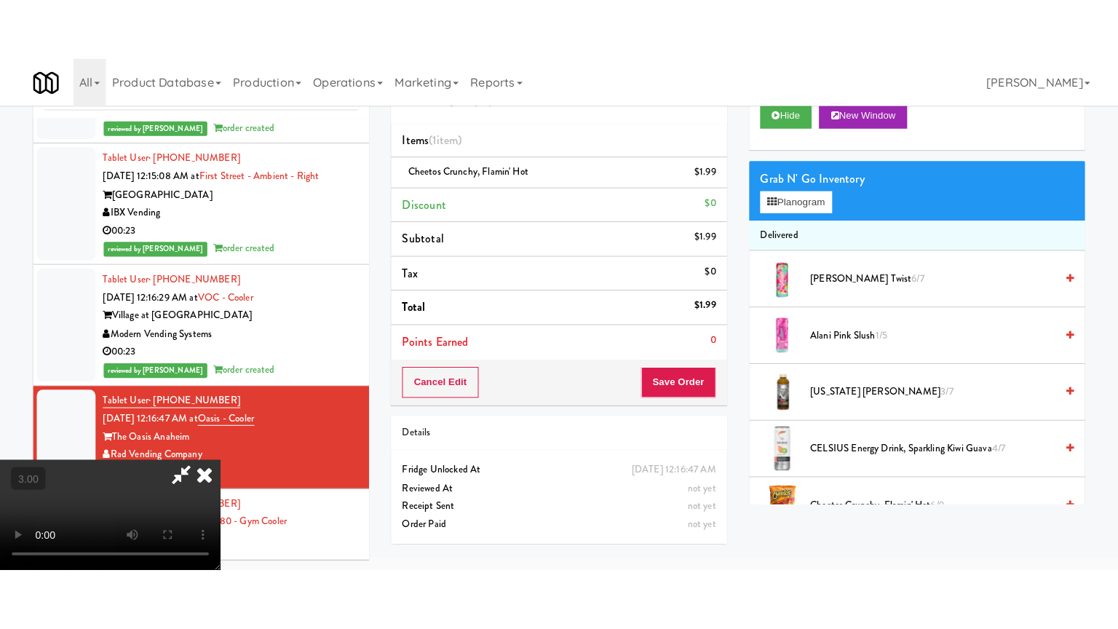
scroll to position [47, 0]
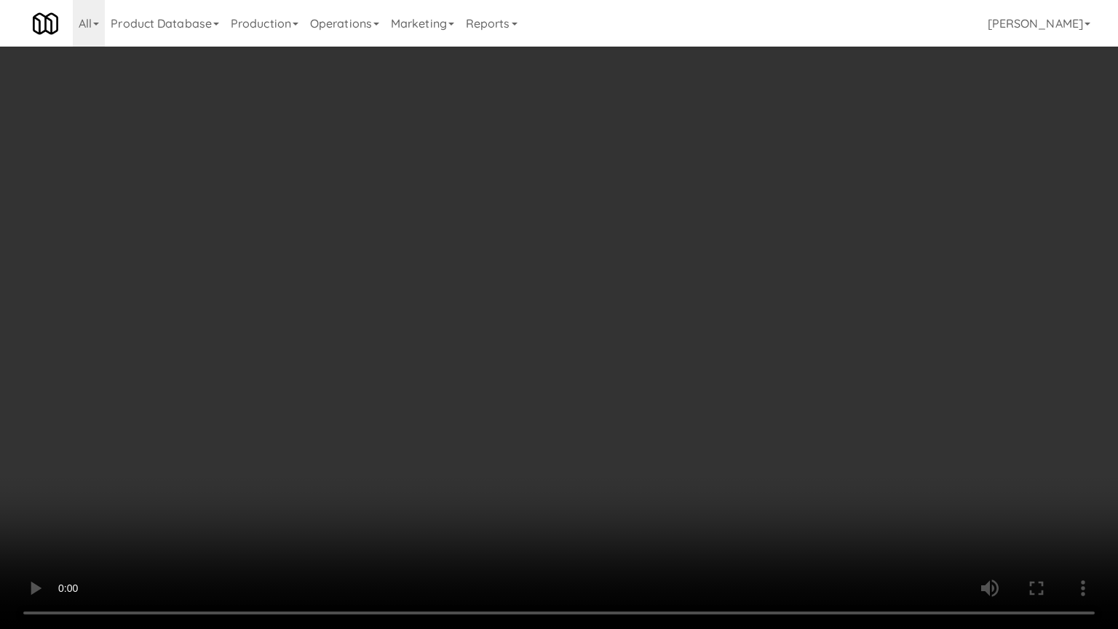
drag, startPoint x: 676, startPoint y: 299, endPoint x: 690, endPoint y: 290, distance: 16.3
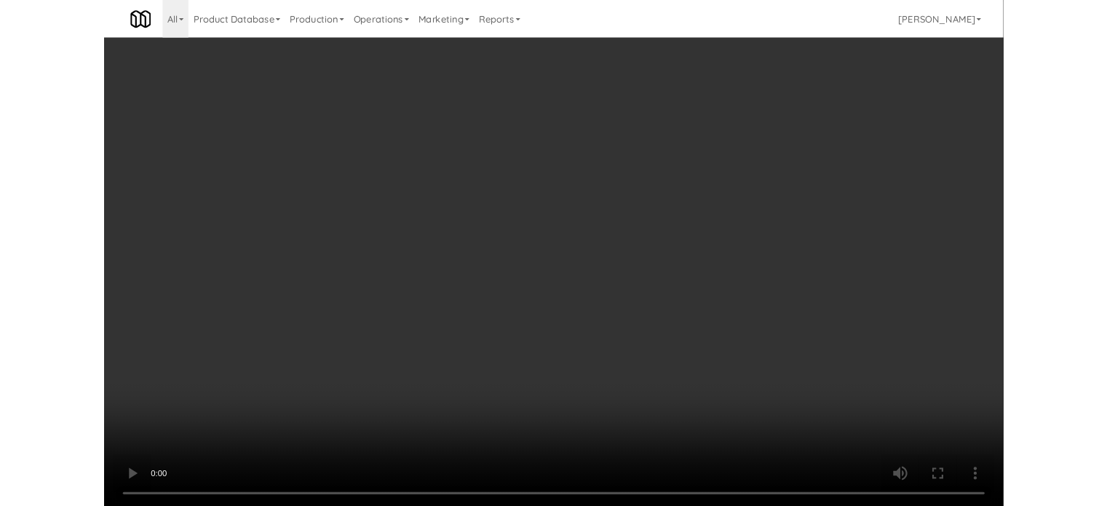
scroll to position [59, 0]
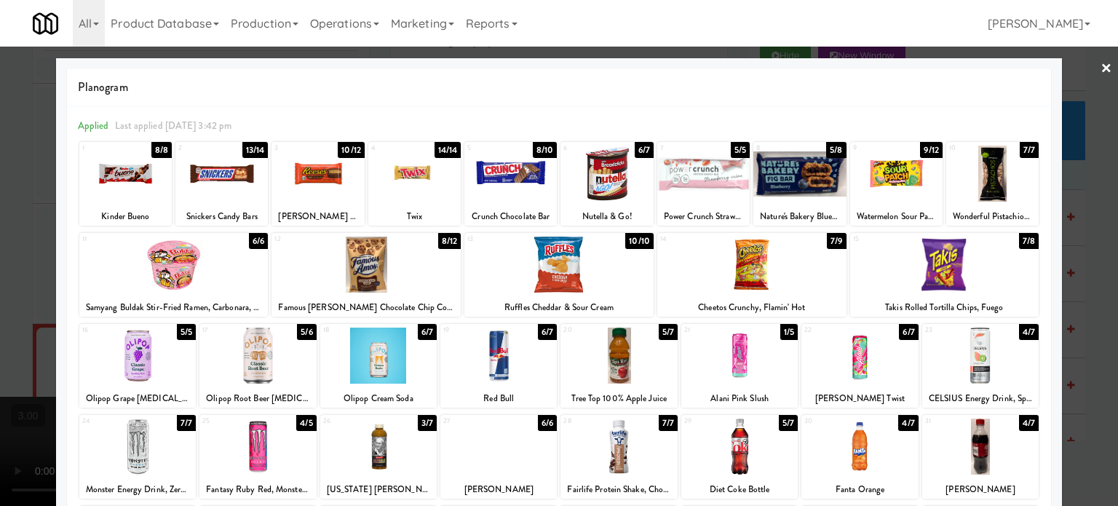
click at [539, 418] on div "6/6" at bounding box center [547, 423] width 19 height 16
click at [1086, 300] on div at bounding box center [559, 253] width 1118 height 506
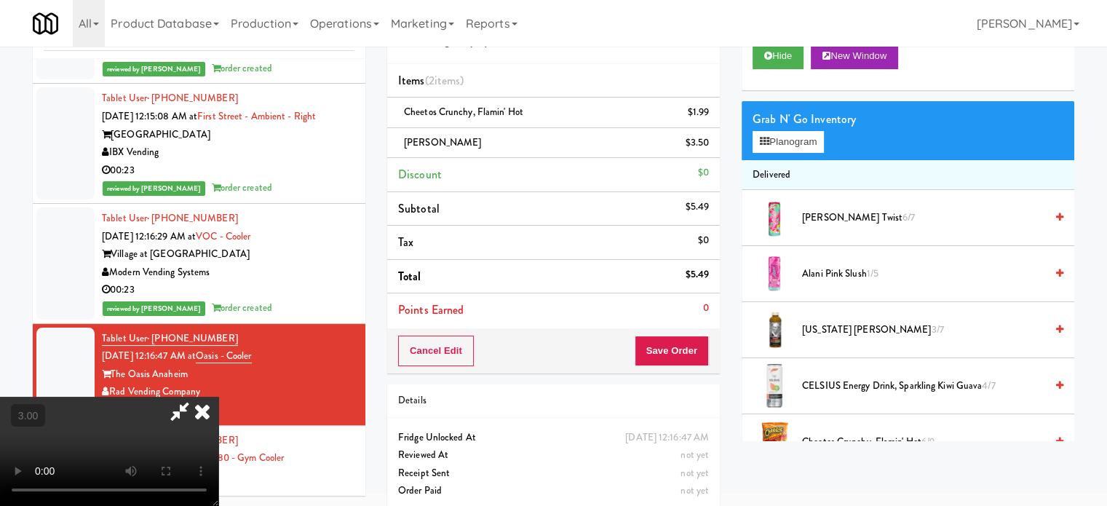
drag, startPoint x: 407, startPoint y: 390, endPoint x: 431, endPoint y: 349, distance: 47.6
click at [218, 397] on video at bounding box center [109, 451] width 218 height 109
drag, startPoint x: 431, startPoint y: 348, endPoint x: 450, endPoint y: 329, distance: 27.3
click at [218, 397] on video at bounding box center [109, 451] width 218 height 109
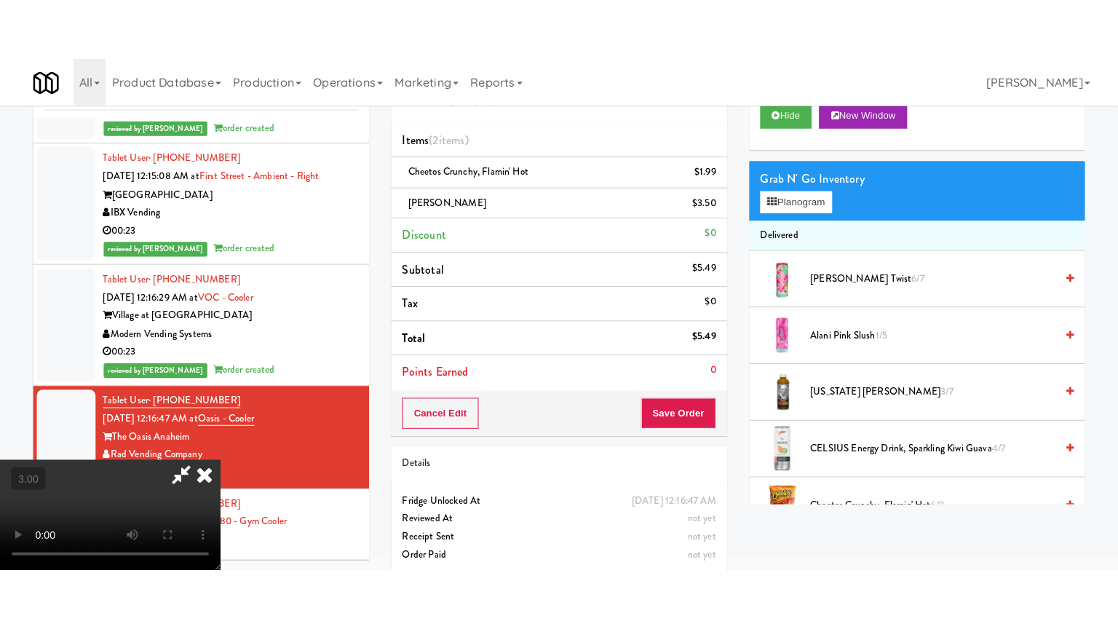
scroll to position [47, 0]
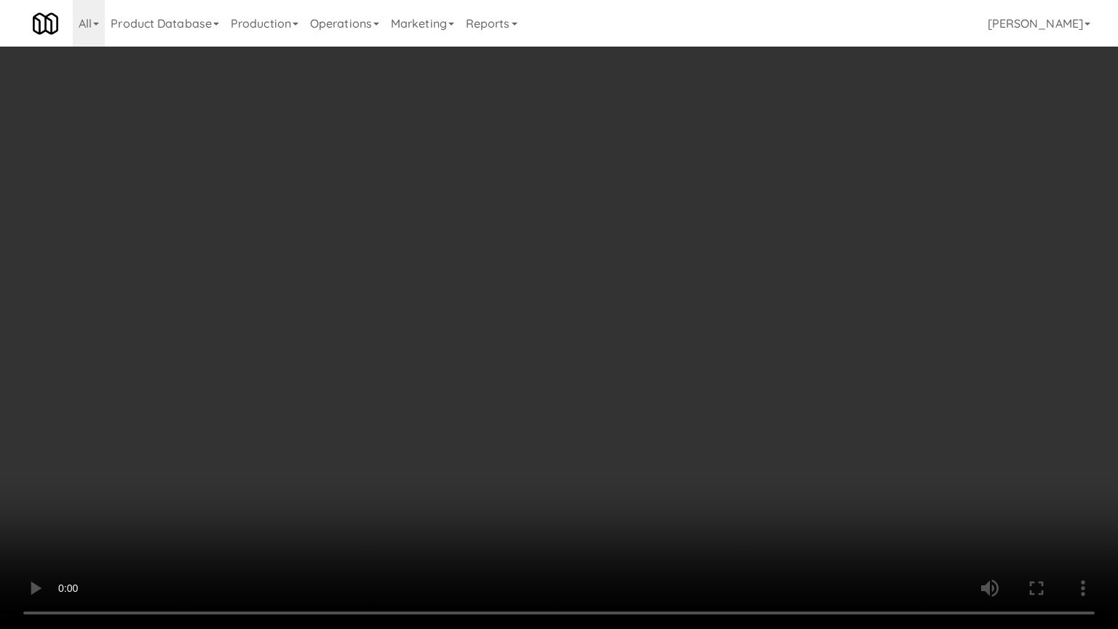
drag, startPoint x: 506, startPoint y: 317, endPoint x: 527, endPoint y: 305, distance: 25.1
click at [506, 317] on video at bounding box center [559, 314] width 1118 height 629
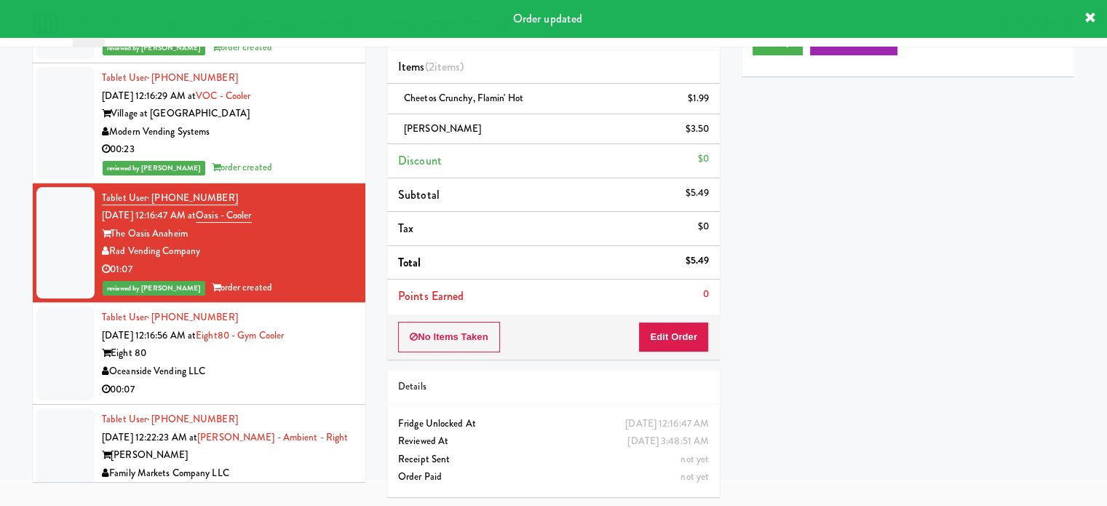
scroll to position [3993, 0]
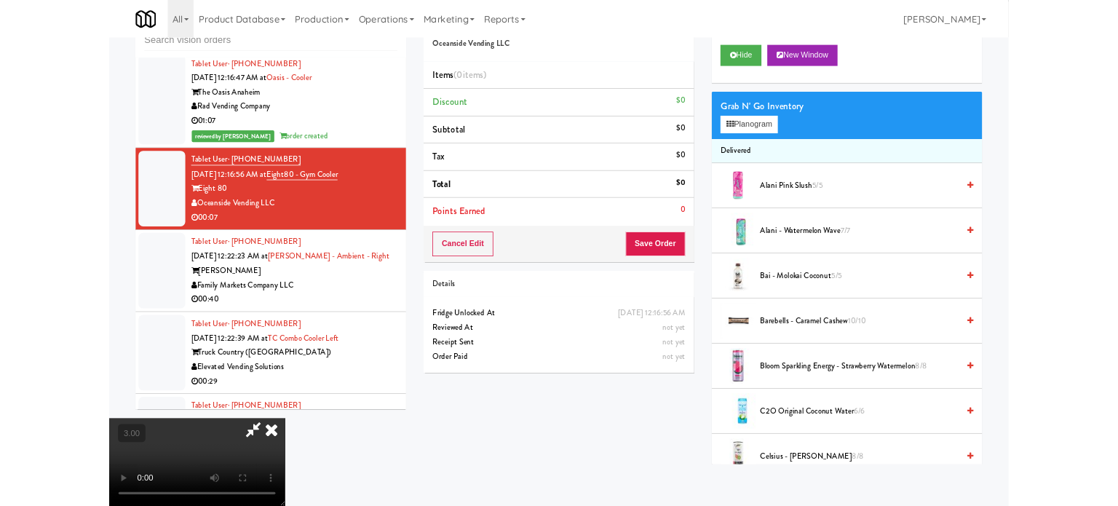
scroll to position [59, 0]
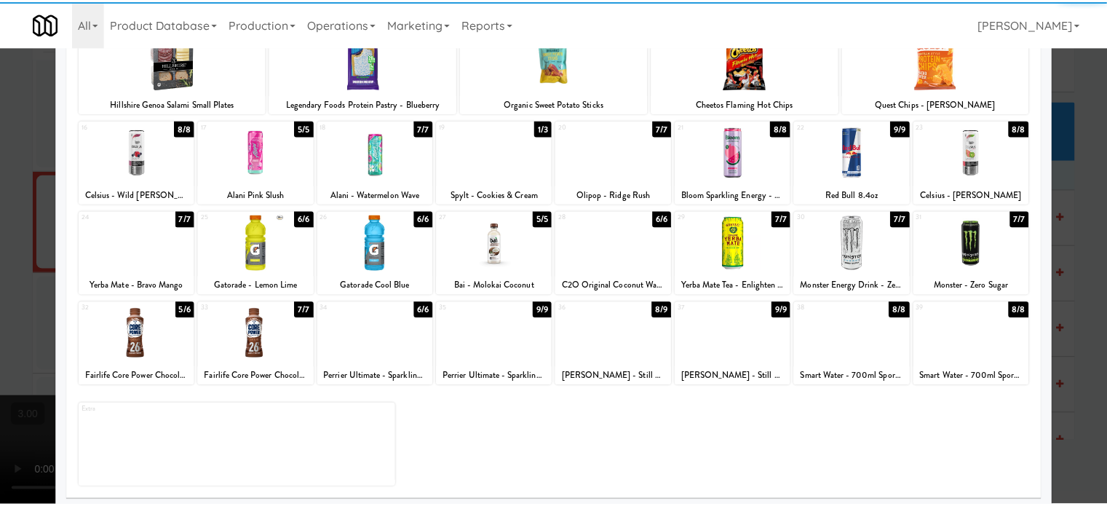
scroll to position [208, 0]
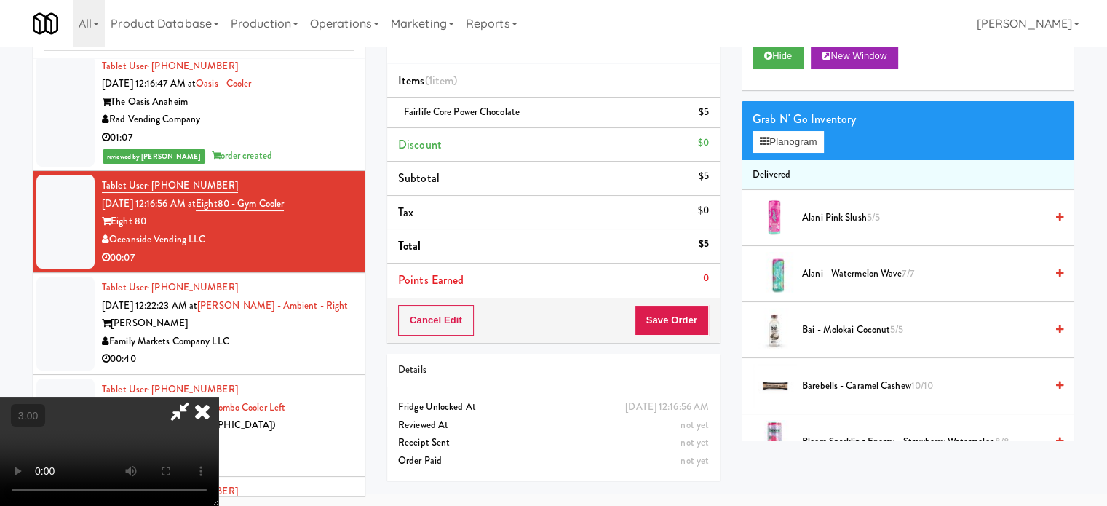
drag, startPoint x: 399, startPoint y: 265, endPoint x: 399, endPoint y: 332, distance: 66.9
drag, startPoint x: 399, startPoint y: 332, endPoint x: 410, endPoint y: 320, distance: 16.0
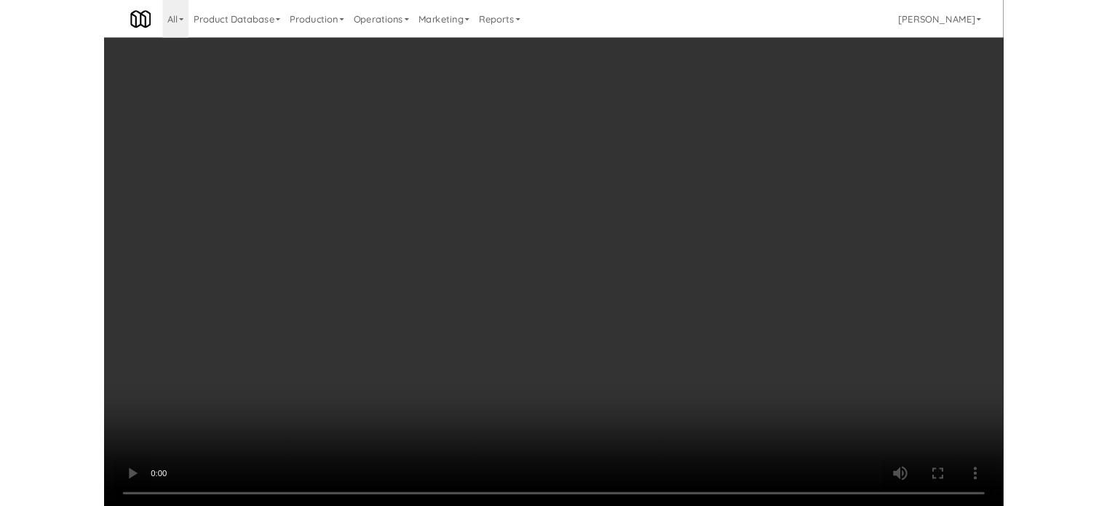
scroll to position [59, 0]
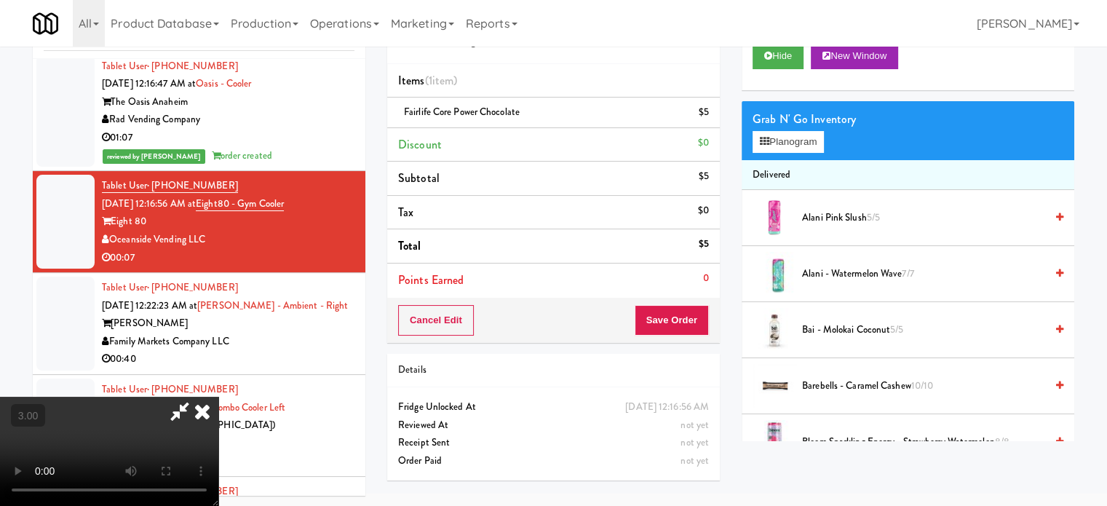
drag, startPoint x: 520, startPoint y: 153, endPoint x: 534, endPoint y: 138, distance: 20.1
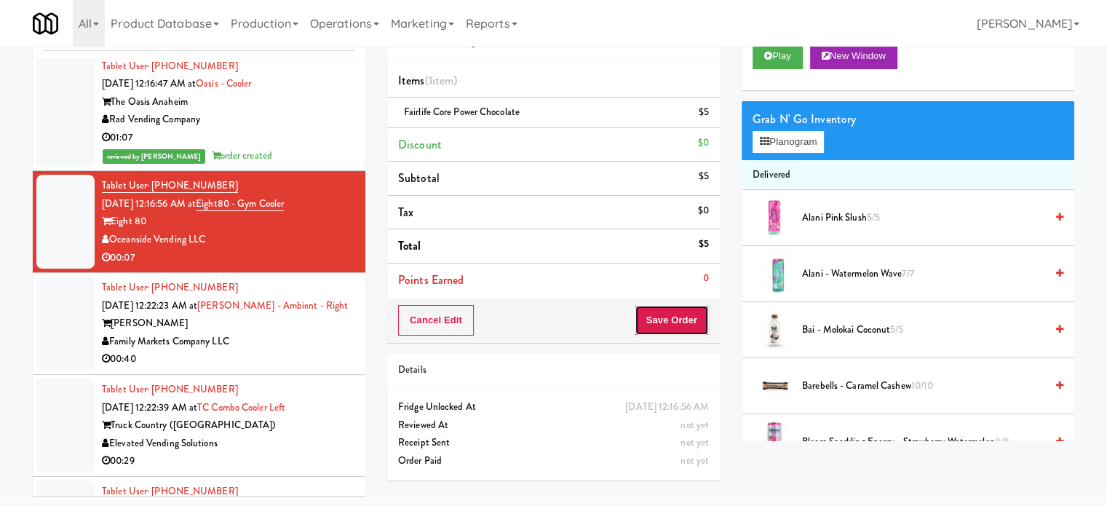
drag, startPoint x: 661, startPoint y: 321, endPoint x: 550, endPoint y: 287, distance: 115.8
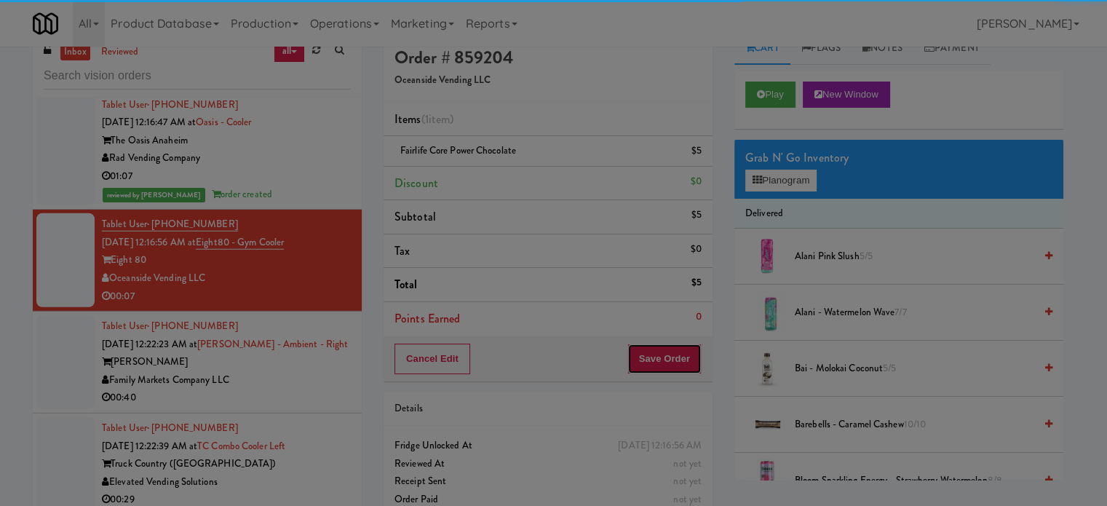
scroll to position [0, 0]
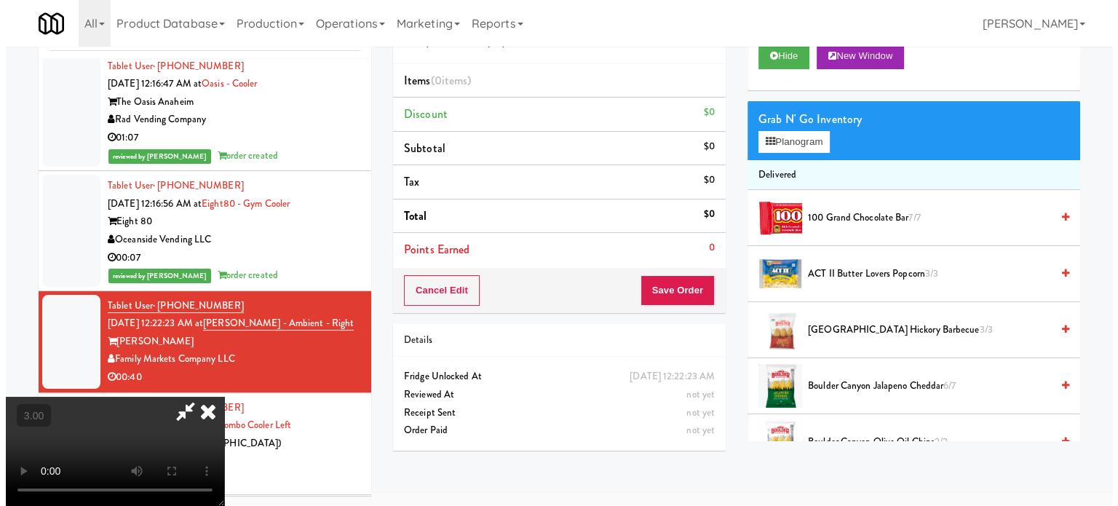
scroll to position [47, 0]
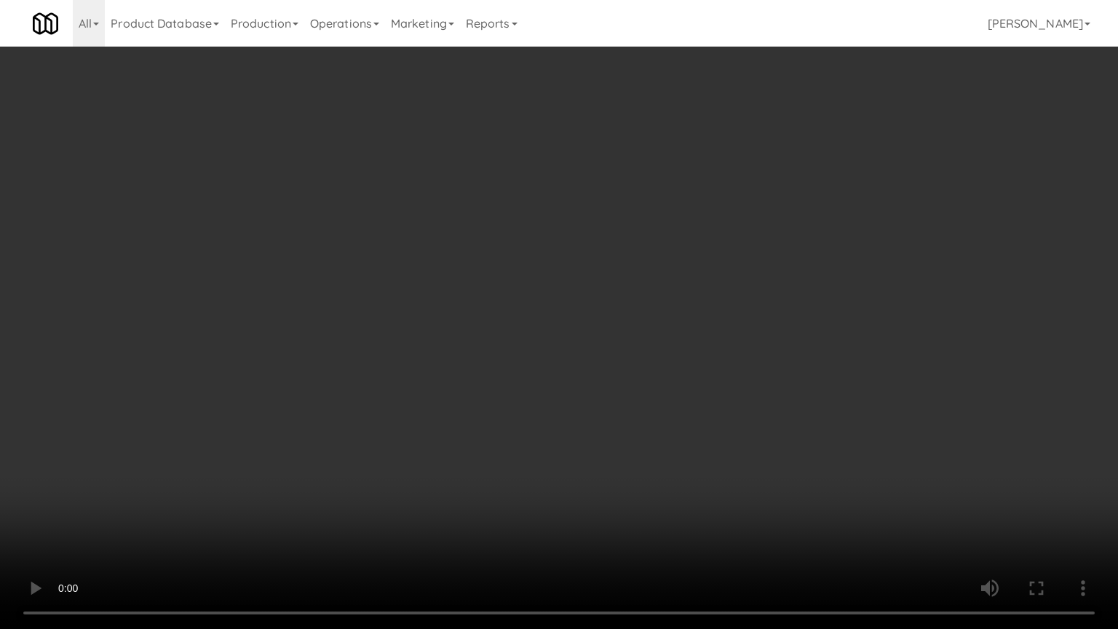
click at [403, 343] on video at bounding box center [559, 314] width 1118 height 629
drag, startPoint x: 436, startPoint y: 352, endPoint x: 456, endPoint y: 352, distance: 20.4
click at [436, 354] on video at bounding box center [559, 314] width 1118 height 629
click at [649, 393] on video at bounding box center [559, 314] width 1118 height 629
drag, startPoint x: 500, startPoint y: 384, endPoint x: 505, endPoint y: 377, distance: 8.9
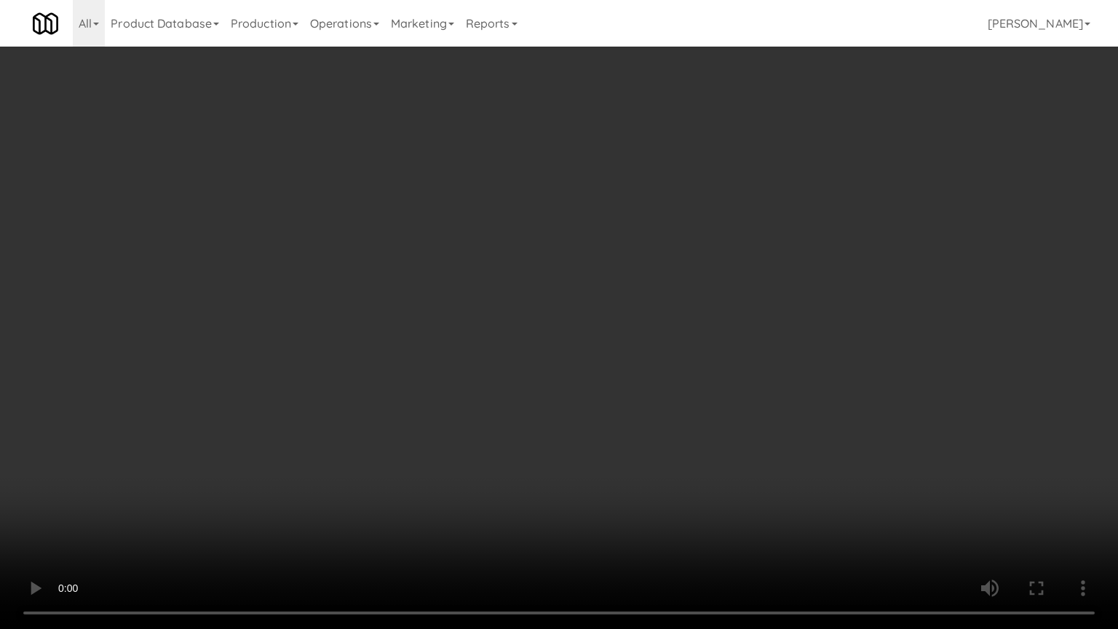
click at [500, 383] on video at bounding box center [559, 314] width 1118 height 629
click at [505, 377] on video at bounding box center [559, 314] width 1118 height 629
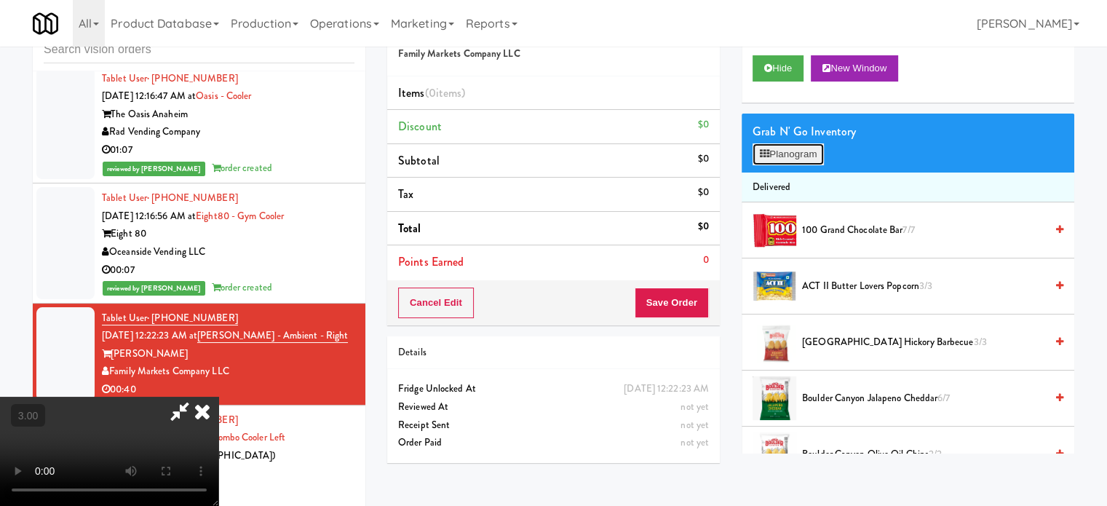
click at [803, 162] on button "Planogram" at bounding box center [787, 154] width 71 height 22
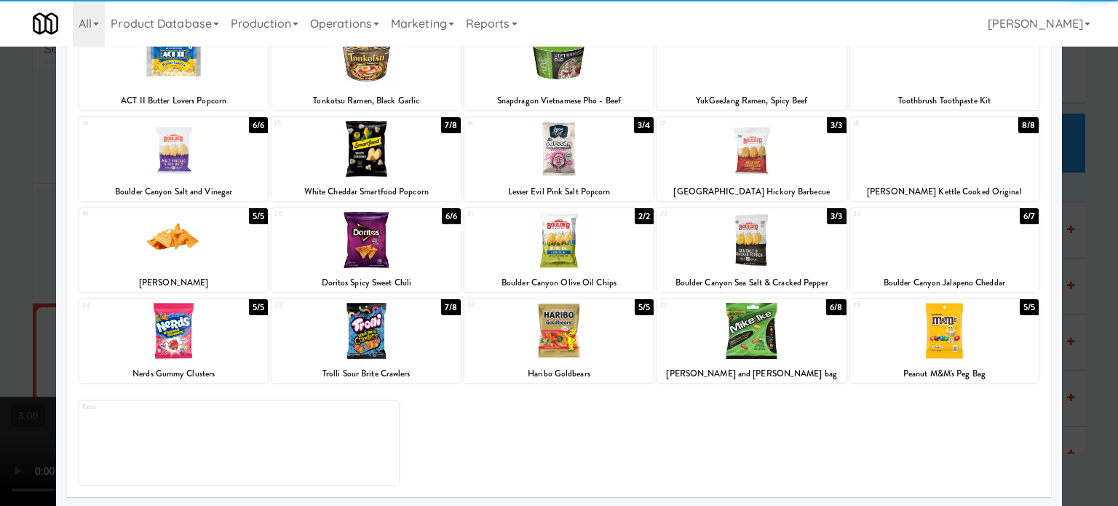
scroll to position [208, 0]
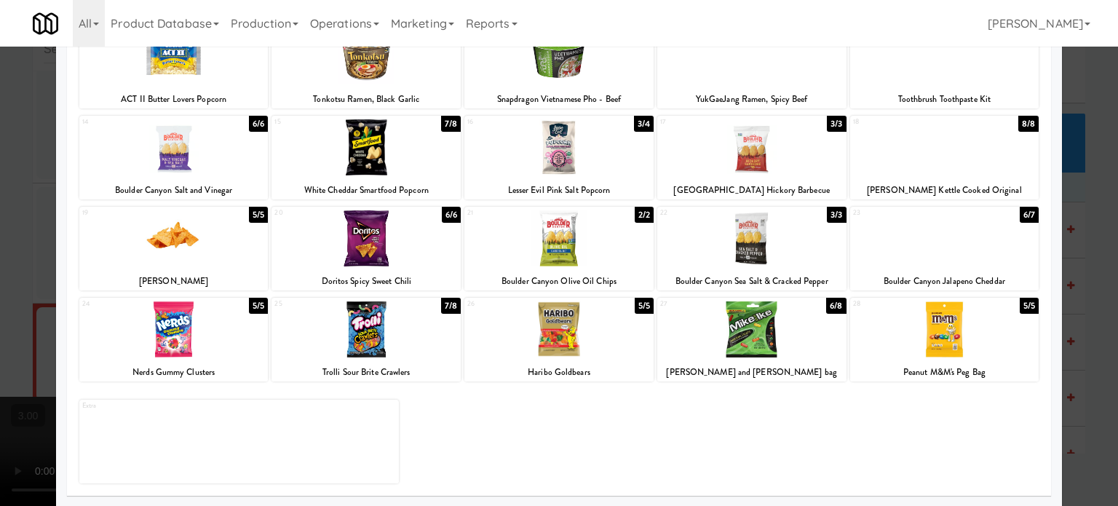
click at [1019, 301] on div "5/5" at bounding box center [1028, 306] width 19 height 16
click at [1091, 303] on div at bounding box center [559, 253] width 1118 height 506
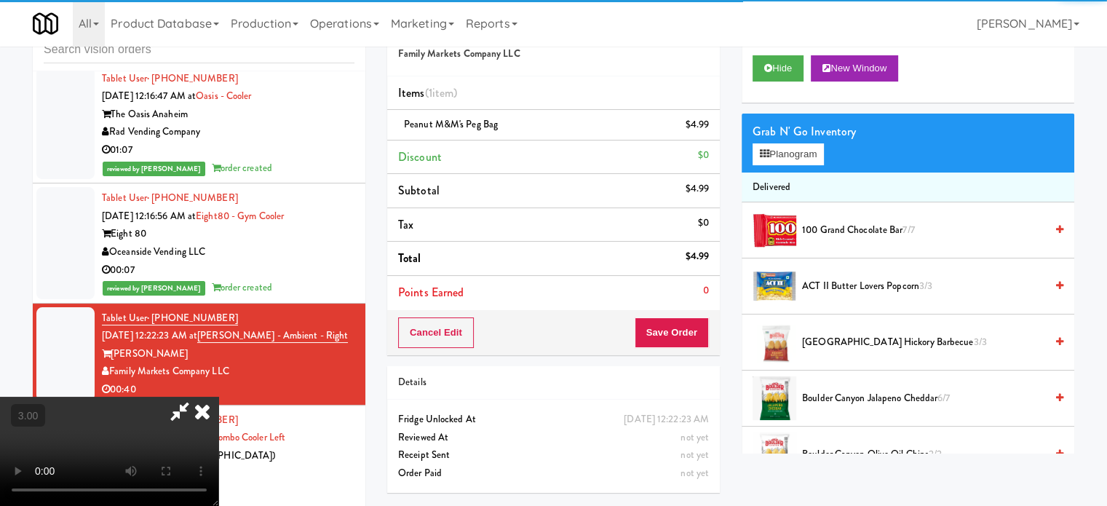
drag, startPoint x: 407, startPoint y: 288, endPoint x: 405, endPoint y: 276, distance: 12.0
click at [218, 397] on video at bounding box center [109, 451] width 218 height 109
drag, startPoint x: 396, startPoint y: 266, endPoint x: 397, endPoint y: 337, distance: 71.3
click at [218, 397] on video at bounding box center [109, 451] width 218 height 109
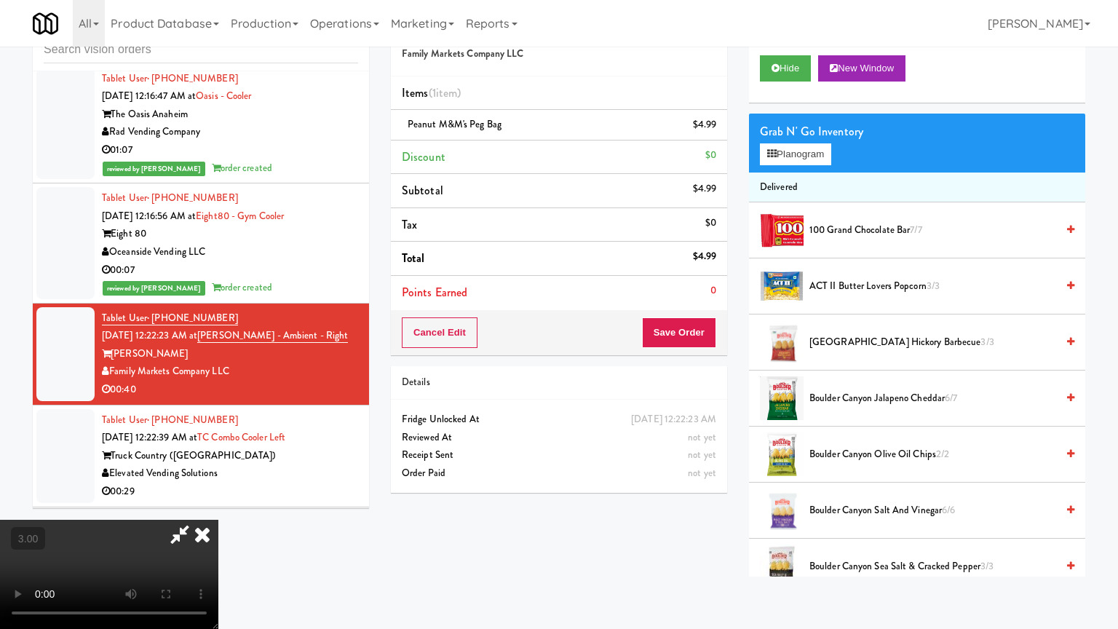
drag, startPoint x: 411, startPoint y: 333, endPoint x: 546, endPoint y: 240, distance: 163.7
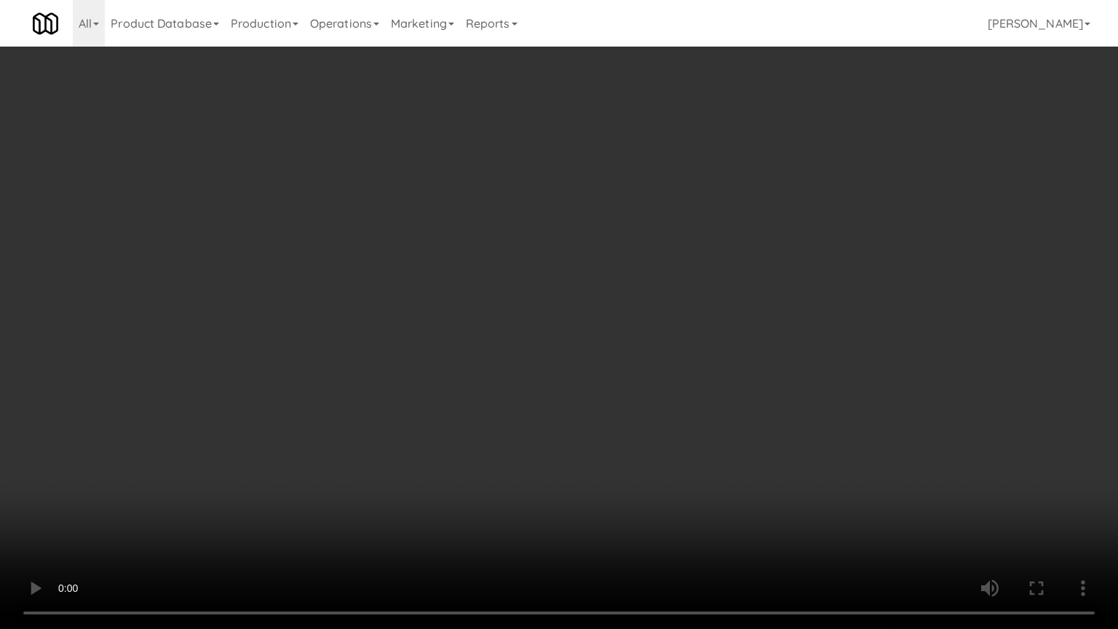
click at [439, 318] on video at bounding box center [559, 314] width 1118 height 629
click at [681, 229] on video at bounding box center [559, 314] width 1118 height 629
click at [742, 247] on video at bounding box center [559, 314] width 1118 height 629
click at [768, 256] on video at bounding box center [559, 314] width 1118 height 629
drag, startPoint x: 712, startPoint y: 255, endPoint x: 721, endPoint y: 253, distance: 9.0
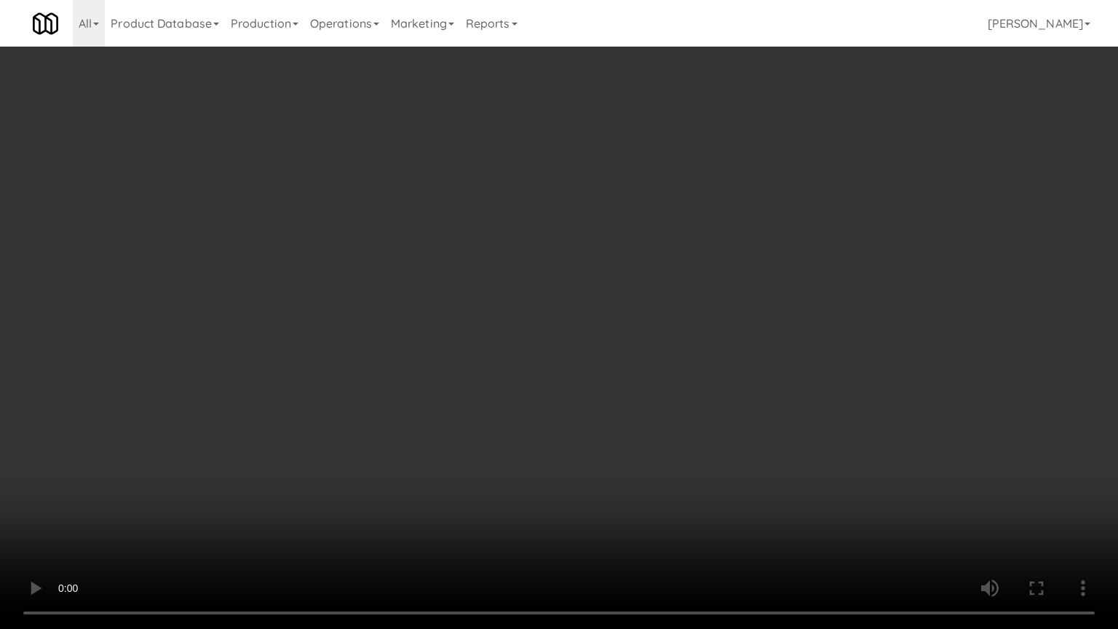
click at [714, 255] on video at bounding box center [559, 314] width 1118 height 629
click at [725, 253] on video at bounding box center [559, 314] width 1118 height 629
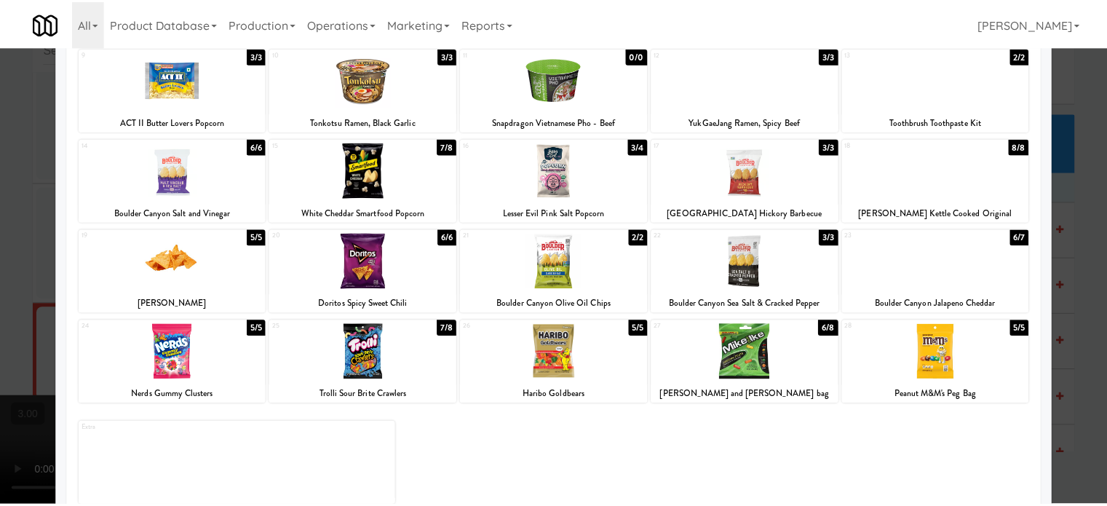
scroll to position [208, 0]
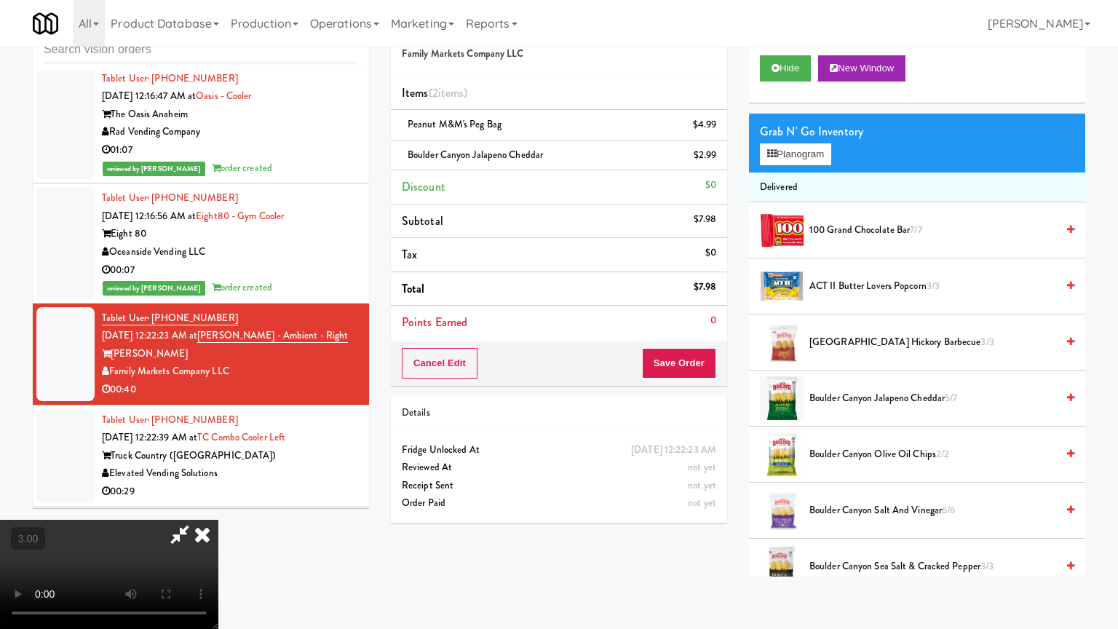
drag, startPoint x: 371, startPoint y: 470, endPoint x: 519, endPoint y: 323, distance: 208.4
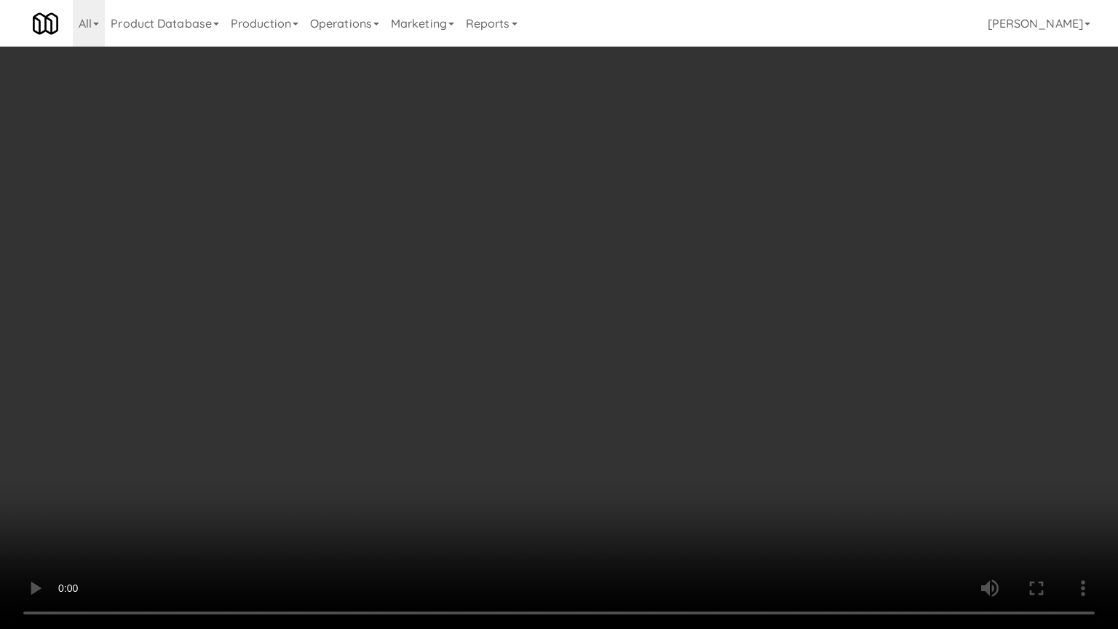
drag, startPoint x: 487, startPoint y: 322, endPoint x: 518, endPoint y: 317, distance: 31.7
drag, startPoint x: 541, startPoint y: 320, endPoint x: 558, endPoint y: 315, distance: 18.2
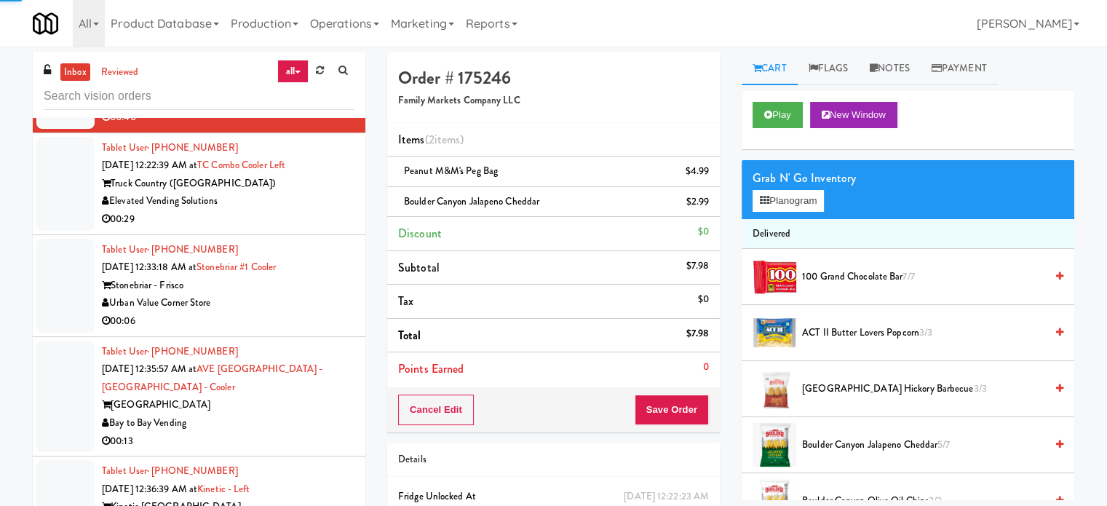
scroll to position [4357, 0]
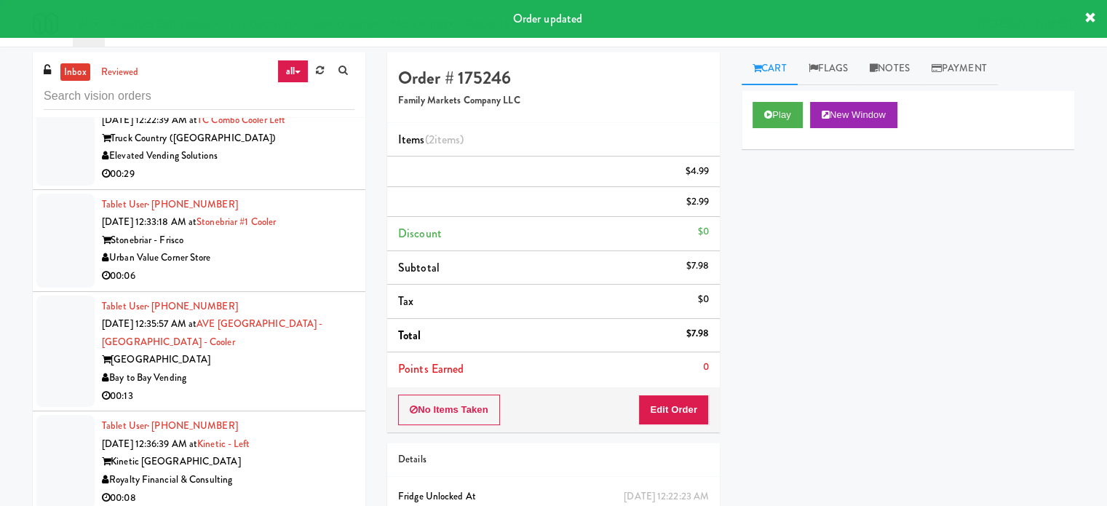
drag, startPoint x: 321, startPoint y: 229, endPoint x: 349, endPoint y: 220, distance: 29.0
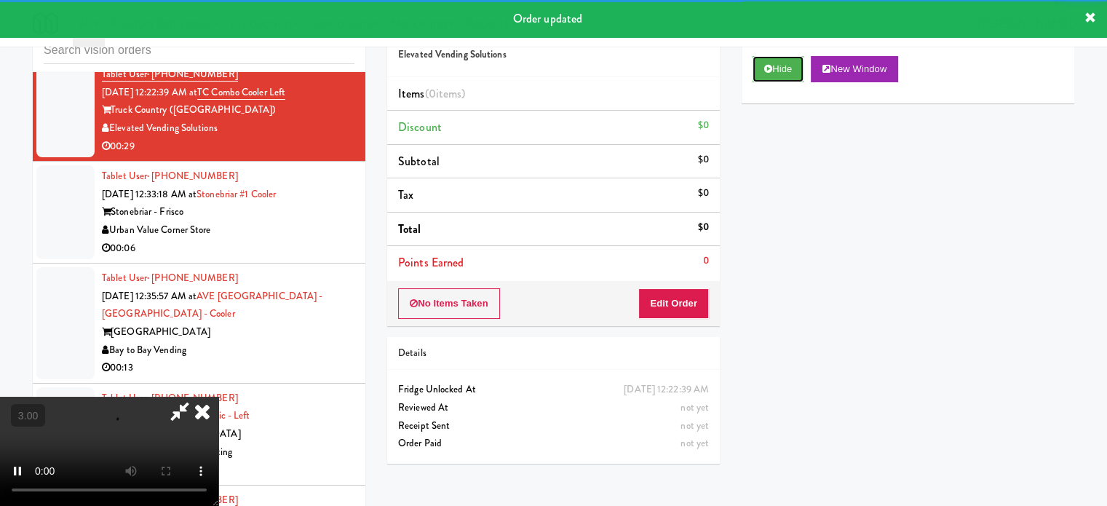
scroll to position [59, 0]
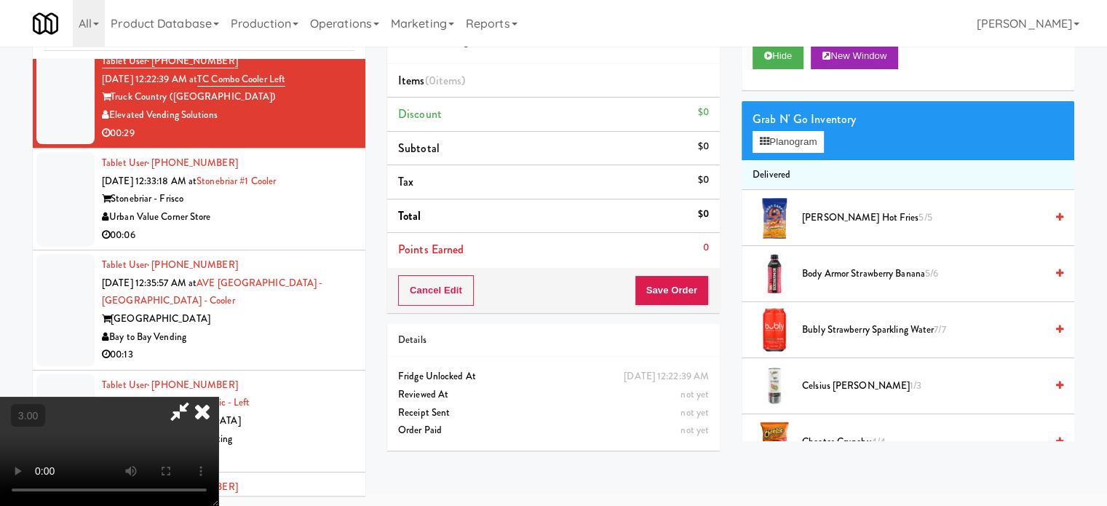
click at [218, 397] on video at bounding box center [109, 451] width 218 height 109
drag, startPoint x: 431, startPoint y: 362, endPoint x: 567, endPoint y: 302, distance: 148.2
click at [218, 397] on video at bounding box center [109, 451] width 218 height 109
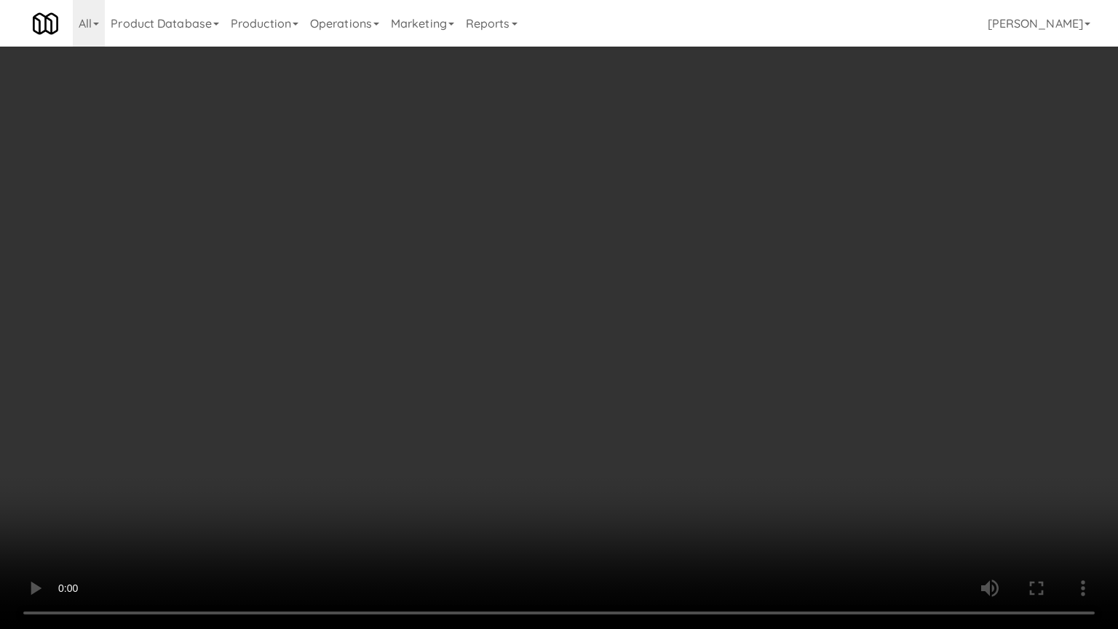
click at [533, 381] on video at bounding box center [559, 314] width 1118 height 629
drag, startPoint x: 277, startPoint y: 431, endPoint x: 379, endPoint y: 334, distance: 140.5
click at [278, 429] on video at bounding box center [559, 314] width 1118 height 629
click at [400, 331] on video at bounding box center [559, 314] width 1118 height 629
click at [451, 348] on video at bounding box center [559, 314] width 1118 height 629
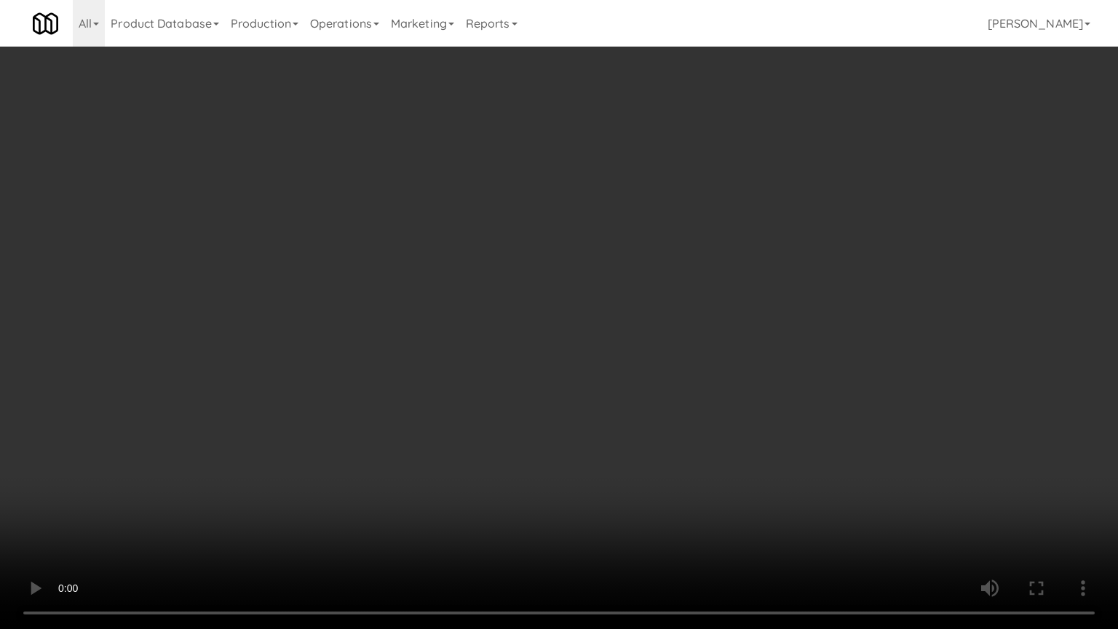
click at [453, 346] on video at bounding box center [559, 314] width 1118 height 629
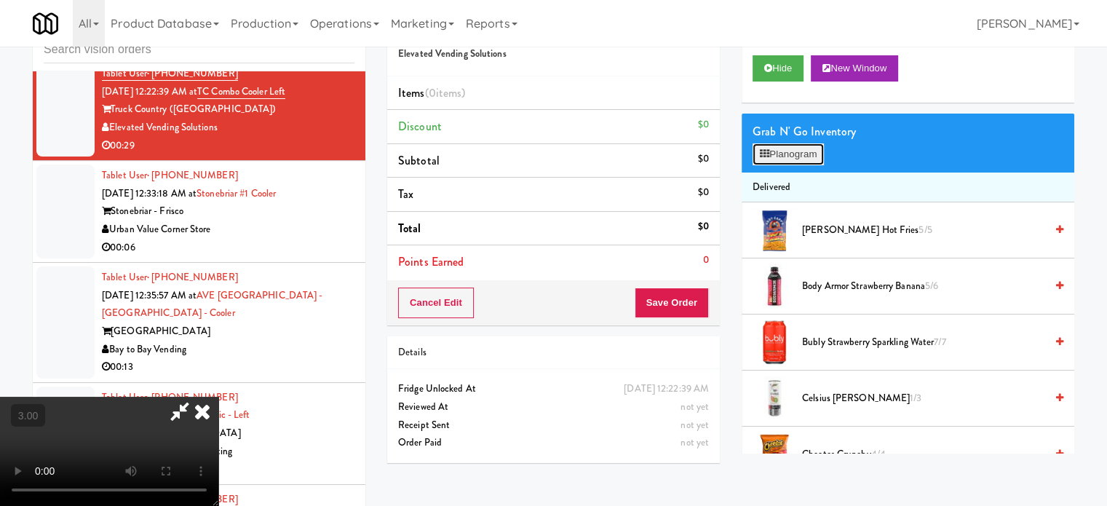
drag, startPoint x: 825, startPoint y: 160, endPoint x: 805, endPoint y: 154, distance: 21.2
click at [824, 159] on button "Planogram" at bounding box center [787, 154] width 71 height 22
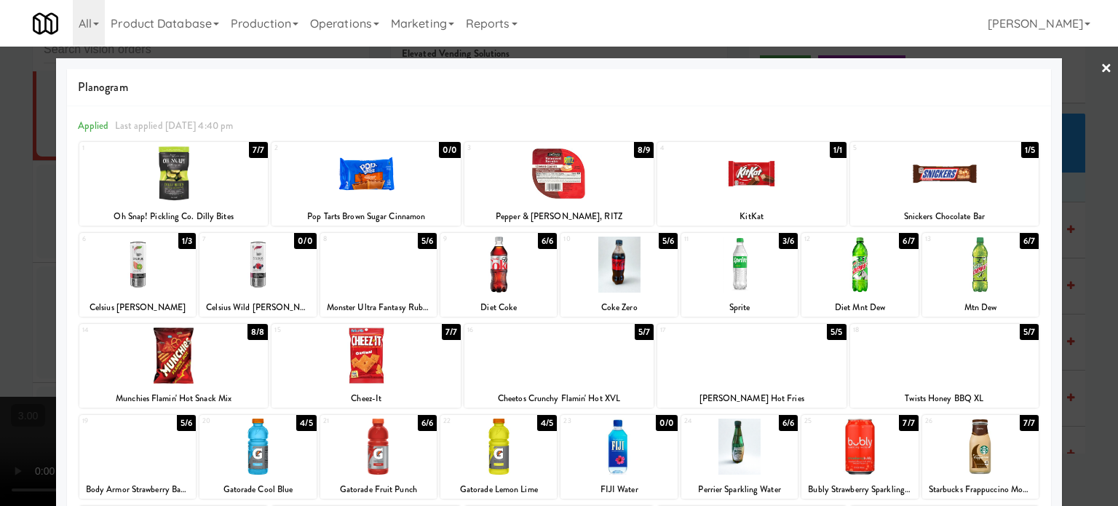
click at [1088, 308] on div at bounding box center [559, 253] width 1118 height 506
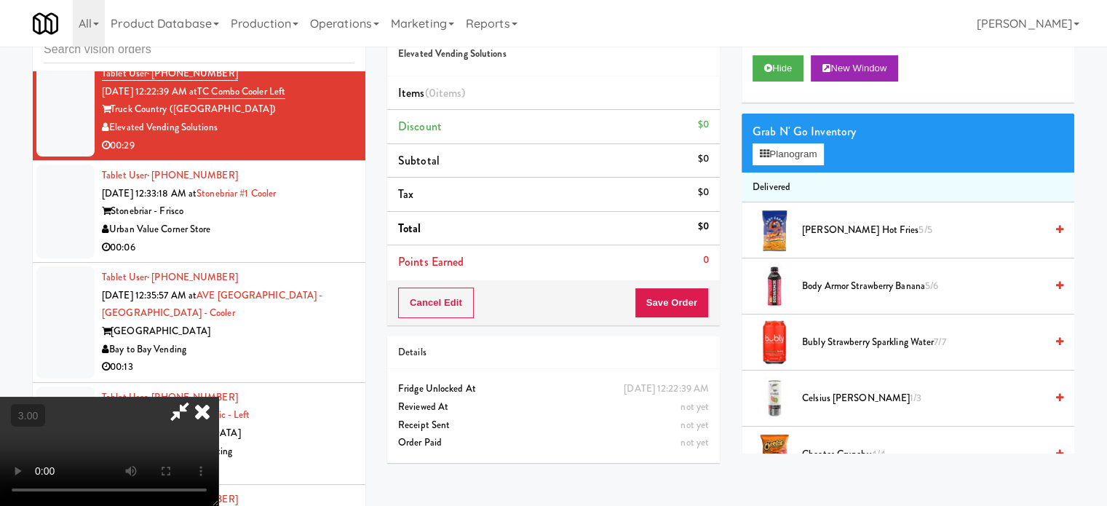
click at [67, 397] on video at bounding box center [109, 451] width 218 height 109
click at [66, 397] on video at bounding box center [109, 451] width 218 height 109
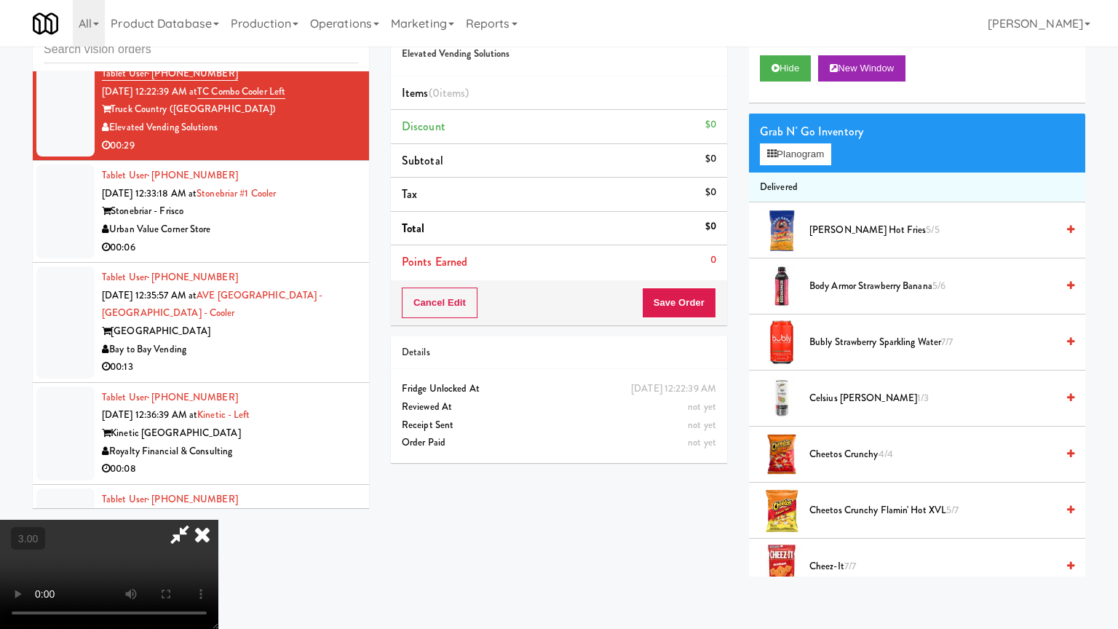
click at [218, 505] on video at bounding box center [109, 573] width 218 height 109
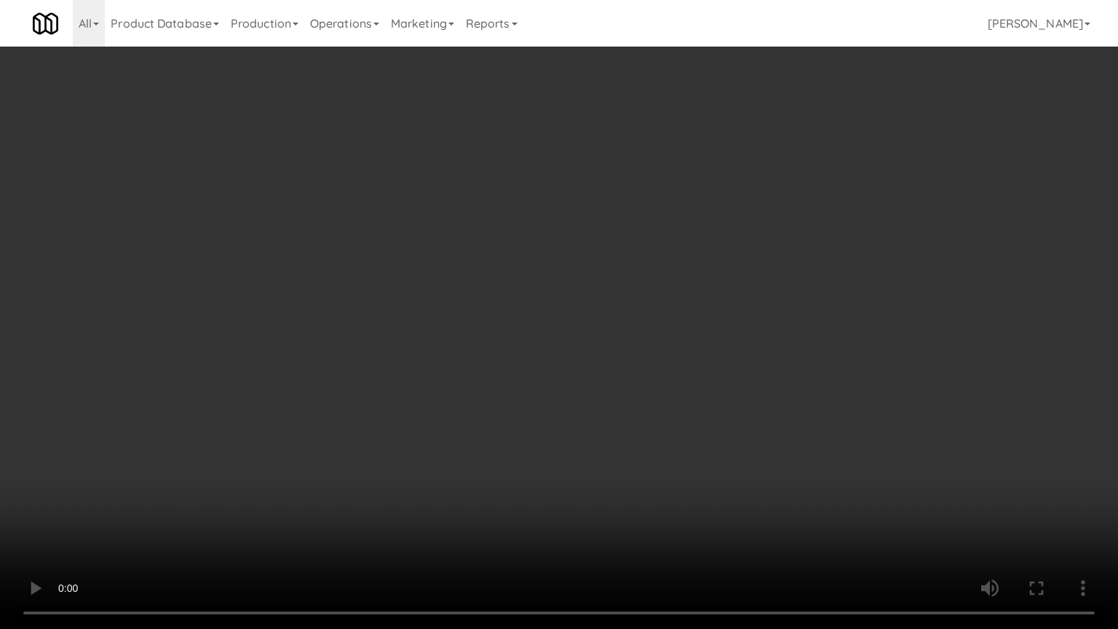
click at [474, 311] on video at bounding box center [559, 314] width 1118 height 629
click at [330, 365] on video at bounding box center [559, 314] width 1118 height 629
click at [387, 359] on video at bounding box center [559, 314] width 1118 height 629
drag, startPoint x: 451, startPoint y: 367, endPoint x: 470, endPoint y: 364, distance: 19.1
click at [454, 367] on video at bounding box center [559, 314] width 1118 height 629
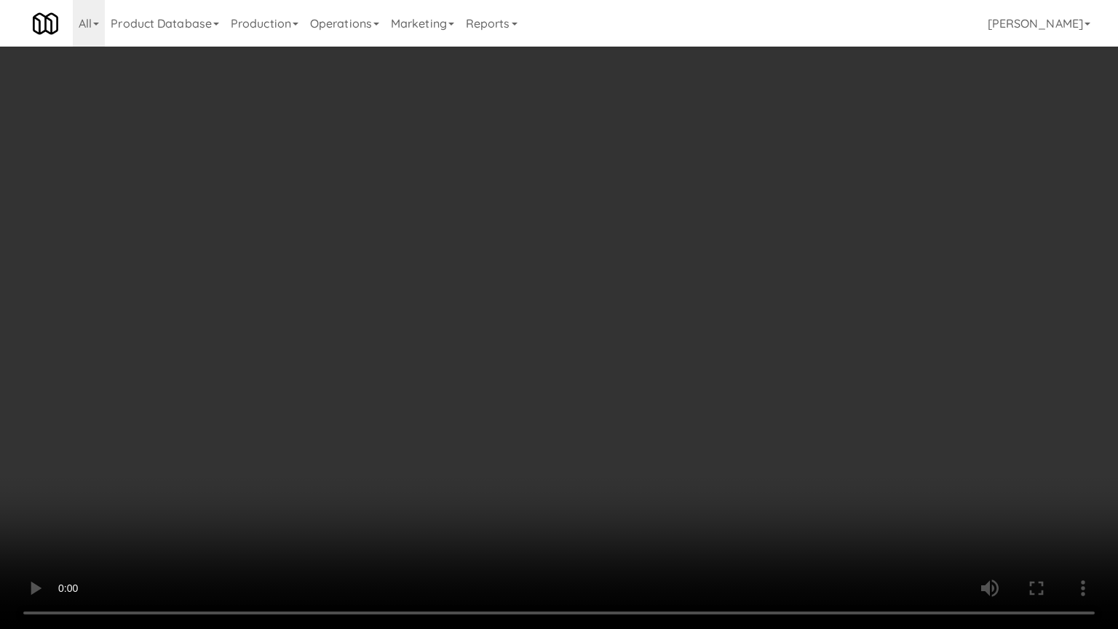
click at [470, 364] on video at bounding box center [559, 314] width 1118 height 629
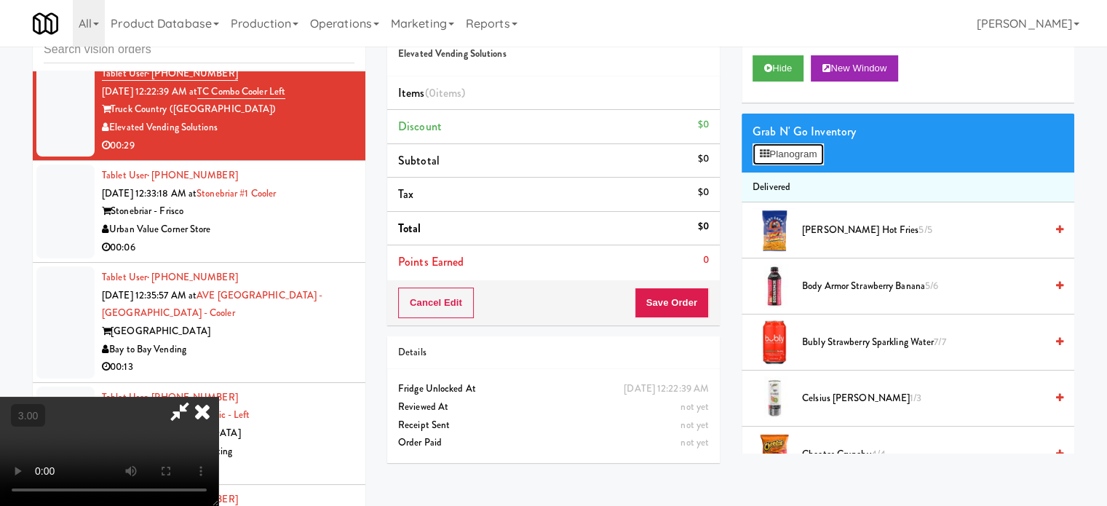
click at [818, 151] on button "Planogram" at bounding box center [787, 154] width 71 height 22
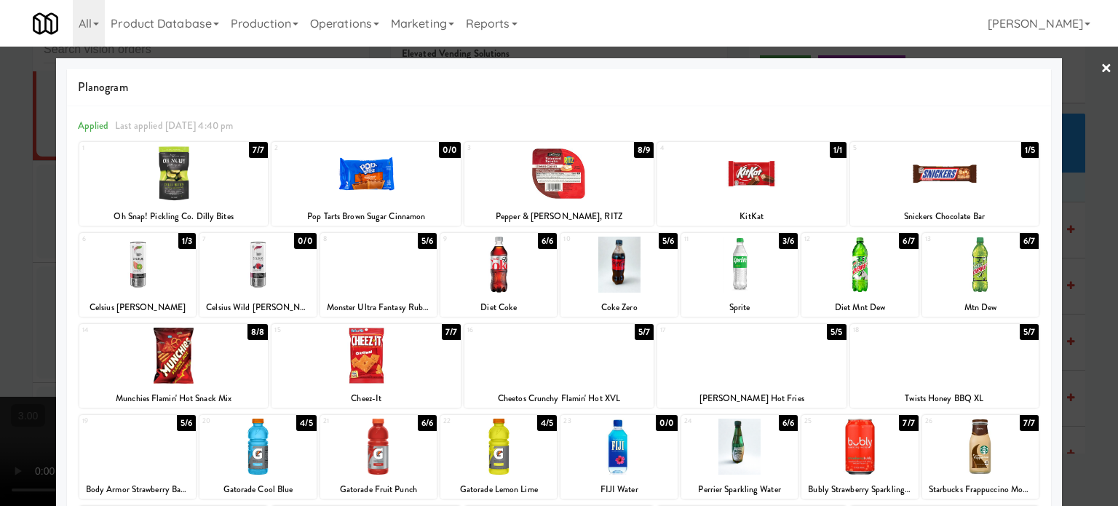
click at [250, 333] on div "8/8" at bounding box center [257, 332] width 20 height 16
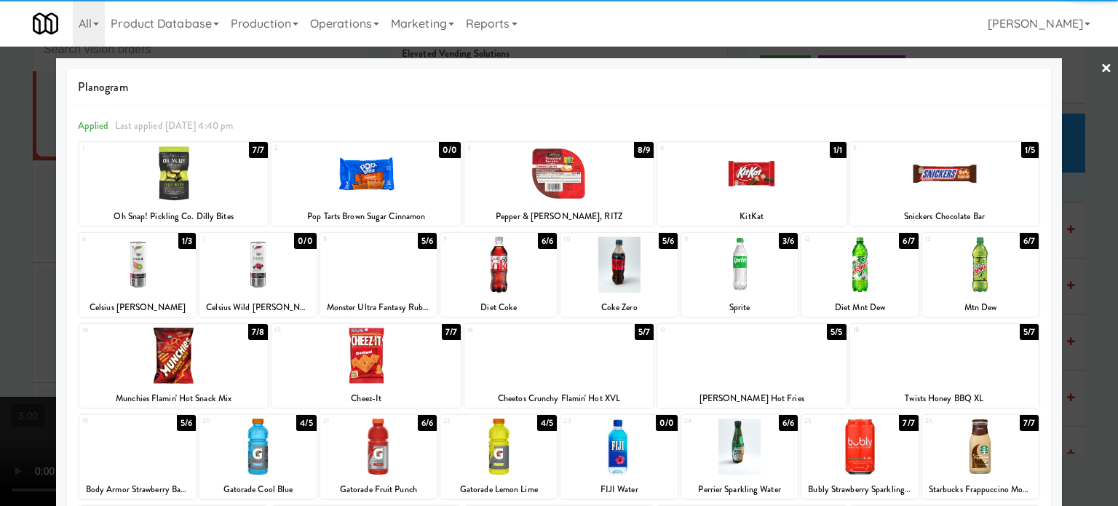
click at [1091, 241] on div at bounding box center [559, 253] width 1118 height 506
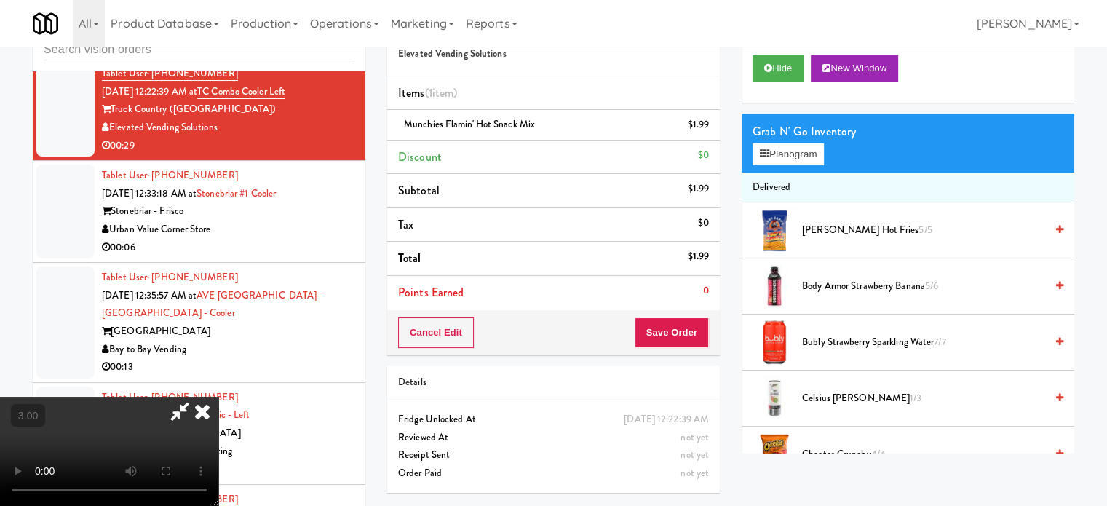
drag, startPoint x: 260, startPoint y: 286, endPoint x: 268, endPoint y: 273, distance: 15.0
click at [218, 397] on video at bounding box center [109, 451] width 218 height 109
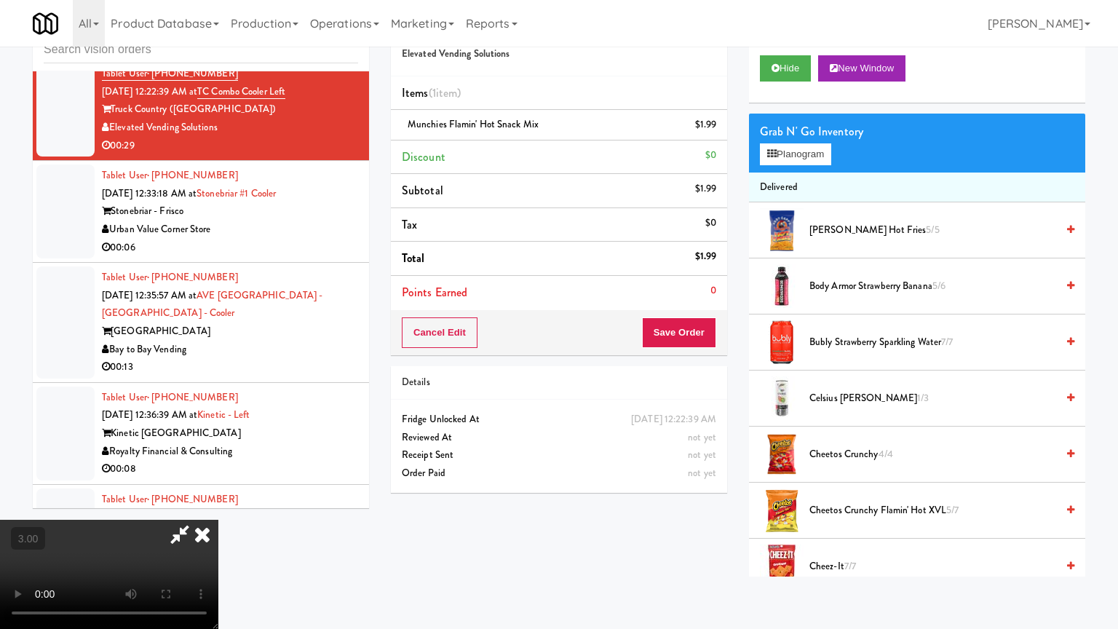
click at [218, 505] on video at bounding box center [109, 573] width 218 height 109
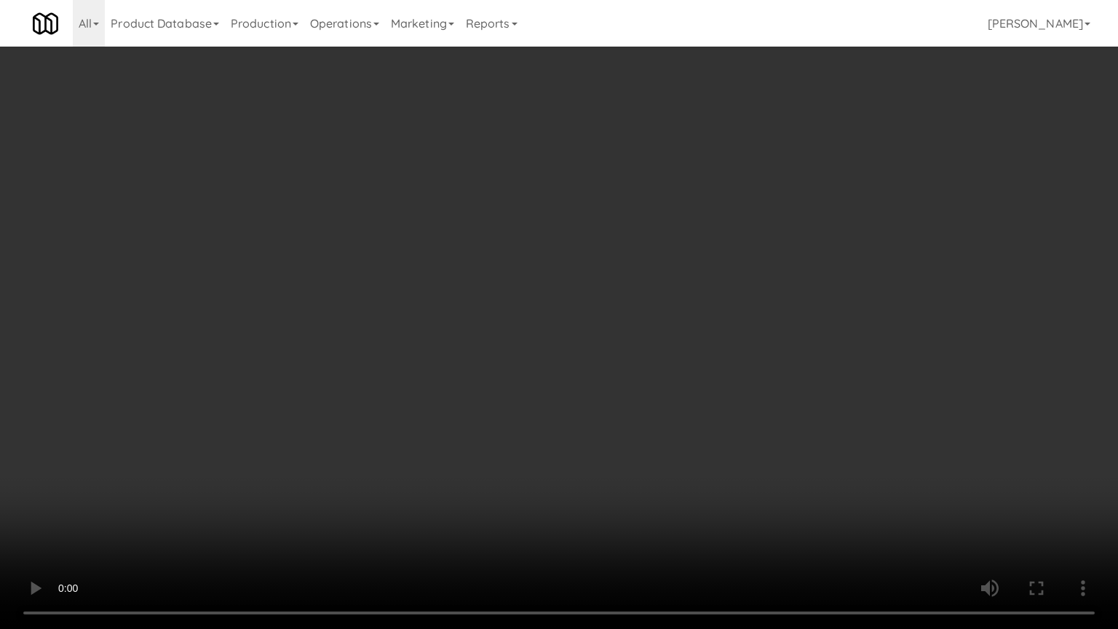
click at [518, 230] on video at bounding box center [559, 314] width 1118 height 629
click at [578, 248] on video at bounding box center [559, 314] width 1118 height 629
click at [635, 261] on video at bounding box center [559, 314] width 1118 height 629
click at [531, 254] on video at bounding box center [559, 314] width 1118 height 629
click at [568, 275] on video at bounding box center [559, 314] width 1118 height 629
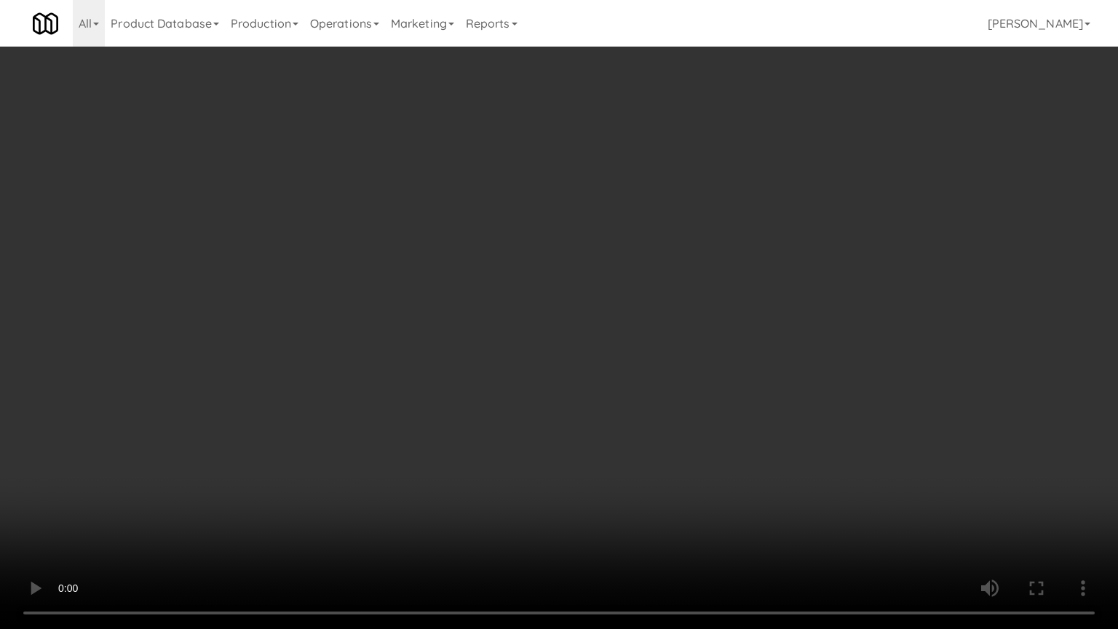
click at [458, 260] on video at bounding box center [559, 314] width 1118 height 629
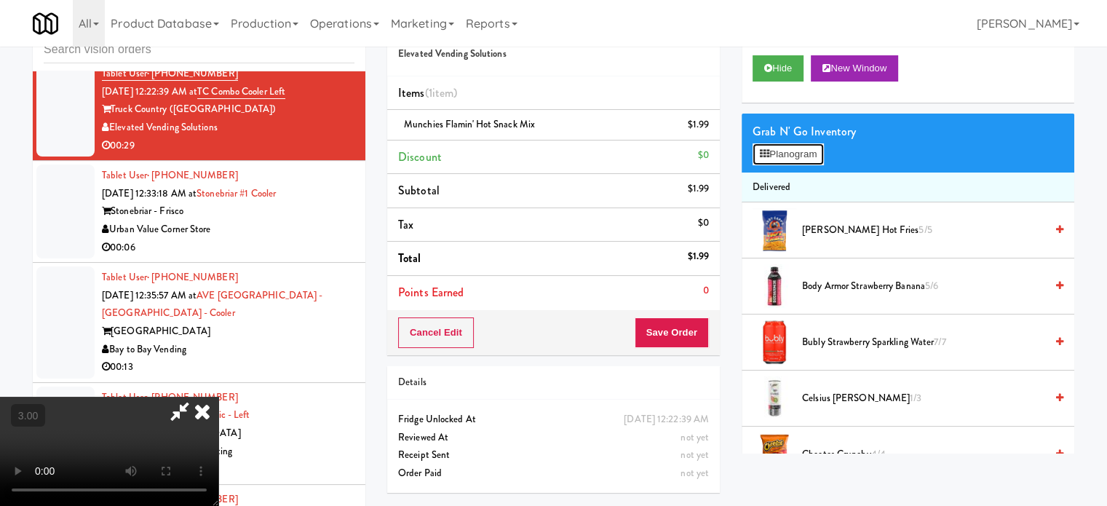
click at [777, 155] on button "Planogram" at bounding box center [787, 154] width 71 height 22
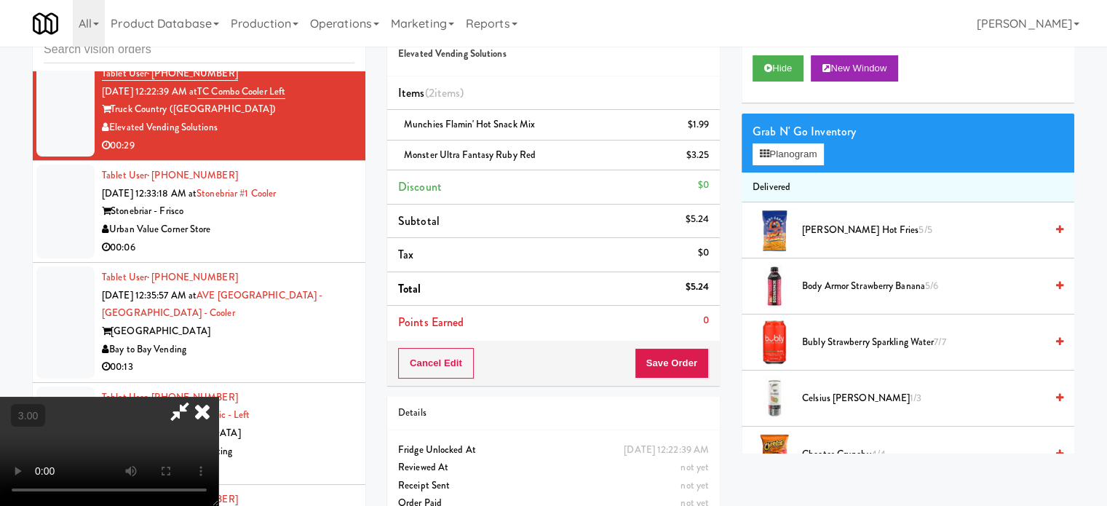
drag, startPoint x: 403, startPoint y: 232, endPoint x: 437, endPoint y: 274, distance: 53.3
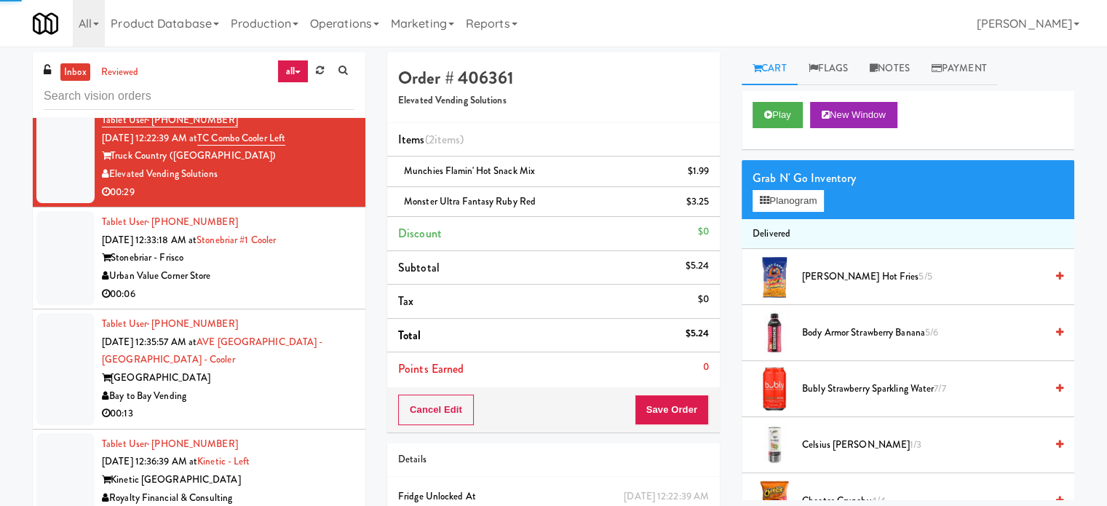
drag, startPoint x: 298, startPoint y: 322, endPoint x: 303, endPoint y: 314, distance: 9.9
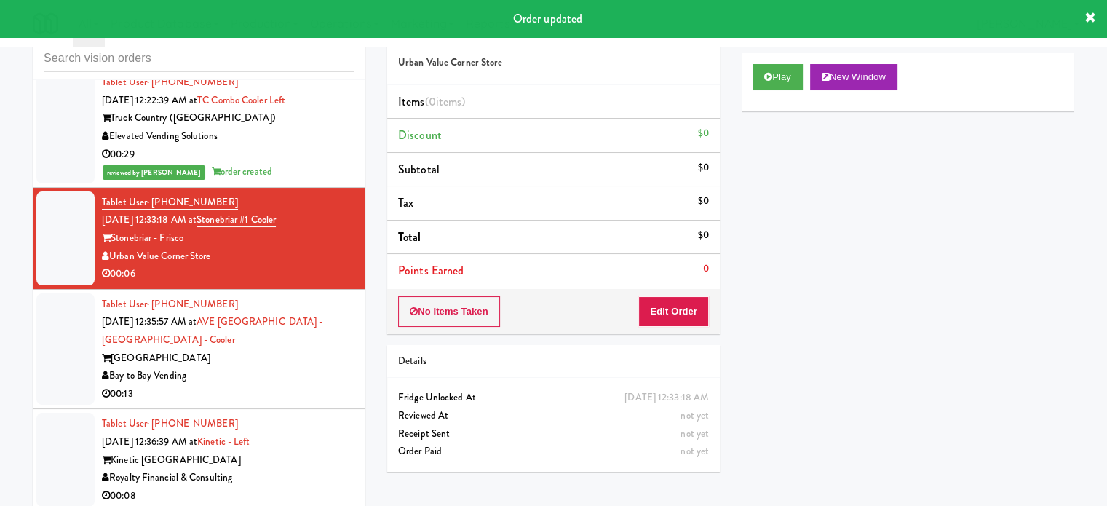
scroll to position [59, 0]
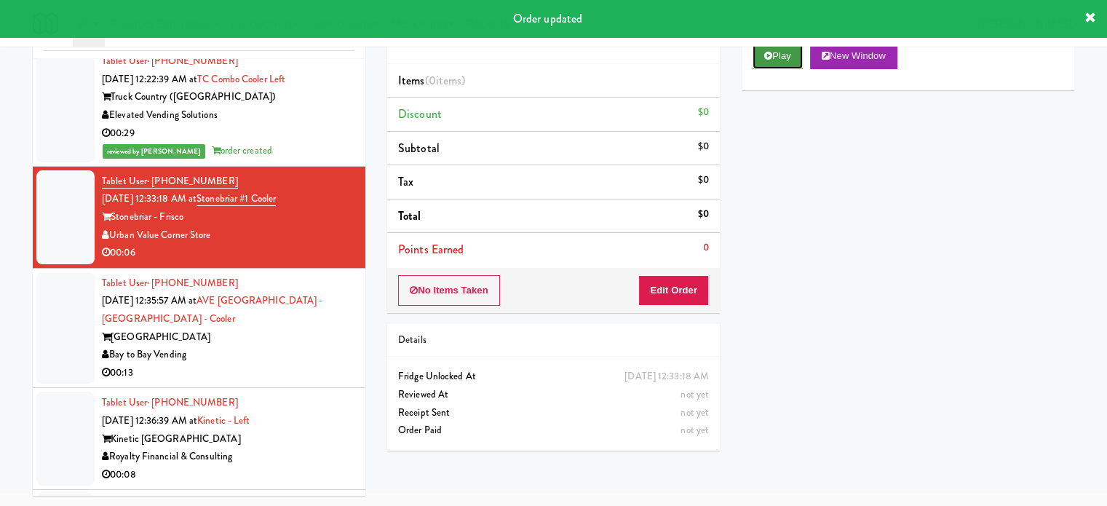
click at [786, 55] on button "Play" at bounding box center [777, 56] width 50 height 26
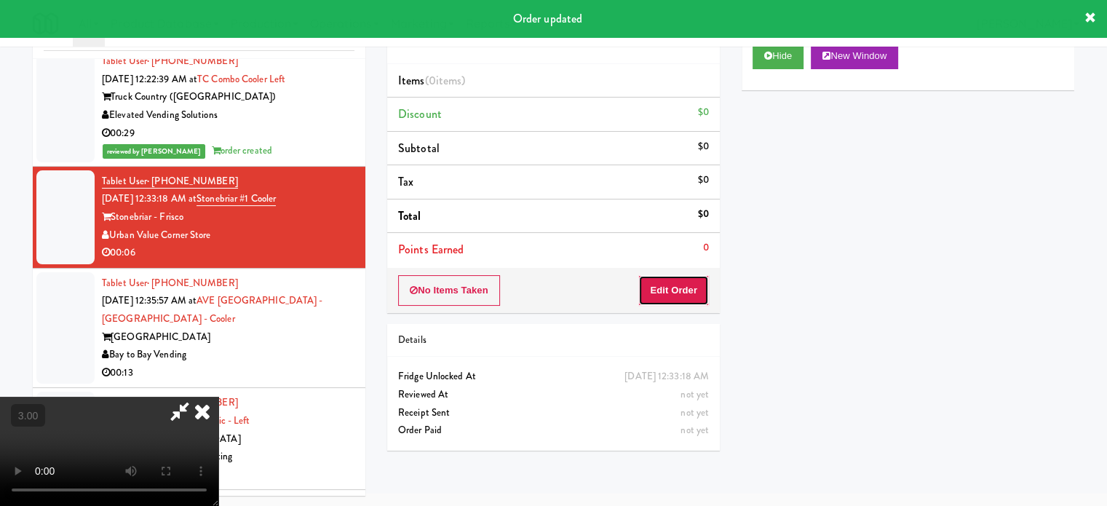
click at [676, 295] on button "Edit Order" at bounding box center [673, 290] width 71 height 31
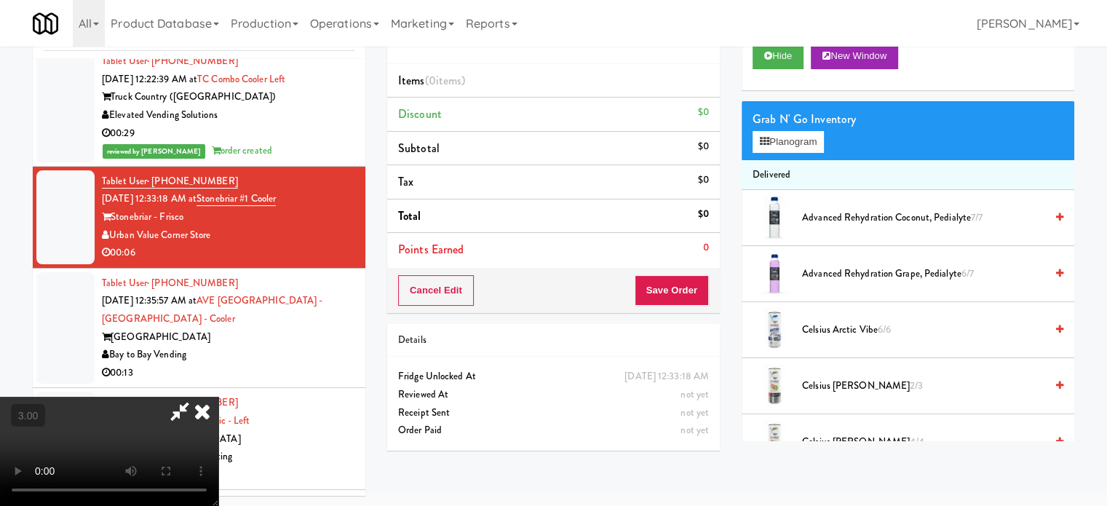
click at [218, 397] on video at bounding box center [109, 451] width 218 height 109
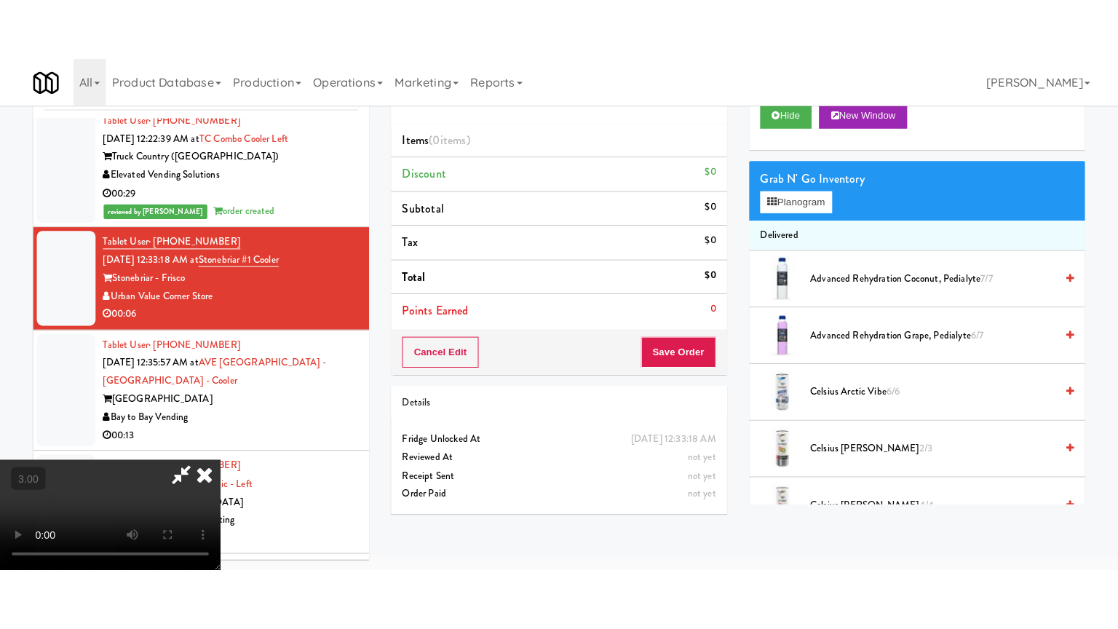
scroll to position [47, 0]
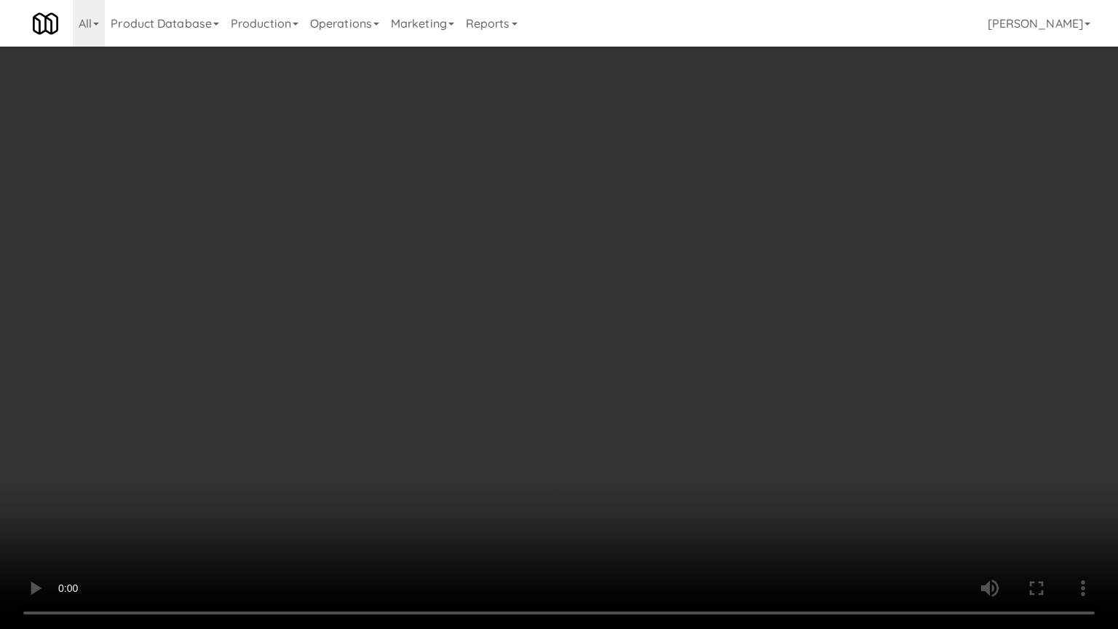
click at [518, 355] on video at bounding box center [559, 314] width 1118 height 629
click at [517, 359] on video at bounding box center [559, 314] width 1118 height 629
click at [552, 383] on video at bounding box center [559, 314] width 1118 height 629
click at [552, 381] on video at bounding box center [559, 314] width 1118 height 629
click at [593, 382] on video at bounding box center [559, 314] width 1118 height 629
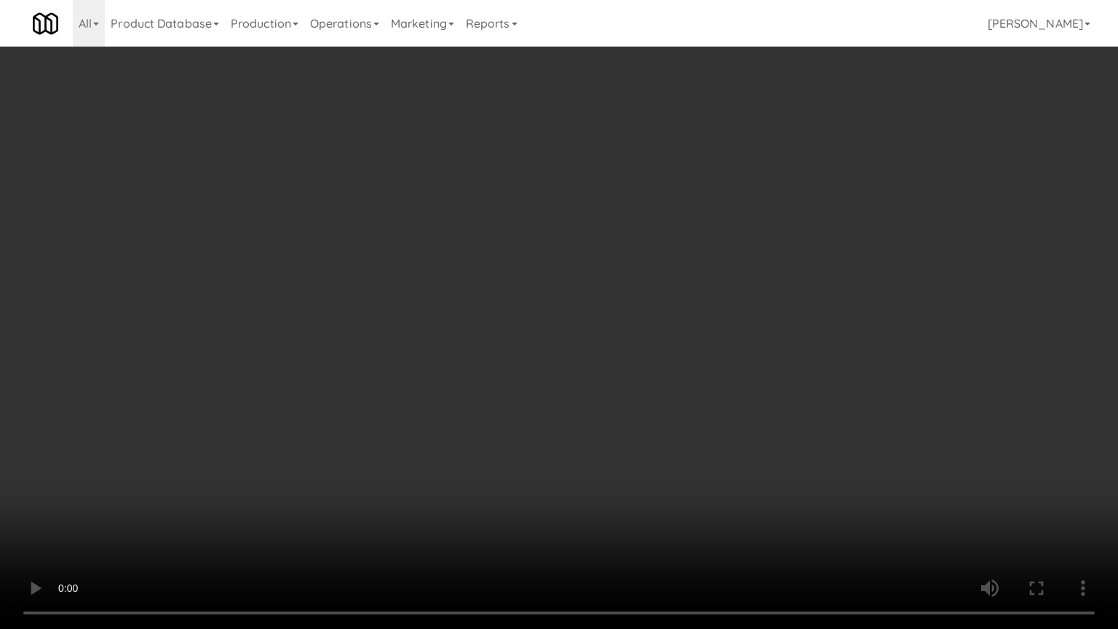
click at [577, 378] on video at bounding box center [559, 314] width 1118 height 629
click at [592, 374] on video at bounding box center [559, 314] width 1118 height 629
click at [591, 382] on video at bounding box center [559, 314] width 1118 height 629
click at [621, 375] on video at bounding box center [559, 314] width 1118 height 629
click at [611, 378] on video at bounding box center [559, 314] width 1118 height 629
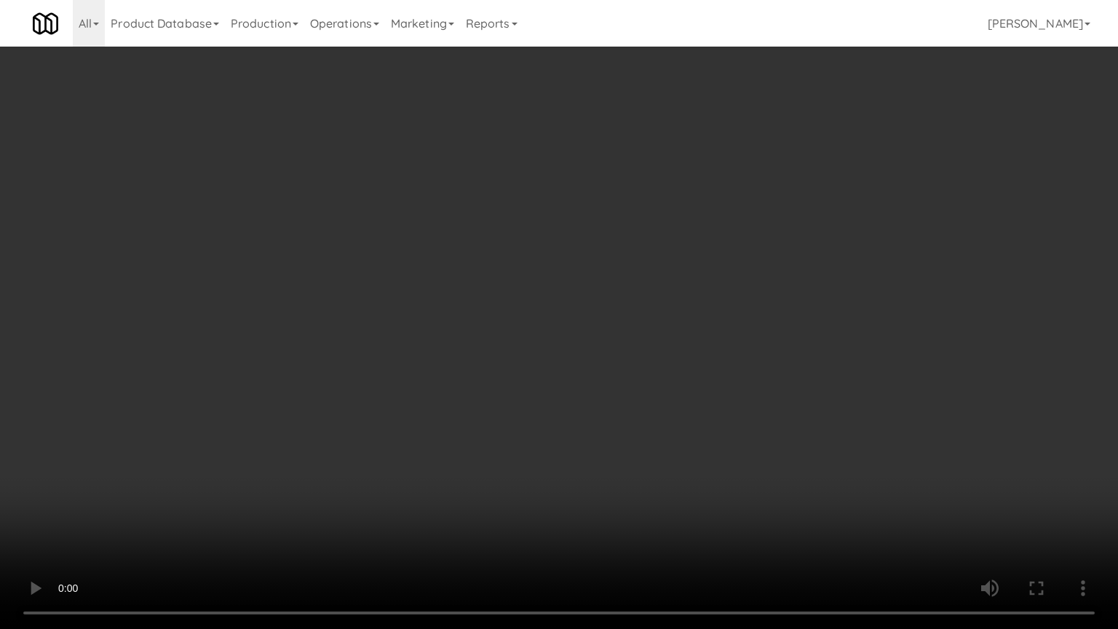
drag, startPoint x: 615, startPoint y: 373, endPoint x: 715, endPoint y: 228, distance: 176.2
click at [617, 370] on video at bounding box center [559, 314] width 1118 height 629
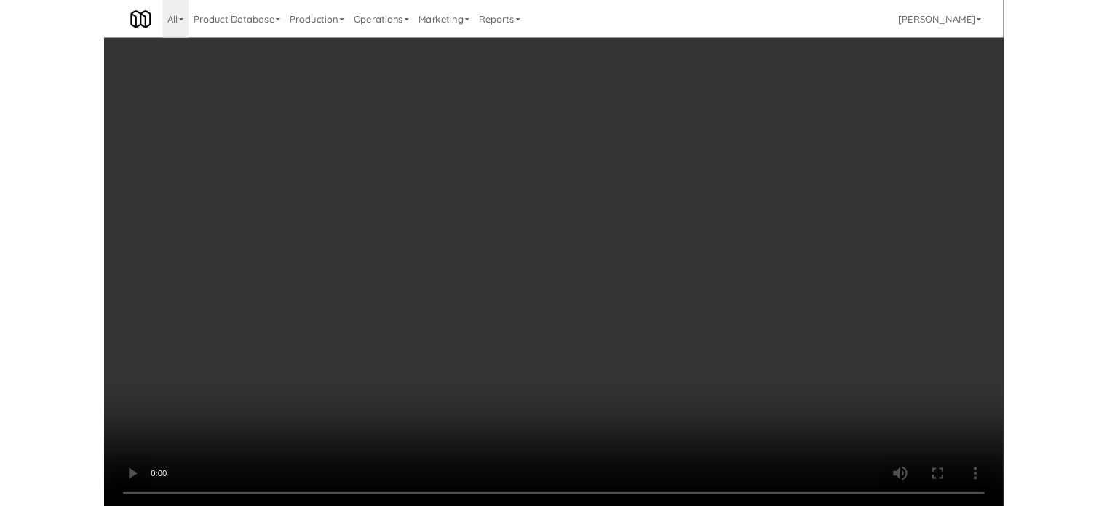
scroll to position [59, 0]
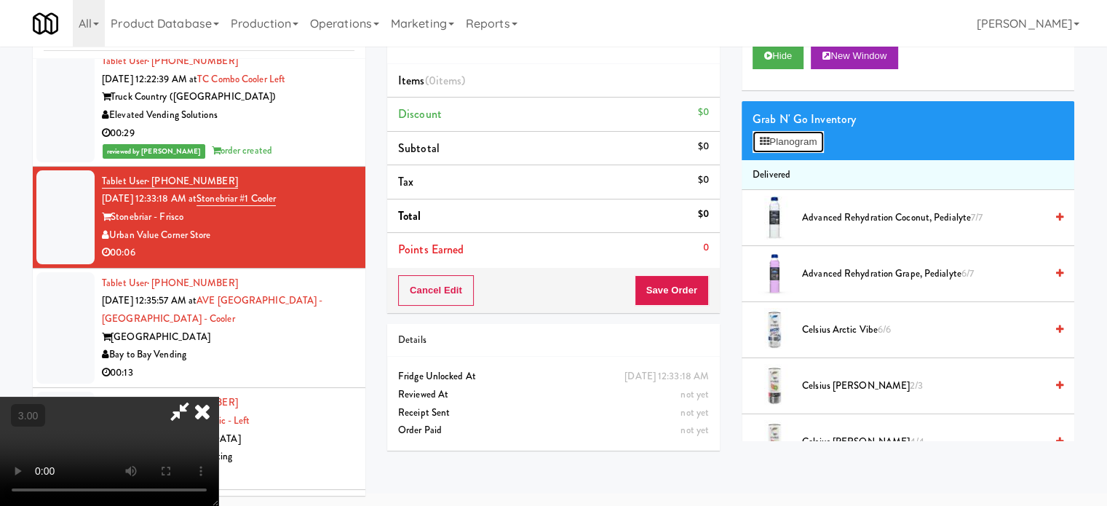
click at [802, 145] on button "Planogram" at bounding box center [787, 142] width 71 height 22
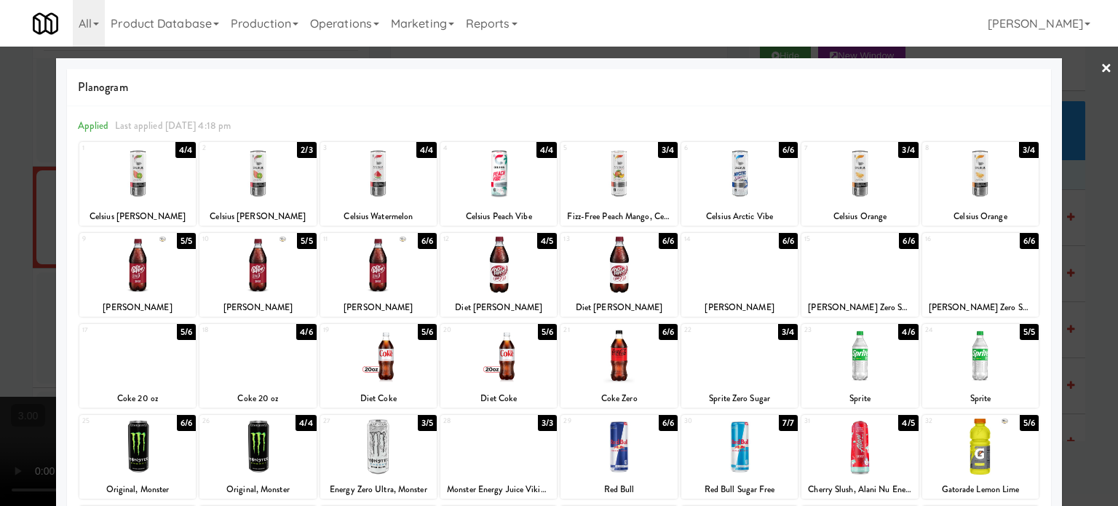
drag, startPoint x: 301, startPoint y: 335, endPoint x: 436, endPoint y: 311, distance: 136.7
click at [303, 335] on div "4/6" at bounding box center [306, 332] width 20 height 16
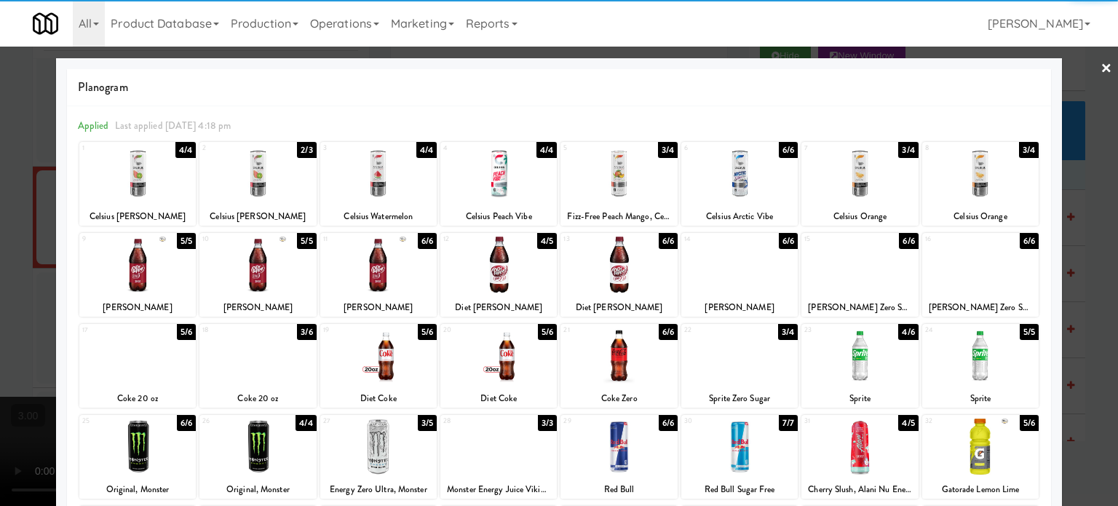
click at [1099, 269] on div at bounding box center [559, 253] width 1118 height 506
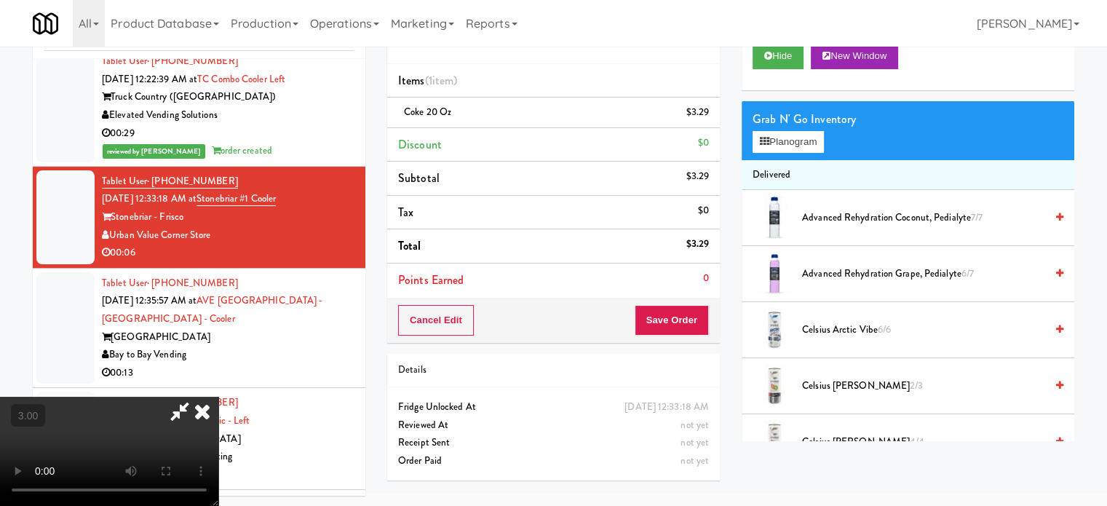
drag, startPoint x: 356, startPoint y: 233, endPoint x: 354, endPoint y: 224, distance: 8.9
click at [218, 397] on video at bounding box center [109, 451] width 218 height 109
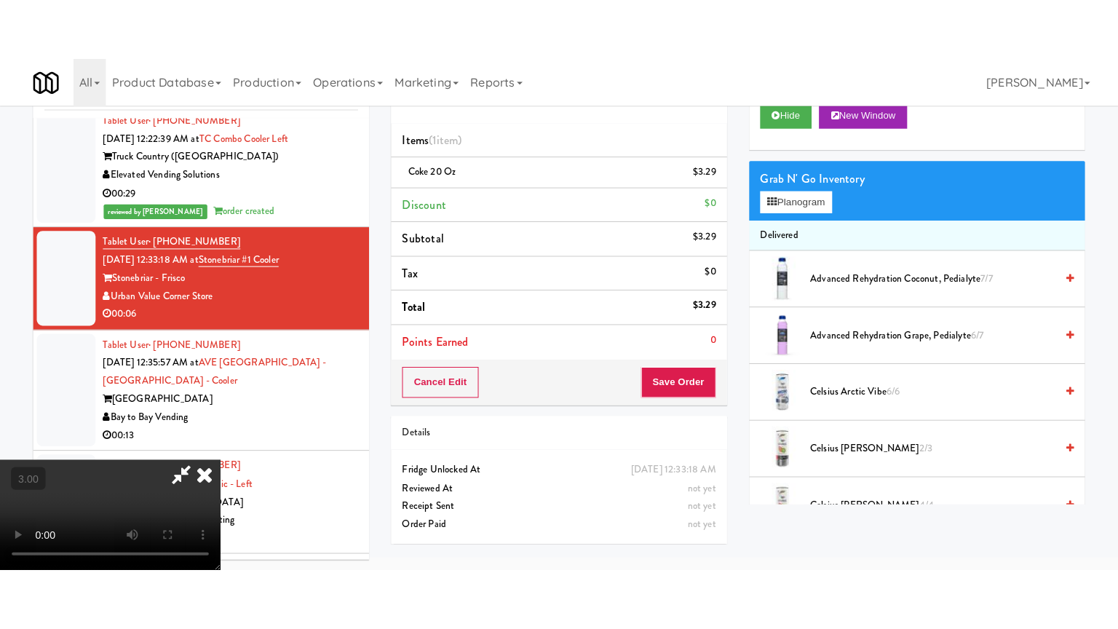
scroll to position [47, 0]
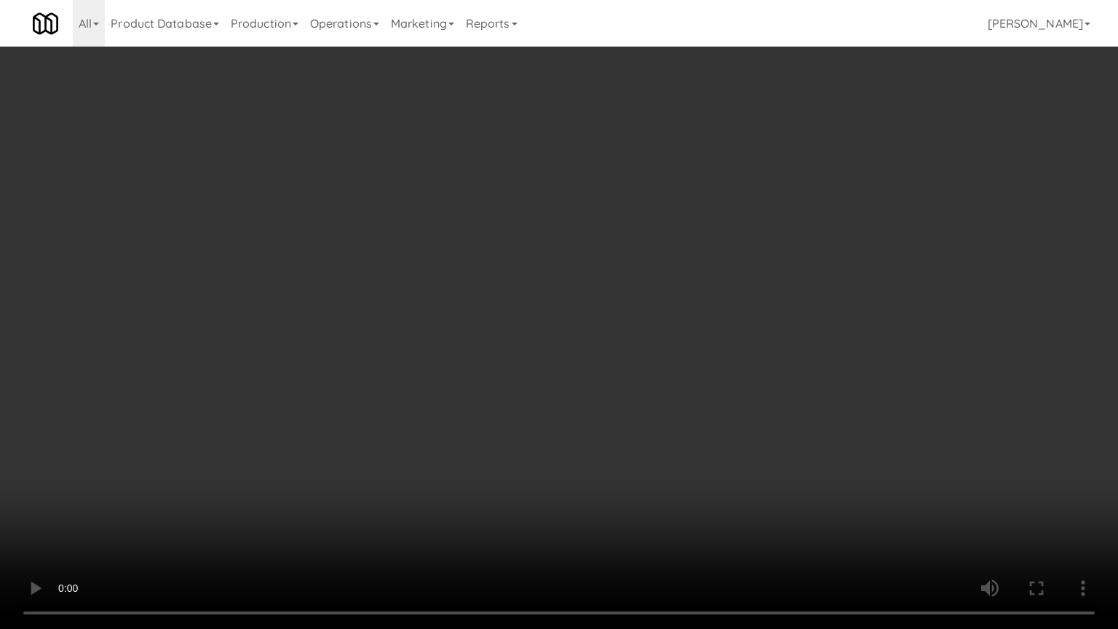
drag, startPoint x: 609, startPoint y: 238, endPoint x: 637, endPoint y: 130, distance: 111.2
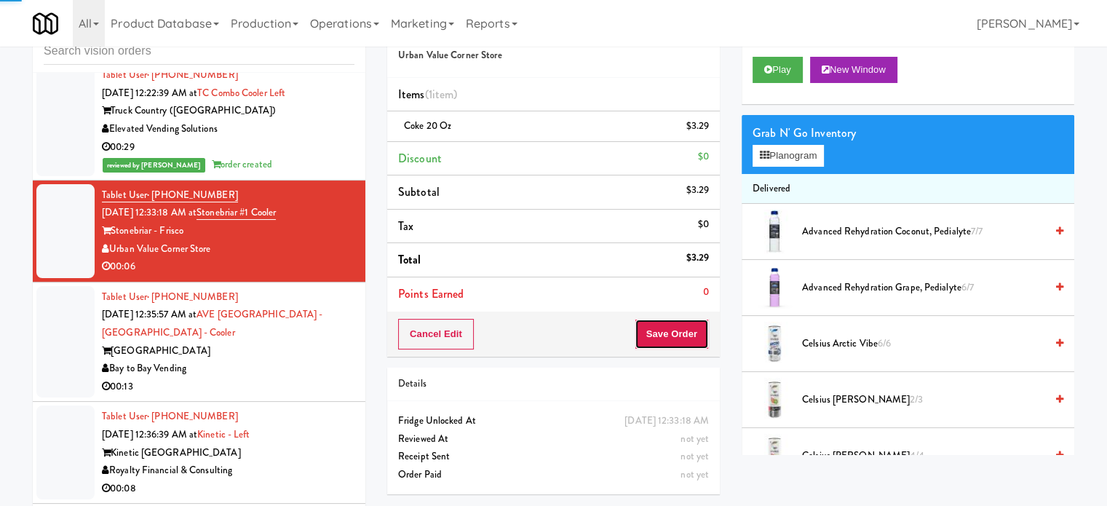
scroll to position [0, 0]
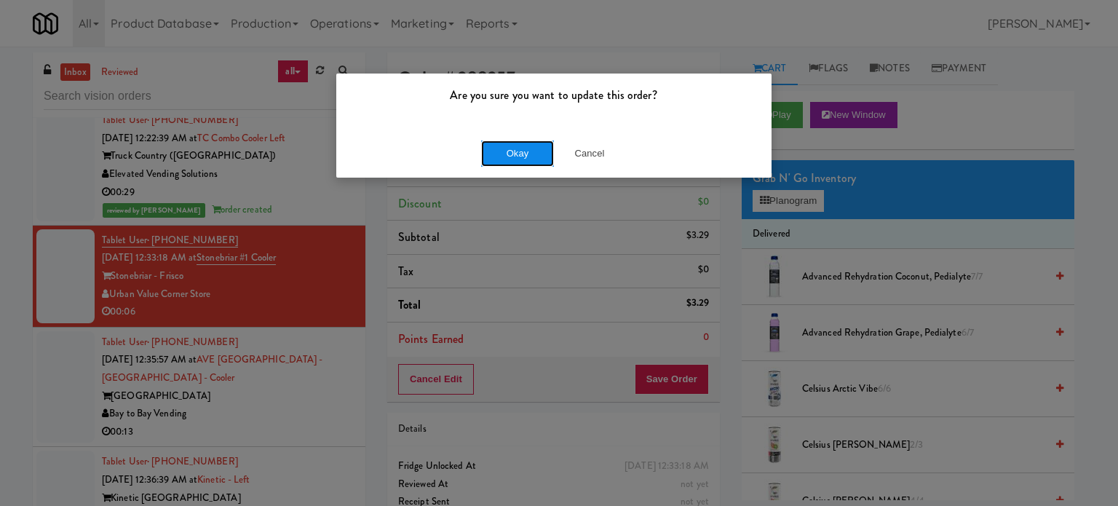
drag, startPoint x: 531, startPoint y: 154, endPoint x: 544, endPoint y: 158, distance: 13.6
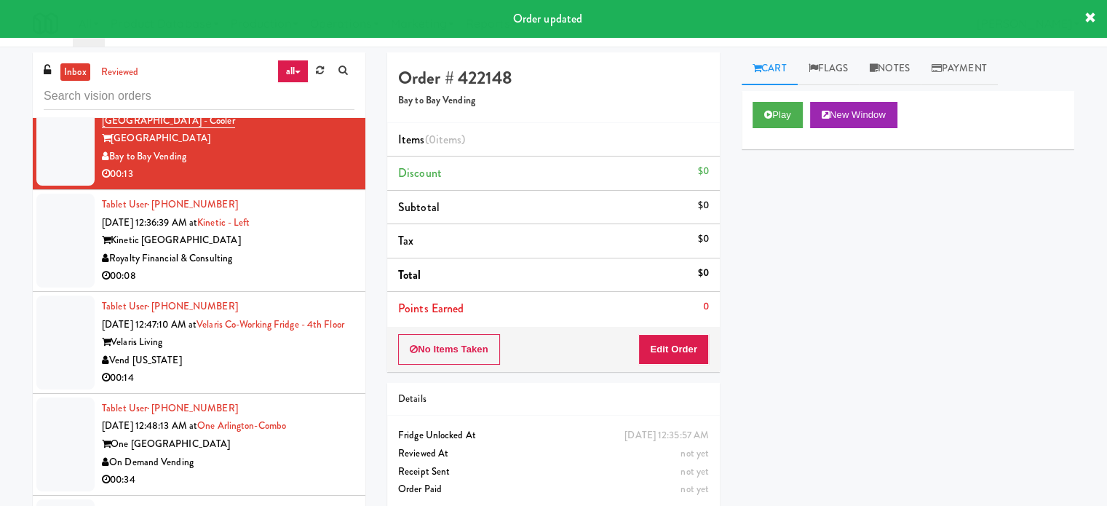
scroll to position [4700, 0]
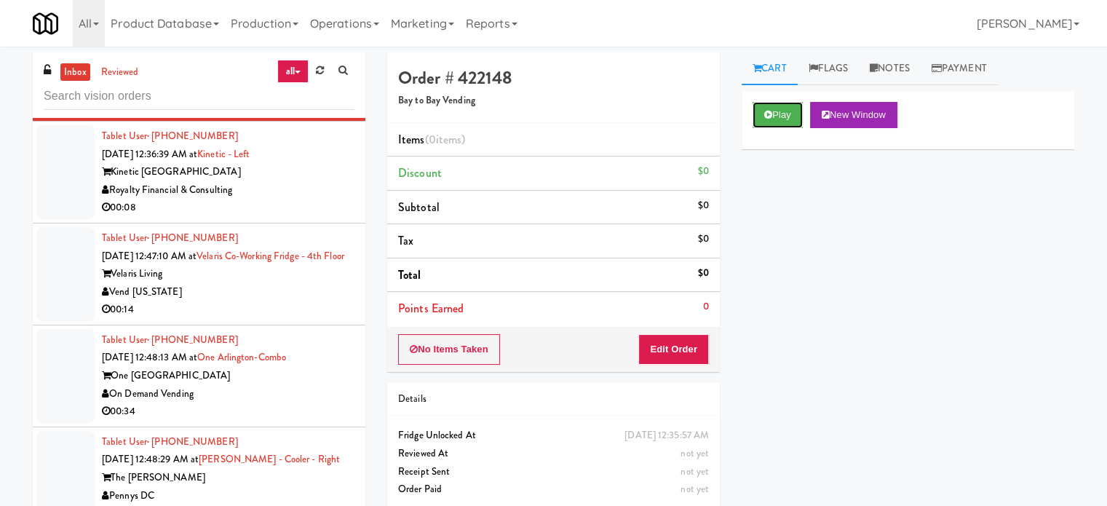
drag, startPoint x: 788, startPoint y: 116, endPoint x: 693, endPoint y: 267, distance: 178.2
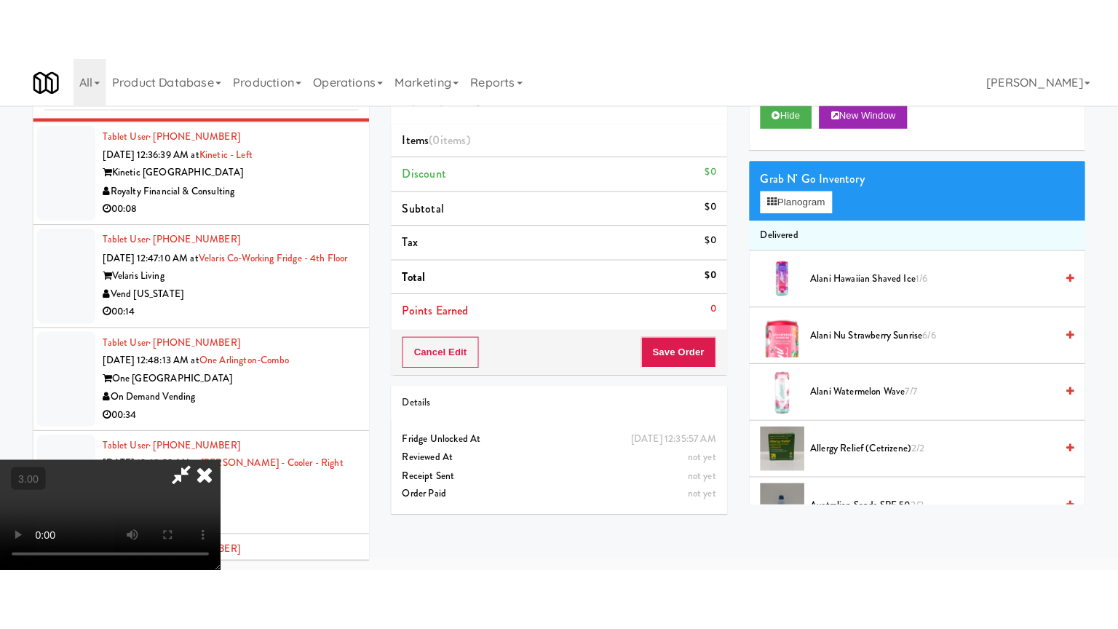
scroll to position [47, 0]
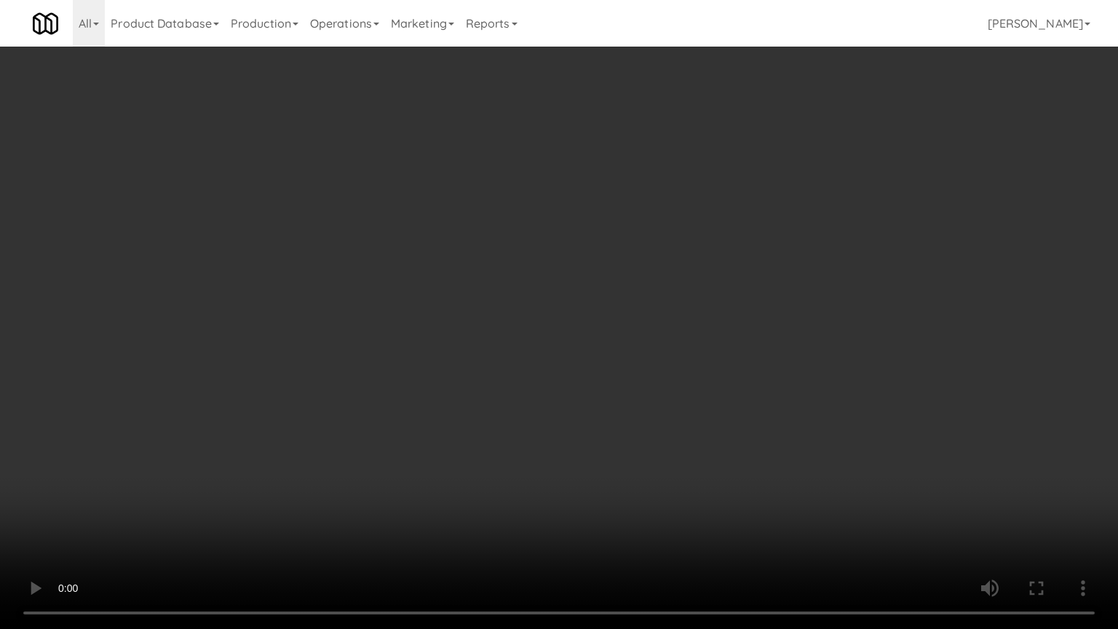
drag, startPoint x: 612, startPoint y: 340, endPoint x: 823, endPoint y: 213, distance: 246.4
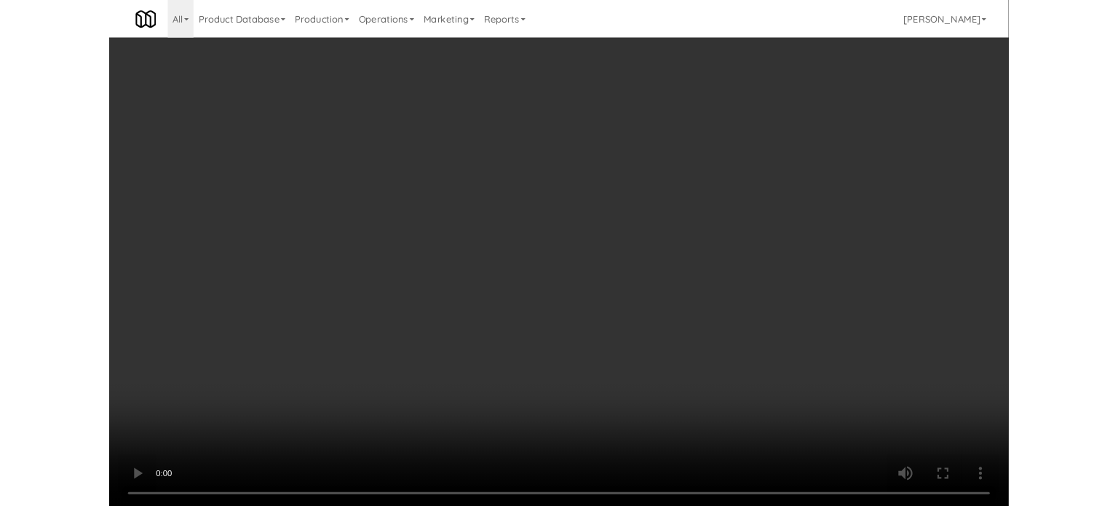
scroll to position [59, 0]
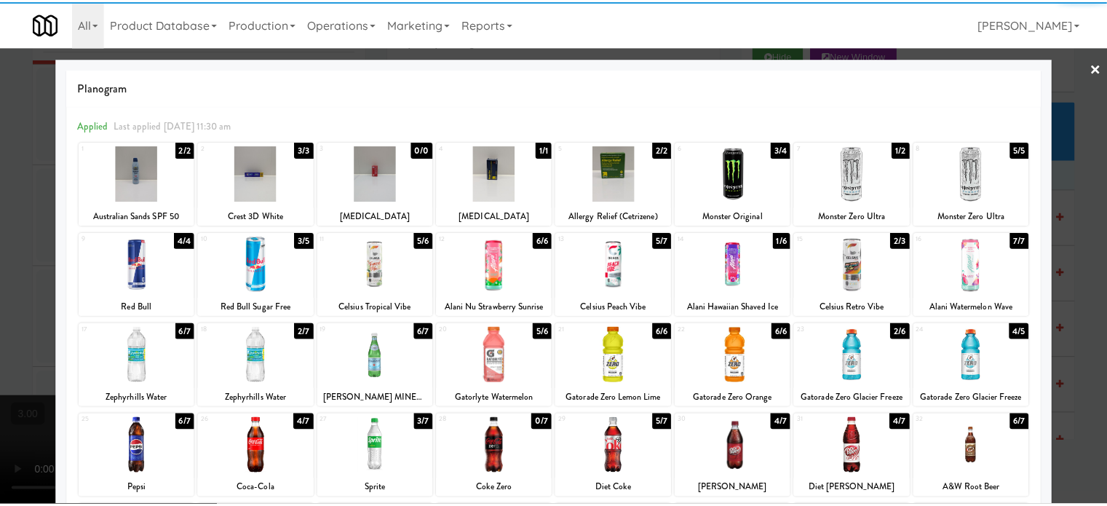
scroll to position [208, 0]
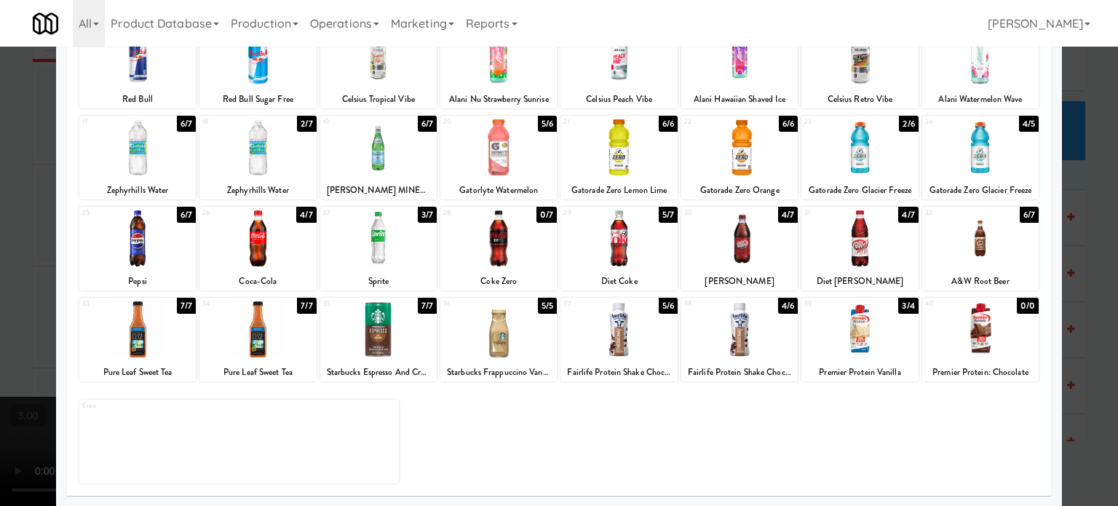
drag, startPoint x: 661, startPoint y: 213, endPoint x: 705, endPoint y: 214, distance: 43.7
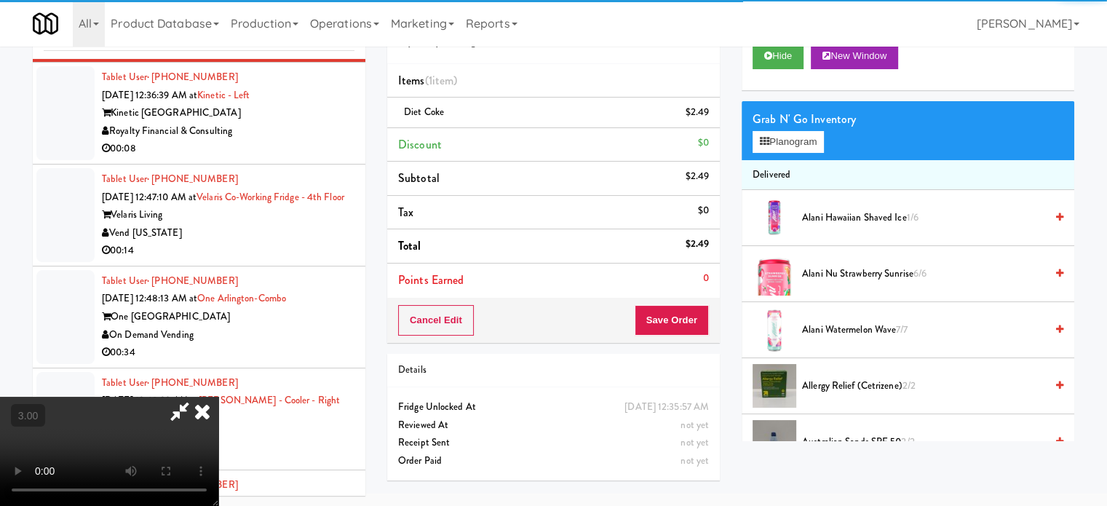
drag, startPoint x: 368, startPoint y: 287, endPoint x: 373, endPoint y: 281, distance: 7.9
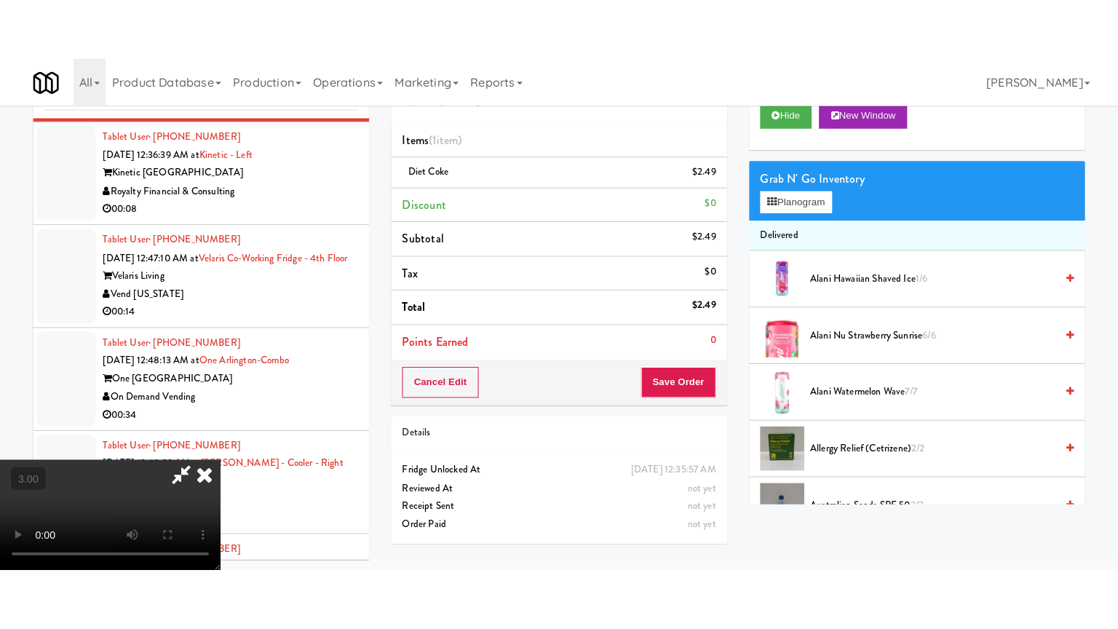
scroll to position [47, 0]
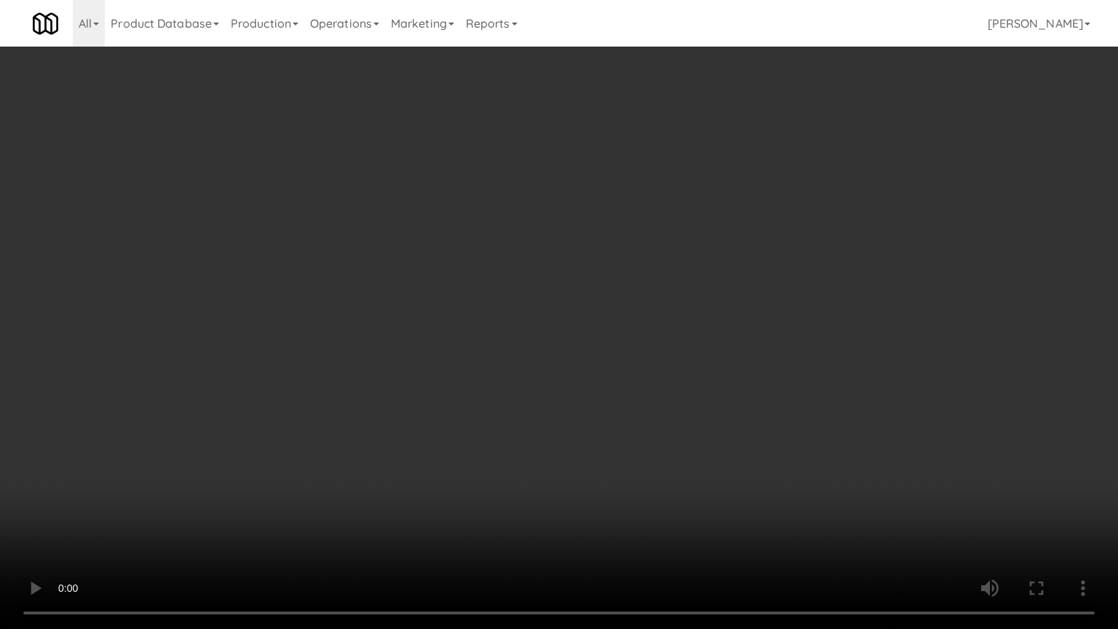
drag, startPoint x: 579, startPoint y: 280, endPoint x: 806, endPoint y: 148, distance: 262.4
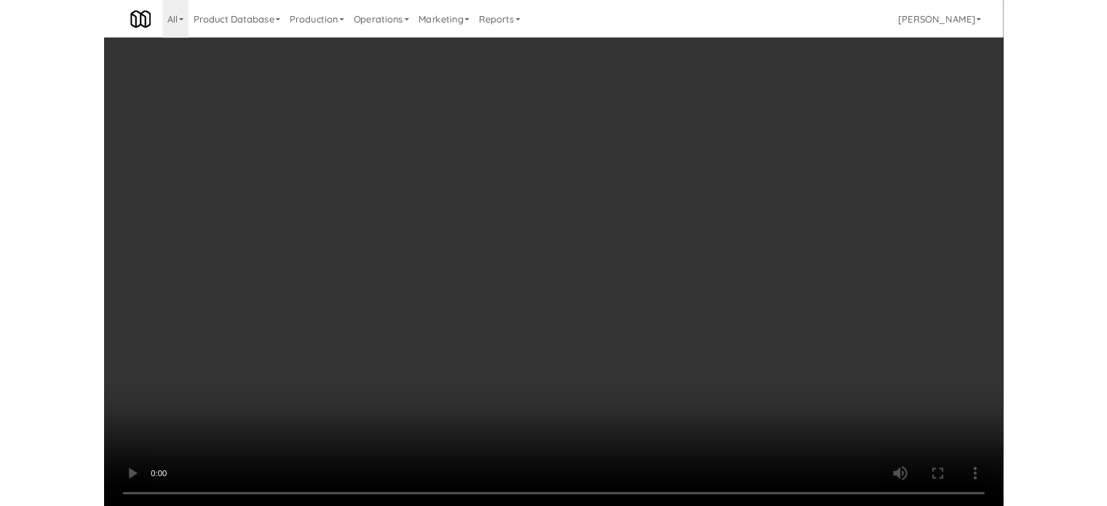
scroll to position [59, 0]
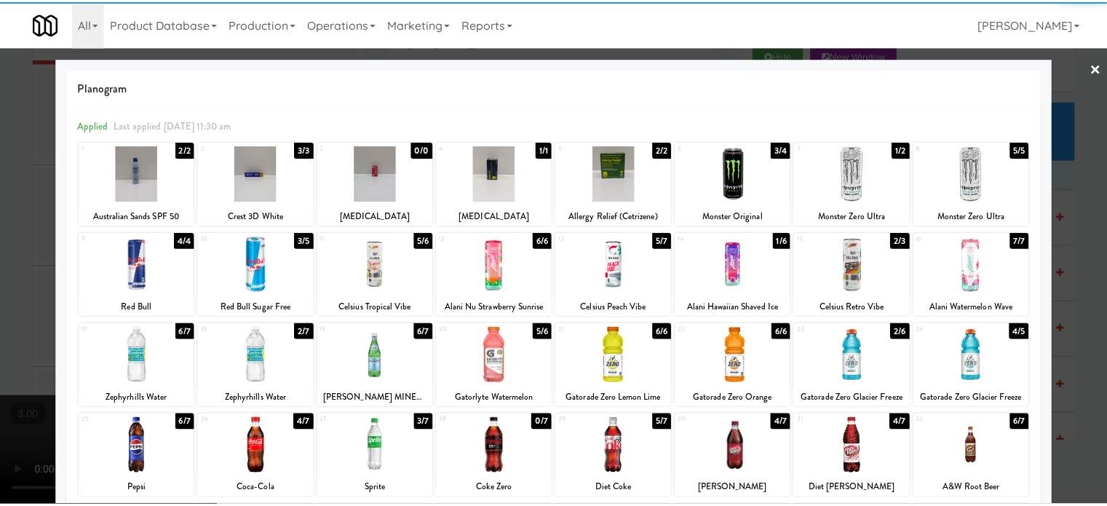
scroll to position [208, 0]
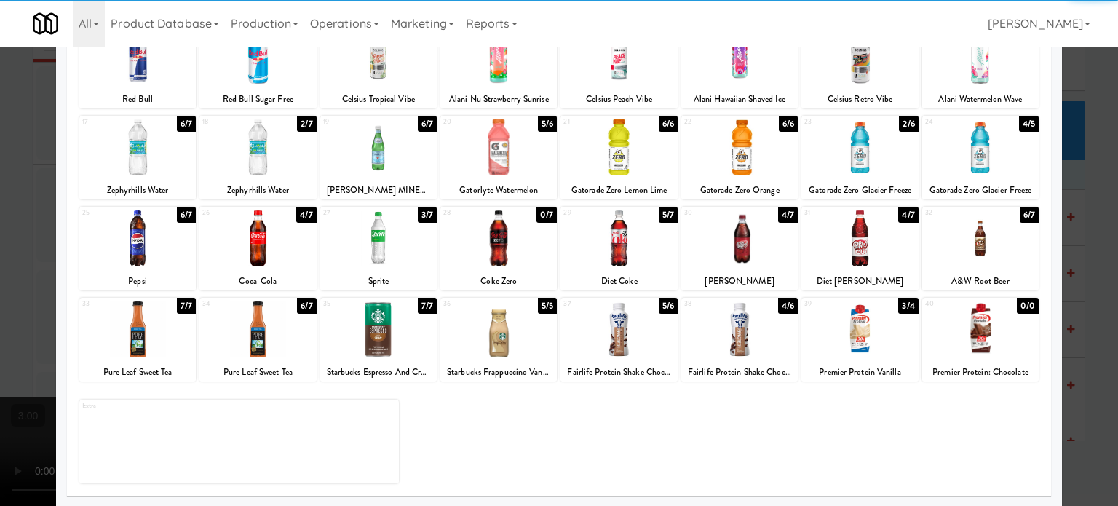
drag, startPoint x: 1083, startPoint y: 279, endPoint x: 1024, endPoint y: 273, distance: 59.2
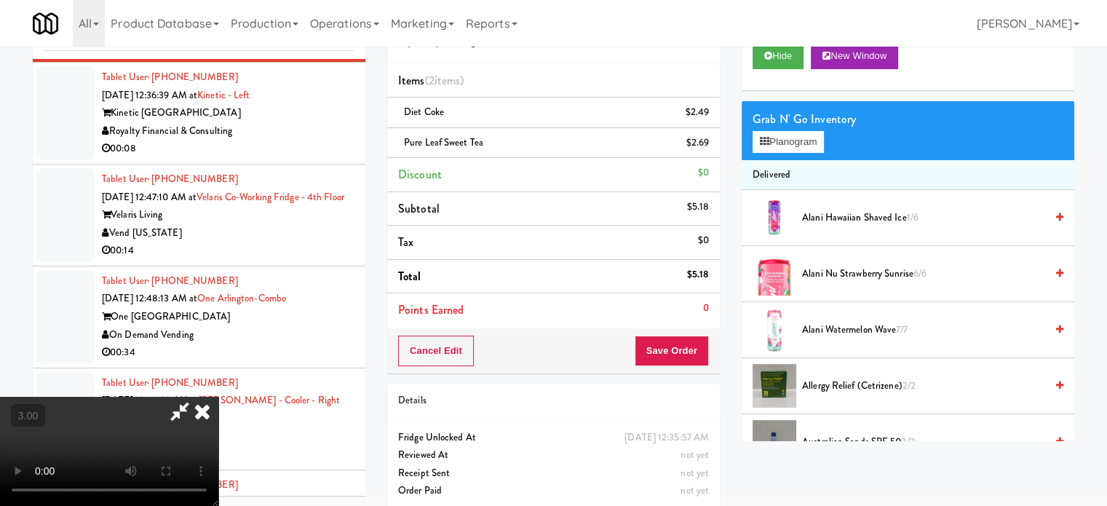
drag, startPoint x: 311, startPoint y: 312, endPoint x: 319, endPoint y: 290, distance: 23.0
drag, startPoint x: 319, startPoint y: 290, endPoint x: 332, endPoint y: 359, distance: 70.3
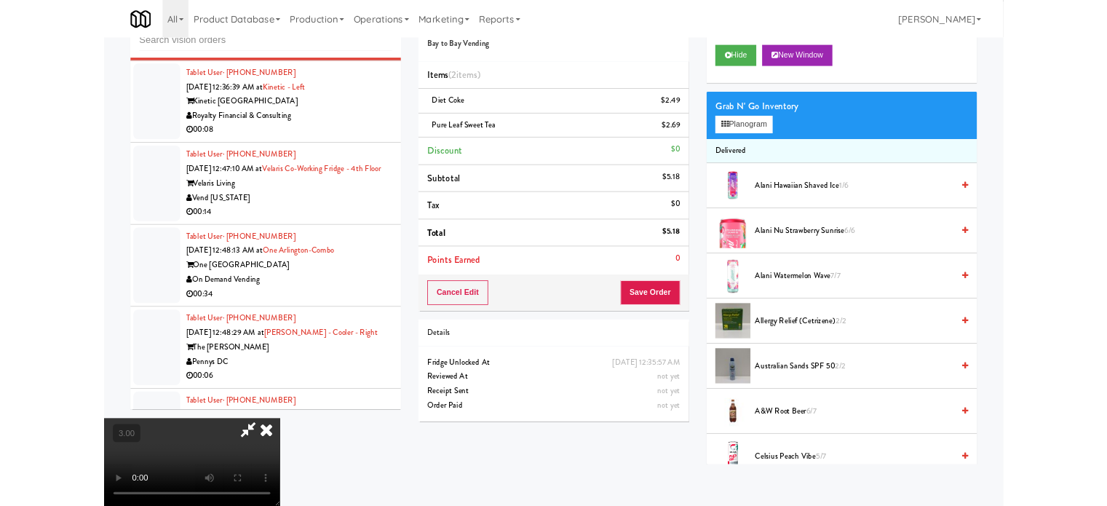
scroll to position [59, 0]
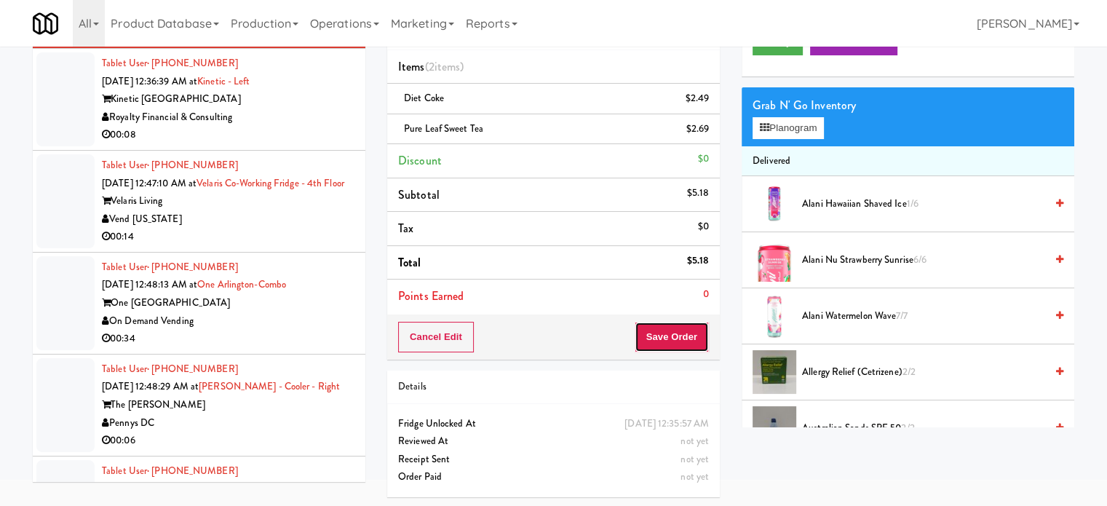
drag, startPoint x: 664, startPoint y: 334, endPoint x: 549, endPoint y: 289, distance: 124.2
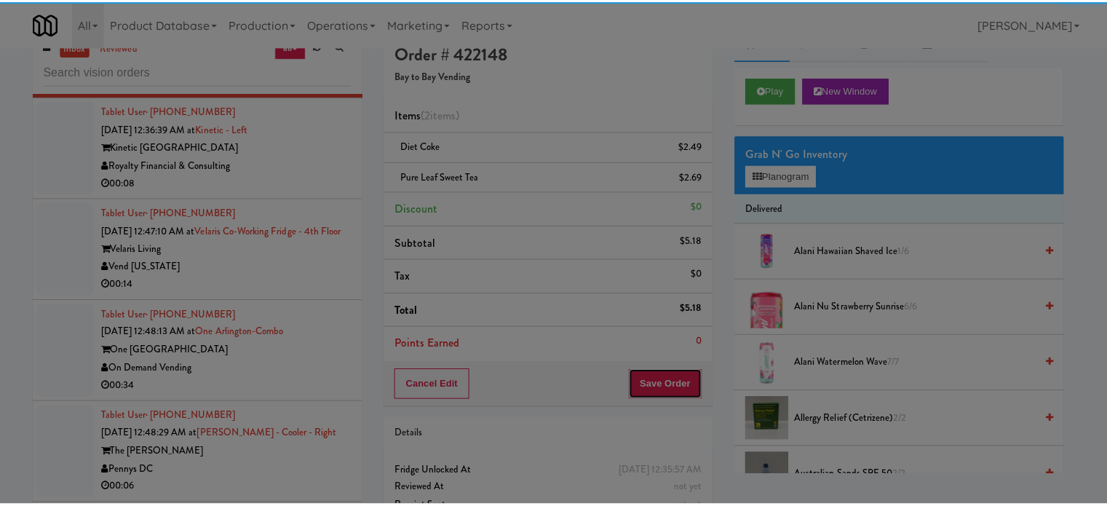
scroll to position [0, 0]
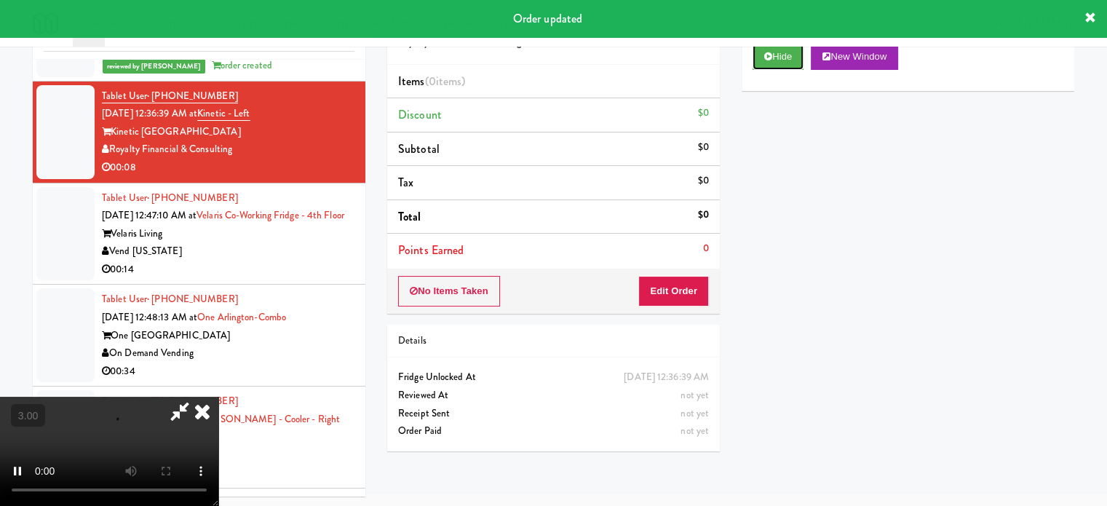
scroll to position [59, 0]
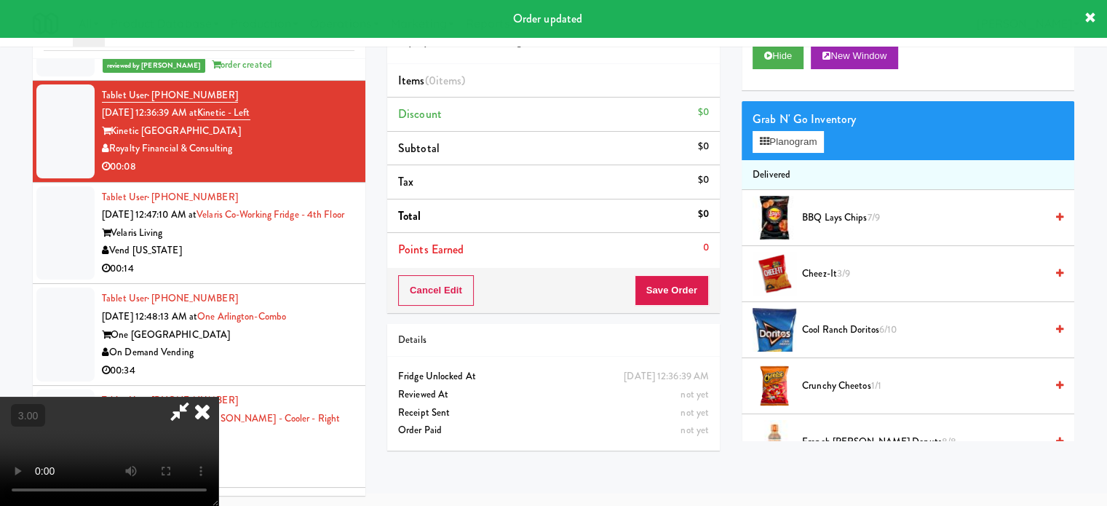
drag, startPoint x: 439, startPoint y: 378, endPoint x: 437, endPoint y: 369, distance: 9.0
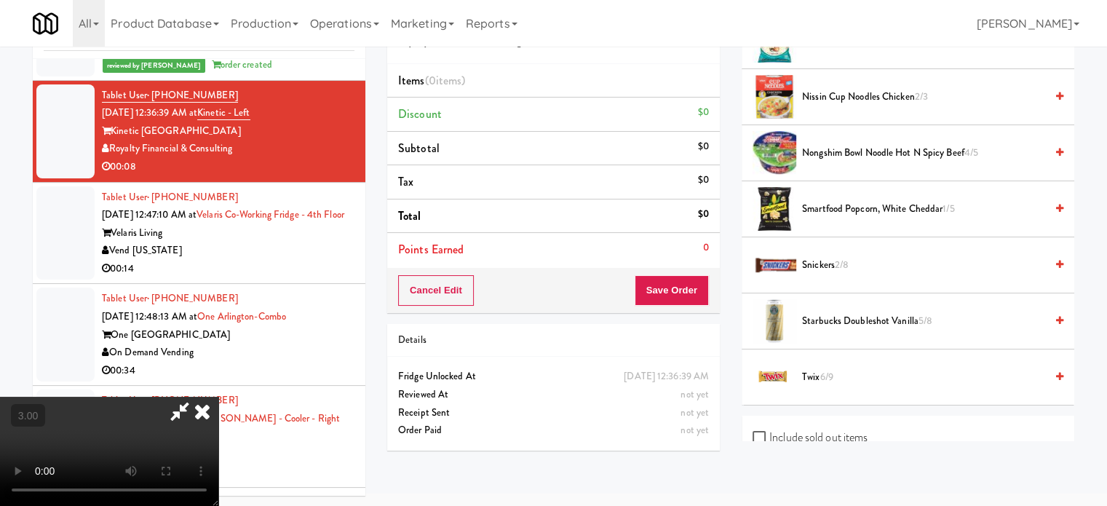
scroll to position [754, 0]
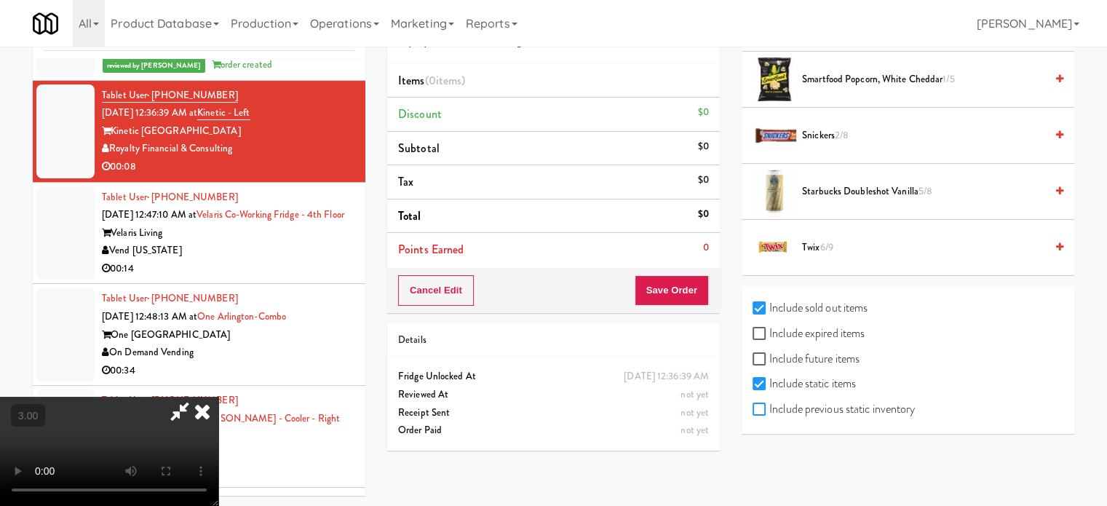
checkbox input "true"
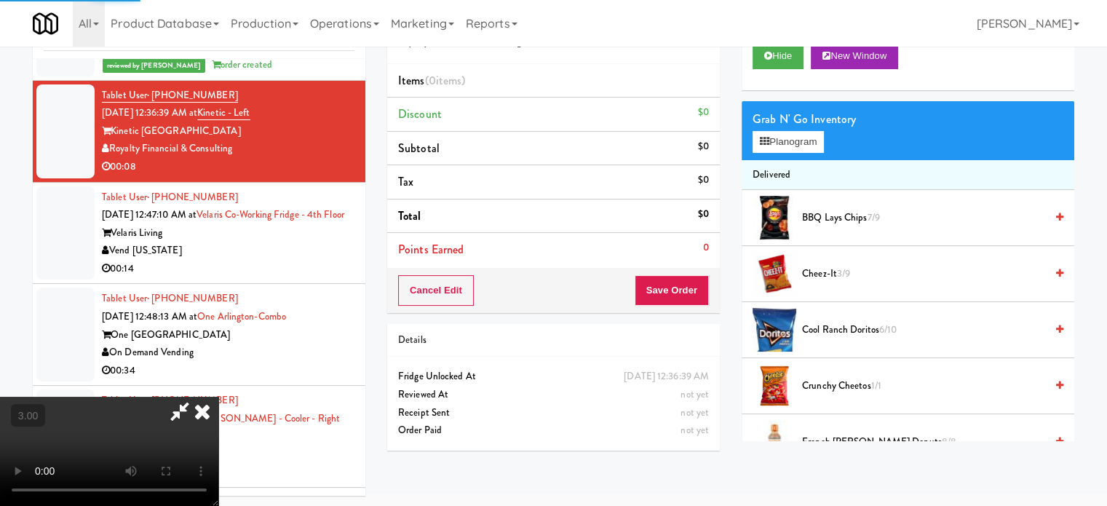
scroll to position [0, 0]
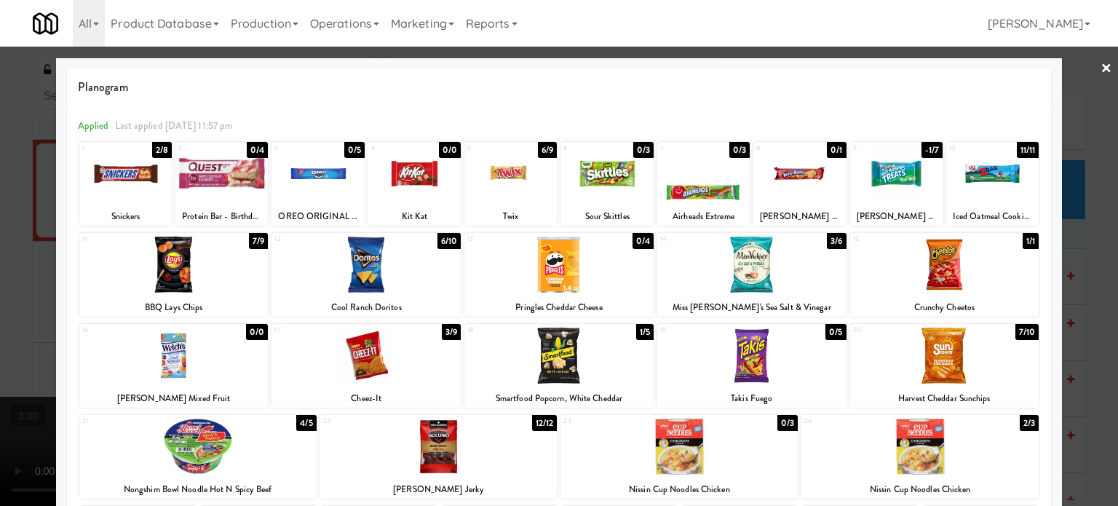
drag, startPoint x: 633, startPoint y: 241, endPoint x: 658, endPoint y: 242, distance: 25.5
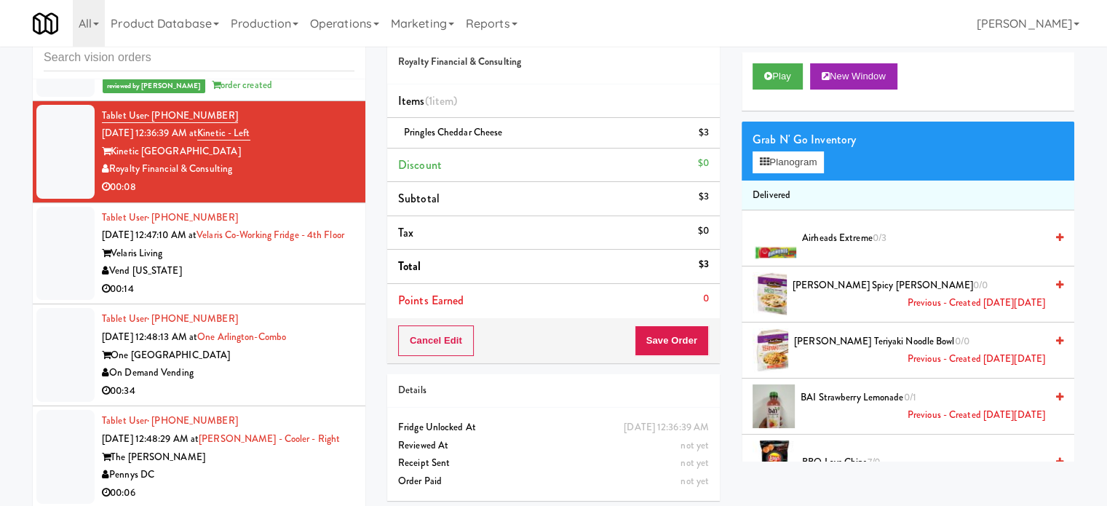
scroll to position [59, 0]
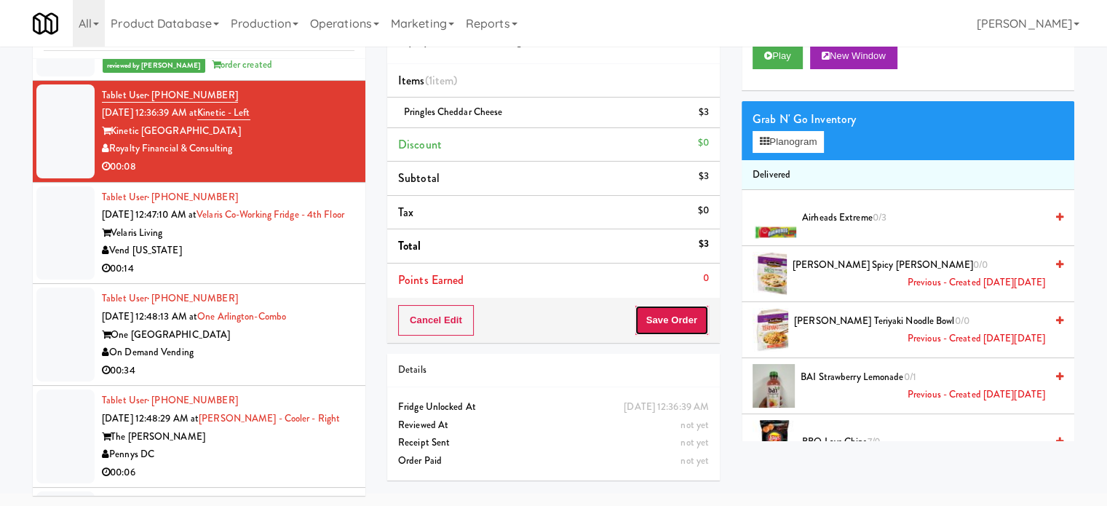
drag, startPoint x: 661, startPoint y: 326, endPoint x: 675, endPoint y: 316, distance: 17.8
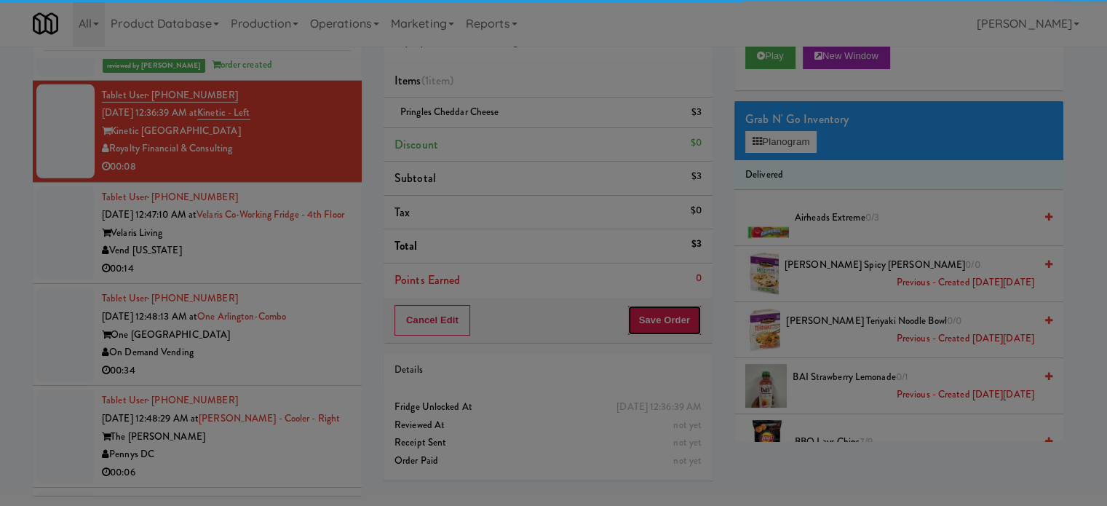
scroll to position [0, 0]
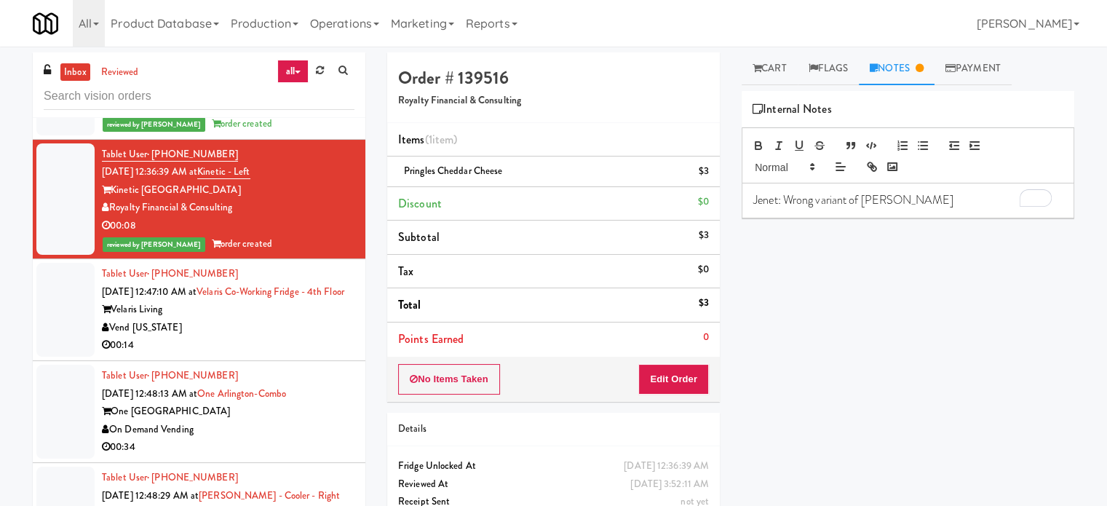
drag, startPoint x: 511, startPoint y: 168, endPoint x: 396, endPoint y: 183, distance: 116.7
click at [396, 183] on li "Pringles Cheddar Cheese $3" at bounding box center [553, 171] width 332 height 31
copy span "Pringles Cheddar Cheese"
drag, startPoint x: 864, startPoint y: 199, endPoint x: 986, endPoint y: 202, distance: 121.5
click at [986, 202] on p "Jenet: Wrong variant of pringle" at bounding box center [907, 200] width 309 height 16
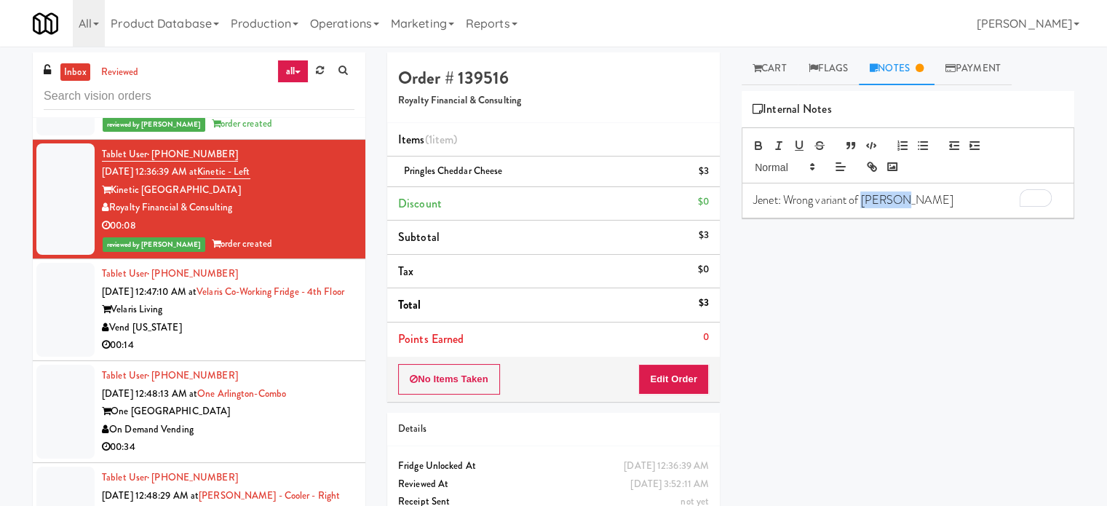
paste div
click at [834, 217] on div "Jenet: Wrong variant of Pringles Cheddar Cheese in the inventory." at bounding box center [907, 199] width 331 height 33
click at [282, 337] on div "Vend [US_STATE]" at bounding box center [228, 328] width 252 height 18
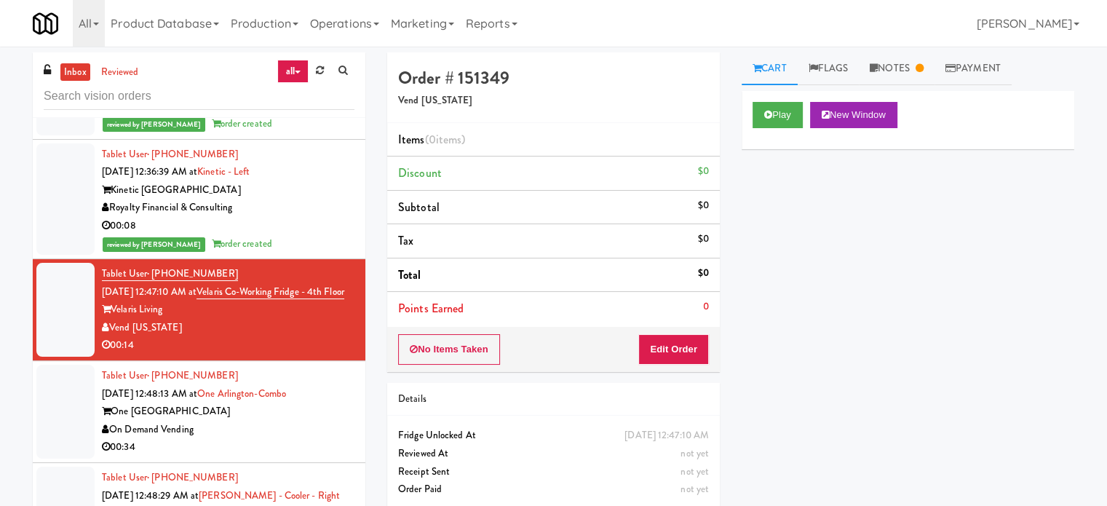
click at [326, 235] on div "00:08" at bounding box center [228, 226] width 252 height 18
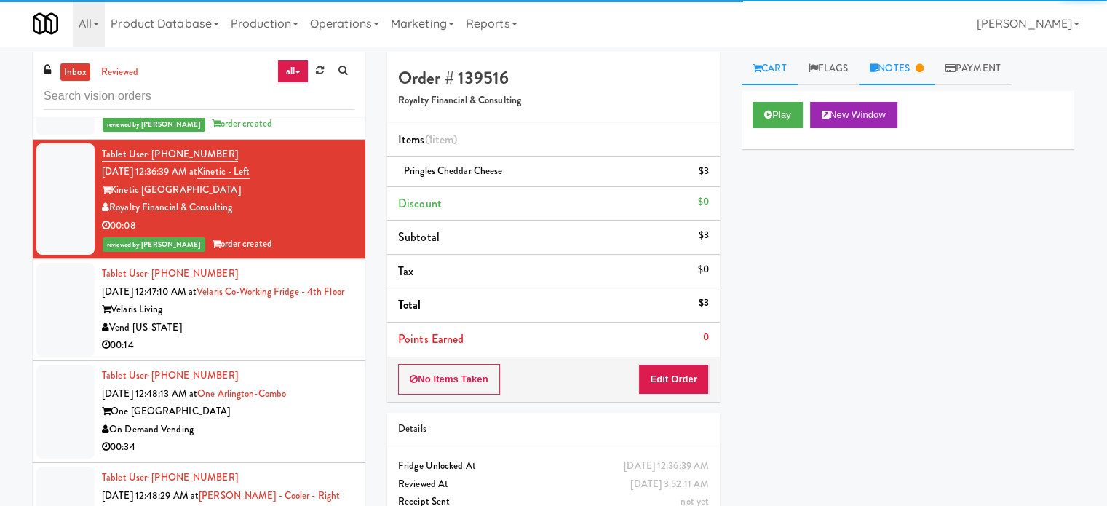
click at [921, 63] on icon at bounding box center [919, 67] width 8 height 9
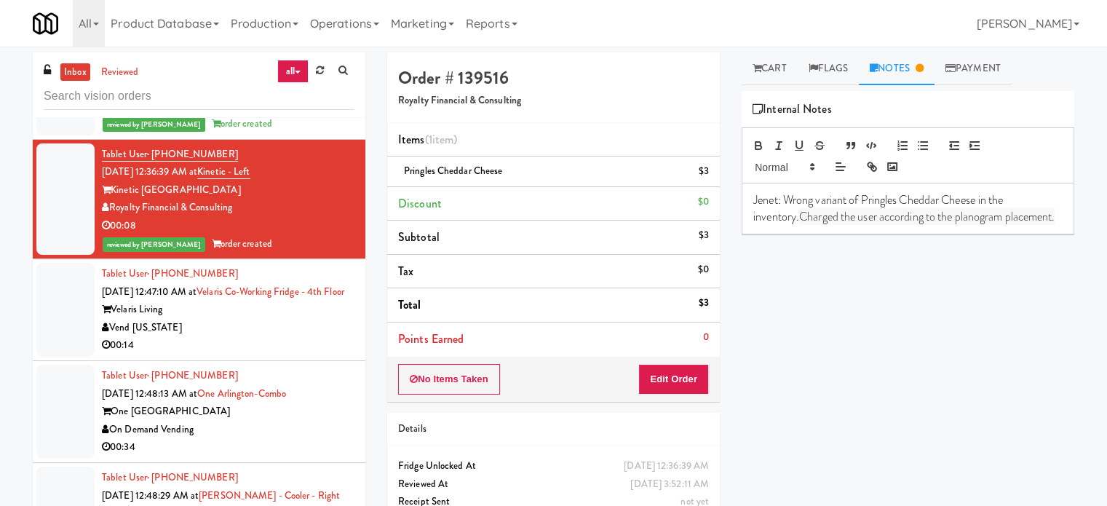
drag, startPoint x: 296, startPoint y: 156, endPoint x: 868, endPoint y: 110, distance: 573.8
click at [297, 115] on div "00:13" at bounding box center [228, 106] width 252 height 18
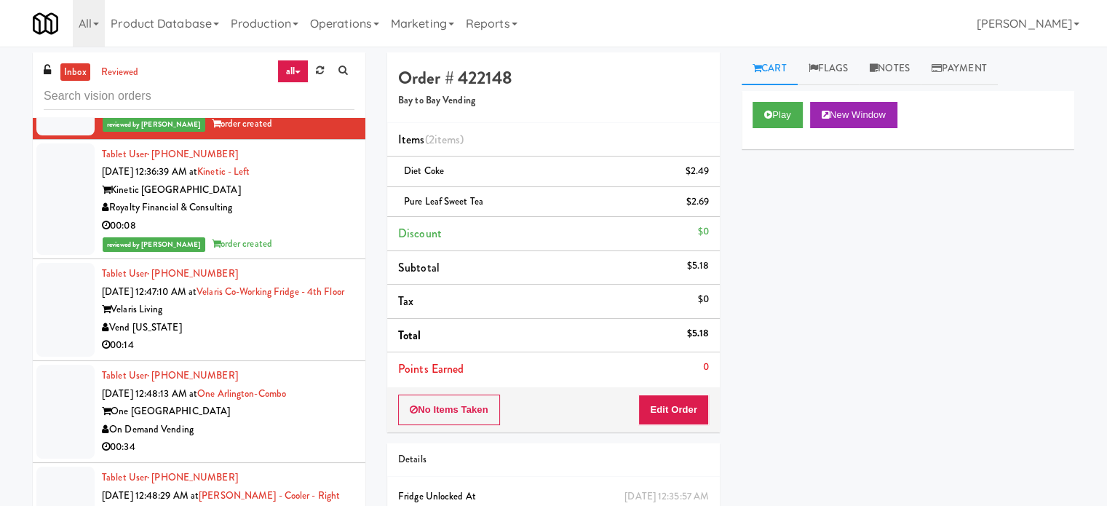
click at [303, 337] on div "Vend [US_STATE]" at bounding box center [228, 328] width 252 height 18
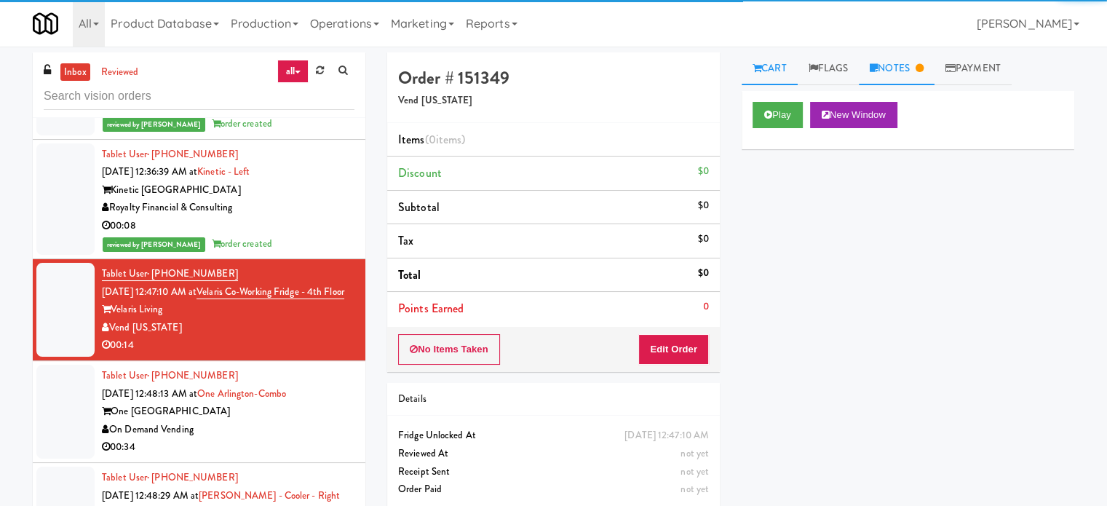
click at [923, 72] on icon at bounding box center [919, 67] width 8 height 9
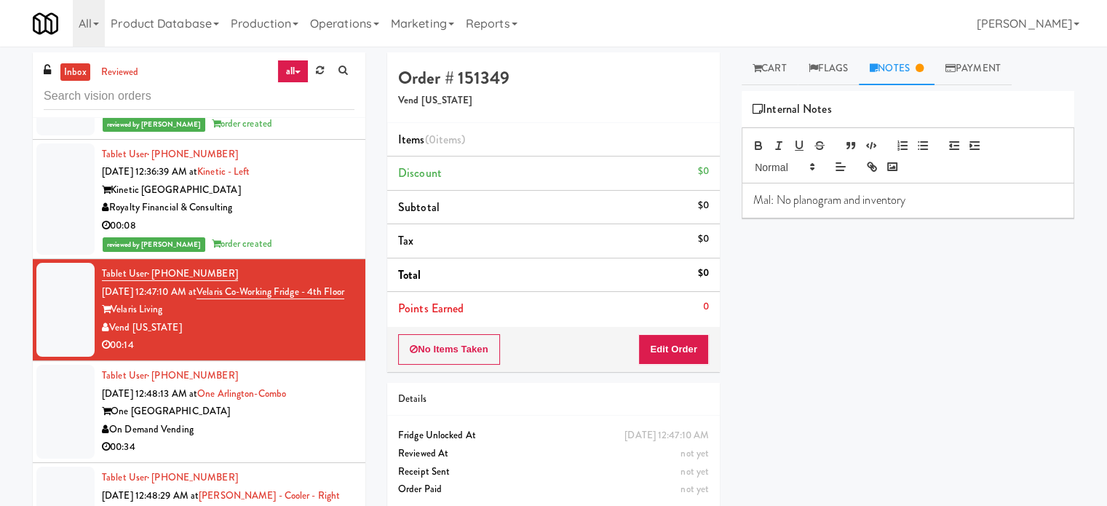
click at [323, 456] on div "Tablet User · (843) 718-5213 Aug 24, 2025 12:48:13 AM at One Arlington-Combo On…" at bounding box center [228, 411] width 252 height 89
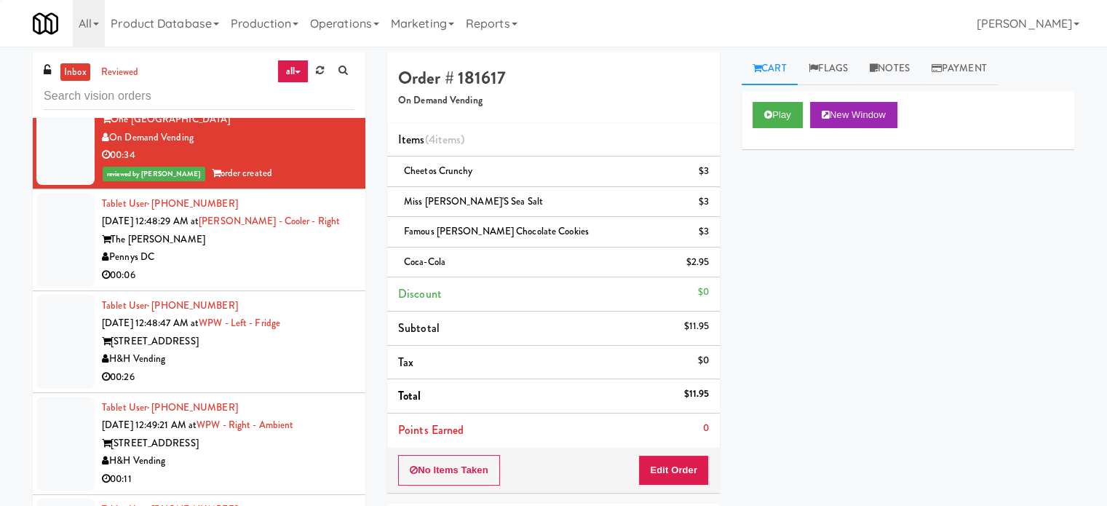
scroll to position [4995, 0]
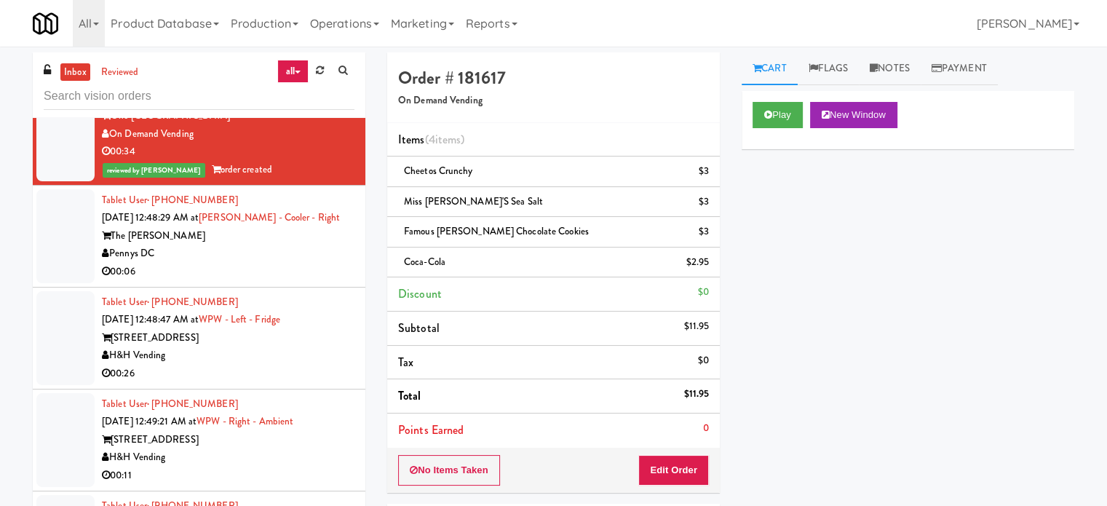
drag, startPoint x: 257, startPoint y: 317, endPoint x: 322, endPoint y: 316, distance: 65.5
click at [259, 263] on div "Pennys DC" at bounding box center [228, 253] width 252 height 18
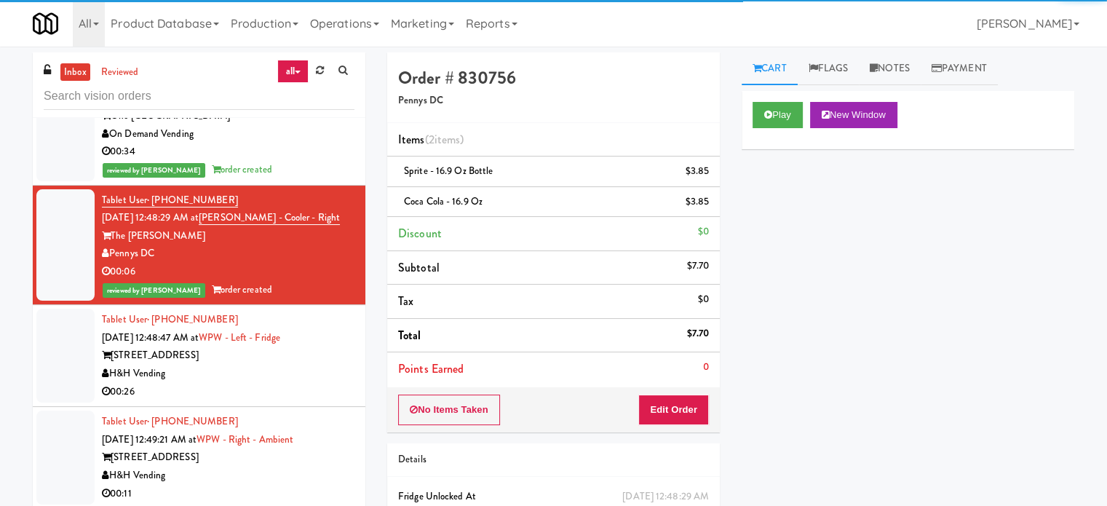
click at [305, 383] on div "H&H Vending" at bounding box center [228, 374] width 252 height 18
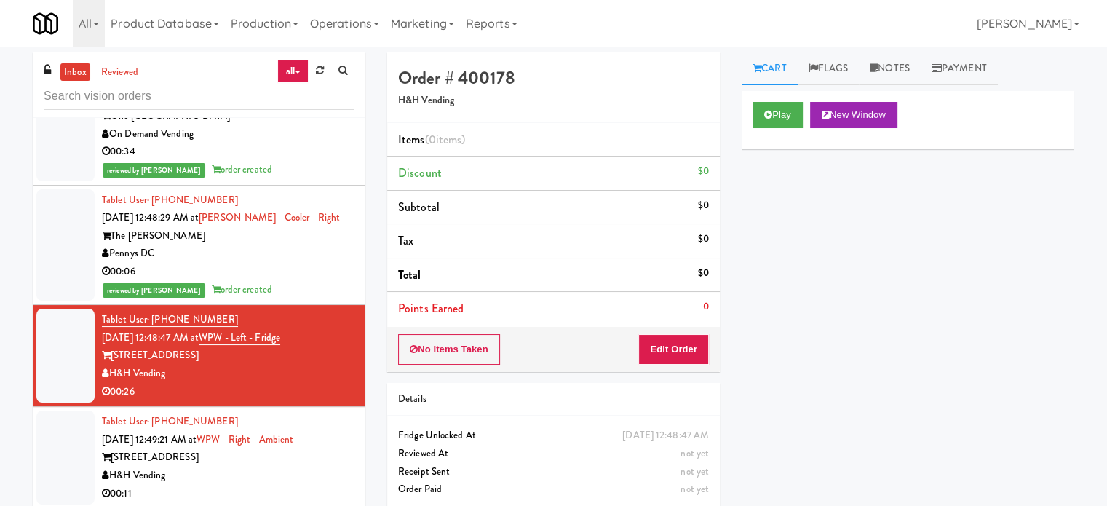
scroll to position [5359, 0]
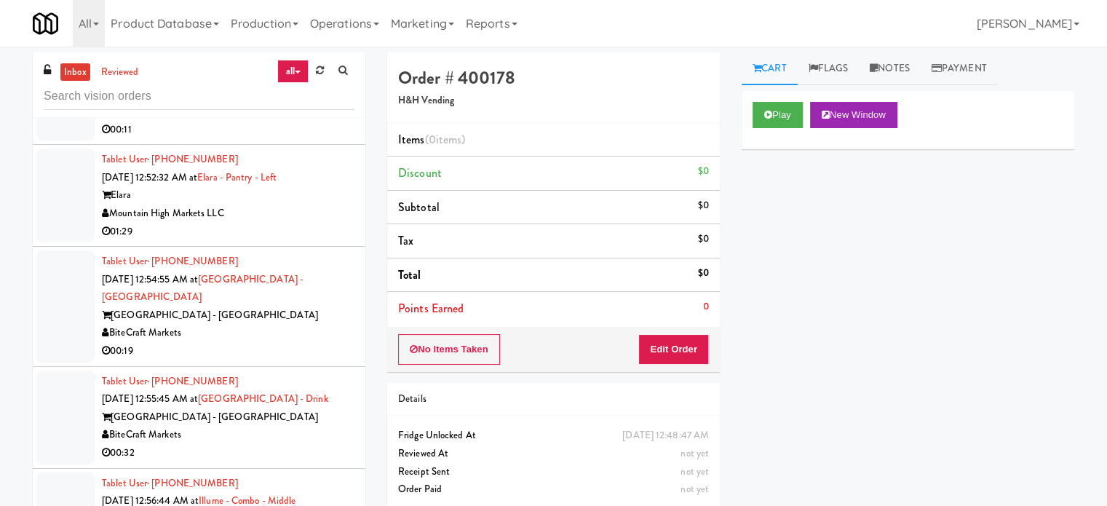
drag, startPoint x: 290, startPoint y: 196, endPoint x: 307, endPoint y: 199, distance: 17.8
click at [290, 139] on div "00:11" at bounding box center [228, 130] width 252 height 18
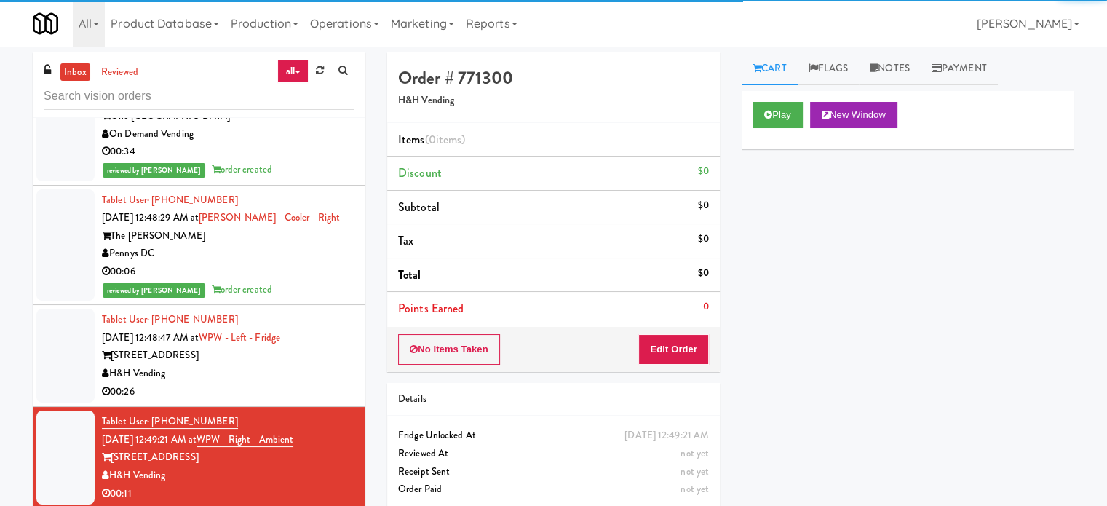
scroll to position [5359, 0]
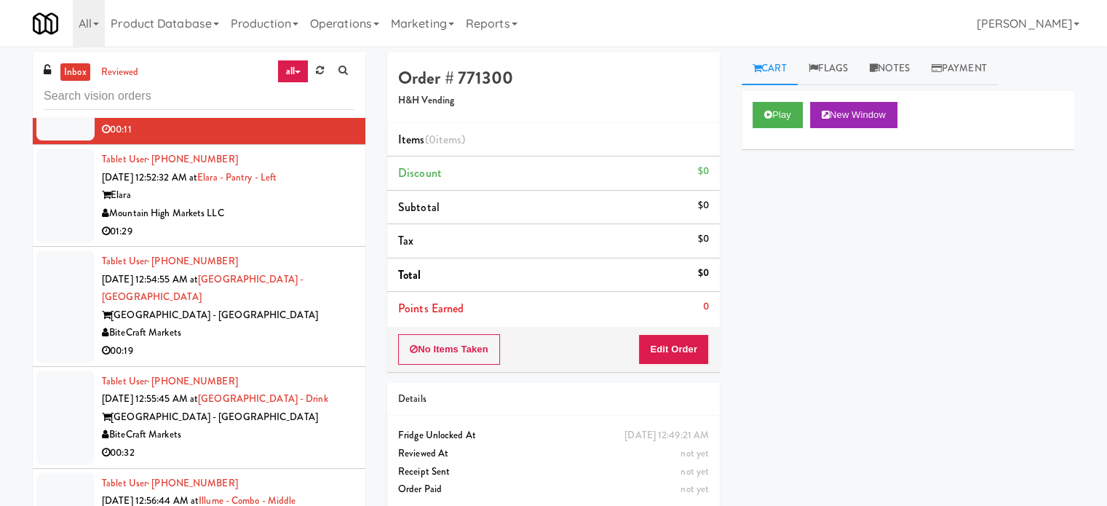
click at [292, 241] on div "01:29" at bounding box center [228, 232] width 252 height 18
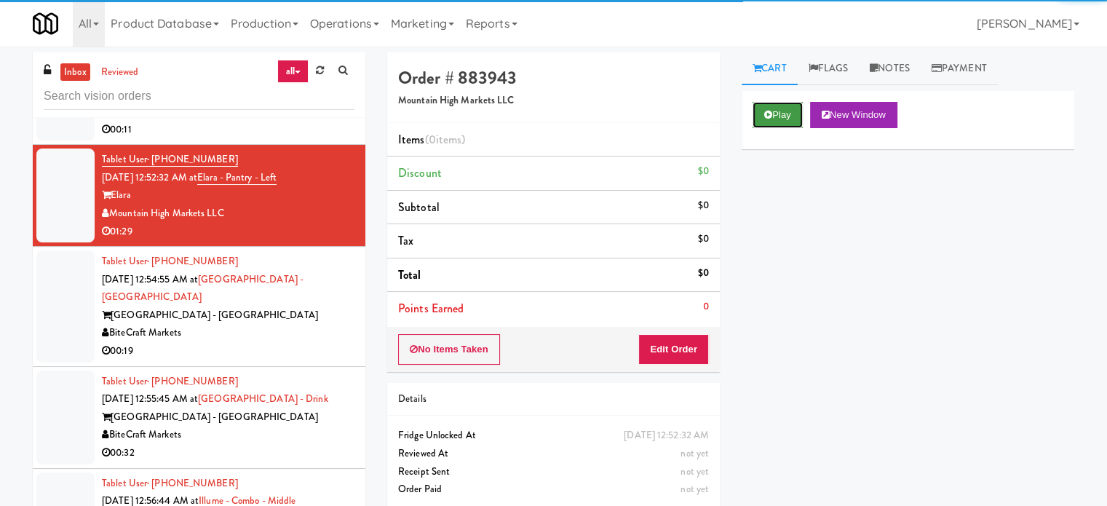
click at [784, 104] on button "Play" at bounding box center [777, 115] width 50 height 26
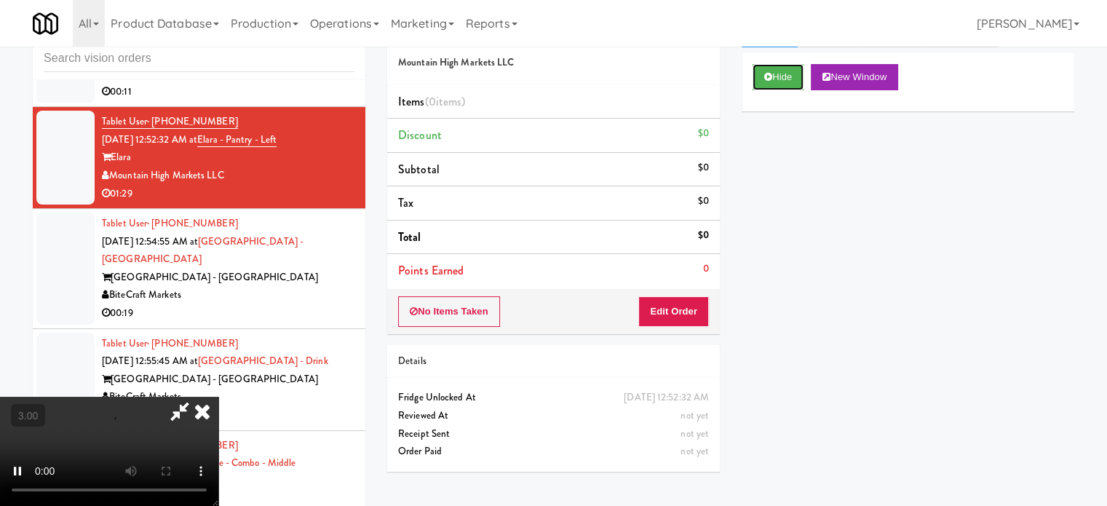
scroll to position [59, 0]
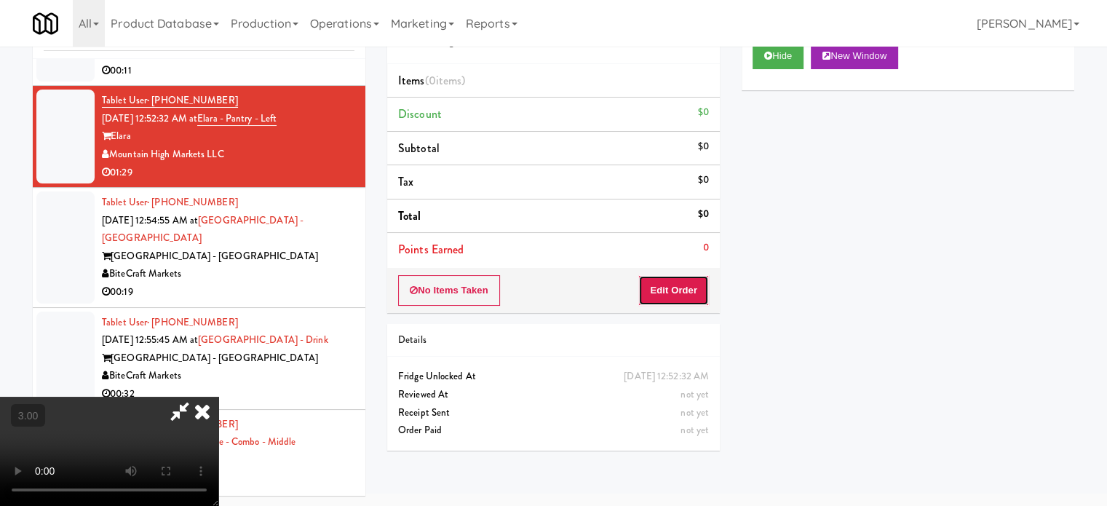
click at [670, 292] on button "Edit Order" at bounding box center [673, 290] width 71 height 31
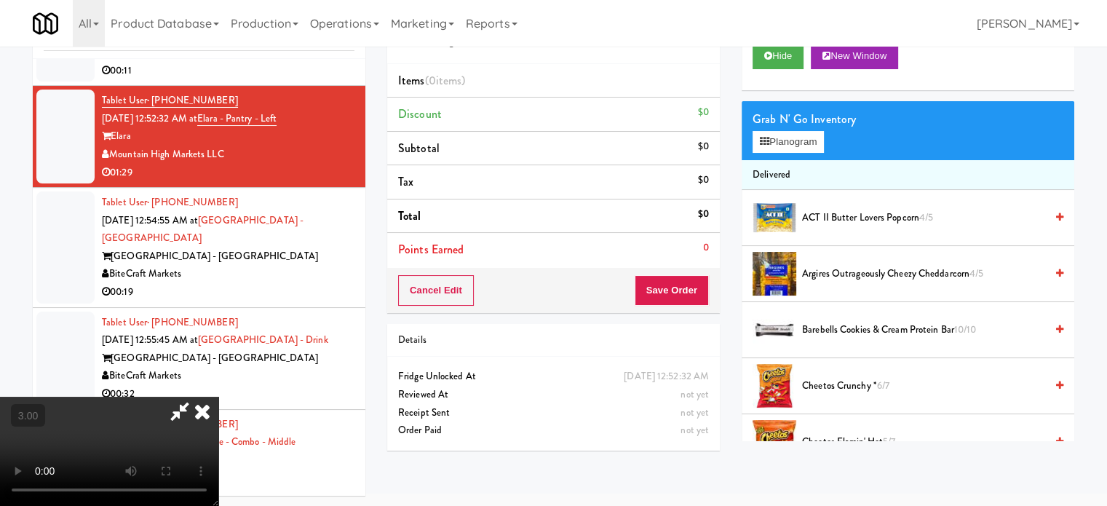
drag, startPoint x: 391, startPoint y: 319, endPoint x: 391, endPoint y: 304, distance: 15.3
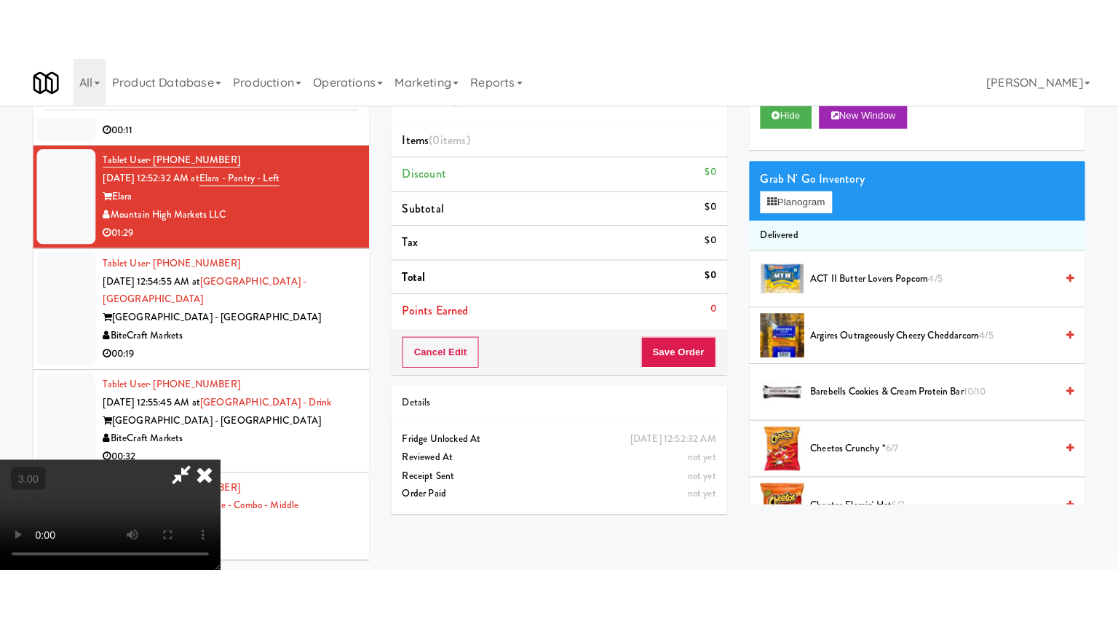
scroll to position [47, 0]
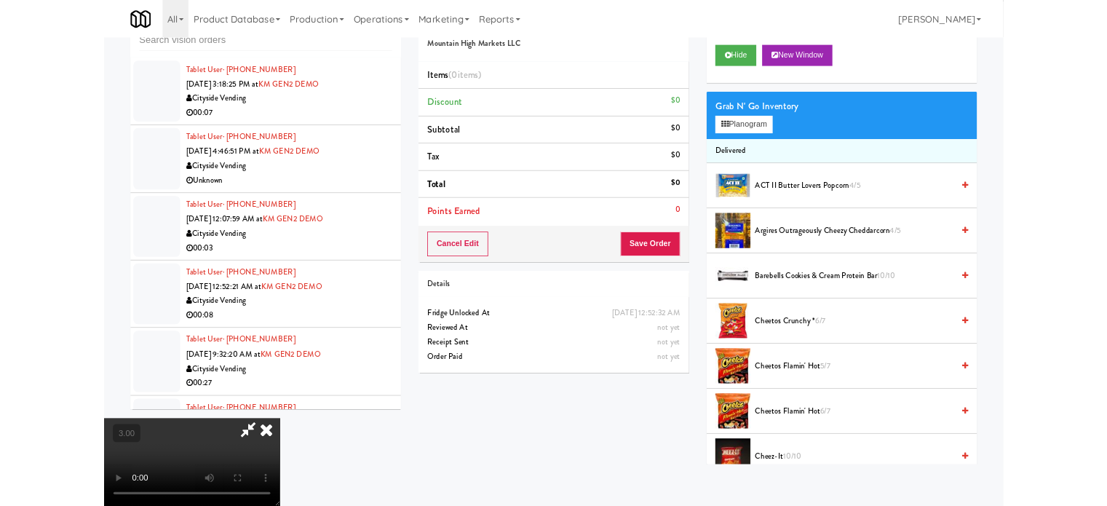
scroll to position [5359, 0]
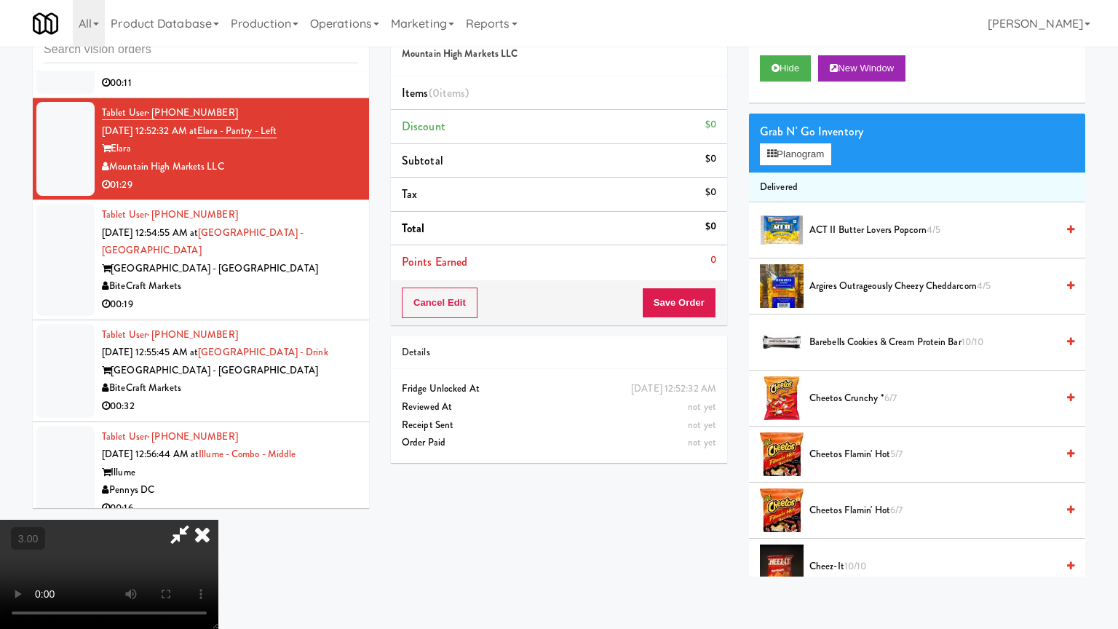
click at [218, 519] on video at bounding box center [109, 573] width 218 height 109
click at [44, 611] on video at bounding box center [109, 573] width 218 height 109
click at [218, 519] on video at bounding box center [109, 573] width 218 height 109
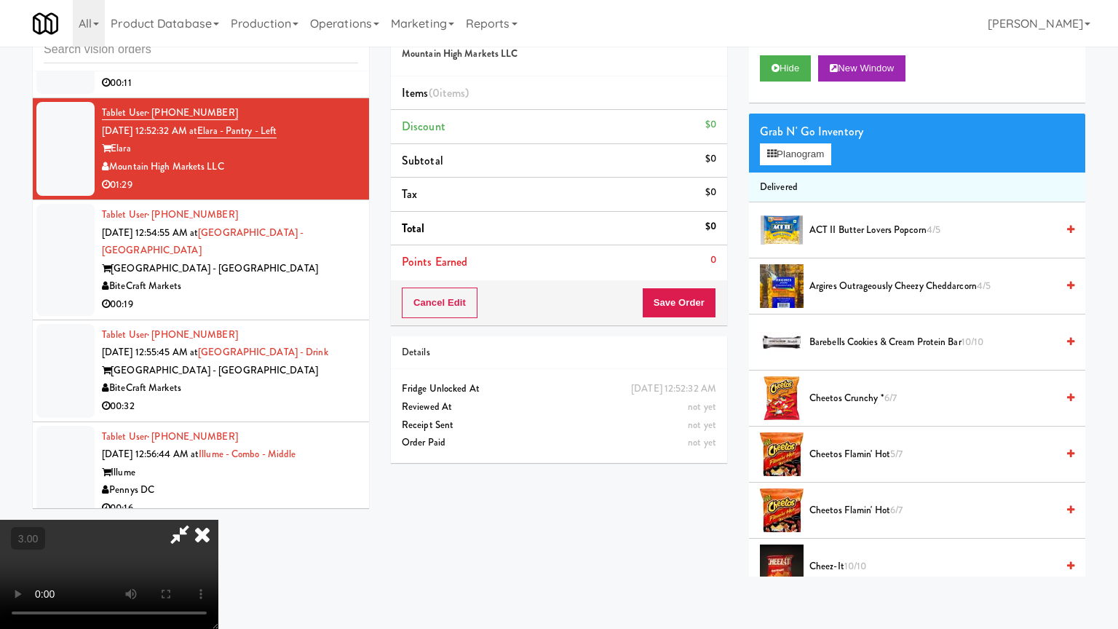
click at [218, 519] on video at bounding box center [109, 573] width 218 height 109
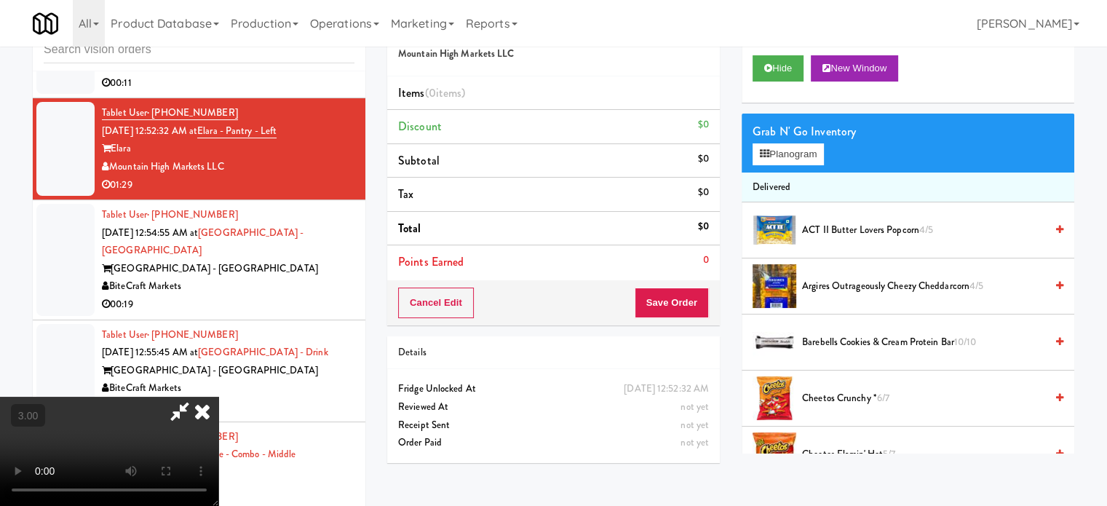
scroll to position [364, 0]
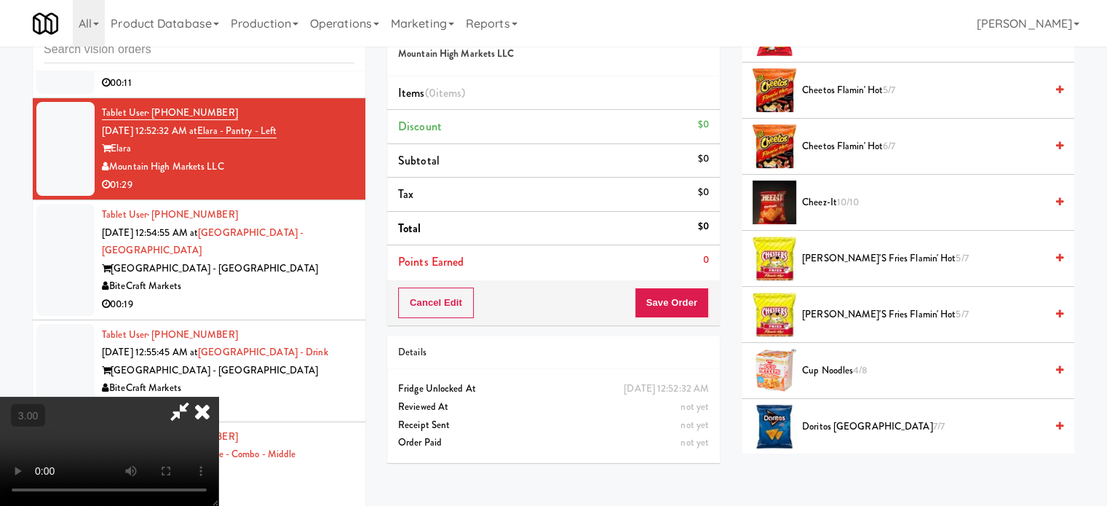
click at [900, 262] on span "[PERSON_NAME]'s Fries Flamin' Hot 5/7" at bounding box center [923, 259] width 243 height 18
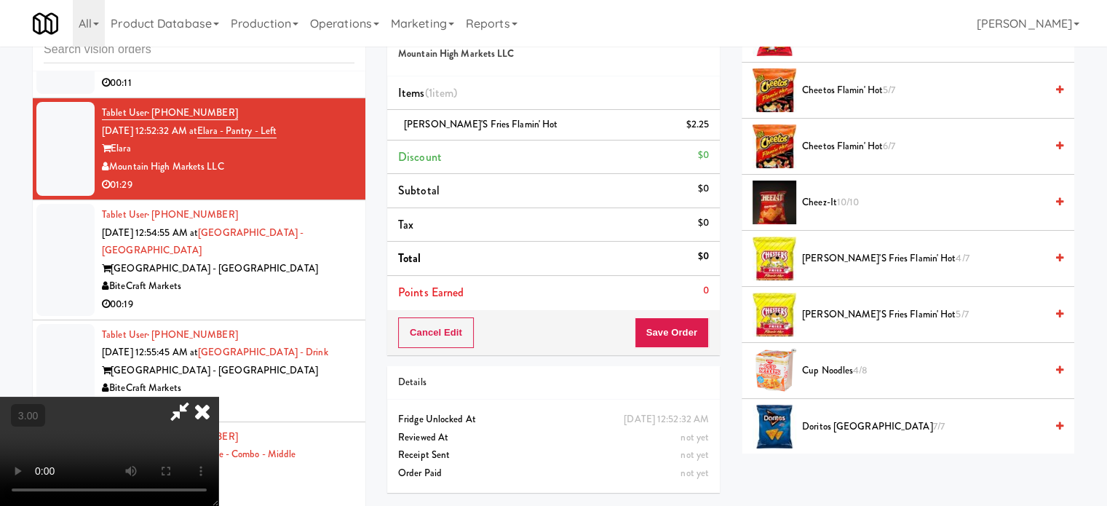
click at [218, 397] on video at bounding box center [109, 451] width 218 height 109
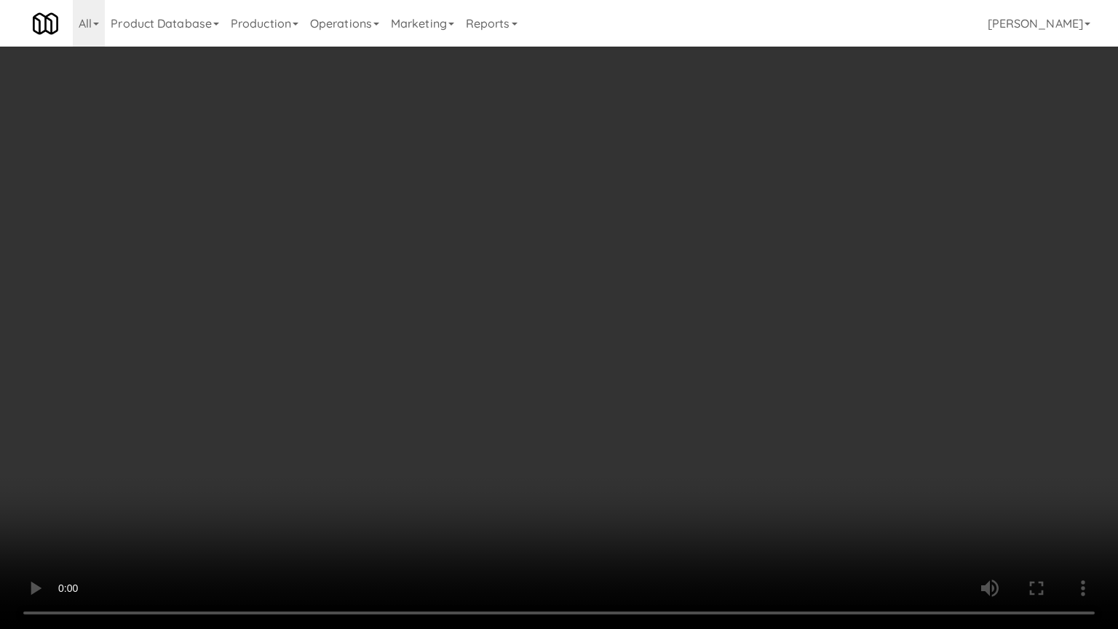
click at [570, 330] on video at bounding box center [559, 314] width 1118 height 629
click at [574, 331] on video at bounding box center [559, 314] width 1118 height 629
click at [633, 342] on video at bounding box center [559, 314] width 1118 height 629
click at [622, 350] on video at bounding box center [559, 314] width 1118 height 629
click at [583, 358] on video at bounding box center [559, 314] width 1118 height 629
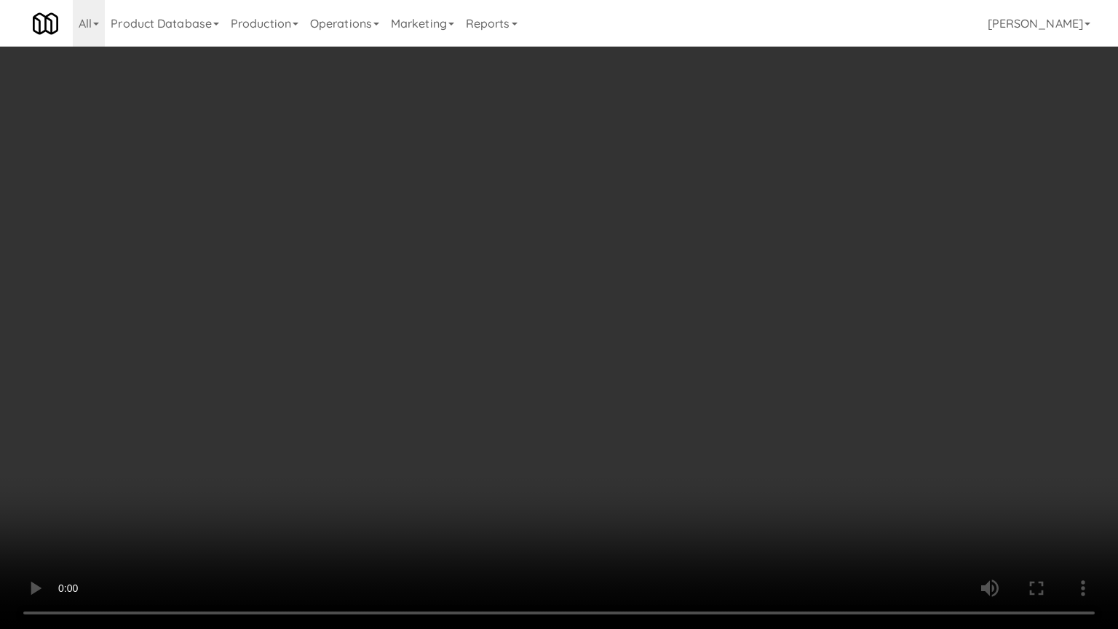
click at [584, 346] on video at bounding box center [559, 314] width 1118 height 629
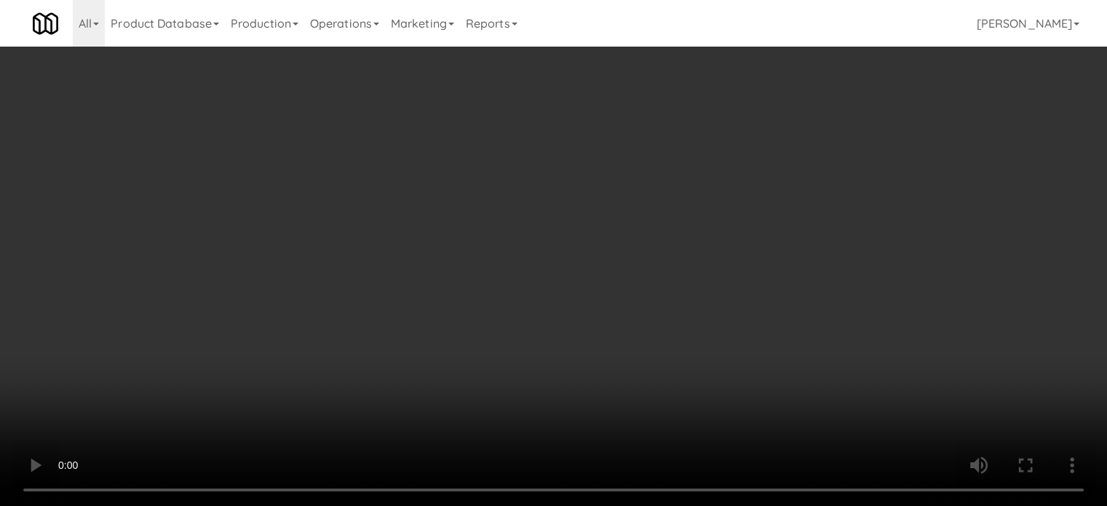
drag, startPoint x: 585, startPoint y: 258, endPoint x: 705, endPoint y: 198, distance: 134.4
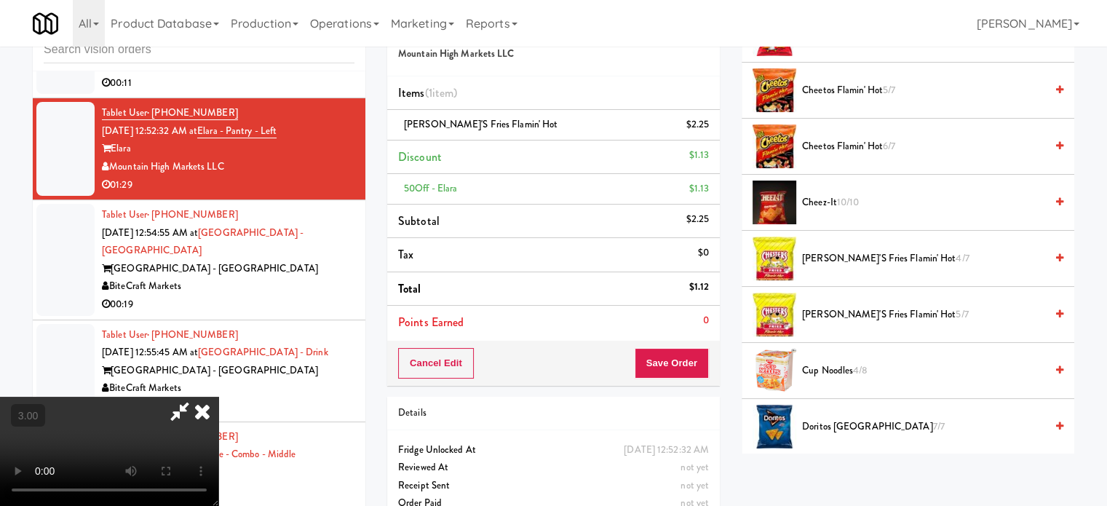
click at [218, 397] on video at bounding box center [109, 451] width 218 height 109
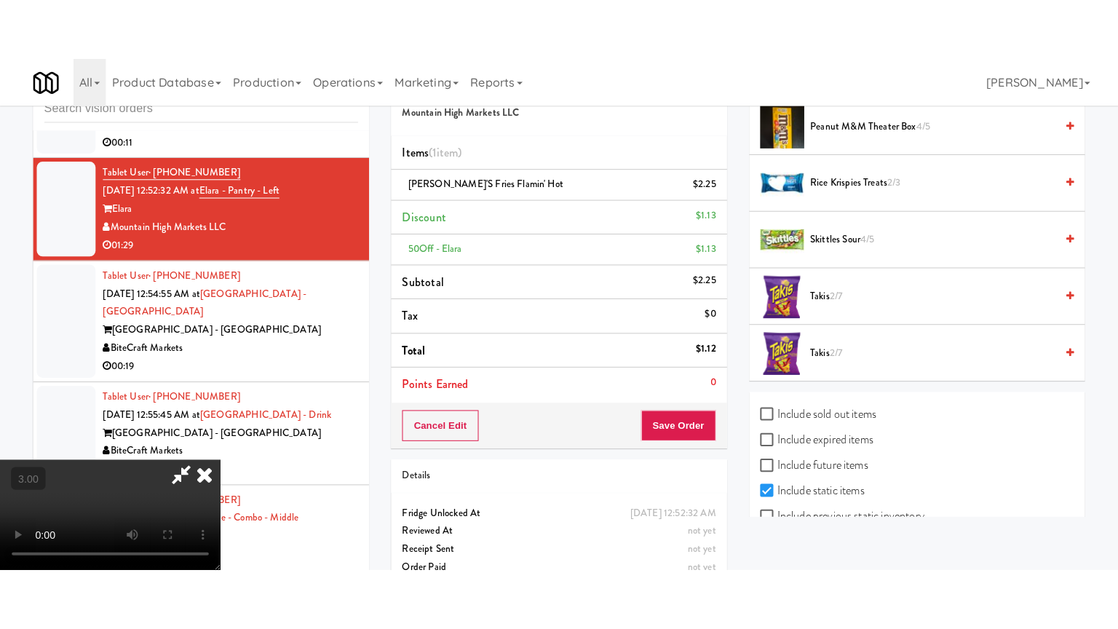
scroll to position [1537, 0]
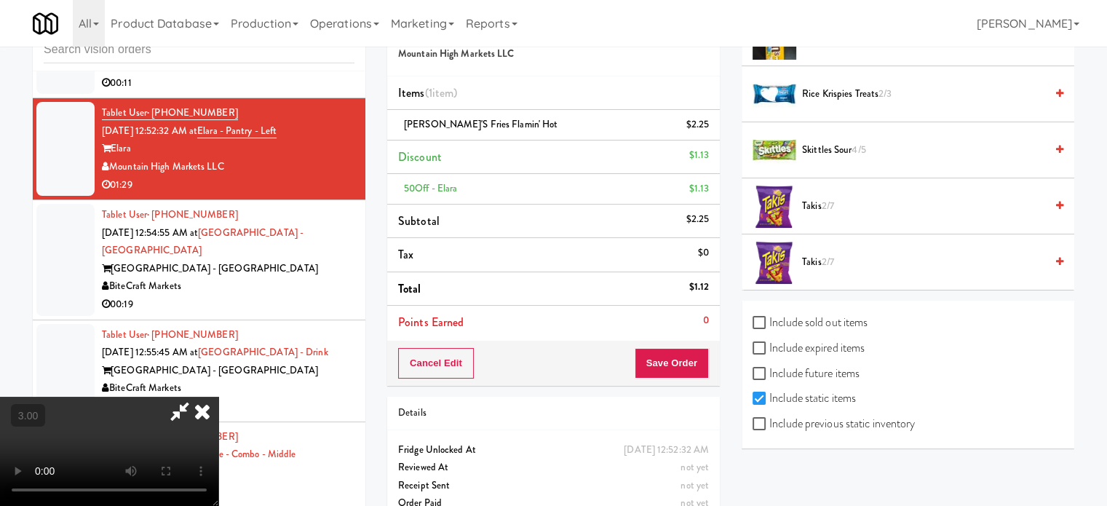
click at [844, 146] on span "Skittles Sour 4/5" at bounding box center [923, 150] width 243 height 18
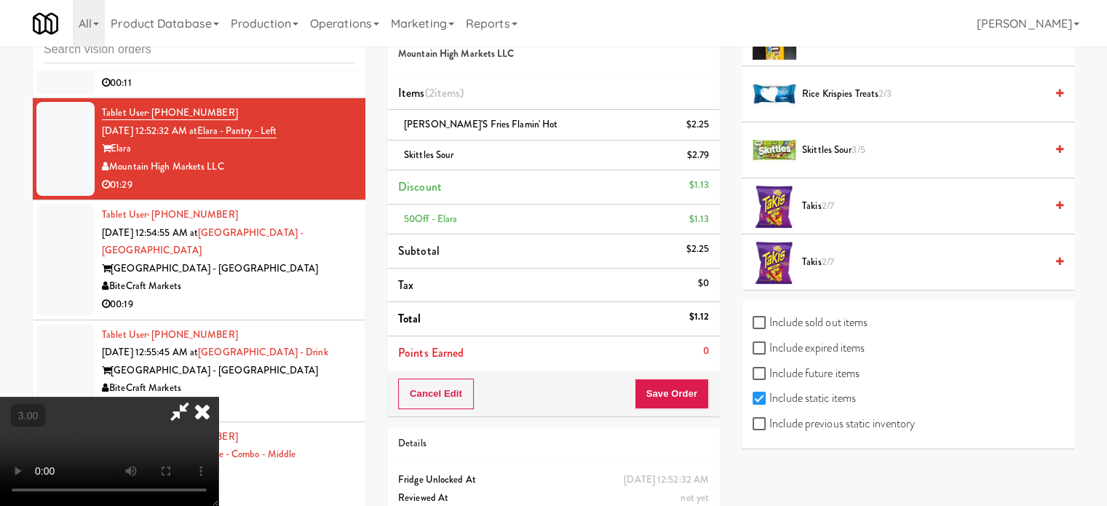
click at [218, 397] on video at bounding box center [109, 451] width 218 height 109
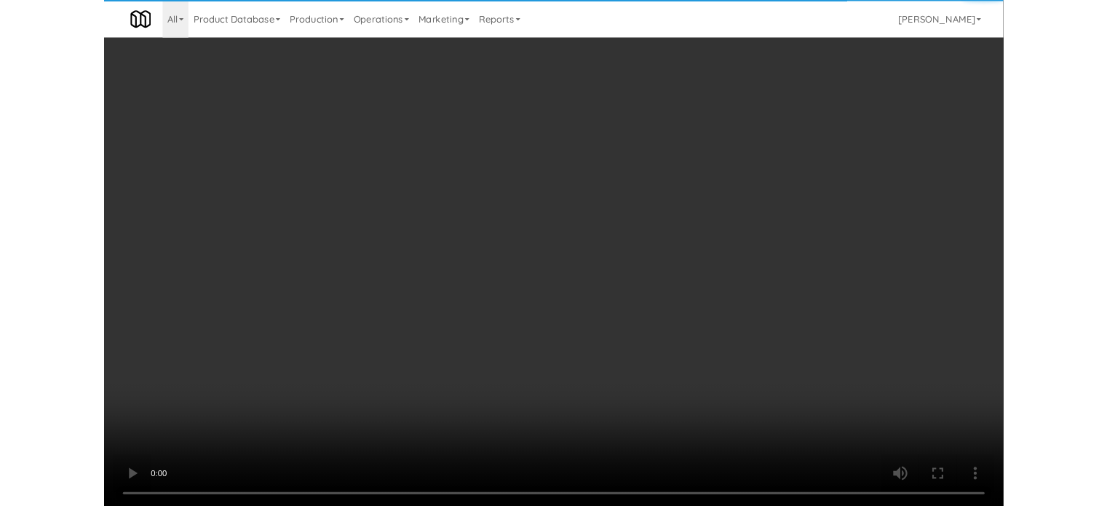
scroll to position [1414, 0]
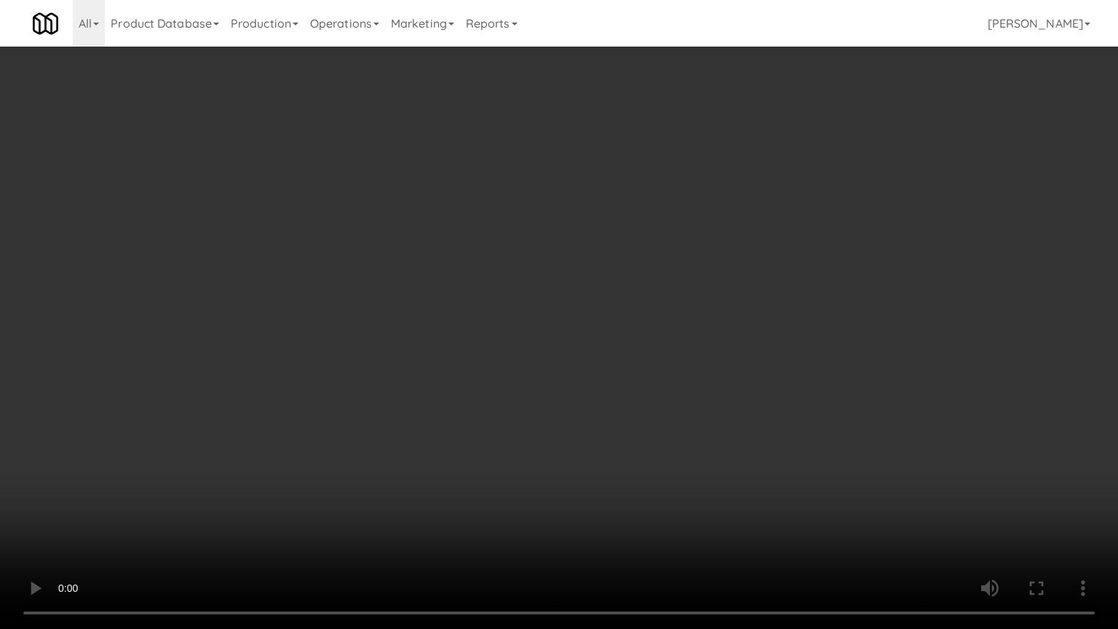
drag, startPoint x: 650, startPoint y: 324, endPoint x: 657, endPoint y: 323, distance: 7.4
click at [651, 324] on video at bounding box center [559, 314] width 1118 height 629
click at [618, 517] on video at bounding box center [559, 314] width 1118 height 629
click at [556, 390] on video at bounding box center [559, 314] width 1118 height 629
click at [559, 373] on video at bounding box center [559, 314] width 1118 height 629
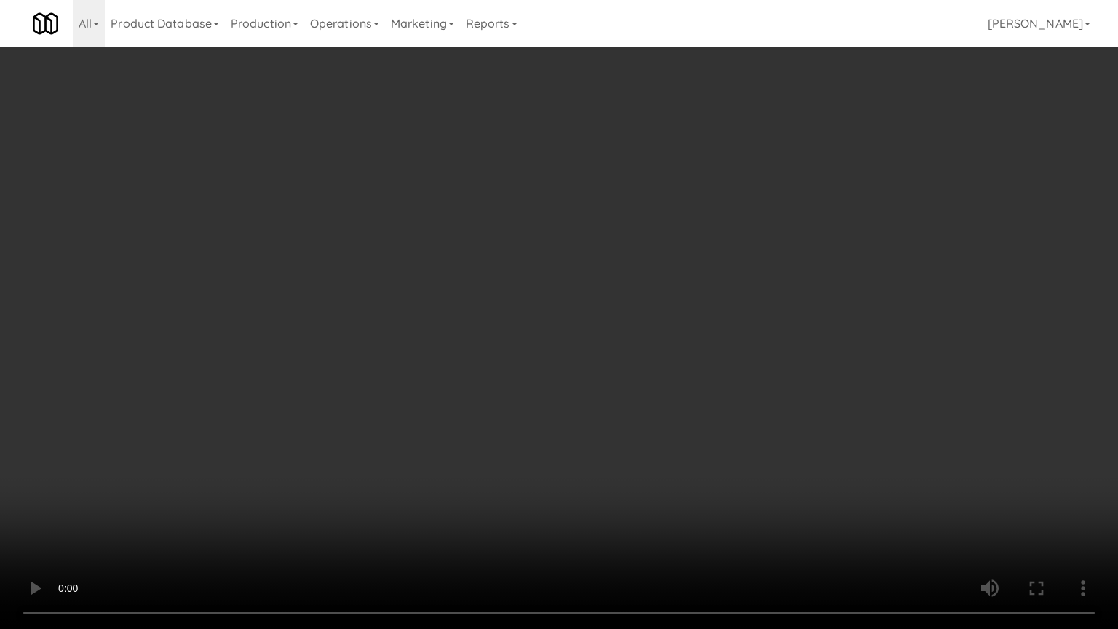
click at [553, 346] on video at bounding box center [559, 314] width 1118 height 629
click at [574, 349] on video at bounding box center [559, 314] width 1118 height 629
click at [570, 354] on video at bounding box center [559, 314] width 1118 height 629
click at [570, 355] on video at bounding box center [559, 314] width 1118 height 629
click at [627, 379] on video at bounding box center [559, 314] width 1118 height 629
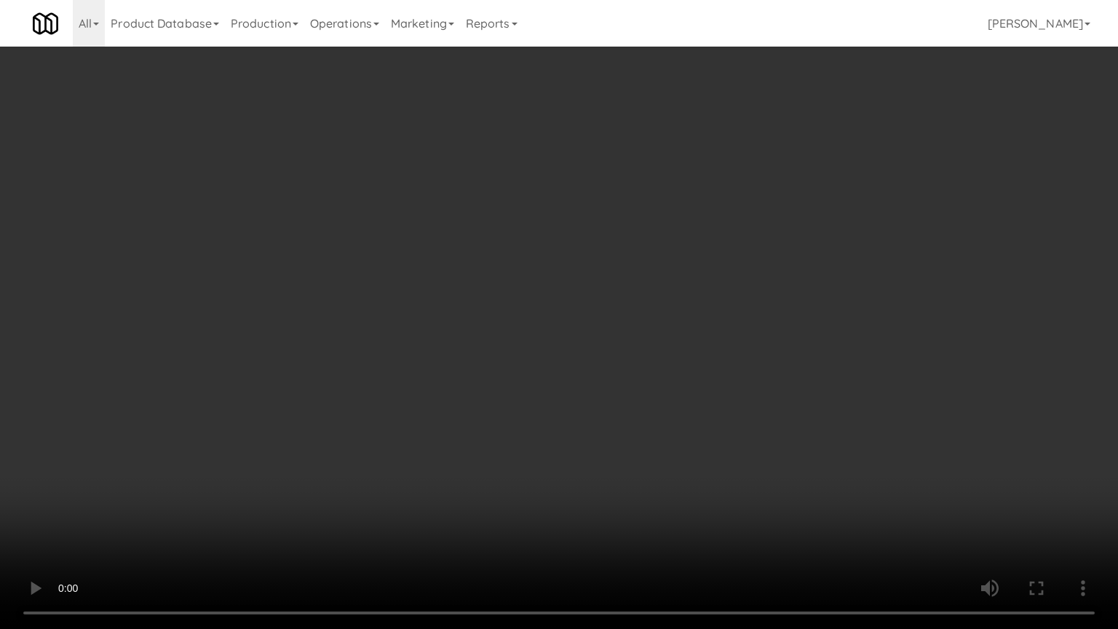
click at [571, 399] on video at bounding box center [559, 314] width 1118 height 629
click at [596, 409] on video at bounding box center [559, 314] width 1118 height 629
click at [600, 405] on video at bounding box center [559, 314] width 1118 height 629
click at [658, 378] on video at bounding box center [559, 314] width 1118 height 629
click at [606, 378] on video at bounding box center [559, 314] width 1118 height 629
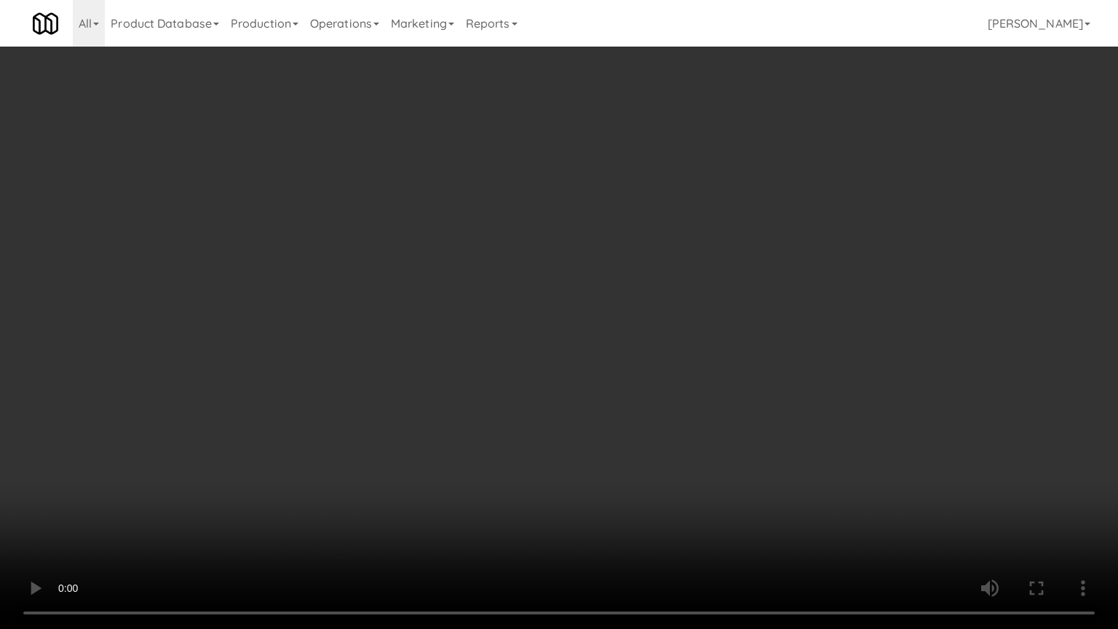
drag, startPoint x: 608, startPoint y: 378, endPoint x: 761, endPoint y: 271, distance: 186.5
click at [609, 378] on video at bounding box center [559, 314] width 1118 height 629
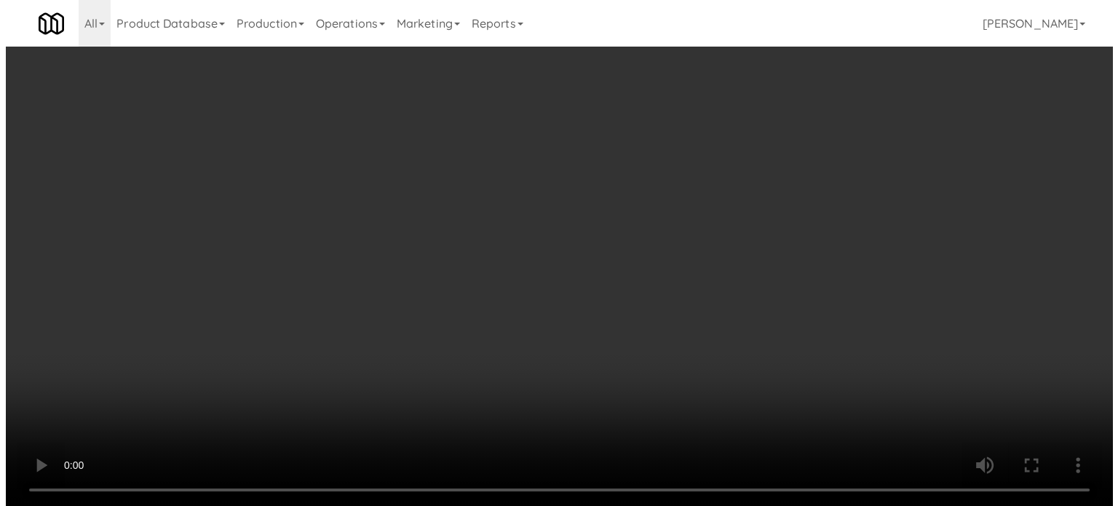
scroll to position [0, 0]
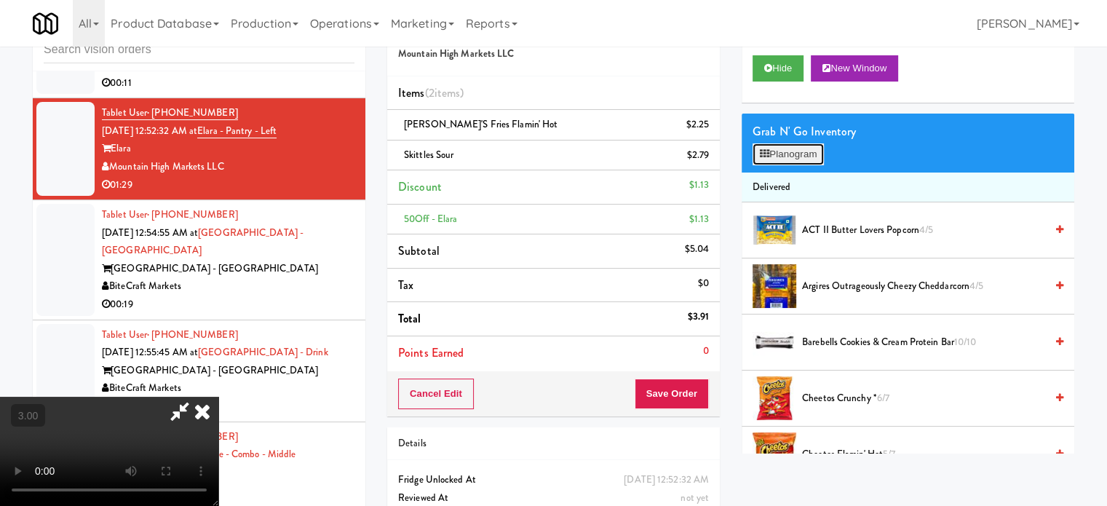
click at [797, 150] on button "Planogram" at bounding box center [787, 154] width 71 height 22
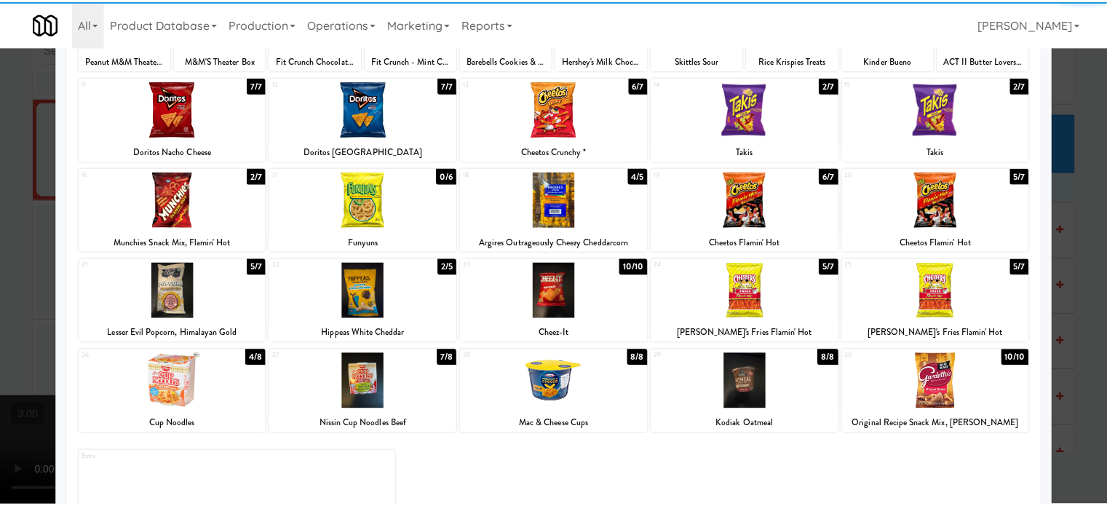
scroll to position [208, 0]
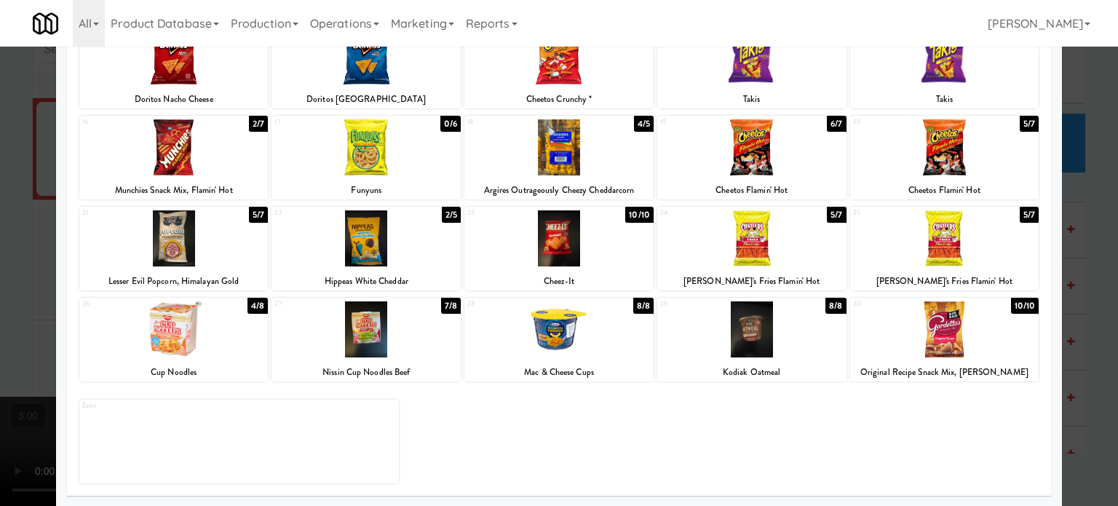
click at [250, 307] on div "4/8" at bounding box center [257, 306] width 20 height 16
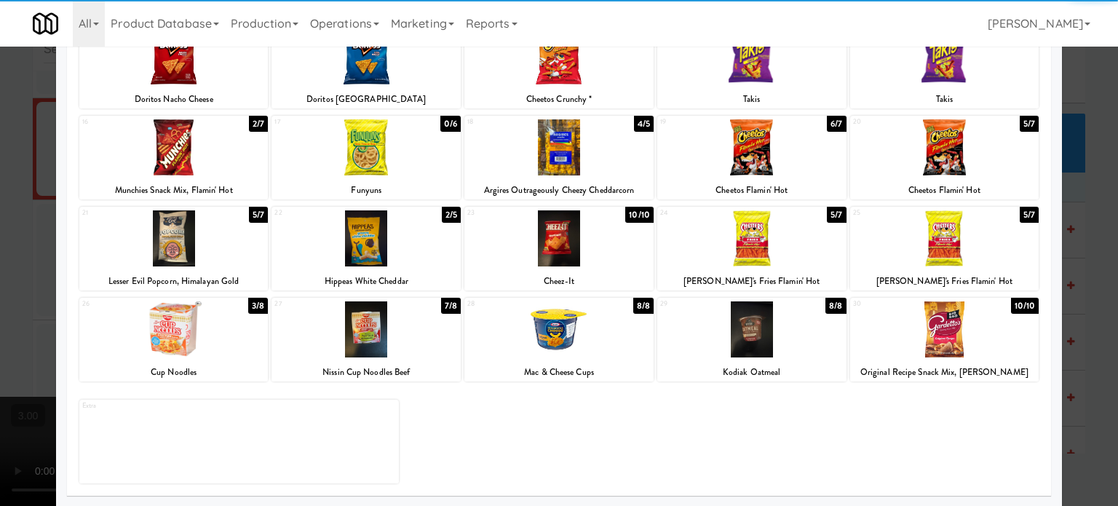
click at [1083, 324] on div at bounding box center [559, 253] width 1118 height 506
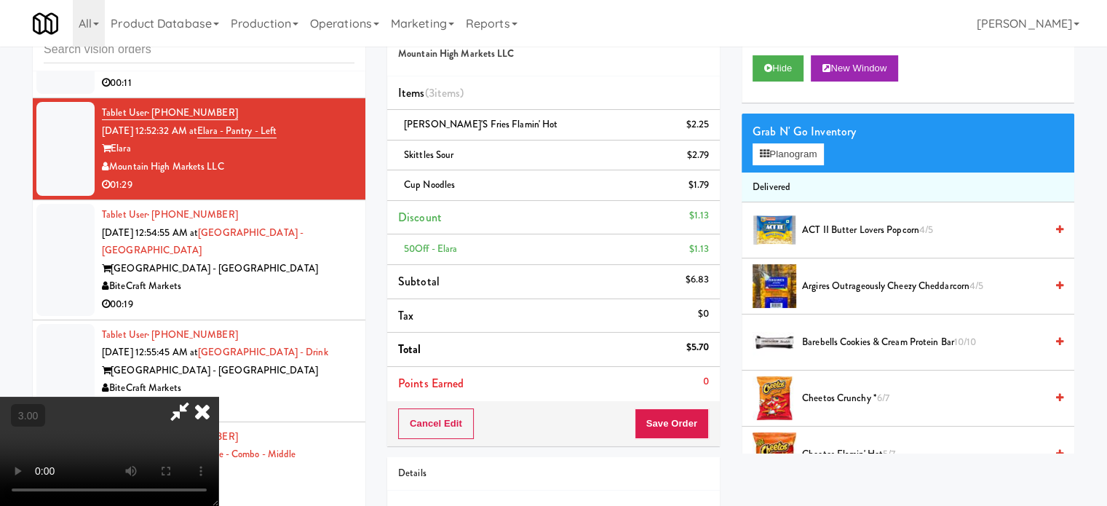
drag, startPoint x: 352, startPoint y: 356, endPoint x: 355, endPoint y: 348, distance: 8.5
click at [218, 397] on video at bounding box center [109, 451] width 218 height 109
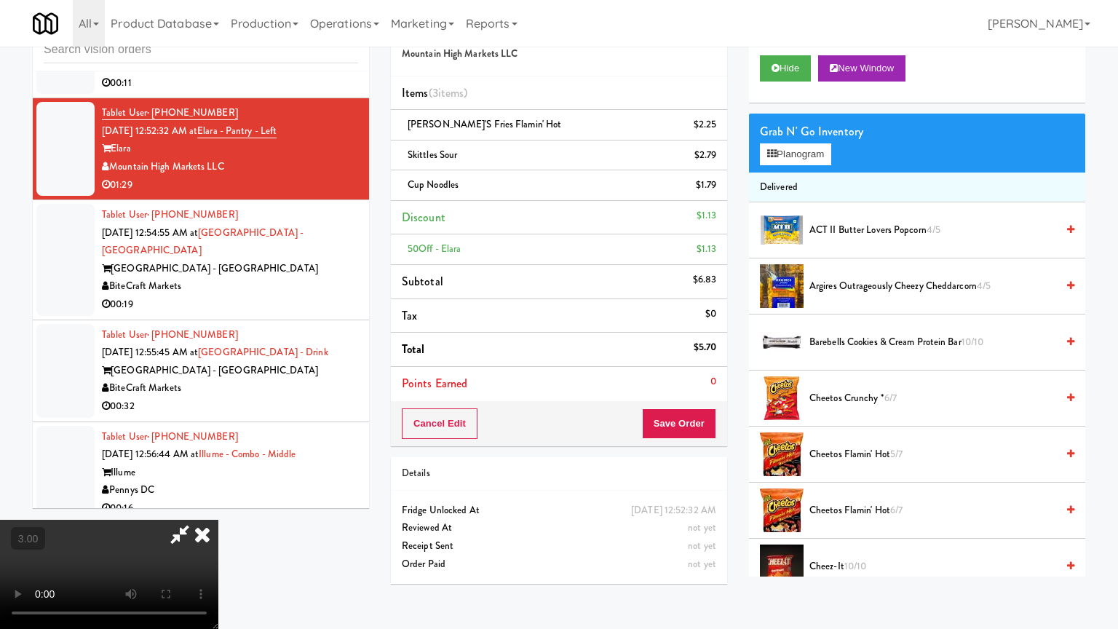
click at [218, 519] on video at bounding box center [109, 573] width 218 height 109
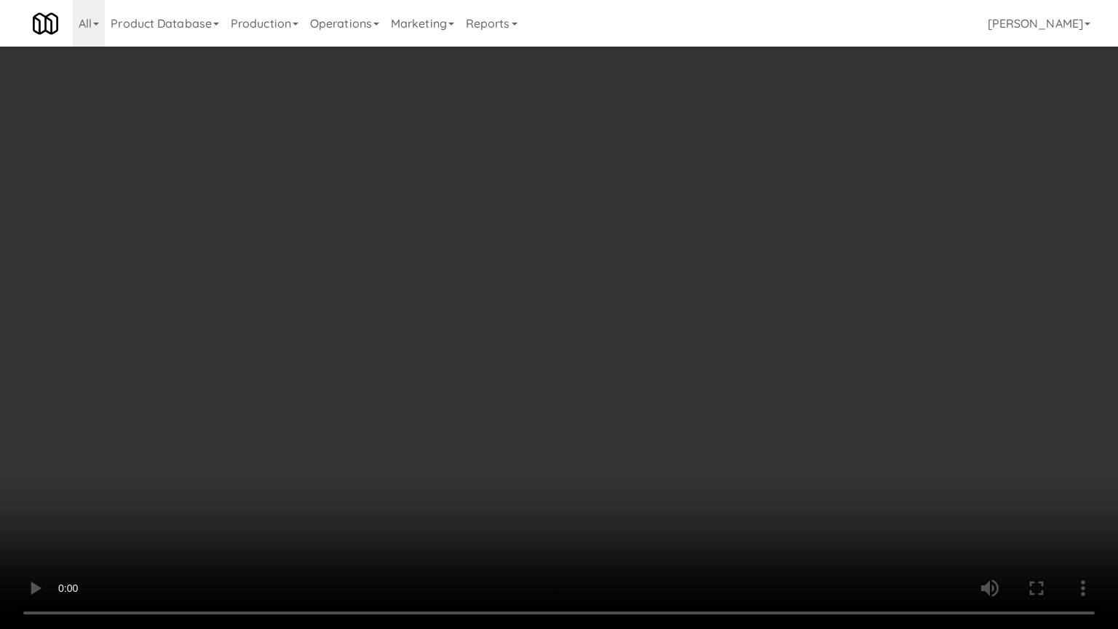
click at [622, 271] on video at bounding box center [559, 314] width 1118 height 629
click at [626, 282] on video at bounding box center [559, 314] width 1118 height 629
click at [674, 300] on video at bounding box center [559, 314] width 1118 height 629
click at [669, 308] on video at bounding box center [559, 314] width 1118 height 629
drag, startPoint x: 582, startPoint y: 343, endPoint x: 589, endPoint y: 338, distance: 8.3
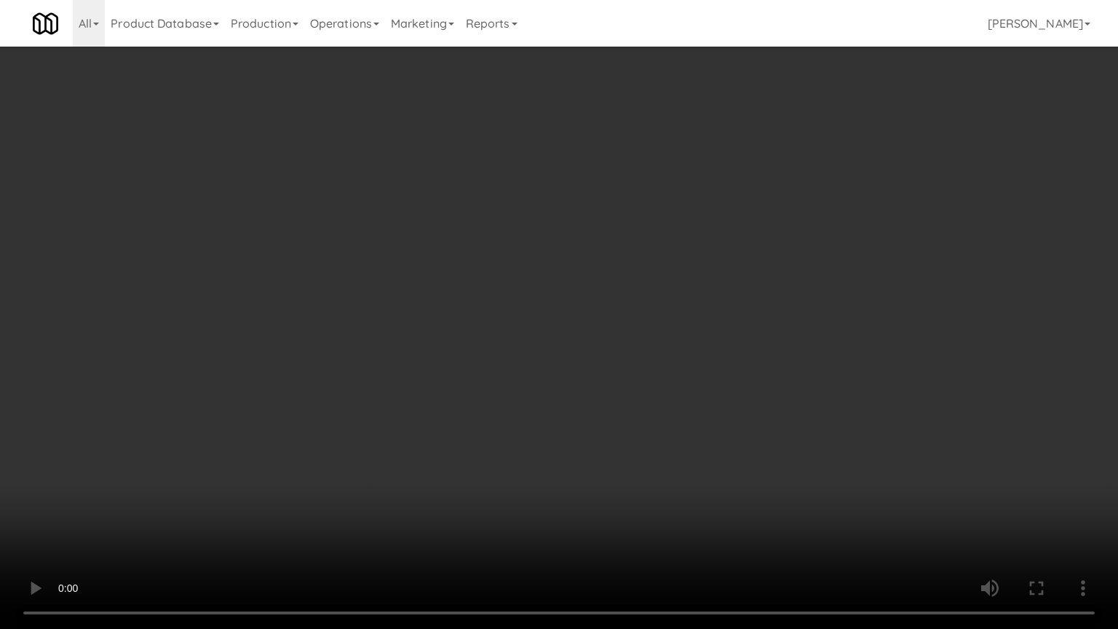
click at [584, 343] on video at bounding box center [559, 314] width 1118 height 629
click at [589, 338] on video at bounding box center [559, 314] width 1118 height 629
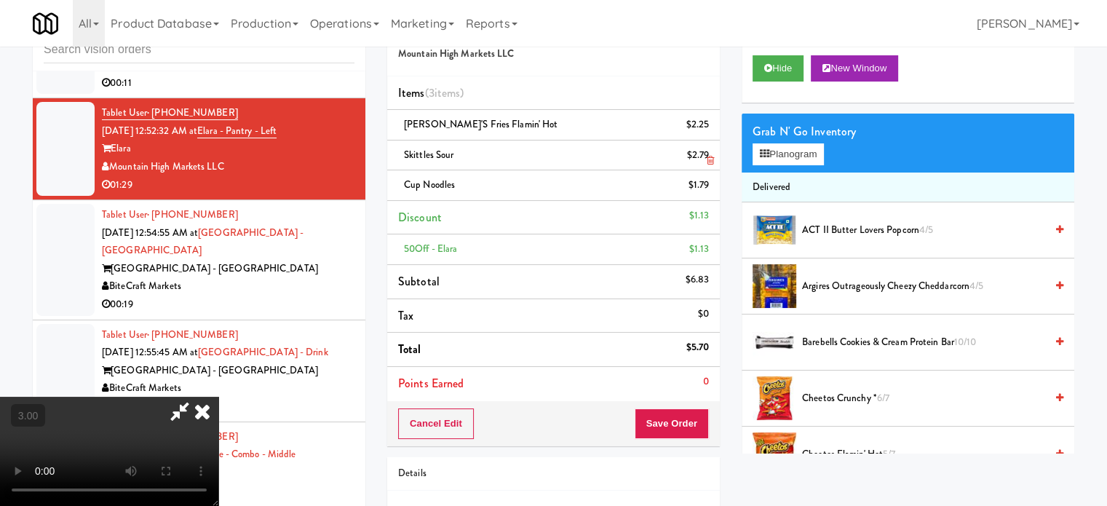
drag, startPoint x: 652, startPoint y: 149, endPoint x: 646, endPoint y: 163, distance: 15.0
click at [218, 397] on icon at bounding box center [202, 411] width 32 height 29
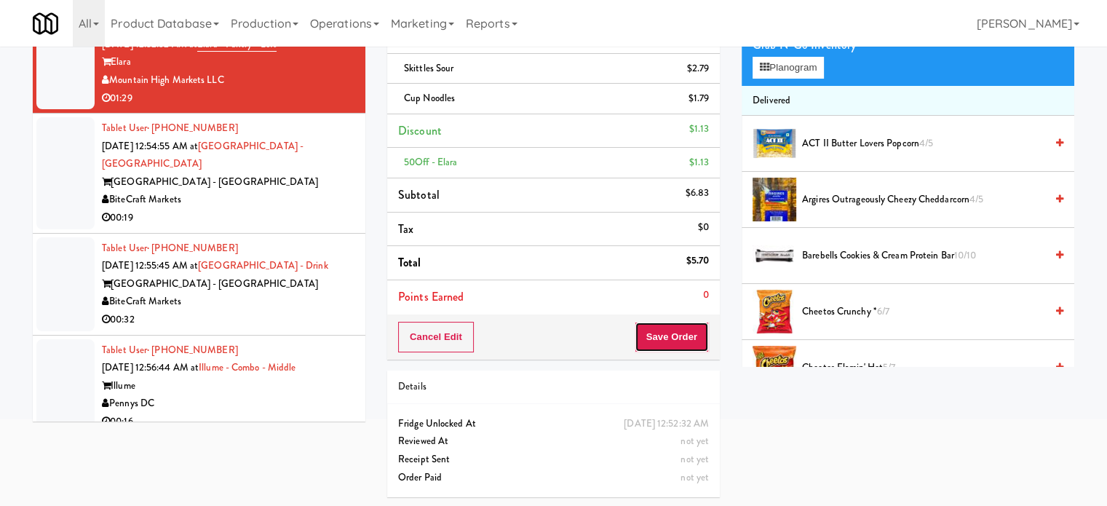
click at [661, 329] on button "Save Order" at bounding box center [671, 337] width 74 height 31
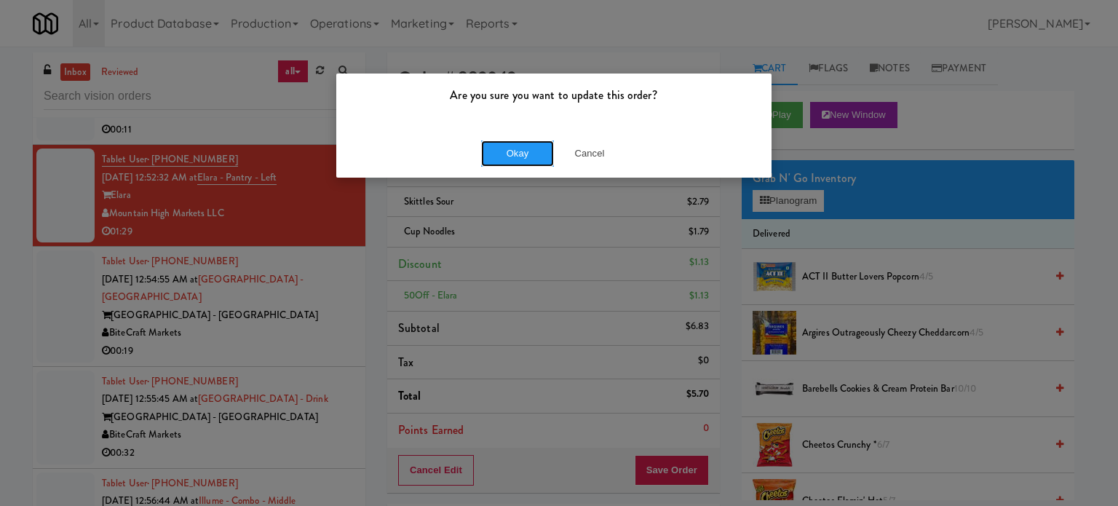
click at [515, 156] on button "Okay" at bounding box center [517, 153] width 73 height 26
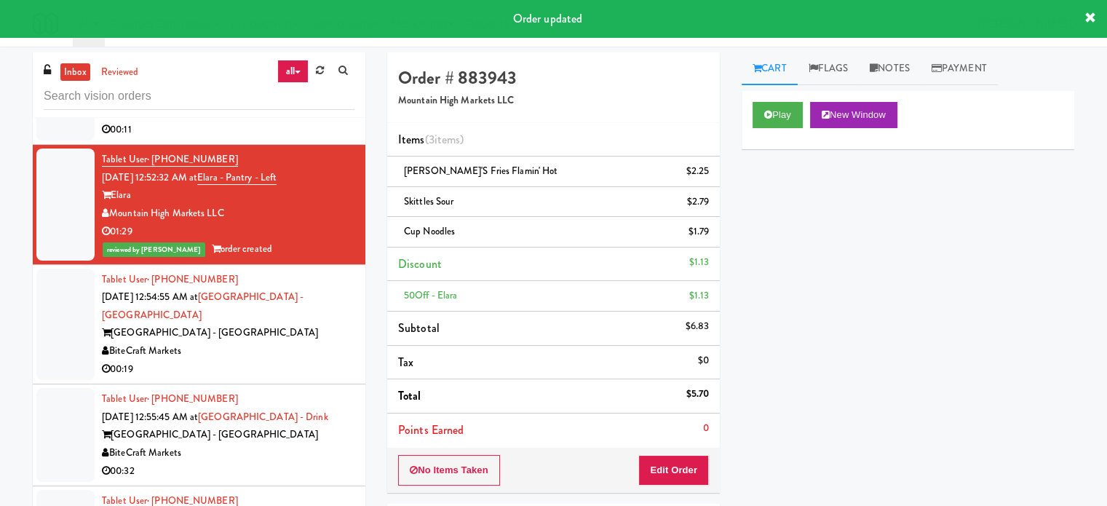
click at [306, 121] on div "H&H Vending" at bounding box center [228, 112] width 252 height 18
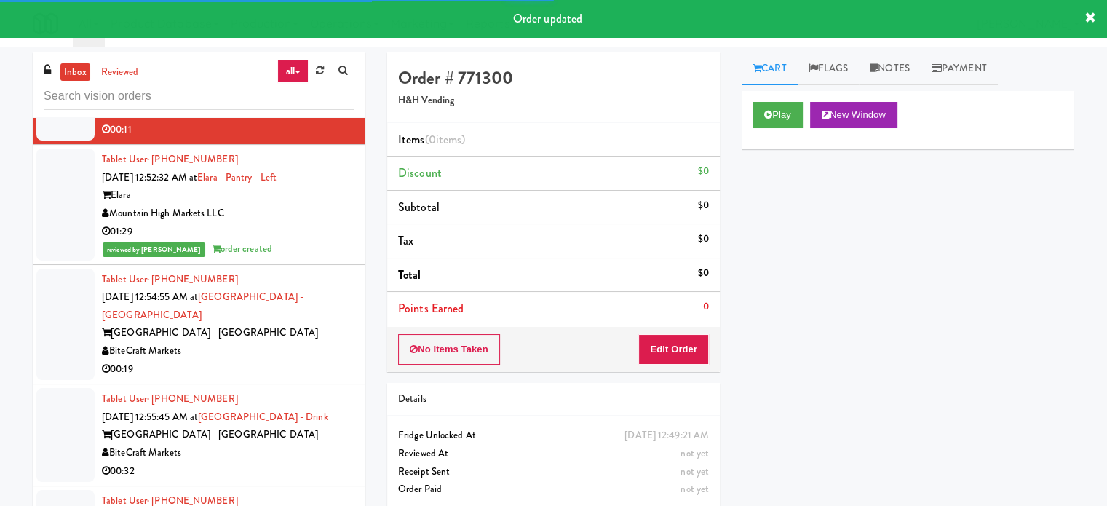
scroll to position [4995, 0]
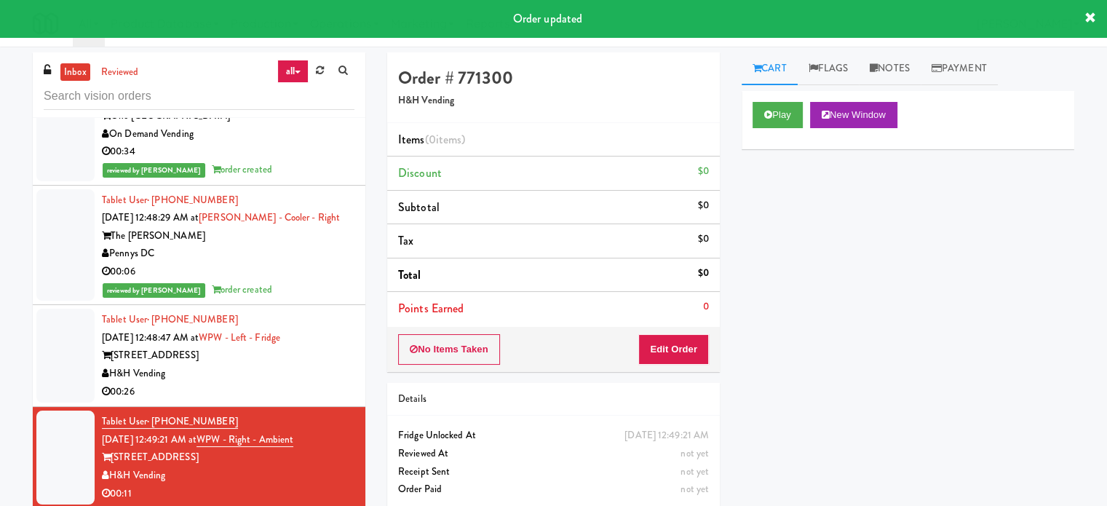
click at [297, 401] on div "00:26" at bounding box center [228, 392] width 252 height 18
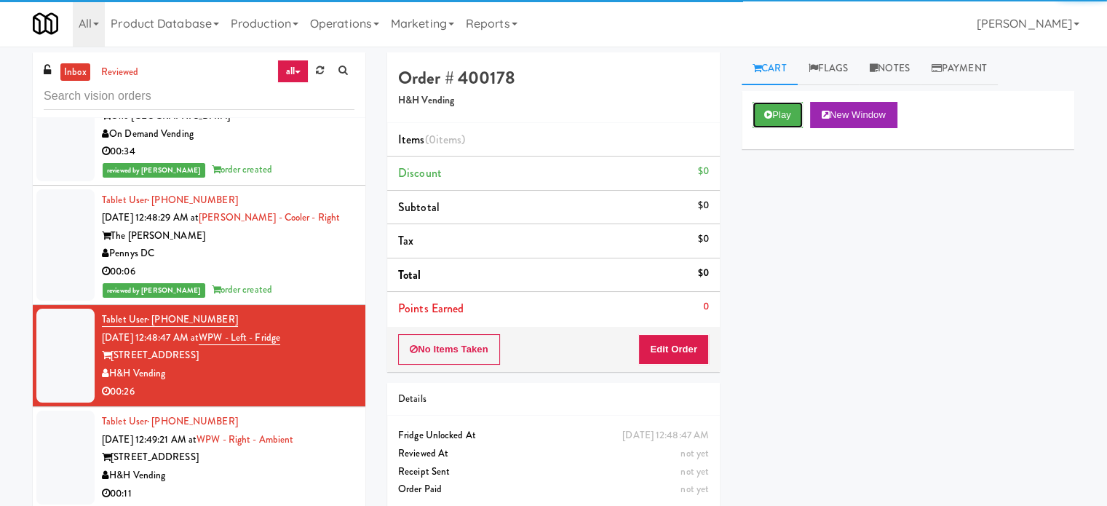
click at [786, 105] on button "Play" at bounding box center [777, 115] width 50 height 26
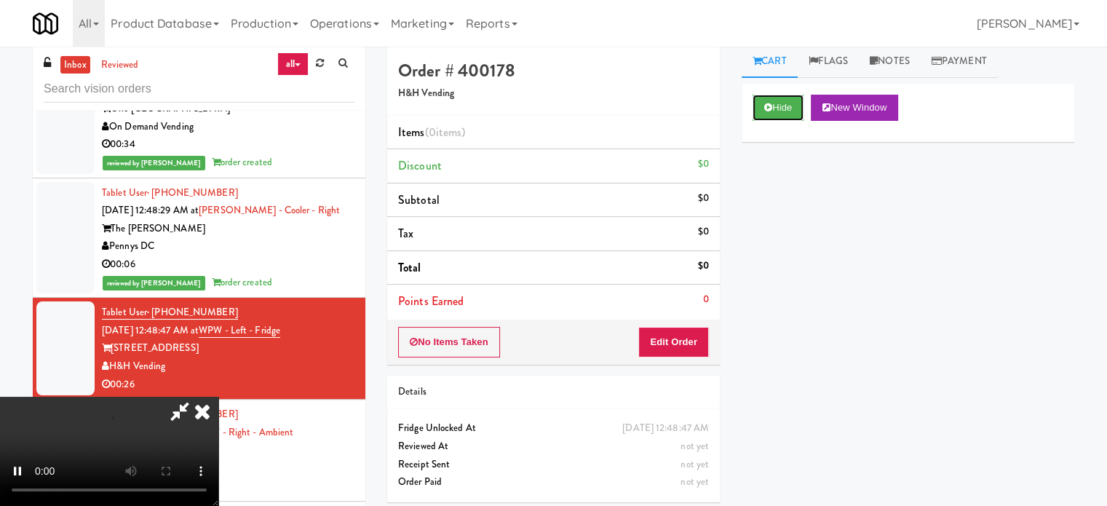
scroll to position [59, 0]
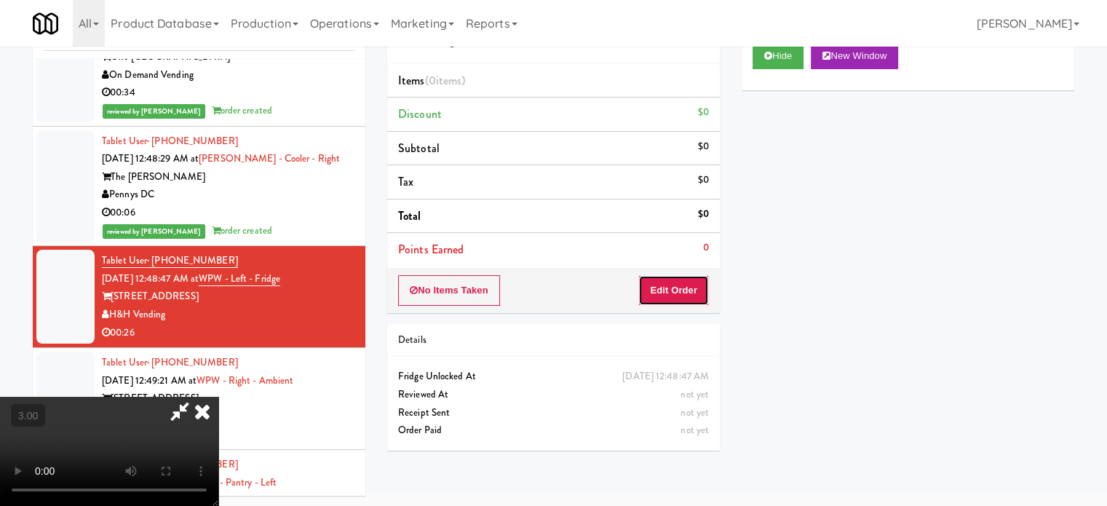
click at [663, 290] on button "Edit Order" at bounding box center [673, 290] width 71 height 31
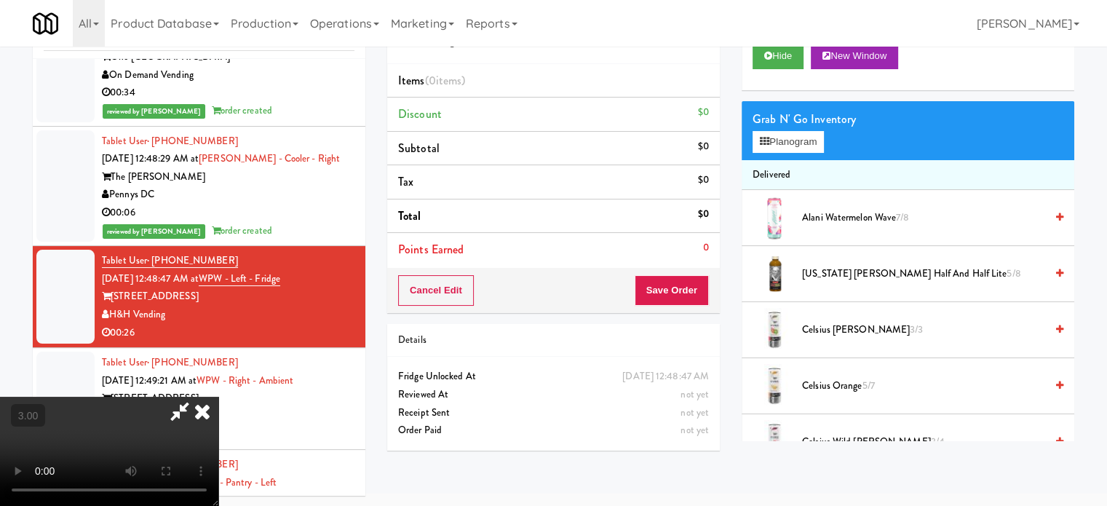
click at [218, 397] on video at bounding box center [109, 451] width 218 height 109
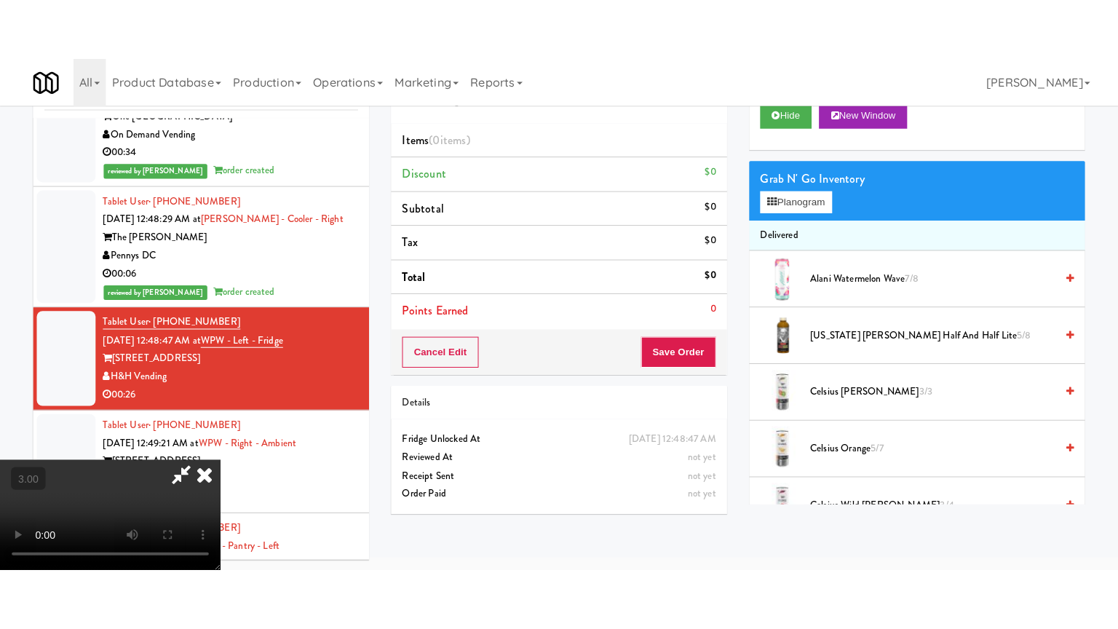
scroll to position [47, 0]
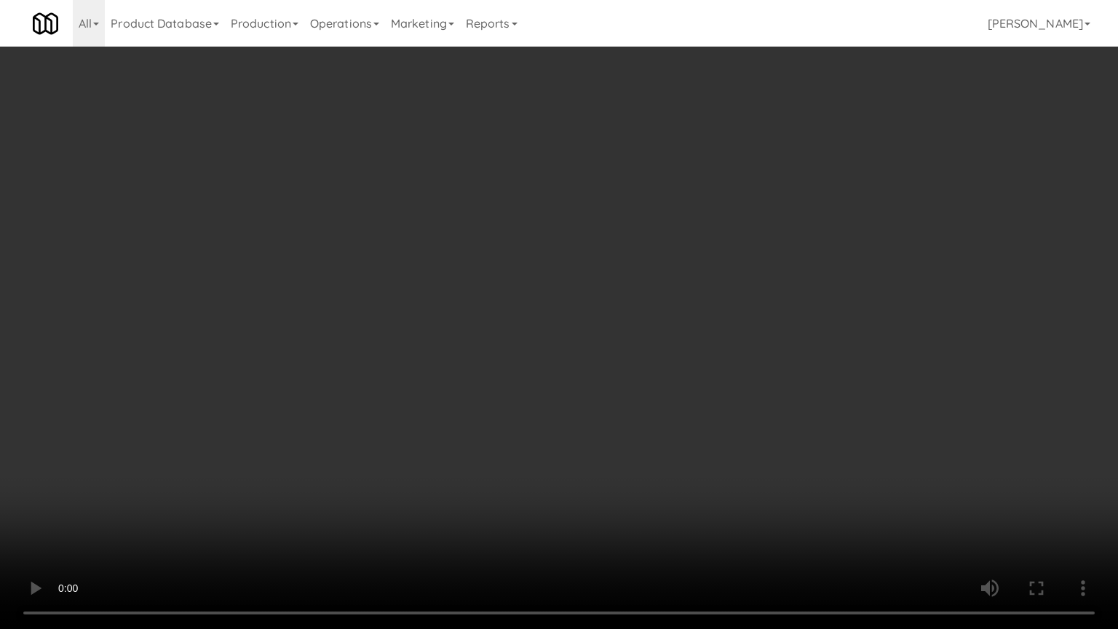
click at [509, 358] on video at bounding box center [559, 314] width 1118 height 629
click at [517, 363] on video at bounding box center [559, 314] width 1118 height 629
click at [498, 394] on video at bounding box center [559, 314] width 1118 height 629
click at [506, 407] on video at bounding box center [559, 314] width 1118 height 629
click at [560, 450] on video at bounding box center [559, 314] width 1118 height 629
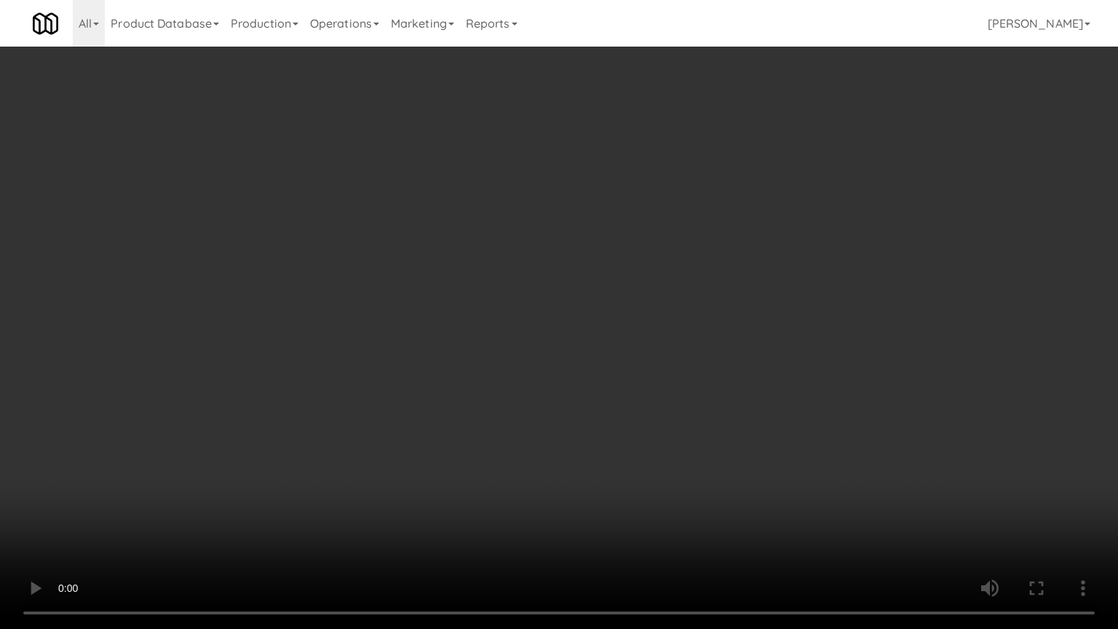
click at [490, 462] on video at bounding box center [559, 314] width 1118 height 629
click at [753, 328] on video at bounding box center [559, 314] width 1118 height 629
click at [579, 334] on video at bounding box center [559, 314] width 1118 height 629
drag, startPoint x: 582, startPoint y: 330, endPoint x: 748, endPoint y: 194, distance: 214.1
click at [586, 326] on video at bounding box center [559, 314] width 1118 height 629
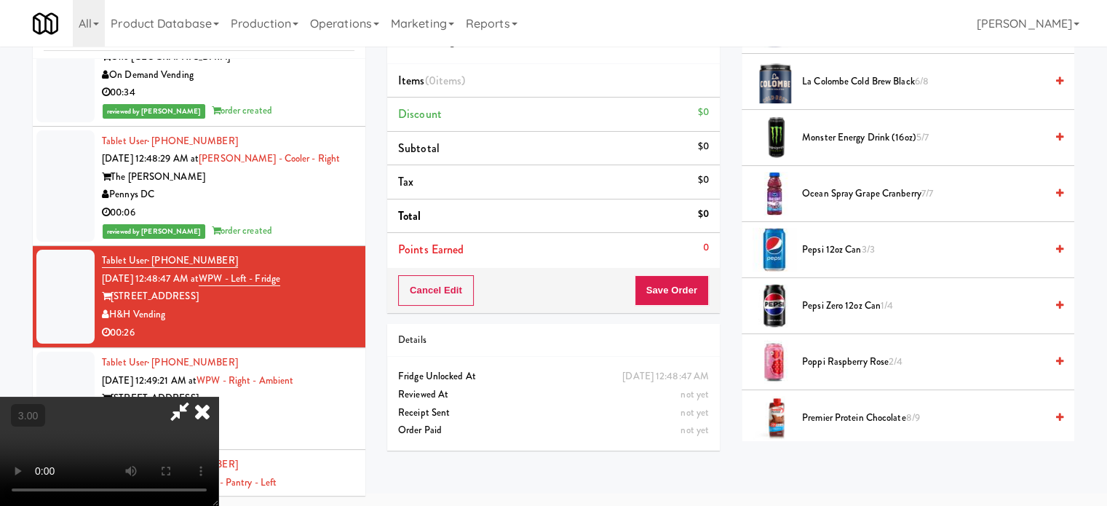
scroll to position [725, 0]
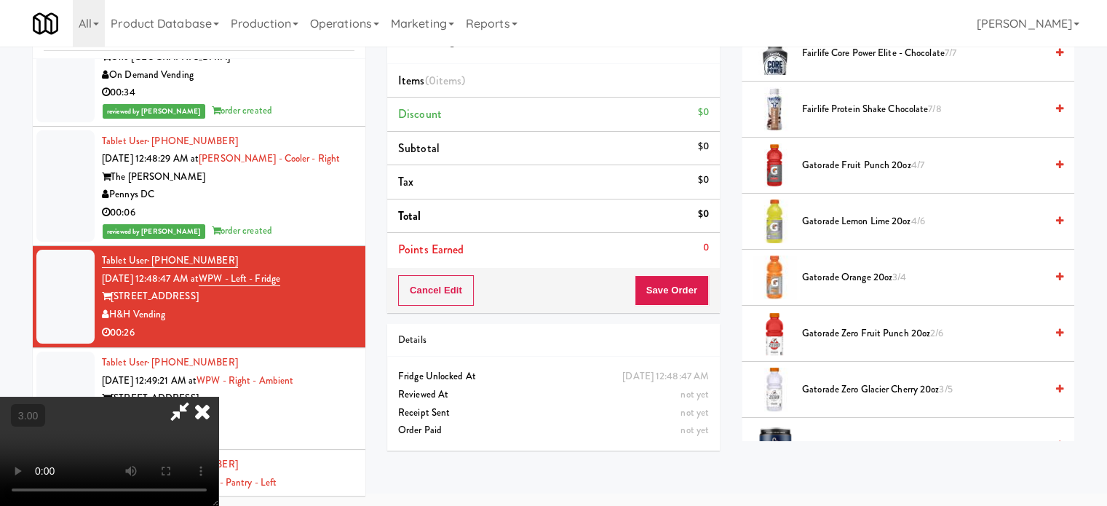
click at [840, 226] on li "Gatorade Lemon Lime 20oz 4/6" at bounding box center [907, 222] width 332 height 56
click at [829, 212] on span "Gatorade Lemon Lime 20oz 4/6" at bounding box center [923, 221] width 243 height 18
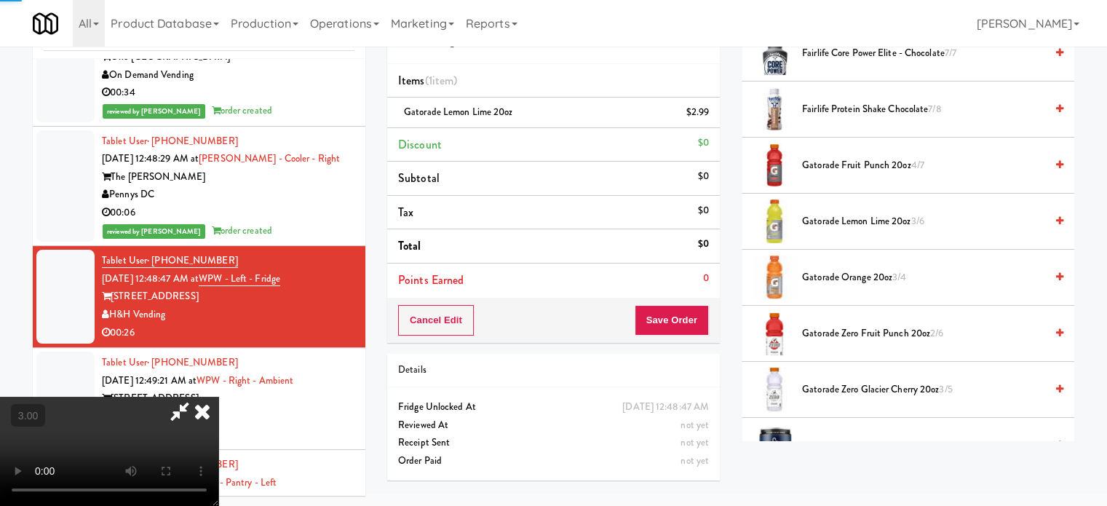
click at [218, 397] on video at bounding box center [109, 451] width 218 height 109
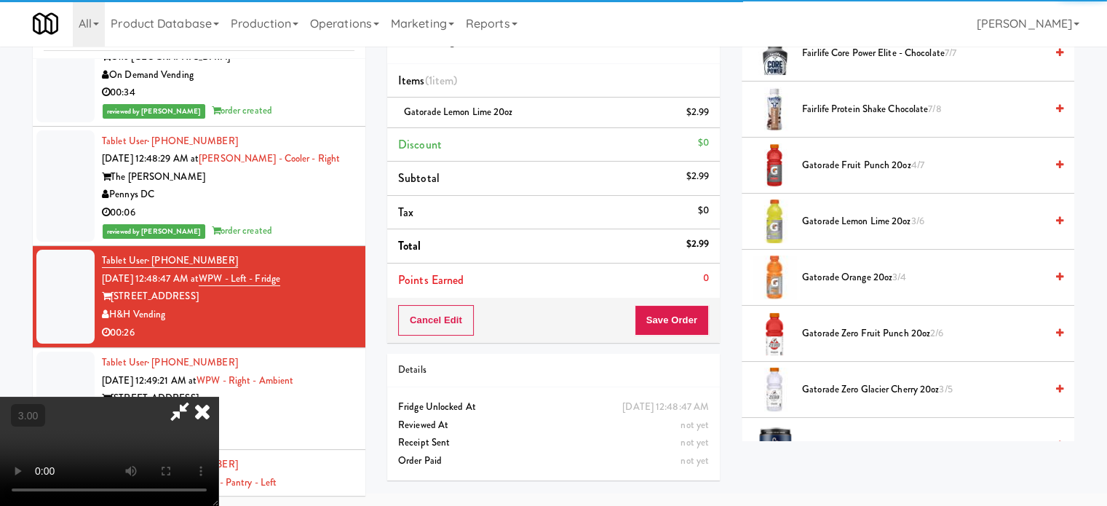
click at [218, 397] on video at bounding box center [109, 451] width 218 height 109
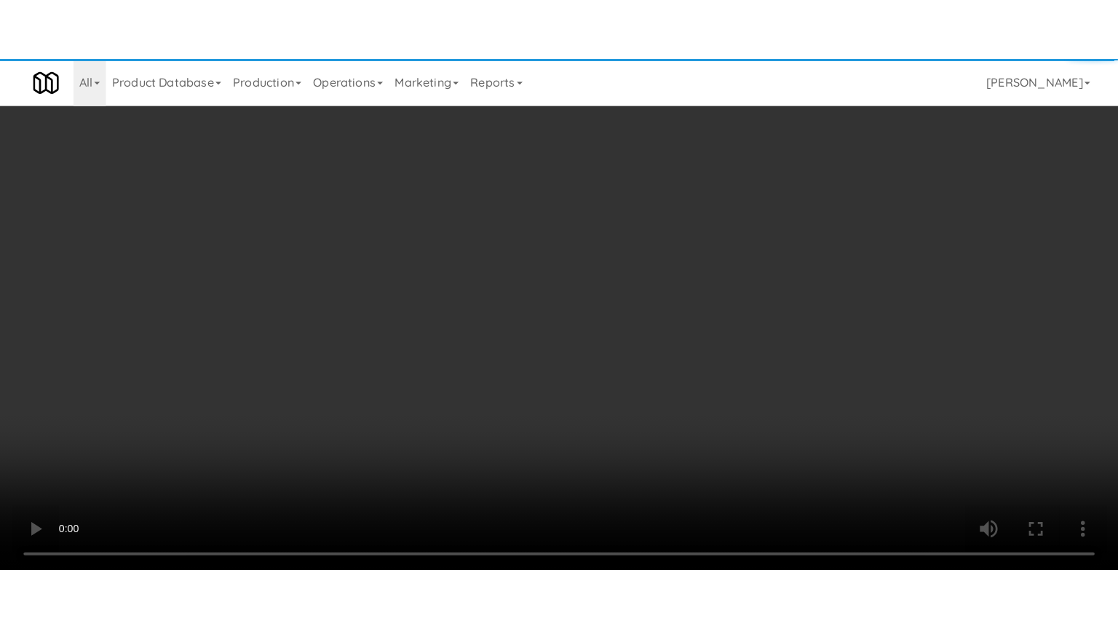
scroll to position [47, 0]
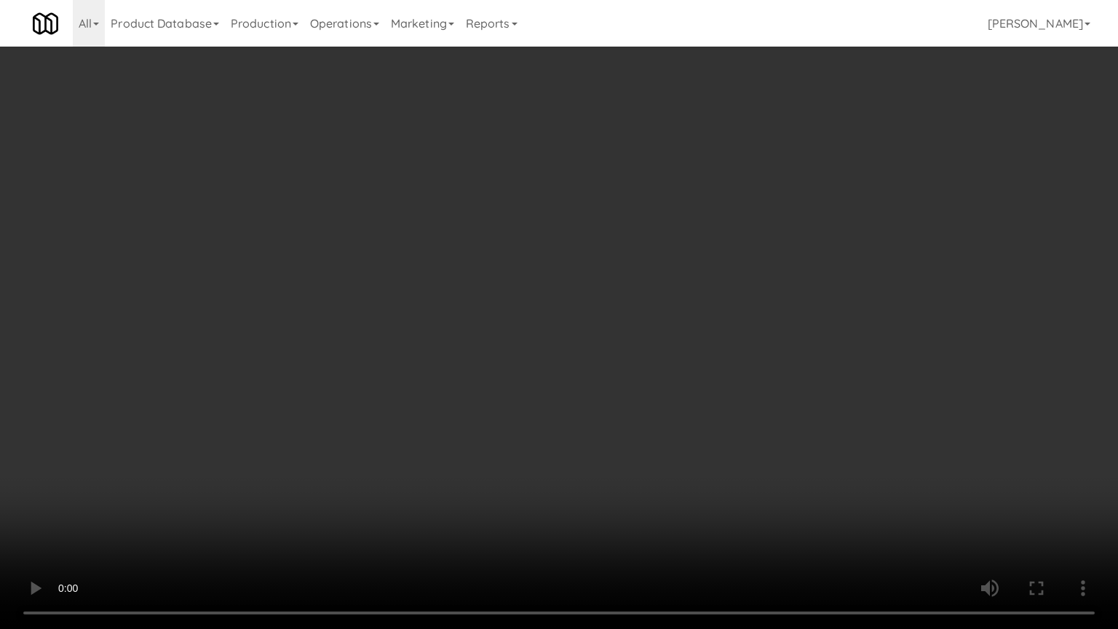
click at [546, 268] on video at bounding box center [559, 314] width 1118 height 629
click at [570, 276] on video at bounding box center [559, 314] width 1118 height 629
click at [634, 272] on video at bounding box center [559, 314] width 1118 height 629
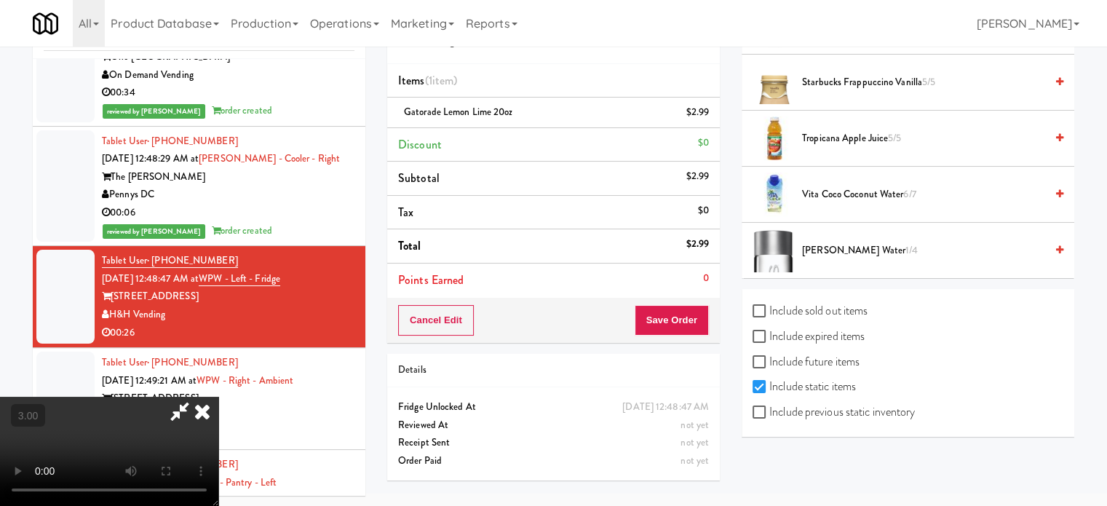
scroll to position [1452, 0]
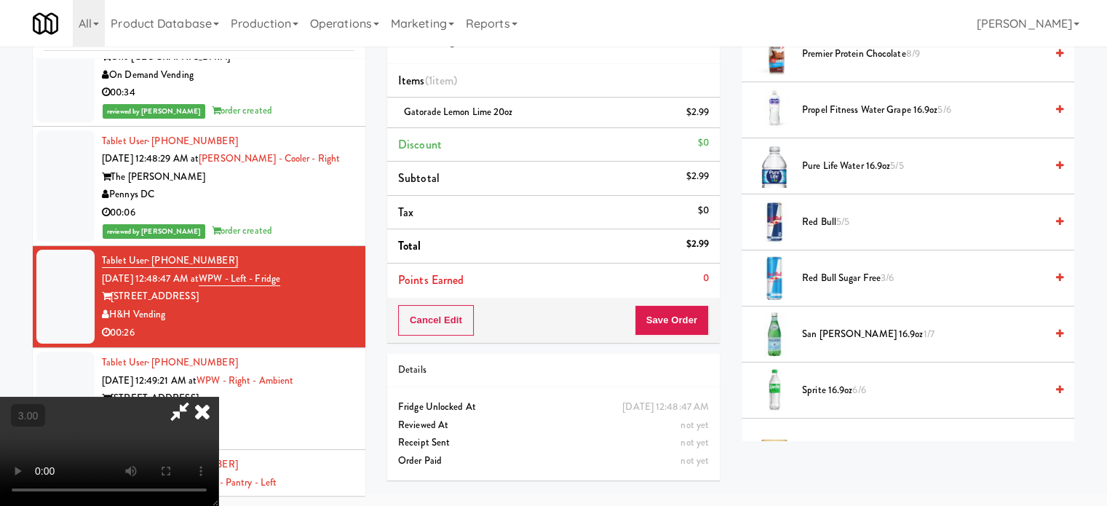
click at [849, 101] on span "Propel Fitness Water grape 16.9oz 5/6" at bounding box center [923, 110] width 243 height 18
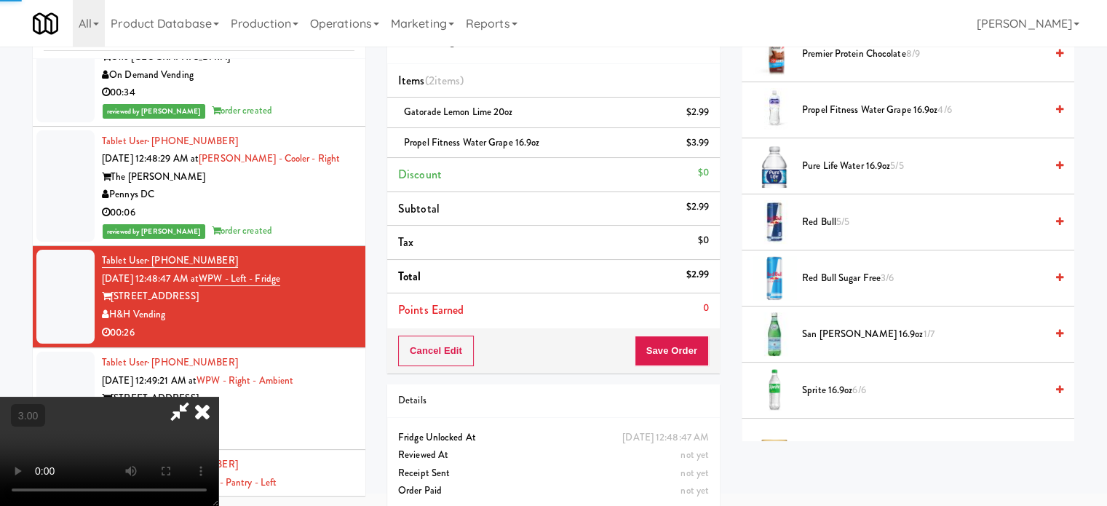
click at [218, 397] on video at bounding box center [109, 451] width 218 height 109
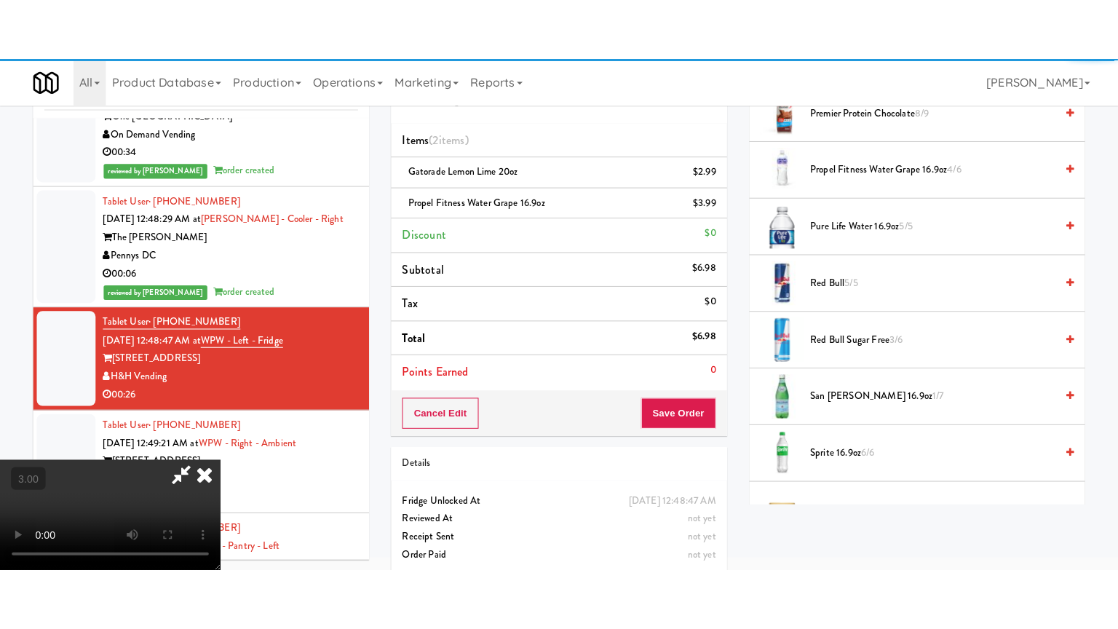
scroll to position [47, 0]
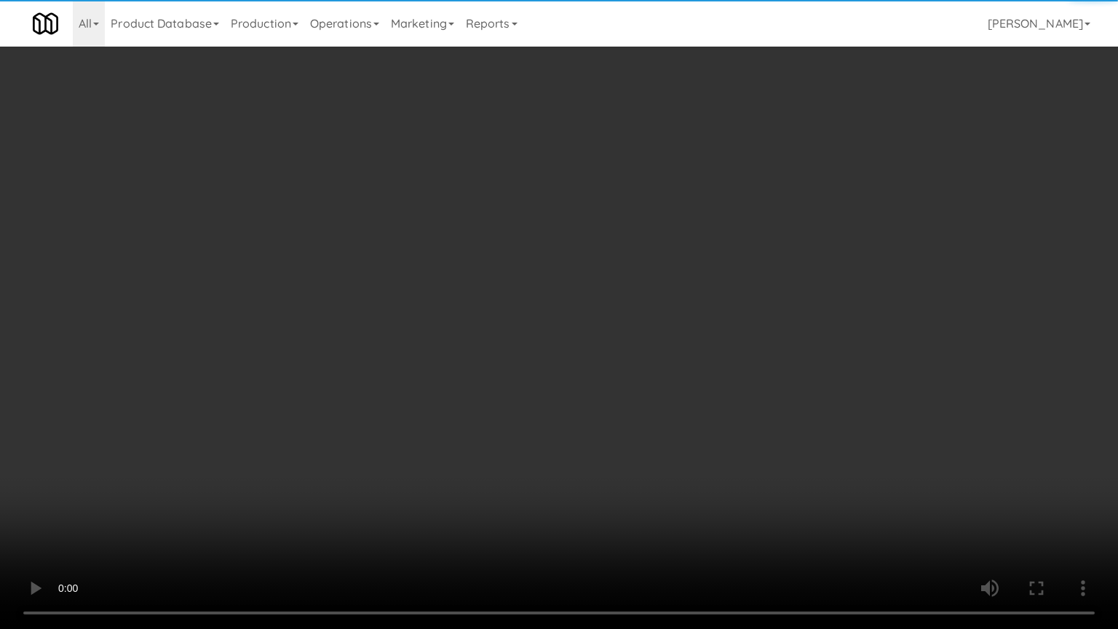
click at [466, 320] on video at bounding box center [559, 314] width 1118 height 629
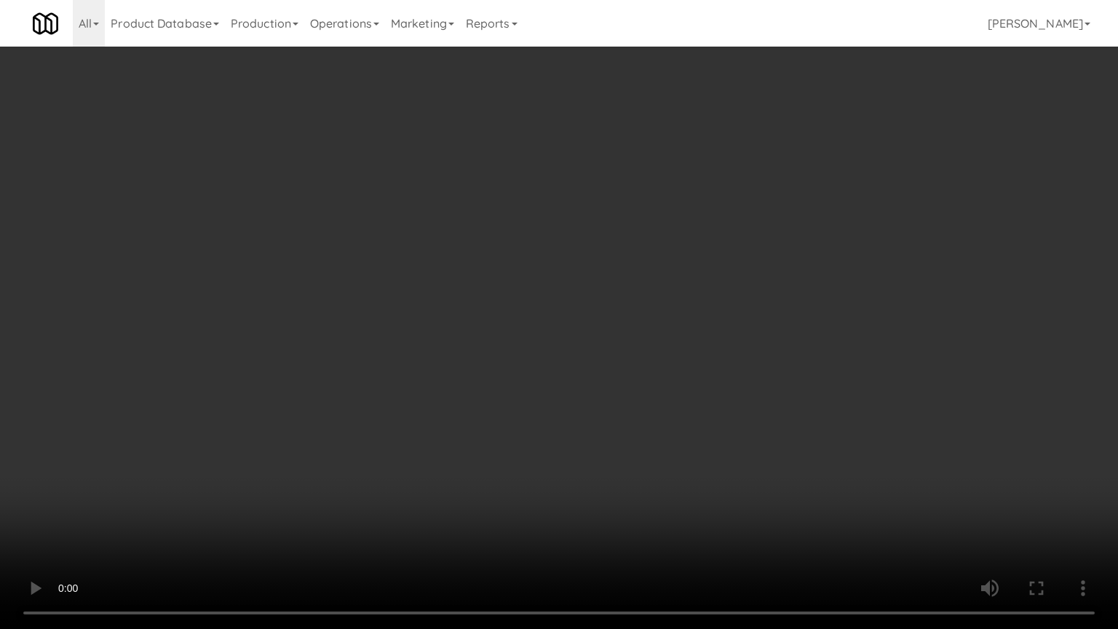
click at [507, 282] on video at bounding box center [559, 314] width 1118 height 629
click at [522, 295] on video at bounding box center [559, 314] width 1118 height 629
click at [542, 352] on video at bounding box center [559, 314] width 1118 height 629
drag, startPoint x: 554, startPoint y: 349, endPoint x: 603, endPoint y: 232, distance: 126.5
click at [554, 349] on video at bounding box center [559, 314] width 1118 height 629
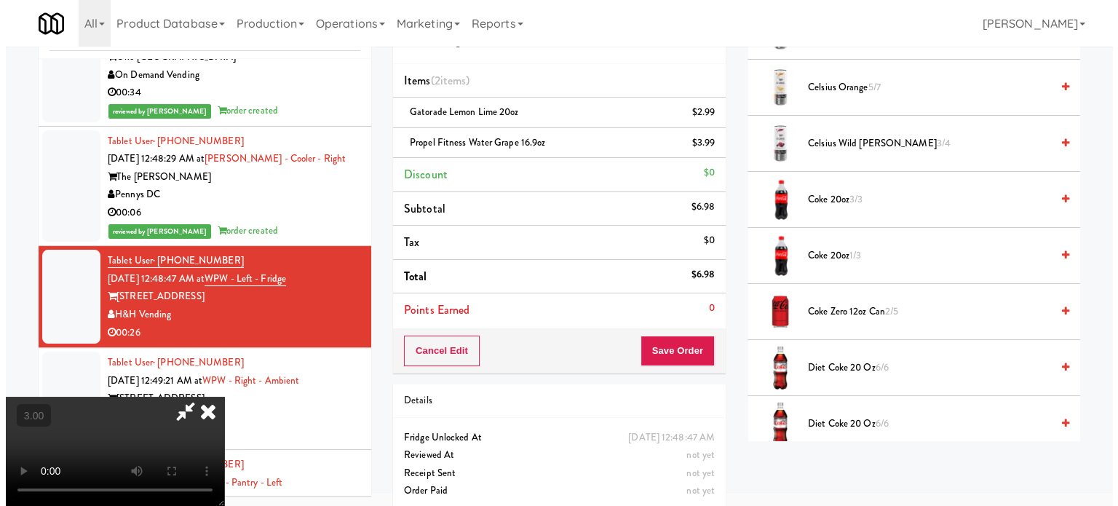
scroll to position [0, 0]
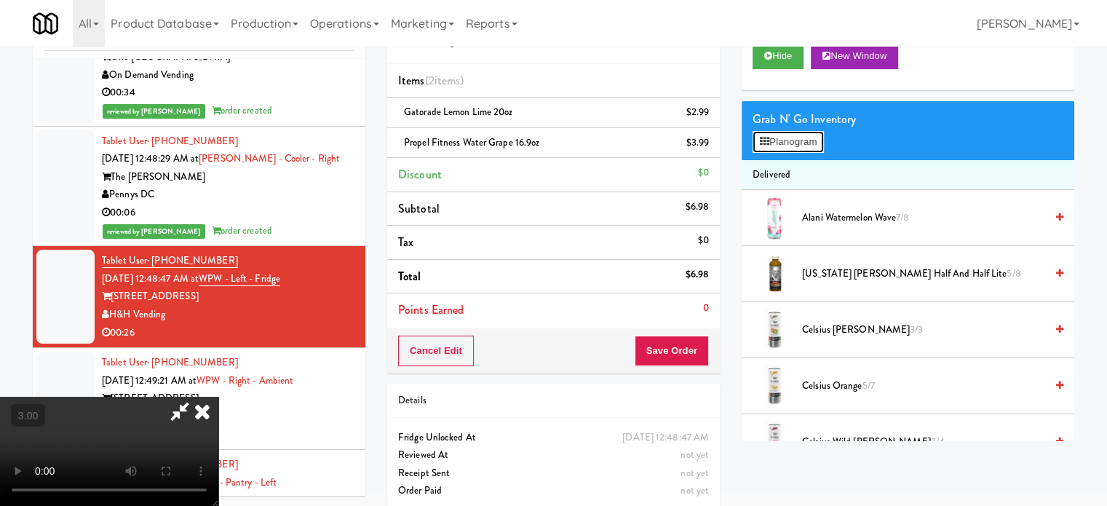
click at [806, 142] on button "Planogram" at bounding box center [787, 142] width 71 height 22
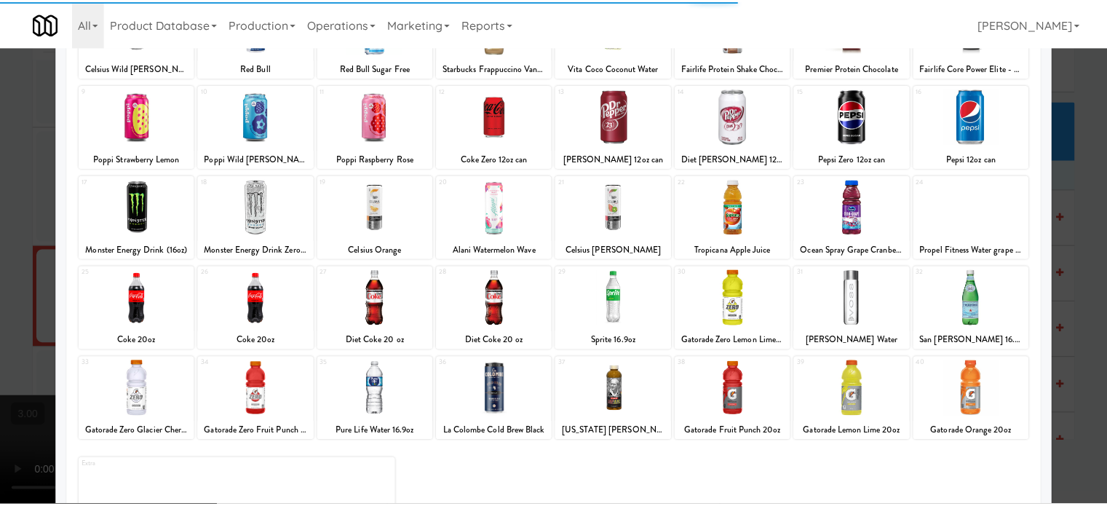
scroll to position [208, 0]
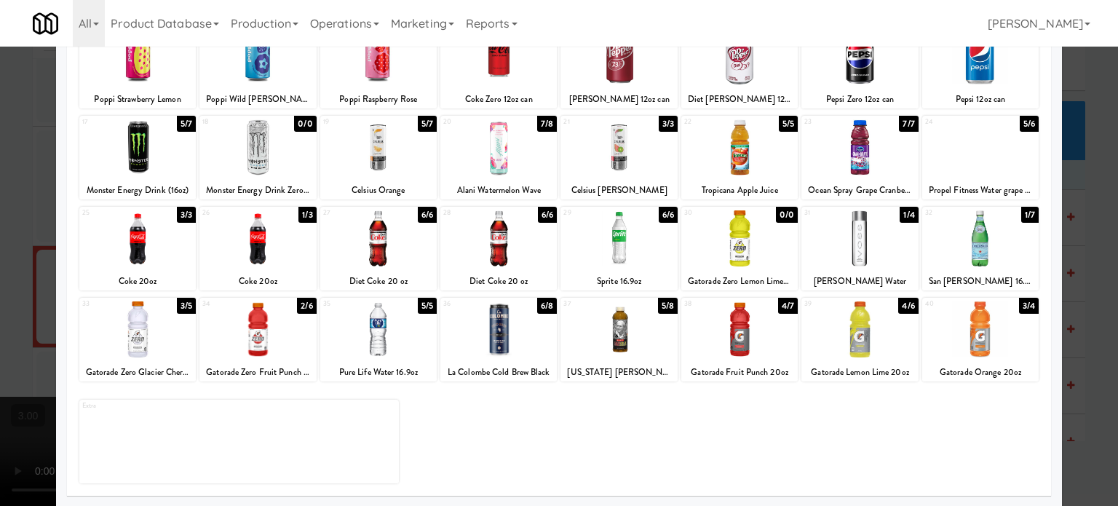
click at [306, 315] on div at bounding box center [257, 329] width 116 height 56
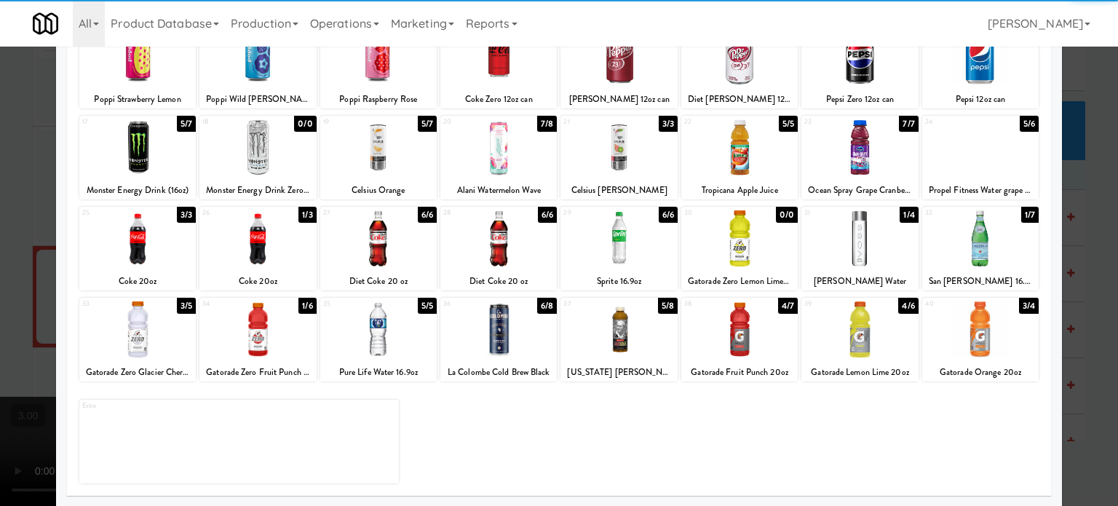
click at [1087, 274] on div at bounding box center [559, 253] width 1118 height 506
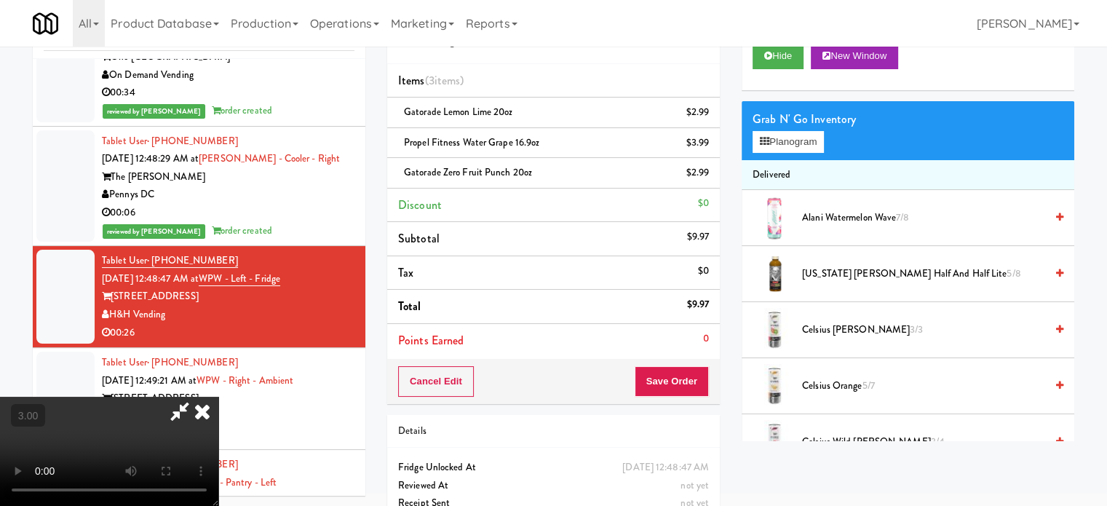
drag, startPoint x: 416, startPoint y: 290, endPoint x: 424, endPoint y: 277, distance: 15.3
click at [218, 397] on video at bounding box center [109, 451] width 218 height 109
drag, startPoint x: 424, startPoint y: 277, endPoint x: 444, endPoint y: 340, distance: 66.3
click at [218, 397] on video at bounding box center [109, 451] width 218 height 109
drag, startPoint x: 444, startPoint y: 340, endPoint x: 457, endPoint y: 319, distance: 24.8
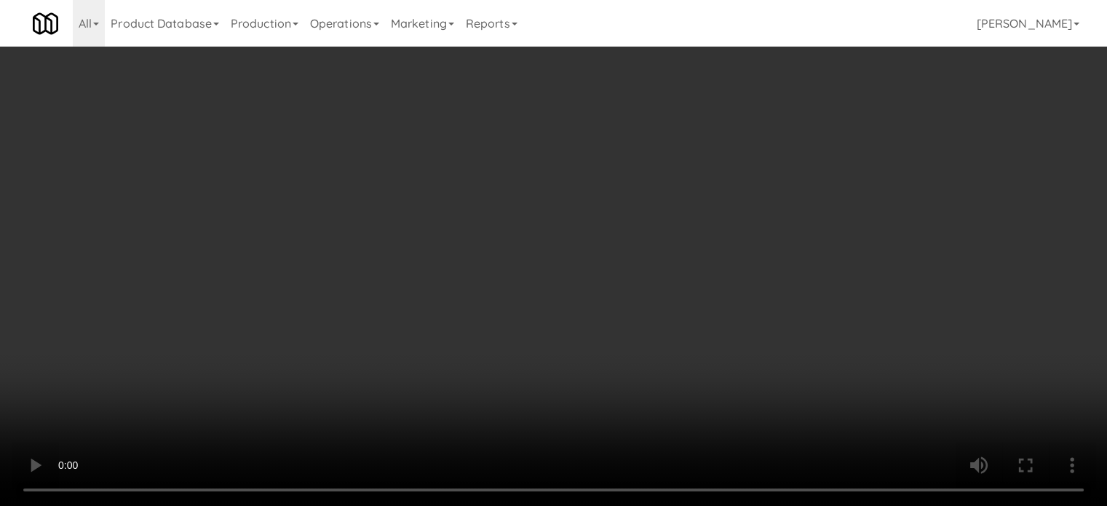
click at [451, 327] on video at bounding box center [553, 253] width 1107 height 506
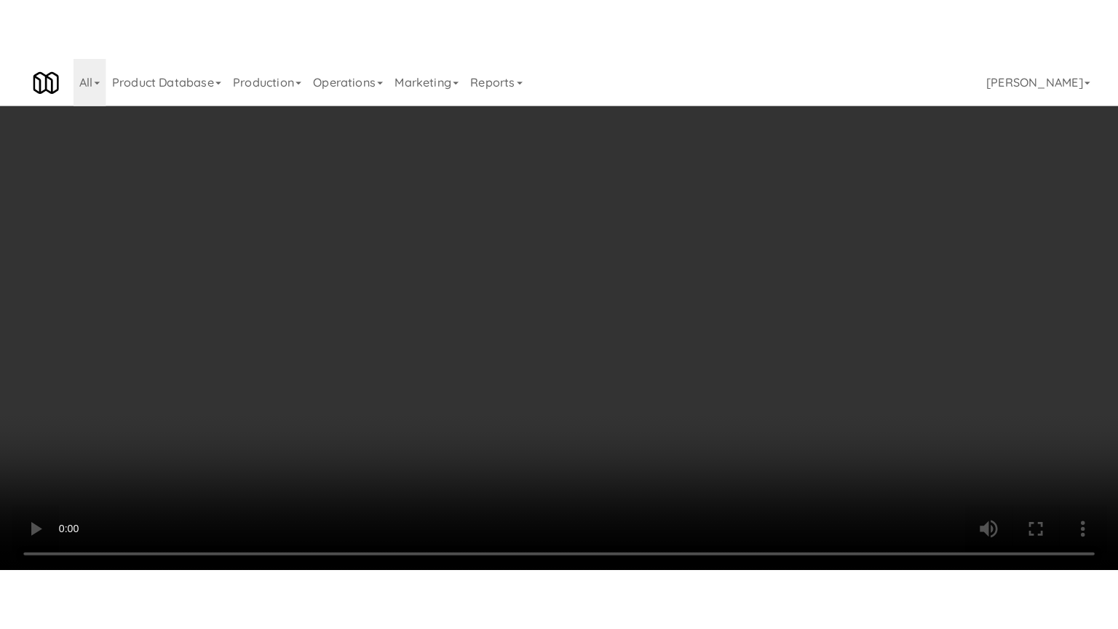
scroll to position [47, 0]
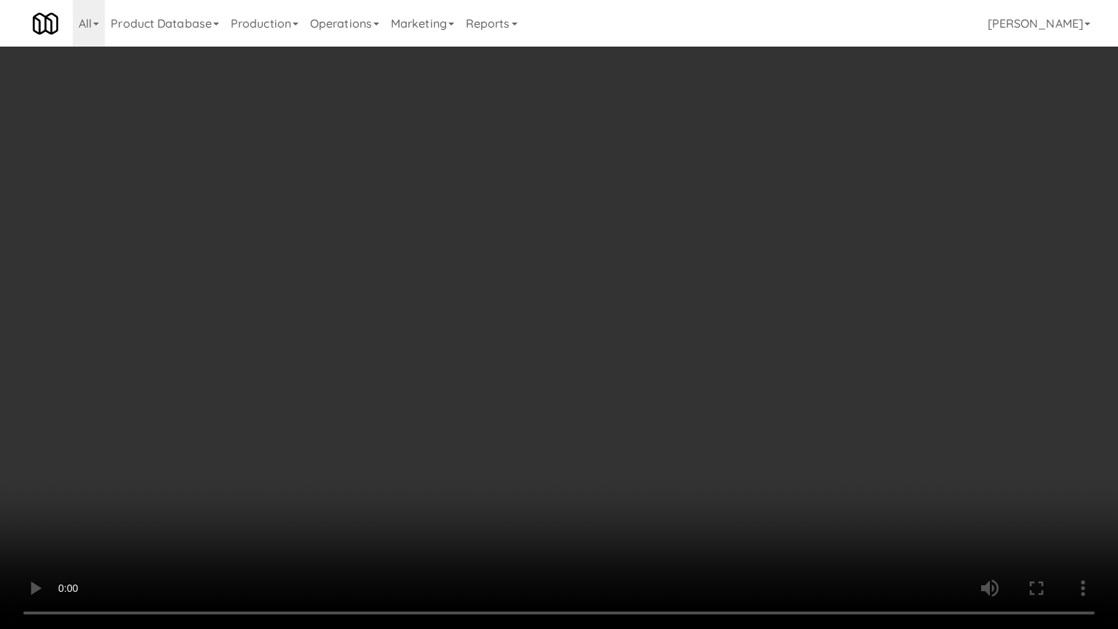
click at [659, 285] on video at bounding box center [559, 314] width 1118 height 629
click at [666, 281] on video at bounding box center [559, 314] width 1118 height 629
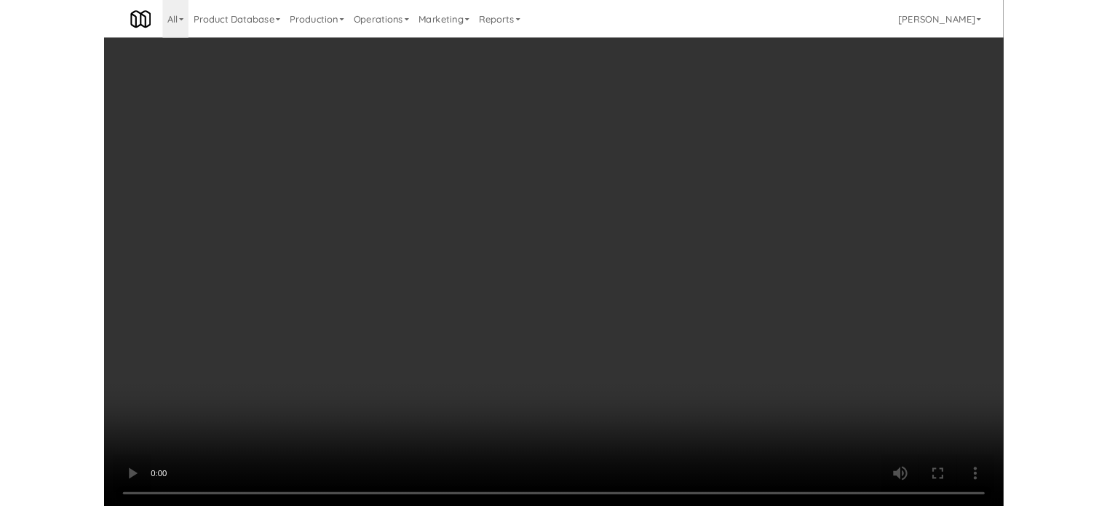
scroll to position [59, 0]
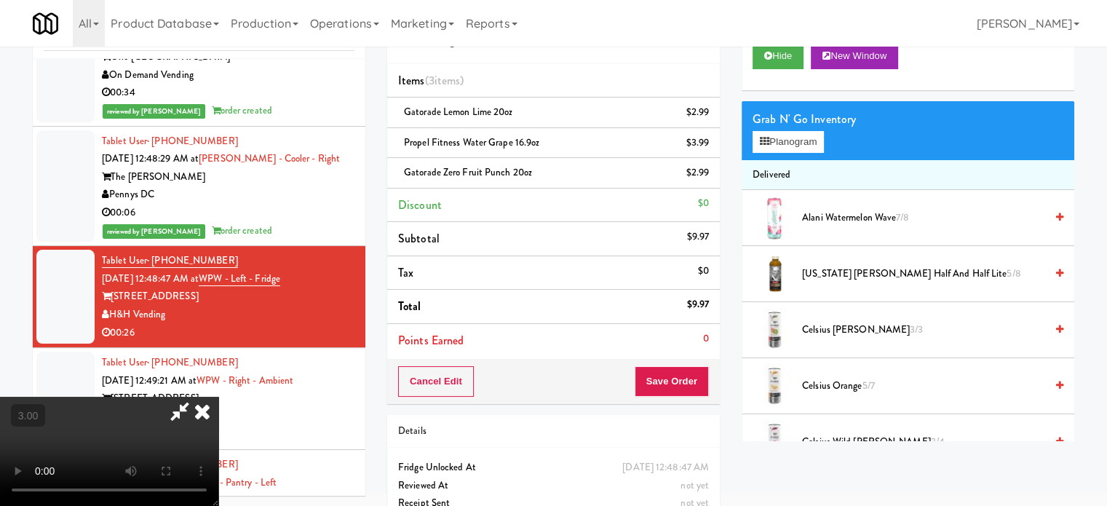
click at [218, 397] on icon at bounding box center [202, 411] width 32 height 29
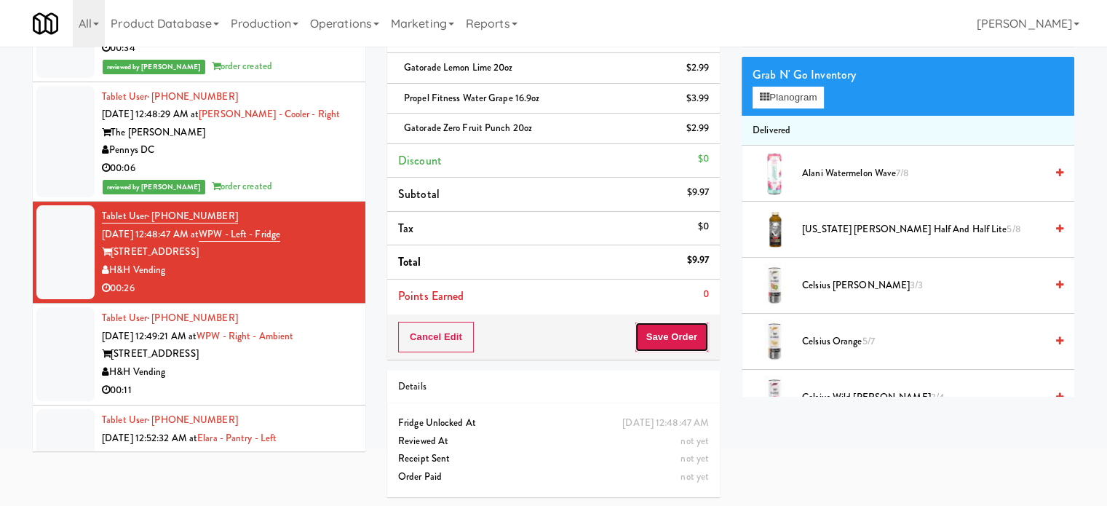
click at [657, 340] on button "Save Order" at bounding box center [671, 337] width 74 height 31
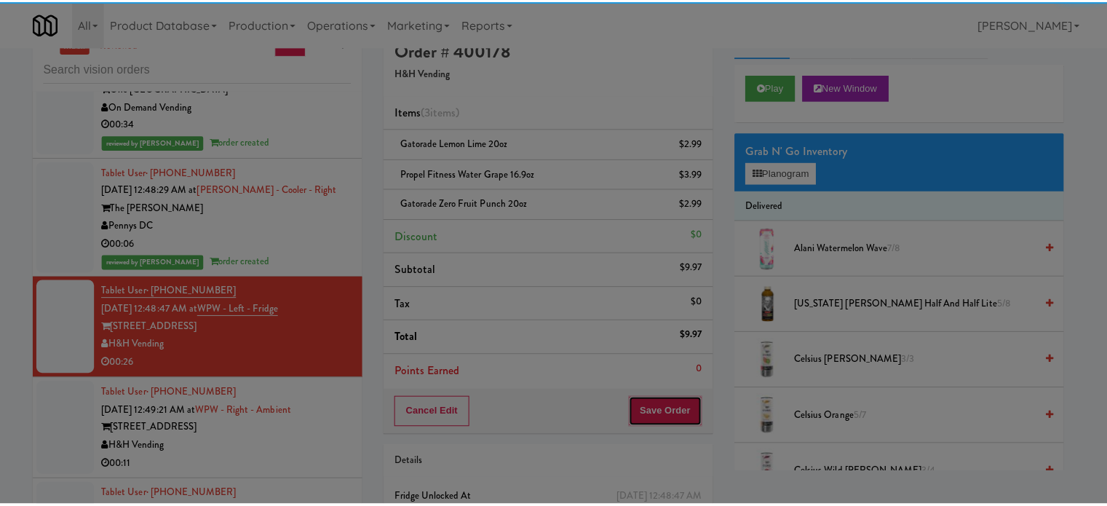
scroll to position [0, 0]
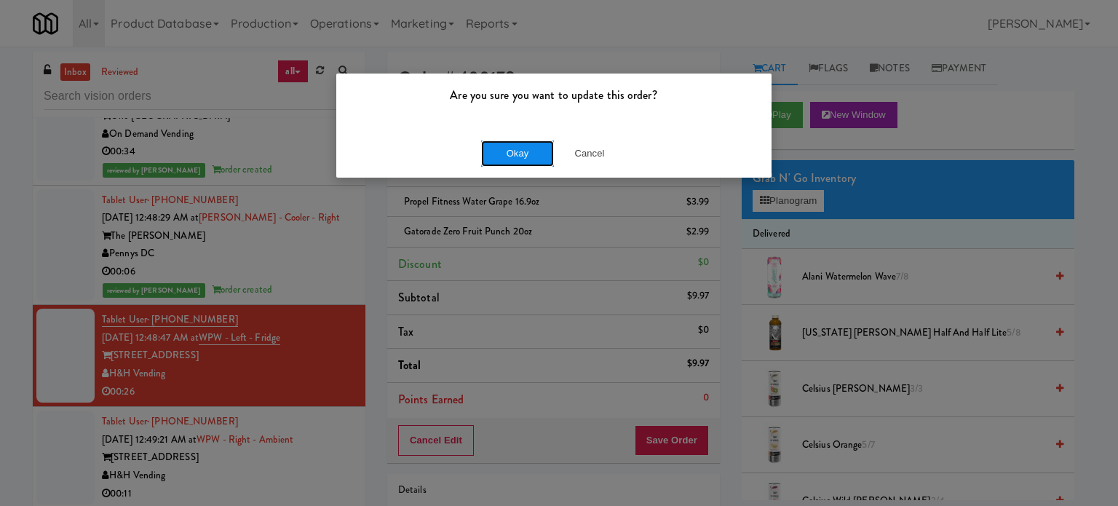
click at [511, 159] on button "Okay" at bounding box center [517, 153] width 73 height 26
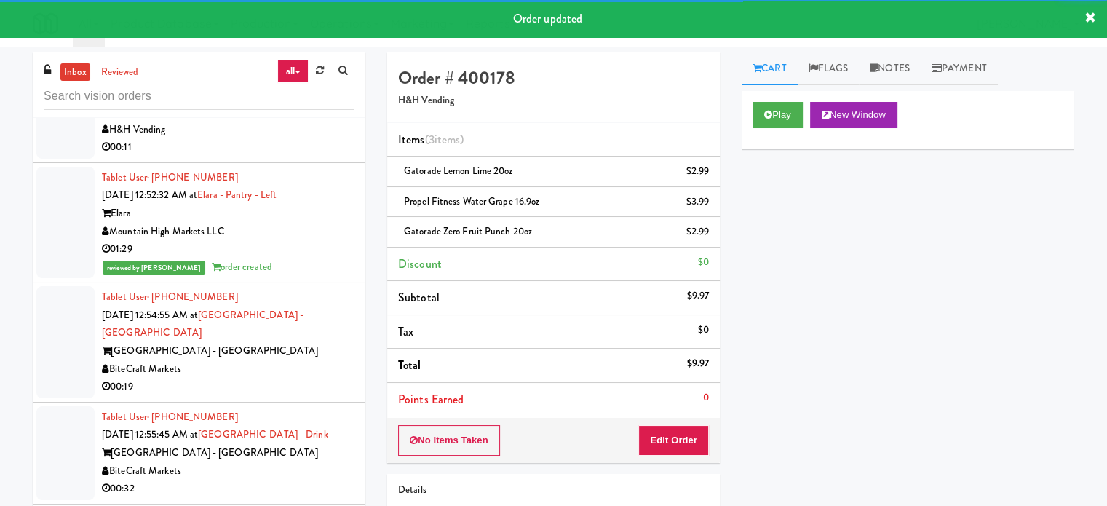
scroll to position [5377, 0]
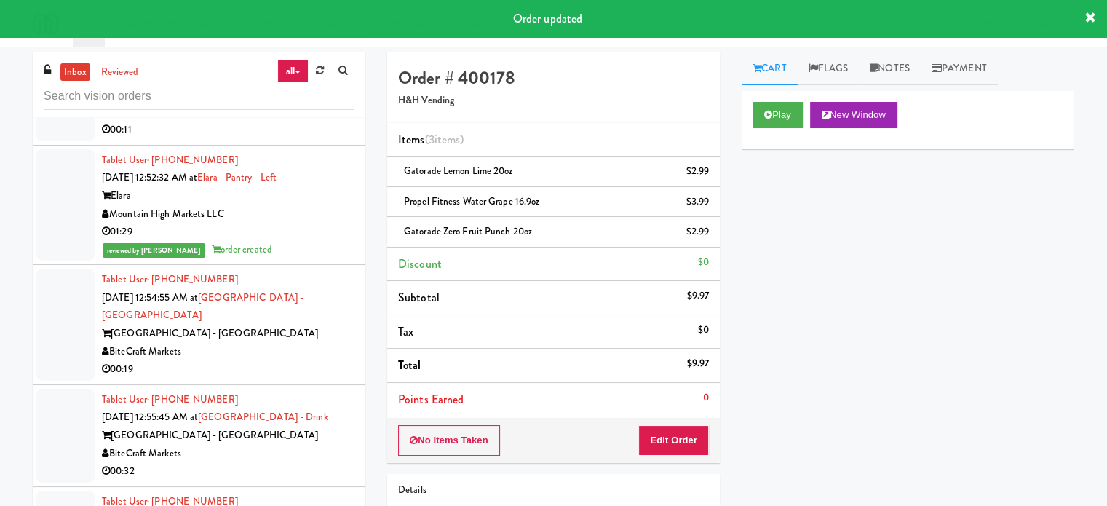
click at [325, 139] on div "00:11" at bounding box center [228, 130] width 252 height 18
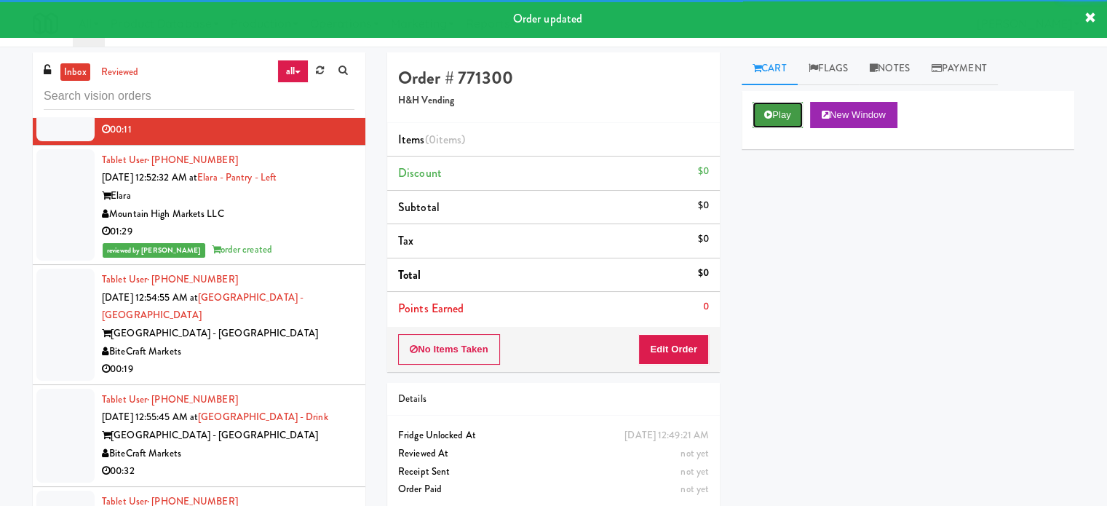
click at [773, 111] on button "Play" at bounding box center [777, 115] width 50 height 26
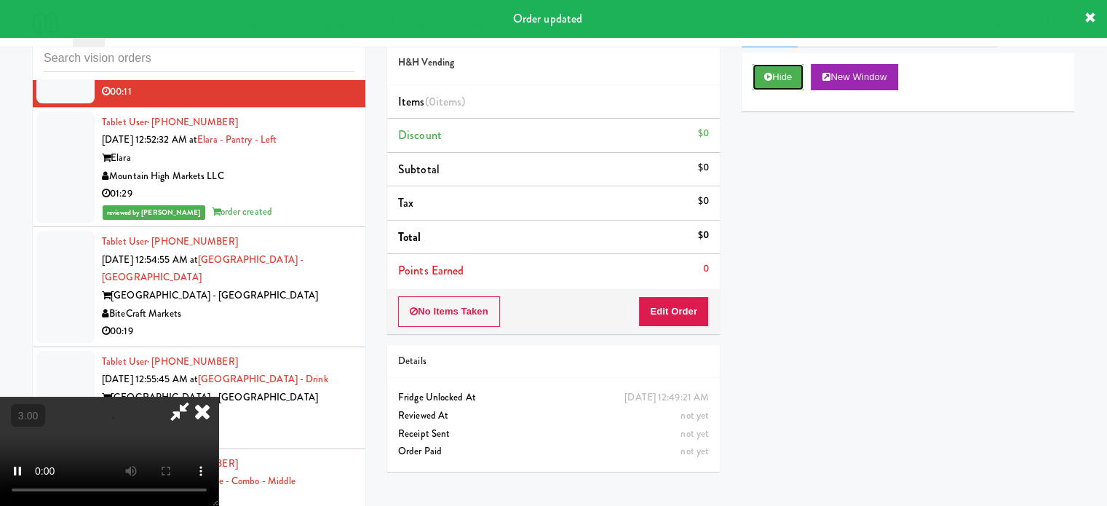
scroll to position [59, 0]
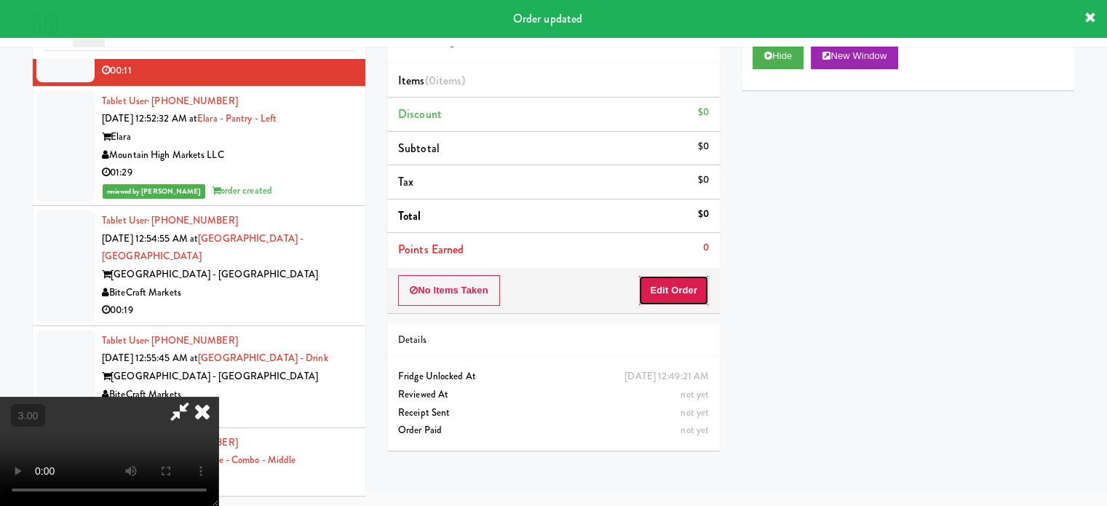
click at [649, 284] on button "Edit Order" at bounding box center [673, 290] width 71 height 31
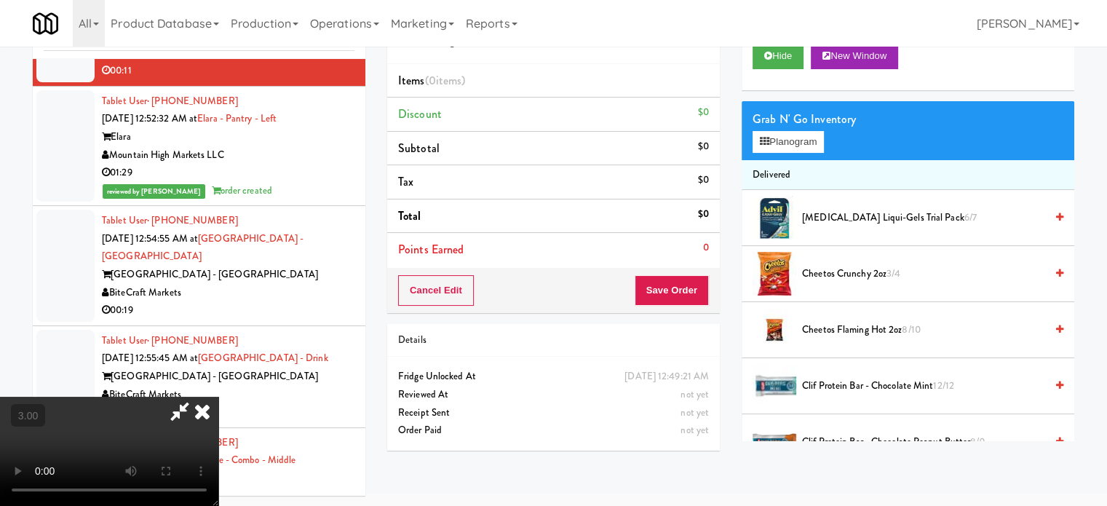
click at [218, 397] on video at bounding box center [109, 451] width 218 height 109
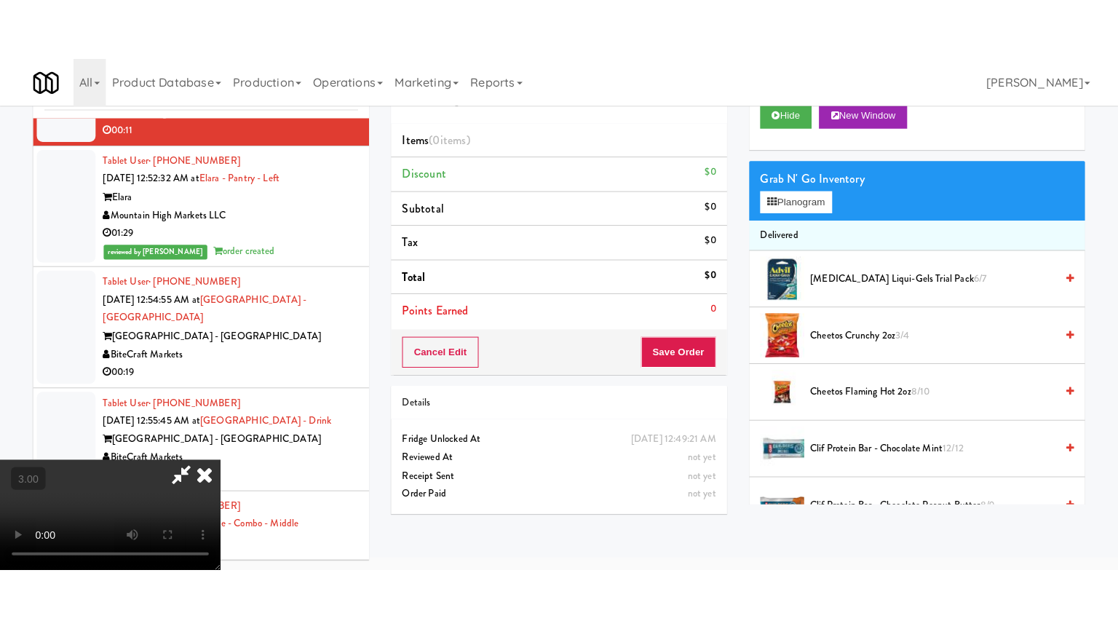
scroll to position [47, 0]
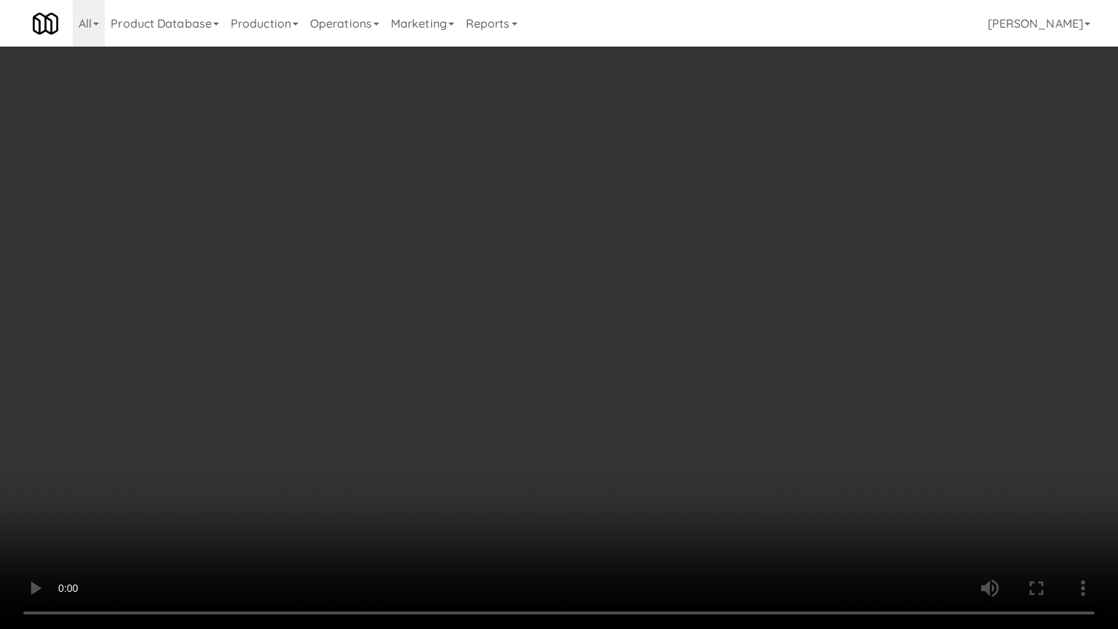
click at [529, 328] on video at bounding box center [559, 314] width 1118 height 629
click at [554, 335] on video at bounding box center [559, 314] width 1118 height 629
click at [593, 362] on video at bounding box center [559, 314] width 1118 height 629
click at [582, 370] on video at bounding box center [559, 314] width 1118 height 629
click at [650, 370] on video at bounding box center [559, 314] width 1118 height 629
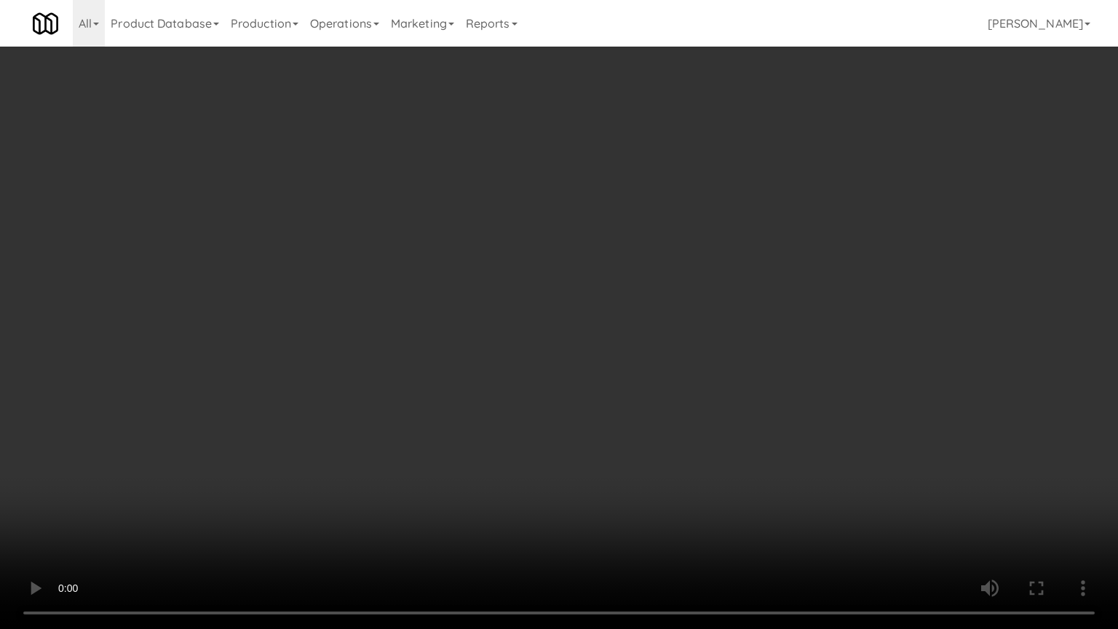
click at [614, 365] on video at bounding box center [559, 314] width 1118 height 629
drag, startPoint x: 622, startPoint y: 349, endPoint x: 943, endPoint y: 175, distance: 364.9
click at [632, 340] on video at bounding box center [559, 314] width 1118 height 629
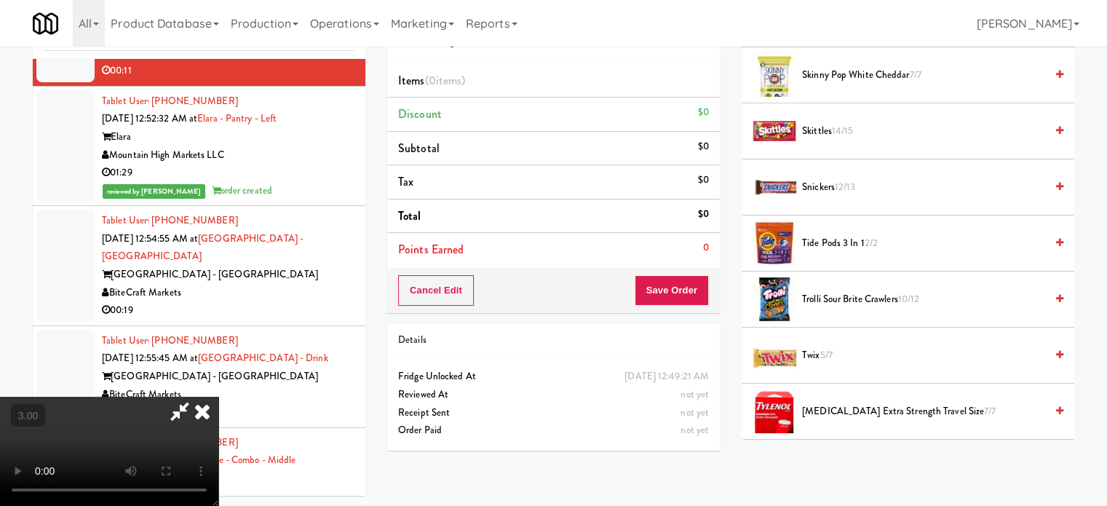
scroll to position [1705, 0]
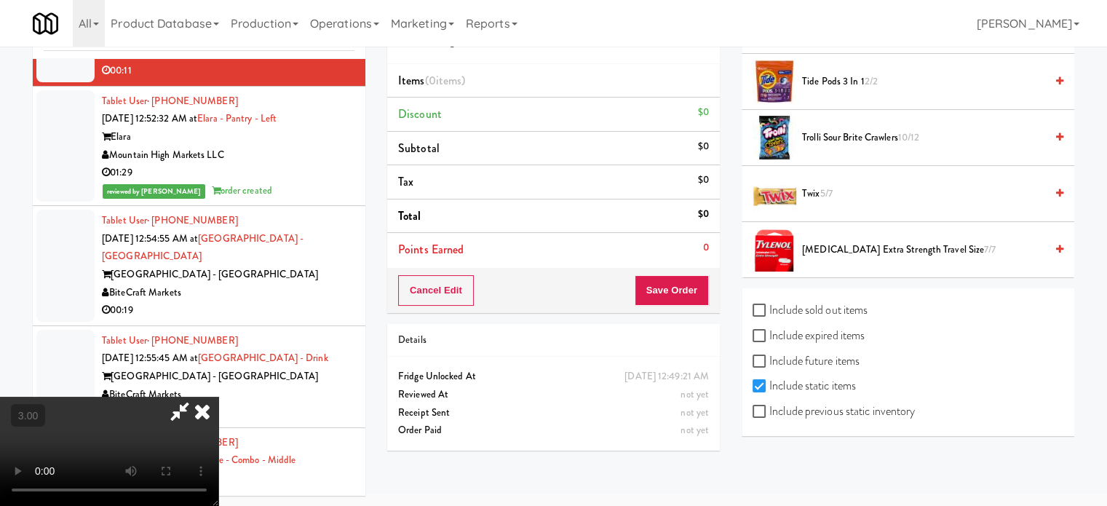
click at [846, 134] on span "Trolli Sour Brite Crawlers 10/12" at bounding box center [923, 138] width 243 height 18
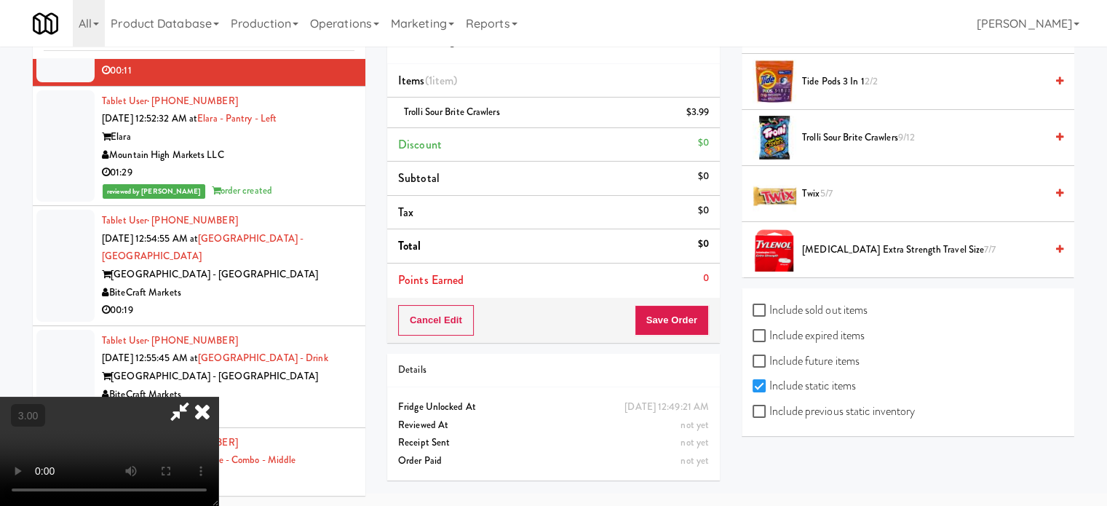
click at [218, 397] on video at bounding box center [109, 451] width 218 height 109
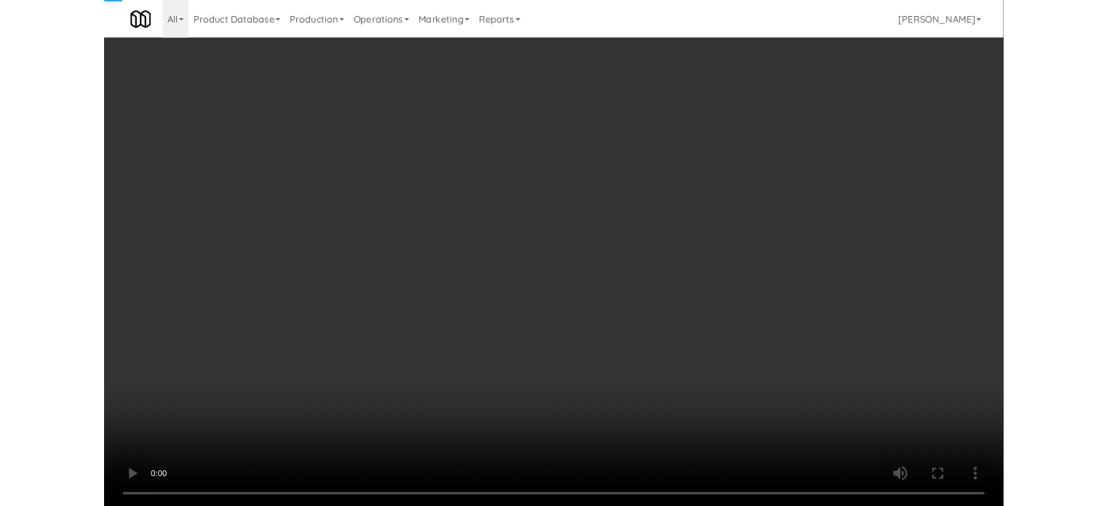
scroll to position [1582, 0]
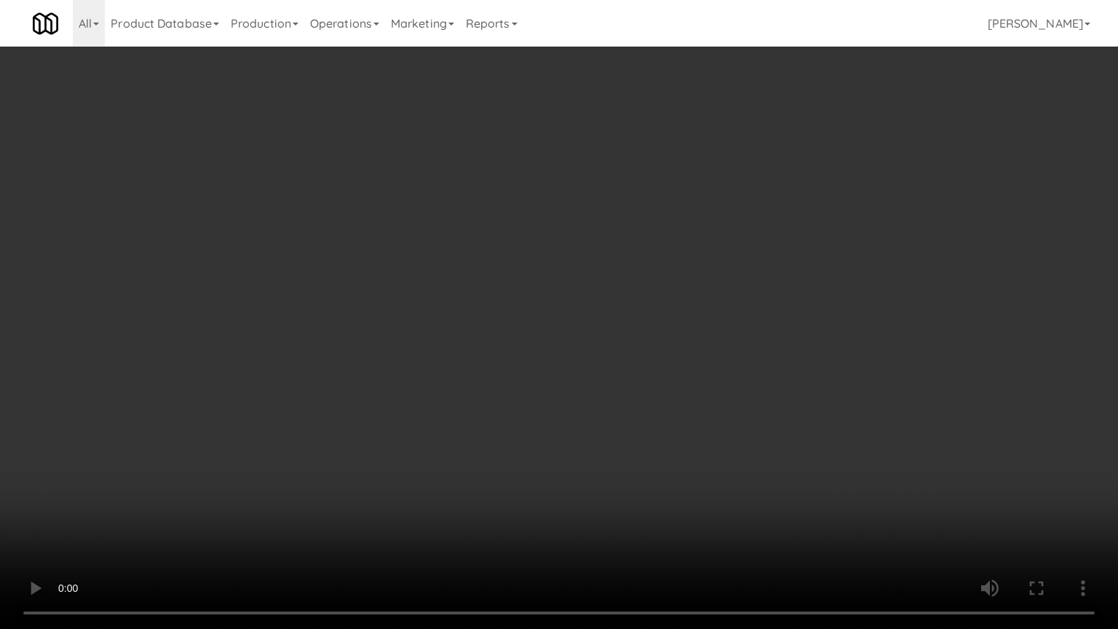
click at [495, 338] on video at bounding box center [559, 314] width 1118 height 629
click at [553, 327] on video at bounding box center [559, 314] width 1118 height 629
click at [525, 332] on video at bounding box center [559, 314] width 1118 height 629
click at [741, 550] on video at bounding box center [559, 314] width 1118 height 629
click at [560, 372] on video at bounding box center [559, 314] width 1118 height 629
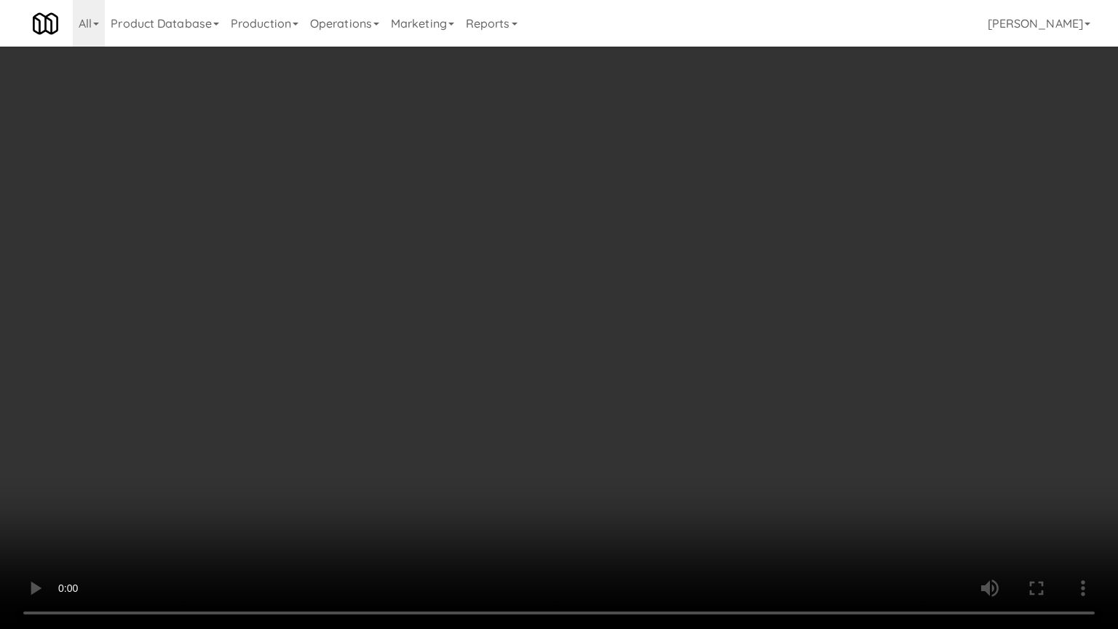
click at [562, 370] on video at bounding box center [559, 314] width 1118 height 629
click at [574, 381] on video at bounding box center [559, 314] width 1118 height 629
click at [574, 383] on video at bounding box center [559, 314] width 1118 height 629
click at [654, 400] on video at bounding box center [559, 314] width 1118 height 629
drag, startPoint x: 592, startPoint y: 378, endPoint x: 605, endPoint y: 358, distance: 23.8
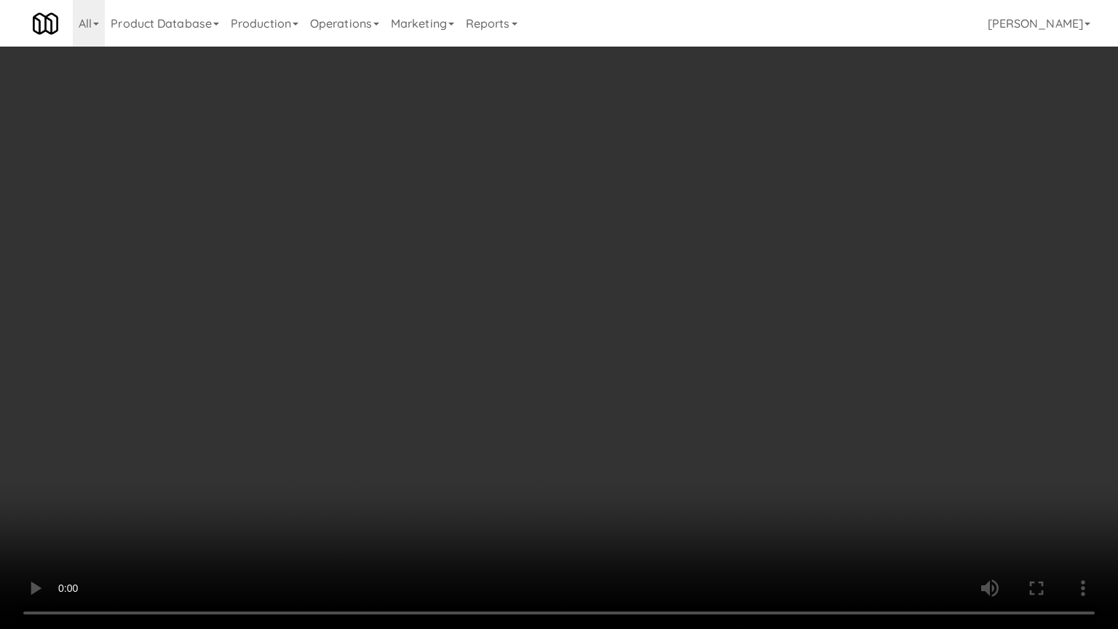
click at [592, 376] on video at bounding box center [559, 314] width 1118 height 629
drag, startPoint x: 602, startPoint y: 366, endPoint x: 624, endPoint y: 343, distance: 30.9
click at [605, 363] on video at bounding box center [559, 314] width 1118 height 629
click at [624, 343] on video at bounding box center [559, 314] width 1118 height 629
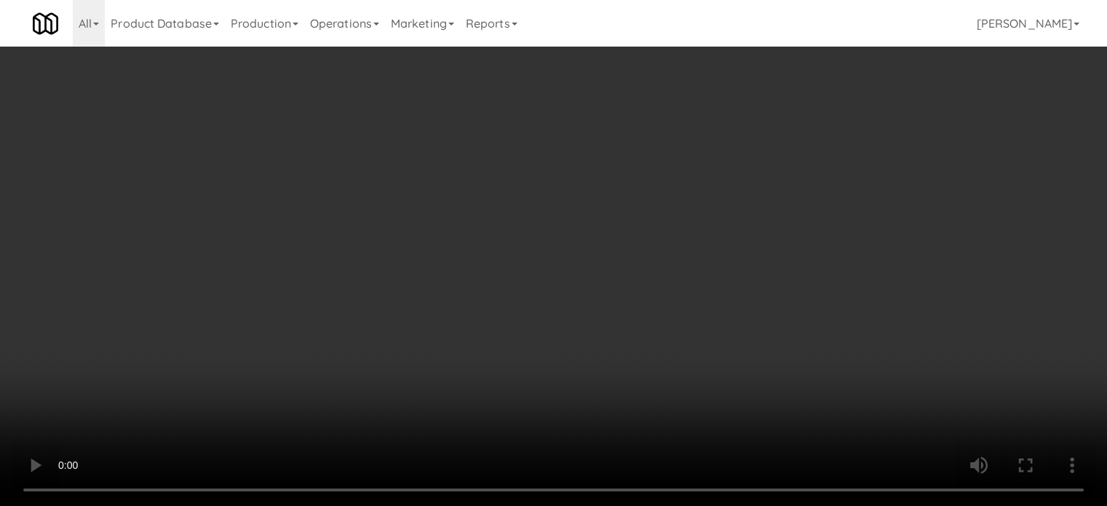
scroll to position [1341, 0]
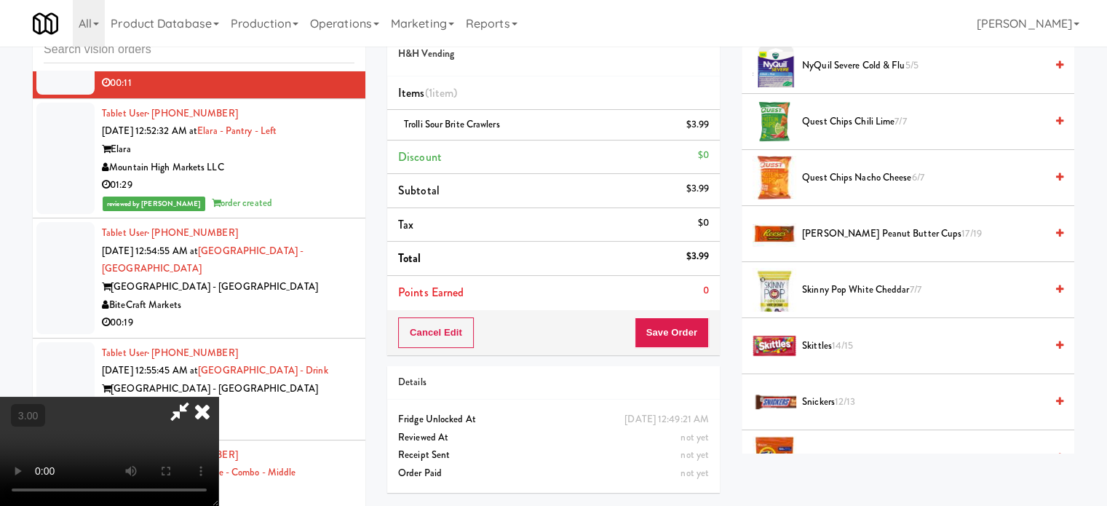
drag, startPoint x: 830, startPoint y: 236, endPoint x: 713, endPoint y: 190, distance: 125.8
click at [832, 236] on span "[PERSON_NAME] Peanut Butter Cups 17/19" at bounding box center [923, 234] width 243 height 18
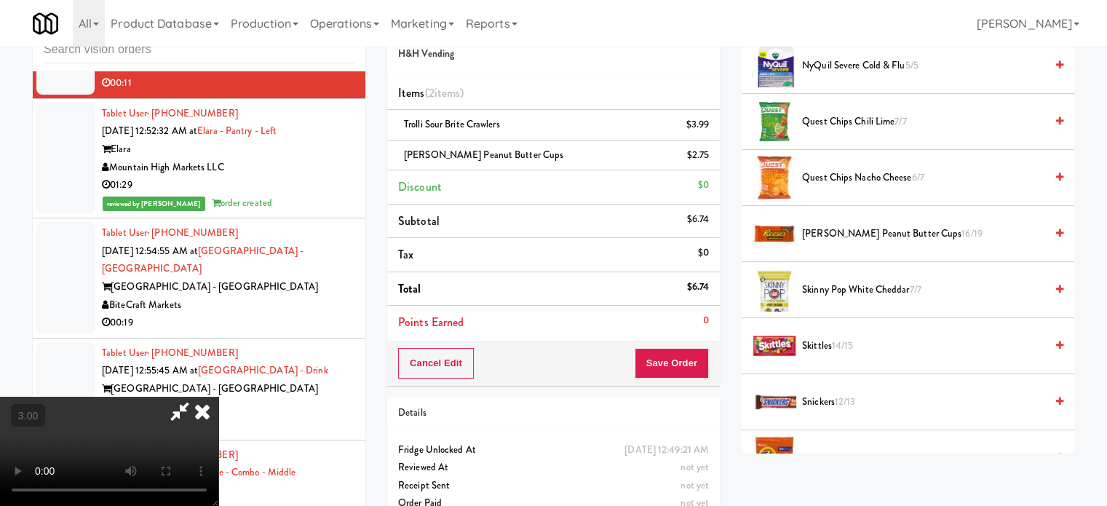
drag, startPoint x: 651, startPoint y: 146, endPoint x: 660, endPoint y: 147, distance: 8.8
click at [218, 397] on icon at bounding box center [202, 411] width 32 height 29
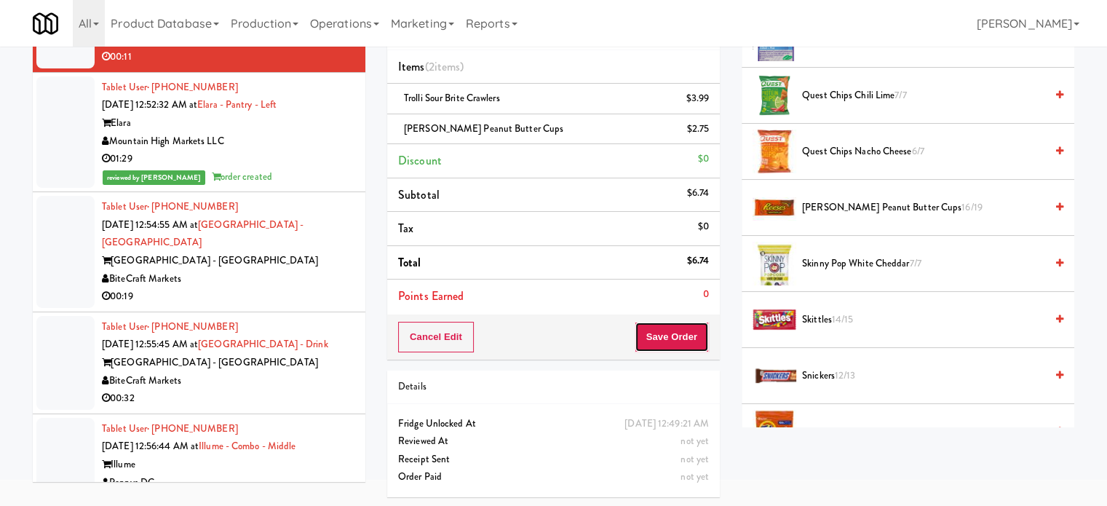
click at [682, 339] on button "Save Order" at bounding box center [671, 337] width 74 height 31
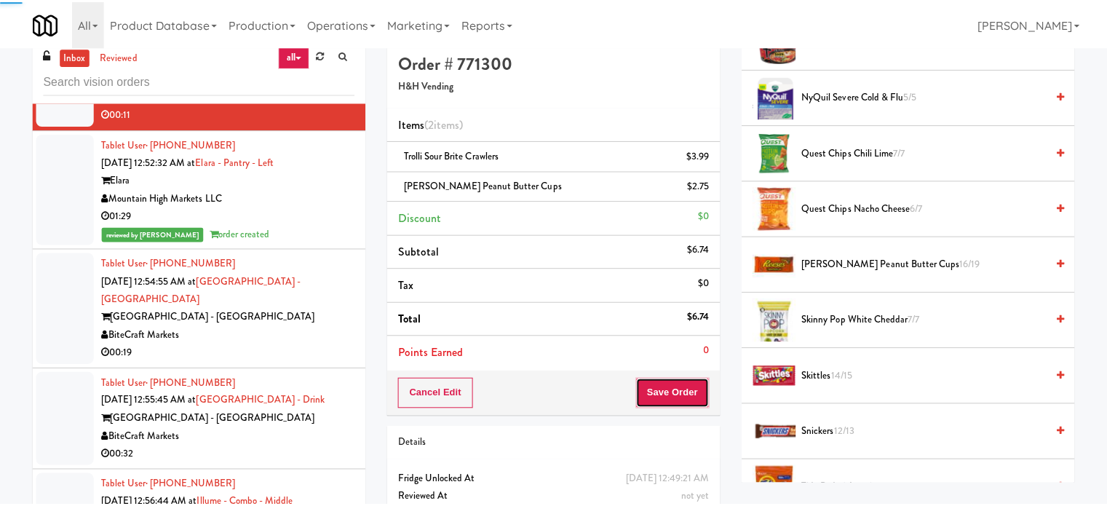
scroll to position [0, 0]
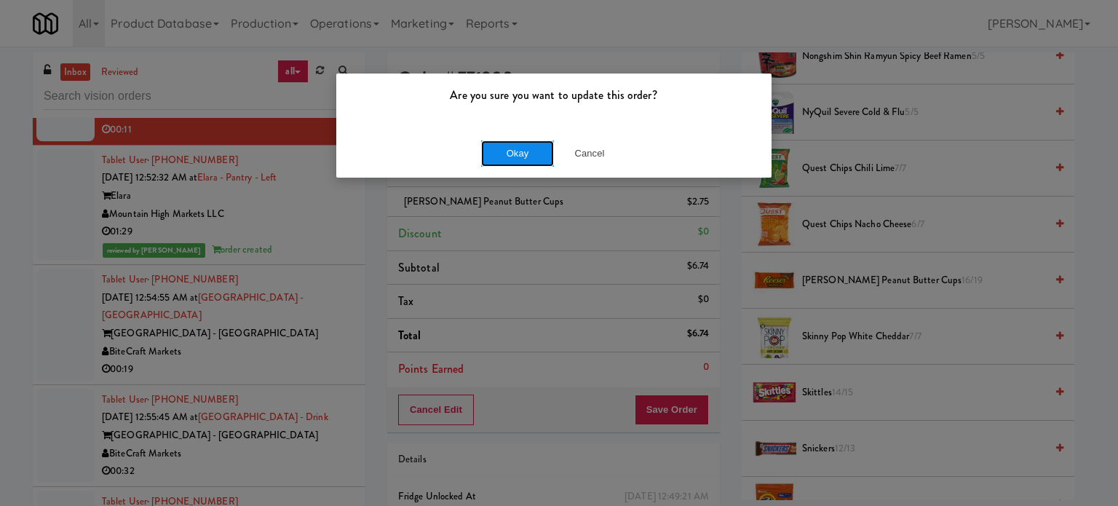
click at [517, 154] on button "Okay" at bounding box center [517, 153] width 73 height 26
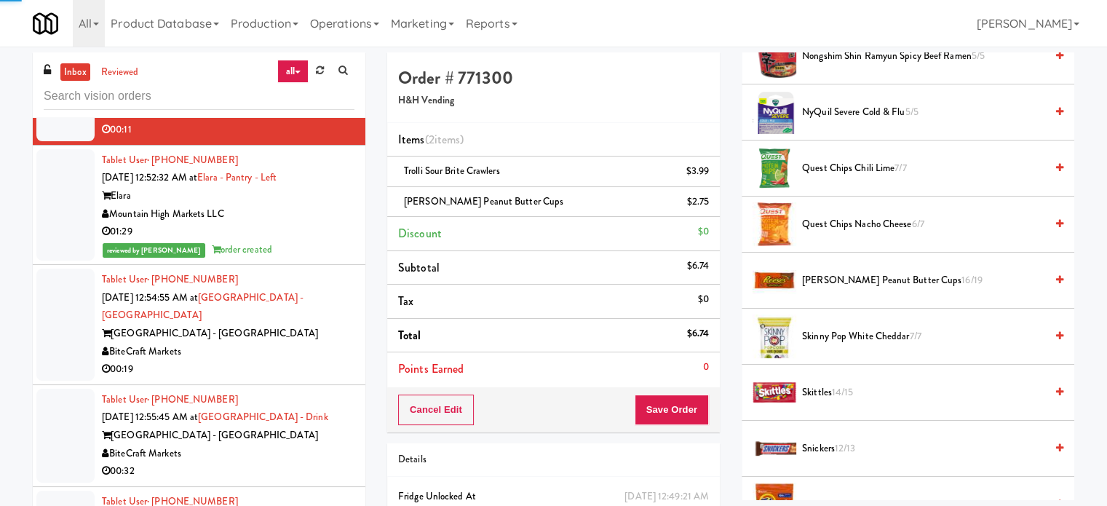
click at [297, 361] on div "BiteCraft Markets" at bounding box center [228, 352] width 252 height 18
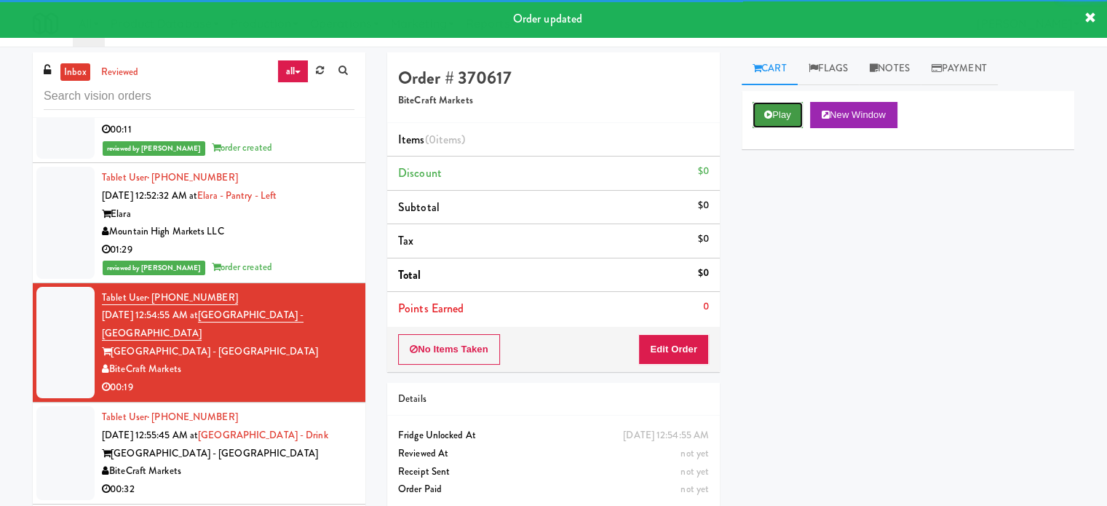
click at [792, 106] on button "Play" at bounding box center [777, 115] width 50 height 26
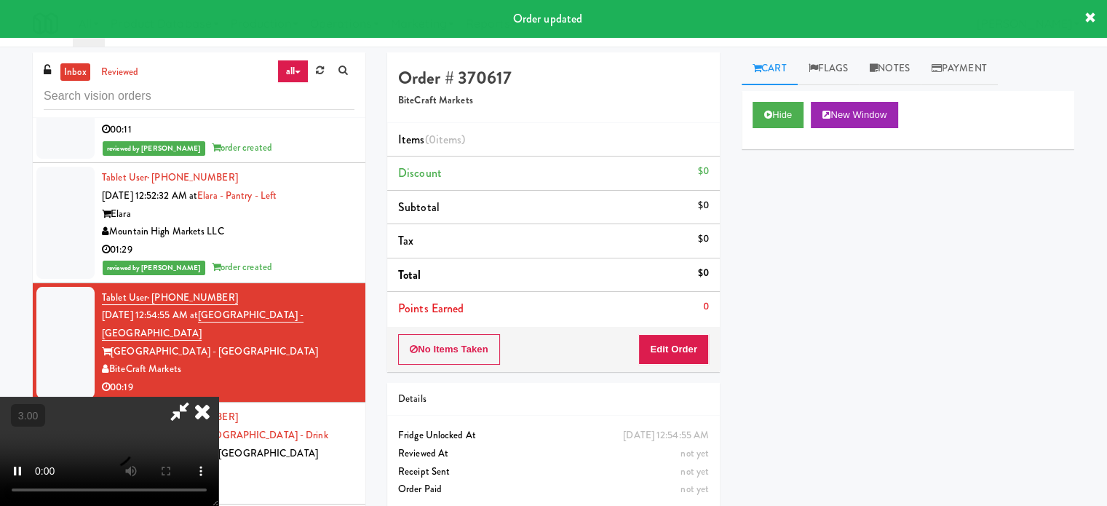
click at [686, 333] on div "No Items Taken Edit Order" at bounding box center [553, 349] width 332 height 45
click at [674, 357] on button "Edit Order" at bounding box center [673, 349] width 71 height 31
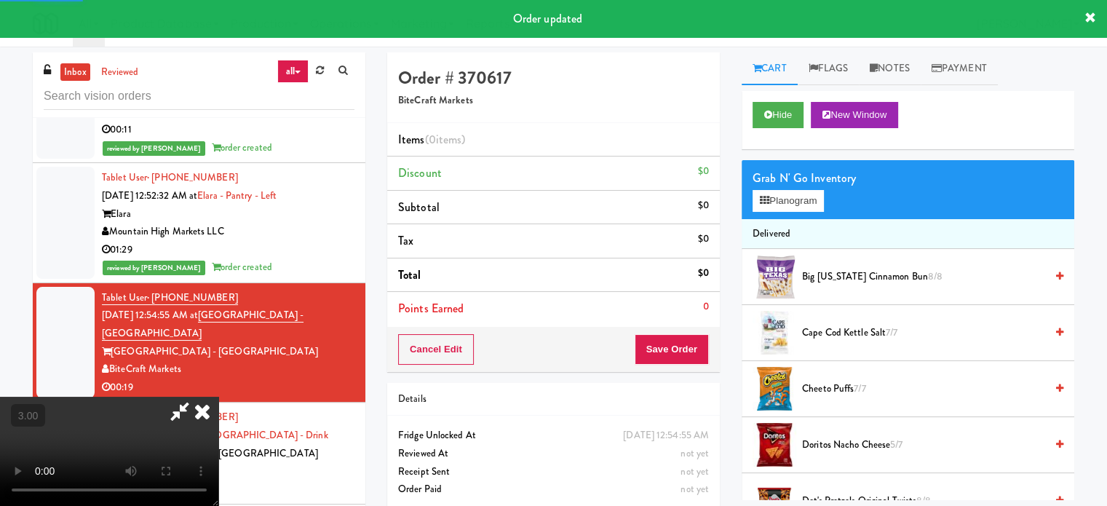
click at [218, 397] on video at bounding box center [109, 451] width 218 height 109
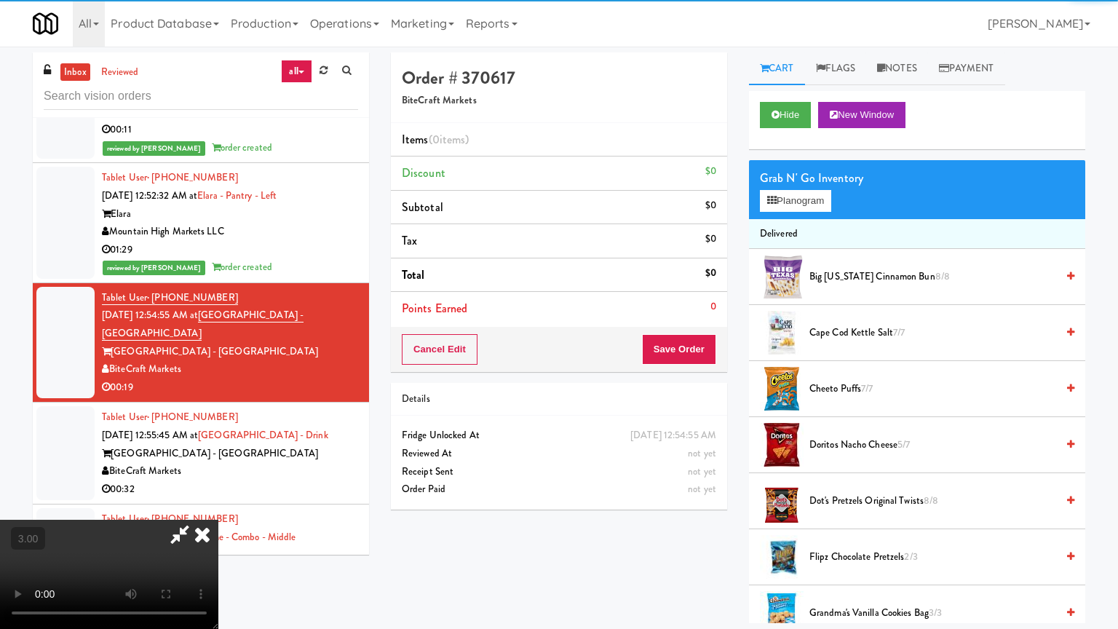
click at [218, 519] on video at bounding box center [109, 573] width 218 height 109
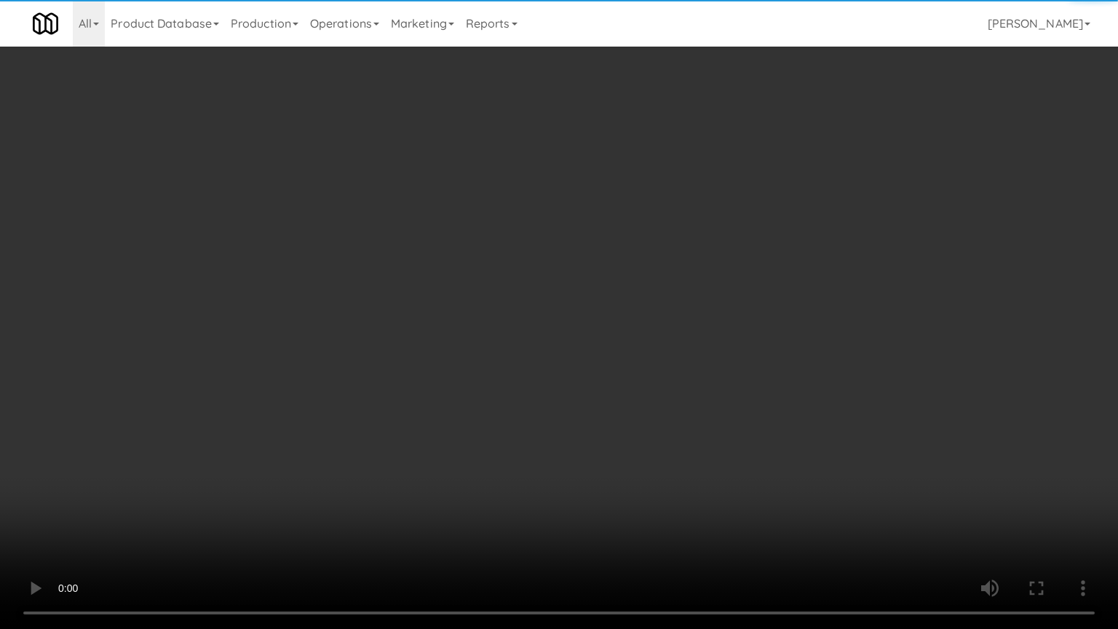
click at [552, 334] on video at bounding box center [559, 314] width 1118 height 629
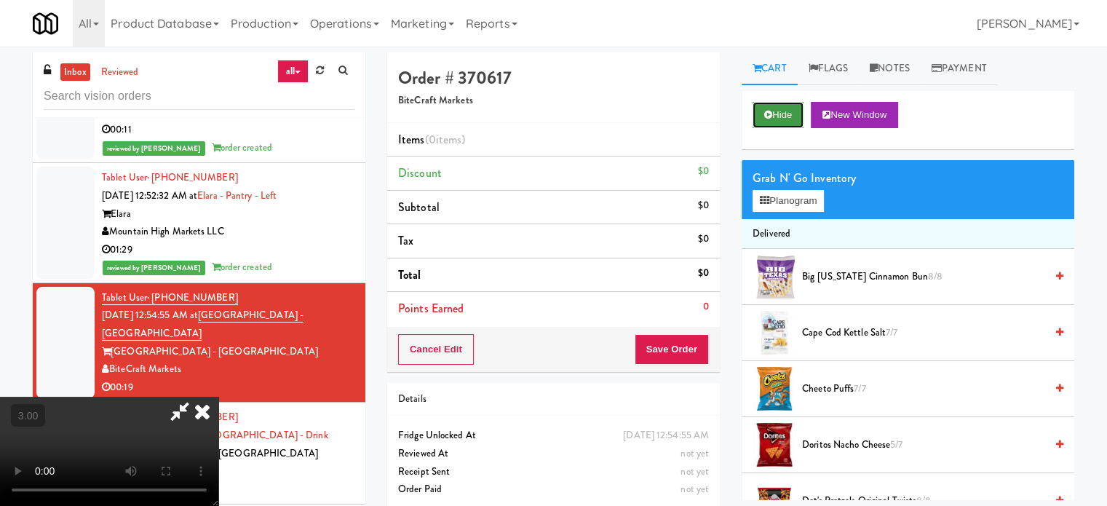
click at [786, 110] on button "Hide" at bounding box center [777, 115] width 51 height 26
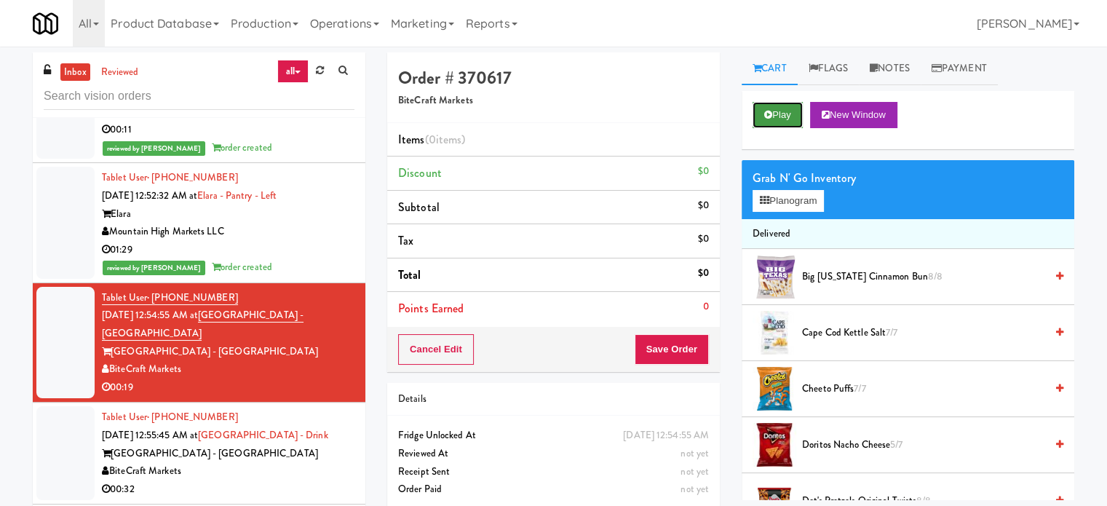
click at [789, 116] on button "Play" at bounding box center [777, 115] width 50 height 26
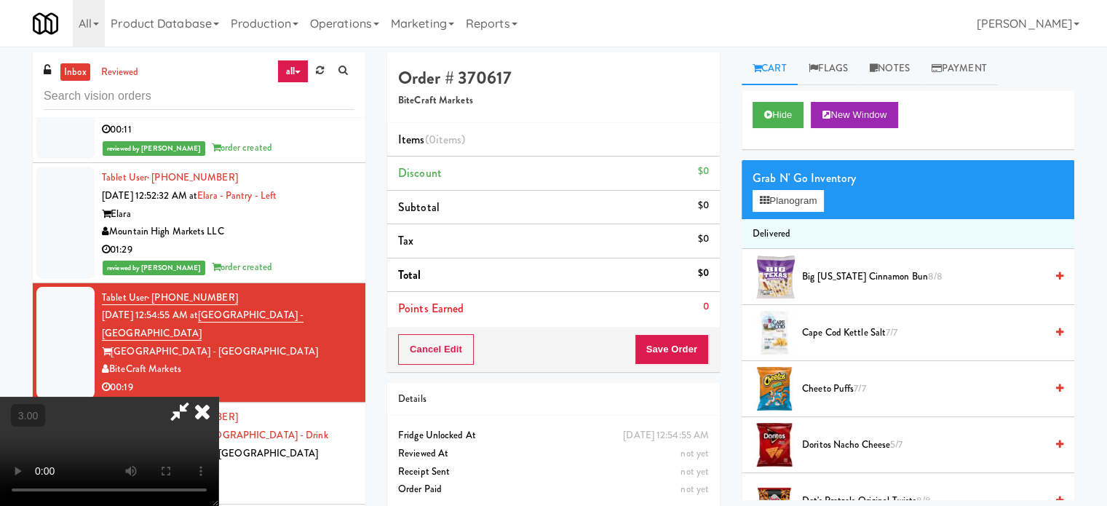
drag, startPoint x: 322, startPoint y: 365, endPoint x: 362, endPoint y: 357, distance: 40.8
click at [218, 397] on video at bounding box center [109, 451] width 218 height 109
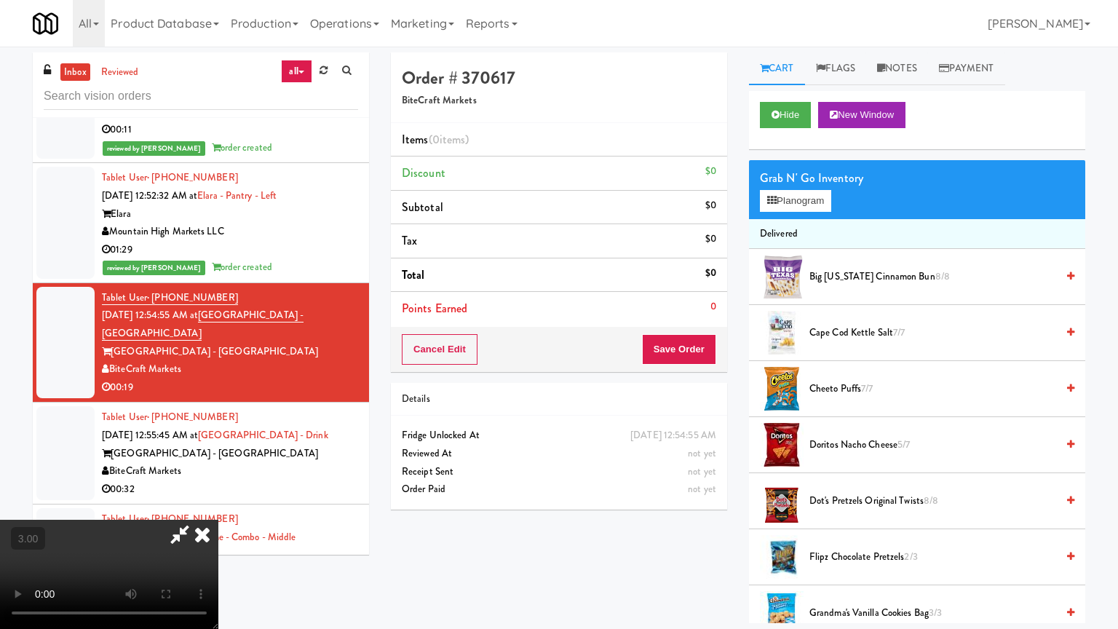
click at [218, 519] on video at bounding box center [109, 573] width 218 height 109
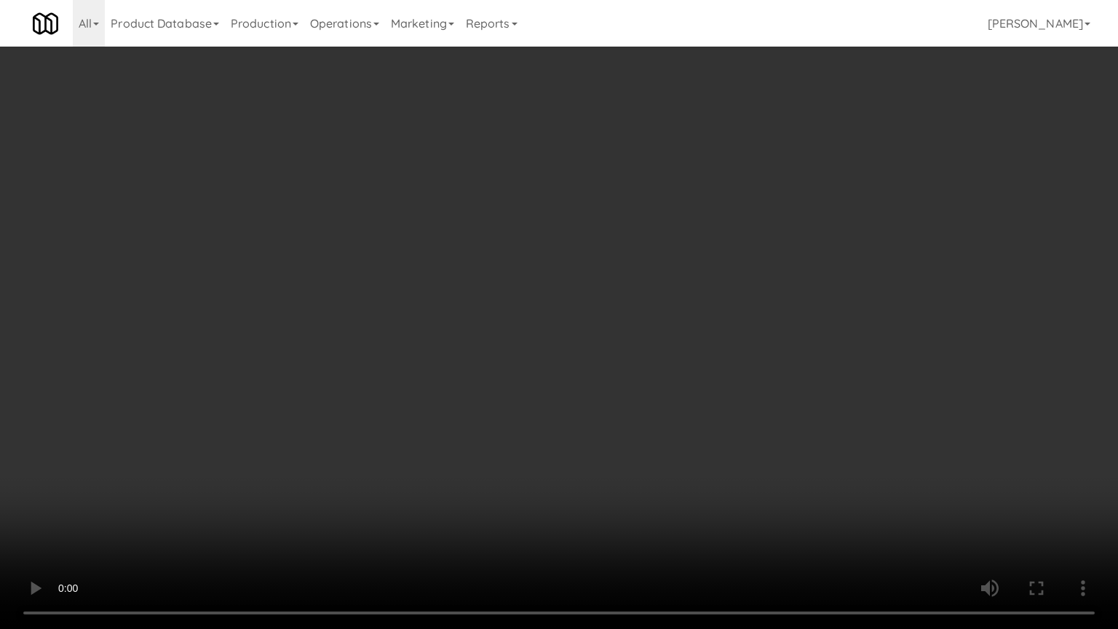
click at [310, 527] on video at bounding box center [559, 314] width 1118 height 629
click at [552, 314] on video at bounding box center [559, 314] width 1118 height 629
click at [556, 308] on video at bounding box center [559, 314] width 1118 height 629
click at [608, 298] on video at bounding box center [559, 314] width 1118 height 629
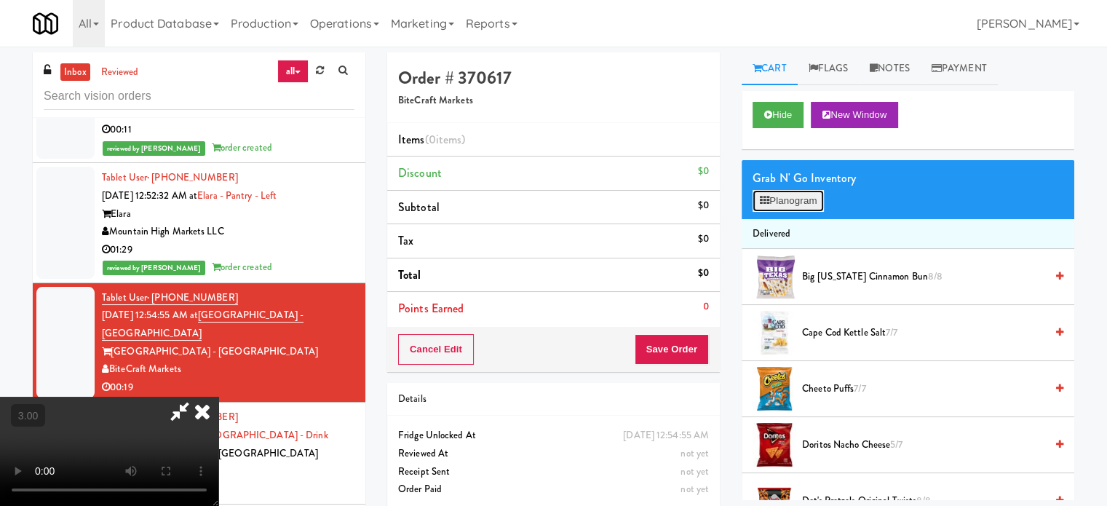
click at [806, 206] on button "Planogram" at bounding box center [787, 201] width 71 height 22
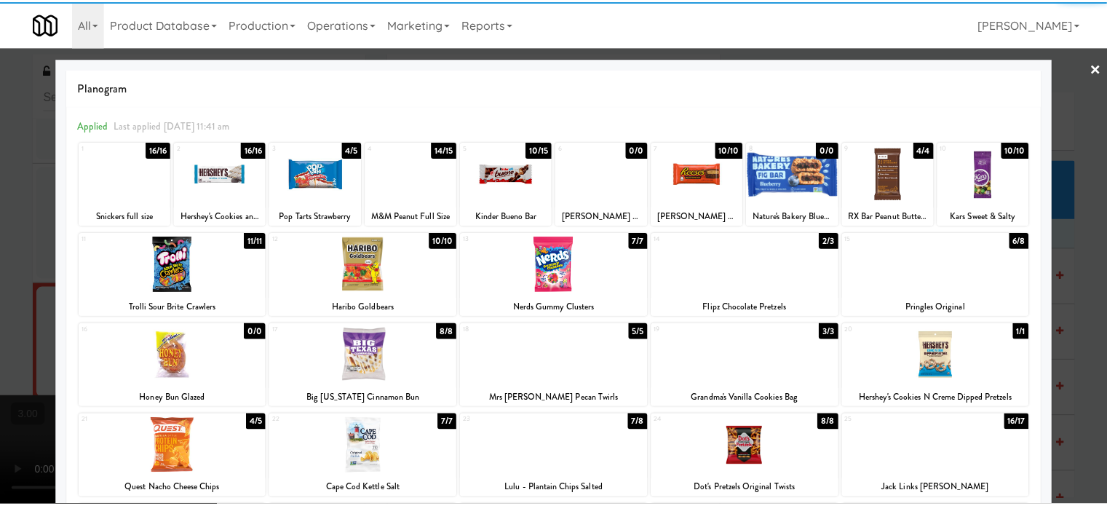
scroll to position [208, 0]
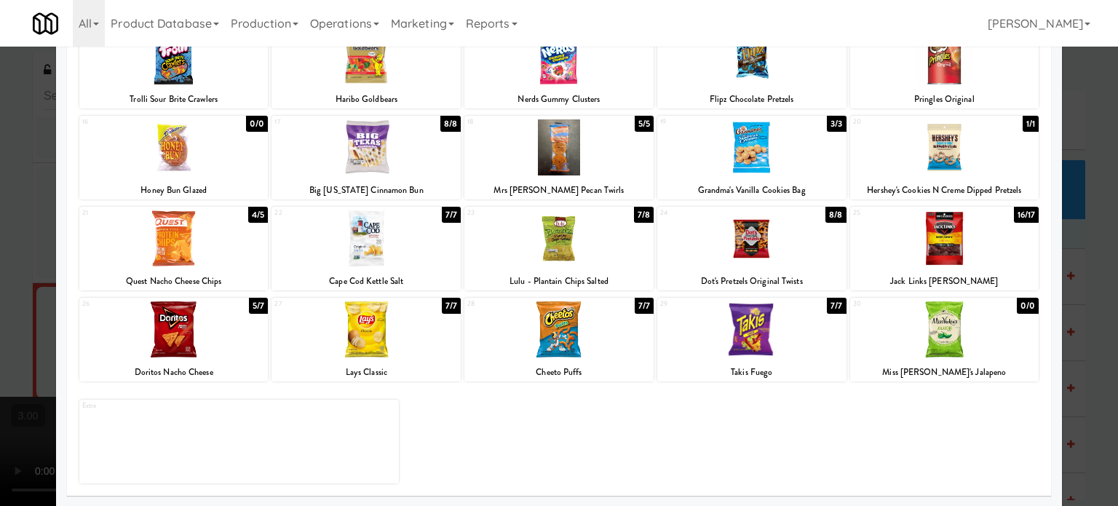
drag, startPoint x: 830, startPoint y: 308, endPoint x: 841, endPoint y: 302, distance: 12.4
click at [830, 309] on div "7/7" at bounding box center [836, 306] width 19 height 16
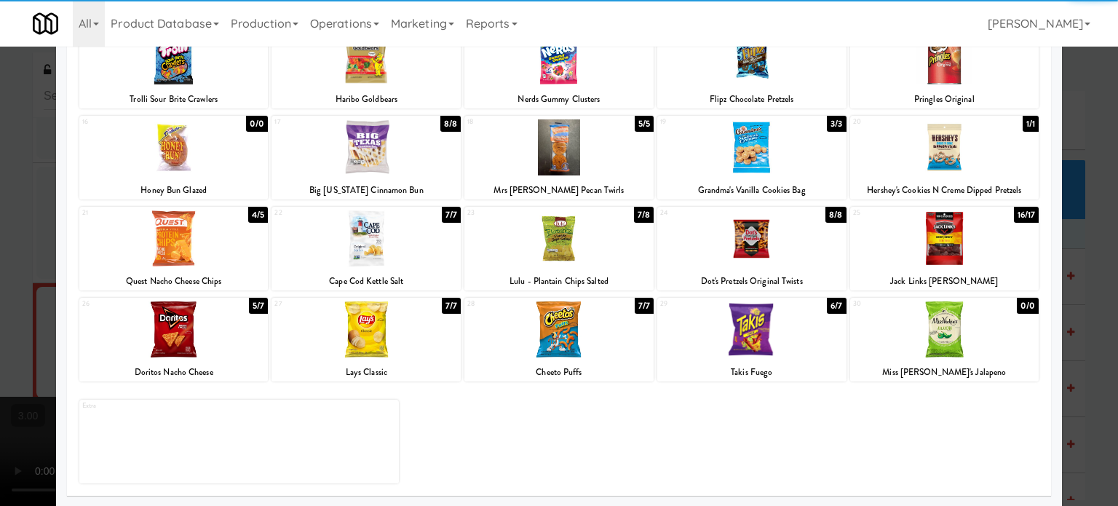
drag, startPoint x: 1075, startPoint y: 357, endPoint x: 1054, endPoint y: 351, distance: 21.9
click at [1075, 358] on div at bounding box center [559, 253] width 1118 height 506
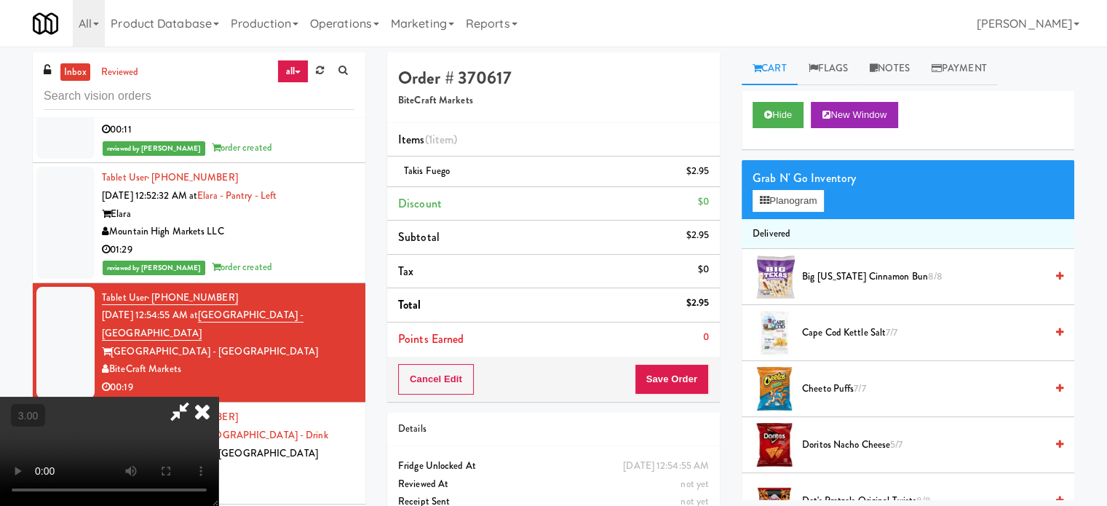
drag, startPoint x: 533, startPoint y: 349, endPoint x: 532, endPoint y: 331, distance: 18.2
click at [218, 397] on video at bounding box center [109, 451] width 218 height 109
drag, startPoint x: 532, startPoint y: 331, endPoint x: 532, endPoint y: 383, distance: 52.4
click at [218, 397] on video at bounding box center [109, 451] width 218 height 109
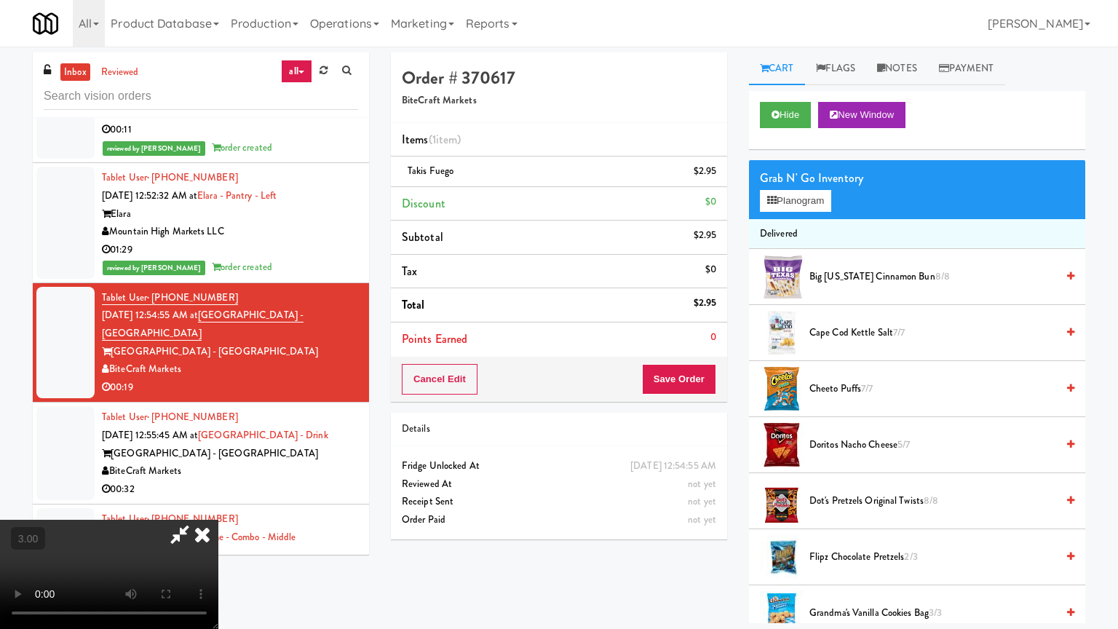
drag, startPoint x: 532, startPoint y: 383, endPoint x: 573, endPoint y: 274, distance: 117.2
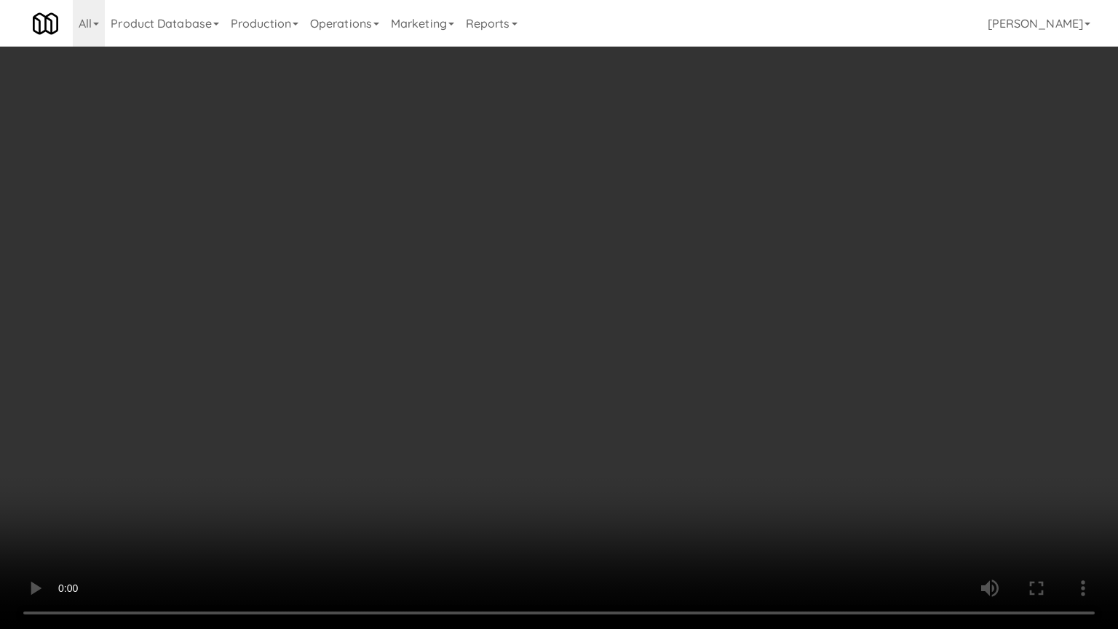
click at [535, 364] on video at bounding box center [559, 314] width 1118 height 629
click at [547, 316] on video at bounding box center [559, 314] width 1118 height 629
drag, startPoint x: 551, startPoint y: 312, endPoint x: 538, endPoint y: 156, distance: 156.2
click at [551, 310] on video at bounding box center [559, 314] width 1118 height 629
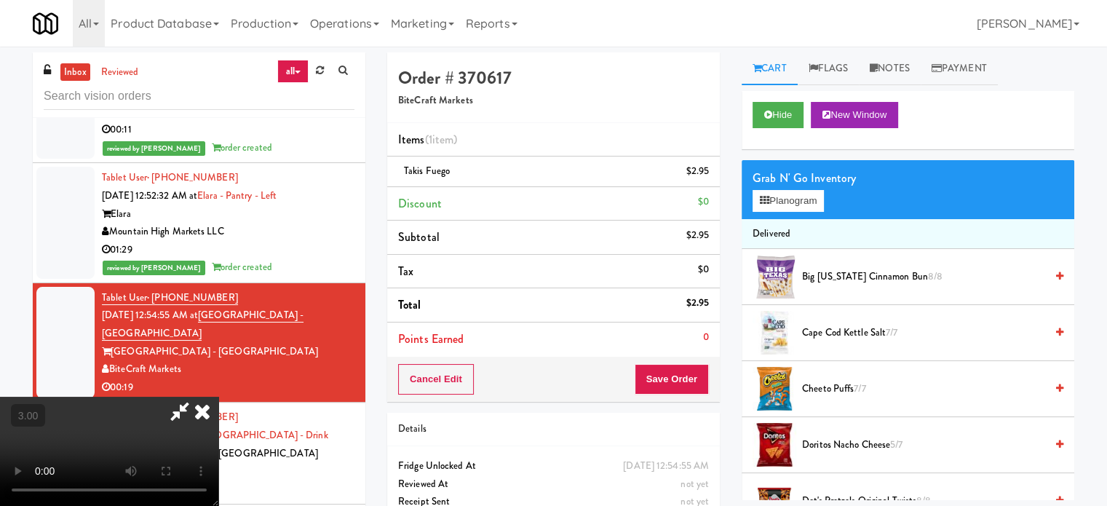
click at [218, 397] on icon at bounding box center [202, 411] width 32 height 29
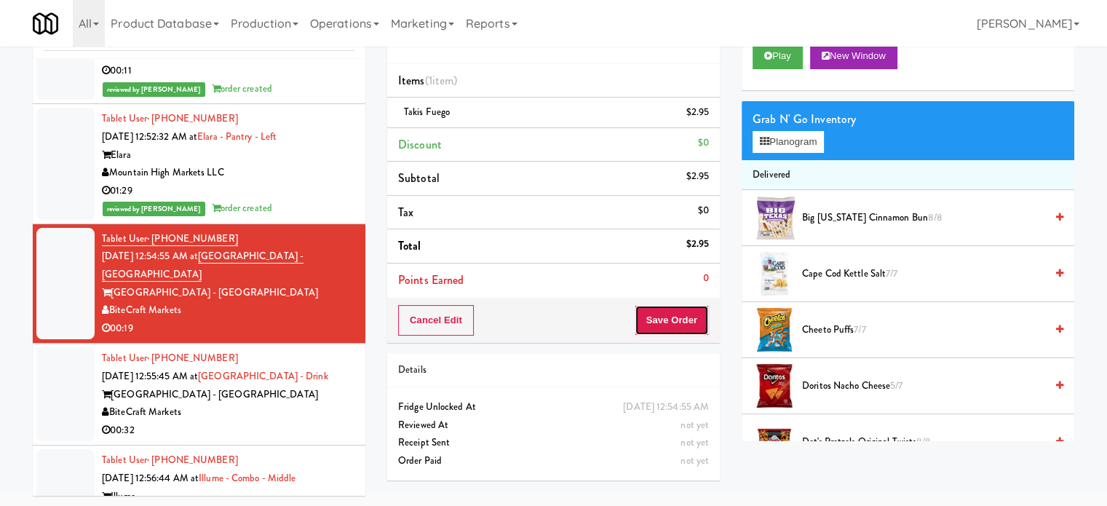
click at [673, 316] on button "Save Order" at bounding box center [671, 320] width 74 height 31
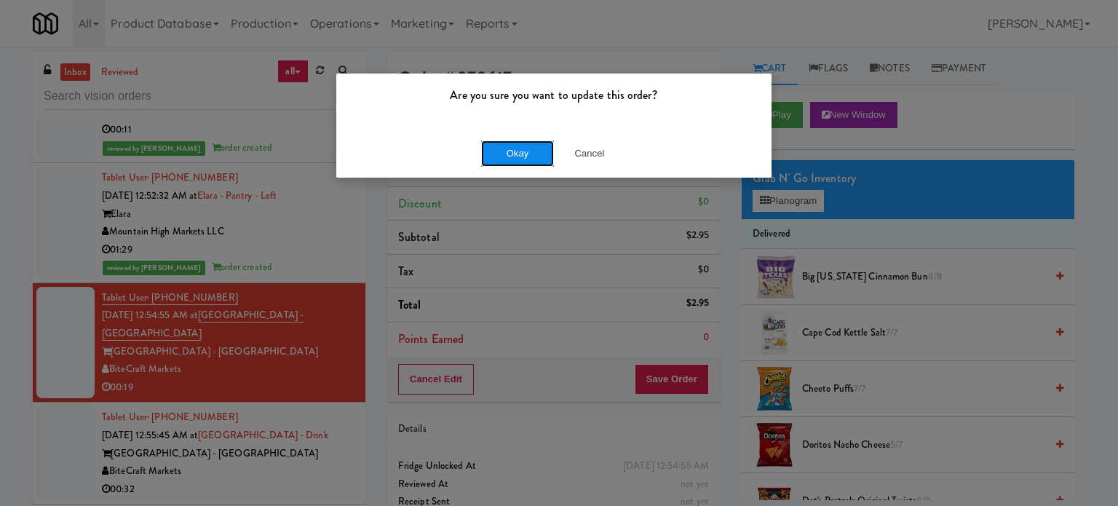
click at [498, 153] on button "Okay" at bounding box center [517, 153] width 73 height 26
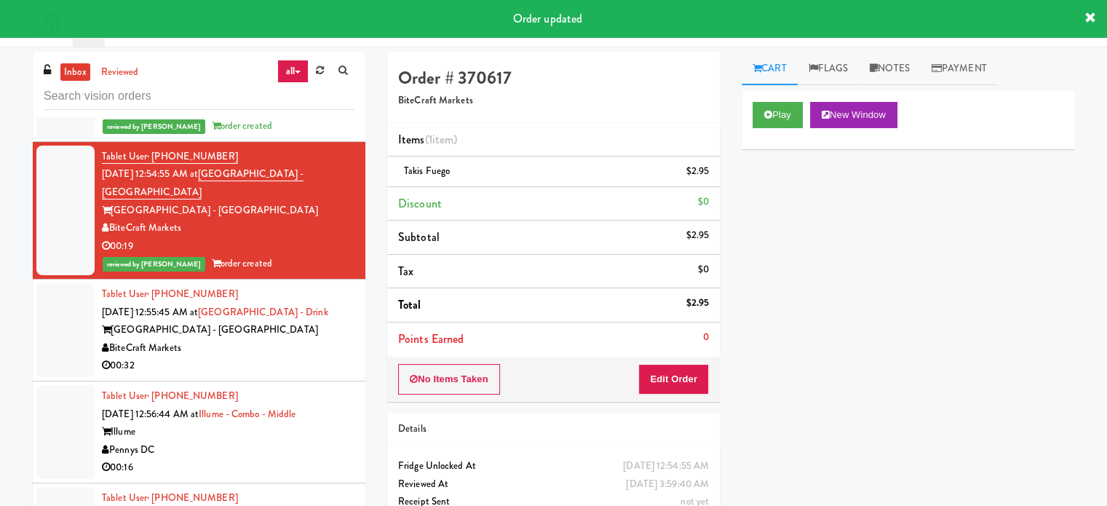
scroll to position [5541, 0]
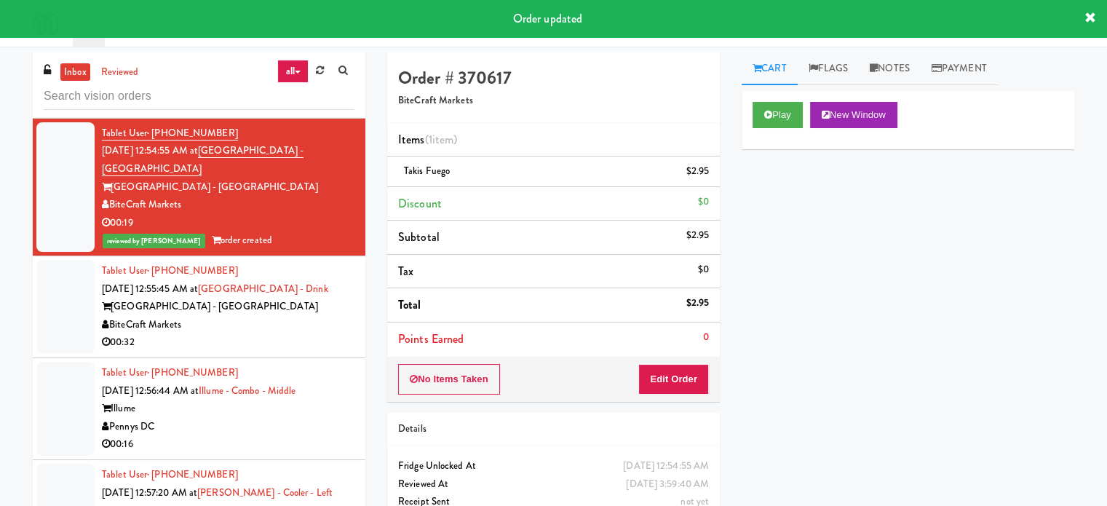
click at [308, 351] on div "00:32" at bounding box center [228, 342] width 252 height 18
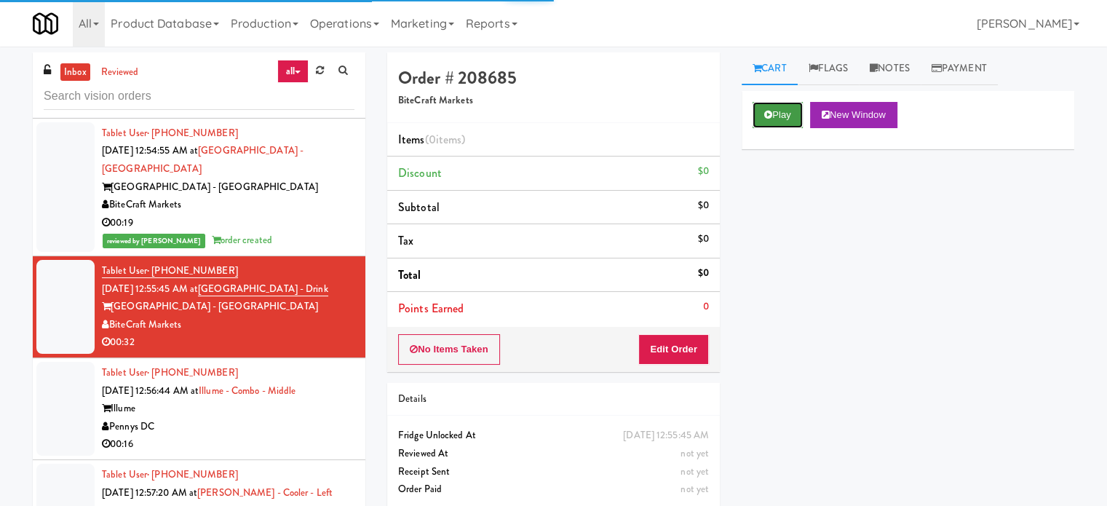
click at [788, 112] on button "Play" at bounding box center [777, 115] width 50 height 26
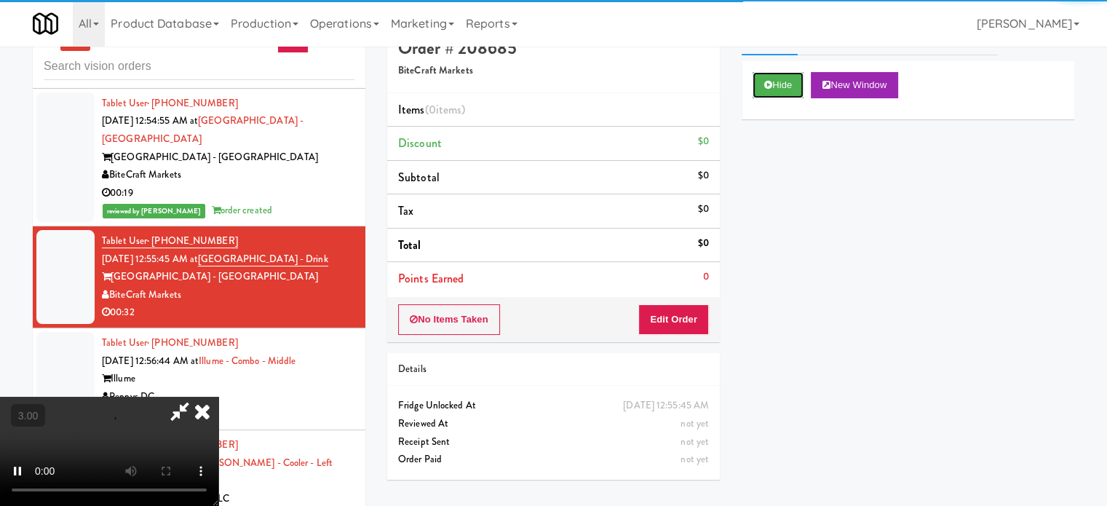
scroll to position [59, 0]
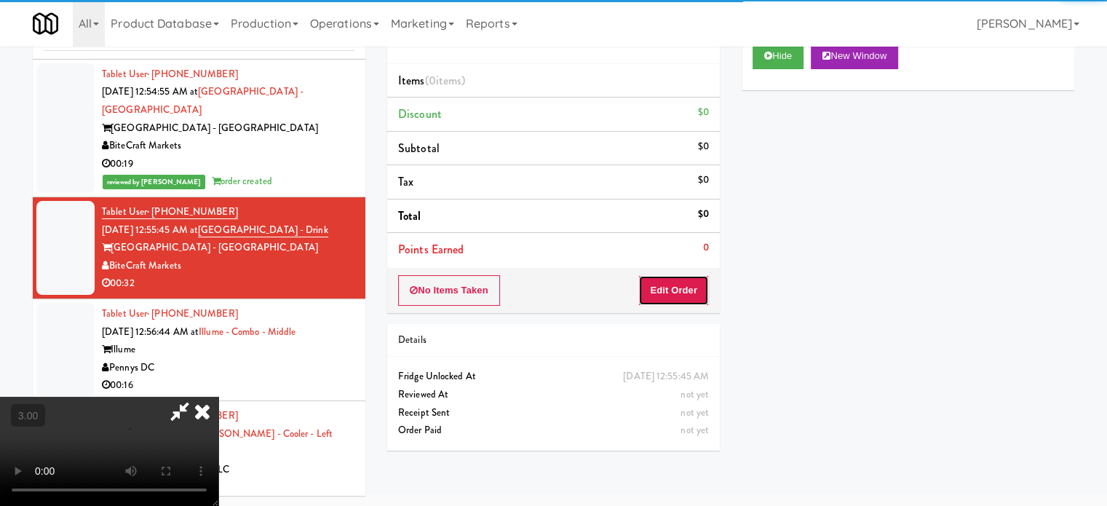
click at [690, 300] on button "Edit Order" at bounding box center [673, 290] width 71 height 31
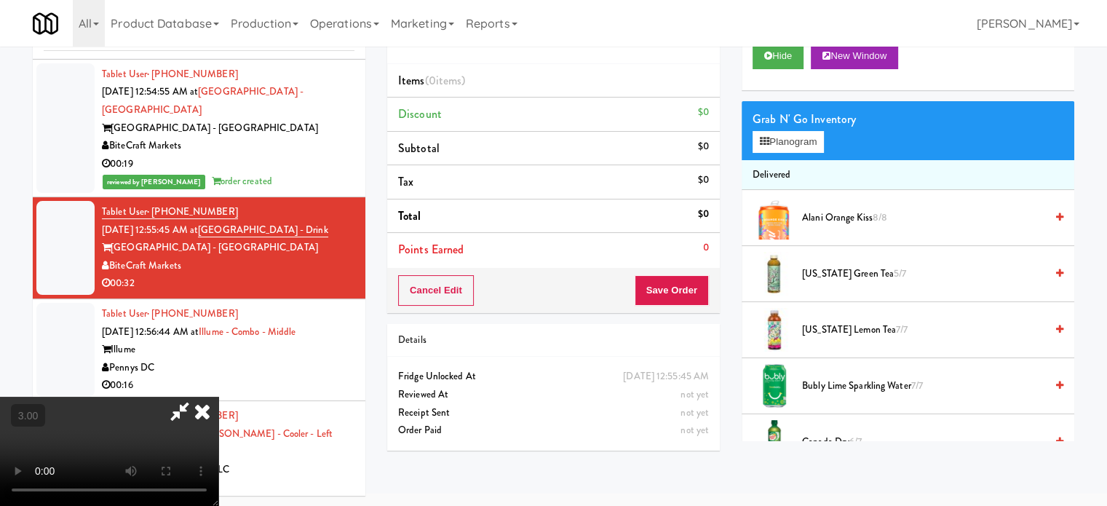
click at [218, 397] on video at bounding box center [109, 451] width 218 height 109
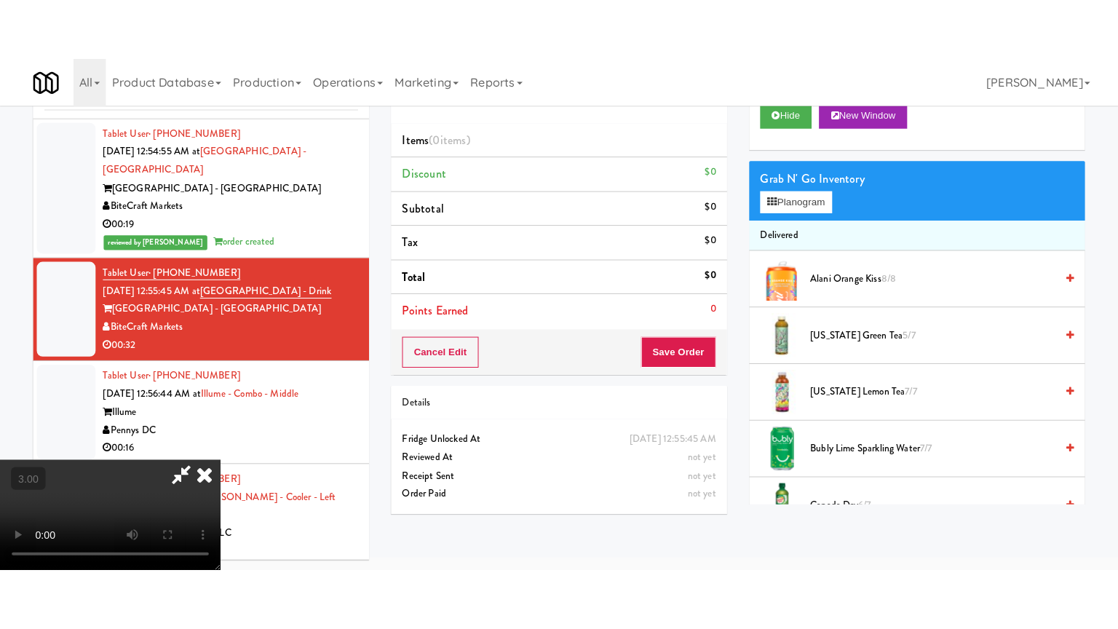
scroll to position [47, 0]
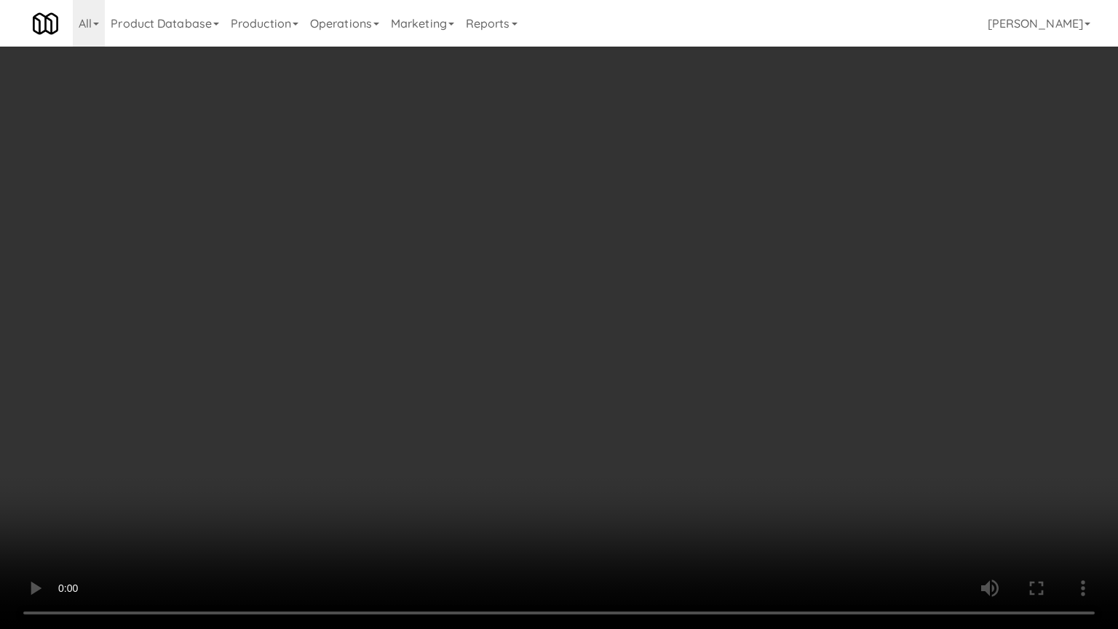
click at [522, 279] on video at bounding box center [559, 314] width 1118 height 629
click at [545, 303] on video at bounding box center [559, 314] width 1118 height 629
click at [530, 300] on video at bounding box center [559, 314] width 1118 height 629
click at [541, 300] on video at bounding box center [559, 314] width 1118 height 629
click at [567, 320] on video at bounding box center [559, 314] width 1118 height 629
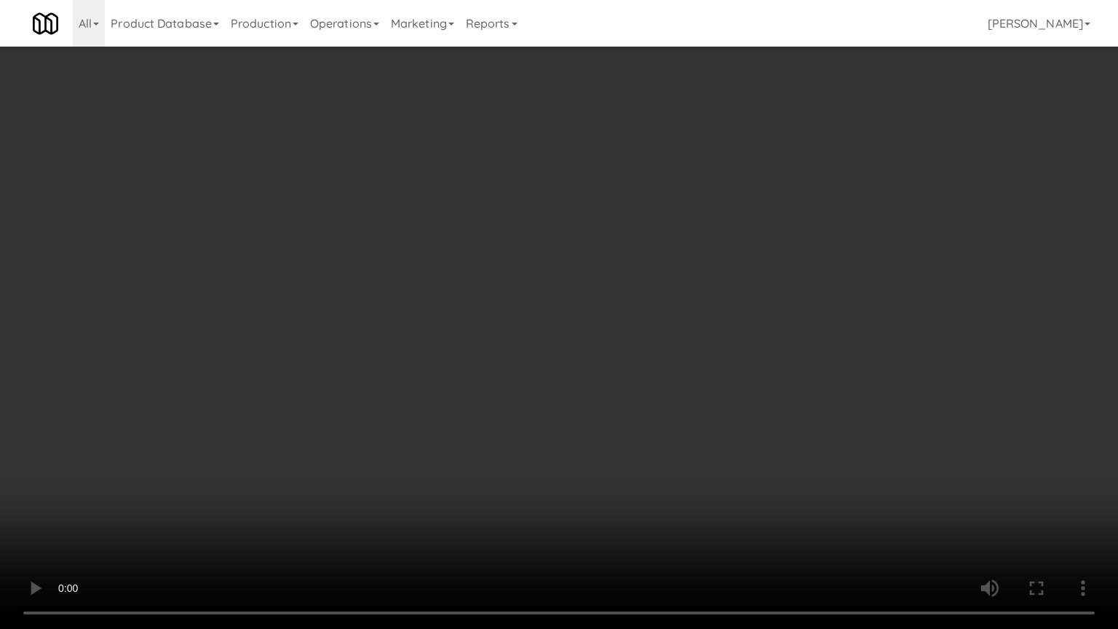
click at [567, 319] on video at bounding box center [559, 314] width 1118 height 629
click at [571, 314] on video at bounding box center [559, 314] width 1118 height 629
click at [712, 308] on video at bounding box center [559, 314] width 1118 height 629
click at [642, 314] on video at bounding box center [559, 314] width 1118 height 629
click at [644, 314] on video at bounding box center [559, 314] width 1118 height 629
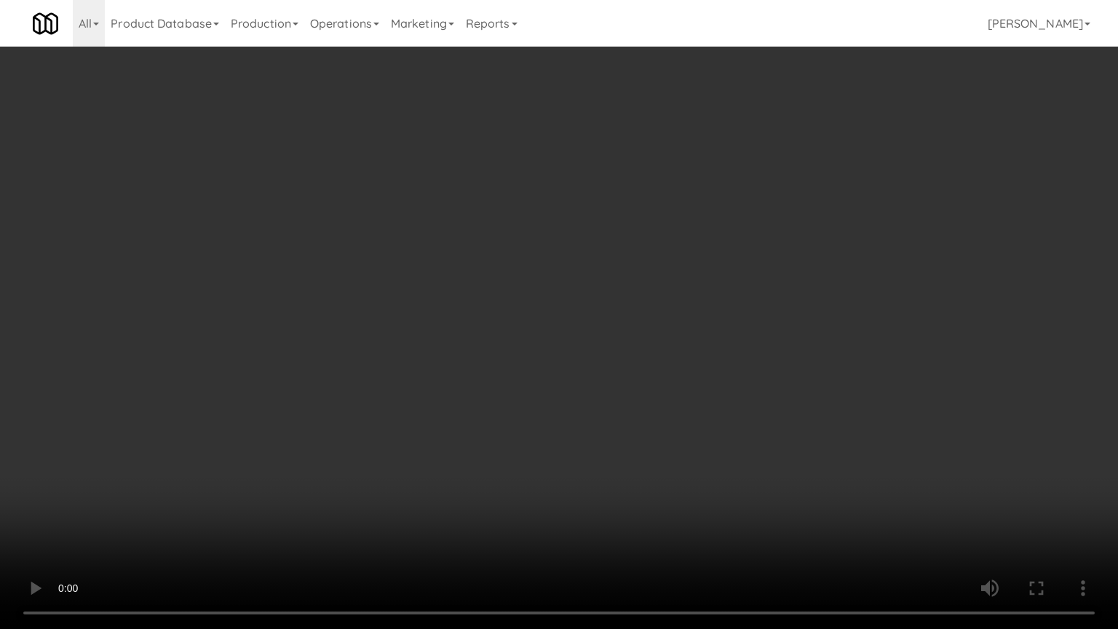
click at [634, 311] on video at bounding box center [559, 314] width 1118 height 629
click at [636, 308] on video at bounding box center [559, 314] width 1118 height 629
drag, startPoint x: 637, startPoint y: 308, endPoint x: 824, endPoint y: 123, distance: 262.4
click at [639, 306] on video at bounding box center [559, 314] width 1118 height 629
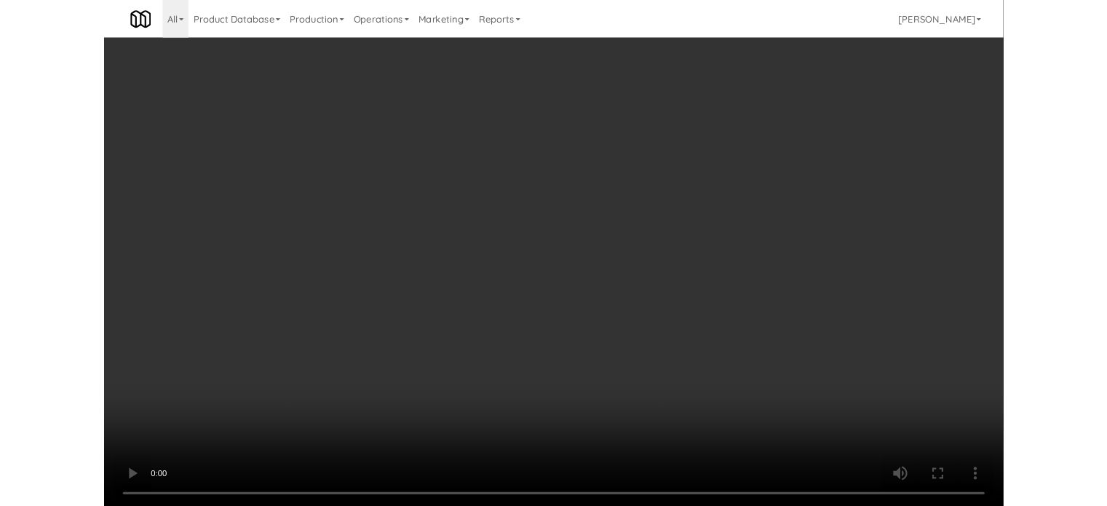
scroll to position [59, 0]
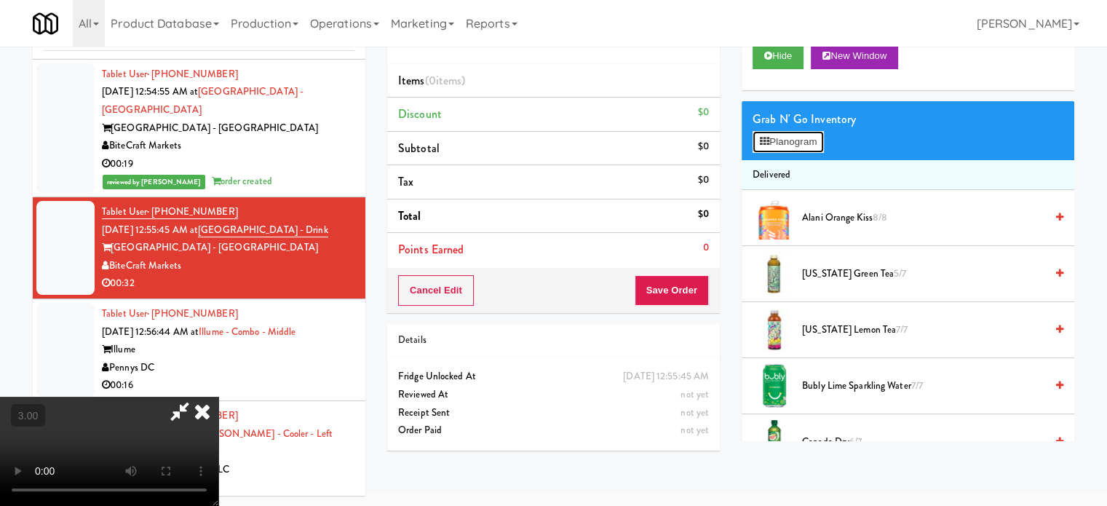
drag, startPoint x: 784, startPoint y: 141, endPoint x: 850, endPoint y: 138, distance: 66.3
click at [789, 142] on button "Planogram" at bounding box center [787, 142] width 71 height 22
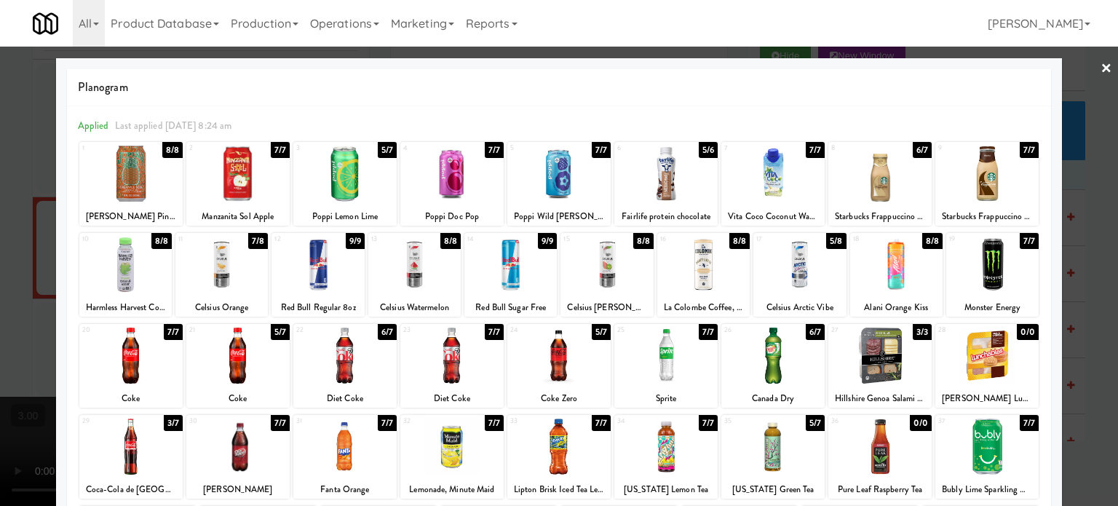
click at [915, 331] on div "3/3" at bounding box center [921, 332] width 19 height 16
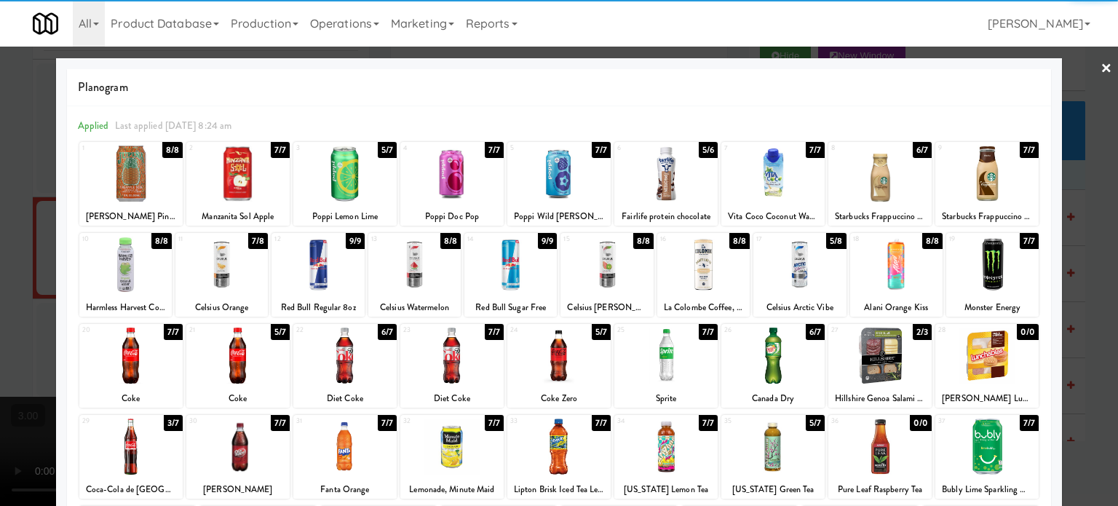
click at [592, 328] on div "5/7" at bounding box center [601, 332] width 19 height 16
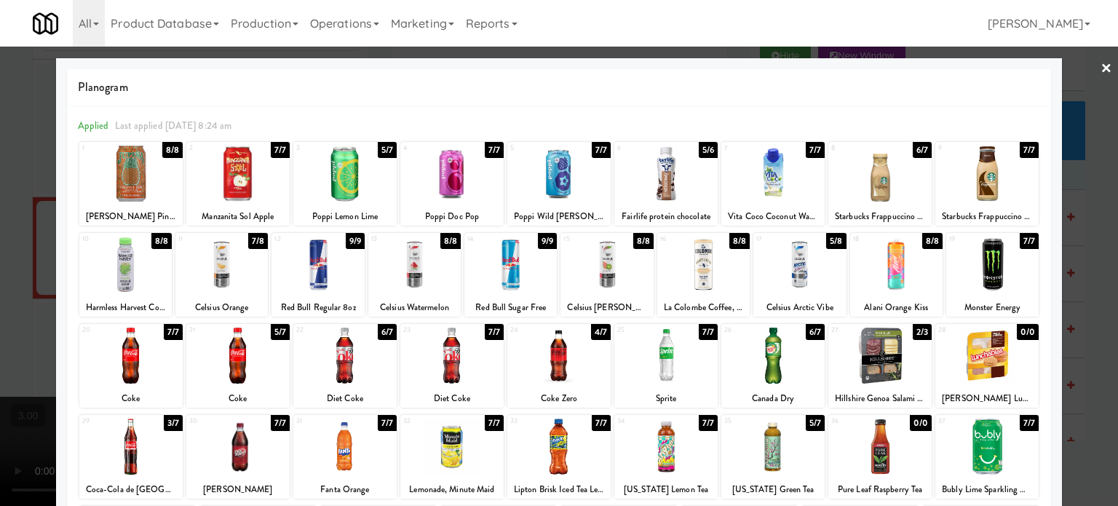
click at [1083, 311] on div at bounding box center [559, 253] width 1118 height 506
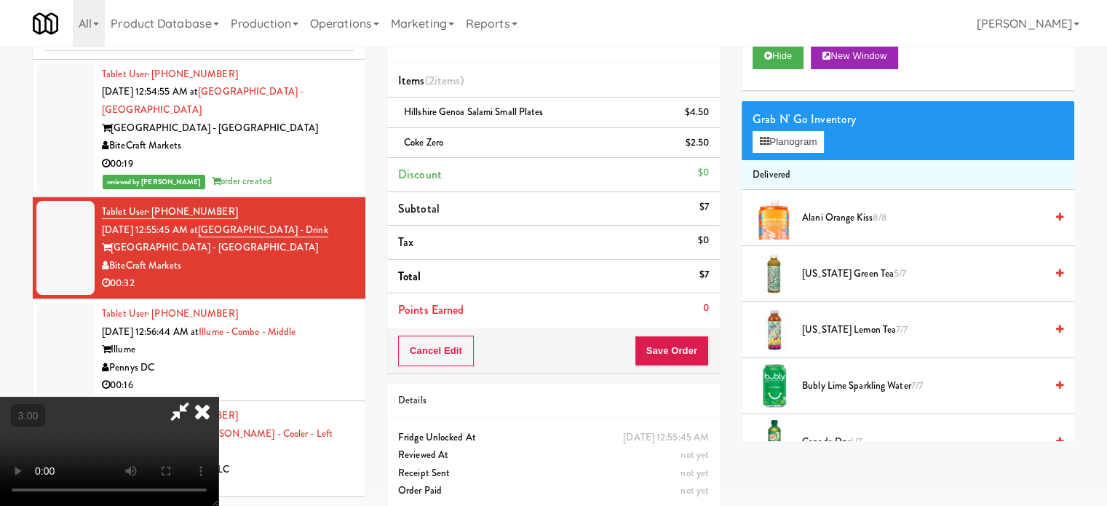
drag, startPoint x: 393, startPoint y: 332, endPoint x: 390, endPoint y: 314, distance: 19.1
click at [218, 397] on video at bounding box center [109, 451] width 218 height 109
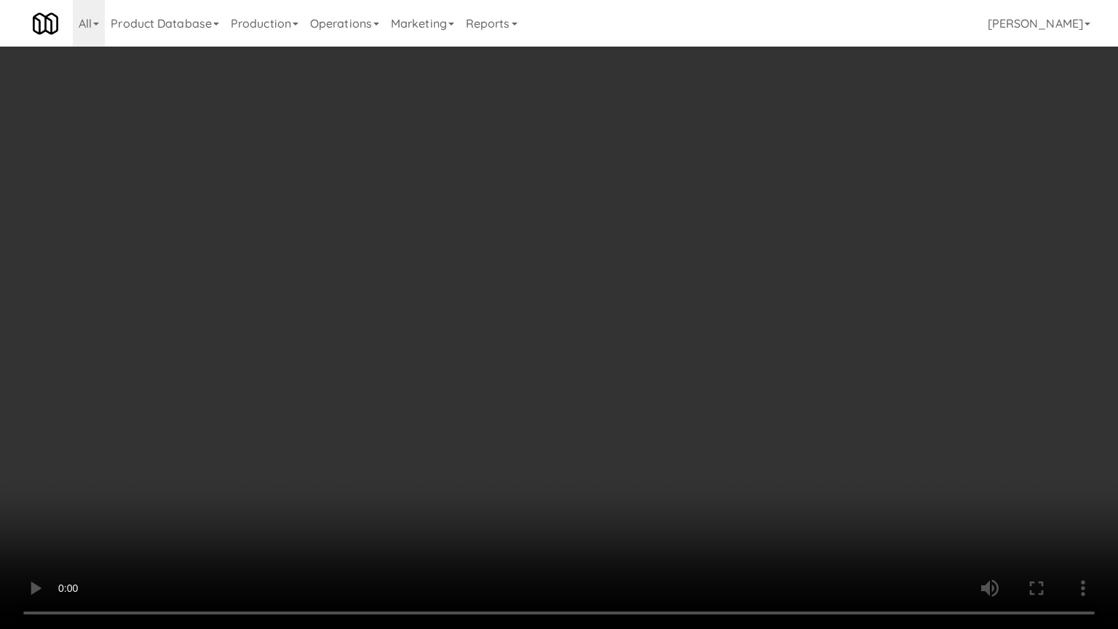
click at [236, 466] on video at bounding box center [559, 314] width 1118 height 629
click at [407, 368] on video at bounding box center [559, 314] width 1118 height 629
click at [477, 352] on video at bounding box center [559, 314] width 1118 height 629
click at [477, 349] on video at bounding box center [559, 314] width 1118 height 629
click at [558, 335] on video at bounding box center [559, 314] width 1118 height 629
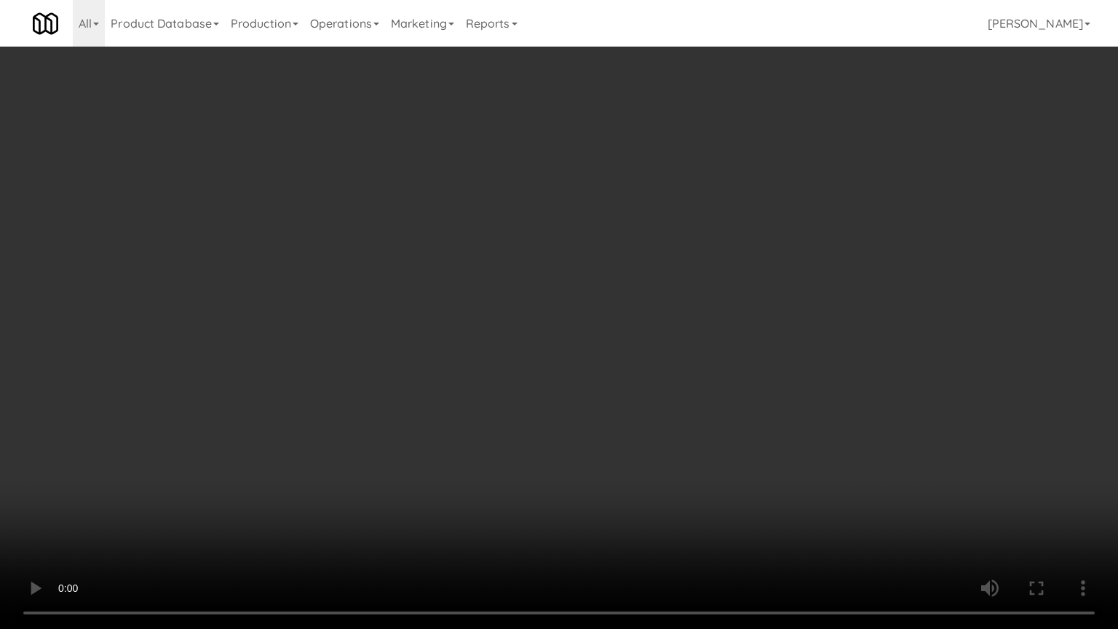
click at [553, 323] on video at bounding box center [559, 314] width 1118 height 629
click at [566, 322] on video at bounding box center [559, 314] width 1118 height 629
click at [588, 305] on video at bounding box center [559, 314] width 1118 height 629
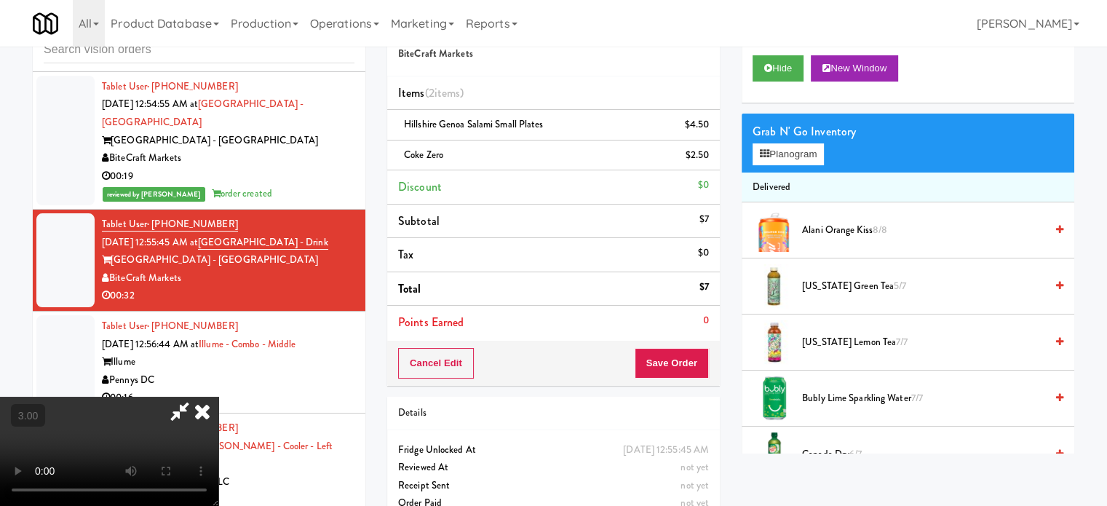
click at [218, 397] on icon at bounding box center [202, 411] width 32 height 29
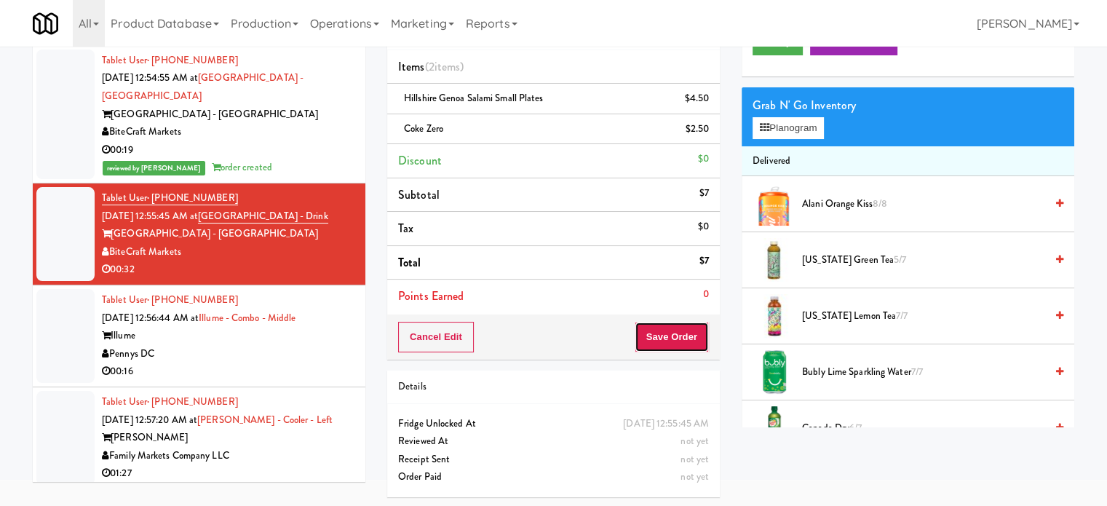
click at [689, 343] on button "Save Order" at bounding box center [671, 337] width 74 height 31
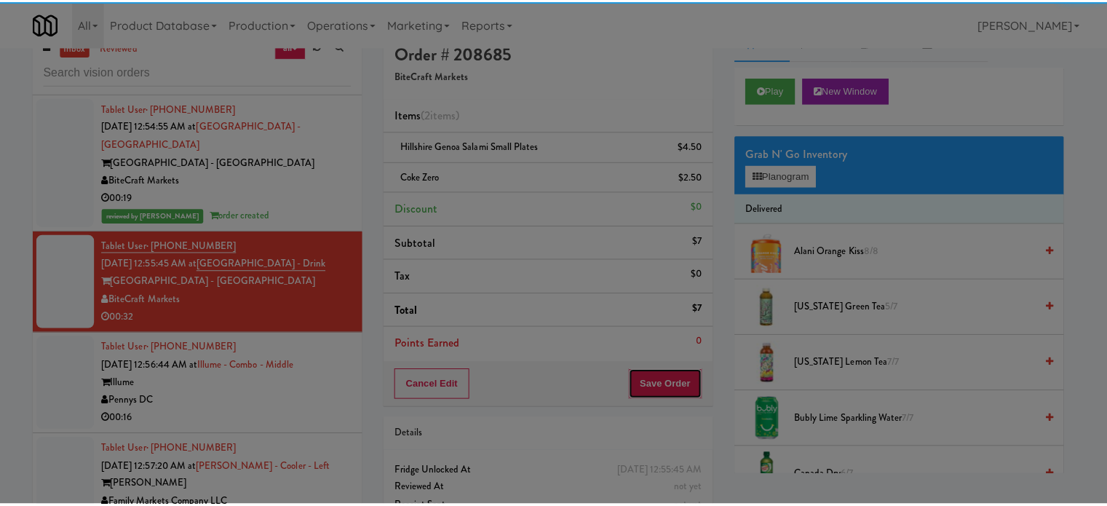
scroll to position [0, 0]
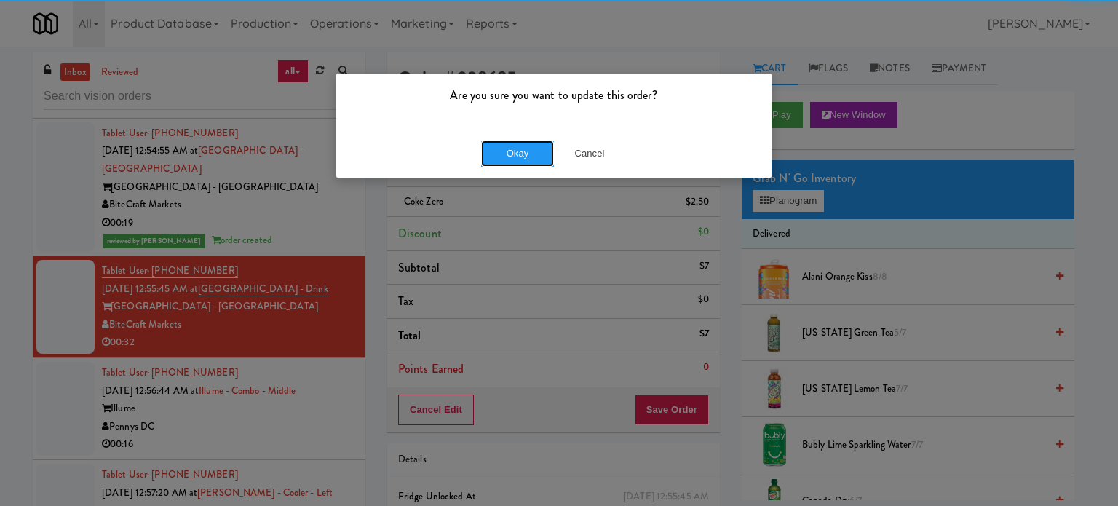
click at [521, 147] on button "Okay" at bounding box center [517, 153] width 73 height 26
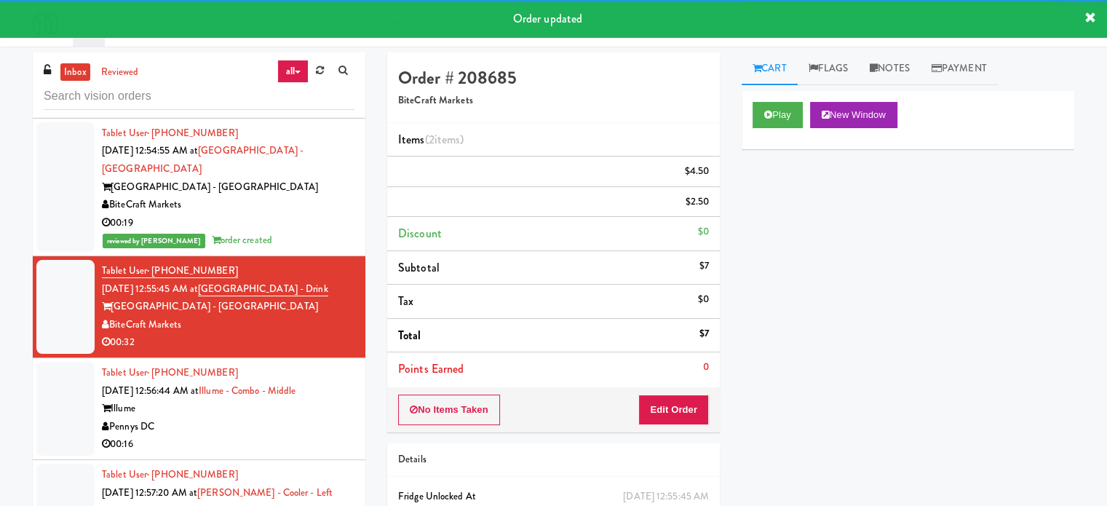
click at [327, 232] on div "00:19" at bounding box center [228, 223] width 252 height 18
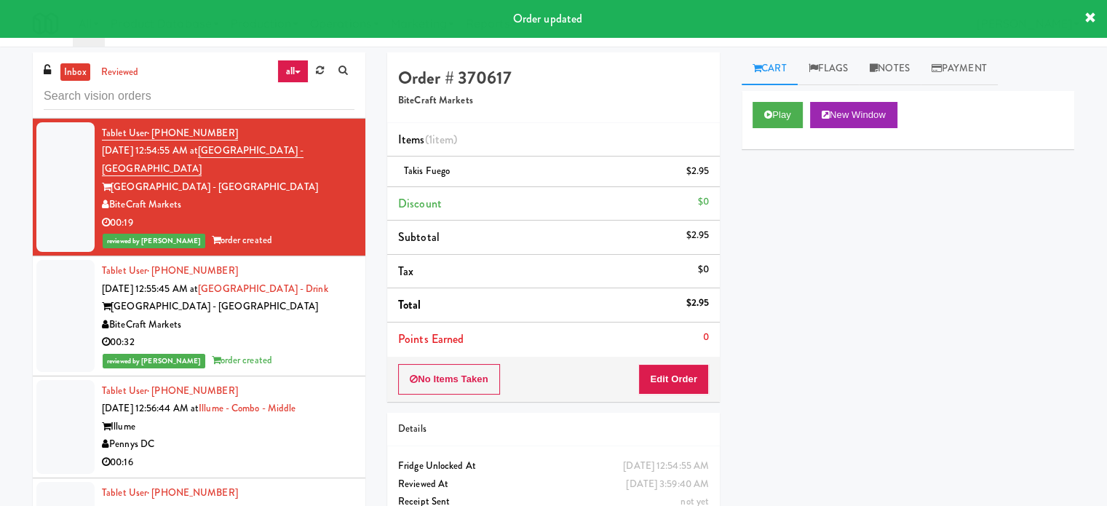
click at [338, 436] on div "Illume" at bounding box center [228, 427] width 252 height 18
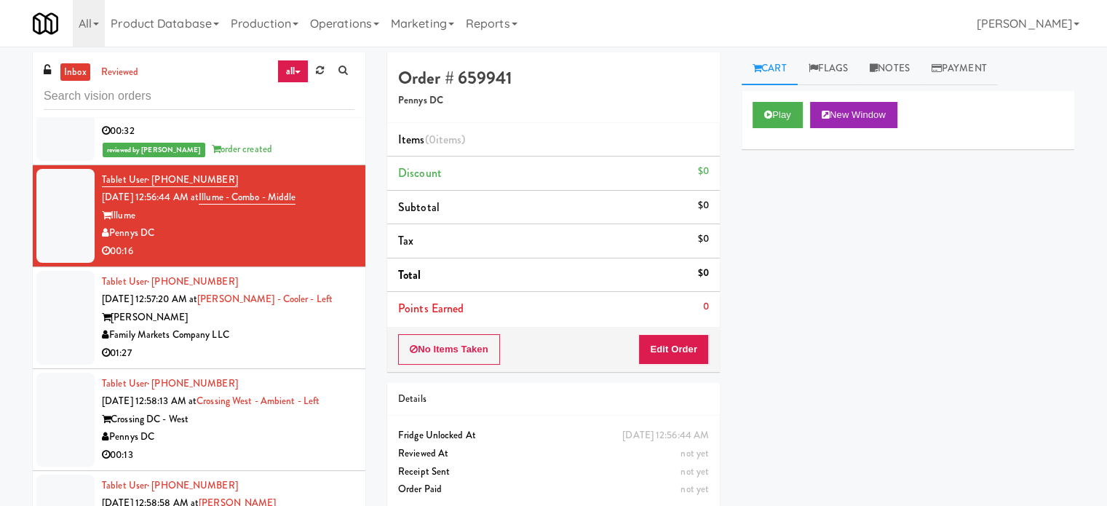
scroll to position [5787, 0]
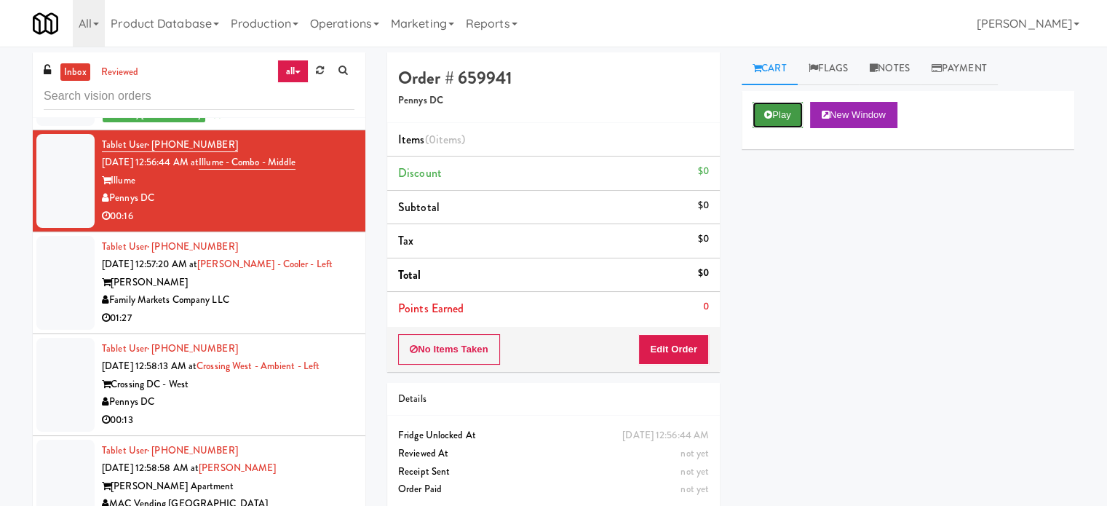
click at [784, 111] on button "Play" at bounding box center [777, 115] width 50 height 26
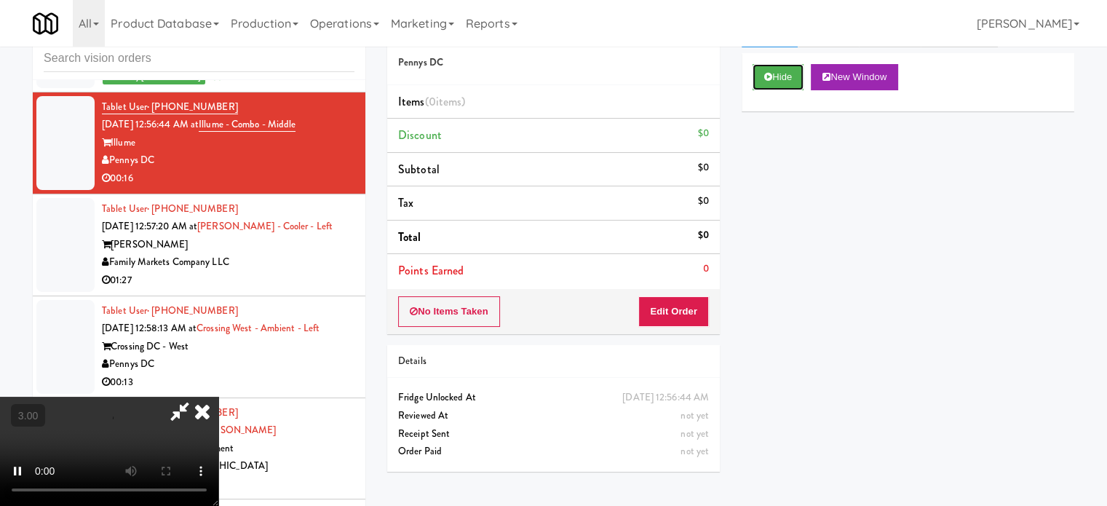
scroll to position [59, 0]
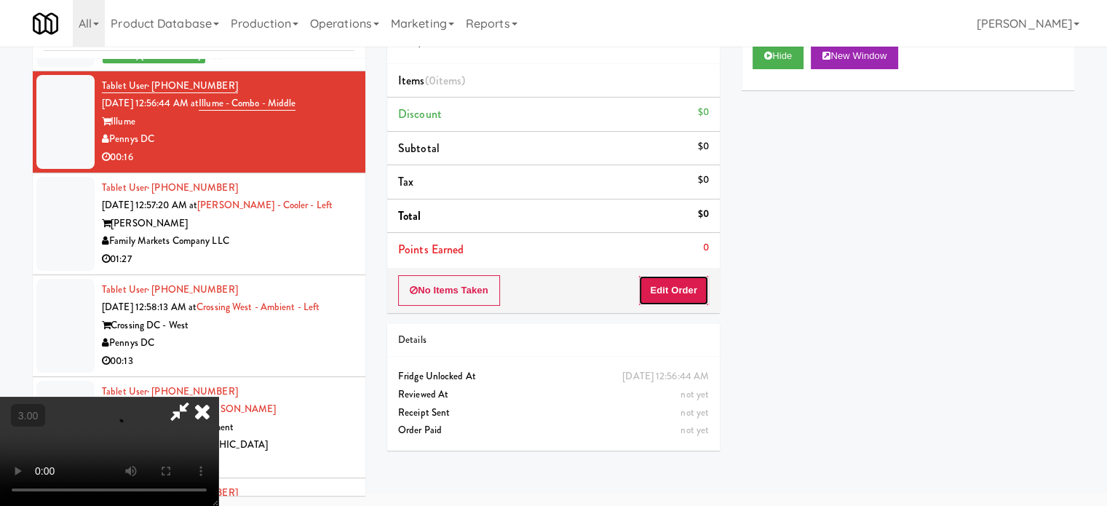
click at [699, 297] on button "Edit Order" at bounding box center [673, 290] width 71 height 31
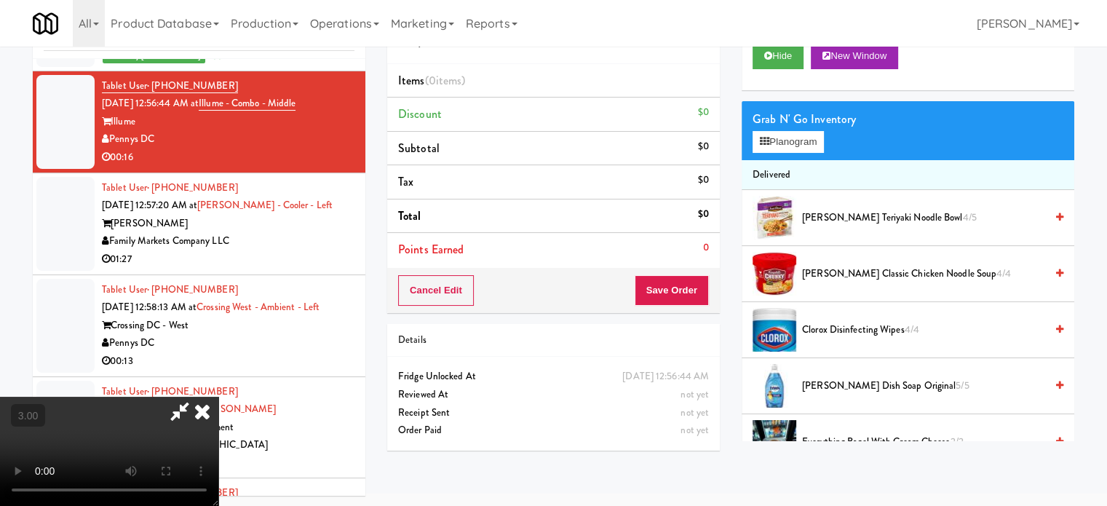
click at [218, 397] on video at bounding box center [109, 451] width 218 height 109
drag, startPoint x: 356, startPoint y: 332, endPoint x: 469, endPoint y: 217, distance: 161.5
click at [218, 397] on video at bounding box center [109, 451] width 218 height 109
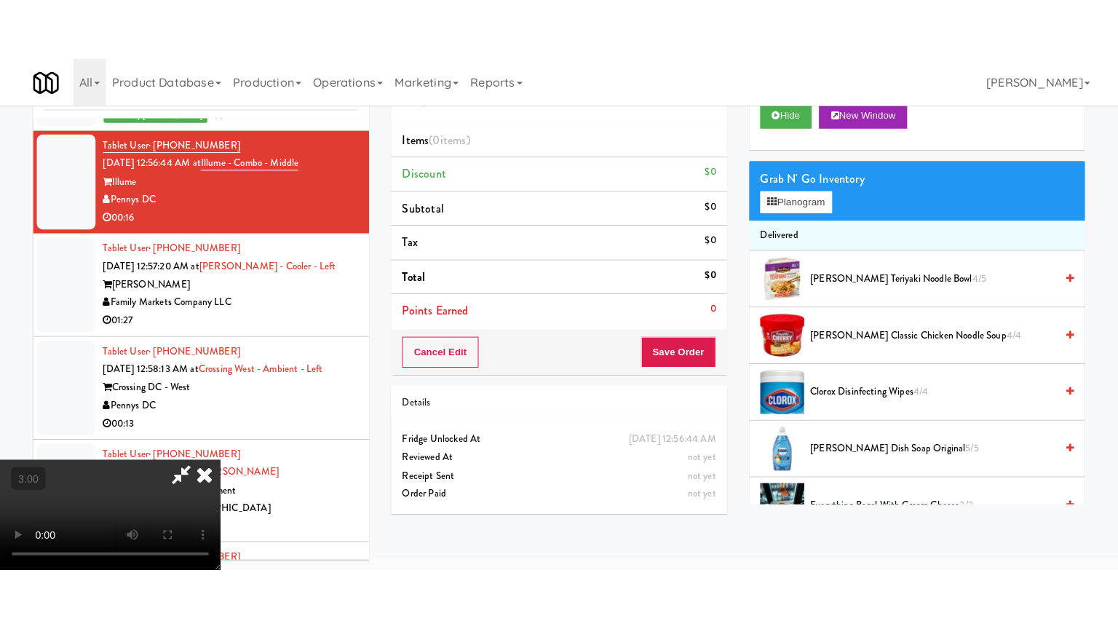
scroll to position [47, 0]
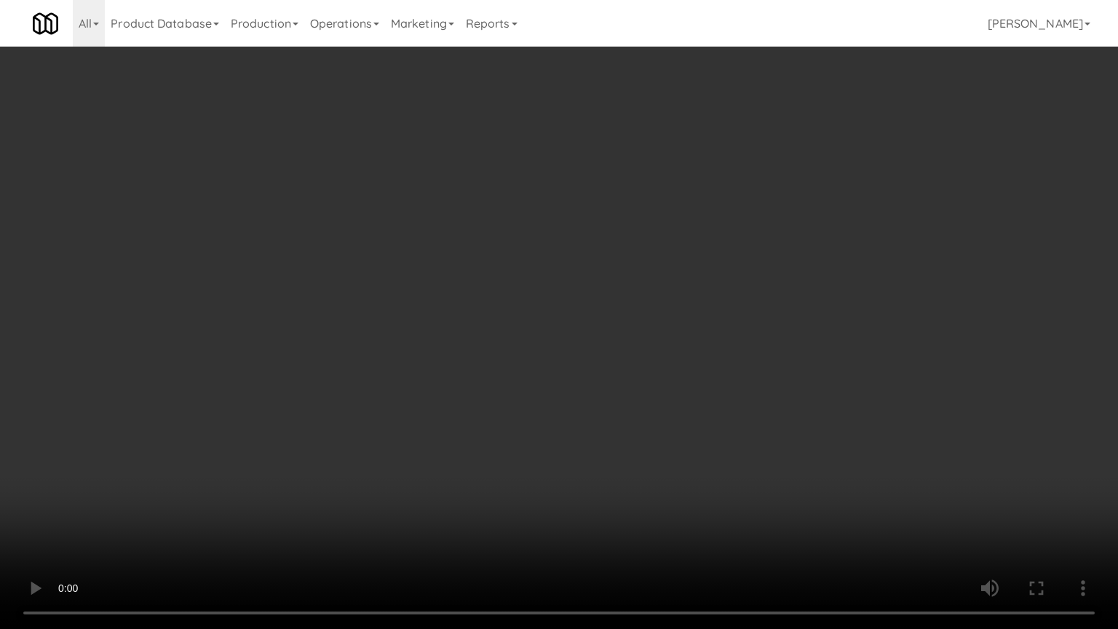
click at [466, 299] on video at bounding box center [559, 314] width 1118 height 629
click at [489, 290] on video at bounding box center [559, 314] width 1118 height 629
click at [527, 301] on video at bounding box center [559, 314] width 1118 height 629
click at [498, 296] on video at bounding box center [559, 314] width 1118 height 629
click at [519, 303] on video at bounding box center [559, 314] width 1118 height 629
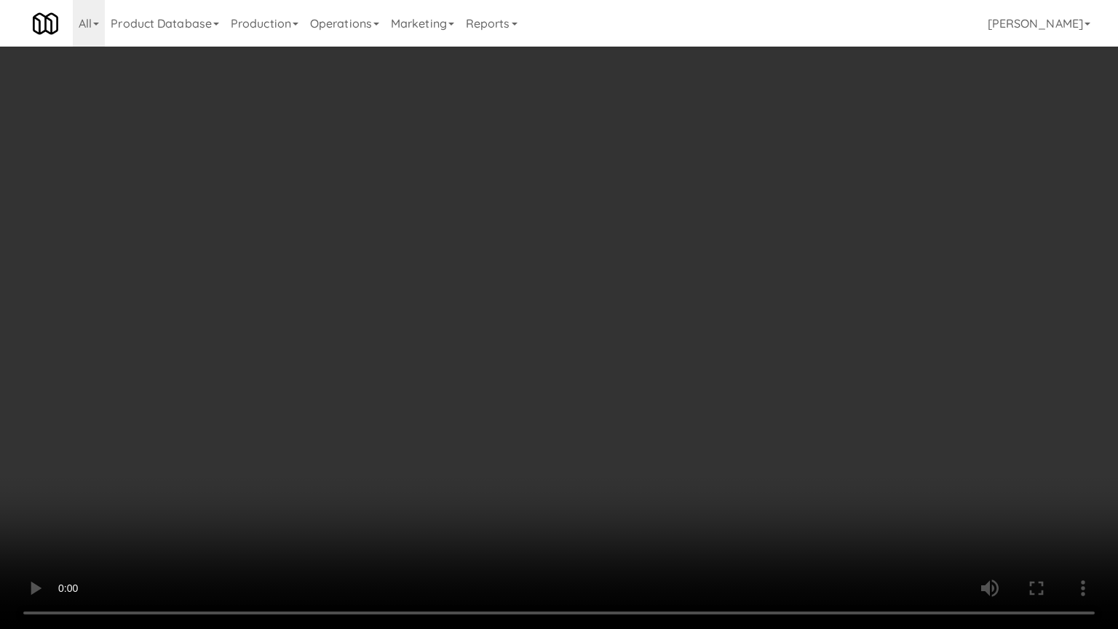
click at [525, 309] on video at bounding box center [559, 314] width 1118 height 629
click at [527, 306] on video at bounding box center [559, 314] width 1118 height 629
click at [629, 302] on video at bounding box center [559, 314] width 1118 height 629
click at [508, 294] on video at bounding box center [559, 314] width 1118 height 629
click at [594, 293] on video at bounding box center [559, 314] width 1118 height 629
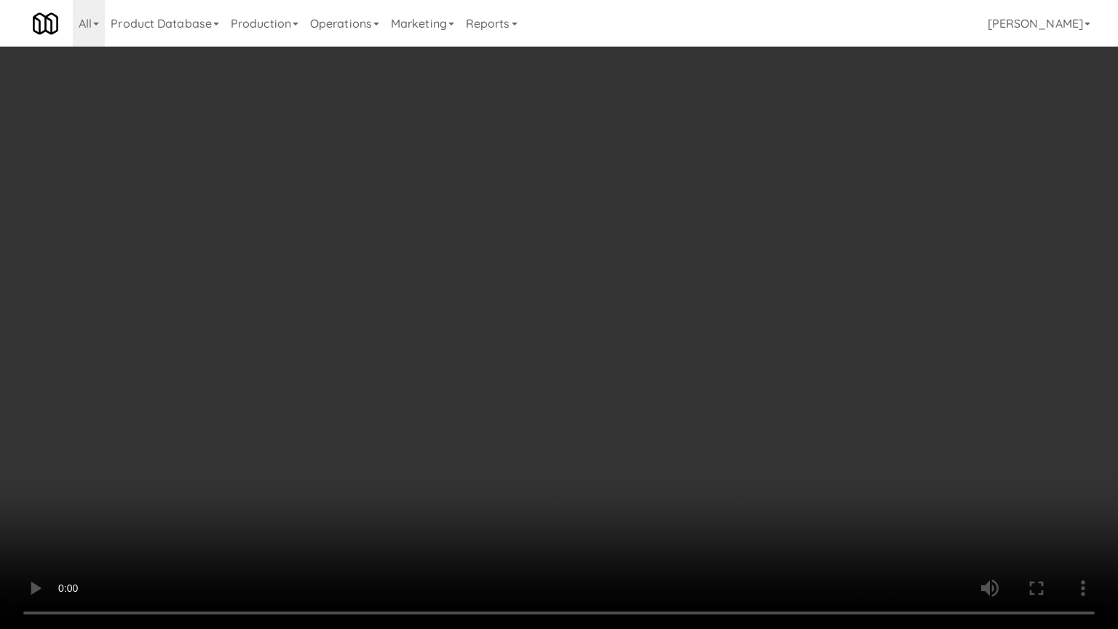
click at [508, 303] on video at bounding box center [559, 314] width 1118 height 629
click at [535, 300] on video at bounding box center [559, 314] width 1118 height 629
click at [538, 297] on video at bounding box center [559, 314] width 1118 height 629
click at [567, 312] on video at bounding box center [559, 314] width 1118 height 629
click at [634, 311] on video at bounding box center [559, 314] width 1118 height 629
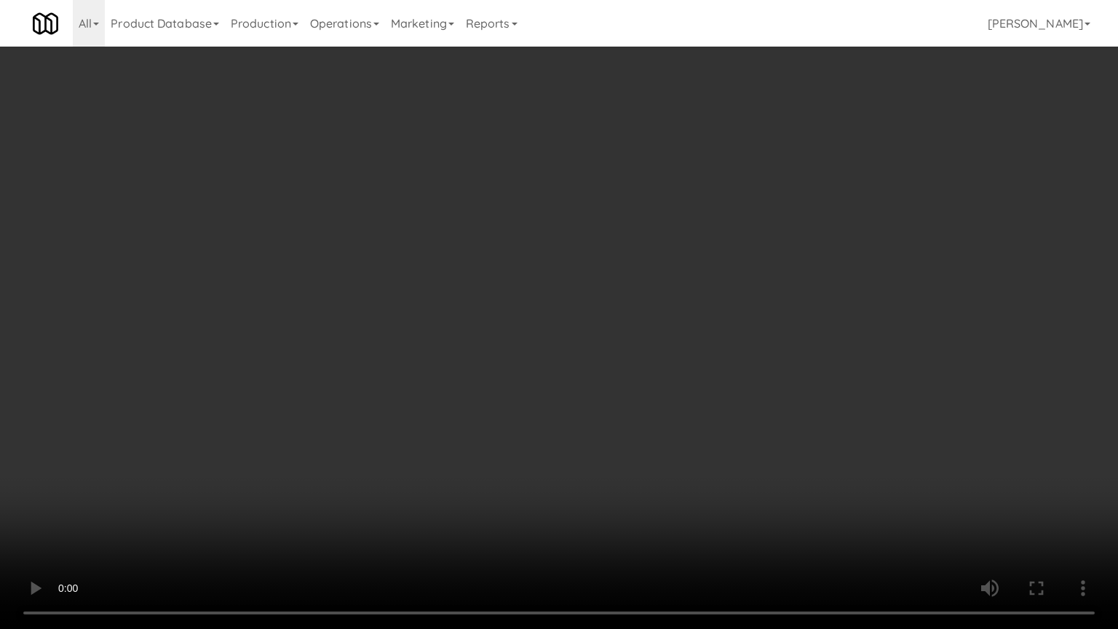
click at [610, 314] on video at bounding box center [559, 314] width 1118 height 629
click at [608, 303] on video at bounding box center [559, 314] width 1118 height 629
click at [567, 437] on video at bounding box center [559, 314] width 1118 height 629
click at [578, 381] on video at bounding box center [559, 314] width 1118 height 629
click at [544, 370] on video at bounding box center [559, 314] width 1118 height 629
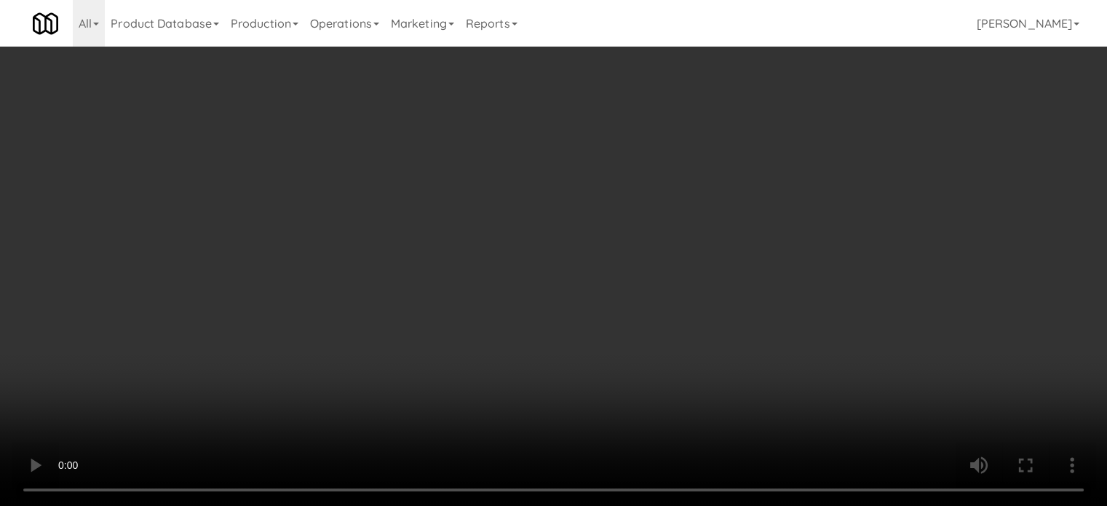
drag, startPoint x: 546, startPoint y: 277, endPoint x: 768, endPoint y: 226, distance: 227.0
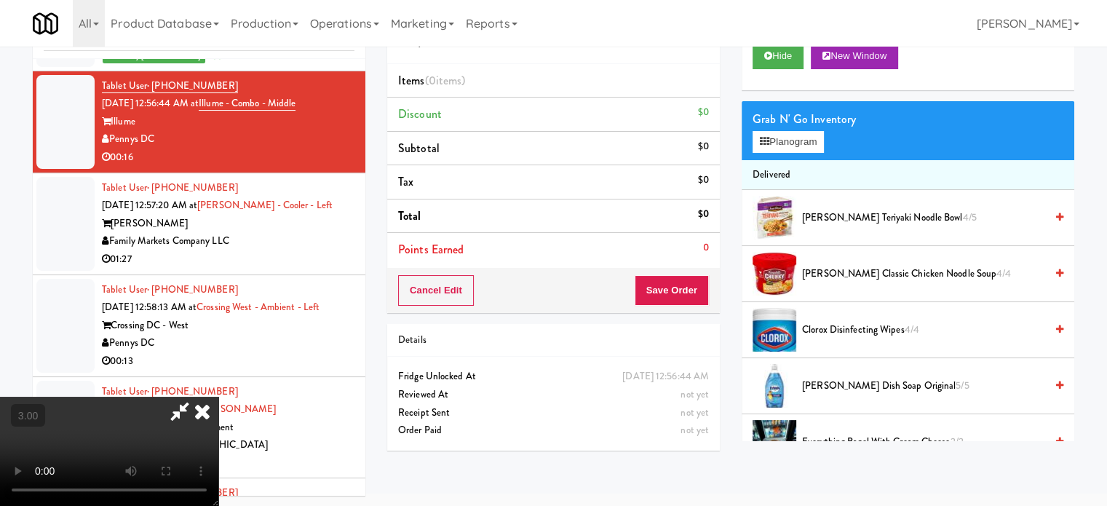
click at [218, 397] on video at bounding box center [109, 451] width 218 height 109
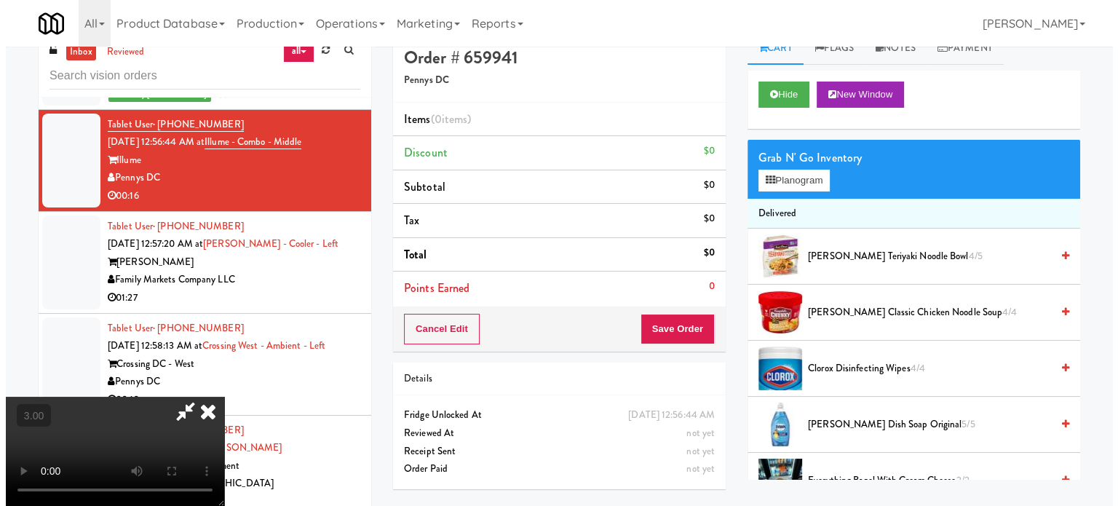
scroll to position [0, 0]
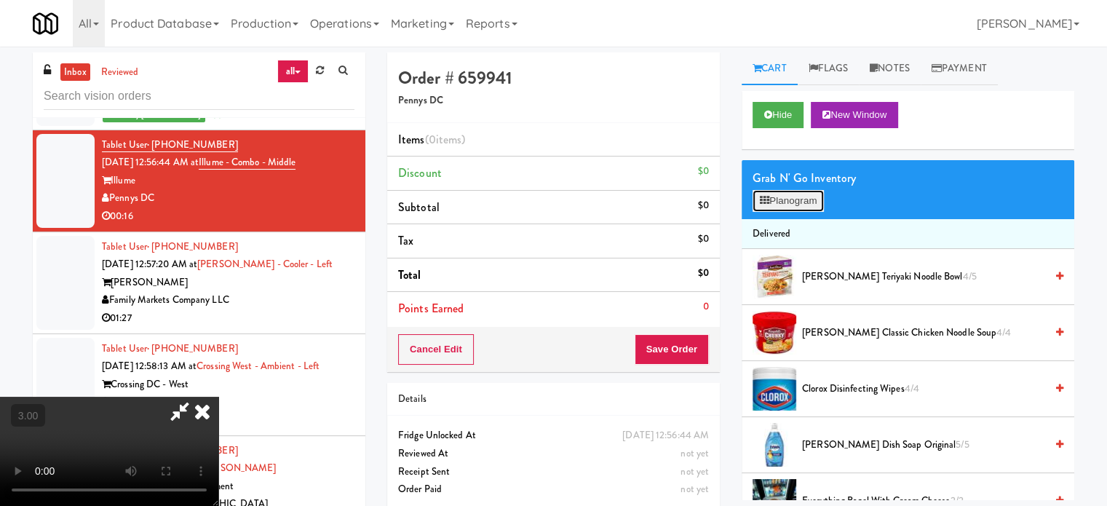
click at [800, 199] on button "Planogram" at bounding box center [787, 201] width 71 height 22
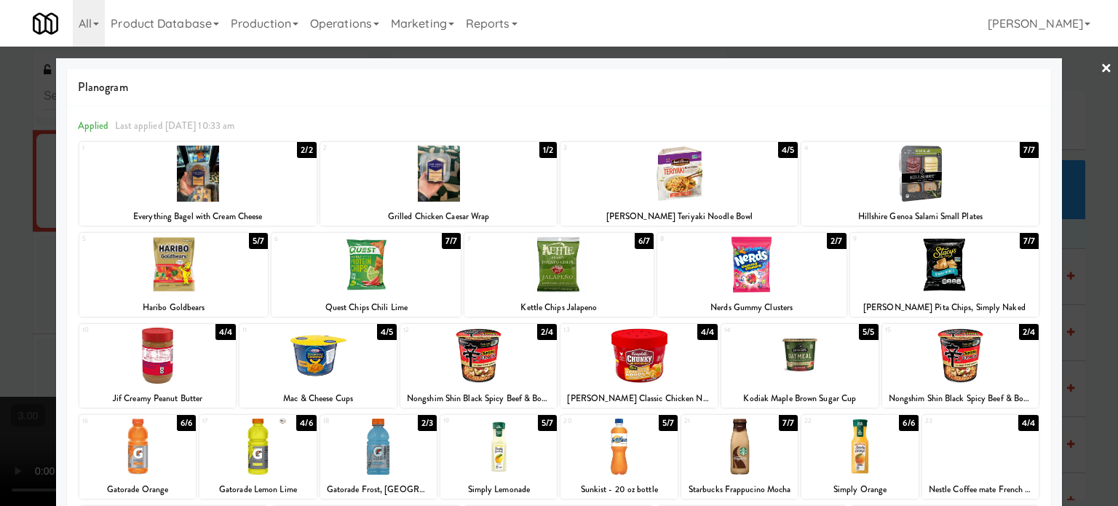
click at [546, 331] on div "2/4" at bounding box center [547, 332] width 20 height 16
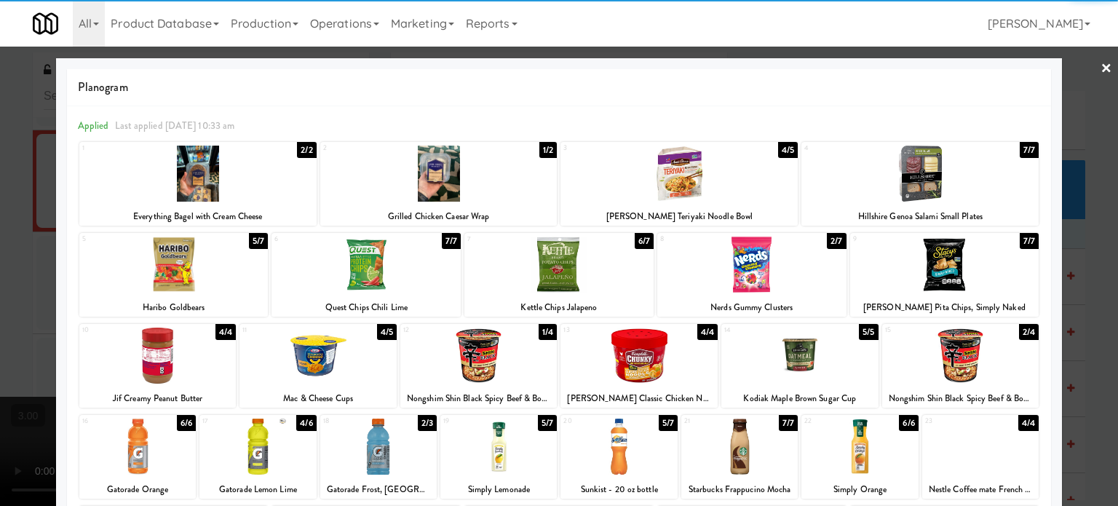
click at [697, 331] on div "4/4" at bounding box center [707, 332] width 20 height 16
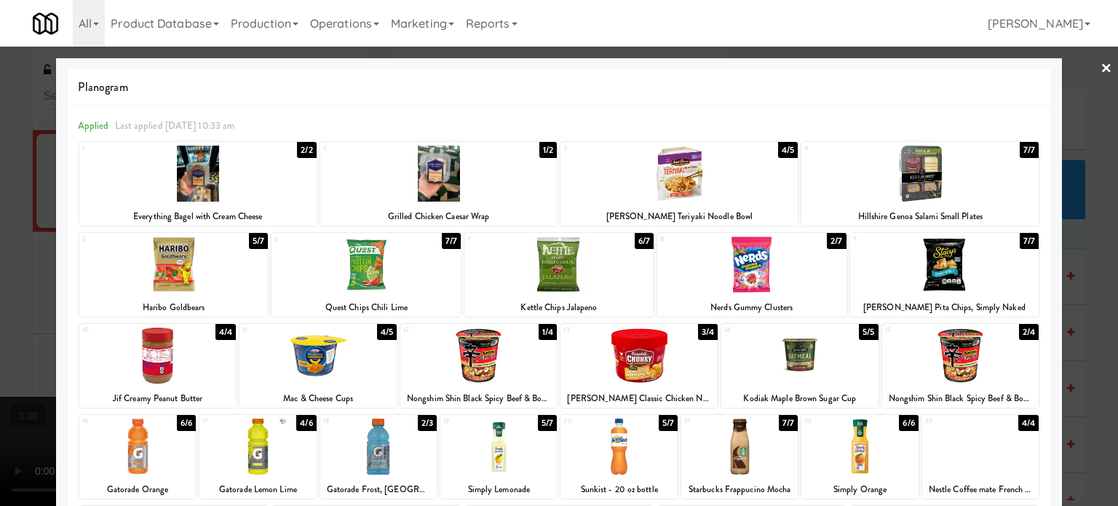
click at [1077, 268] on div at bounding box center [559, 253] width 1118 height 506
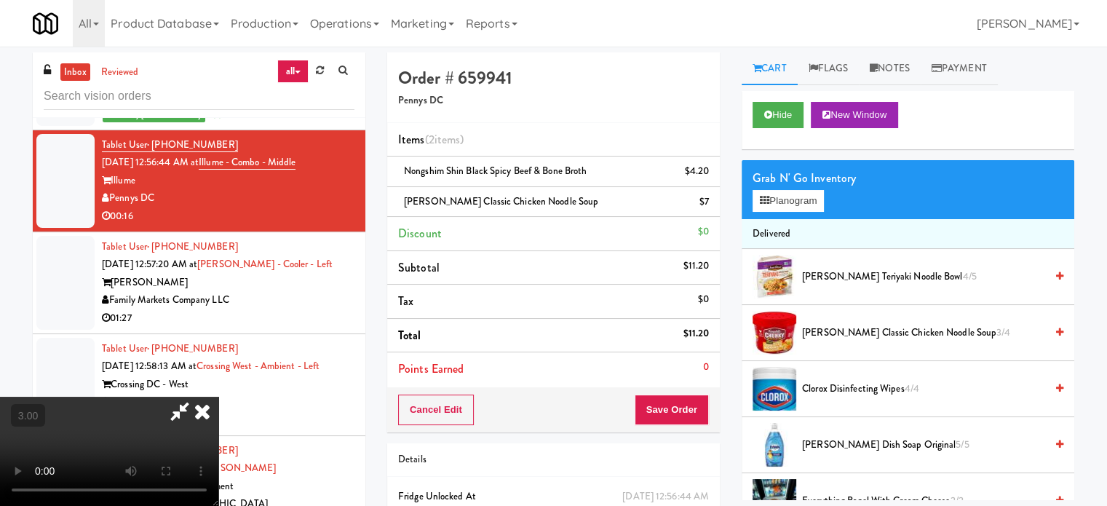
click at [218, 397] on video at bounding box center [109, 451] width 218 height 109
drag, startPoint x: 443, startPoint y: 284, endPoint x: 570, endPoint y: 351, distance: 143.8
click at [218, 397] on video at bounding box center [109, 451] width 218 height 109
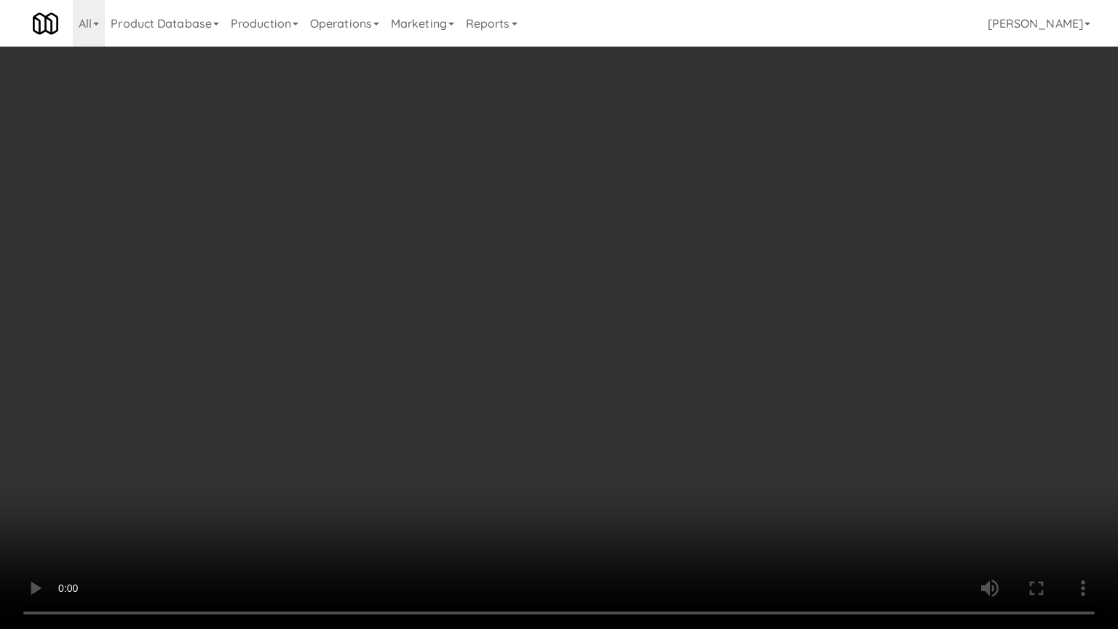
click at [321, 532] on video at bounding box center [559, 314] width 1118 height 629
click at [387, 389] on video at bounding box center [559, 314] width 1118 height 629
click at [463, 397] on video at bounding box center [559, 314] width 1118 height 629
click at [562, 405] on video at bounding box center [559, 314] width 1118 height 629
drag, startPoint x: 530, startPoint y: 402, endPoint x: 570, endPoint y: 402, distance: 40.7
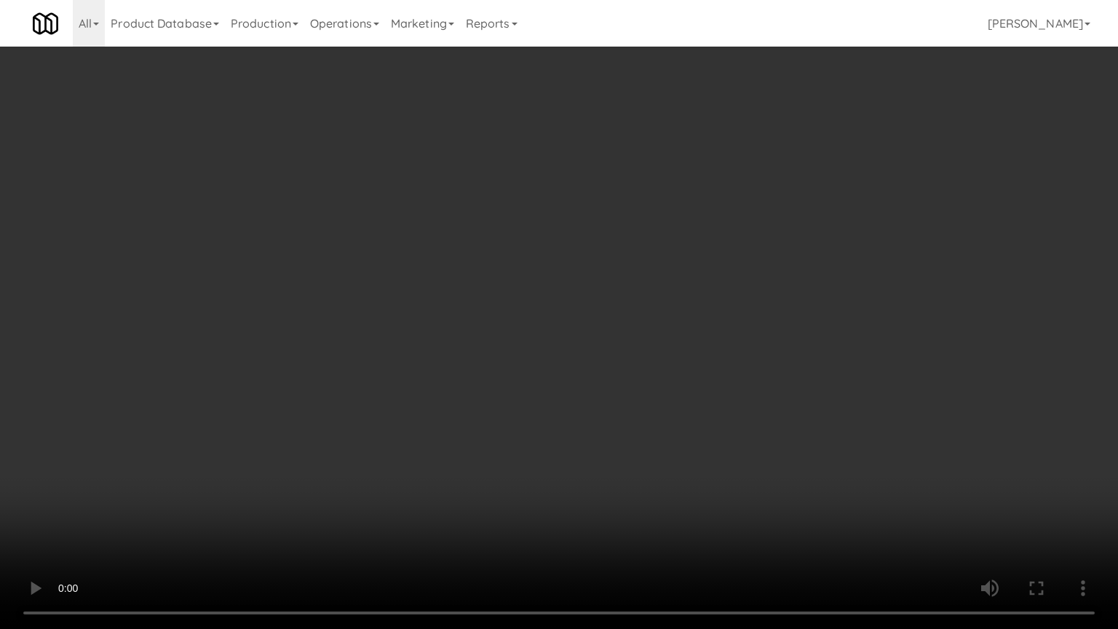
click at [530, 402] on video at bounding box center [559, 314] width 1118 height 629
click at [594, 416] on video at bounding box center [559, 314] width 1118 height 629
drag, startPoint x: 526, startPoint y: 409, endPoint x: 537, endPoint y: 402, distance: 13.1
click at [530, 406] on video at bounding box center [559, 314] width 1118 height 629
drag, startPoint x: 537, startPoint y: 402, endPoint x: 623, endPoint y: 257, distance: 168.3
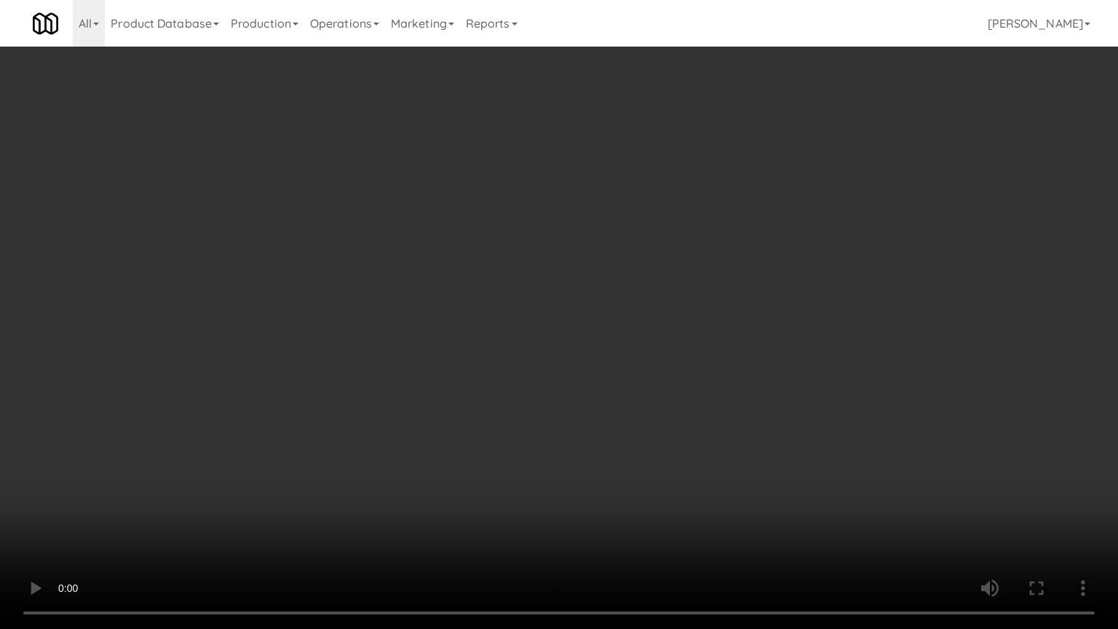
click at [544, 398] on video at bounding box center [559, 314] width 1118 height 629
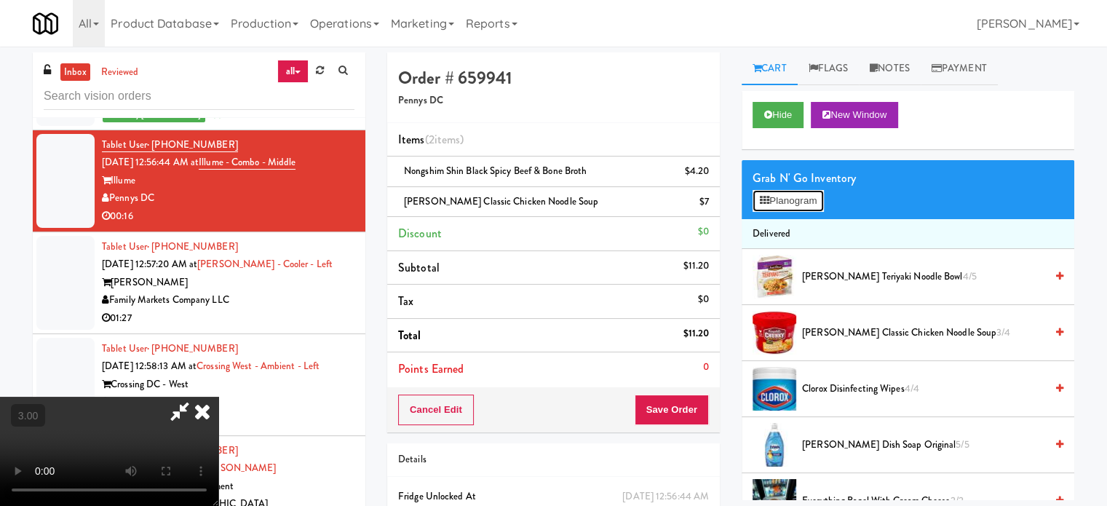
drag, startPoint x: 790, startPoint y: 200, endPoint x: 856, endPoint y: 198, distance: 65.5
click at [792, 200] on button "Planogram" at bounding box center [787, 201] width 71 height 22
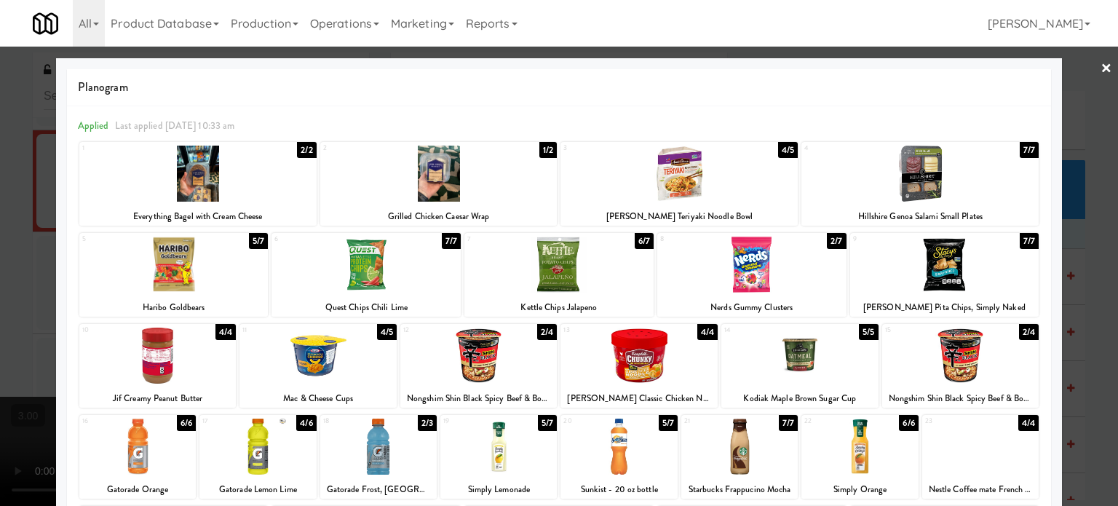
click at [1094, 258] on div at bounding box center [559, 253] width 1118 height 506
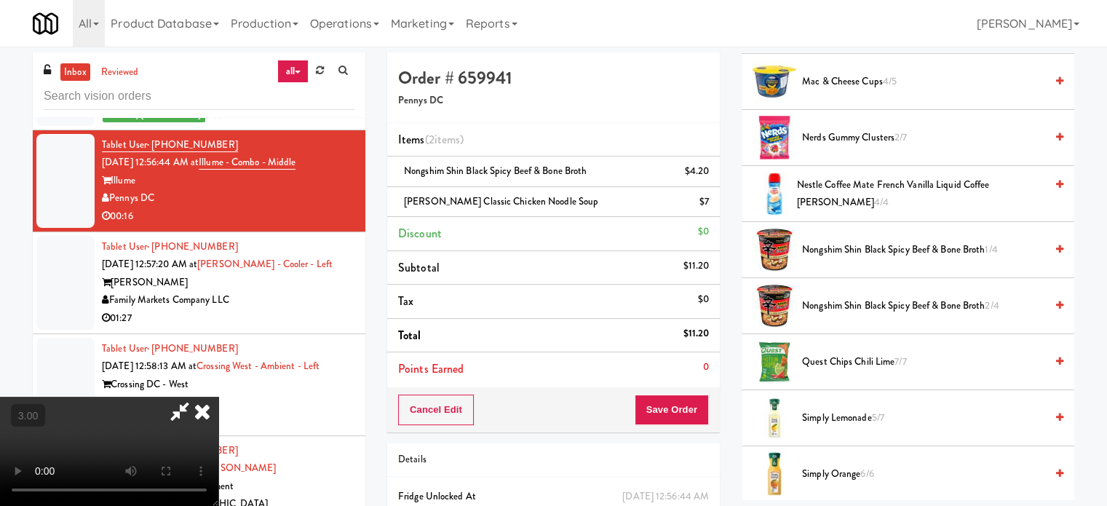
scroll to position [1481, 0]
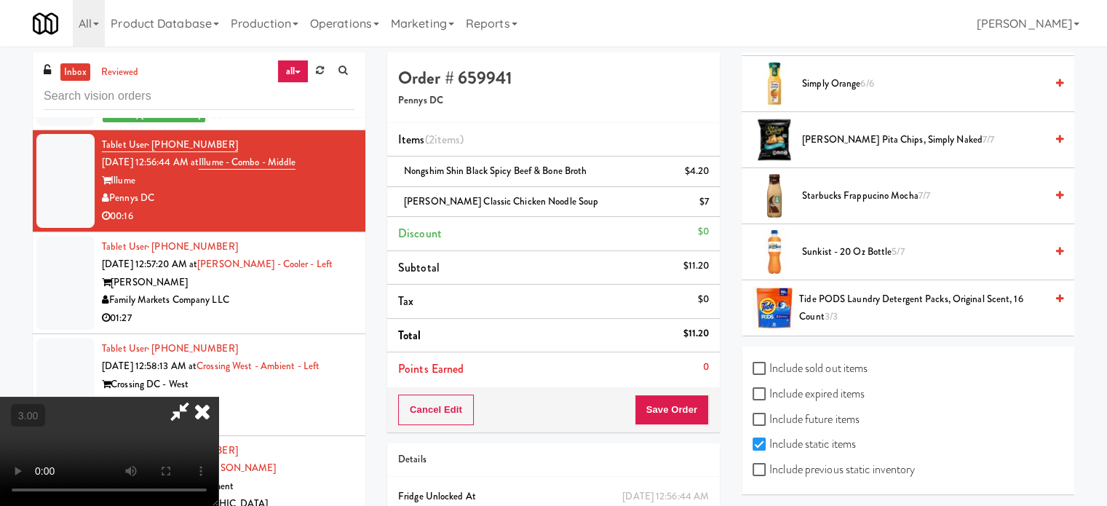
click at [748, 470] on div "Include sold out items Include expired items Include future items Include stati…" at bounding box center [907, 420] width 332 height 148
click at [768, 466] on input "Include previous static inventory" at bounding box center [760, 470] width 17 height 12
checkbox input "true"
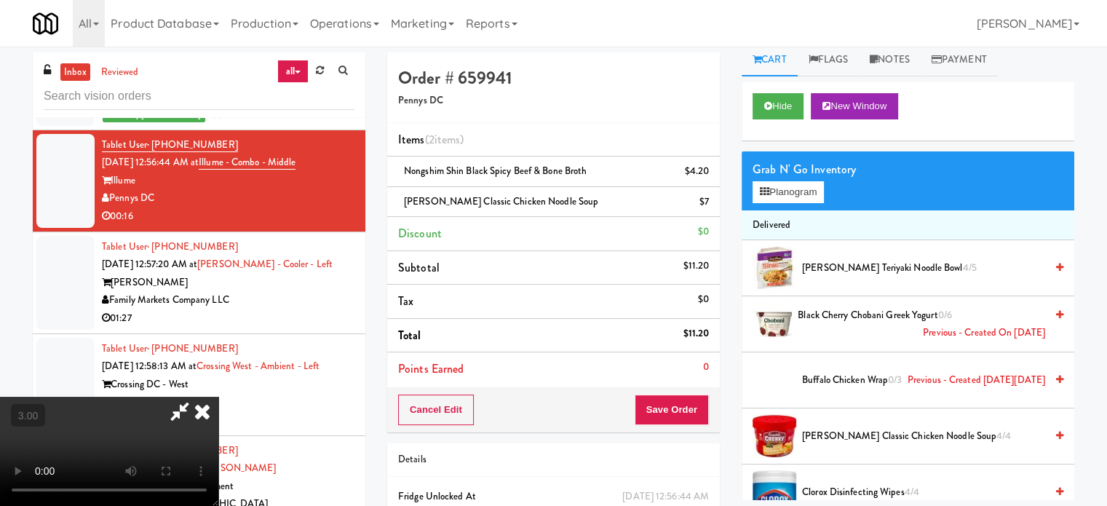
scroll to position [0, 0]
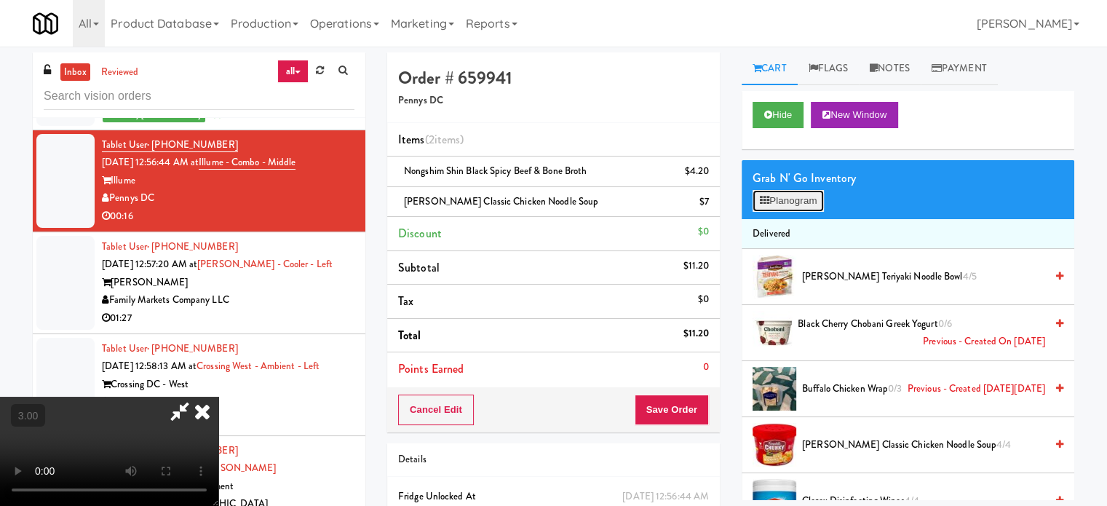
click at [803, 200] on button "Planogram" at bounding box center [787, 201] width 71 height 22
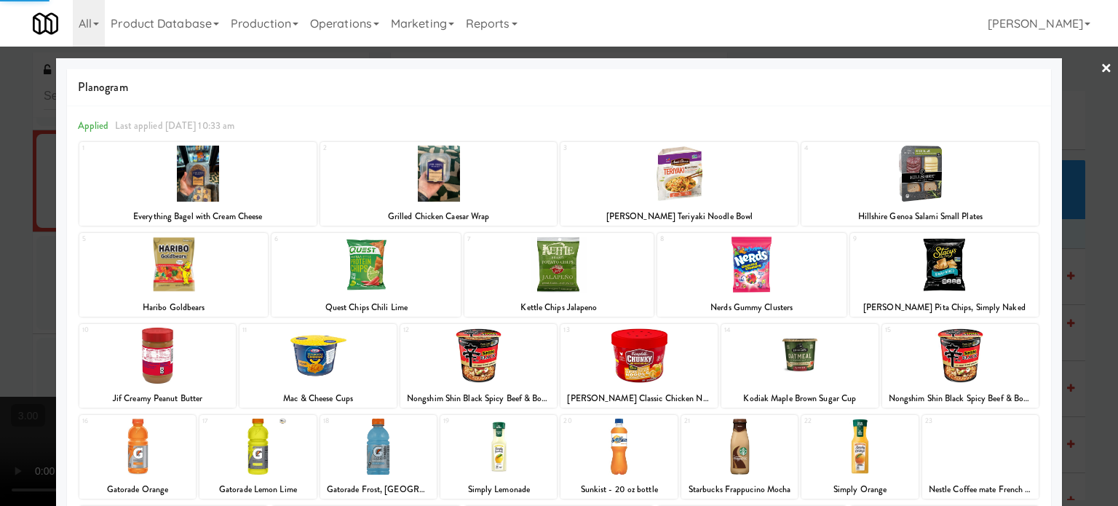
click at [349, 331] on div at bounding box center [317, 355] width 157 height 56
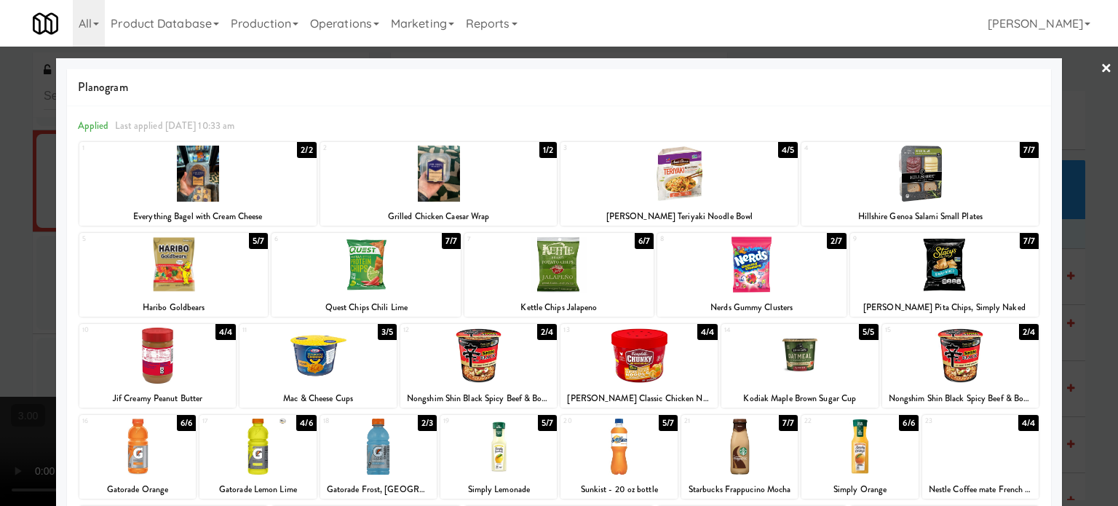
click at [1088, 319] on div at bounding box center [559, 253] width 1118 height 506
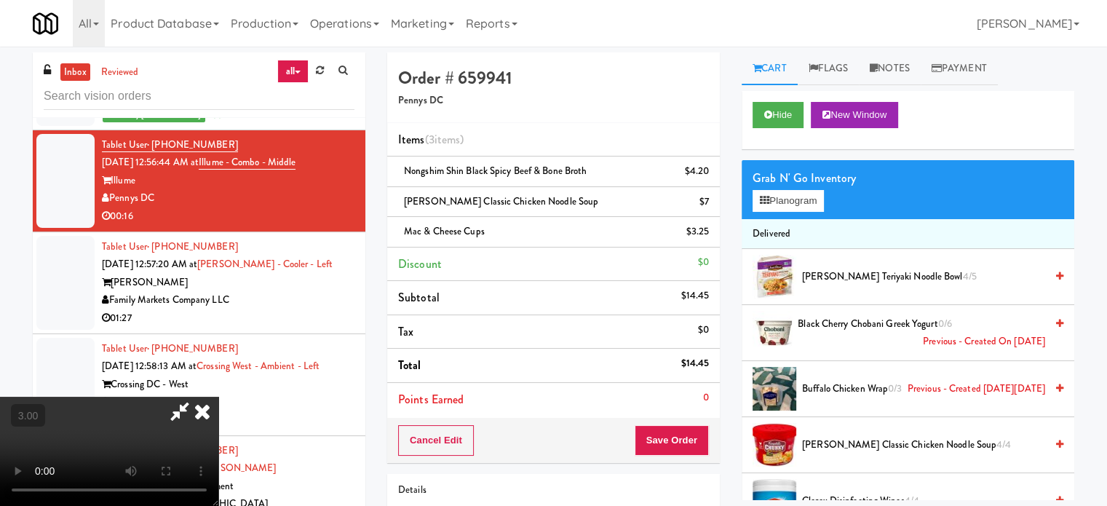
click at [711, 238] on icon at bounding box center [709, 236] width 7 height 9
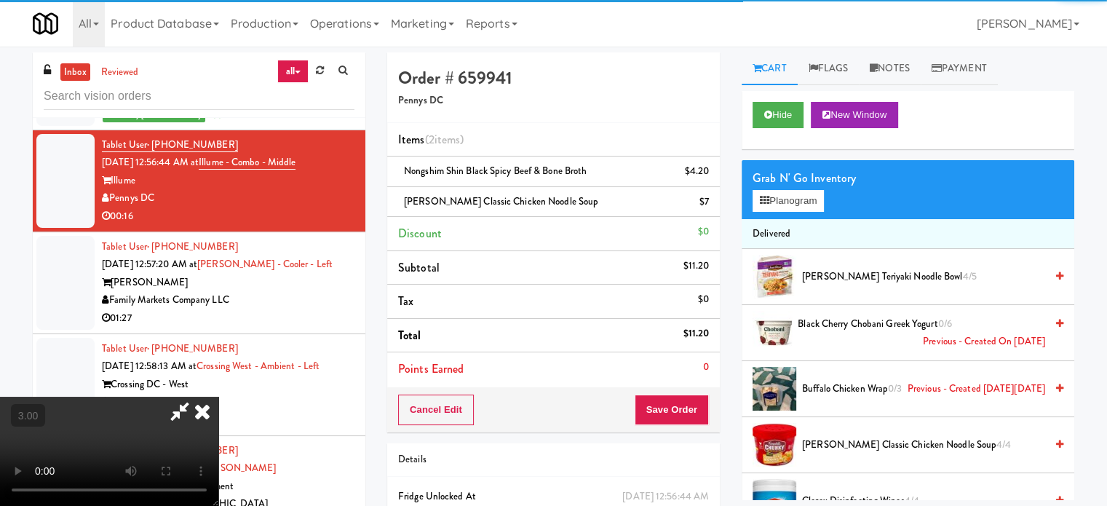
drag, startPoint x: 169, startPoint y: 366, endPoint x: 168, endPoint y: 356, distance: 10.2
click at [169, 397] on video at bounding box center [109, 451] width 218 height 109
drag, startPoint x: 168, startPoint y: 356, endPoint x: 174, endPoint y: 409, distance: 53.4
click at [166, 397] on video at bounding box center [109, 451] width 218 height 109
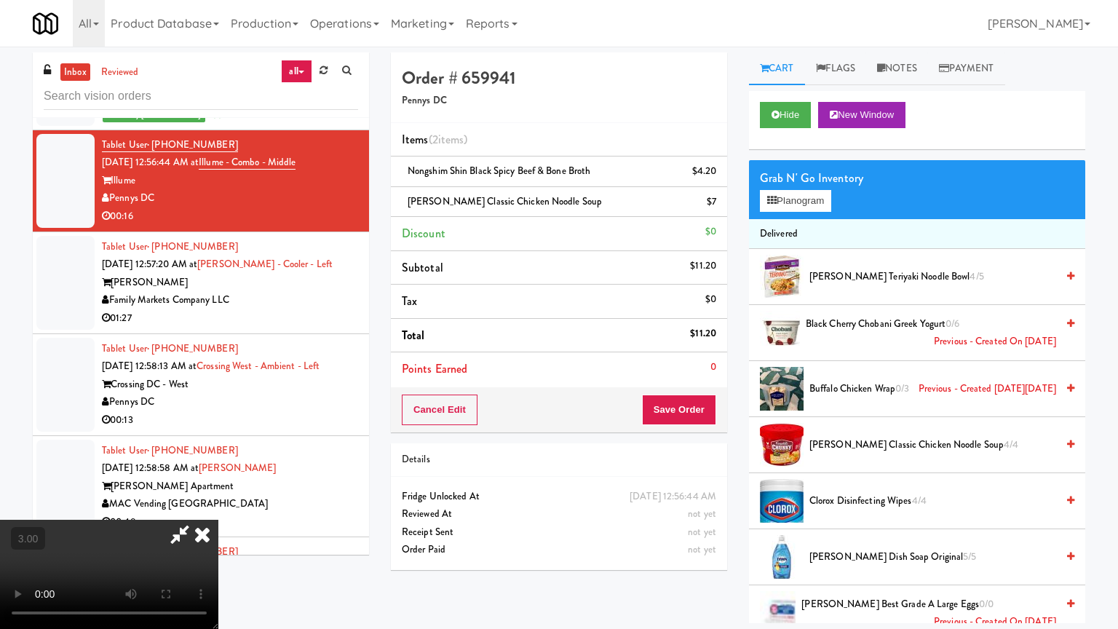
drag, startPoint x: 176, startPoint y: 441, endPoint x: 205, endPoint y: 397, distance: 52.5
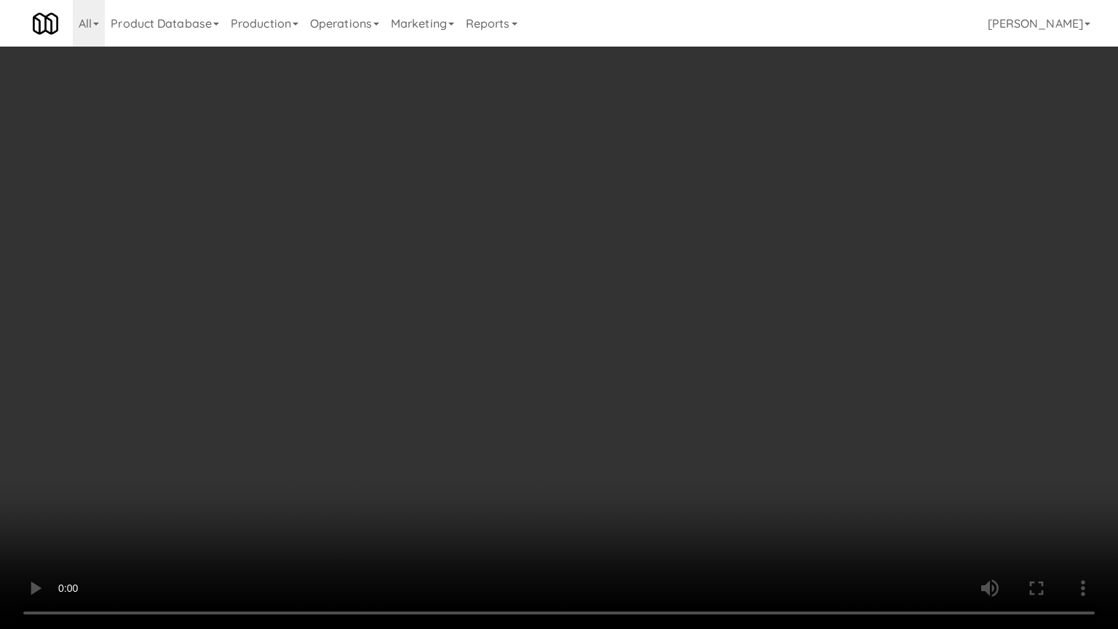
click at [177, 439] on video at bounding box center [559, 314] width 1118 height 629
click at [416, 262] on video at bounding box center [559, 314] width 1118 height 629
click at [474, 281] on video at bounding box center [559, 314] width 1118 height 629
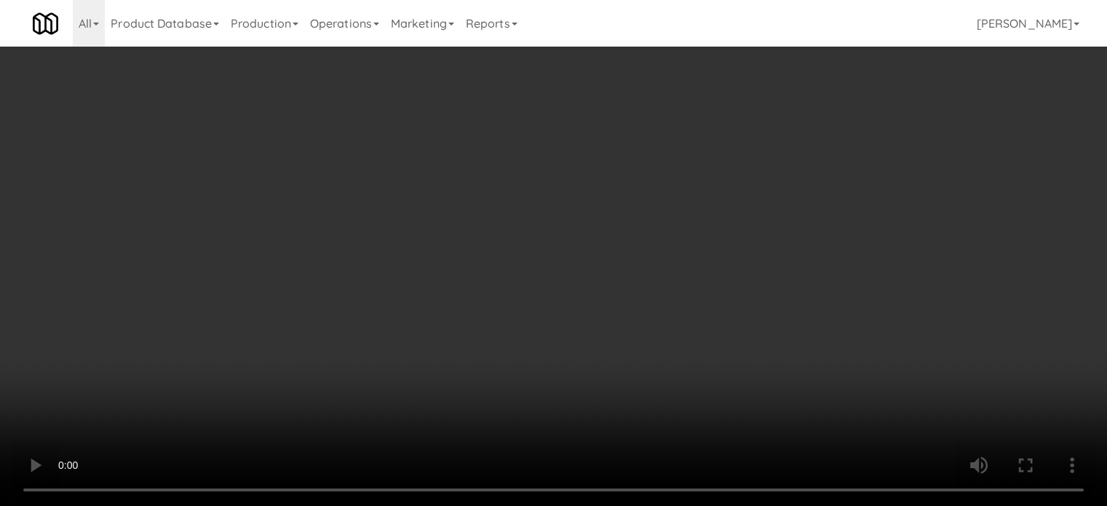
click at [474, 194] on video at bounding box center [553, 253] width 1107 height 506
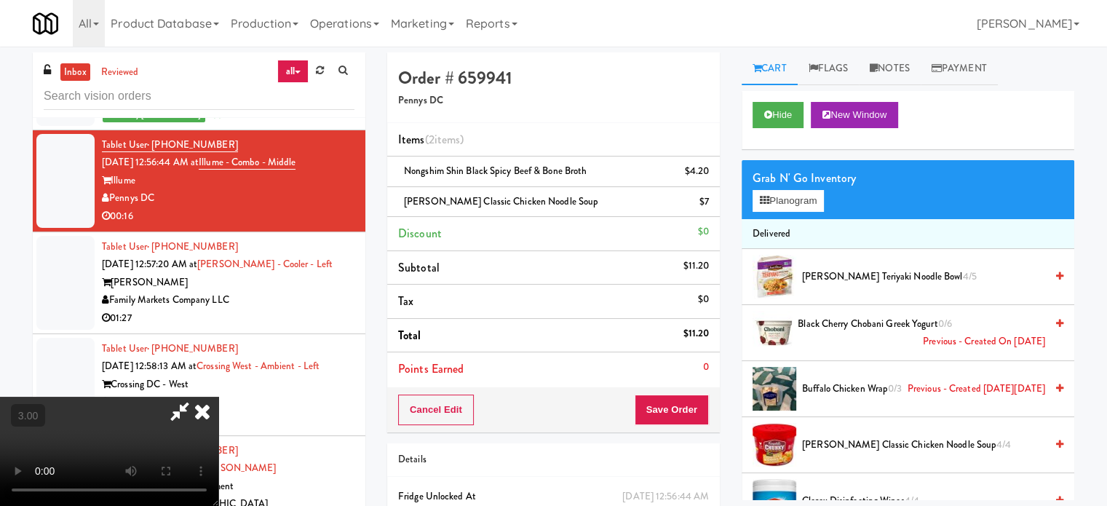
click at [218, 397] on video at bounding box center [109, 451] width 218 height 109
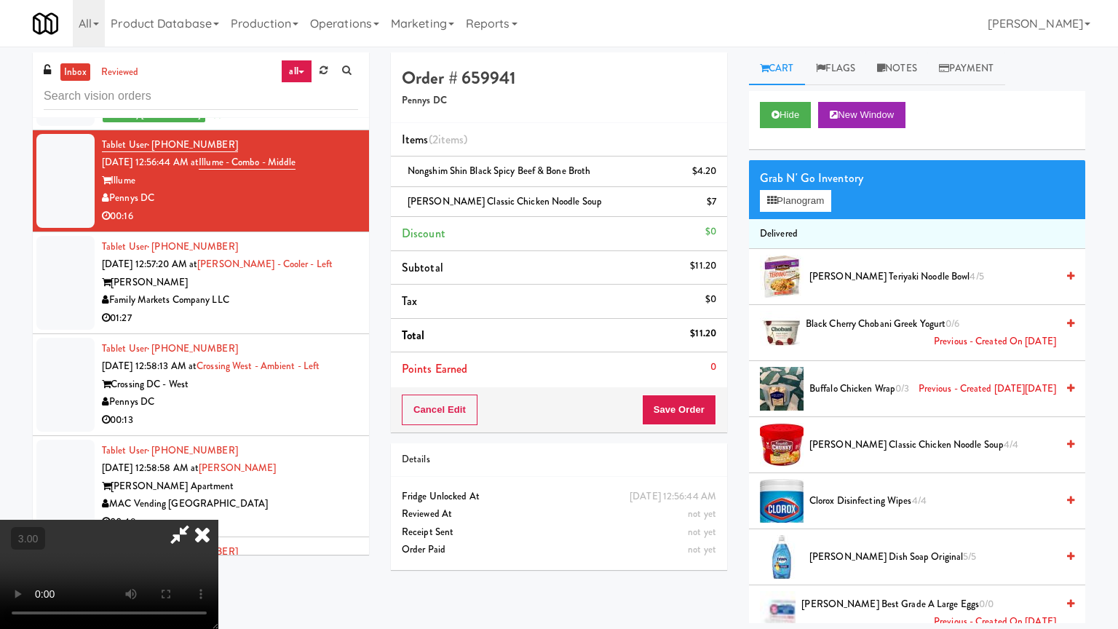
drag, startPoint x: 449, startPoint y: 256, endPoint x: 465, endPoint y: 249, distance: 17.6
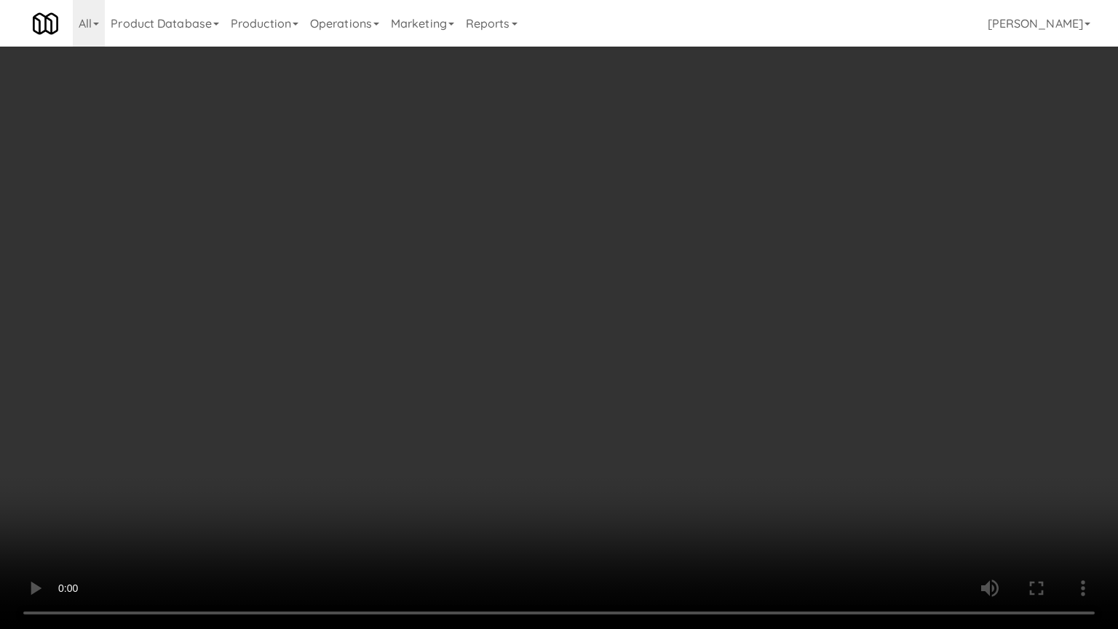
click at [449, 256] on video at bounding box center [559, 314] width 1118 height 629
click at [451, 262] on video at bounding box center [559, 314] width 1118 height 629
click at [527, 282] on video at bounding box center [559, 314] width 1118 height 629
click at [503, 294] on video at bounding box center [559, 314] width 1118 height 629
click at [506, 291] on video at bounding box center [559, 314] width 1118 height 629
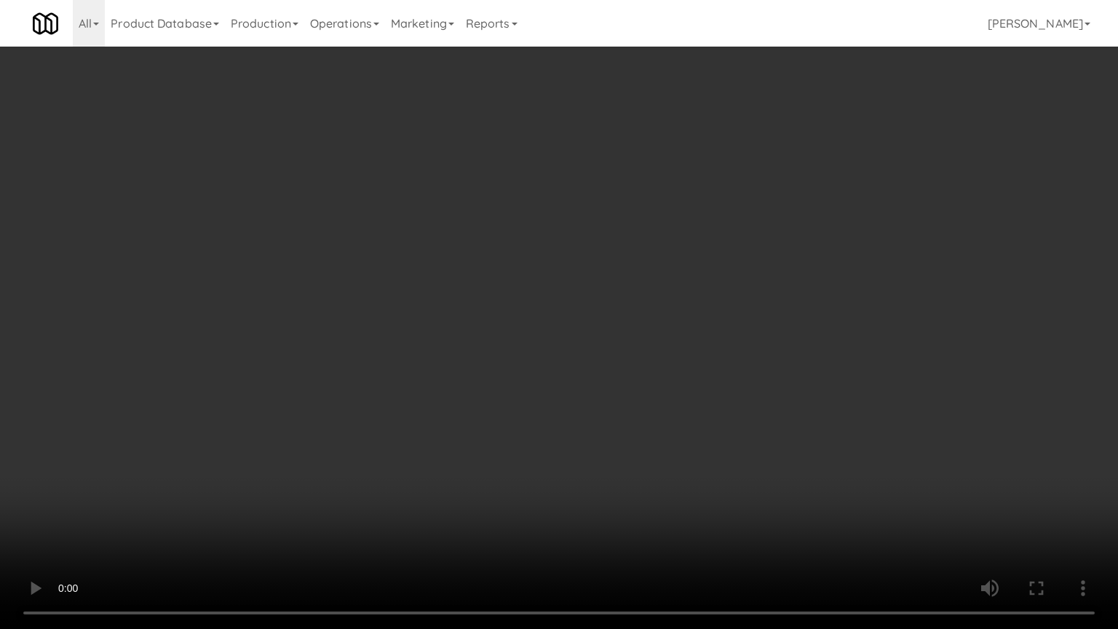
click at [518, 295] on video at bounding box center [559, 314] width 1118 height 629
click at [556, 303] on video at bounding box center [559, 314] width 1118 height 629
click at [470, 314] on video at bounding box center [559, 314] width 1118 height 629
click at [517, 314] on video at bounding box center [559, 314] width 1118 height 629
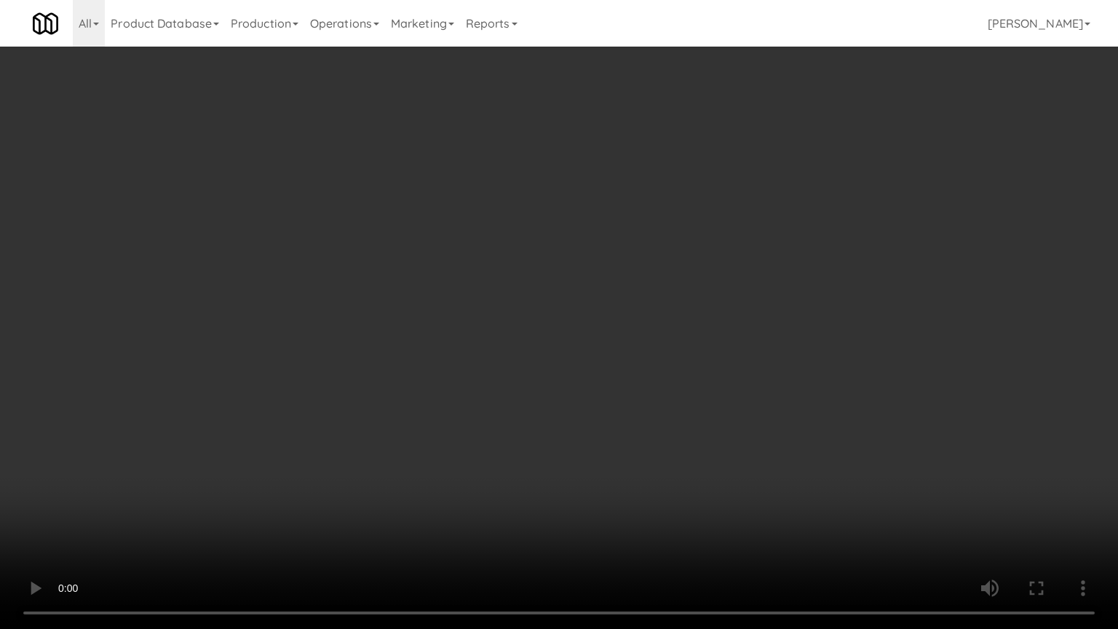
click at [509, 307] on video at bounding box center [559, 314] width 1118 height 629
click at [559, 314] on video at bounding box center [559, 314] width 1118 height 629
click at [506, 323] on video at bounding box center [559, 314] width 1118 height 629
click at [513, 329] on video at bounding box center [559, 314] width 1118 height 629
click at [478, 332] on video at bounding box center [559, 314] width 1118 height 629
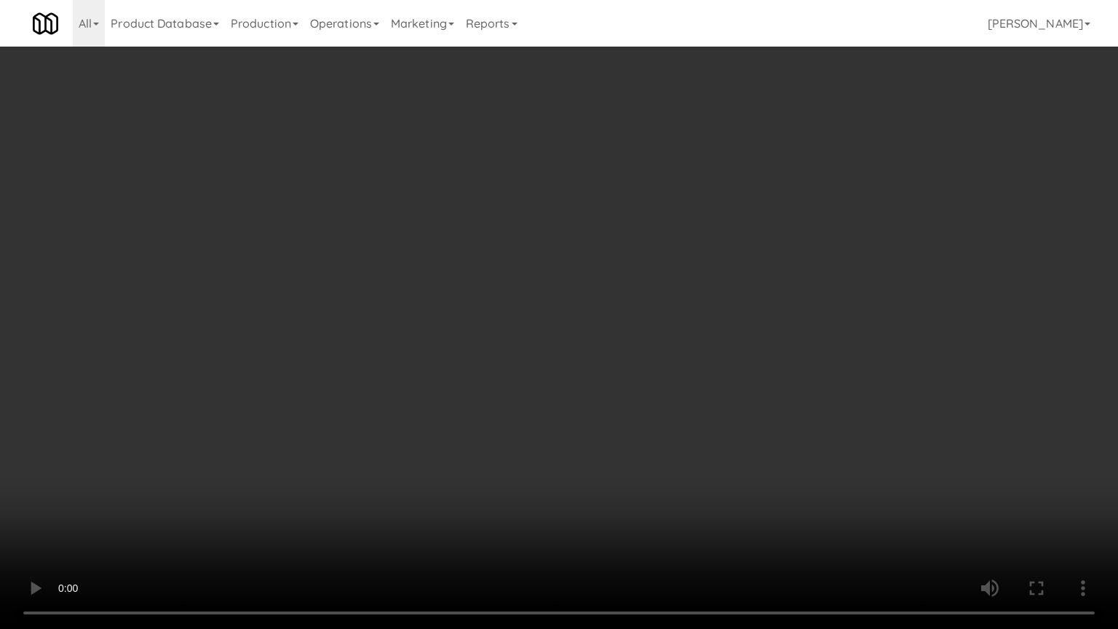
click at [483, 330] on video at bounding box center [559, 314] width 1118 height 629
click at [471, 322] on video at bounding box center [559, 314] width 1118 height 629
click at [480, 328] on video at bounding box center [559, 314] width 1118 height 629
click at [458, 330] on video at bounding box center [559, 314] width 1118 height 629
click at [481, 332] on video at bounding box center [559, 314] width 1118 height 629
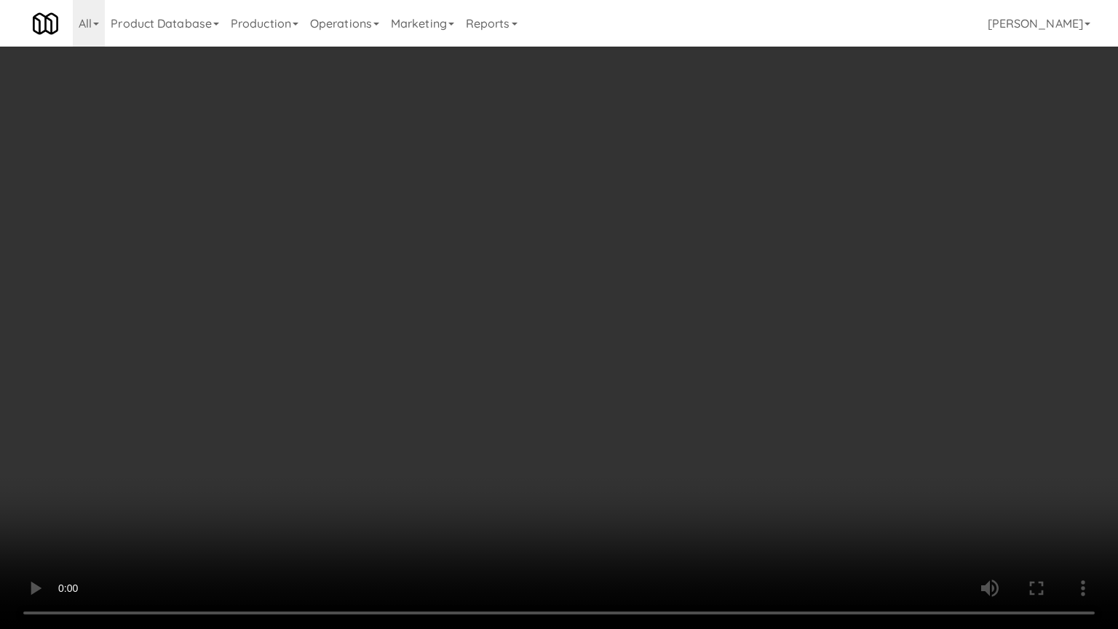
click at [479, 332] on video at bounding box center [559, 314] width 1118 height 629
click at [489, 302] on video at bounding box center [559, 314] width 1118 height 629
click at [519, 300] on video at bounding box center [559, 314] width 1118 height 629
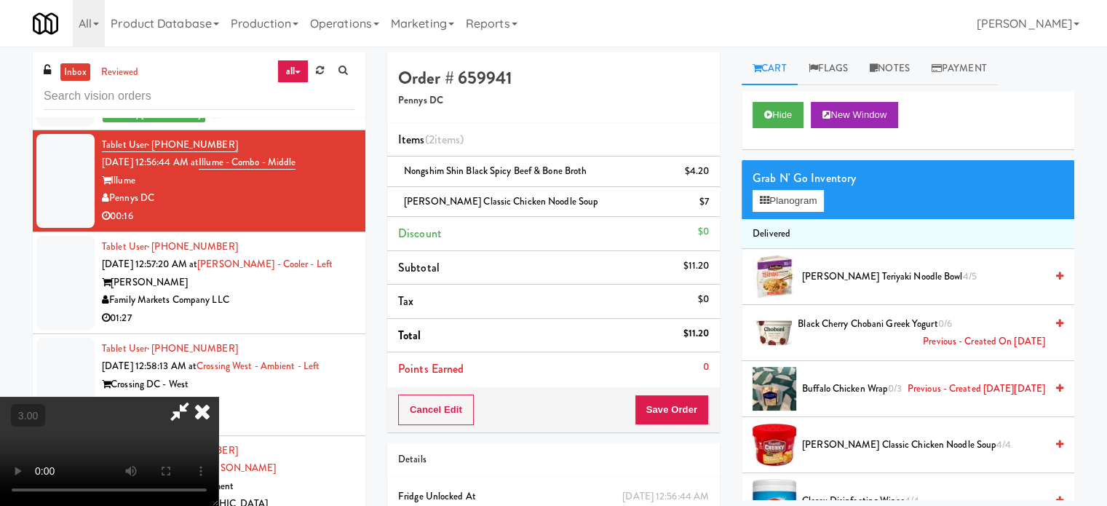
click at [218, 397] on icon at bounding box center [202, 411] width 32 height 29
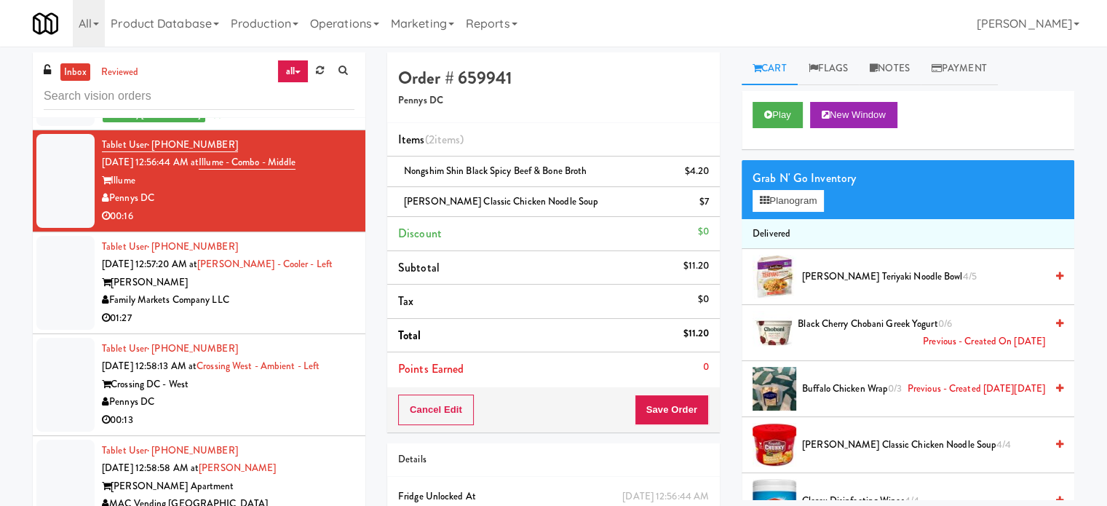
drag, startPoint x: 140, startPoint y: 229, endPoint x: 101, endPoint y: 237, distance: 40.1
click at [101, 232] on li "Tablet User · (203) 501-9528 [DATE] 12:56:44 AM at Illume - Combo - Middle Illu…" at bounding box center [199, 181] width 332 height 102
copy div "Illume"
click at [811, 201] on button "Planogram" at bounding box center [787, 201] width 71 height 22
